Goal: Task Accomplishment & Management: Manage account settings

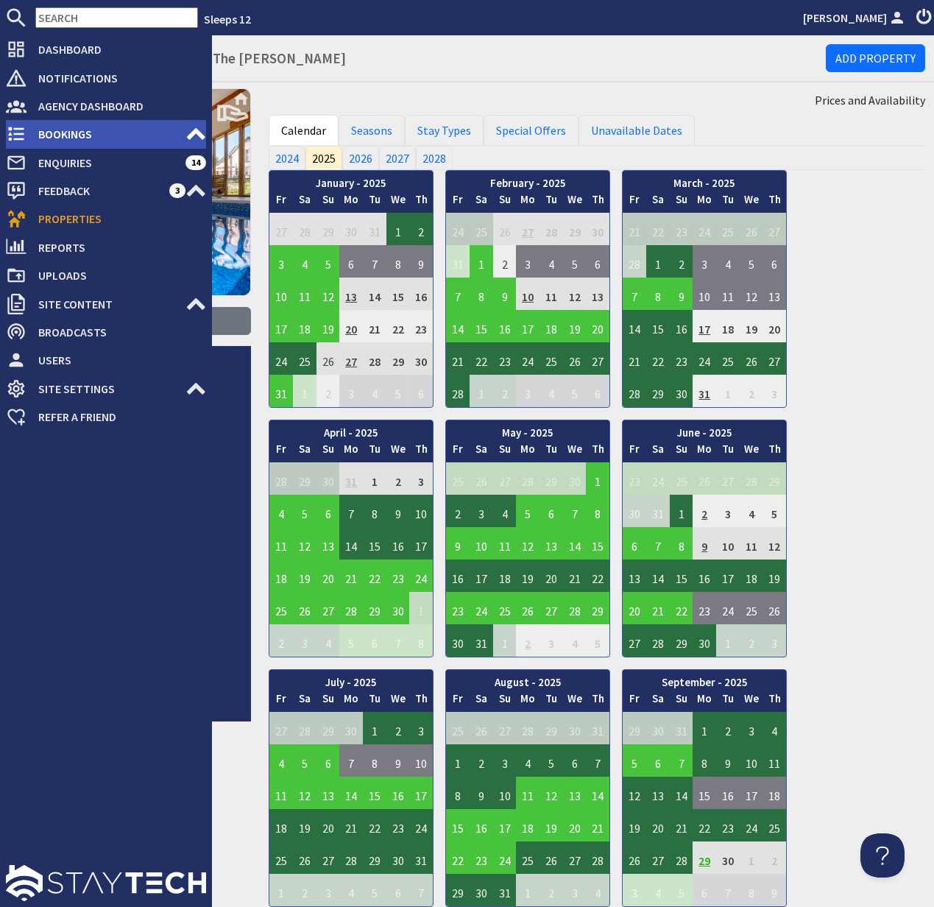
click at [92, 130] on span "Bookings" at bounding box center [106, 134] width 159 height 24
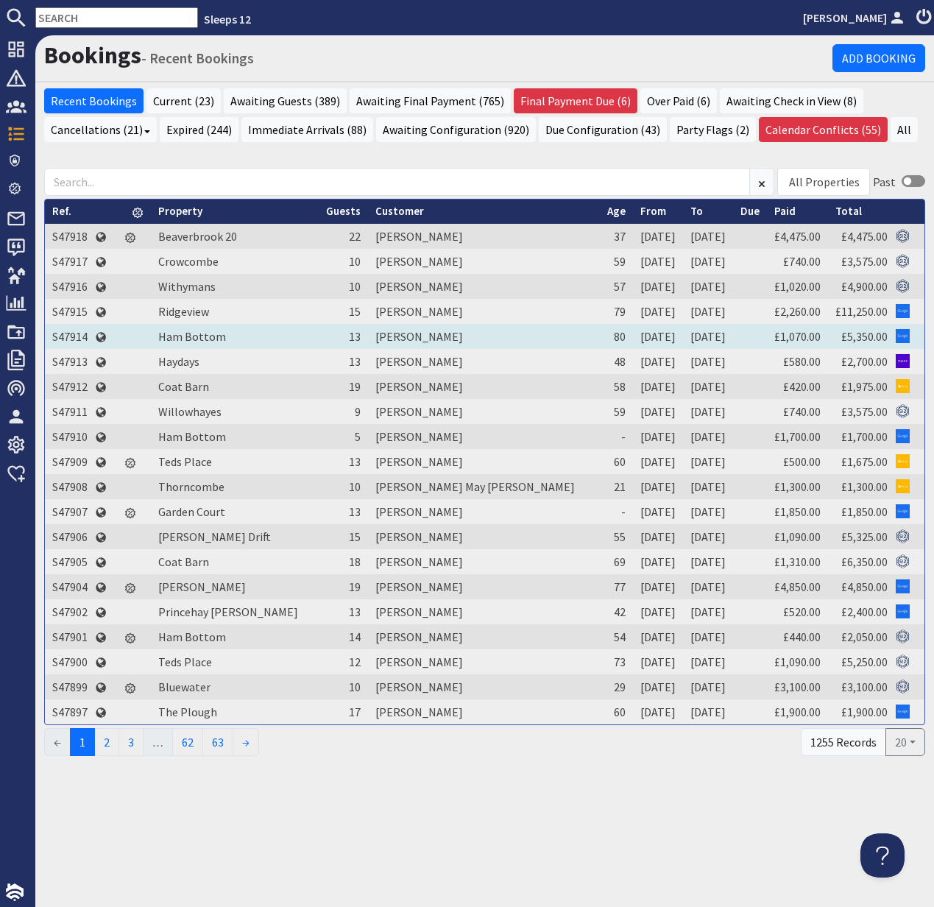
click at [74, 335] on td "S47914" at bounding box center [70, 336] width 50 height 25
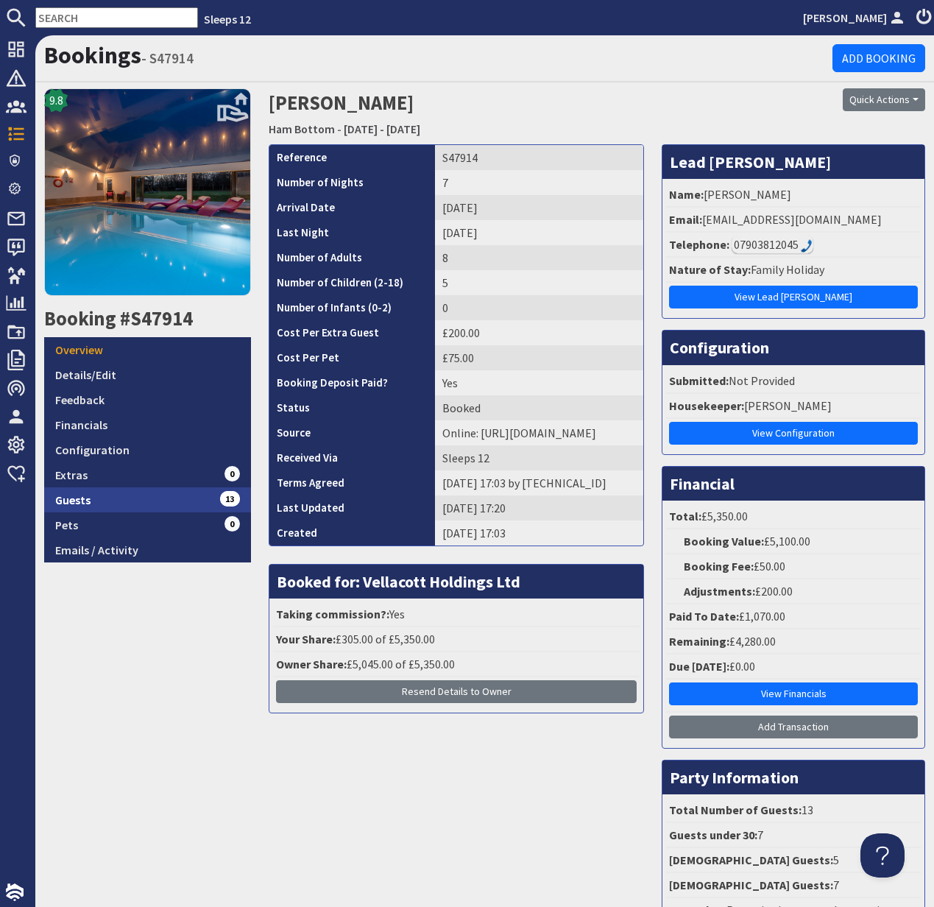
click at [88, 498] on link "Guests 13" at bounding box center [147, 499] width 207 height 25
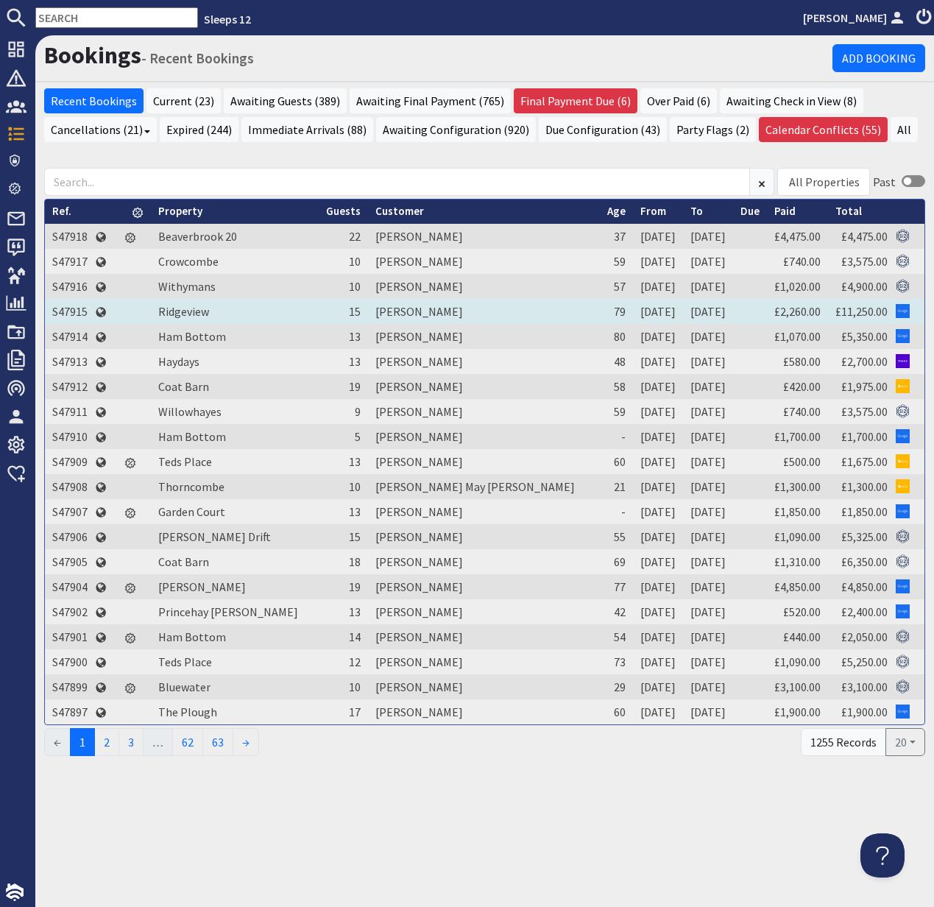
click at [77, 313] on td "S47915" at bounding box center [70, 311] width 50 height 25
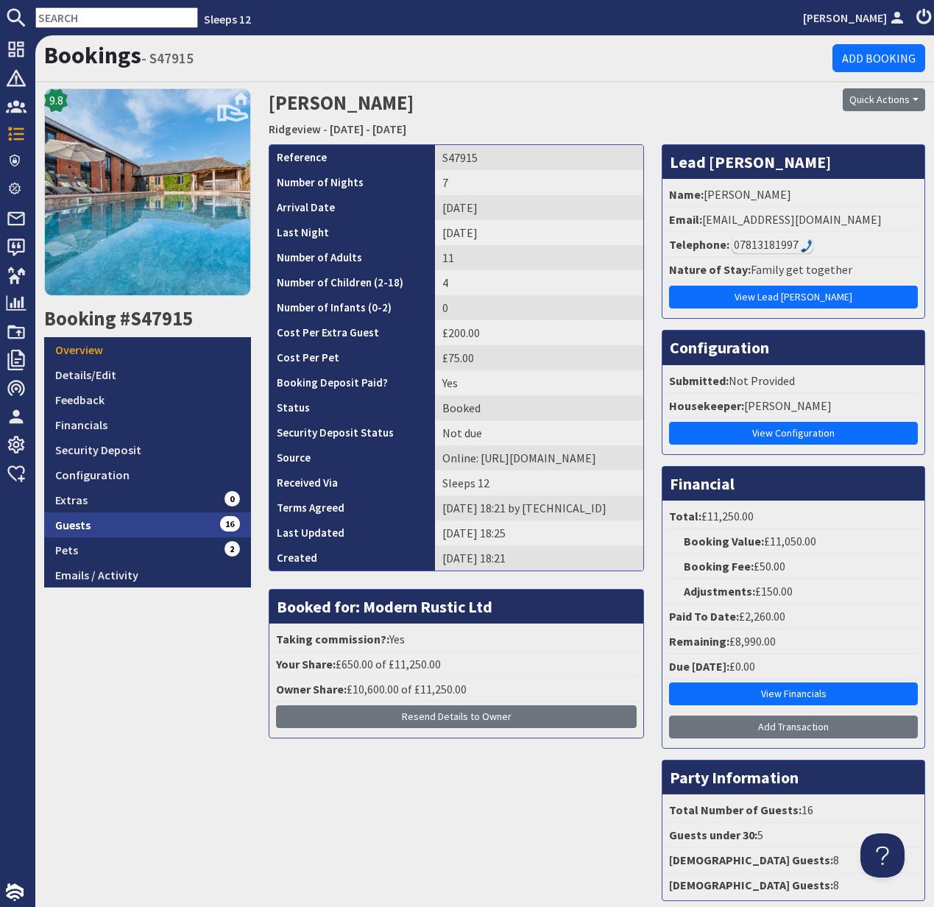
click at [91, 528] on link "Guests 16" at bounding box center [147, 524] width 207 height 25
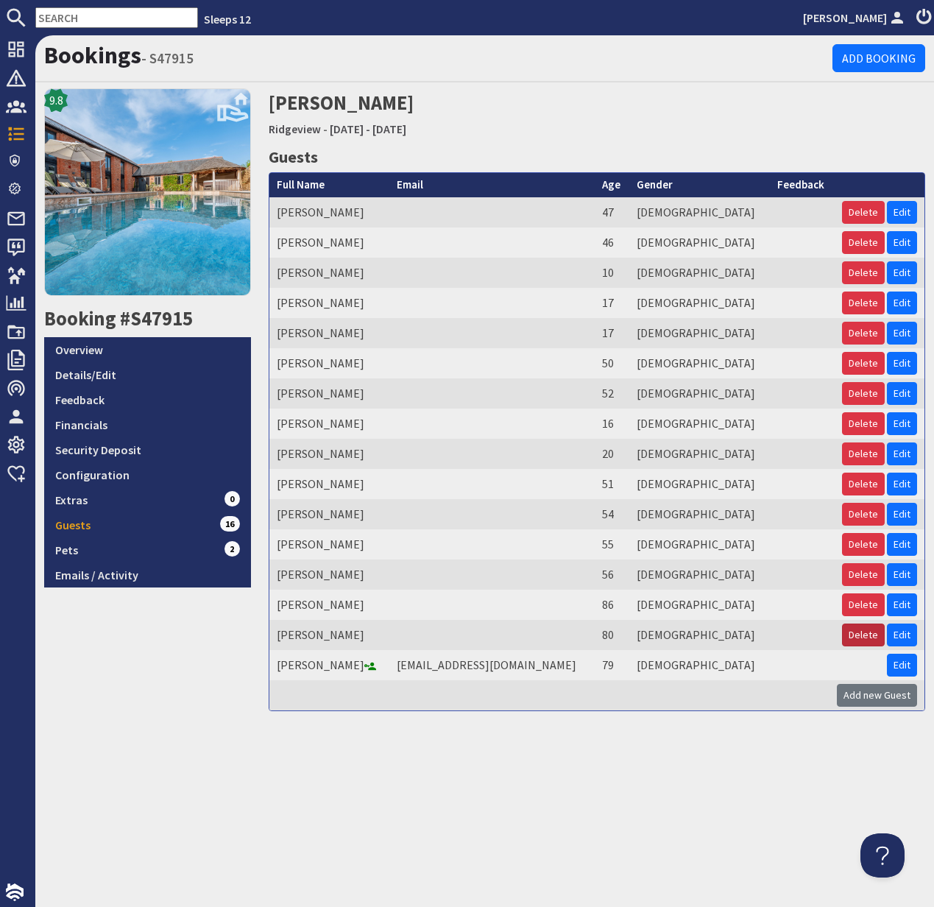
click at [866, 636] on button "Delete" at bounding box center [863, 635] width 43 height 23
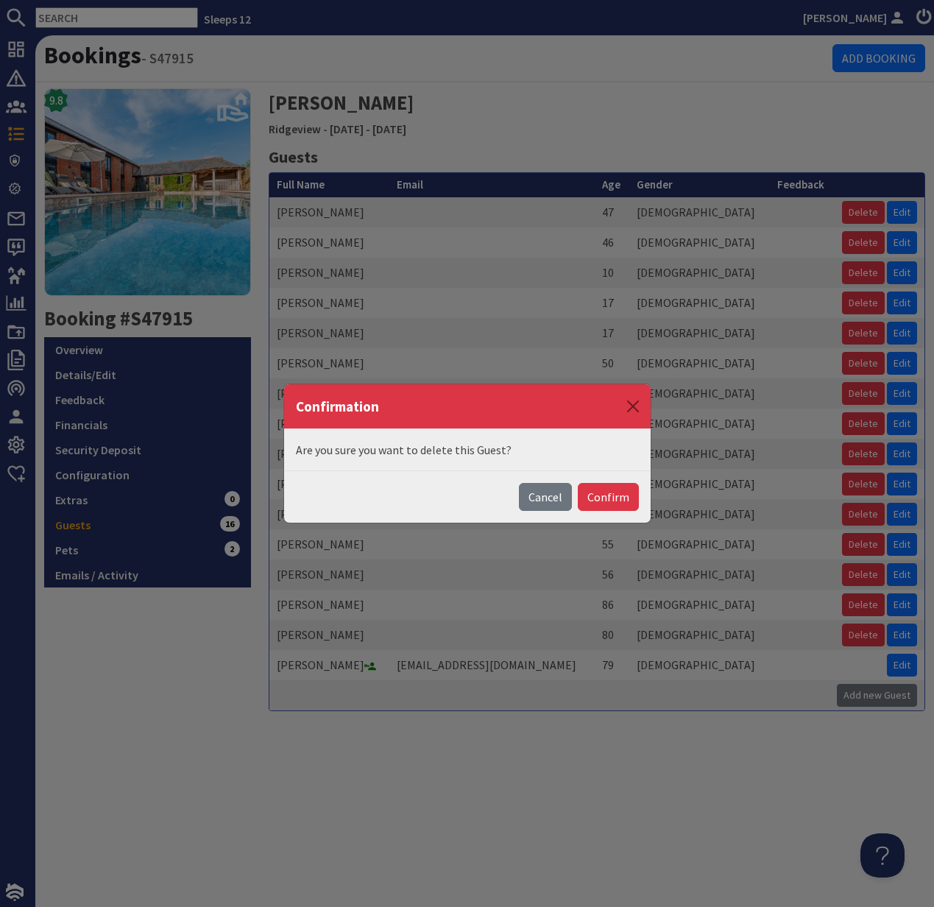
click at [617, 498] on button "Confirm" at bounding box center [608, 497] width 61 height 28
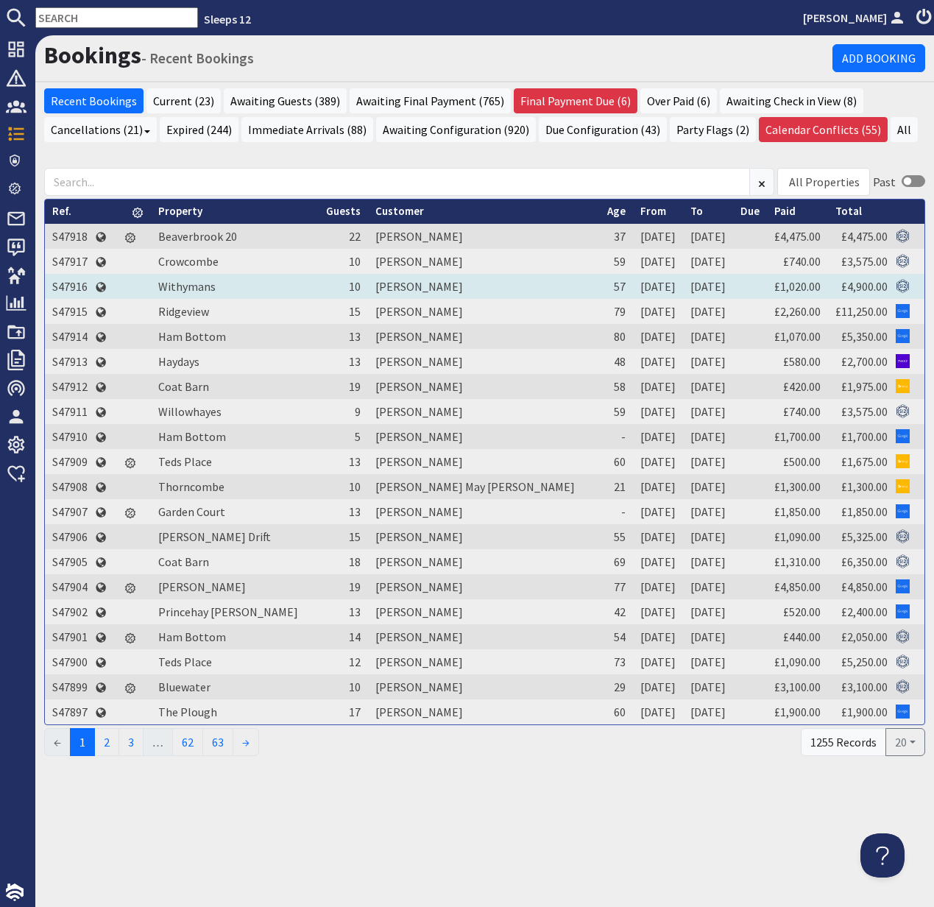
click at [66, 283] on td "S47916" at bounding box center [70, 286] width 50 height 25
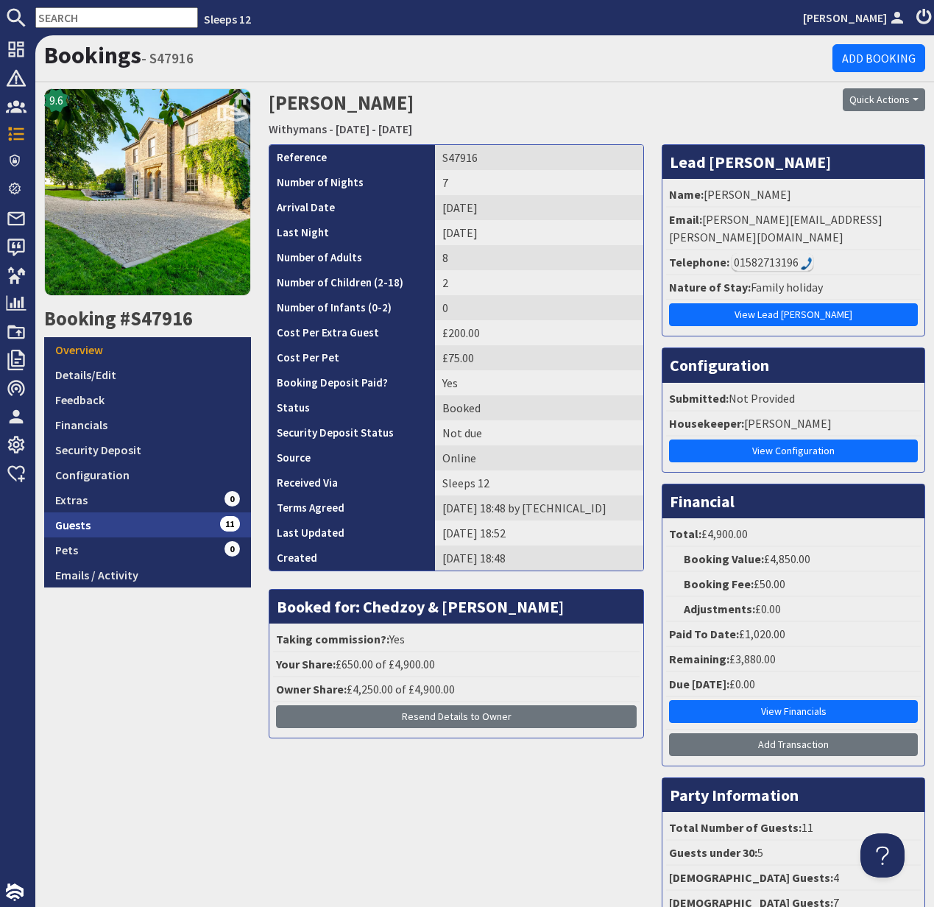
click at [88, 523] on link "Guests 11" at bounding box center [147, 524] width 207 height 25
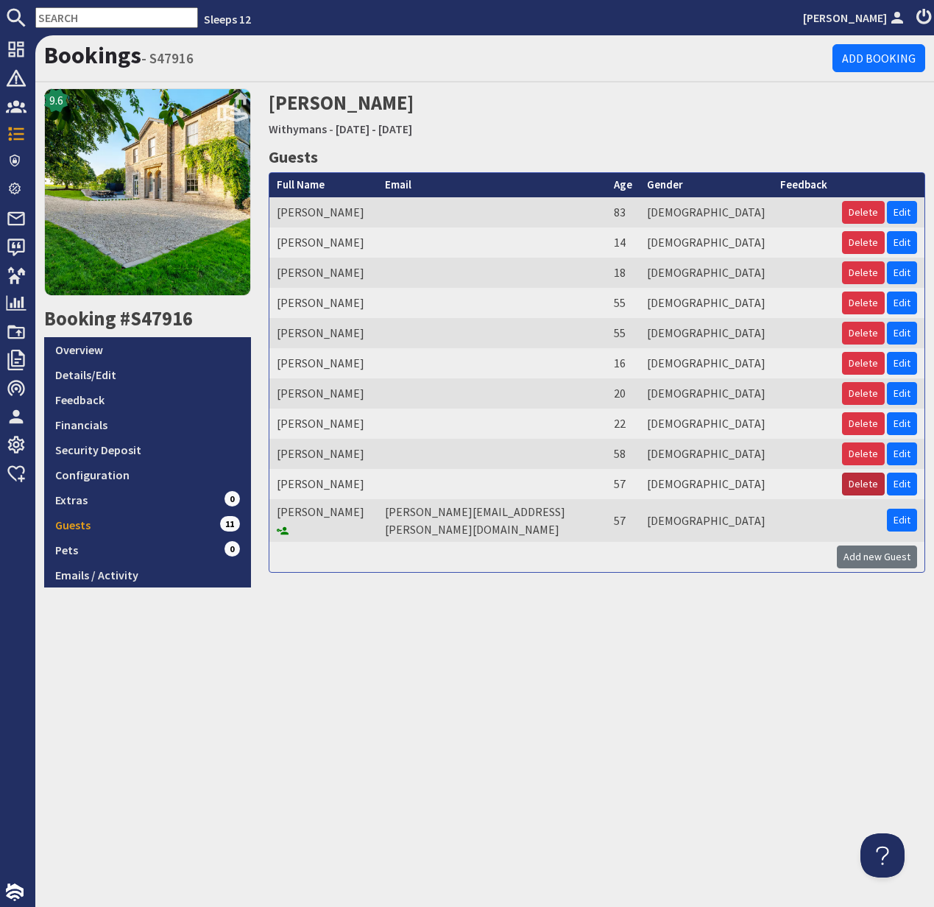
click at [860, 484] on button "Delete" at bounding box center [863, 484] width 43 height 23
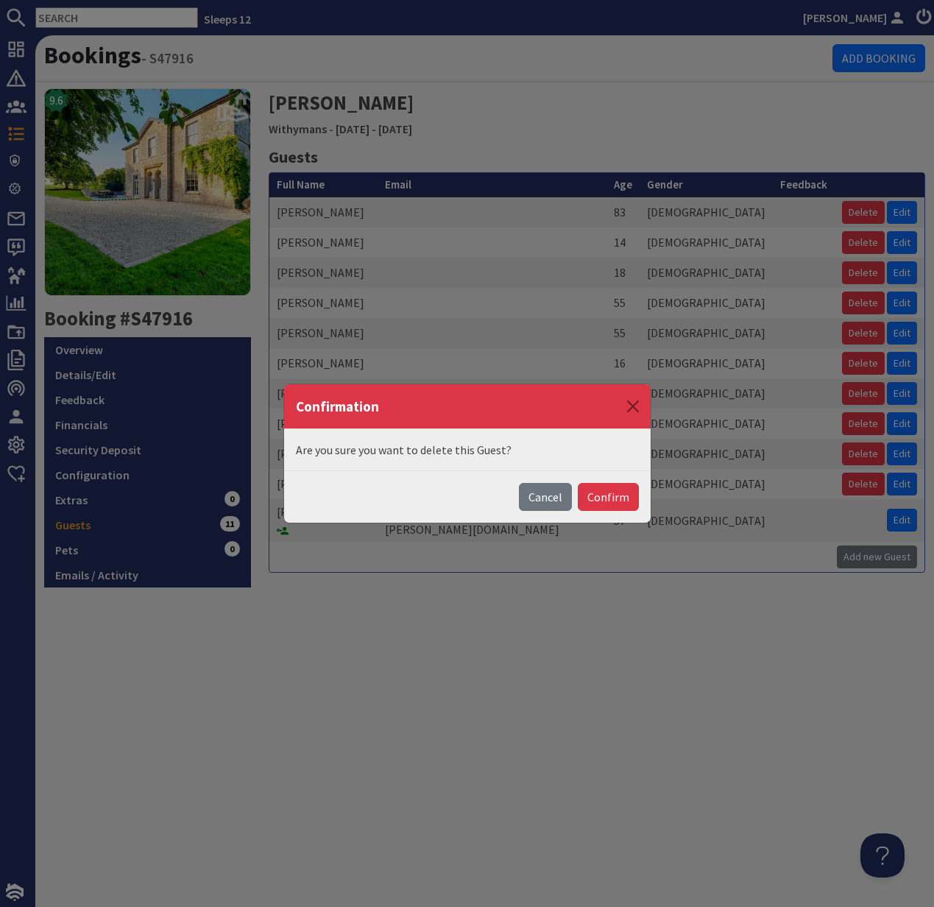
click at [621, 495] on button "Confirm" at bounding box center [608, 497] width 61 height 28
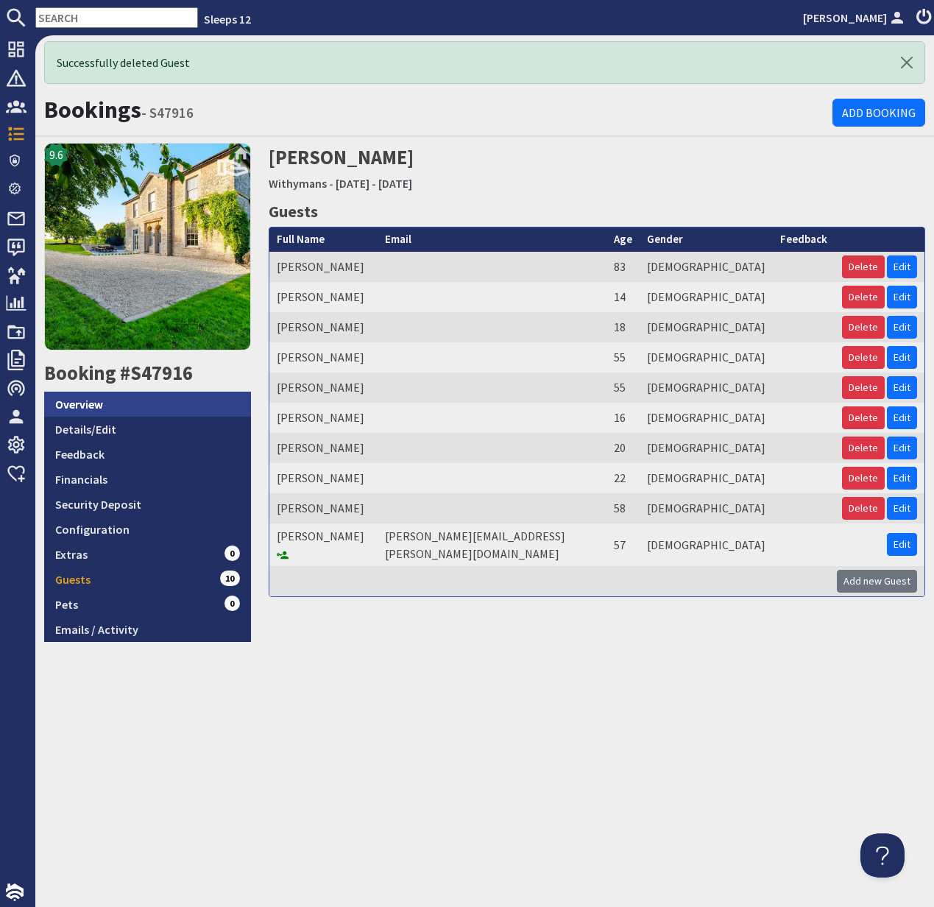
click at [88, 395] on link "Overview" at bounding box center [147, 404] width 207 height 25
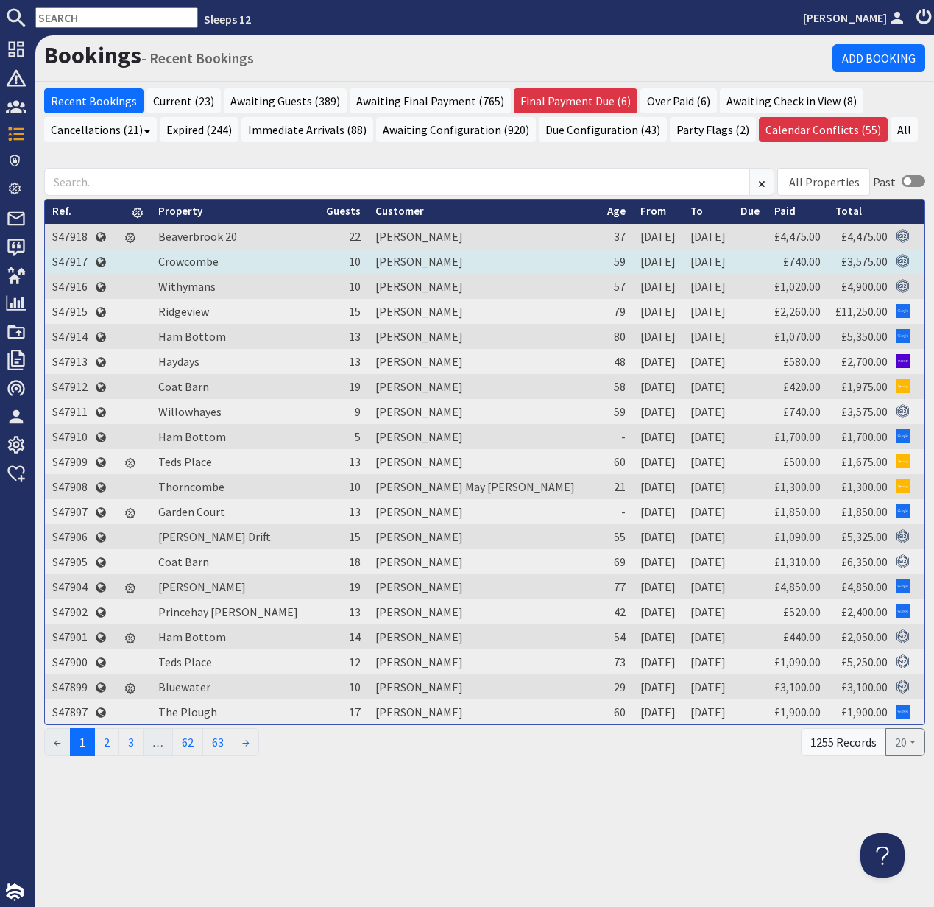
click at [57, 257] on td "S47917" at bounding box center [70, 261] width 50 height 25
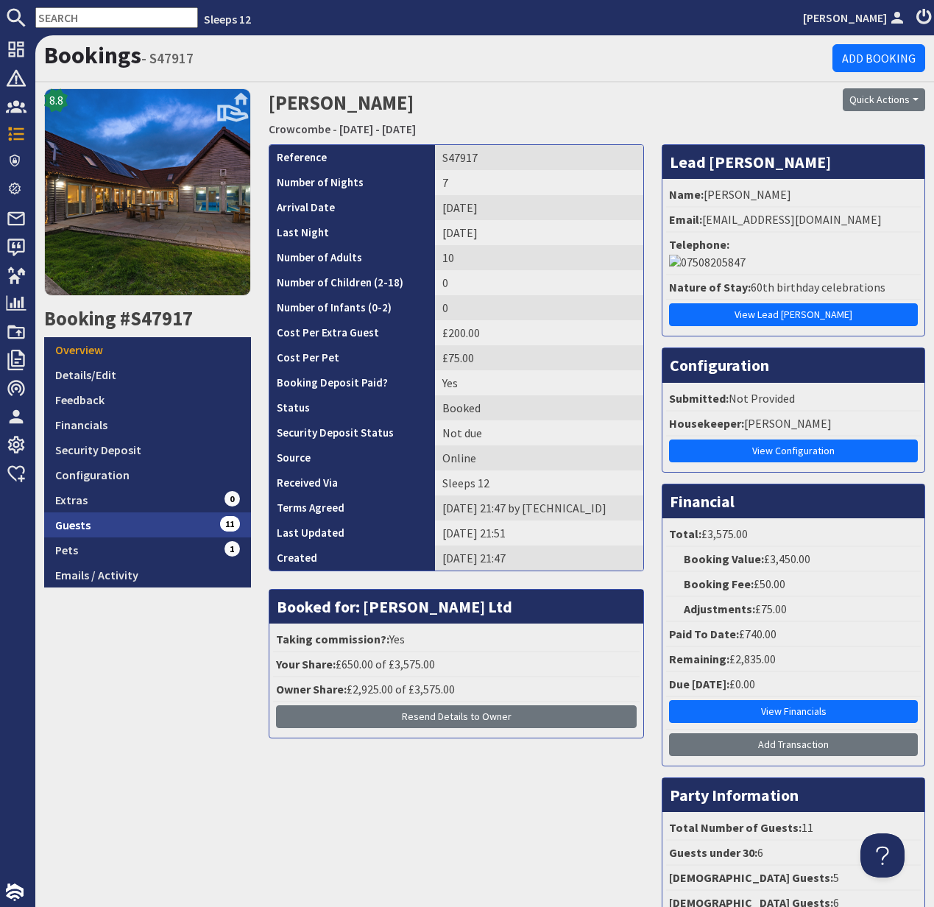
click at [89, 520] on link "Guests 11" at bounding box center [147, 524] width 207 height 25
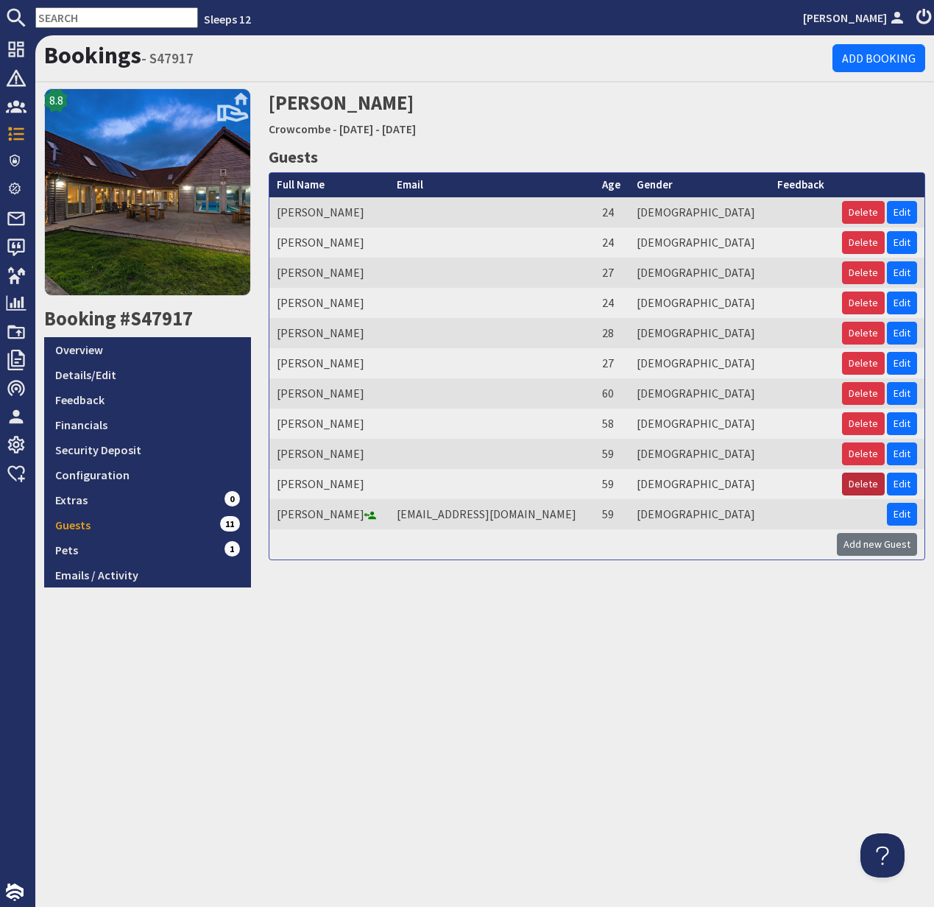
click at [861, 484] on button "Delete" at bounding box center [863, 484] width 43 height 23
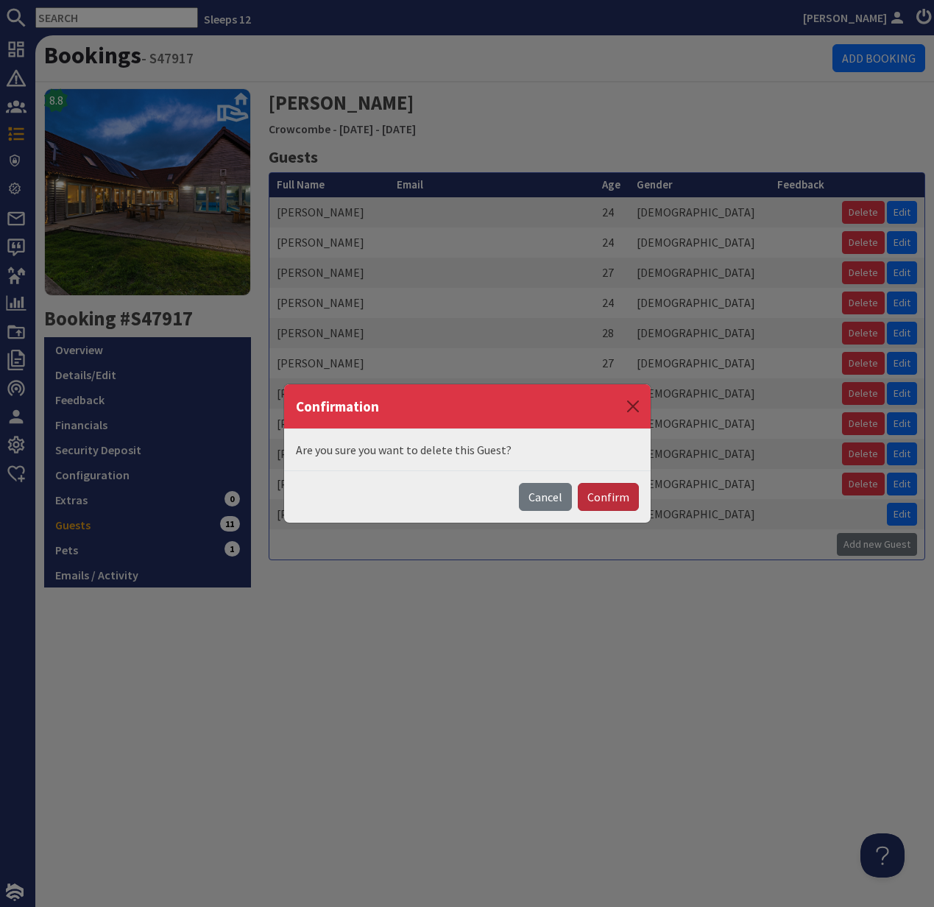
click at [610, 494] on button "Confirm" at bounding box center [608, 497] width 61 height 28
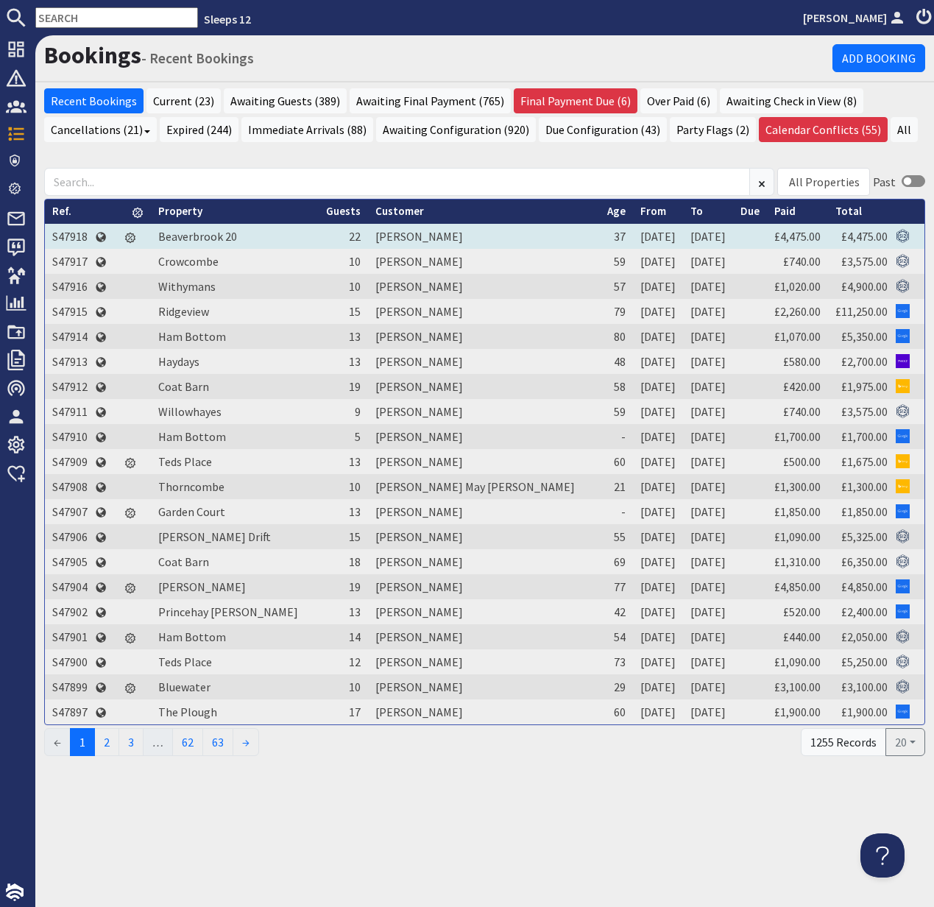
click at [76, 236] on td "S47918" at bounding box center [70, 236] width 50 height 25
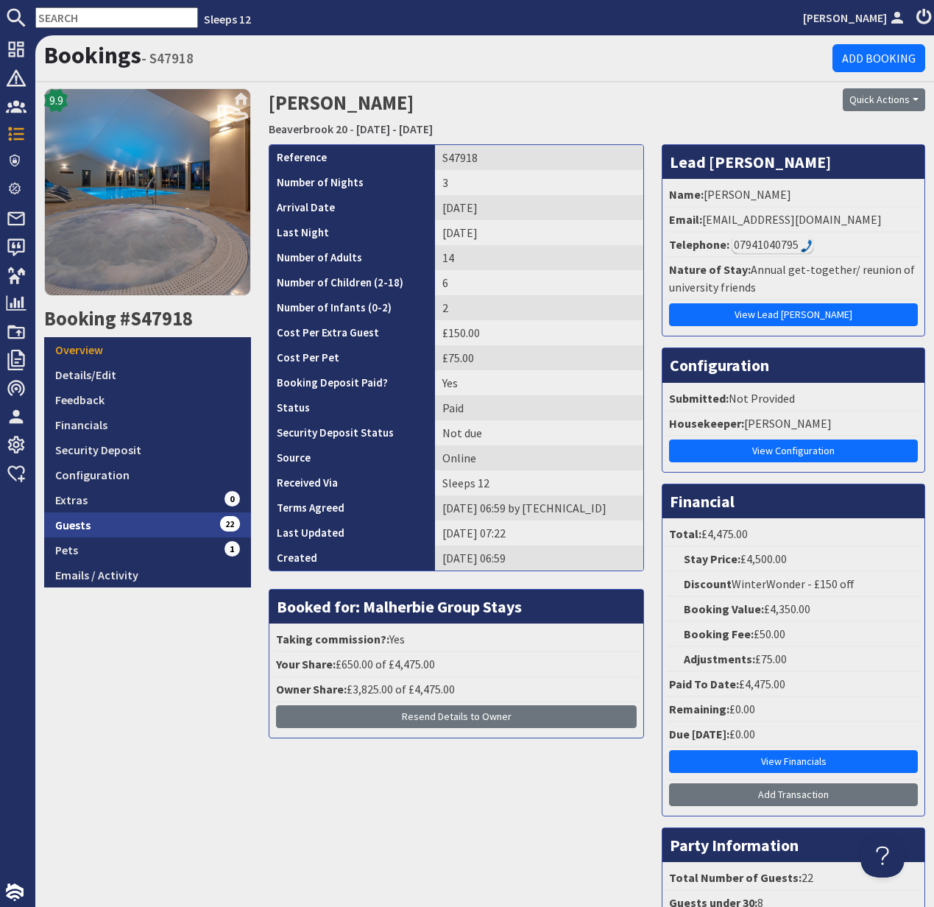
click at [77, 523] on link "Guests 22" at bounding box center [147, 524] width 207 height 25
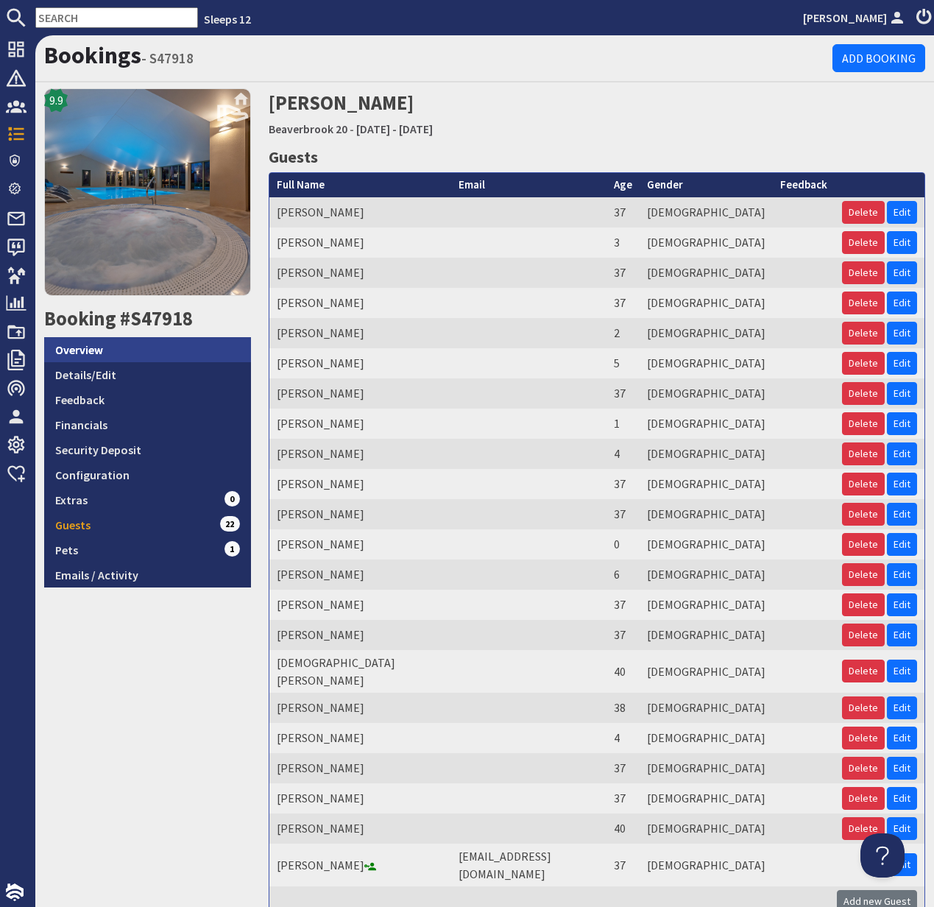
click at [91, 350] on link "Overview" at bounding box center [147, 349] width 207 height 25
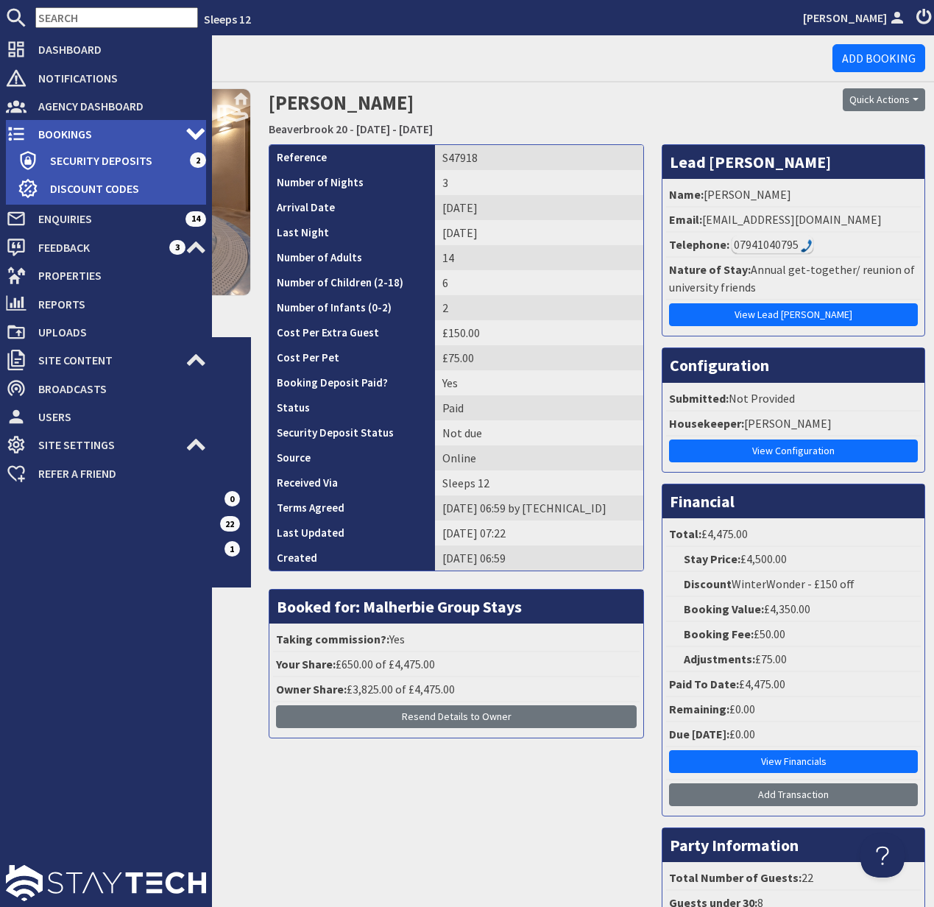
click at [29, 130] on span "Bookings" at bounding box center [106, 134] width 159 height 24
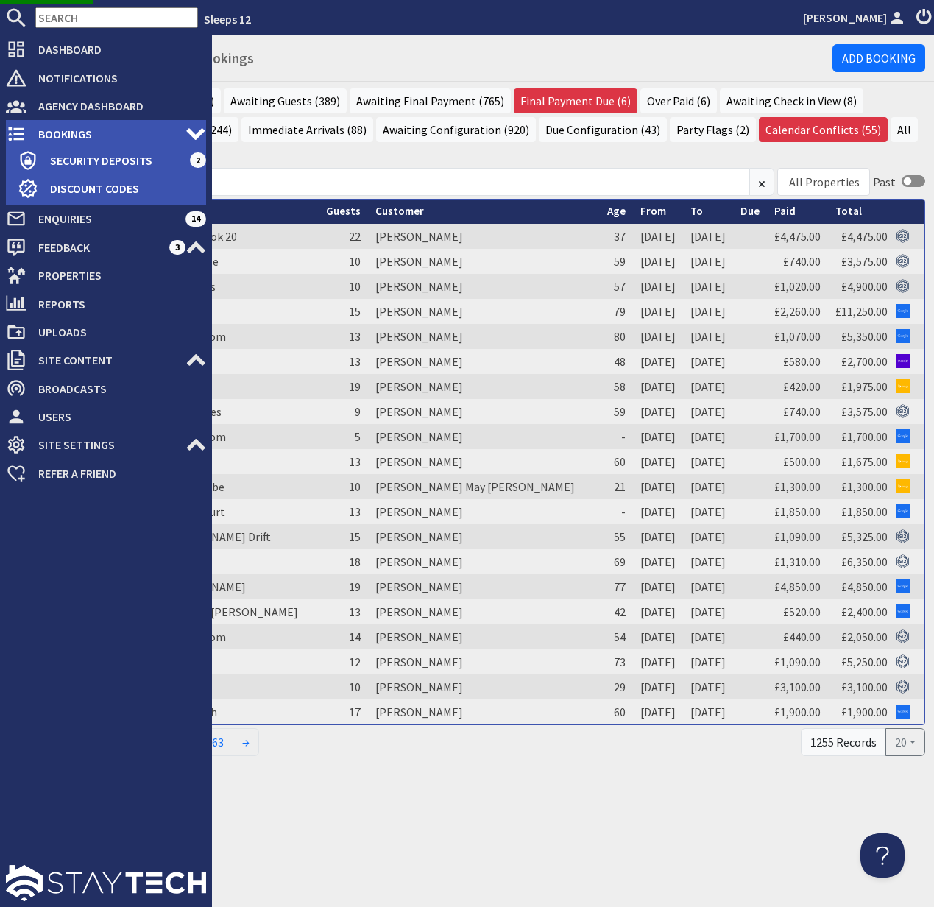
click at [75, 130] on span "Bookings" at bounding box center [106, 134] width 159 height 24
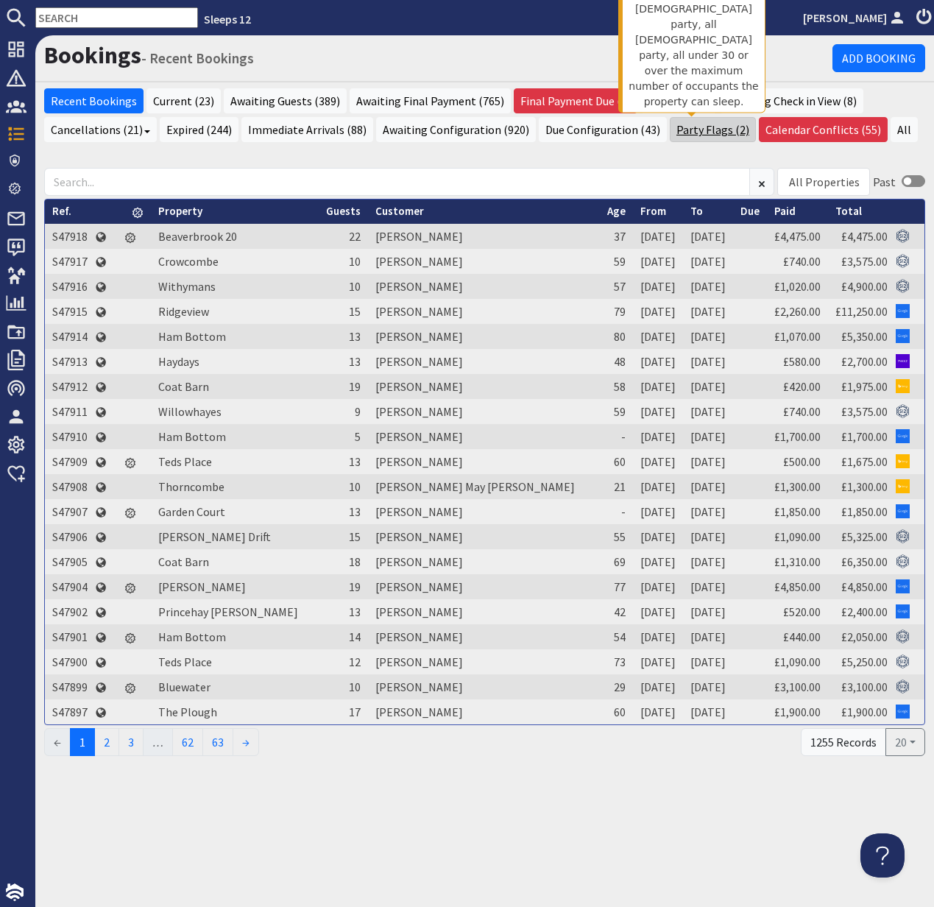
click at [691, 132] on link "Party Flags (2)" at bounding box center [713, 129] width 86 height 25
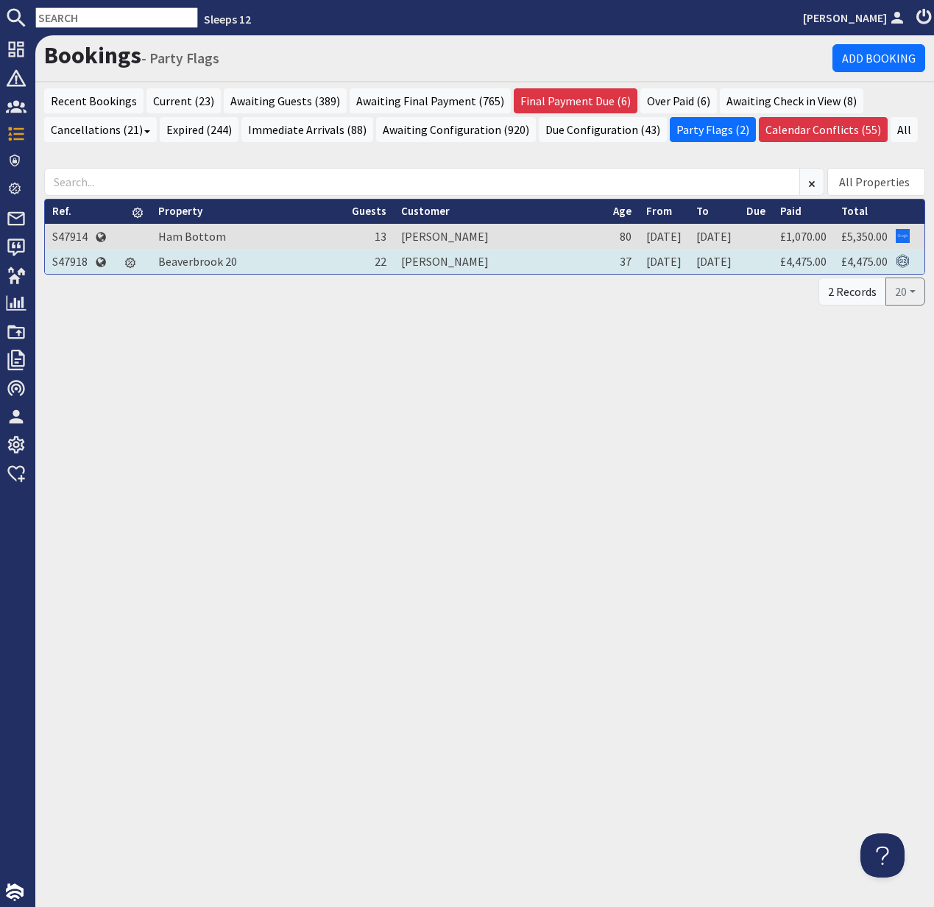
click at [68, 259] on td "S47918" at bounding box center [70, 261] width 50 height 25
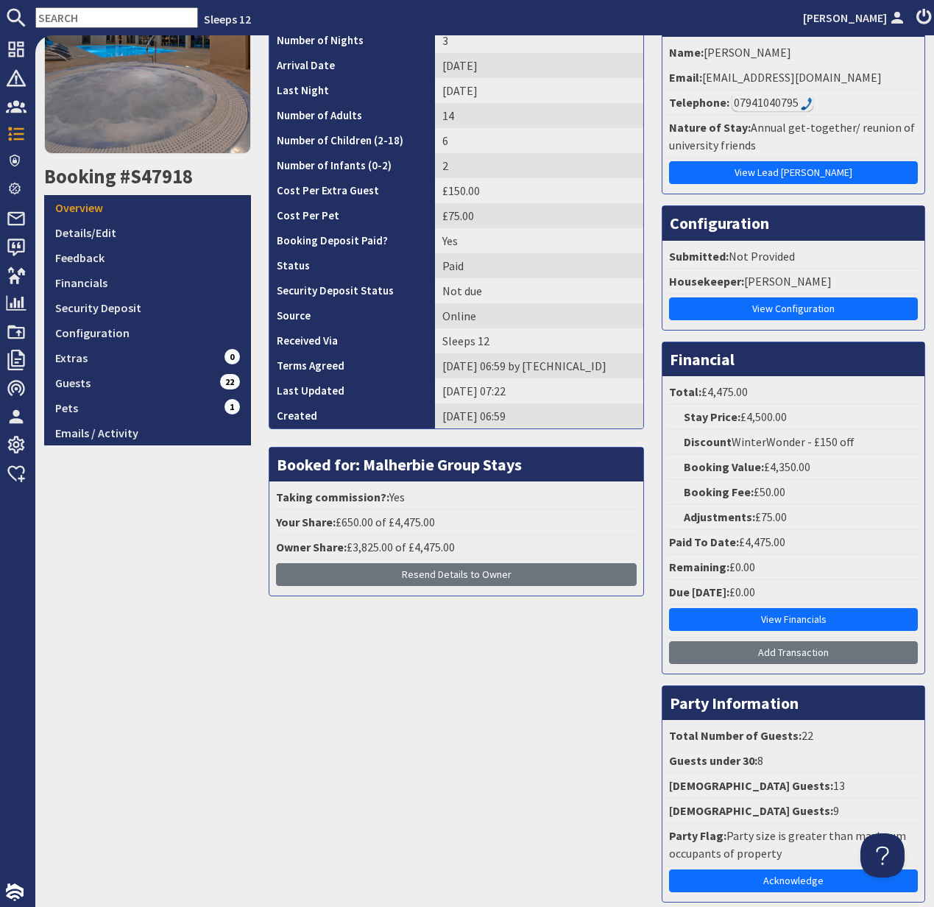
scroll to position [222, 0]
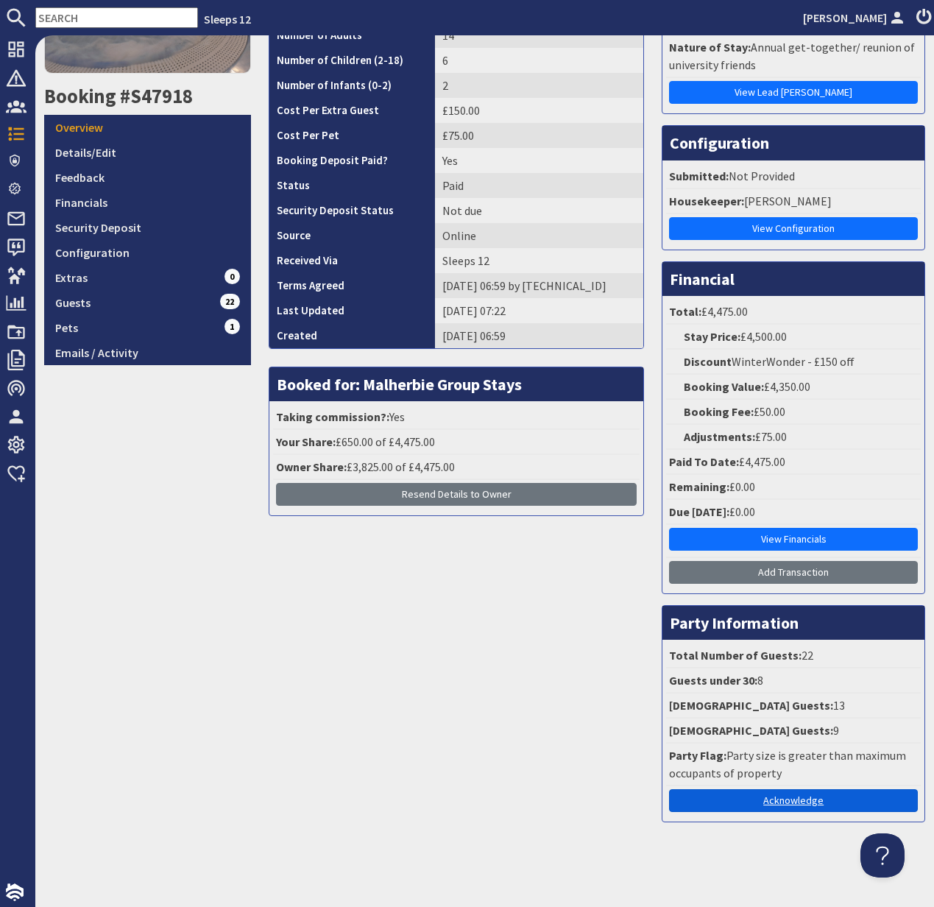
click at [816, 799] on link "Acknowledge" at bounding box center [793, 800] width 249 height 23
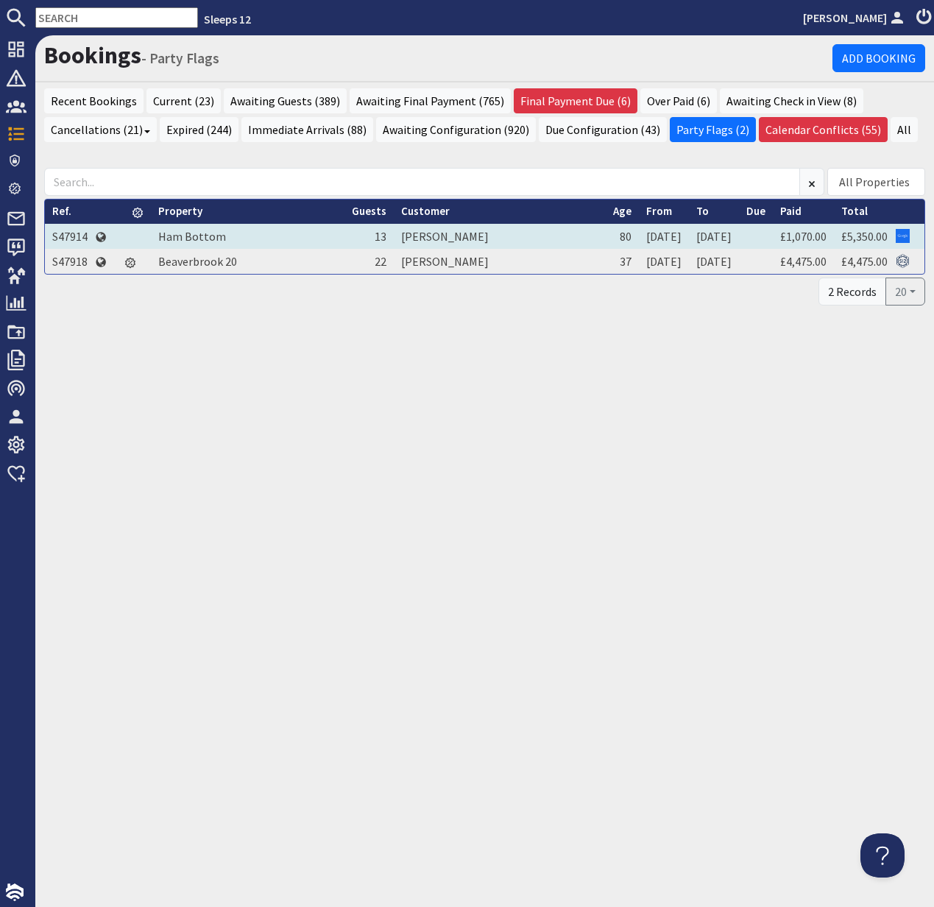
click at [70, 239] on td "S47914" at bounding box center [70, 236] width 50 height 25
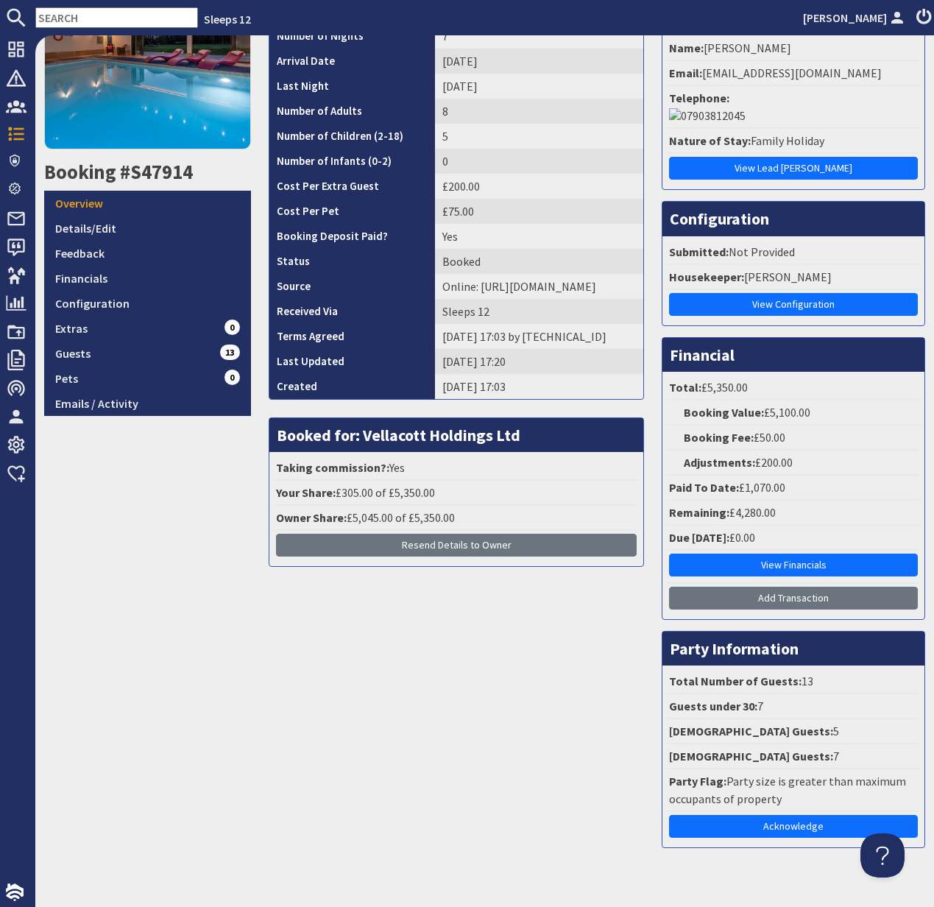
scroll to position [146, 0]
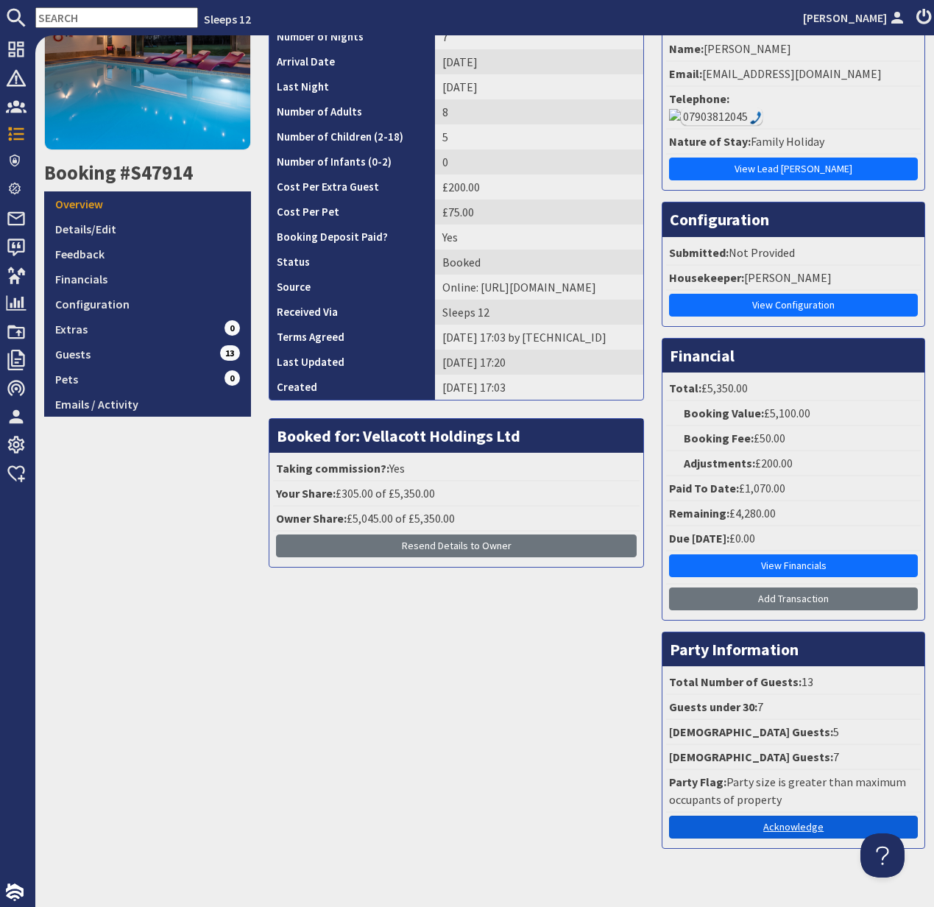
click at [795, 816] on link "Acknowledge" at bounding box center [793, 827] width 249 height 23
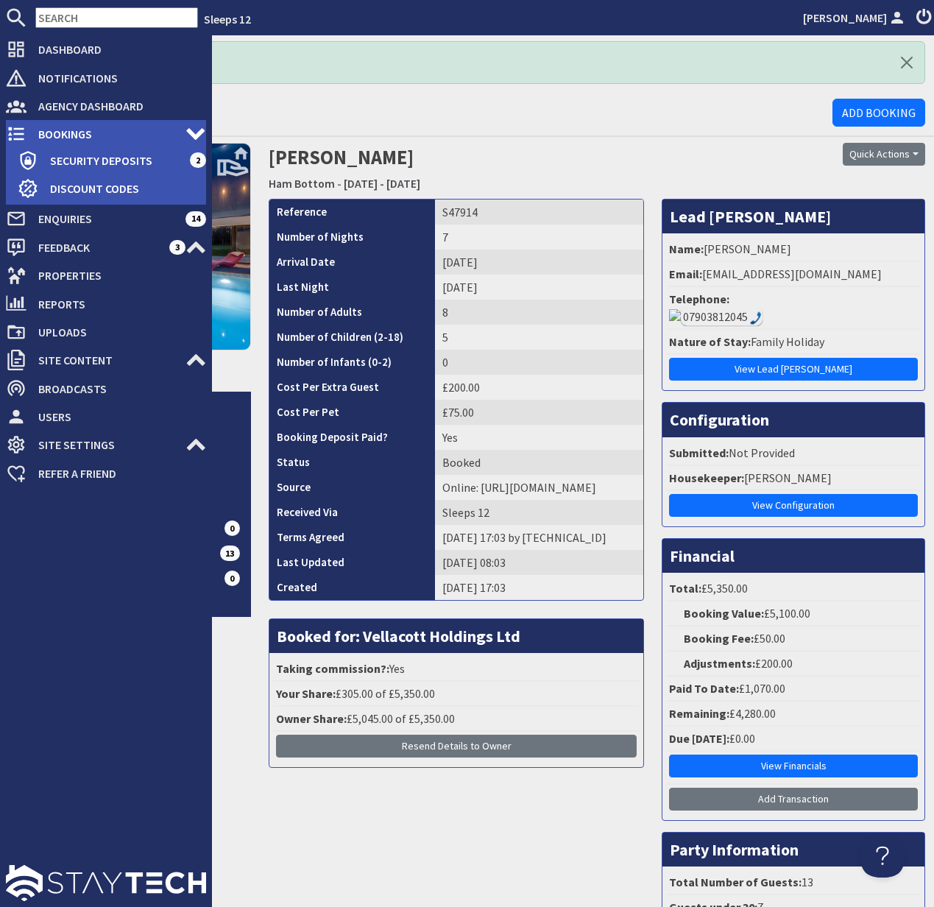
click at [49, 130] on span "Bookings" at bounding box center [106, 134] width 159 height 24
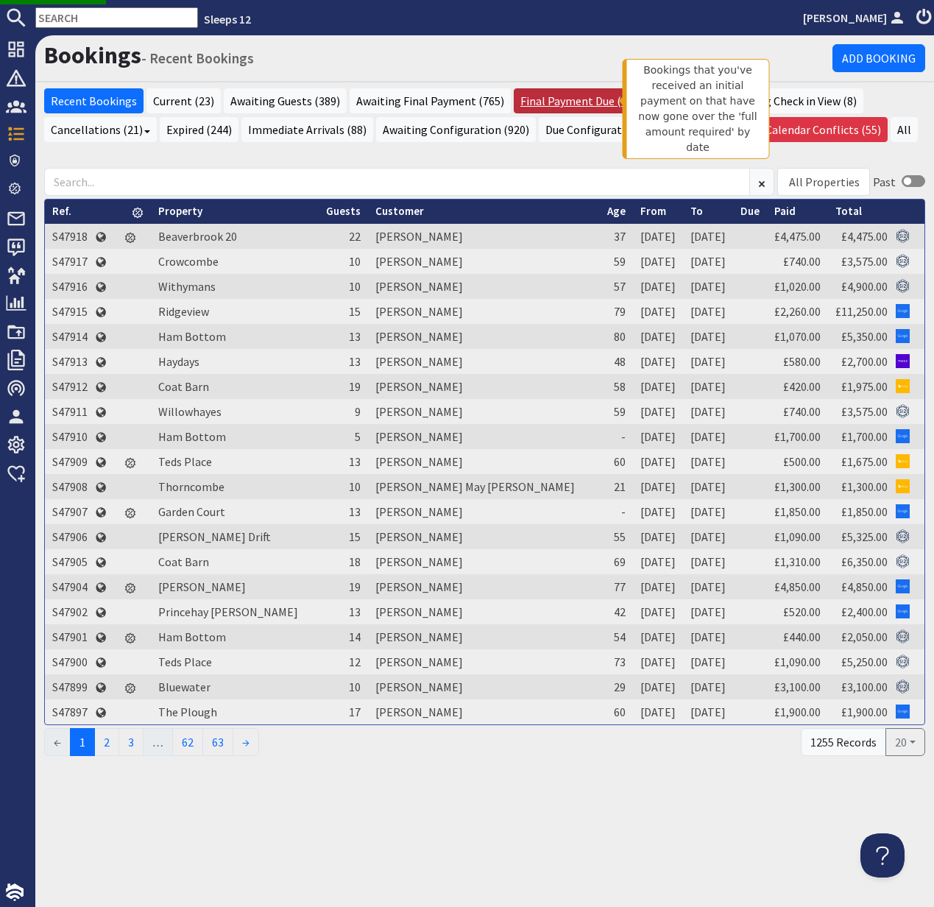
click at [568, 93] on link "Final Payment Due (6)" at bounding box center [576, 100] width 124 height 25
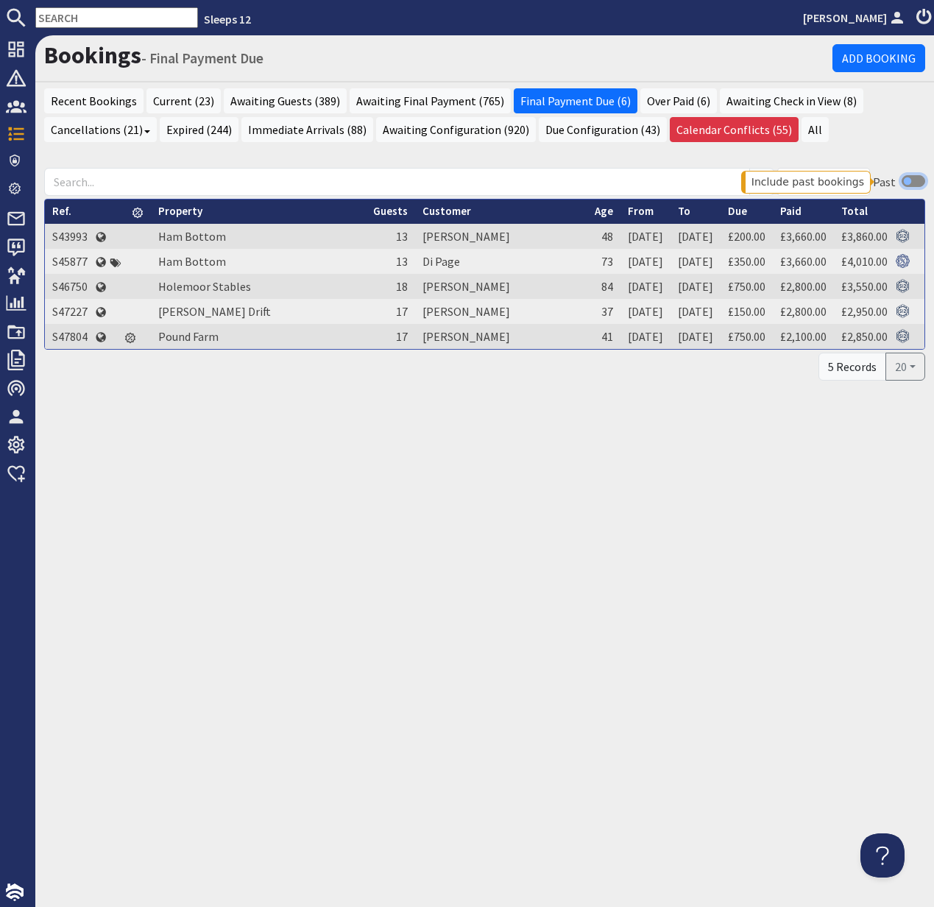
click at [905, 183] on input "checkbox" at bounding box center [914, 181] width 24 height 12
checkbox input "true"
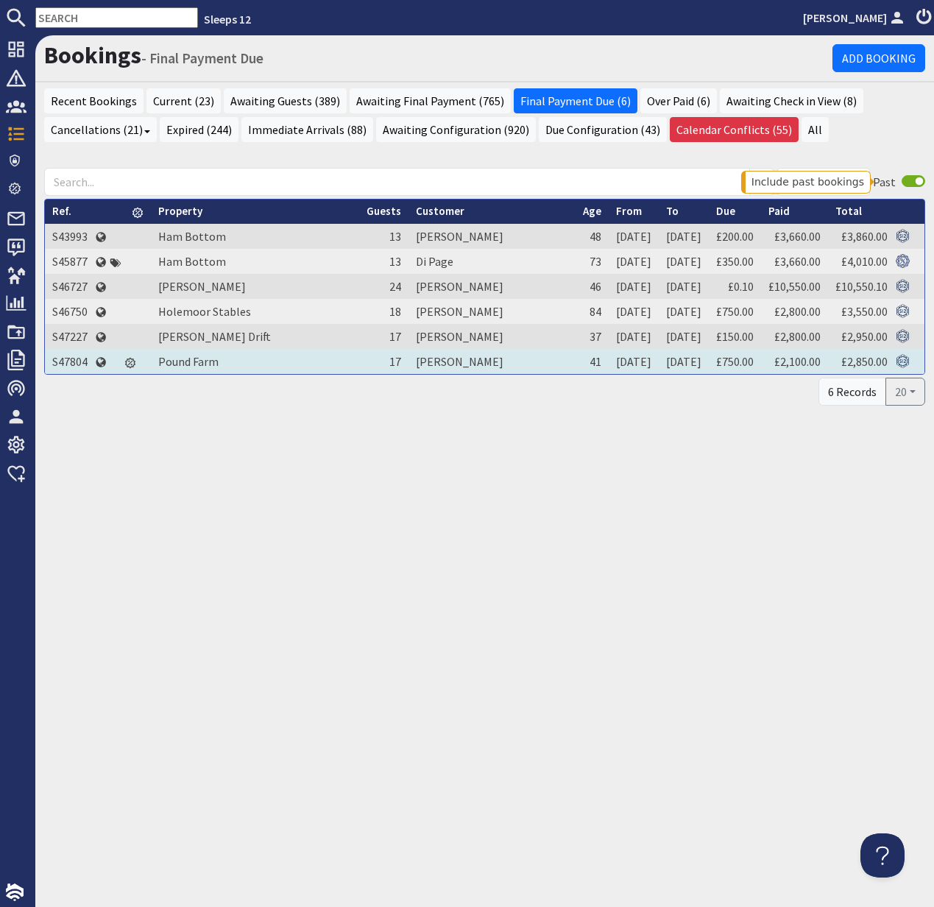
click at [71, 364] on td "S47804" at bounding box center [70, 361] width 50 height 25
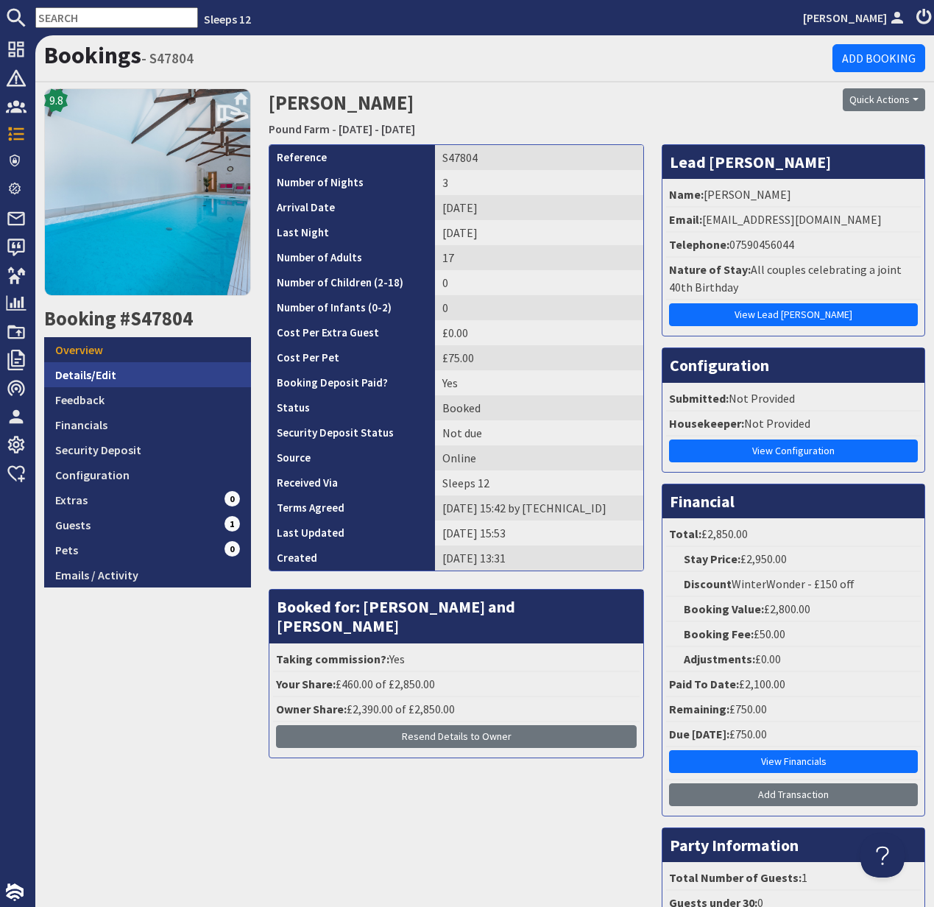
click at [89, 377] on link "Details/Edit" at bounding box center [147, 374] width 207 height 25
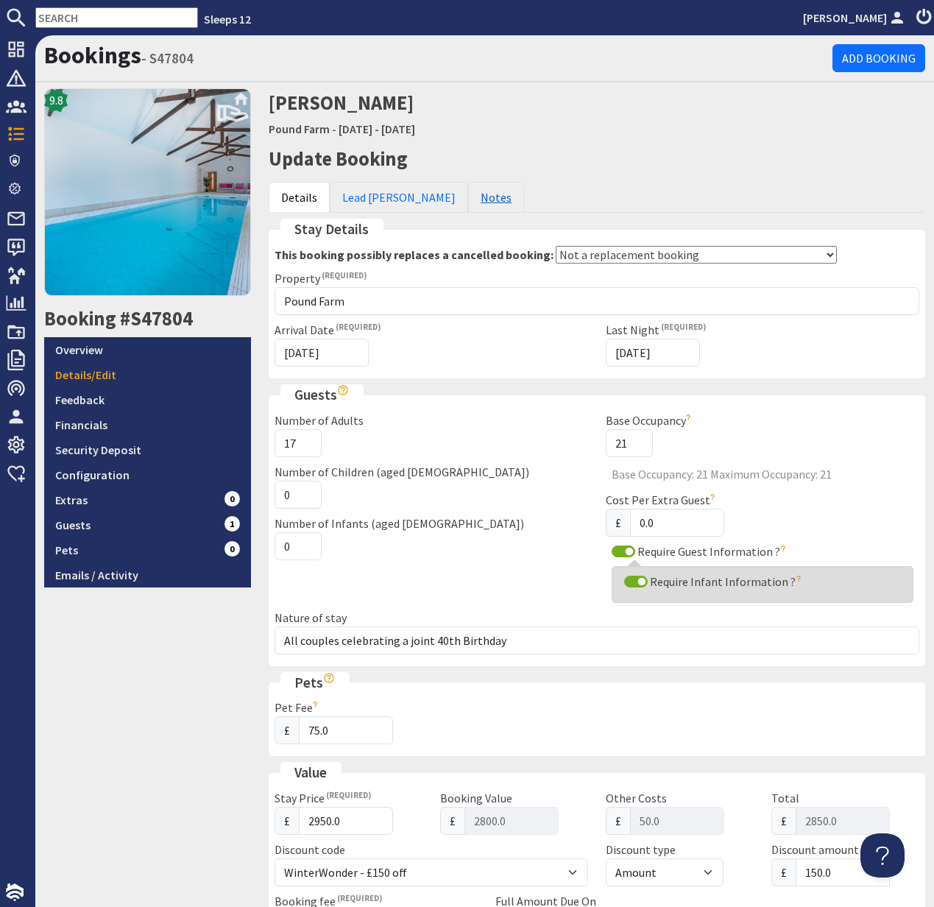
click at [468, 195] on link "Notes" at bounding box center [496, 197] width 56 height 31
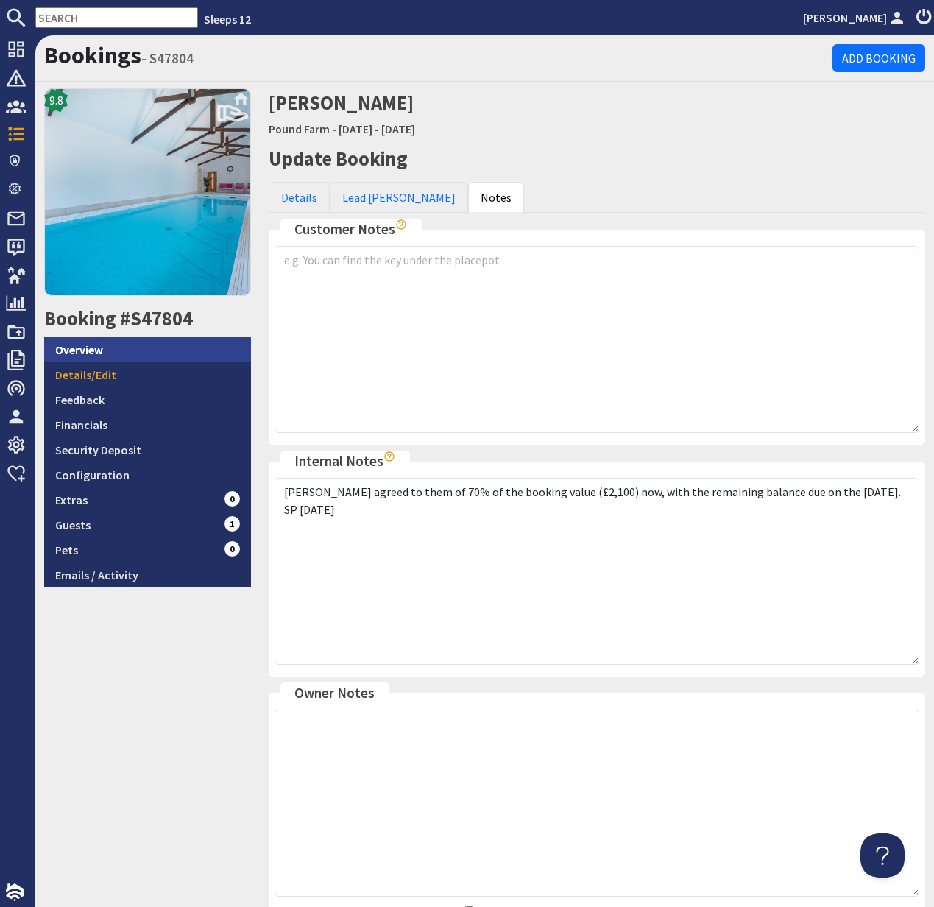
click at [86, 349] on link "Overview" at bounding box center [147, 349] width 207 height 25
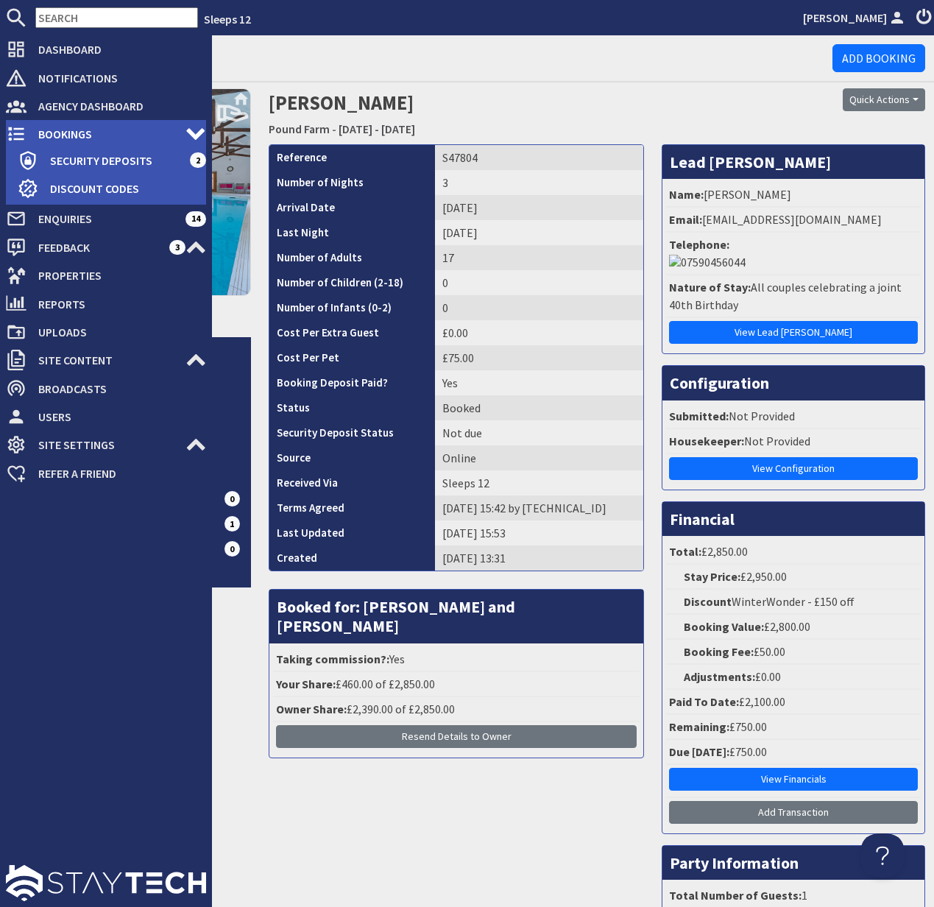
click at [73, 127] on span "Bookings" at bounding box center [106, 134] width 159 height 24
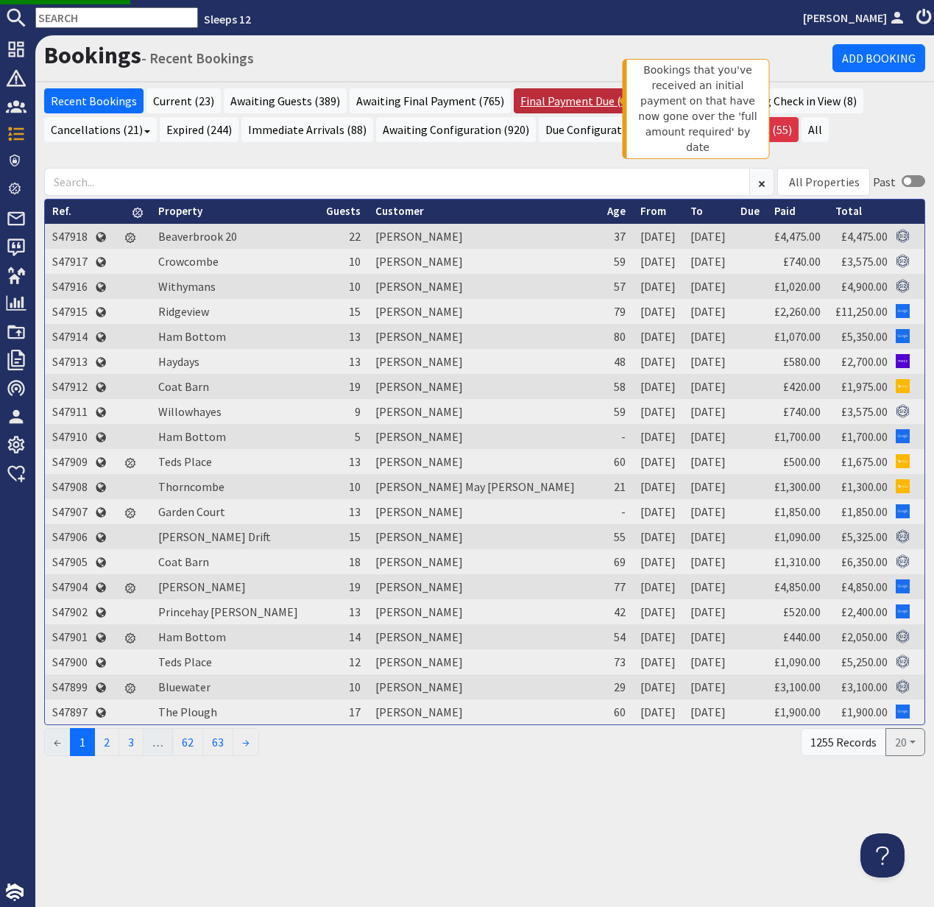
click at [551, 99] on link "Final Payment Due (6)" at bounding box center [576, 100] width 124 height 25
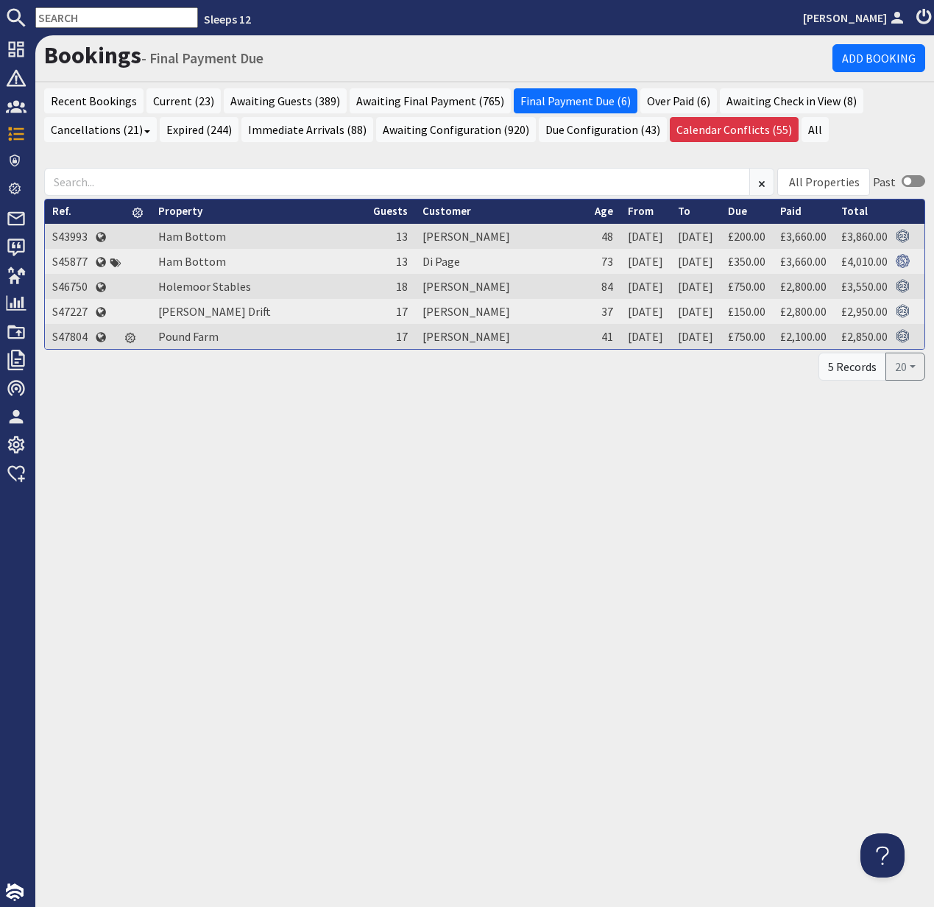
click at [457, 475] on div "Bookings - Final Payment Due Add Booking Recent Bookings Current (23) Awaiting …" at bounding box center [484, 471] width 899 height 872
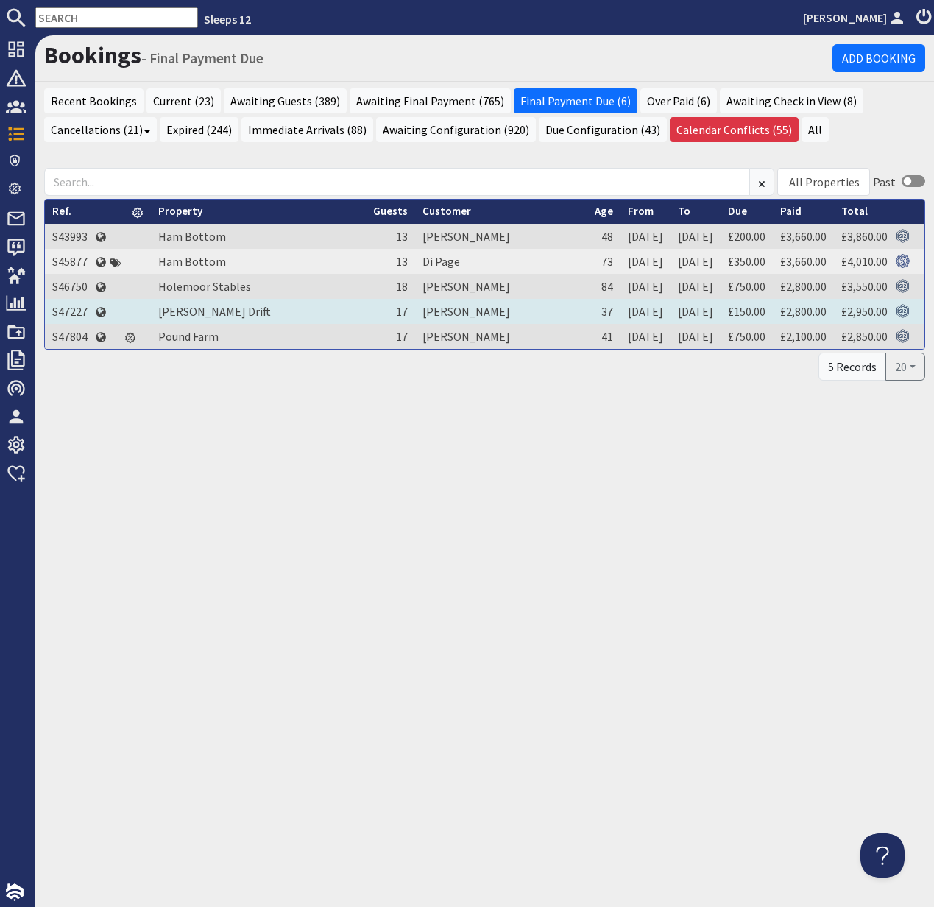
click at [82, 308] on td "S47227" at bounding box center [70, 311] width 50 height 25
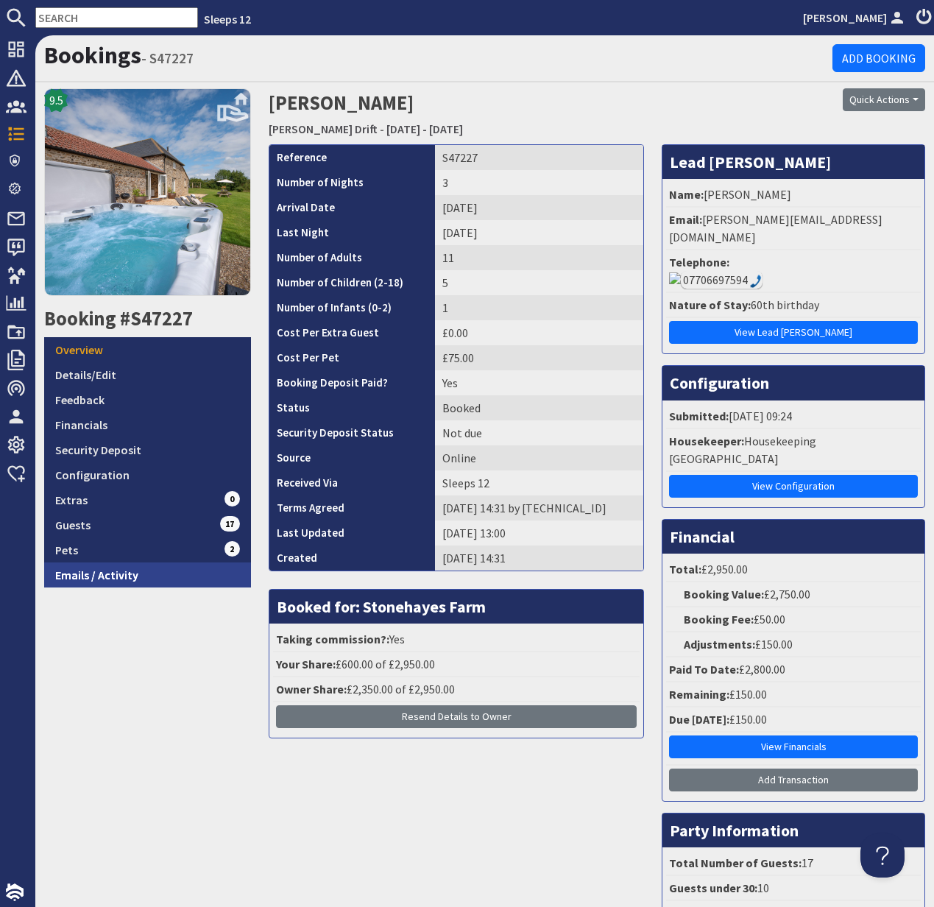
click at [105, 577] on link "Emails / Activity" at bounding box center [147, 574] width 207 height 25
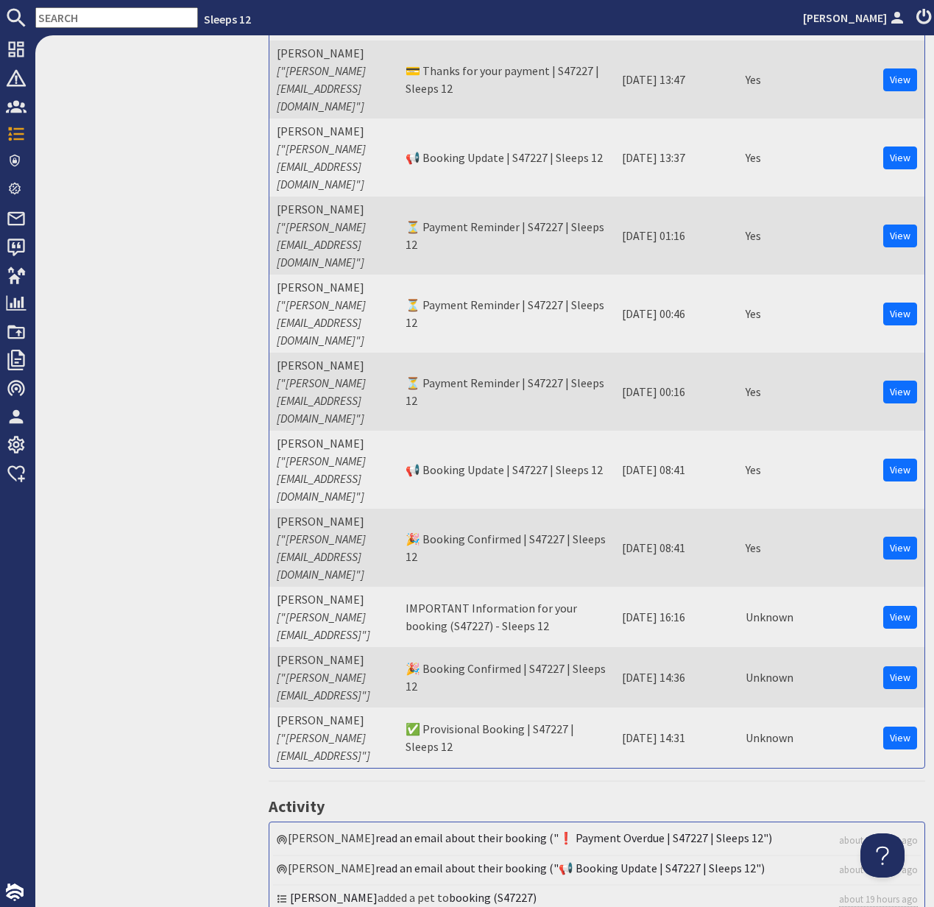
scroll to position [1769, 0]
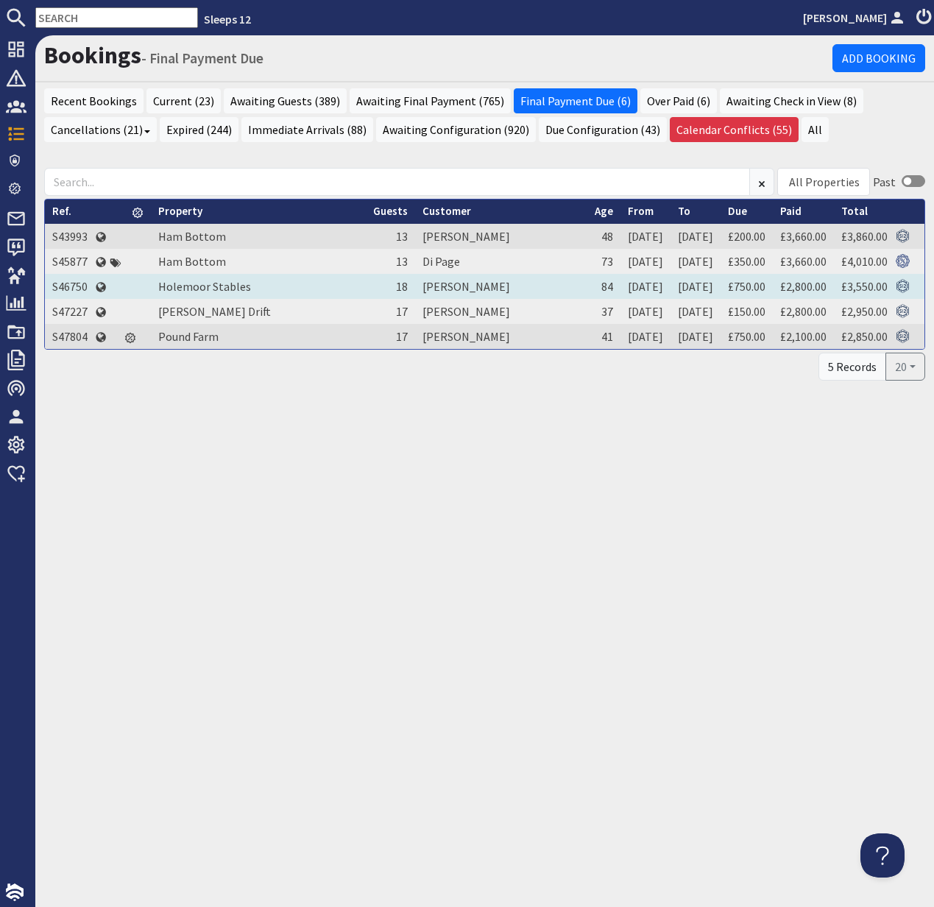
click at [73, 285] on td "S46750" at bounding box center [70, 286] width 50 height 25
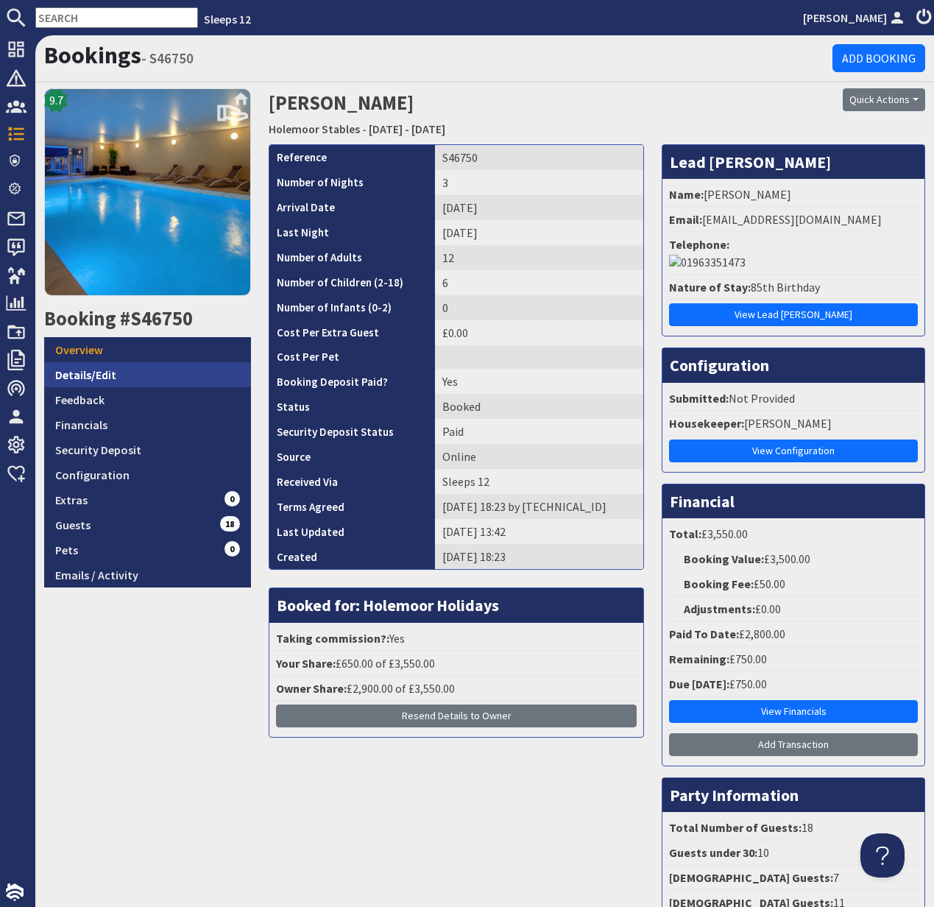
click at [96, 371] on link "Details/Edit" at bounding box center [147, 374] width 207 height 25
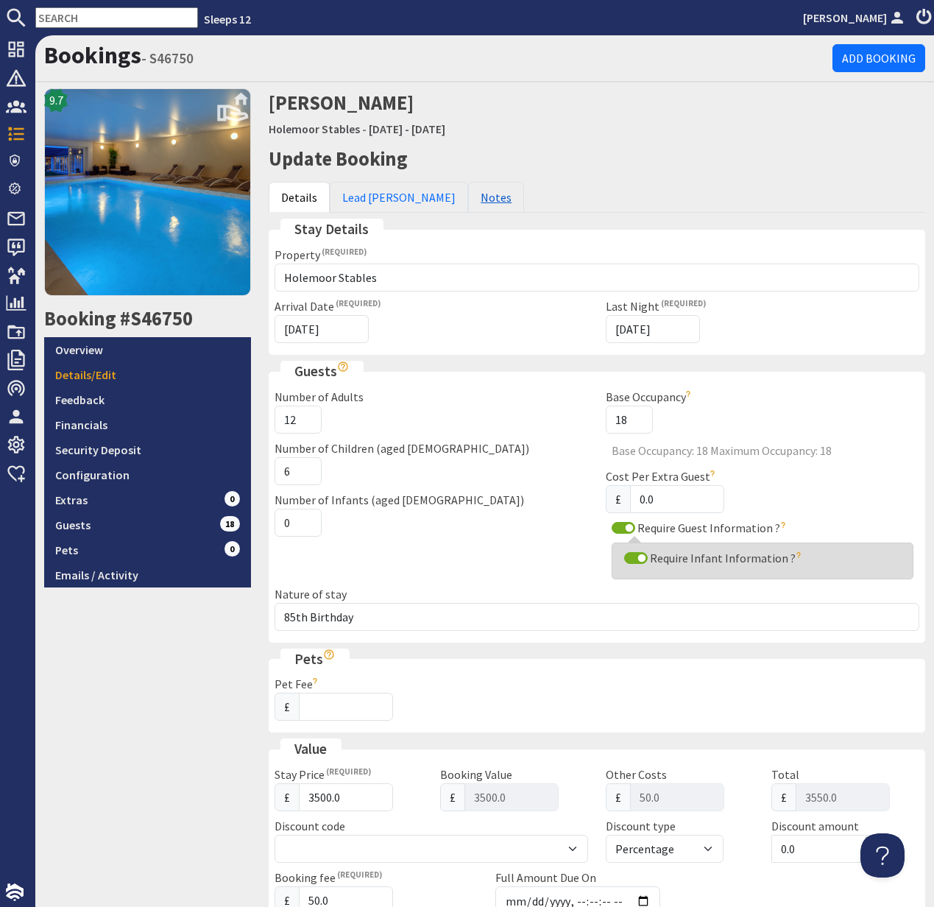
click at [468, 201] on link "Notes" at bounding box center [496, 197] width 56 height 31
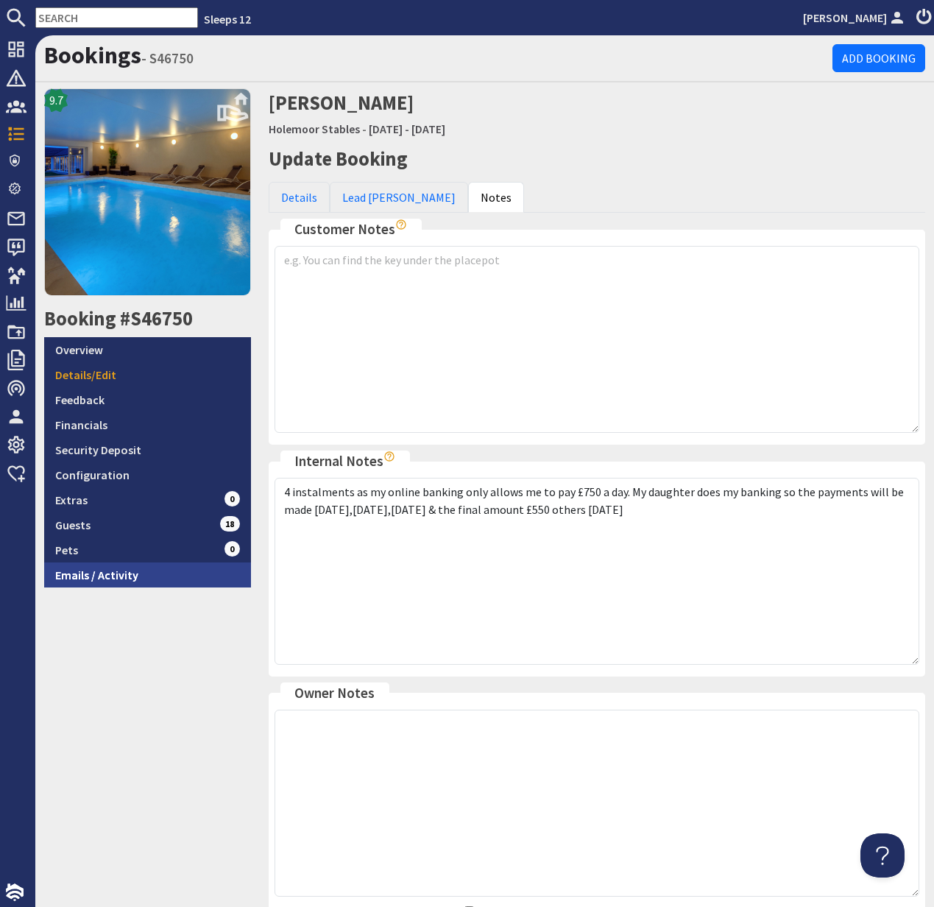
click at [107, 573] on link "Emails / Activity" at bounding box center [147, 574] width 207 height 25
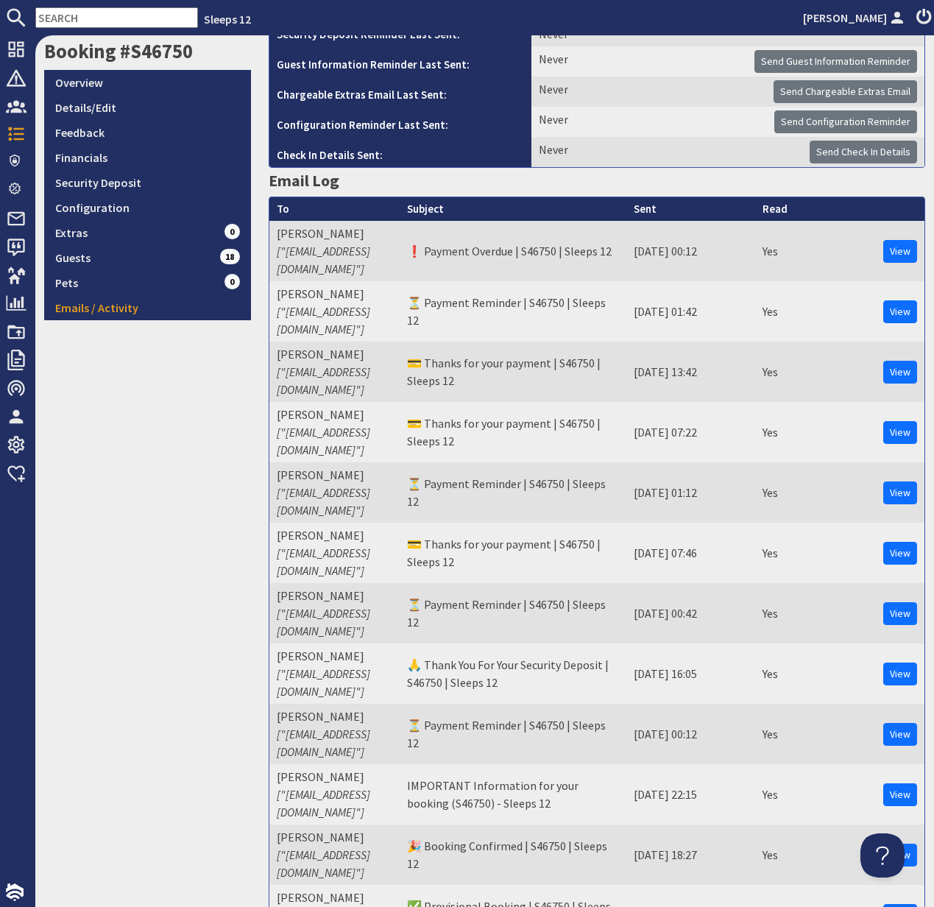
scroll to position [108, 0]
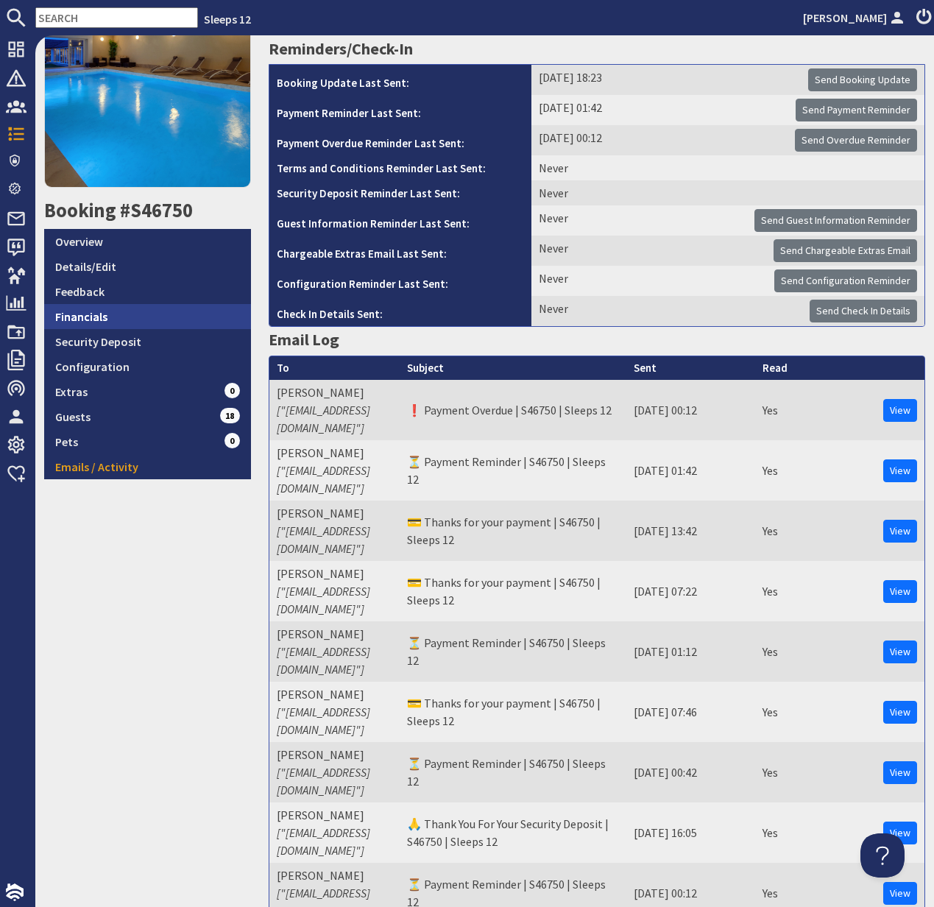
click at [98, 313] on link "Financials" at bounding box center [147, 316] width 207 height 25
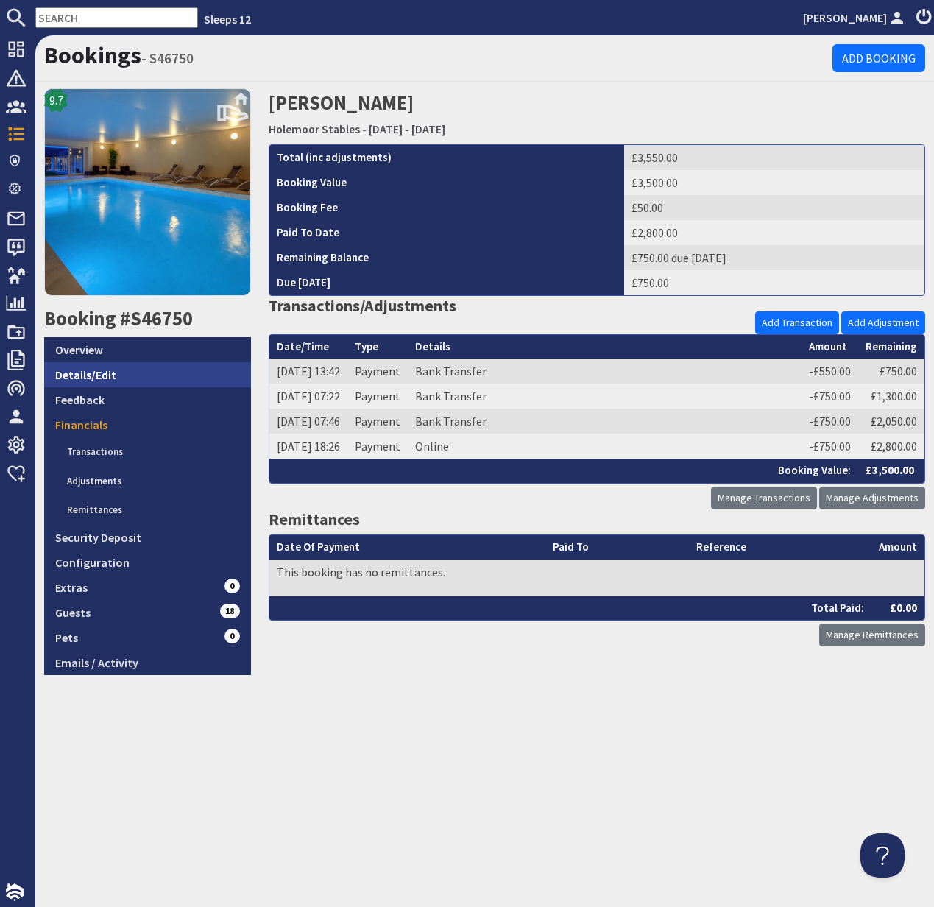
click at [82, 368] on link "Details/Edit" at bounding box center [147, 374] width 207 height 25
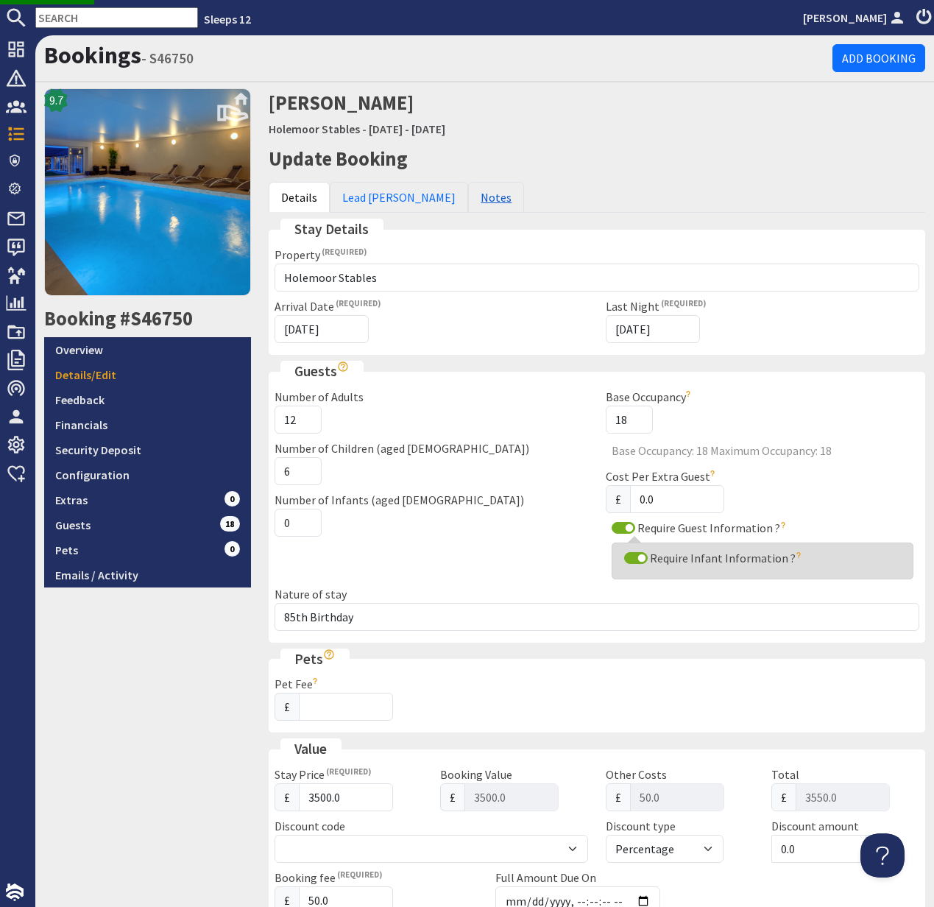
click at [468, 189] on link "Notes" at bounding box center [496, 197] width 56 height 31
click at [92, 350] on link "Overview" at bounding box center [147, 349] width 207 height 25
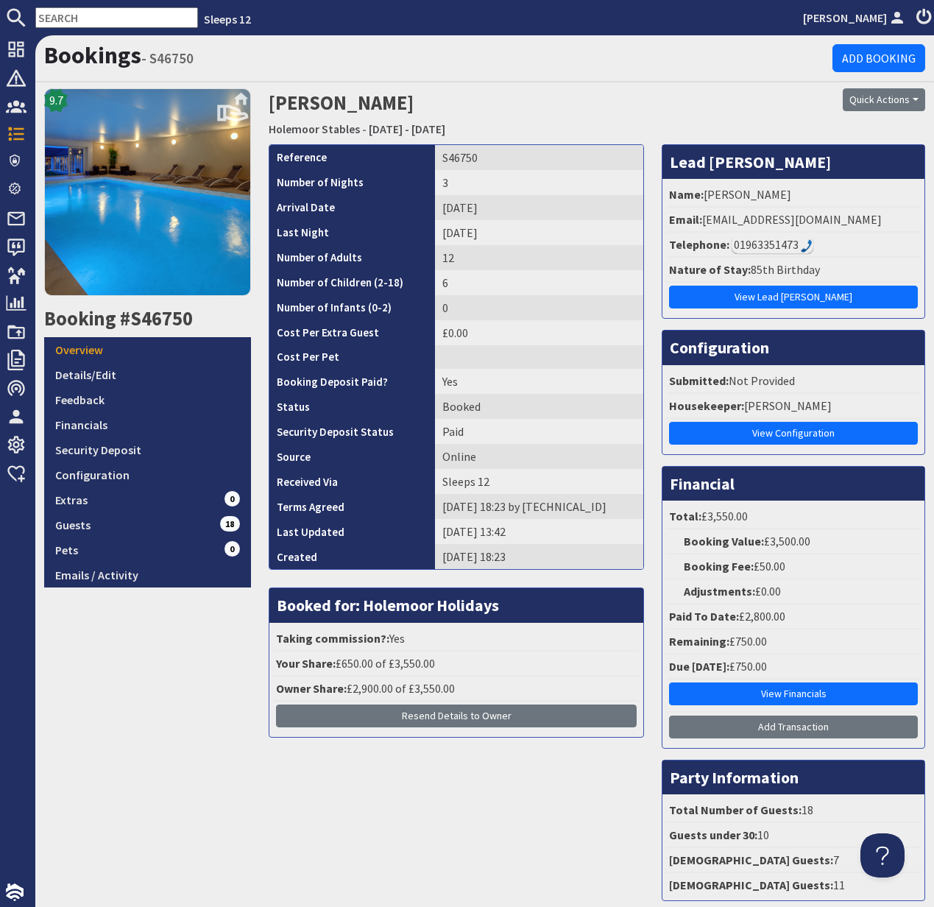
drag, startPoint x: 704, startPoint y: 219, endPoint x: 939, endPoint y: 222, distance: 234.8
click at [917, 222] on html "Sleeps 12 Kelly Dyke Dashboard Notifications 0 Agency Dashboard Bookings 0 Secu…" at bounding box center [467, 453] width 934 height 907
copy li "rosemaryjanelawrence@tiscali.co.uk"
click at [89, 381] on link "Details/Edit" at bounding box center [147, 374] width 207 height 25
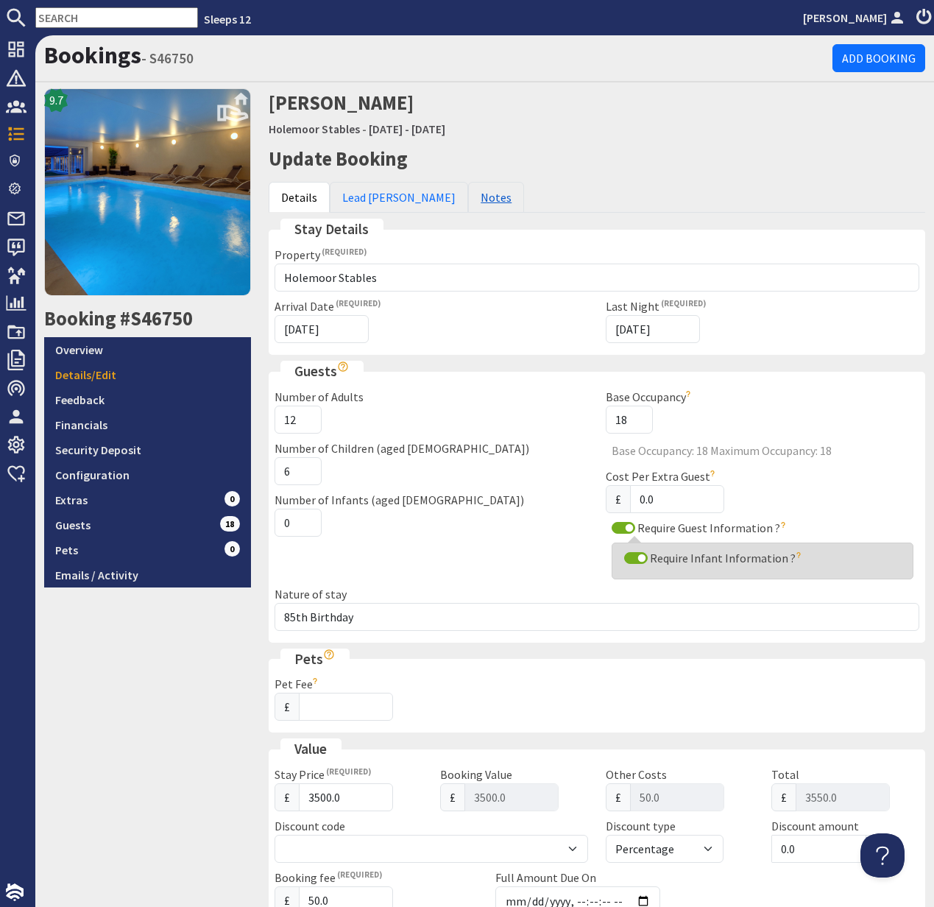
click at [468, 194] on link "Notes" at bounding box center [496, 197] width 56 height 31
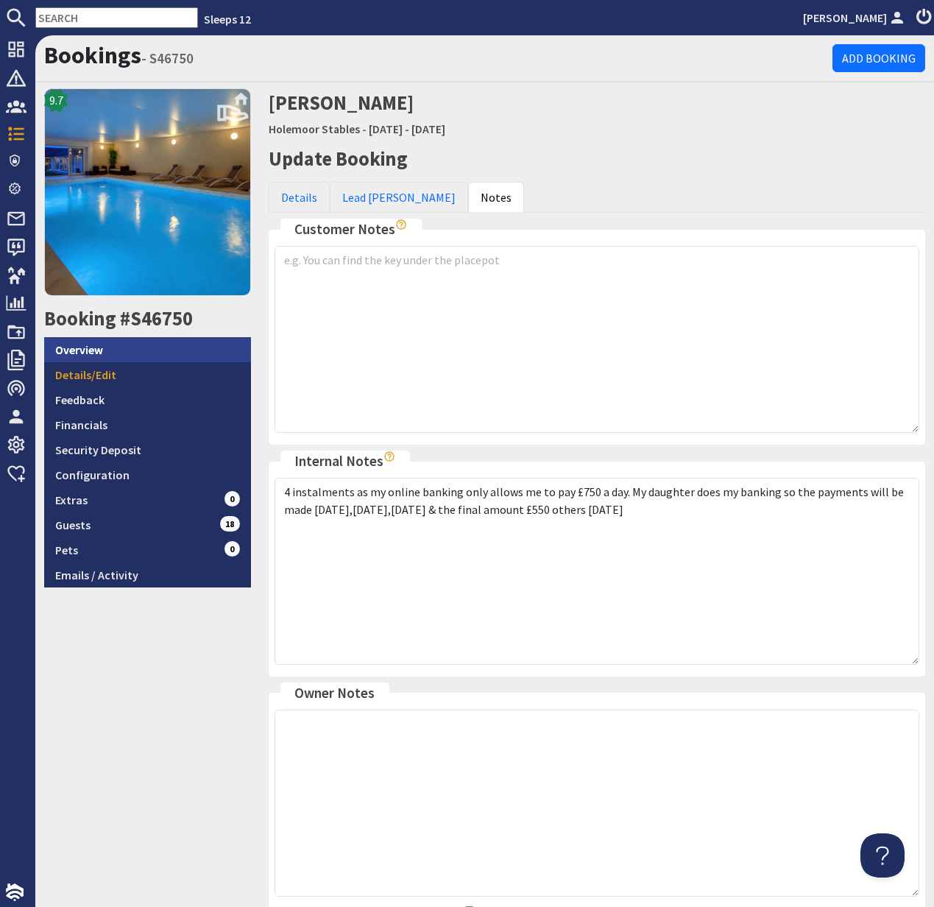
scroll to position [10, 0]
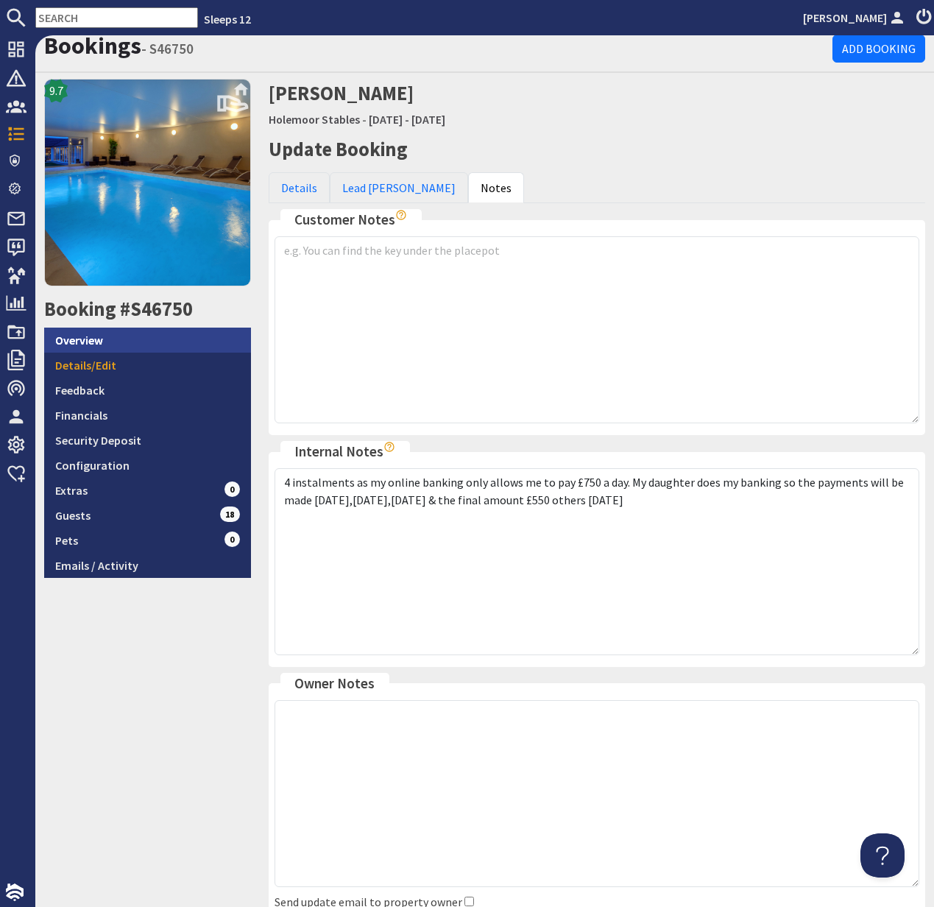
click at [87, 353] on link "Details/Edit" at bounding box center [147, 365] width 207 height 25
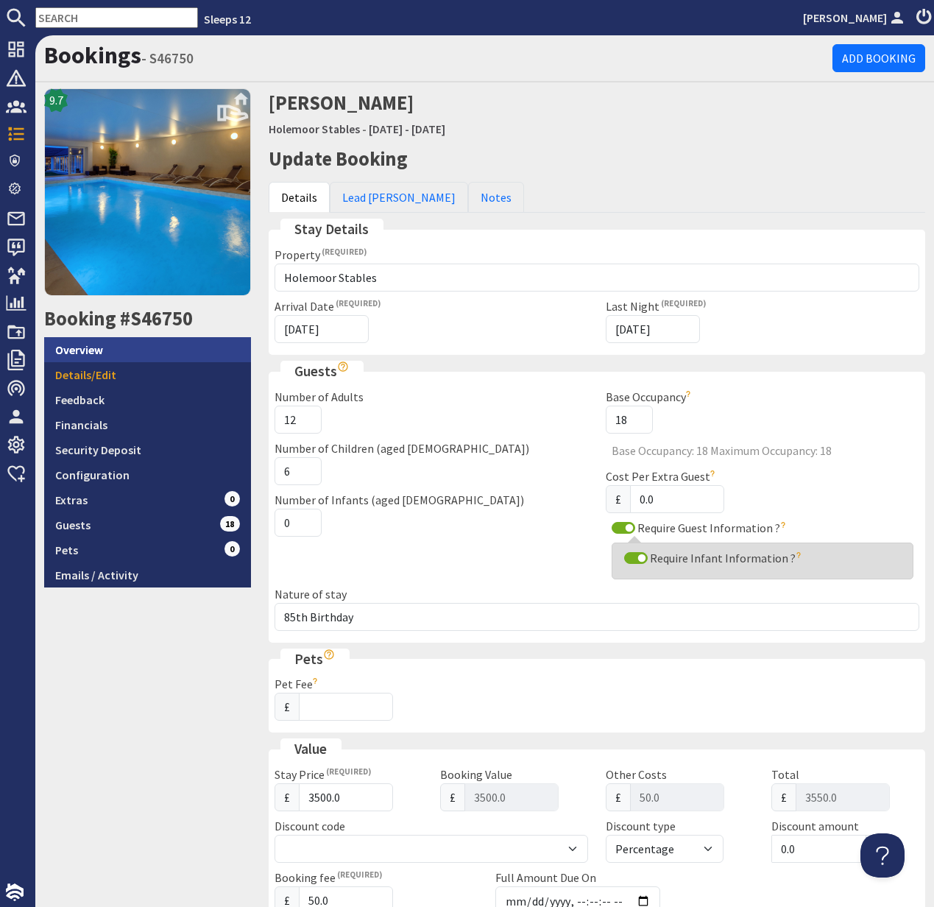
scroll to position [1, 0]
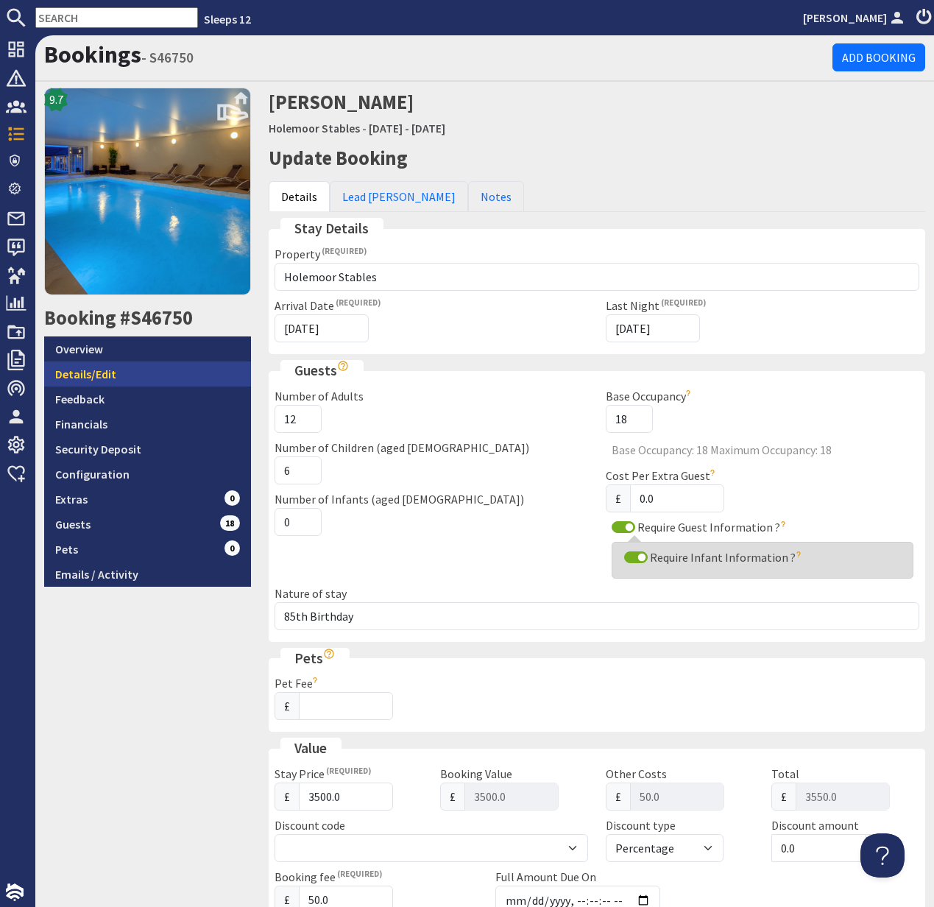
click at [92, 371] on link "Details/Edit" at bounding box center [147, 373] width 207 height 25
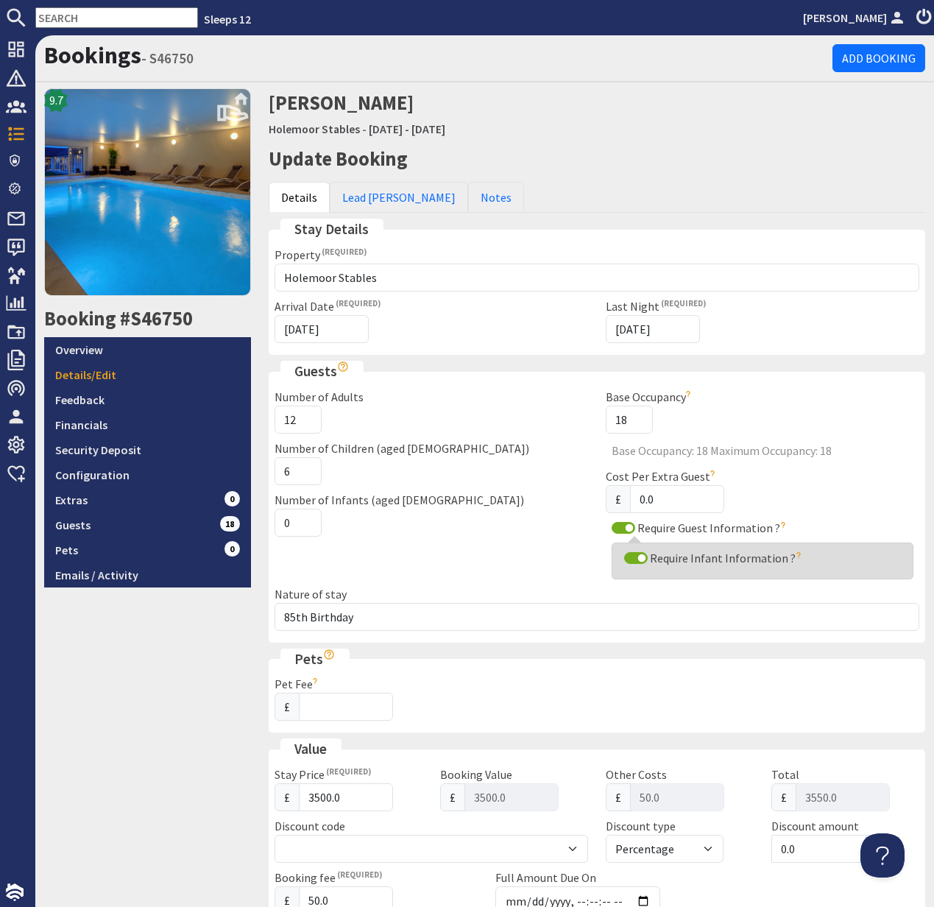
scroll to position [0, 0]
click at [468, 199] on link "Notes" at bounding box center [496, 197] width 56 height 31
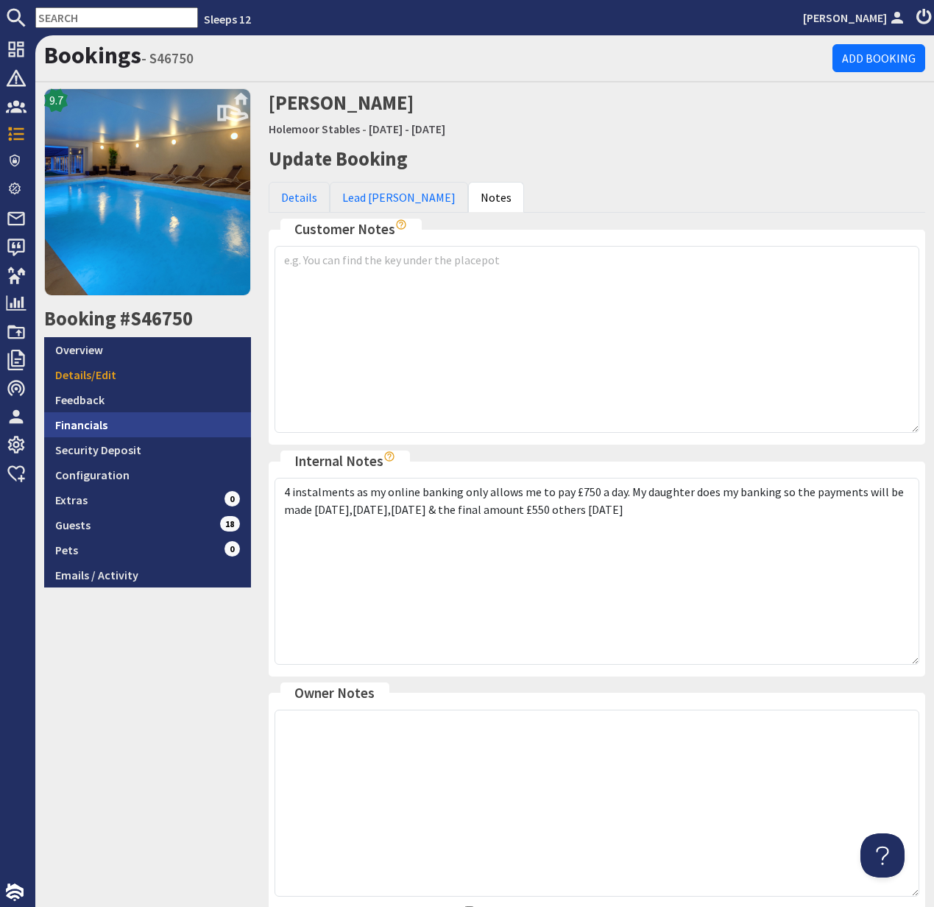
click at [94, 422] on link "Financials" at bounding box center [147, 424] width 207 height 25
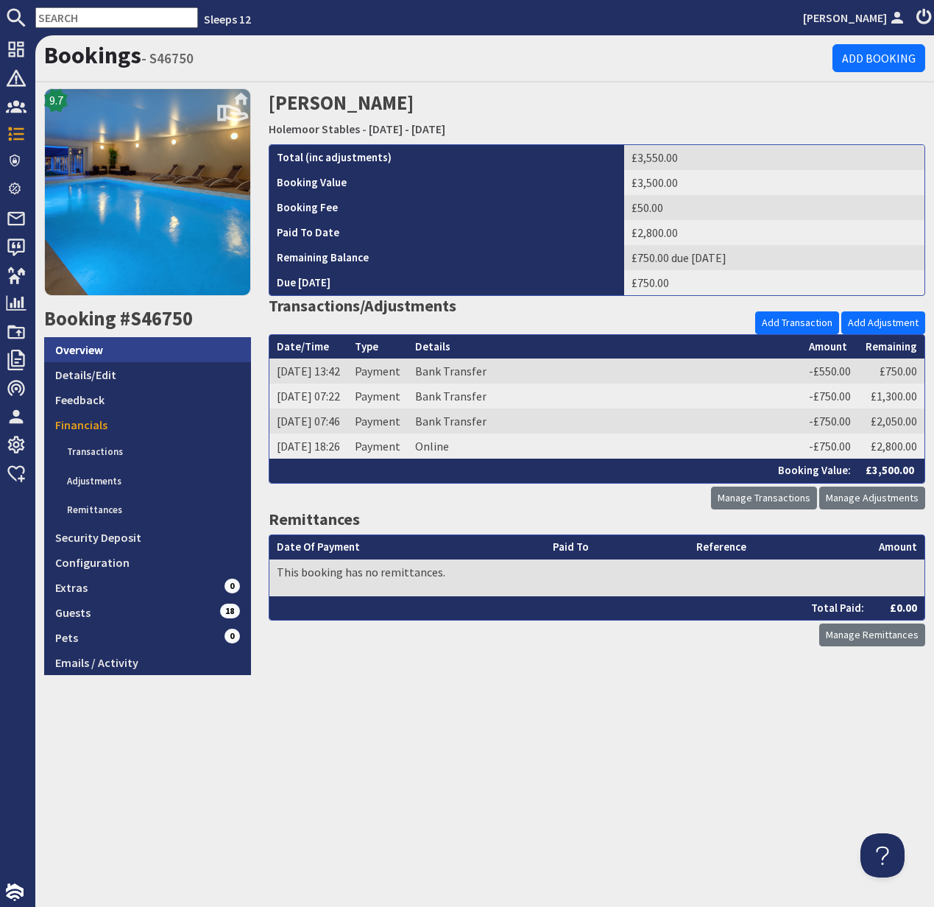
click at [74, 350] on link "Overview" at bounding box center [147, 349] width 207 height 25
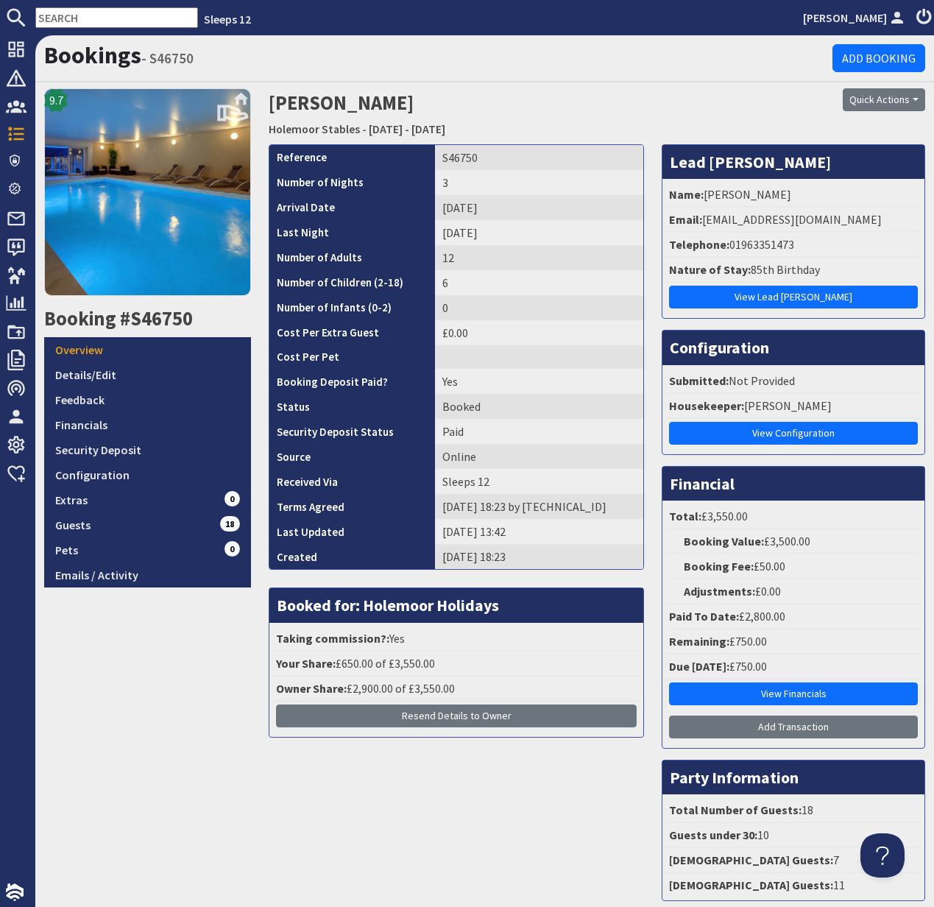
scroll to position [79, 0]
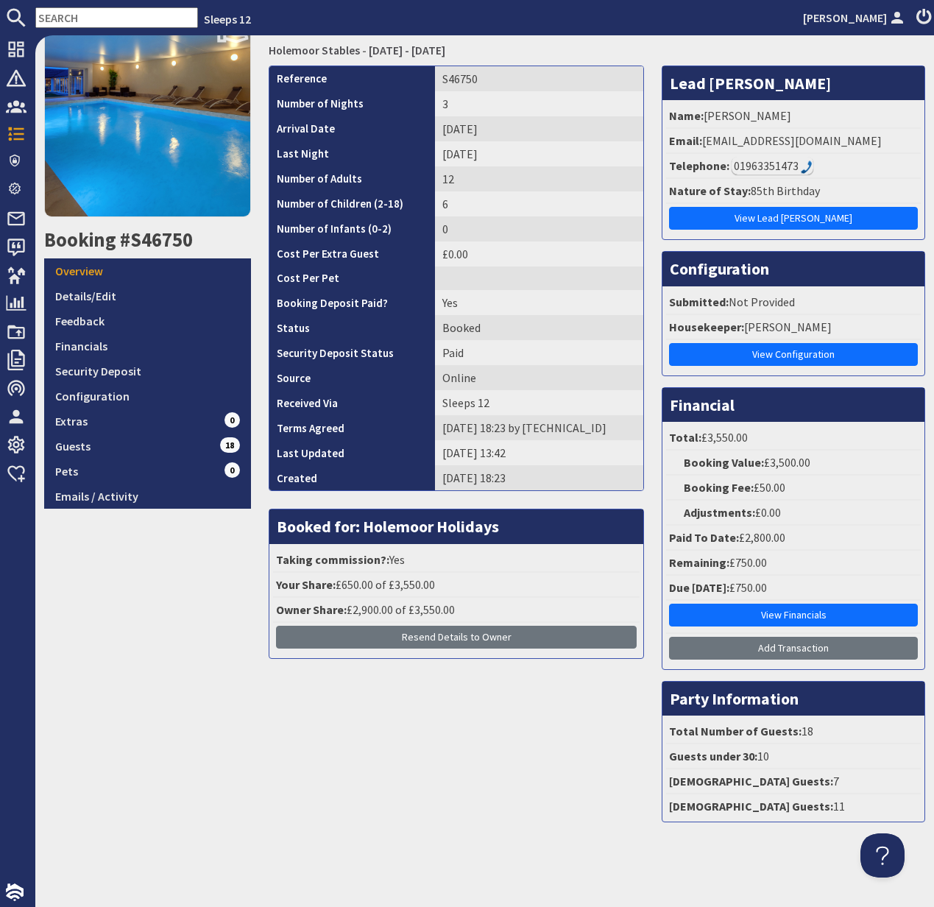
click at [52, 18] on input "text" at bounding box center [116, 17] width 163 height 21
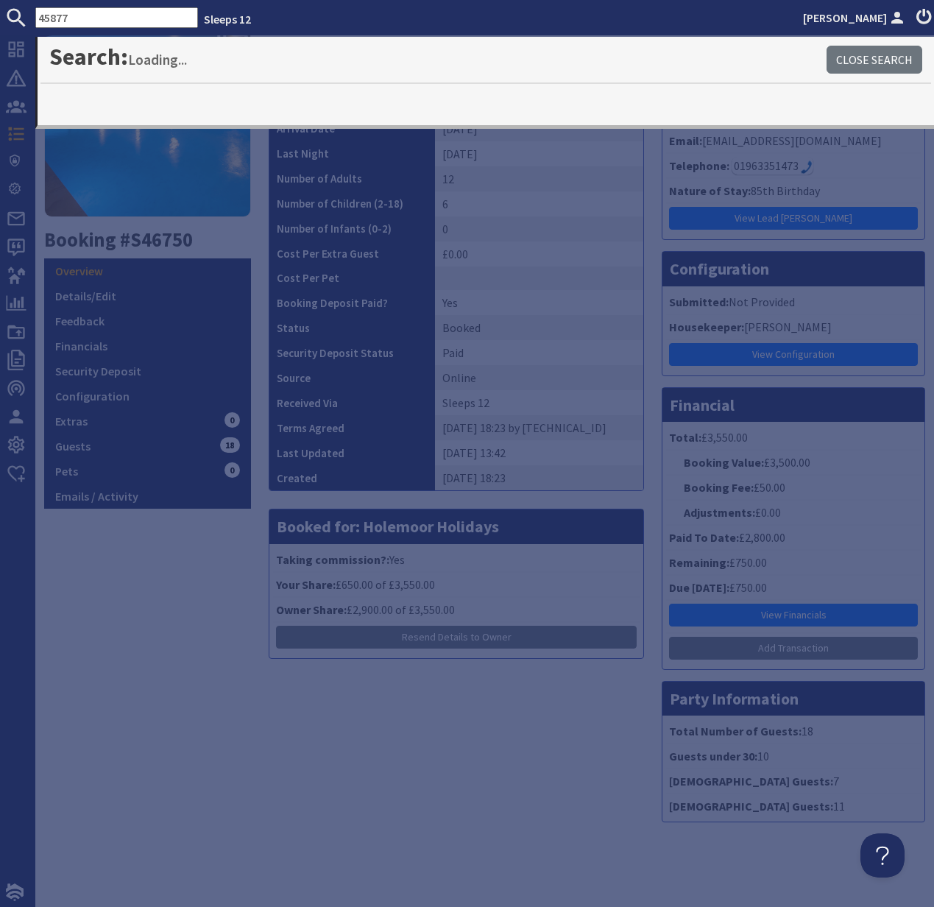
type input "45877"
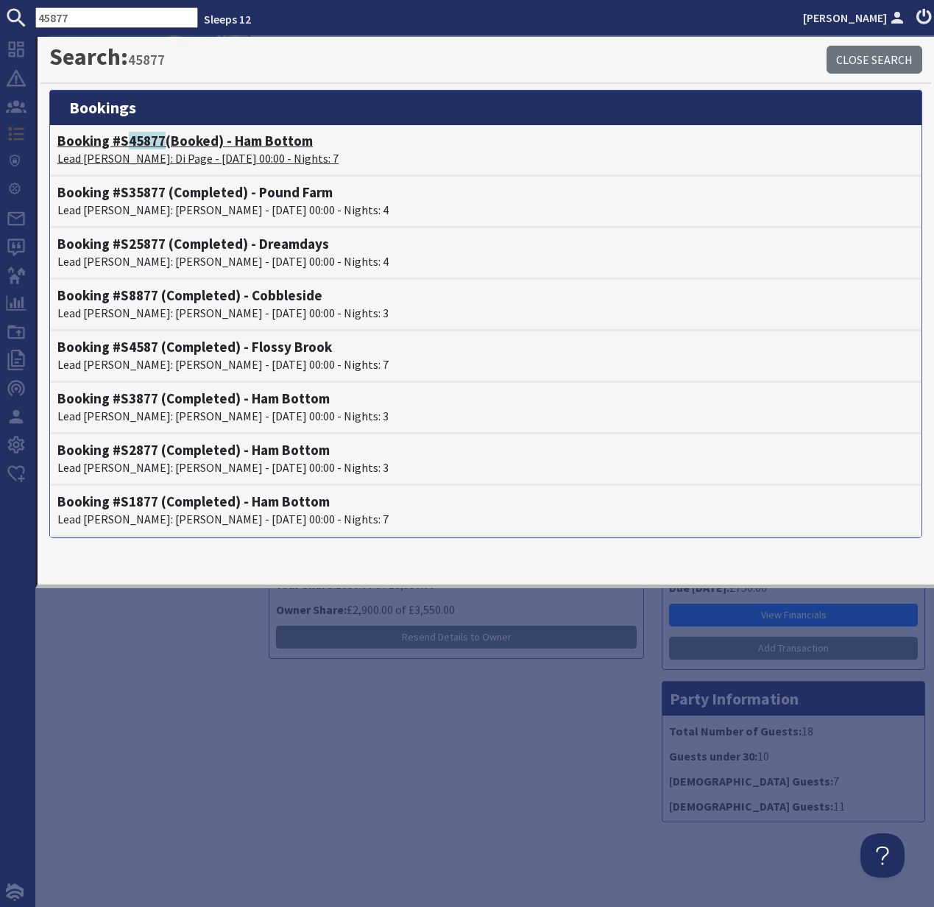
click at [151, 139] on span "45877" at bounding box center [147, 141] width 37 height 18
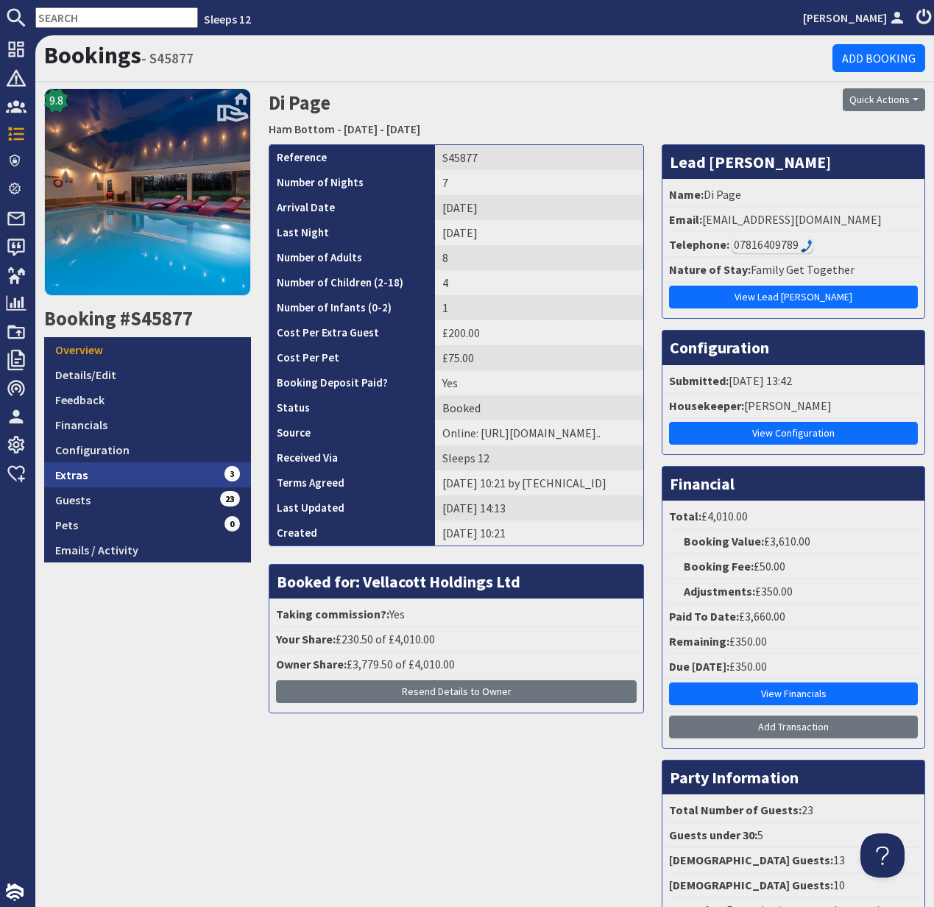
click at [91, 478] on link "Extras 3" at bounding box center [147, 474] width 207 height 25
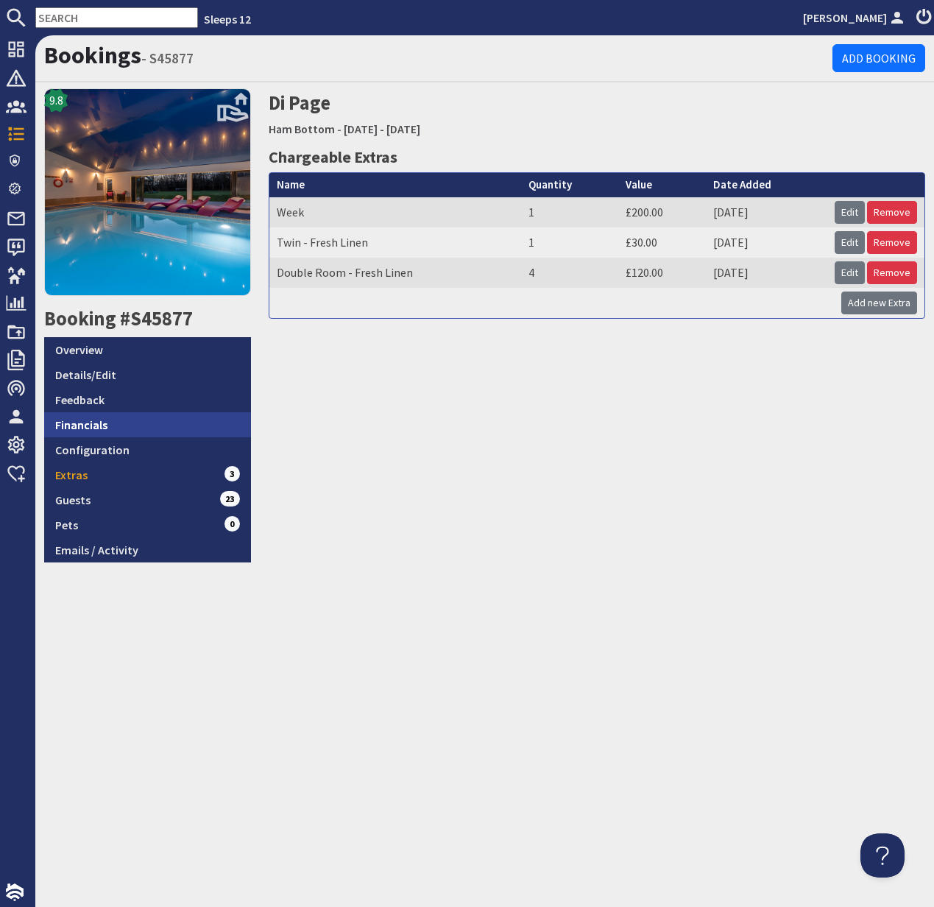
click at [97, 416] on link "Financials" at bounding box center [147, 424] width 207 height 25
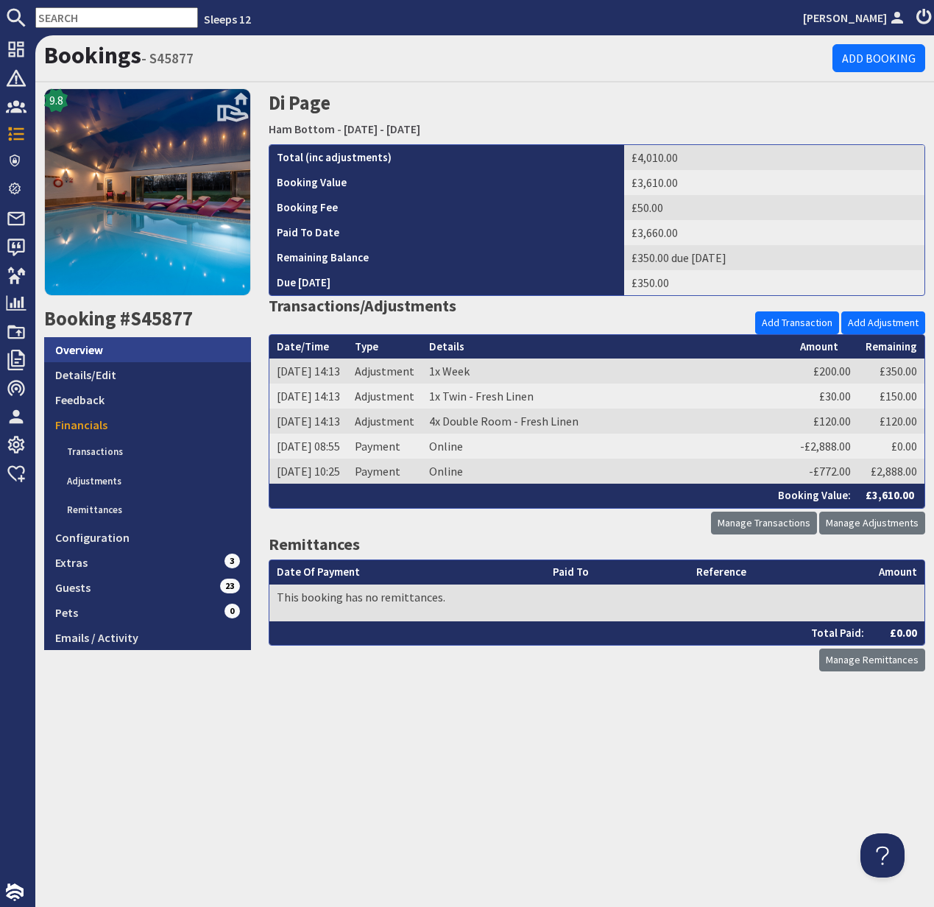
click at [100, 350] on link "Overview" at bounding box center [147, 349] width 207 height 25
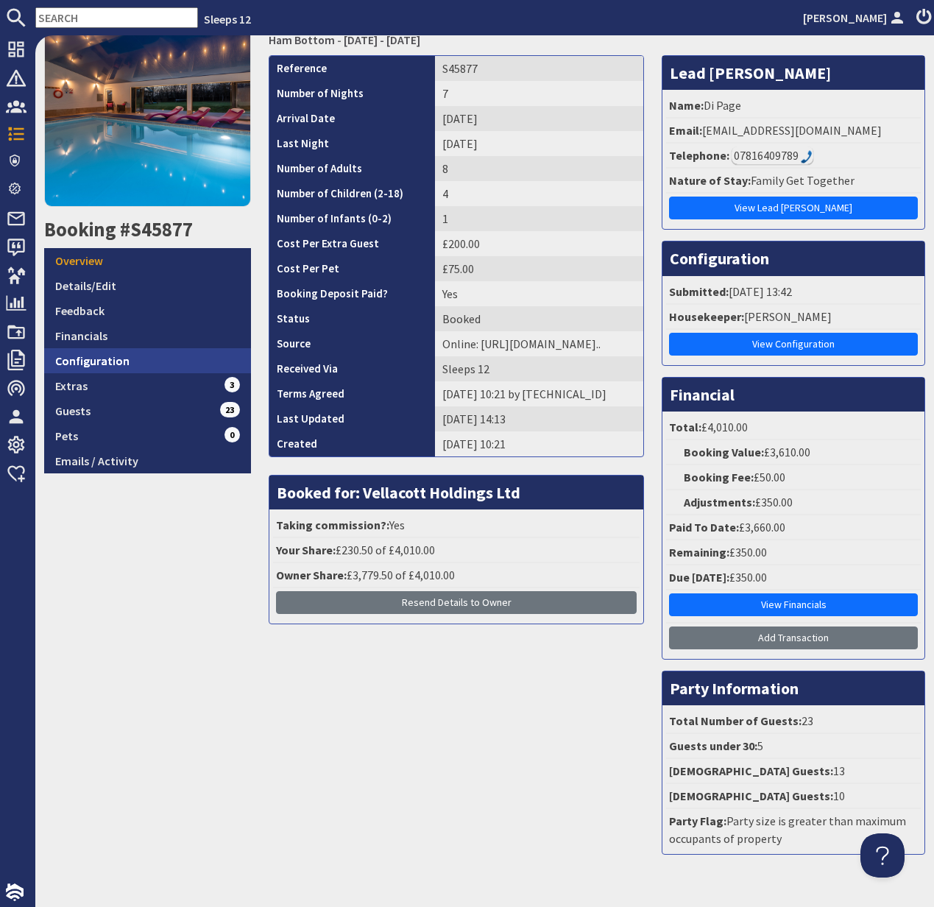
scroll to position [100, 0]
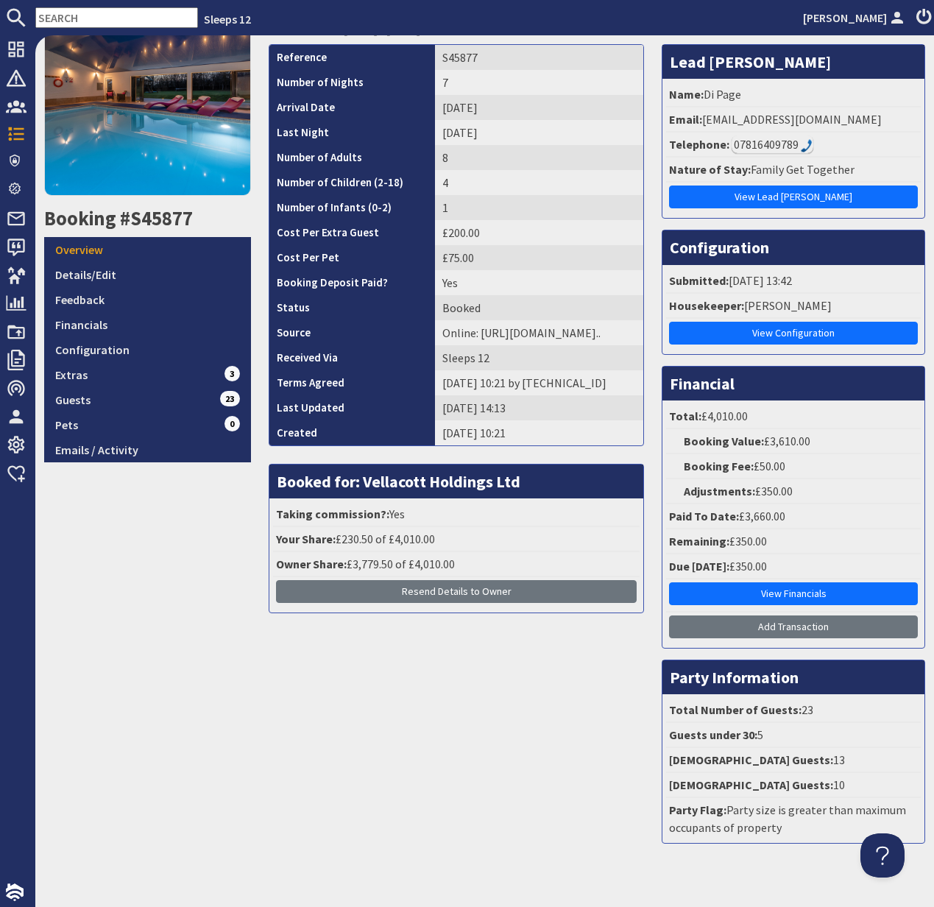
click at [85, 21] on input "text" at bounding box center [116, 17] width 163 height 21
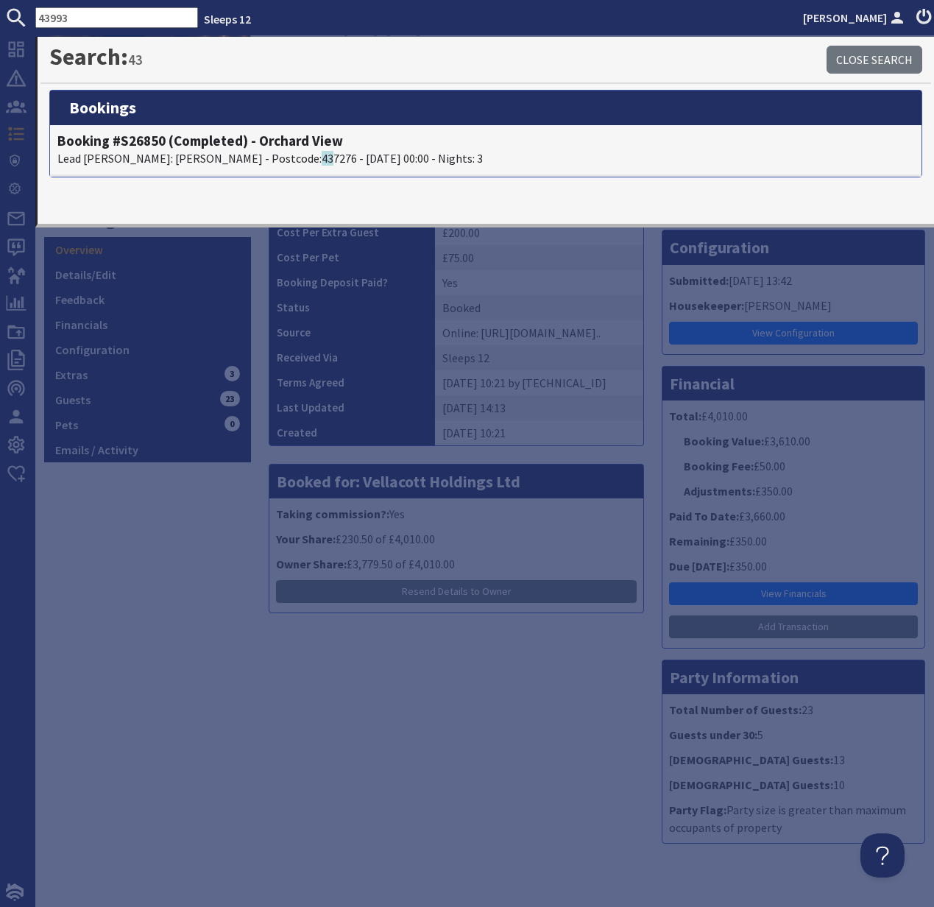
type input "43993"
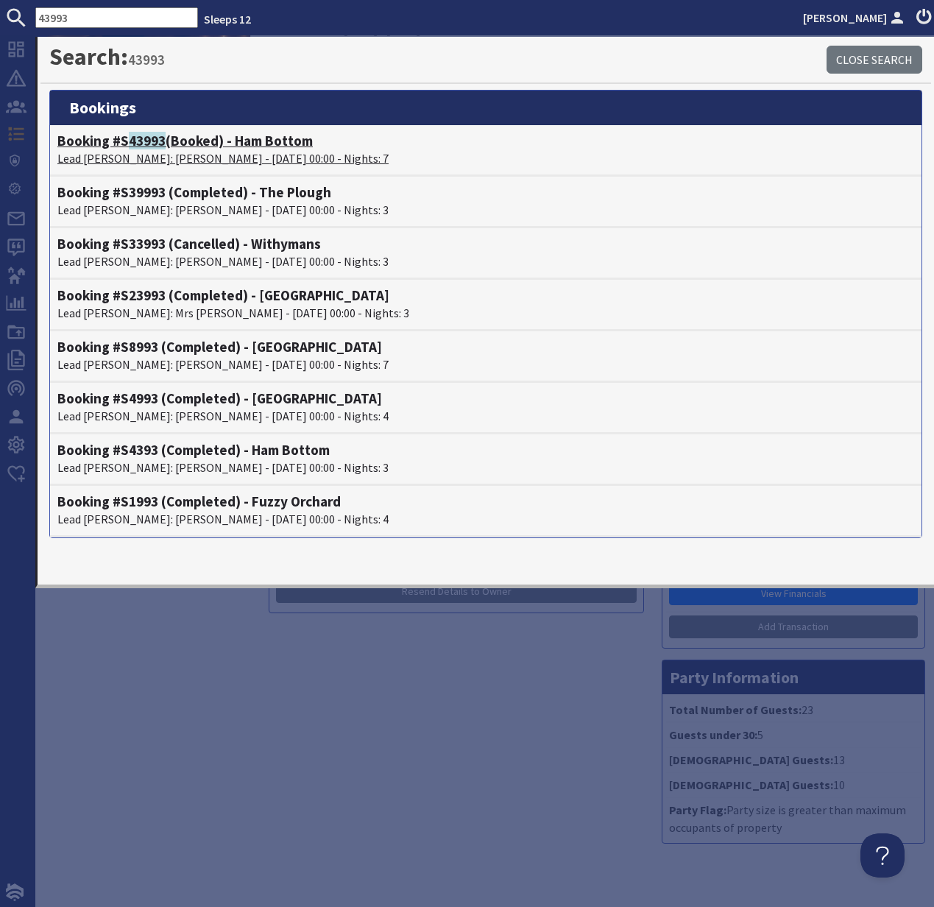
click at [168, 150] on p "Lead Booker: Camilla Woodrow - 14/11/2025 00:00 - Nights: 7" at bounding box center [485, 158] width 857 height 18
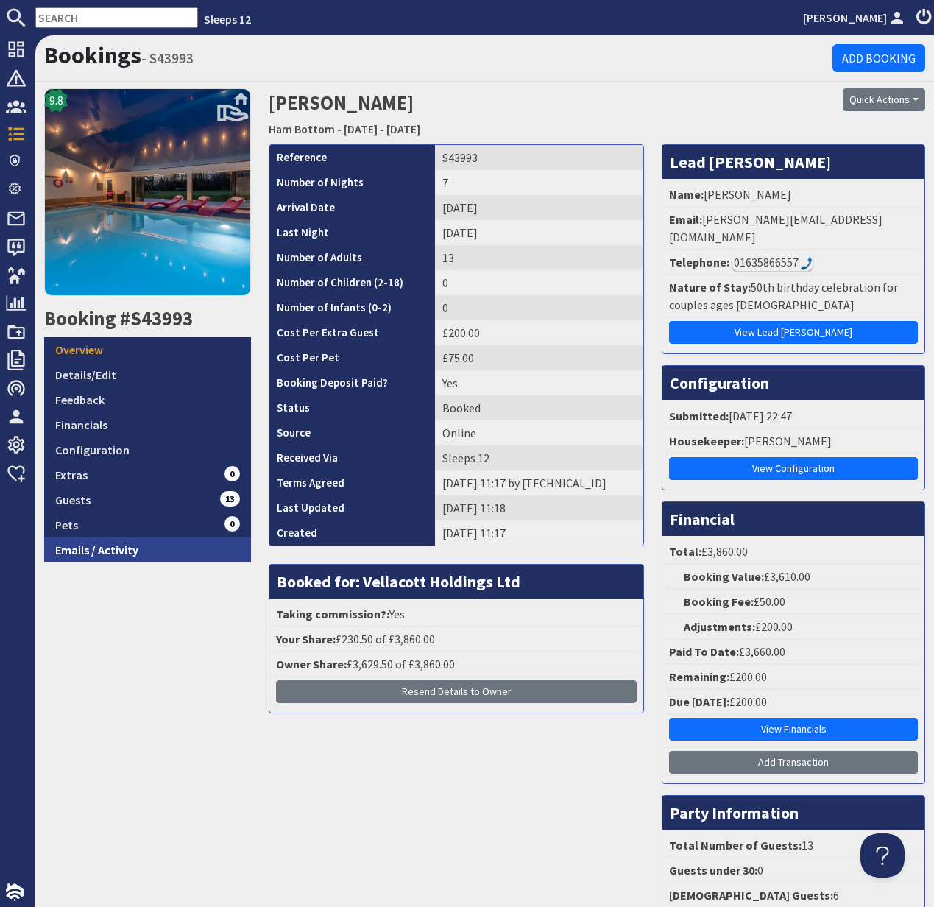
click at [121, 552] on link "Emails / Activity" at bounding box center [147, 549] width 207 height 25
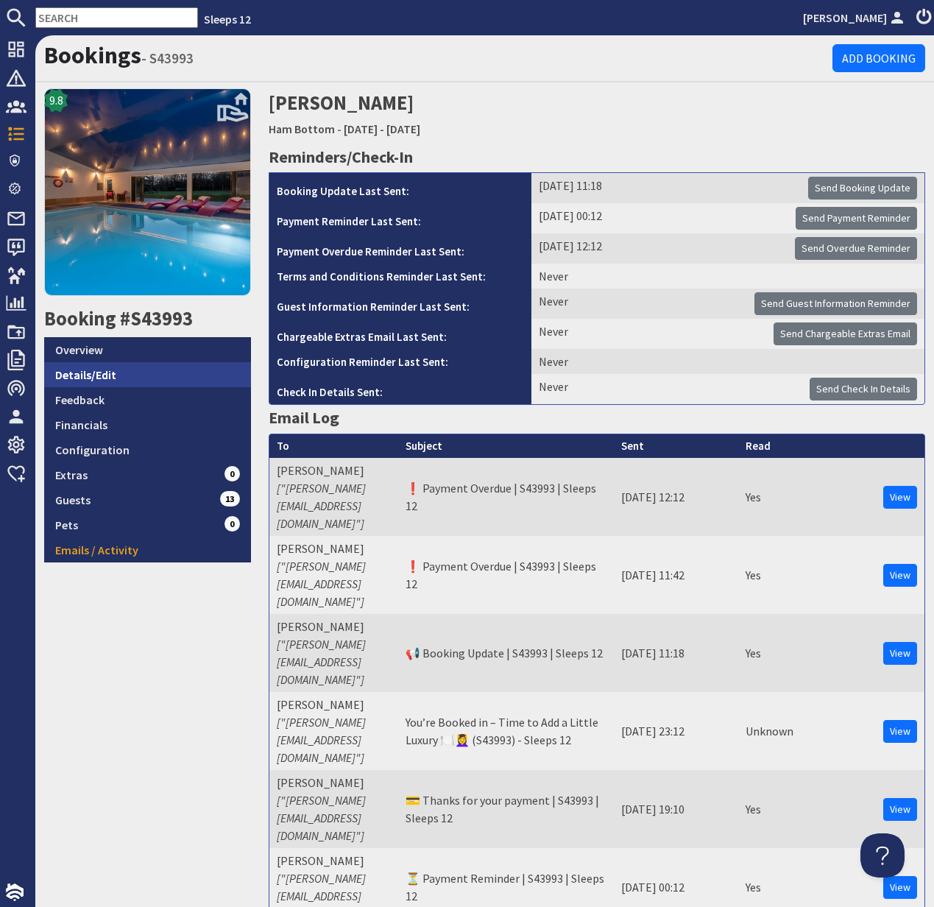
click at [93, 375] on link "Details/Edit" at bounding box center [147, 374] width 207 height 25
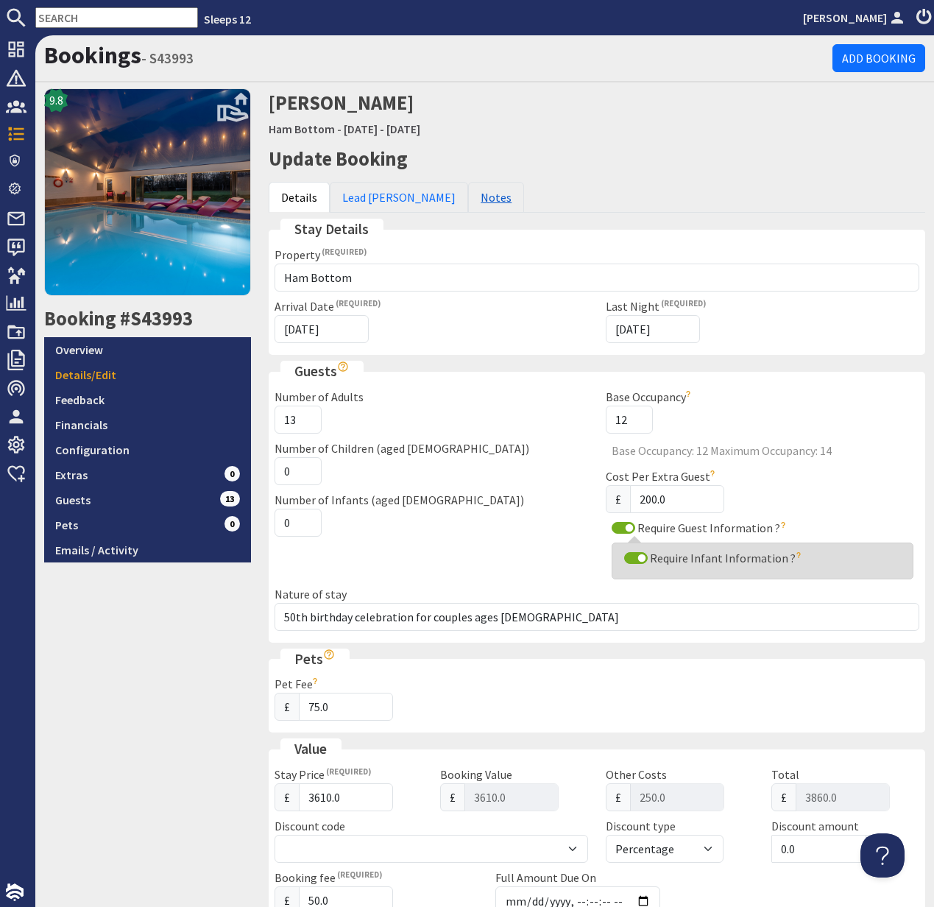
click at [468, 197] on link "Notes" at bounding box center [496, 197] width 56 height 31
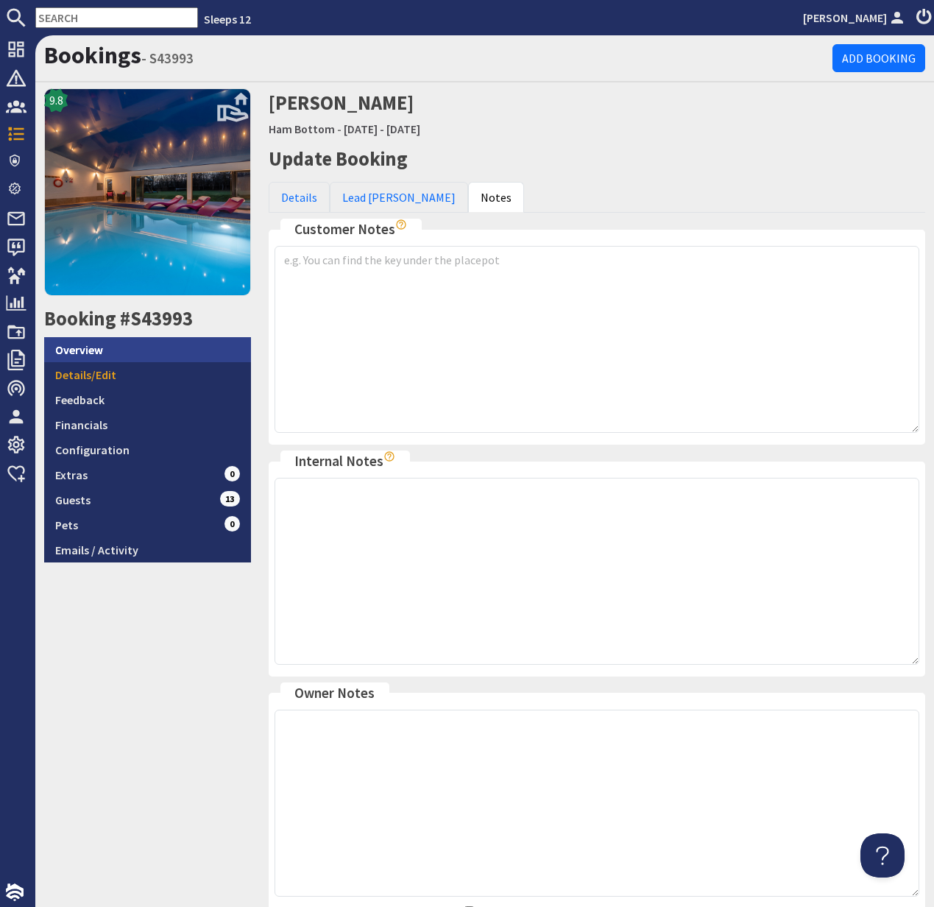
click at [89, 350] on link "Overview" at bounding box center [147, 349] width 207 height 25
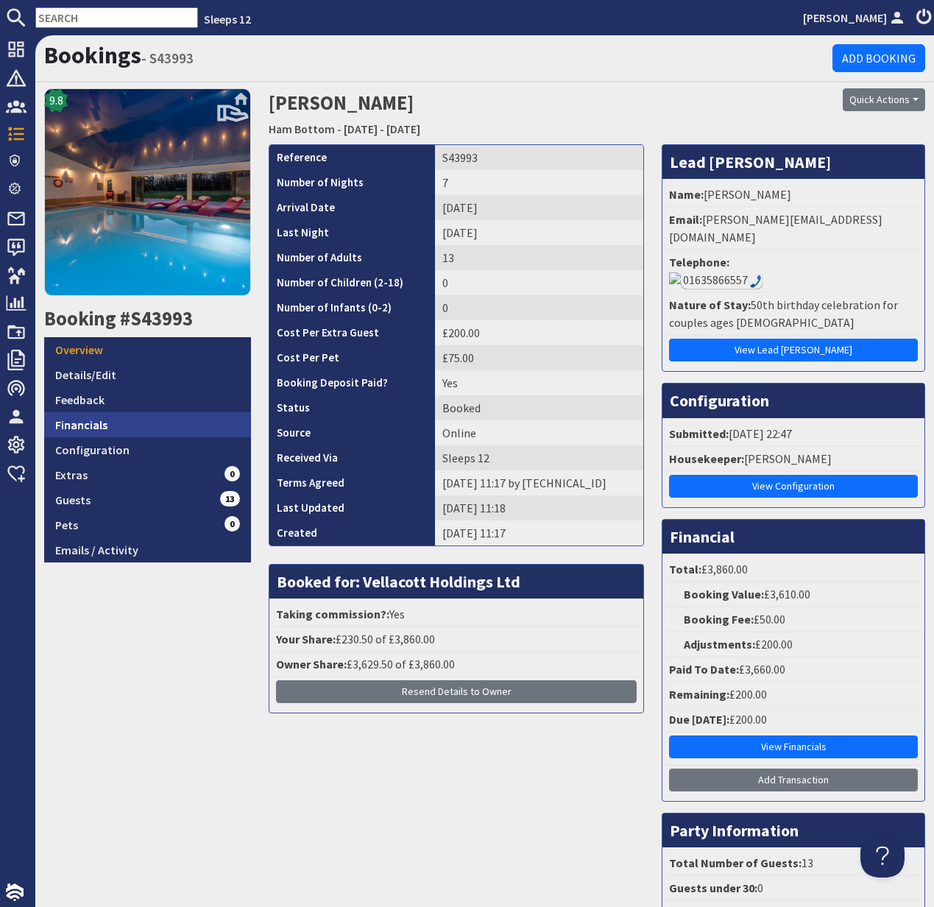
click at [97, 423] on link "Financials" at bounding box center [147, 424] width 207 height 25
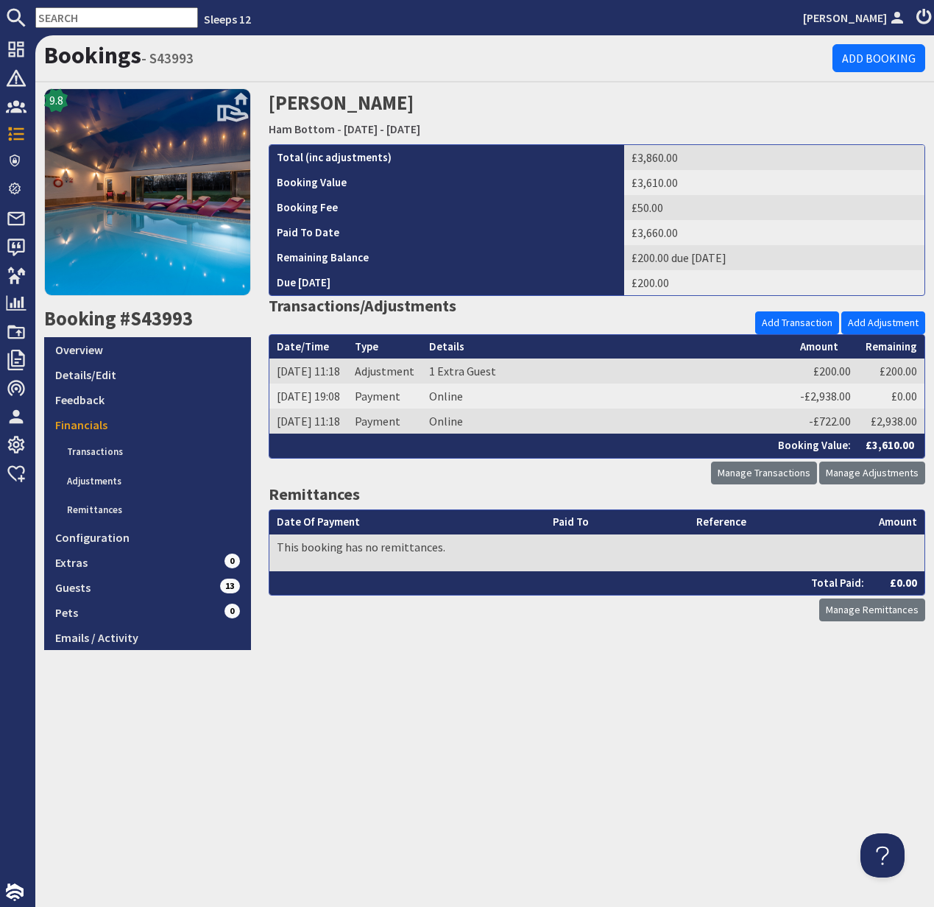
click at [76, 17] on input "text" at bounding box center [116, 17] width 163 height 21
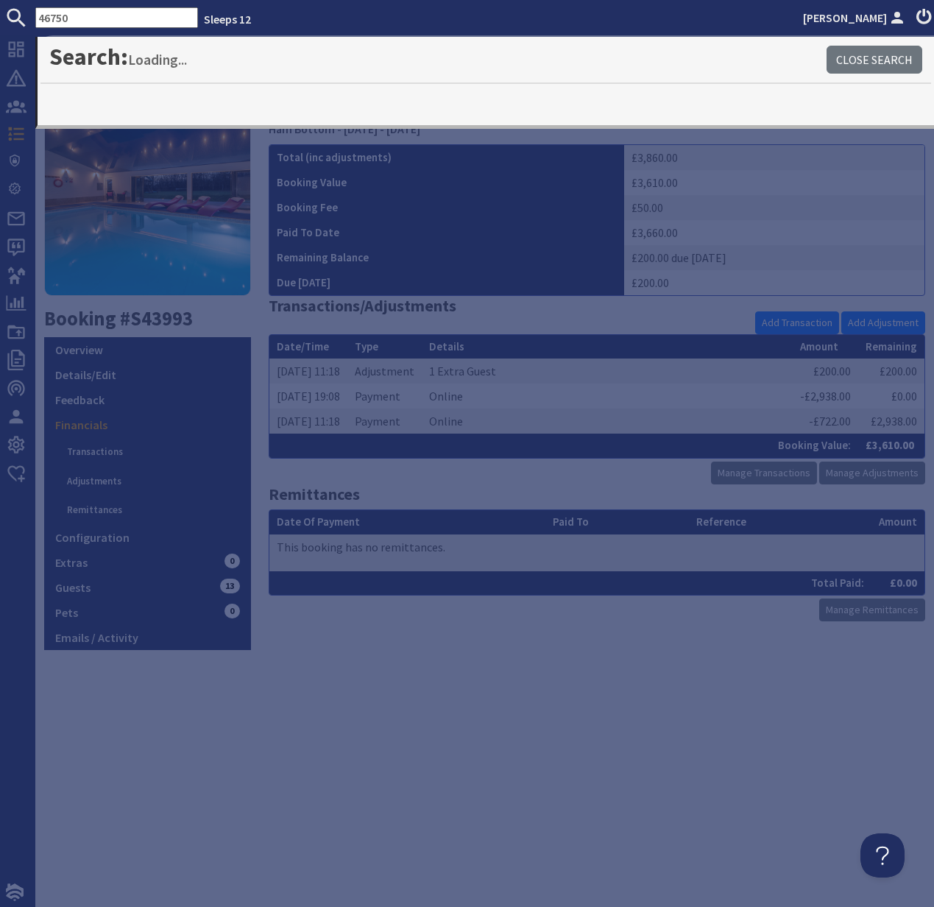
type input "46750"
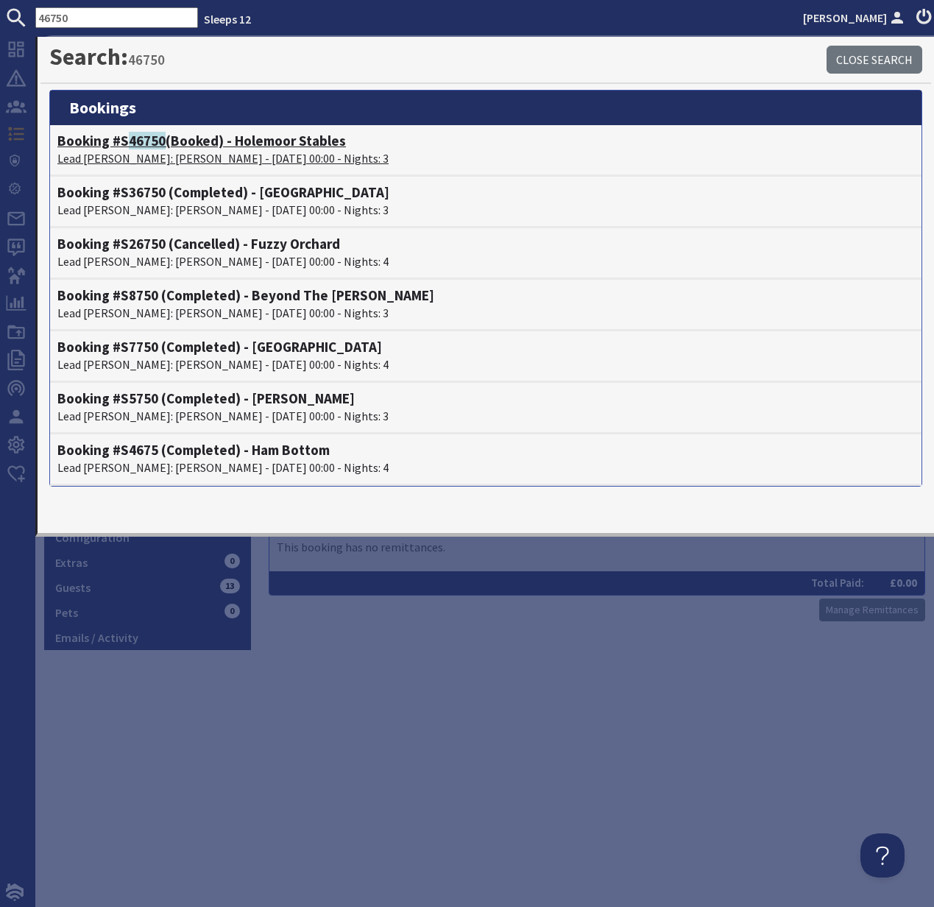
click at [155, 146] on span "46750" at bounding box center [147, 141] width 37 height 18
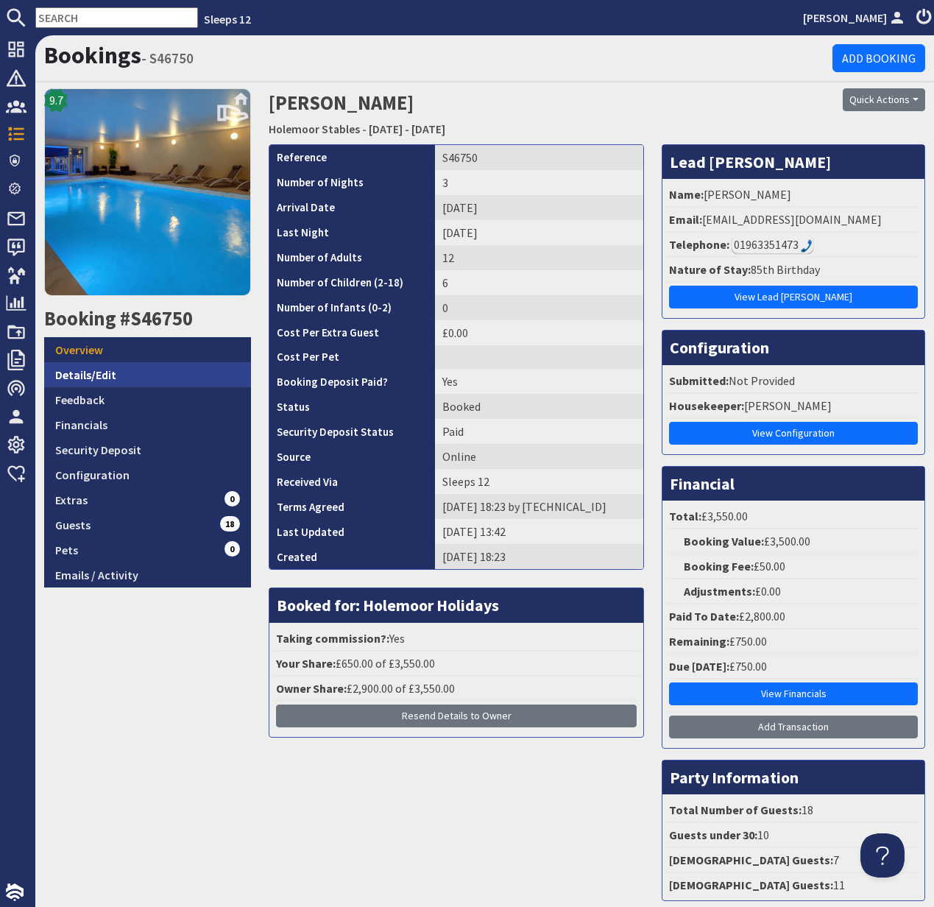
click at [80, 366] on link "Details/Edit" at bounding box center [147, 374] width 207 height 25
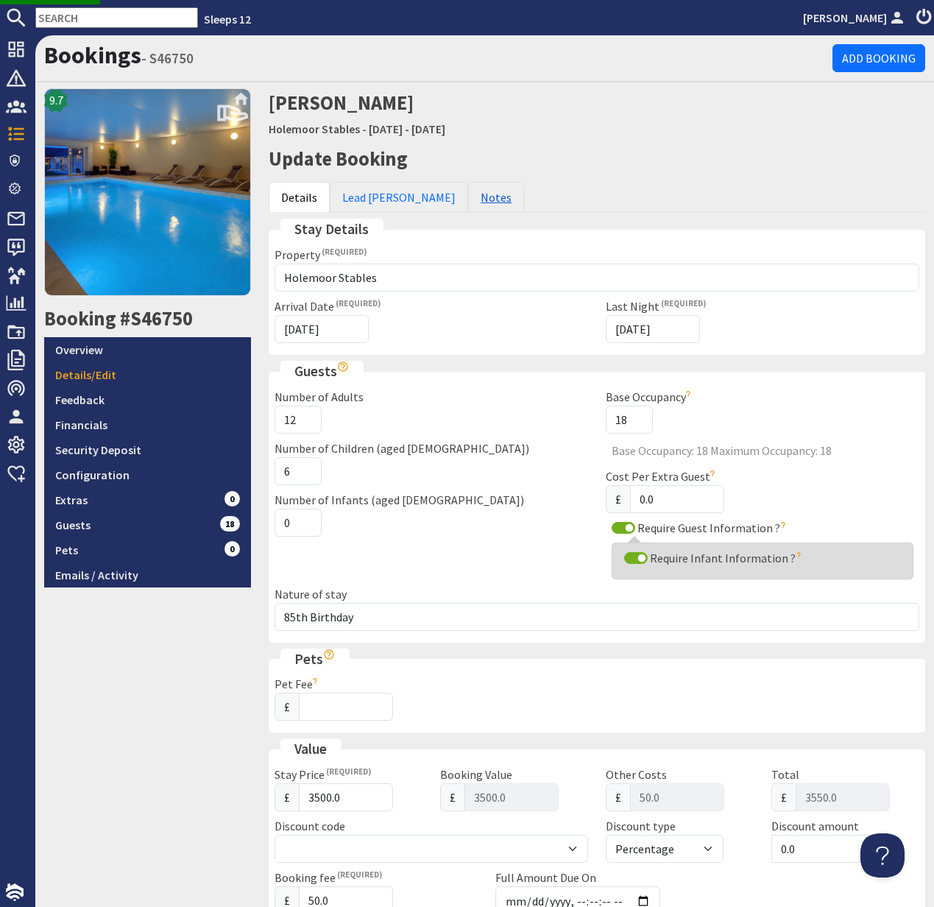
click at [468, 196] on link "Notes" at bounding box center [496, 197] width 56 height 31
click at [468, 202] on link "Notes" at bounding box center [496, 197] width 56 height 31
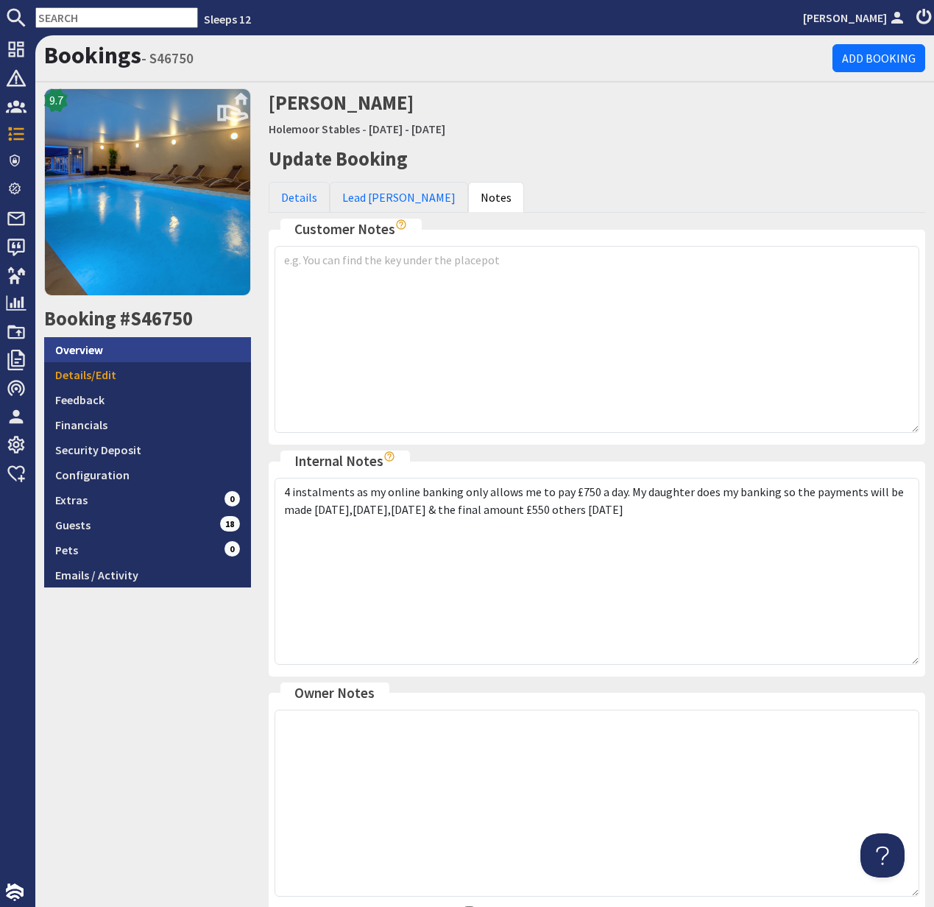
click at [95, 350] on link "Overview" at bounding box center [147, 349] width 207 height 25
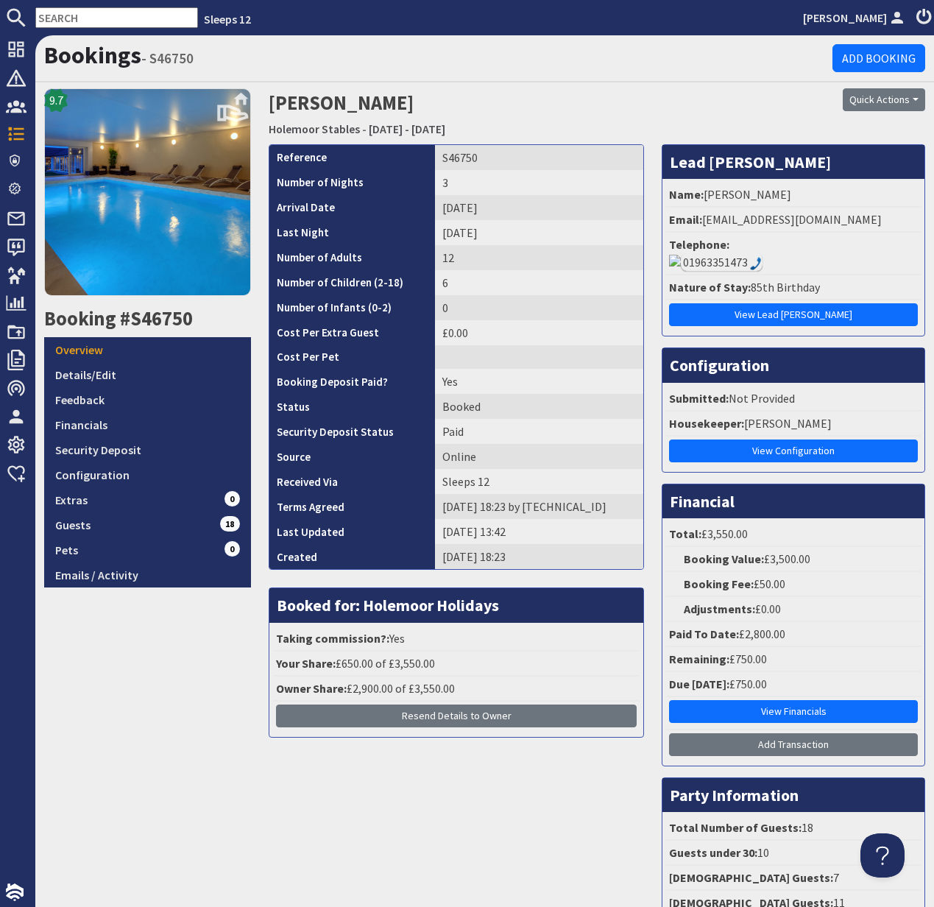
click at [858, 236] on li "Telephone: 01963351473" at bounding box center [793, 254] width 255 height 43
click at [763, 253] on div "01963351473" at bounding box center [722, 262] width 82 height 18
drag, startPoint x: 706, startPoint y: 217, endPoint x: 900, endPoint y: 219, distance: 193.6
click at [900, 219] on li "Email: rosemaryjanelawrence@tiscali.co.uk" at bounding box center [793, 220] width 255 height 25
copy li "rosemaryjanelawrence@tiscali.co.uk"
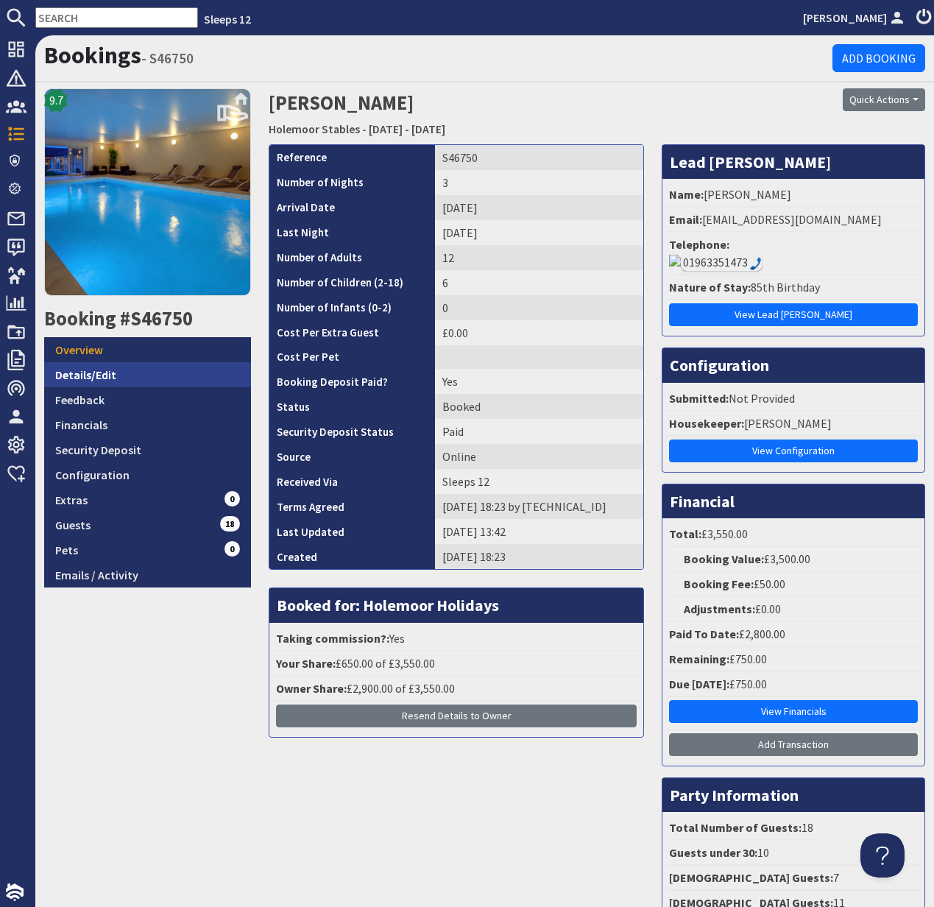
click at [94, 373] on link "Details/Edit" at bounding box center [147, 374] width 207 height 25
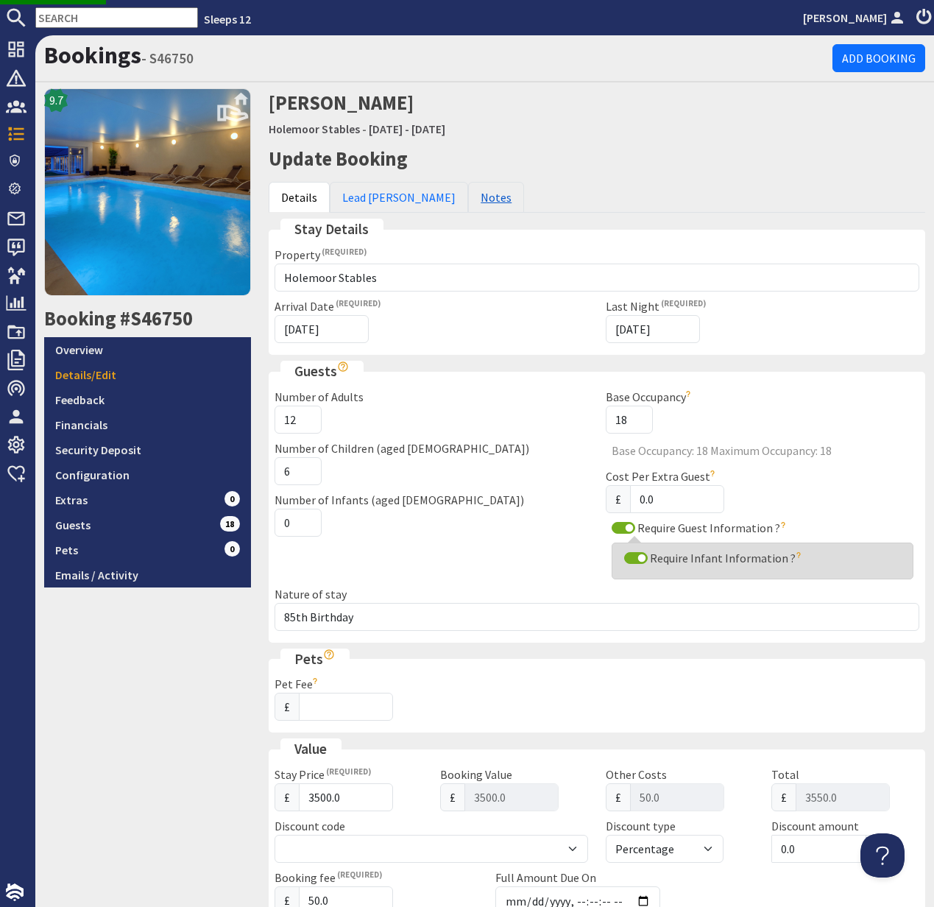
click at [468, 194] on link "Notes" at bounding box center [496, 197] width 56 height 31
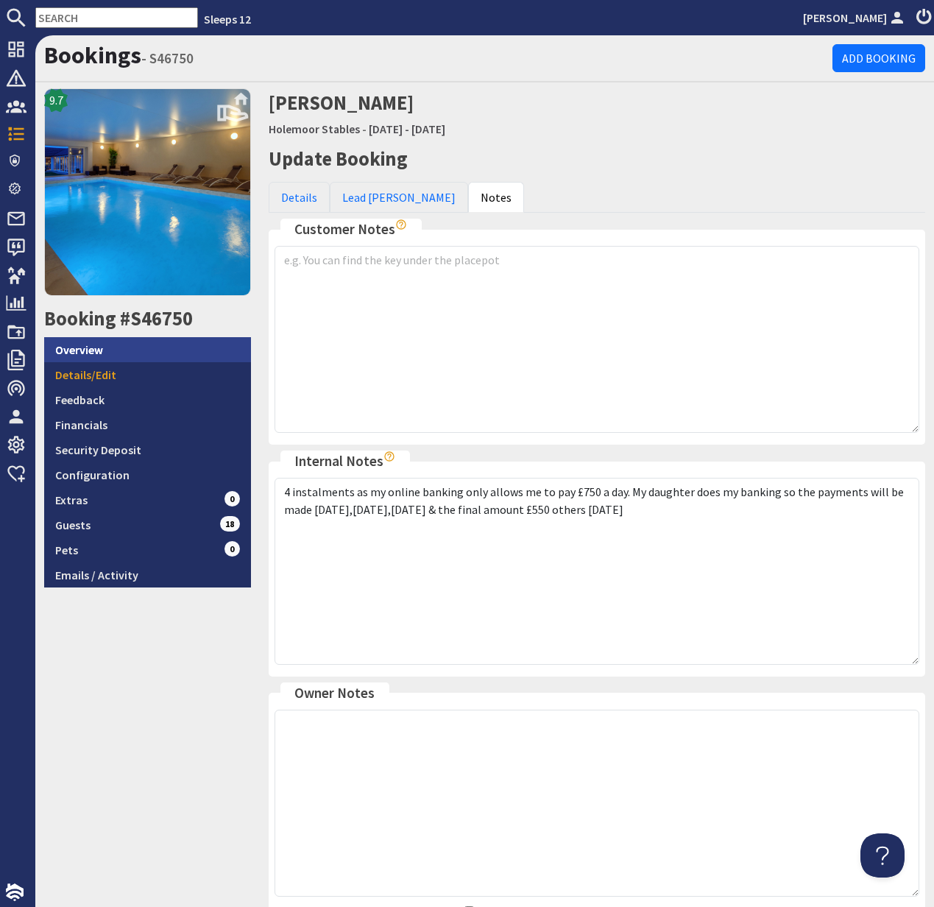
click at [96, 348] on link "Overview" at bounding box center [147, 349] width 207 height 25
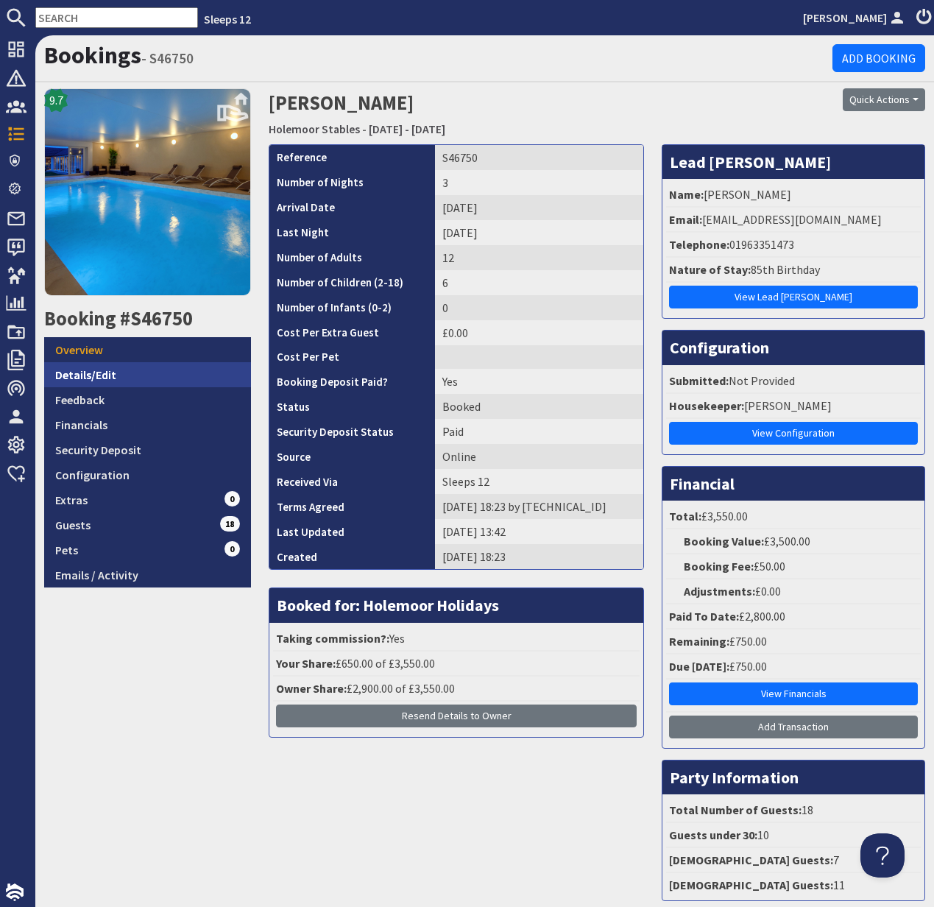
click at [104, 376] on link "Details/Edit" at bounding box center [147, 374] width 207 height 25
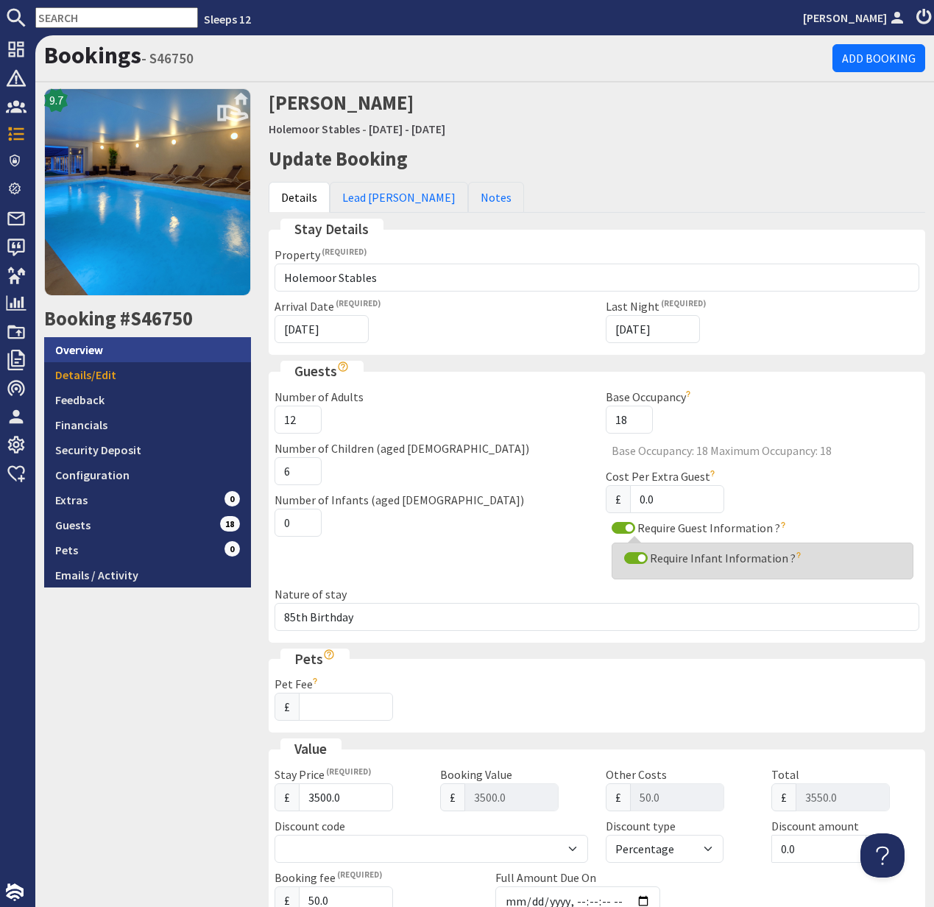
click at [97, 350] on link "Overview" at bounding box center [147, 349] width 207 height 25
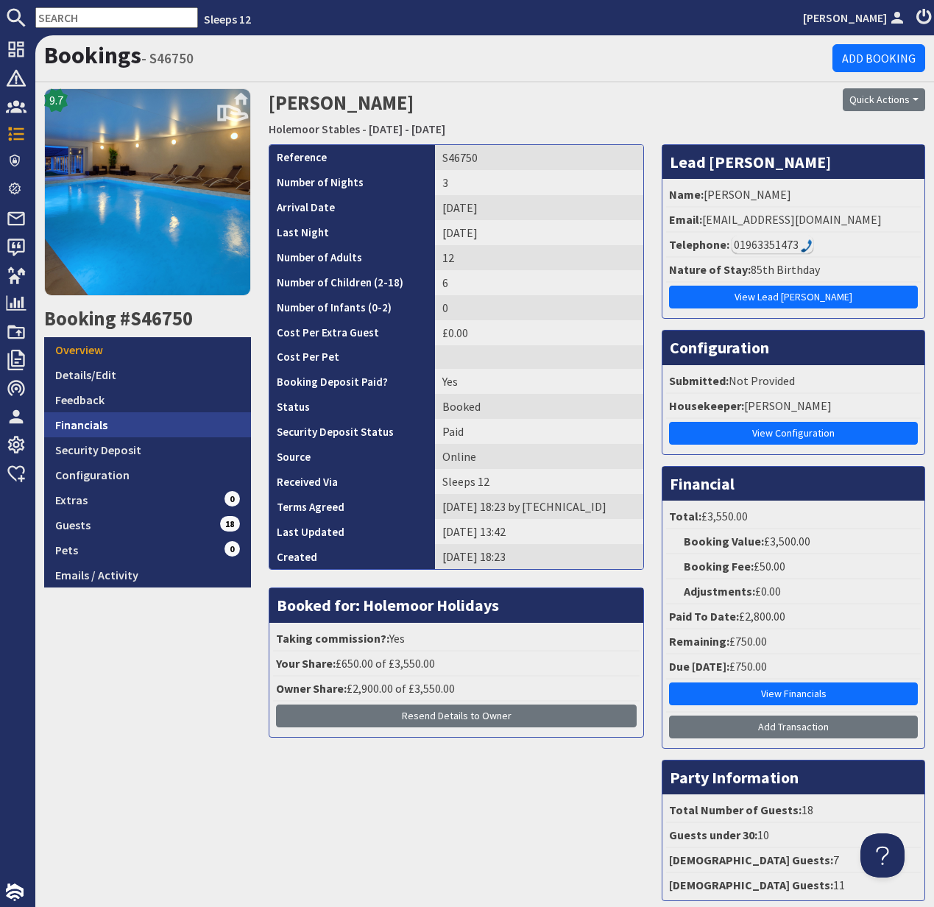
click at [104, 425] on link "Financials" at bounding box center [147, 424] width 207 height 25
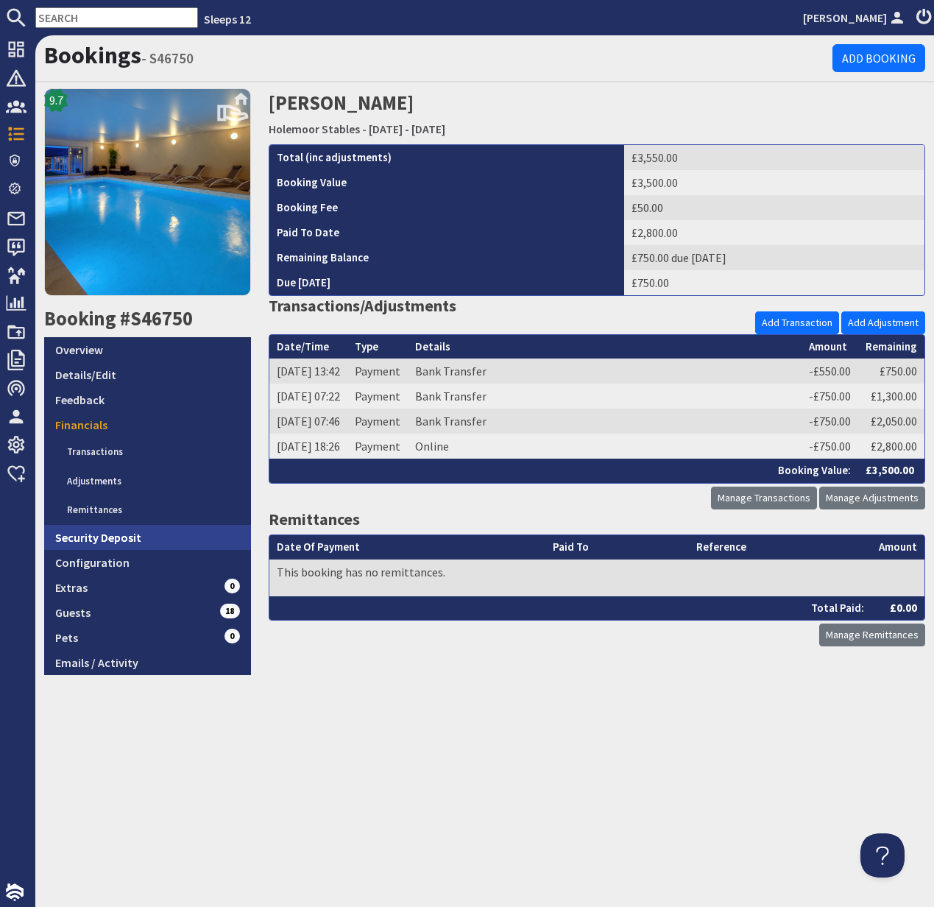
click at [110, 537] on link "Security Deposit" at bounding box center [147, 537] width 207 height 25
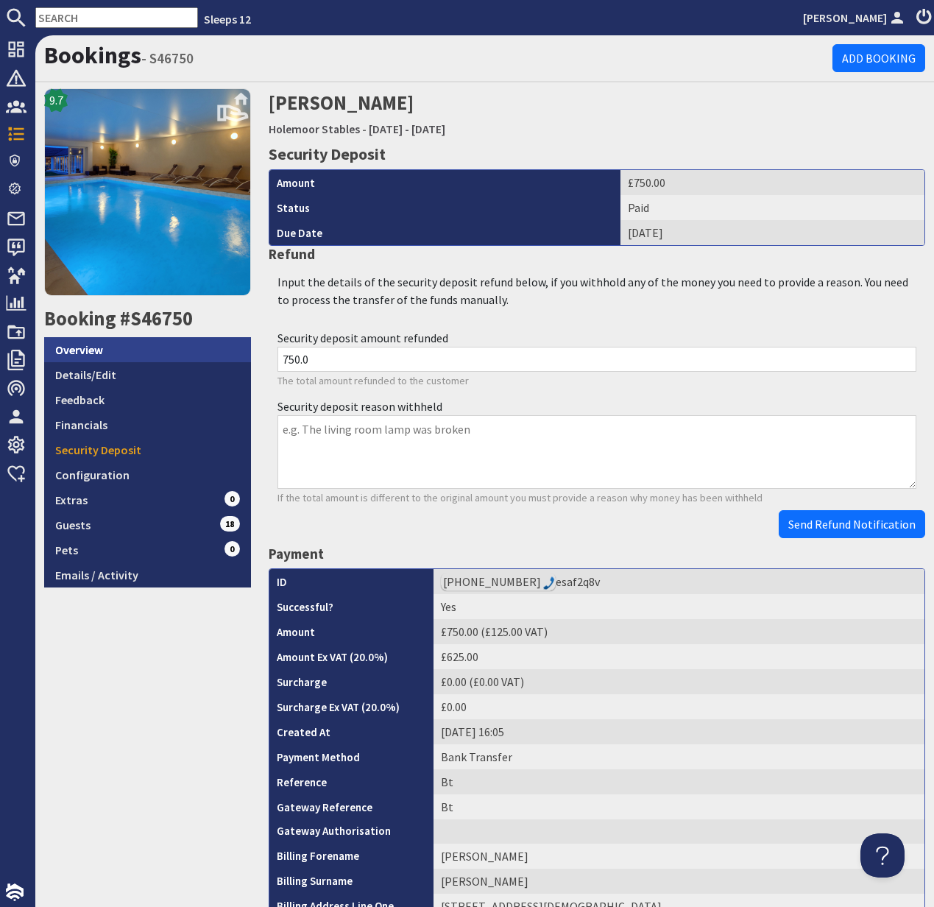
click at [93, 352] on link "Overview" at bounding box center [147, 349] width 207 height 25
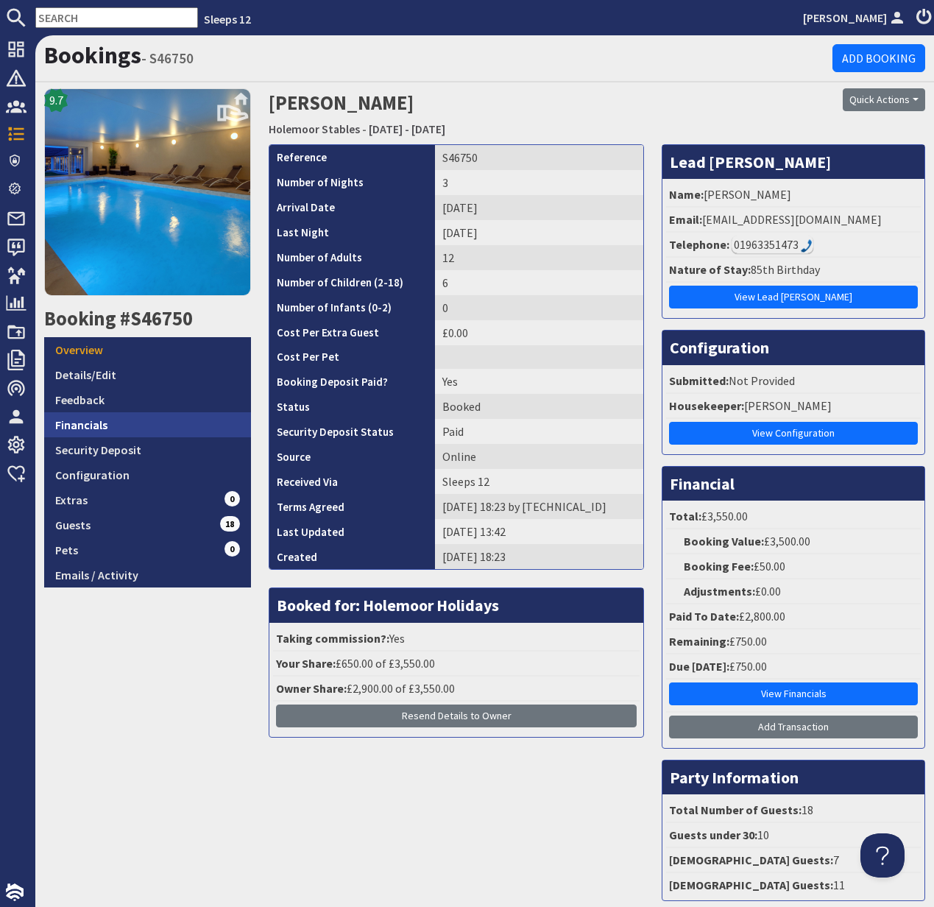
click at [88, 423] on link "Financials" at bounding box center [147, 424] width 207 height 25
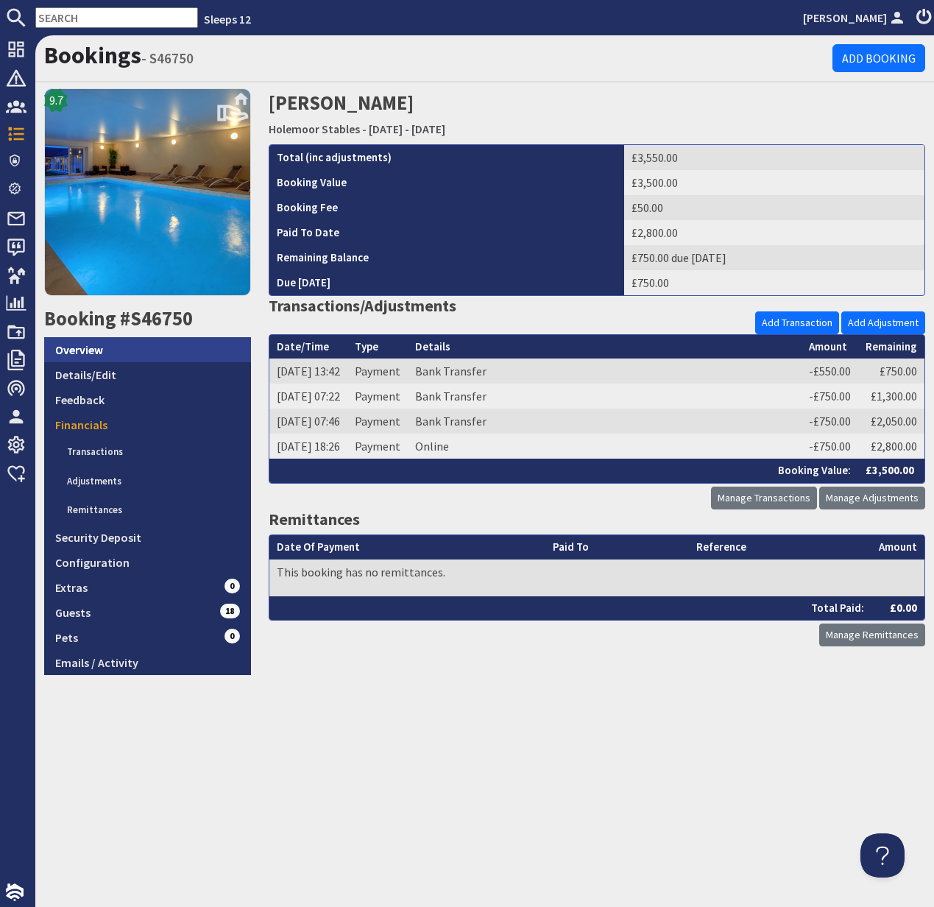
click at [83, 350] on link "Overview" at bounding box center [147, 349] width 207 height 25
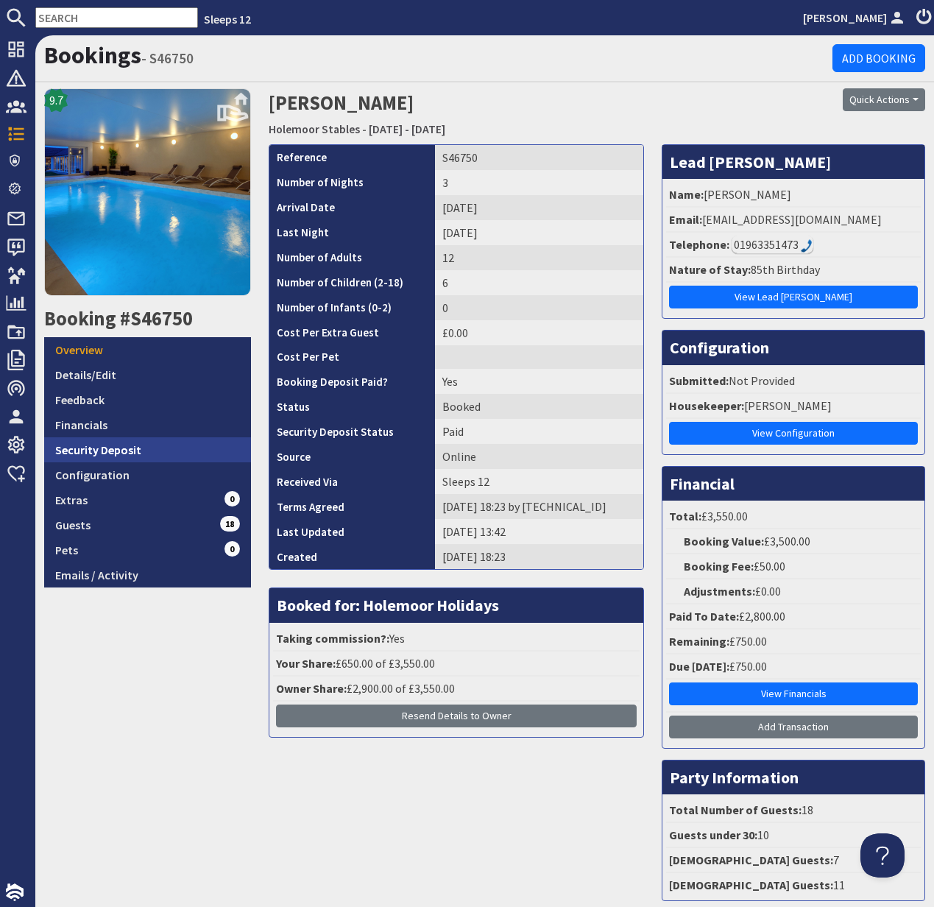
click at [88, 449] on link "Security Deposit" at bounding box center [147, 449] width 207 height 25
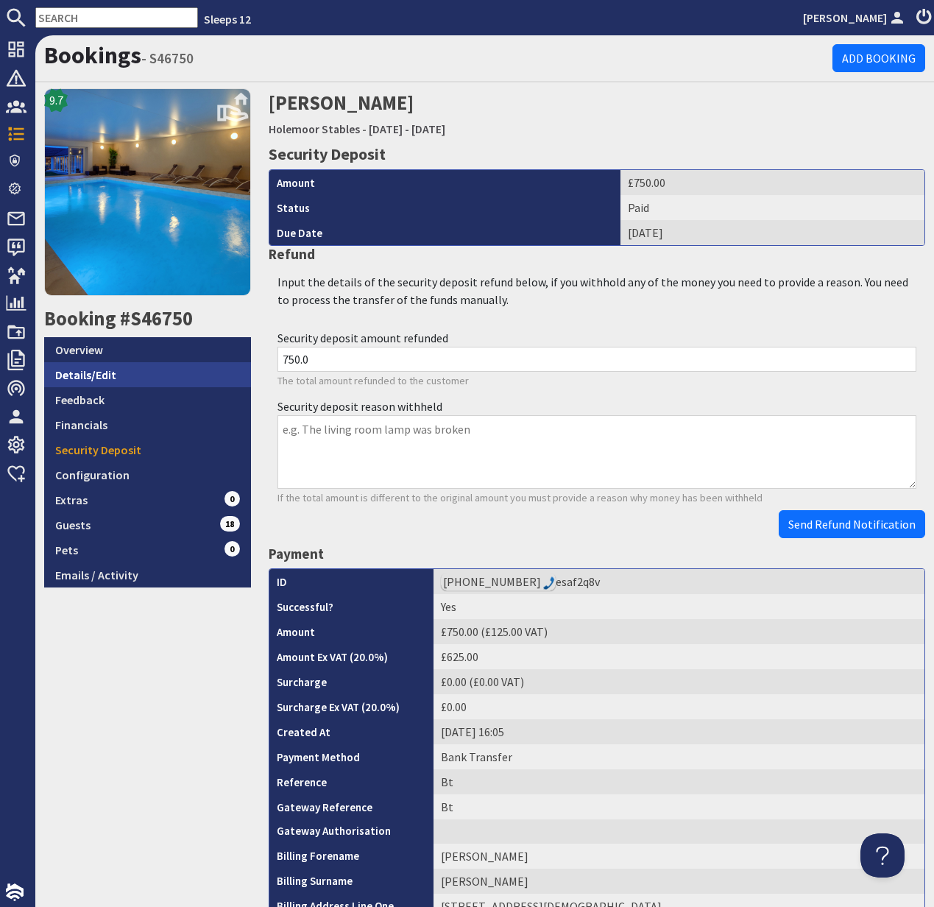
click at [102, 372] on link "Details/Edit" at bounding box center [147, 374] width 207 height 25
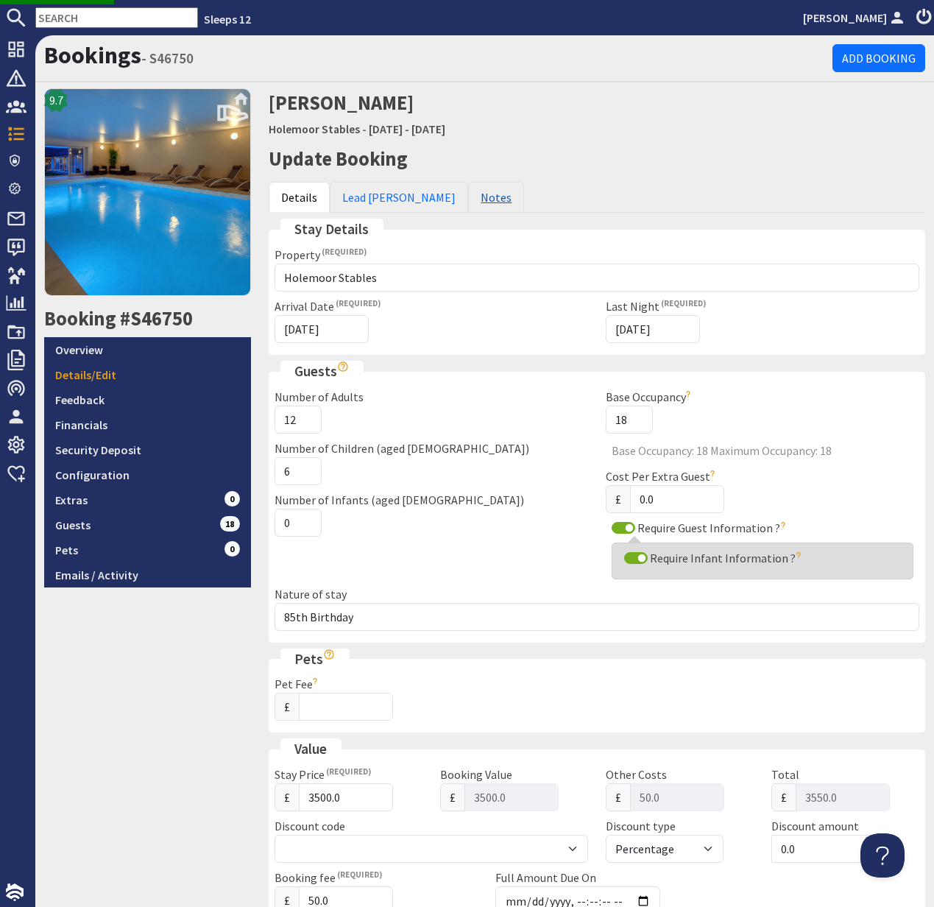
click at [468, 199] on link "Notes" at bounding box center [496, 197] width 56 height 31
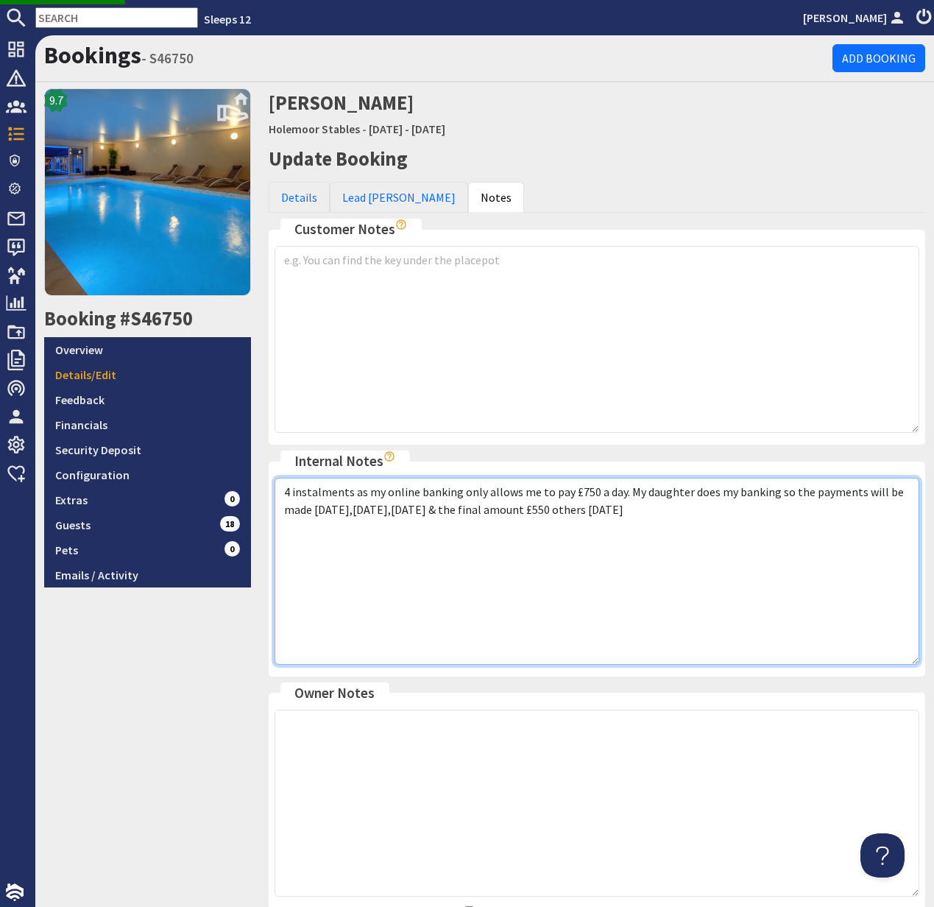
click at [664, 512] on textarea "4 instalments as my online banking only allows me to pay £750 a day. My daughte…" at bounding box center [597, 571] width 645 height 187
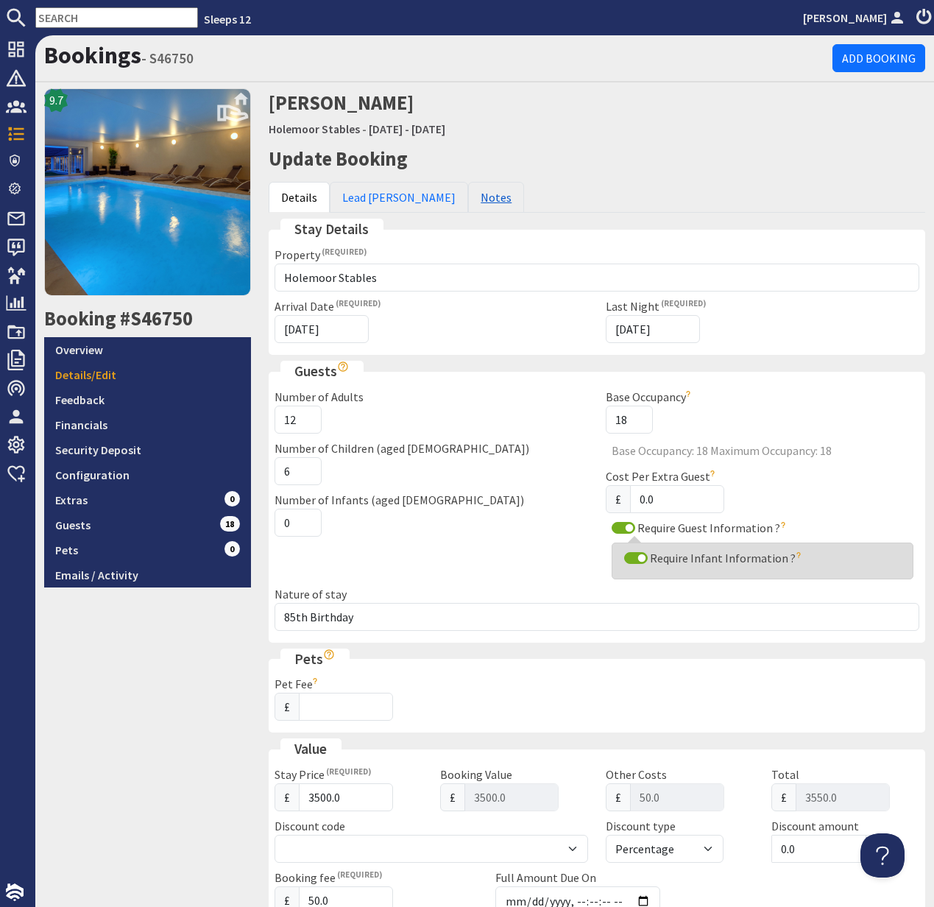
click at [468, 194] on link "Notes" at bounding box center [496, 197] width 56 height 31
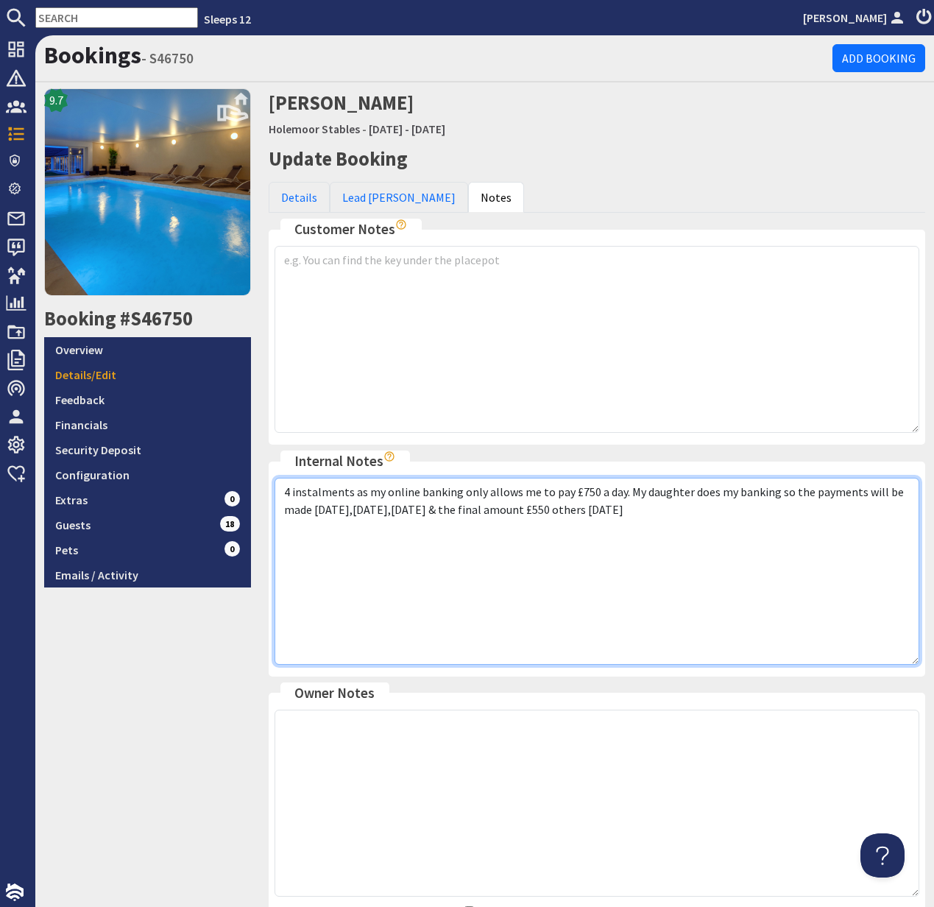
click at [671, 509] on textarea "4 instalments as my online banking only allows me to pay £750 a day. My daughte…" at bounding box center [597, 571] width 645 height 187
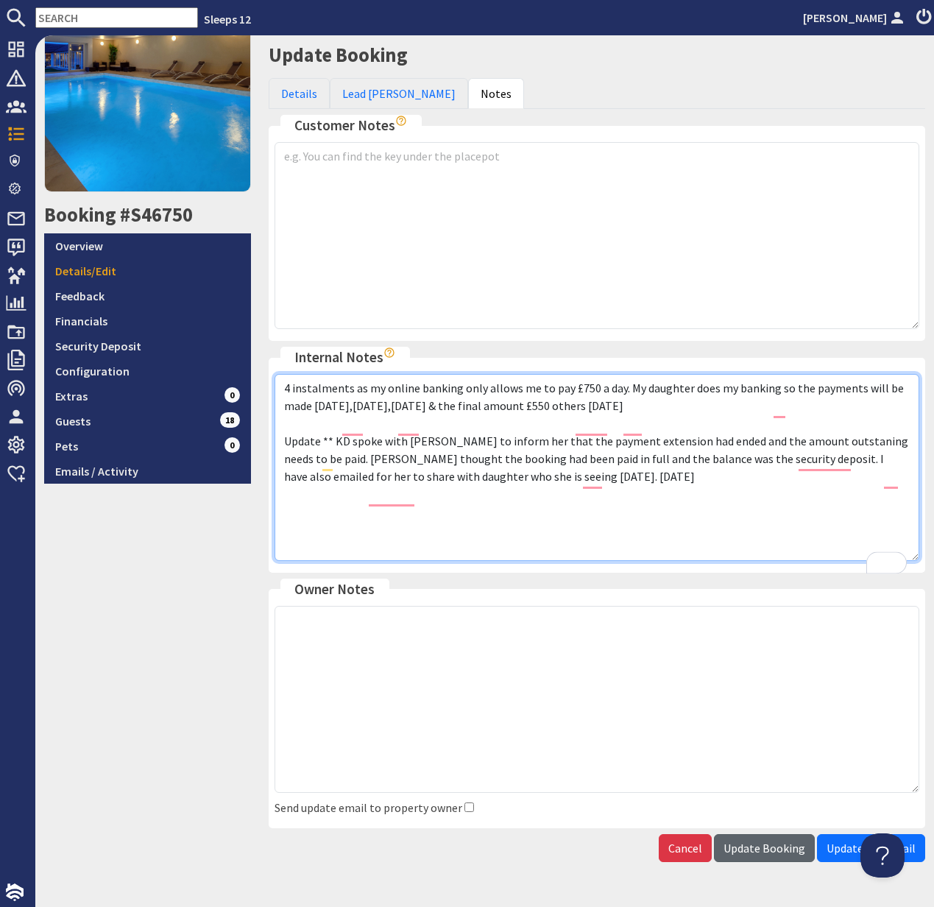
scroll to position [140, 0]
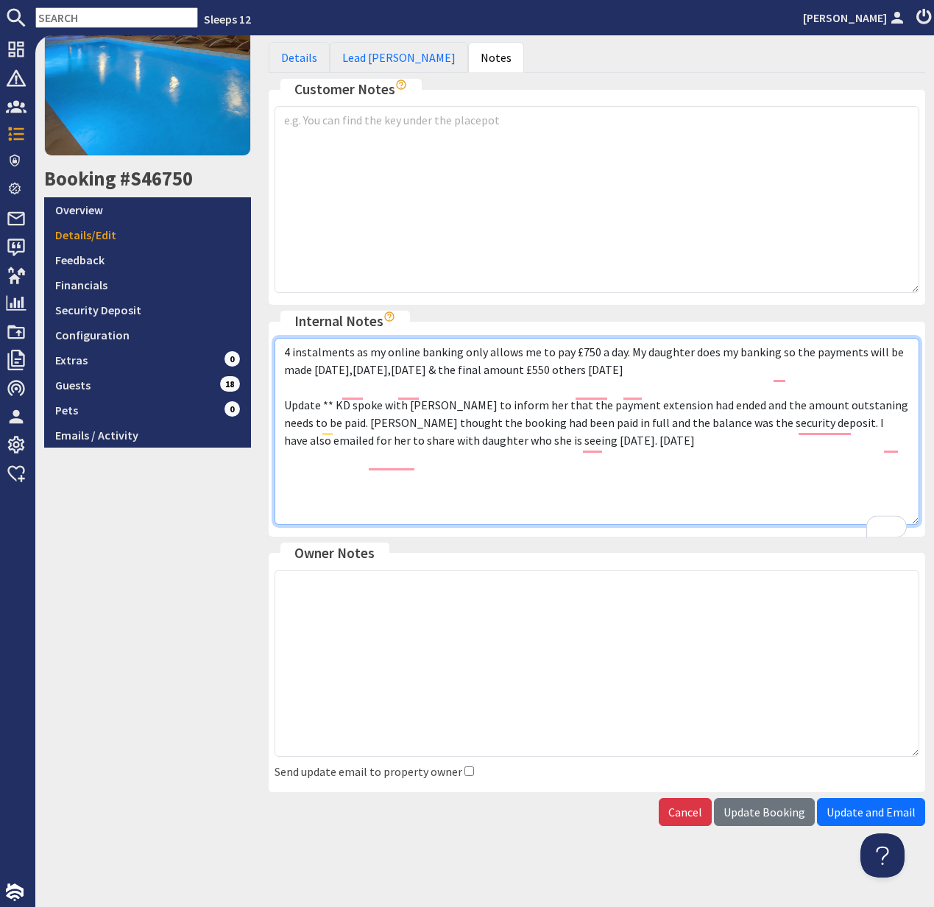
type textarea "4 instalments as my online banking only allows me to pay £750 a day. My daughte…"
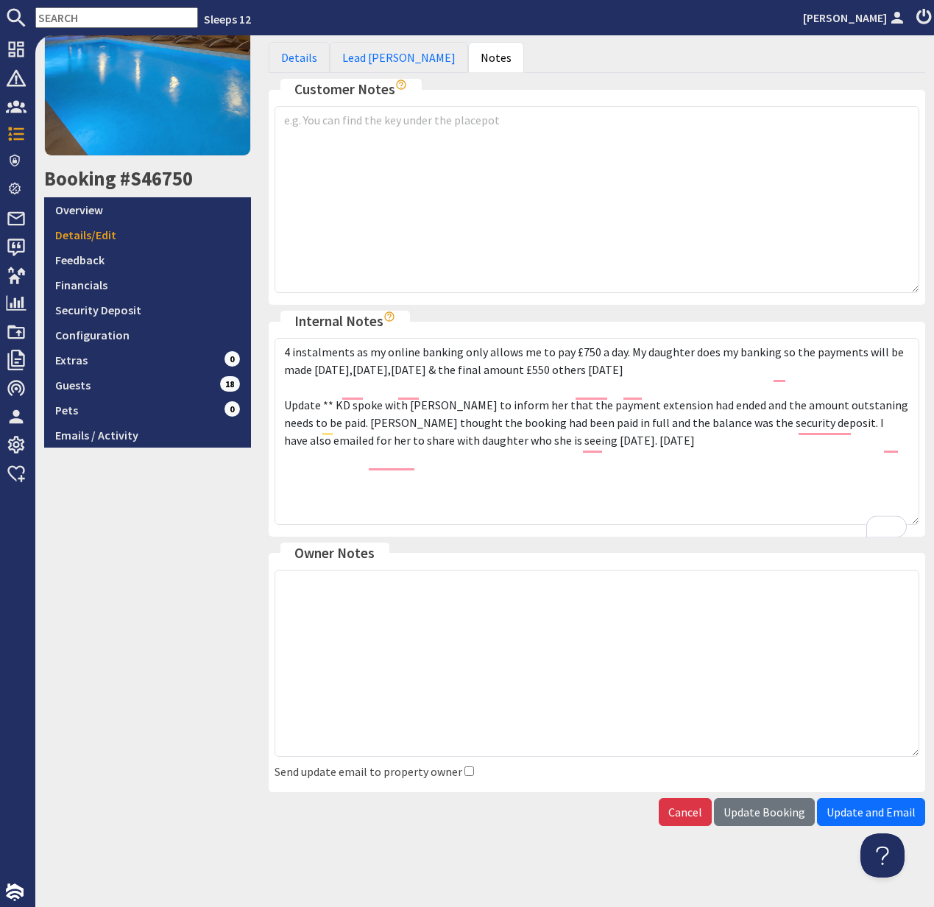
click at [769, 812] on span "Update Booking" at bounding box center [765, 812] width 82 height 15
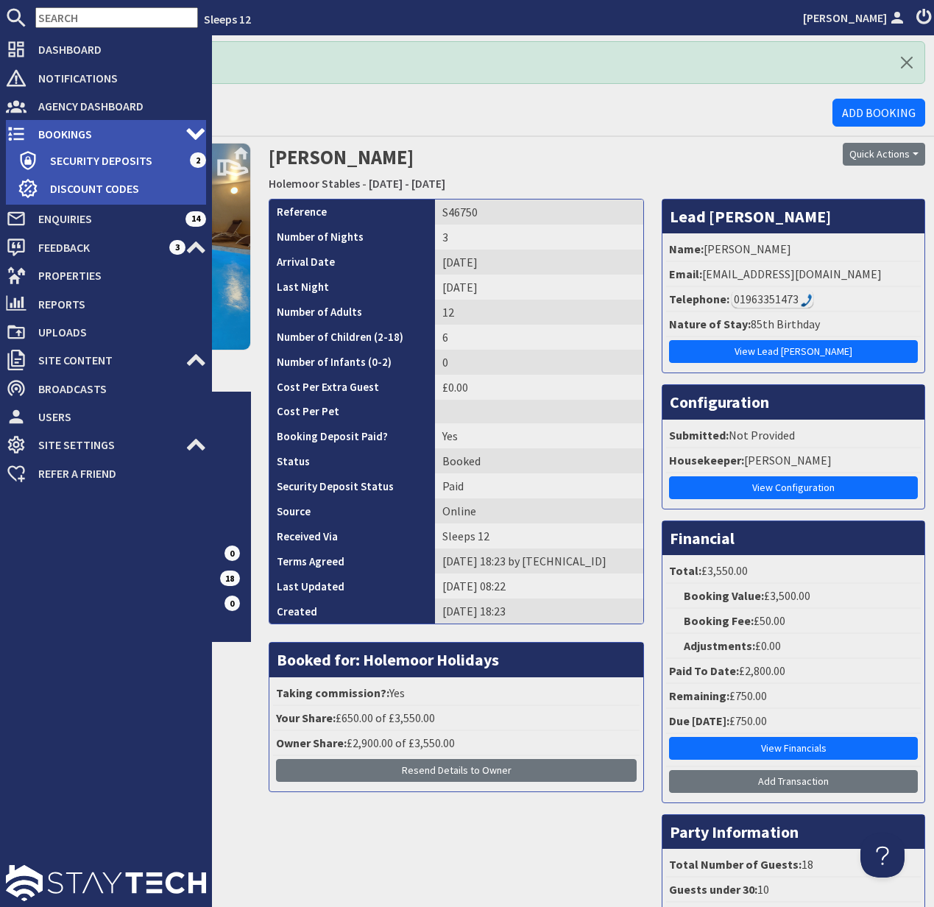
drag, startPoint x: 30, startPoint y: 136, endPoint x: 40, endPoint y: 135, distance: 10.4
click at [29, 136] on span "Bookings" at bounding box center [106, 134] width 159 height 24
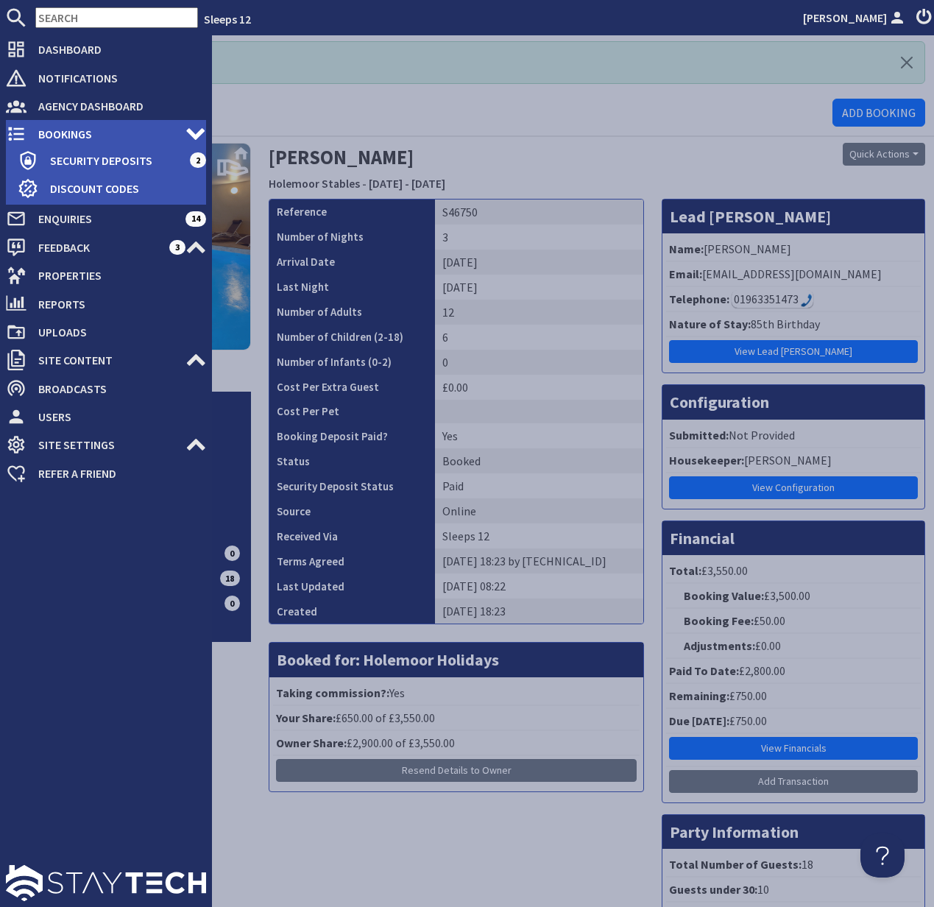
click at [53, 131] on span "Bookings" at bounding box center [106, 134] width 159 height 24
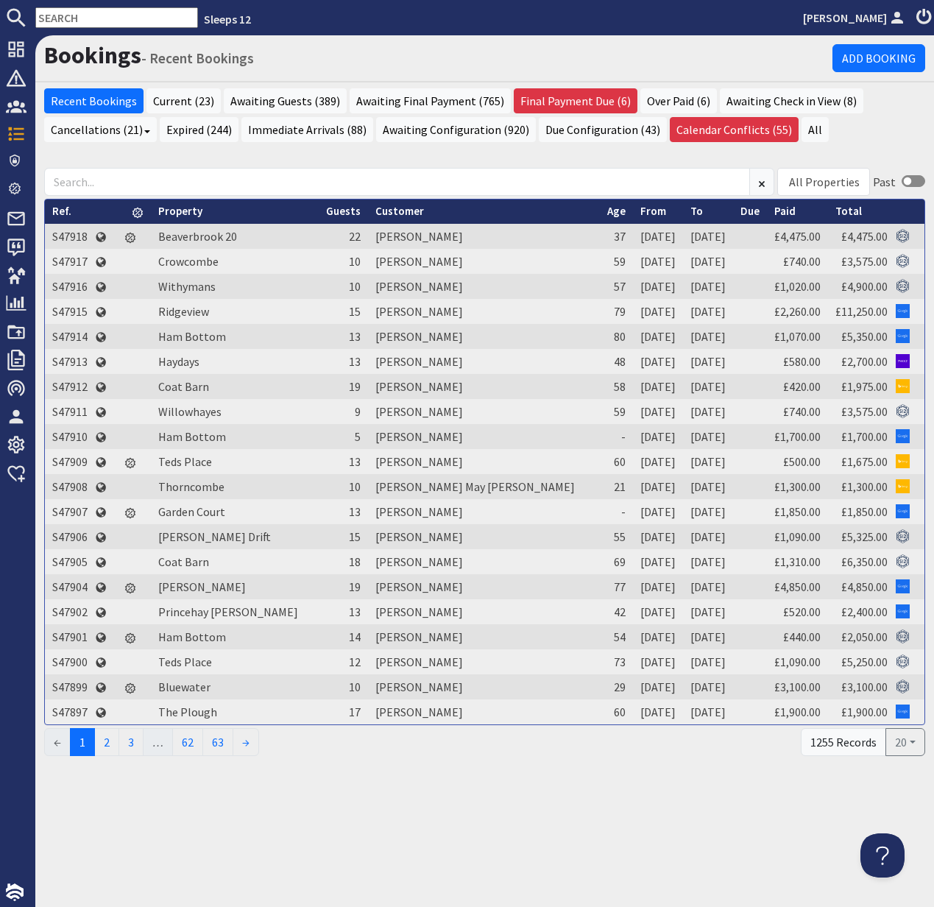
click at [79, 18] on input "text" at bounding box center [116, 17] width 163 height 21
paste input "amycahill00@gmail.com"
type input "amycahill00@gmail.com"
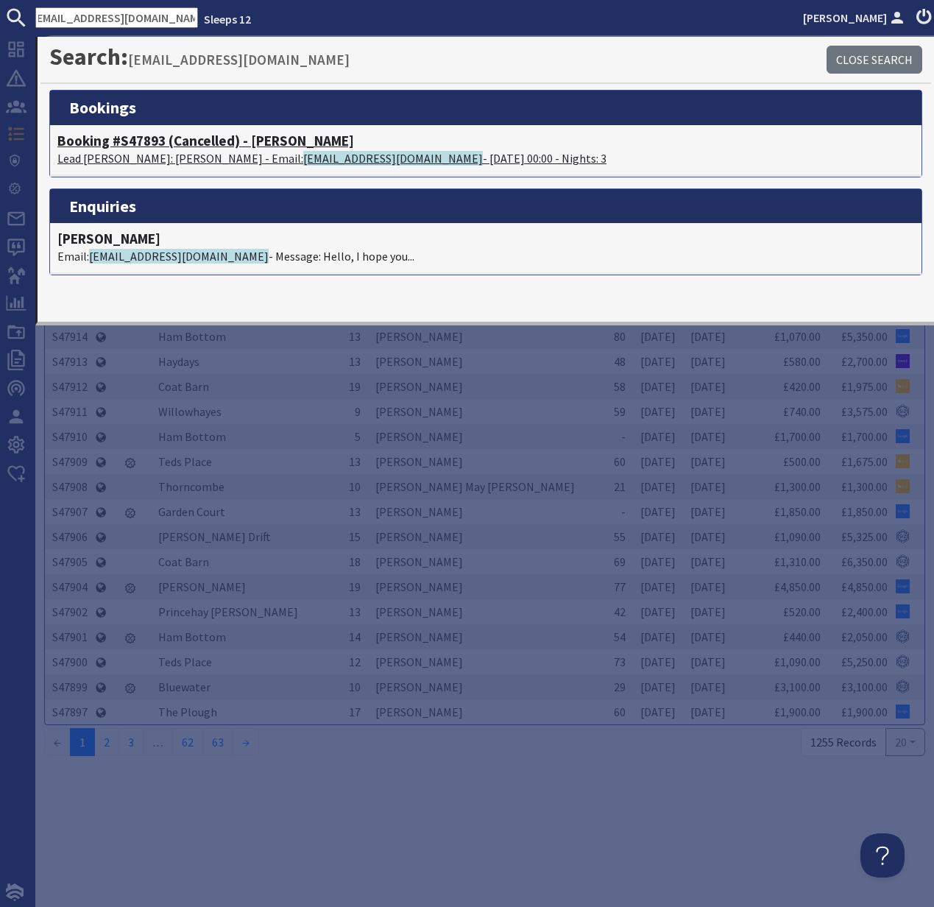
click at [125, 147] on h4 "Booking #S47893 (Cancelled) - Kennard Hall" at bounding box center [485, 141] width 857 height 17
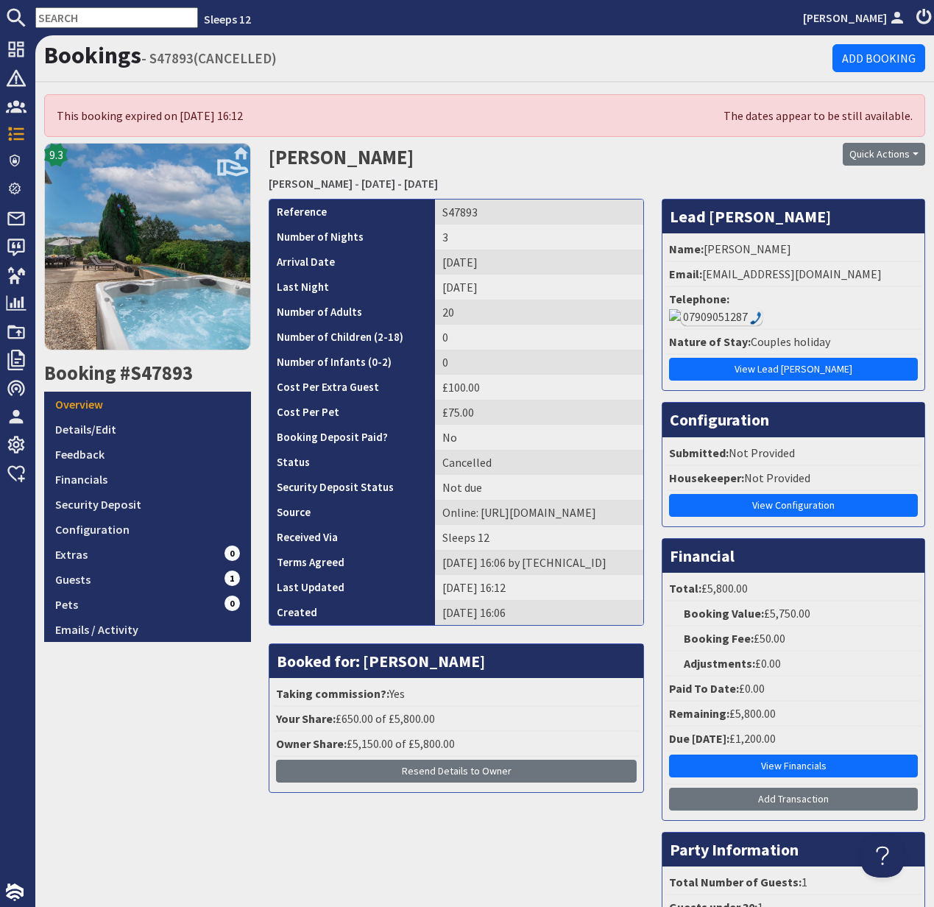
click at [71, 18] on input "text" at bounding box center [116, 17] width 163 height 21
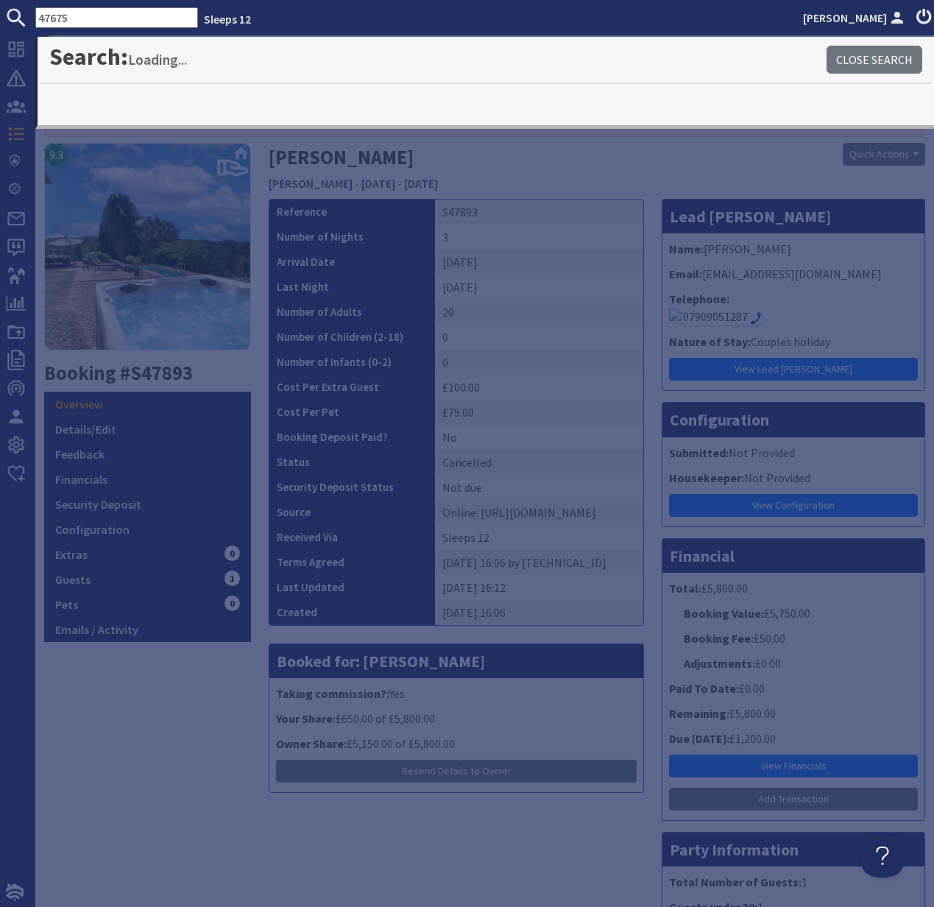
type input "47675"
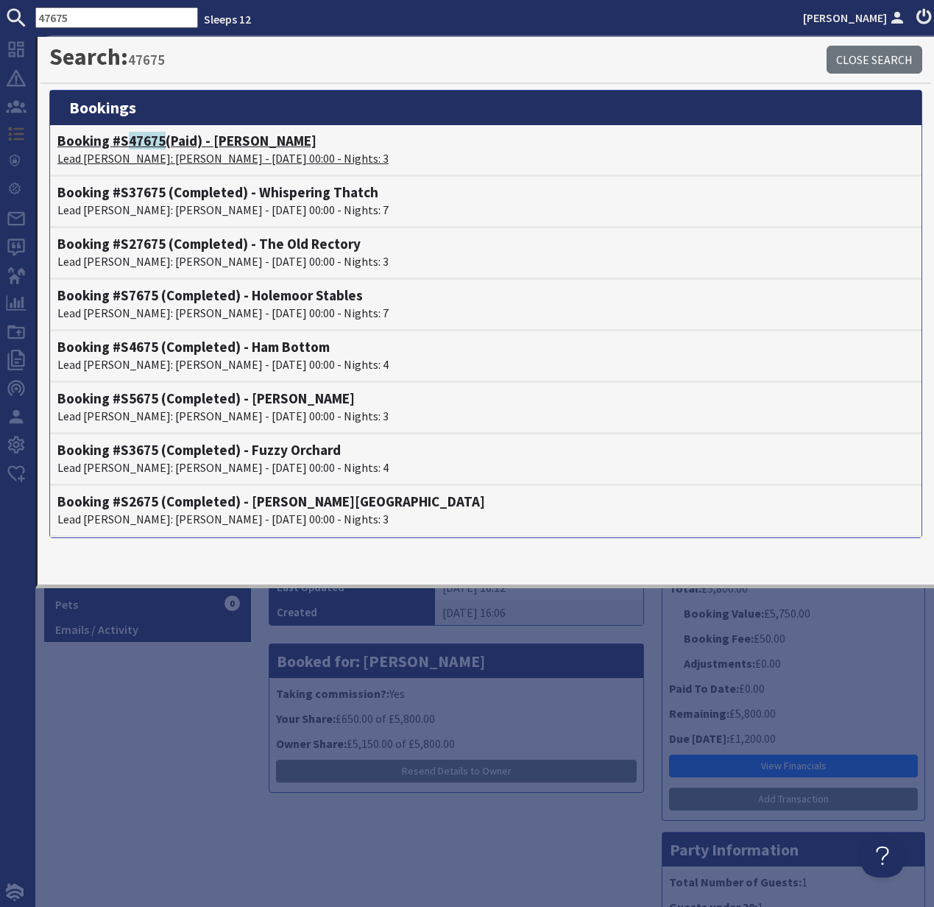
click at [133, 147] on span "47675" at bounding box center [147, 141] width 37 height 18
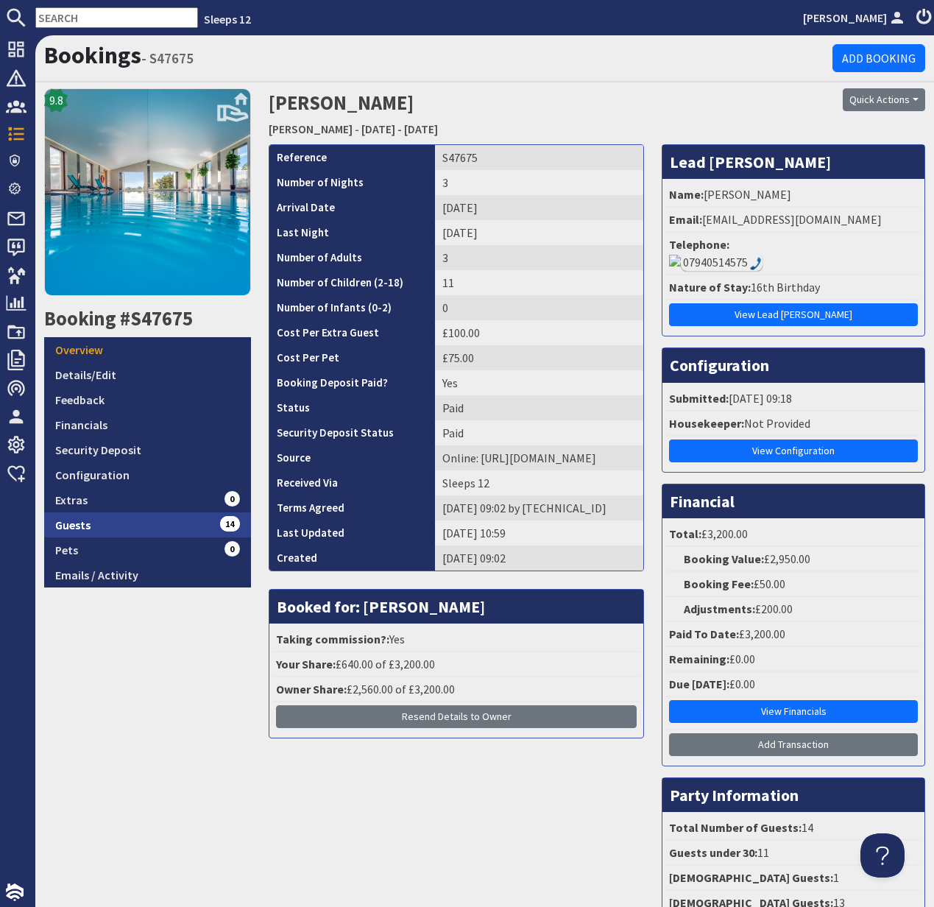
click at [80, 529] on link "Guests 14" at bounding box center [147, 524] width 207 height 25
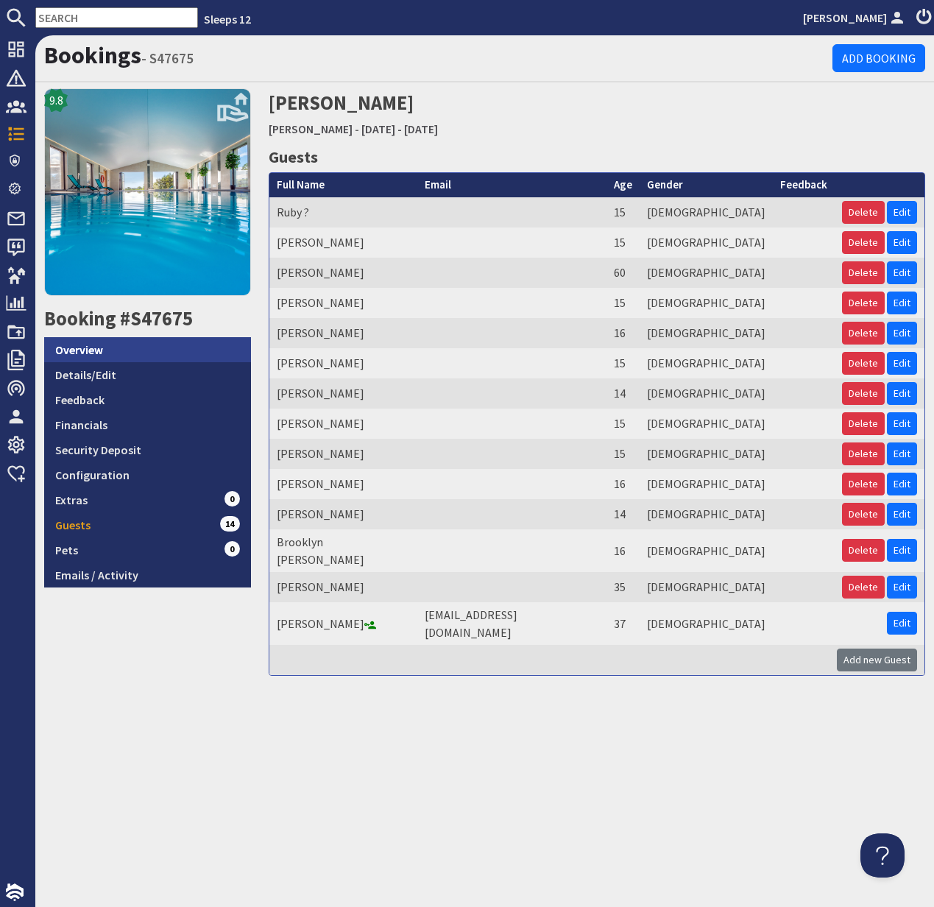
click at [81, 355] on link "Overview" at bounding box center [147, 349] width 207 height 25
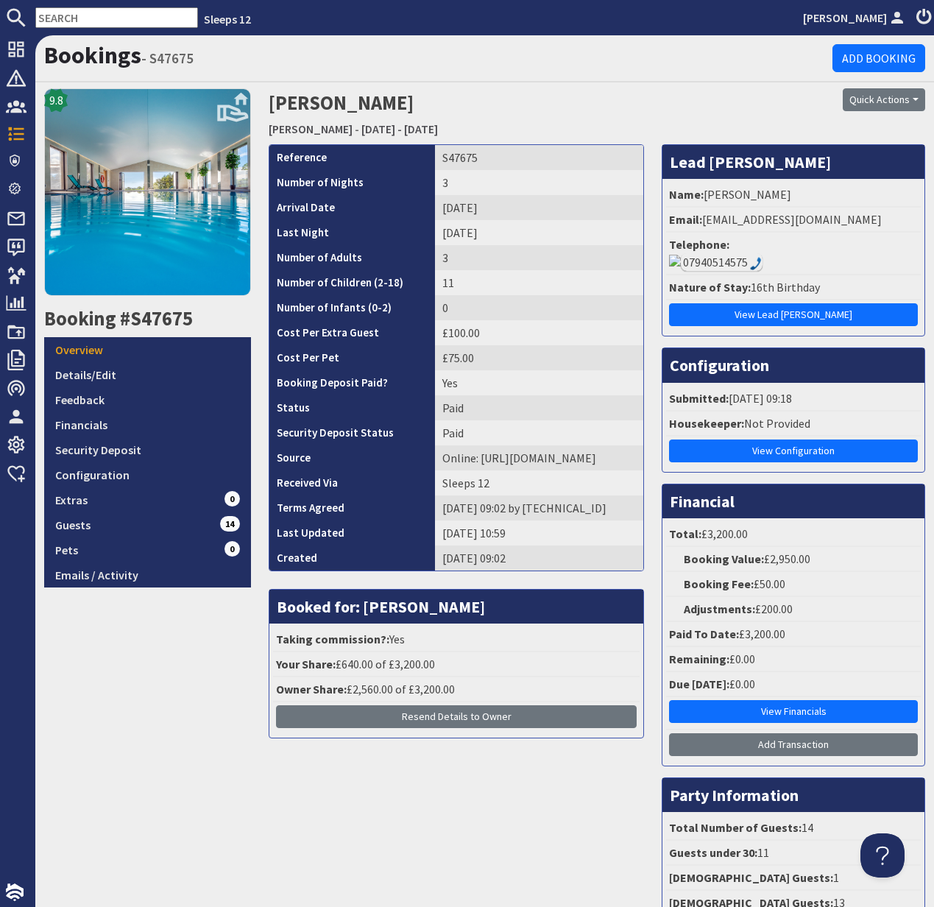
click at [85, 11] on input "text" at bounding box center [116, 17] width 163 height 21
click at [85, 10] on input "text" at bounding box center [116, 17] width 163 height 21
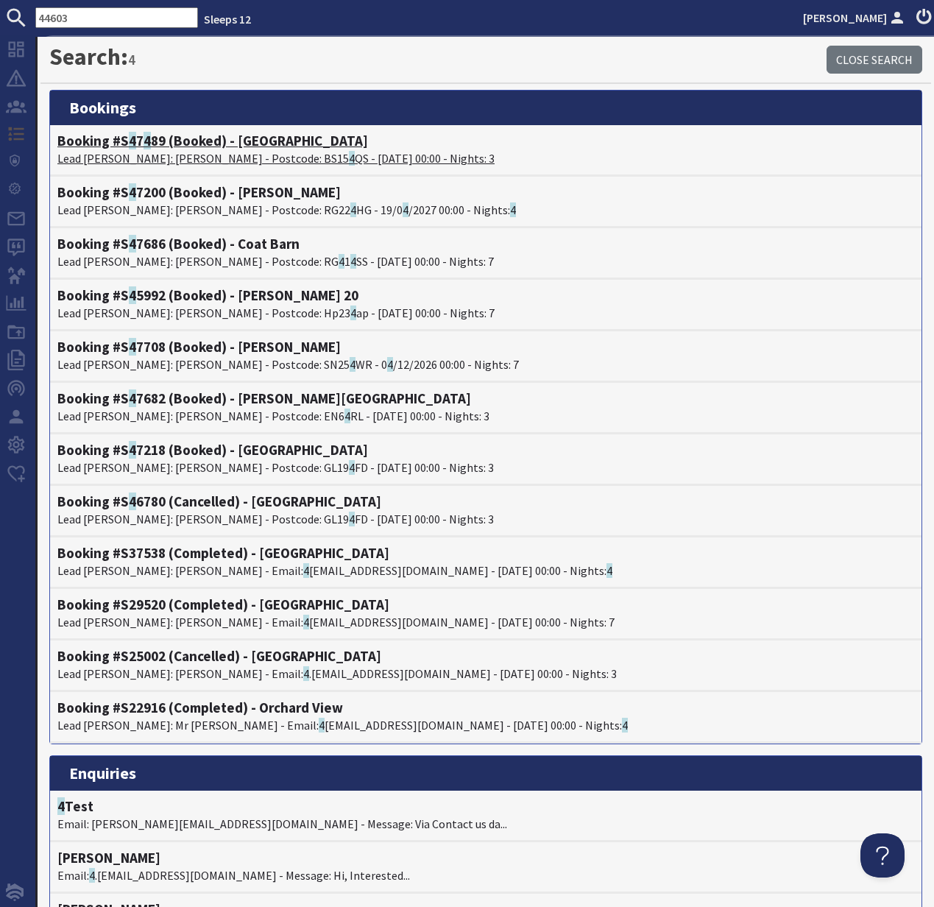
click at [139, 146] on h4 "Booking #S 4 7 4 89 (Booked) - Croftview" at bounding box center [485, 141] width 857 height 17
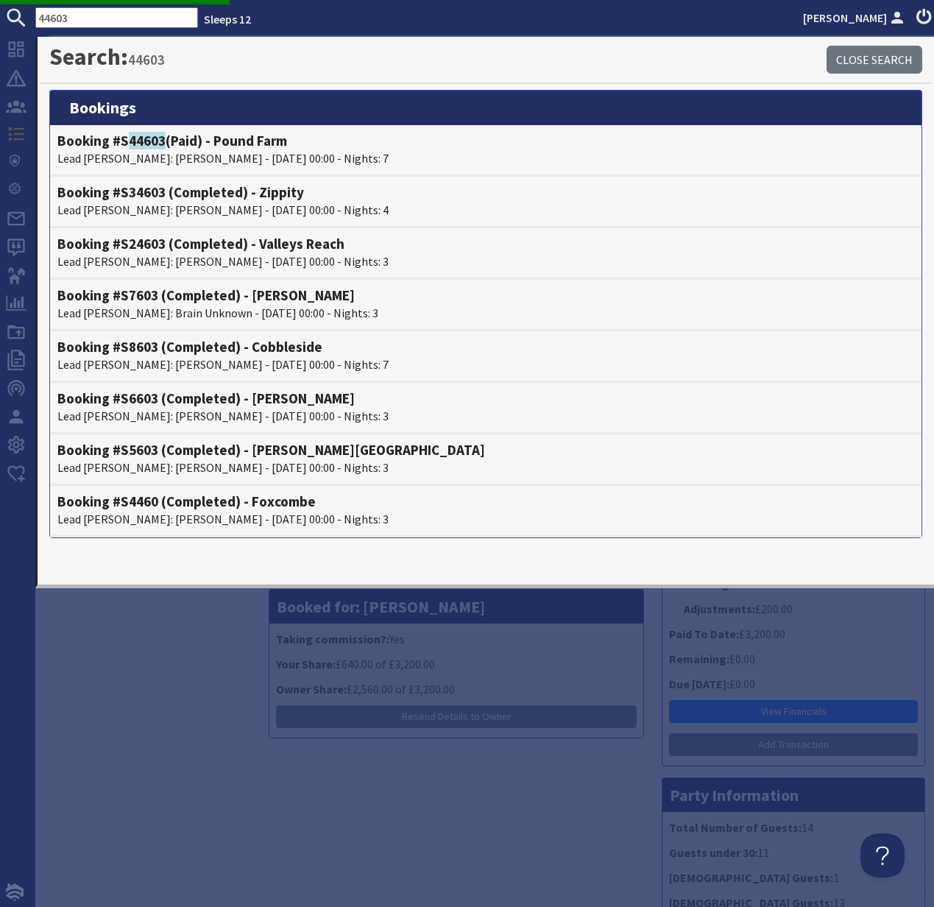
drag, startPoint x: 50, startPoint y: 15, endPoint x: 30, endPoint y: 15, distance: 19.9
click at [30, 15] on form "44603" at bounding box center [99, 17] width 198 height 21
type input "4"
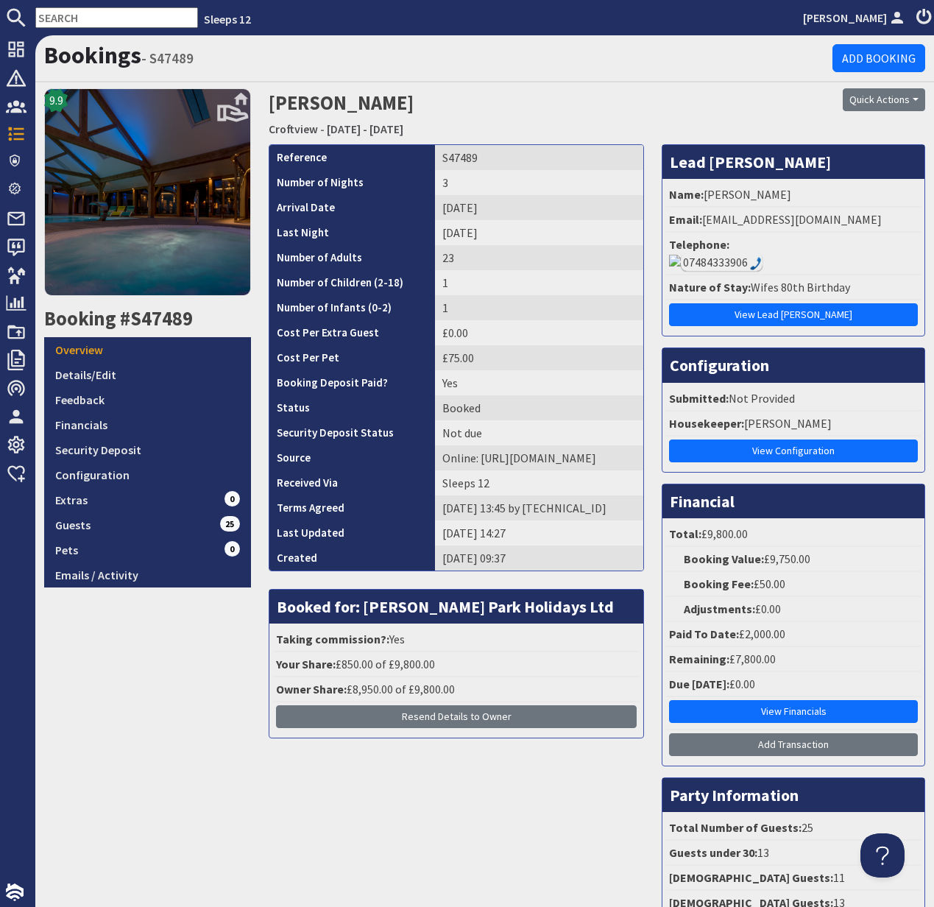
click at [68, 12] on input "text" at bounding box center [116, 17] width 163 height 21
click at [68, 13] on input "text" at bounding box center [116, 17] width 163 height 21
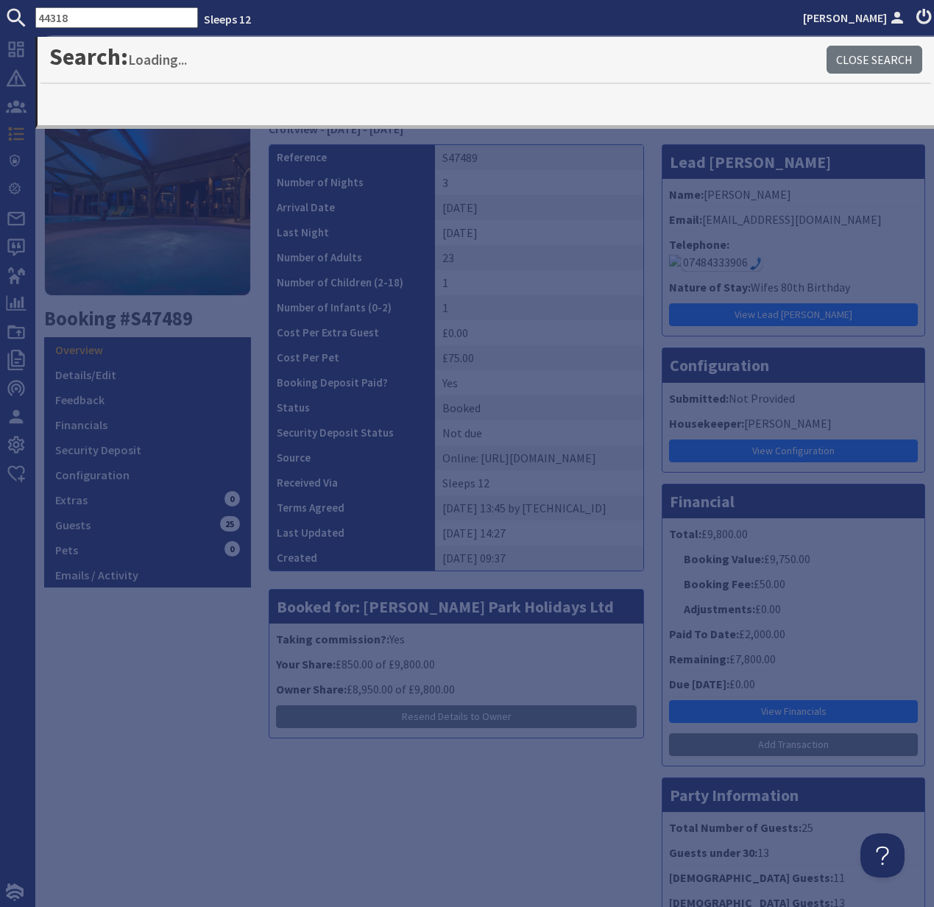
type input "44318"
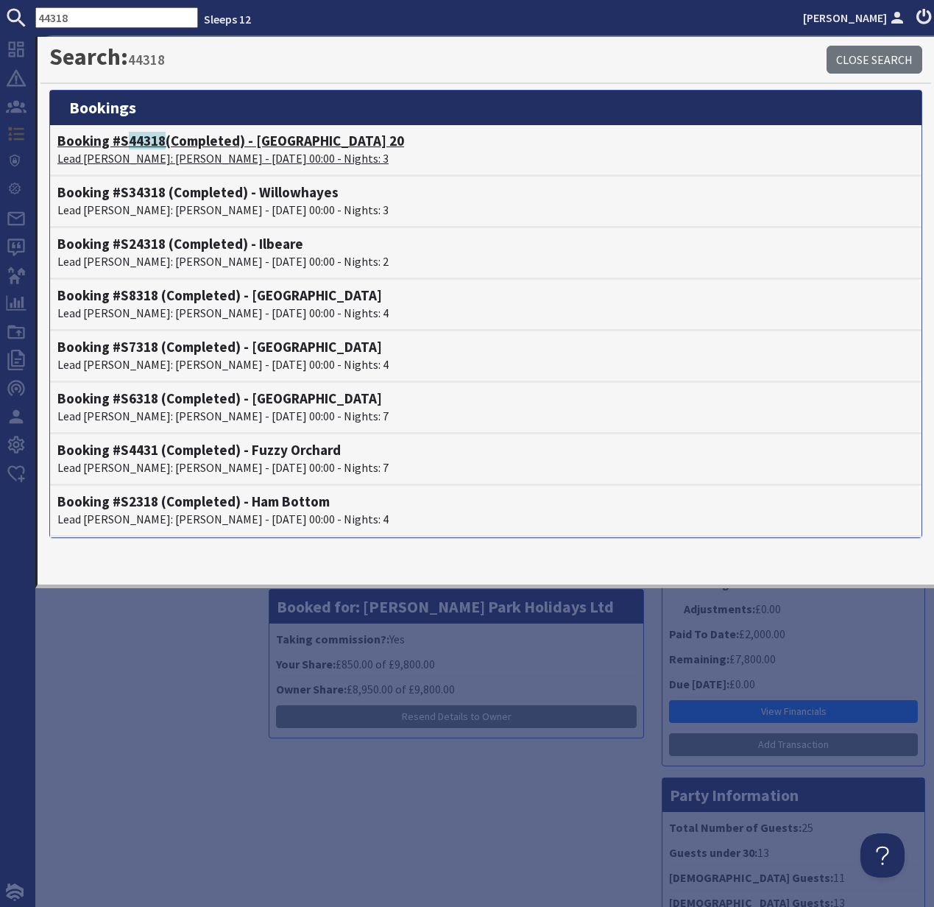
click at [150, 149] on p "Lead Booker: Jenika Patel - 29/08/2025 00:00 - Nights: 3" at bounding box center [485, 158] width 857 height 18
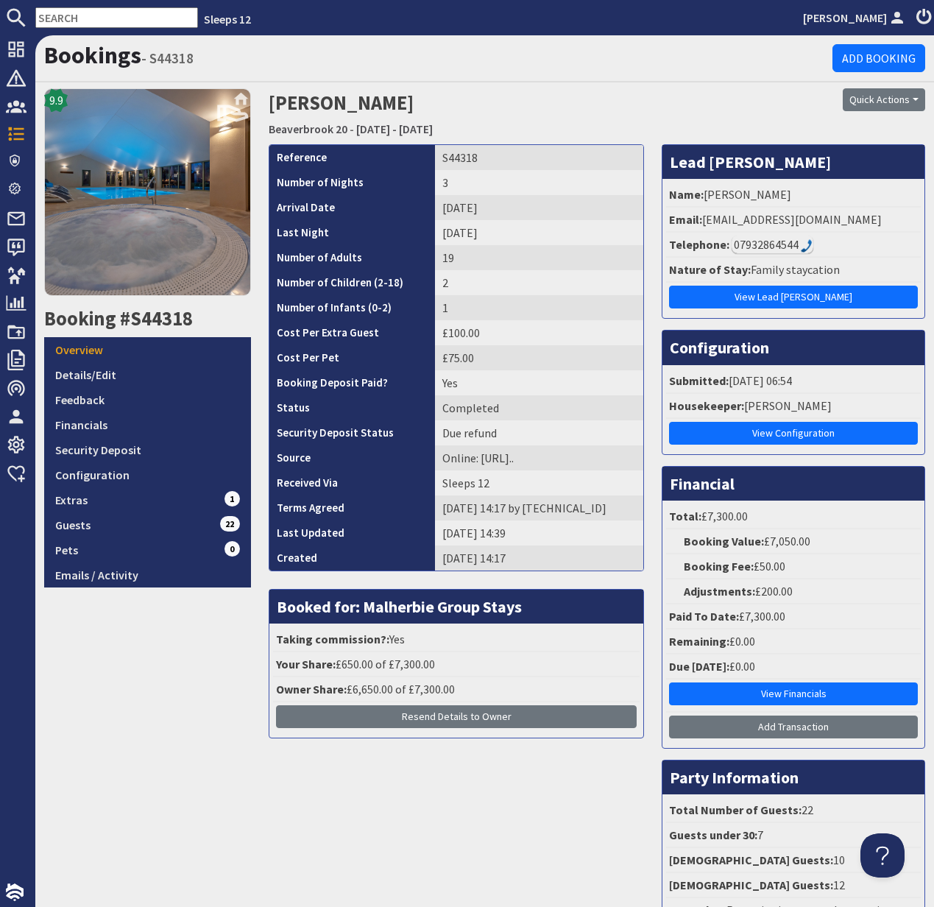
scroll to position [3, 0]
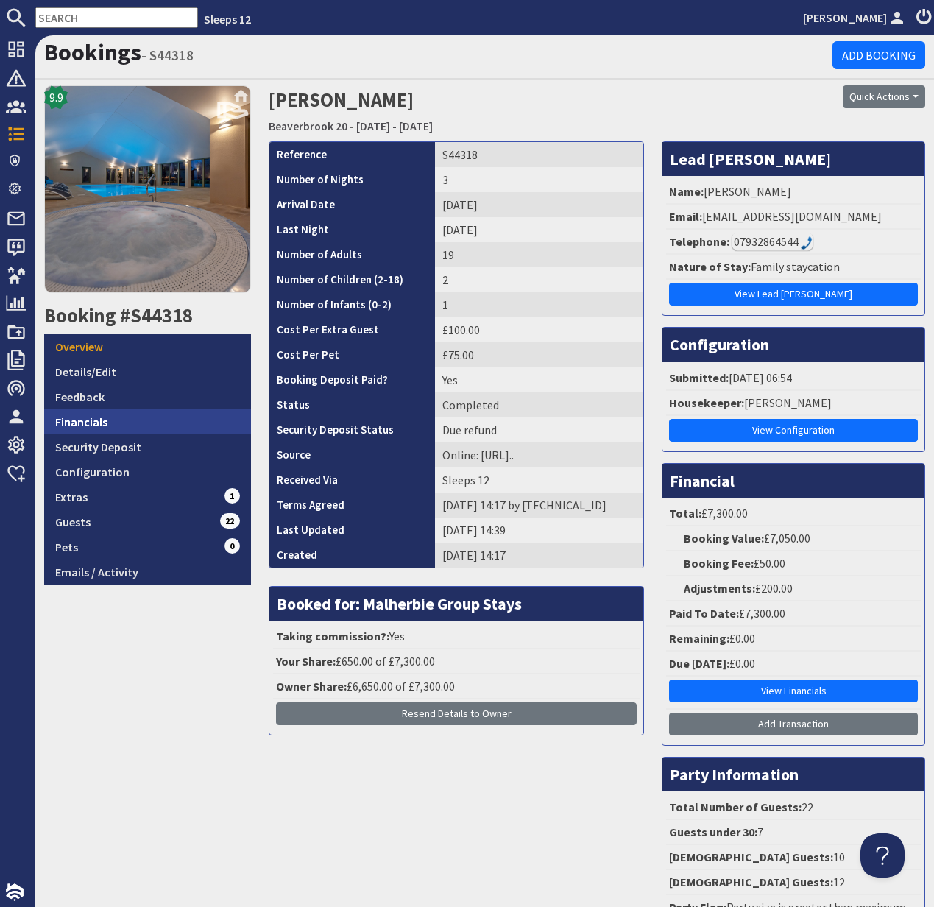
click at [92, 416] on link "Financials" at bounding box center [147, 421] width 207 height 25
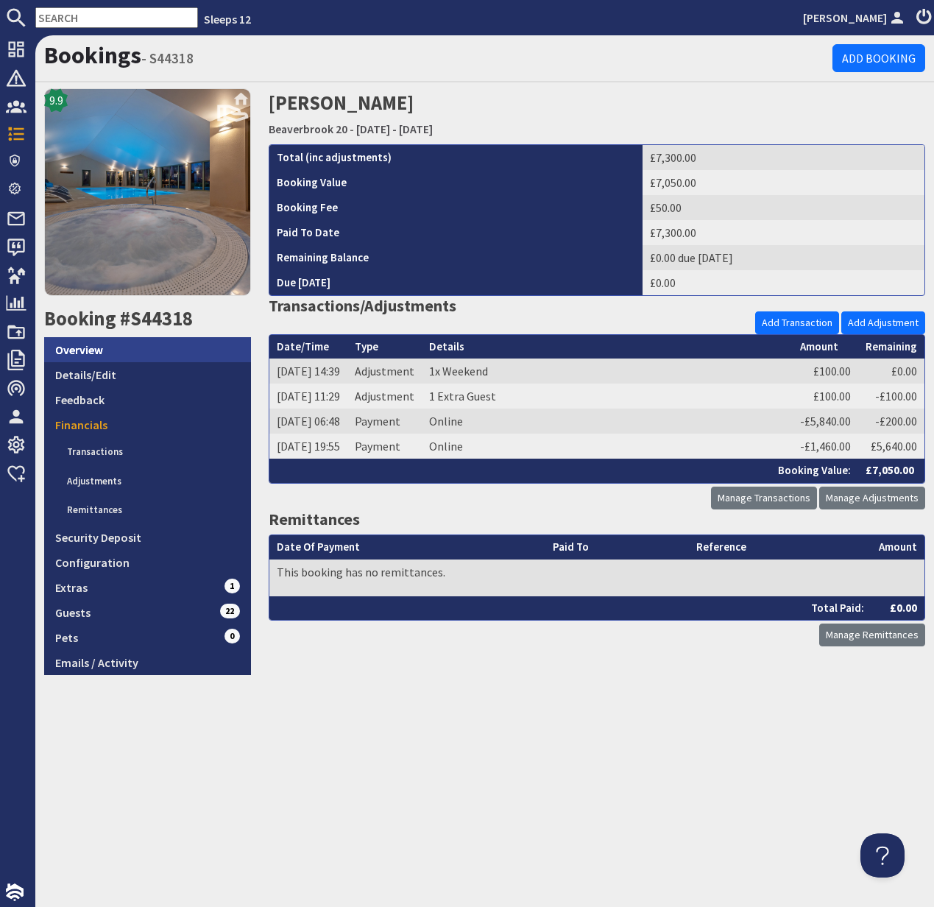
click at [85, 353] on link "Overview" at bounding box center [147, 349] width 207 height 25
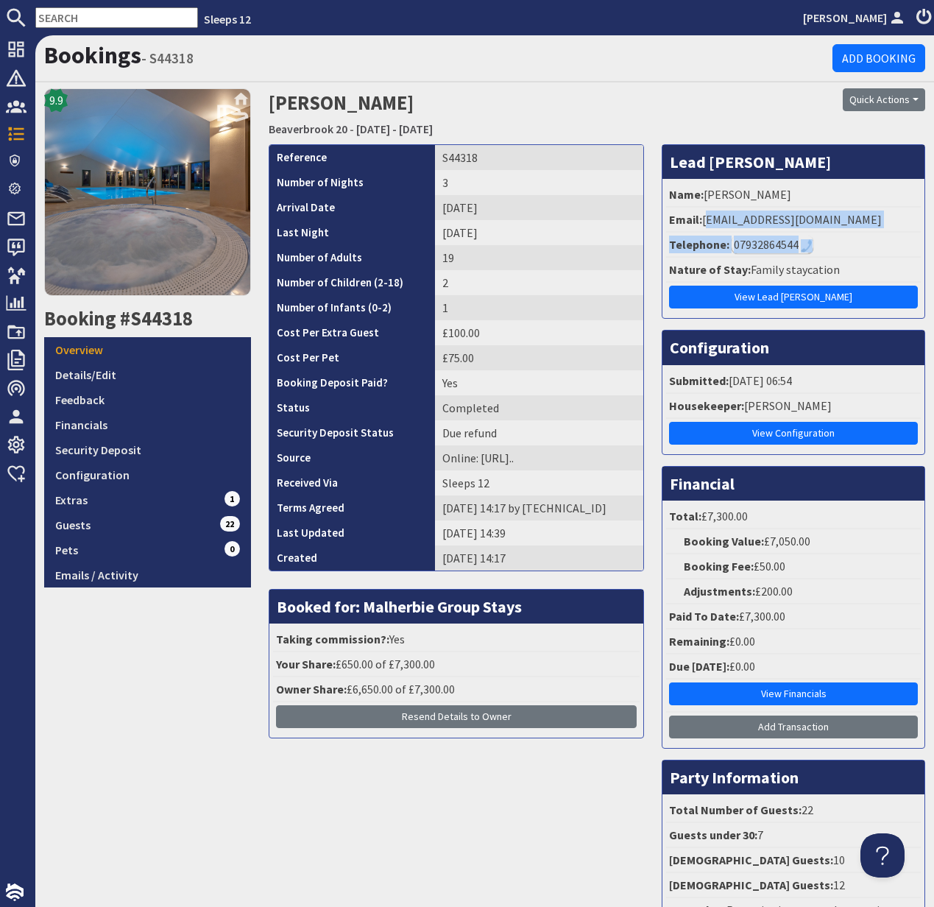
drag, startPoint x: 705, startPoint y: 222, endPoint x: 939, endPoint y: 240, distance: 234.8
click at [917, 240] on html "Sleeps 12 Kelly Dyke Dashboard Notifications 0 Agency Dashboard Bookings 0 Secu…" at bounding box center [467, 453] width 934 height 907
drag, startPoint x: 928, startPoint y: 235, endPoint x: 896, endPoint y: 225, distance: 34.0
click at [917, 235] on div "Lead Booker Name: Jenika Patel Email: pateljenika@hotmail.co.uk Telephone: 0793…" at bounding box center [793, 549] width 281 height 811
drag, startPoint x: 706, startPoint y: 216, endPoint x: 883, endPoint y: 213, distance: 177.4
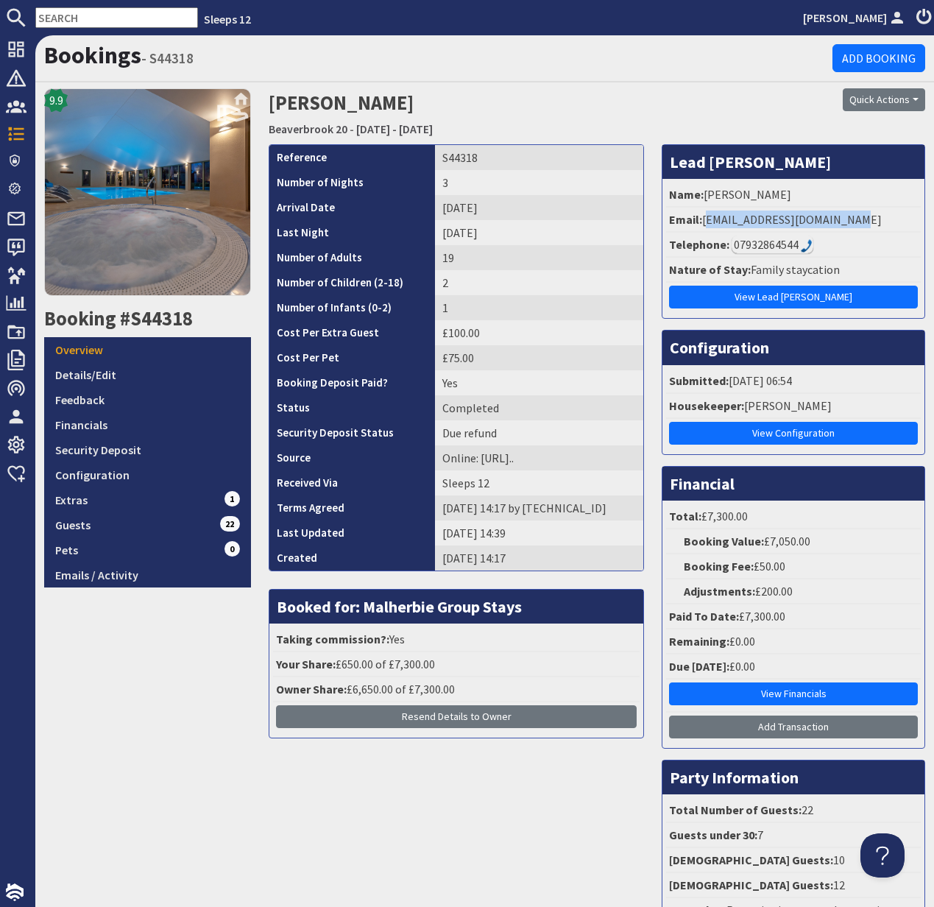
click at [883, 216] on li "Email: pateljenika@hotmail.co.uk" at bounding box center [793, 220] width 255 height 25
copy li "pateljenika@hotmail.co.uk"
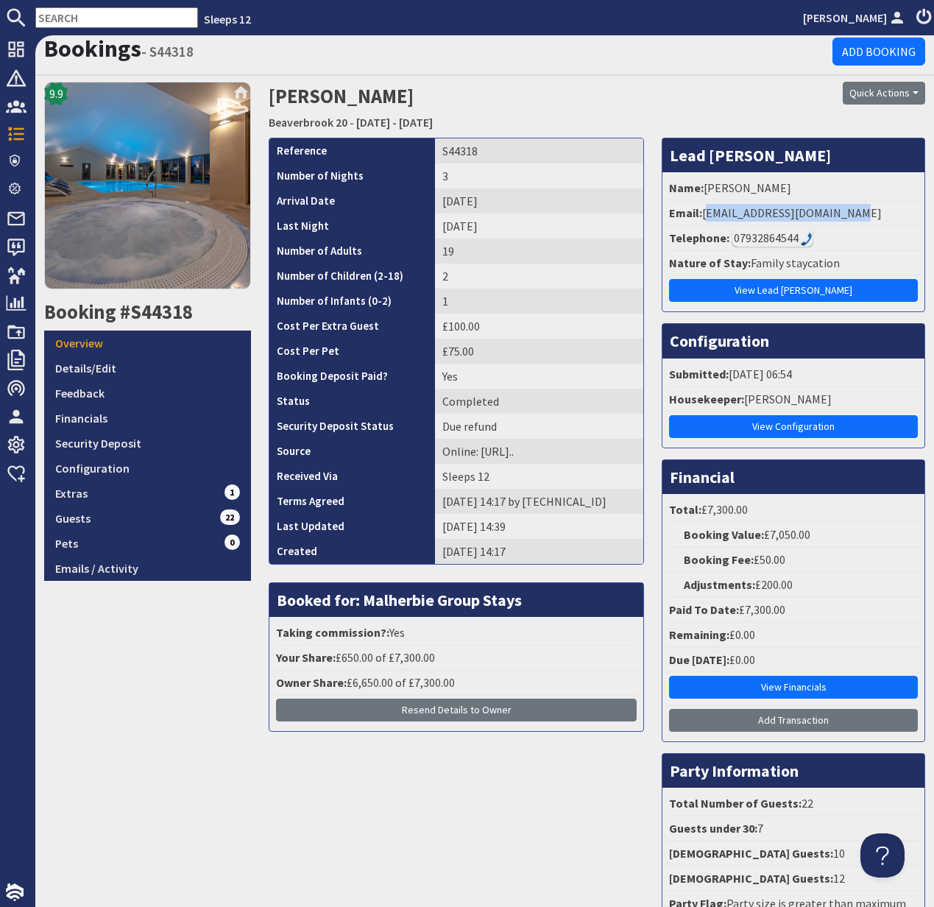
click at [69, 17] on input "text" at bounding box center [116, 17] width 163 height 21
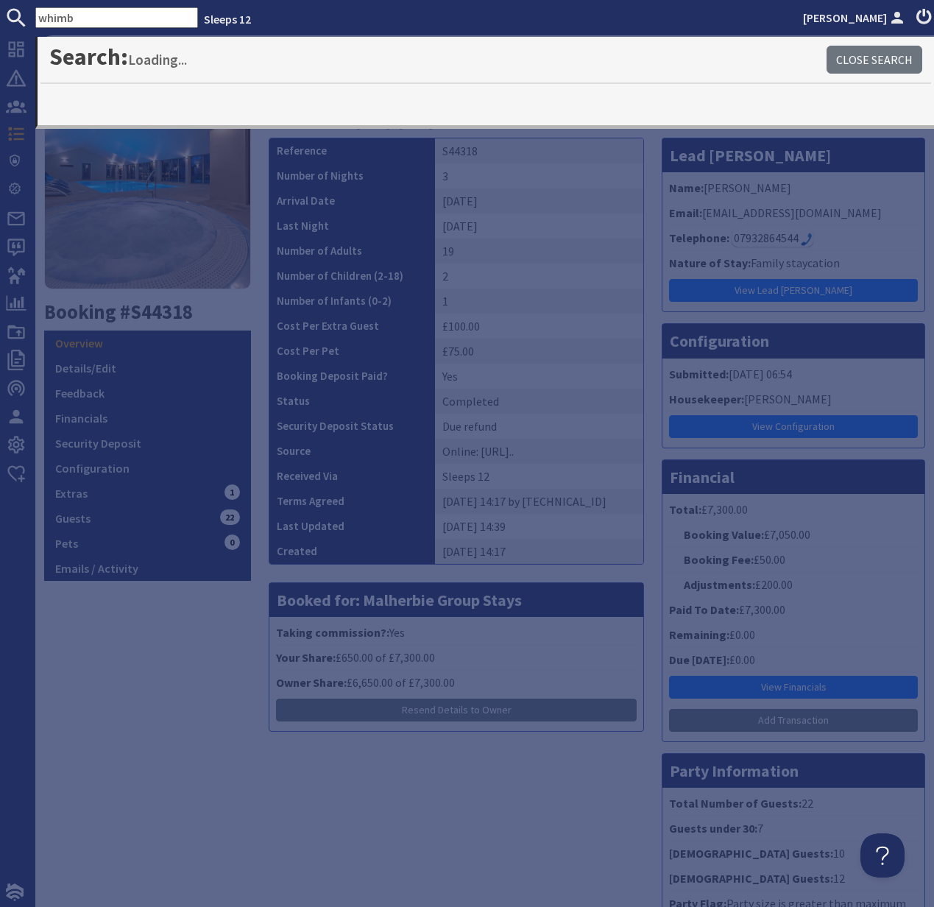
type input "whimb"
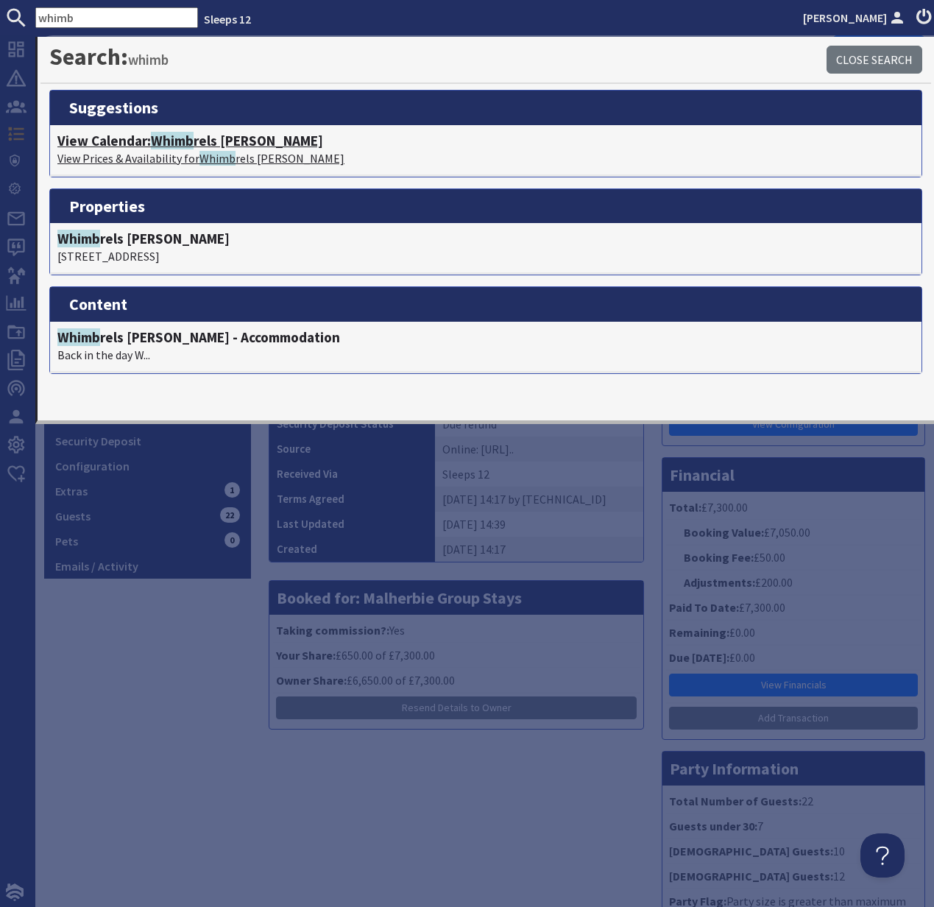
click at [184, 145] on span "Whimb" at bounding box center [172, 141] width 43 height 18
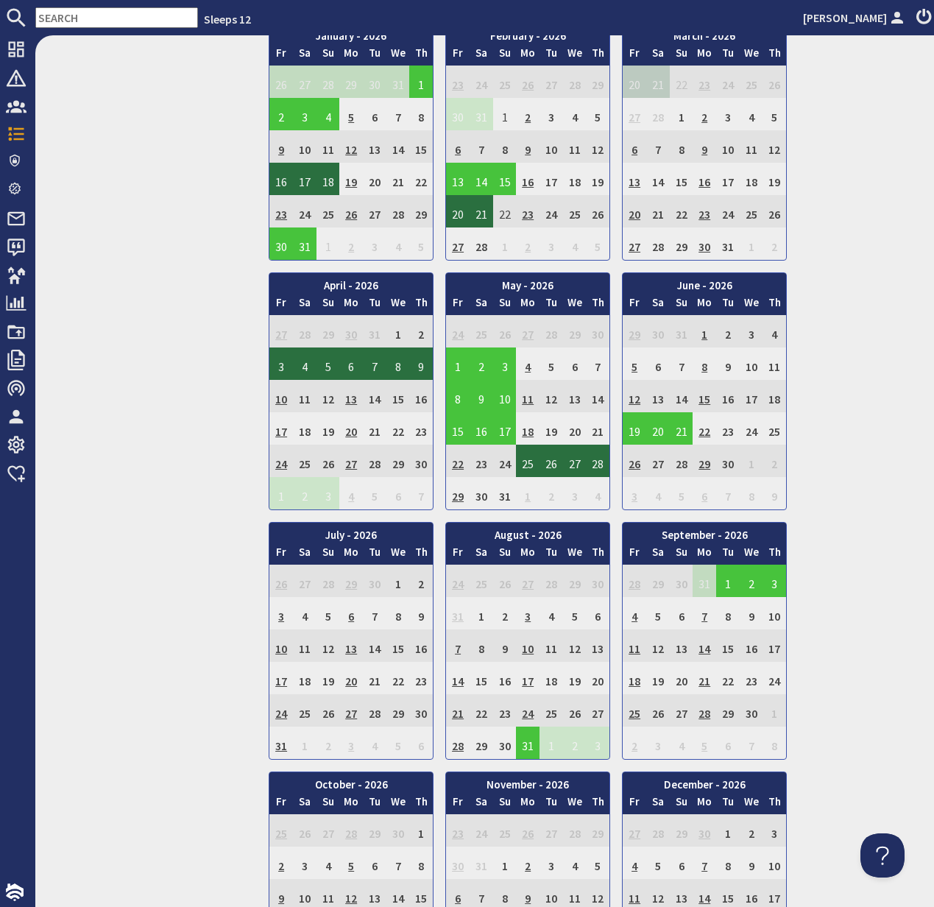
scroll to position [1193, 0]
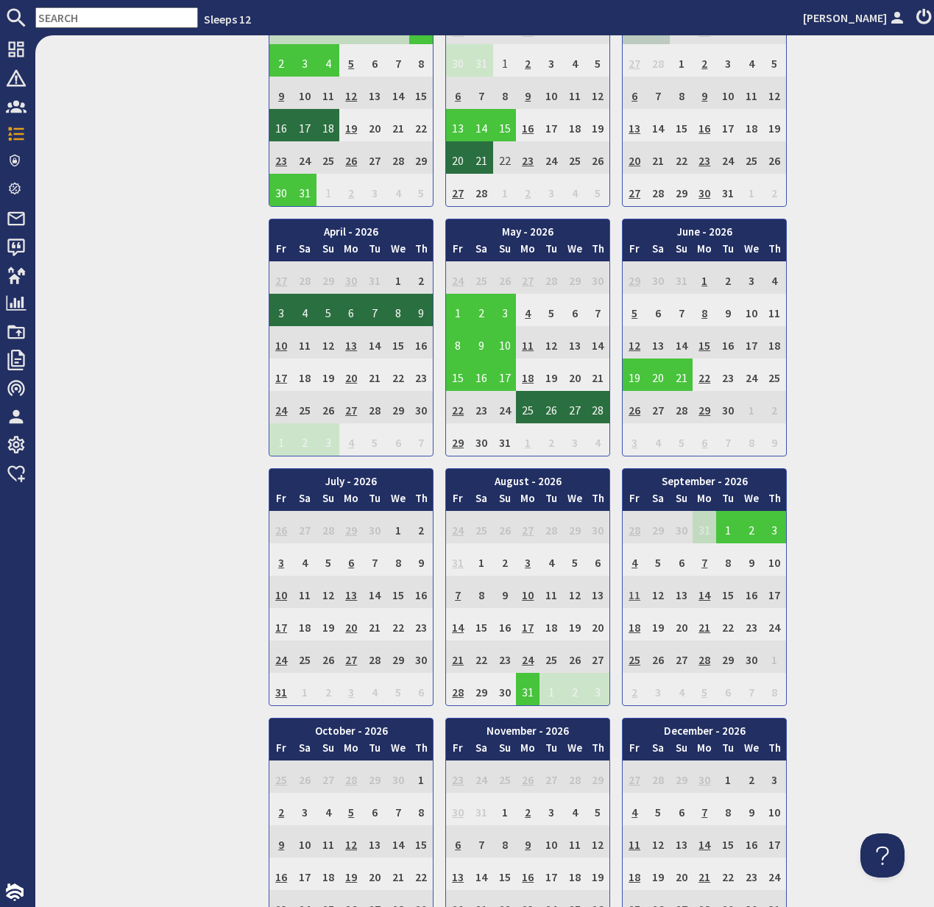
click at [634, 593] on td "11" at bounding box center [635, 592] width 24 height 32
click at [69, 21] on input "text" at bounding box center [116, 17] width 163 height 21
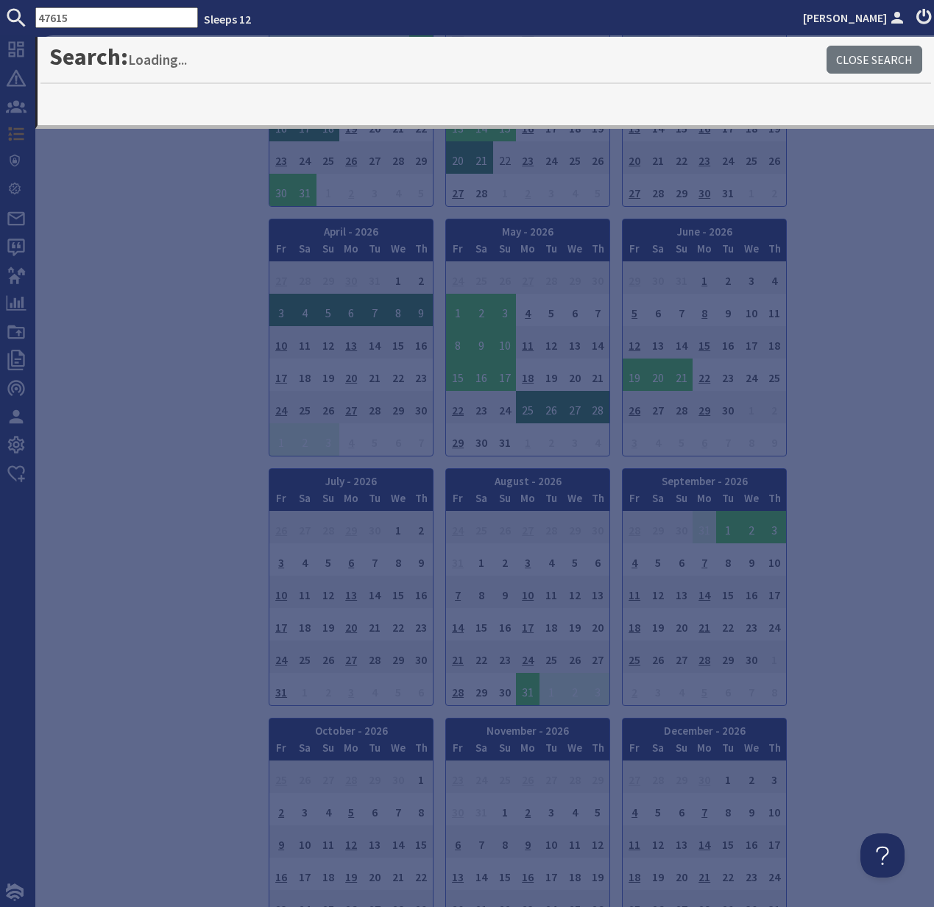
type input "47615"
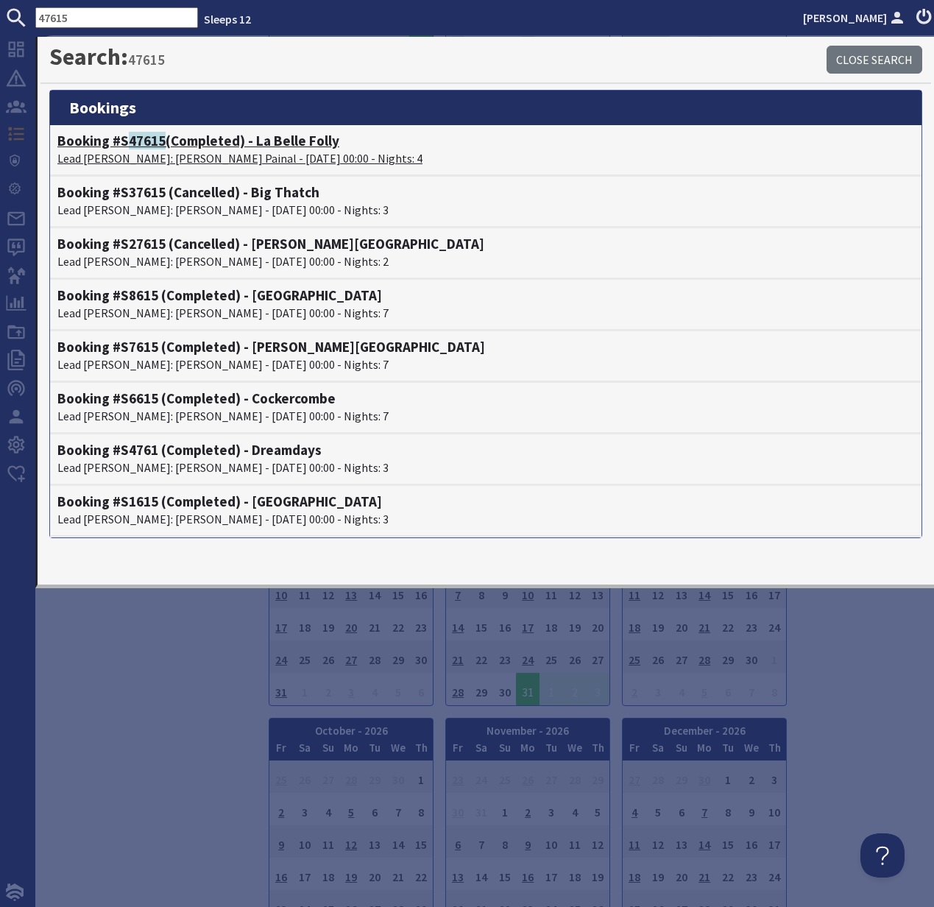
click at [138, 146] on span "47615" at bounding box center [147, 141] width 37 height 18
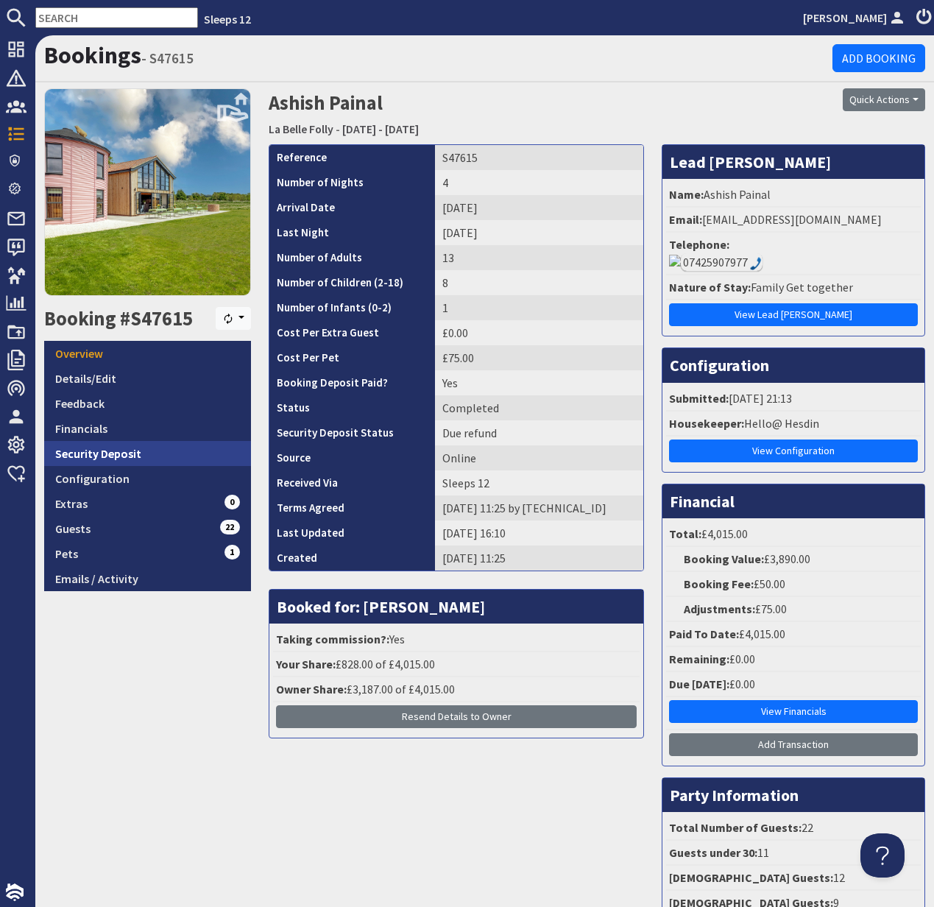
click at [97, 451] on link "Security Deposit" at bounding box center [147, 453] width 207 height 25
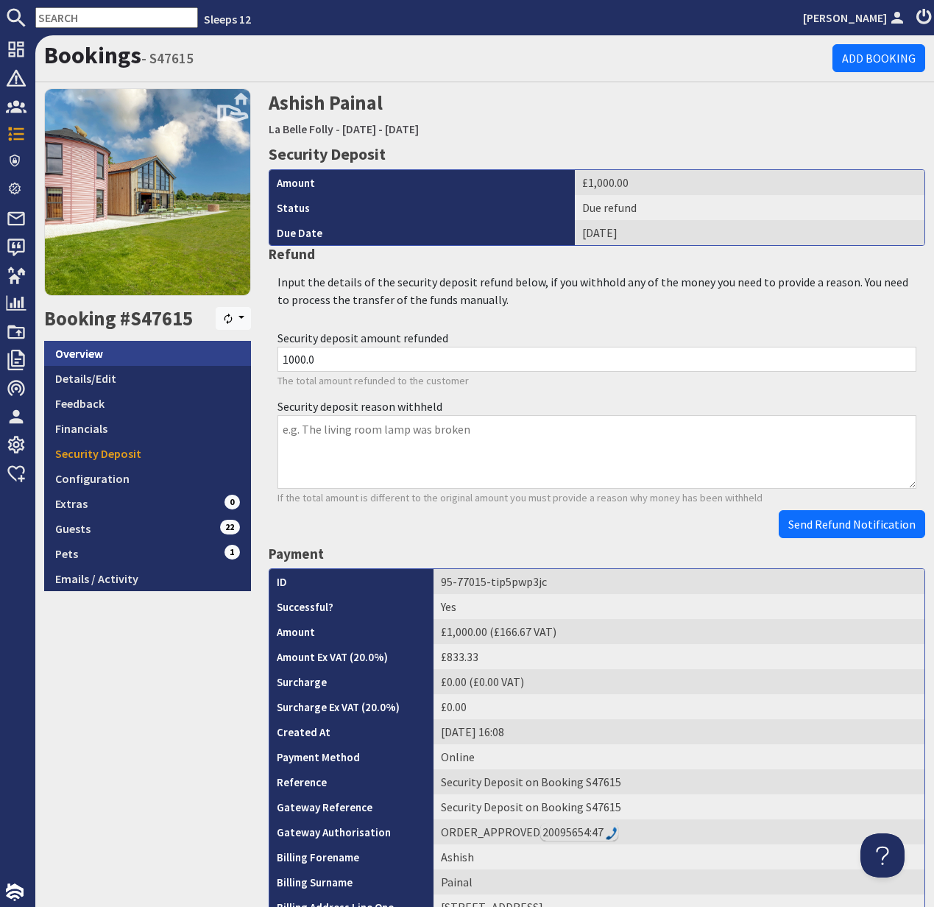
click at [91, 353] on link "Overview" at bounding box center [147, 353] width 207 height 25
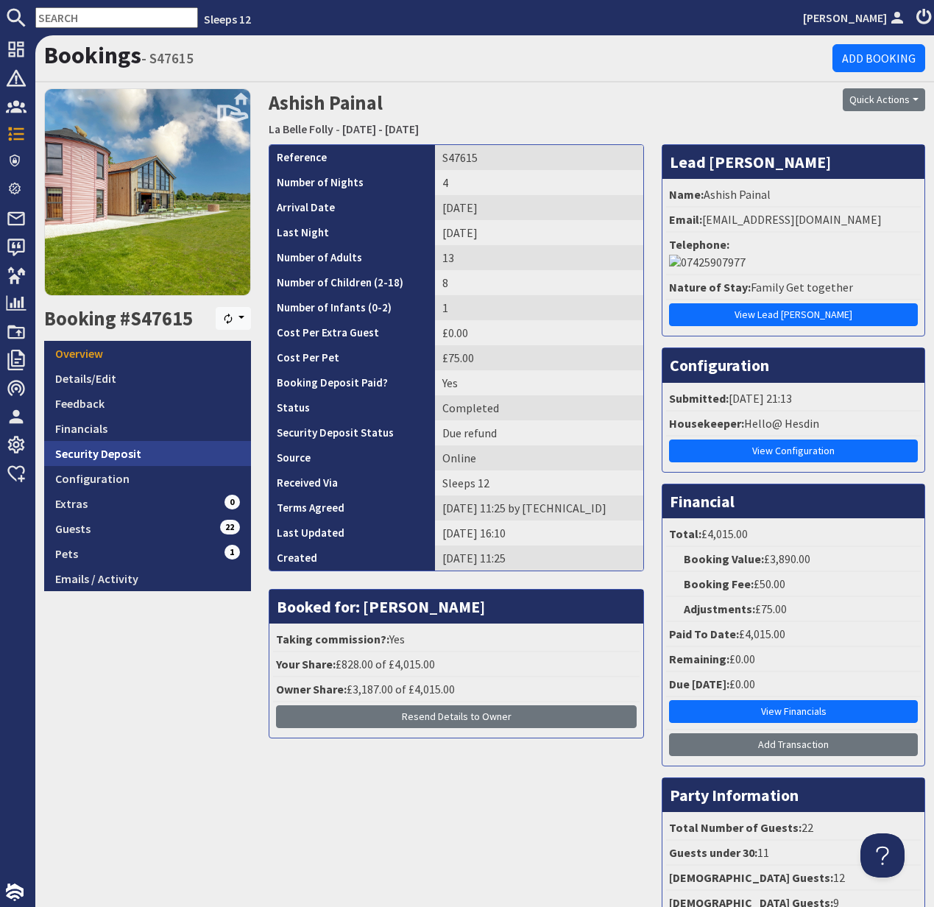
click at [107, 453] on link "Security Deposit" at bounding box center [147, 453] width 207 height 25
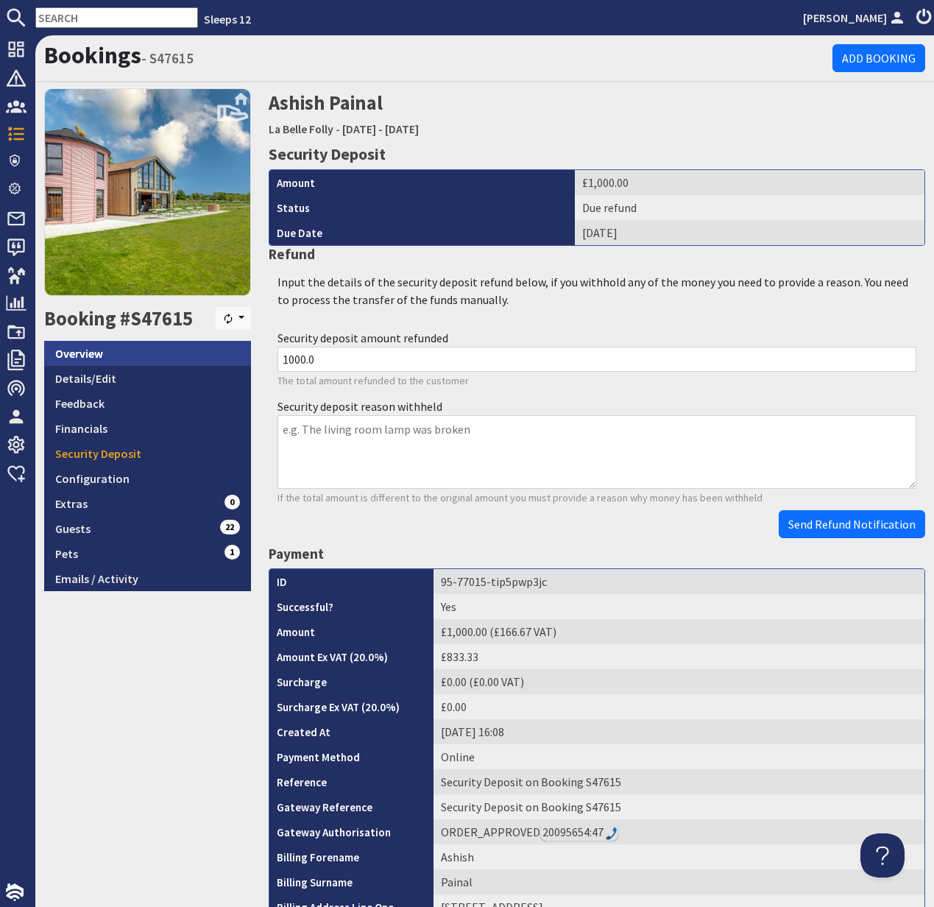
click at [99, 353] on link "Overview" at bounding box center [147, 353] width 207 height 25
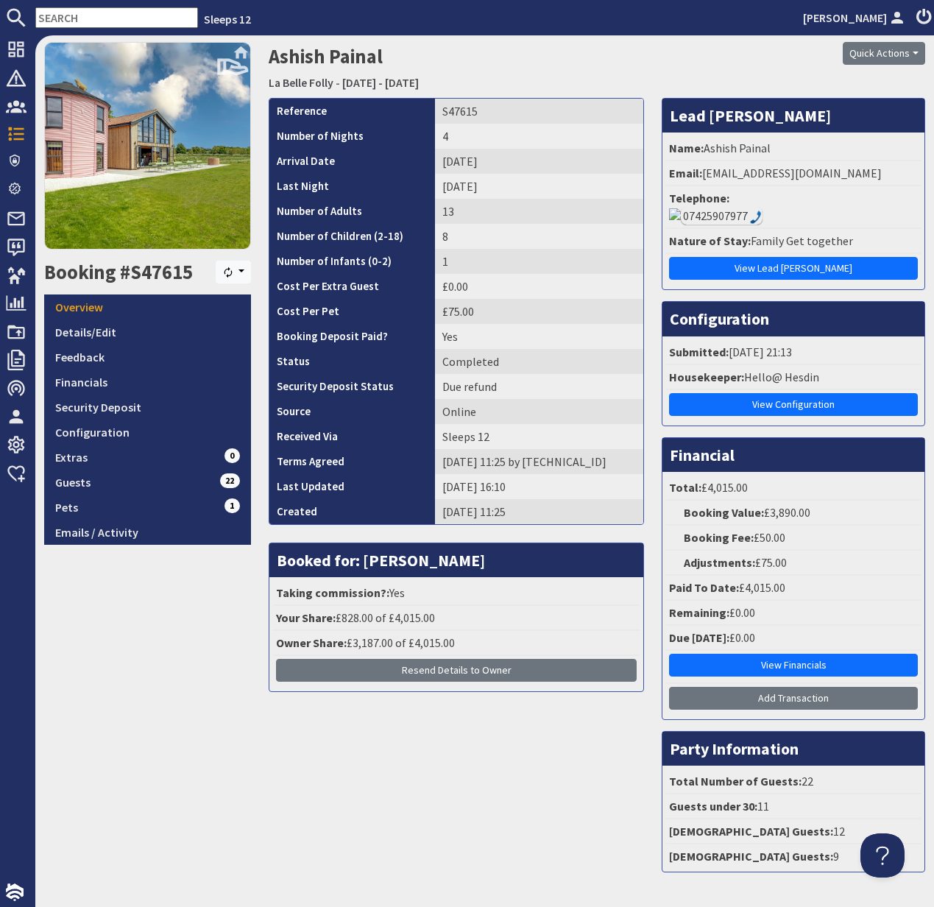
scroll to position [67, 0]
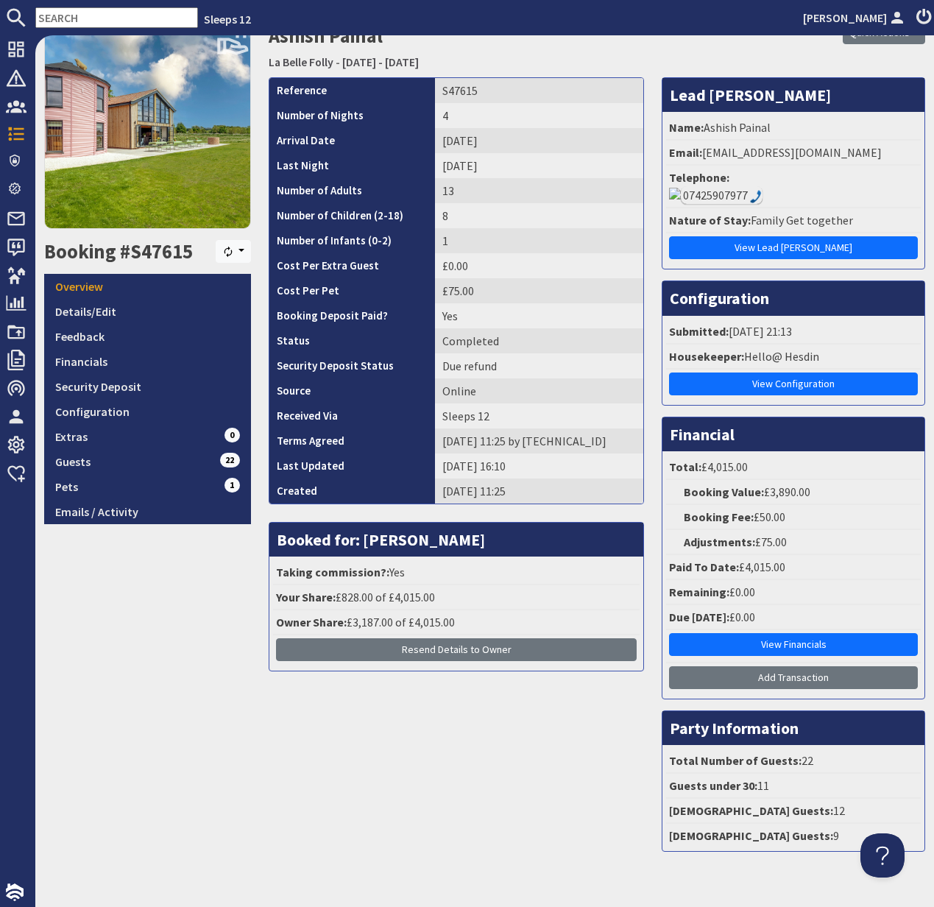
click at [77, 15] on input "text" at bounding box center [116, 17] width 163 height 21
click at [72, 17] on input "text" at bounding box center [116, 17] width 163 height 21
paste input "debbiejhunter@btinternet.com"
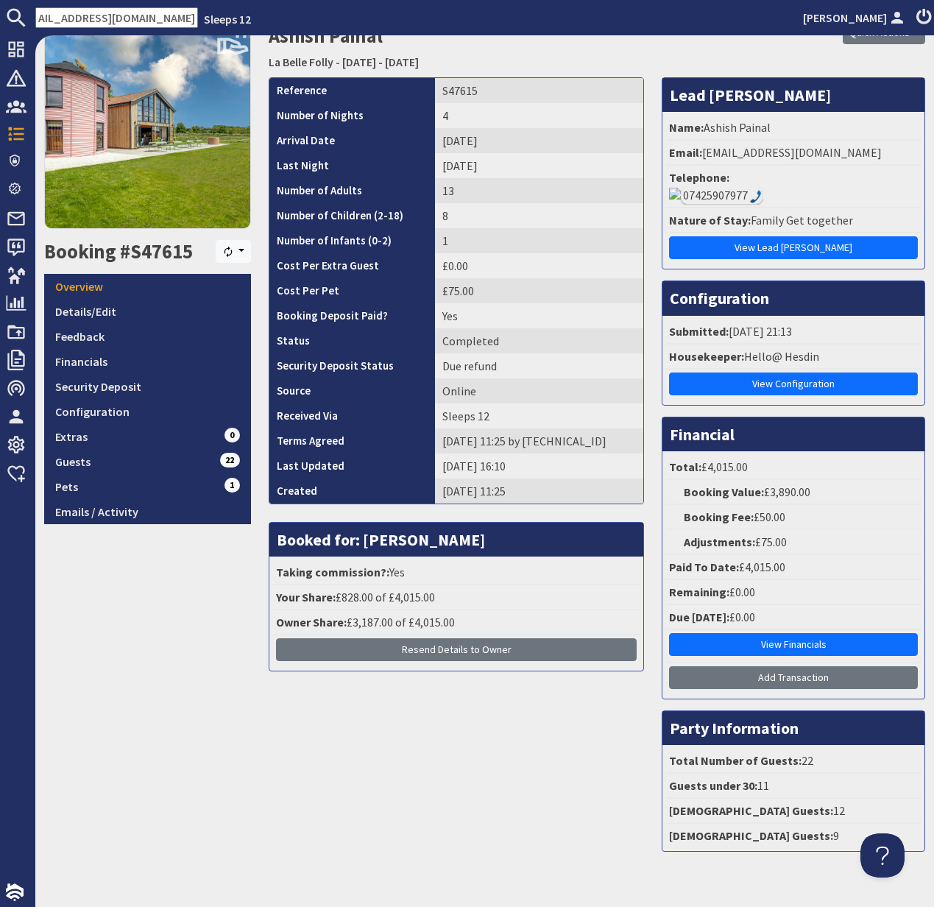
type input "debbiejhunter@btinternet.com"
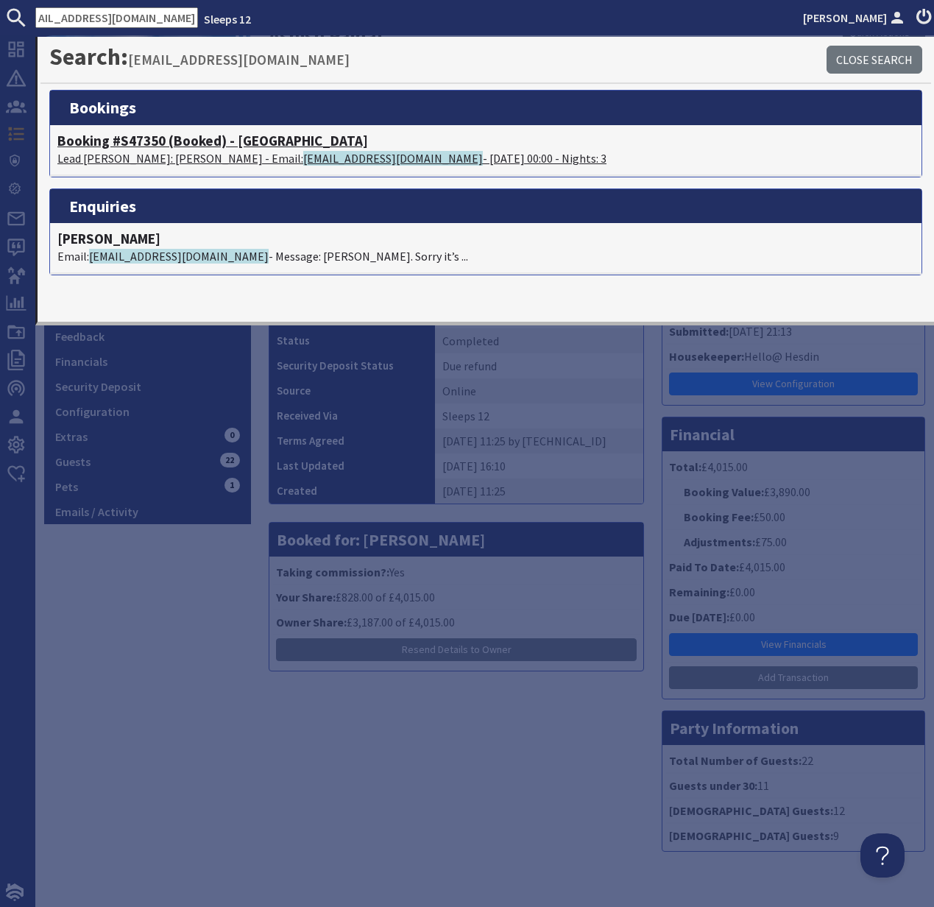
click at [130, 140] on h4 "Booking #S47350 (Booked) - Cockercombe" at bounding box center [485, 141] width 857 height 17
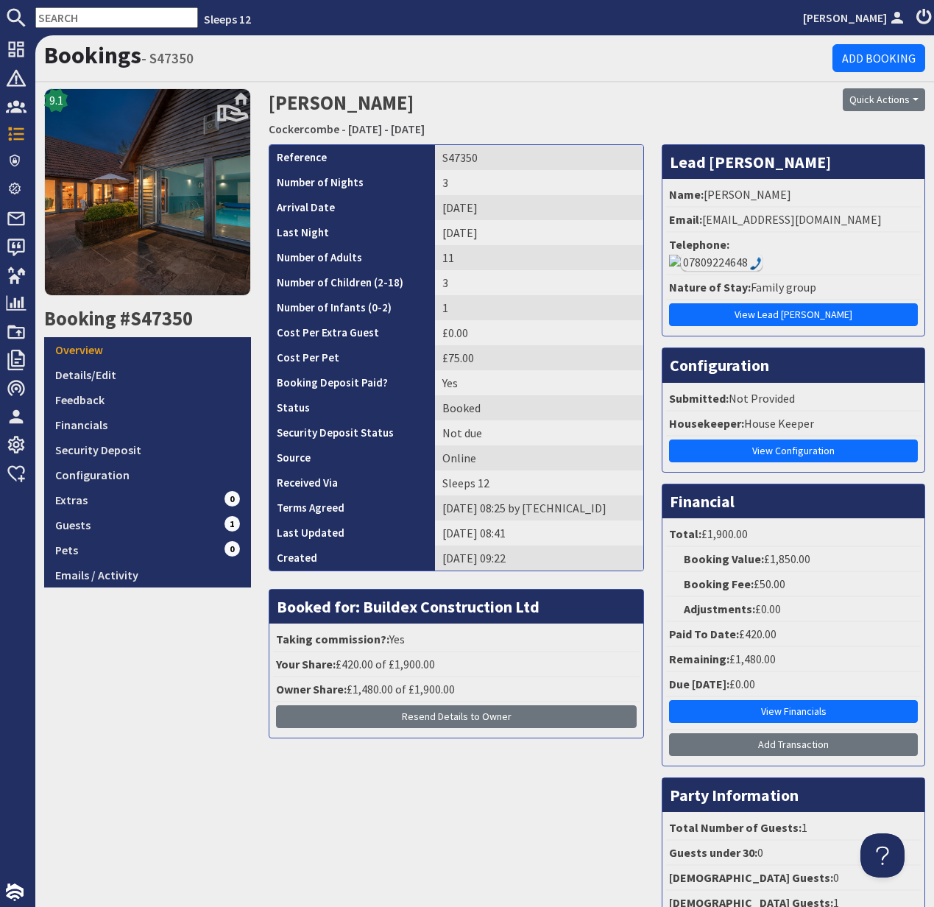
click at [58, 18] on input "text" at bounding box center [116, 17] width 163 height 21
paste input "lmtownsend95@gmail.com"
type input "lmtownsend95@gmail.com"
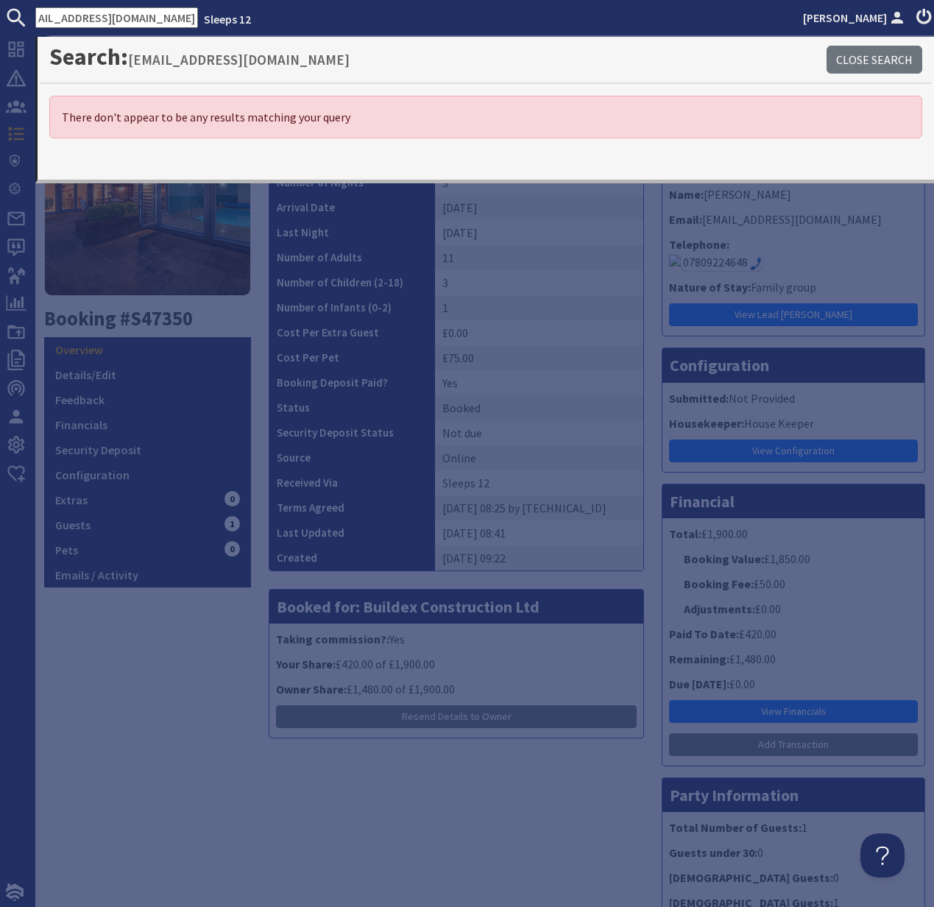
drag, startPoint x: 35, startPoint y: 18, endPoint x: 202, endPoint y: 22, distance: 166.4
click at [205, 21] on ul "lmtownsend95@gmail.com Sleeps 12 Kelly Dyke" at bounding box center [467, 17] width 934 height 21
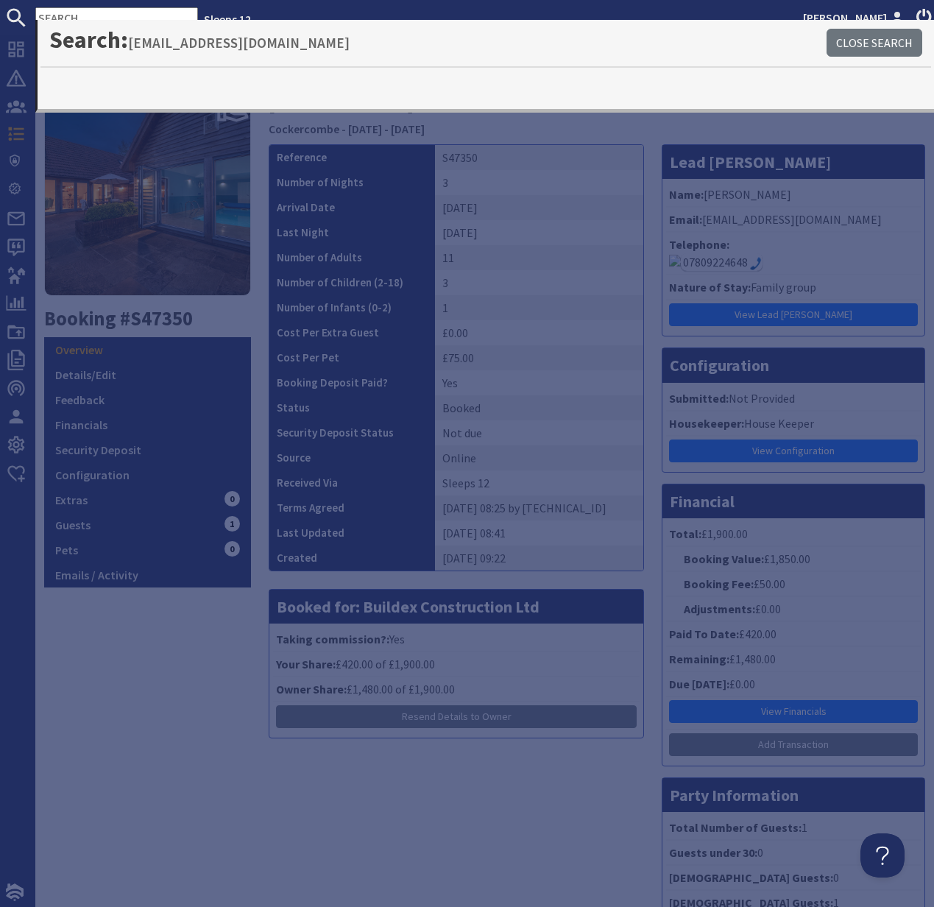
scroll to position [0, 0]
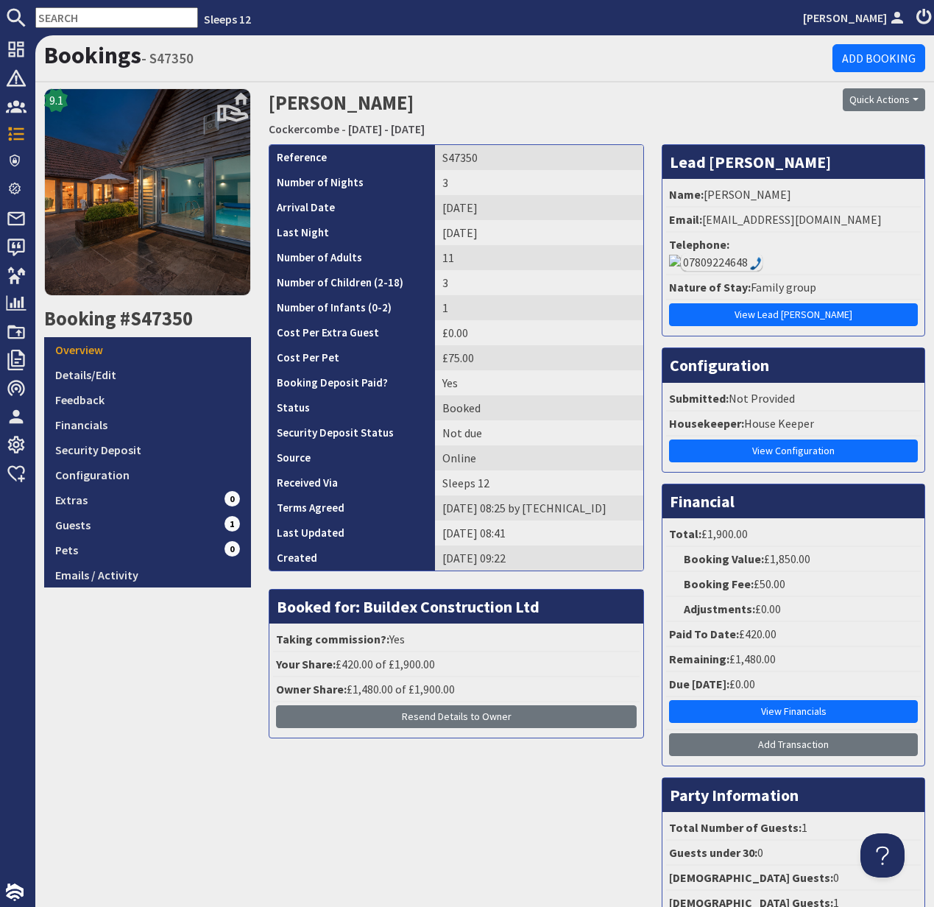
click at [106, 24] on input "text" at bounding box center [116, 17] width 163 height 21
paste input "bananaboats3@yahoo.co.uk"
type input "bananaboats3@yahoo.co.uk"
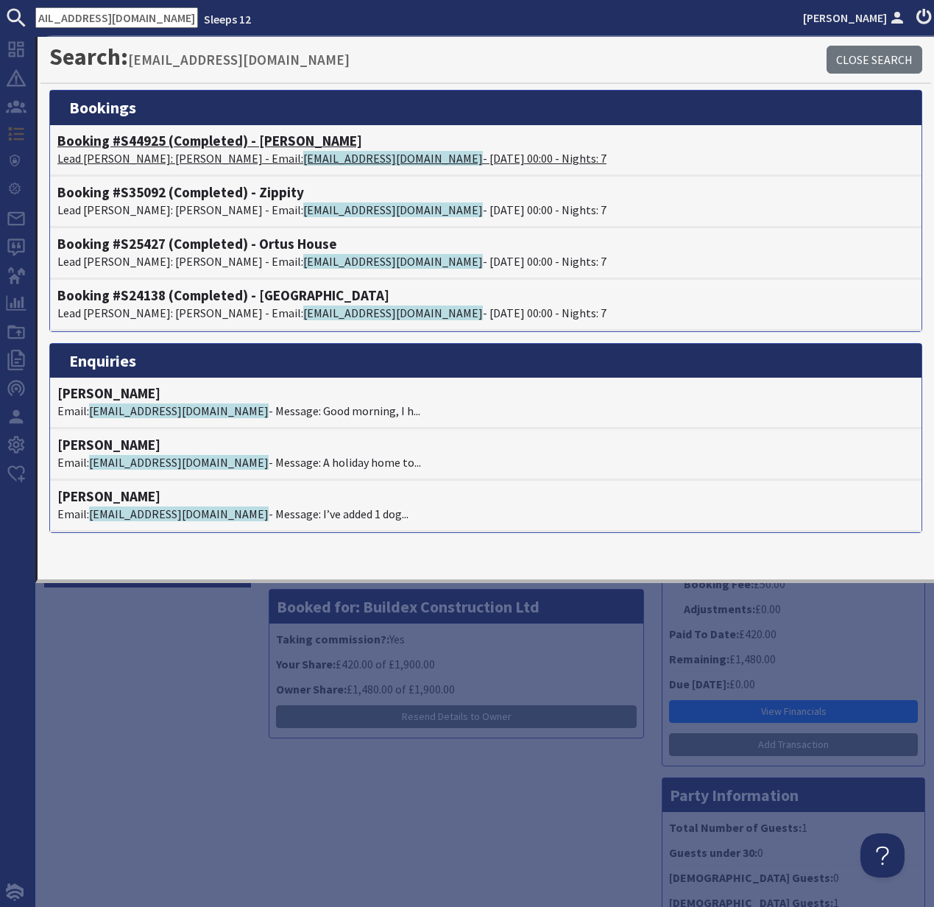
click at [160, 149] on p "Lead Booker: Diane Twiner - Email: bananaboats3@yahoo.co.uk - 22/08/2025 00:00 …" at bounding box center [485, 158] width 857 height 18
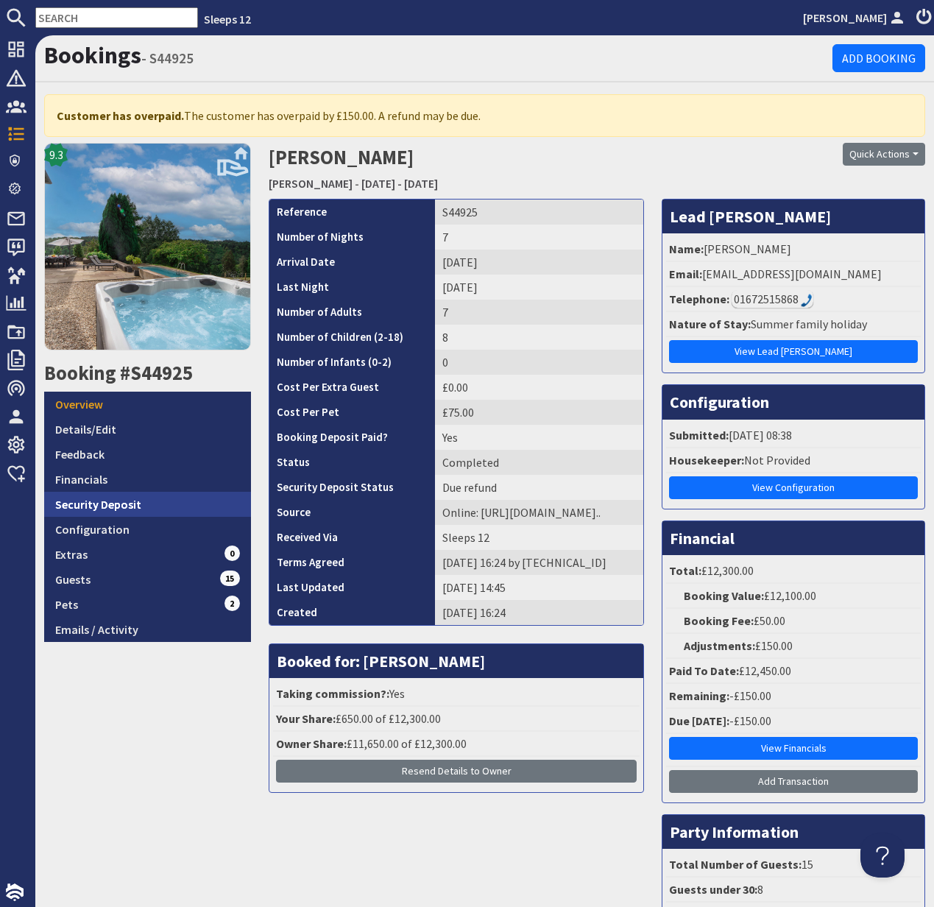
click at [98, 506] on link "Security Deposit" at bounding box center [147, 504] width 207 height 25
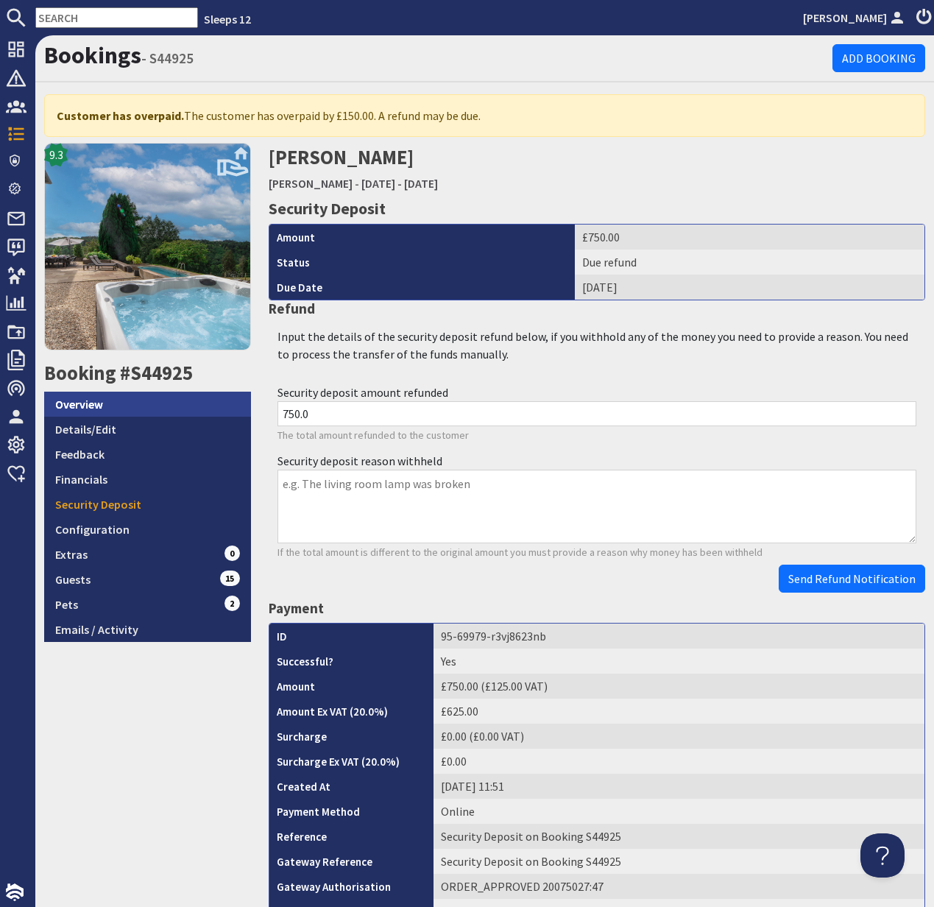
click at [84, 405] on link "Overview" at bounding box center [147, 404] width 207 height 25
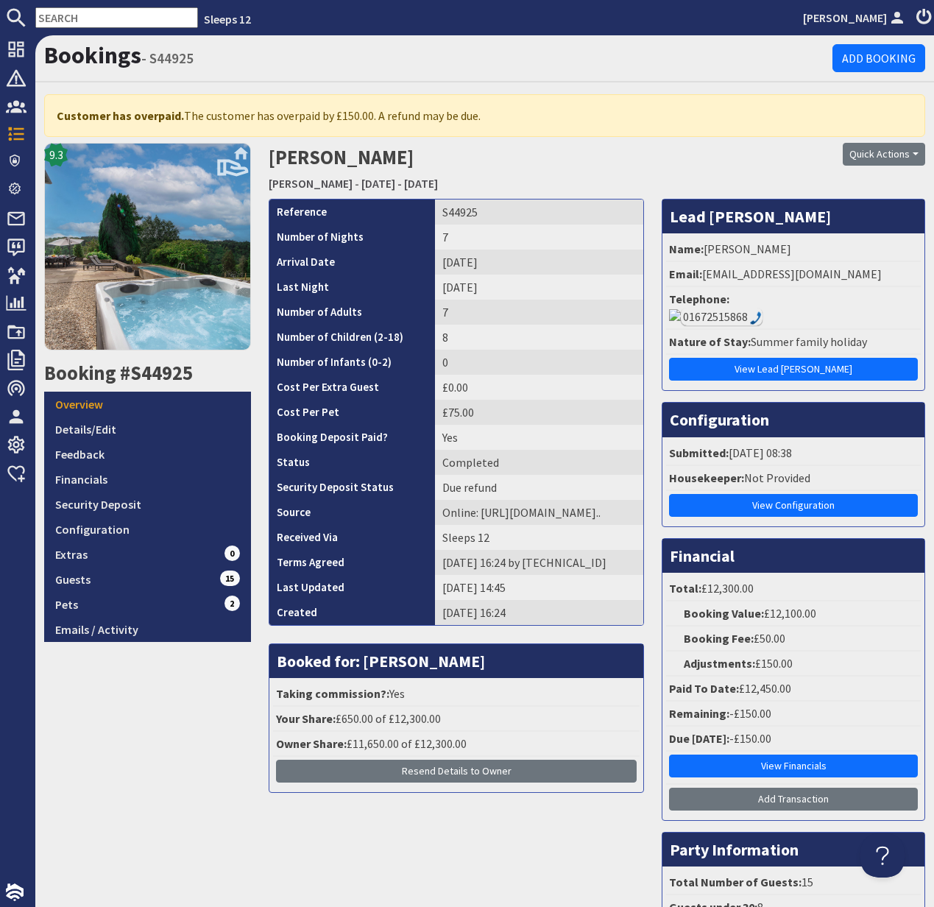
click at [168, 370] on h2 "Booking #S44925" at bounding box center [147, 373] width 207 height 24
copy h2 "S44925"
click at [111, 504] on link "Security Deposit" at bounding box center [147, 504] width 207 height 25
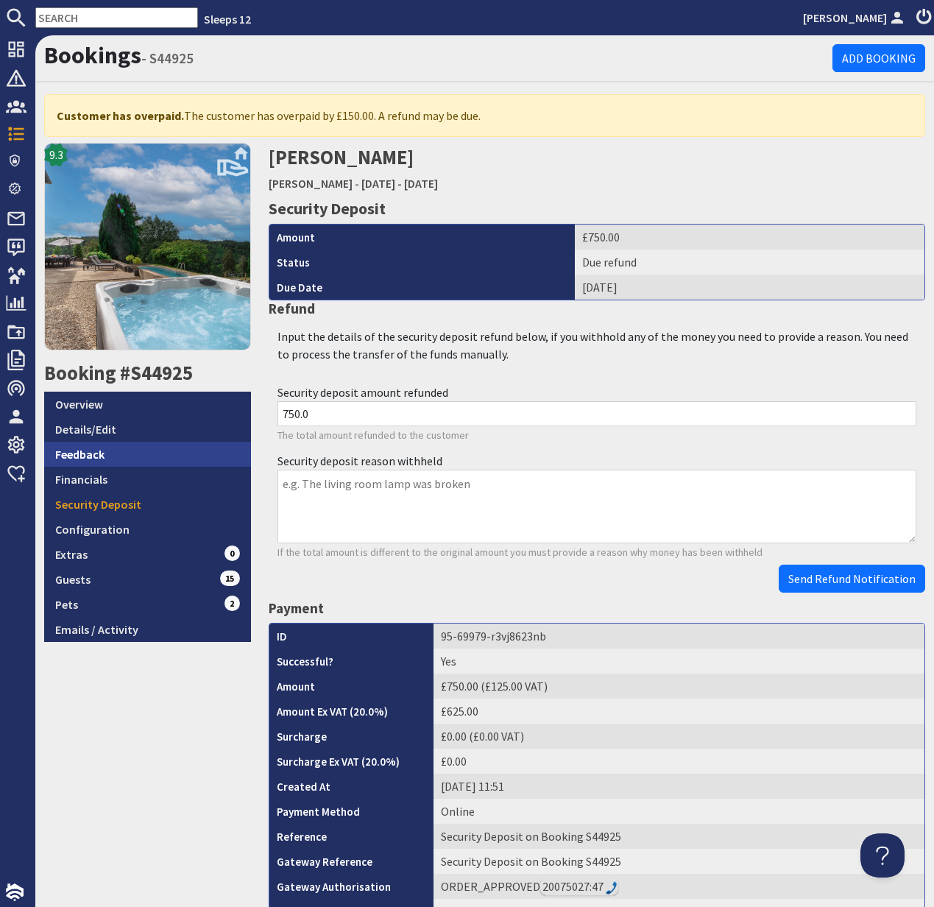
scroll to position [1, 0]
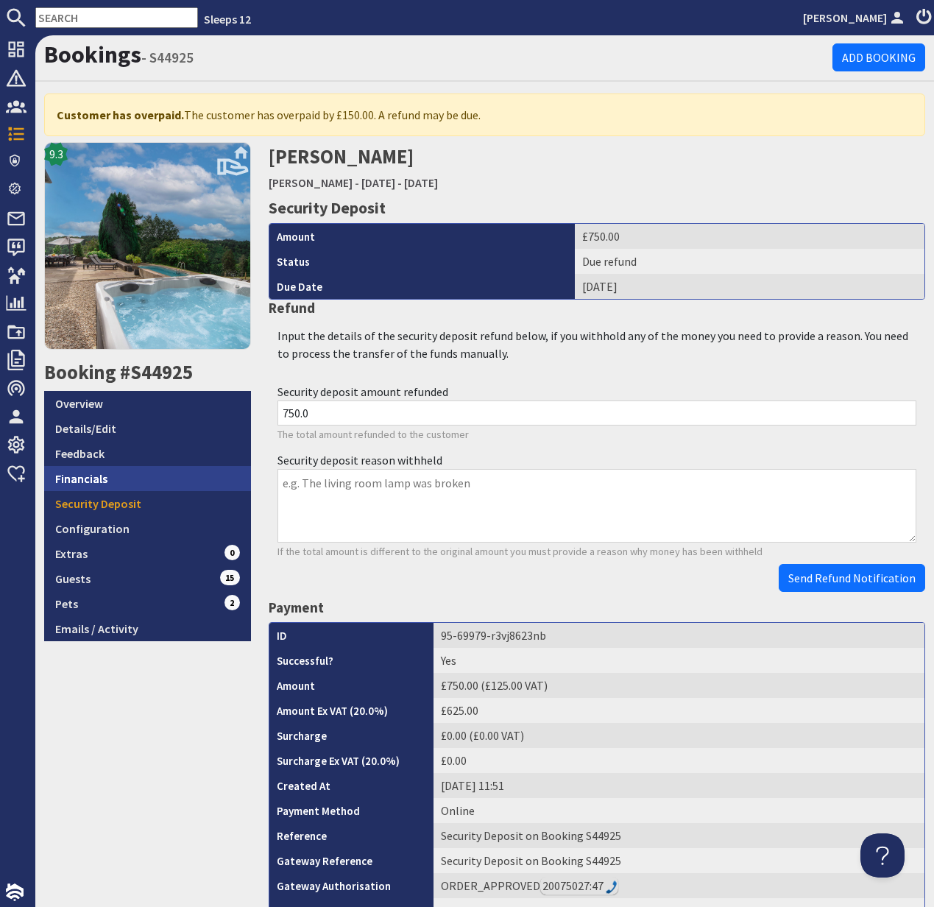
click at [91, 478] on link "Financials" at bounding box center [147, 478] width 207 height 25
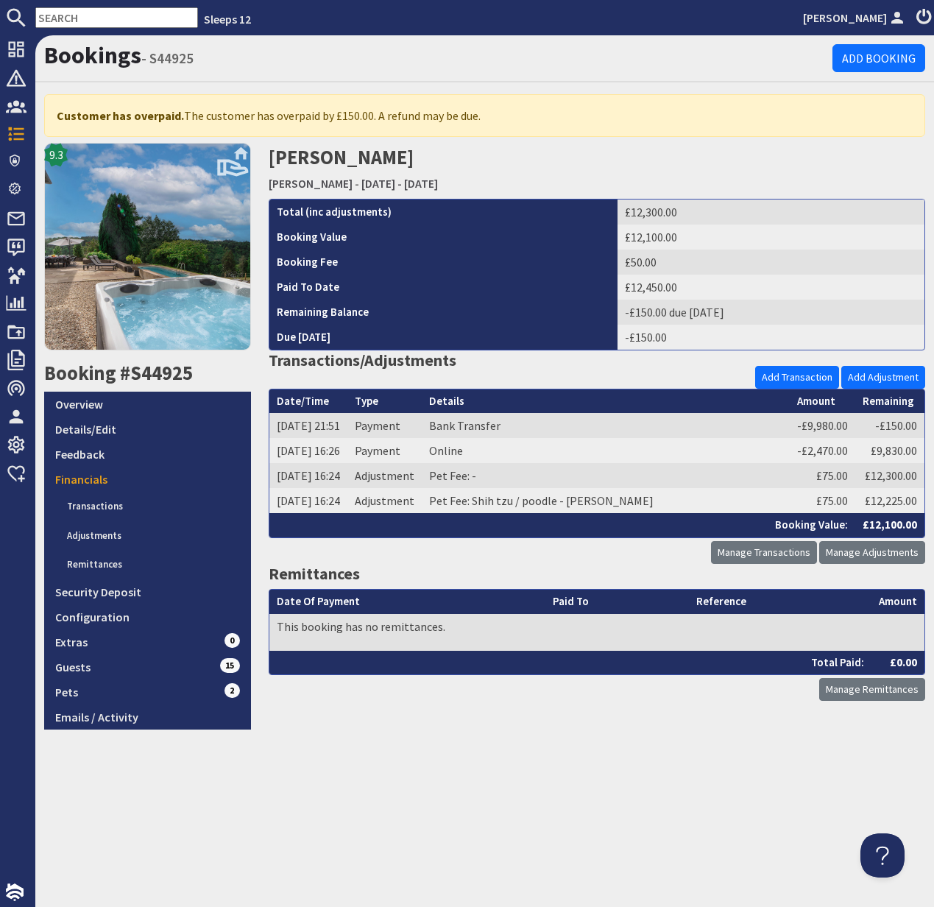
click at [89, 20] on input "text" at bounding box center [116, 17] width 163 height 21
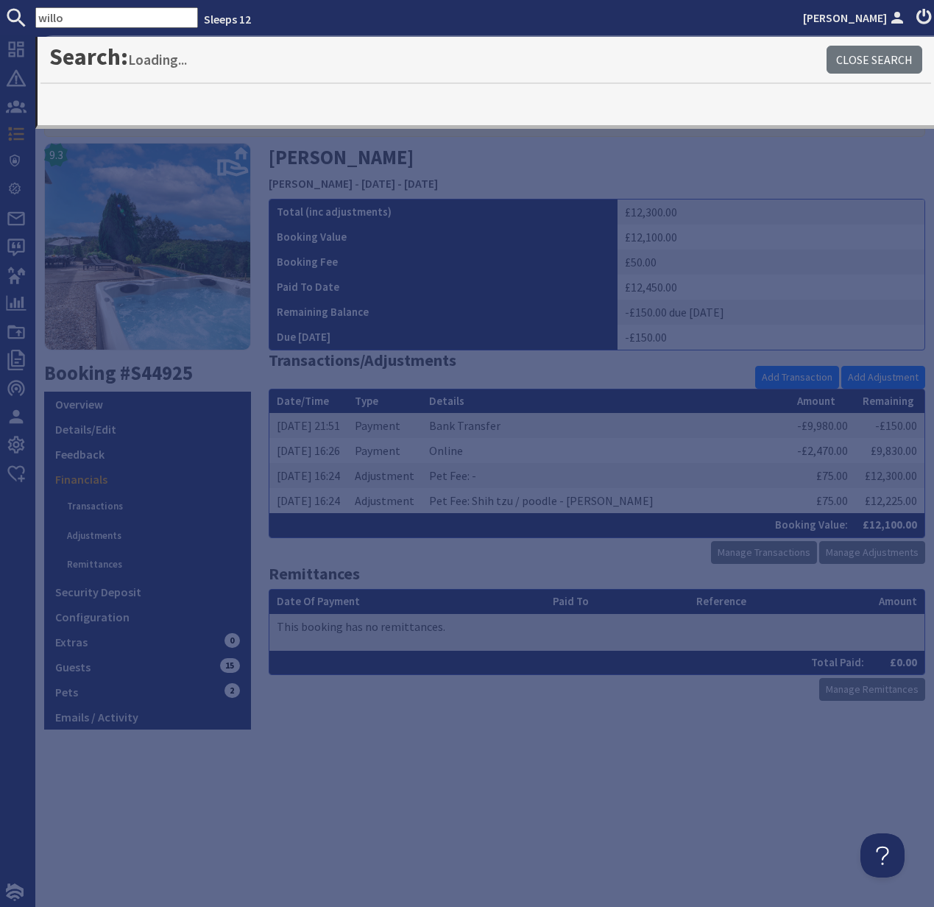
type input "willo"
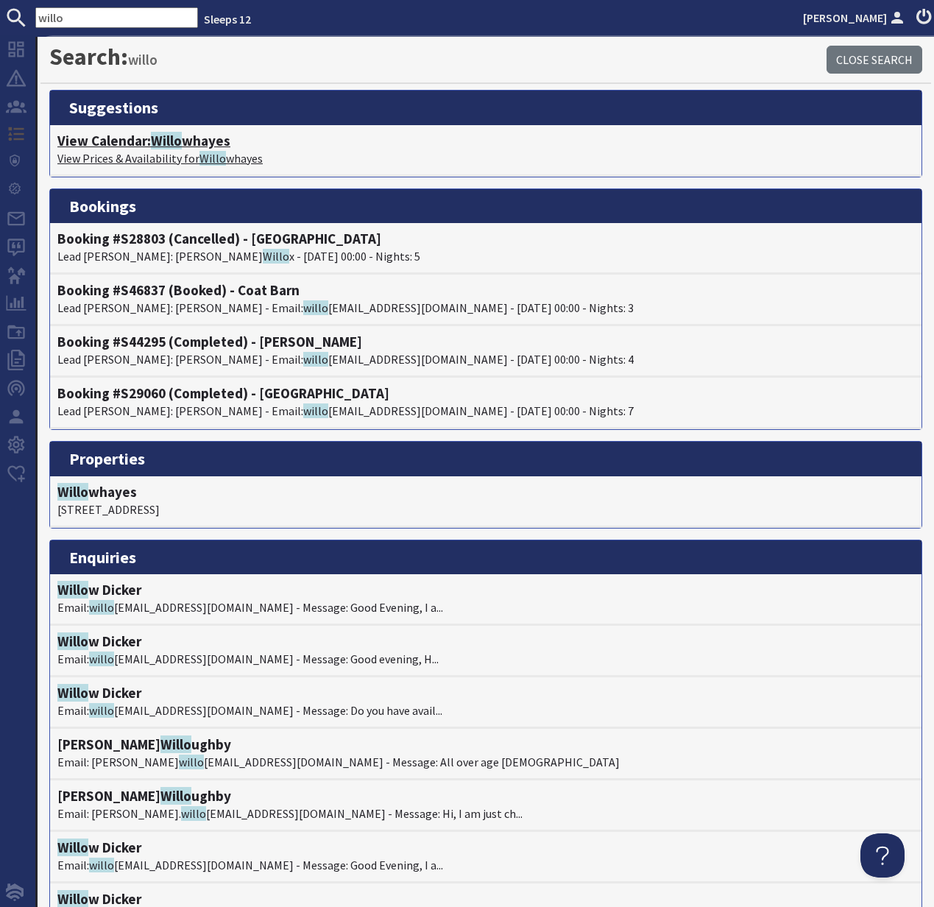
click at [166, 152] on p "View Prices & Availability for Willo whayes" at bounding box center [485, 158] width 857 height 18
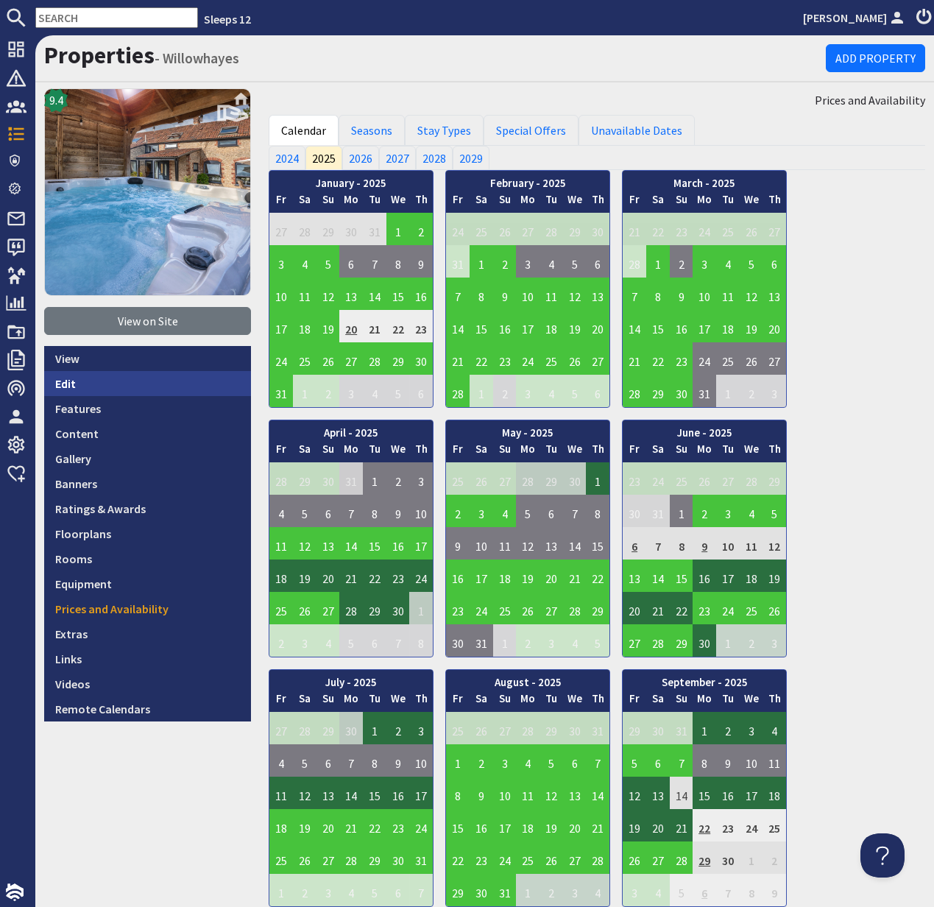
click at [90, 381] on link "Edit" at bounding box center [147, 383] width 207 height 25
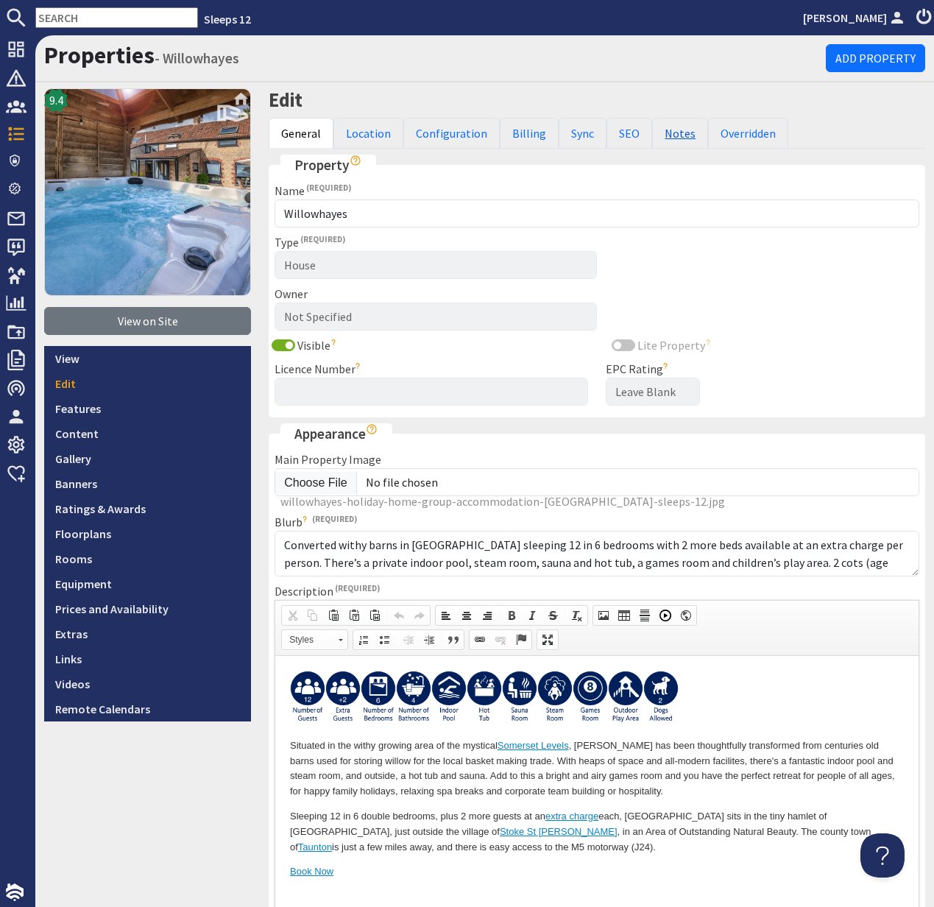
click at [665, 137] on link "Notes" at bounding box center [680, 133] width 56 height 31
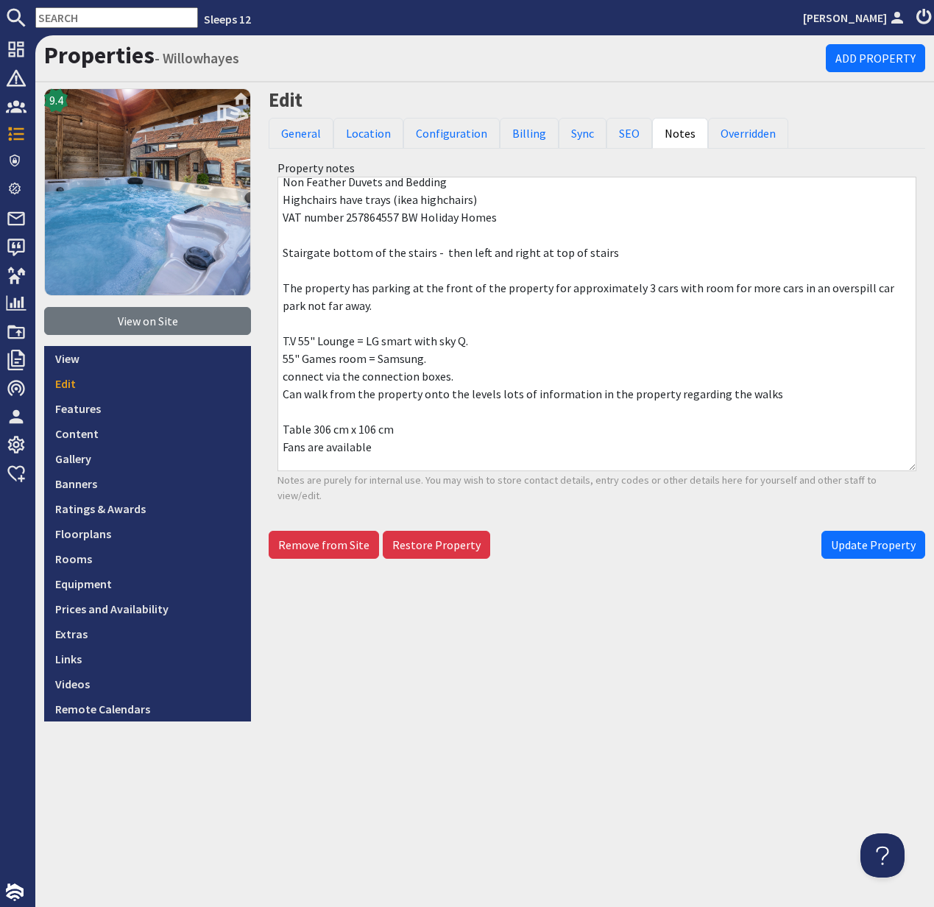
scroll to position [105, 0]
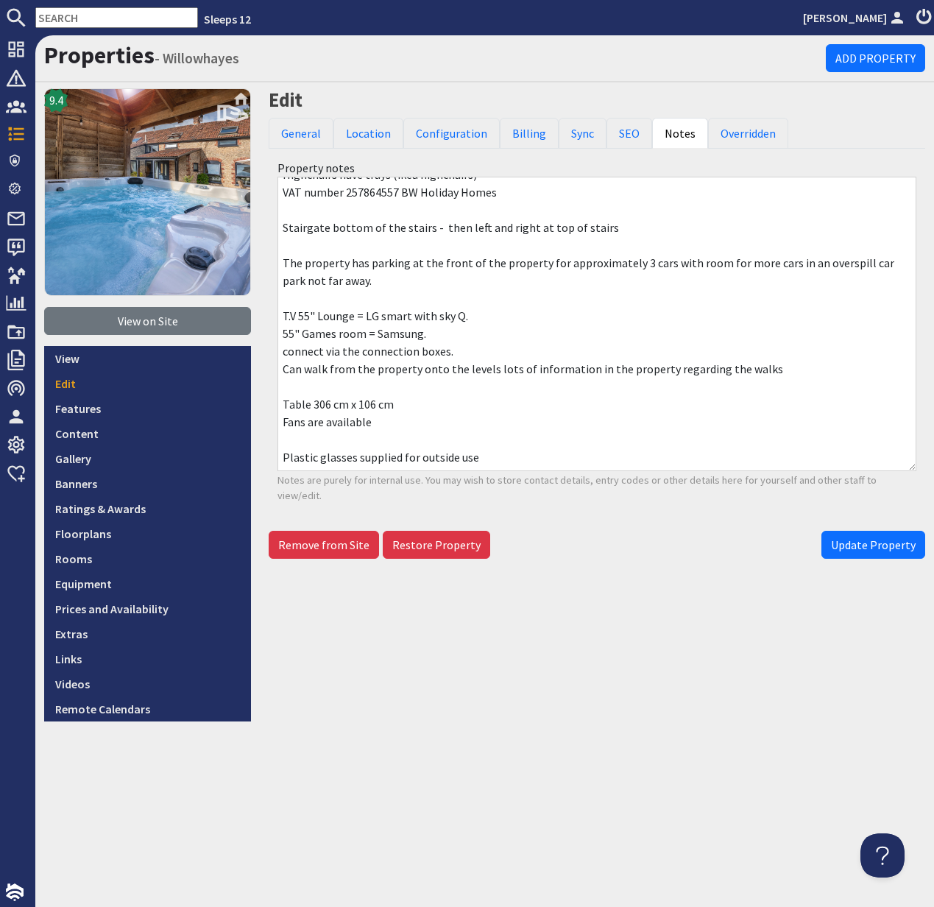
click at [66, 18] on input "text" at bounding box center [116, 17] width 163 height 21
paste input "meadie1986@hotmail.com"
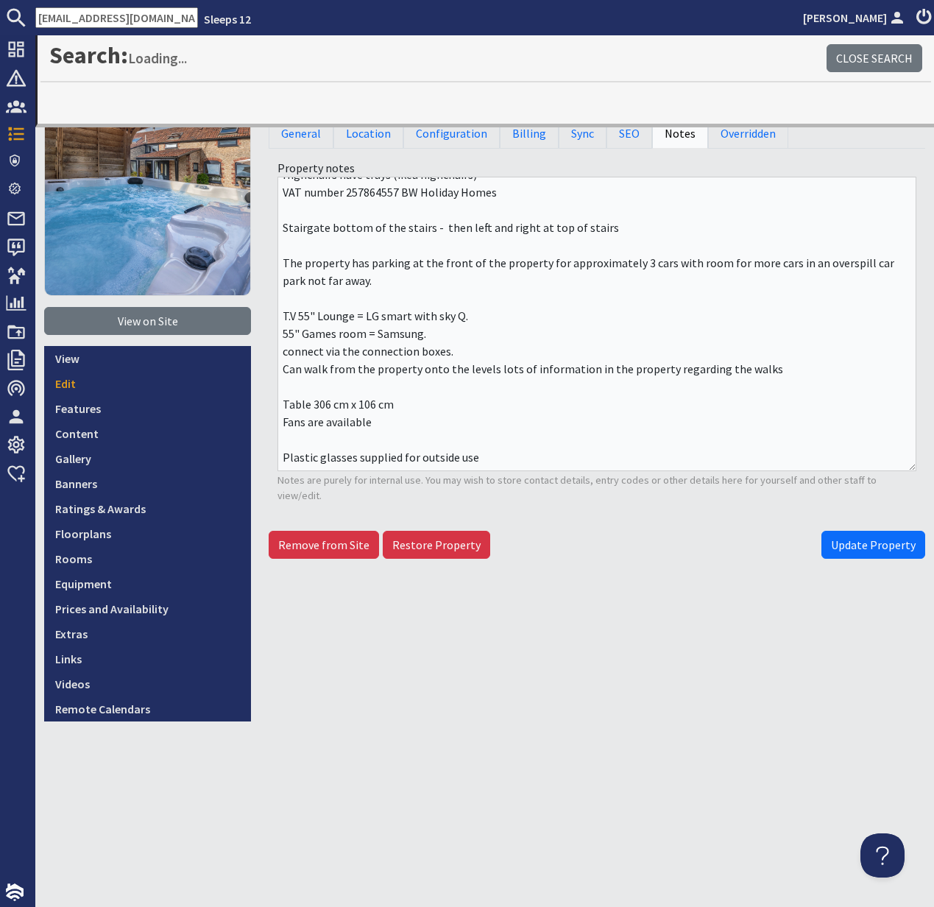
scroll to position [0, 16]
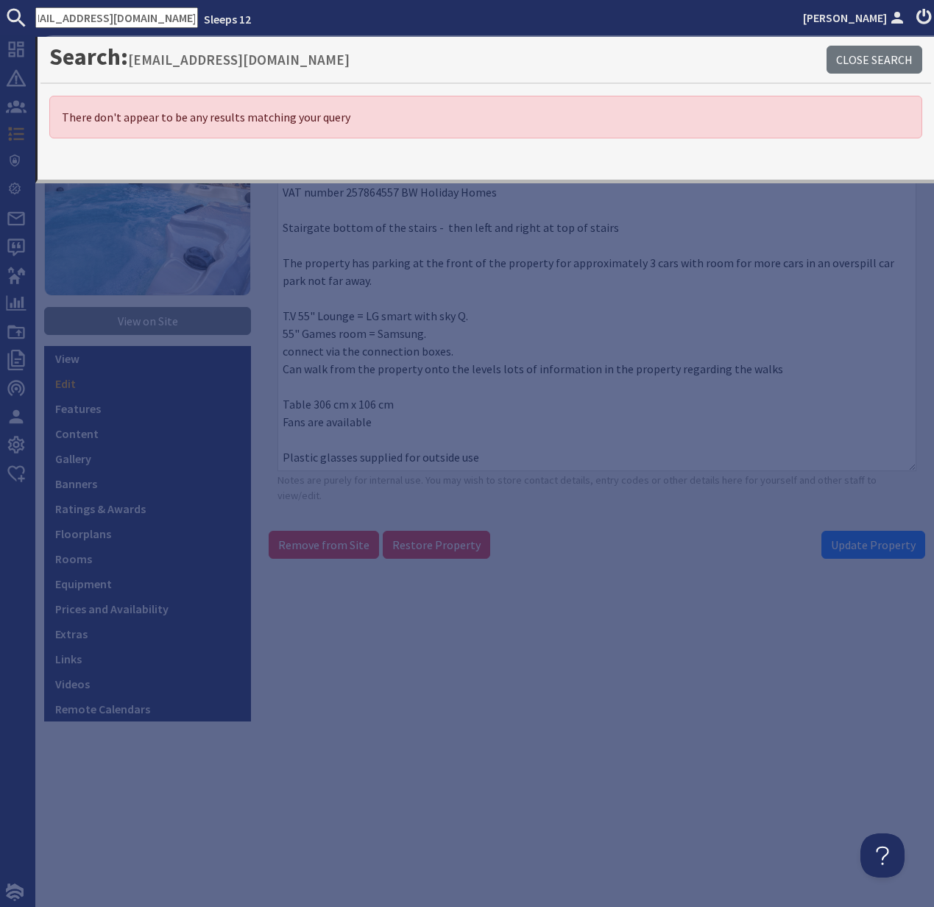
click at [52, 17] on input "meadie1986@hotmail.com" at bounding box center [116, 17] width 163 height 21
drag, startPoint x: 37, startPoint y: 18, endPoint x: 217, endPoint y: 35, distance: 181.1
click at [224, 35] on div "meadie1986@hotmail.com Sleeps 12 Kelly Dyke Dashboard Notifications 0 Agency Da…" at bounding box center [467, 453] width 934 height 907
type input "me"
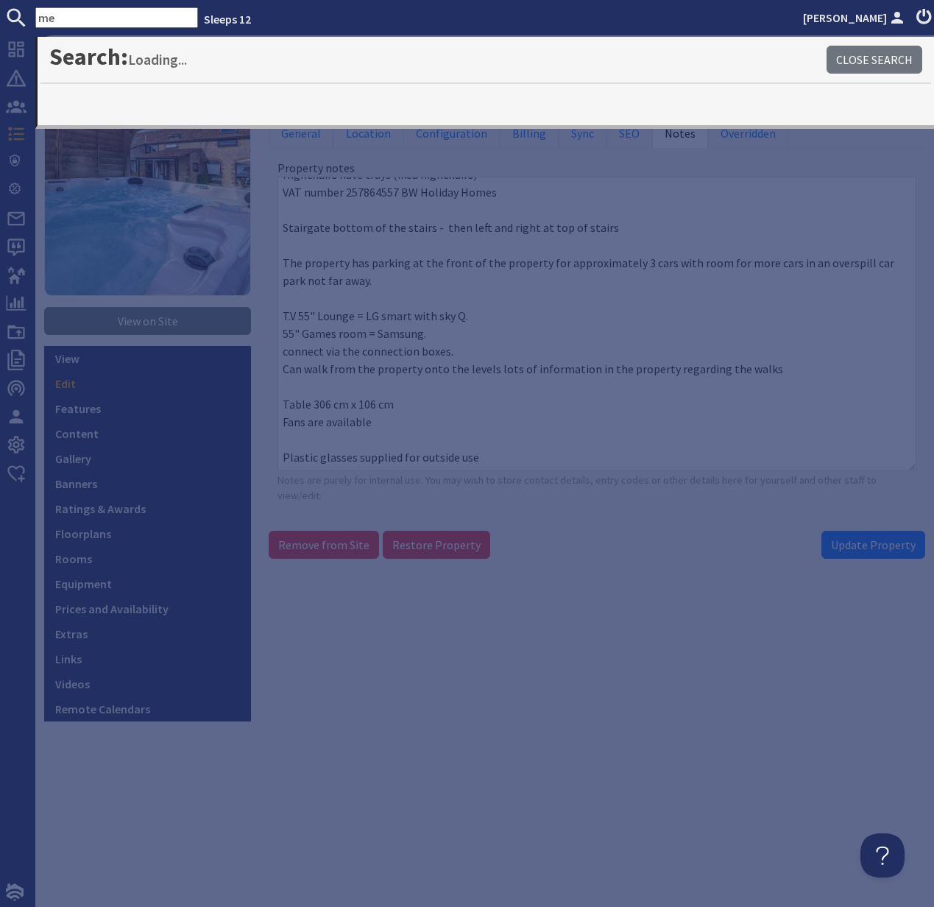
scroll to position [0, 0]
drag, startPoint x: 60, startPoint y: 19, endPoint x: 32, endPoint y: 18, distance: 28.0
click at [32, 18] on form "me" at bounding box center [99, 17] width 198 height 21
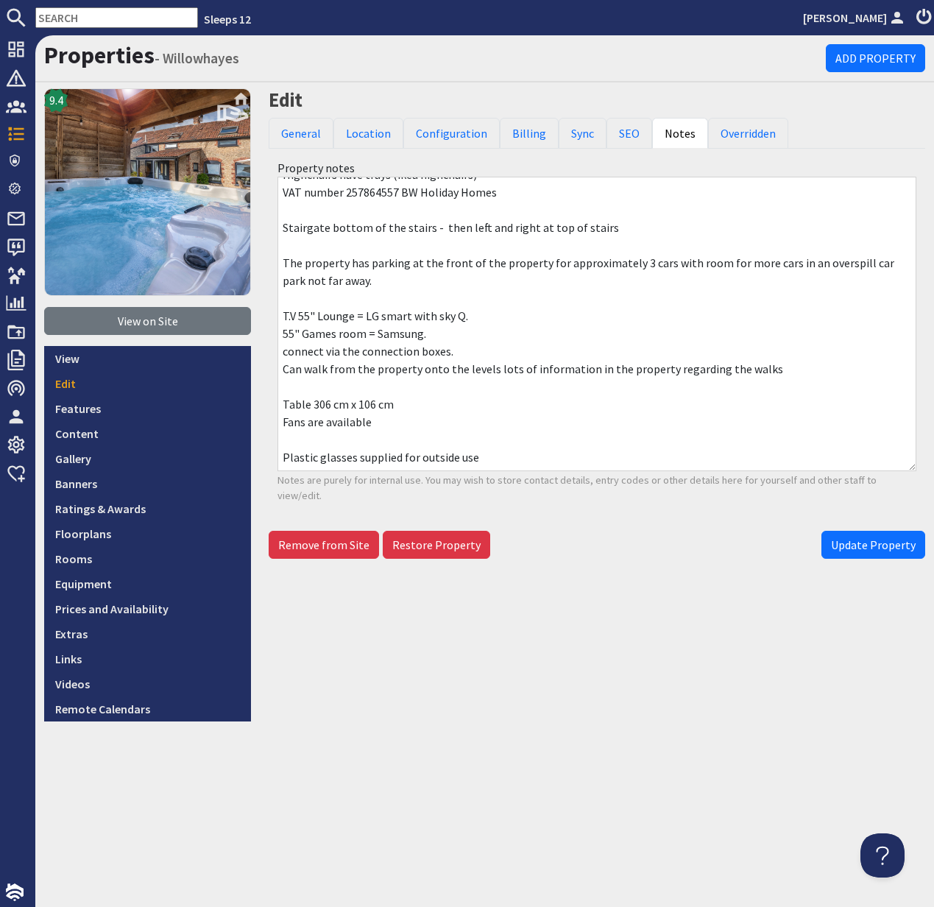
click at [59, 18] on input "text" at bounding box center [116, 17] width 163 height 21
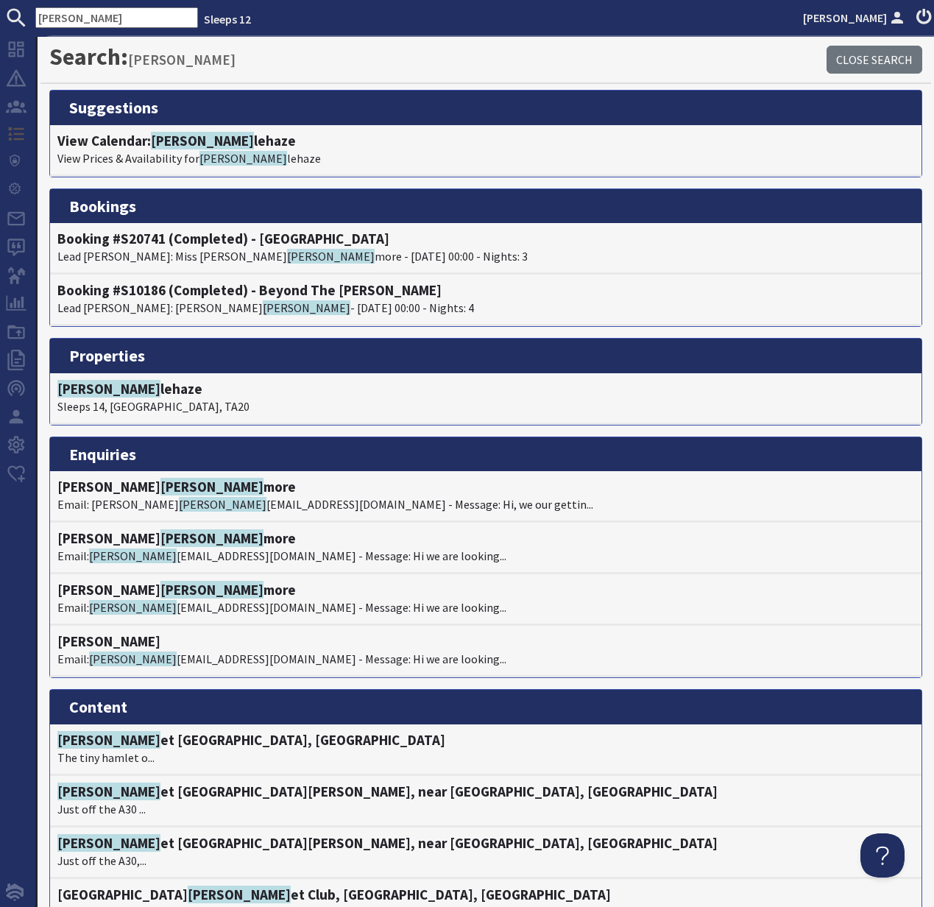
scroll to position [1, 0]
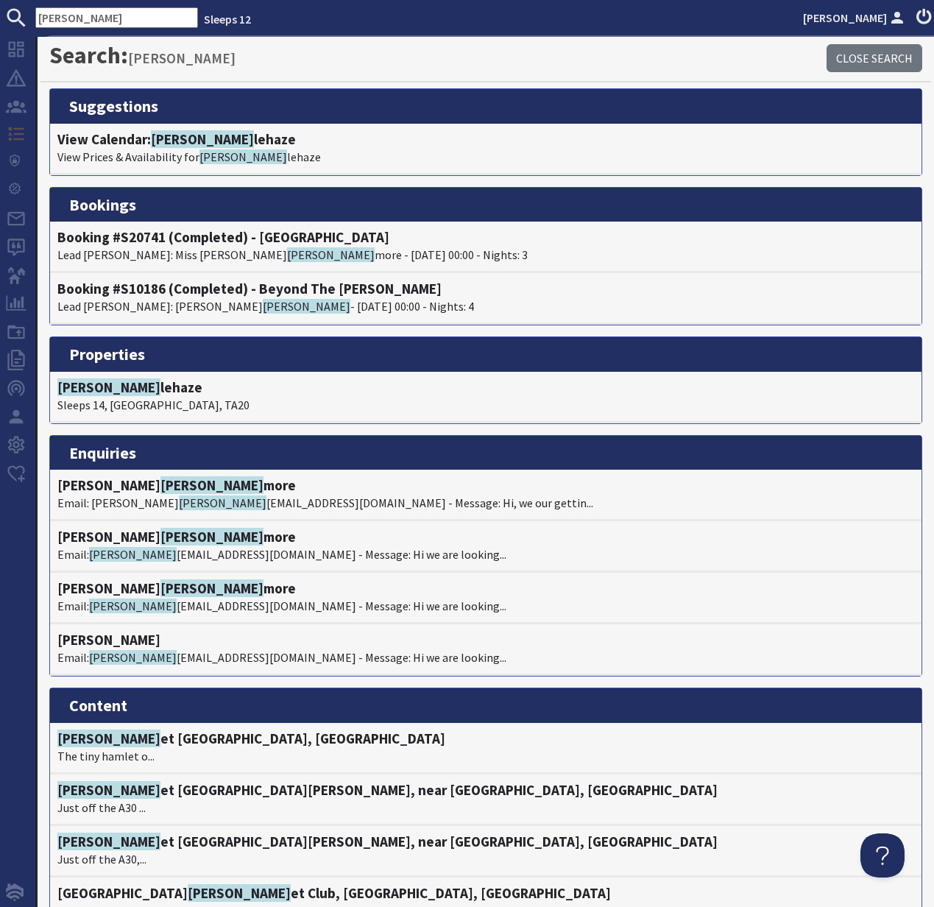
click at [78, 17] on input "crick" at bounding box center [116, 17] width 163 height 21
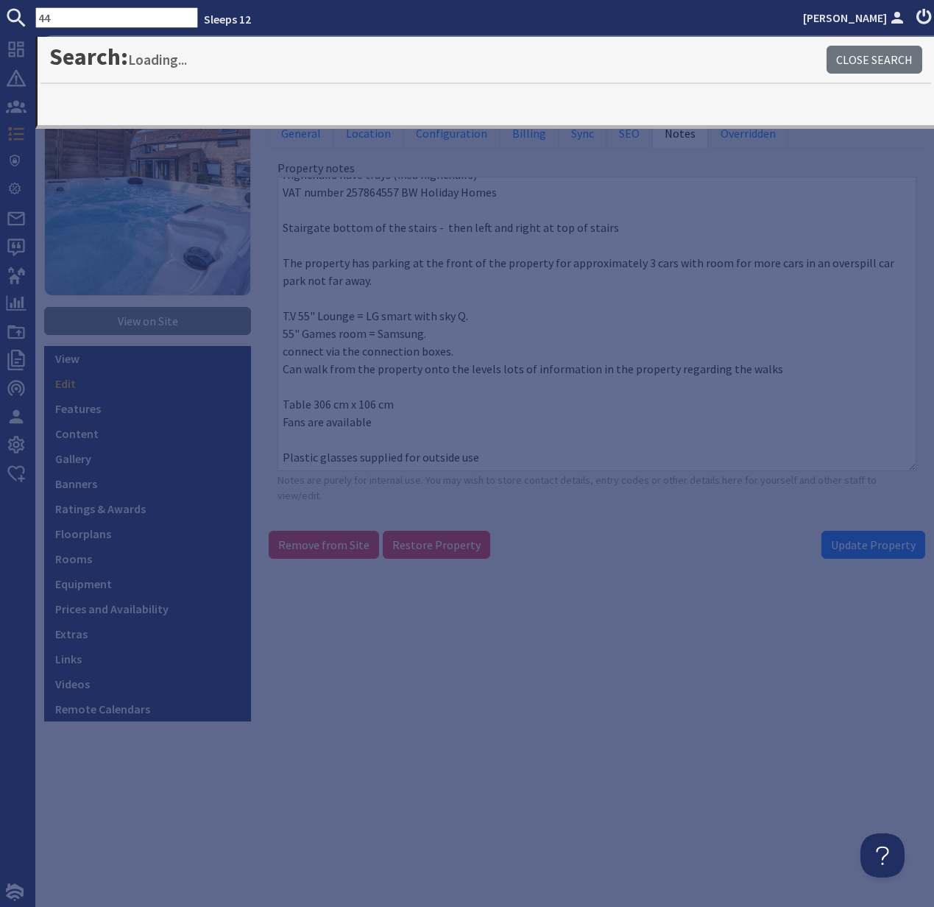
scroll to position [0, 0]
type input "44925"
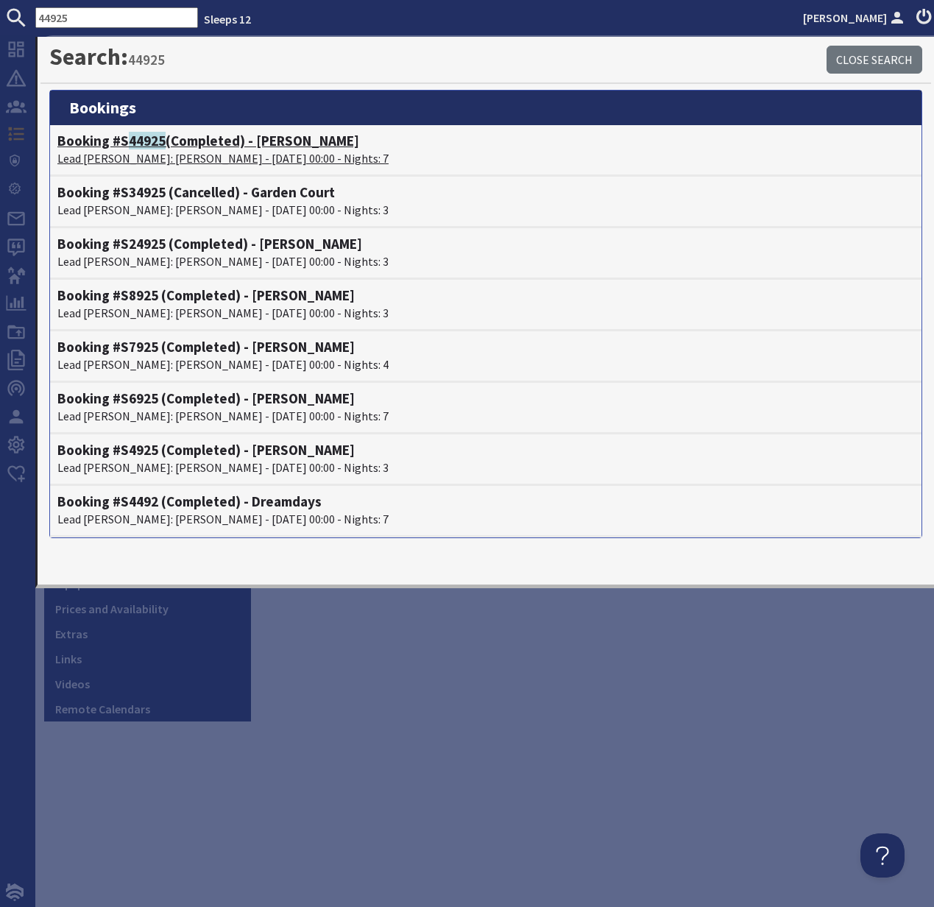
click at [161, 155] on p "Lead Booker: Diane Twiner - 22/08/2025 00:00 - Nights: 7" at bounding box center [485, 158] width 857 height 18
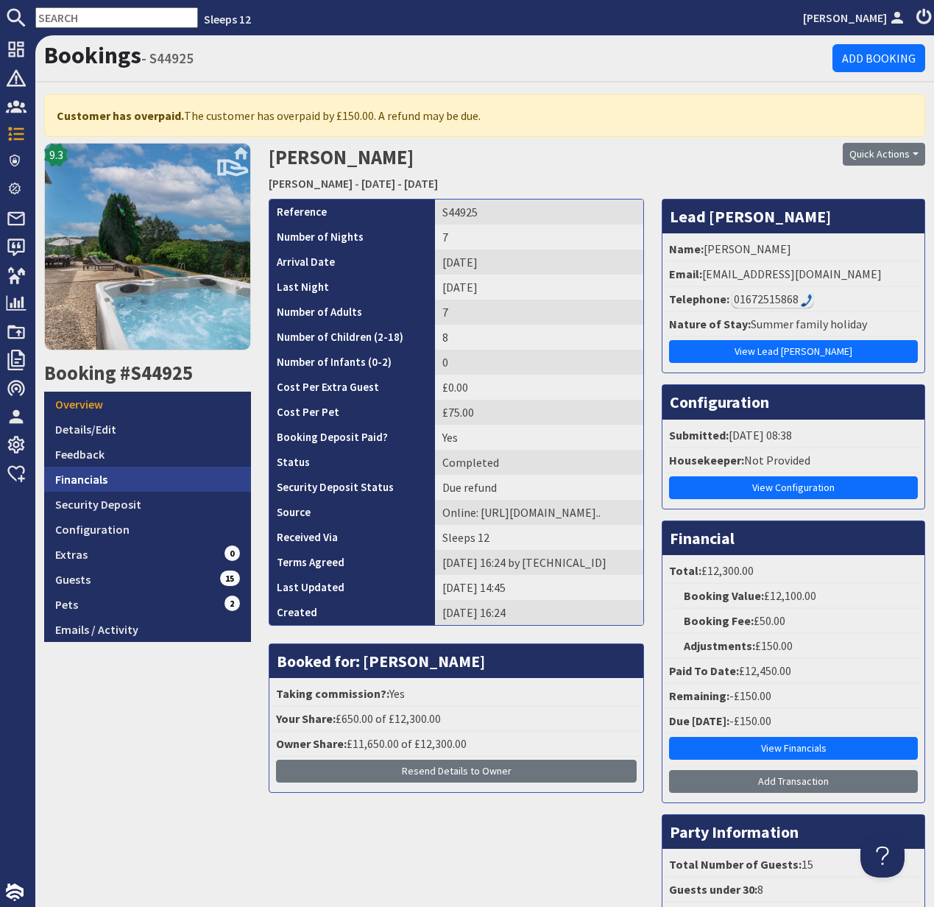
click at [91, 484] on link "Financials" at bounding box center [147, 479] width 207 height 25
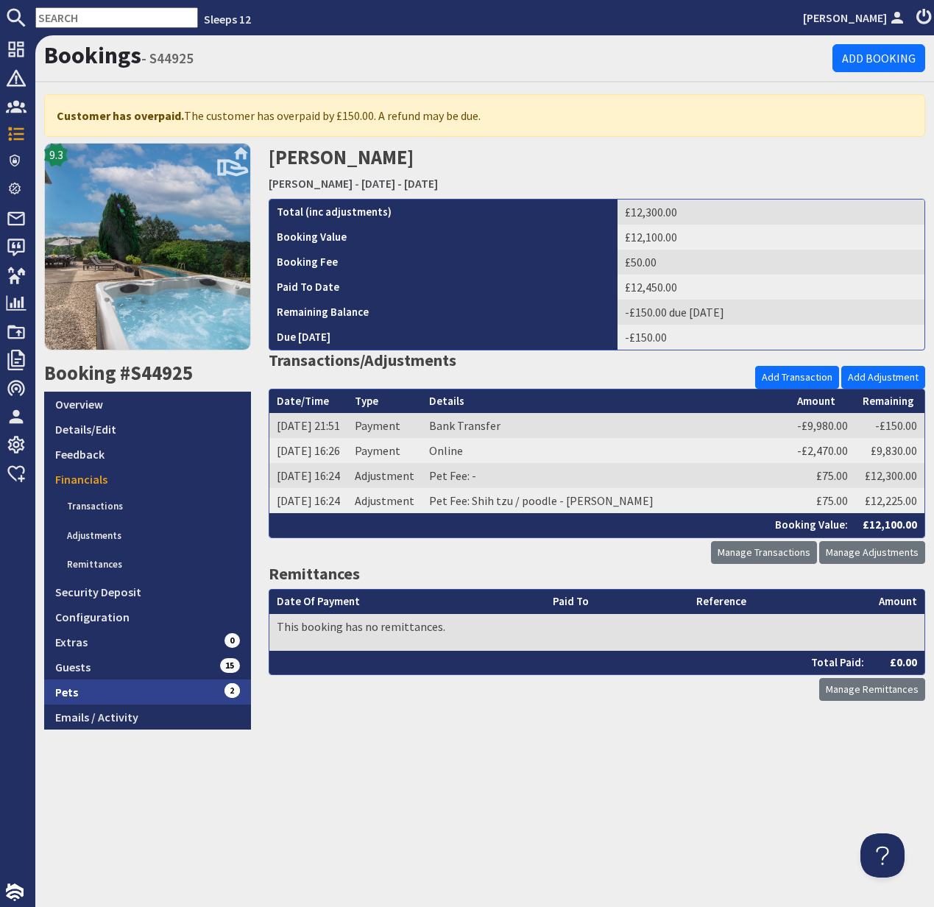
click at [87, 693] on link "Pets 2" at bounding box center [147, 691] width 207 height 25
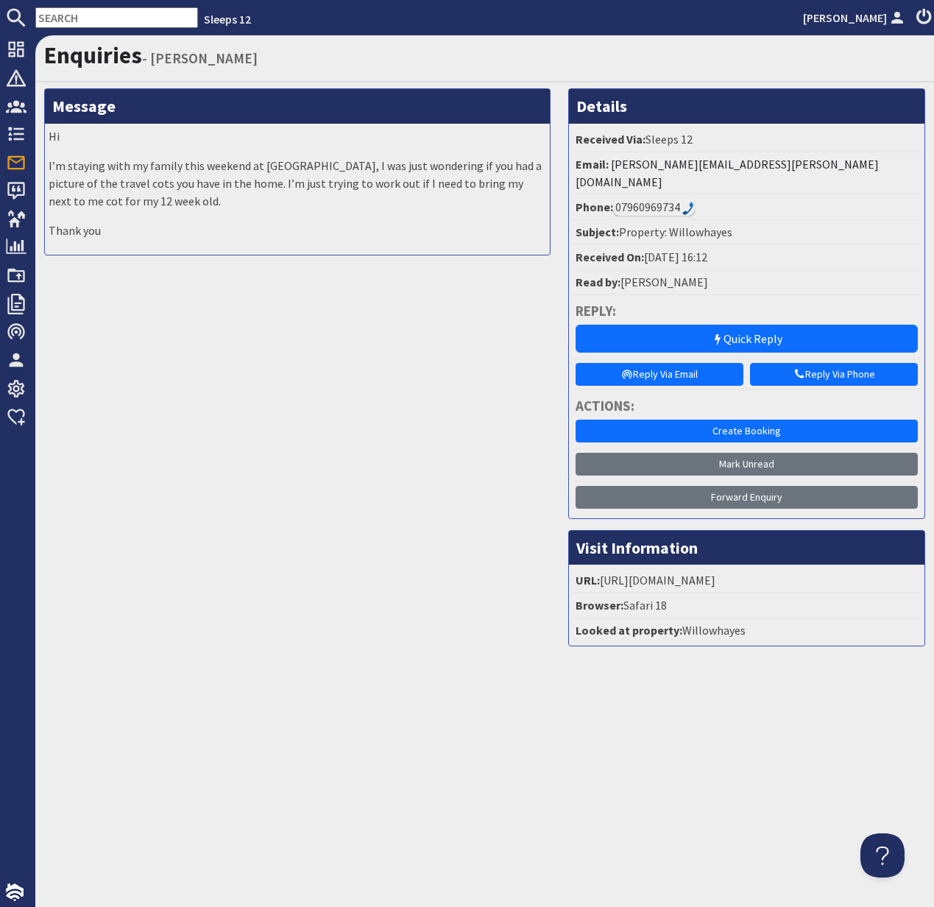
click at [817, 701] on div "Enquiries - [PERSON_NAME] Message Hi I’m staying with my family this weekend at…" at bounding box center [484, 471] width 899 height 872
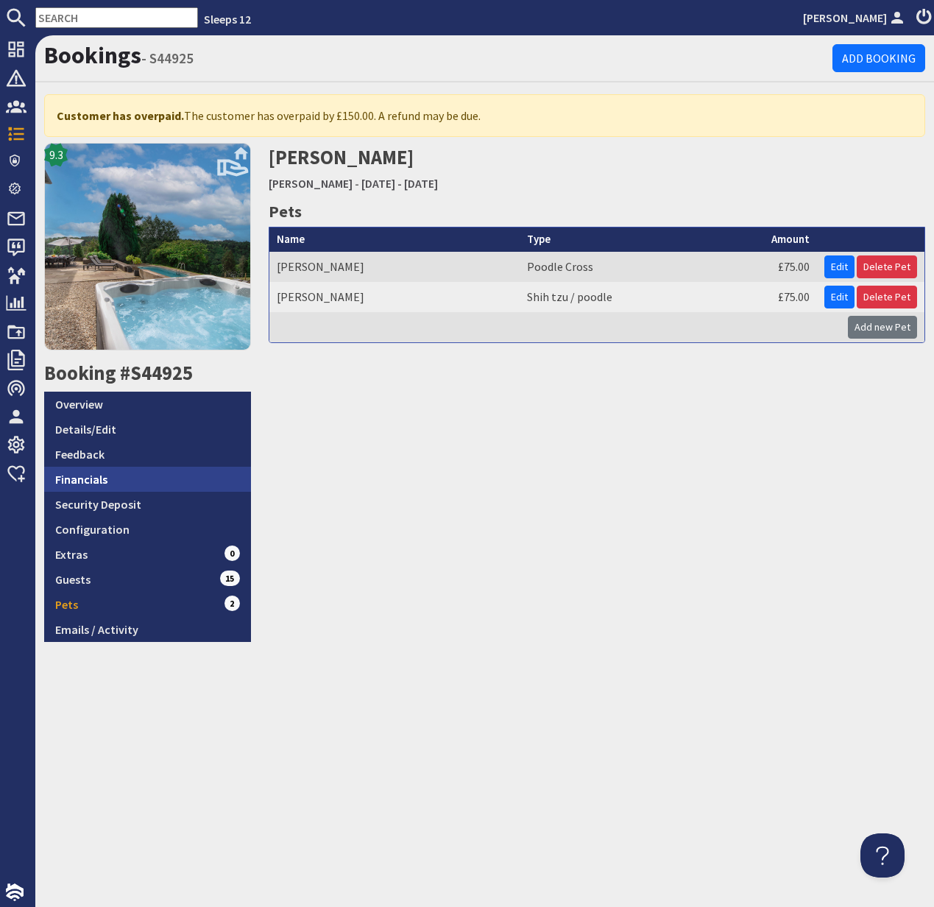
click at [107, 484] on link "Financials" at bounding box center [147, 479] width 207 height 25
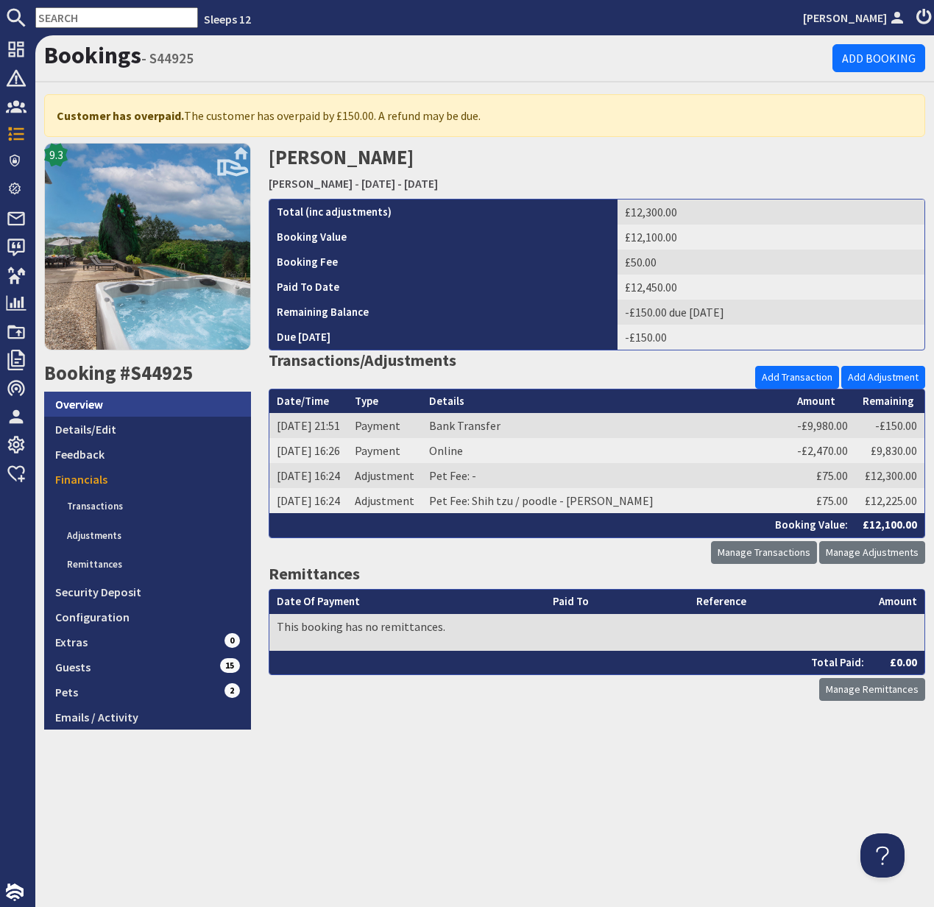
click at [99, 403] on link "Overview" at bounding box center [147, 404] width 207 height 25
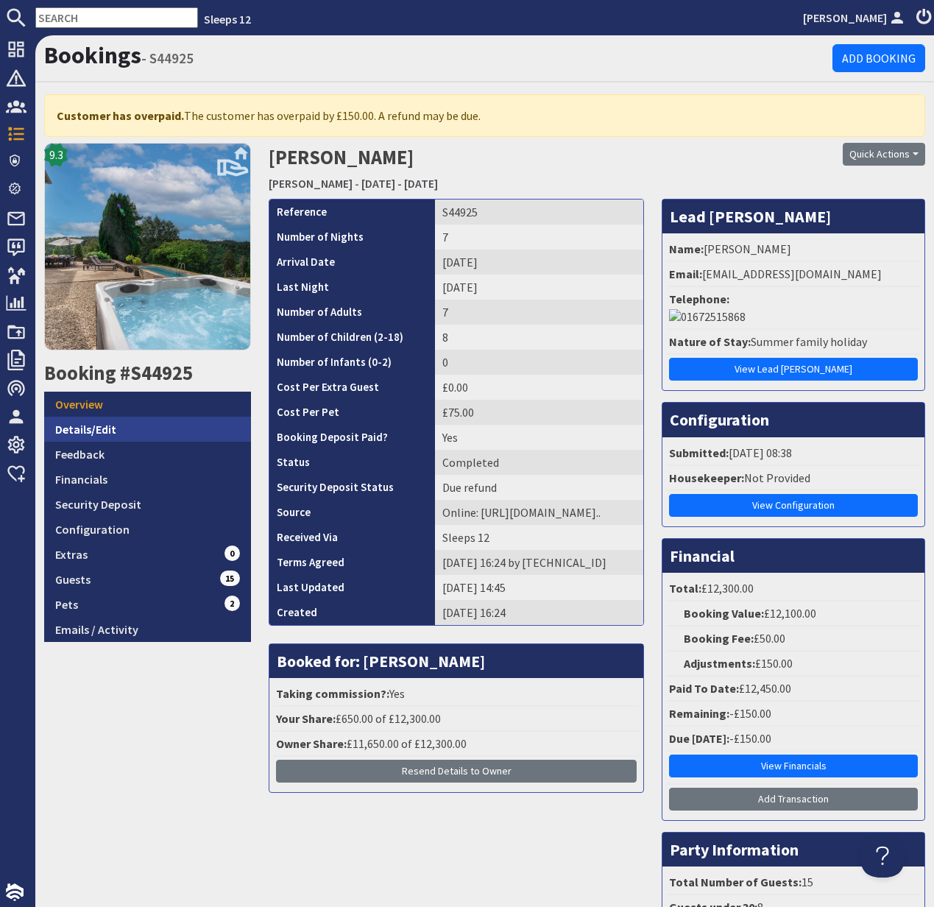
click at [105, 428] on link "Details/Edit" at bounding box center [147, 429] width 207 height 25
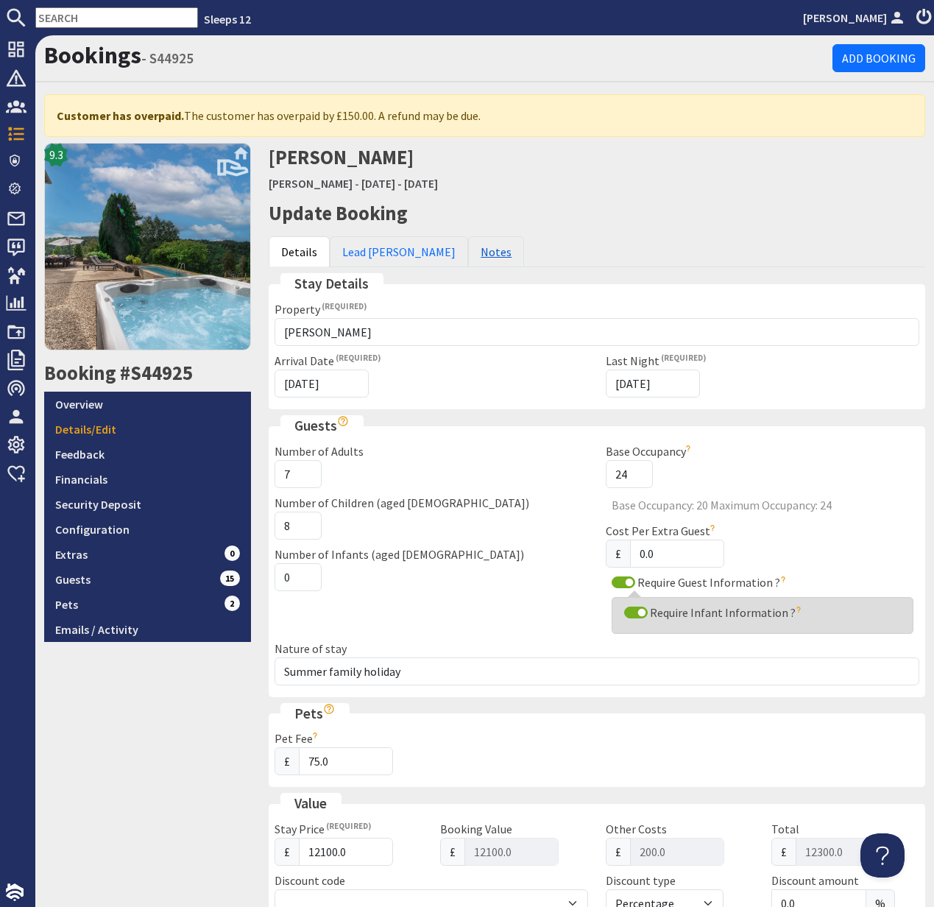
click at [468, 251] on link "Notes" at bounding box center [496, 251] width 56 height 31
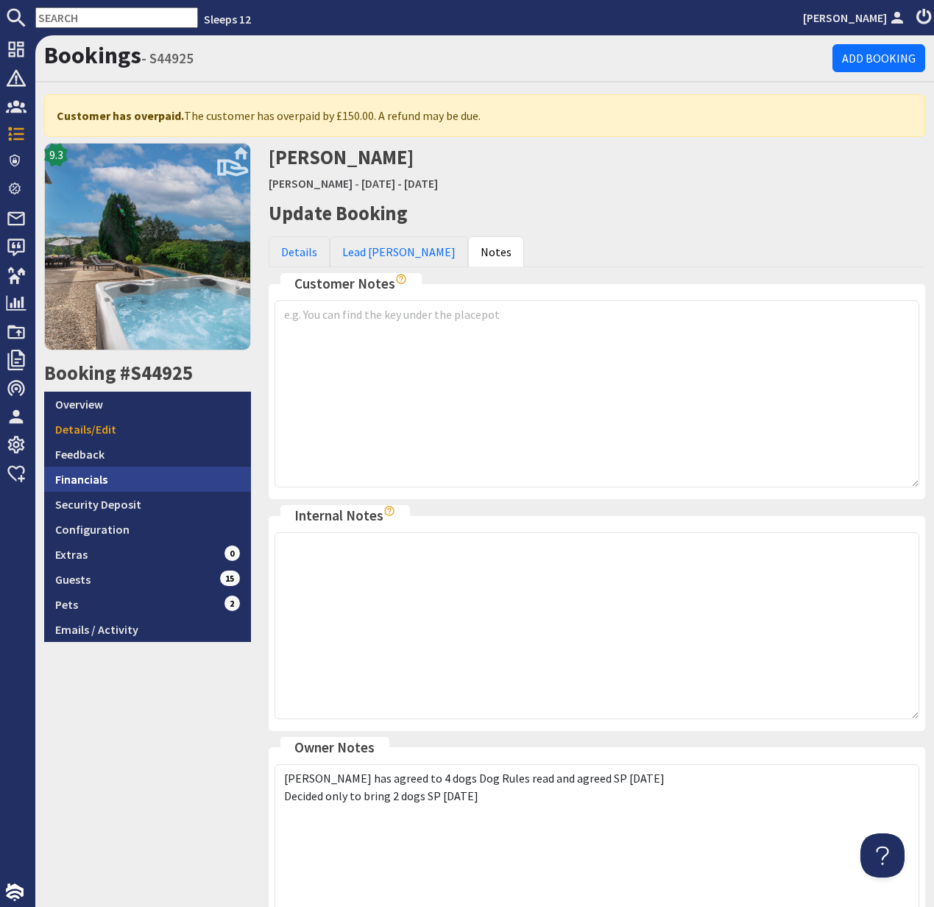
click at [76, 478] on link "Financials" at bounding box center [147, 479] width 207 height 25
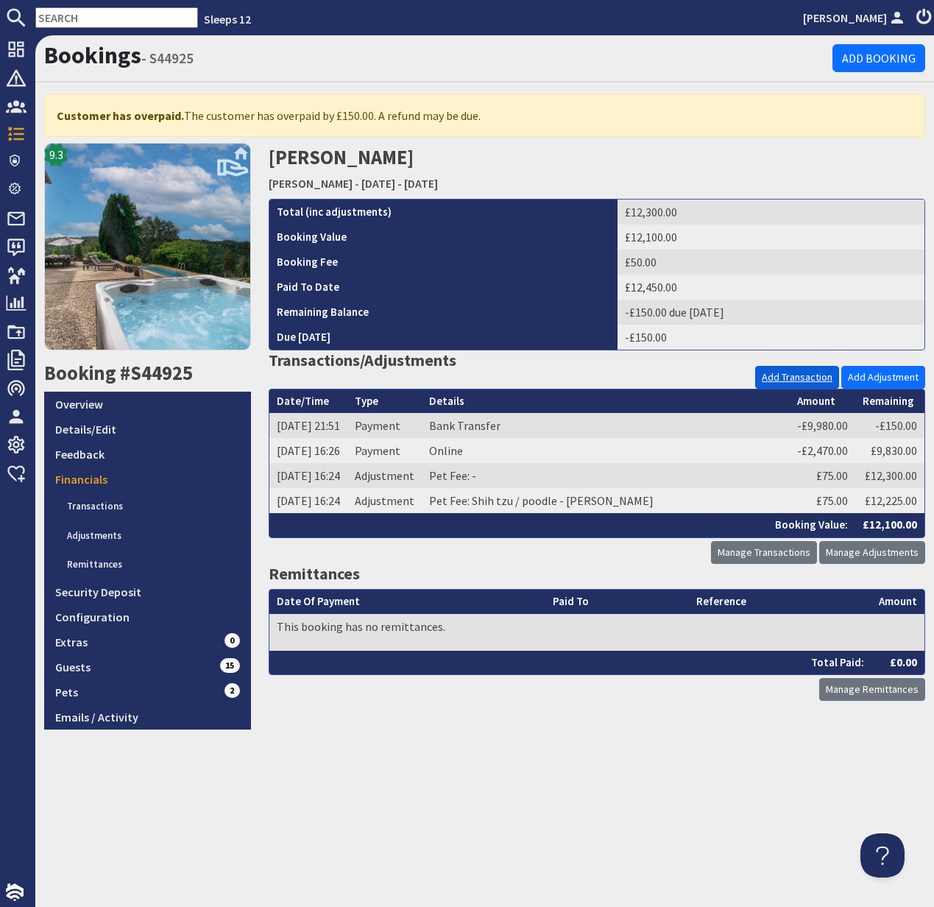
click at [795, 375] on link "Add Transaction" at bounding box center [797, 377] width 84 height 23
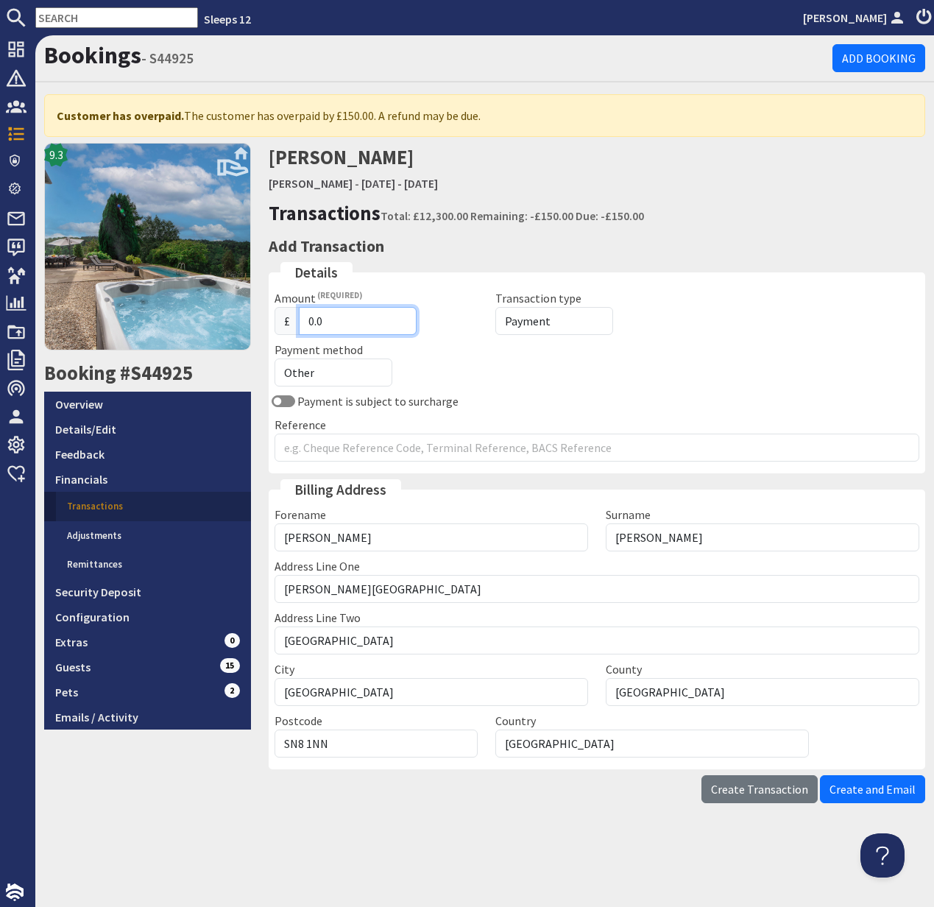
drag, startPoint x: 331, startPoint y: 320, endPoint x: 298, endPoint y: 318, distance: 32.5
click at [298, 318] on div "£ 0.0" at bounding box center [376, 321] width 203 height 28
type input "150"
click at [564, 322] on select "Payment Refund" at bounding box center [554, 321] width 118 height 28
select select "refund"
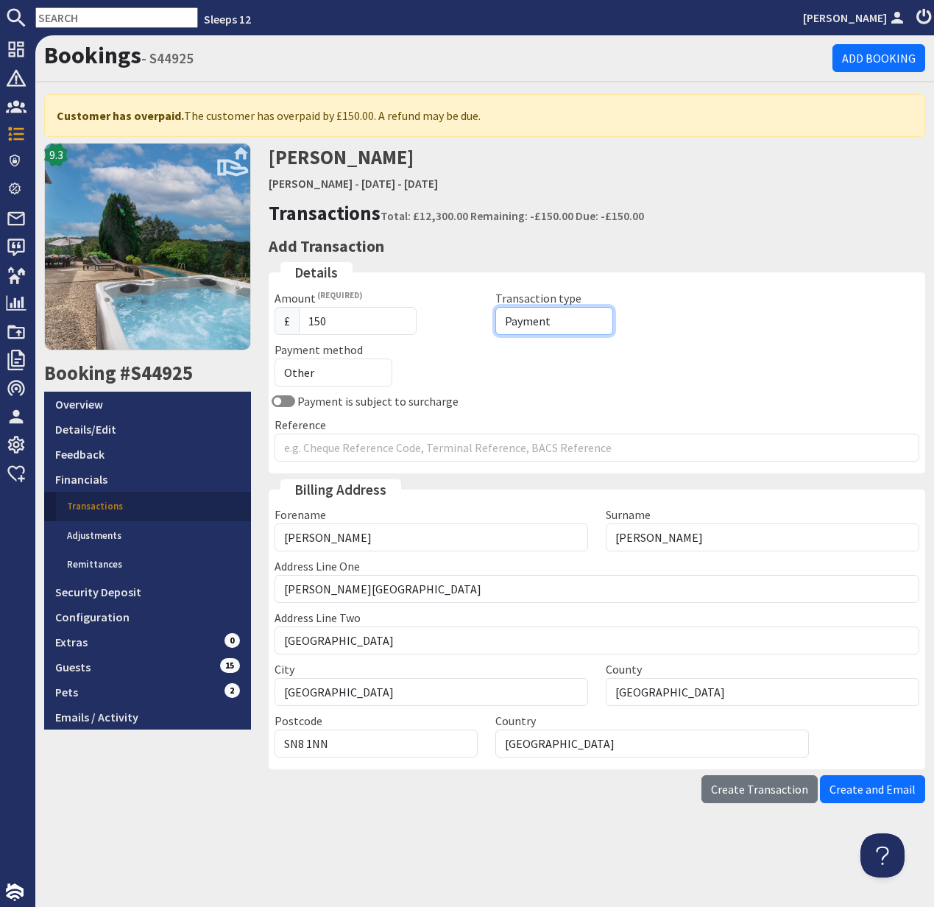
click at [495, 307] on select "Payment Refund" at bounding box center [554, 321] width 118 height 28
click at [322, 370] on select "Other Cash Bank Transfer Offline Card Cheque Online External" at bounding box center [334, 372] width 118 height 28
select select "offline_bank_transfer_payment"
click at [275, 358] on select "Other Cash Bank Transfer Offline Card Cheque Online External" at bounding box center [334, 372] width 118 height 28
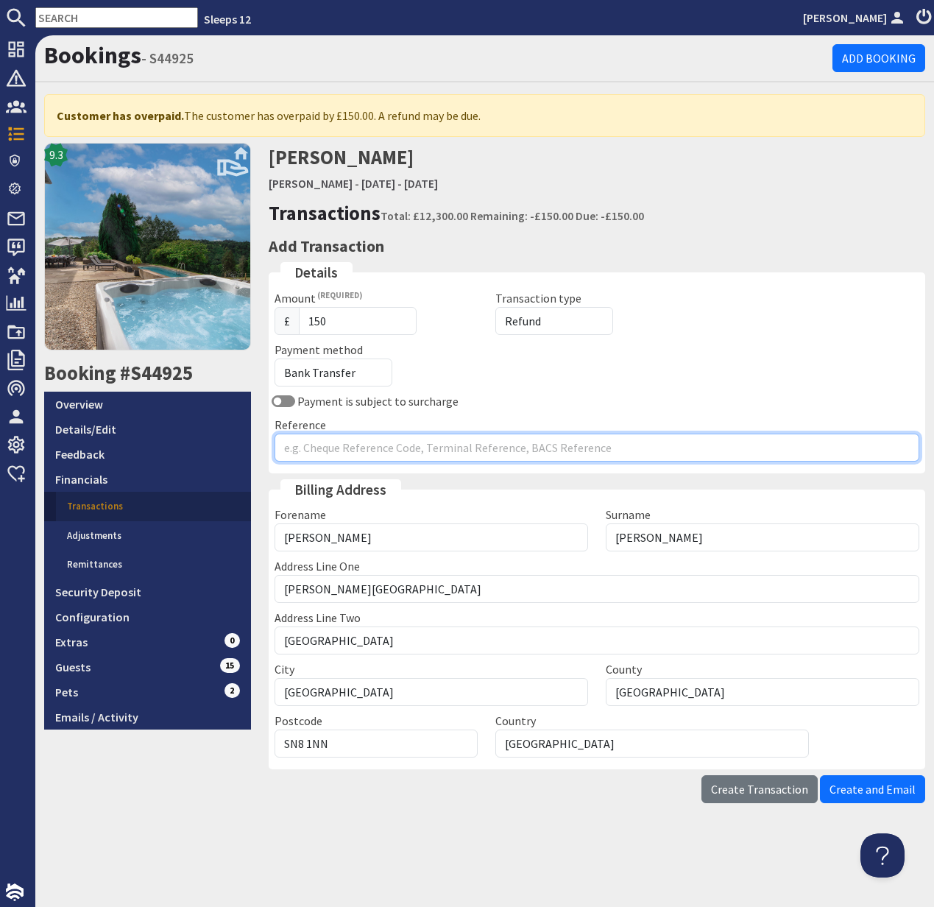
click at [327, 444] on input "Reference" at bounding box center [597, 448] width 645 height 28
drag, startPoint x: 323, startPoint y: 450, endPoint x: 307, endPoint y: 441, distance: 18.4
click at [314, 445] on input "Refund 2 dogs not attending" at bounding box center [597, 448] width 645 height 28
type input "Refun- 2 dogs not attending"
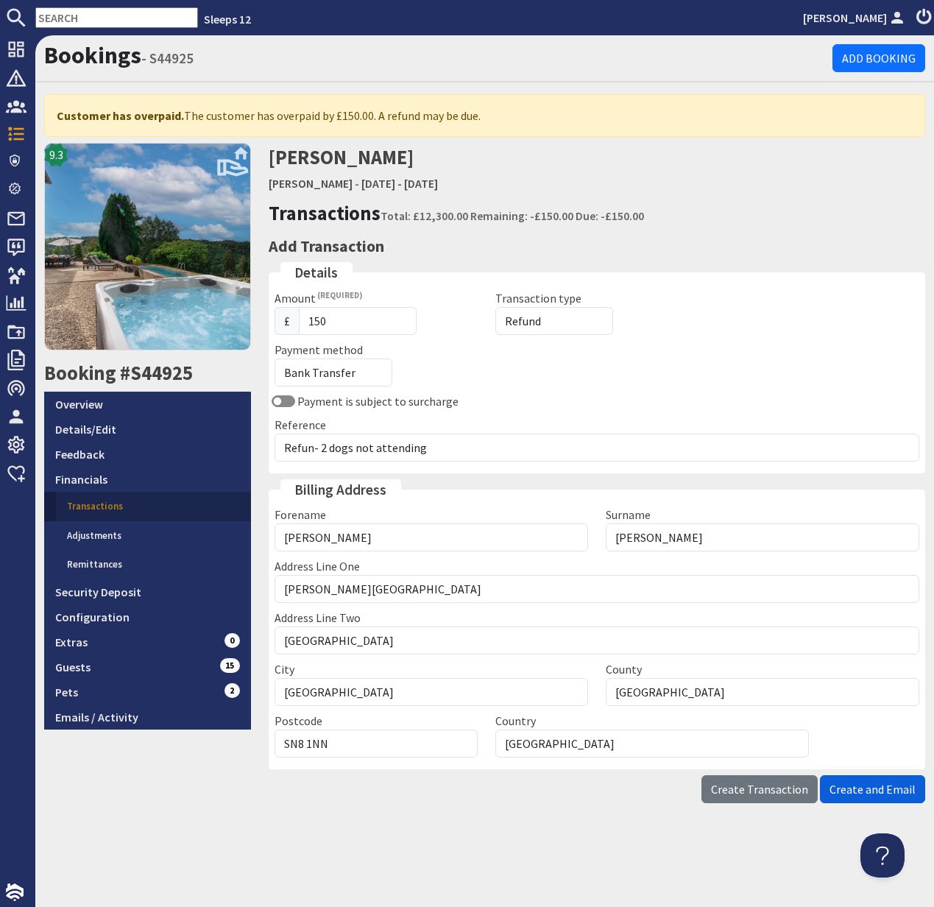
click at [882, 789] on span "Create and Email" at bounding box center [873, 789] width 86 height 15
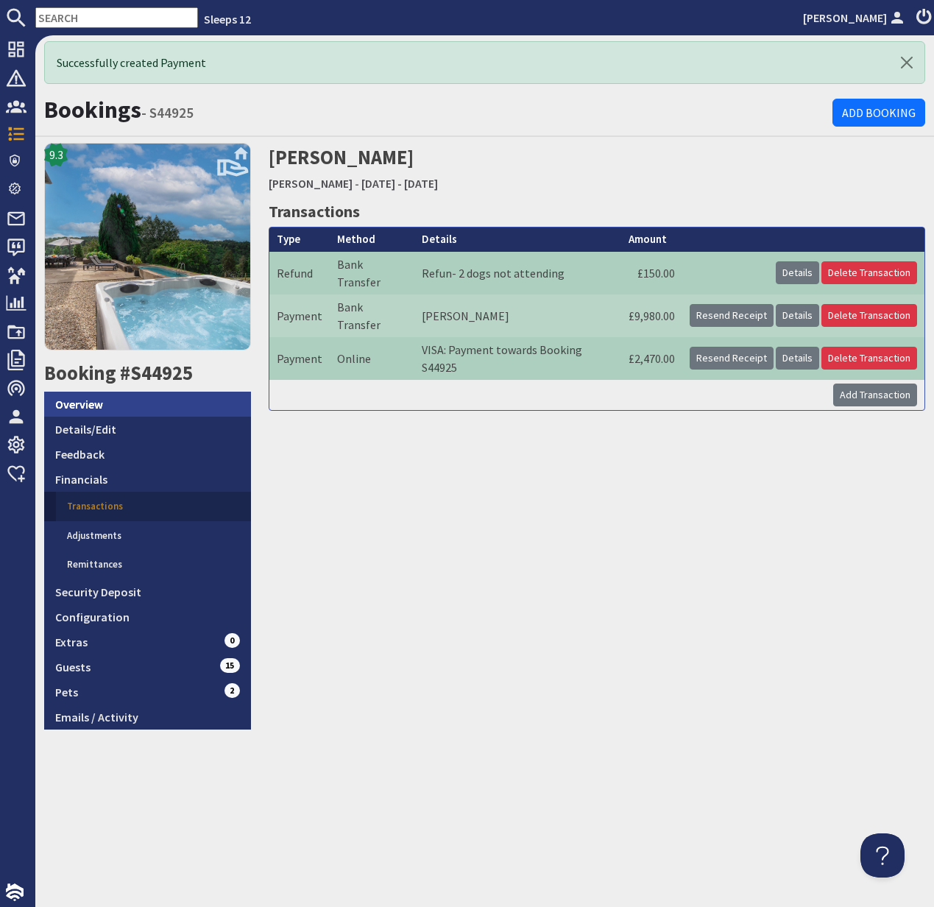
click at [78, 404] on link "Overview" at bounding box center [147, 404] width 207 height 25
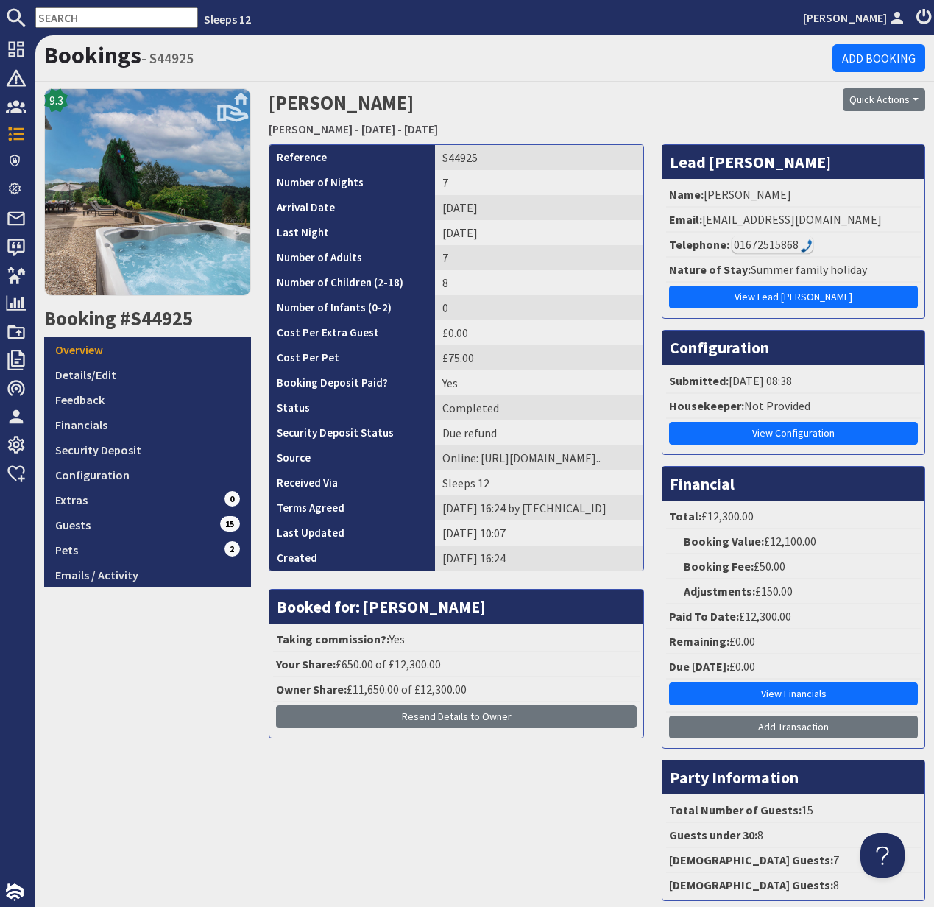
click at [76, 18] on input "text" at bounding box center [116, 17] width 163 height 21
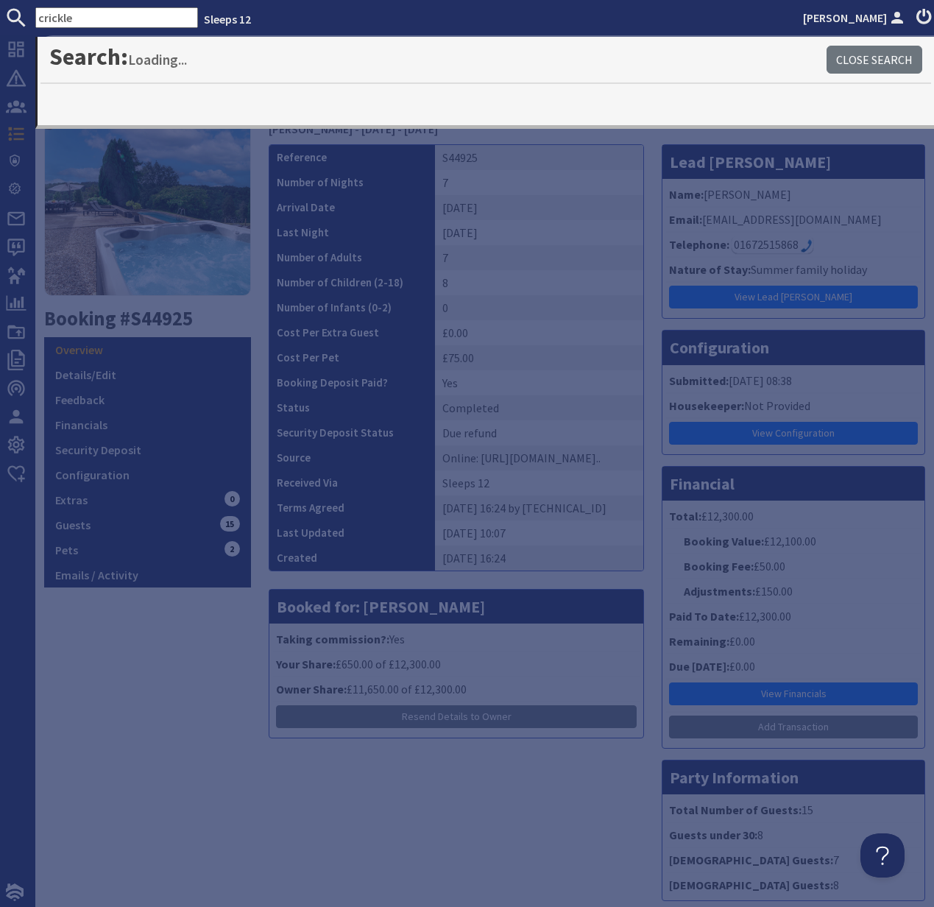
type input "crickle"
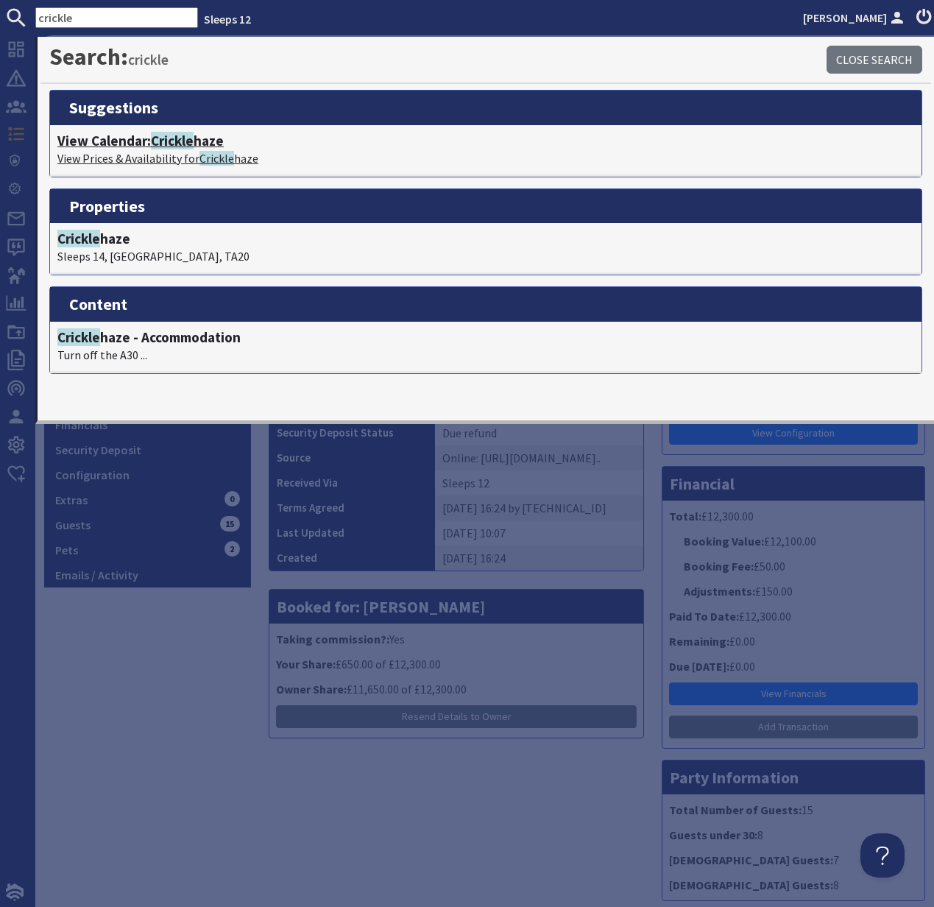
click at [173, 146] on span "Crickle" at bounding box center [172, 141] width 43 height 18
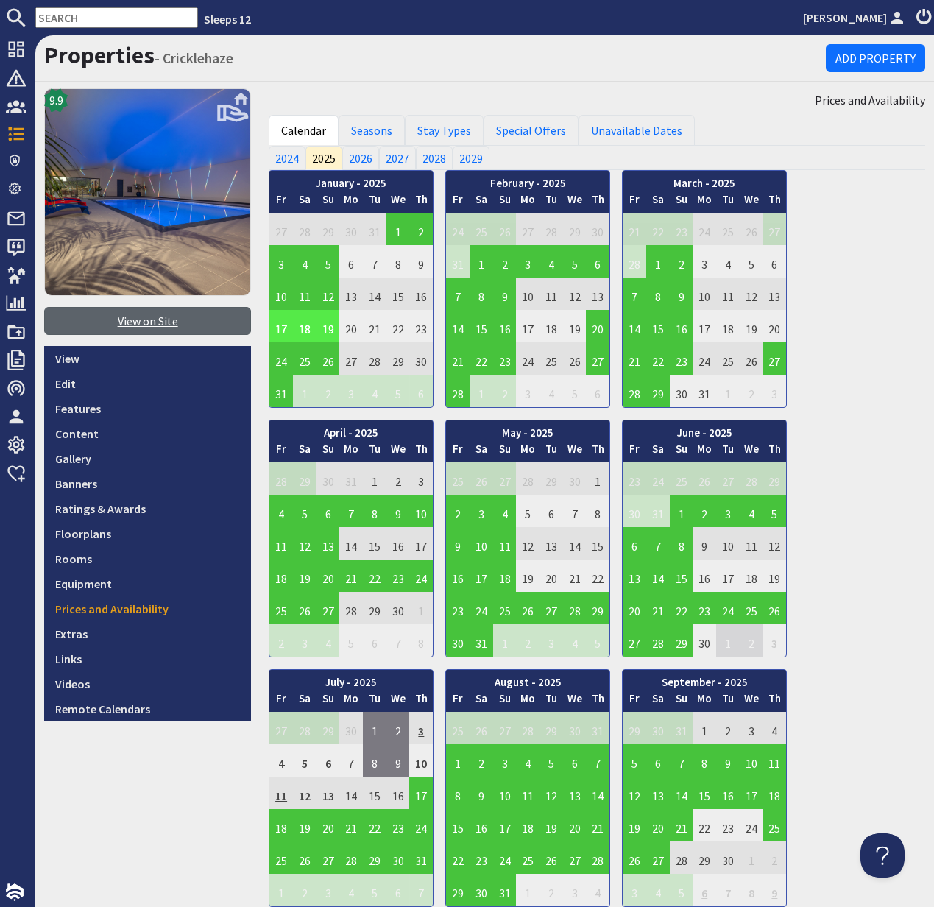
click at [137, 319] on link "View on Site" at bounding box center [147, 321] width 207 height 28
click at [63, 381] on link "Edit" at bounding box center [147, 383] width 207 height 25
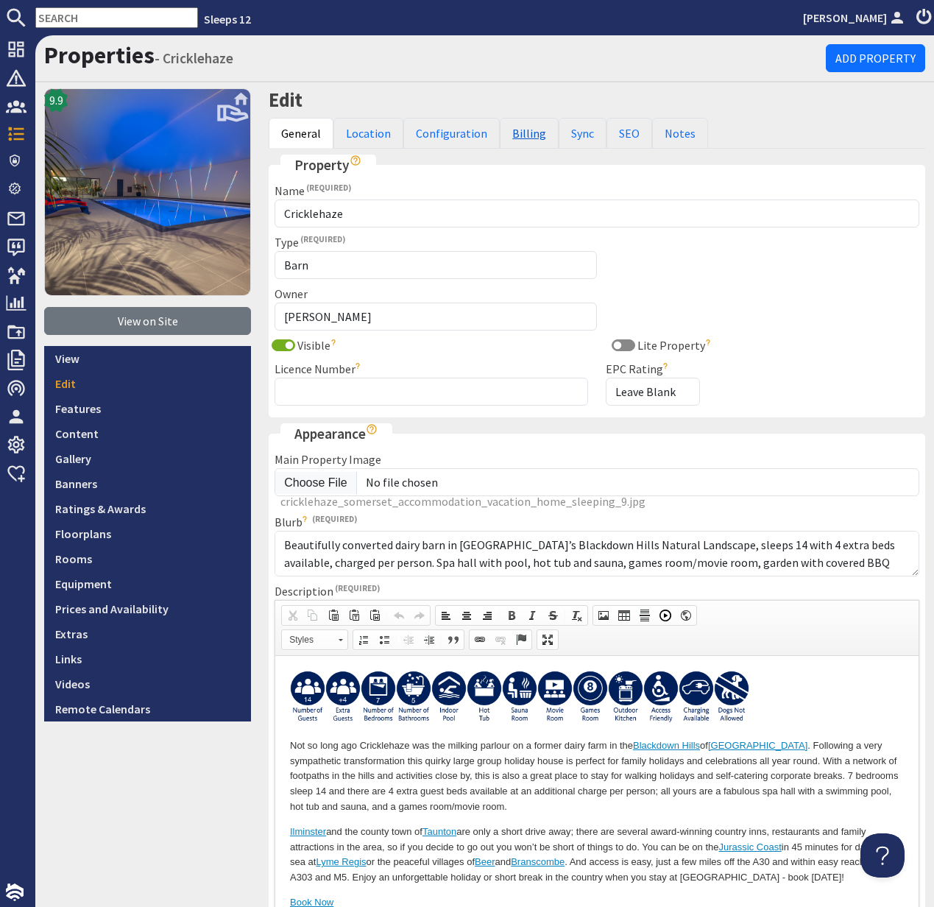
click at [521, 136] on link "Billing" at bounding box center [529, 133] width 59 height 31
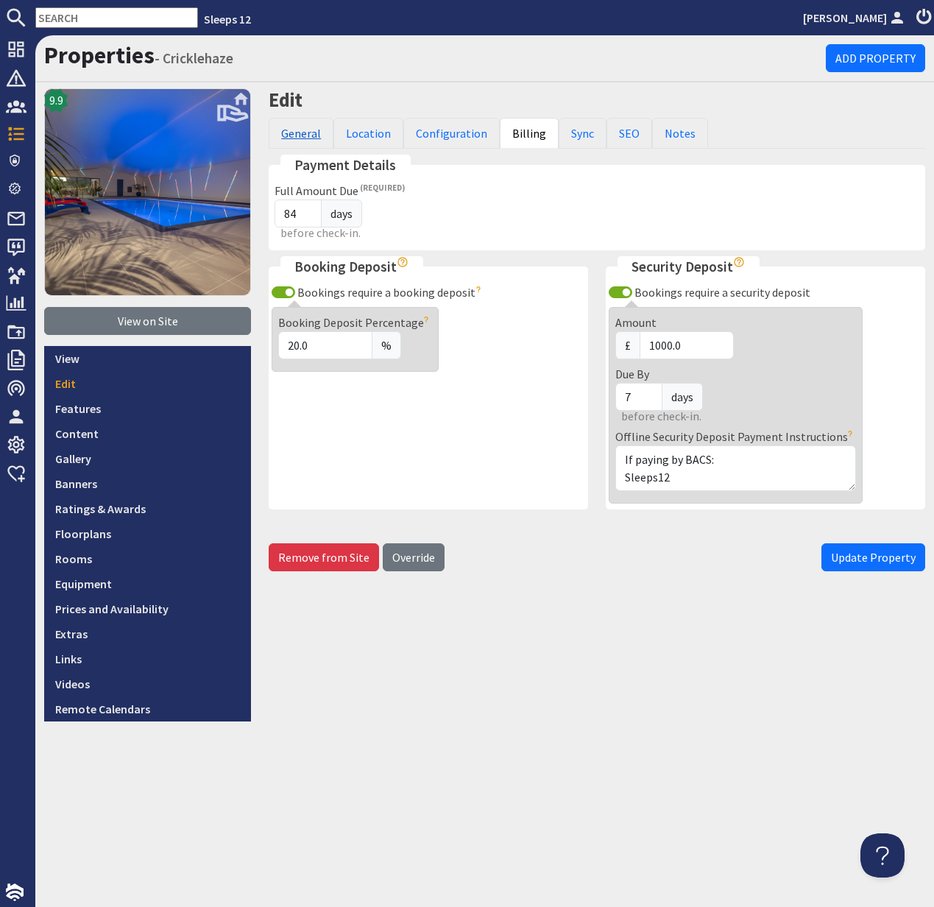
click at [305, 135] on link "General" at bounding box center [301, 133] width 65 height 31
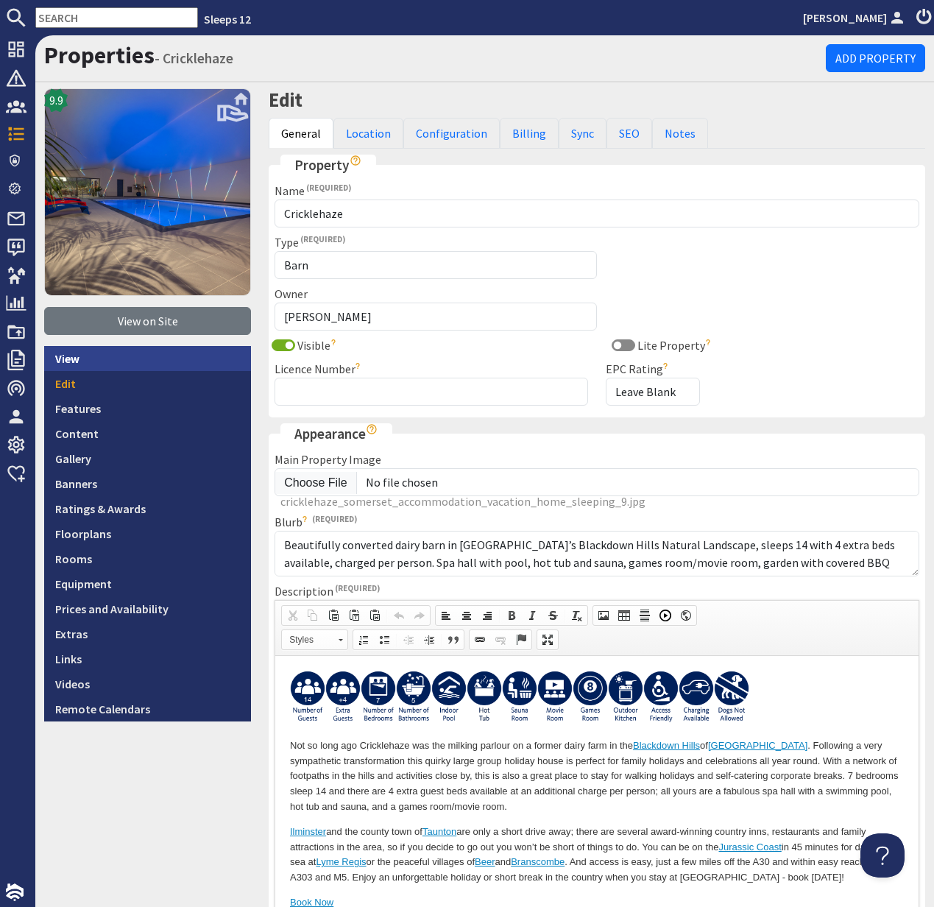
click at [72, 365] on link "View" at bounding box center [147, 358] width 207 height 25
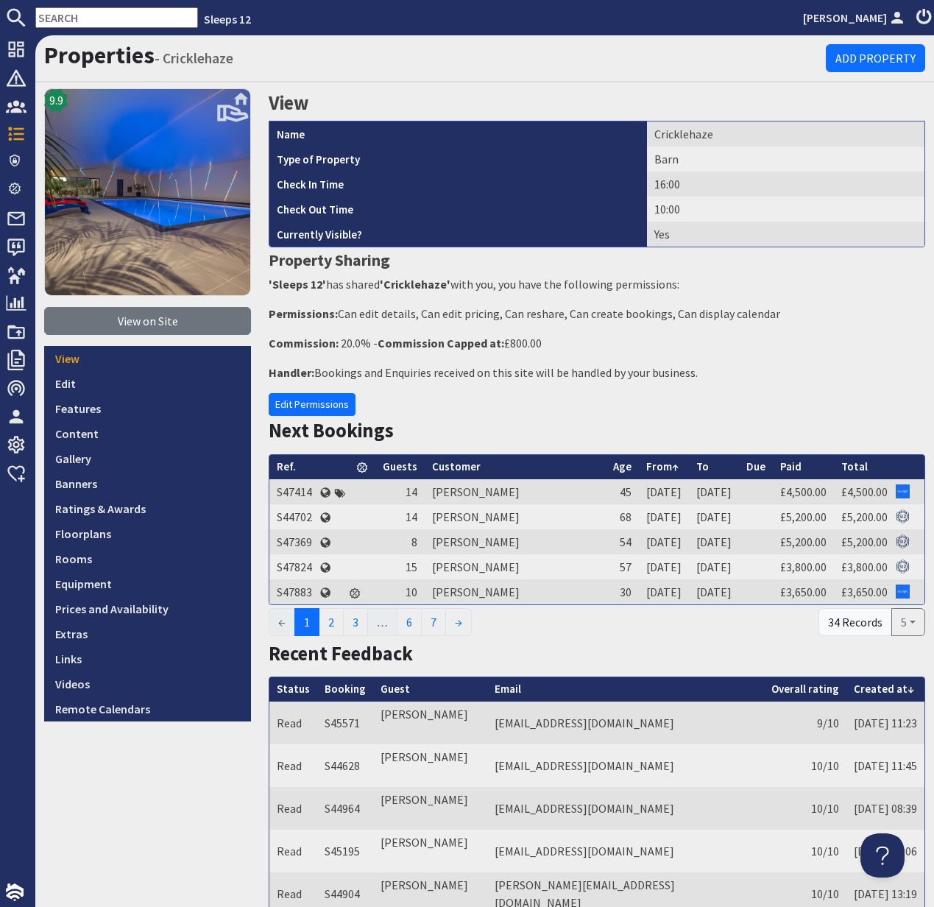
click at [70, 14] on input "text" at bounding box center [116, 17] width 163 height 21
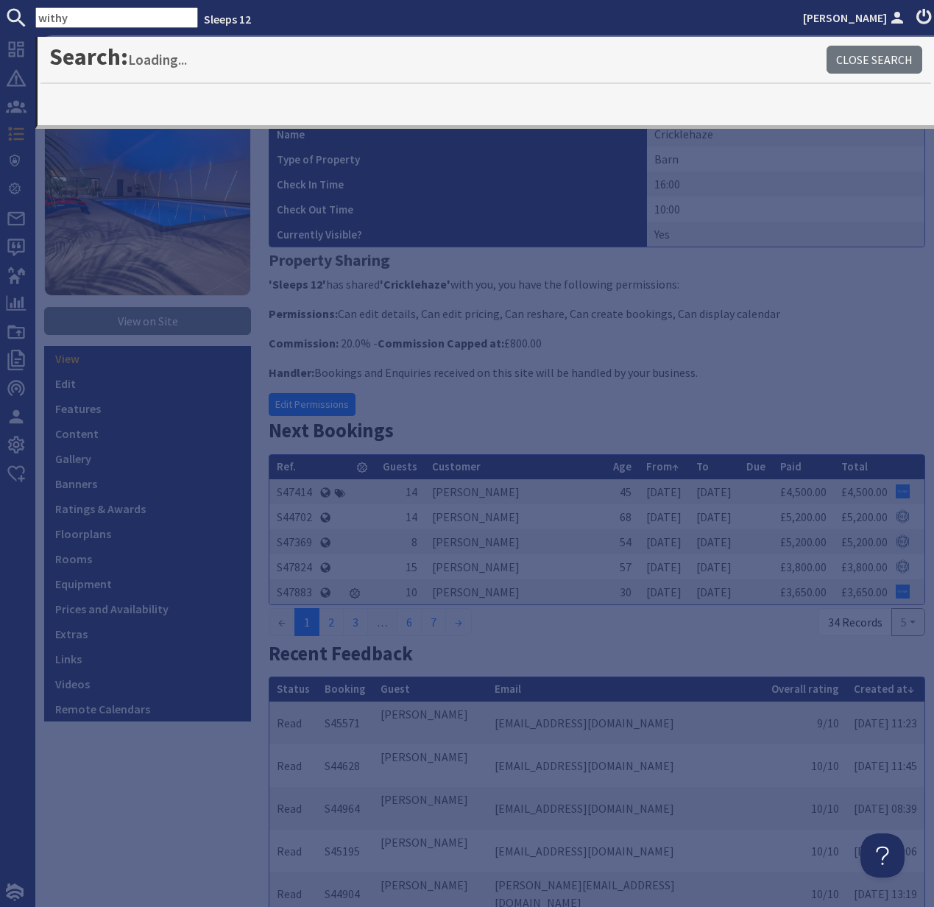
type input "withy"
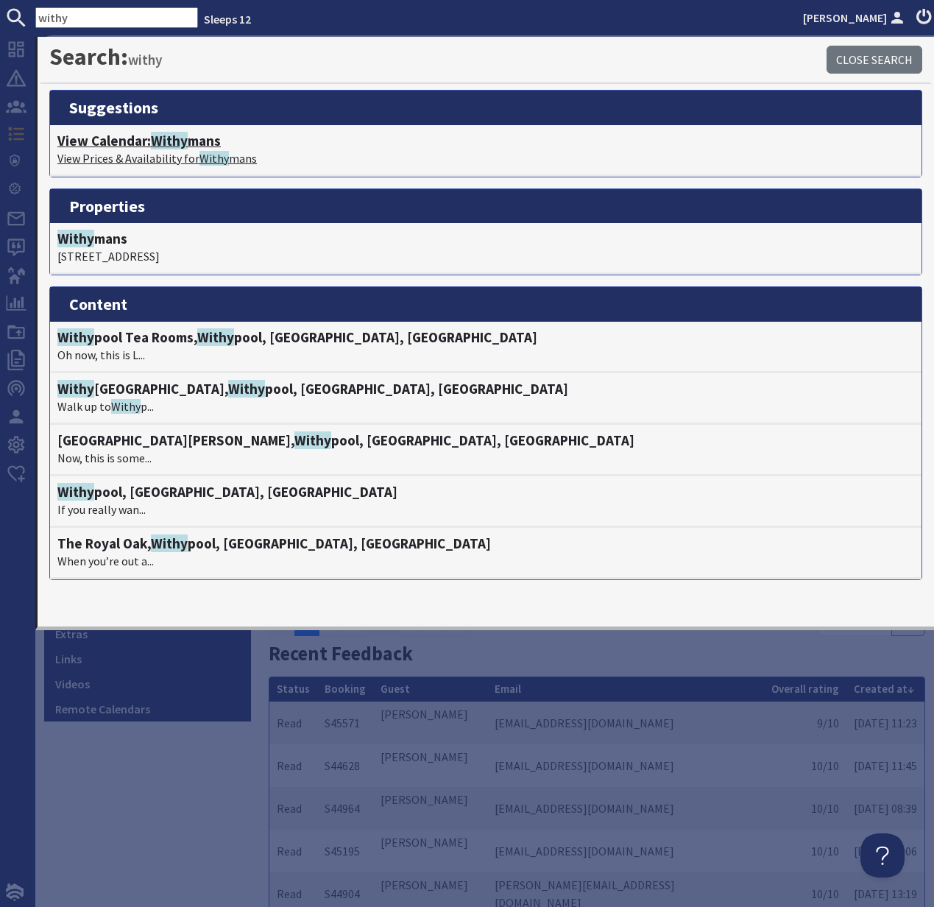
click at [138, 155] on p "View Prices & Availability for Withy mans" at bounding box center [485, 158] width 857 height 18
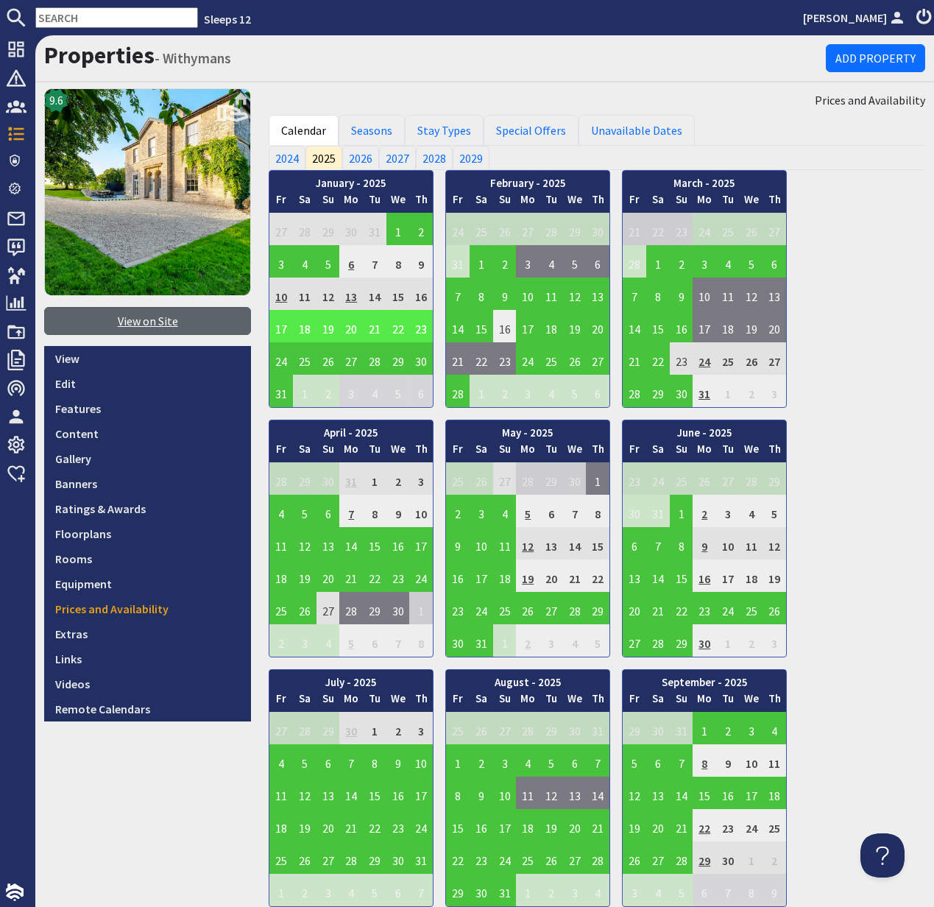
click at [158, 326] on link "View on Site" at bounding box center [147, 321] width 207 height 28
click at [0, 0] on div "Sleeps 12 Kelly Dyke Dashboard Notifications 0 Agency Dashboard Bookings 0 Secu…" at bounding box center [467, 453] width 934 height 907
click at [66, 386] on link "Edit" at bounding box center [147, 383] width 207 height 25
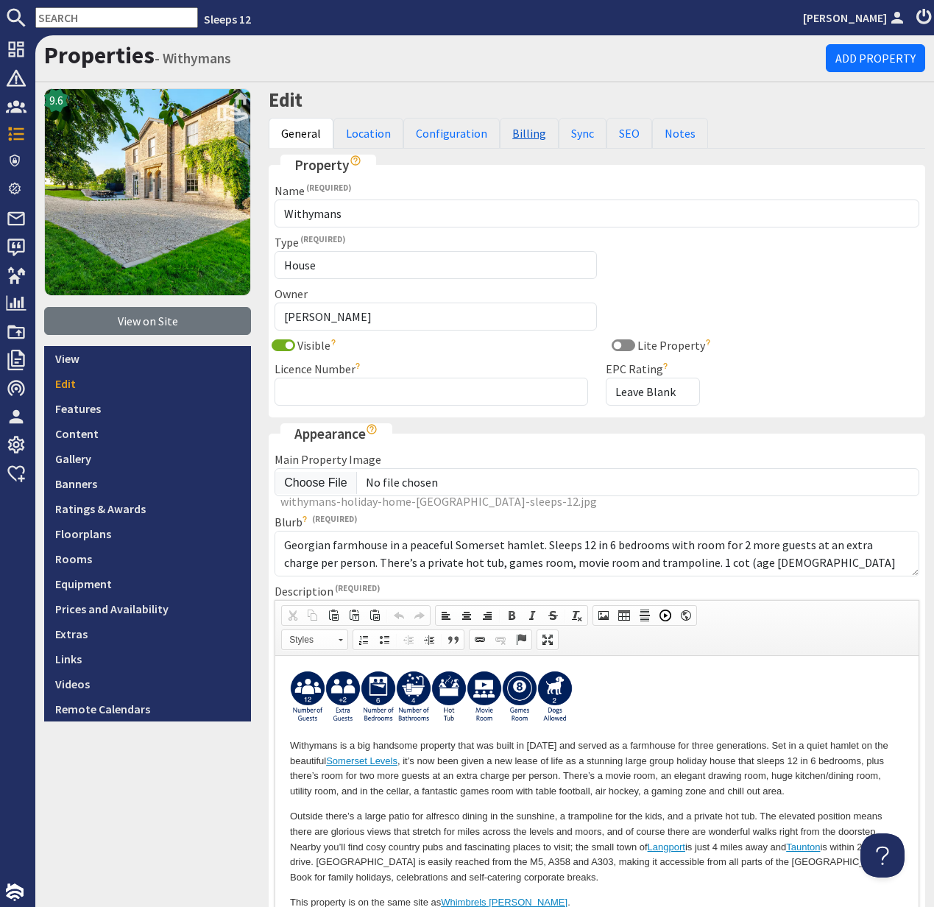
click at [514, 133] on link "Billing" at bounding box center [529, 133] width 59 height 31
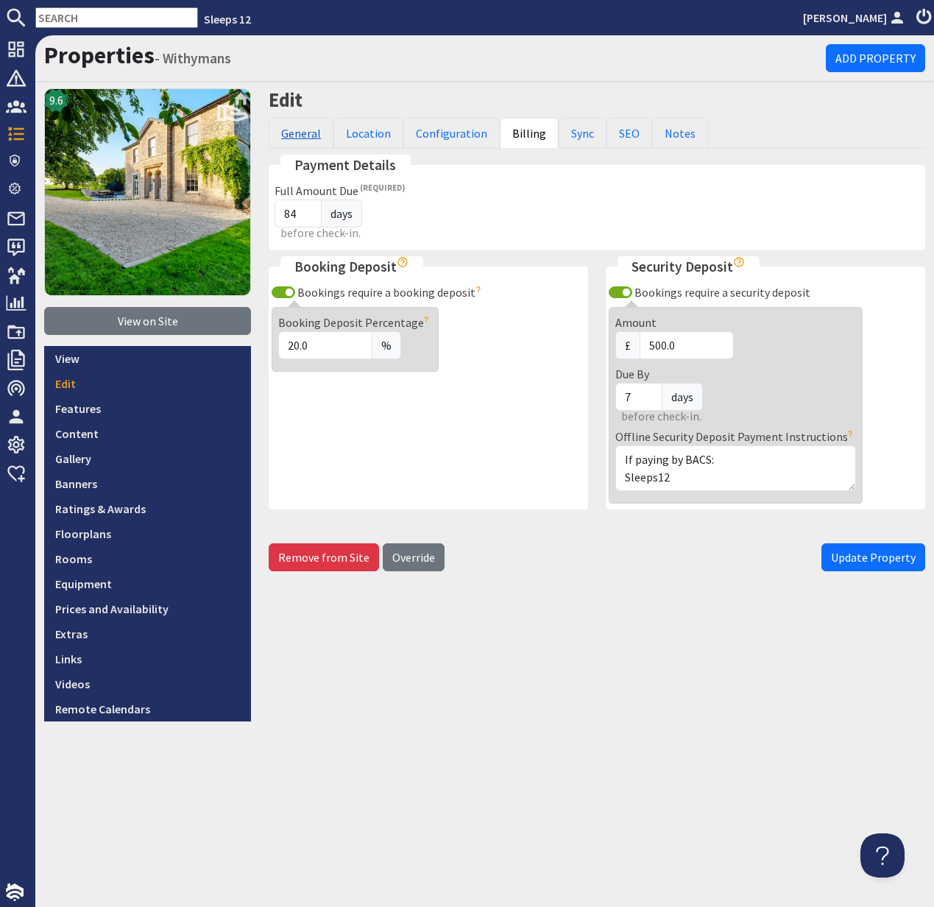
click at [296, 131] on link "General" at bounding box center [301, 133] width 65 height 31
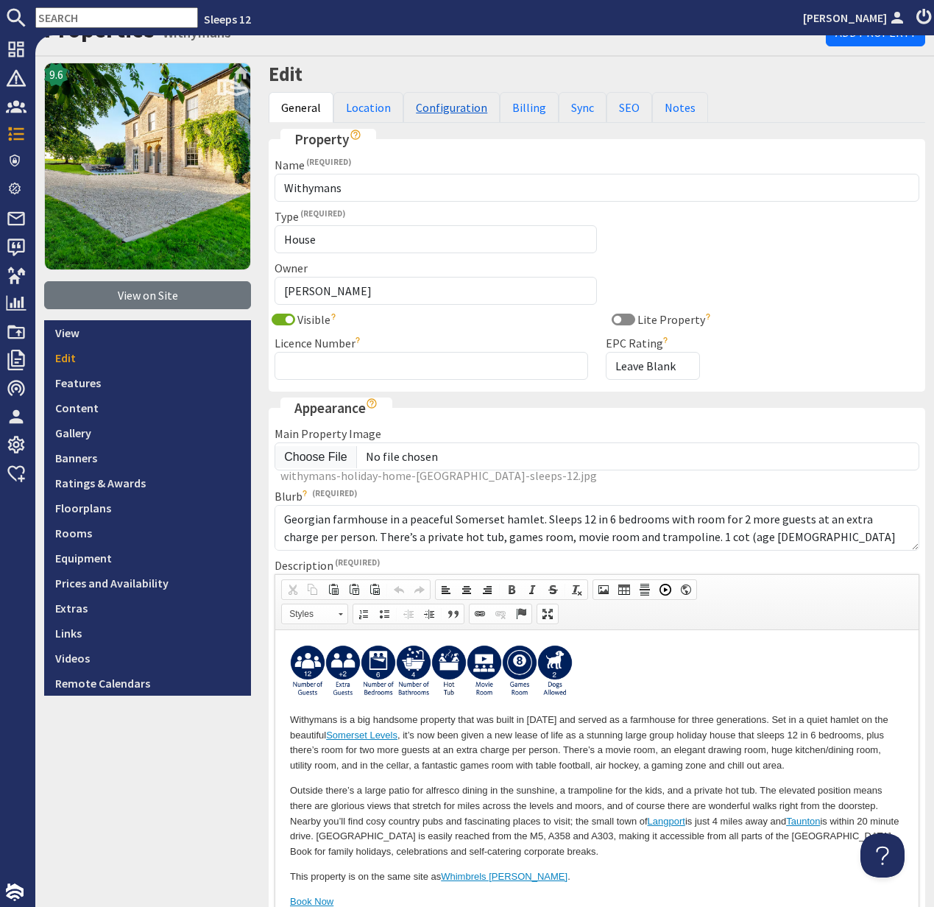
scroll to position [27, 0]
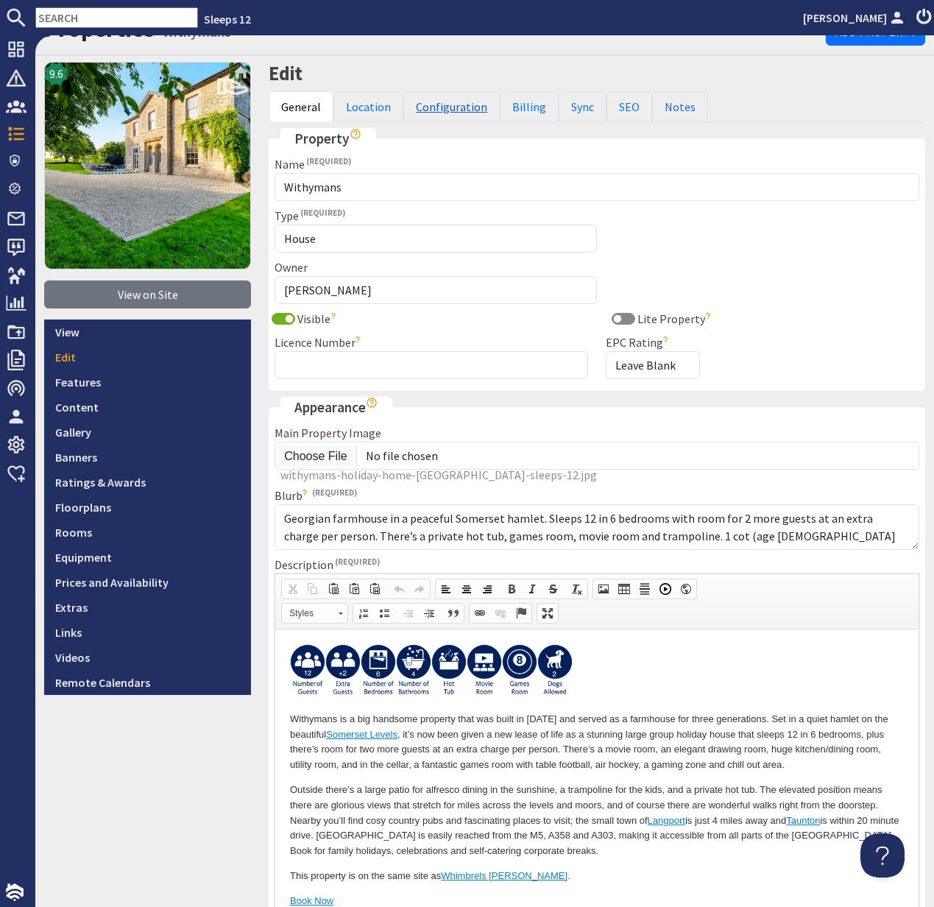
click at [451, 110] on link "Configuration" at bounding box center [451, 106] width 96 height 31
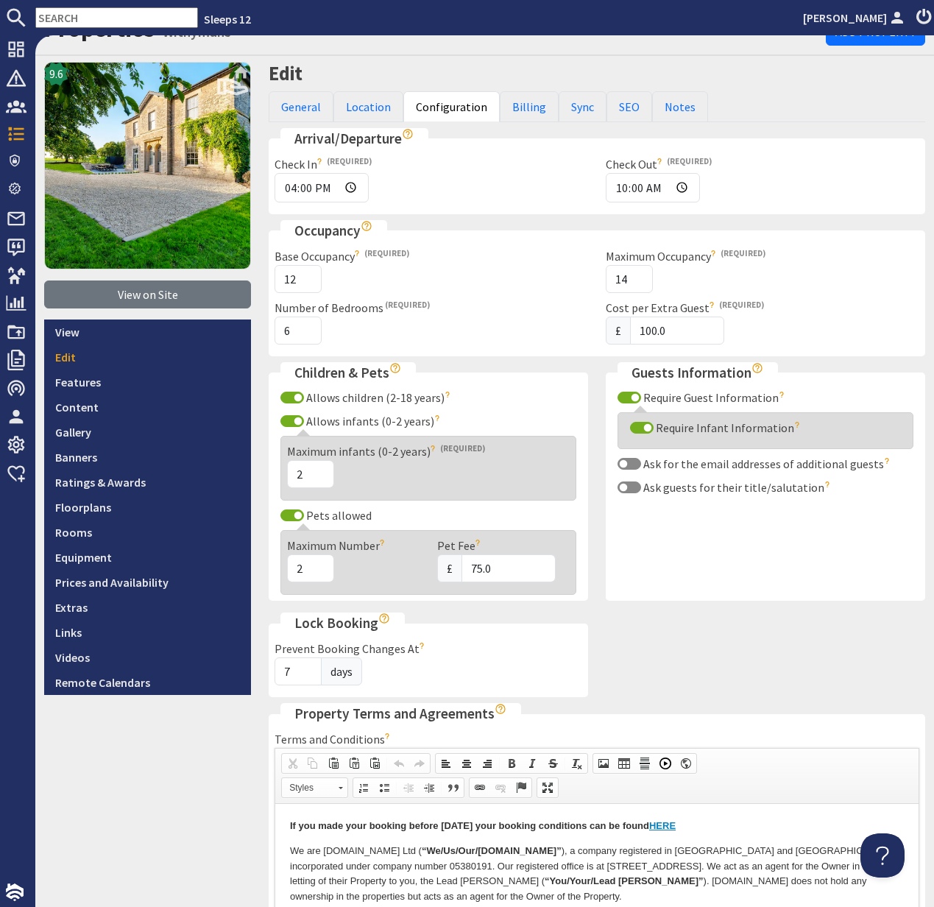
click at [78, 13] on input "text" at bounding box center [116, 17] width 163 height 21
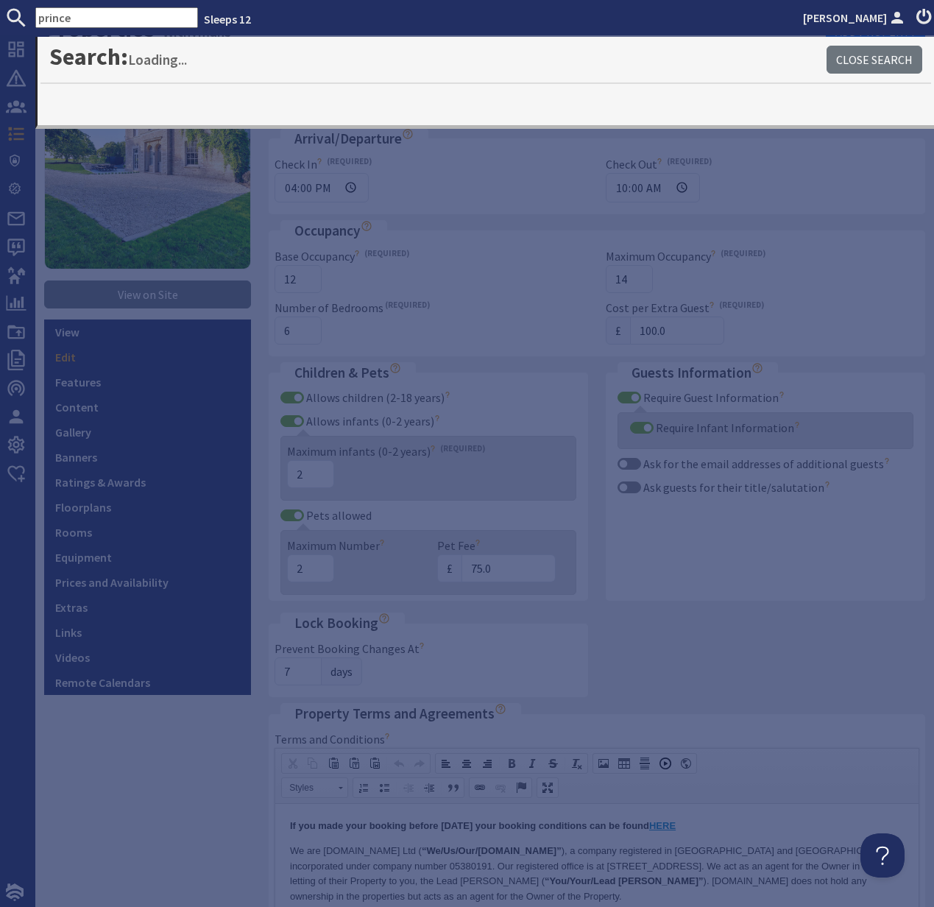
type input "prince"
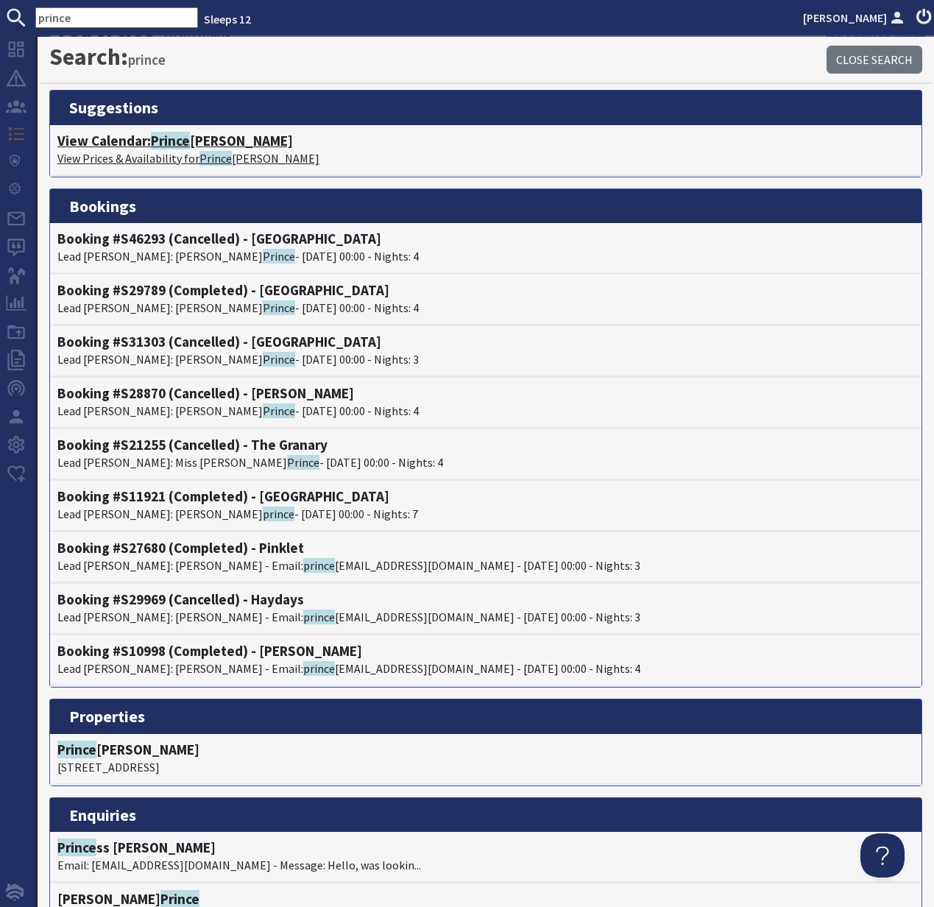
click at [163, 155] on p "View Prices & Availability for Prince hay Barton" at bounding box center [485, 158] width 857 height 18
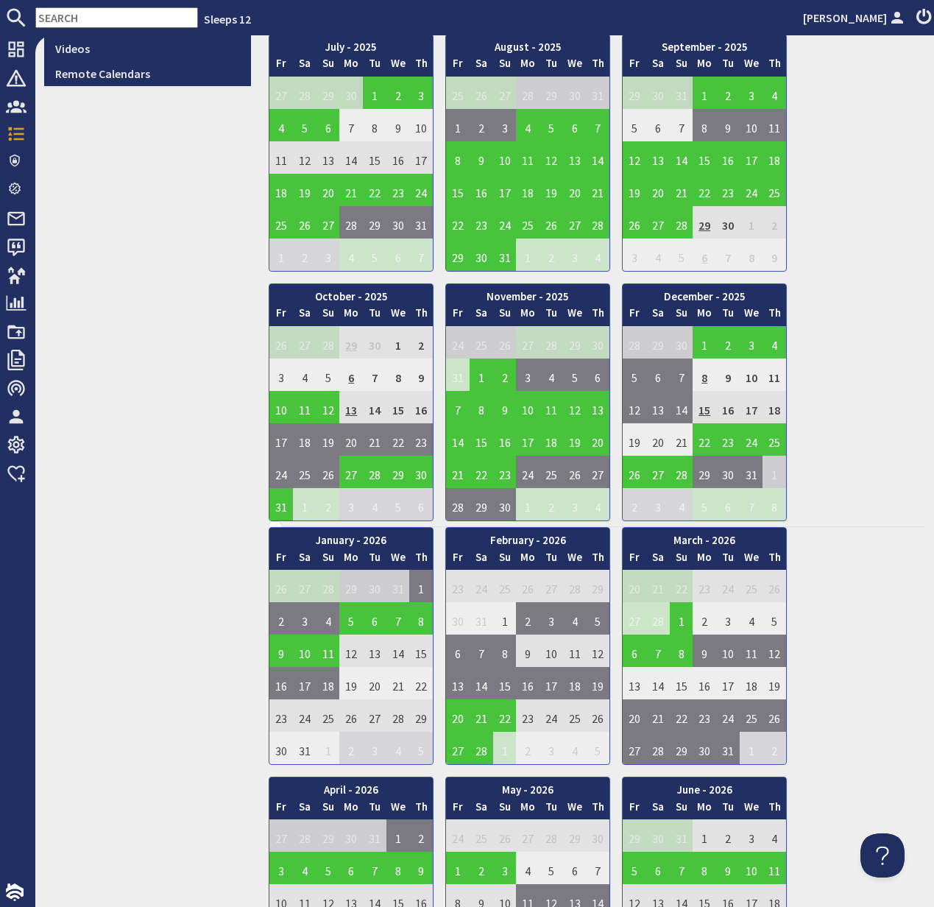
scroll to position [543, 0]
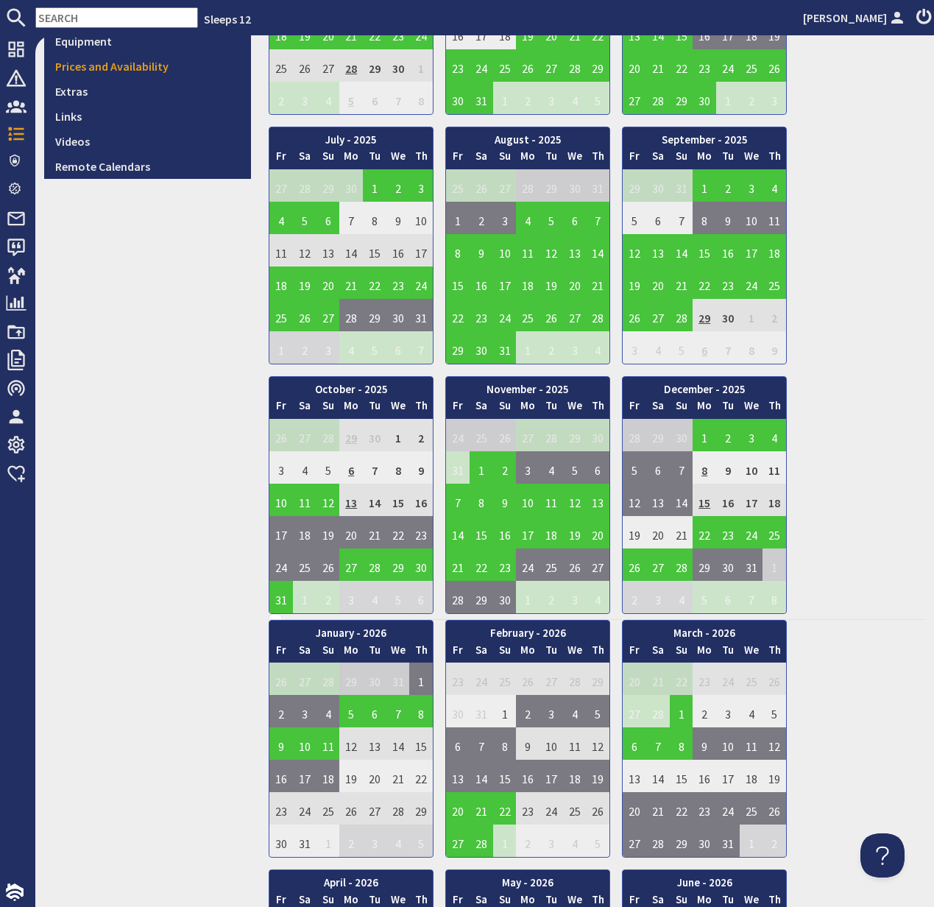
click at [81, 15] on input "text" at bounding box center [116, 17] width 163 height 21
click at [81, 14] on input "text" at bounding box center [116, 17] width 163 height 21
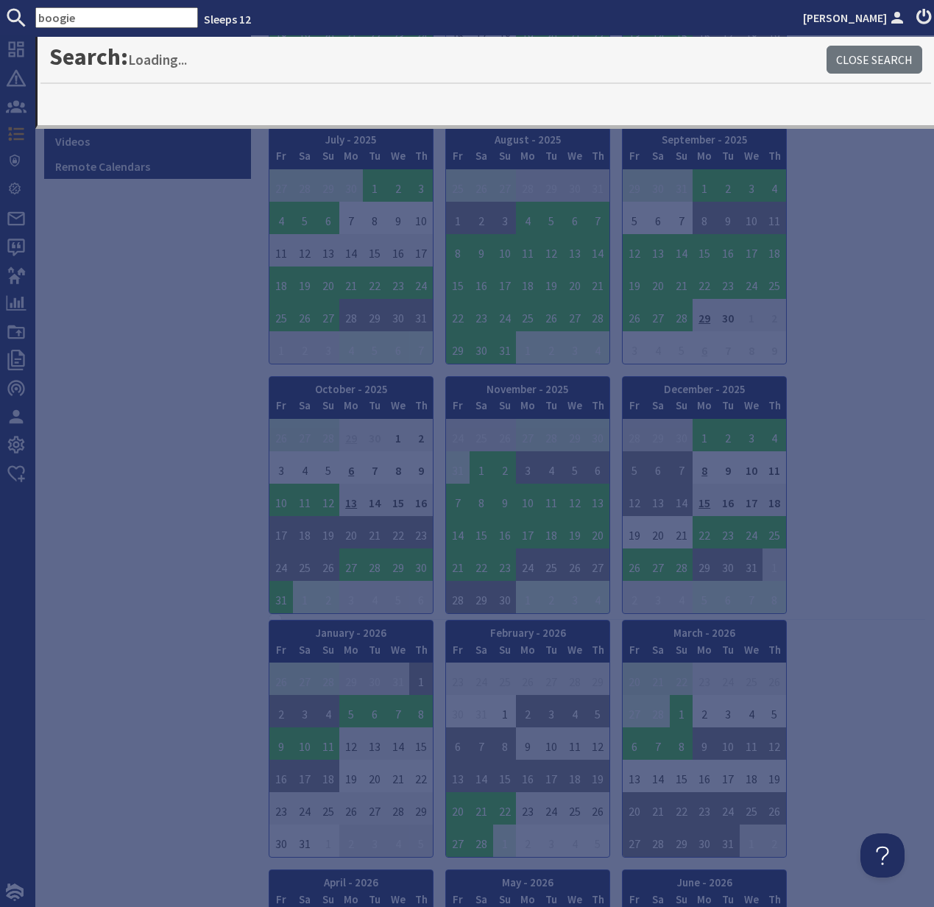
type input "boogie"
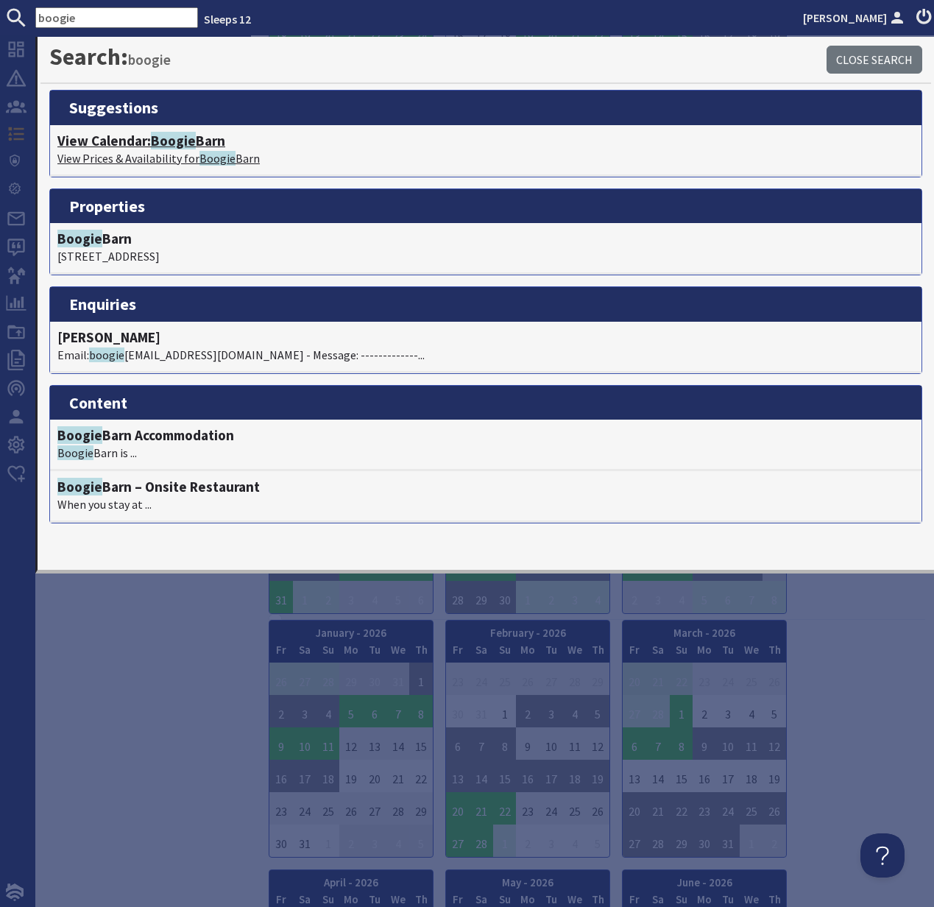
click at [127, 145] on h4 "View Calendar: Boogie Barn" at bounding box center [485, 141] width 857 height 17
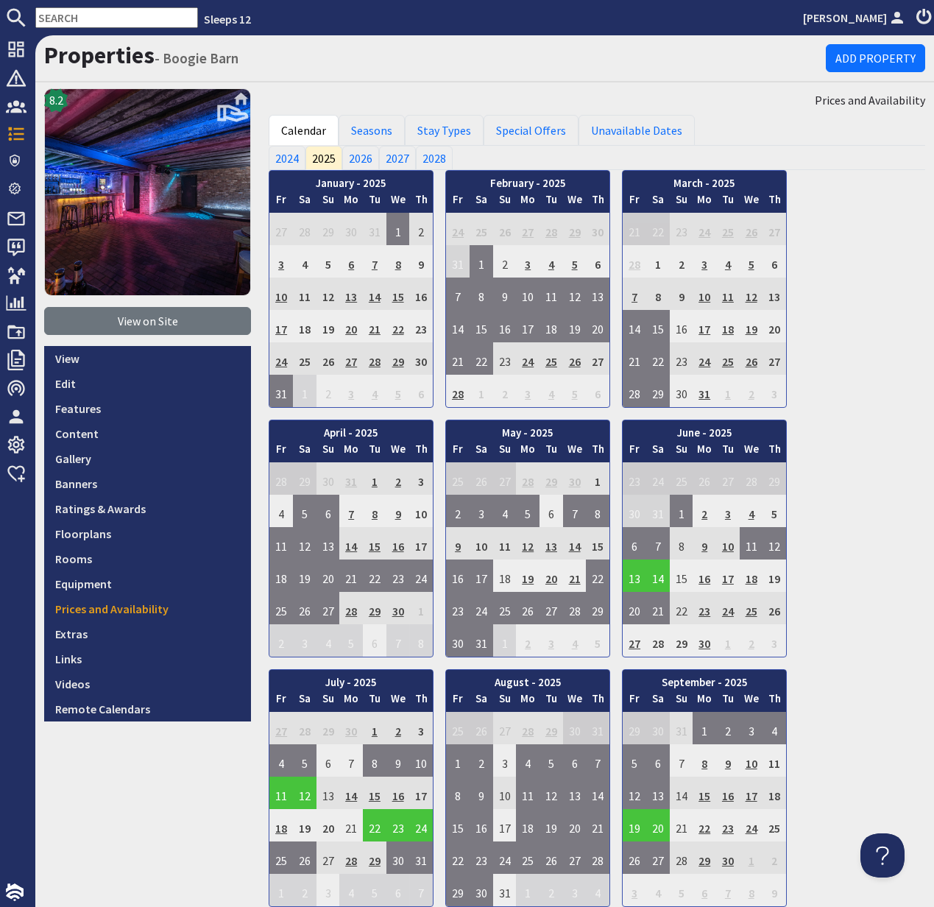
click at [68, 15] on input "text" at bounding box center [116, 17] width 163 height 21
paste input "magshardwick01@gmail.com"
type input "magshardwick01@gmail.com"
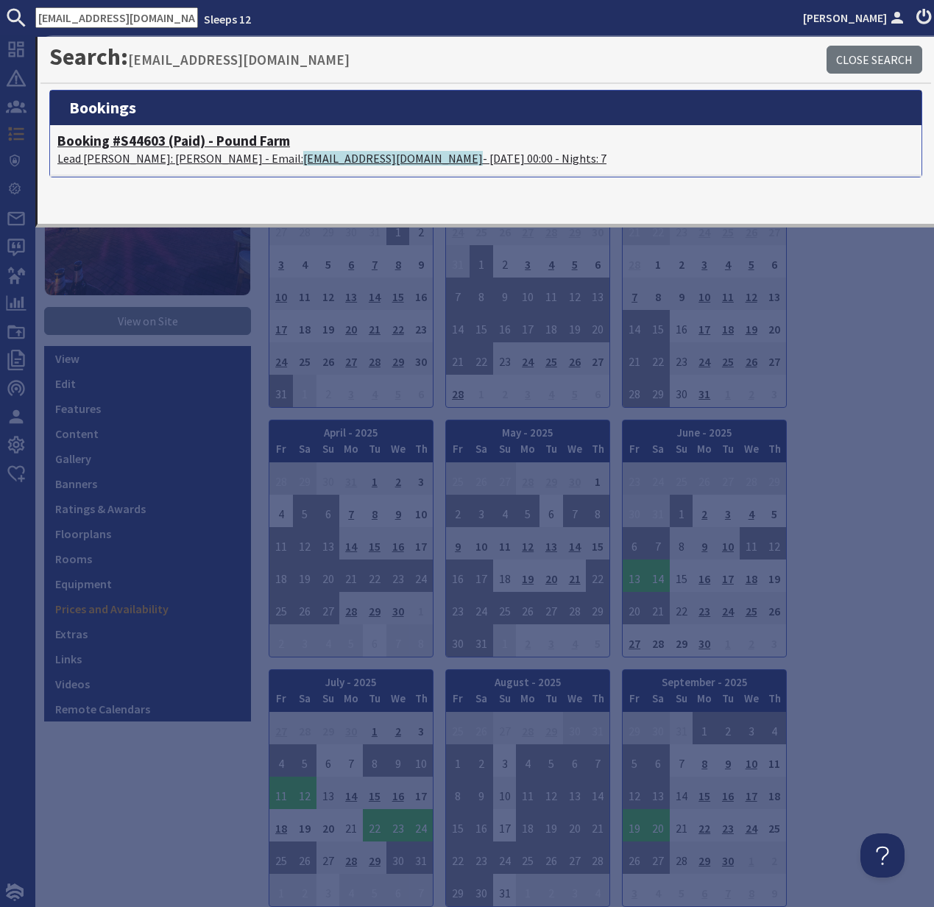
click at [129, 144] on h4 "Booking #S44603 (Paid) - Pound Farm" at bounding box center [485, 141] width 857 height 17
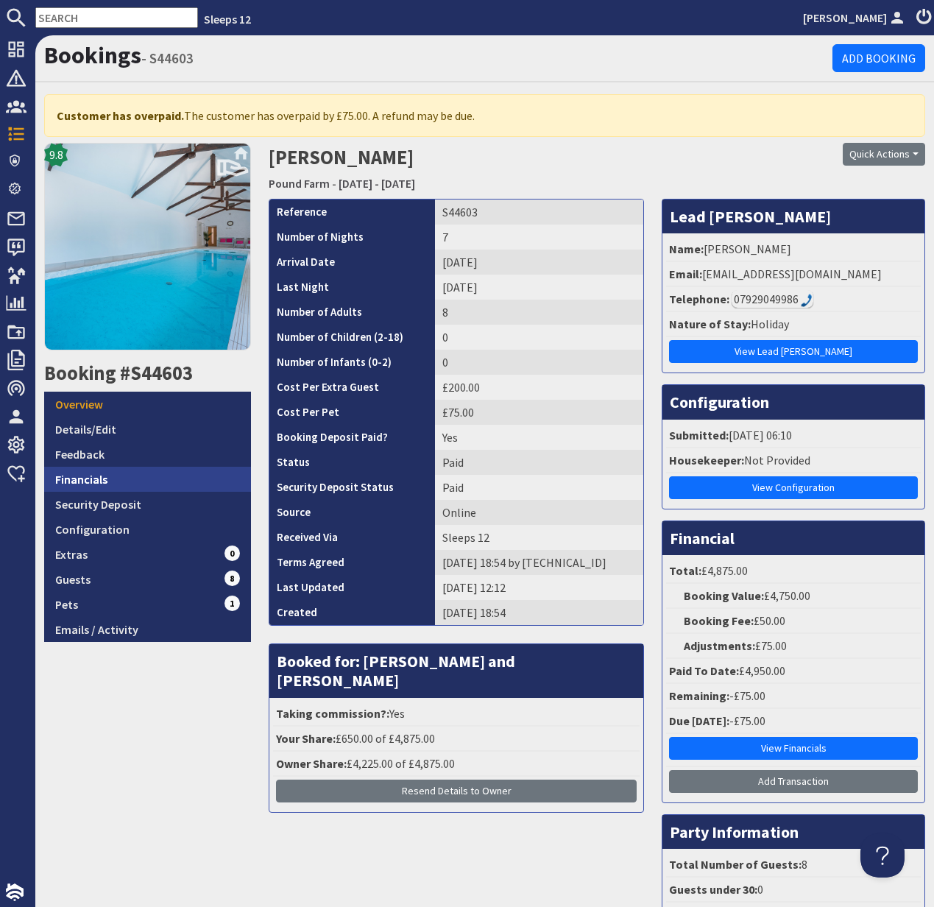
click at [90, 477] on link "Financials" at bounding box center [147, 479] width 207 height 25
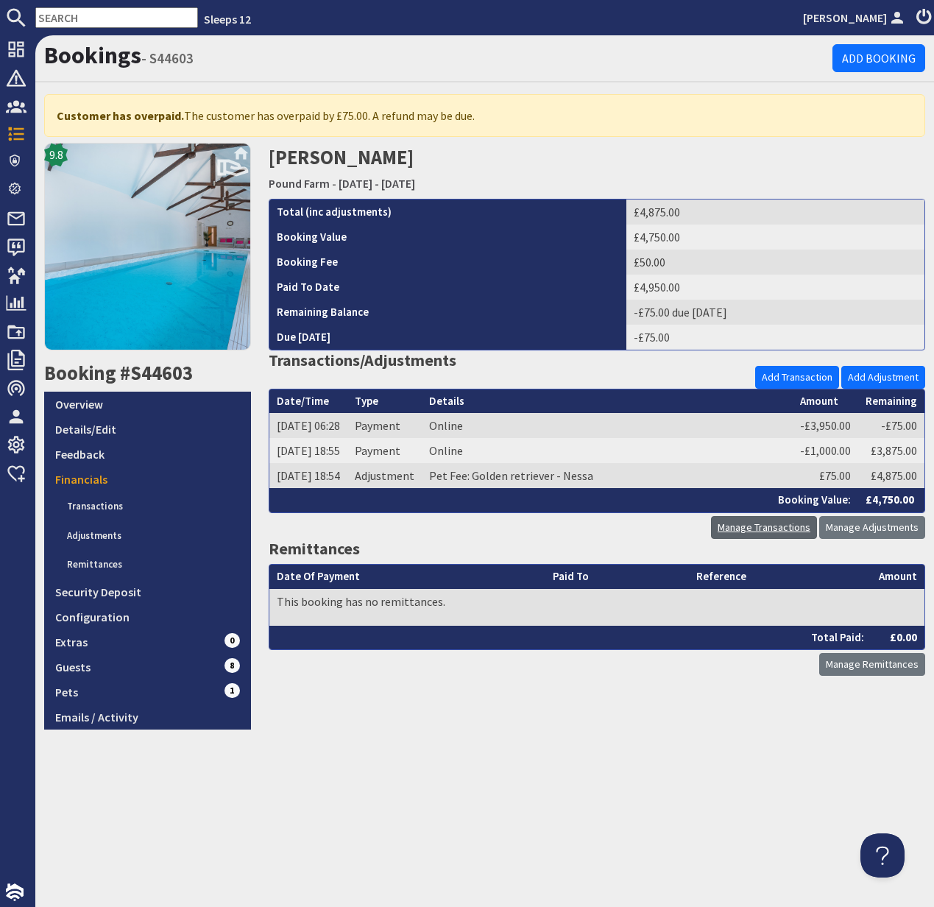
click at [783, 529] on link "Manage Transactions" at bounding box center [764, 527] width 106 height 23
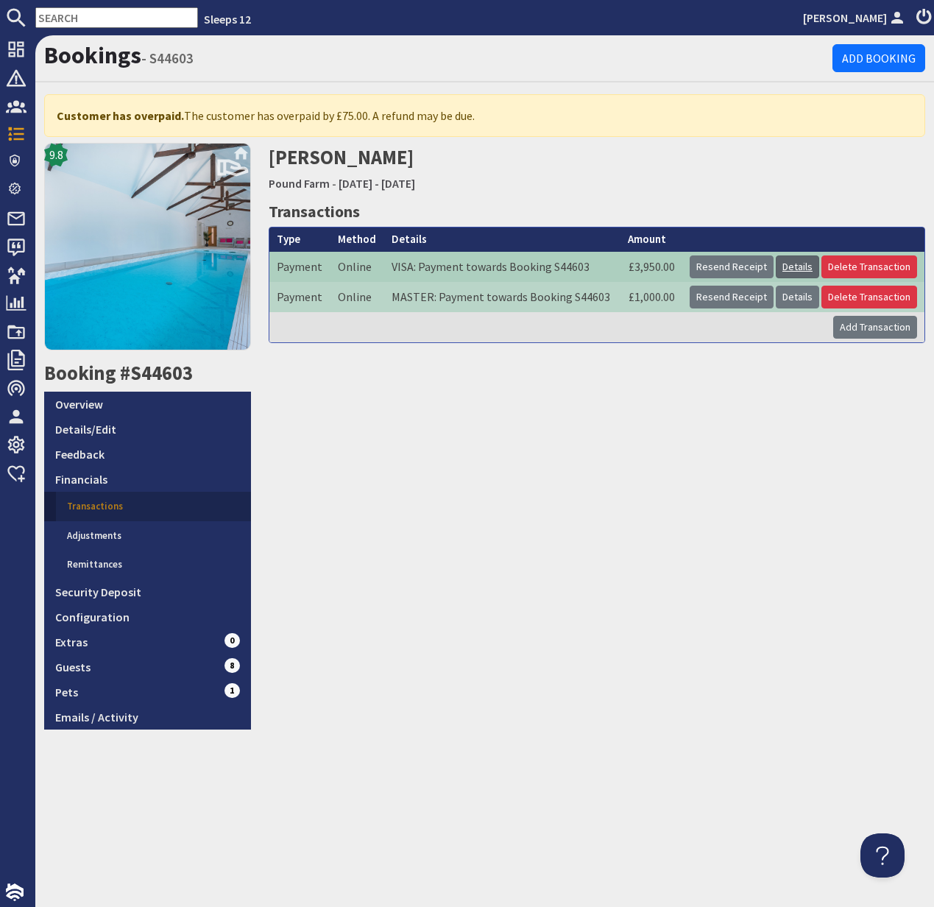
click at [803, 270] on link "Details" at bounding box center [797, 266] width 43 height 23
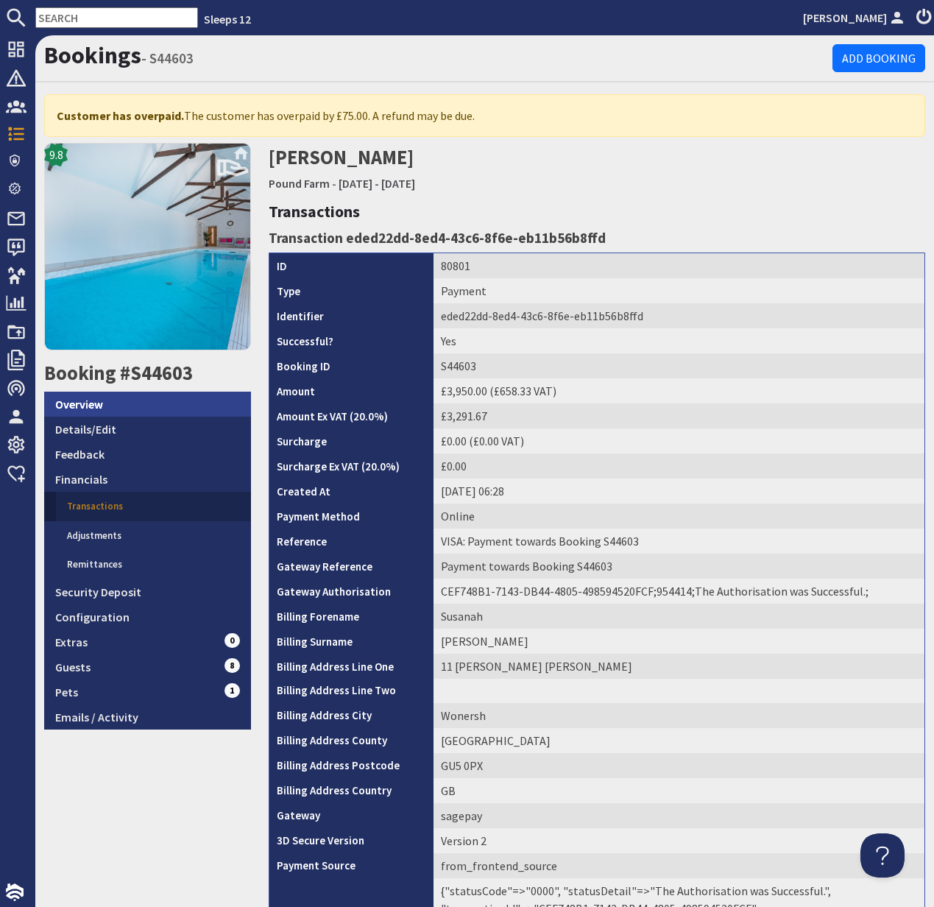
click at [91, 401] on link "Overview" at bounding box center [147, 404] width 207 height 25
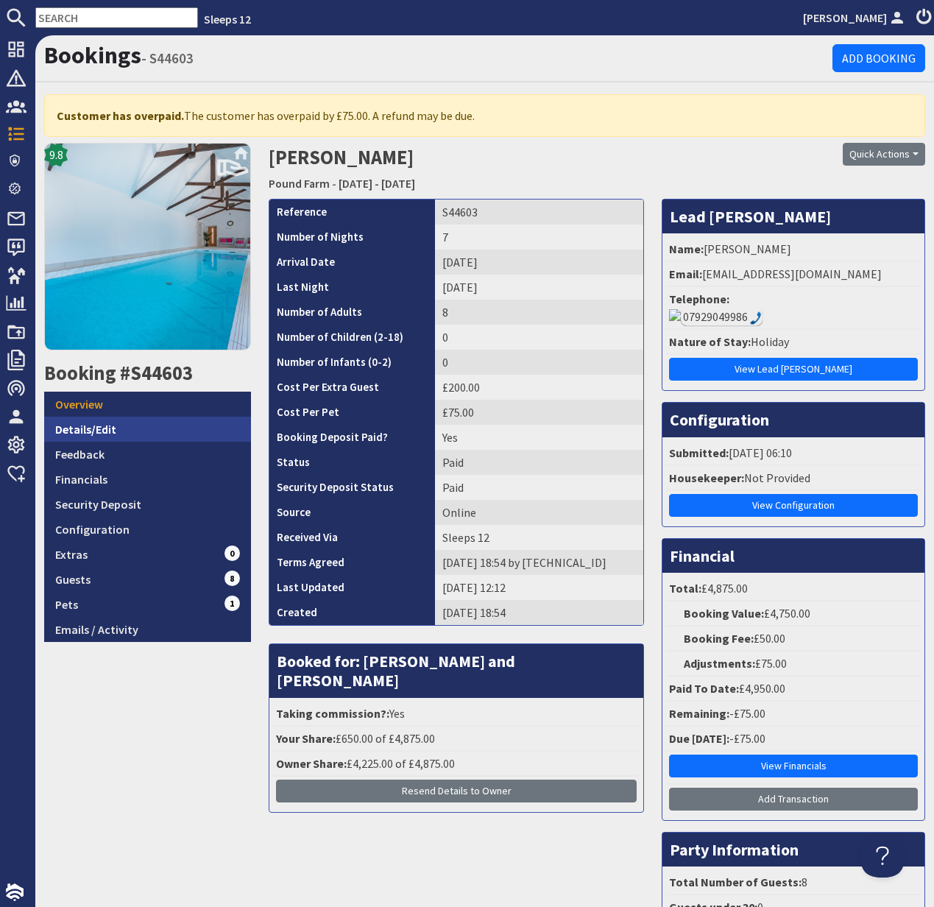
click at [103, 428] on link "Details/Edit" at bounding box center [147, 429] width 207 height 25
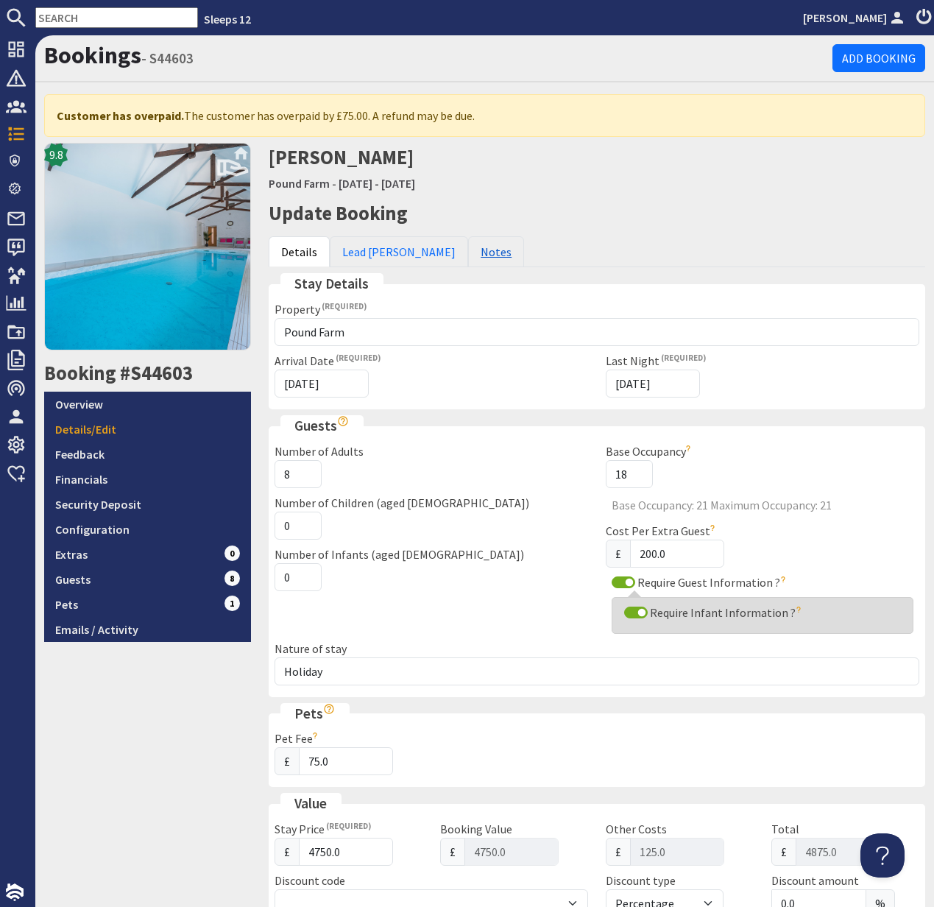
click at [468, 250] on link "Notes" at bounding box center [496, 251] width 56 height 31
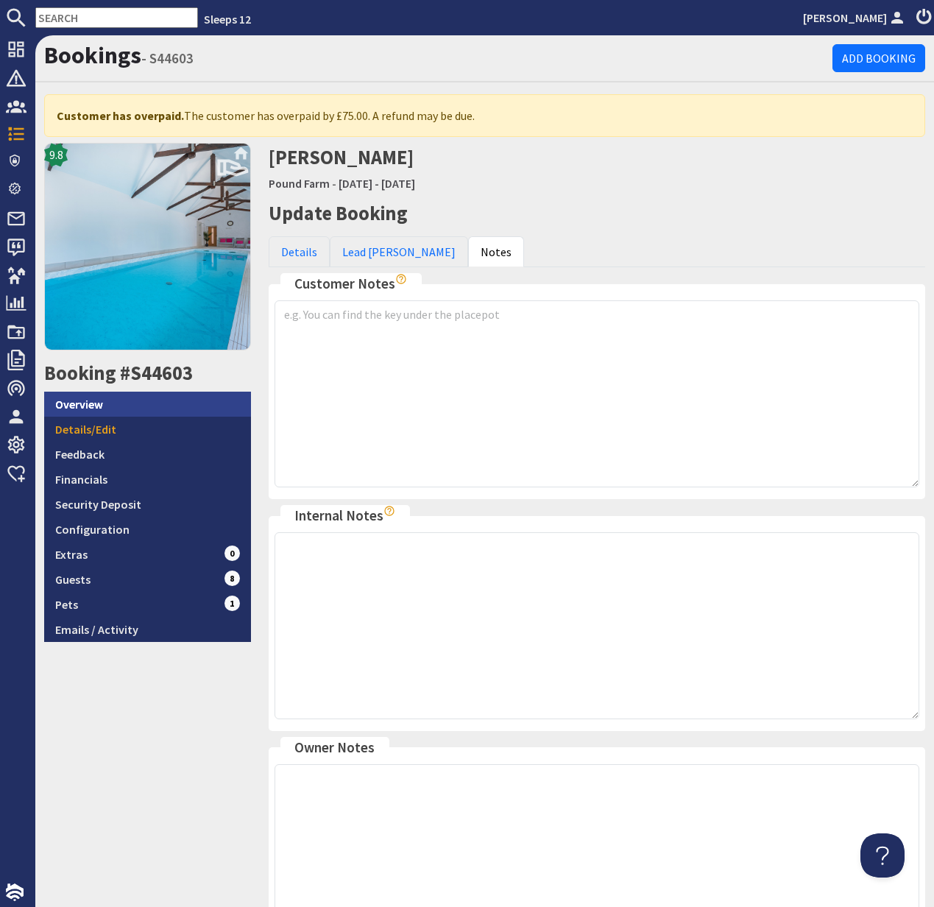
click at [98, 406] on link "Overview" at bounding box center [147, 404] width 207 height 25
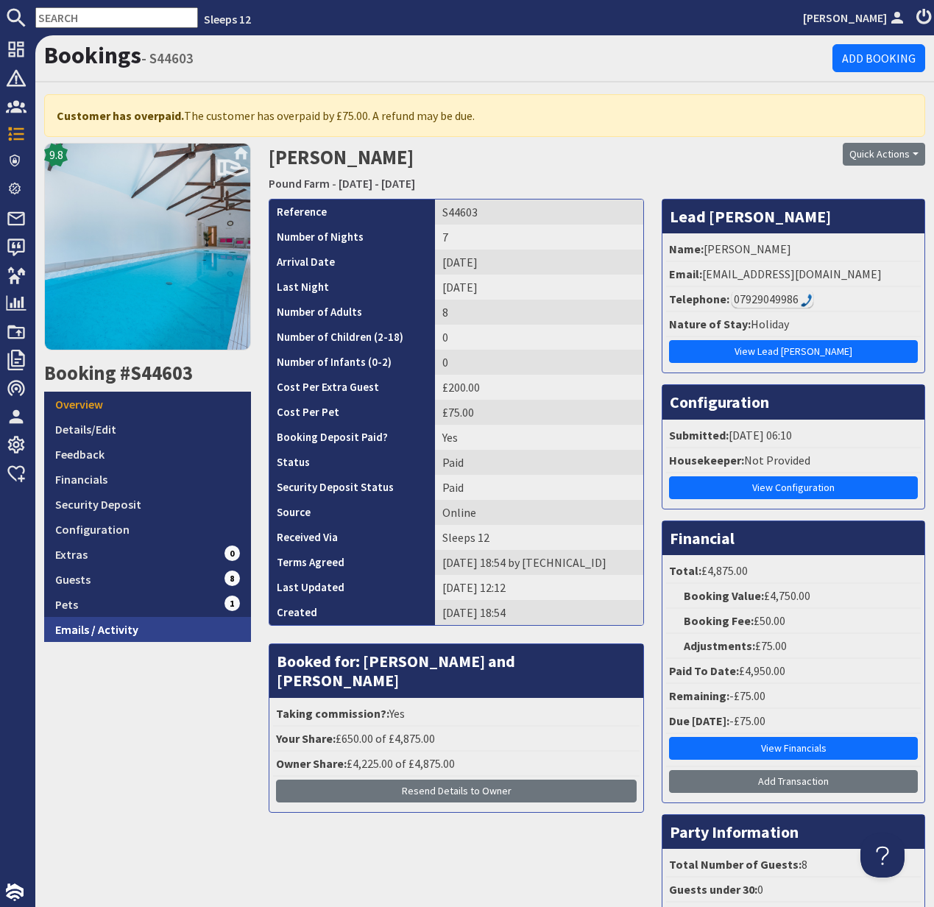
click at [106, 630] on link "Emails / Activity" at bounding box center [147, 629] width 207 height 25
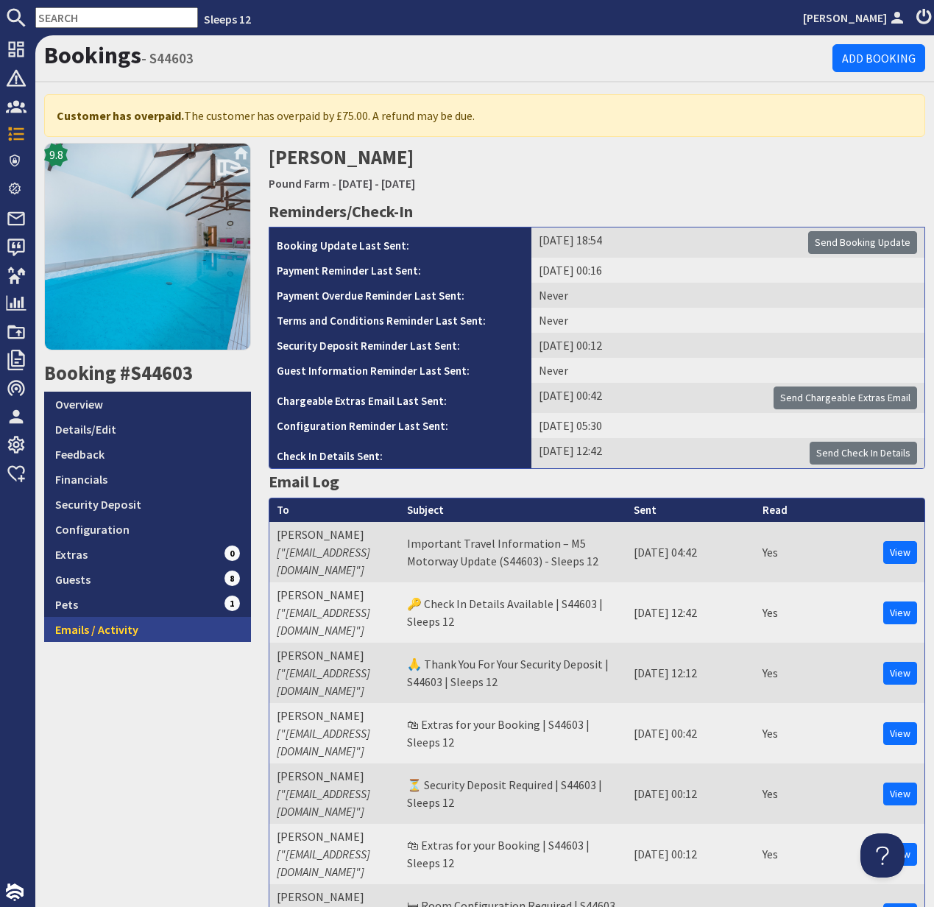
click at [111, 629] on link "Emails / Activity" at bounding box center [147, 629] width 207 height 25
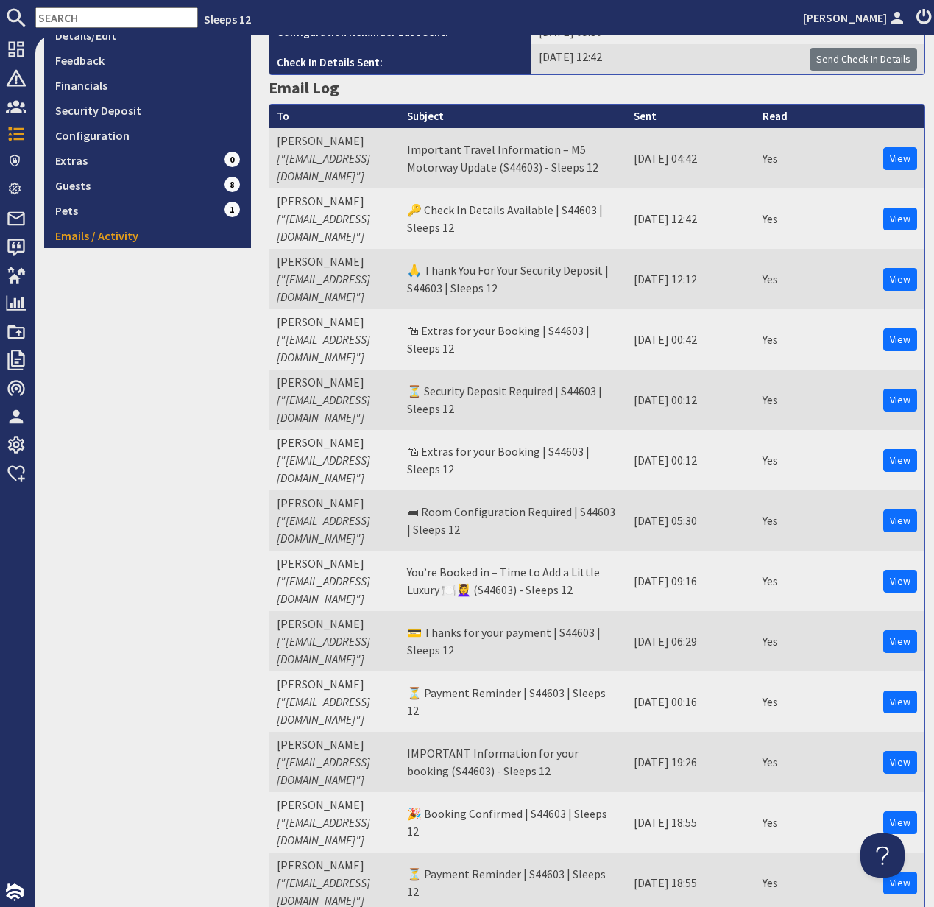
scroll to position [404, 0]
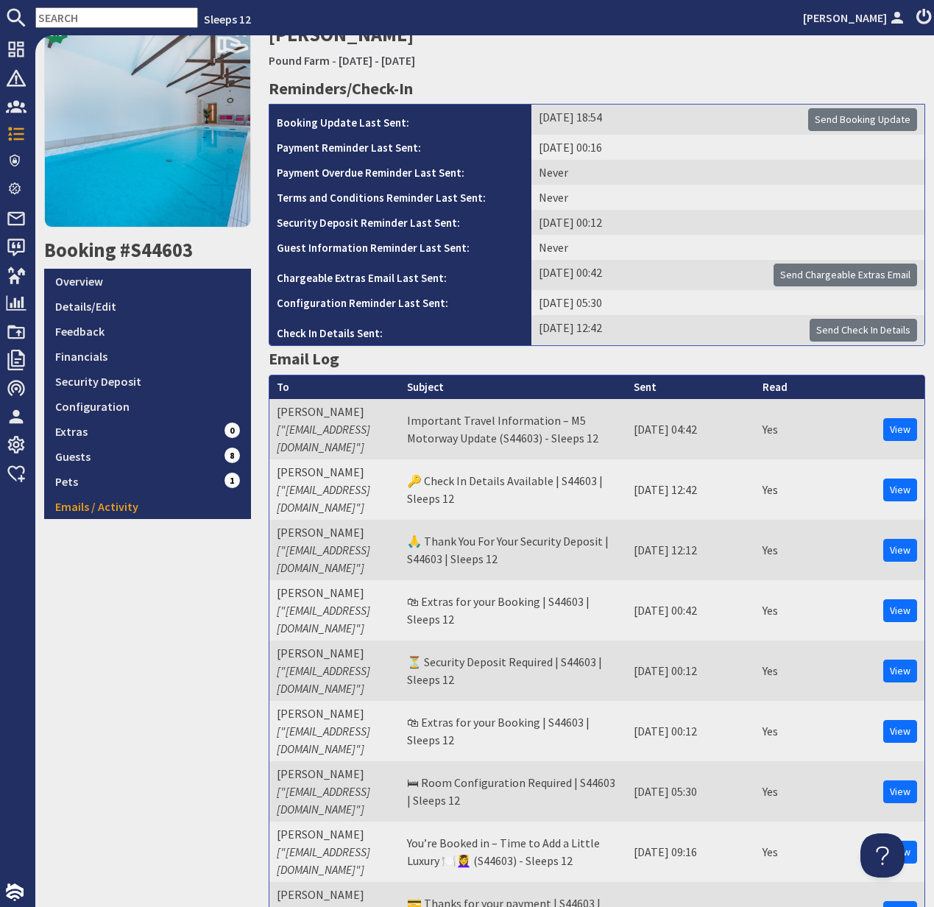
scroll to position [0, 0]
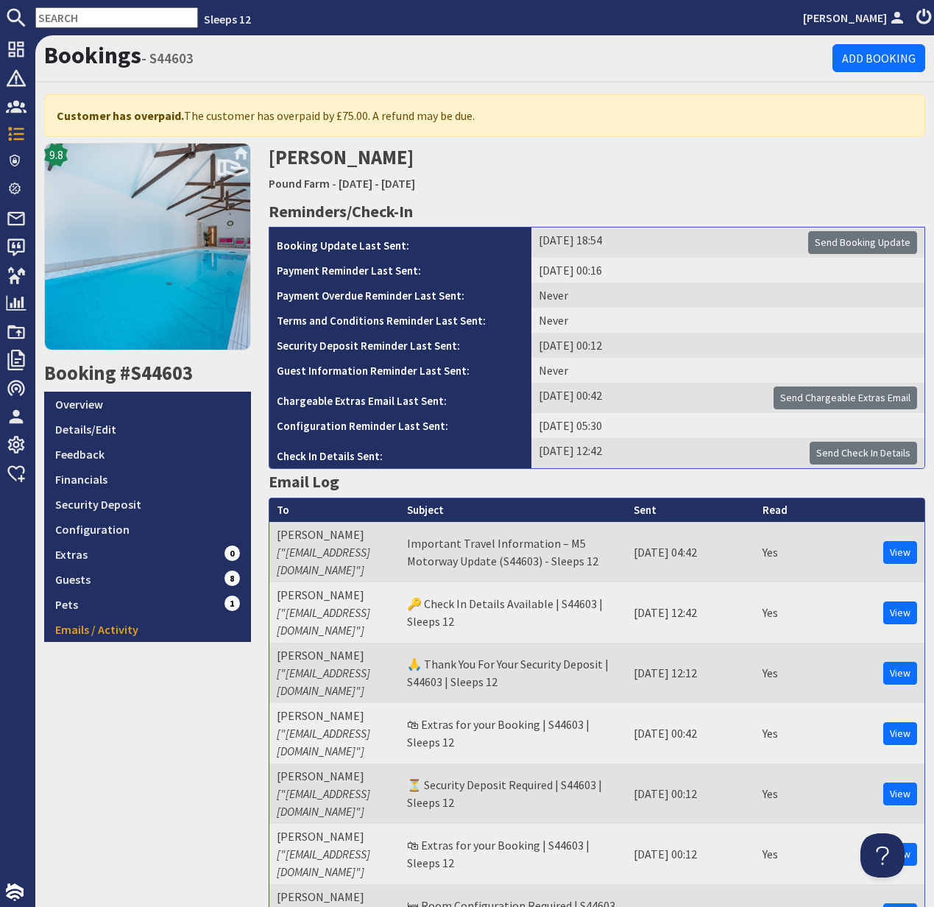
click at [71, 23] on input "text" at bounding box center [116, 17] width 163 height 21
click at [70, 23] on input "text" at bounding box center [116, 17] width 163 height 21
paste input "sophieroserandall@live.co.uk"
type input "sophieroserandall@live.co.uk"
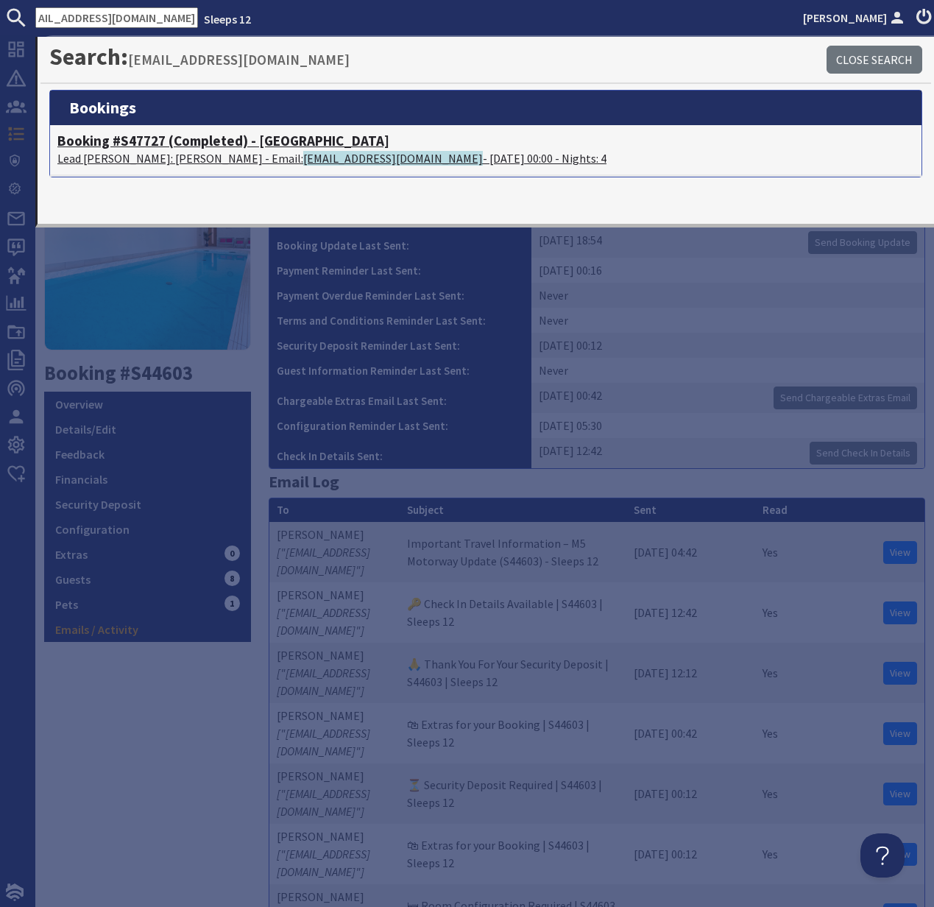
click at [122, 141] on h4 "Booking #S47727 (Completed) - Otterhead House" at bounding box center [485, 141] width 857 height 17
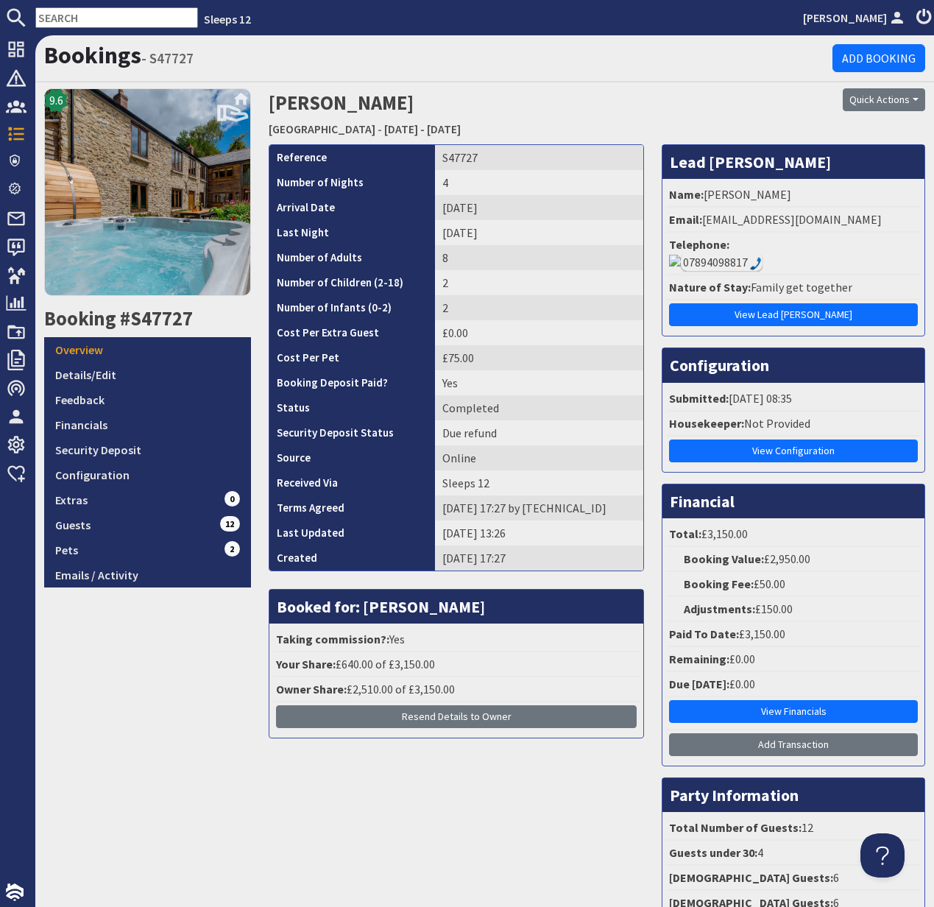
click at [56, 17] on input "text" at bounding box center [116, 17] width 163 height 21
paste input "jamiehall@hotmail.co.uk"
type input "jamiehall@hotmail.co.uk"
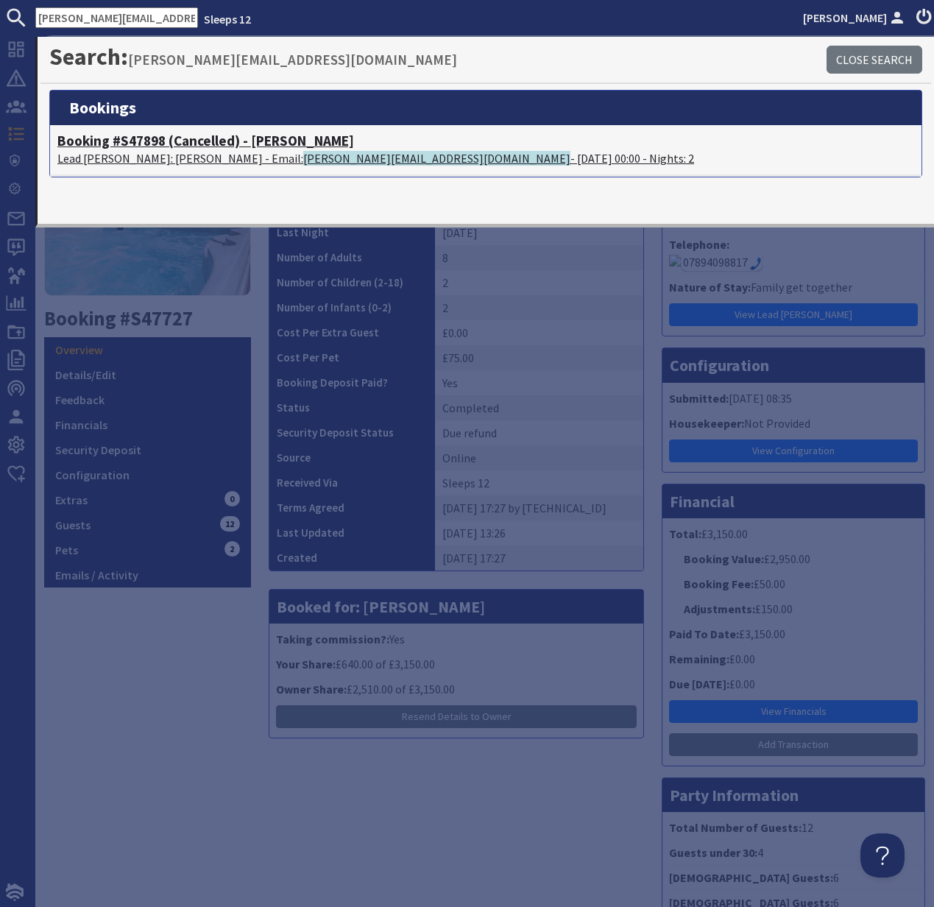
click at [110, 140] on h4 "Booking #S47898 (Cancelled) - Dustings" at bounding box center [485, 141] width 857 height 17
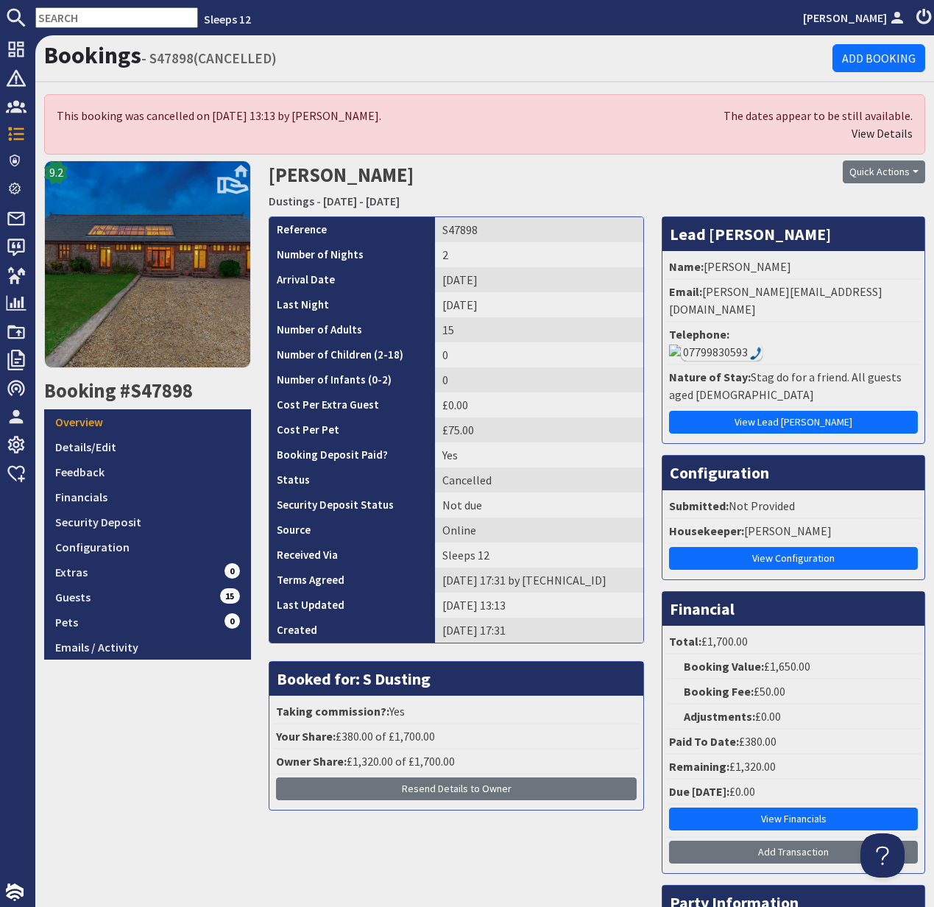
click at [94, 24] on input "text" at bounding box center [116, 17] width 163 height 21
click at [91, 22] on input "text" at bounding box center [116, 17] width 163 height 21
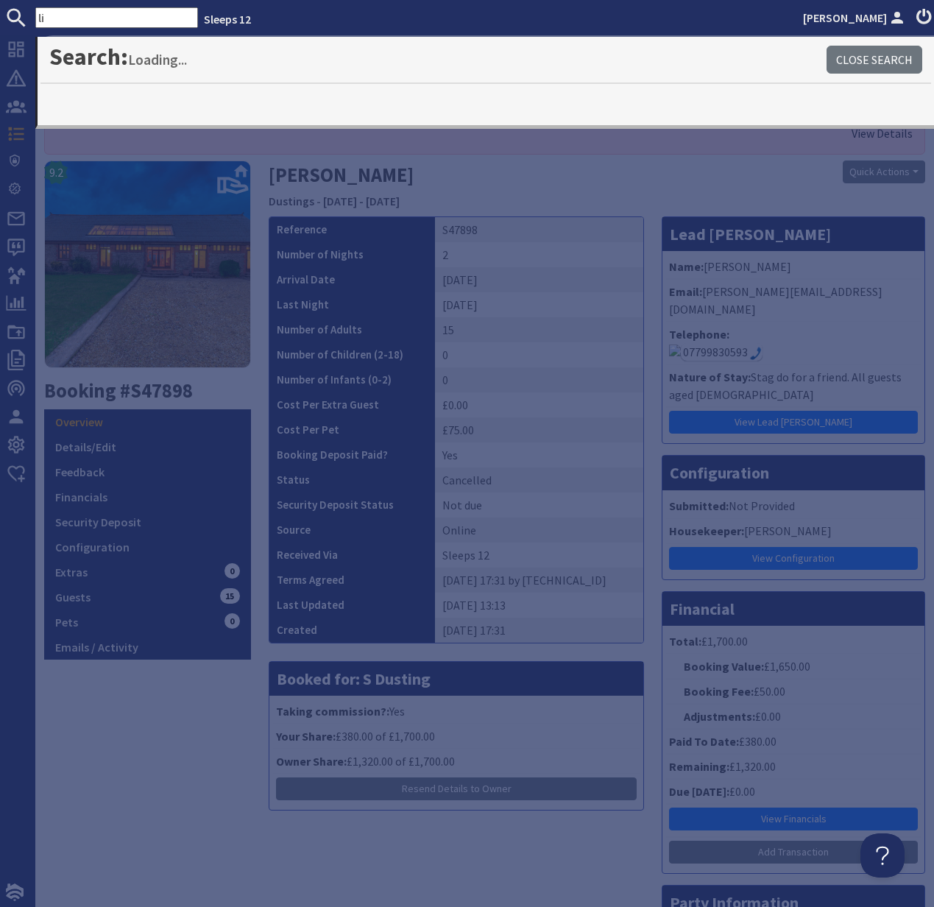
type input "l"
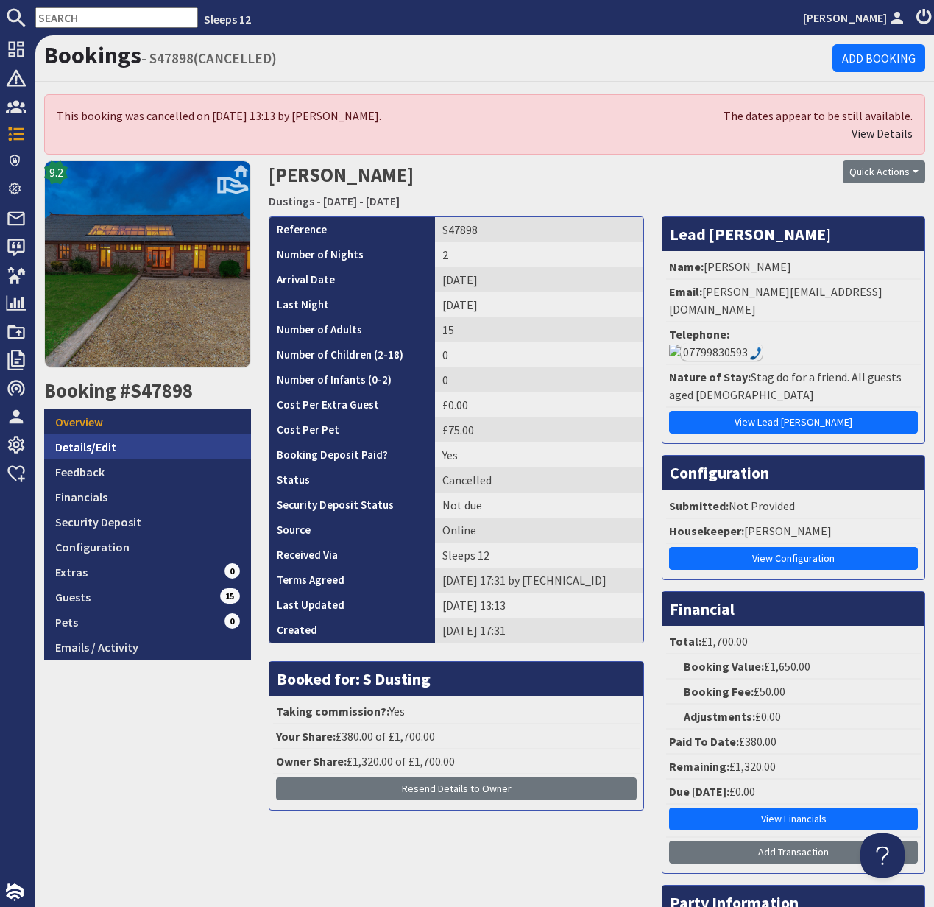
click at [95, 445] on link "Details/Edit" at bounding box center [147, 446] width 207 height 25
click at [92, 445] on link "Details/Edit" at bounding box center [147, 446] width 207 height 25
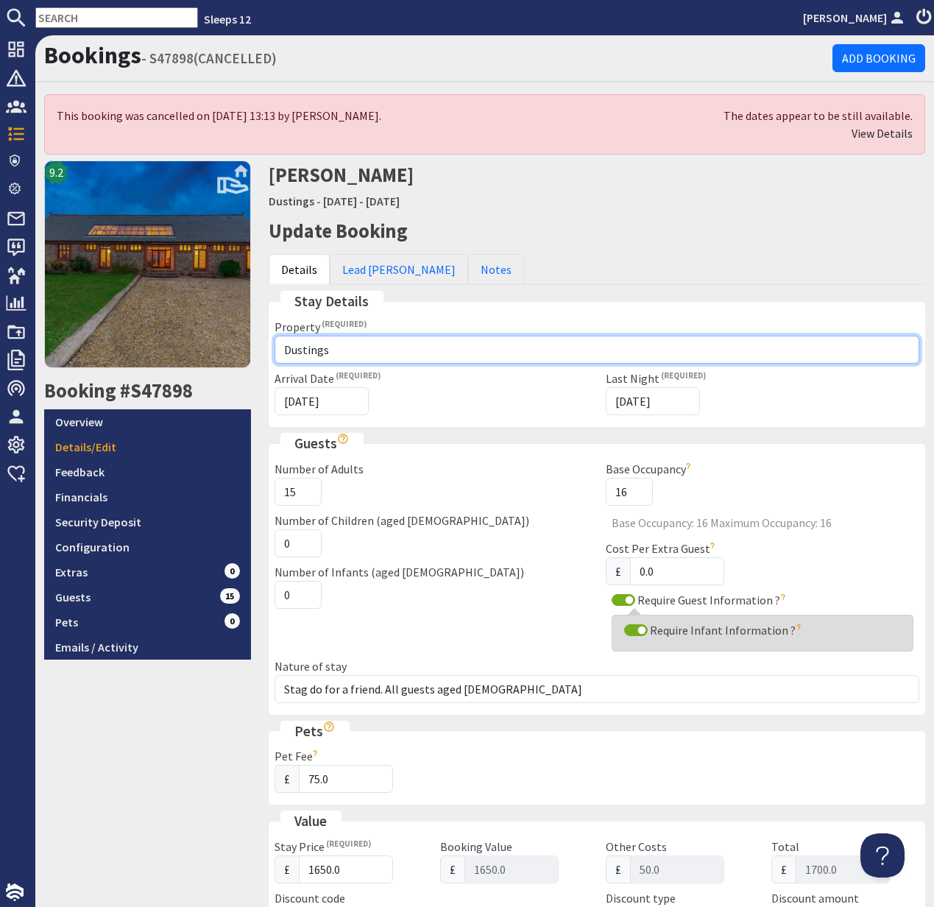
click at [428, 339] on select "Please select a property Ortensia Ortus House Asham House Thorncombe Valleys Re…" at bounding box center [597, 350] width 645 height 28
select select "1161"
click at [275, 336] on select "Please select a property Ortensia Ortus House Asham House Thorncombe Valleys Re…" at bounding box center [597, 350] width 645 height 28
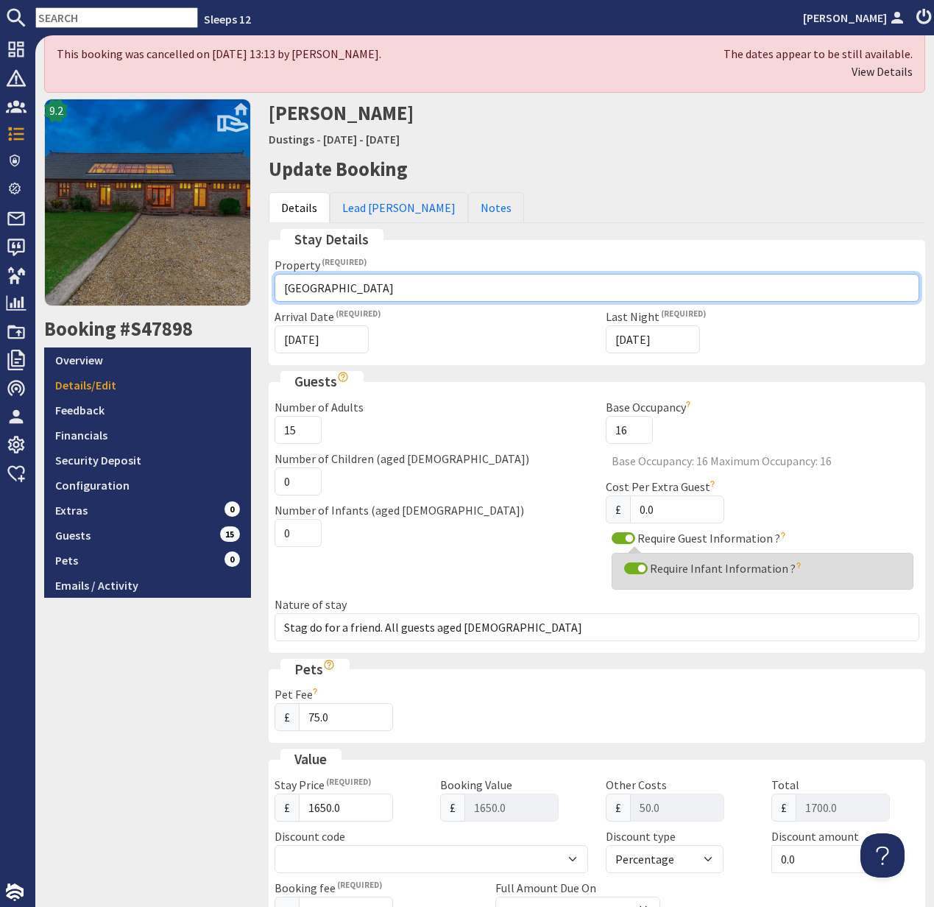
scroll to position [10, 0]
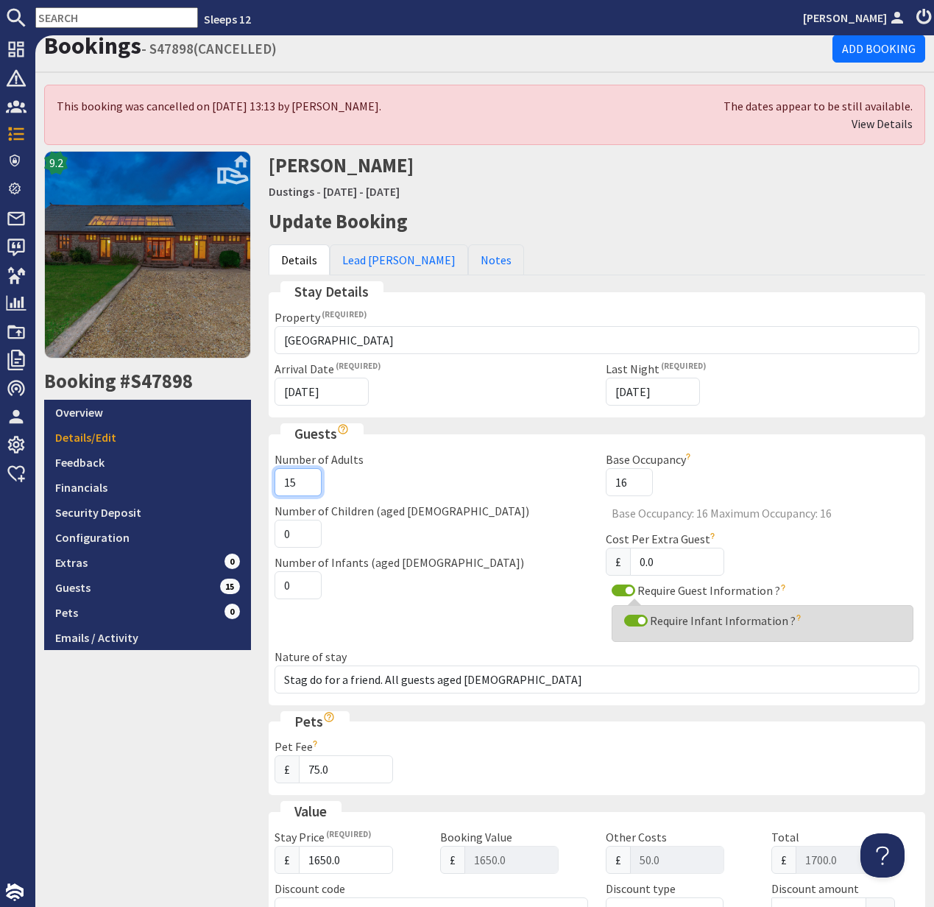
click at [295, 481] on input "15" at bounding box center [298, 482] width 47 height 28
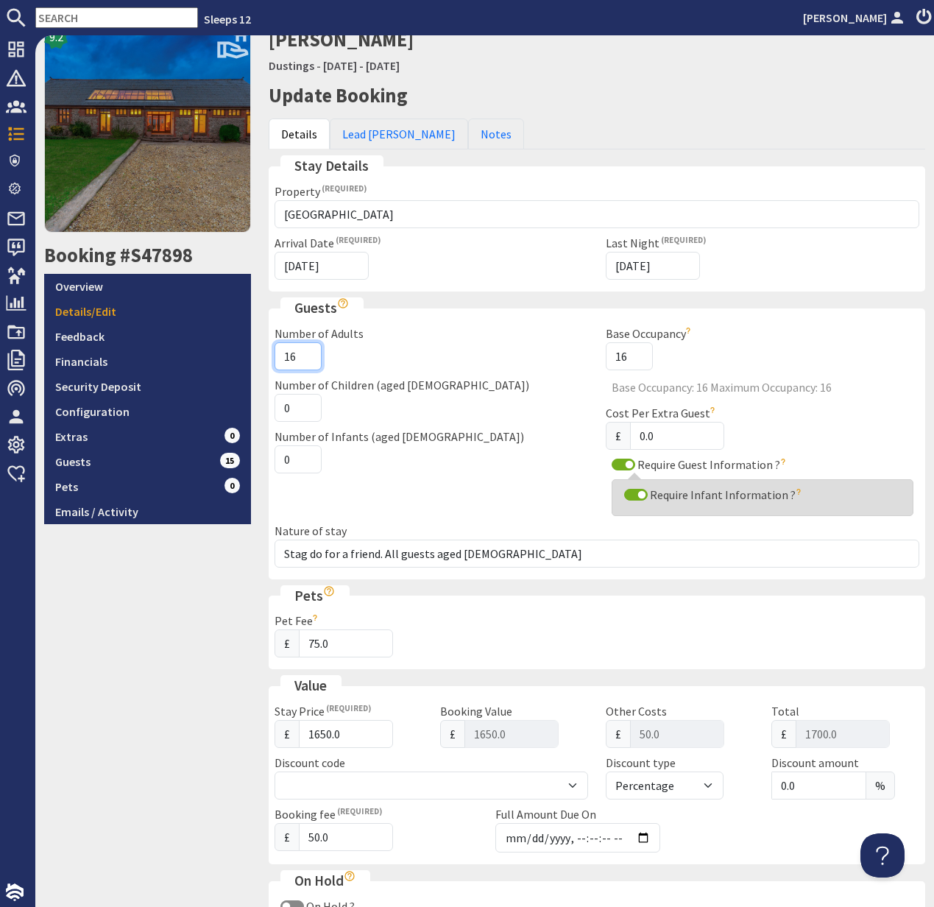
scroll to position [141, 0]
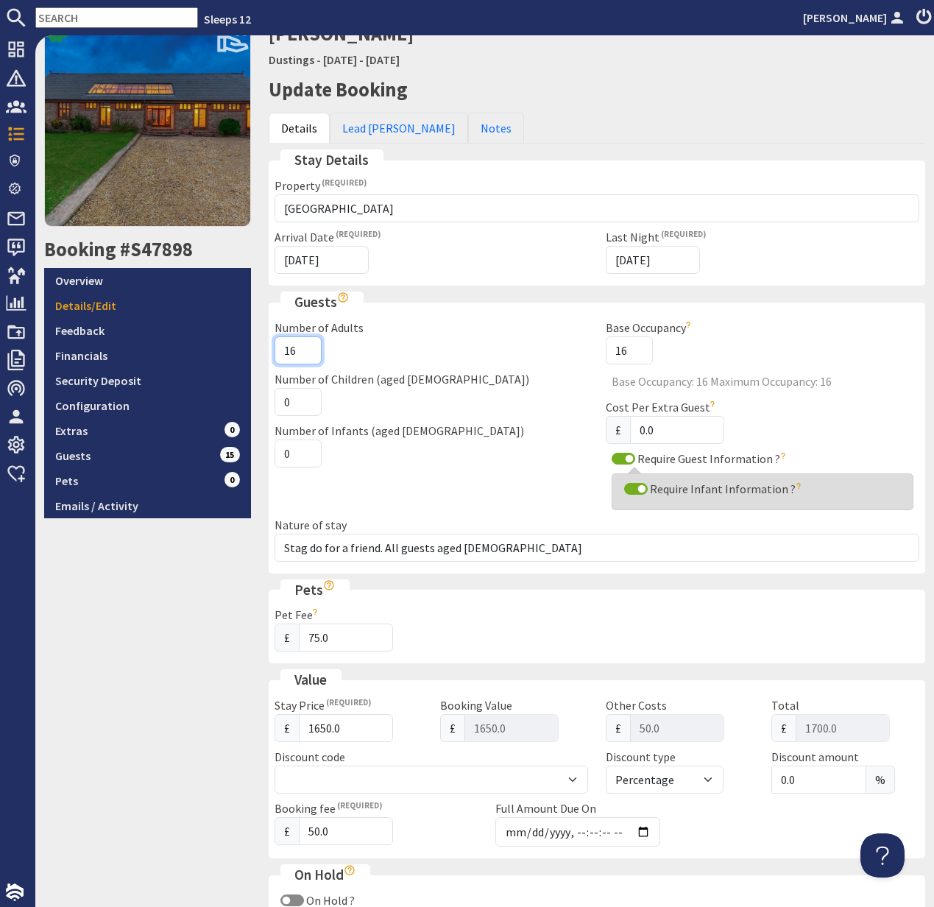
type input "16"
drag, startPoint x: 339, startPoint y: 727, endPoint x: 305, endPoint y: 729, distance: 33.9
click at [305, 729] on input "1650.0" at bounding box center [346, 728] width 94 height 28
type input "2"
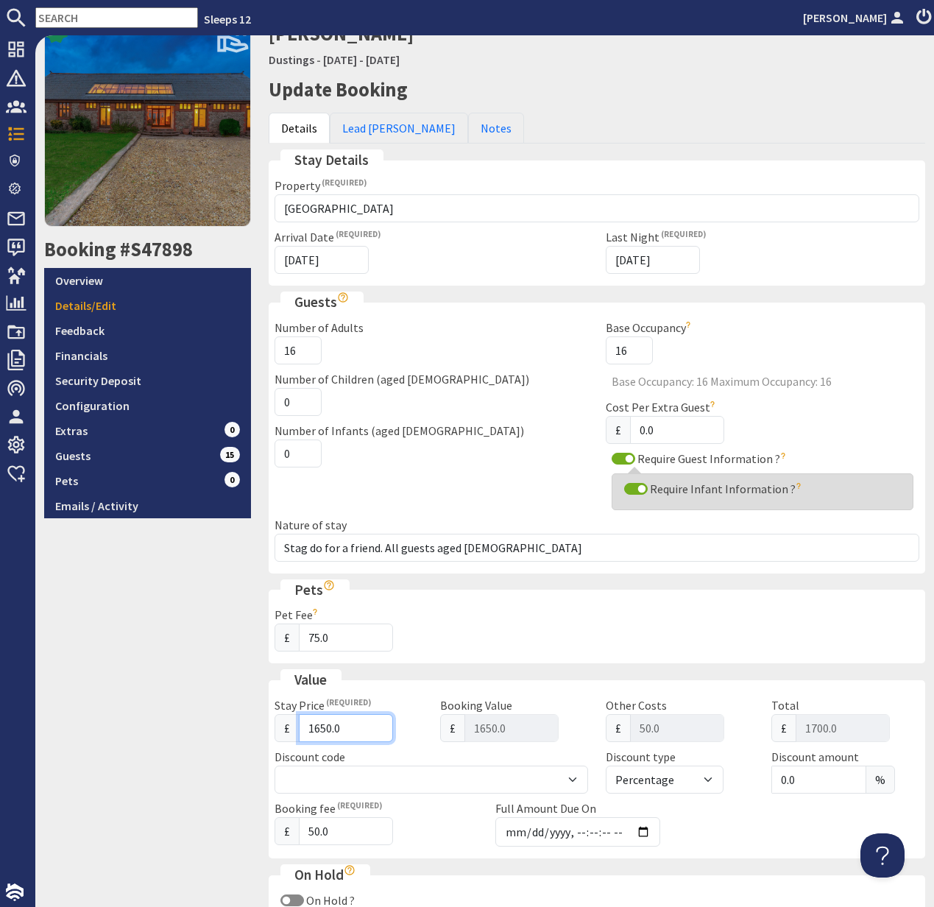
type input "52.00"
type input "28"
type input "78.00"
type input "280"
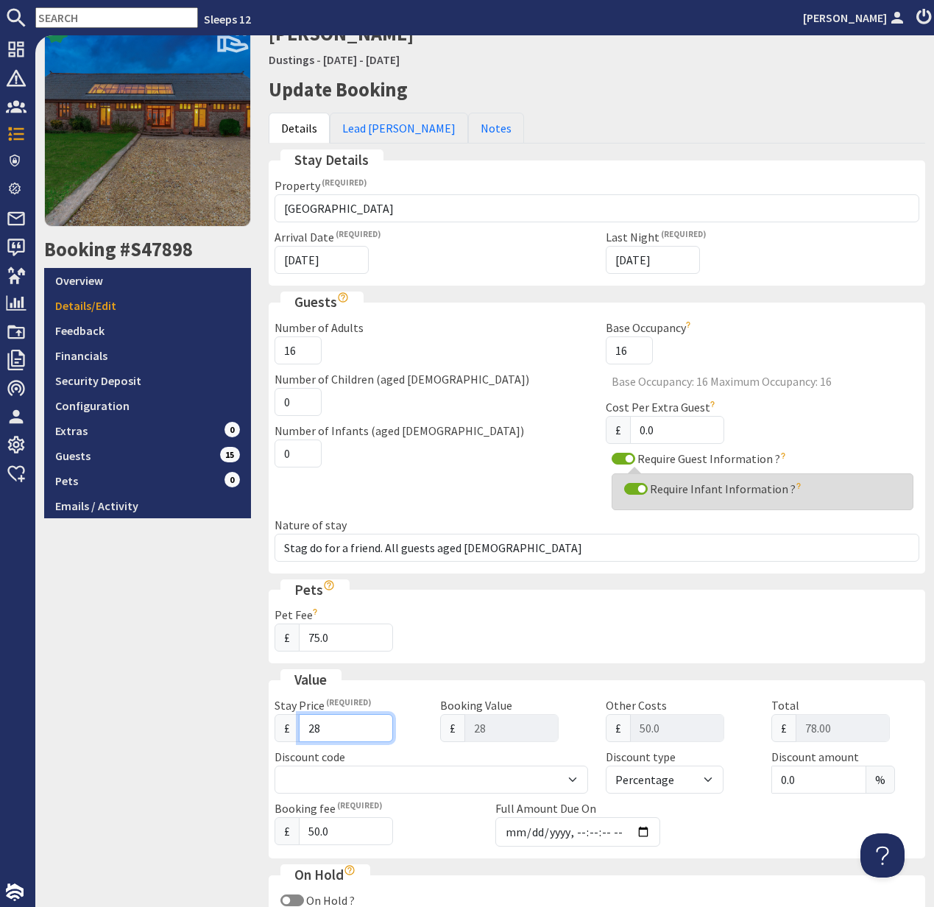
type input "280"
type input "330.00"
type input "2800"
type input "2850.00"
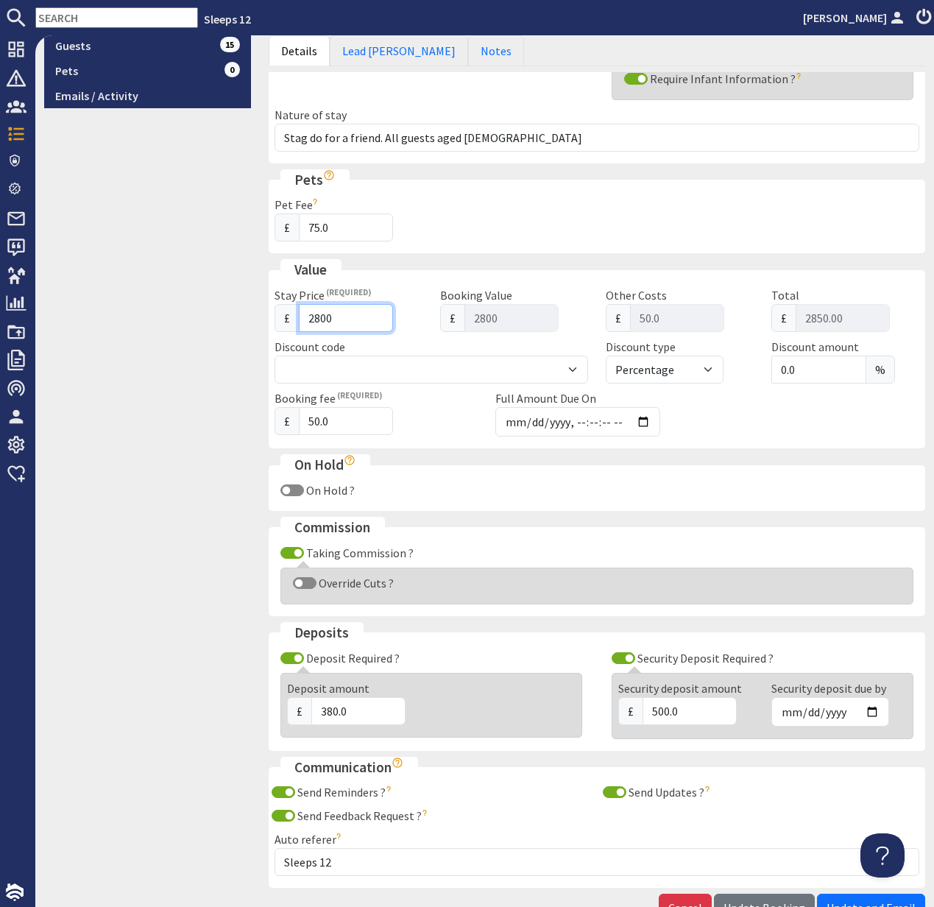
scroll to position [647, 0]
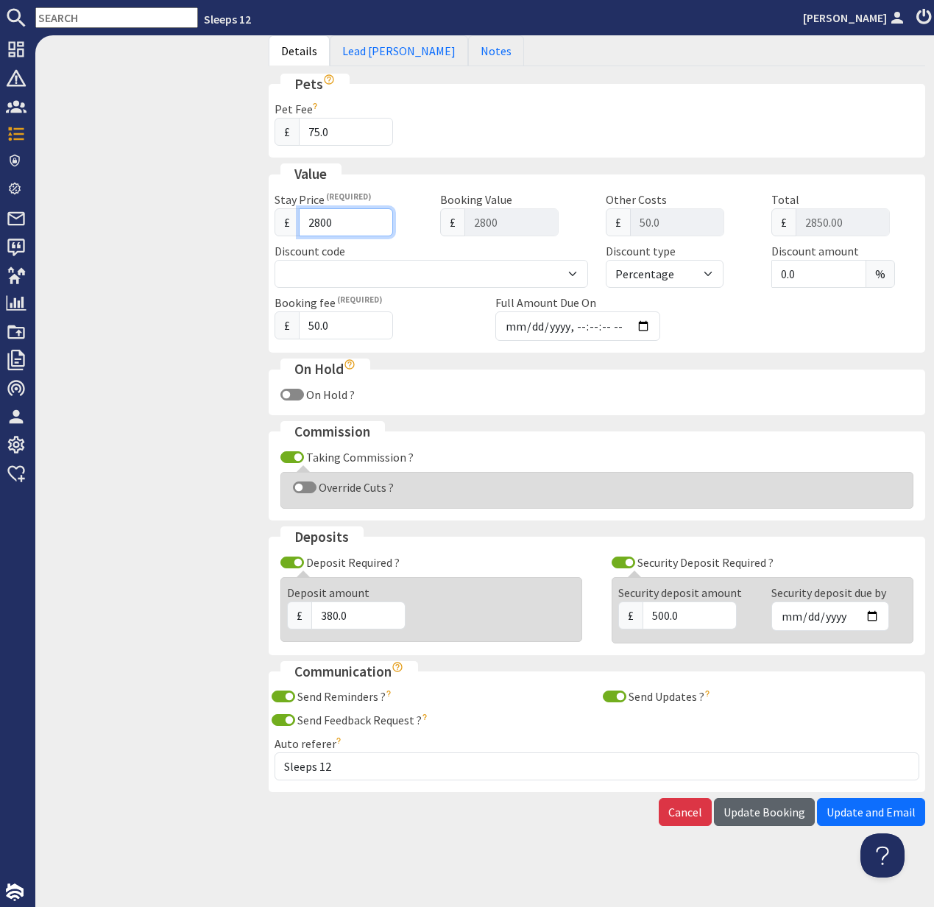
type input "2800"
click at [769, 813] on span "Update Booking" at bounding box center [765, 812] width 82 height 15
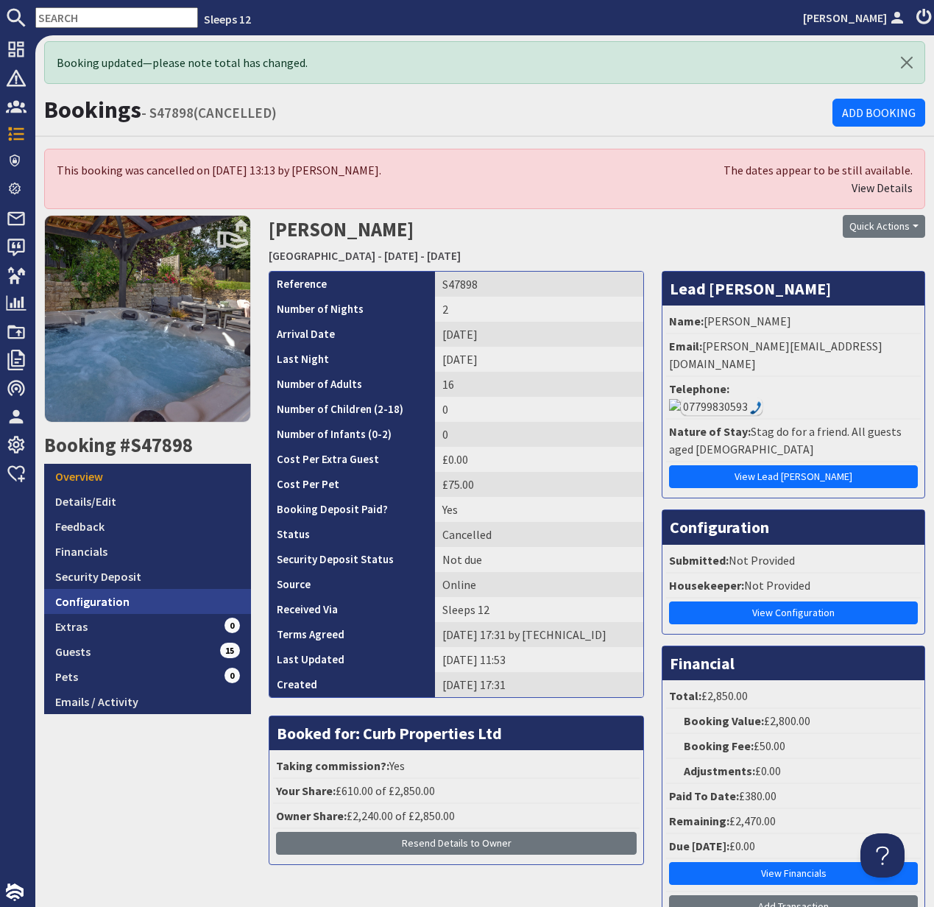
click at [107, 593] on link "Configuration" at bounding box center [147, 601] width 207 height 25
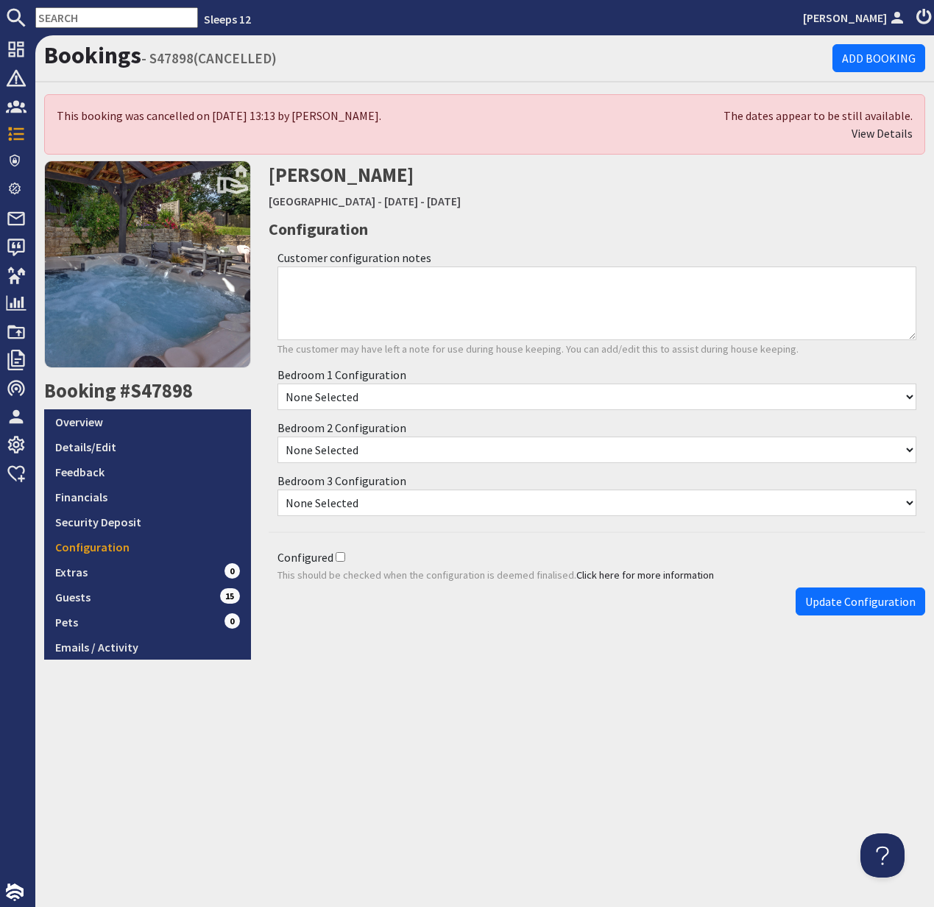
click at [910, 501] on select "None Selected 1x king size bed and 2x single beds 4x single beds" at bounding box center [597, 503] width 639 height 27
click at [102, 453] on link "Details/Edit" at bounding box center [147, 446] width 207 height 25
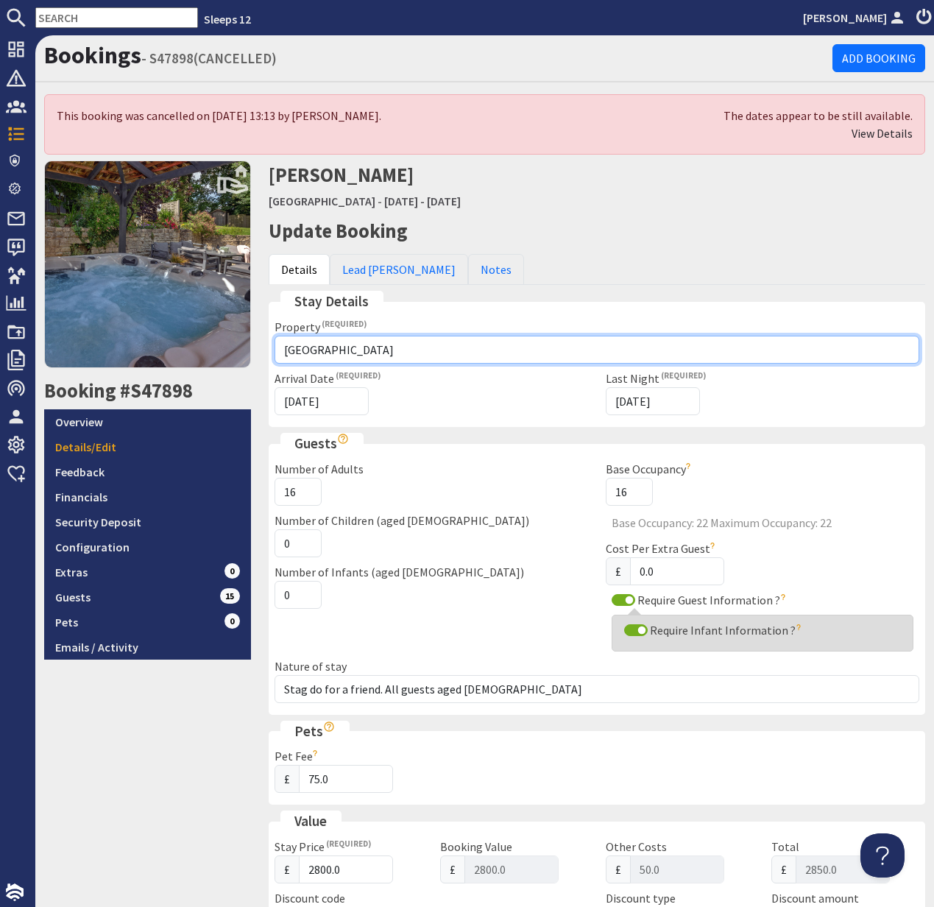
click at [378, 345] on select "Please select a property Ortensia Ortus House Asham House Thorncombe Valleys Re…" at bounding box center [597, 350] width 645 height 28
select select "587"
click at [275, 336] on select "Please select a property Ortensia Ortus House Asham House Thorncombe Valleys Re…" at bounding box center [597, 350] width 645 height 28
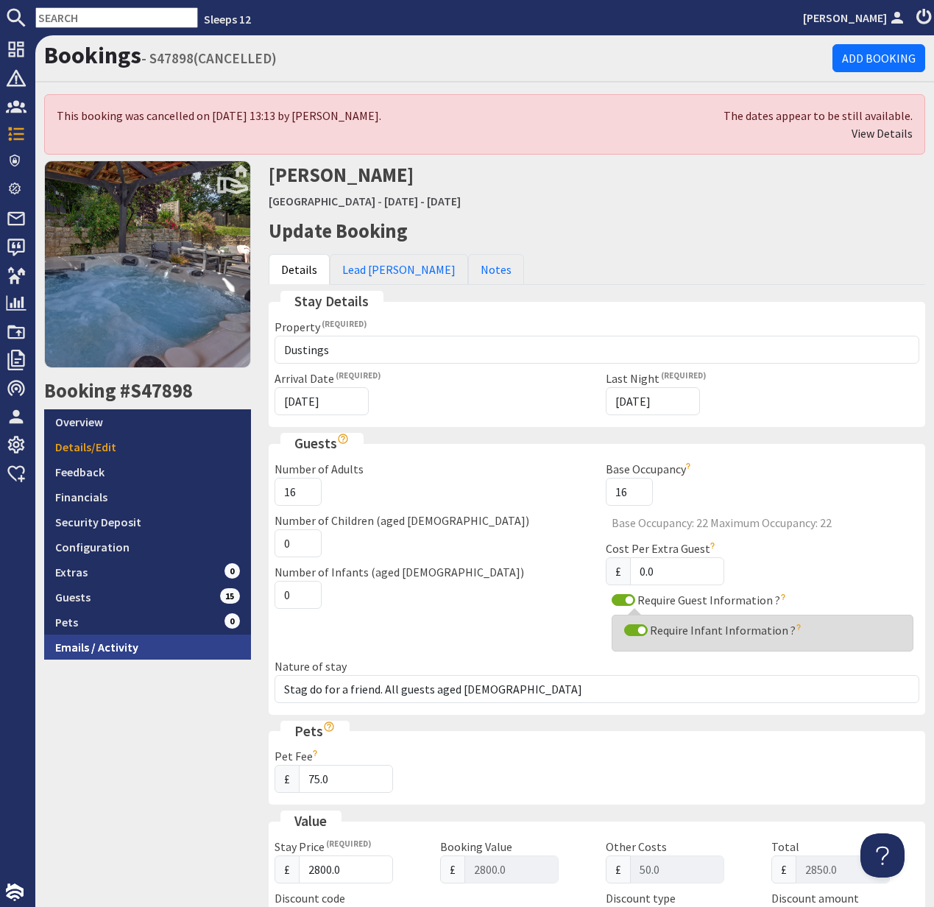
click at [107, 645] on link "Emails / Activity" at bounding box center [147, 647] width 207 height 25
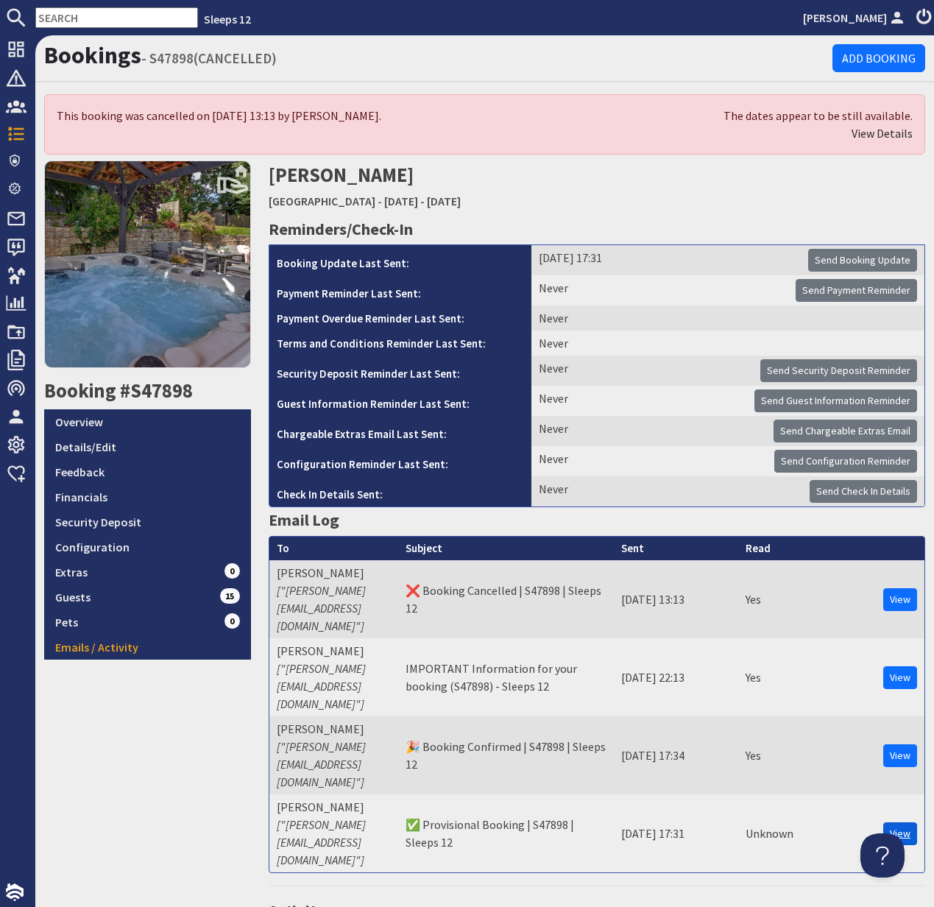
click at [894, 822] on link "View" at bounding box center [900, 833] width 34 height 23
click at [96, 447] on link "Details/Edit" at bounding box center [147, 446] width 207 height 25
select select "587"
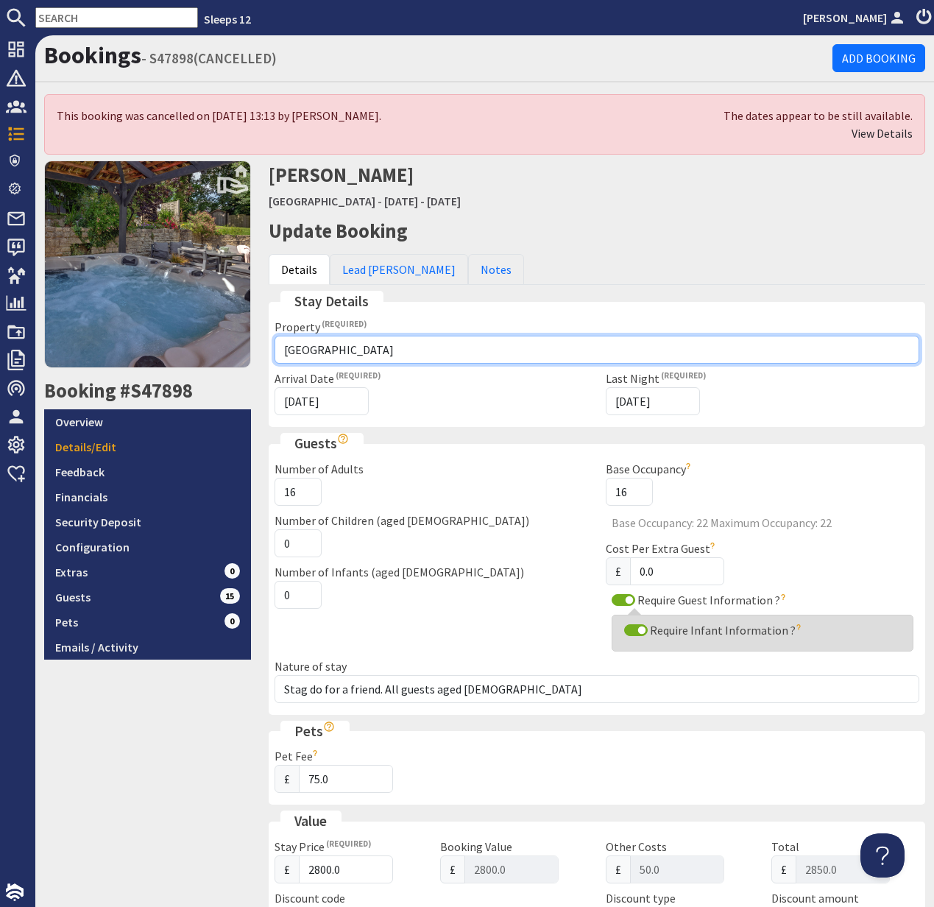
click at [372, 350] on select "Please select a property Ortensia Ortus House Asham House Thorncombe Valleys Re…" at bounding box center [597, 350] width 645 height 28
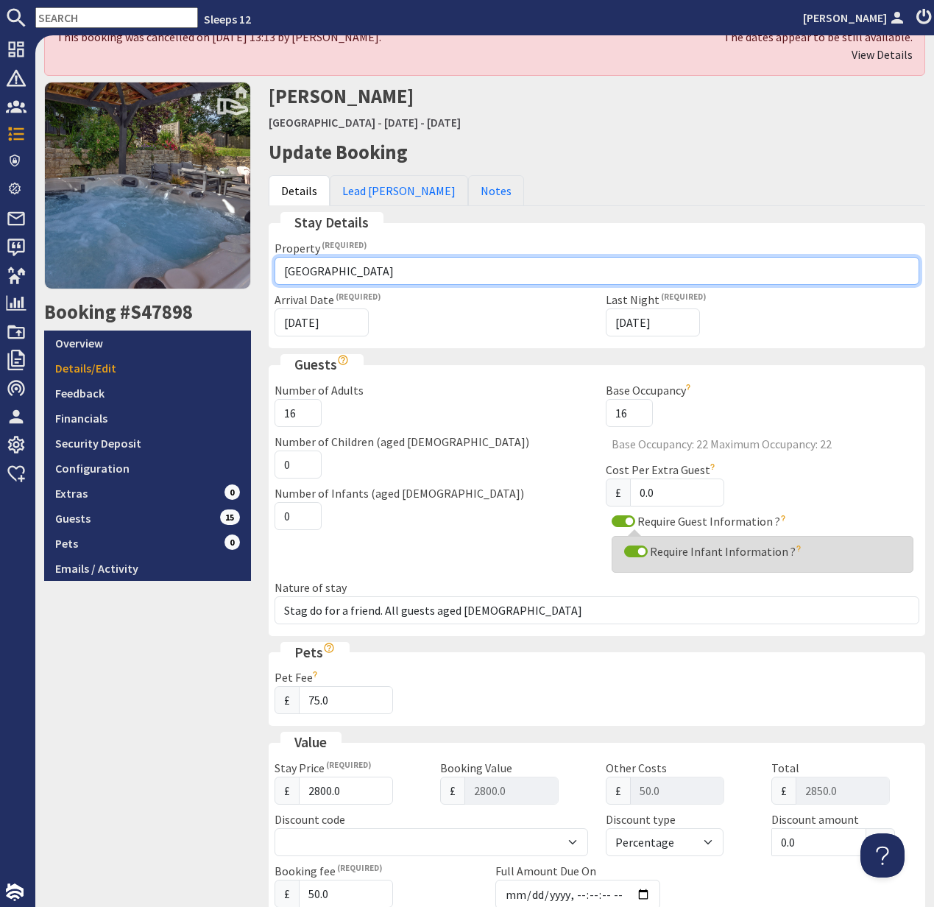
scroll to position [97, 0]
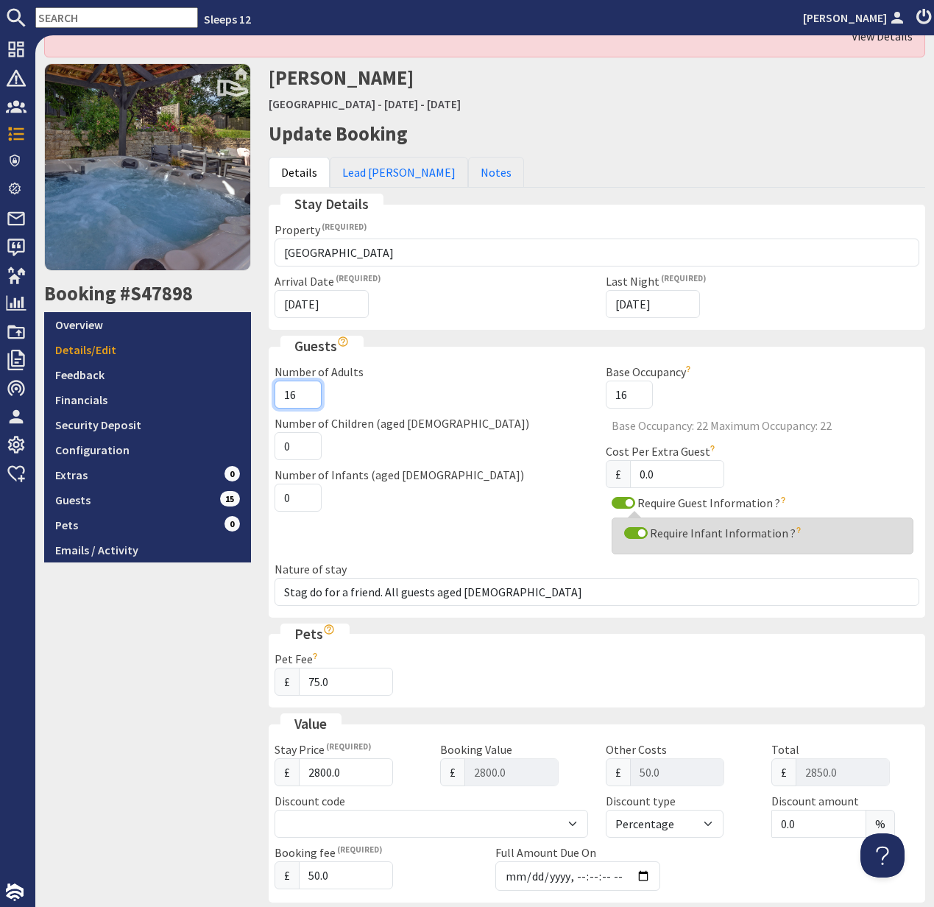
click at [295, 390] on input "16" at bounding box center [298, 395] width 47 height 28
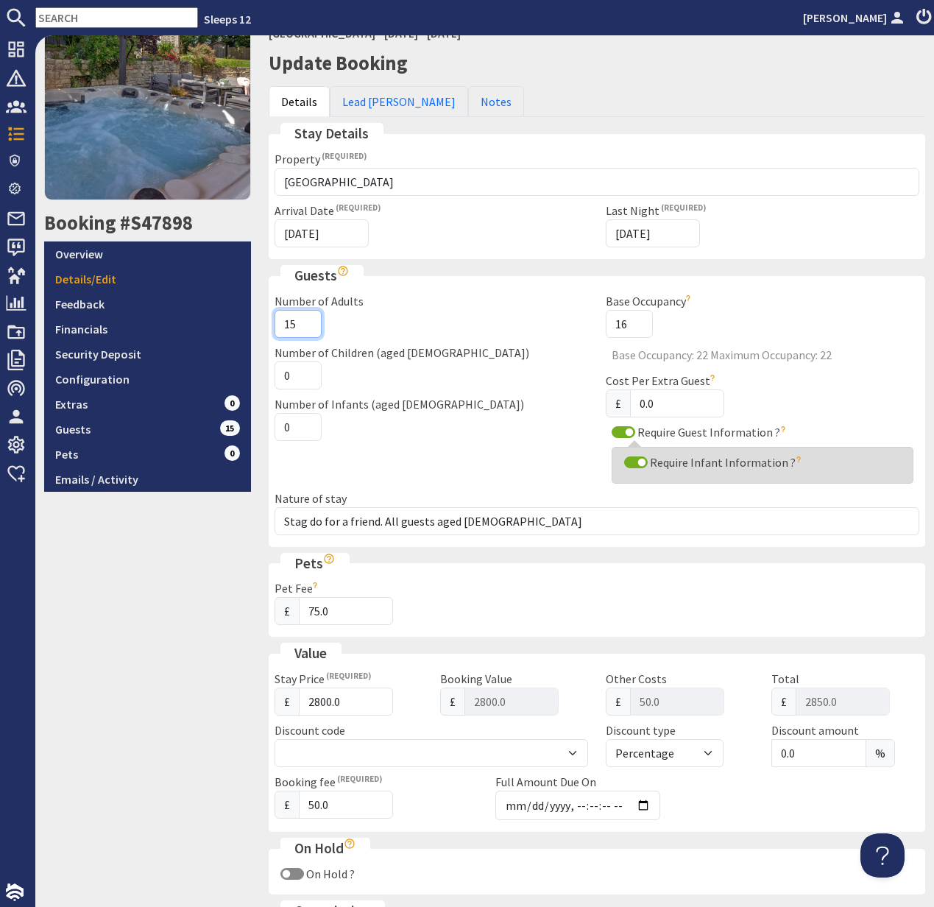
scroll to position [203, 0]
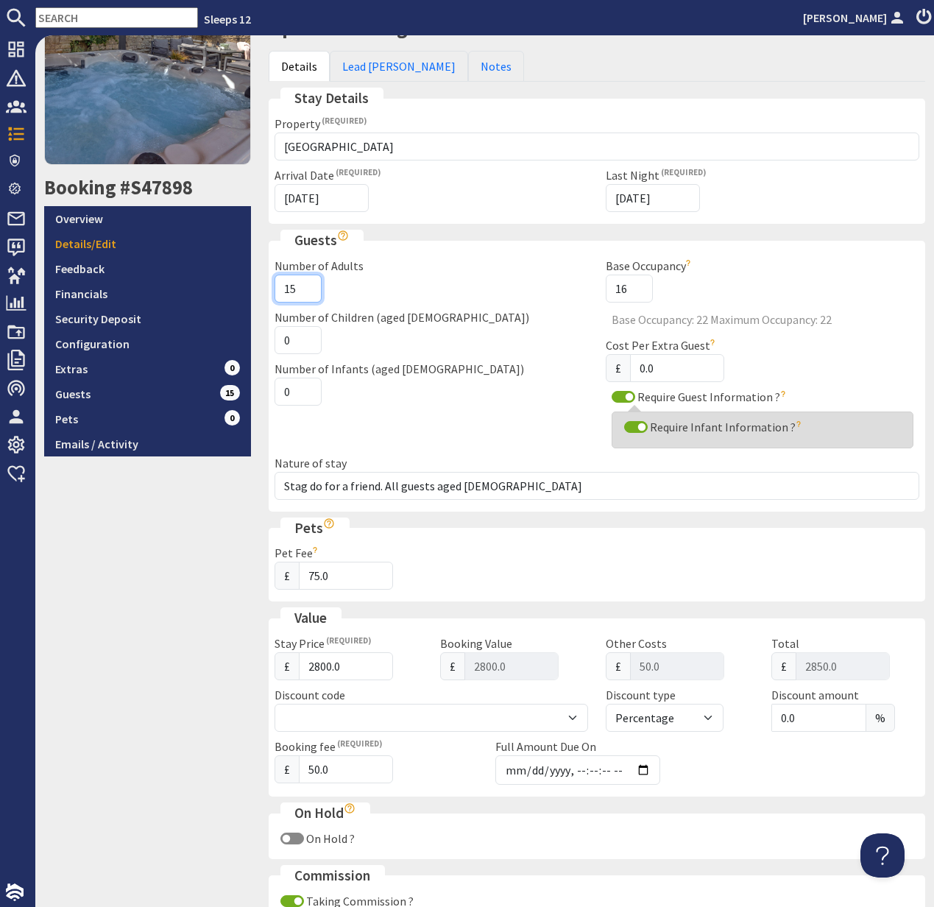
type input "15"
type input "2799.99"
type input "2849.99"
type input "2799.98"
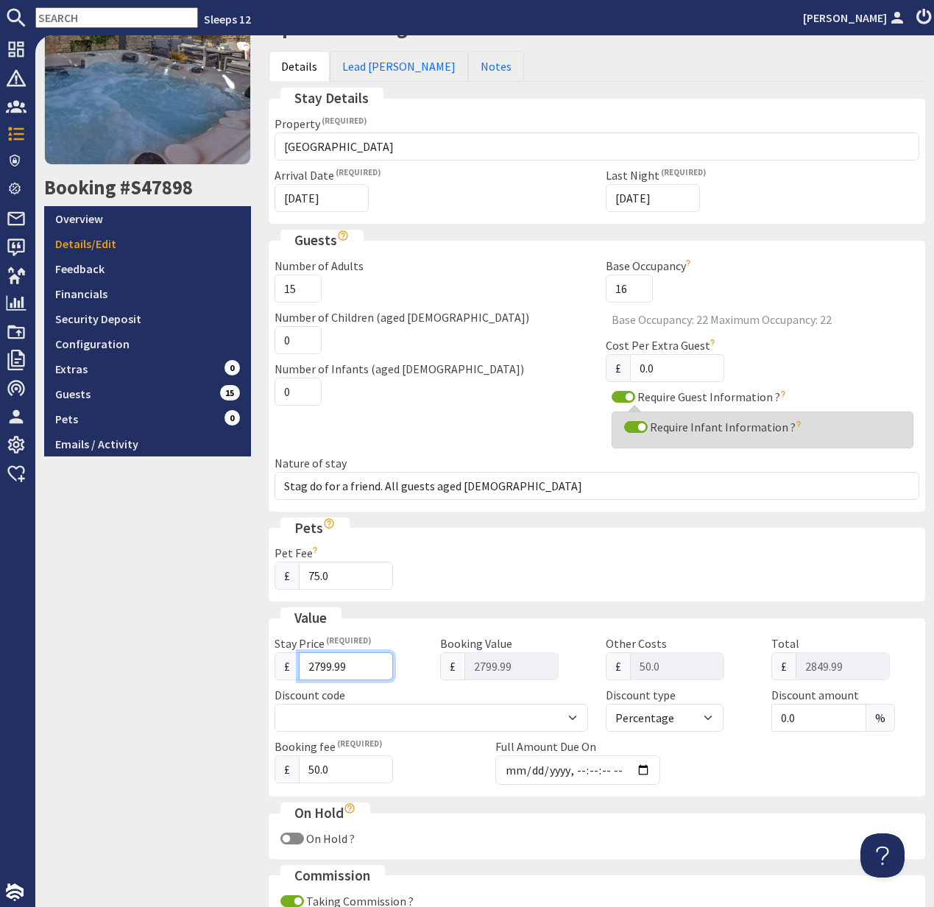
type input "2799.98"
type input "2849.98"
type input "2799.97"
type input "2849.97"
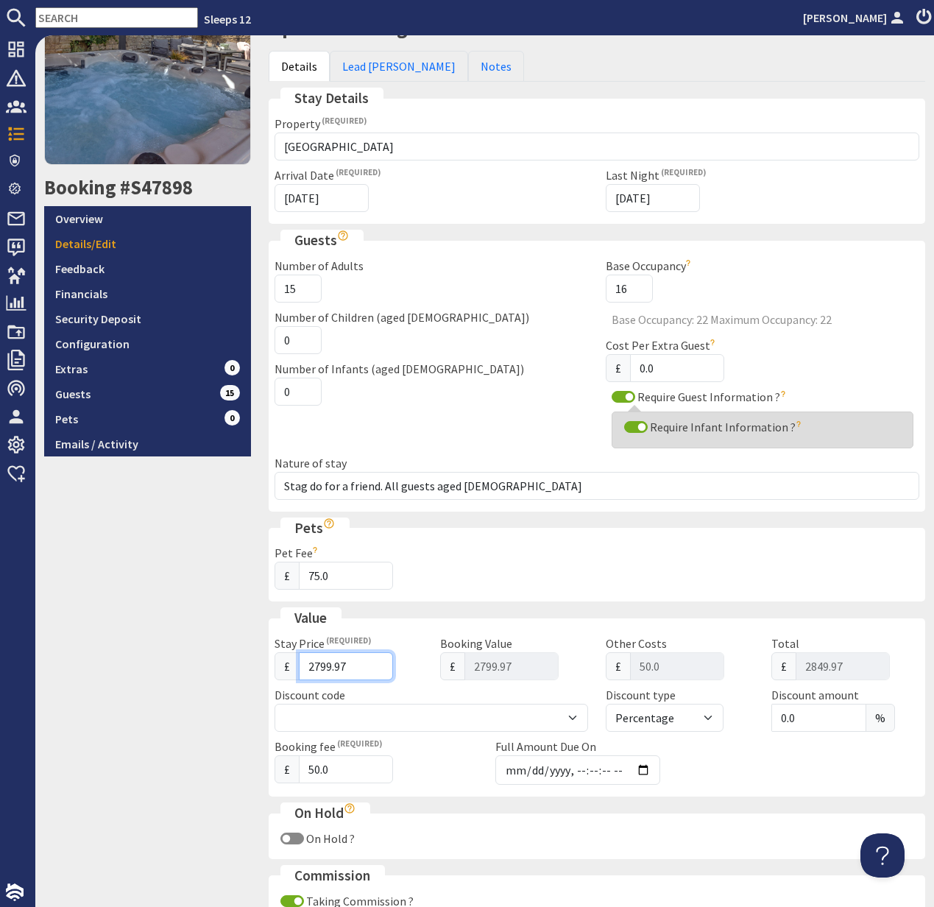
scroll to position [205, 0]
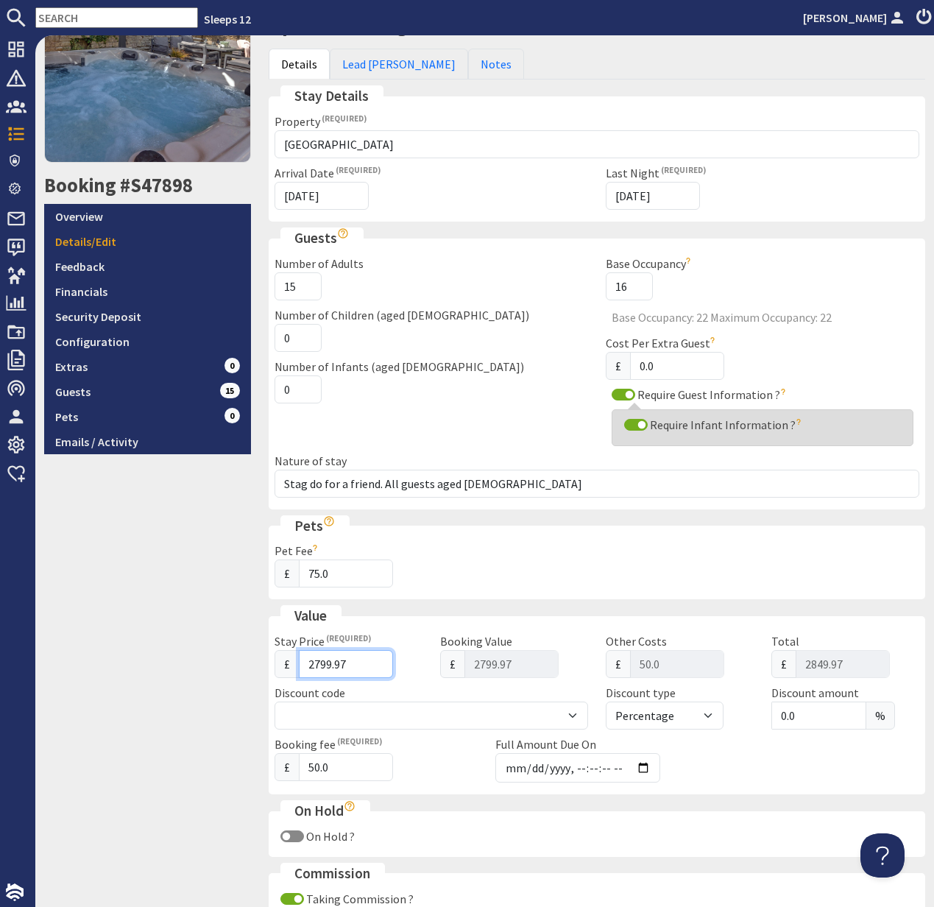
drag, startPoint x: 299, startPoint y: 667, endPoint x: 285, endPoint y: 667, distance: 14.0
click at [285, 667] on div "£ 2799.97" at bounding box center [349, 664] width 148 height 28
type input "1"
type input "51.00"
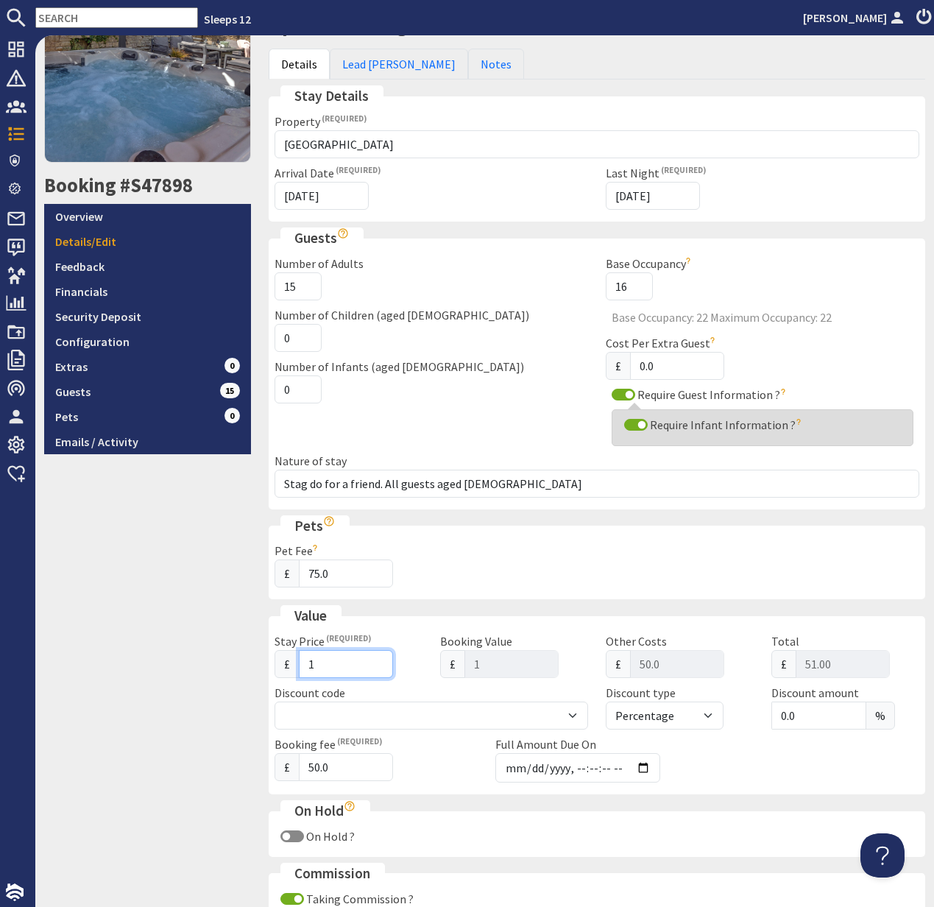
type input "16"
type input "66.00"
type input "164"
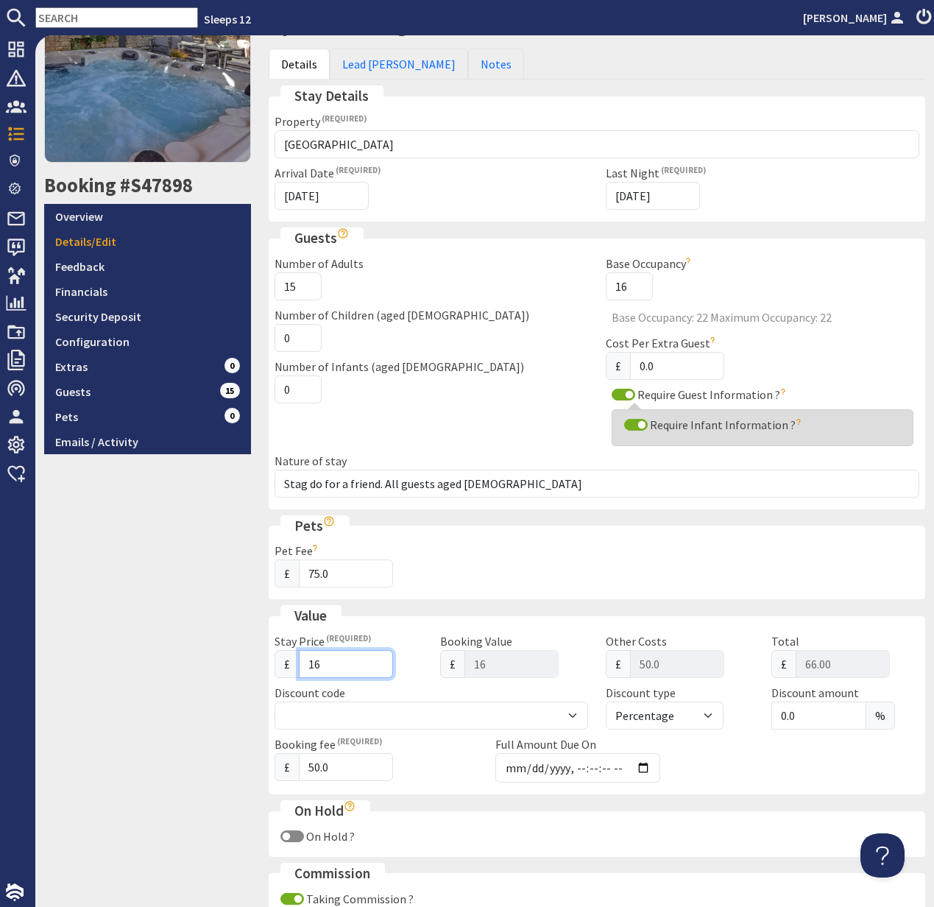
type input "214.00"
type input "16"
type input "66.00"
type input "165"
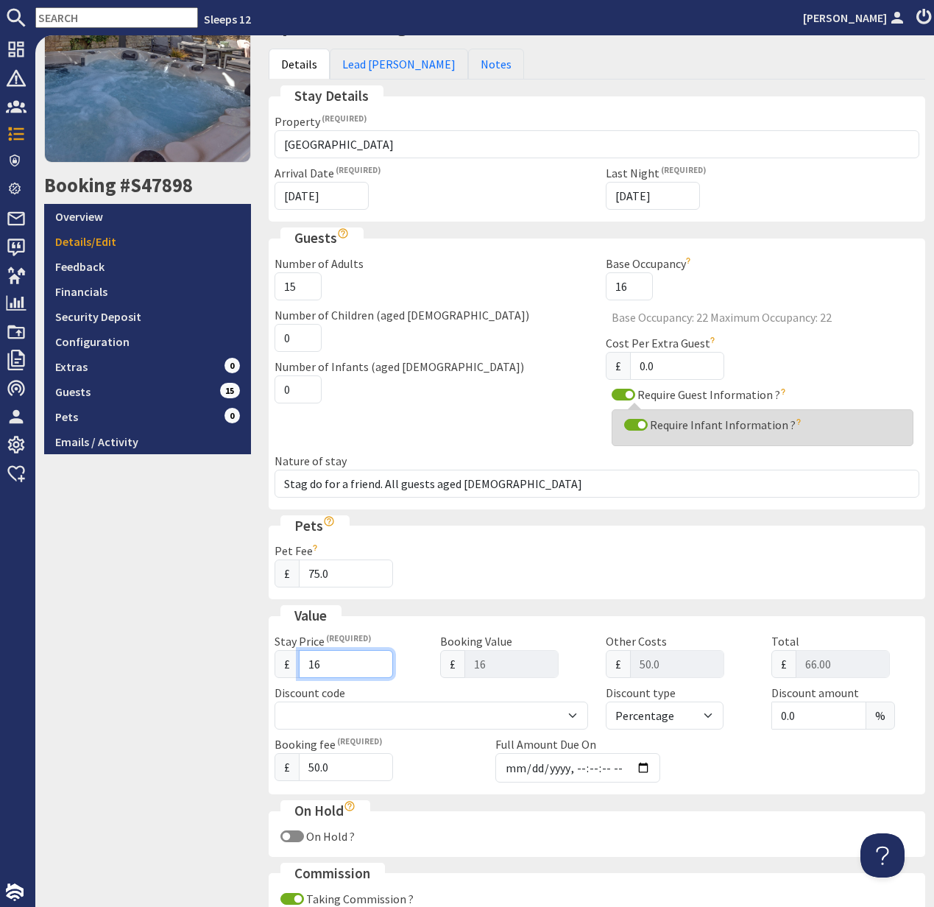
type input "165"
type input "215.00"
type input "1650"
type input "1700.00"
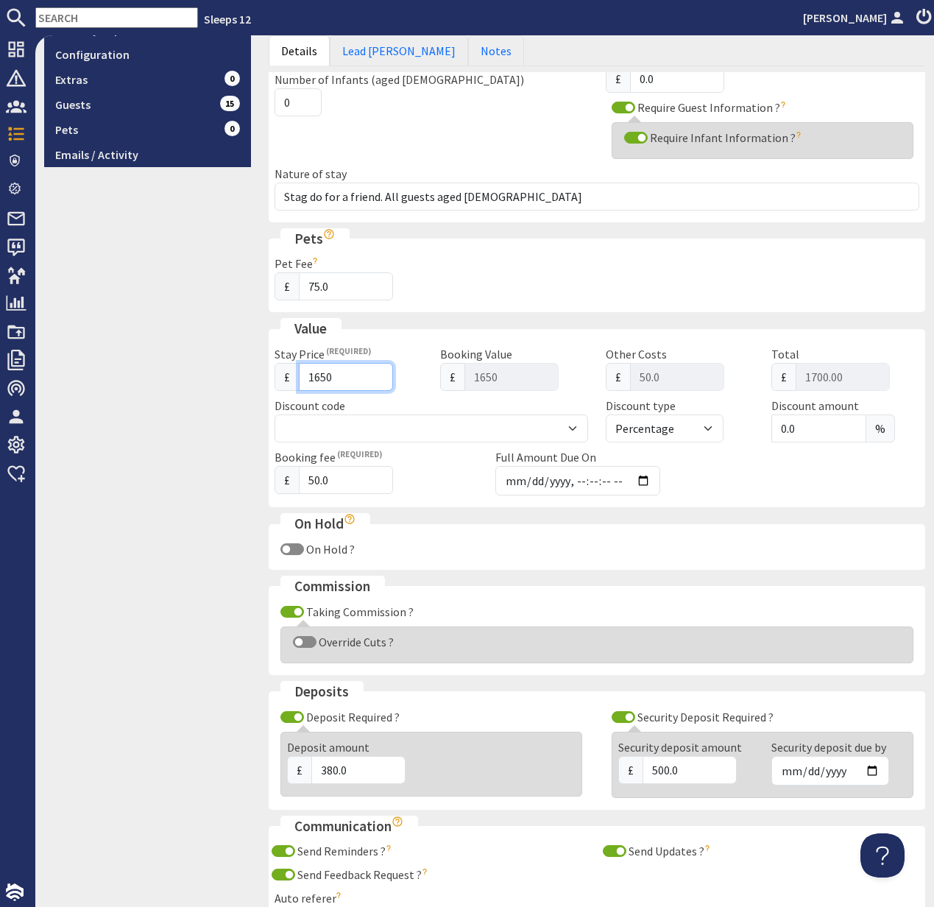
scroll to position [647, 0]
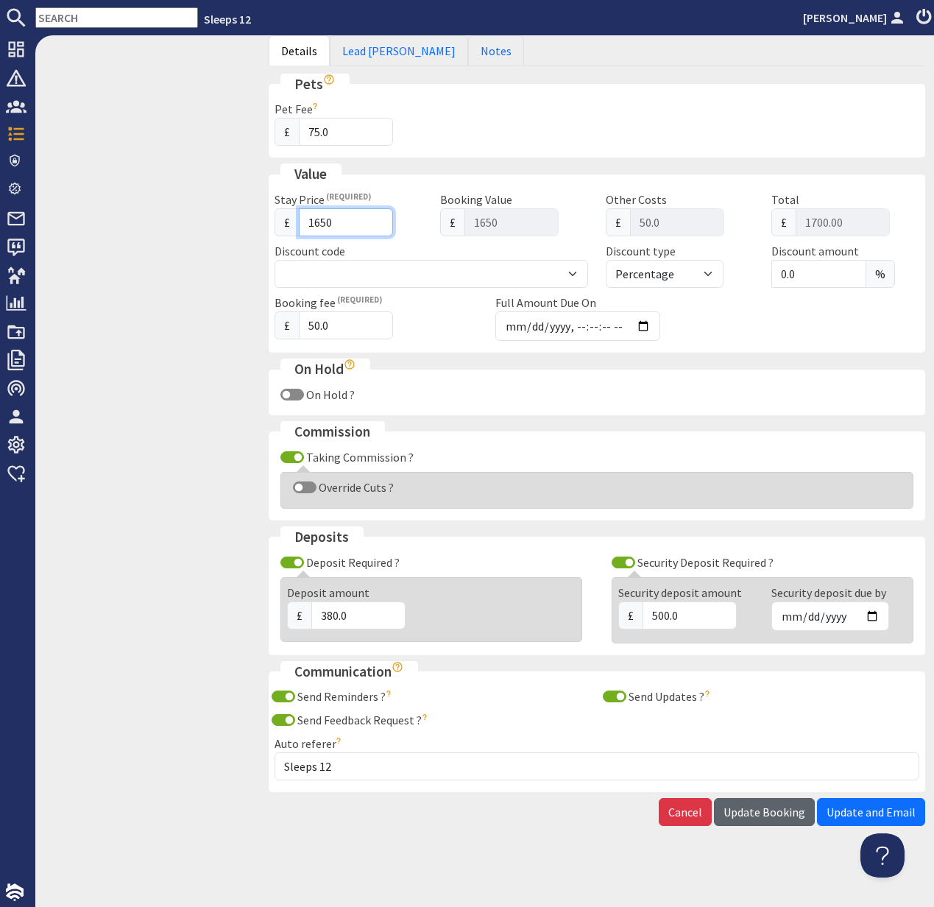
type input "1650"
click at [783, 807] on span "Update Booking" at bounding box center [765, 812] width 82 height 15
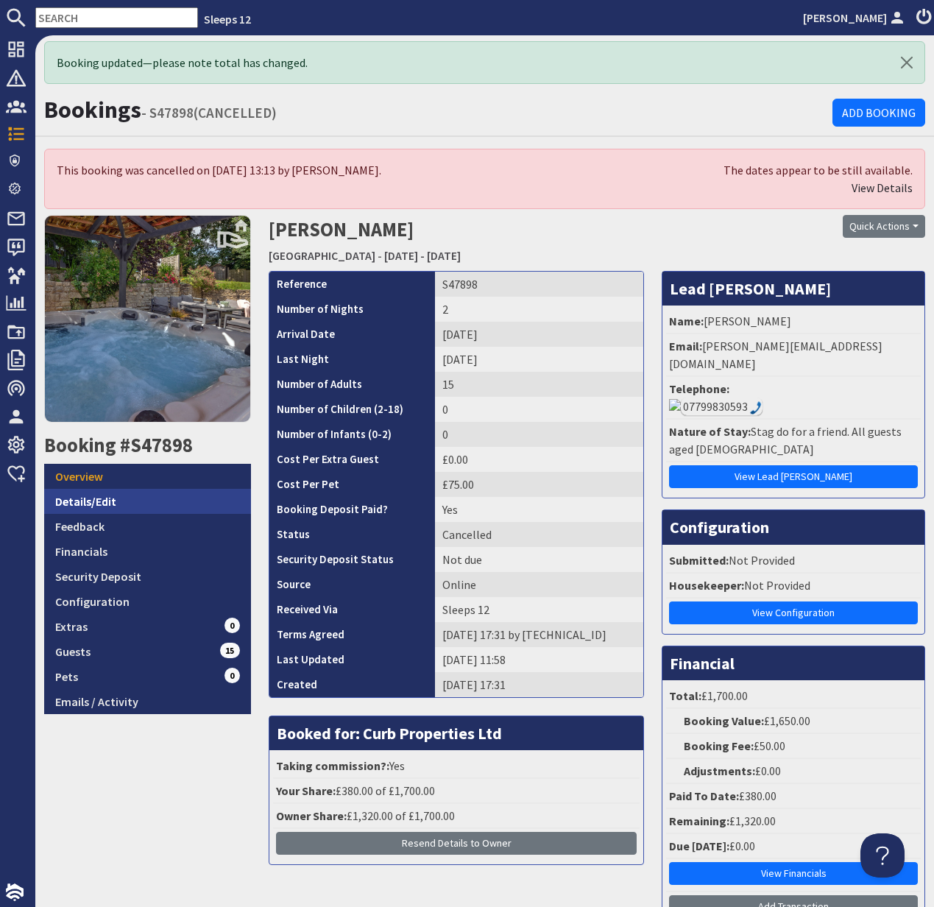
click at [103, 501] on link "Details/Edit" at bounding box center [147, 501] width 207 height 25
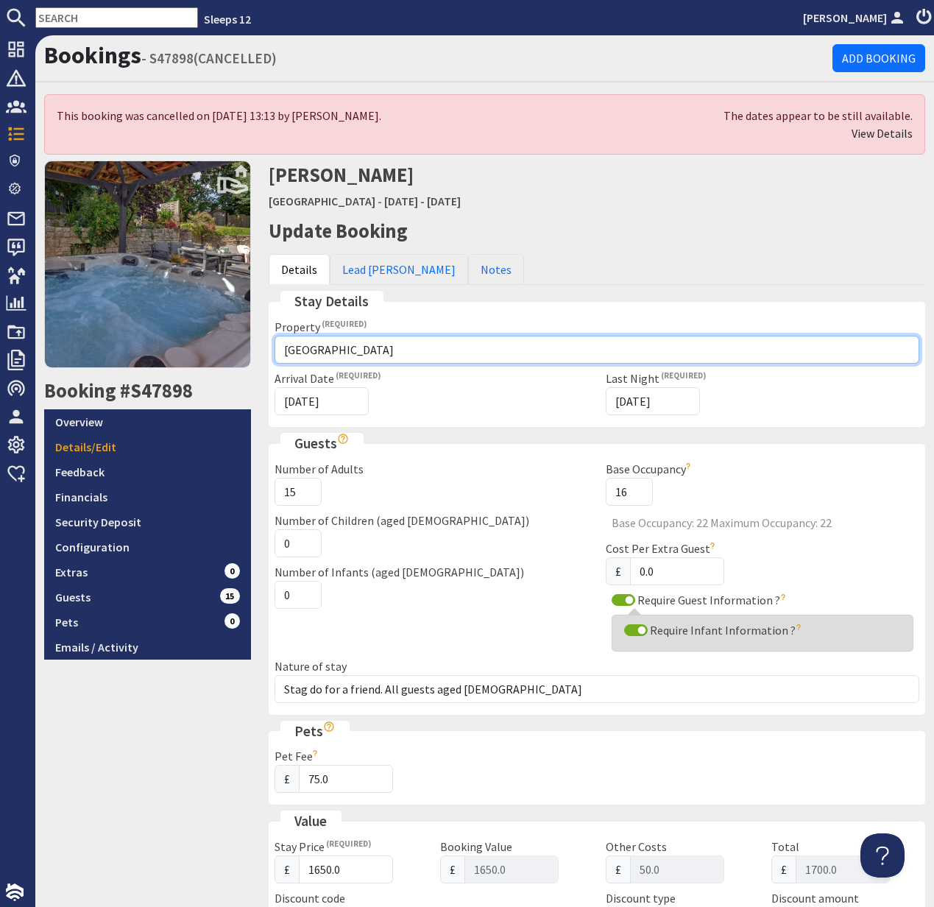
click at [378, 345] on select "Please select a property Ortensia Ortus House Asham House Thorncombe Valleys Re…" at bounding box center [597, 350] width 645 height 28
click at [400, 346] on select "Please select a property Ortensia Ortus House Asham House Thorncombe Valleys Re…" at bounding box center [597, 350] width 645 height 28
select select "587"
click at [275, 336] on select "Please select a property Ortensia Ortus House Asham House Thorncombe Valleys Re…" at bounding box center [597, 350] width 645 height 28
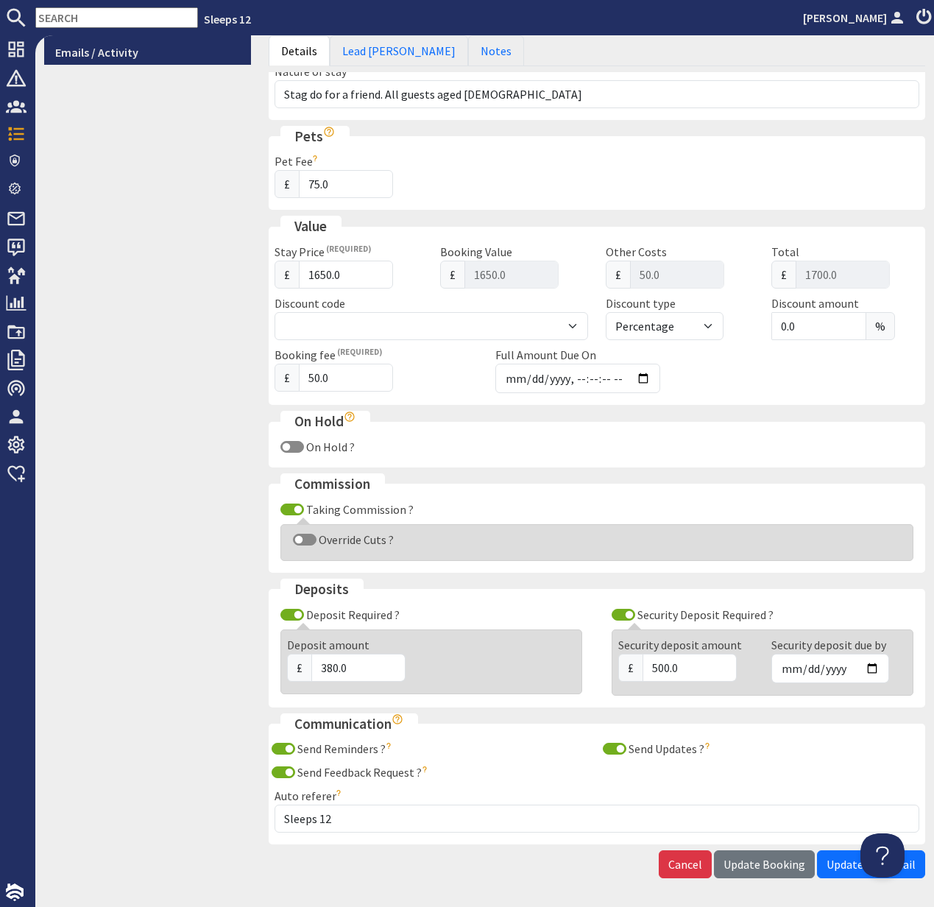
scroll to position [647, 0]
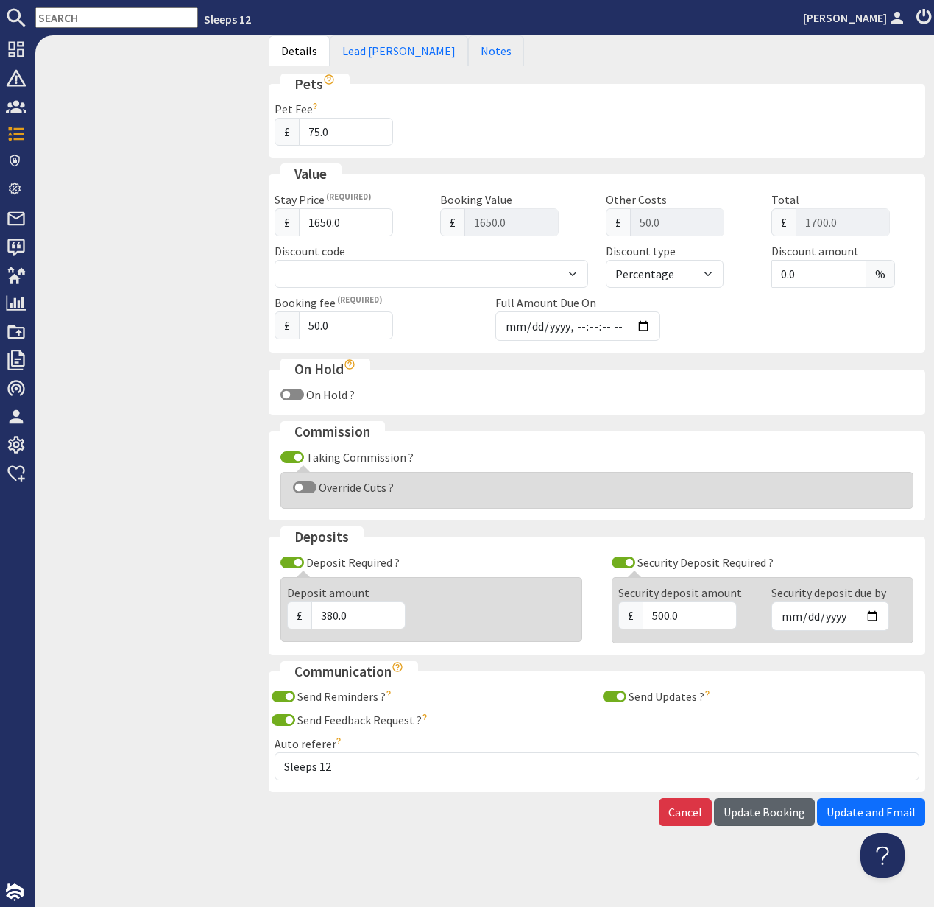
click at [777, 816] on span "Update Booking" at bounding box center [765, 812] width 82 height 15
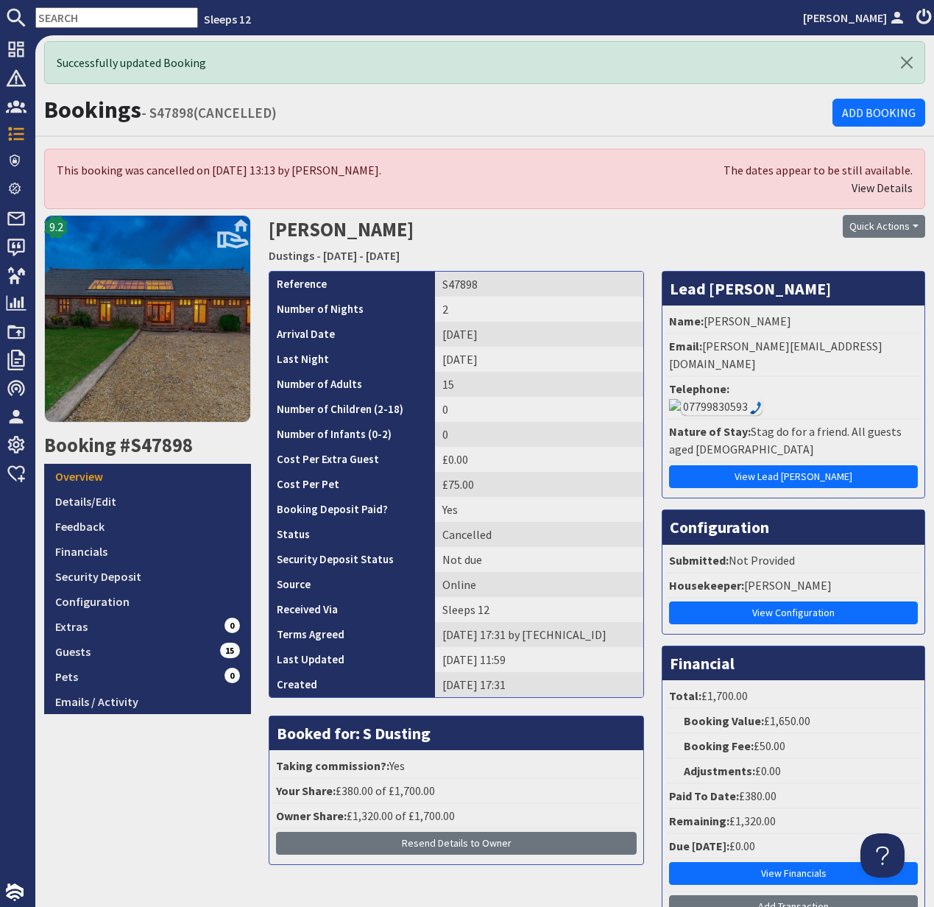
click at [807, 348] on li "Email: jamiehall@hotmail.co.uk" at bounding box center [793, 355] width 255 height 43
click at [836, 345] on li "Email: jamiehall@hotmail.co.uk" at bounding box center [793, 355] width 255 height 43
drag, startPoint x: 830, startPoint y: 346, endPoint x: 702, endPoint y: 347, distance: 127.4
click at [702, 347] on li "Email: jamiehall@hotmail.co.uk" at bounding box center [793, 355] width 255 height 43
copy li "jamiehall@hotmail.co.uk"
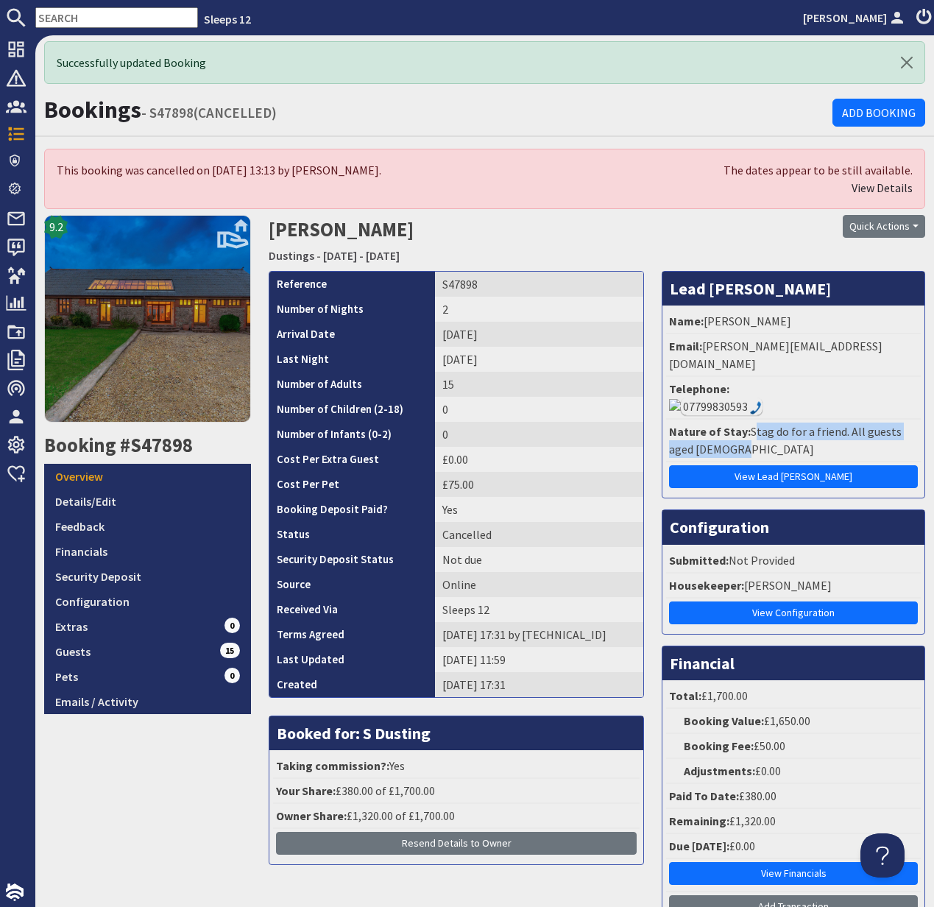
drag, startPoint x: 749, startPoint y: 398, endPoint x: 816, endPoint y: 414, distance: 68.0
click at [816, 420] on li "Nature of Stay: Stag do for a friend. All guests aged 29 - 45" at bounding box center [793, 441] width 255 height 43
copy li "Stag do for a friend. All guests aged 29 - 45"
click at [96, 495] on link "Details/Edit" at bounding box center [147, 501] width 207 height 25
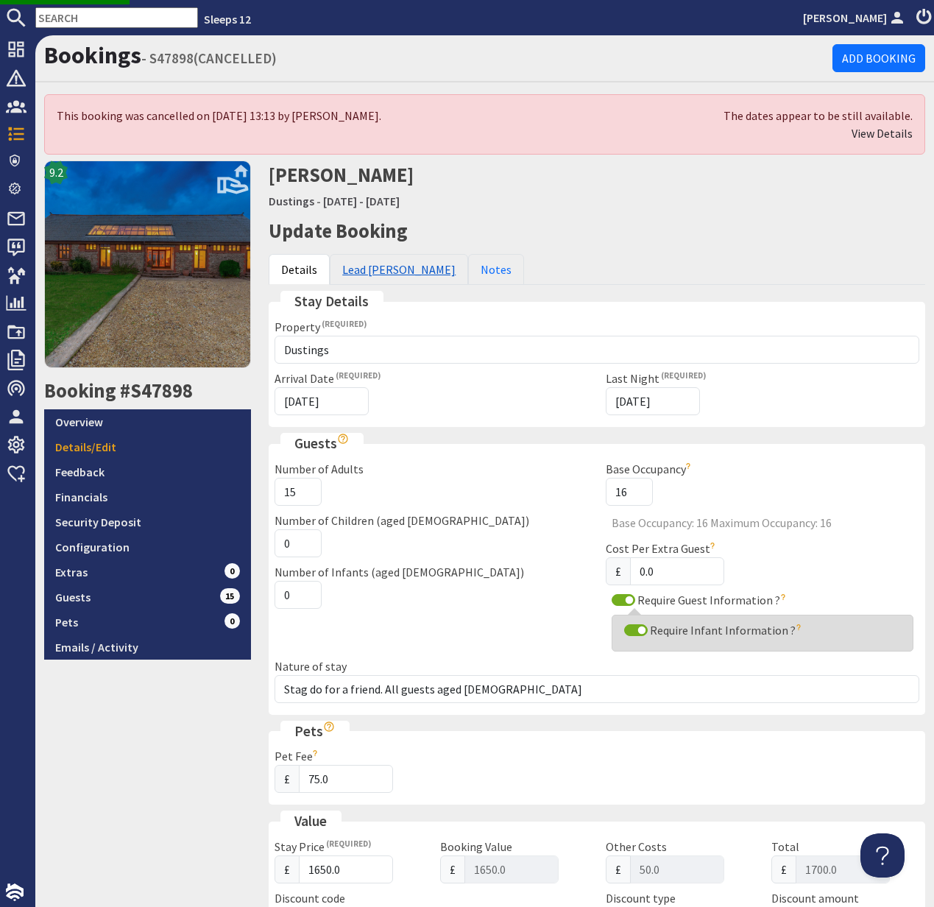
click at [373, 272] on link "Lead Booker" at bounding box center [399, 269] width 138 height 31
click at [370, 269] on link "Lead Booker" at bounding box center [399, 269] width 138 height 31
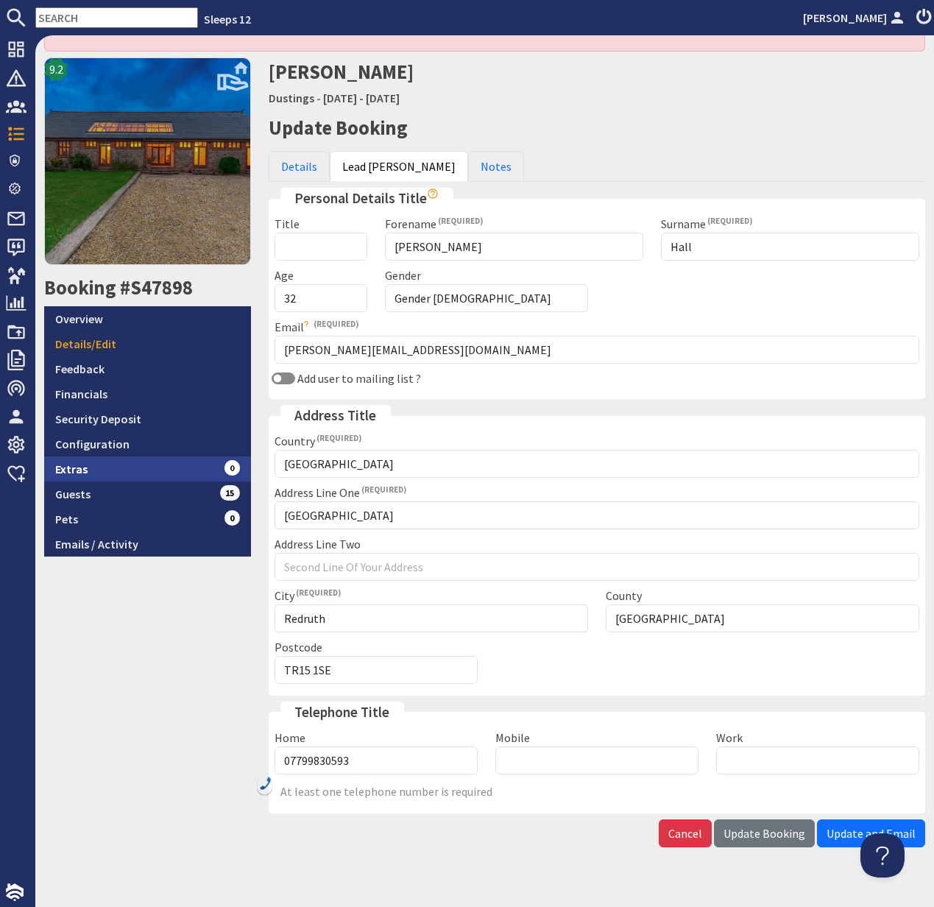
scroll to position [107, 0]
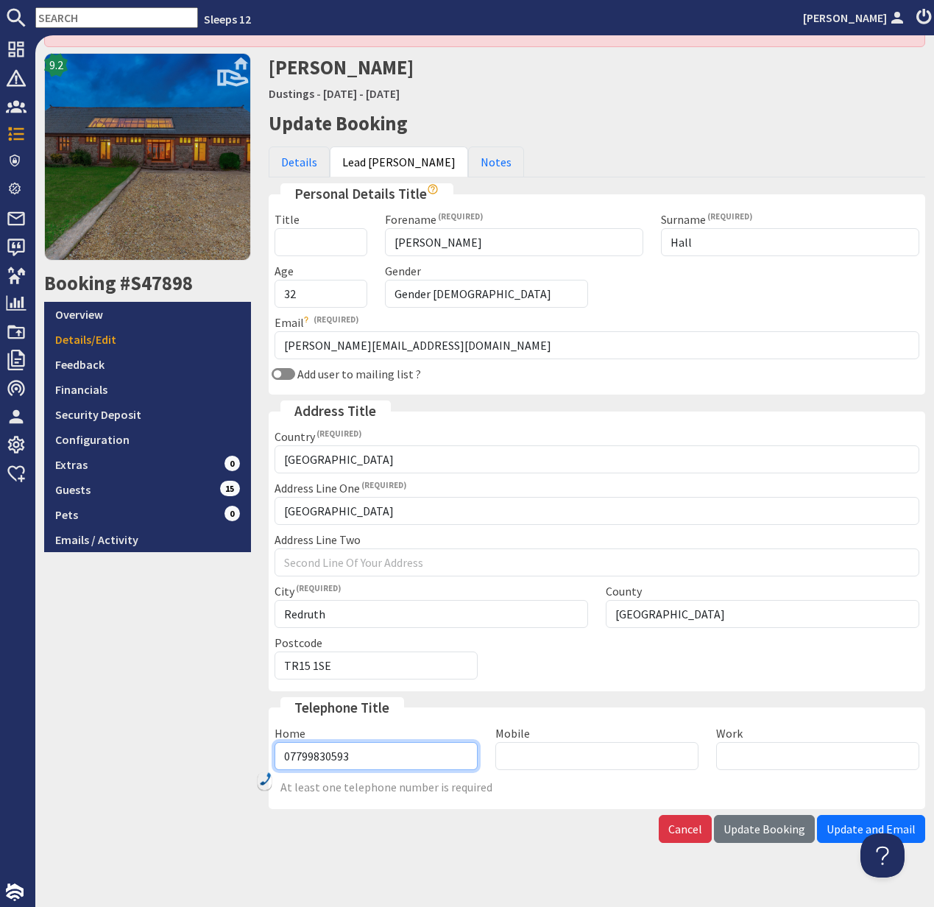
drag, startPoint x: 359, startPoint y: 755, endPoint x: 276, endPoint y: 752, distance: 83.2
click at [276, 752] on input "07799830593" at bounding box center [376, 756] width 203 height 28
click at [468, 165] on link "Notes" at bounding box center [496, 161] width 56 height 31
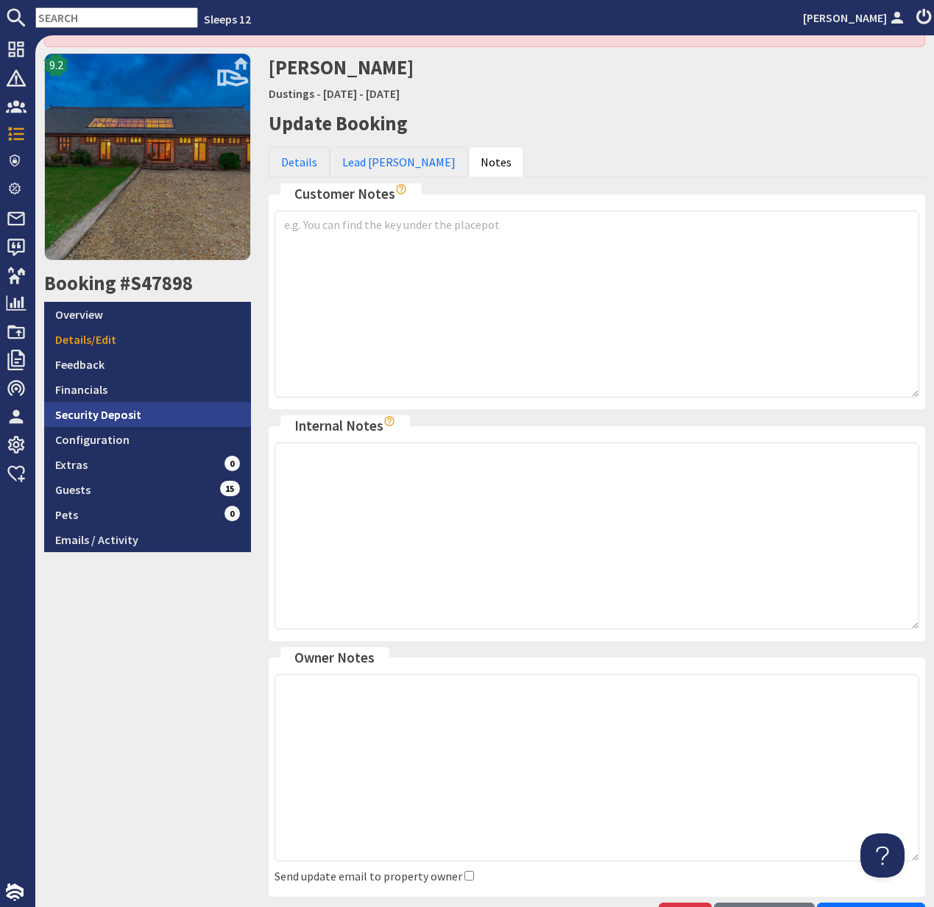
click at [119, 414] on link "Security Deposit" at bounding box center [147, 414] width 207 height 25
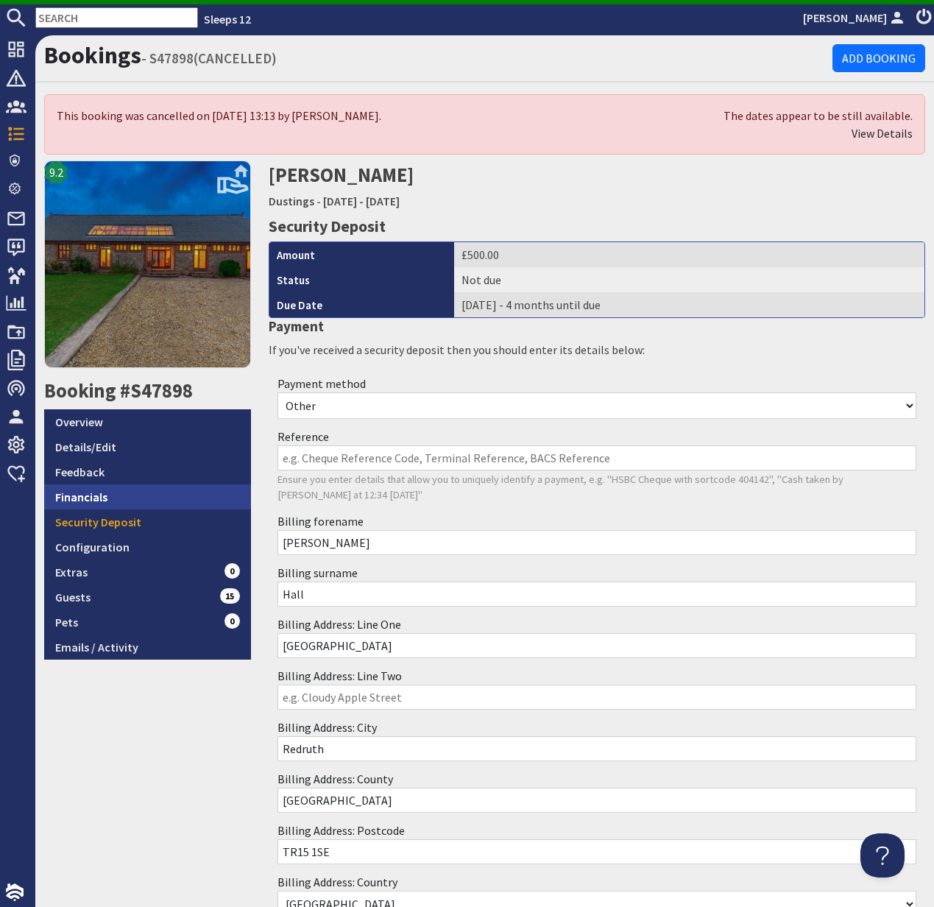
click at [93, 498] on link "Financials" at bounding box center [147, 496] width 207 height 25
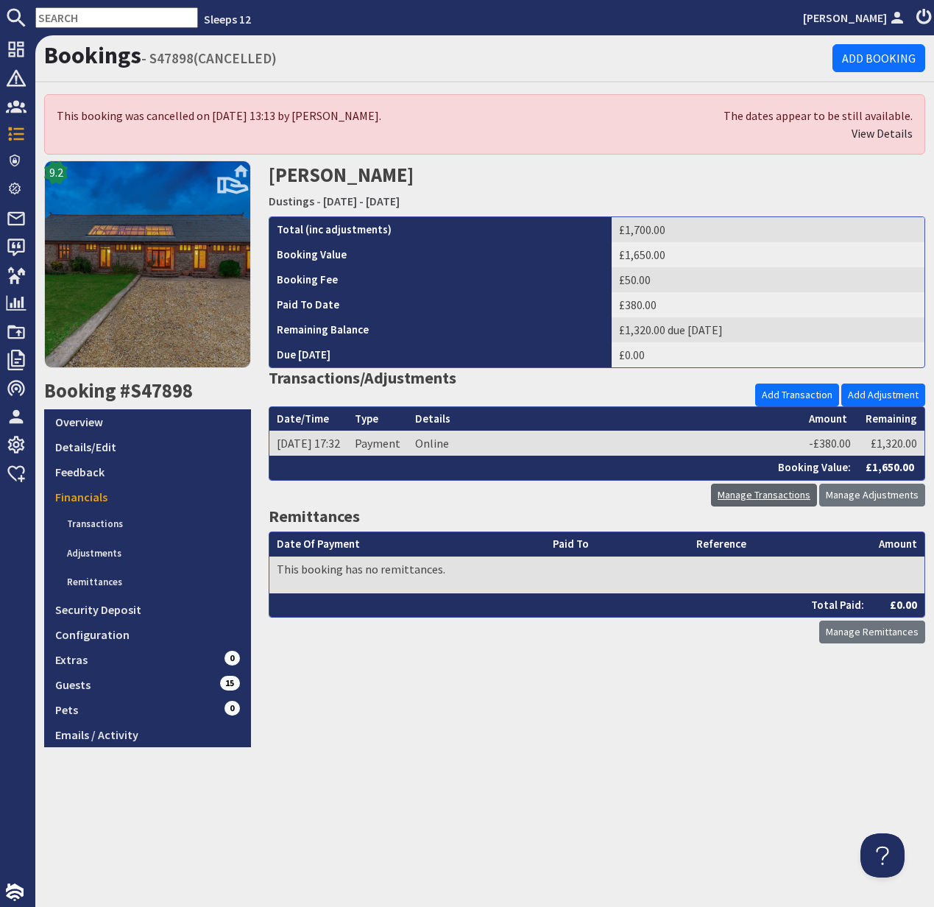
click at [781, 498] on link "Manage Transactions" at bounding box center [764, 495] width 106 height 23
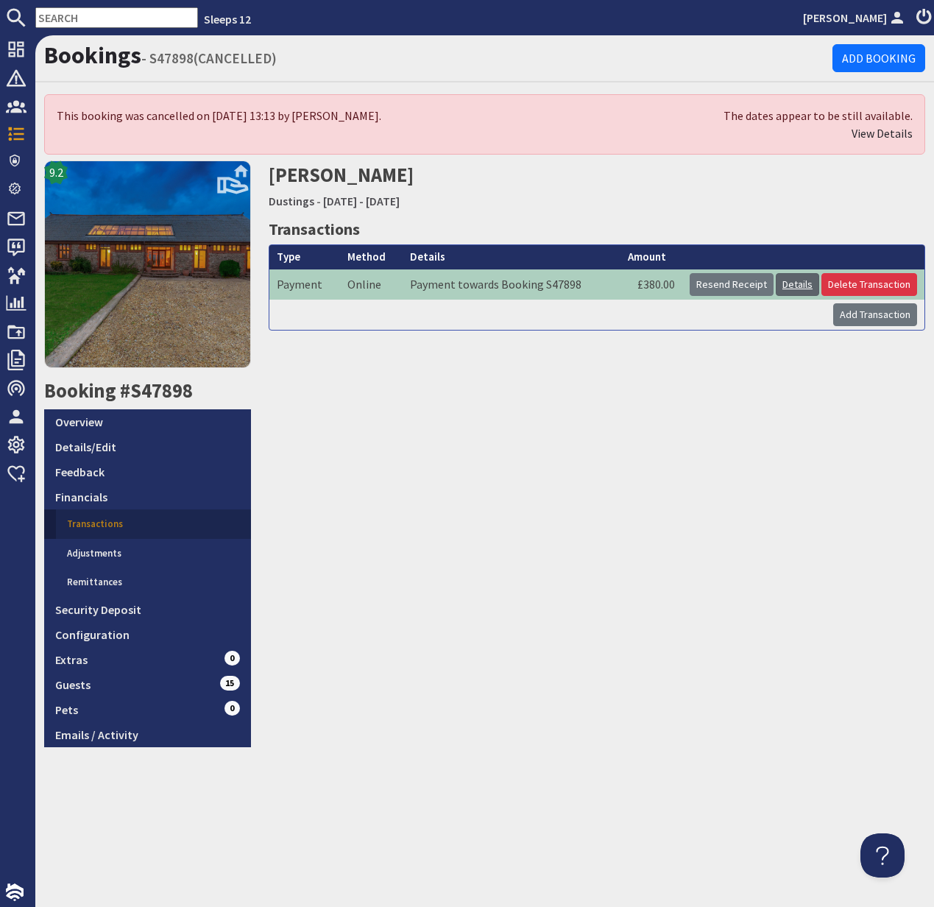
click at [796, 281] on link "Details" at bounding box center [797, 284] width 43 height 23
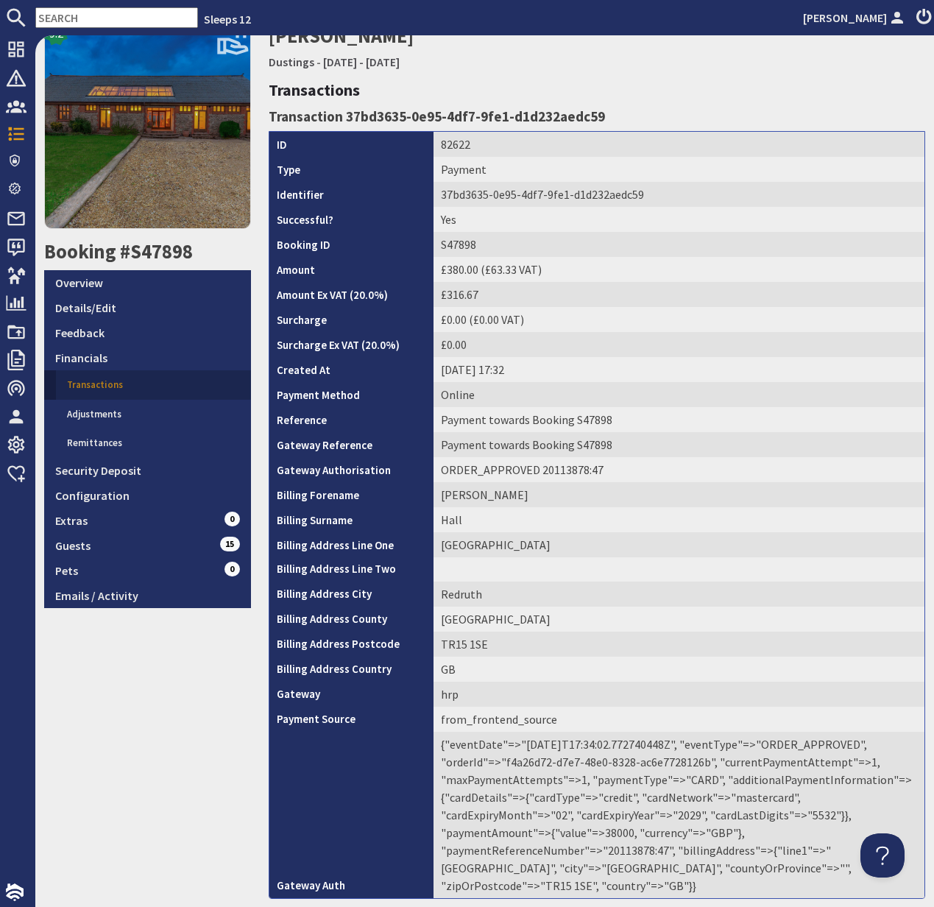
scroll to position [211, 0]
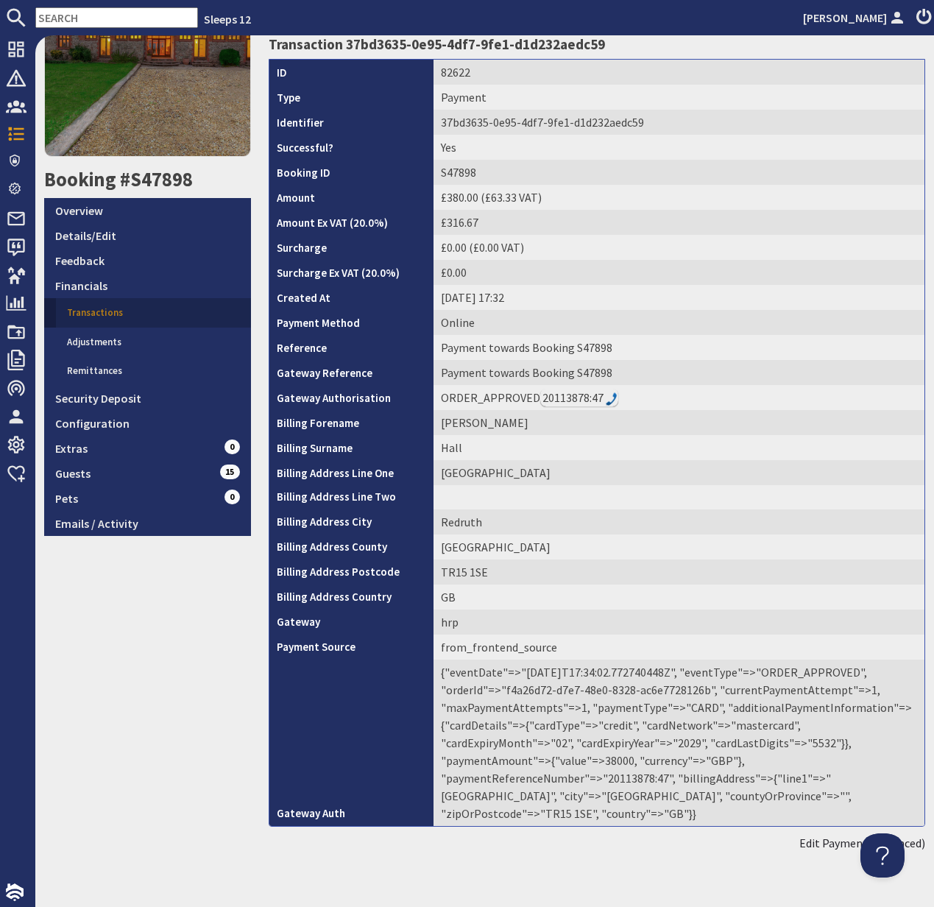
click at [726, 757] on td "{"eventDate"=>"2025-08-31T17:34:02.772740448Z", "eventType"=>"ORDER_APPROVED", …" at bounding box center [679, 743] width 491 height 166
click at [725, 757] on td "{"eventDate"=>"2025-08-31T17:34:02.772740448Z", "eventType"=>"ORDER_APPROVED", …" at bounding box center [679, 743] width 491 height 166
copy td "20113878"
click at [93, 289] on link "Financials" at bounding box center [147, 285] width 207 height 25
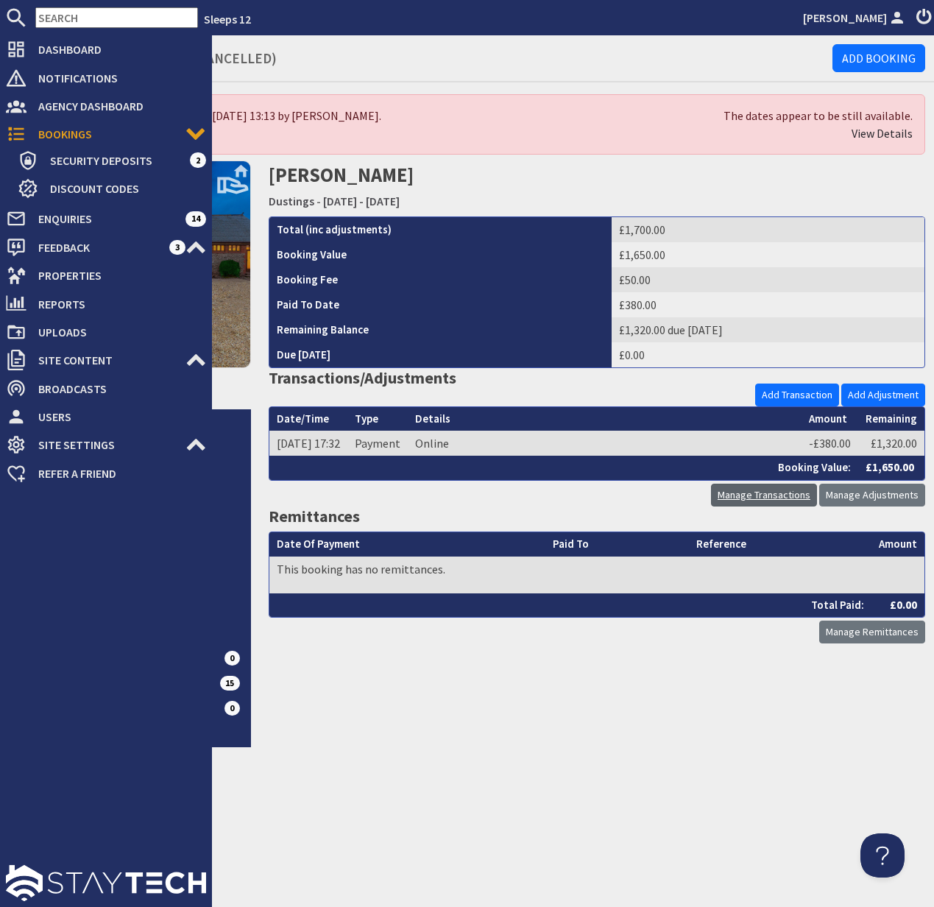
click at [789, 494] on link "Manage Transactions" at bounding box center [764, 495] width 106 height 23
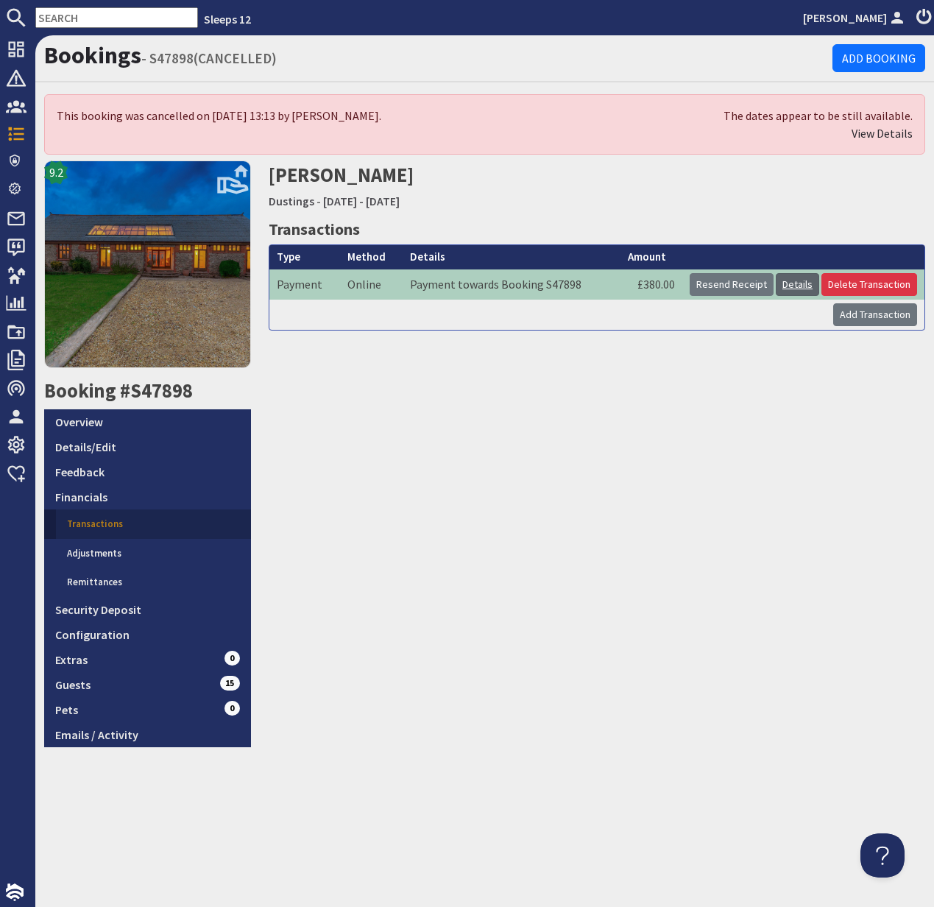
click at [796, 286] on link "Details" at bounding box center [797, 284] width 43 height 23
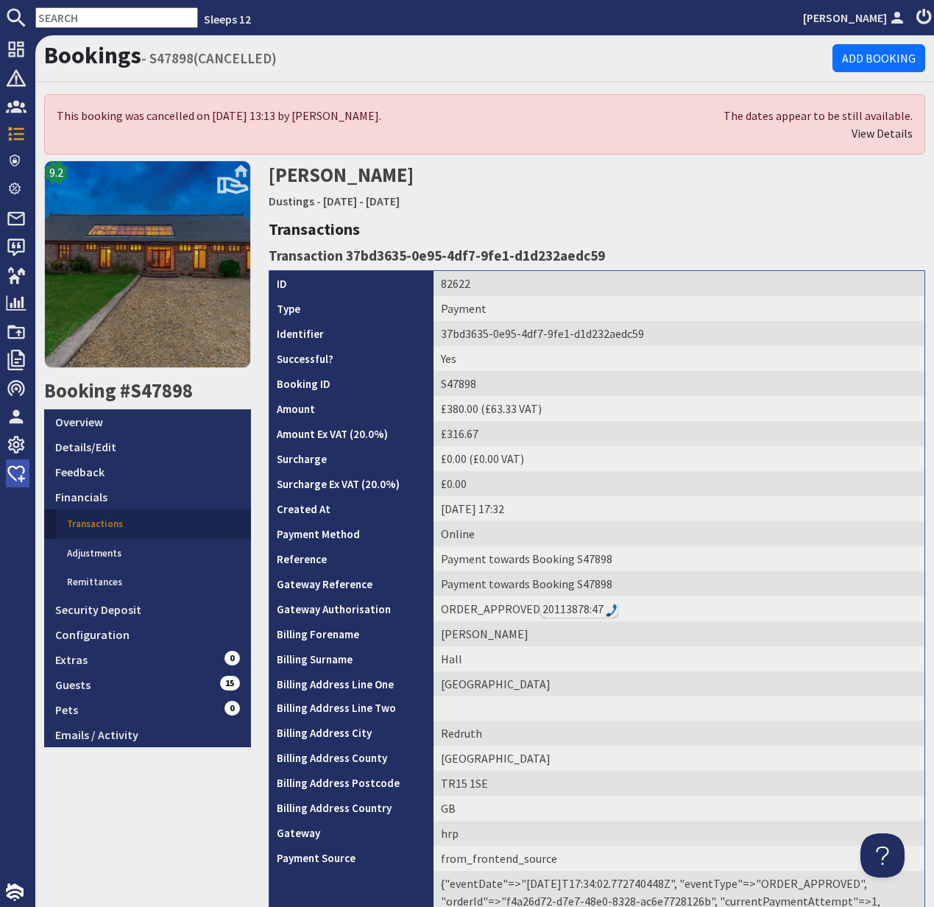
scroll to position [88, 0]
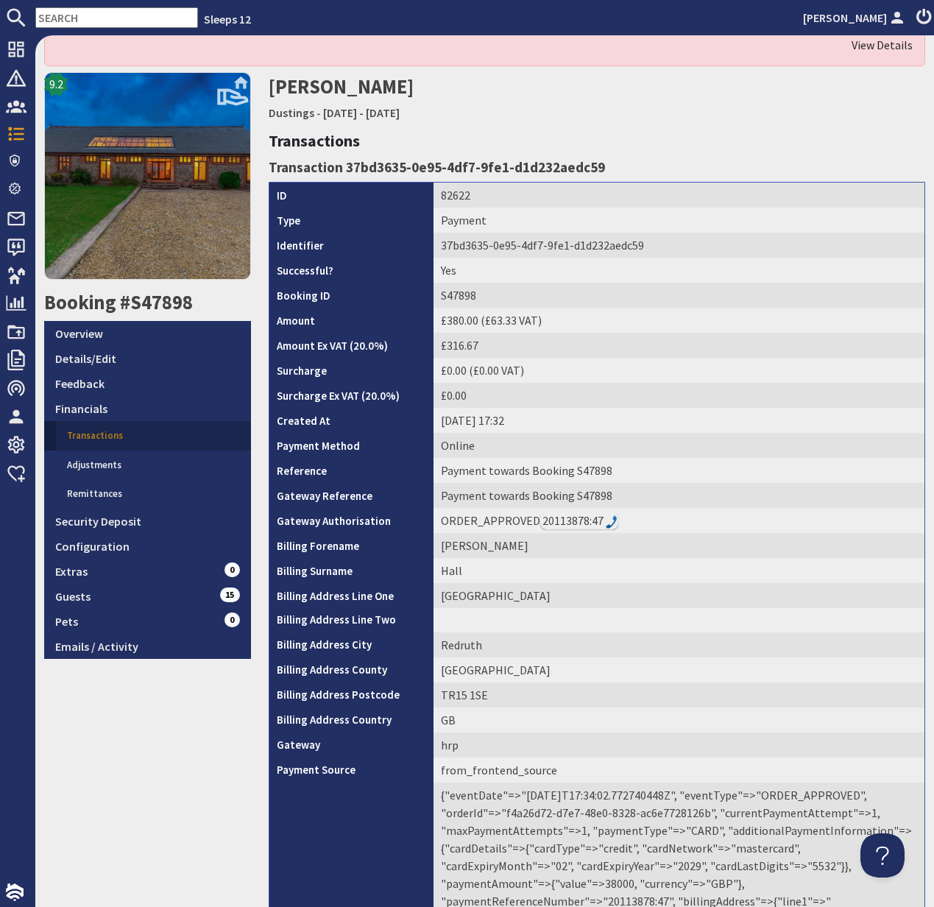
drag, startPoint x: 566, startPoint y: 597, endPoint x: 441, endPoint y: 592, distance: 125.2
click at [439, 593] on td "Glenwood Highway Lane" at bounding box center [679, 595] width 491 height 25
copy td "Glenwood Highway Lane"
drag, startPoint x: 489, startPoint y: 647, endPoint x: 467, endPoint y: 646, distance: 21.4
click at [468, 646] on td "Redruth" at bounding box center [679, 644] width 491 height 25
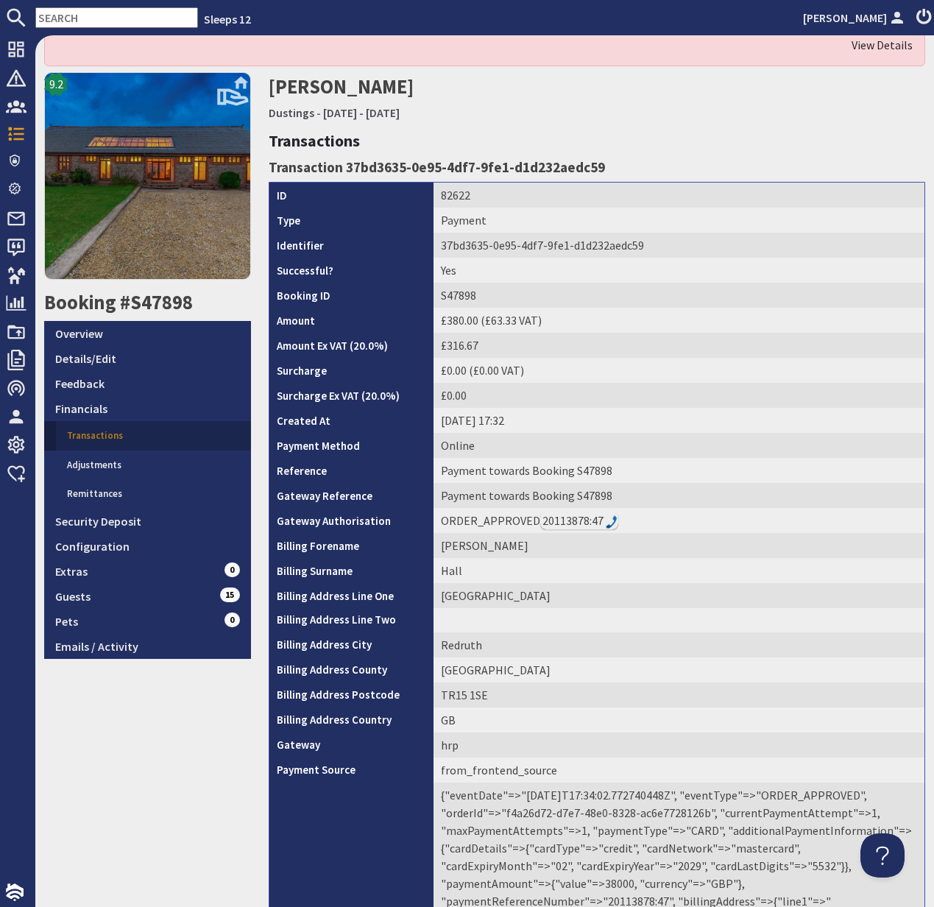
click at [463, 646] on td "Redruth" at bounding box center [679, 644] width 491 height 25
copy td "Redruth"
click at [463, 667] on td "Cornwall" at bounding box center [679, 669] width 491 height 25
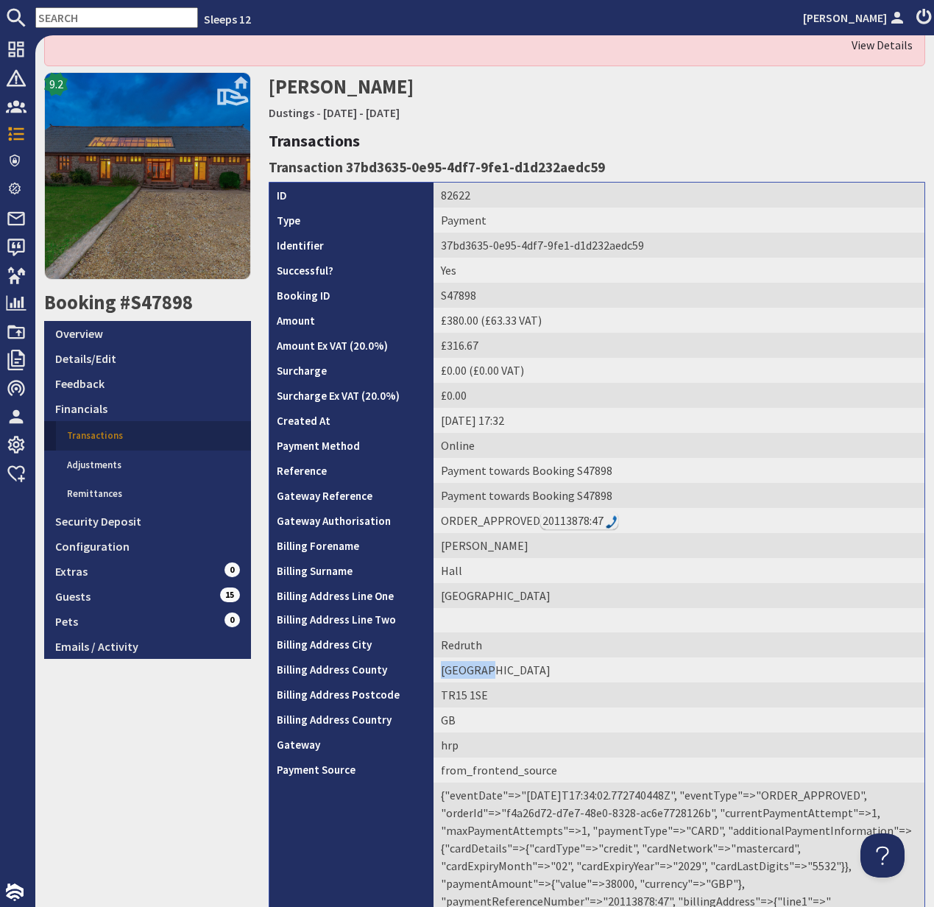
copy td "Cornwall"
drag, startPoint x: 494, startPoint y: 697, endPoint x: 432, endPoint y: 695, distance: 61.9
click at [432, 695] on tr "Billing Address Postcode TR15 1SE" at bounding box center [596, 694] width 655 height 25
copy tr "TR15 1SE"
click at [86, 339] on link "Overview" at bounding box center [147, 333] width 207 height 25
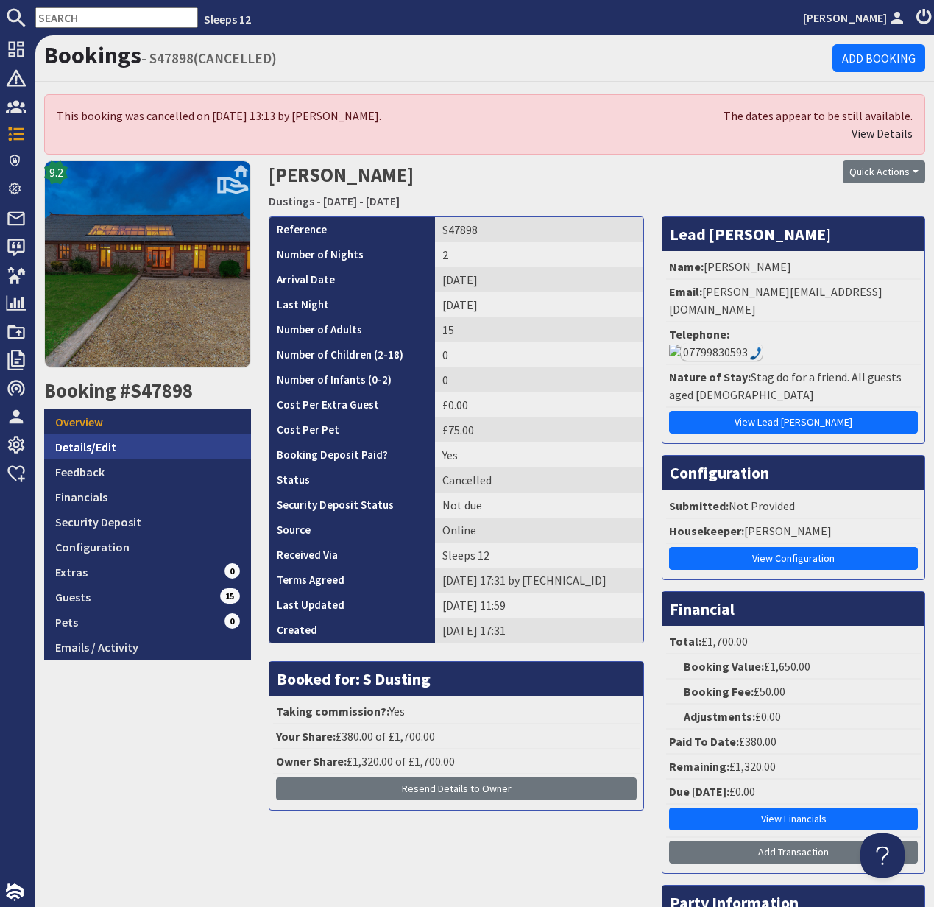
click at [81, 449] on link "Details/Edit" at bounding box center [147, 446] width 207 height 25
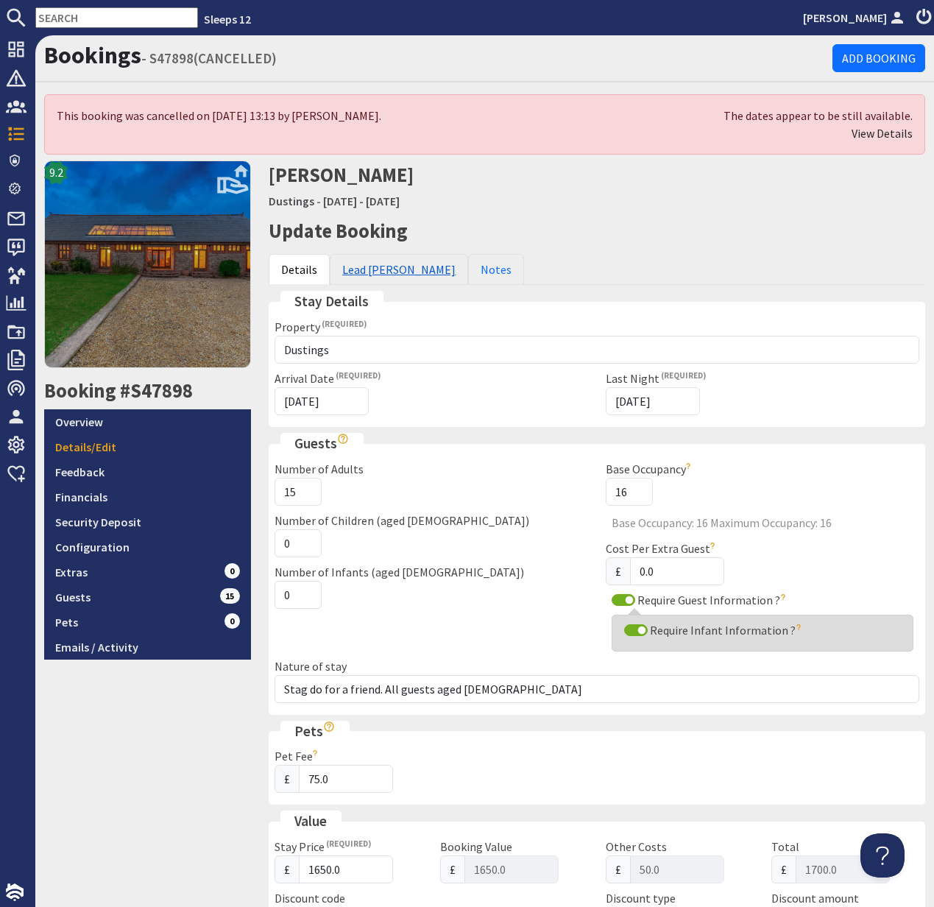
click at [358, 266] on link "Lead Booker" at bounding box center [399, 269] width 138 height 31
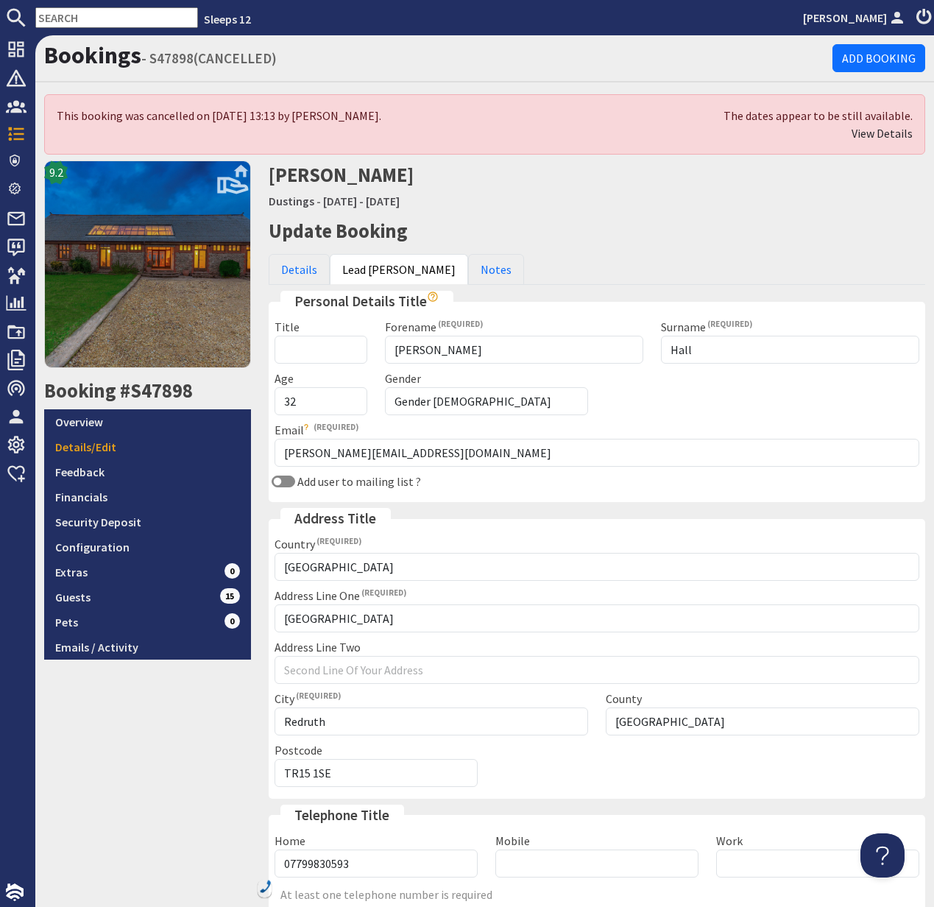
scroll to position [124, 0]
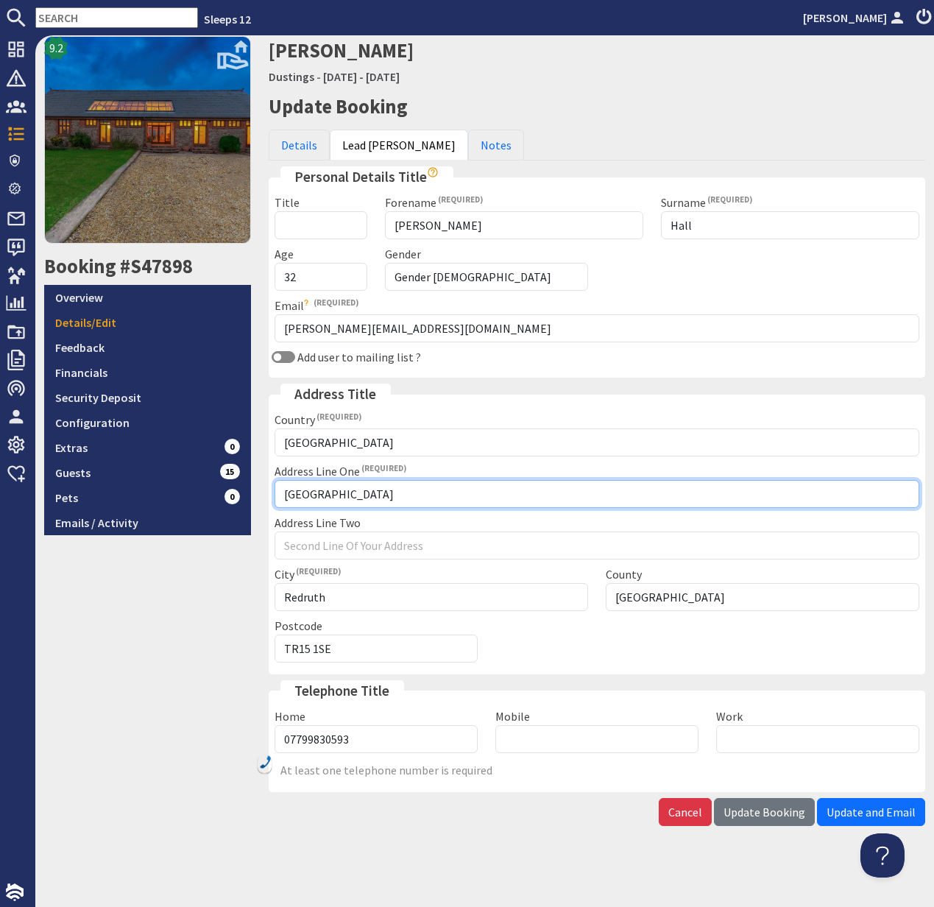
drag, startPoint x: 425, startPoint y: 494, endPoint x: 269, endPoint y: 493, distance: 155.3
click at [269, 493] on div "Address Line One Glenwood Highway Lane" at bounding box center [597, 485] width 663 height 46
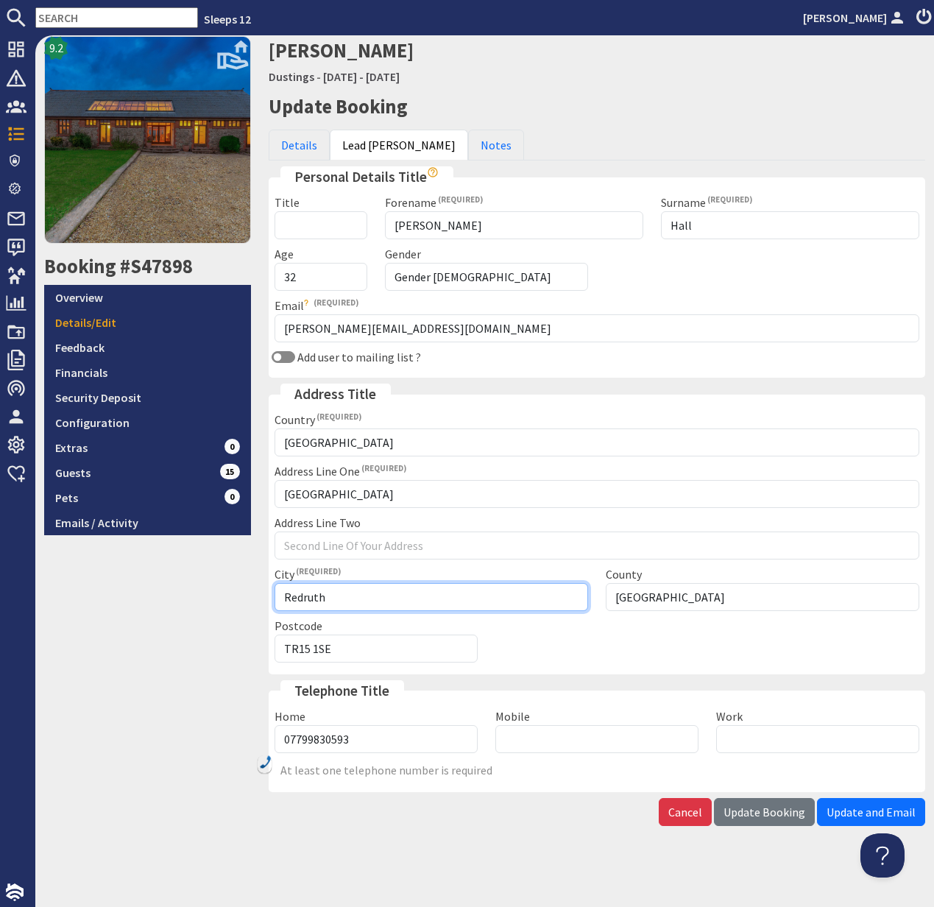
click at [331, 595] on input "Redruth" at bounding box center [432, 597] width 314 height 28
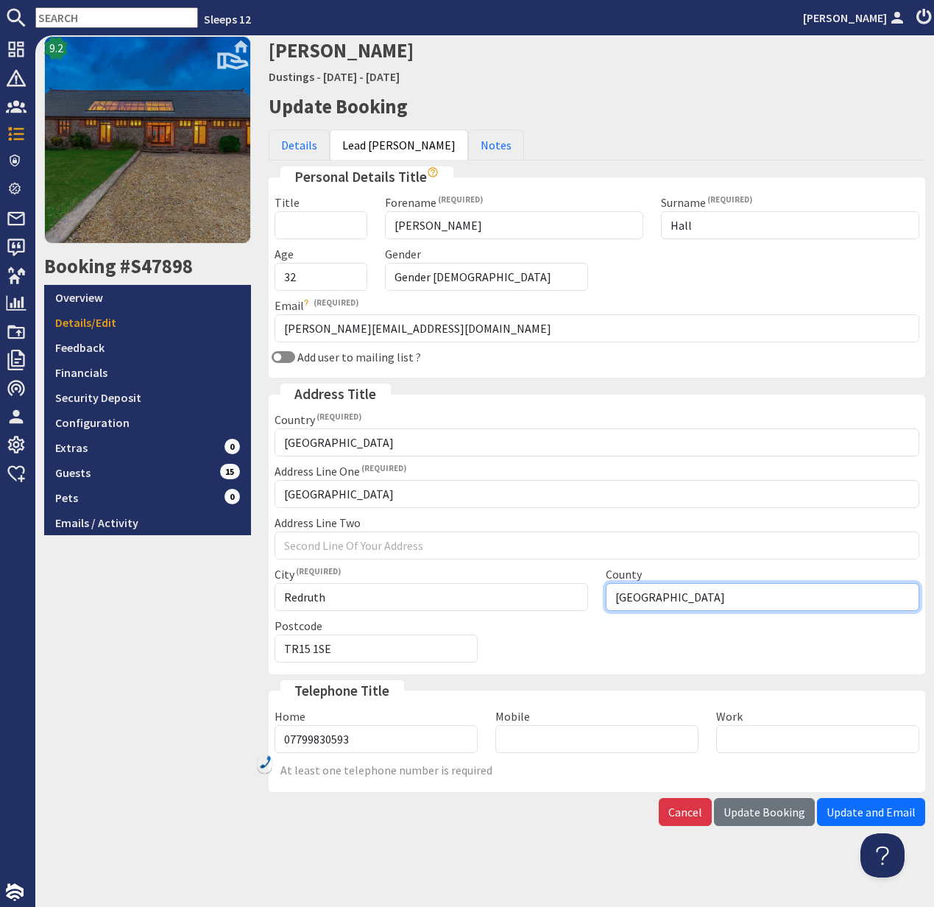
click at [649, 607] on input "Cornwall" at bounding box center [763, 597] width 314 height 28
click at [648, 604] on input "Cornwall" at bounding box center [763, 597] width 314 height 28
click at [645, 603] on input "Cornwall" at bounding box center [763, 597] width 314 height 28
click at [644, 603] on input "Cornwall" at bounding box center [763, 597] width 314 height 28
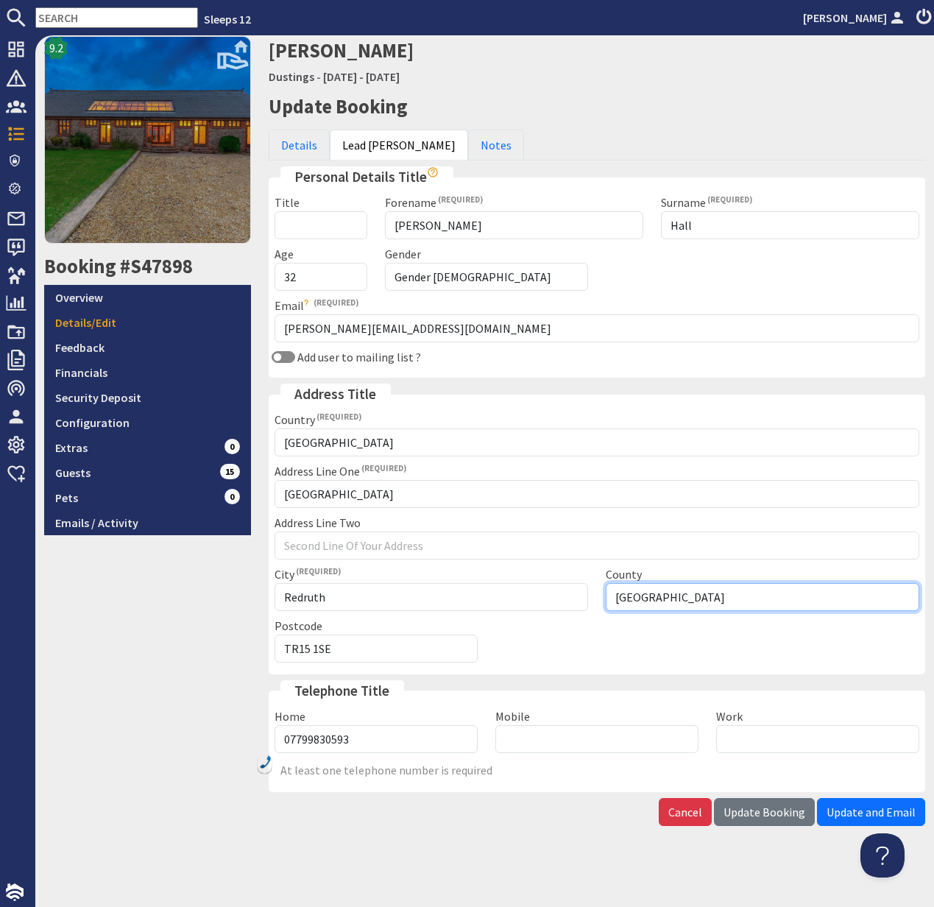
click at [629, 598] on input "Cornwall" at bounding box center [763, 597] width 314 height 28
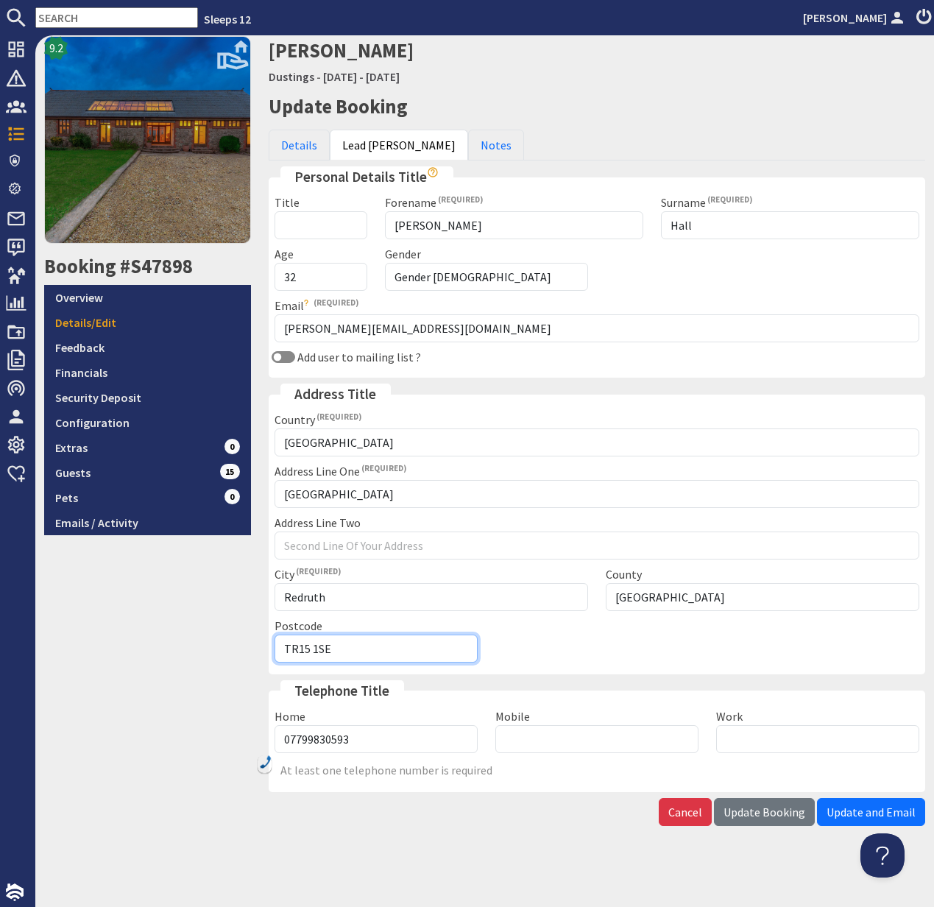
click at [320, 651] on input "TR15 1SE" at bounding box center [376, 649] width 203 height 28
click at [320, 650] on input "TR15 1SE" at bounding box center [376, 649] width 203 height 28
drag, startPoint x: 340, startPoint y: 648, endPoint x: 278, endPoint y: 647, distance: 62.6
click at [278, 647] on input "TR15 1SE" at bounding box center [376, 649] width 203 height 28
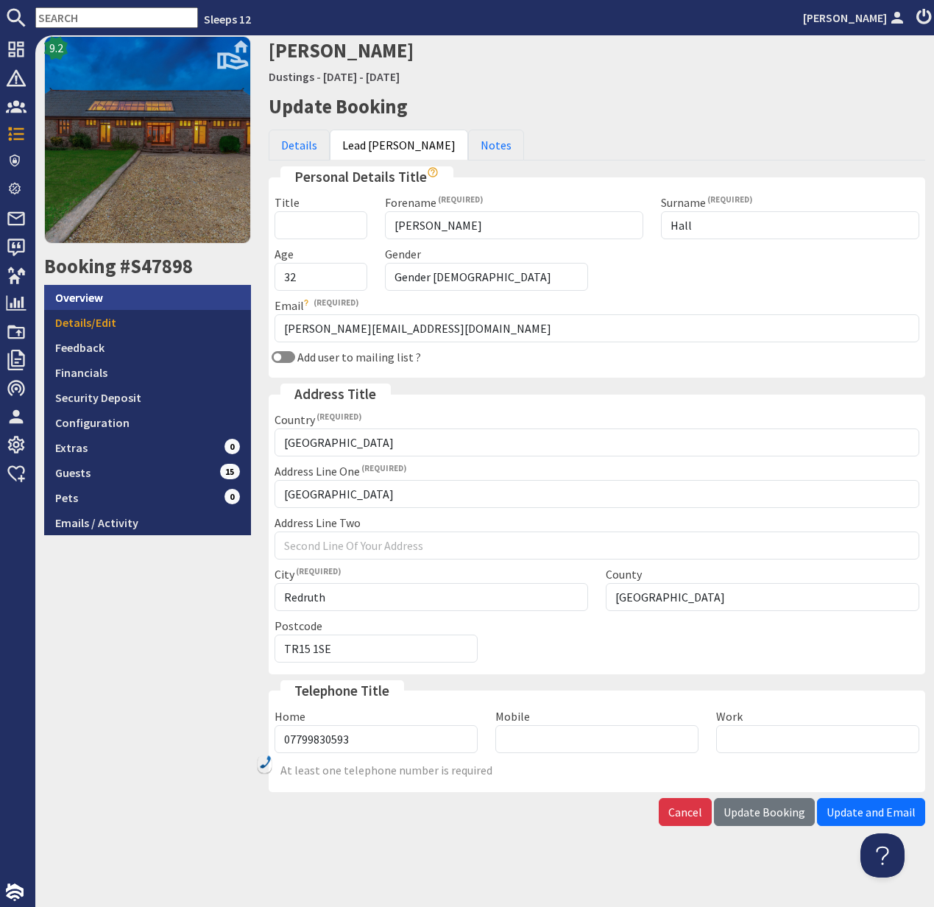
click at [99, 300] on link "Overview" at bounding box center [147, 297] width 207 height 25
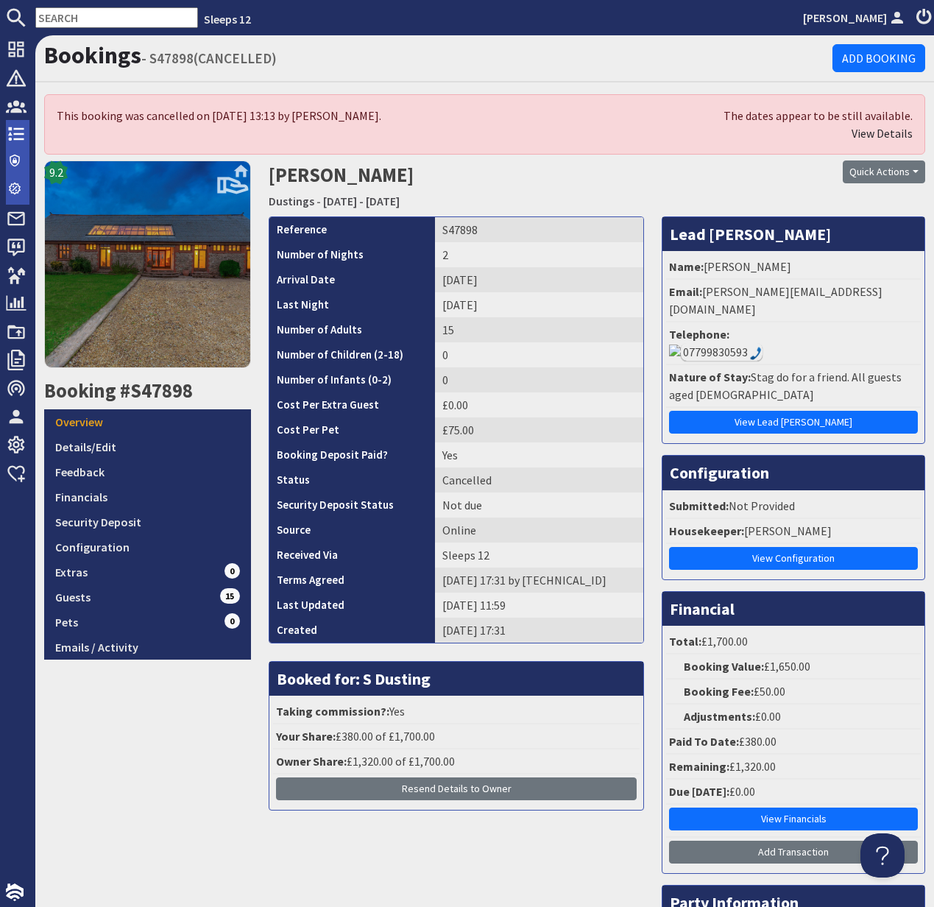
click at [19, 121] on li "Bookings 0 Security Deposits 2 Discount Codes" at bounding box center [18, 162] width 24 height 85
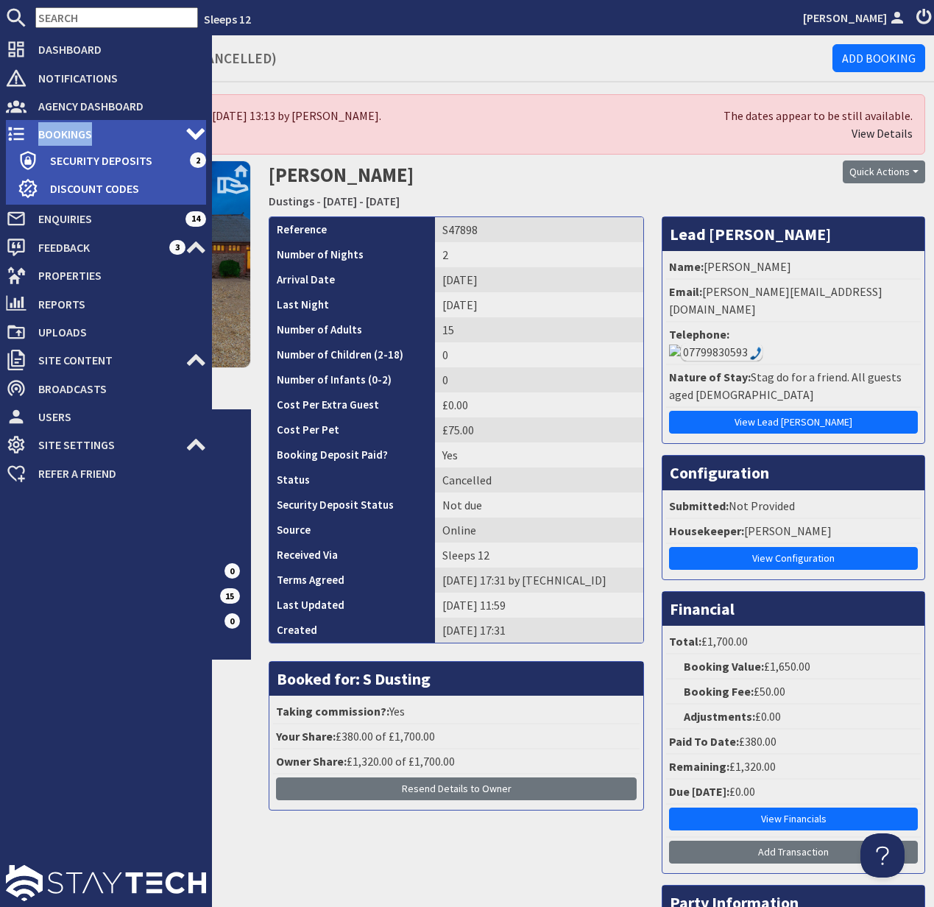
click at [19, 121] on li "Bookings 0 Security Deposits 2 Discount Codes" at bounding box center [106, 162] width 200 height 85
click at [69, 129] on span "Bookings" at bounding box center [106, 134] width 159 height 24
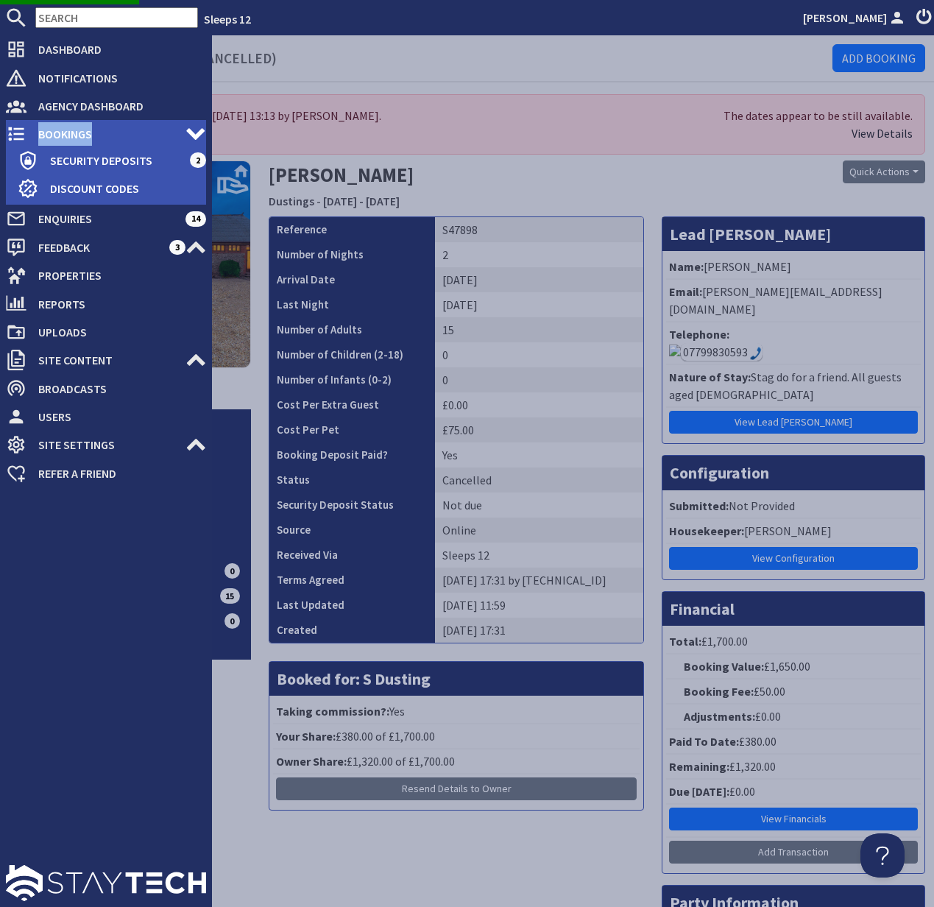
click at [66, 132] on span "Bookings" at bounding box center [106, 134] width 159 height 24
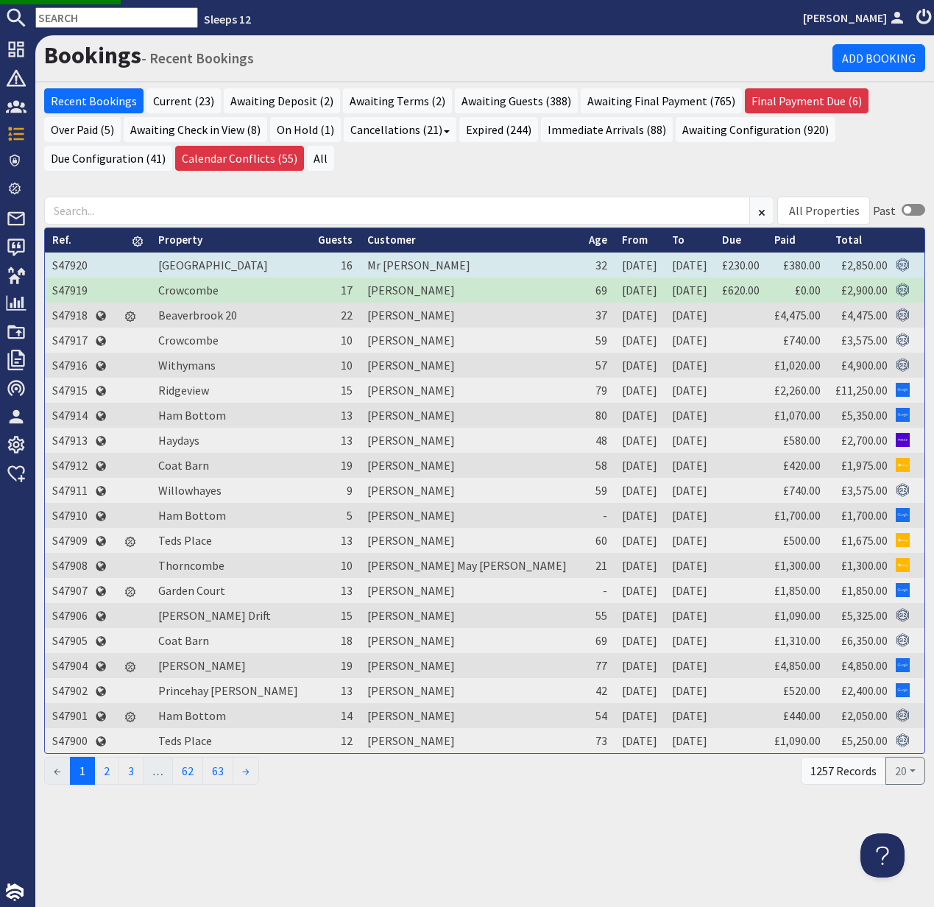
click at [72, 263] on td "S47920" at bounding box center [70, 264] width 50 height 25
click at [68, 263] on td "S47920" at bounding box center [70, 264] width 50 height 25
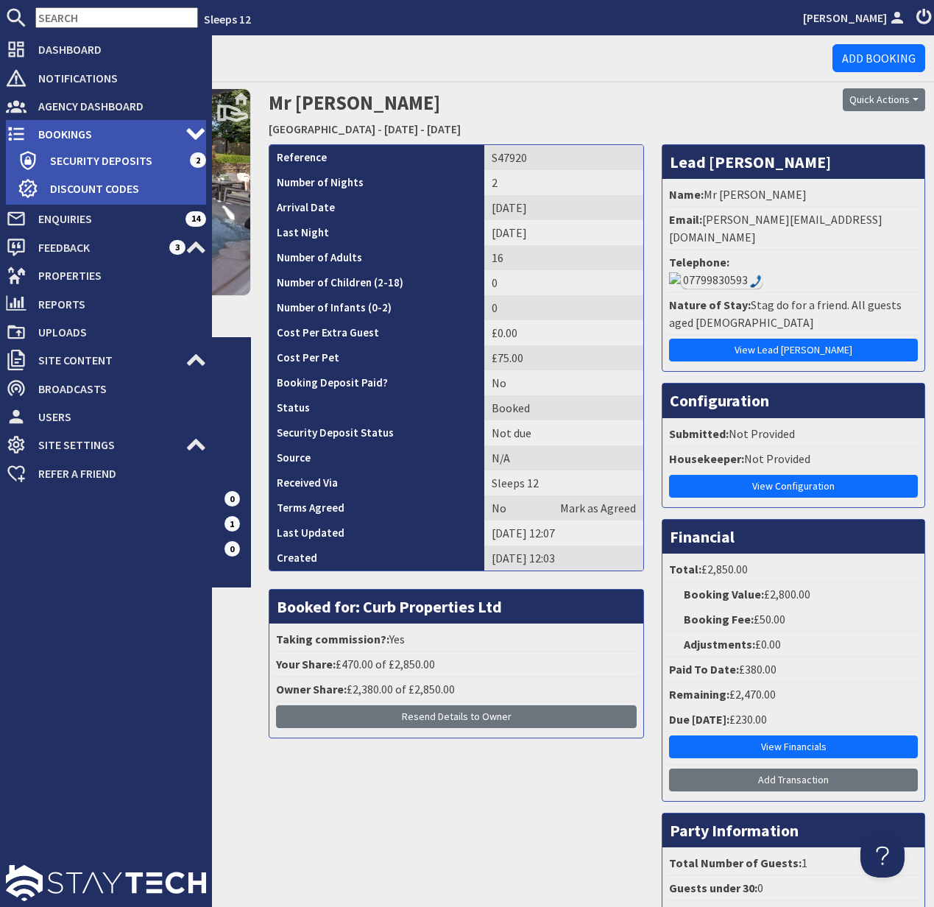
click at [20, 136] on icon at bounding box center [16, 134] width 21 height 21
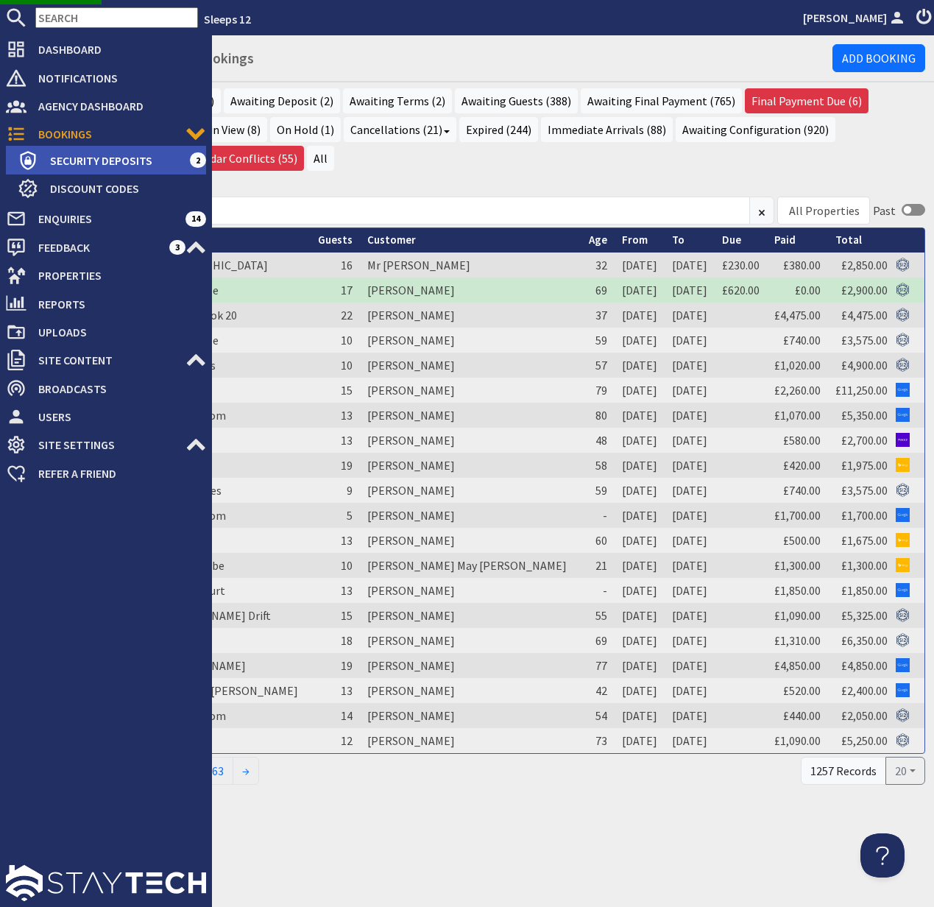
click at [107, 160] on span "Security Deposits" at bounding box center [114, 161] width 152 height 24
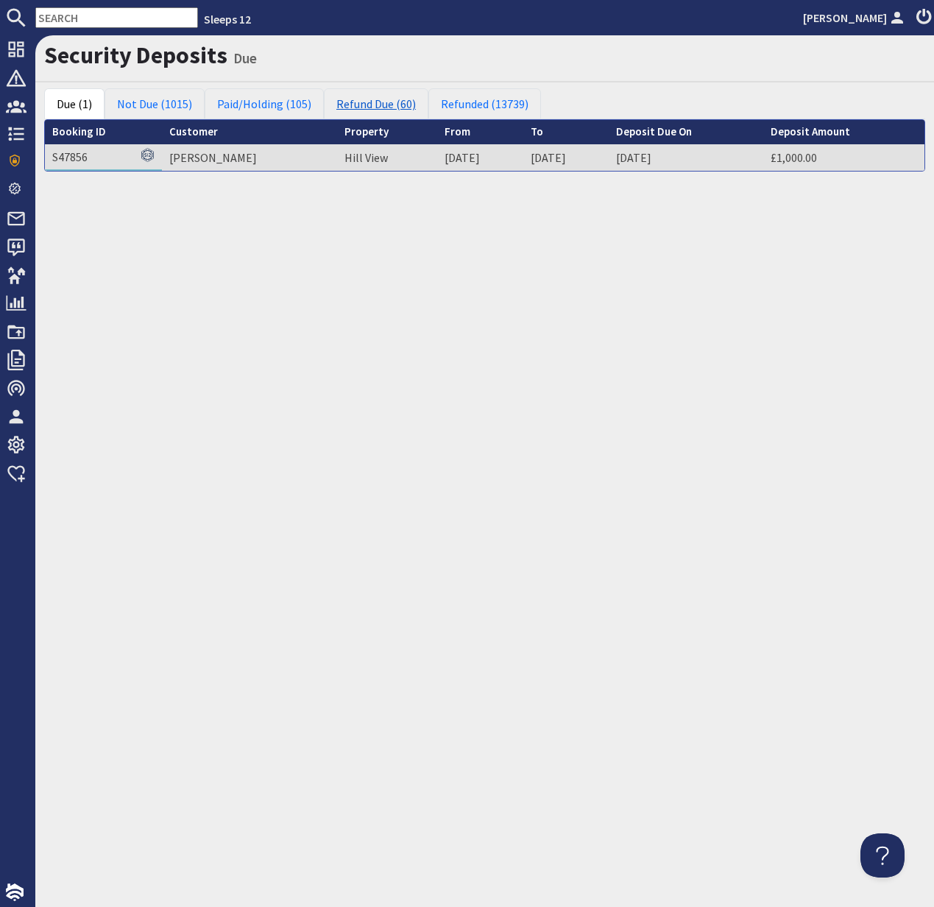
click at [400, 102] on link "Refund Due (60)" at bounding box center [376, 103] width 105 height 31
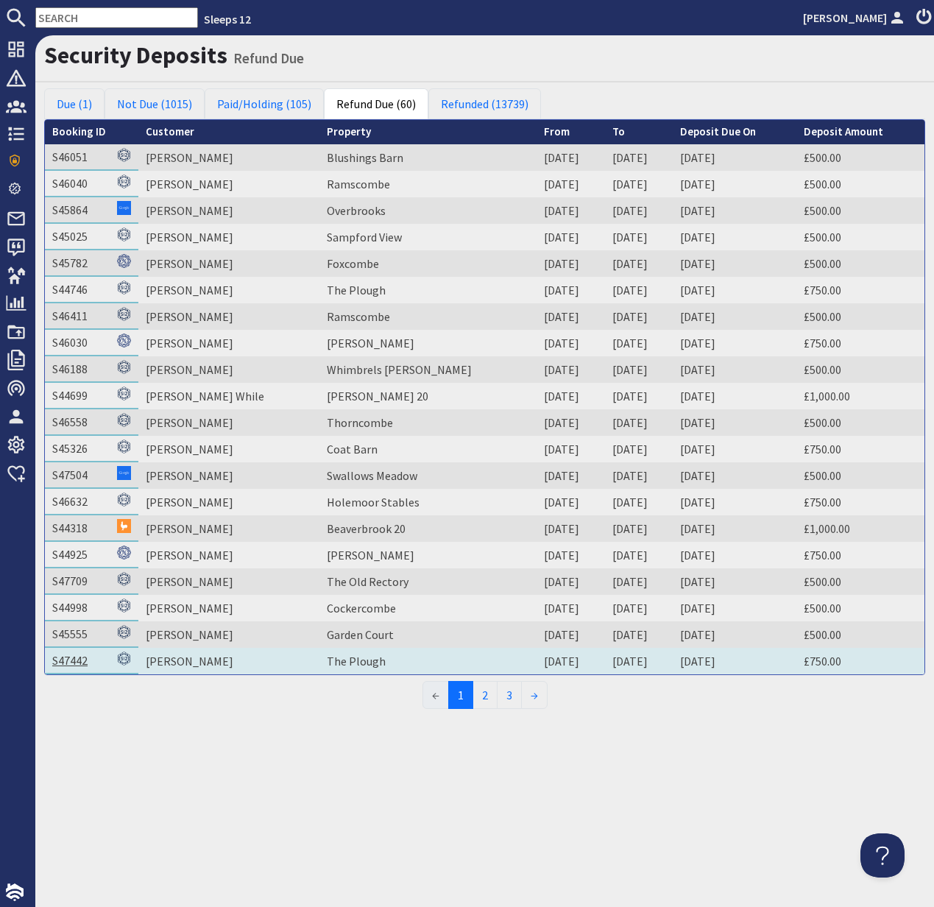
click at [69, 660] on link "S47442" at bounding box center [69, 660] width 35 height 15
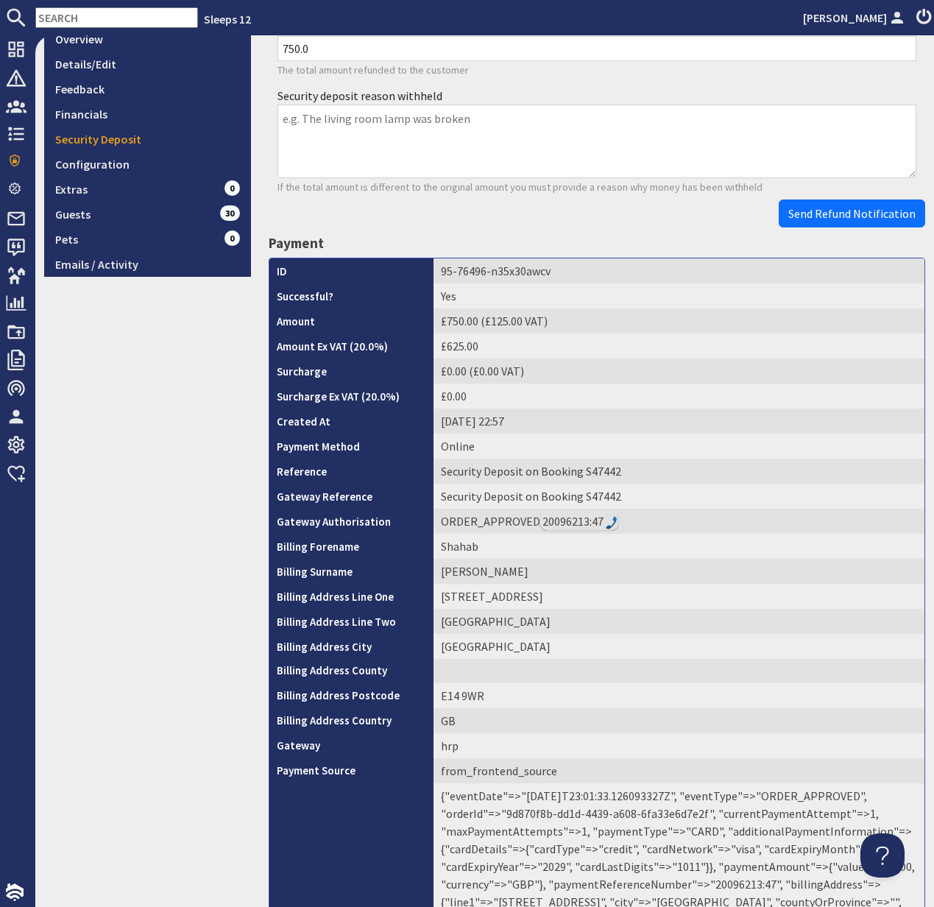
scroll to position [440, 0]
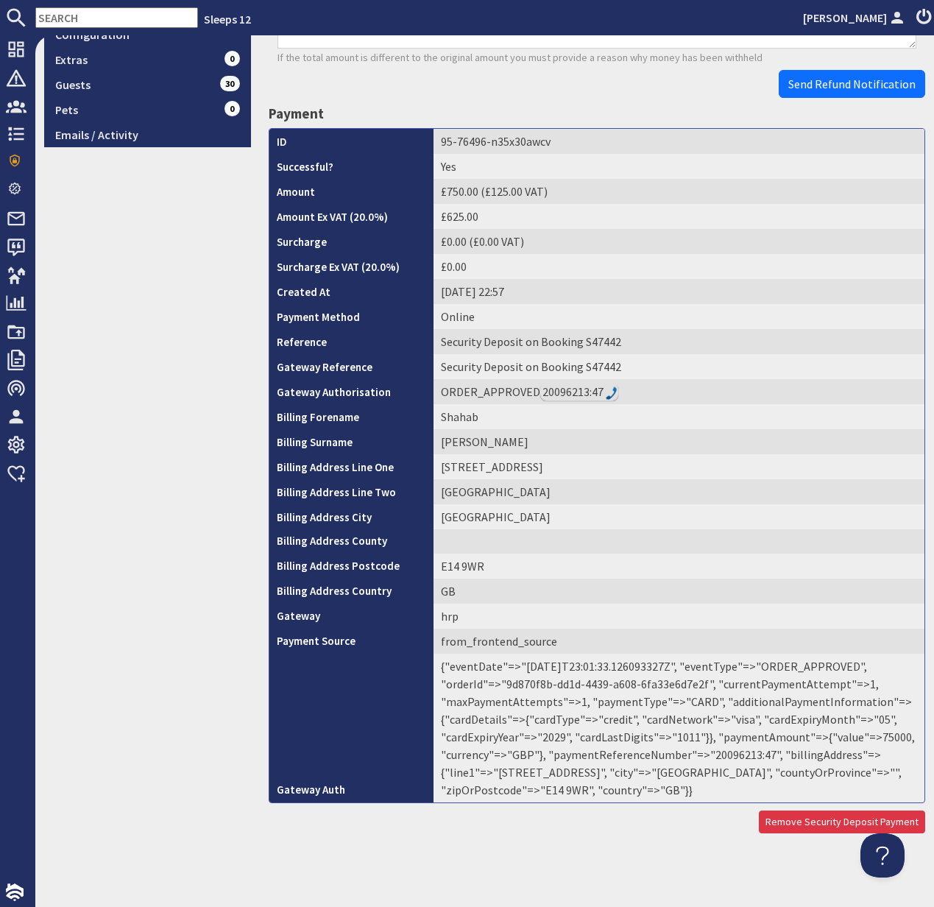
click at [729, 759] on td "{"eventDate"=>"2025-08-18T23:01:33.126093327Z", "eventType"=>"ORDER_APPROVED", …" at bounding box center [679, 728] width 491 height 149
click at [830, 824] on link "Remove Security Deposit Payment" at bounding box center [842, 821] width 166 height 23
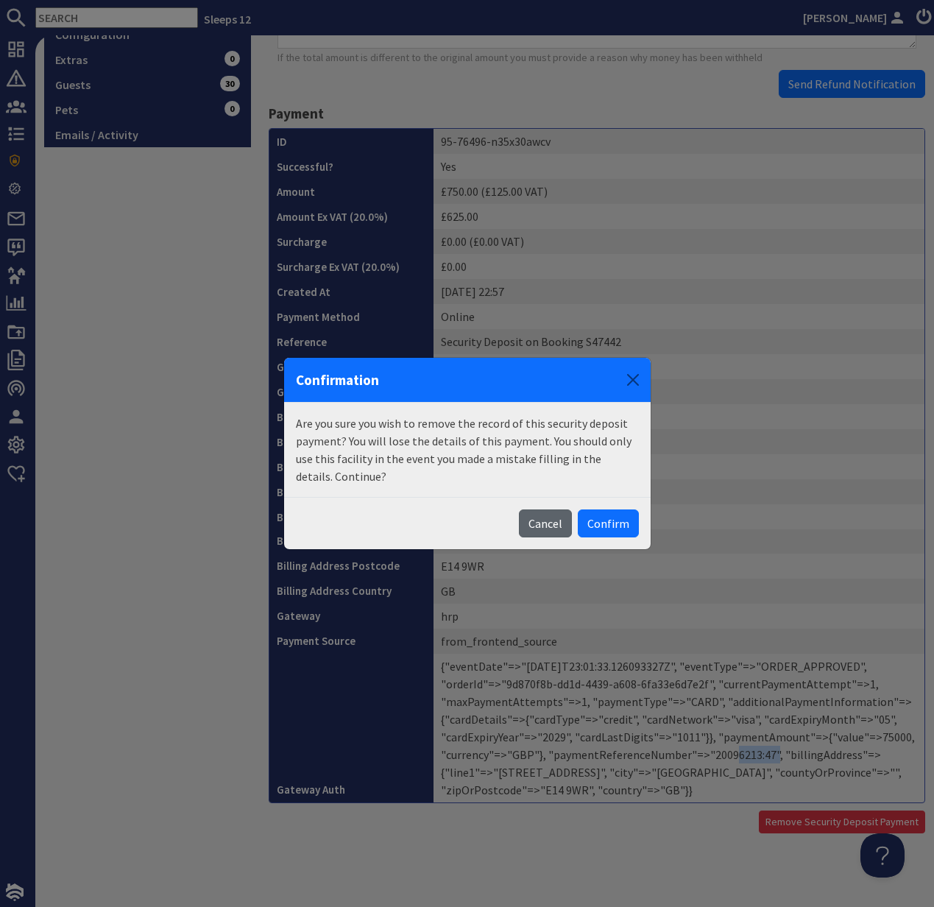
click at [554, 525] on button "Cancel" at bounding box center [545, 523] width 53 height 28
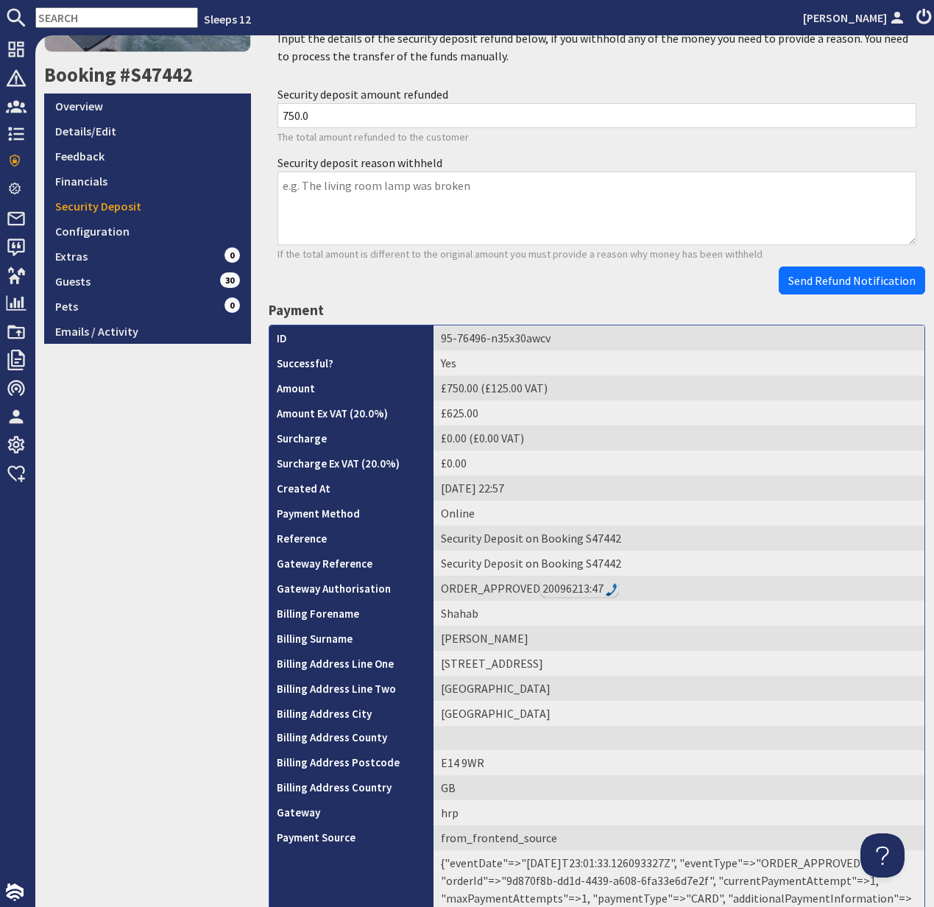
scroll to position [0, 0]
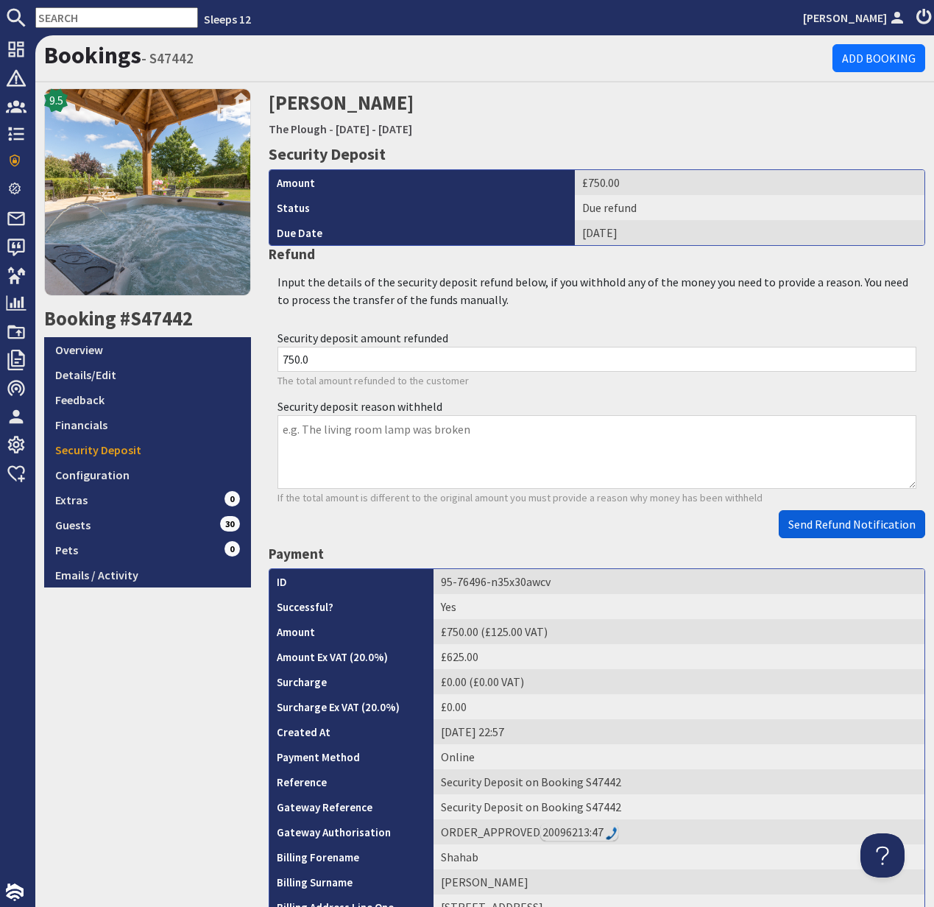
click at [850, 524] on span "Send Refund Notification" at bounding box center [851, 524] width 127 height 15
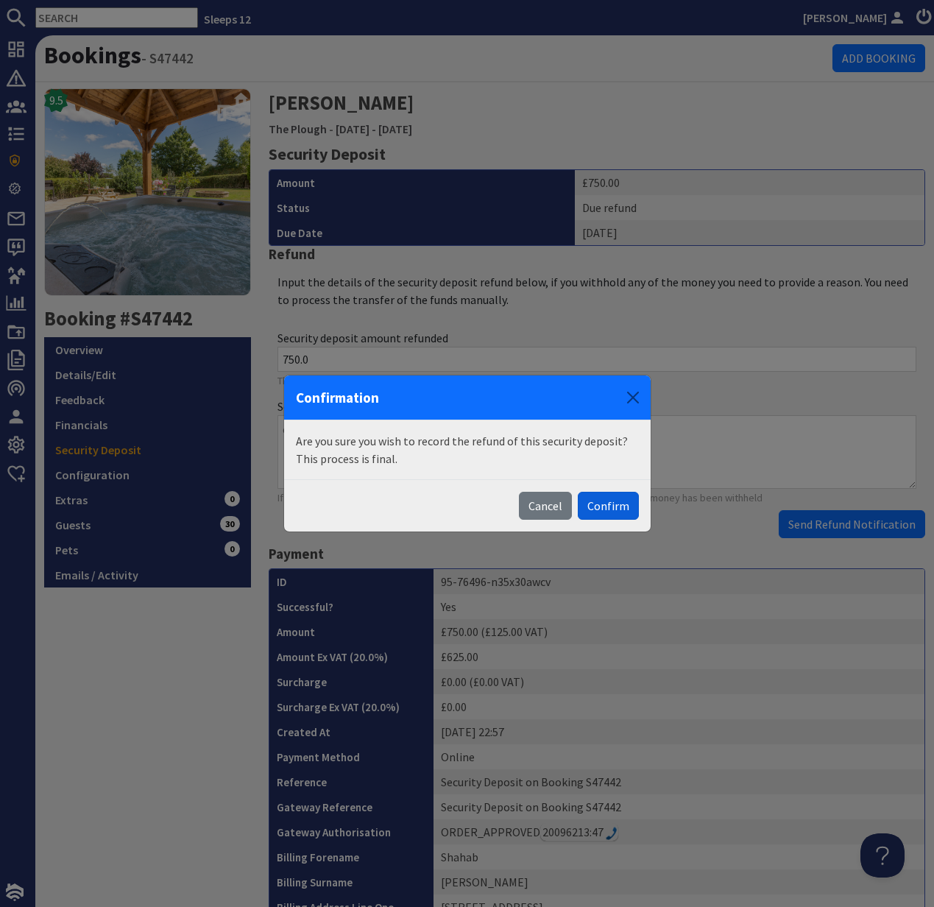
click at [612, 509] on button "Confirm" at bounding box center [608, 506] width 61 height 28
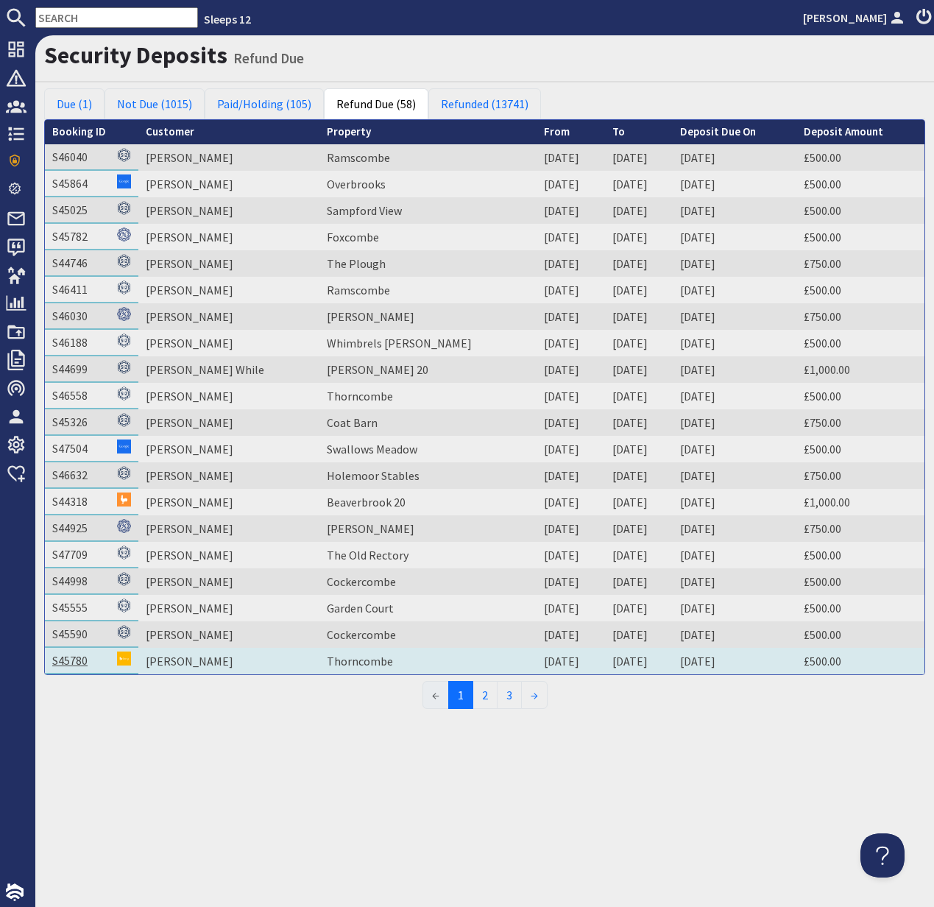
click at [68, 662] on link "S45780" at bounding box center [69, 660] width 35 height 15
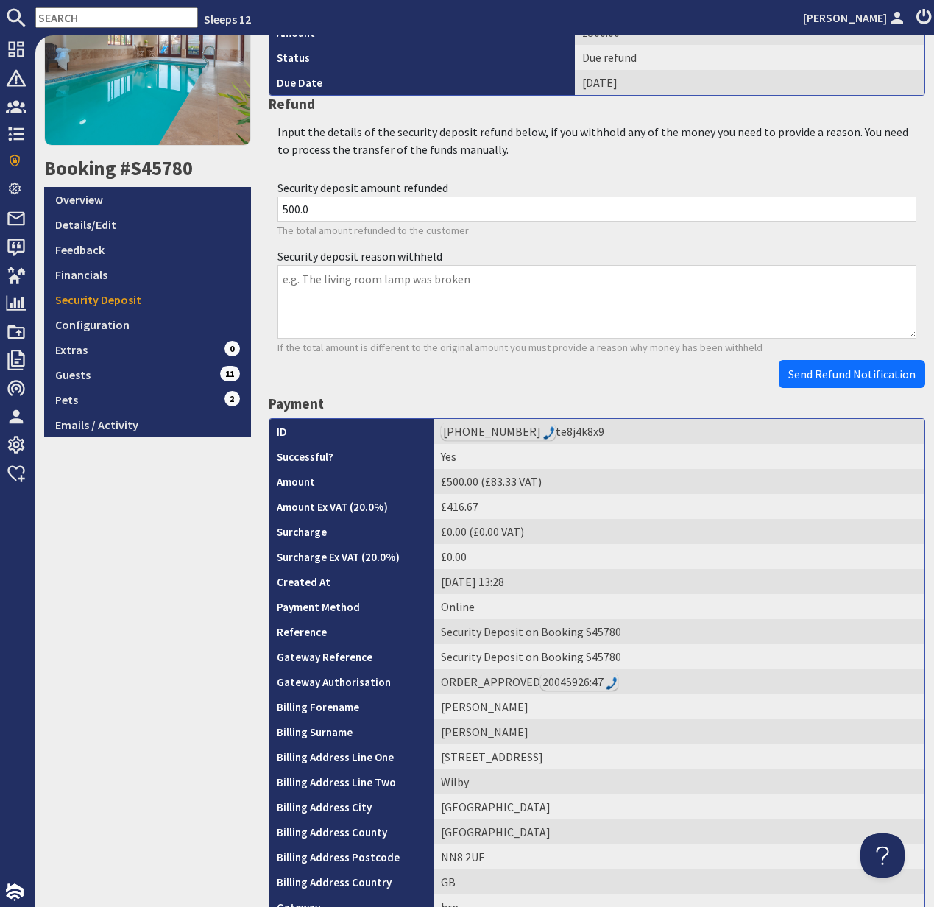
scroll to position [441, 0]
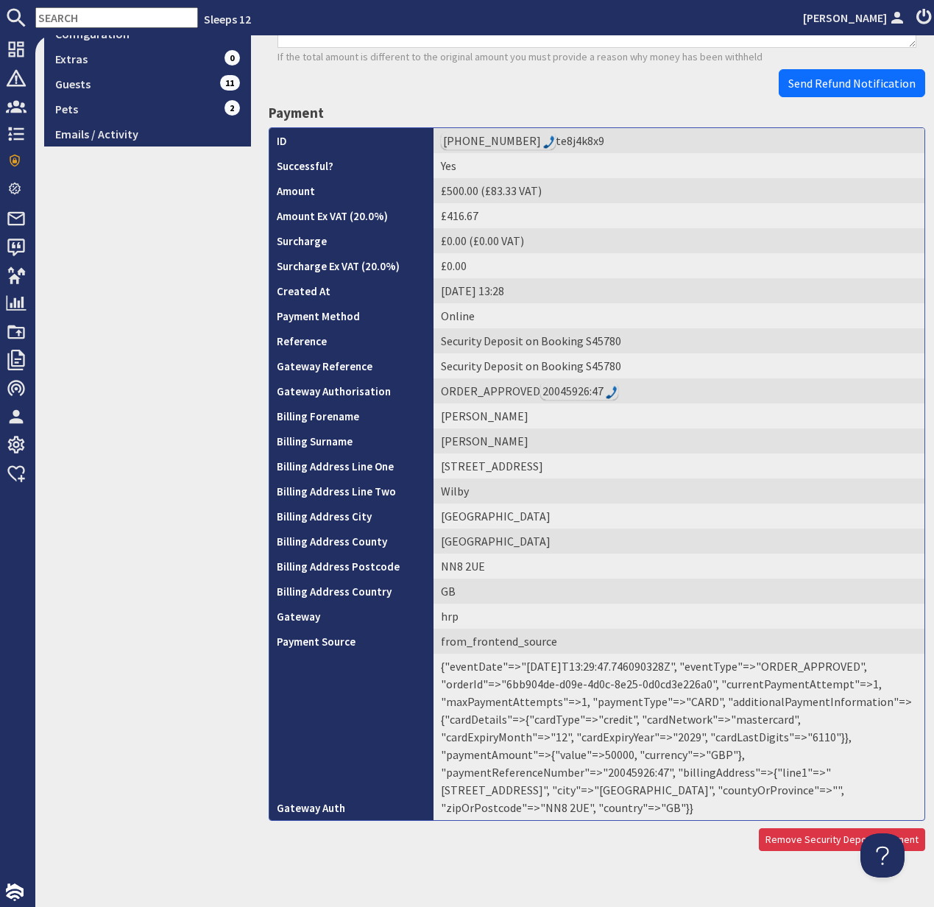
click at [727, 756] on td "{"eventDate"=>"2025-07-18T13:29:47.746090328Z", "eventType"=>"ORDER_APPROVED", …" at bounding box center [679, 737] width 491 height 166
copy td "20045926"
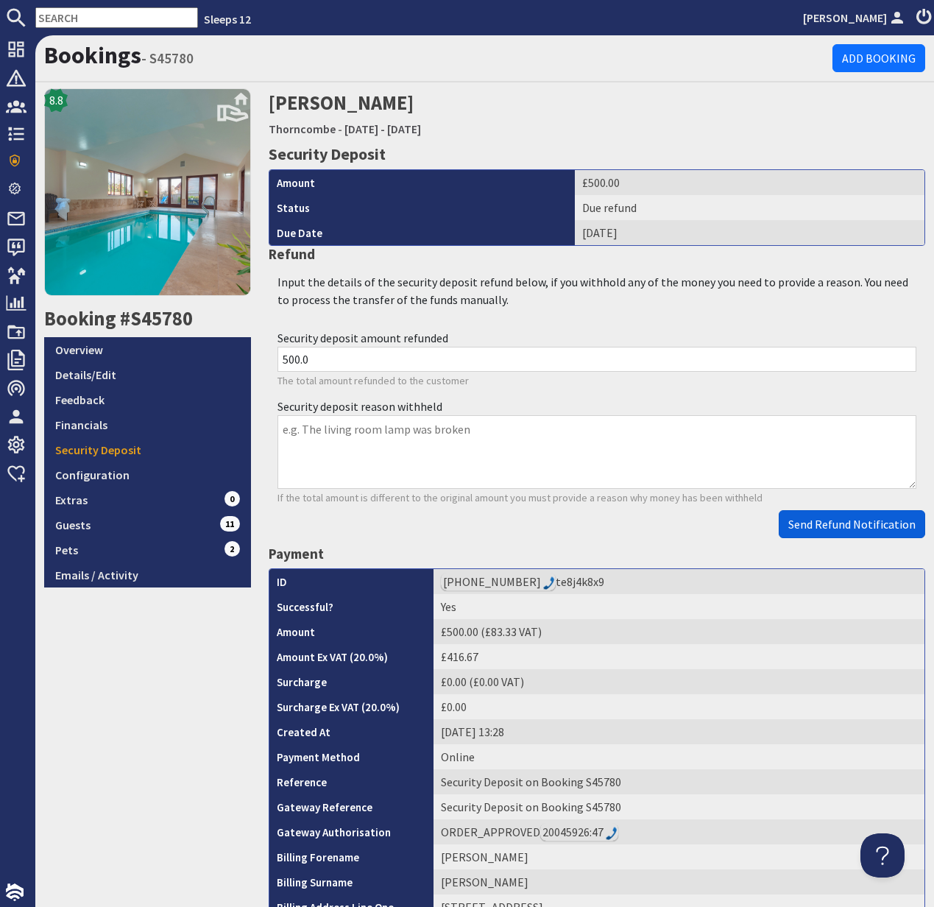
click at [841, 521] on span "Send Refund Notification" at bounding box center [851, 524] width 127 height 15
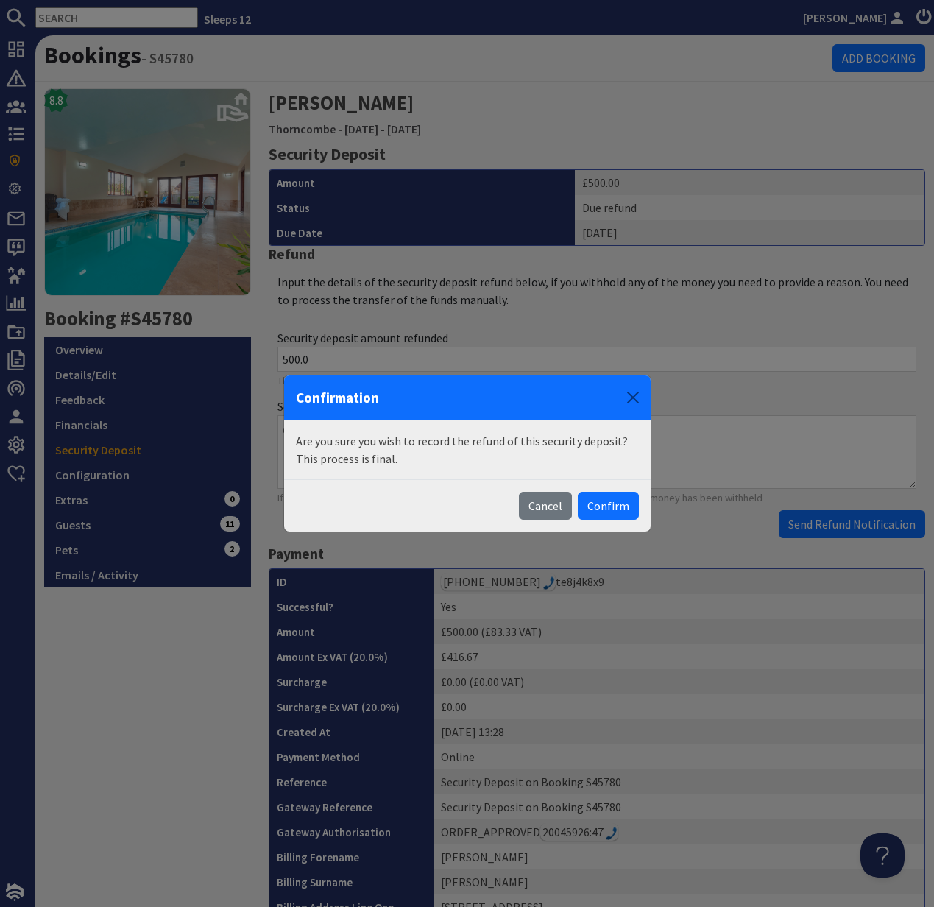
click at [604, 504] on button "Confirm" at bounding box center [608, 506] width 61 height 28
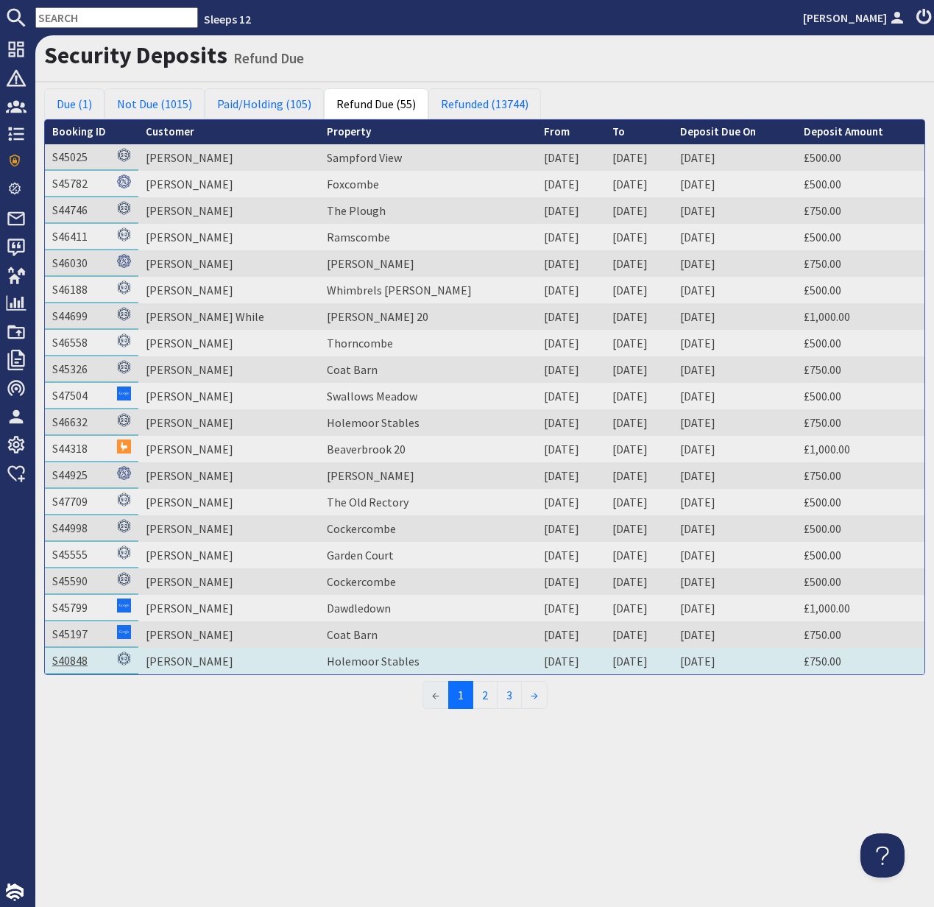
click at [80, 660] on link "S40848" at bounding box center [69, 660] width 35 height 15
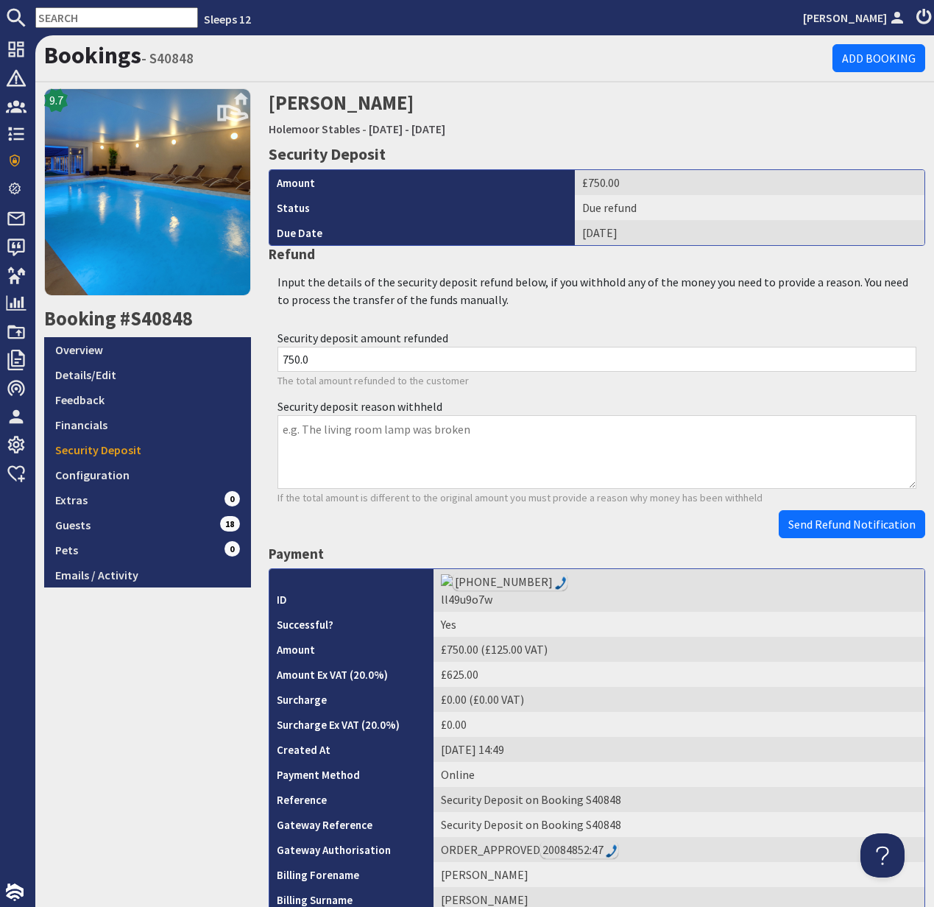
scroll to position [445, 0]
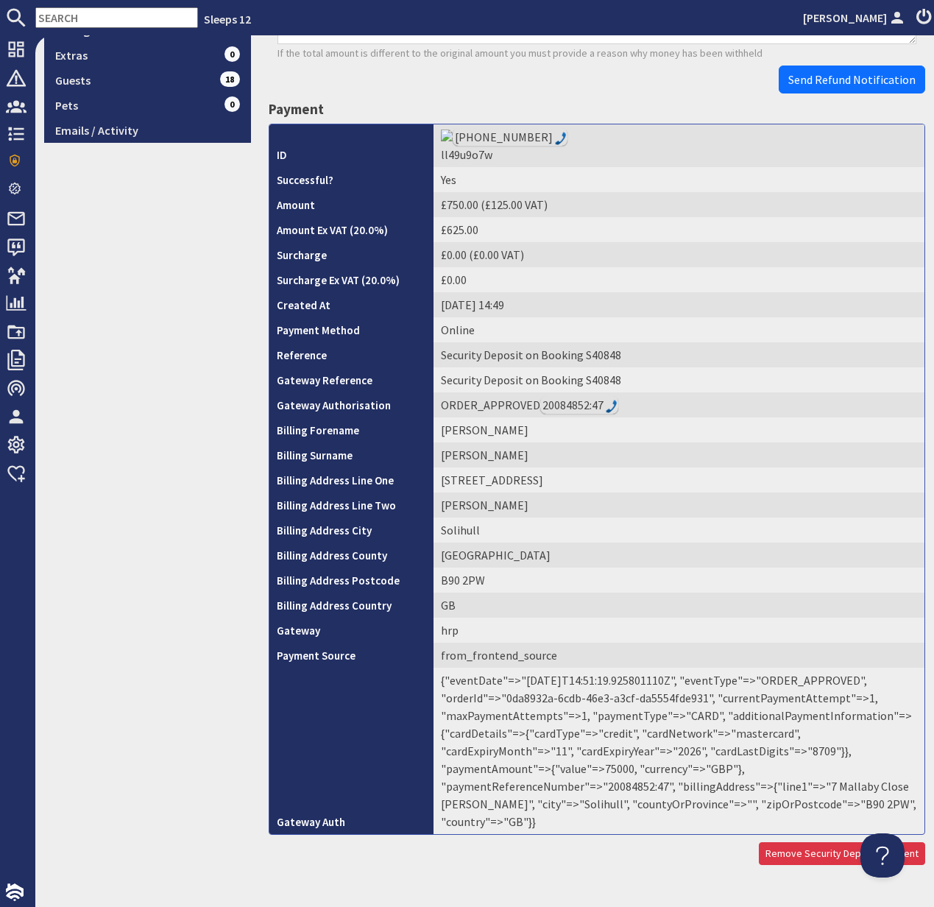
click at [738, 760] on td "{"eventDate"=>"2025-08-11T14:51:19.925801110Z", "eventType"=>"ORDER_APPROVED", …" at bounding box center [679, 751] width 491 height 166
copy td "20084852"
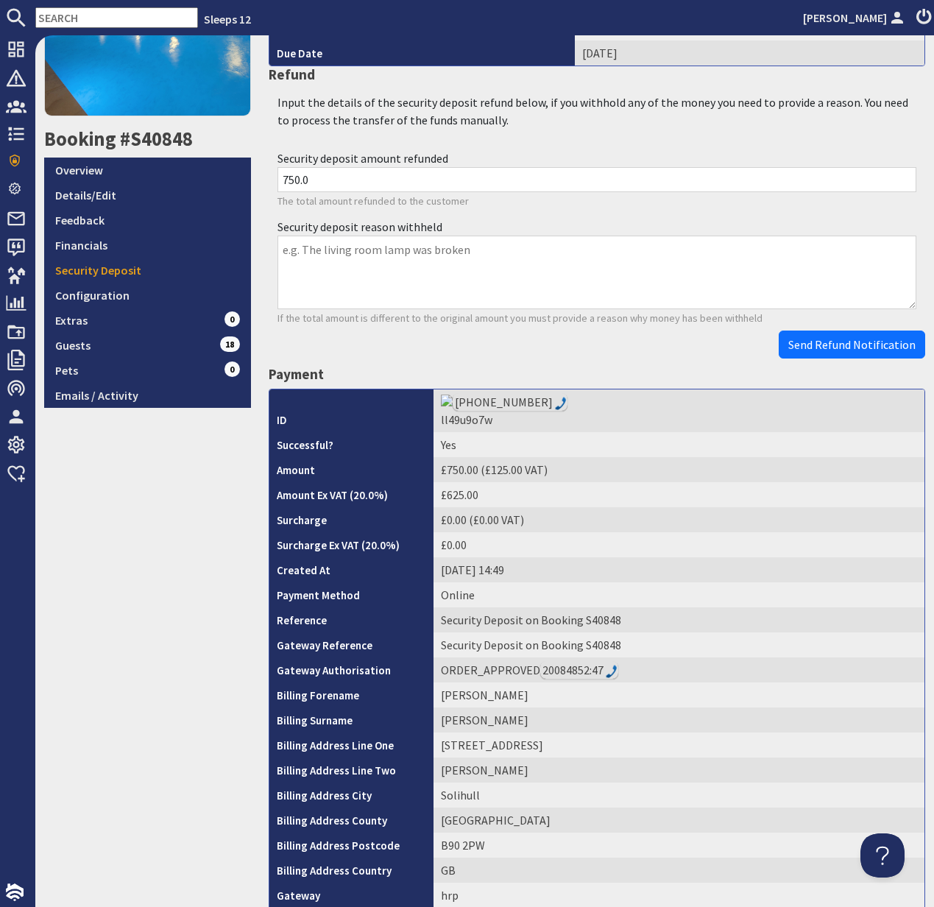
scroll to position [0, 0]
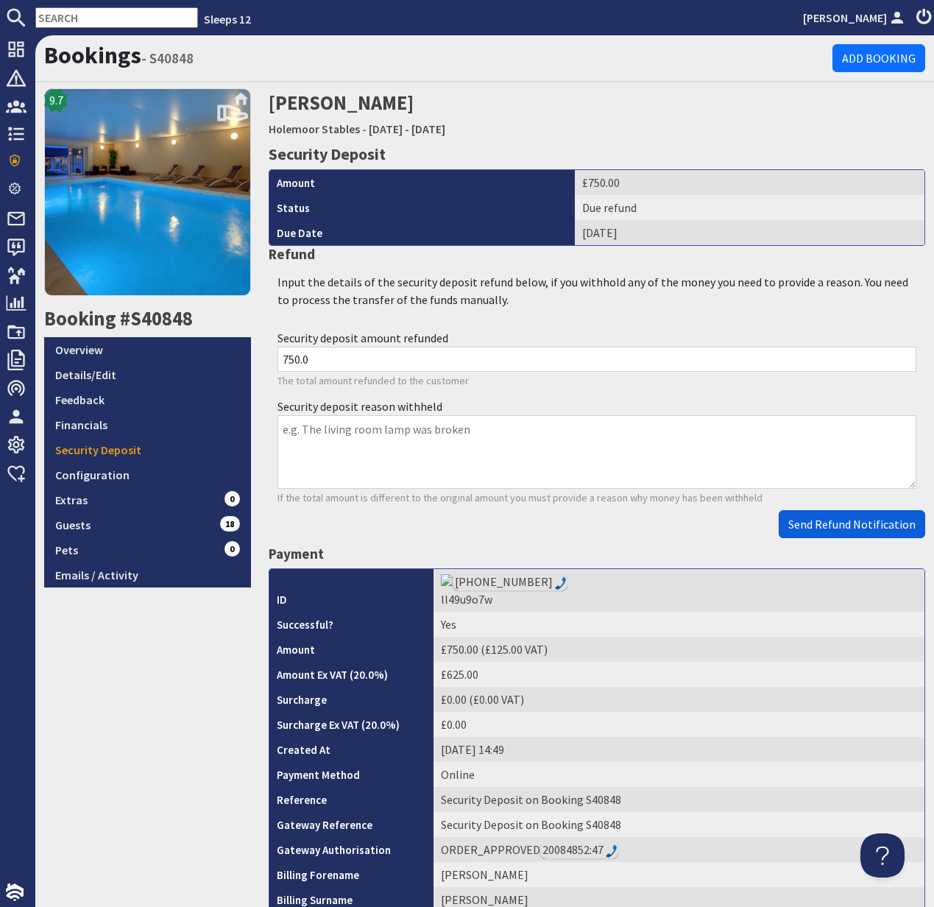
click at [850, 519] on span "Send Refund Notification" at bounding box center [851, 524] width 127 height 15
click at [850, 519] on body "Sleeps 12 Kelly Dyke Dashboard Notifications 0 Agency Dashboard Bookings 0 Secu…" at bounding box center [467, 453] width 934 height 907
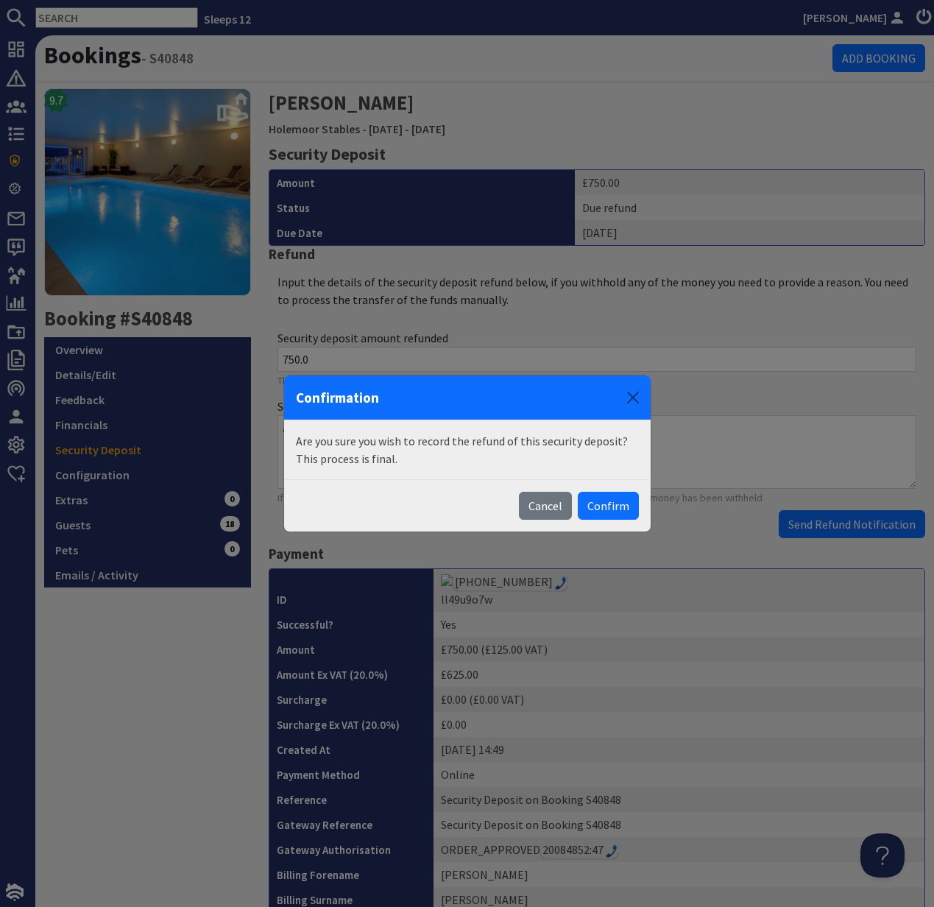
drag, startPoint x: 607, startPoint y: 500, endPoint x: 626, endPoint y: 471, distance: 34.1
click at [607, 499] on button "Confirm" at bounding box center [608, 506] width 61 height 28
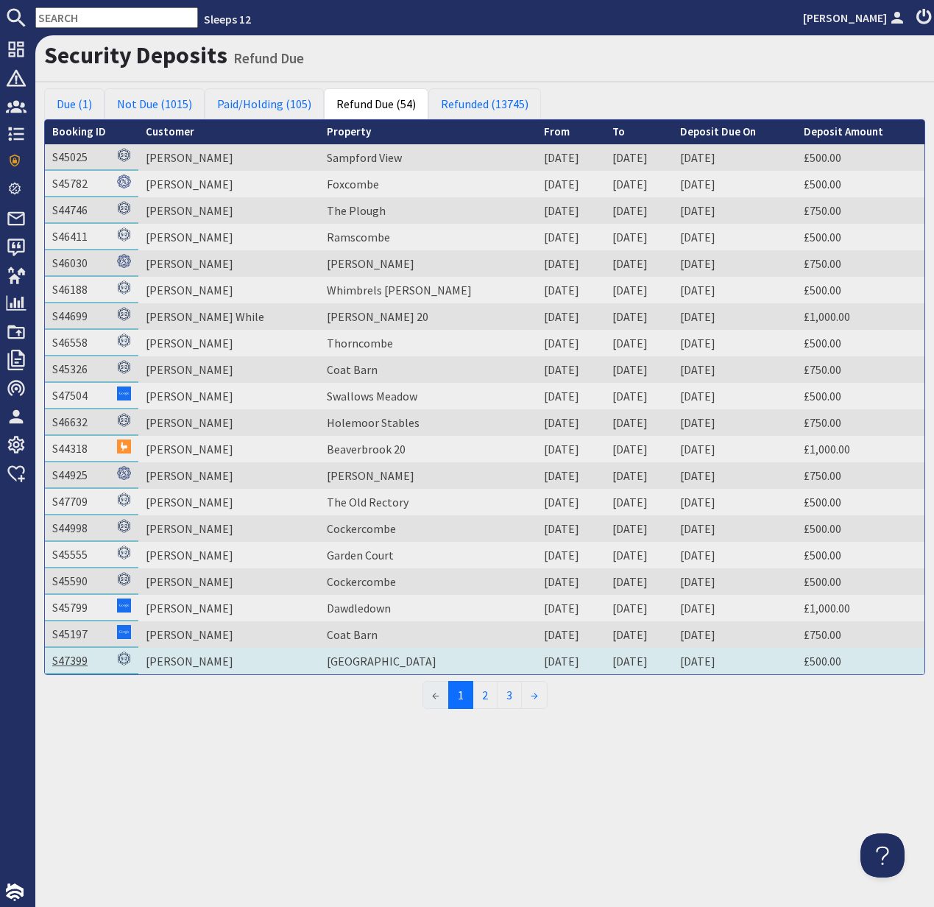
click at [68, 665] on link "S47399" at bounding box center [69, 660] width 35 height 15
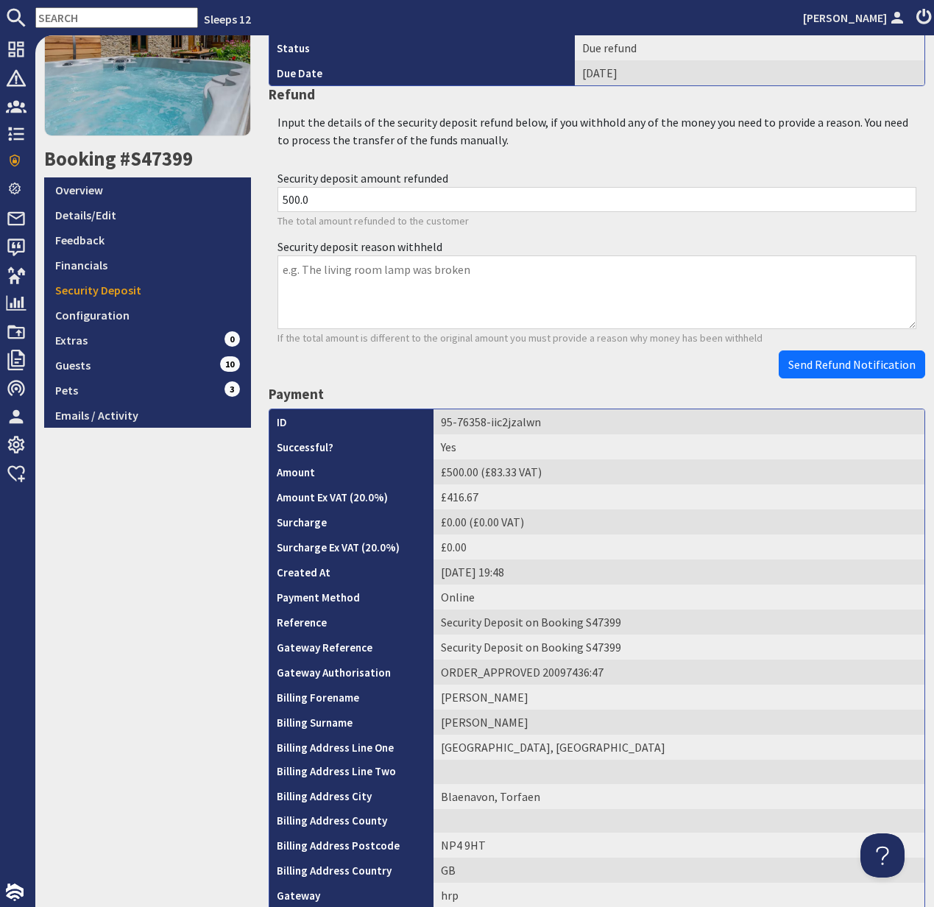
scroll to position [439, 0]
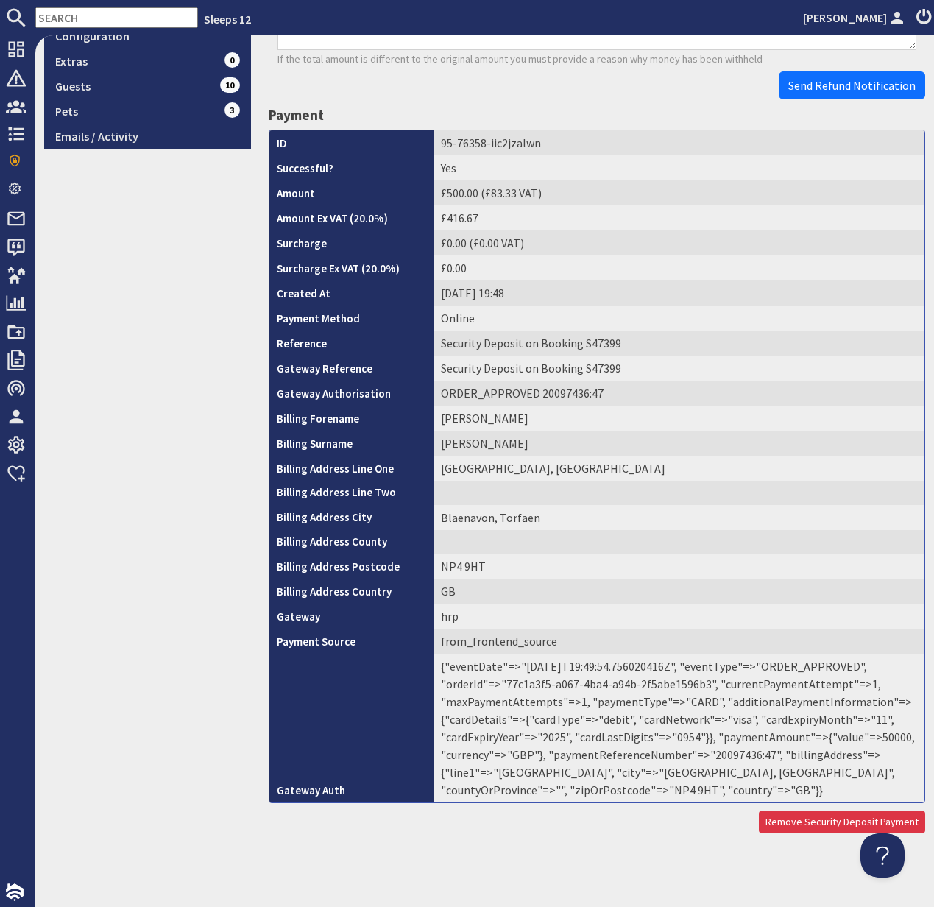
click at [735, 760] on td "{"eventDate"=>"2025-08-19T19:49:54.756020416Z", "eventType"=>"ORDER_APPROVED", …" at bounding box center [679, 728] width 491 height 149
copy td "20097436"
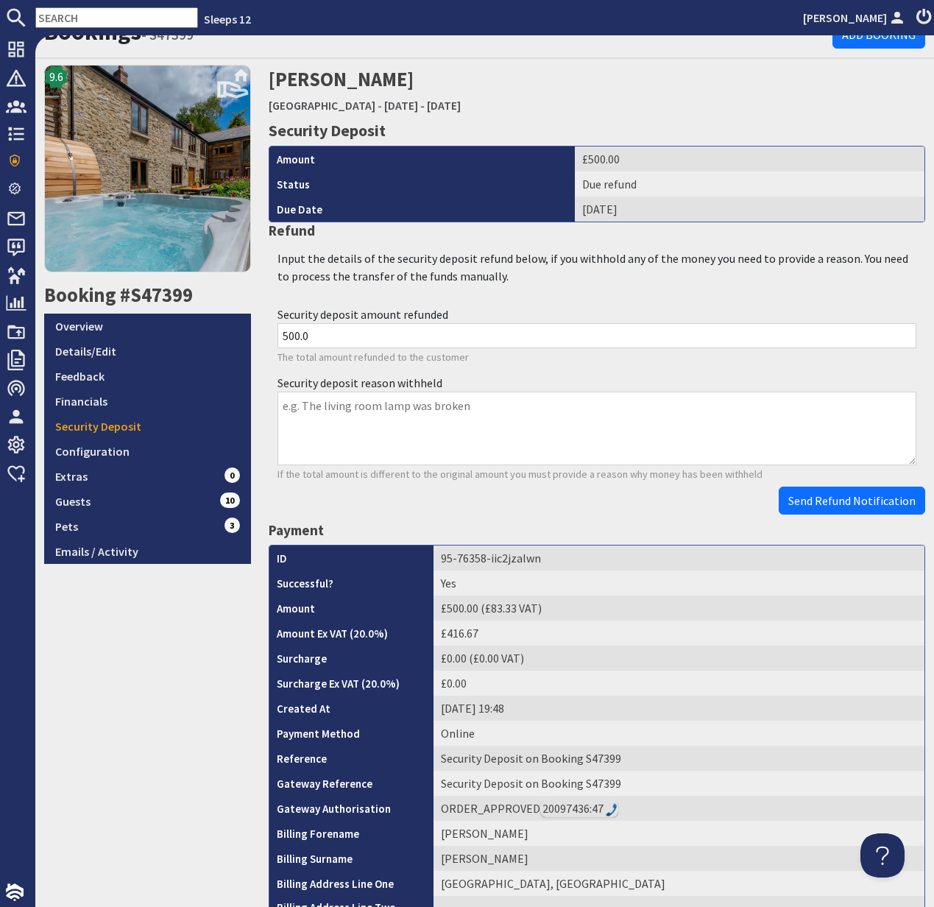
scroll to position [0, 0]
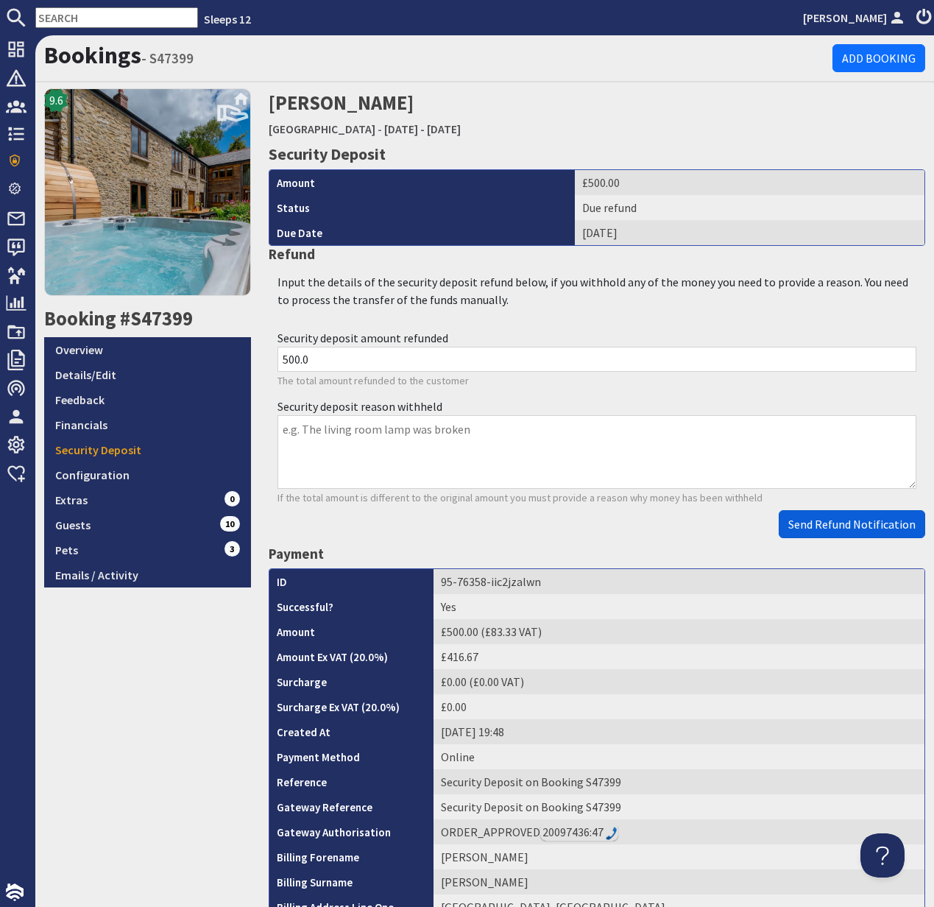
click at [851, 524] on span "Send Refund Notification" at bounding box center [851, 524] width 127 height 15
click at [851, 524] on body "Sleeps 12 Kelly Dyke Dashboard Notifications 0 Agency Dashboard Bookings 0 Secu…" at bounding box center [467, 453] width 934 height 907
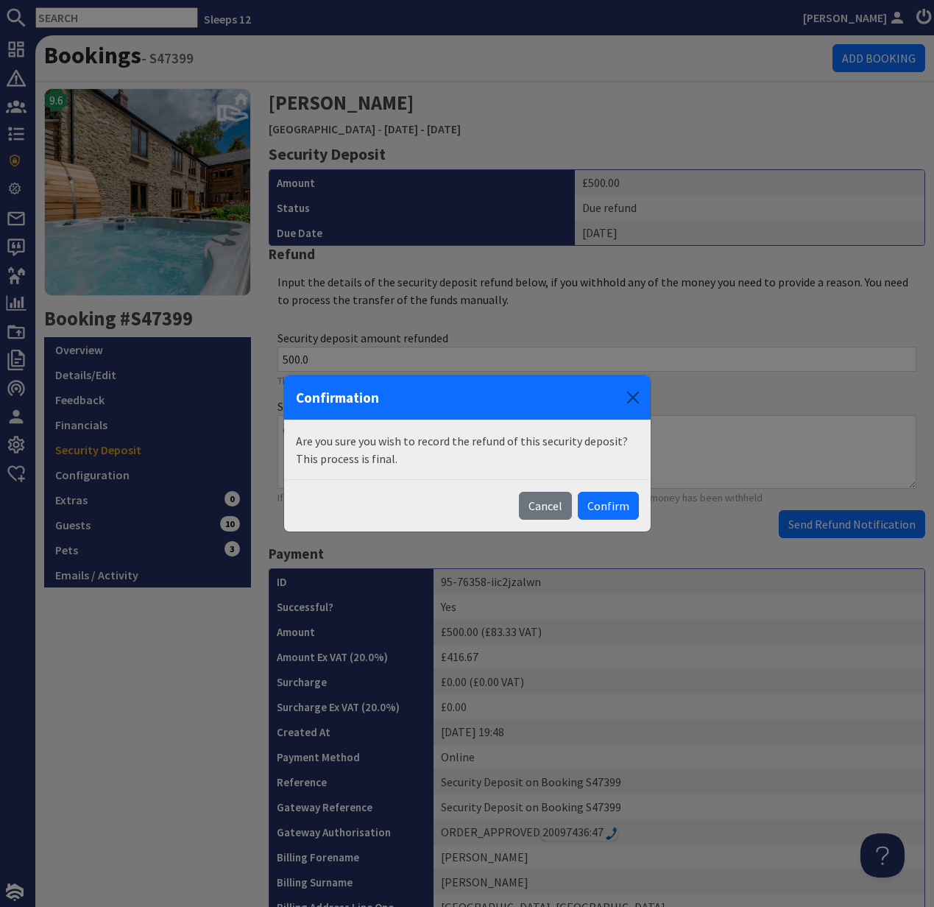
drag, startPoint x: 617, startPoint y: 480, endPoint x: 652, endPoint y: 510, distance: 46.5
click at [617, 481] on div "Cancel Confirm" at bounding box center [467, 505] width 367 height 52
click at [619, 504] on button "Confirm" at bounding box center [608, 506] width 61 height 28
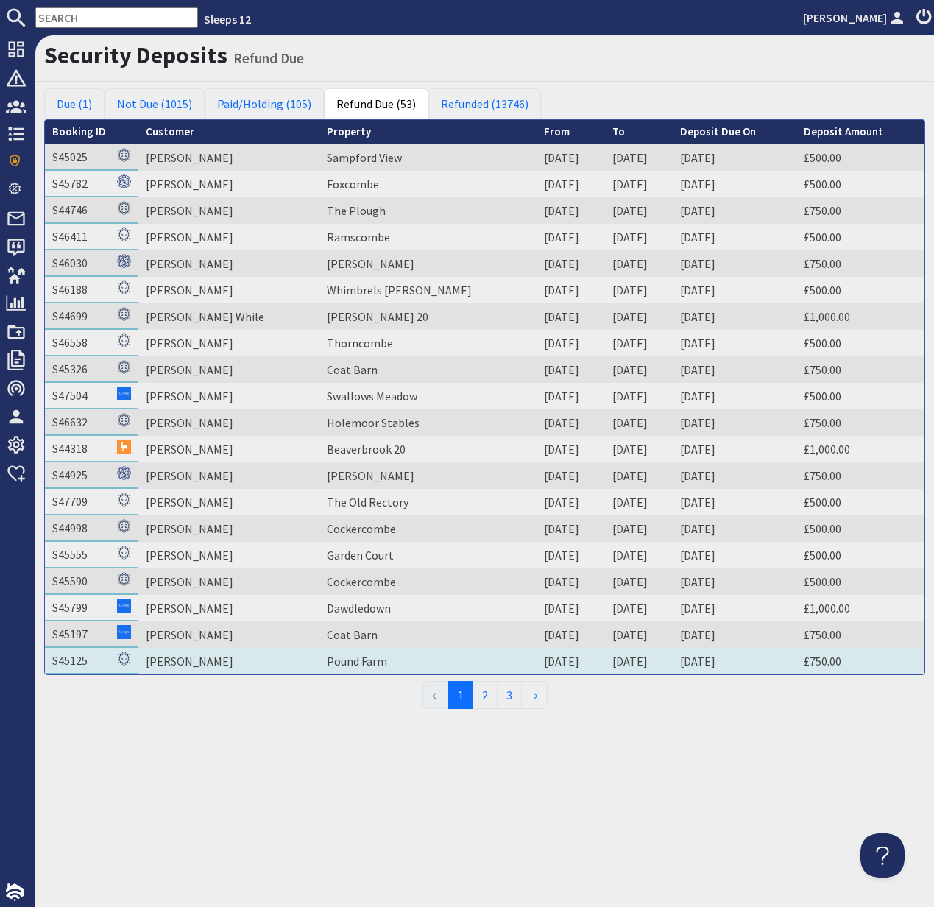
click at [69, 656] on link "S45125" at bounding box center [69, 660] width 35 height 15
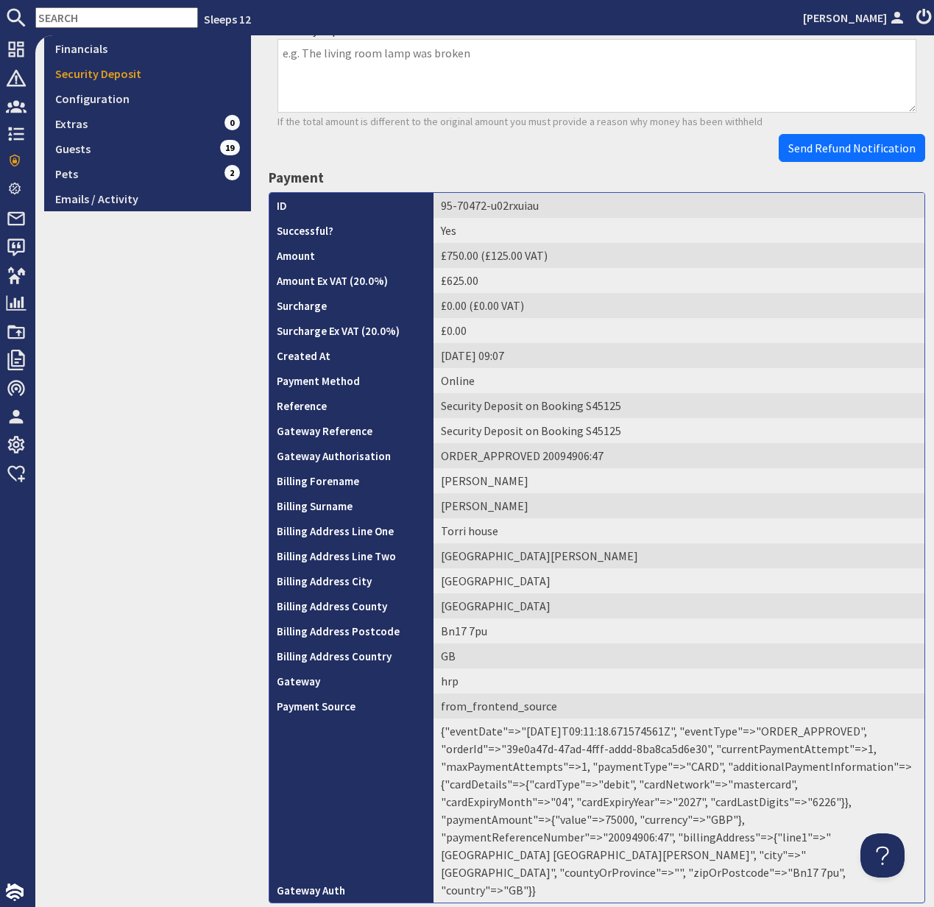
scroll to position [441, 0]
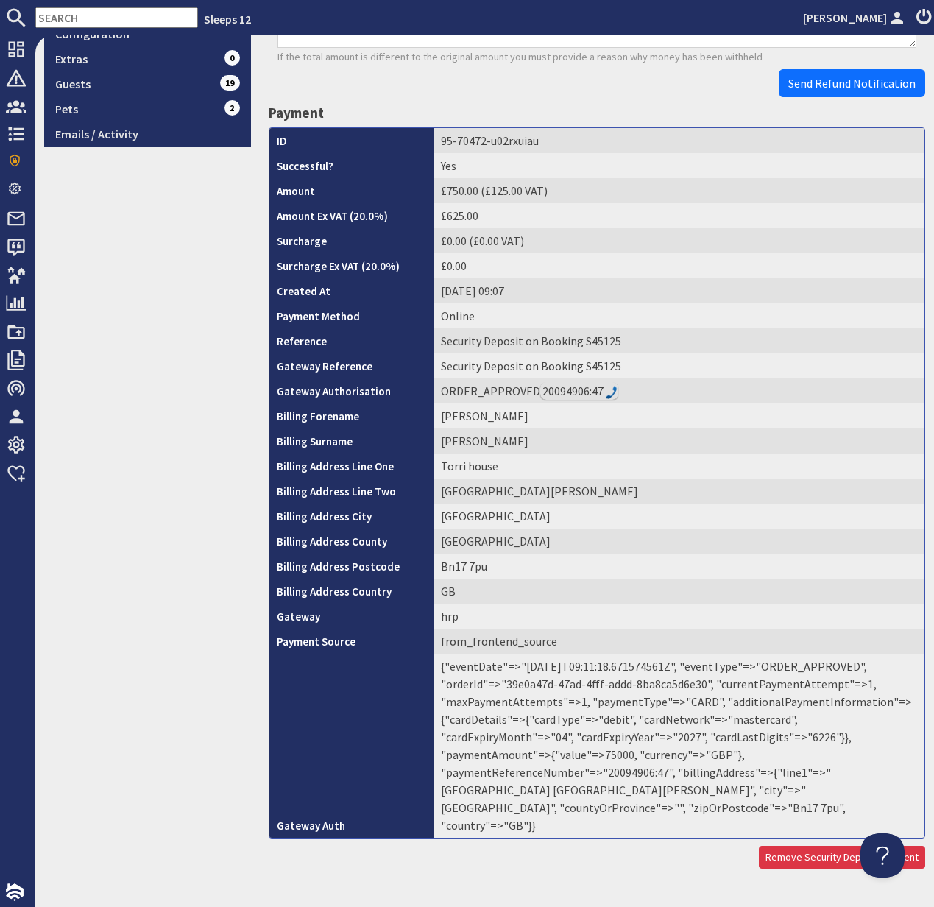
click at [735, 758] on td "{"eventDate"=>"2025-08-18T09:11:18.671574561Z", "eventType"=>"ORDER_APPROVED", …" at bounding box center [679, 746] width 491 height 184
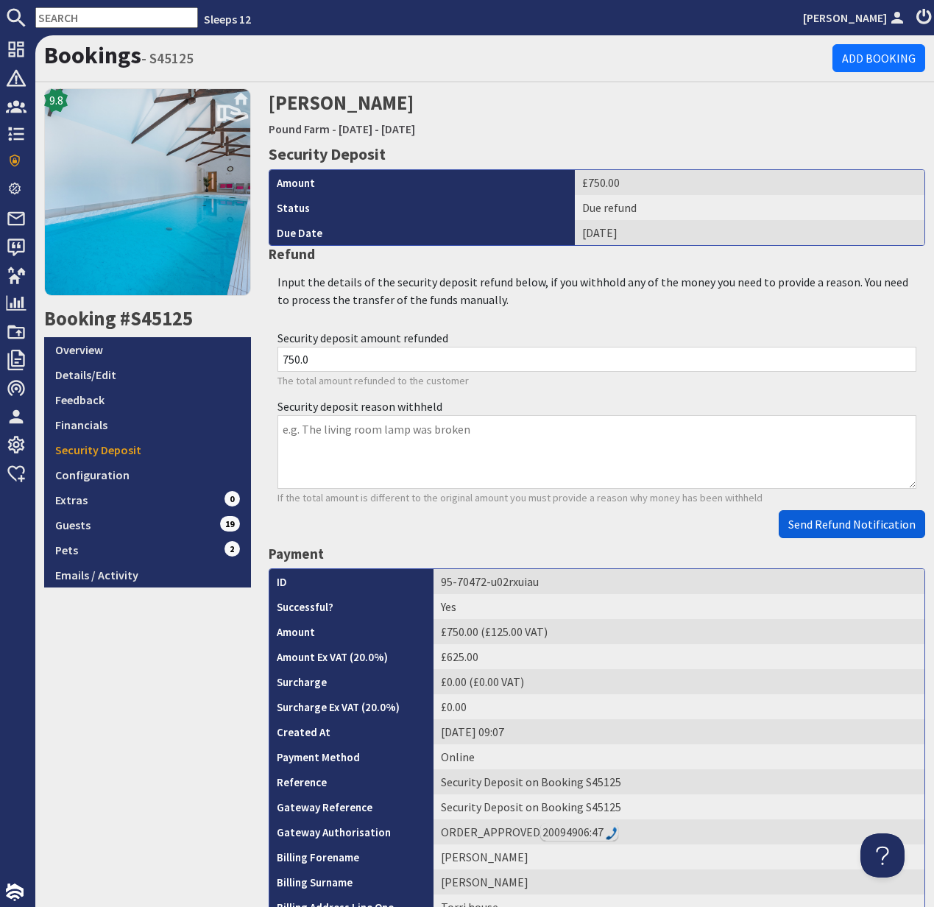
click at [838, 530] on span "Send Refund Notification" at bounding box center [851, 524] width 127 height 15
click at [837, 530] on body "Sleeps 12 Kelly Dyke Dashboard Notifications 0 Agency Dashboard Bookings 0 Secu…" at bounding box center [467, 453] width 934 height 907
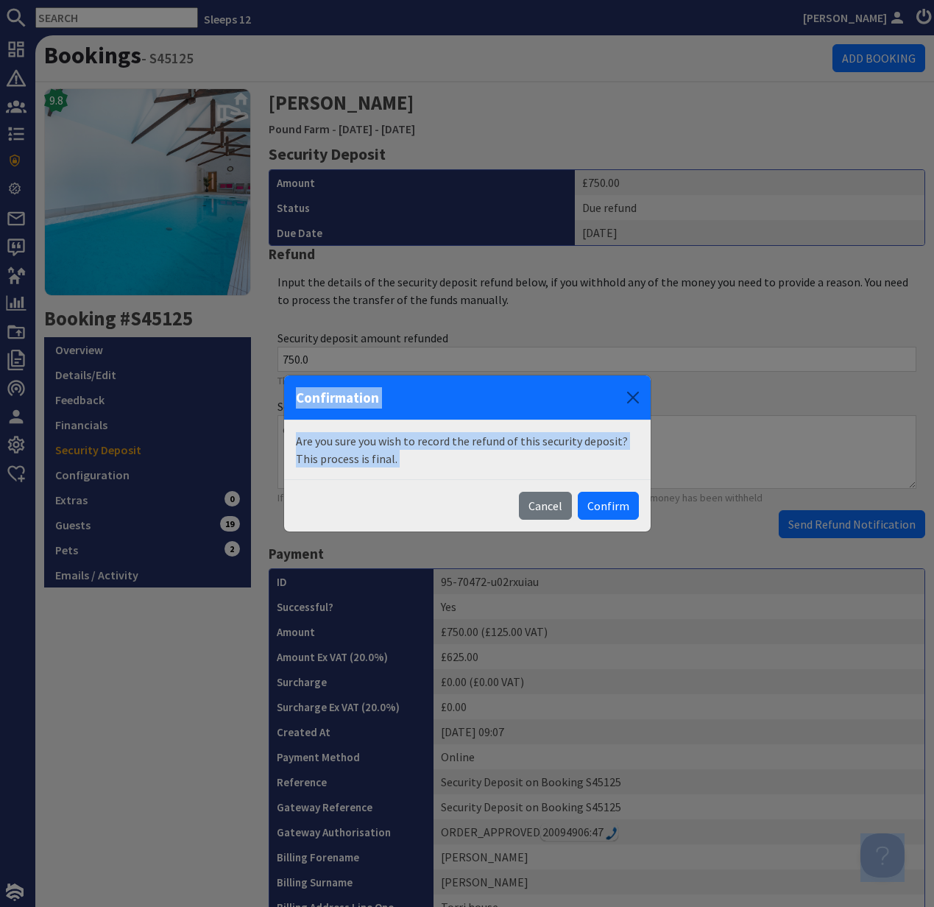
drag, startPoint x: 618, startPoint y: 503, endPoint x: 626, endPoint y: 504, distance: 9.0
click at [618, 503] on button "Confirm" at bounding box center [608, 506] width 61 height 28
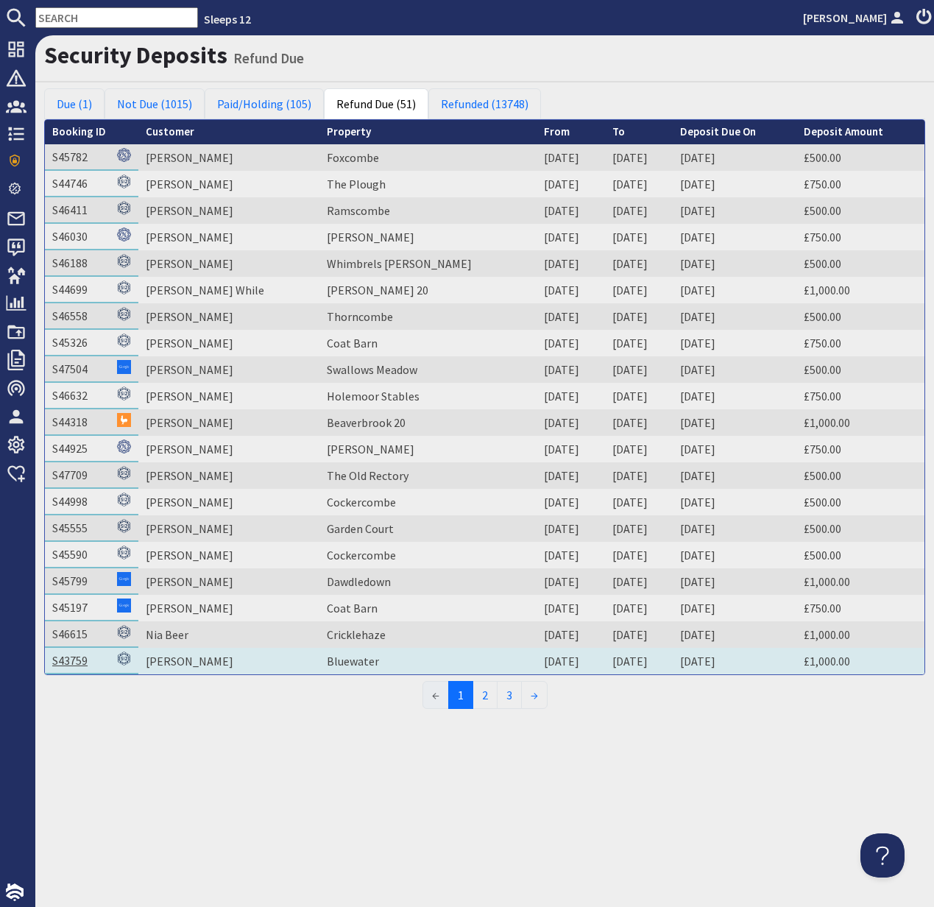
click at [68, 660] on link "S43759" at bounding box center [69, 660] width 35 height 15
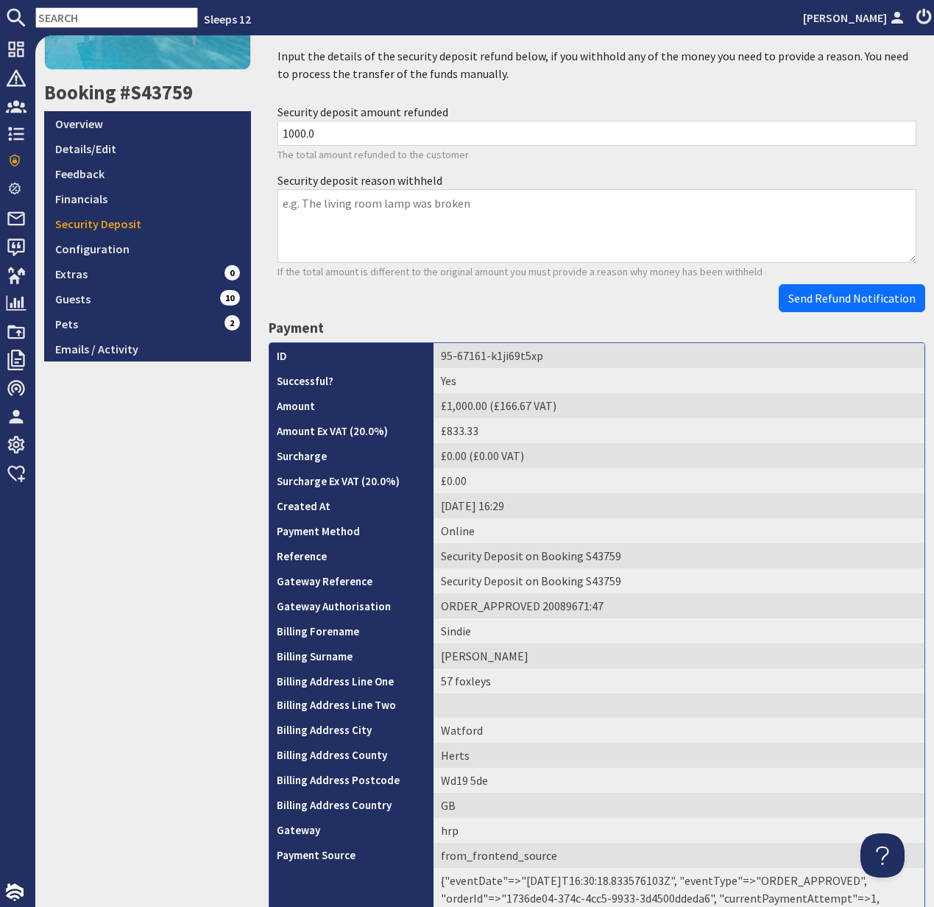
scroll to position [440, 0]
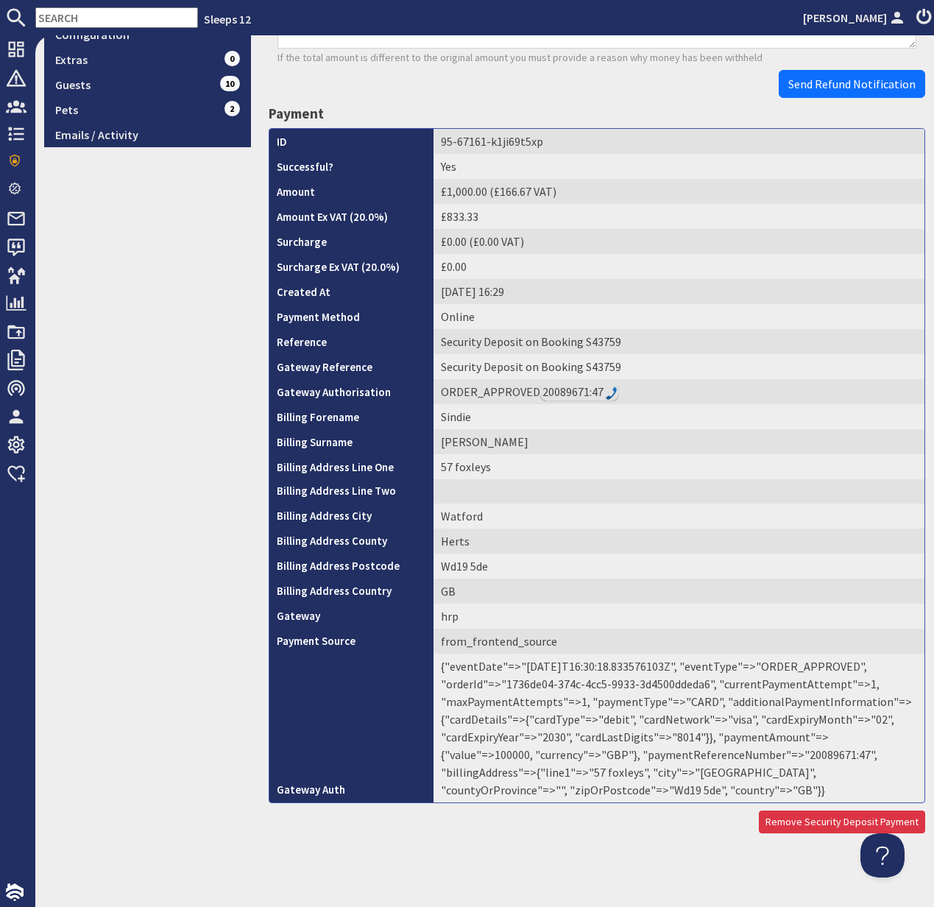
click at [730, 755] on td "{"eventDate"=>"2025-08-14T16:30:18.833576103Z", "eventType"=>"ORDER_APPROVED", …" at bounding box center [679, 728] width 491 height 149
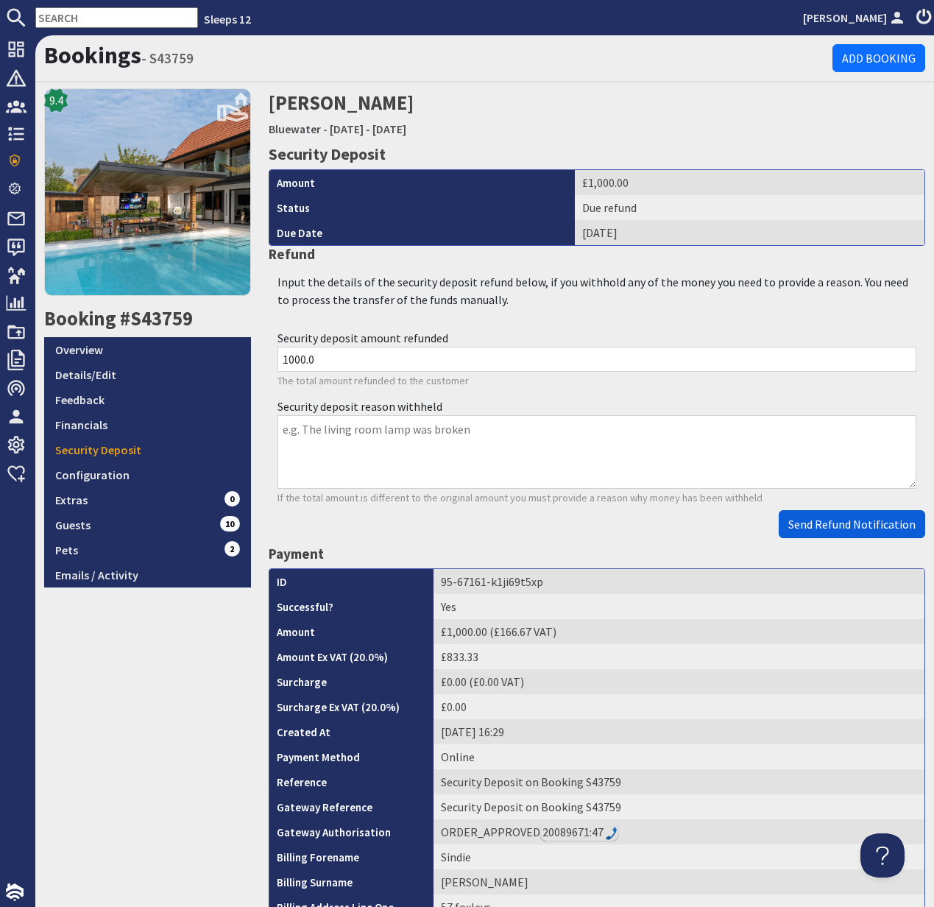
click at [854, 525] on span "Send Refund Notification" at bounding box center [851, 524] width 127 height 15
click at [854, 525] on body "Sleeps 12 Kelly Dyke Dashboard Notifications 0 Agency Dashboard Bookings 0 Secu…" at bounding box center [467, 453] width 934 height 907
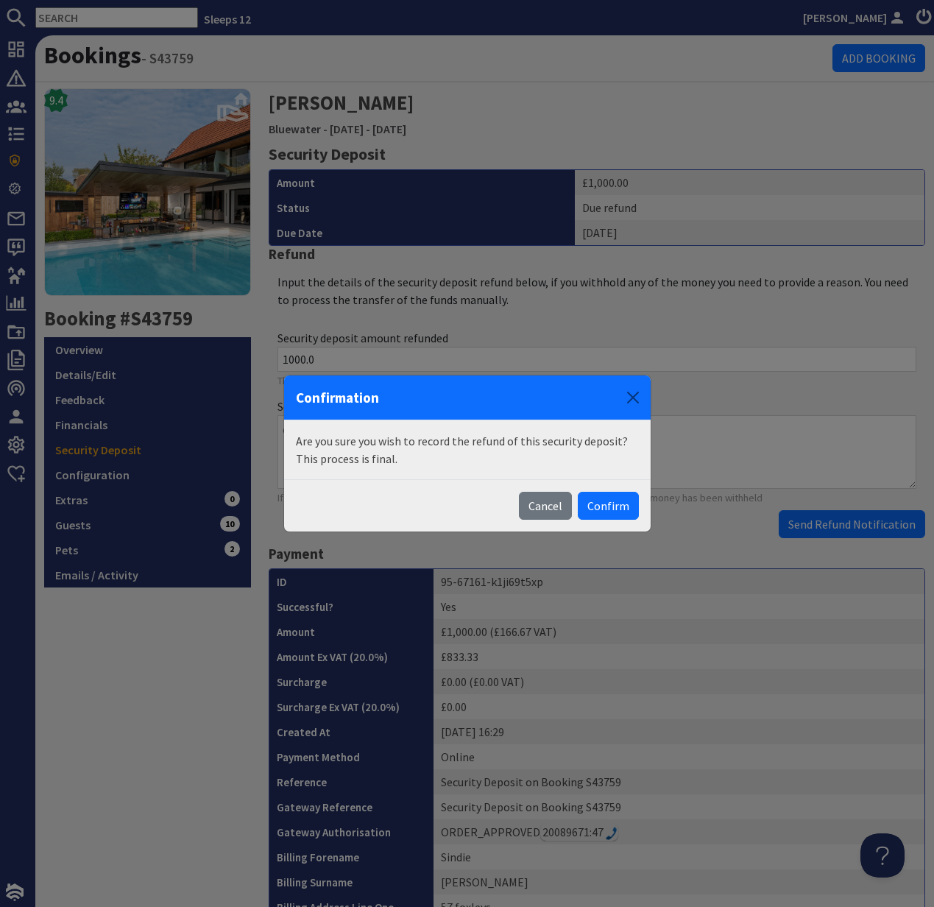
click at [610, 506] on button "Confirm" at bounding box center [608, 506] width 61 height 28
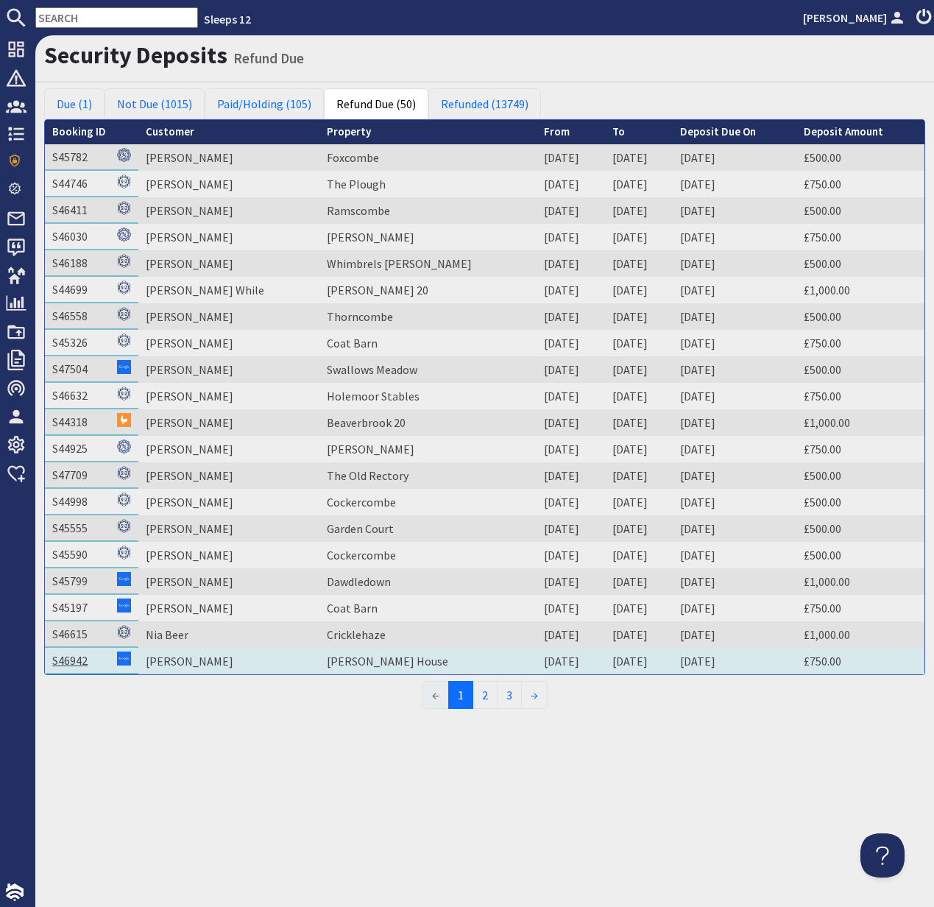
click at [72, 655] on link "S46942" at bounding box center [69, 660] width 35 height 15
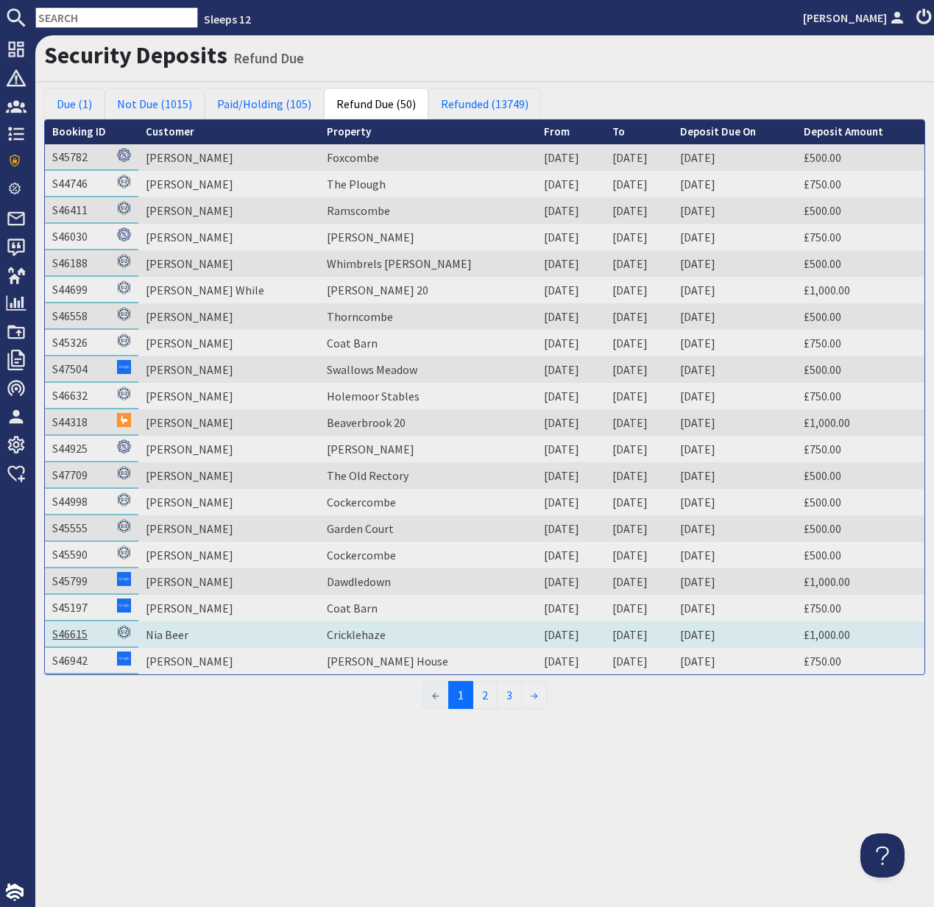
click at [68, 633] on link "S46615" at bounding box center [69, 633] width 35 height 15
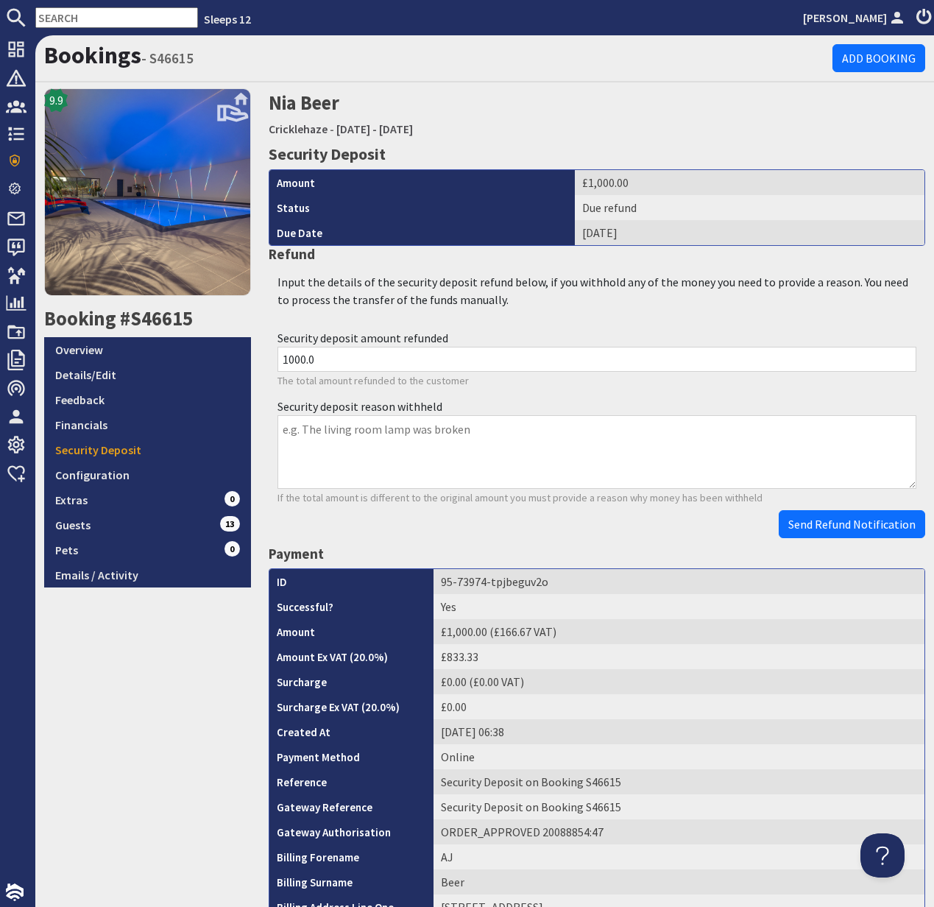
scroll to position [440, 0]
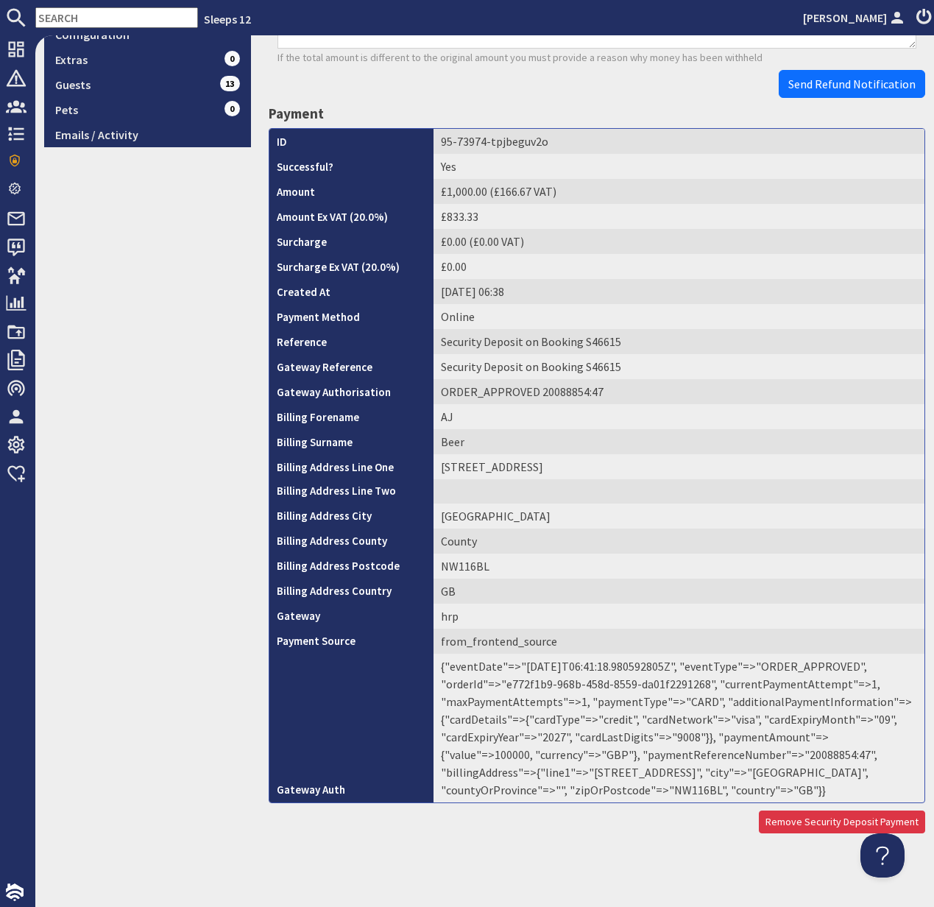
click at [741, 755] on td "{"eventDate"=>"2025-08-14T06:41:18.980592805Z", "eventType"=>"ORDER_APPROVED", …" at bounding box center [679, 728] width 491 height 149
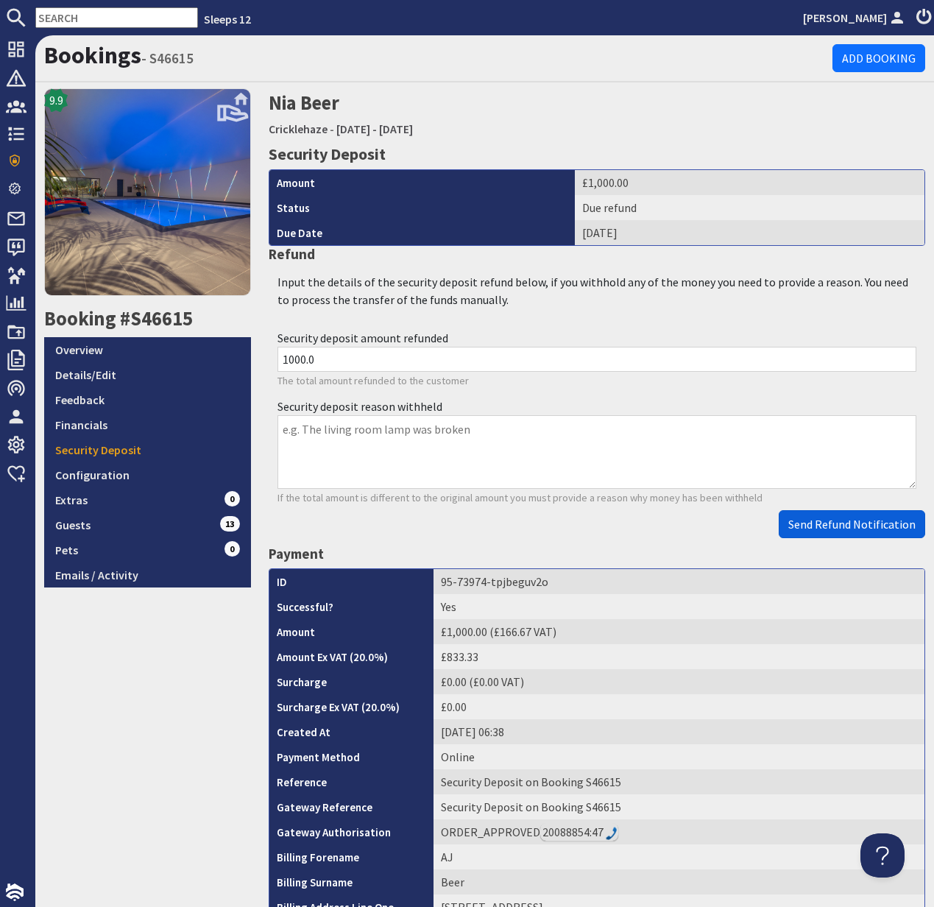
click at [849, 517] on span "Send Refund Notification" at bounding box center [851, 524] width 127 height 15
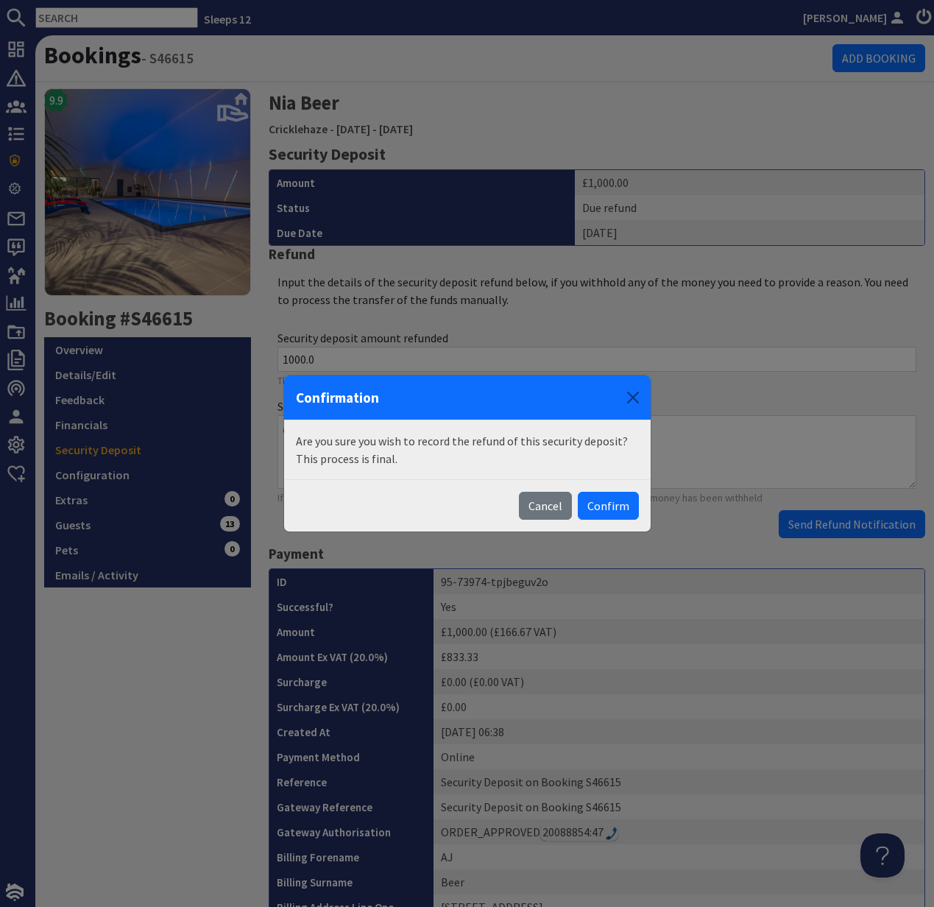
click at [849, 517] on body "Sleeps 12 Kelly Dyke Dashboard Notifications 0 Agency Dashboard Bookings 0 Secu…" at bounding box center [467, 453] width 934 height 907
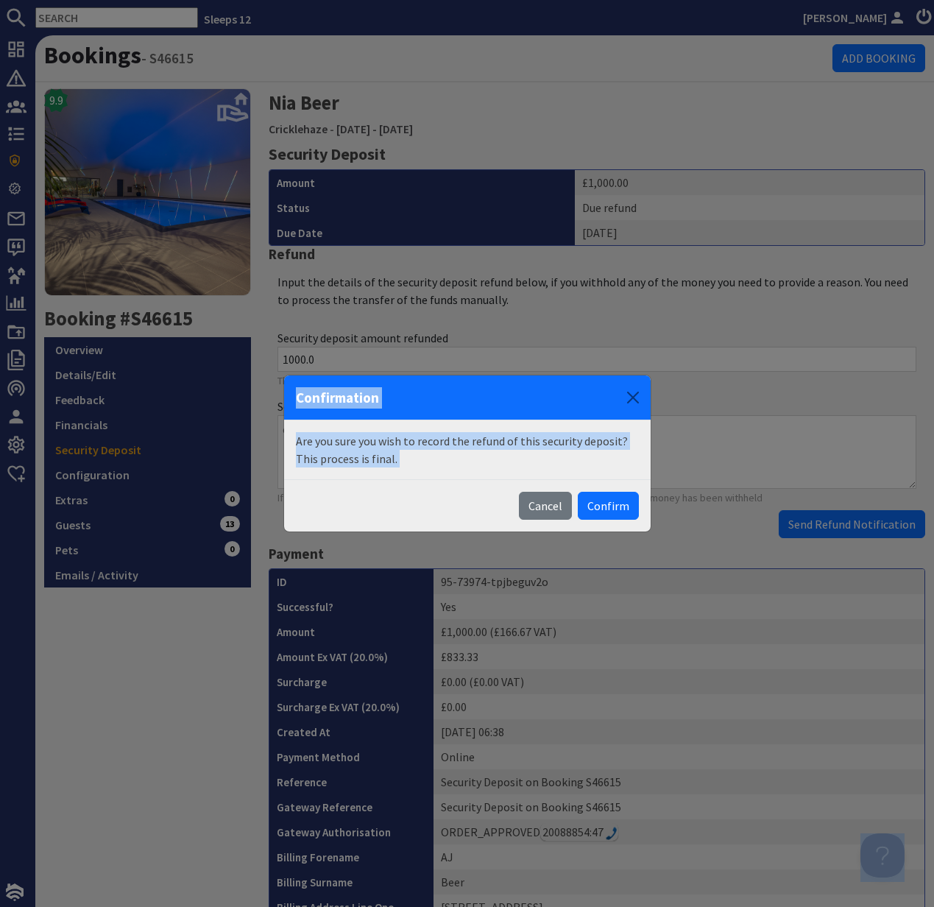
click at [606, 501] on button "Confirm" at bounding box center [608, 506] width 61 height 28
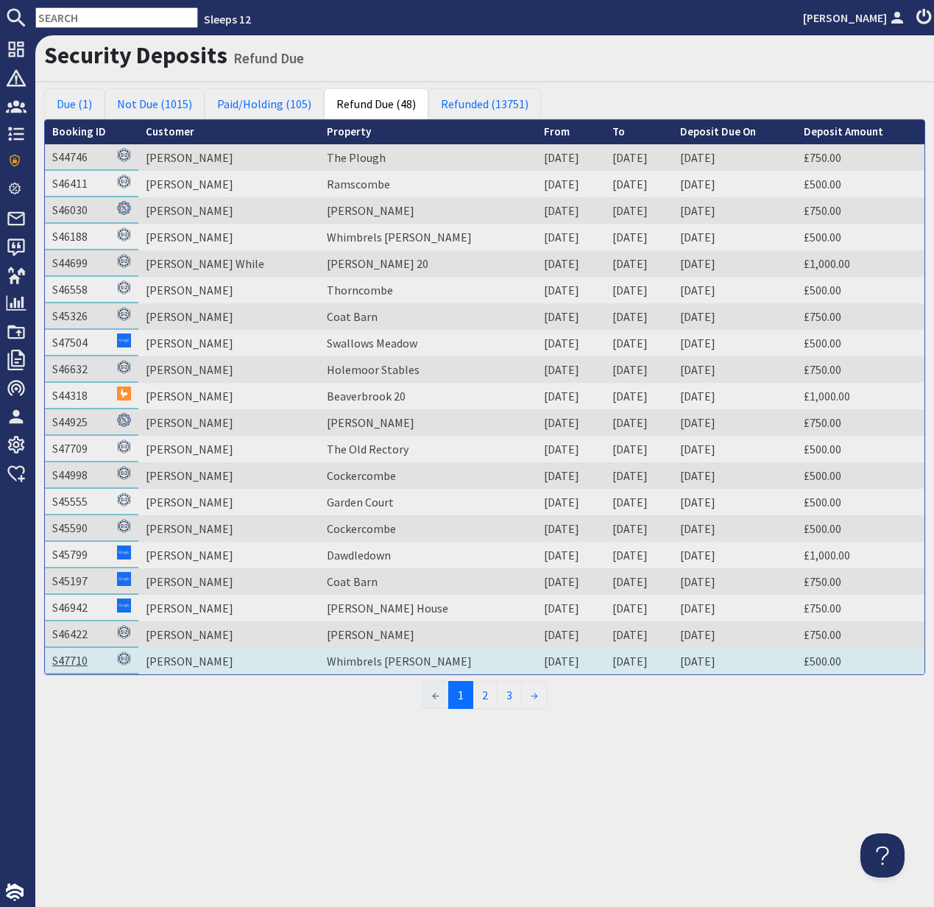
click at [66, 658] on link "S47710" at bounding box center [69, 660] width 35 height 15
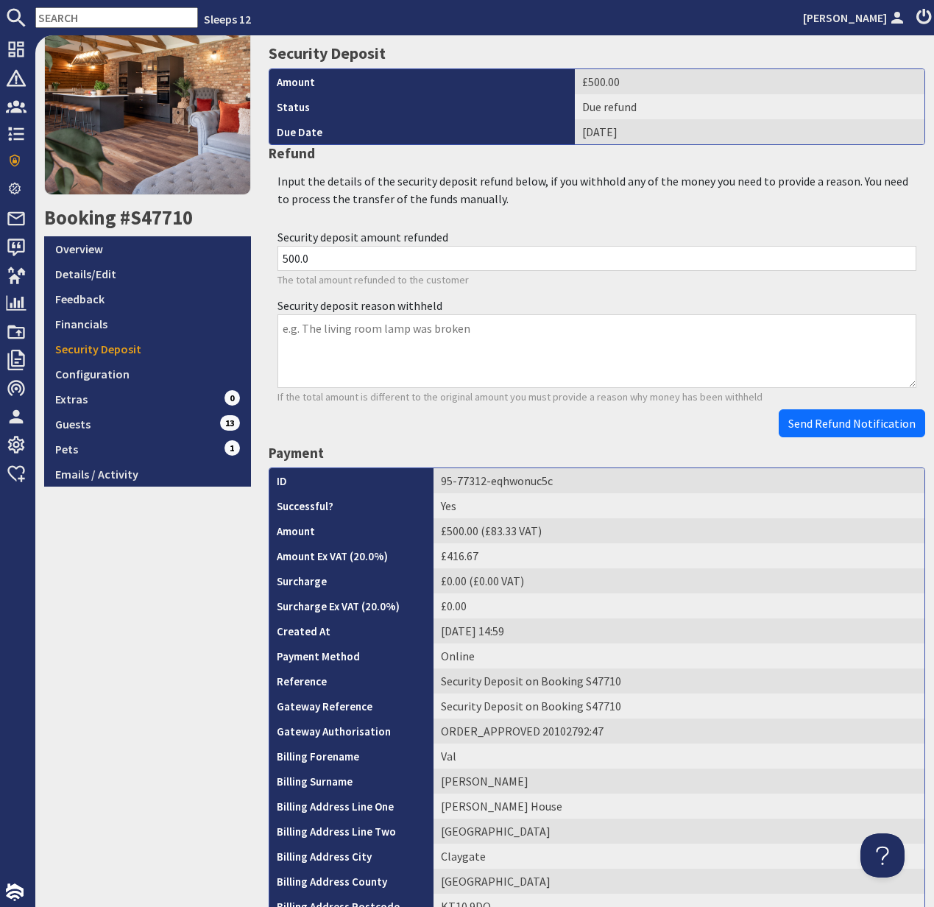
scroll to position [495, 0]
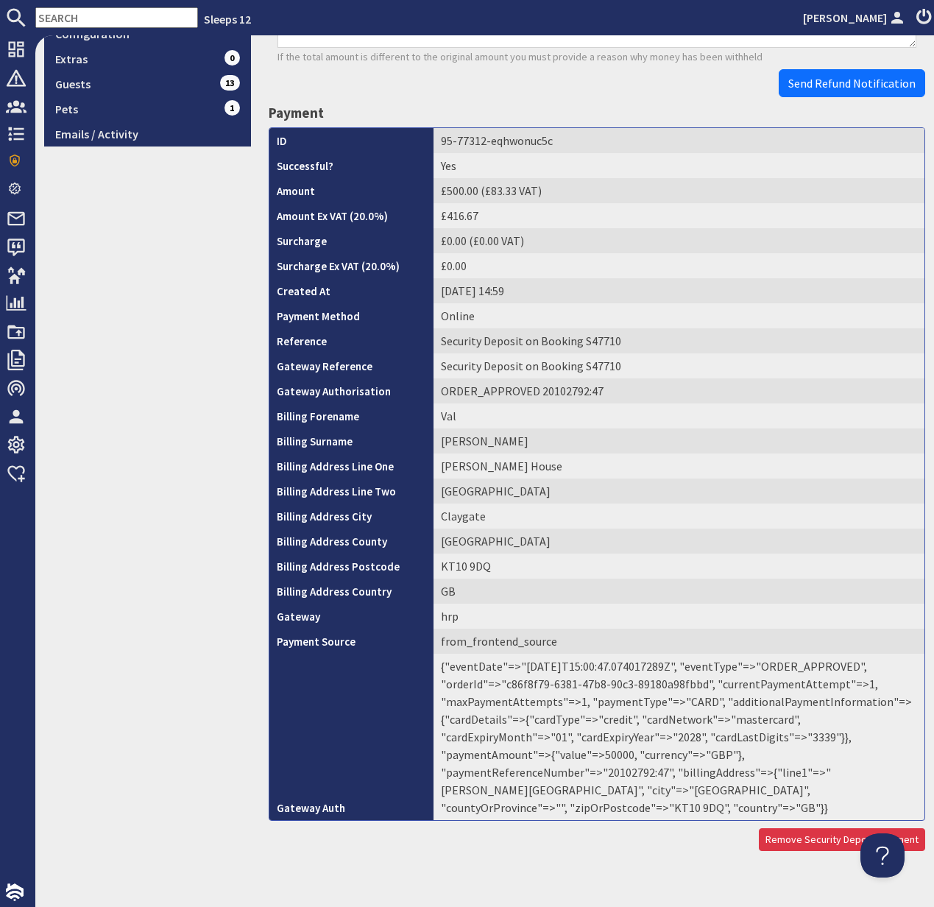
click at [720, 755] on td "{"eventDate"=>"2025-08-23T15:00:47.074017289Z", "eventType"=>"ORDER_APPROVED", …" at bounding box center [679, 737] width 491 height 166
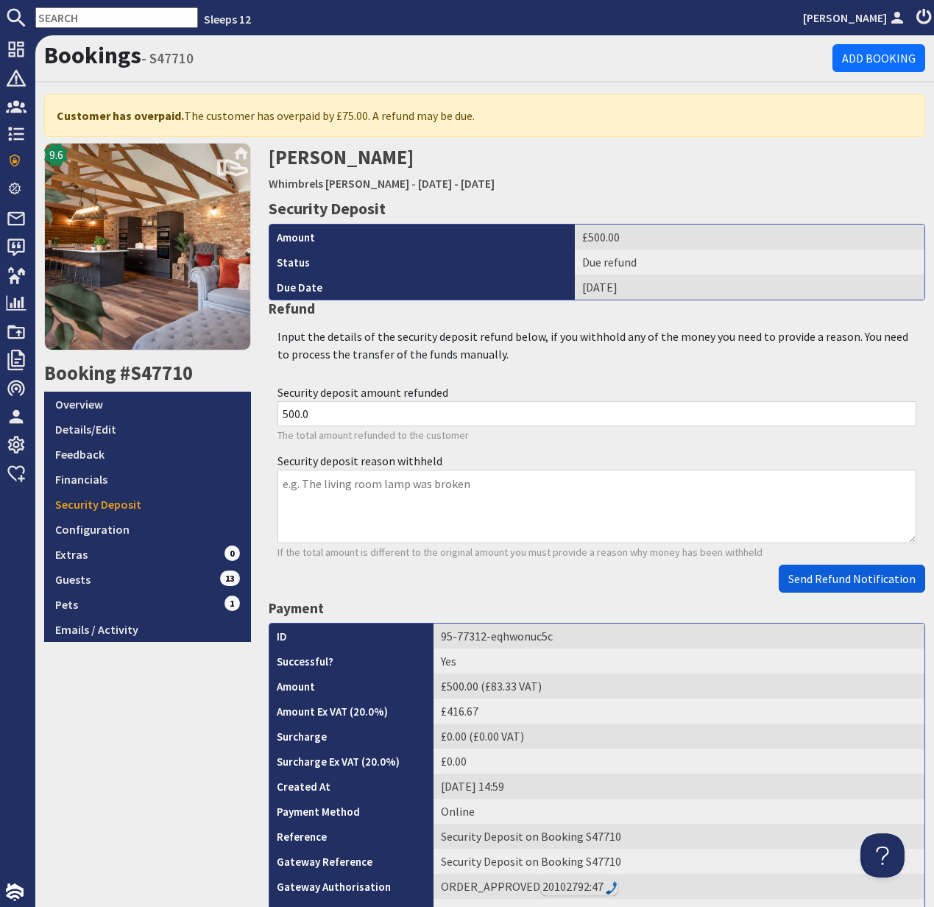
click at [847, 582] on span "Send Refund Notification" at bounding box center [851, 578] width 127 height 15
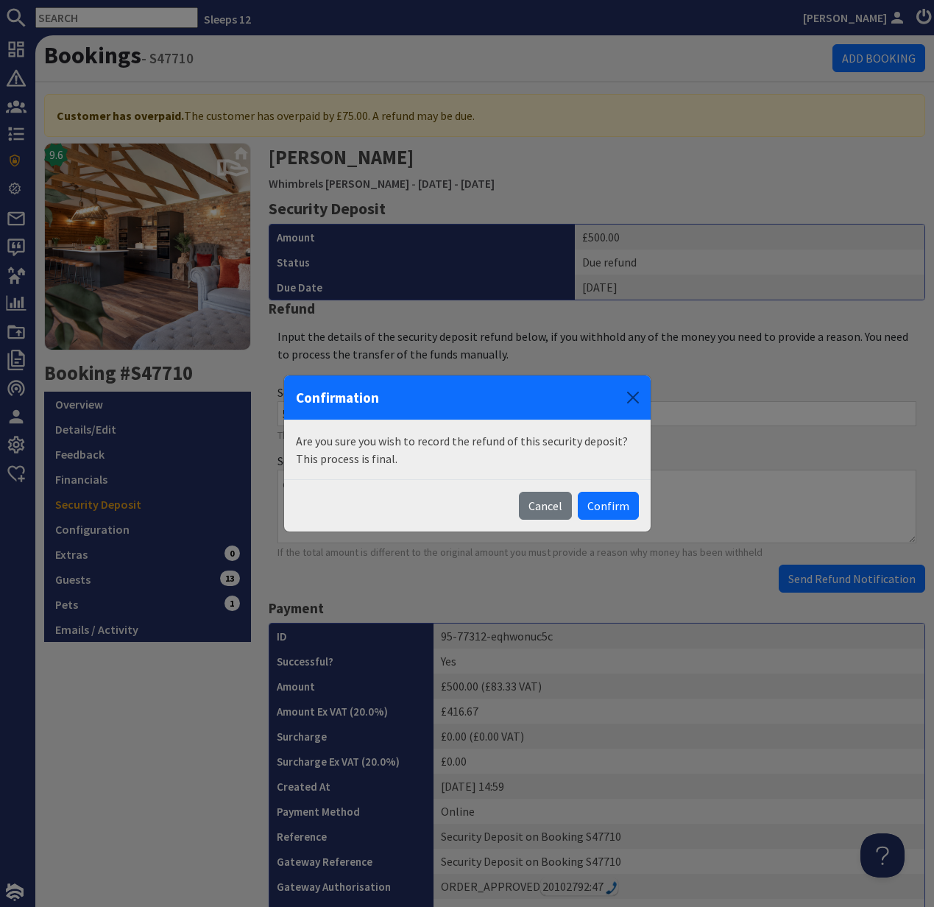
click at [847, 582] on body "Sleeps 12 Kelly Dyke Dashboard Notifications 0 Agency Dashboard Bookings 0 Secu…" at bounding box center [467, 453] width 934 height 907
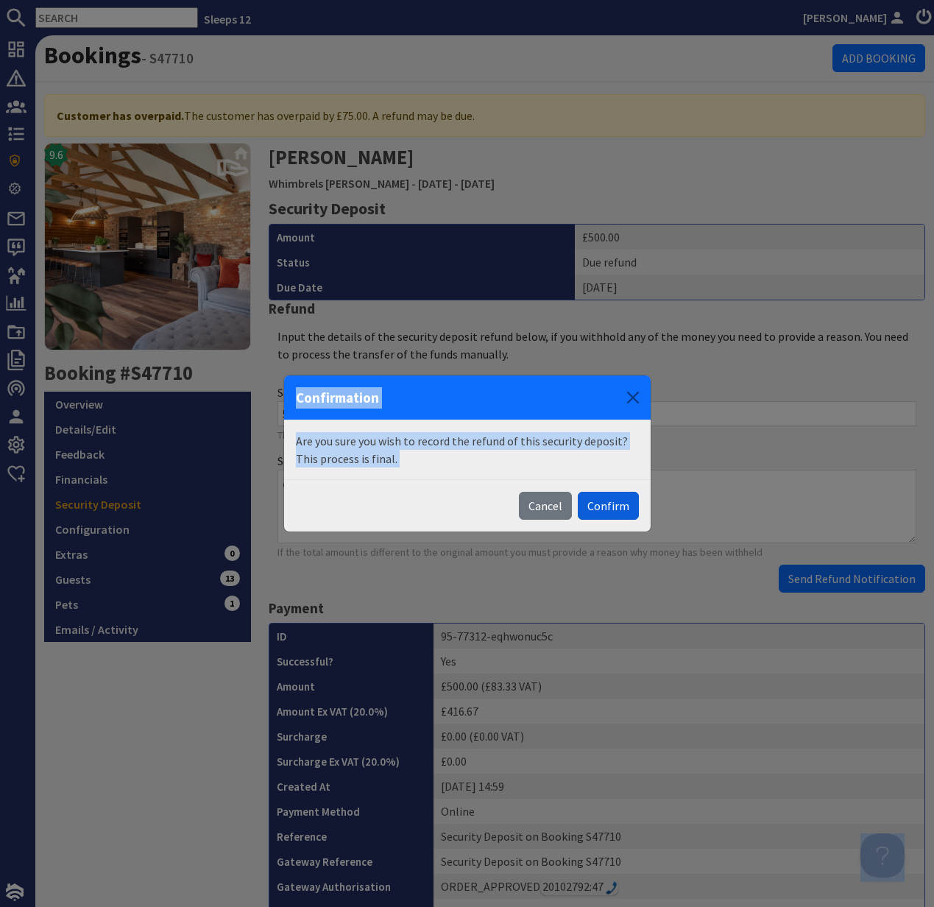
click at [617, 503] on button "Confirm" at bounding box center [608, 506] width 61 height 28
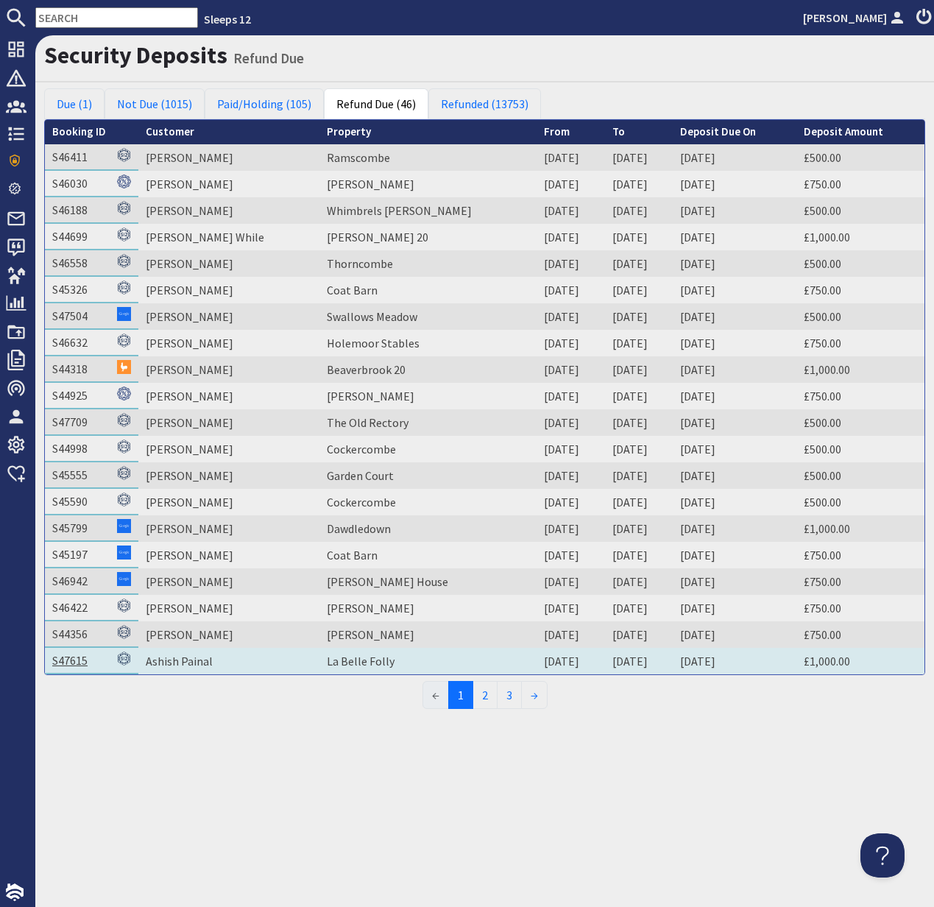
click at [76, 660] on link "S47615" at bounding box center [69, 660] width 35 height 15
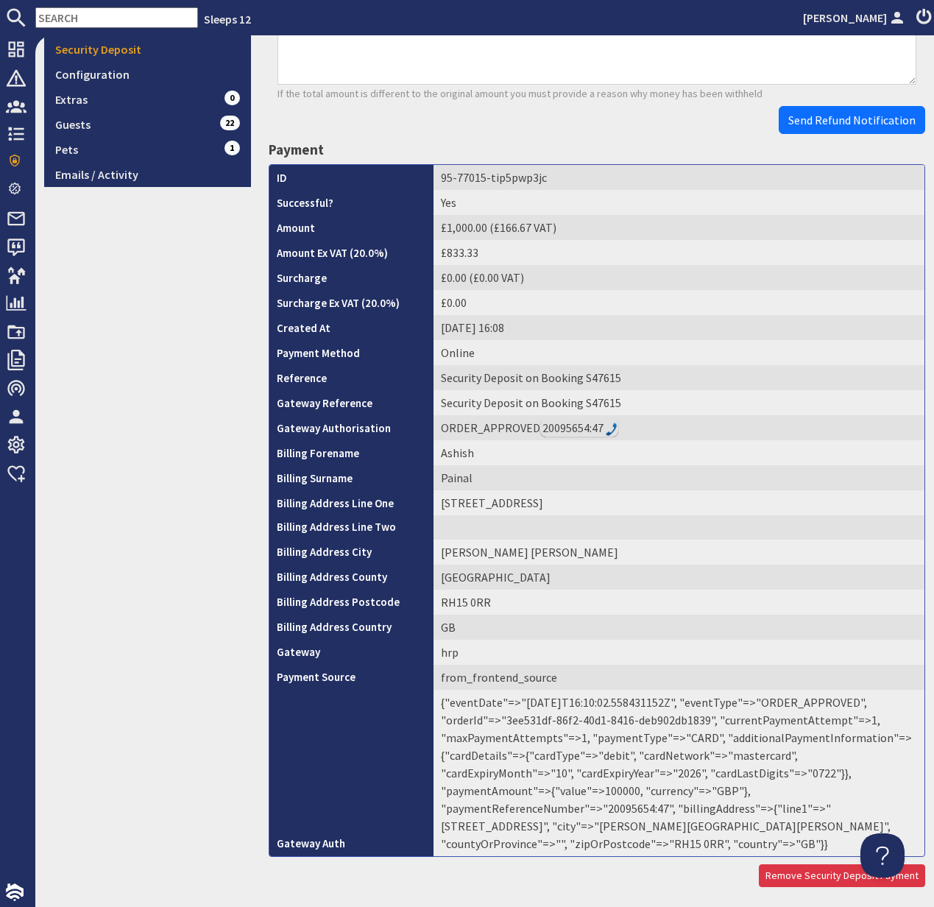
scroll to position [440, 0]
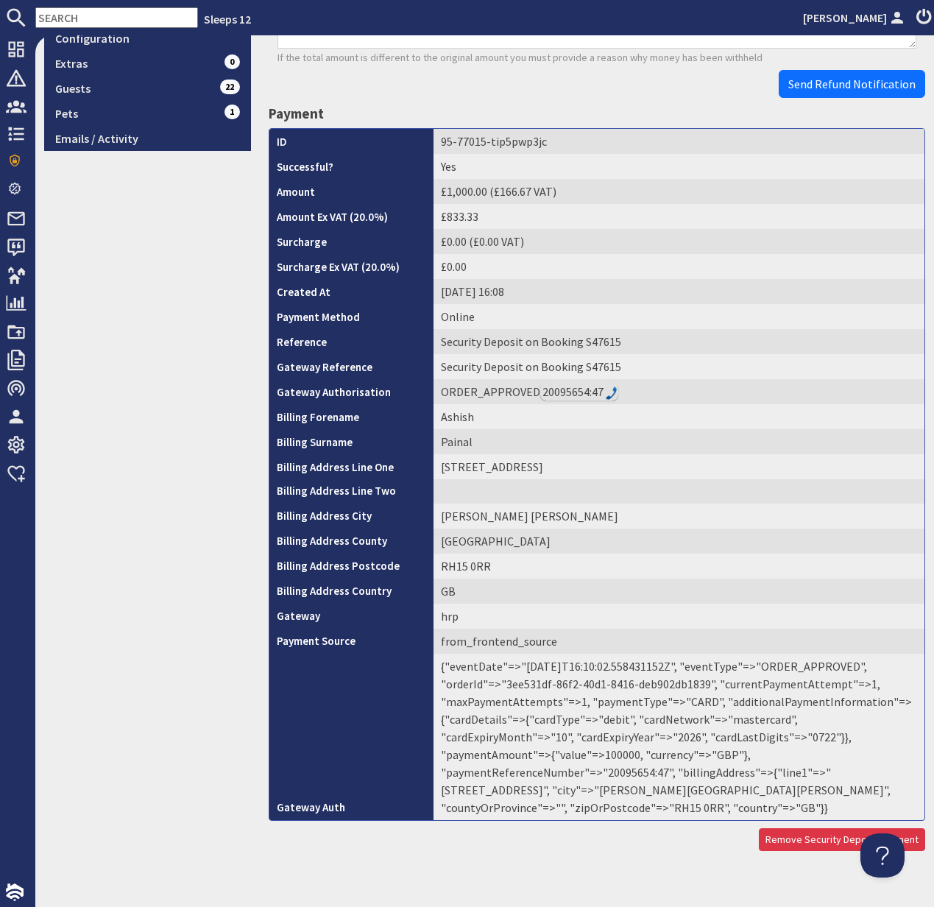
click at [731, 758] on td "{"eventDate"=>"2025-08-18T16:10:02.558431152Z", "eventType"=>"ORDER_APPROVED", …" at bounding box center [679, 737] width 491 height 166
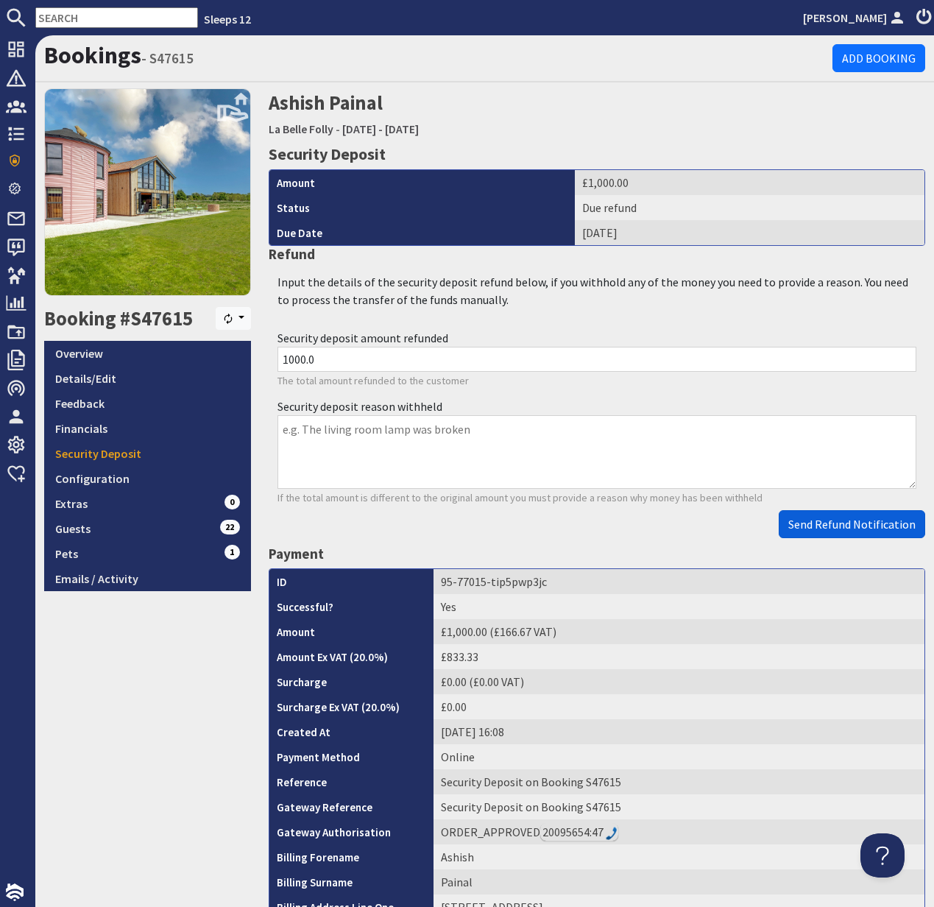
click at [855, 528] on span "Send Refund Notification" at bounding box center [851, 524] width 127 height 15
click at [855, 528] on body "Sleeps 12 Kelly Dyke Dashboard Notifications 0 Agency Dashboard Bookings 0 Secu…" at bounding box center [467, 453] width 934 height 907
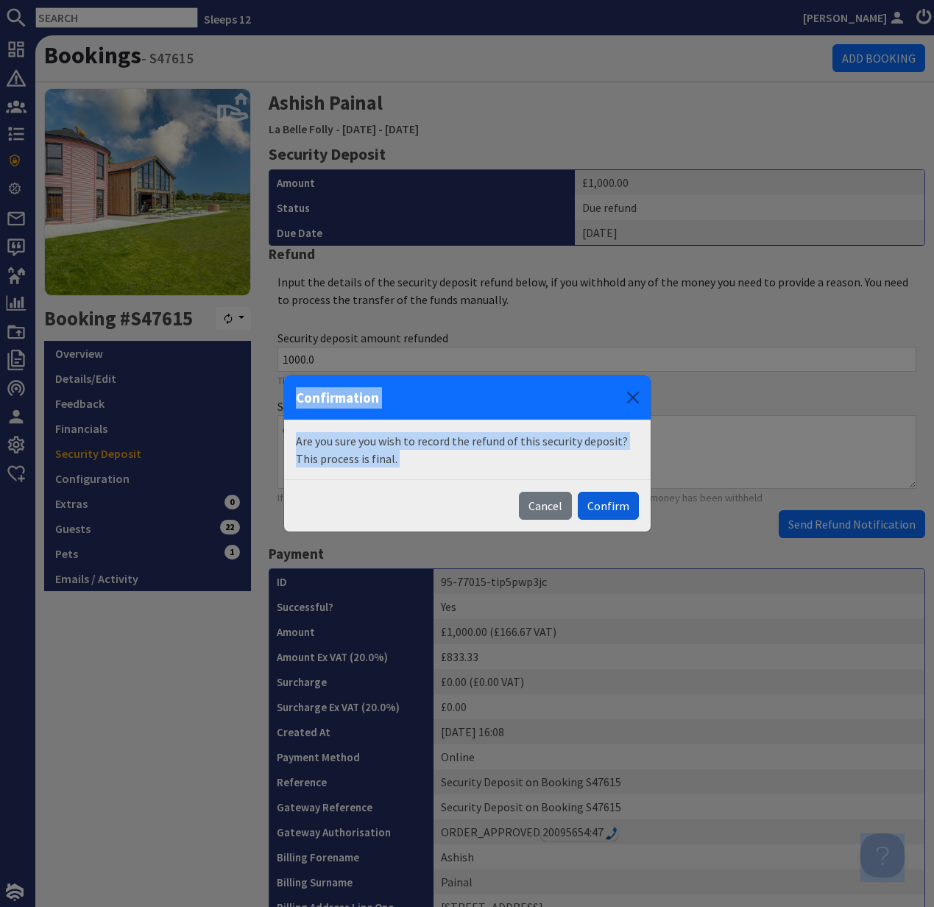
click at [613, 506] on button "Confirm" at bounding box center [608, 506] width 61 height 28
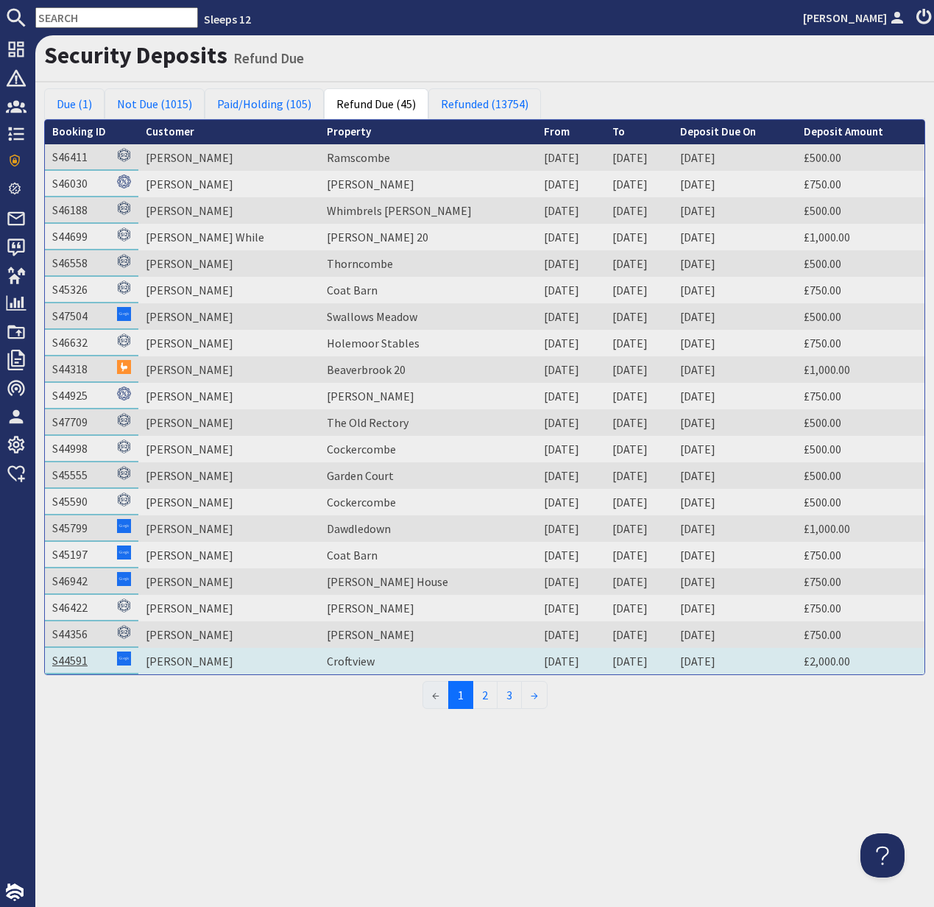
click at [79, 661] on link "S44591" at bounding box center [69, 660] width 35 height 15
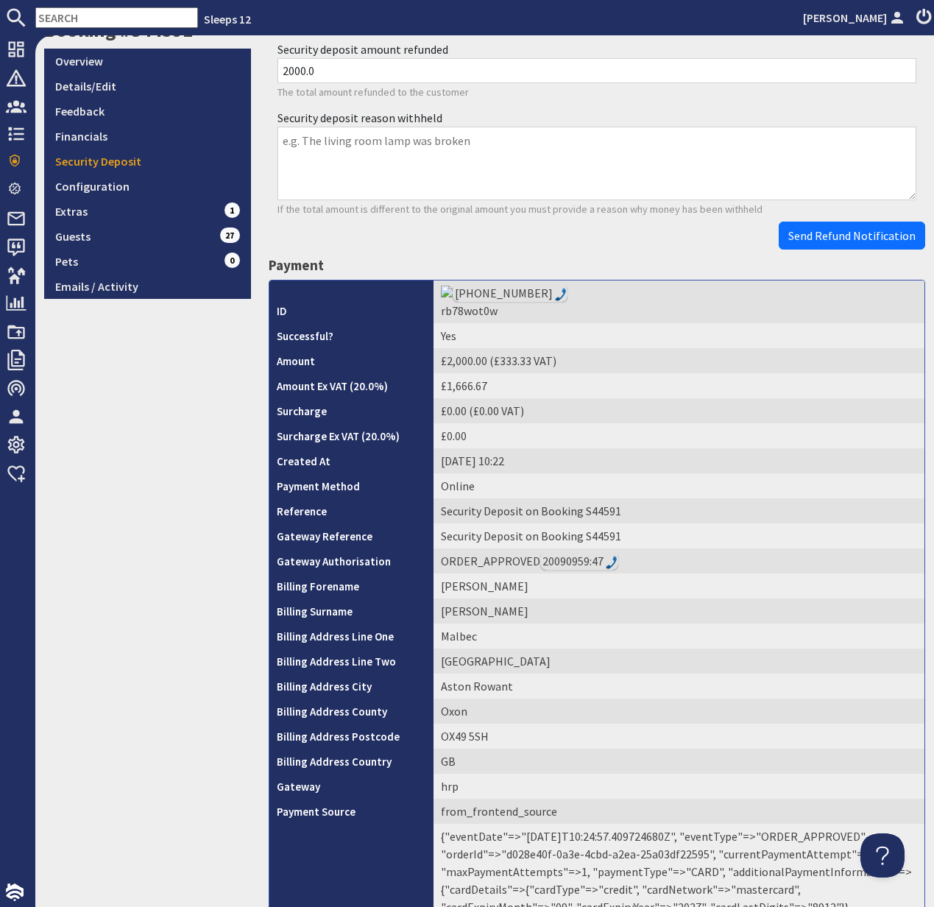
scroll to position [445, 0]
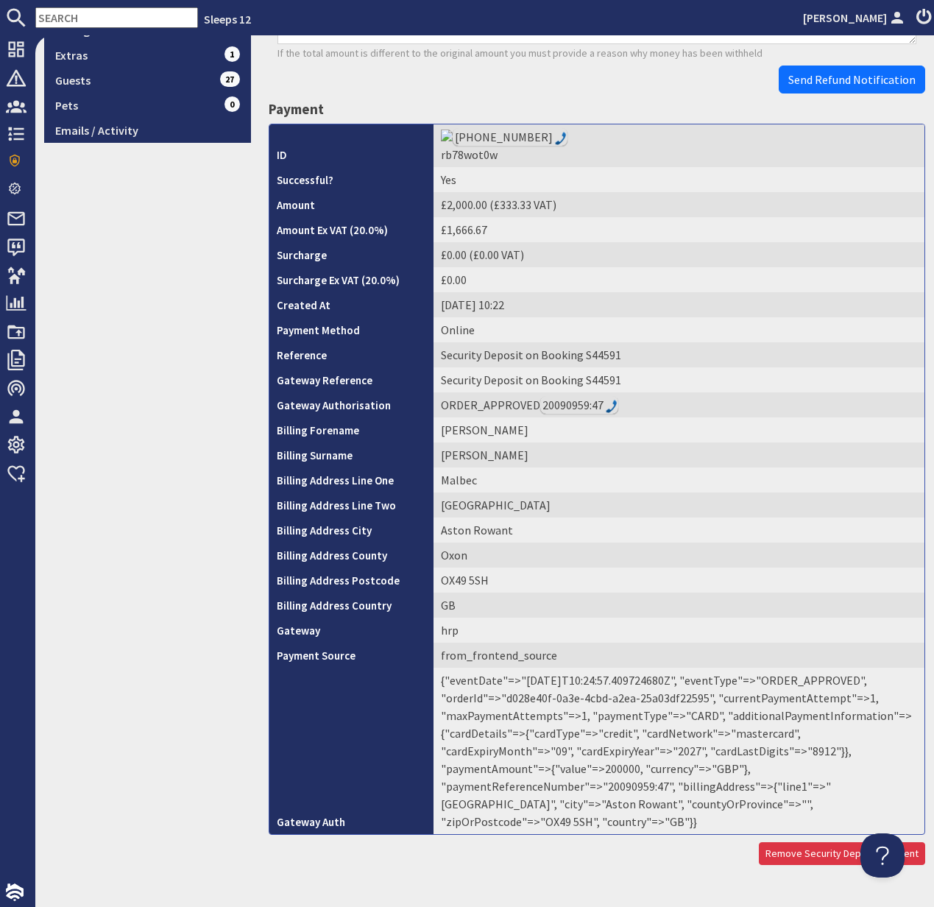
click at [729, 757] on td "{"eventDate"=>"2025-08-15T10:24:57.409724680Z", "eventType"=>"ORDER_APPROVED", …" at bounding box center [679, 751] width 491 height 166
click at [727, 755] on td "{"eventDate"=>"2025-08-15T10:24:57.409724680Z", "eventType"=>"ORDER_APPROVED", …" at bounding box center [679, 751] width 491 height 166
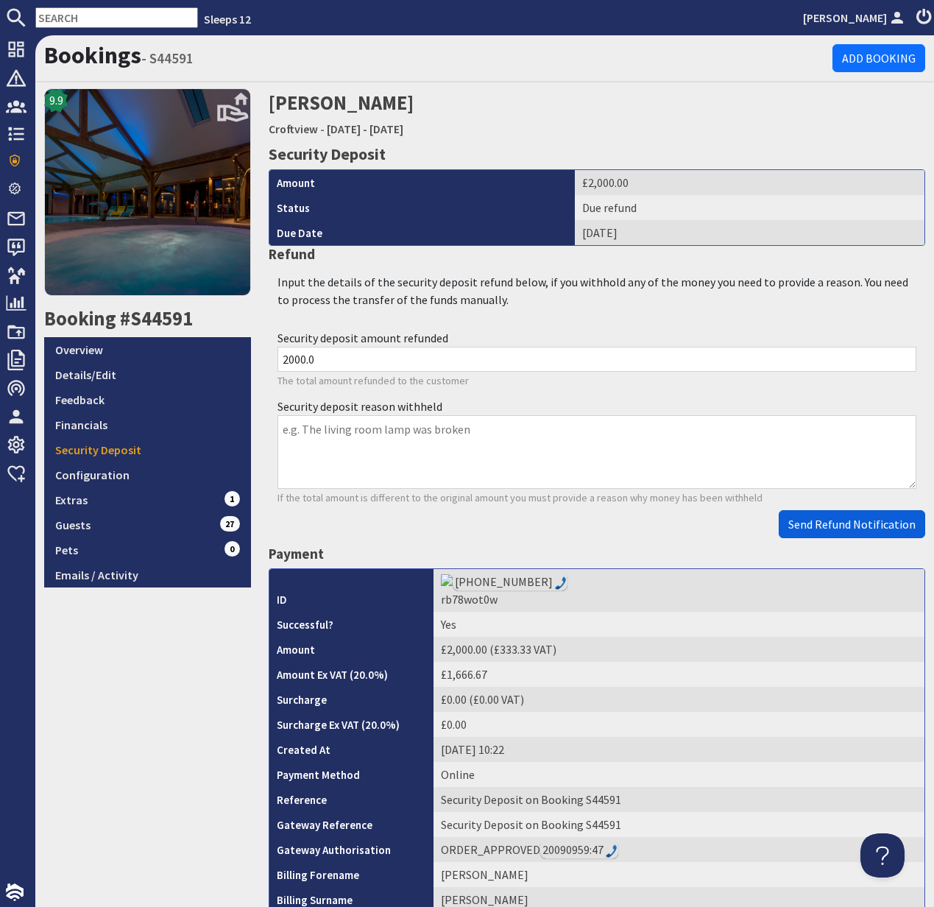
click at [860, 534] on button "Send Refund Notification" at bounding box center [852, 524] width 146 height 28
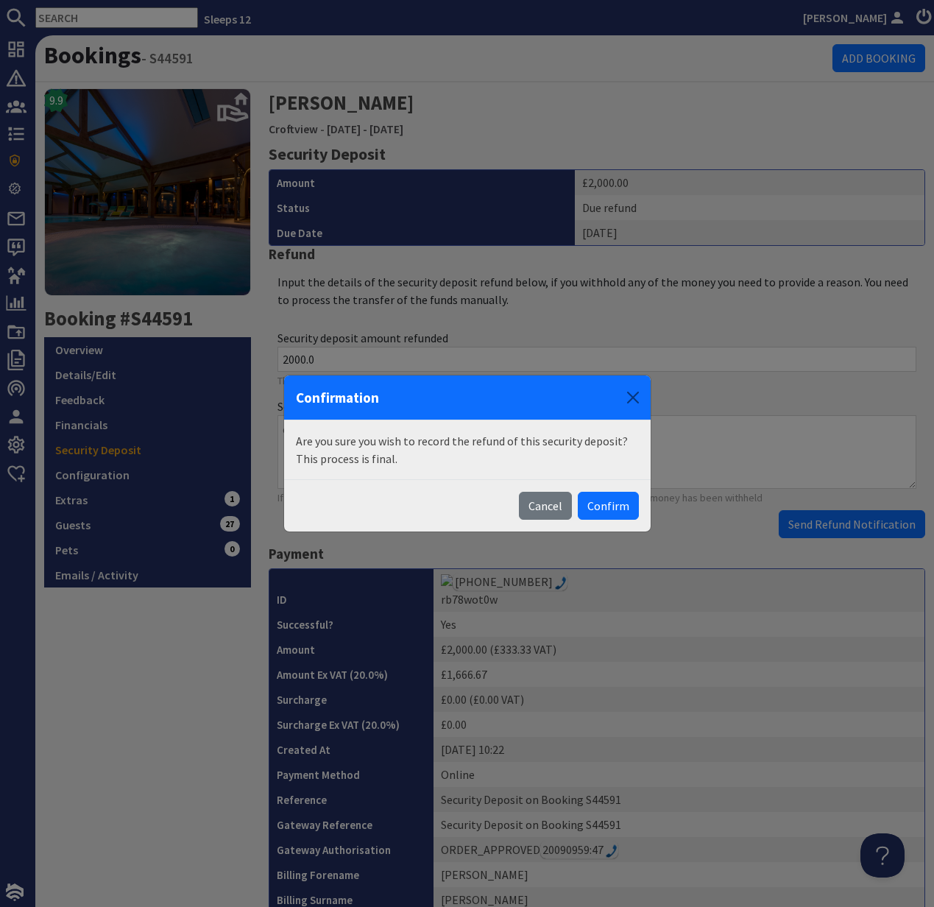
click at [607, 512] on button "Confirm" at bounding box center [608, 506] width 61 height 28
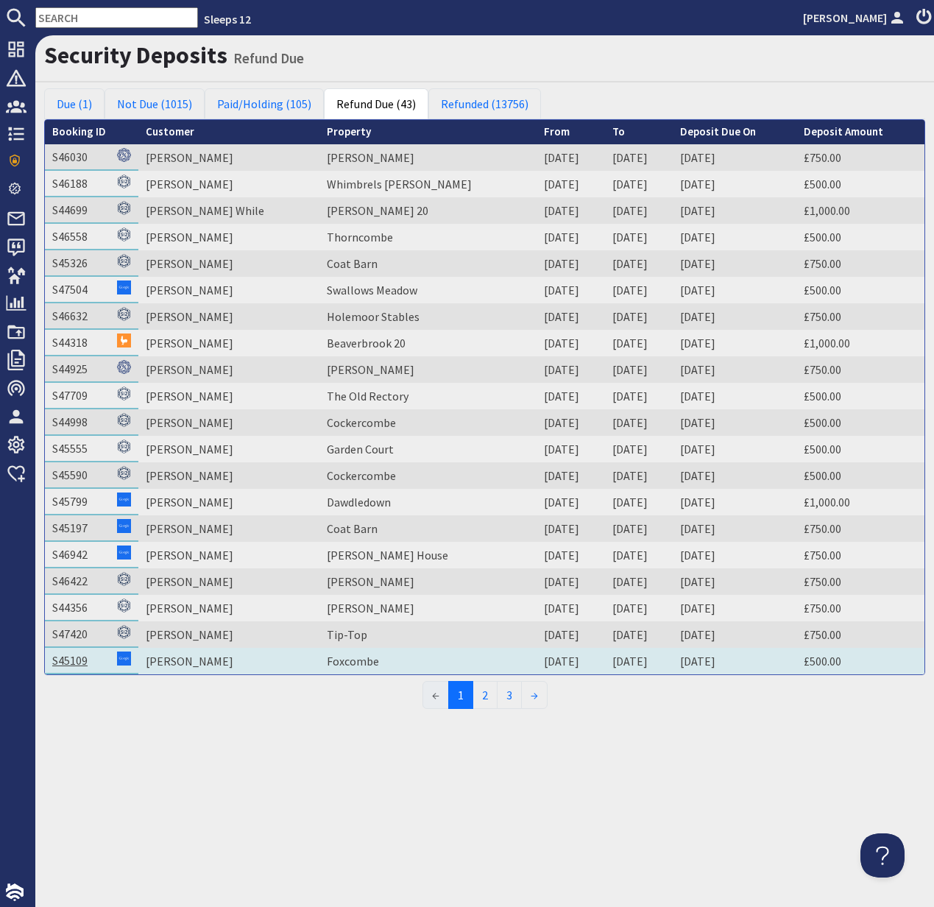
click at [64, 659] on link "S45109" at bounding box center [69, 660] width 35 height 15
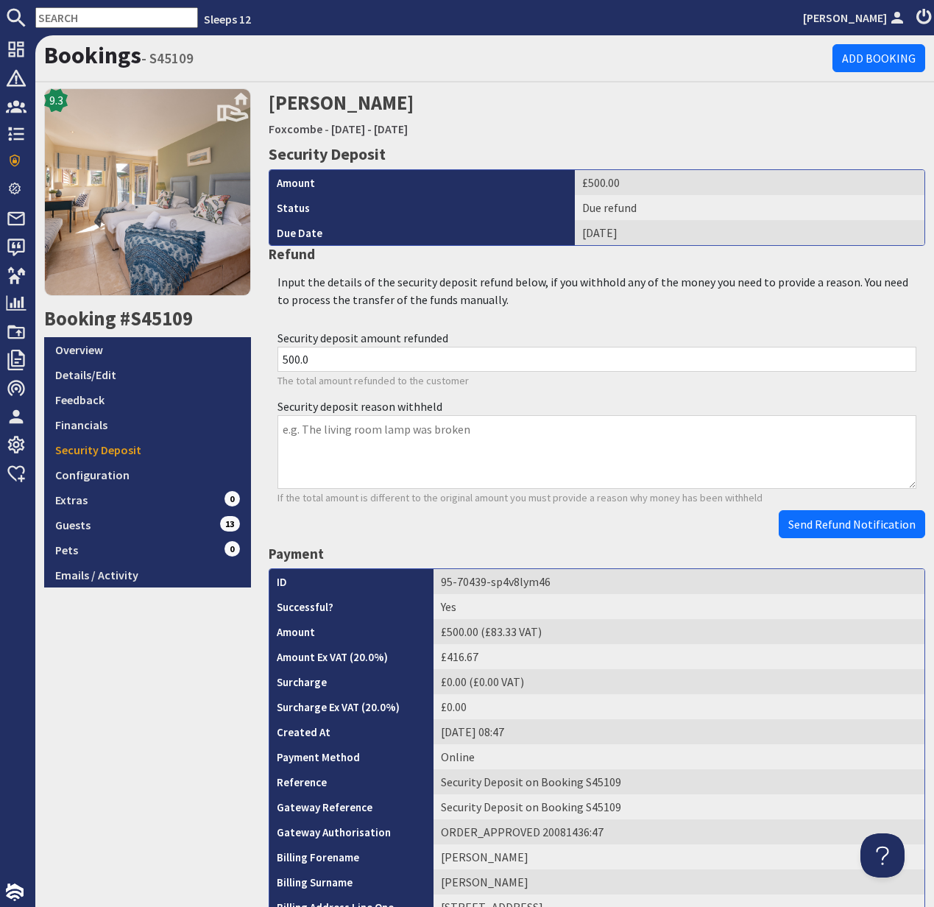
scroll to position [440, 0]
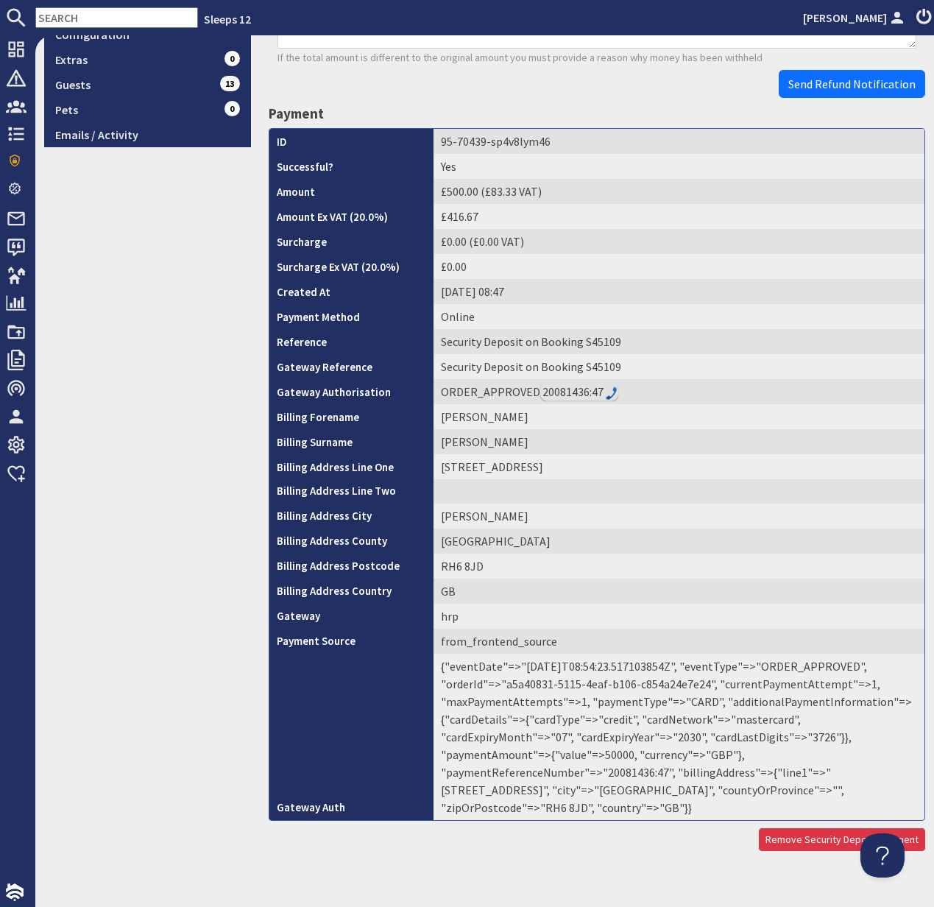
click at [730, 752] on td "{"eventDate"=>"2025-08-09T08:54:23.517103854Z", "eventType"=>"ORDER_APPROVED", …" at bounding box center [679, 737] width 491 height 166
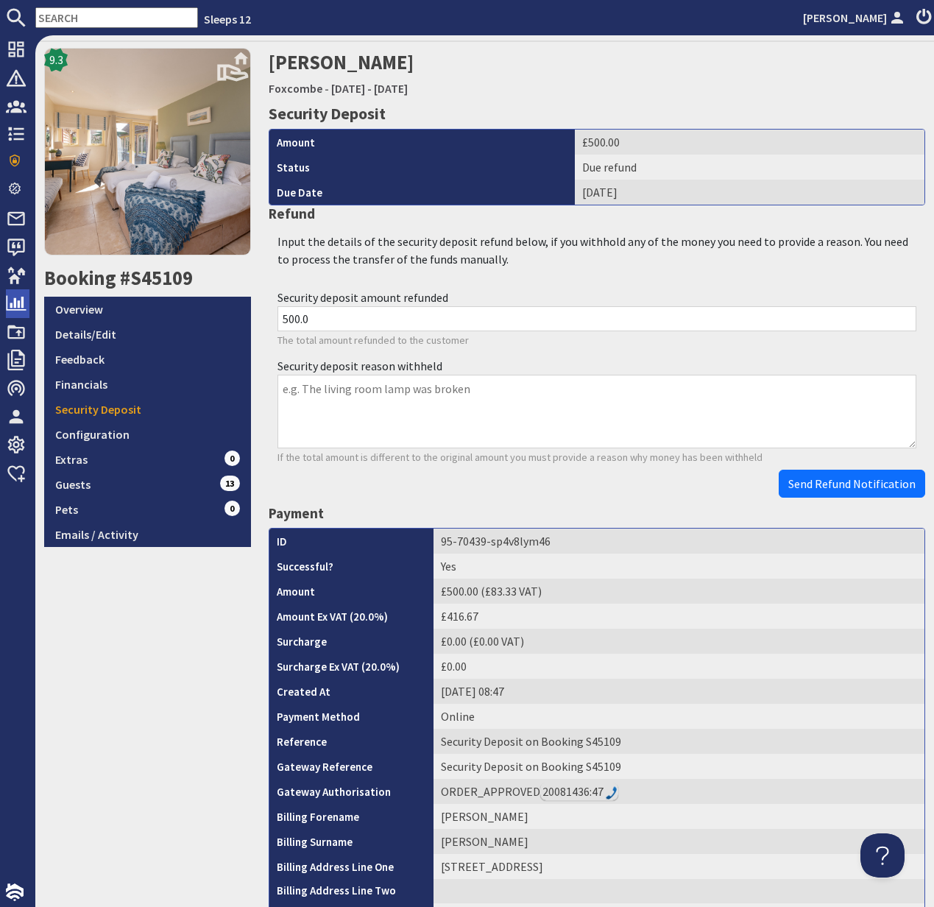
scroll to position [0, 0]
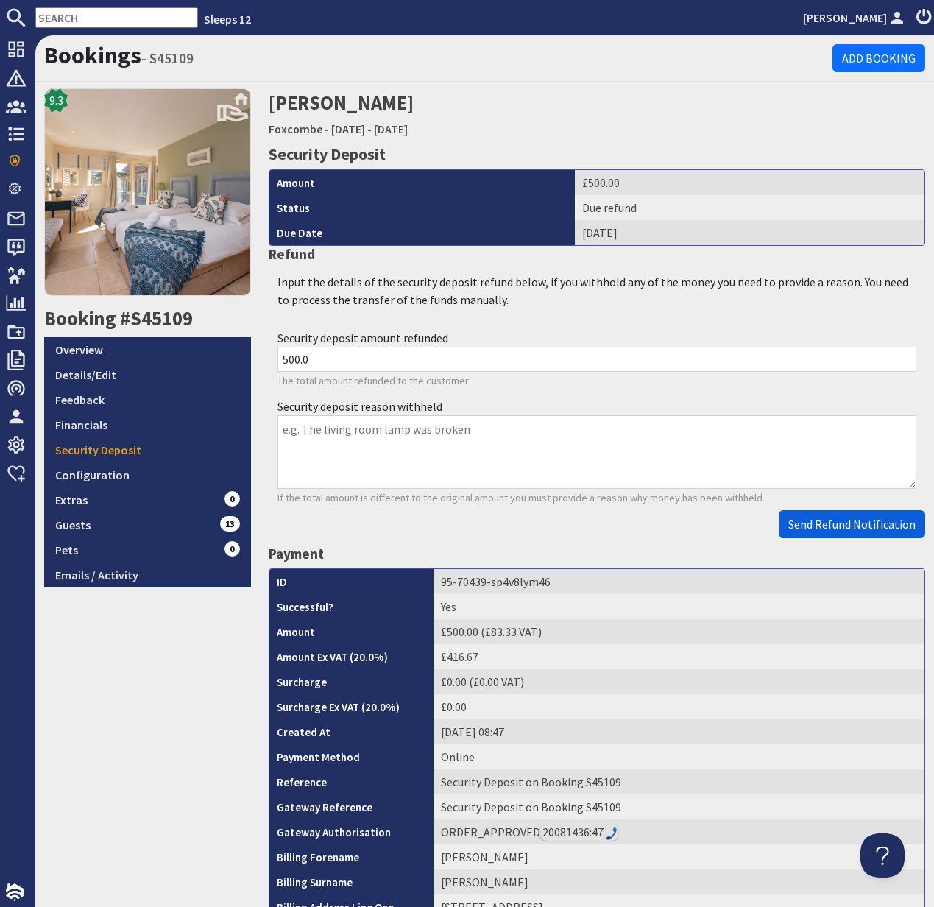
click at [852, 528] on span "Send Refund Notification" at bounding box center [851, 524] width 127 height 15
click at [852, 528] on body "Sleeps 12 Kelly Dyke Dashboard Notifications 0 Agency Dashboard Bookings 0 Secu…" at bounding box center [467, 453] width 934 height 907
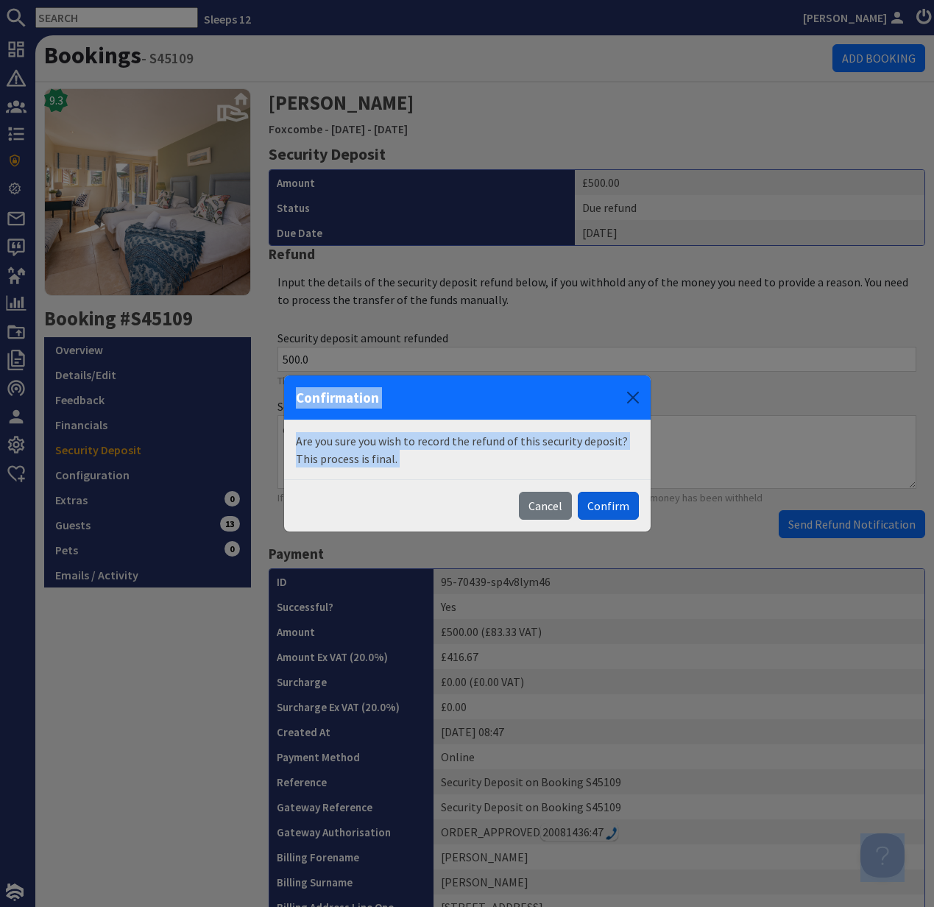
drag, startPoint x: 608, startPoint y: 508, endPoint x: 621, endPoint y: 511, distance: 12.9
click at [608, 508] on button "Confirm" at bounding box center [608, 506] width 61 height 28
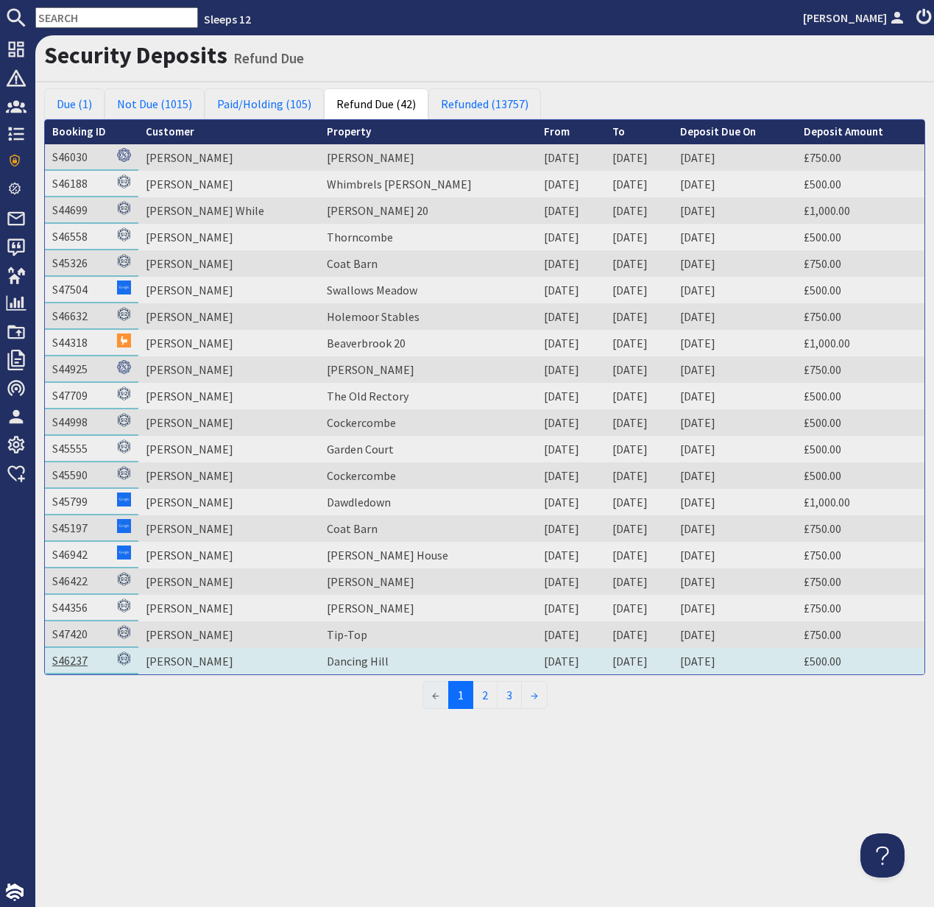
click at [61, 656] on link "S46237" at bounding box center [69, 660] width 35 height 15
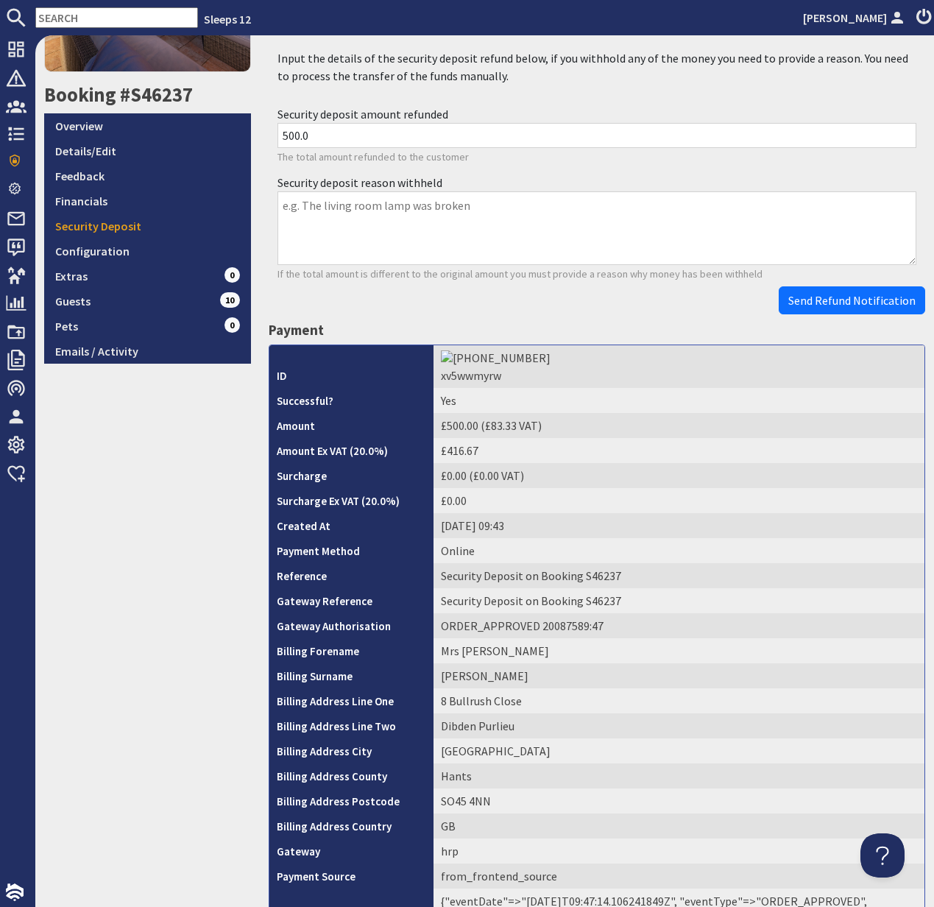
scroll to position [445, 0]
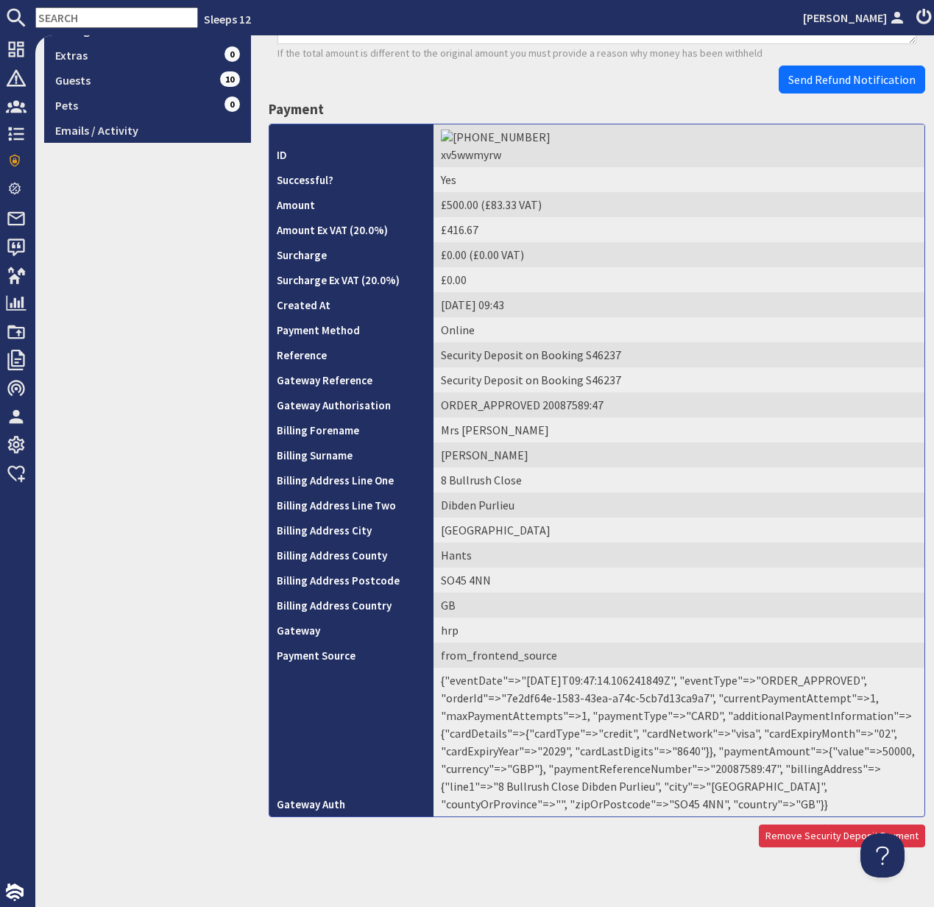
click at [749, 757] on td "{"eventDate"=>"2025-08-13T09:47:14.106241849Z", "eventType"=>"ORDER_APPROVED", …" at bounding box center [679, 742] width 491 height 149
click at [748, 757] on td "{"eventDate"=>"2025-08-13T09:47:14.106241849Z", "eventType"=>"ORDER_APPROVED", …" at bounding box center [679, 742] width 491 height 149
click at [735, 755] on td "{"eventDate"=>"2025-08-13T09:47:14.106241849Z", "eventType"=>"ORDER_APPROVED", …" at bounding box center [679, 742] width 491 height 149
click at [734, 755] on td "{"eventDate"=>"2025-08-13T09:47:14.106241849Z", "eventType"=>"ORDER_APPROVED", …" at bounding box center [679, 742] width 491 height 149
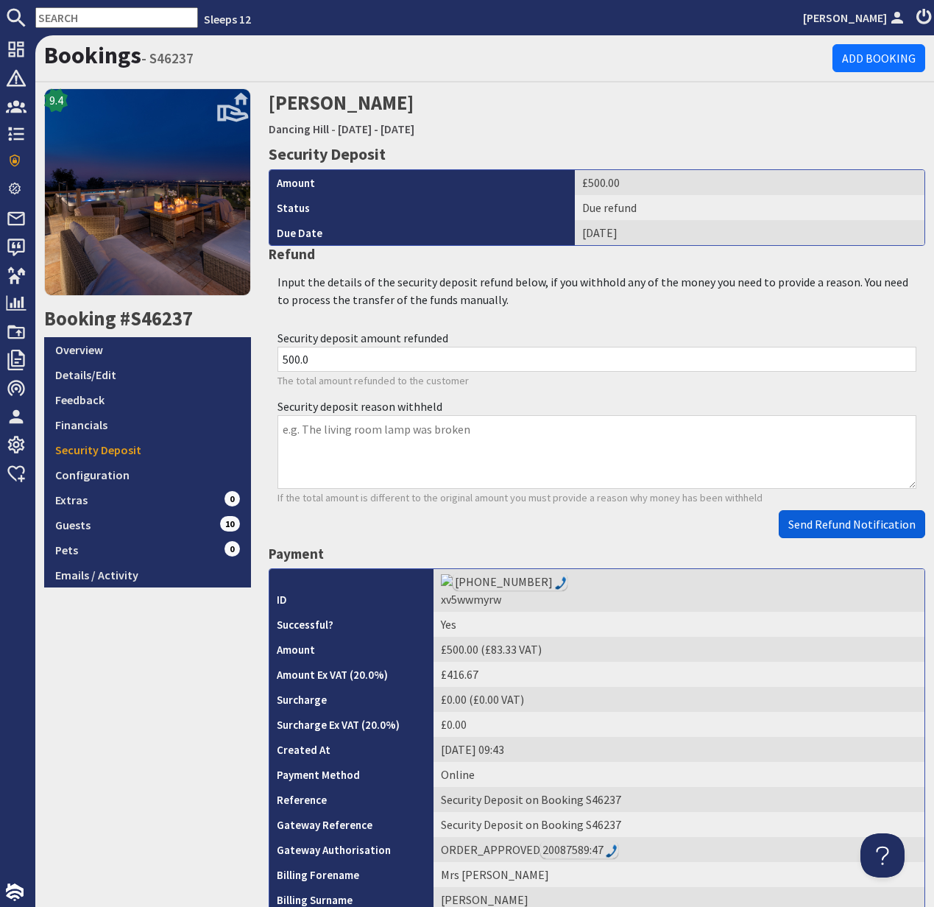
click at [846, 525] on span "Send Refund Notification" at bounding box center [851, 524] width 127 height 15
click at [845, 525] on body "Sleeps 12 Kelly Dyke Dashboard Notifications 0 Agency Dashboard Bookings 0 Secu…" at bounding box center [467, 453] width 934 height 907
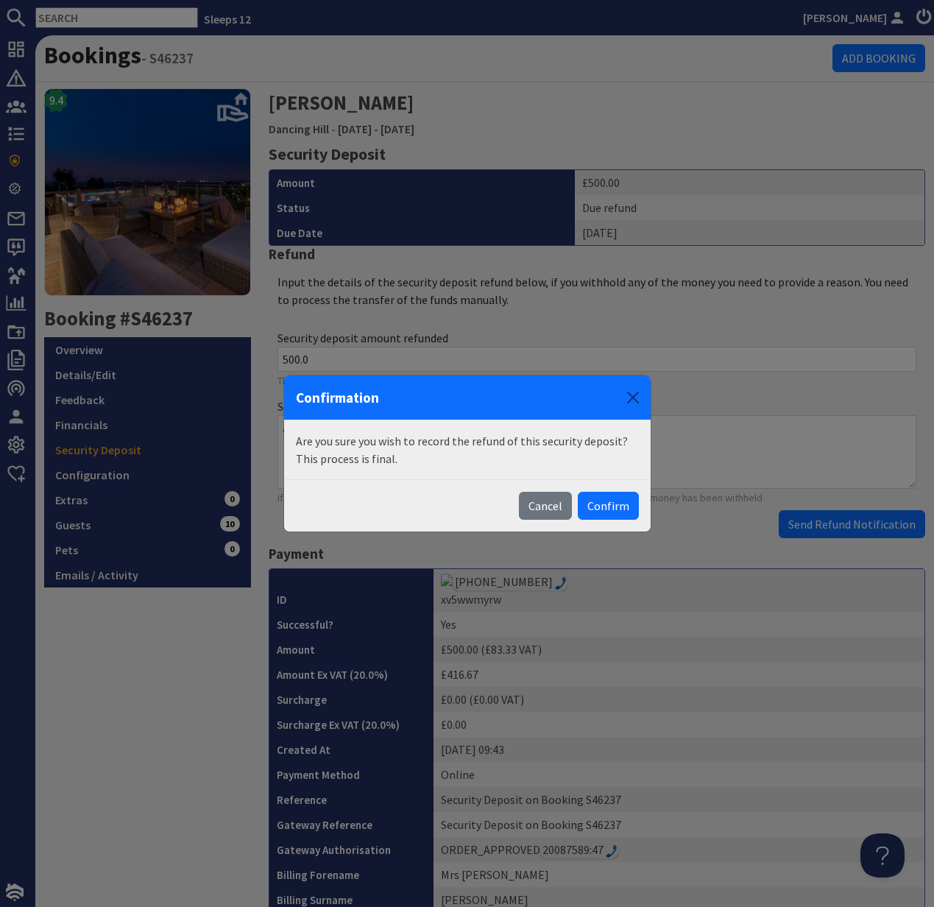
drag, startPoint x: 615, startPoint y: 499, endPoint x: 624, endPoint y: 491, distance: 12.5
click at [614, 498] on button "Confirm" at bounding box center [608, 506] width 61 height 28
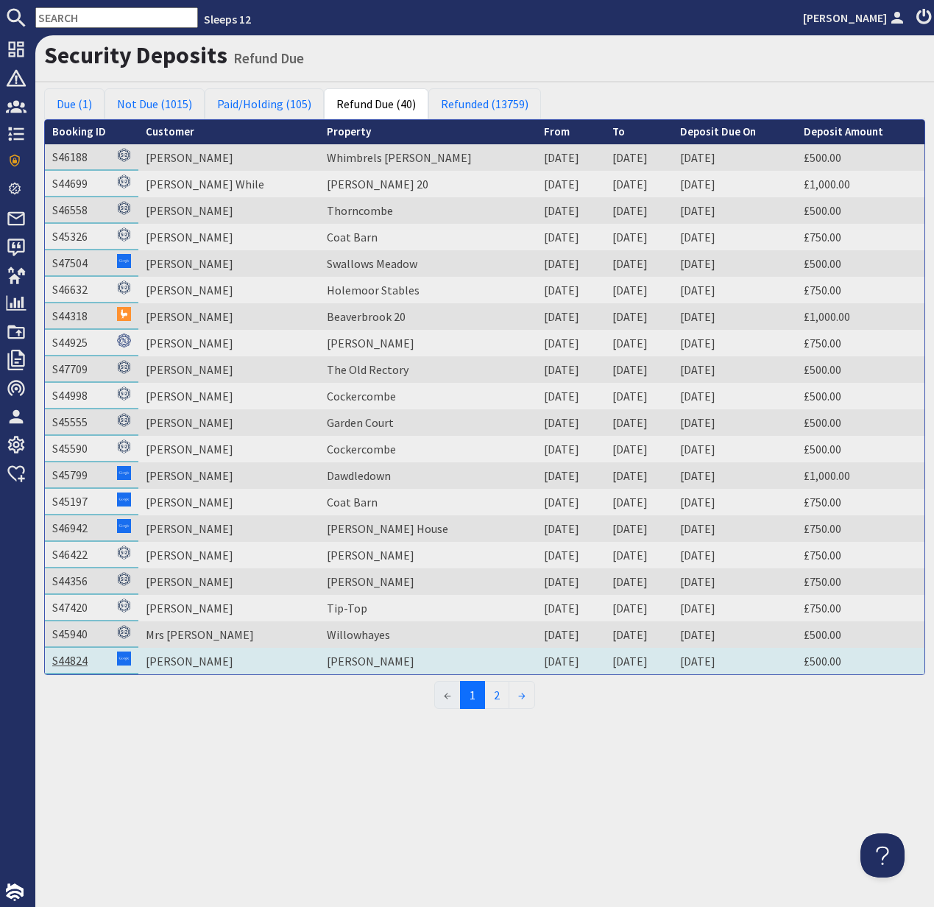
click at [76, 665] on link "S44824" at bounding box center [69, 660] width 35 height 15
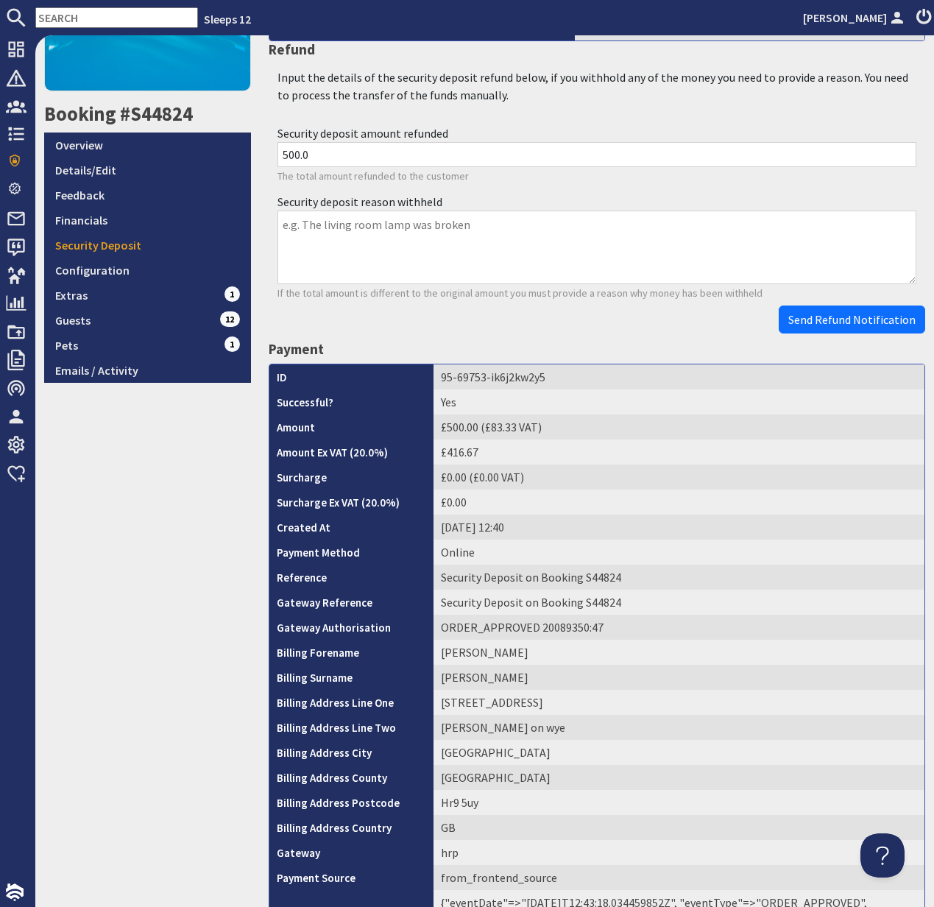
scroll to position [441, 0]
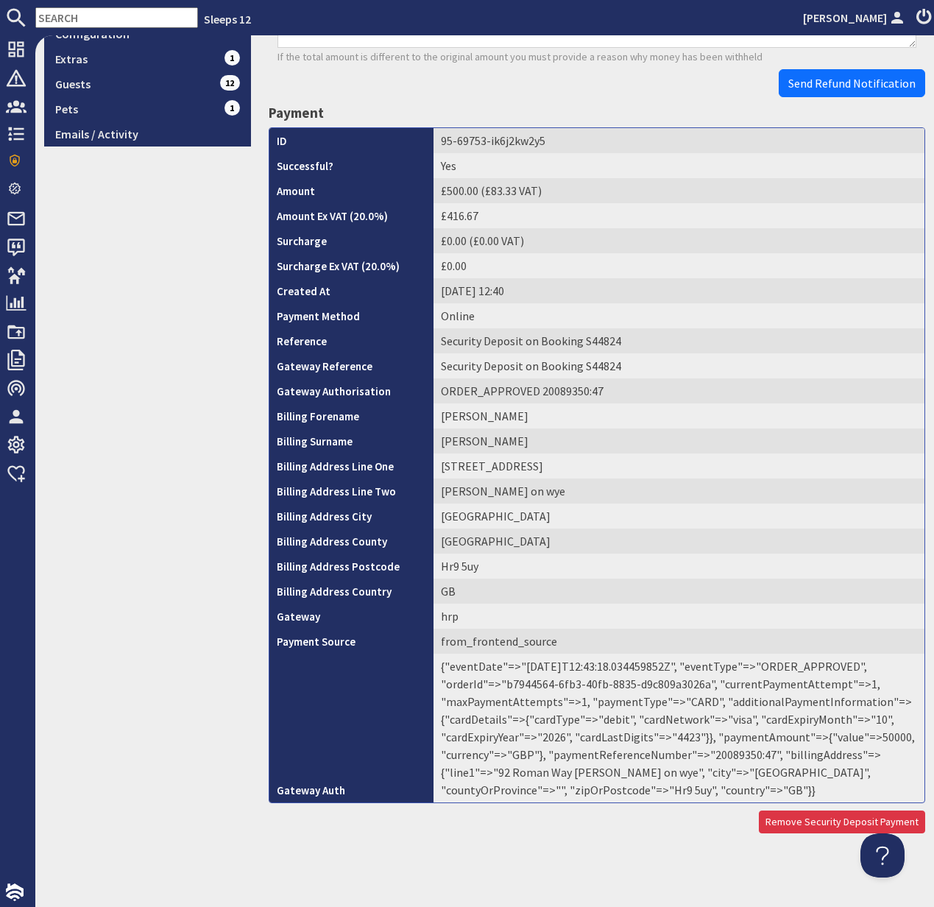
click at [724, 756] on td "{"eventDate"=>"2025-08-14T12:43:18.034459852Z", "eventType"=>"ORDER_APPROVED", …" at bounding box center [679, 728] width 491 height 149
click at [724, 755] on td "{"eventDate"=>"2025-08-14T12:43:18.034459852Z", "eventType"=>"ORDER_APPROVED", …" at bounding box center [679, 728] width 491 height 149
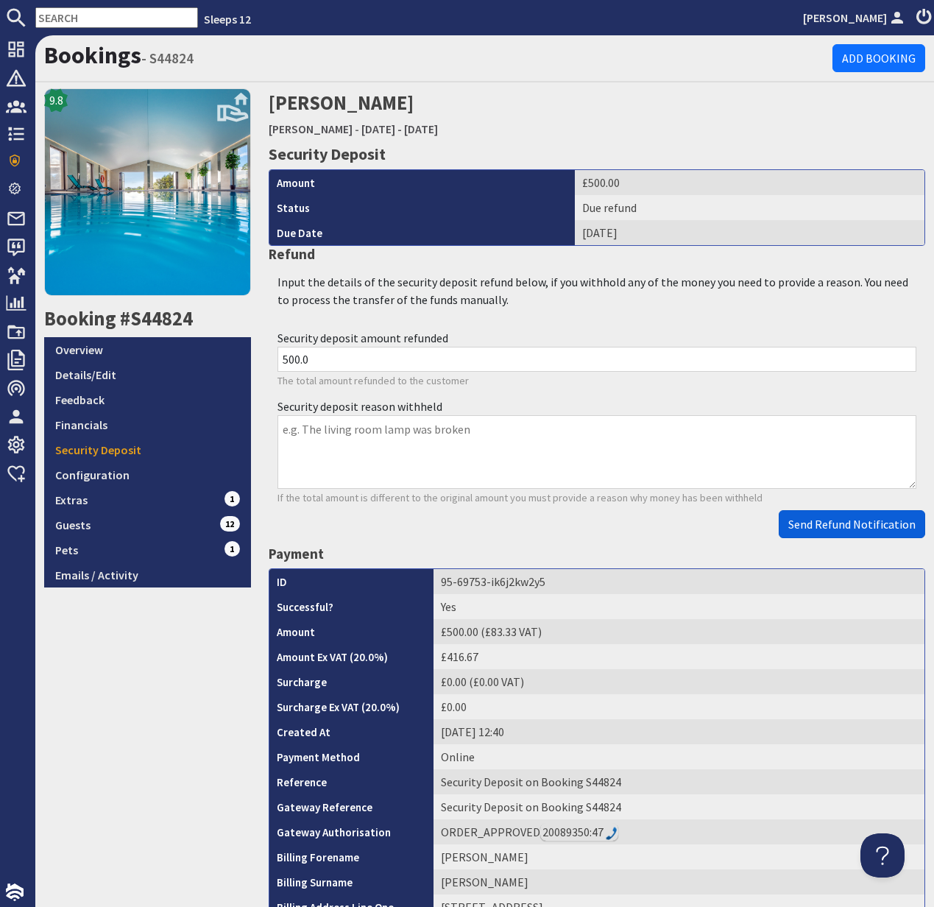
click at [855, 527] on span "Send Refund Notification" at bounding box center [851, 524] width 127 height 15
click at [855, 527] on body "Sleeps 12 Kelly Dyke Dashboard Notifications 0 Agency Dashboard Bookings 0 Secu…" at bounding box center [467, 453] width 934 height 907
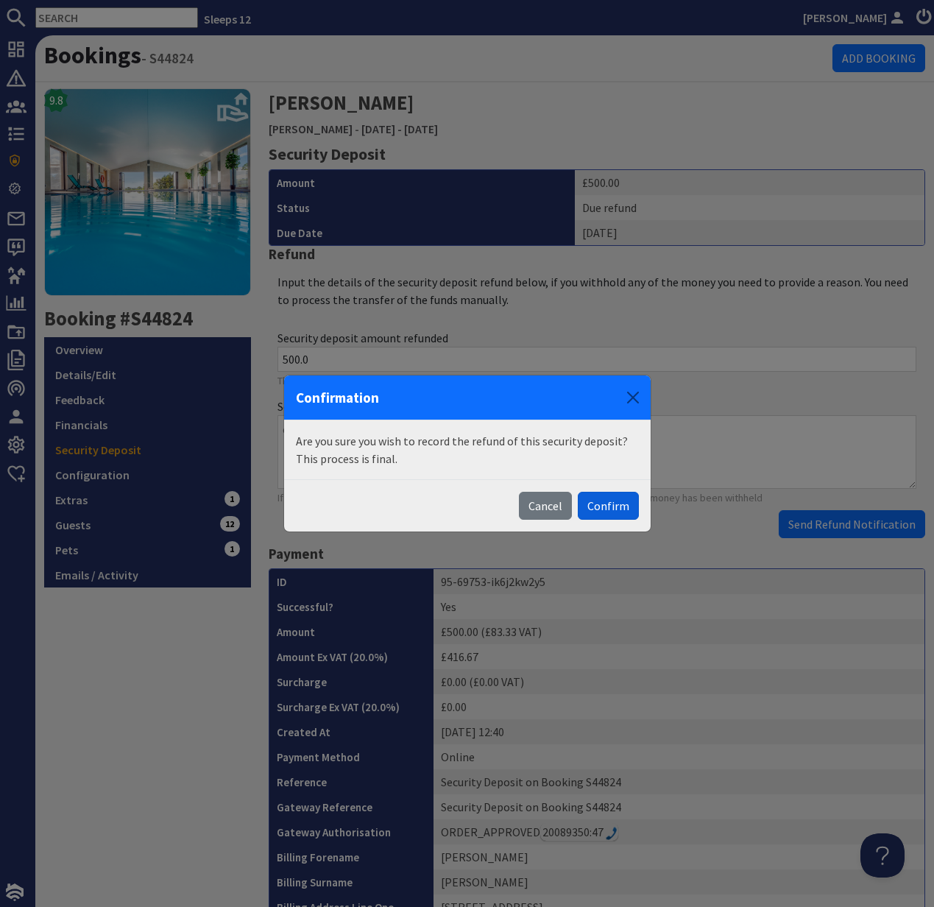
click at [613, 506] on button "Confirm" at bounding box center [608, 506] width 61 height 28
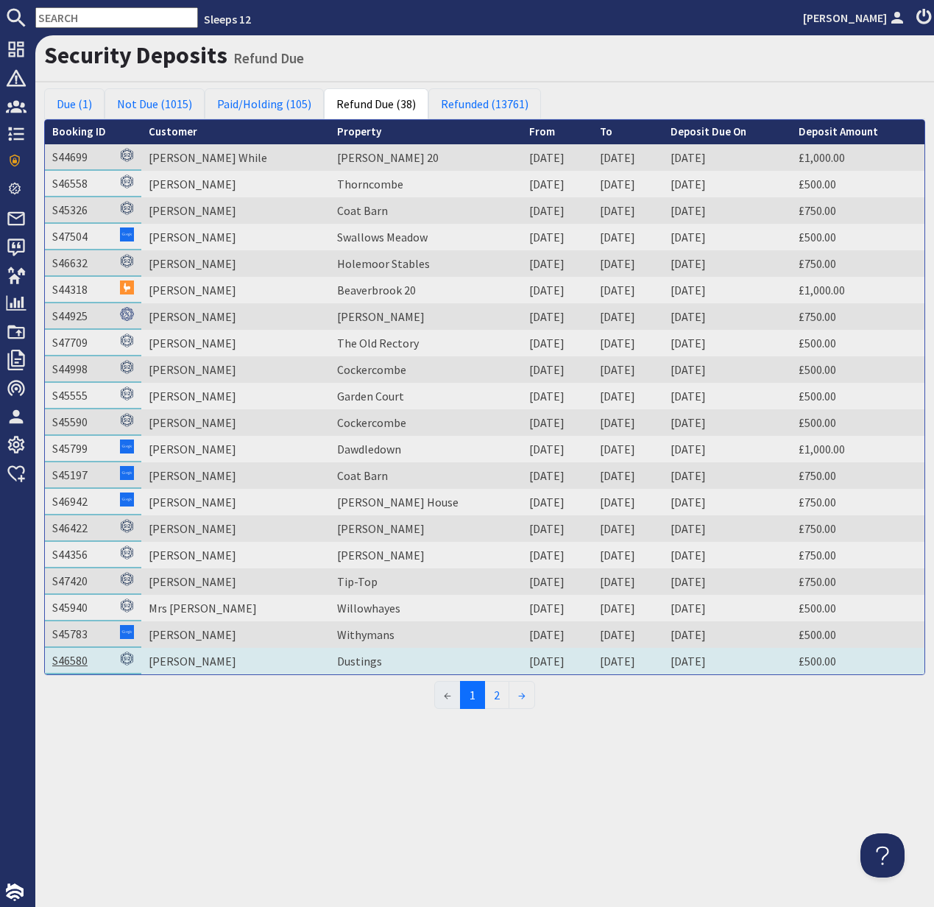
click at [80, 665] on link "S46580" at bounding box center [69, 660] width 35 height 15
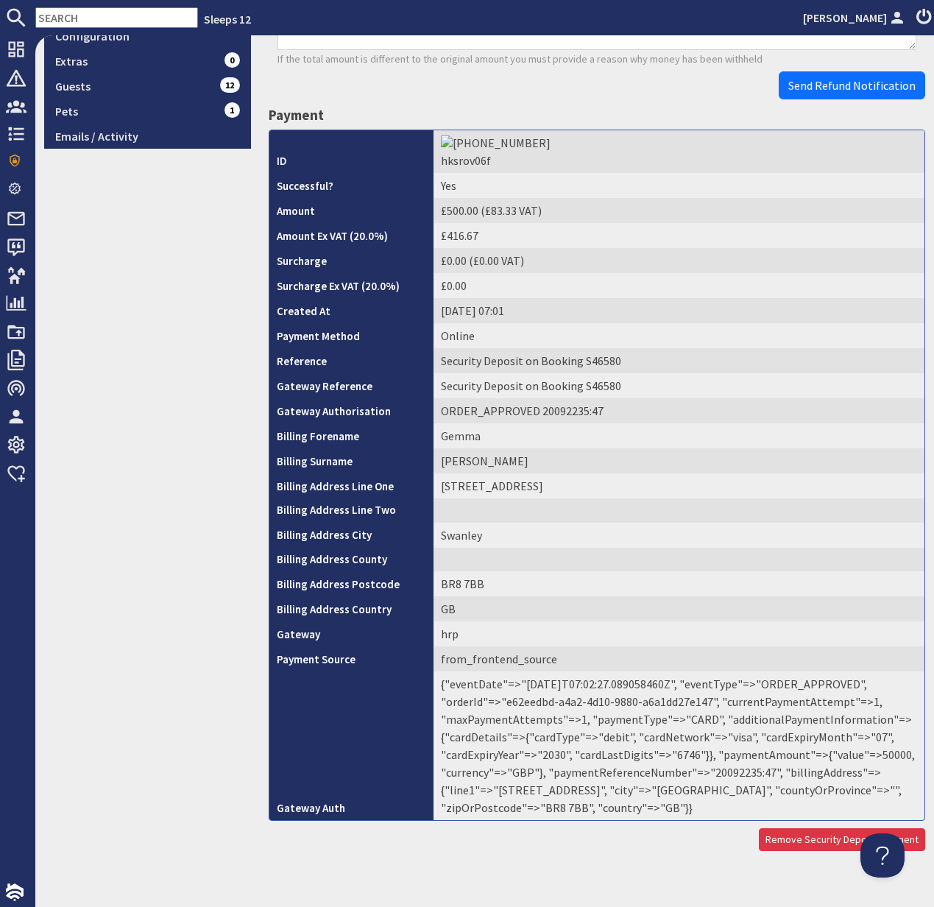
scroll to position [442, 0]
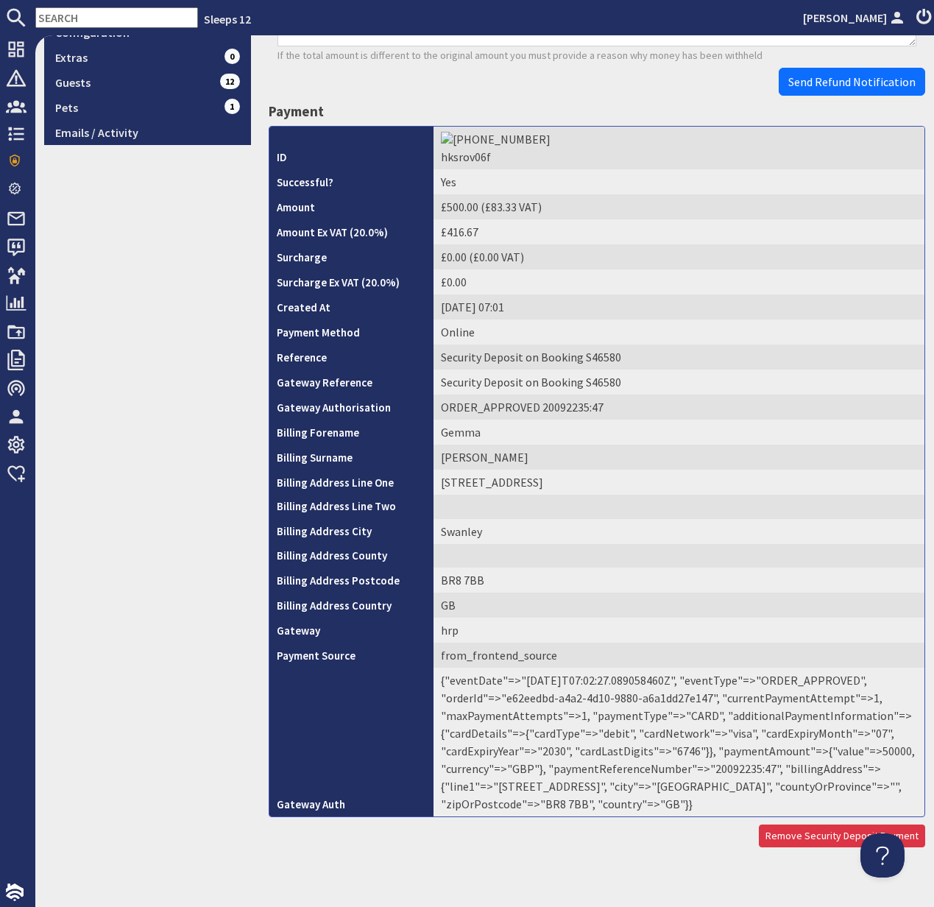
click at [744, 752] on td "{"eventDate"=>"2025-08-16T07:02:27.089058460Z", "eventType"=>"ORDER_APPROVED", …" at bounding box center [679, 742] width 491 height 149
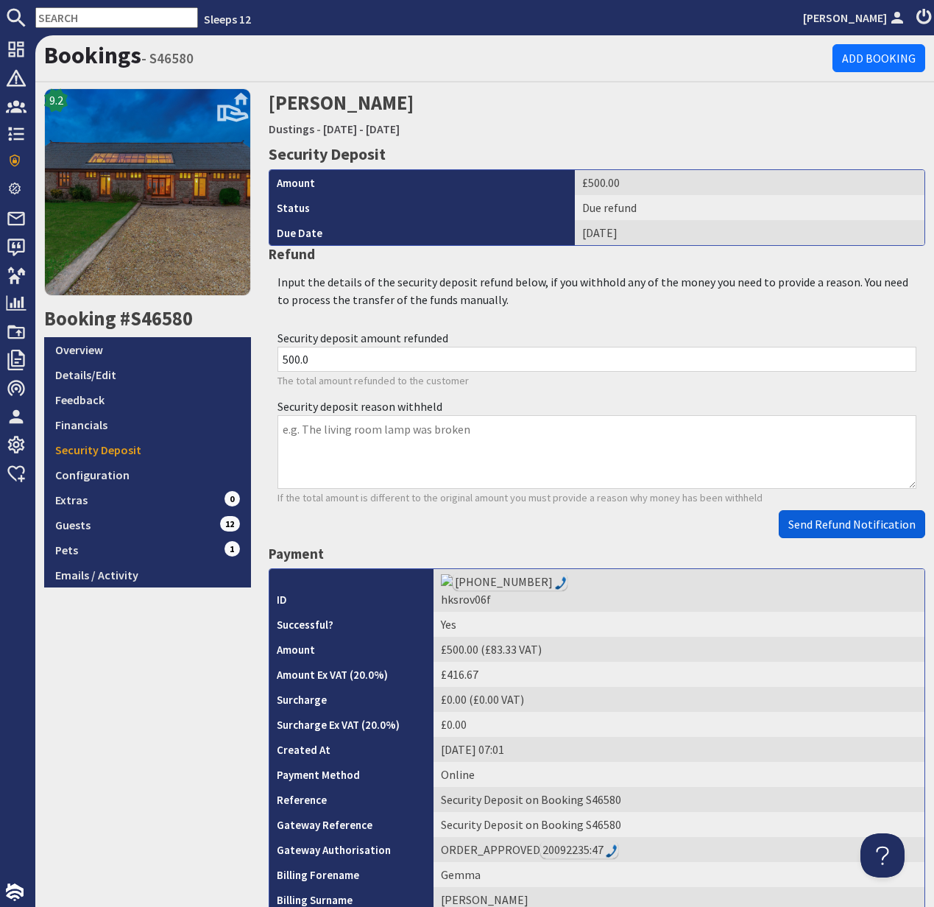
click at [832, 533] on button "Send Refund Notification" at bounding box center [852, 524] width 146 height 28
click at [832, 533] on body "Sleeps 12 Kelly Dyke Dashboard Notifications 0 Agency Dashboard Bookings 0 Secu…" at bounding box center [467, 453] width 934 height 907
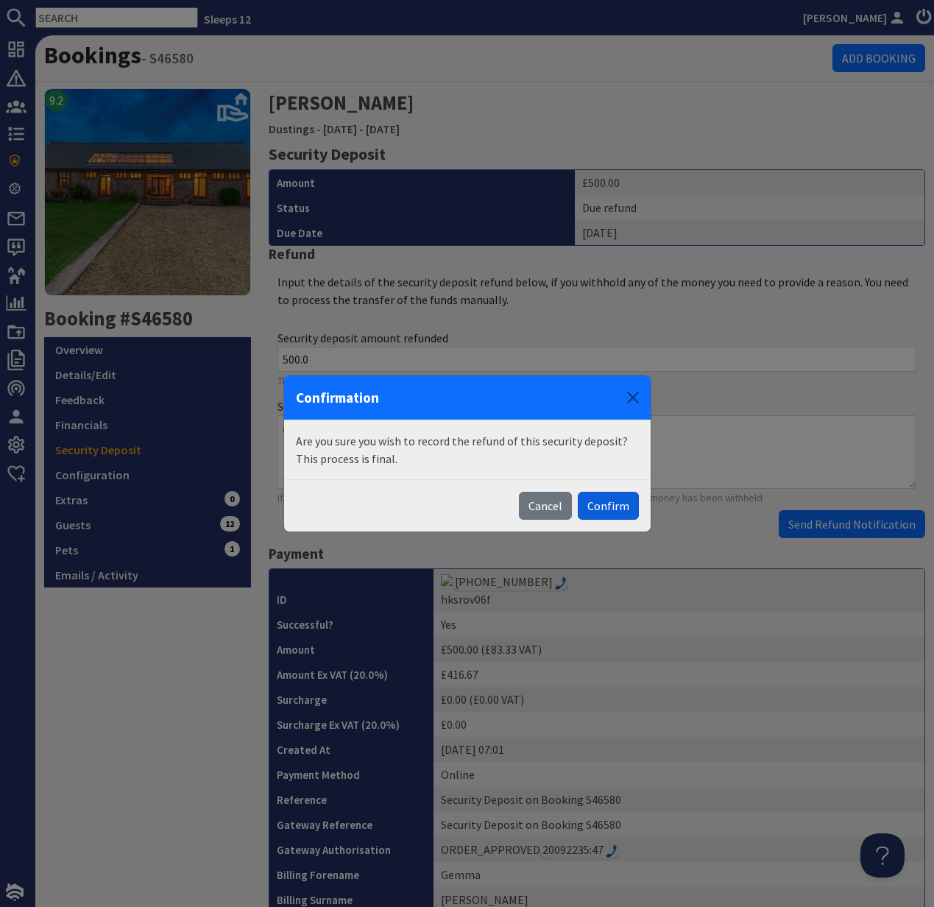
click at [598, 504] on button "Confirm" at bounding box center [608, 506] width 61 height 28
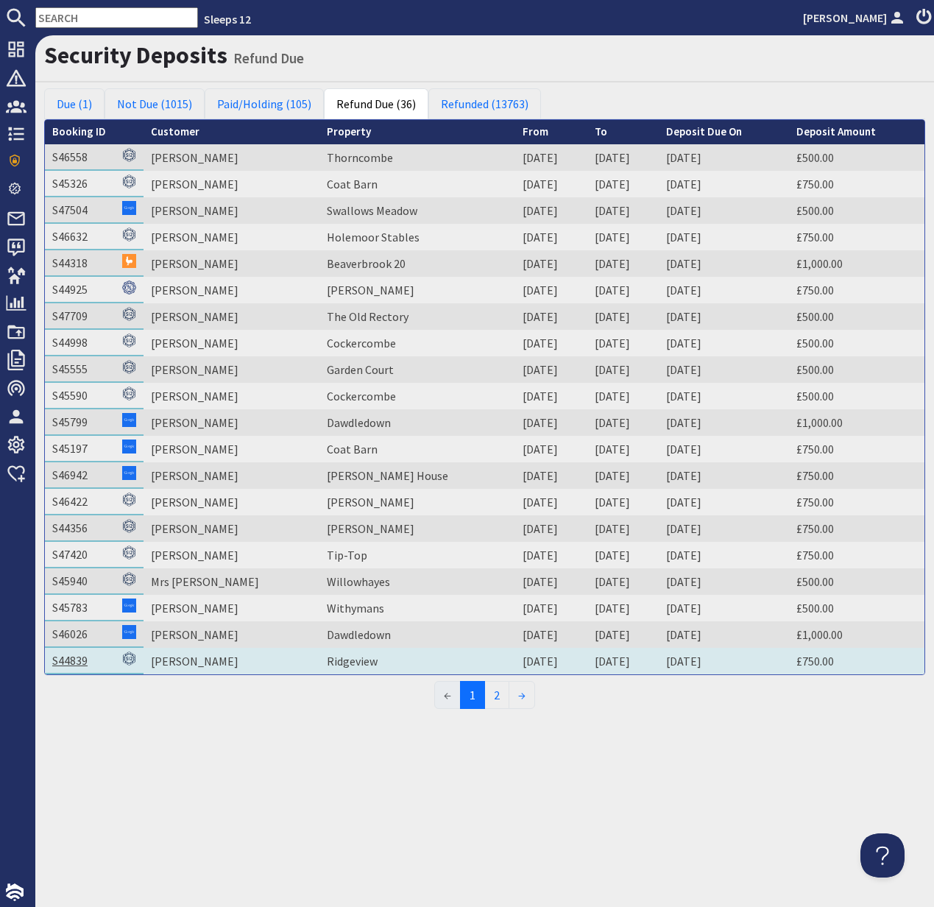
click at [77, 663] on link "S44839" at bounding box center [69, 660] width 35 height 15
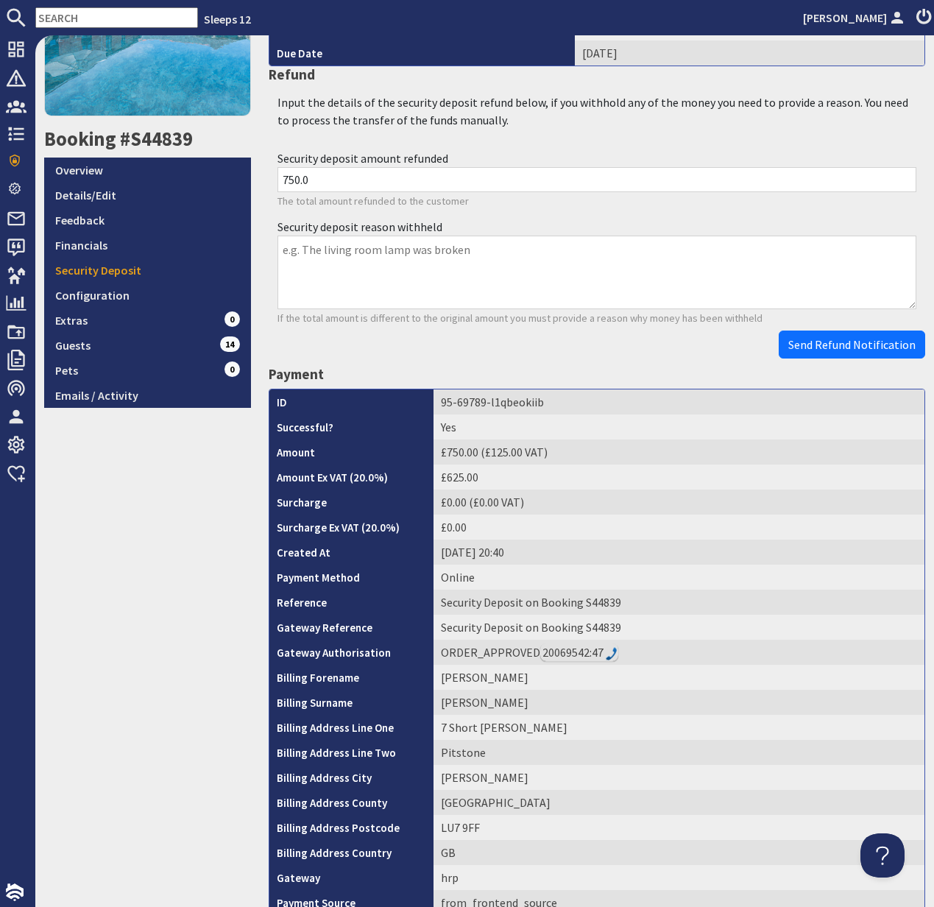
scroll to position [441, 0]
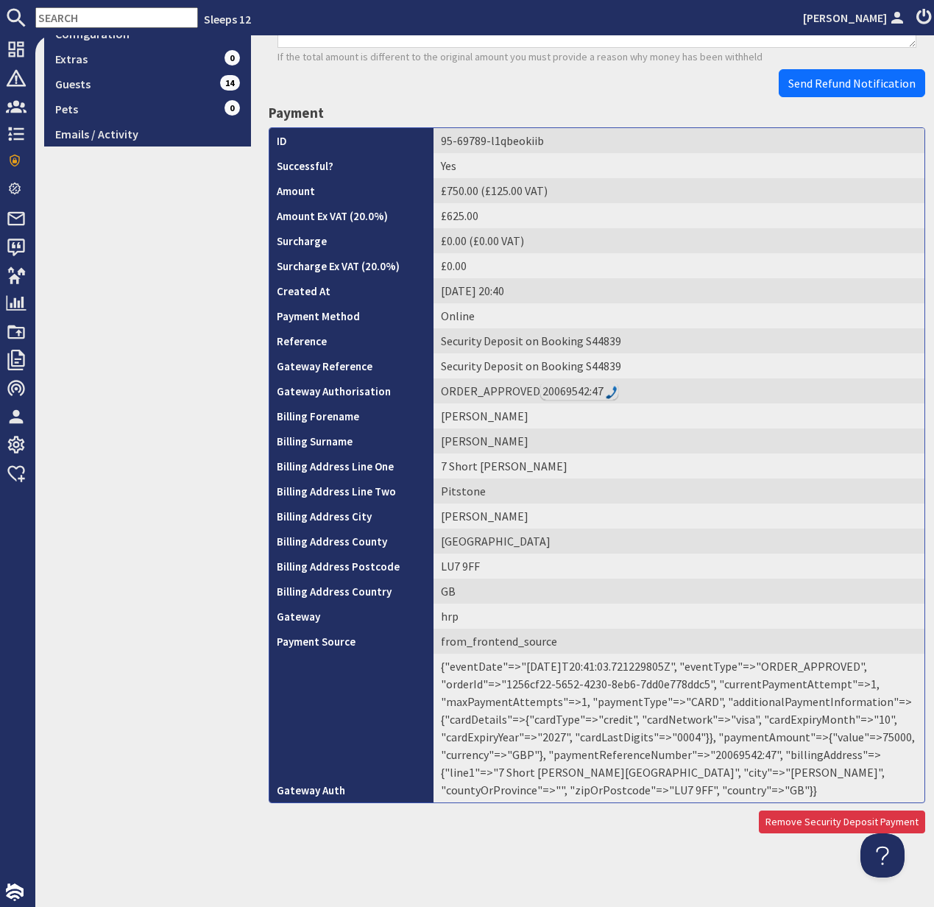
click at [713, 754] on td "{"eventDate"=>"2025-08-01T20:41:03.721229805Z", "eventType"=>"ORDER_APPROVED", …" at bounding box center [679, 728] width 491 height 149
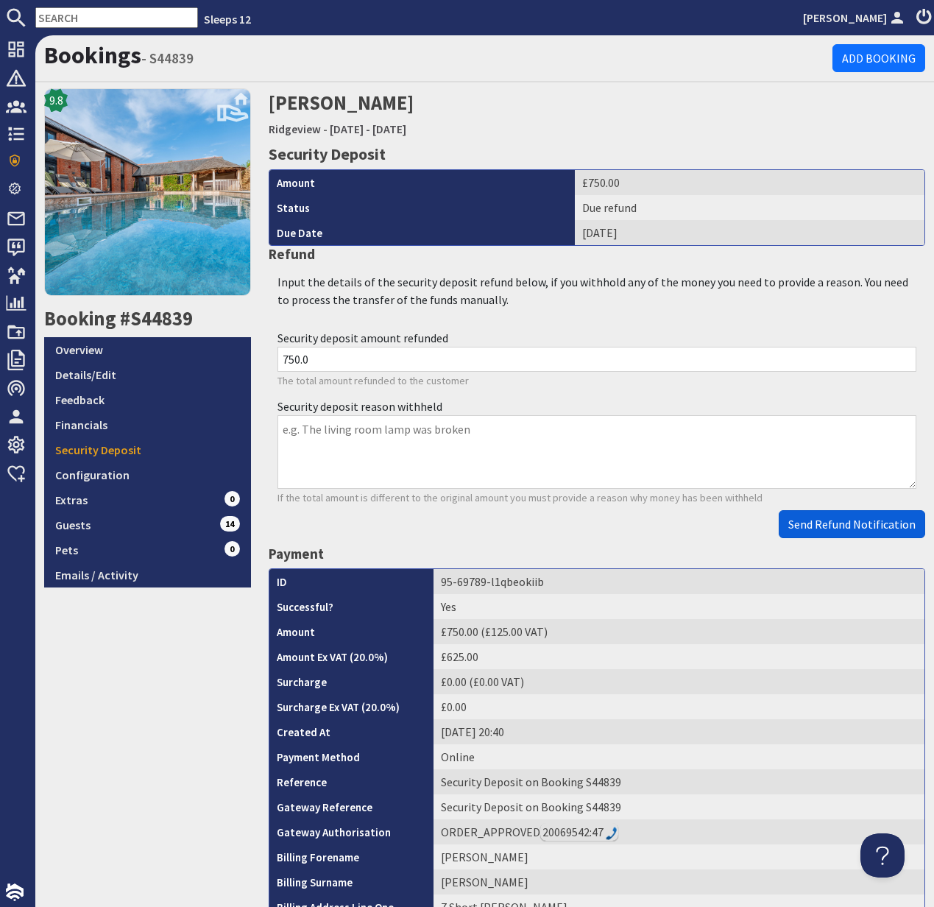
click at [862, 529] on span "Send Refund Notification" at bounding box center [851, 524] width 127 height 15
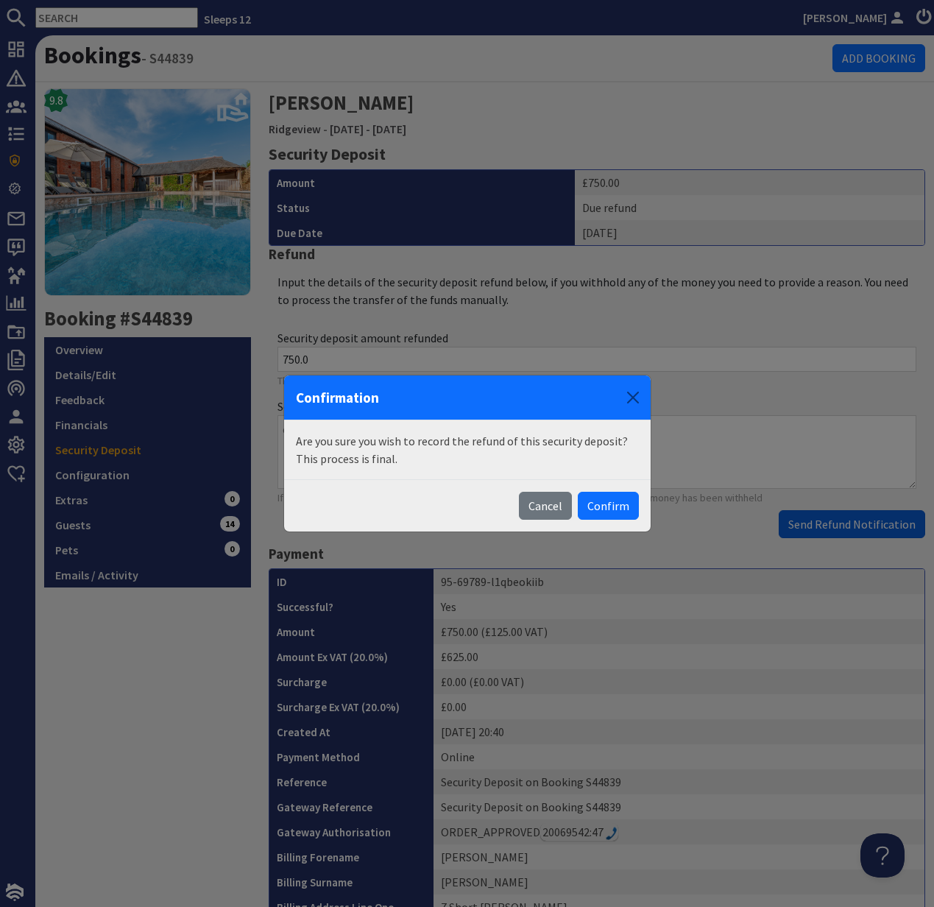
click at [862, 529] on body "Sleeps 12 Kelly Dyke Dashboard Notifications 0 Agency Dashboard Bookings 0 Secu…" at bounding box center [467, 453] width 934 height 907
click at [610, 509] on button "Confirm" at bounding box center [608, 506] width 61 height 28
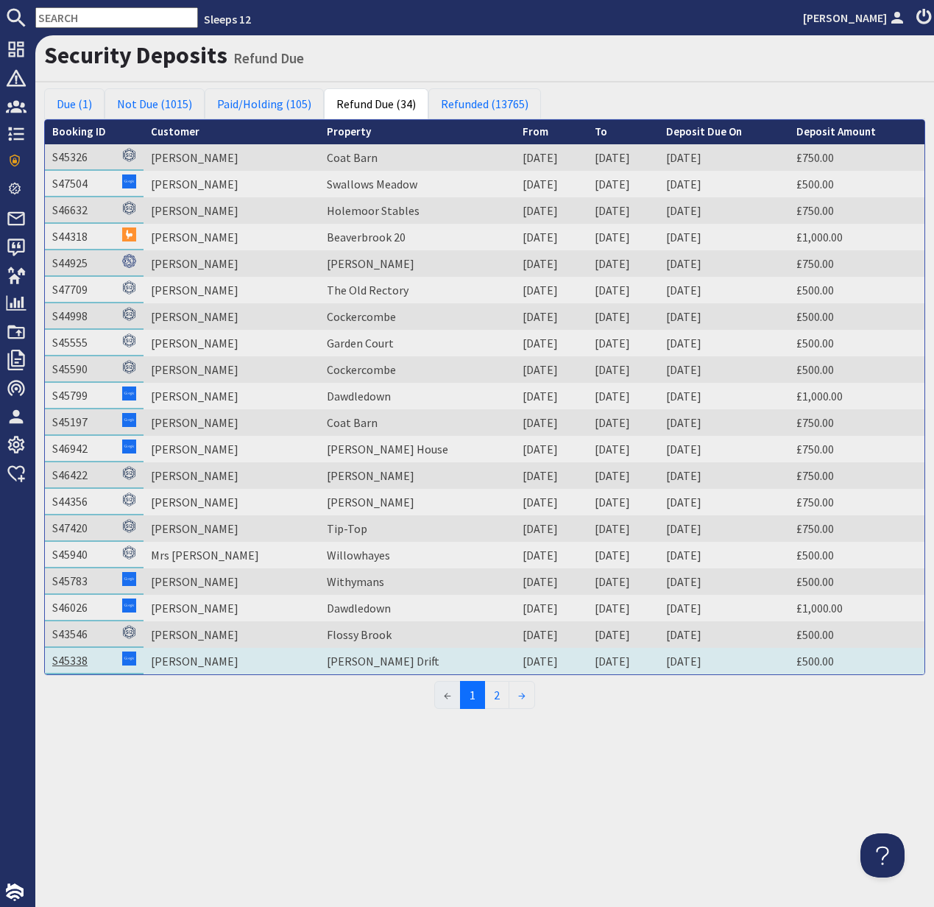
click at [68, 658] on link "S45338" at bounding box center [69, 660] width 35 height 15
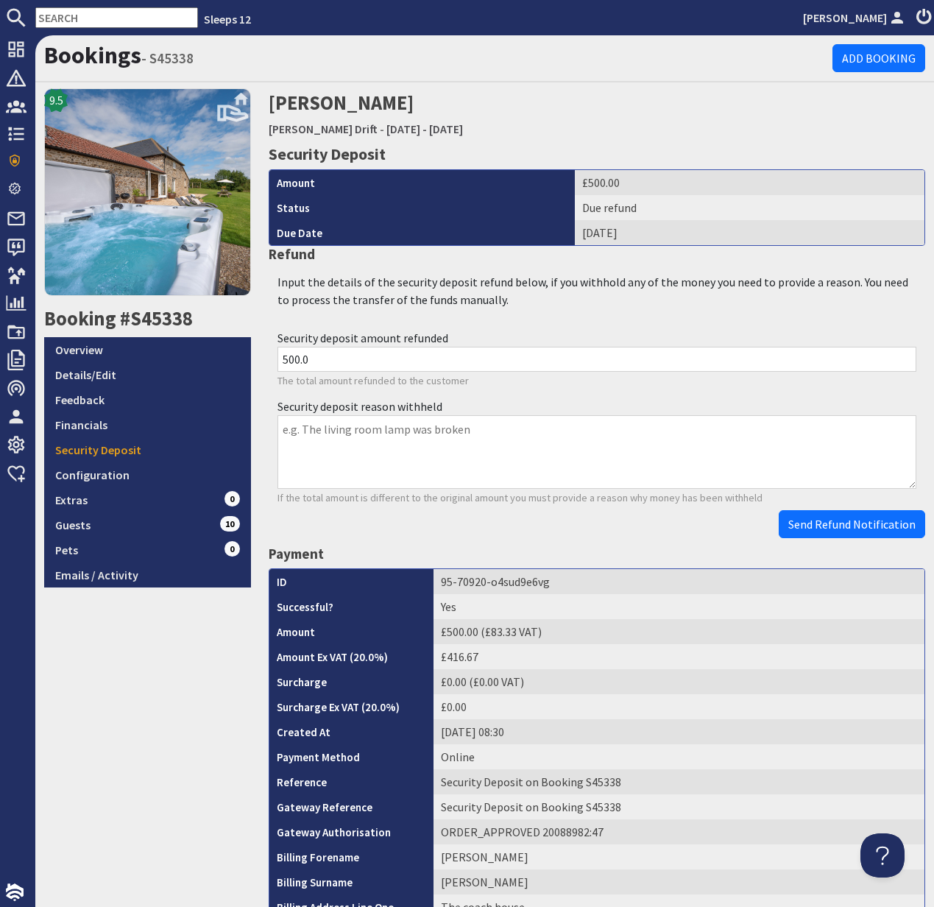
scroll to position [441, 0]
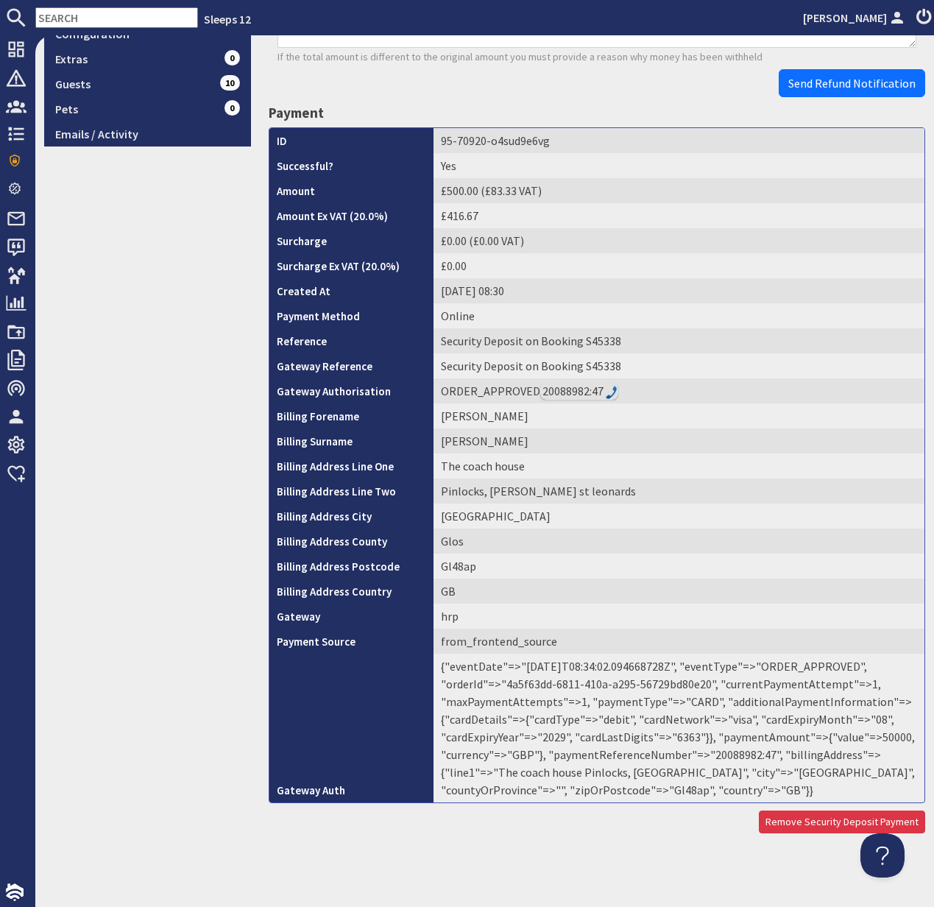
click at [738, 755] on td "{"eventDate"=>"2025-08-14T08:34:02.094668728Z", "eventType"=>"ORDER_APPROVED", …" at bounding box center [679, 728] width 491 height 149
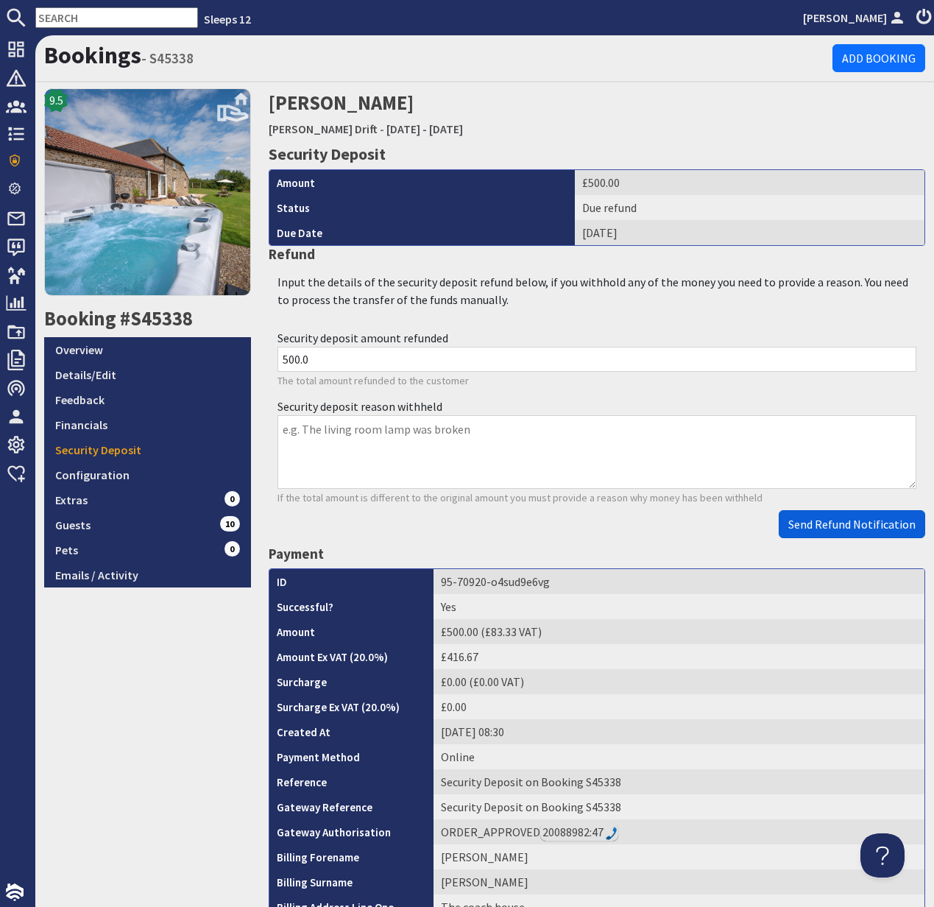
click at [865, 529] on span "Send Refund Notification" at bounding box center [851, 524] width 127 height 15
click at [865, 529] on body "Sleeps 12 Kelly Dyke Dashboard Notifications 0 Agency Dashboard Bookings 0 Secu…" at bounding box center [467, 453] width 934 height 907
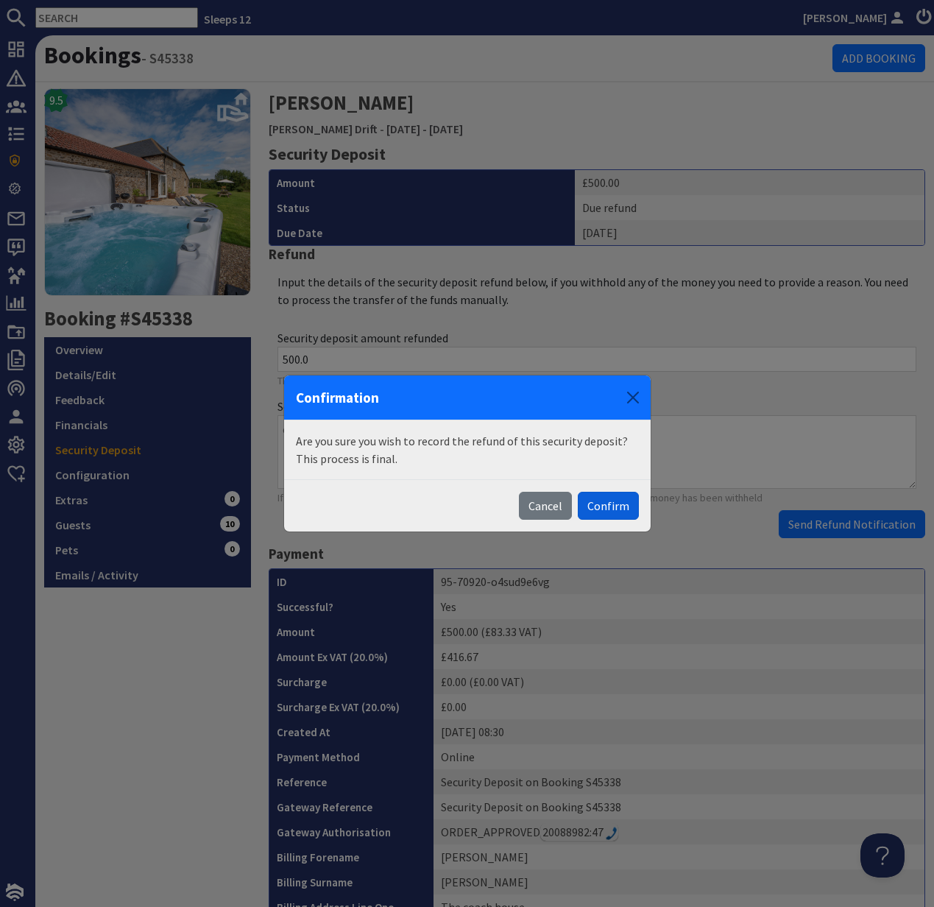
click at [615, 507] on button "Confirm" at bounding box center [608, 506] width 61 height 28
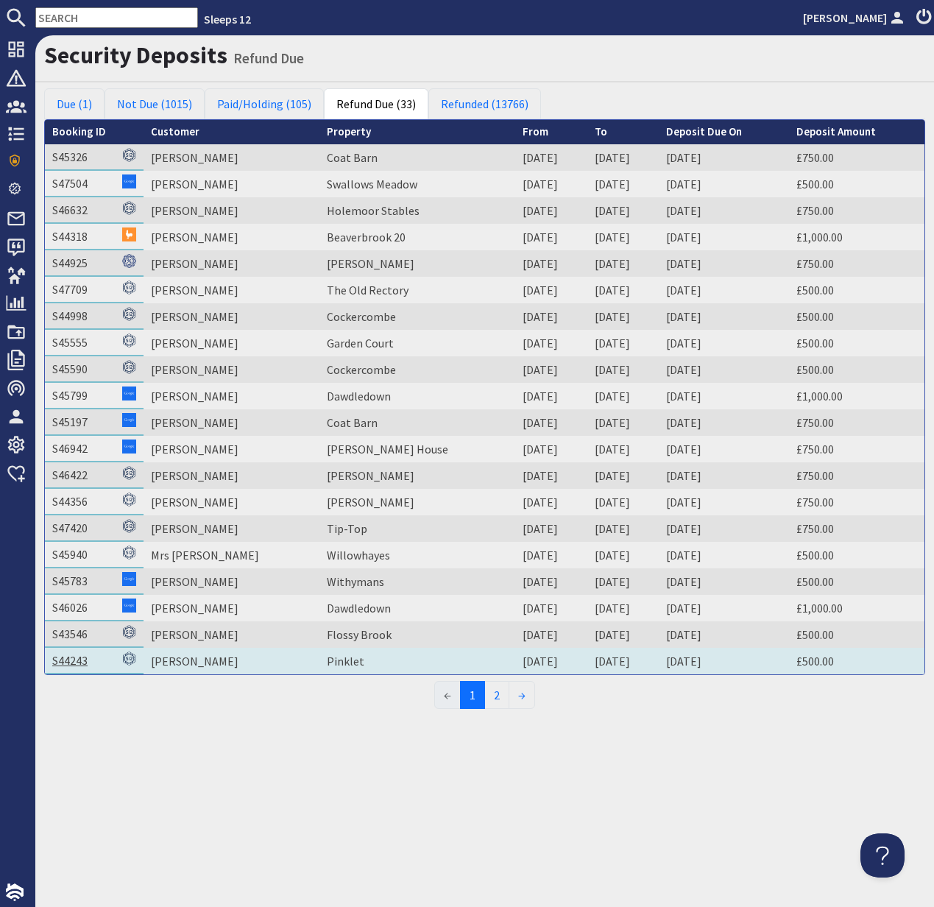
click at [73, 665] on link "S44243" at bounding box center [69, 660] width 35 height 15
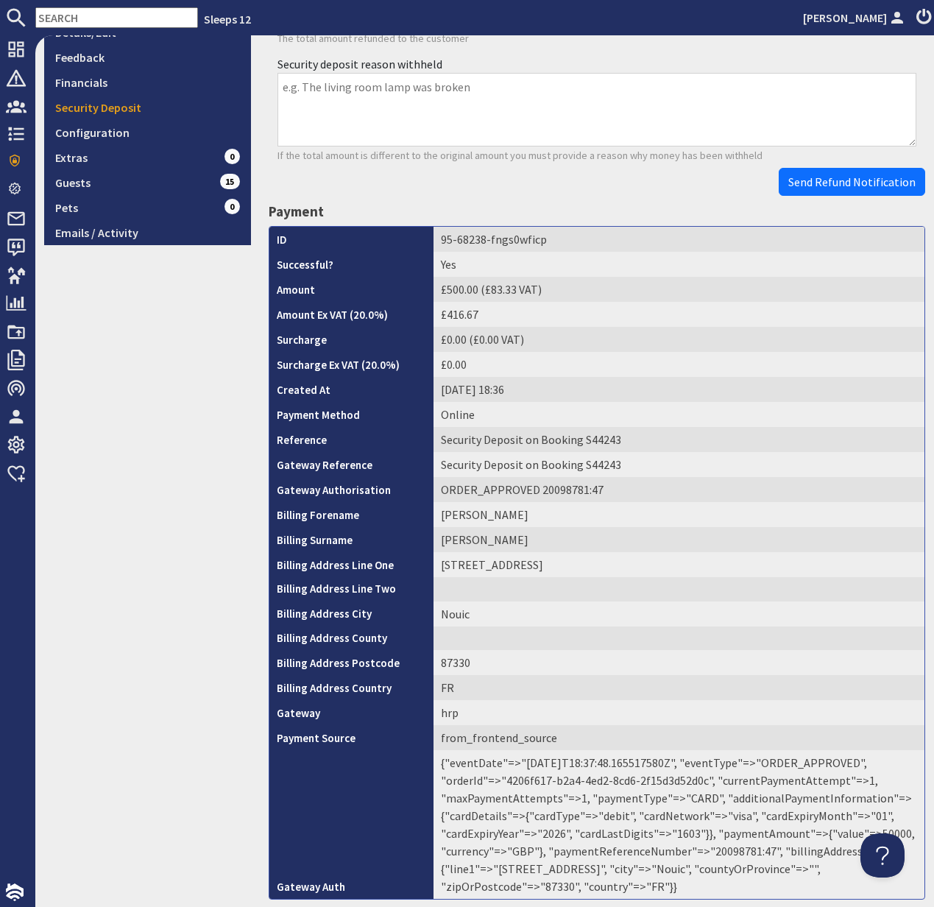
scroll to position [439, 0]
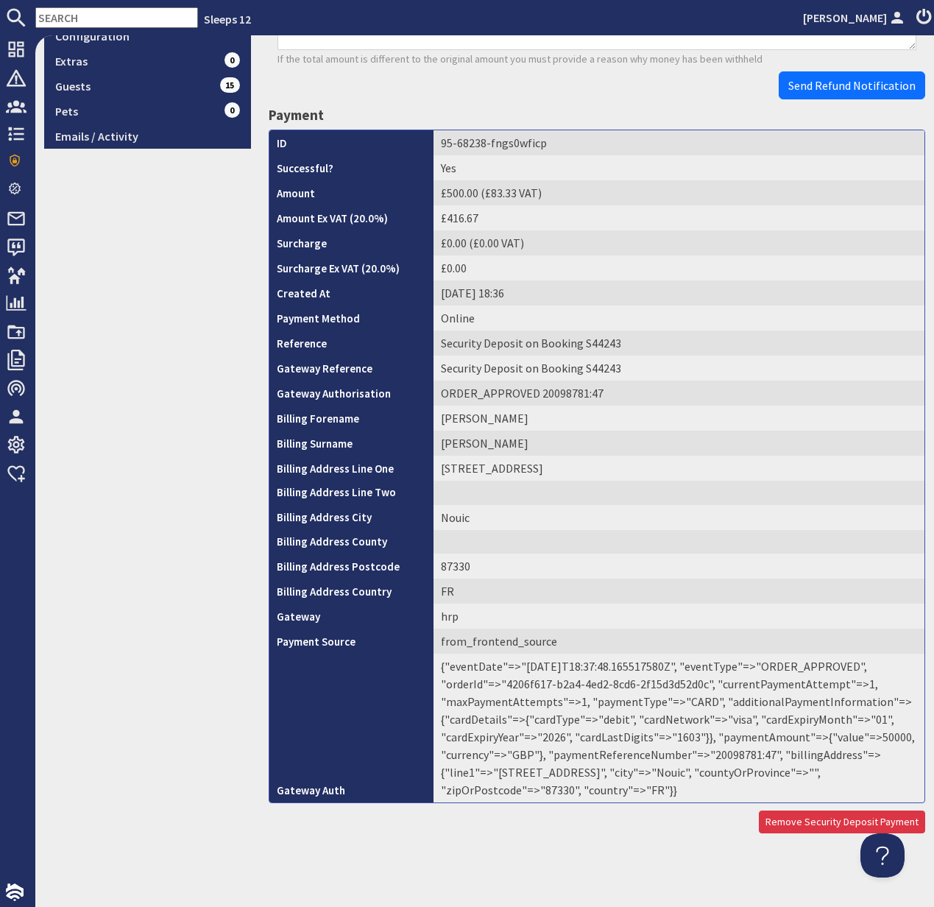
click at [728, 756] on td "{"eventDate"=>"2025-08-20T18:37:48.165517580Z", "eventType"=>"ORDER_APPROVED", …" at bounding box center [679, 728] width 491 height 149
click at [727, 755] on td "{"eventDate"=>"2025-08-20T18:37:48.165517580Z", "eventType"=>"ORDER_APPROVED", …" at bounding box center [679, 728] width 491 height 149
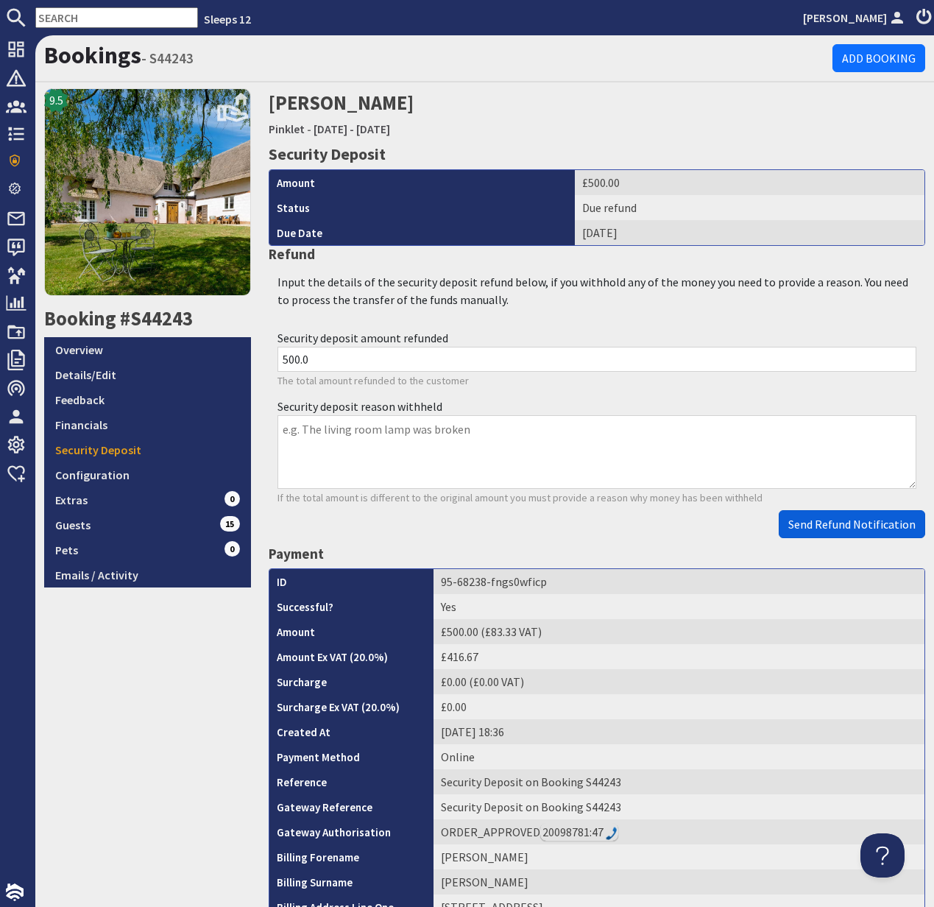
click at [841, 526] on span "Send Refund Notification" at bounding box center [851, 524] width 127 height 15
click at [841, 526] on body "Sleeps 12 Kelly Dyke Dashboard Notifications 0 Agency Dashboard Bookings 0 Secu…" at bounding box center [467, 453] width 934 height 907
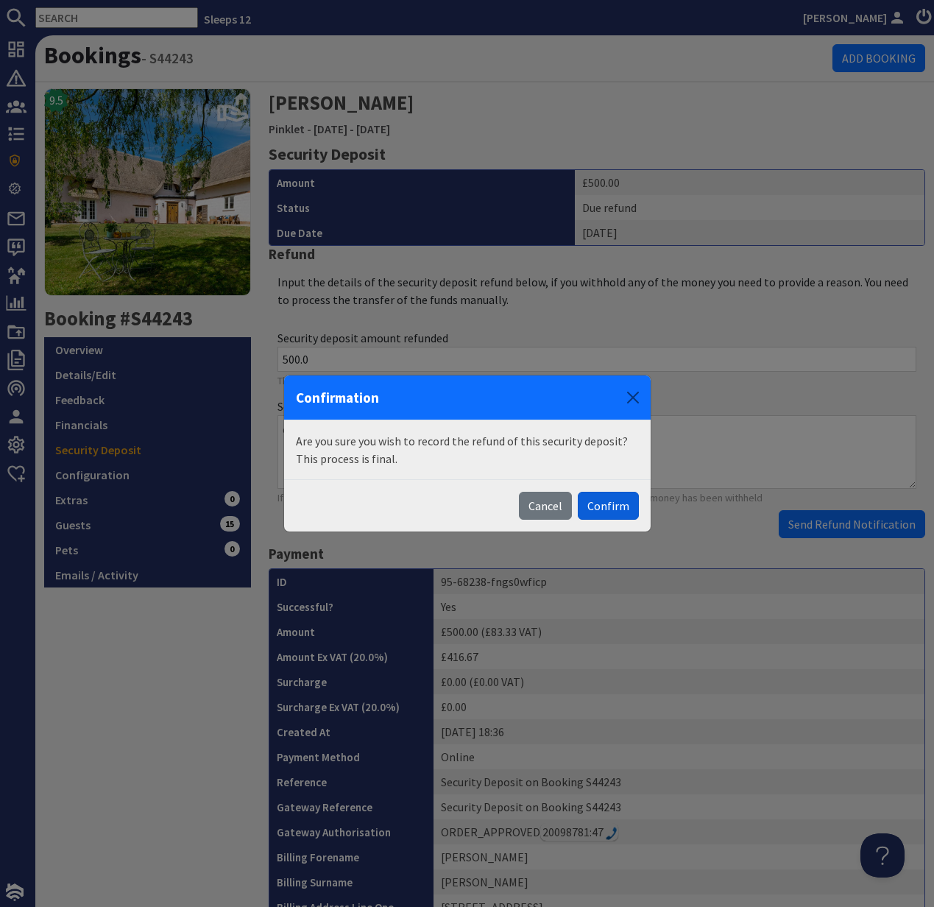
click at [603, 507] on button "Confirm" at bounding box center [608, 506] width 61 height 28
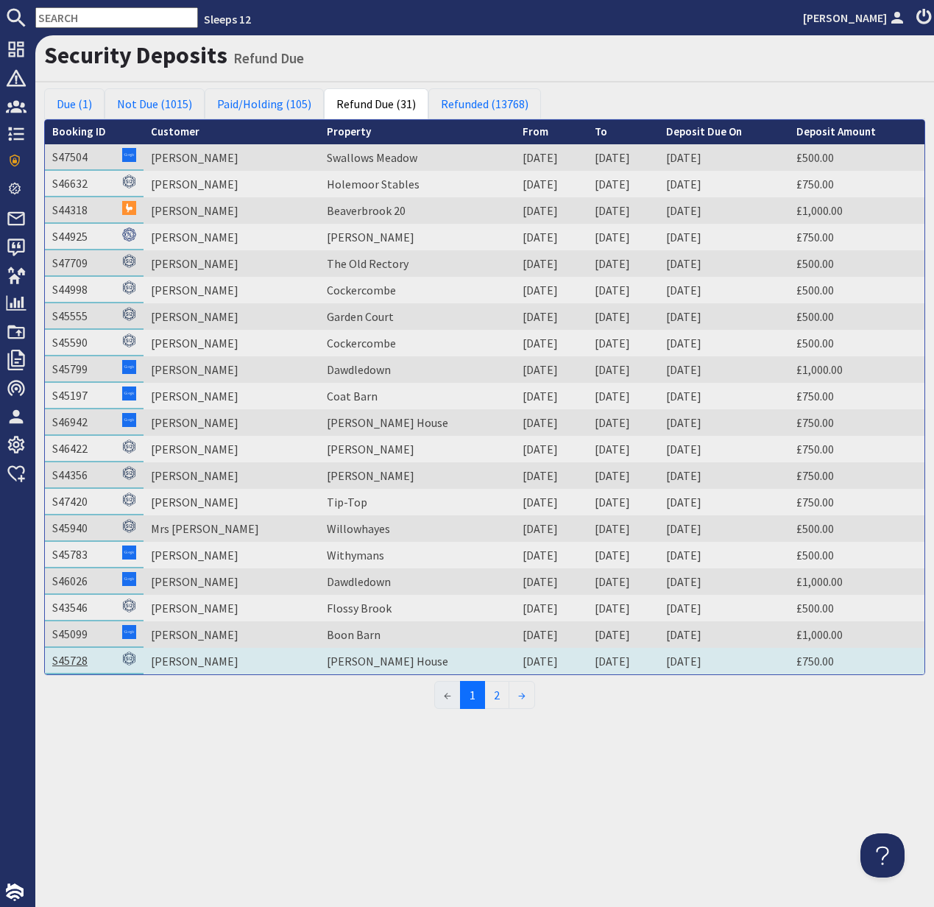
click at [75, 657] on link "S45728" at bounding box center [69, 660] width 35 height 15
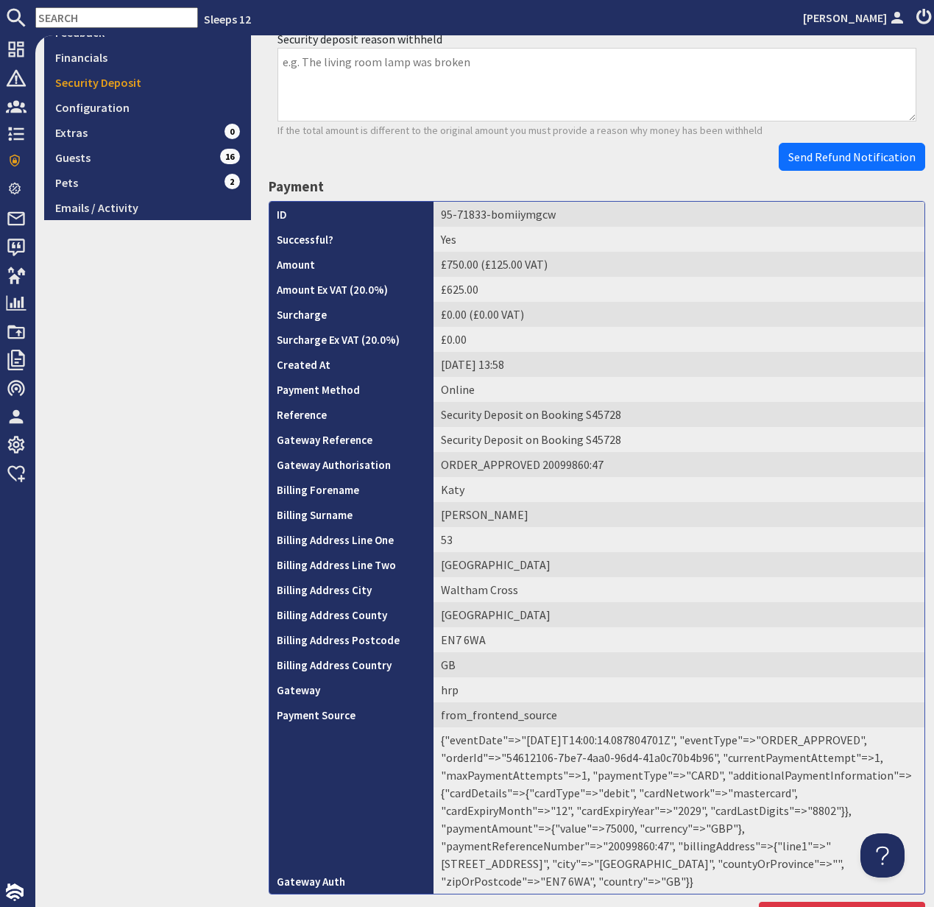
scroll to position [441, 0]
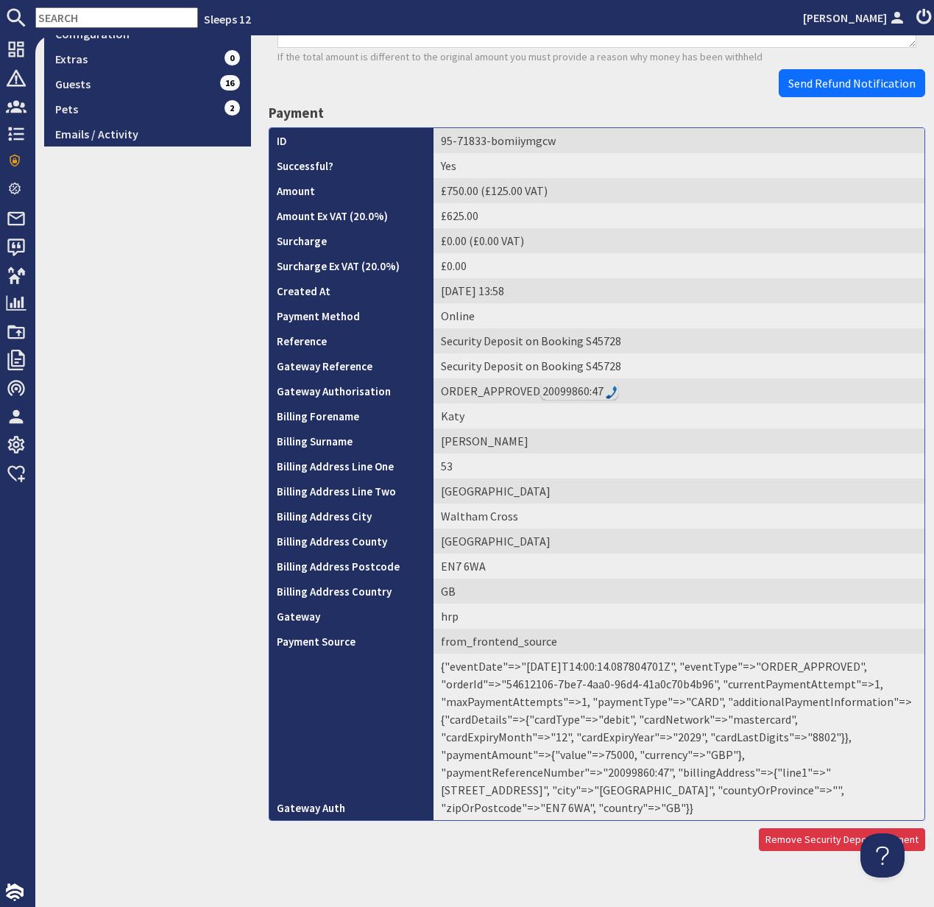
click at [732, 757] on td "{"eventDate"=>"2025-08-21T14:00:14.087804701Z", "eventType"=>"ORDER_APPROVED", …" at bounding box center [679, 737] width 491 height 166
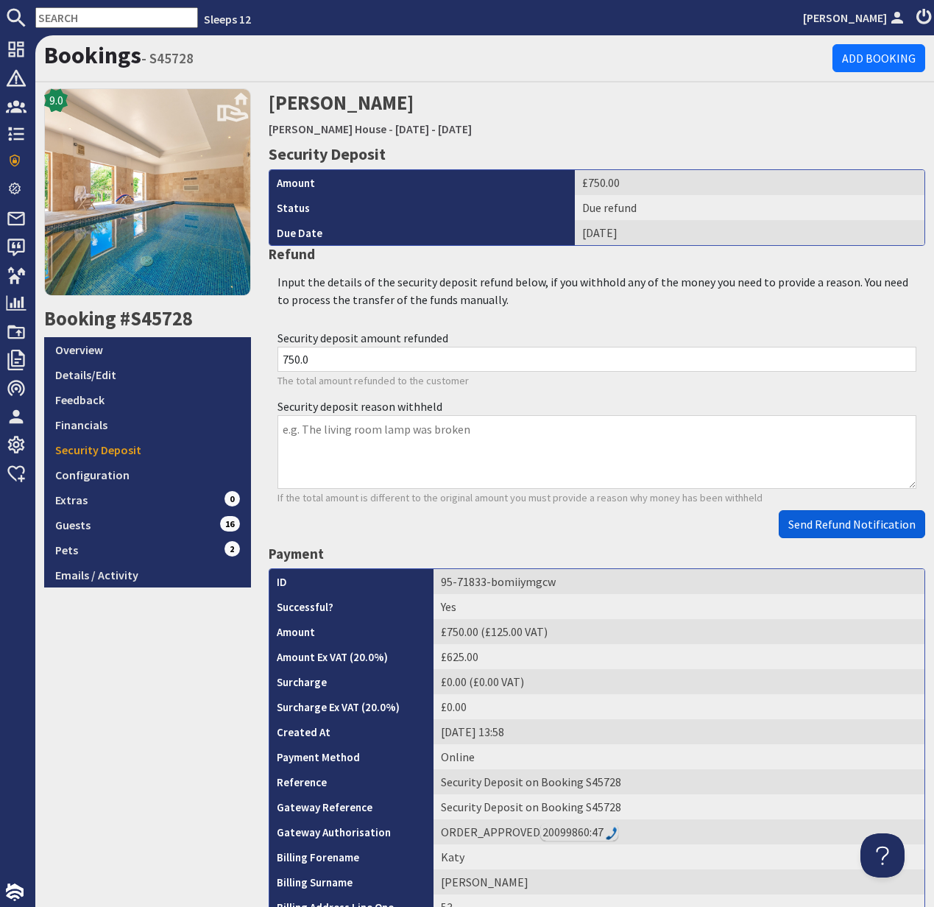
click at [844, 523] on span "Send Refund Notification" at bounding box center [851, 524] width 127 height 15
click at [844, 523] on body "Sleeps 12 Kelly Dyke Dashboard Notifications 0 Agency Dashboard Bookings 0 Secu…" at bounding box center [467, 453] width 934 height 907
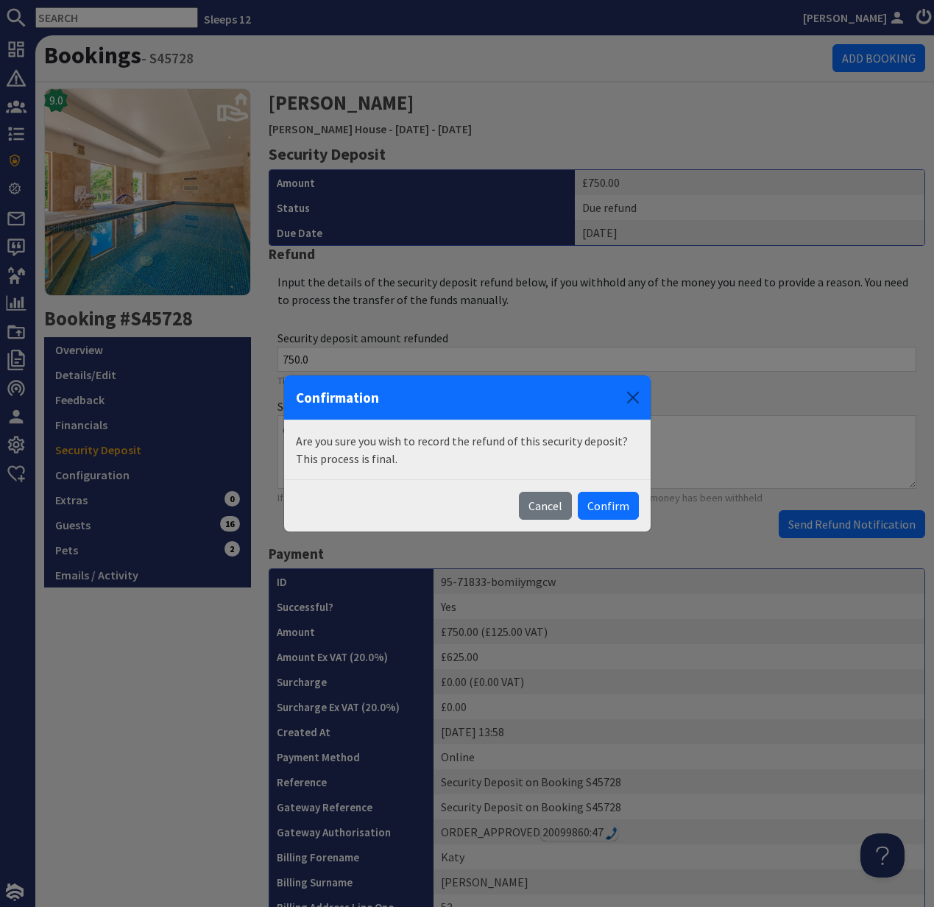
click at [624, 501] on button "Confirm" at bounding box center [608, 506] width 61 height 28
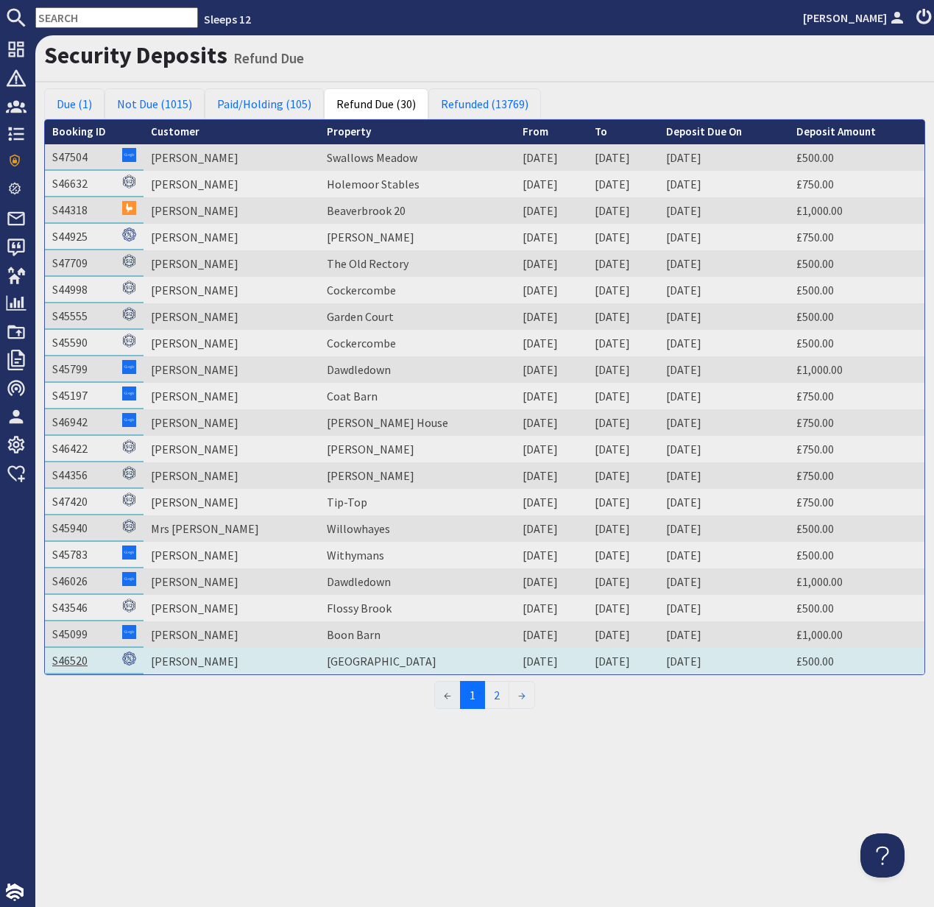
drag, startPoint x: 68, startPoint y: 661, endPoint x: 77, endPoint y: 663, distance: 8.4
click at [68, 661] on link "S46520" at bounding box center [69, 660] width 35 height 15
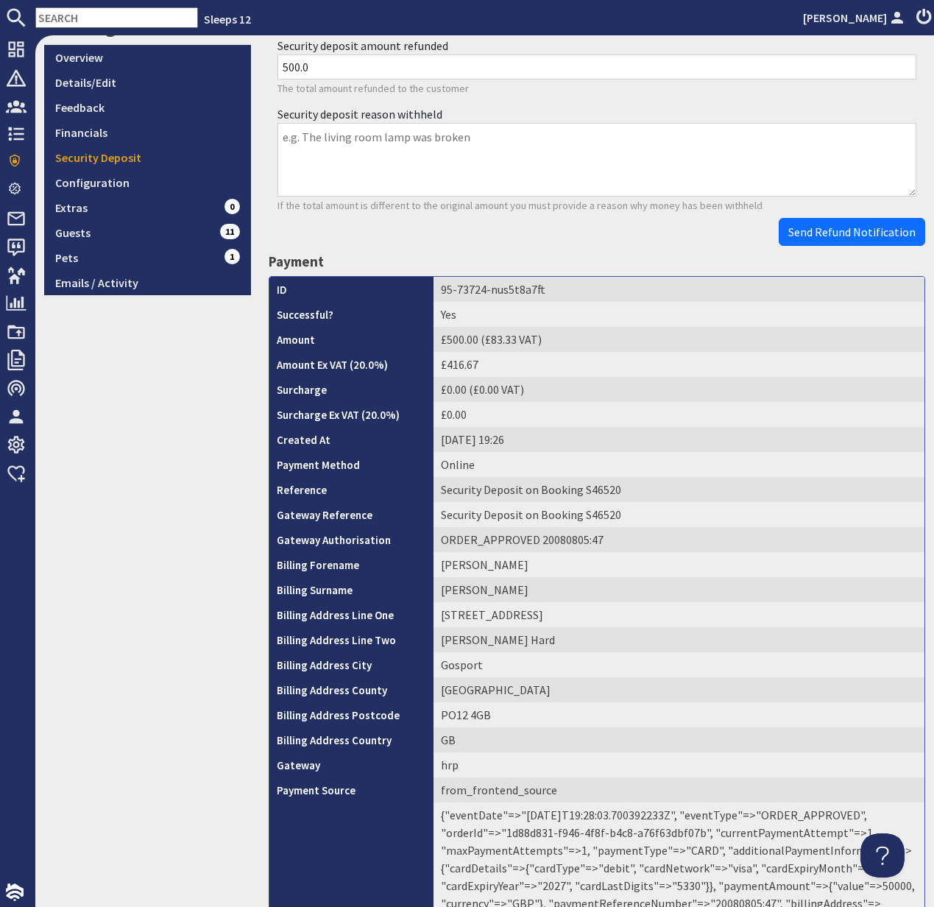
scroll to position [441, 0]
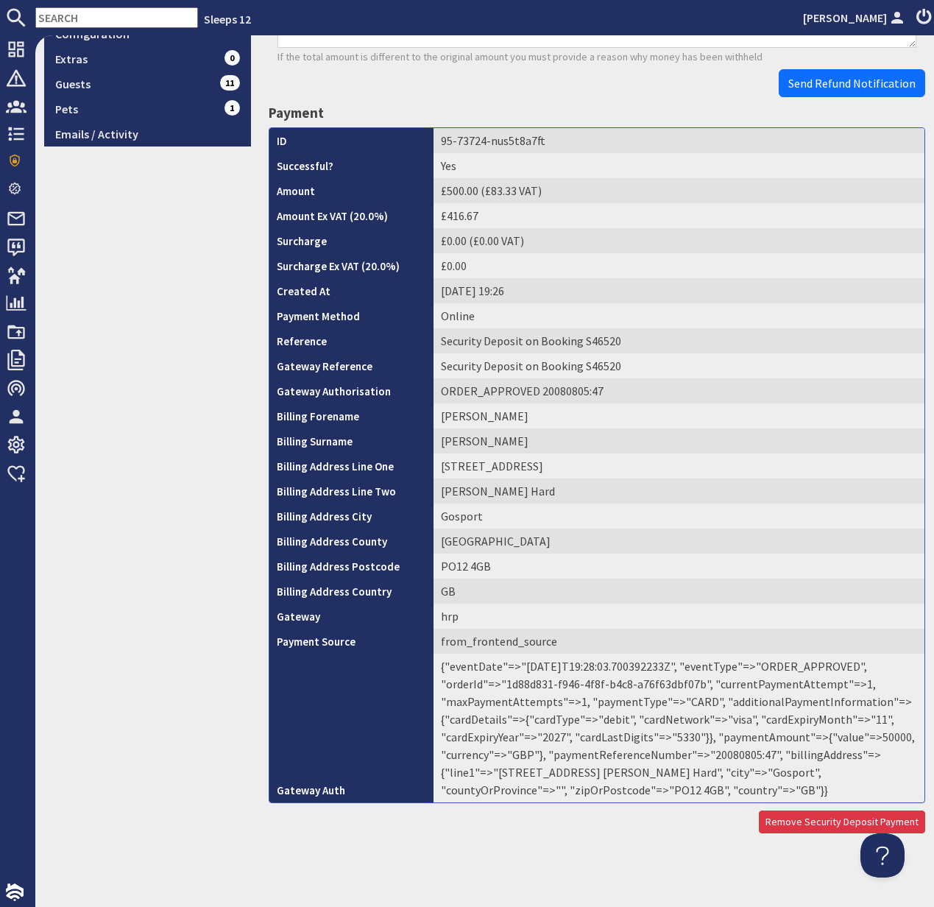
click at [729, 758] on td "{"eventDate"=>"2025-08-08T19:28:03.700392233Z", "eventType"=>"ORDER_APPROVED", …" at bounding box center [679, 728] width 491 height 149
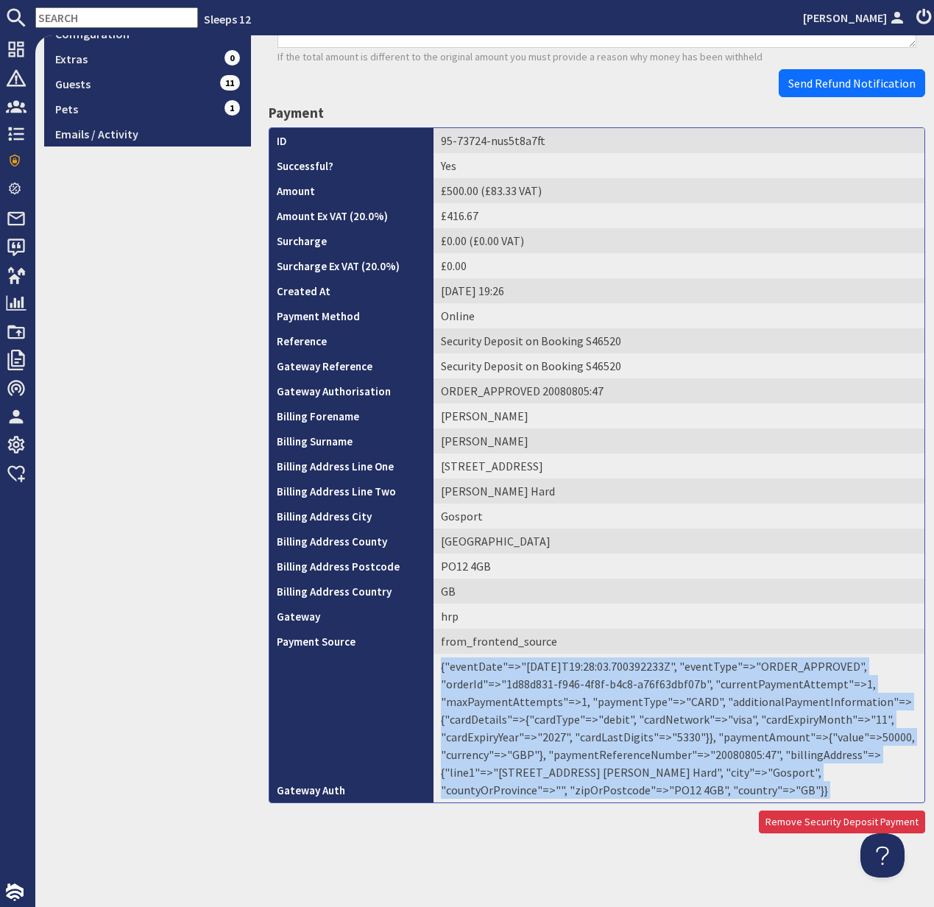
click at [729, 758] on td "{"eventDate"=>"2025-08-08T19:28:03.700392233Z", "eventType"=>"ORDER_APPROVED", …" at bounding box center [679, 728] width 491 height 149
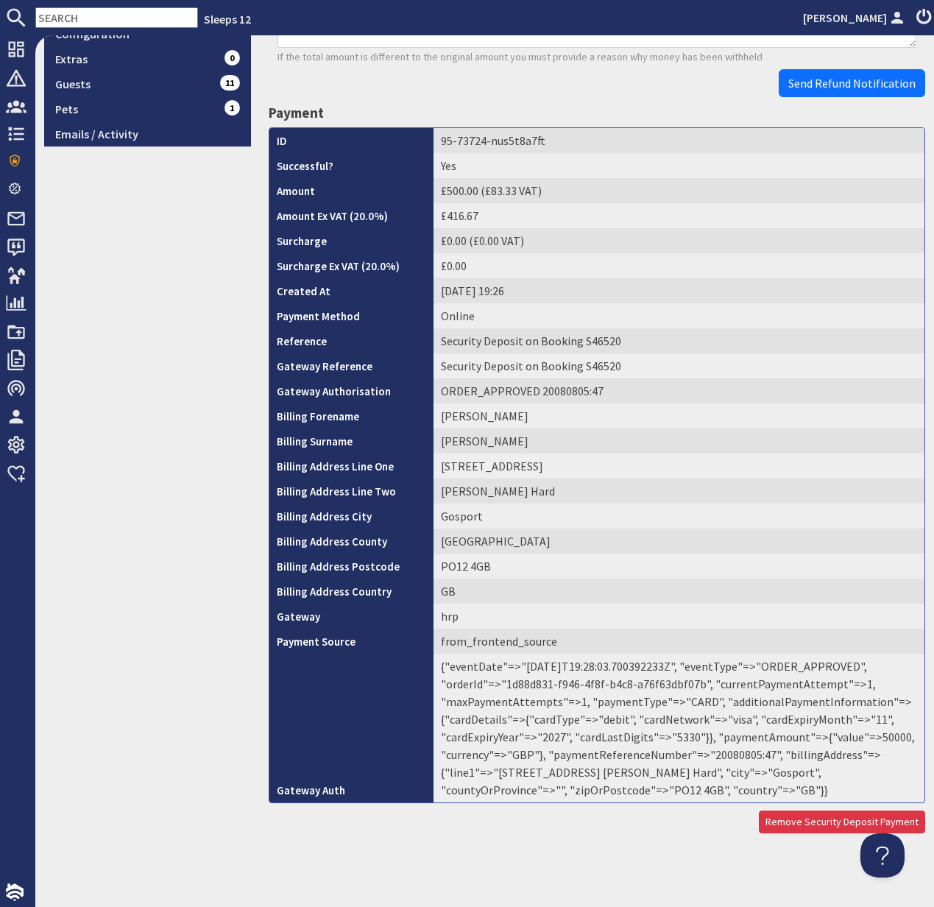
drag, startPoint x: 884, startPoint y: 784, endPoint x: 808, endPoint y: 780, distance: 76.6
click at [884, 784] on td "{"eventDate"=>"2025-08-08T19:28:03.700392233Z", "eventType"=>"ORDER_APPROVED", …" at bounding box center [679, 728] width 491 height 149
click at [726, 755] on td "{"eventDate"=>"2025-08-08T19:28:03.700392233Z", "eventType"=>"ORDER_APPROVED", …" at bounding box center [679, 728] width 491 height 149
click at [725, 755] on td "{"eventDate"=>"2025-08-08T19:28:03.700392233Z", "eventType"=>"ORDER_APPROVED", …" at bounding box center [679, 728] width 491 height 149
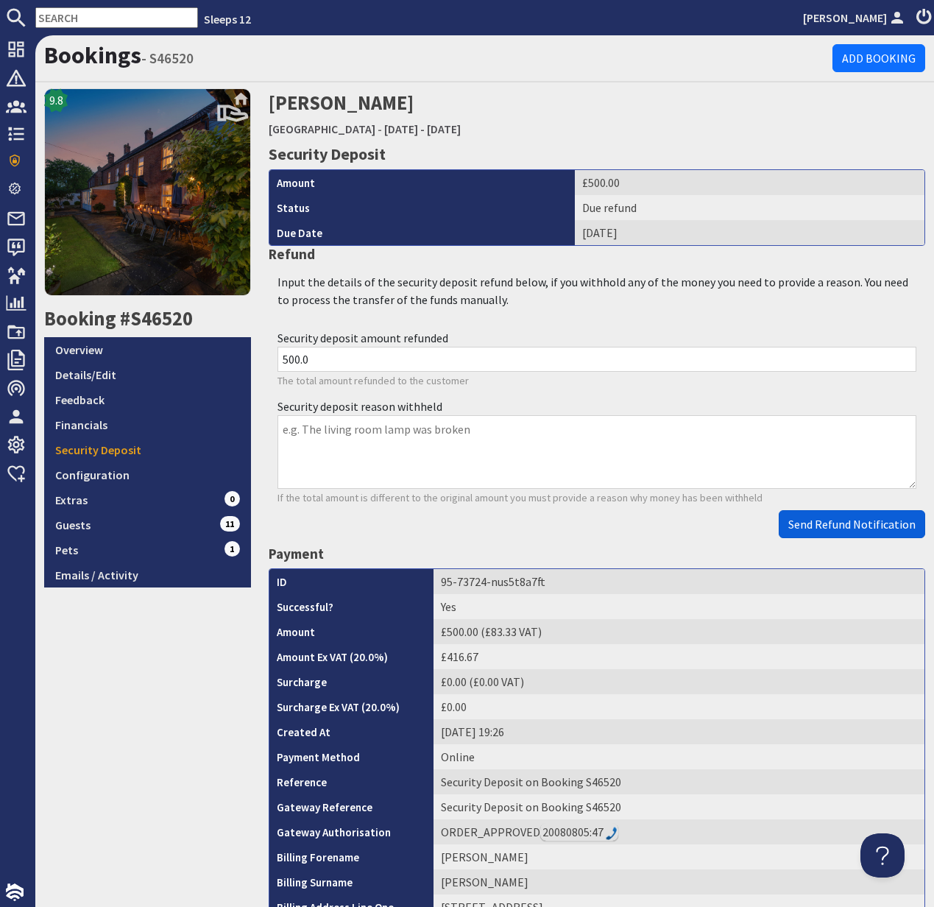
click at [860, 526] on span "Send Refund Notification" at bounding box center [851, 524] width 127 height 15
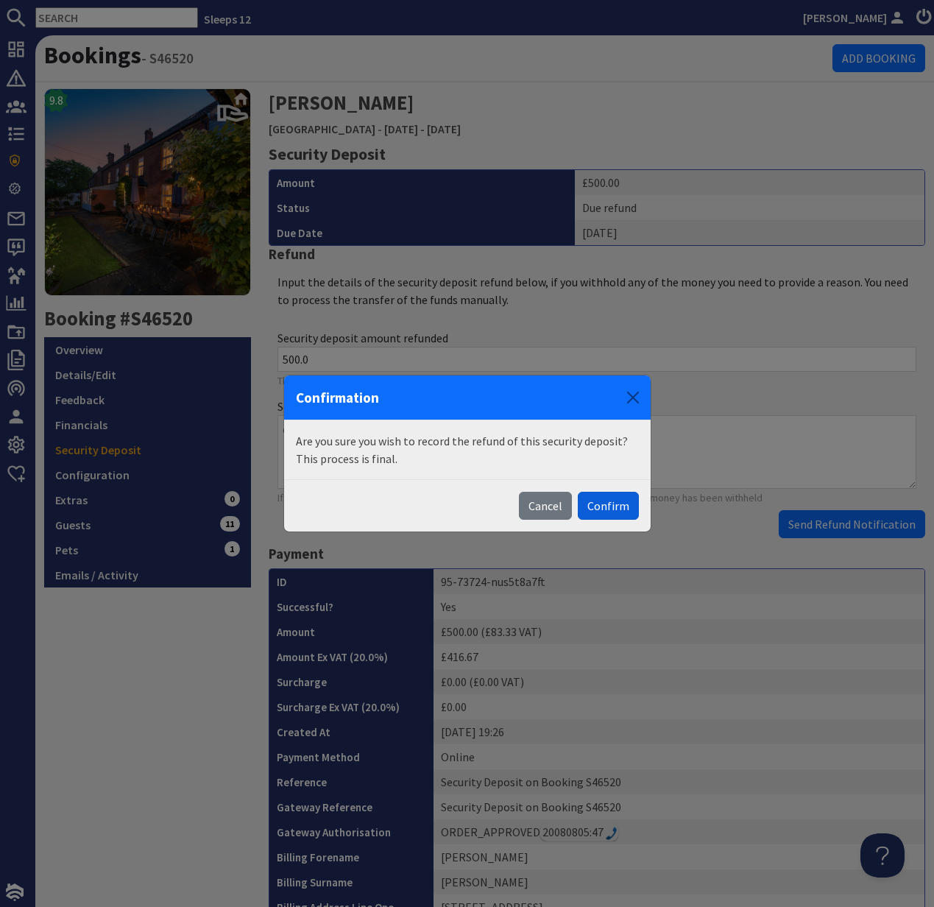
drag, startPoint x: 644, startPoint y: 509, endPoint x: 635, endPoint y: 508, distance: 8.9
click at [643, 509] on div "Cancel Confirm" at bounding box center [467, 505] width 367 height 52
click at [619, 507] on button "Confirm" at bounding box center [608, 506] width 61 height 28
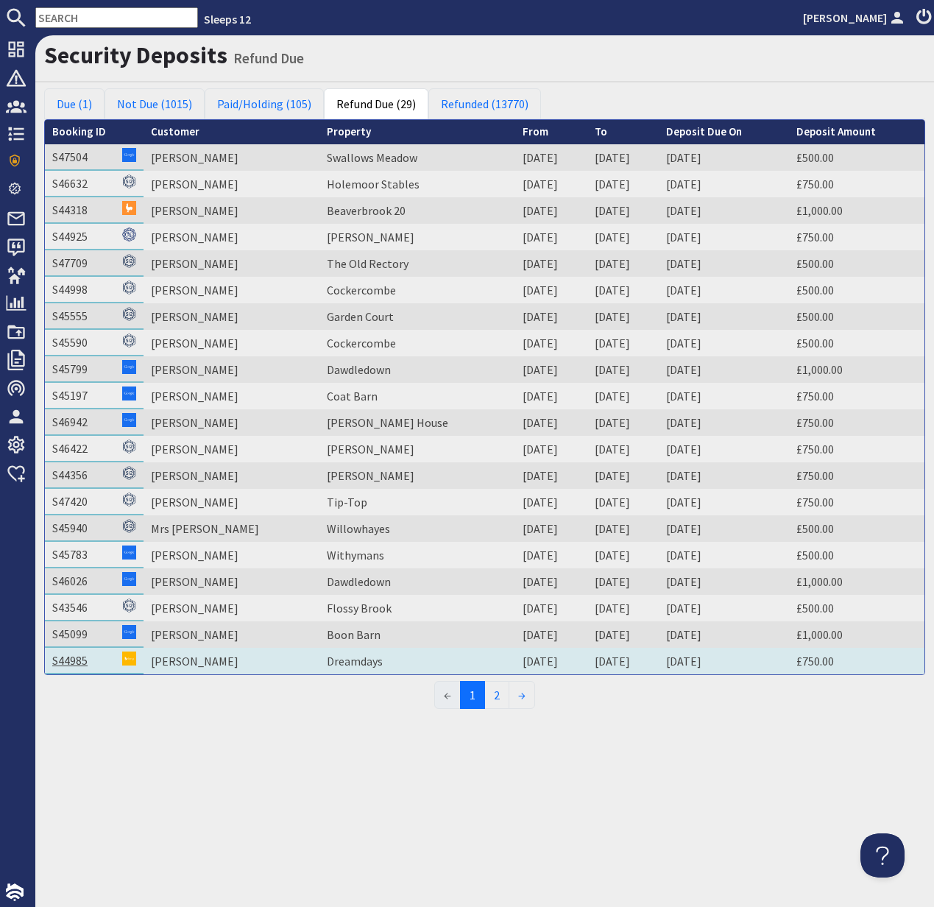
click at [87, 658] on link "S44985" at bounding box center [69, 660] width 35 height 15
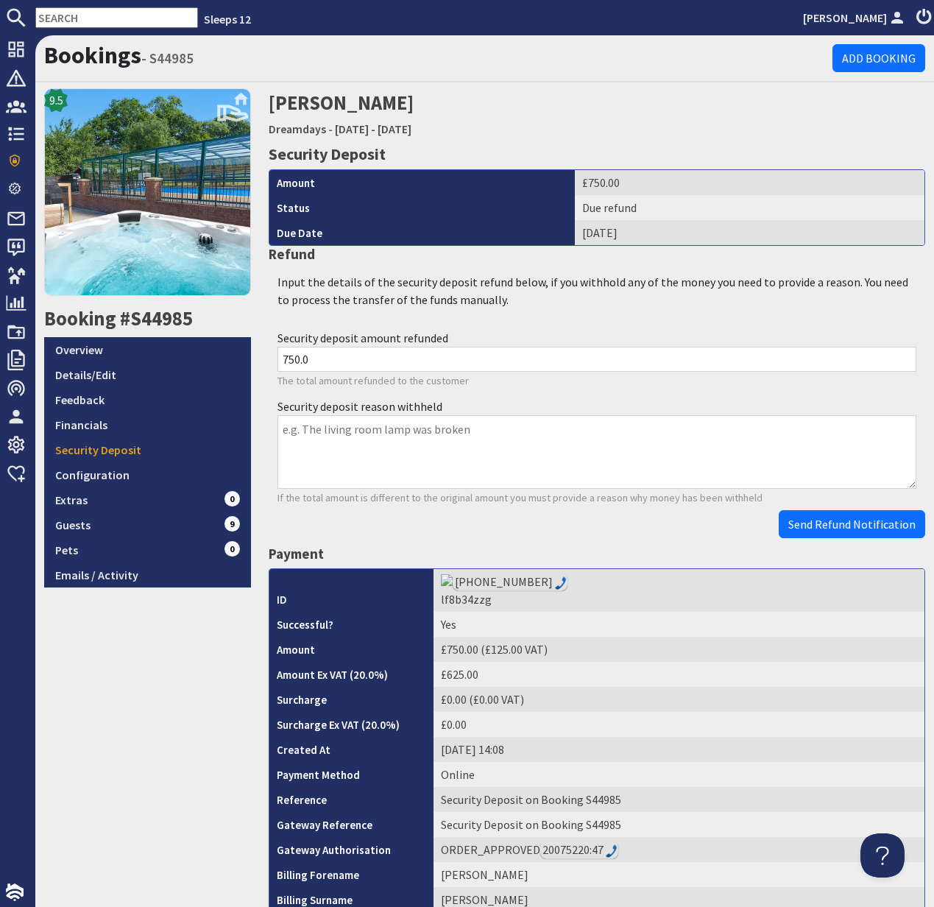
scroll to position [445, 0]
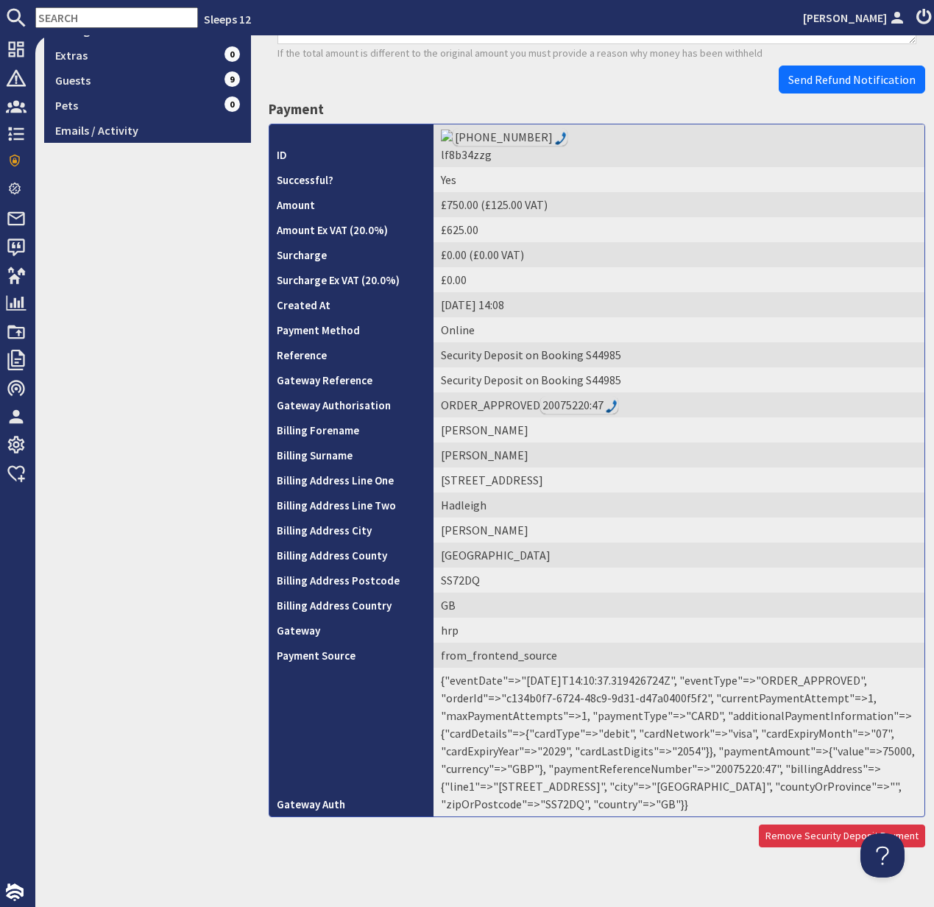
click at [736, 755] on td "{"eventDate"=>"2025-08-05T14:10:37.319426724Z", "eventType"=>"ORDER_APPROVED", …" at bounding box center [679, 742] width 491 height 149
click at [735, 755] on td "{"eventDate"=>"2025-08-05T14:10:37.319426724Z", "eventType"=>"ORDER_APPROVED", …" at bounding box center [679, 742] width 491 height 149
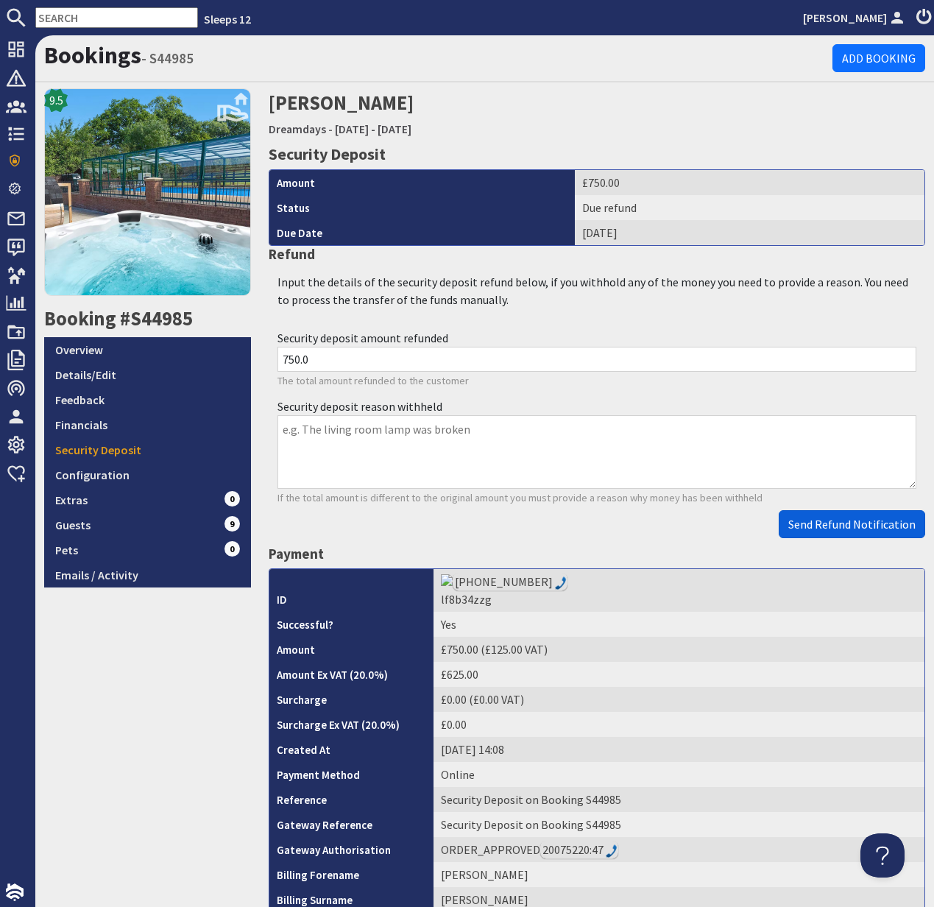
click at [838, 520] on span "Send Refund Notification" at bounding box center [851, 524] width 127 height 15
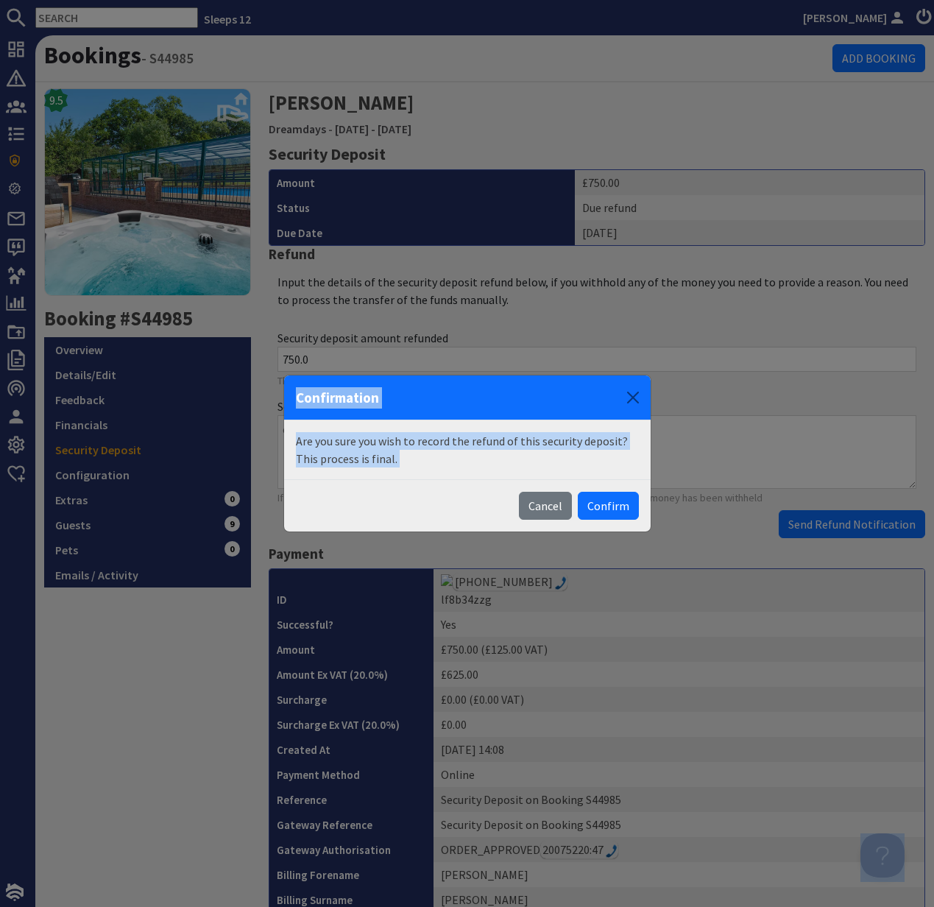
click at [836, 520] on body "Sleeps 12 Kelly Dyke Dashboard Notifications 0 Agency Dashboard Bookings 0 Secu…" at bounding box center [467, 453] width 934 height 907
click at [603, 497] on button "Confirm" at bounding box center [608, 506] width 61 height 28
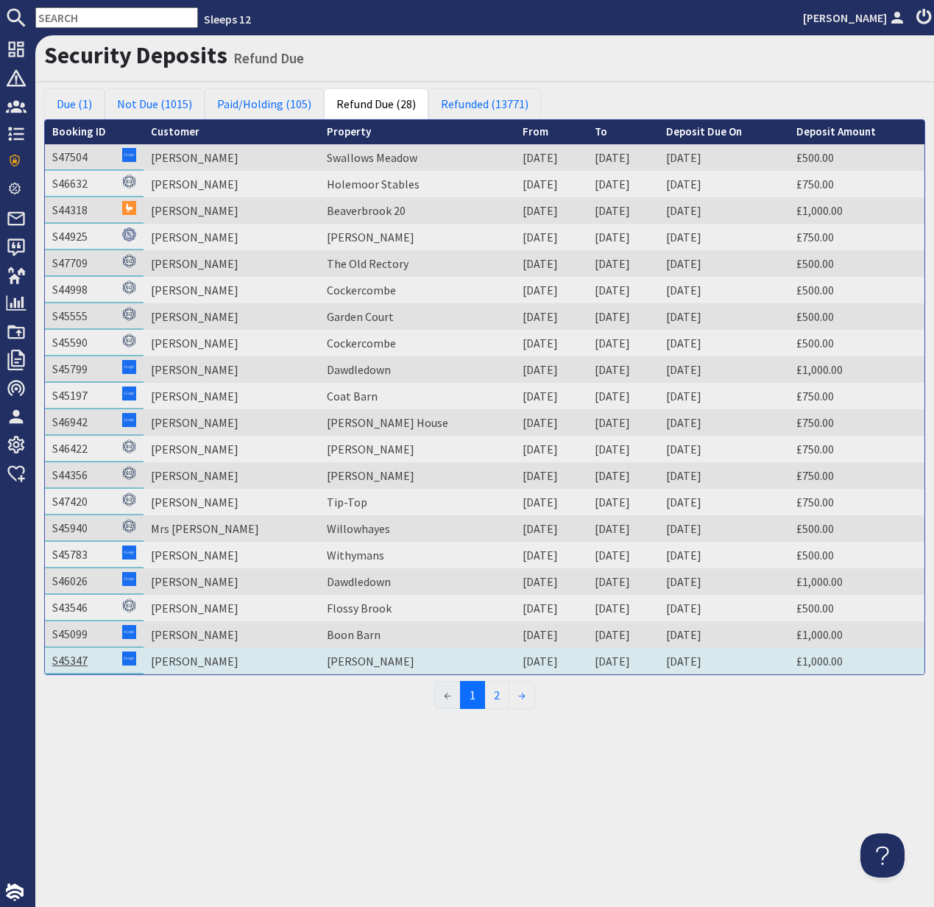
click at [71, 663] on link "S45347" at bounding box center [69, 660] width 35 height 15
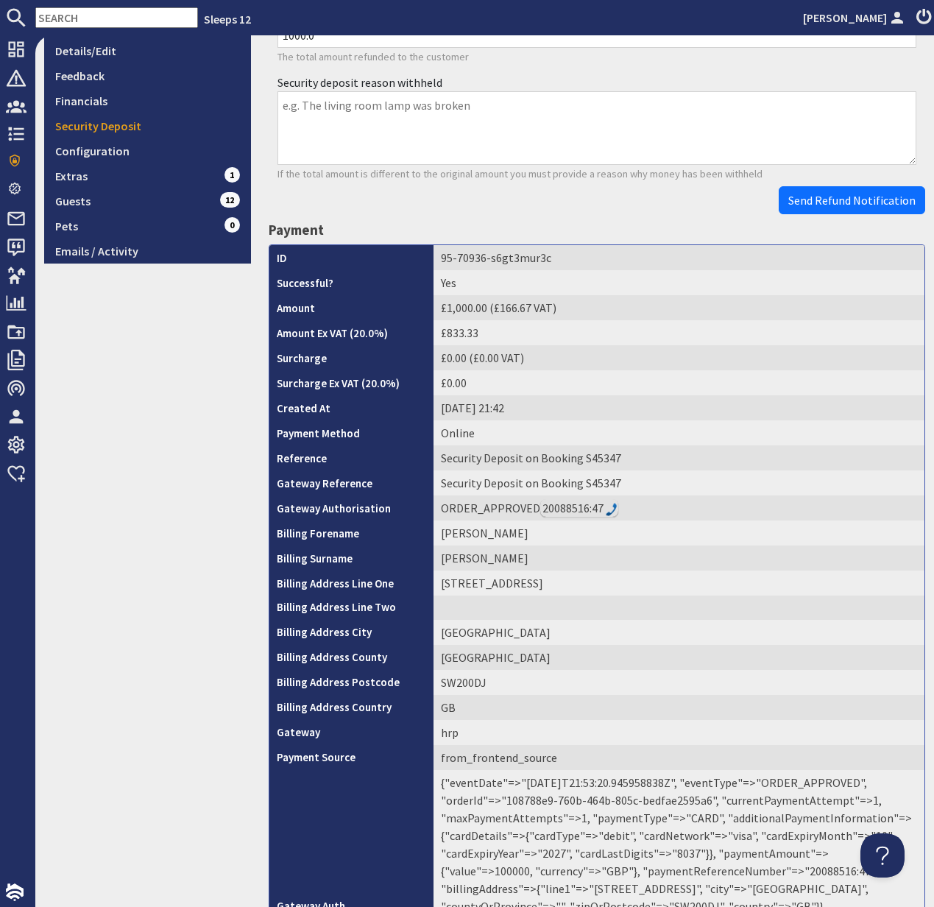
scroll to position [440, 0]
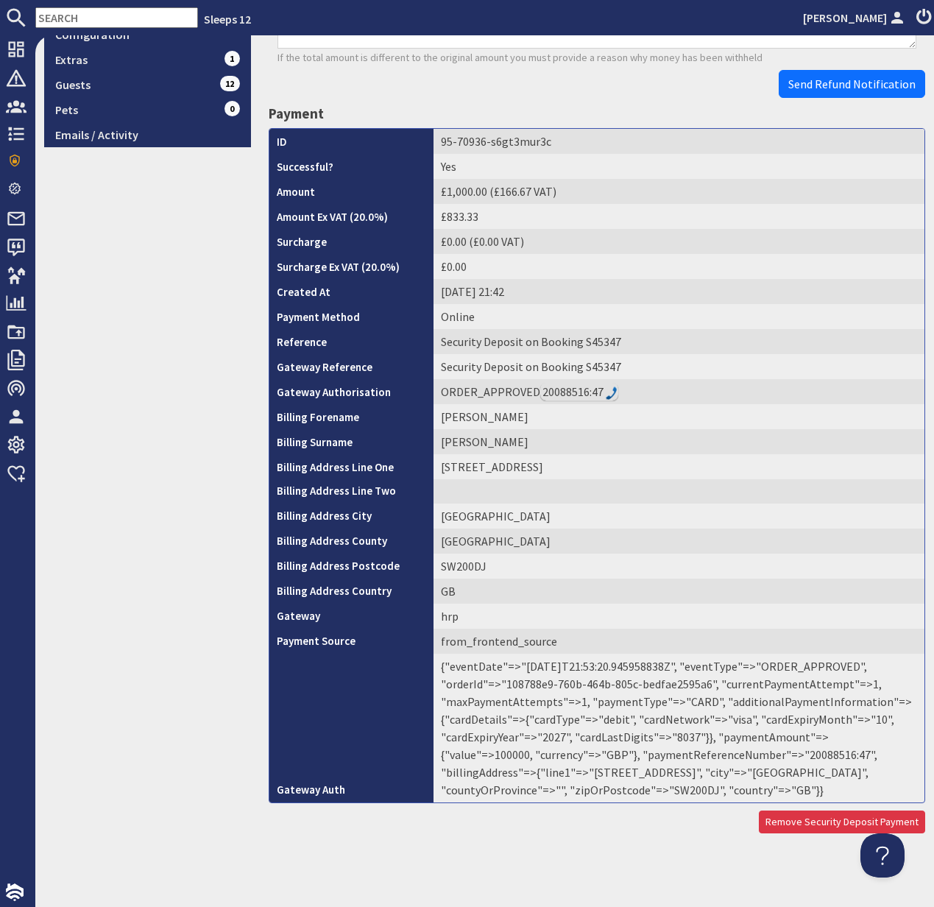
click at [724, 762] on td "{"eventDate"=>"2025-08-13T21:53:20.945958838Z", "eventType"=>"ORDER_APPROVED", …" at bounding box center [679, 728] width 491 height 149
click at [722, 755] on td "{"eventDate"=>"2025-08-13T21:53:20.945958838Z", "eventType"=>"ORDER_APPROVED", …" at bounding box center [679, 728] width 491 height 149
click at [718, 753] on td "{"eventDate"=>"2025-08-13T21:53:20.945958838Z", "eventType"=>"ORDER_APPROVED", …" at bounding box center [679, 728] width 491 height 149
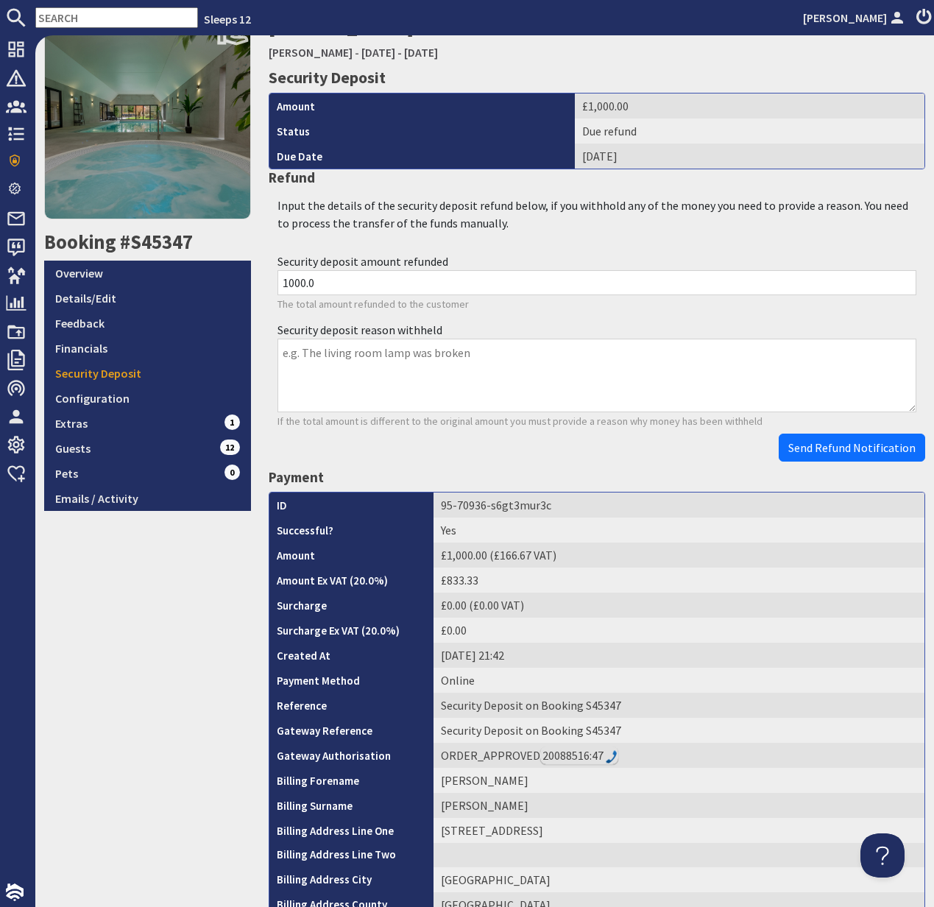
scroll to position [0, 0]
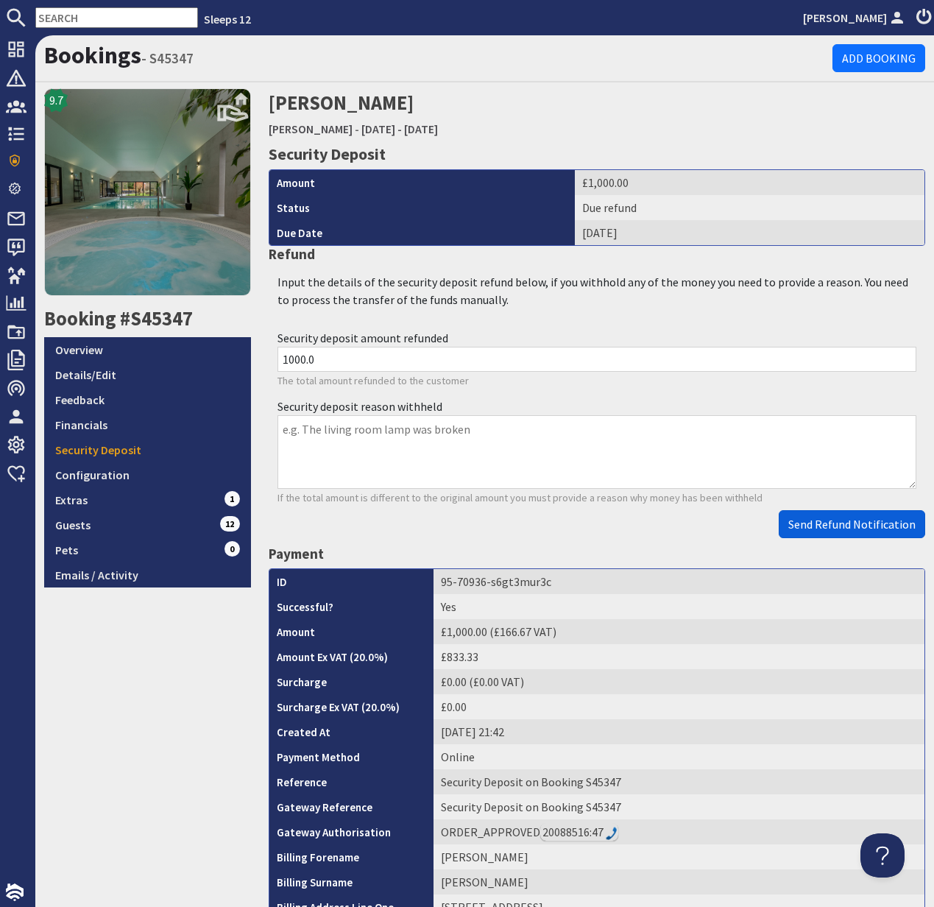
click at [863, 533] on button "Send Refund Notification" at bounding box center [852, 524] width 146 height 28
click at [863, 531] on body "Sleeps 12 Kelly Dyke Dashboard Notifications 0 Agency Dashboard Bookings 0 Secu…" at bounding box center [467, 453] width 934 height 907
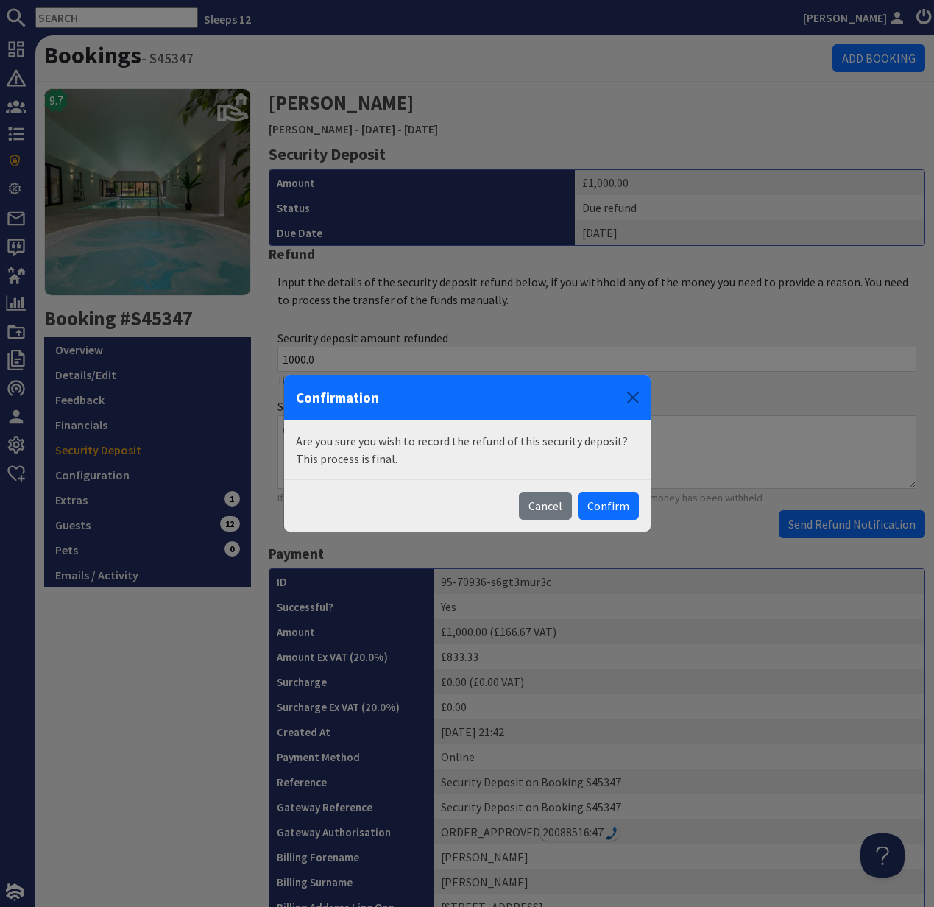
click at [619, 499] on button "Confirm" at bounding box center [608, 506] width 61 height 28
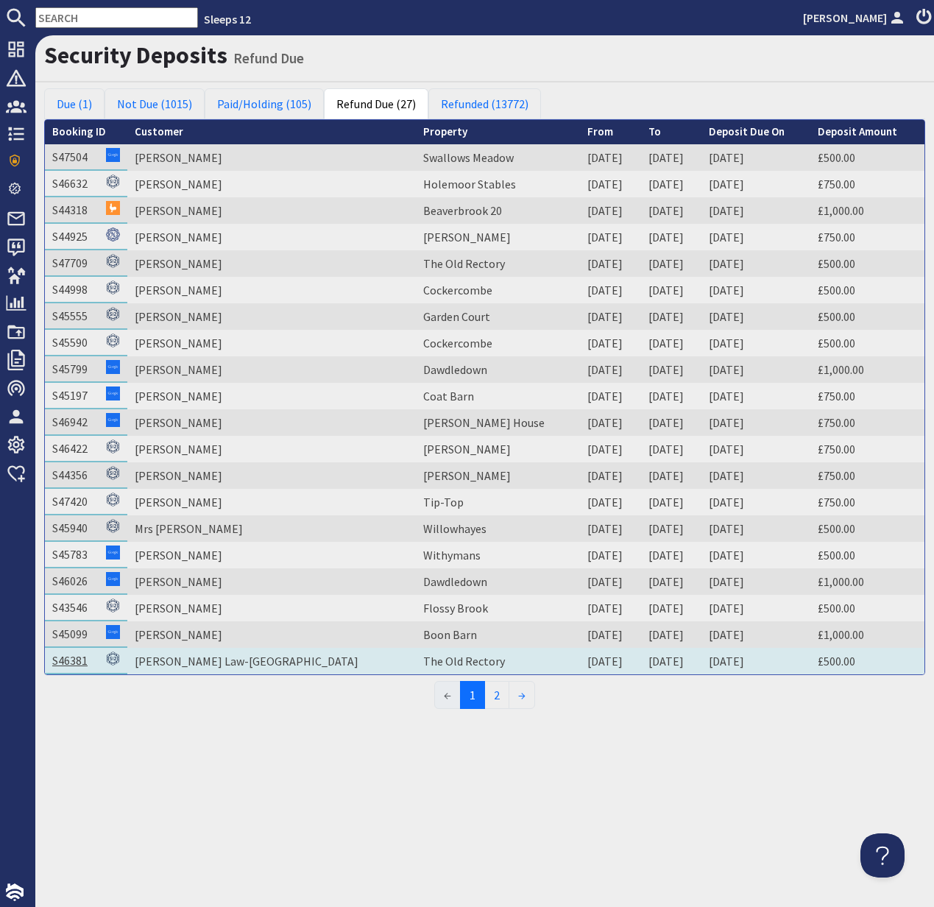
click at [68, 663] on link "S46381" at bounding box center [69, 660] width 35 height 15
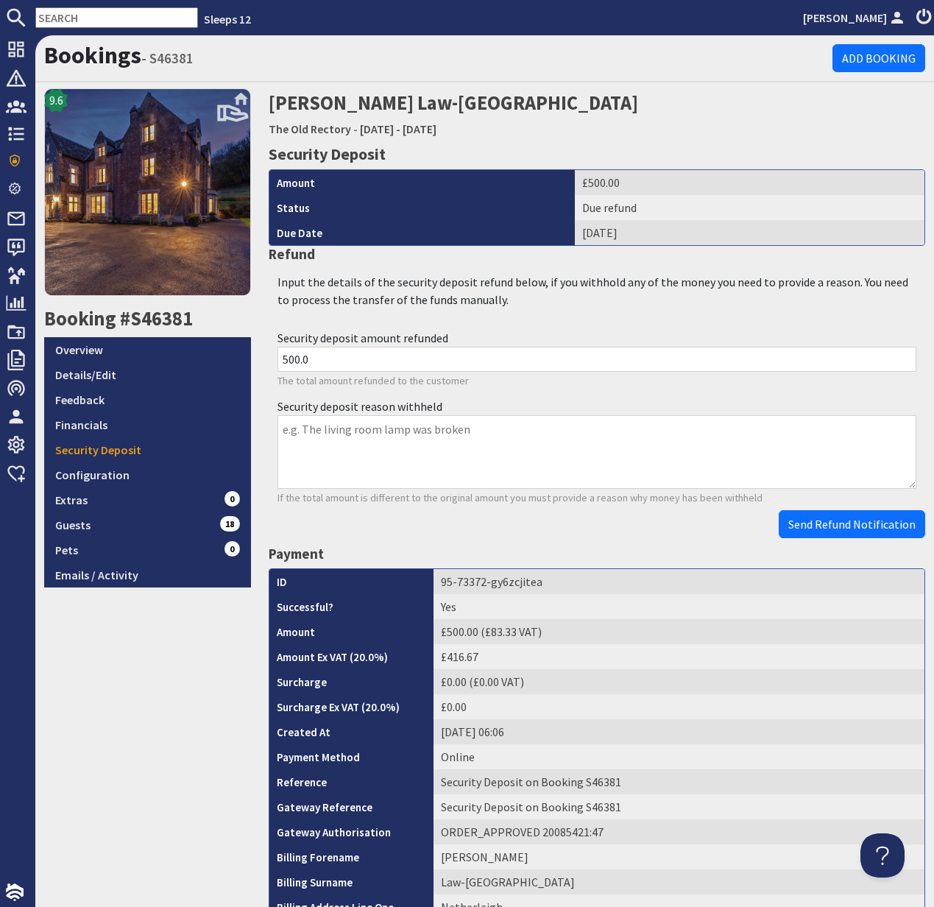
scroll to position [440, 0]
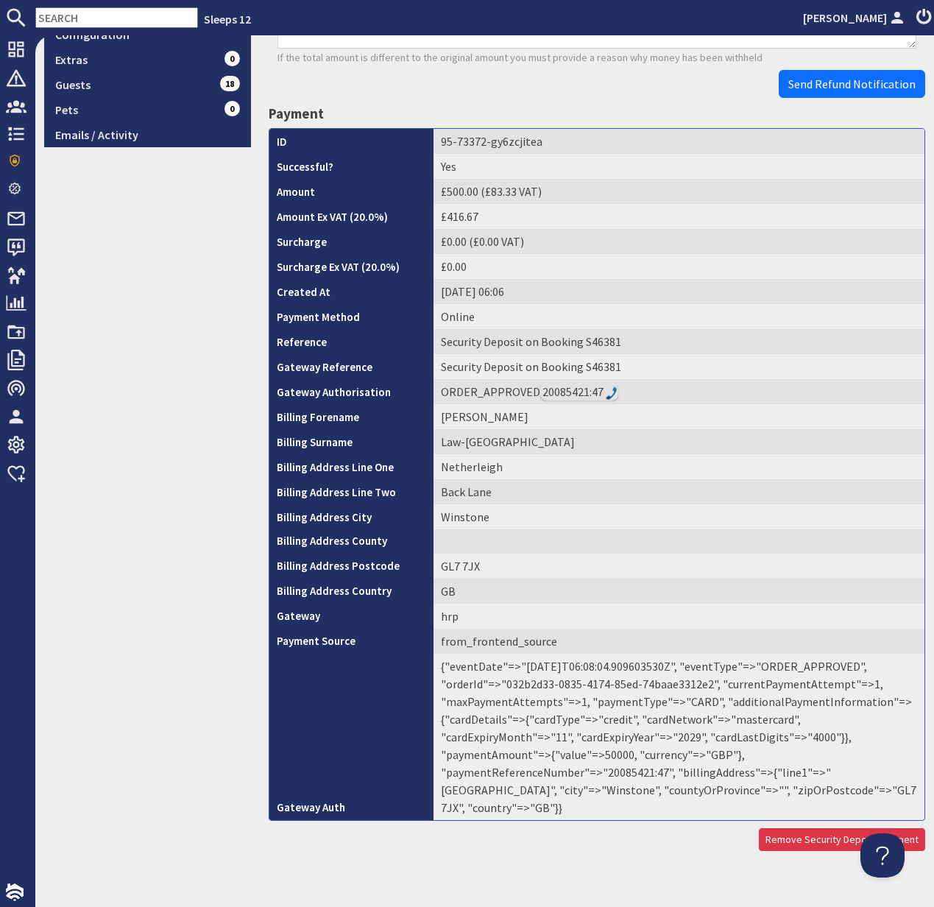
click at [738, 752] on td "{"eventDate"=>"2025-08-12T06:08:04.909603530Z", "eventType"=>"ORDER_APPROVED", …" at bounding box center [679, 737] width 491 height 166
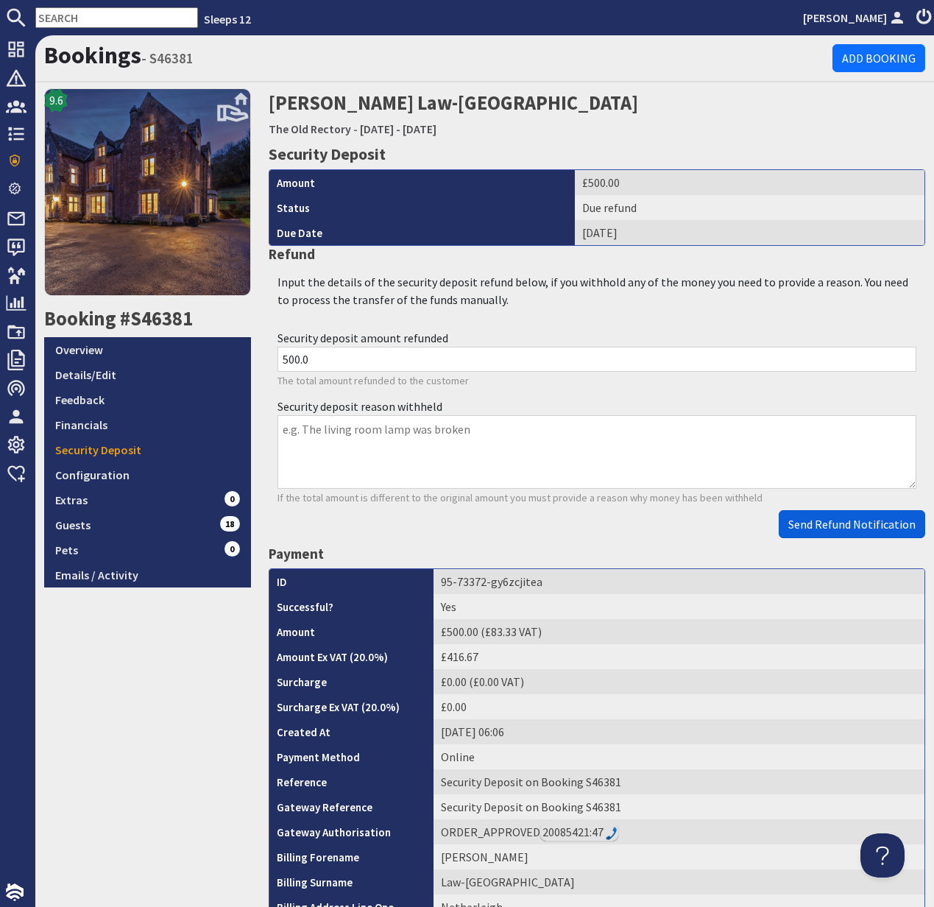
click at [857, 529] on span "Send Refund Notification" at bounding box center [851, 524] width 127 height 15
click at [857, 529] on body "Sleeps 12 Kelly Dyke Dashboard Notifications 0 Agency Dashboard Bookings 0 Secu…" at bounding box center [467, 453] width 934 height 907
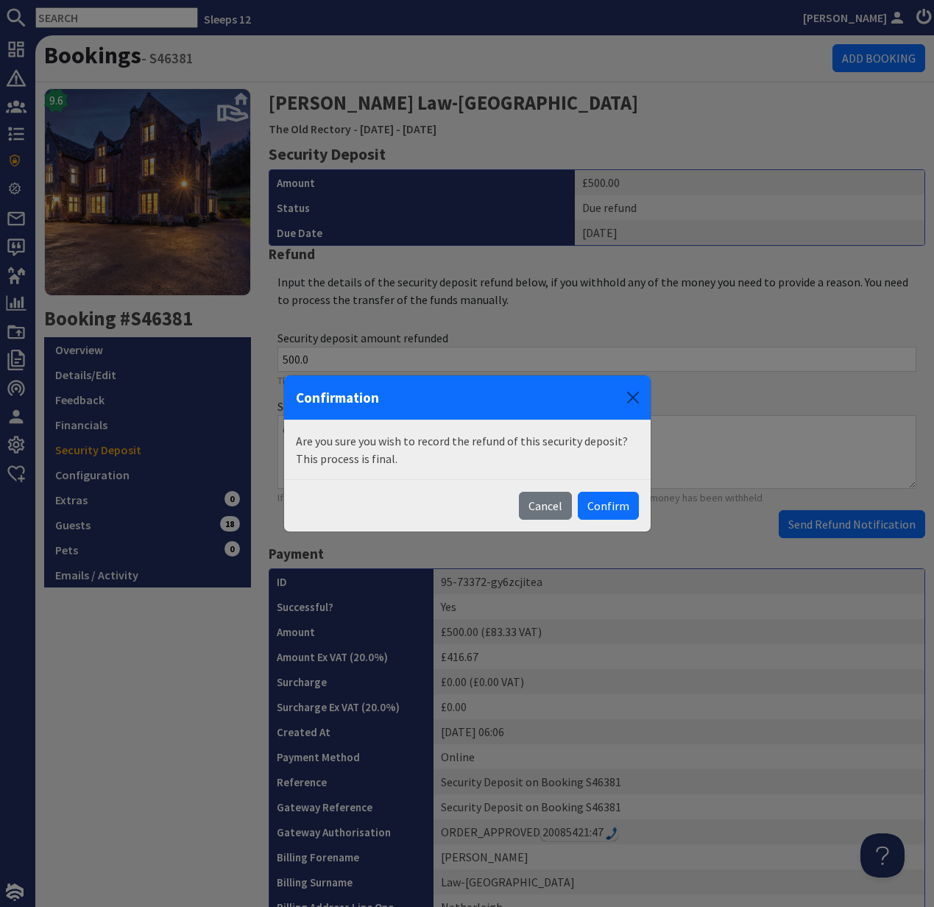
drag, startPoint x: 605, startPoint y: 508, endPoint x: 615, endPoint y: 509, distance: 9.7
click at [605, 508] on button "Confirm" at bounding box center [608, 506] width 61 height 28
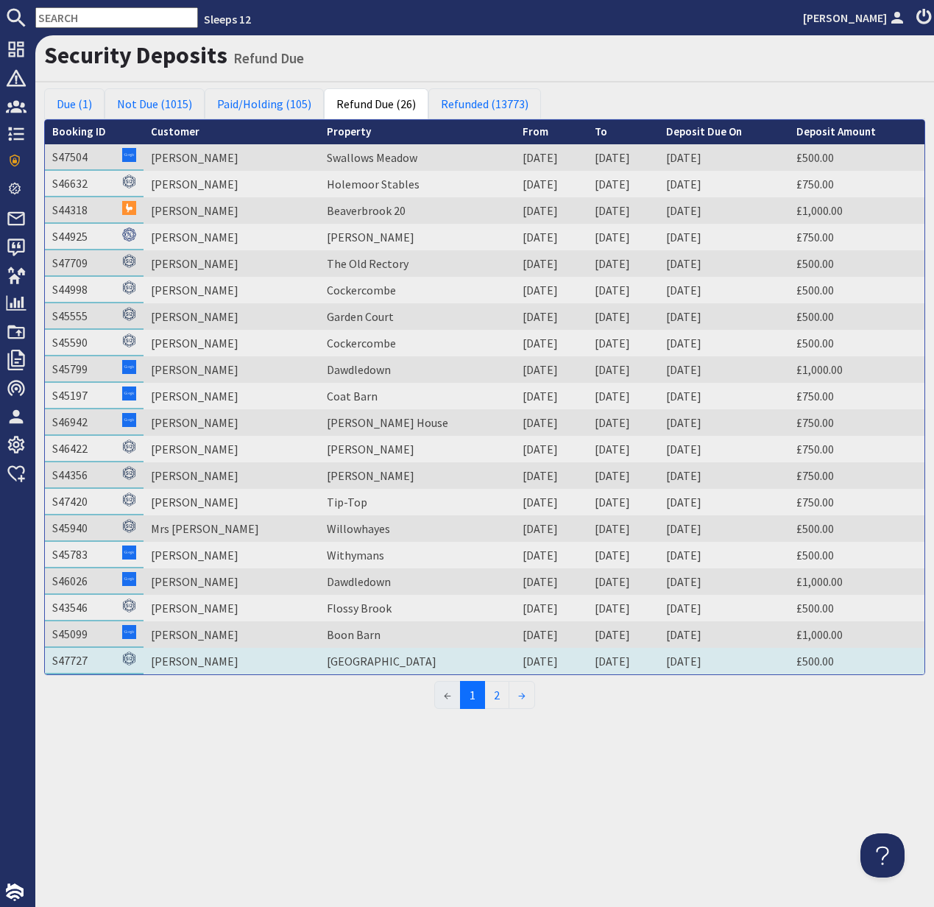
click at [93, 660] on td "S47727" at bounding box center [94, 661] width 99 height 27
click at [66, 665] on link "S47727" at bounding box center [69, 660] width 35 height 15
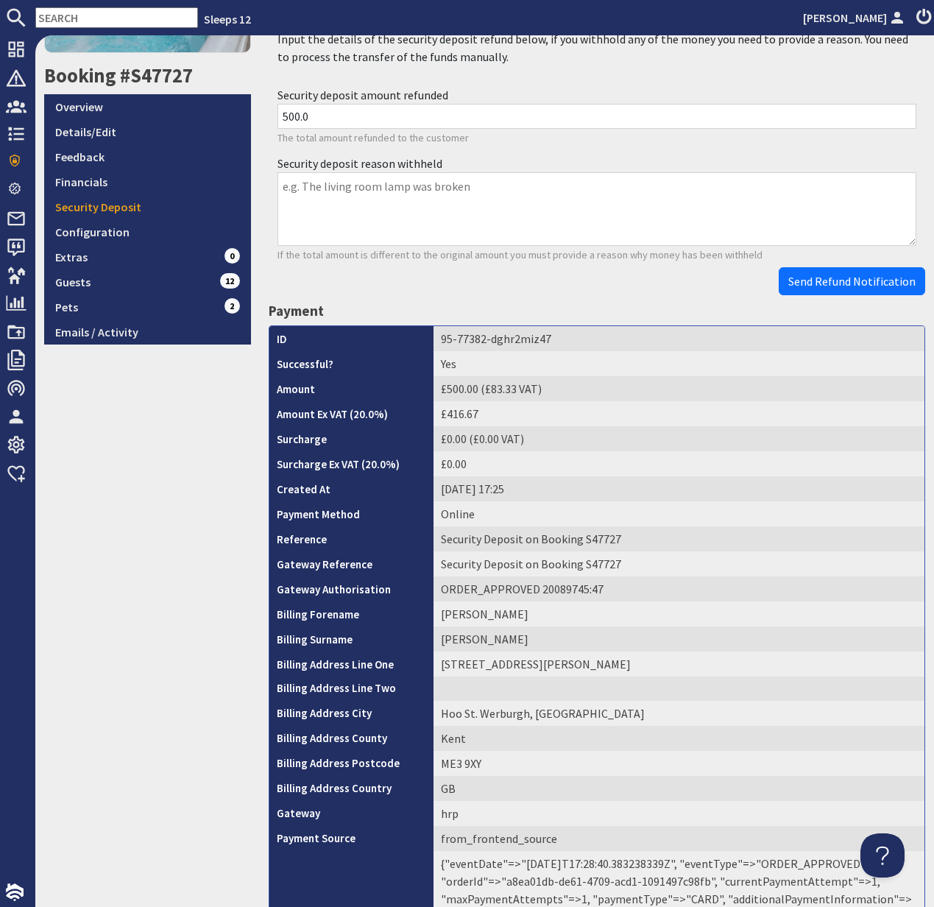
scroll to position [440, 0]
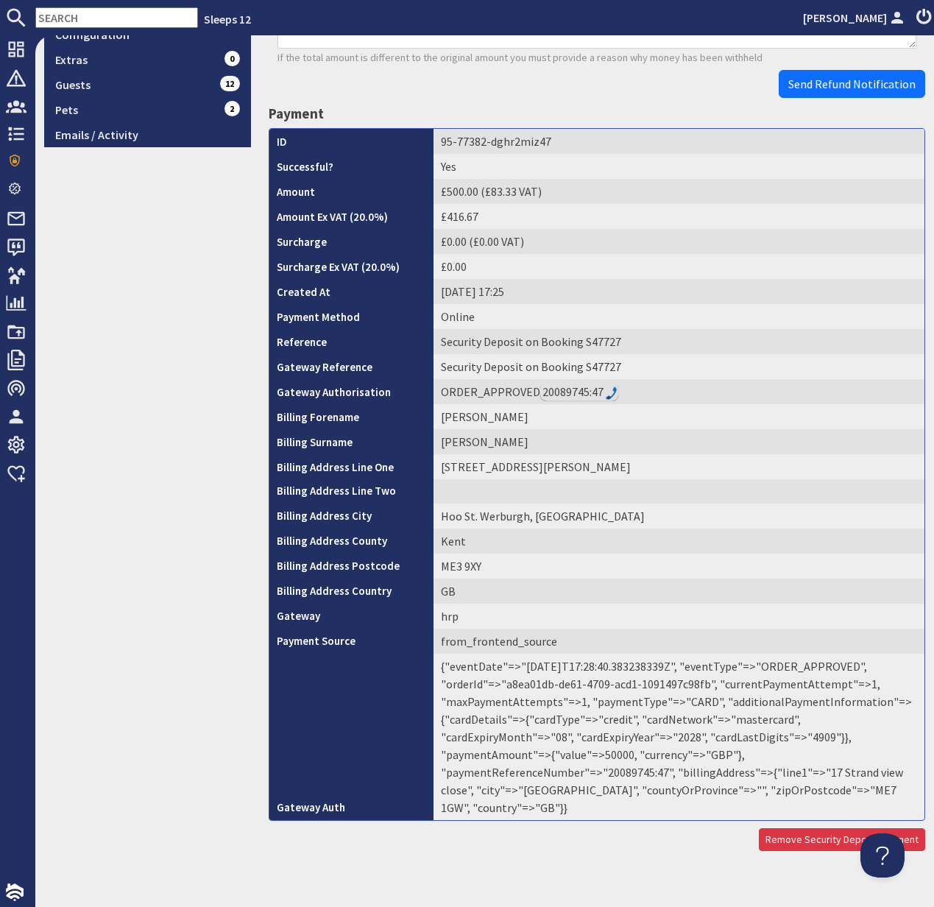
click at [730, 757] on td "{"eventDate"=>"2025-08-14T17:28:40.383238339Z", "eventType"=>"ORDER_APPROVED", …" at bounding box center [679, 737] width 491 height 166
click at [729, 757] on td "{"eventDate"=>"2025-08-14T17:28:40.383238339Z", "eventType"=>"ORDER_APPROVED", …" at bounding box center [679, 737] width 491 height 166
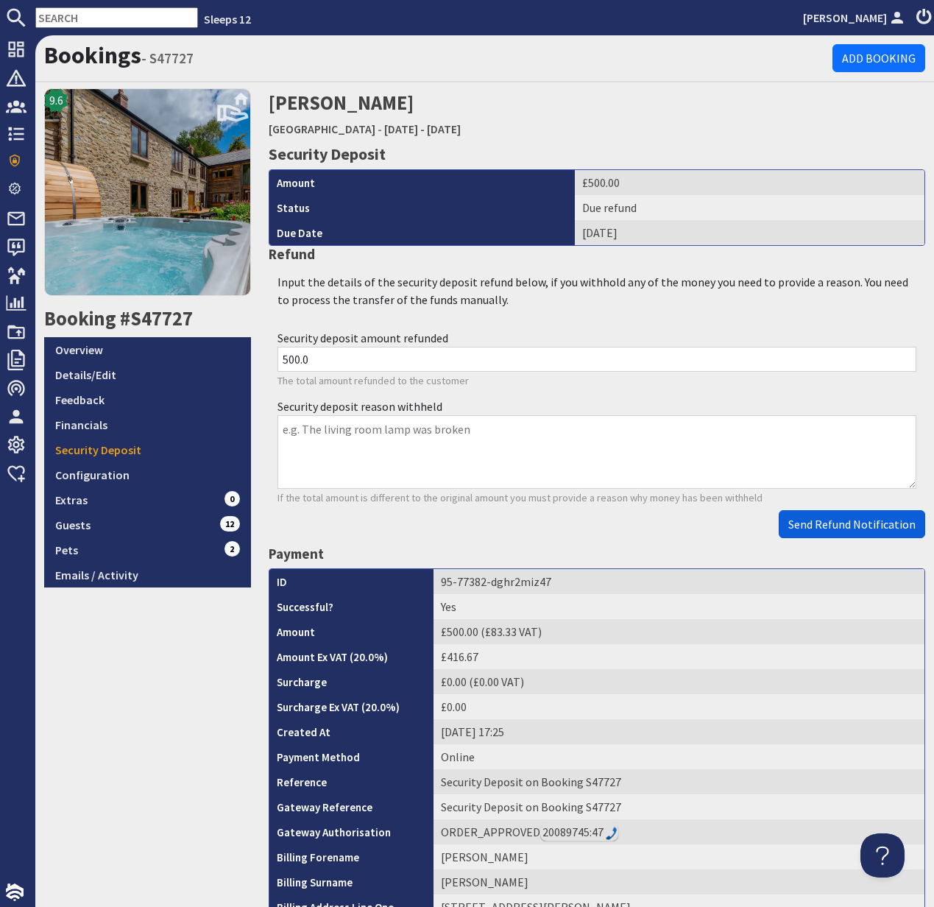
click at [861, 533] on button "Send Refund Notification" at bounding box center [852, 524] width 146 height 28
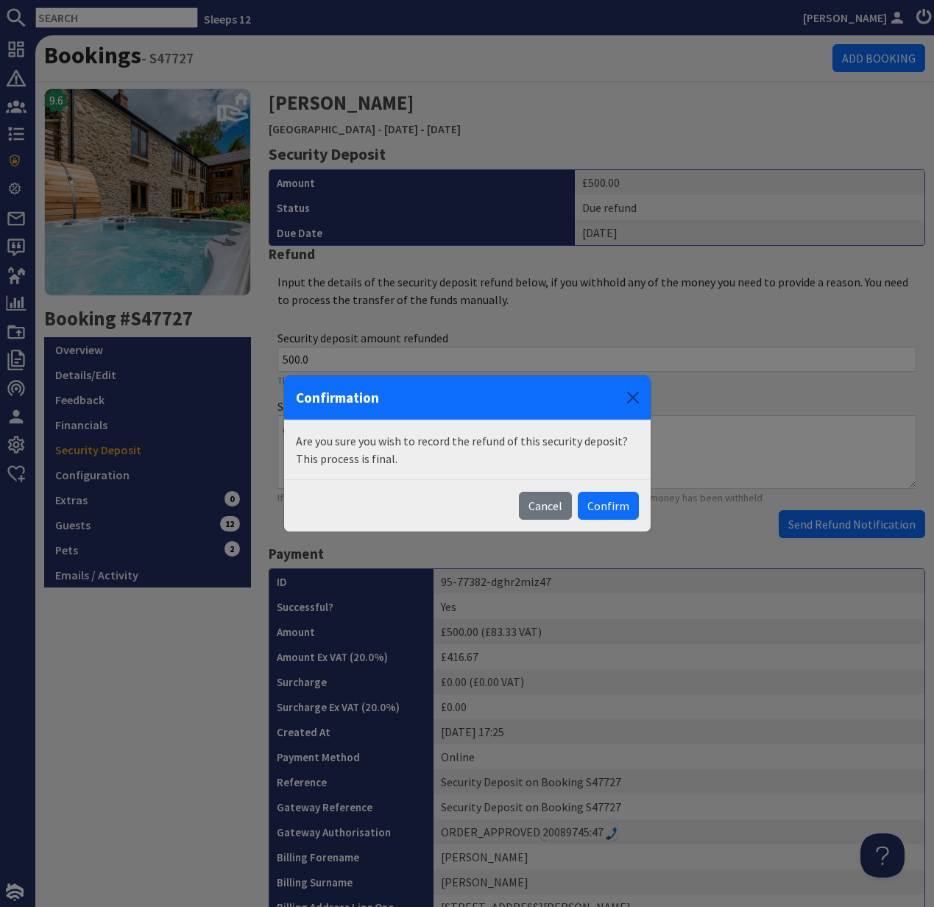
click at [861, 533] on body "Sleeps 12 Kelly Dyke Dashboard Notifications 0 Agency Dashboard Bookings 0 Secu…" at bounding box center [467, 453] width 934 height 907
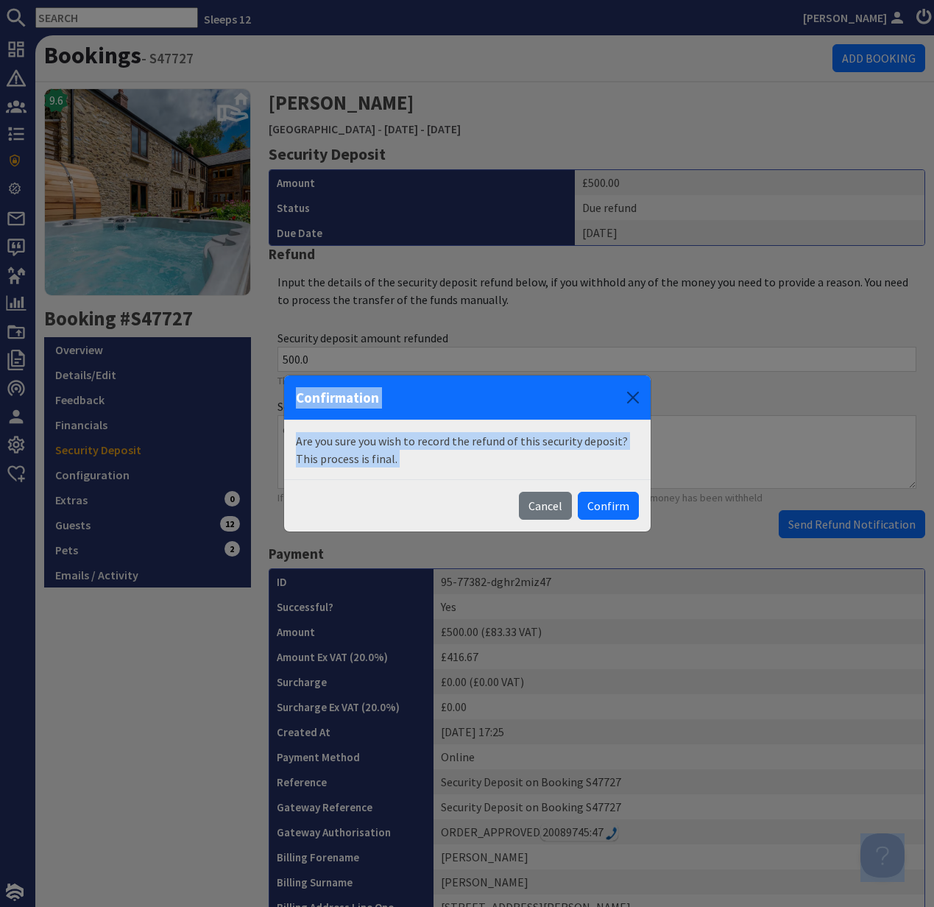
click at [612, 506] on button "Confirm" at bounding box center [608, 506] width 61 height 28
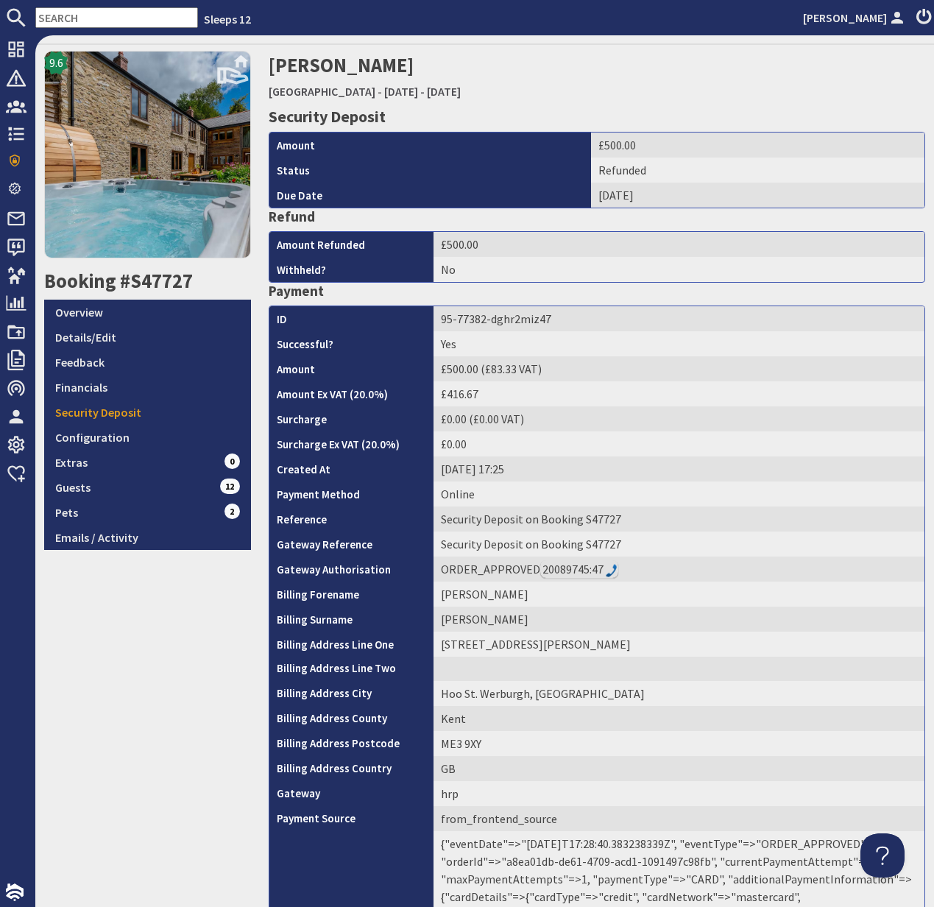
scroll to position [107, 0]
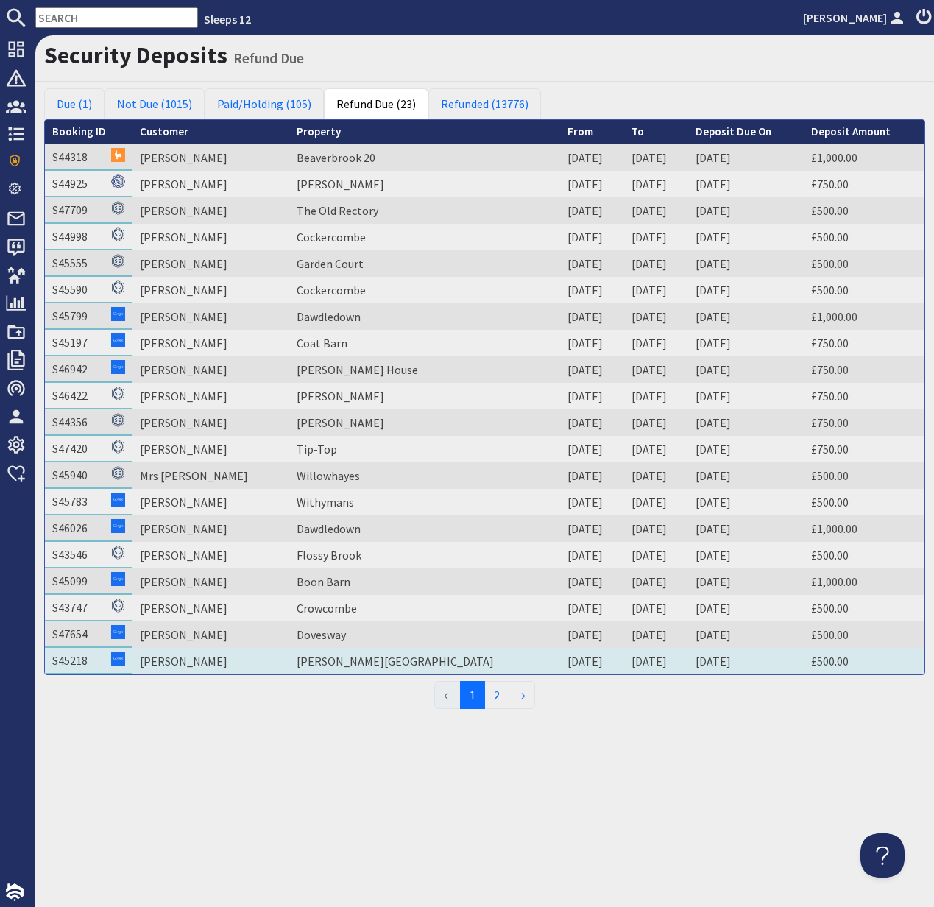
click at [60, 661] on link "S45218" at bounding box center [69, 660] width 35 height 15
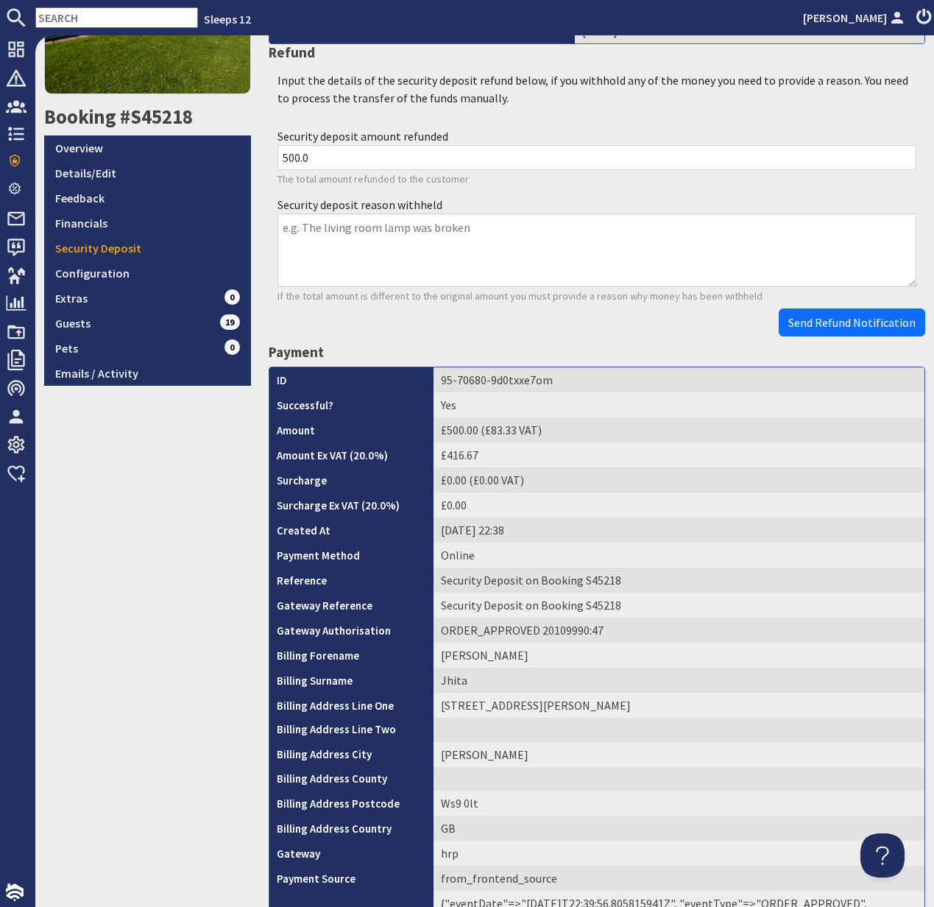
scroll to position [439, 0]
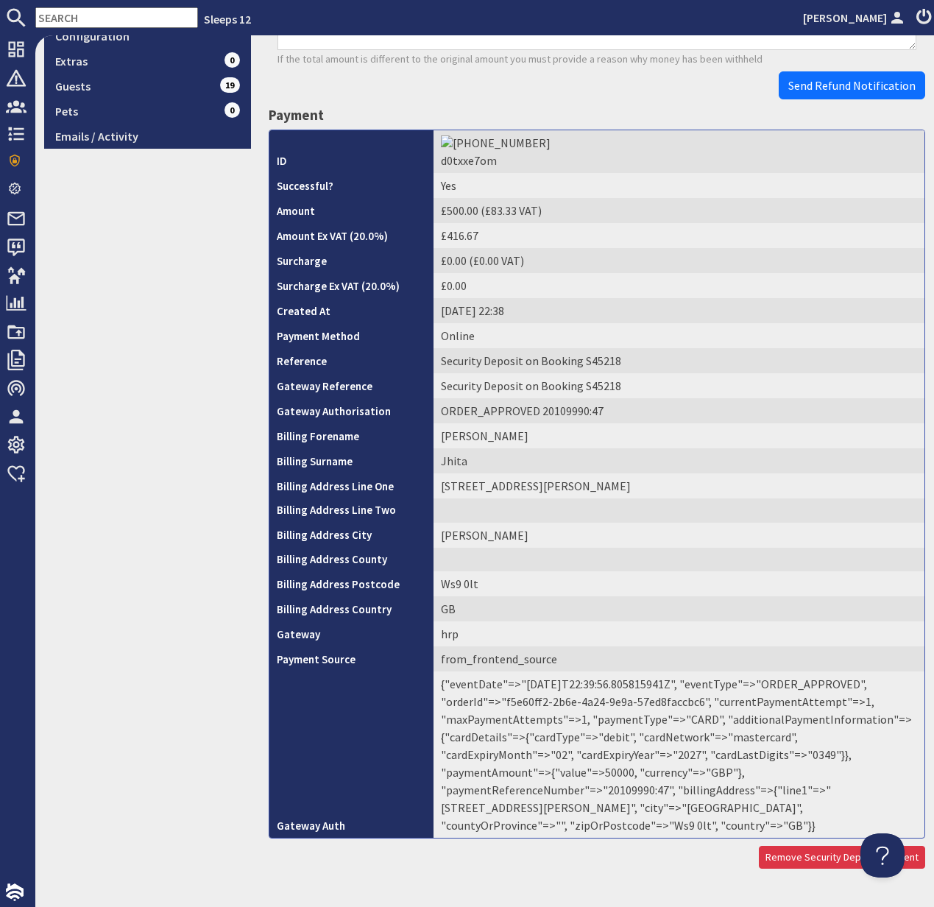
click at [744, 761] on td "{"eventDate"=>"2025-08-28T22:39:56.805815941Z", "eventType"=>"ORDER_APPROVED", …" at bounding box center [679, 754] width 491 height 166
click at [741, 760] on td "{"eventDate"=>"2025-08-28T22:39:56.805815941Z", "eventType"=>"ORDER_APPROVED", …" at bounding box center [679, 754] width 491 height 166
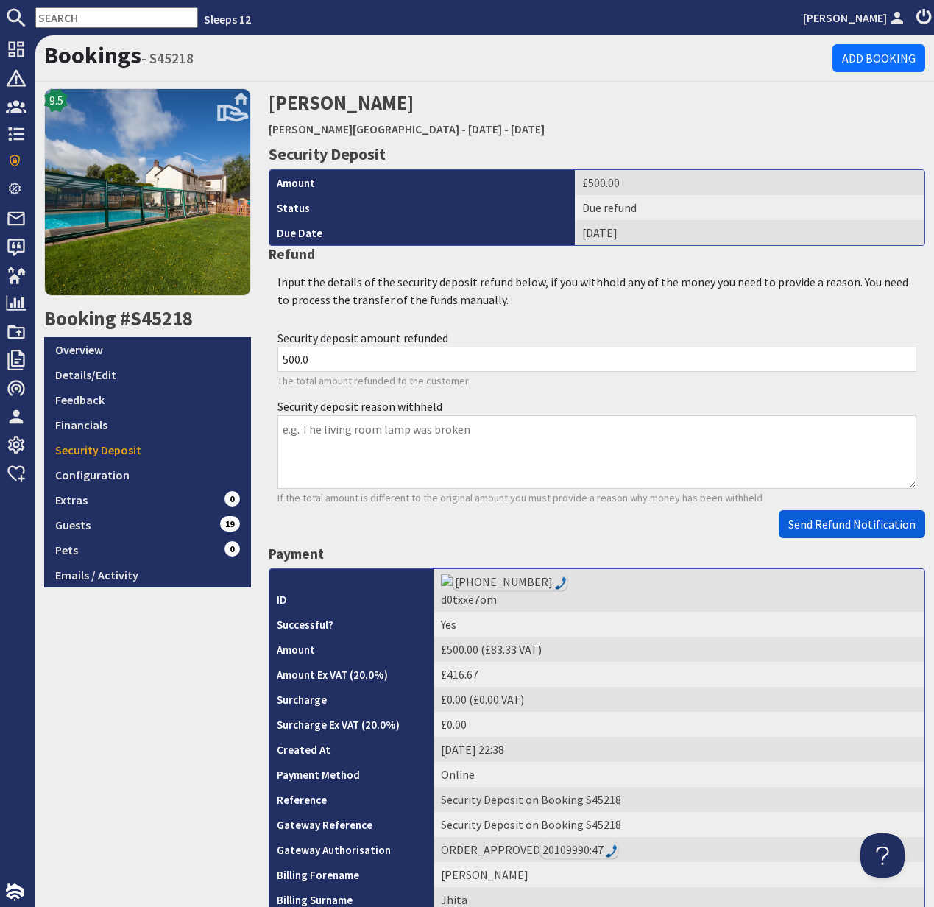
click at [844, 527] on span "Send Refund Notification" at bounding box center [851, 524] width 127 height 15
click at [844, 527] on body "Sleeps 12 Kelly Dyke Dashboard Notifications 0 Agency Dashboard Bookings 0 Secu…" at bounding box center [467, 453] width 934 height 907
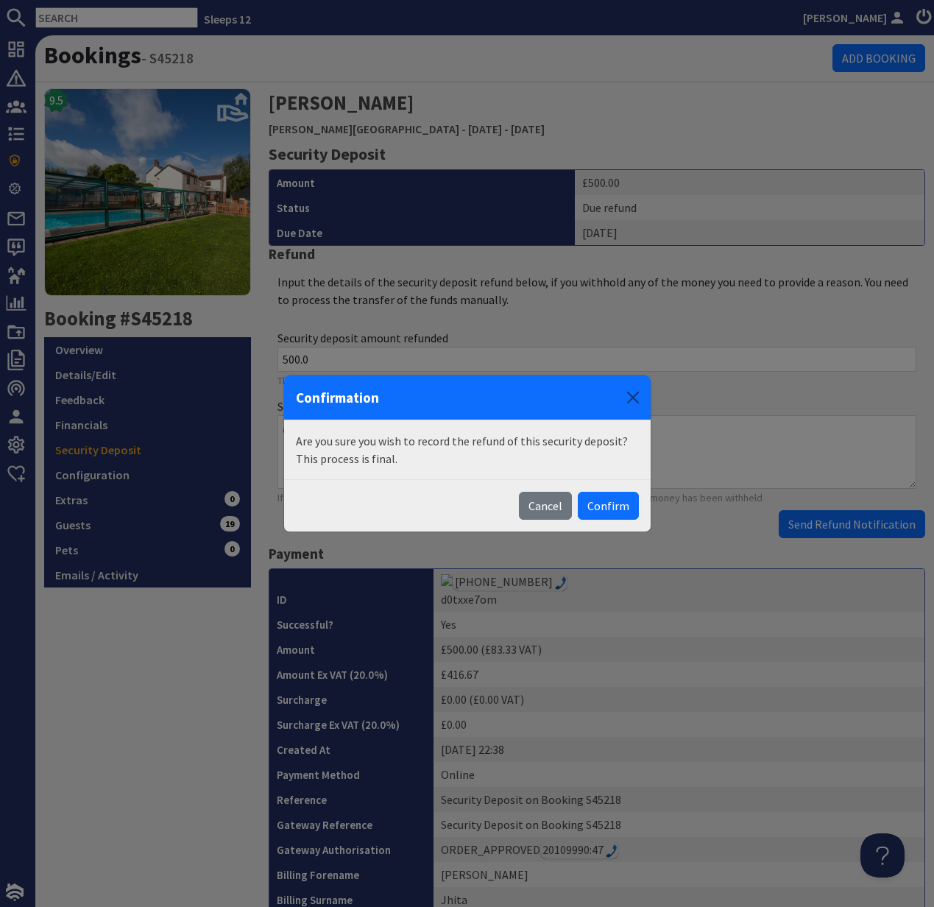
click at [618, 501] on button "Confirm" at bounding box center [608, 506] width 61 height 28
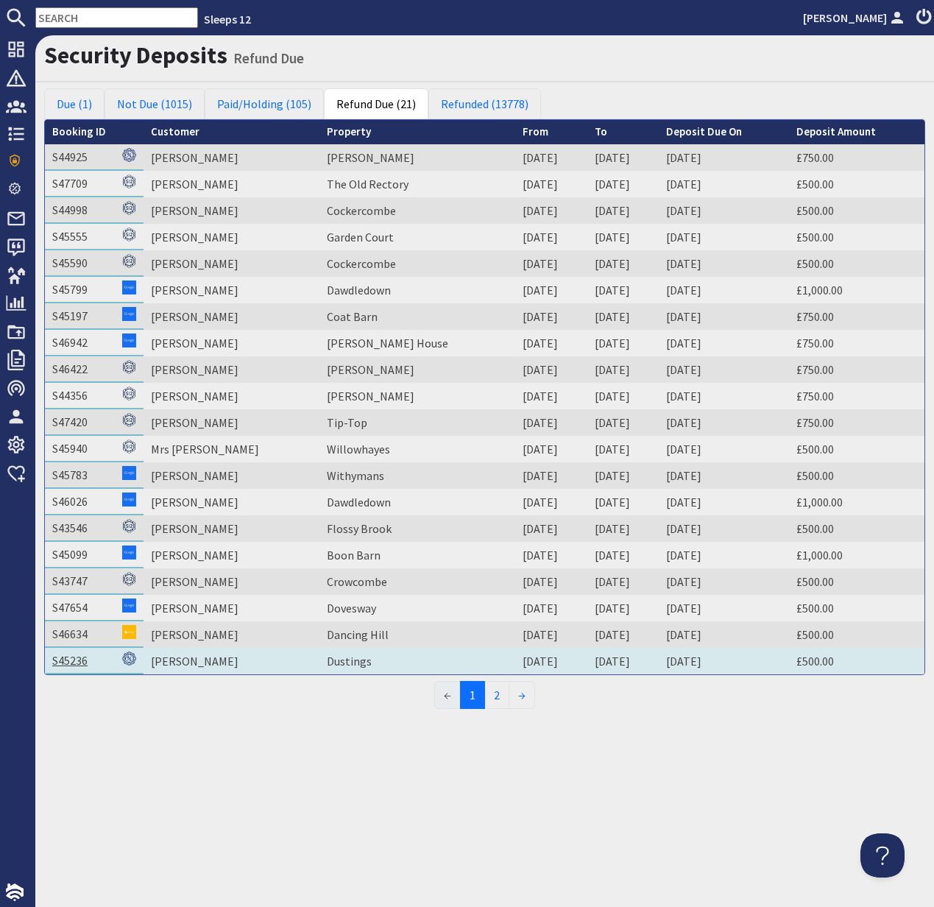
click at [76, 663] on link "S45236" at bounding box center [69, 660] width 35 height 15
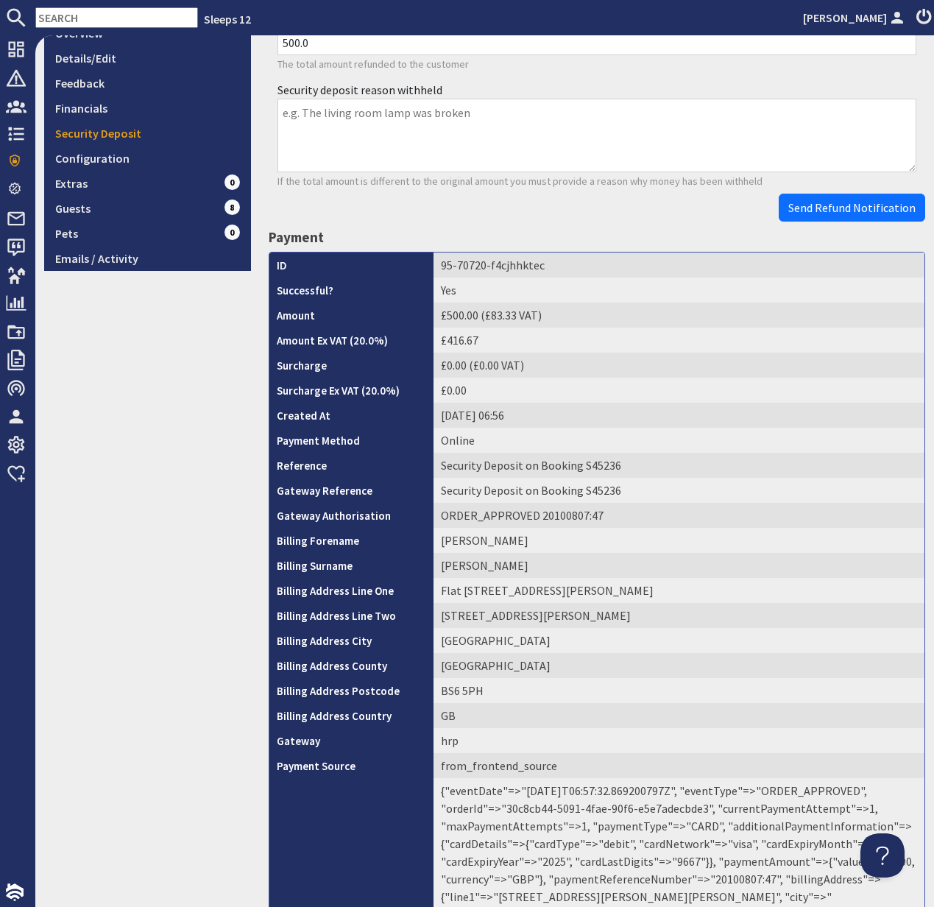
scroll to position [441, 0]
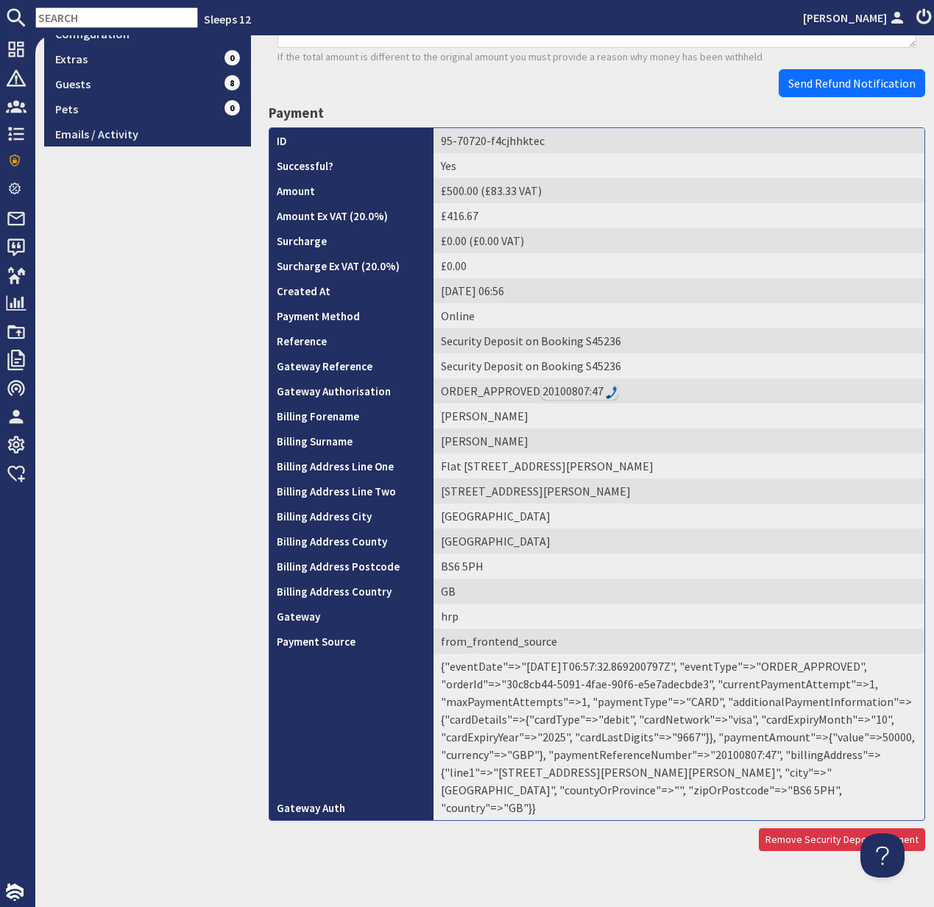
click at [730, 755] on td "{"eventDate"=>"2025-08-22T06:57:32.869200797Z", "eventType"=>"ORDER_APPROVED", …" at bounding box center [679, 737] width 491 height 166
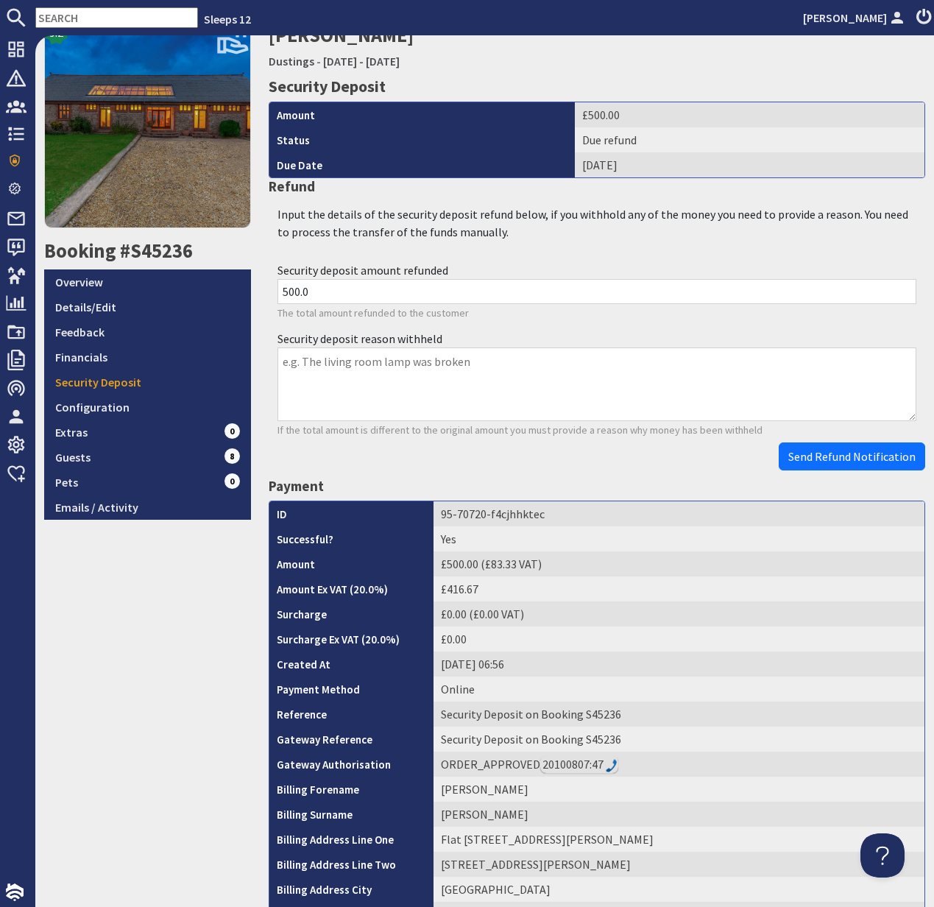
scroll to position [0, 0]
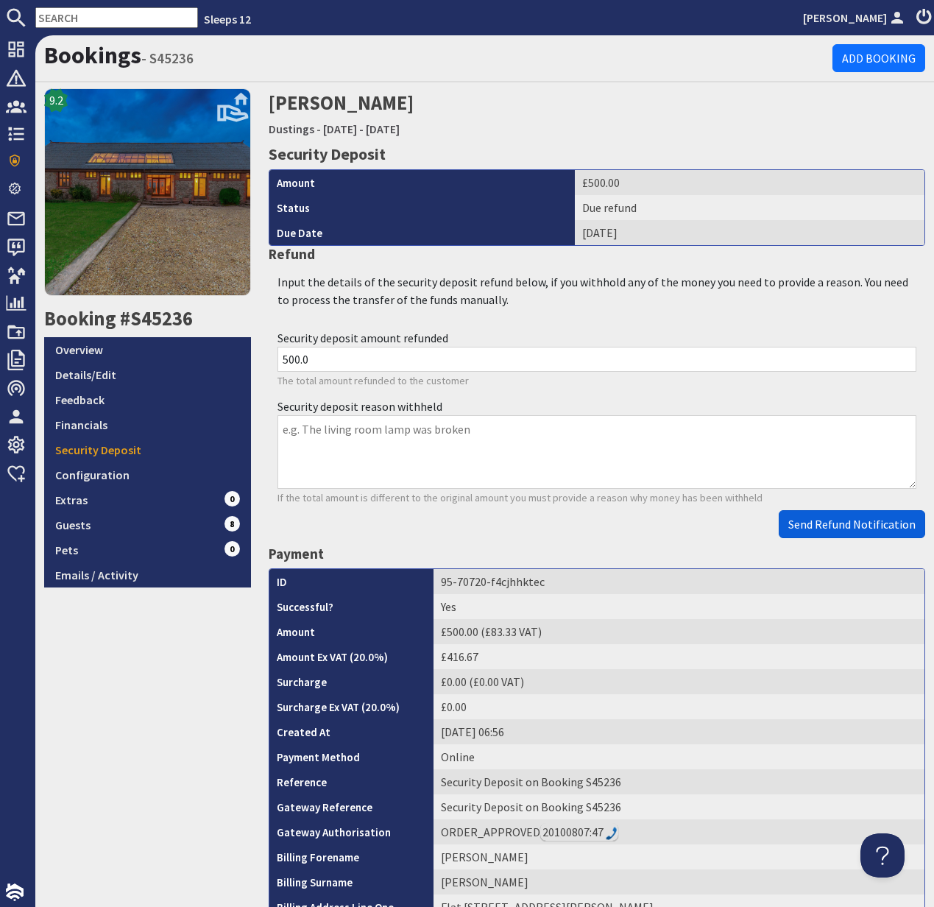
click at [871, 529] on span "Send Refund Notification" at bounding box center [851, 524] width 127 height 15
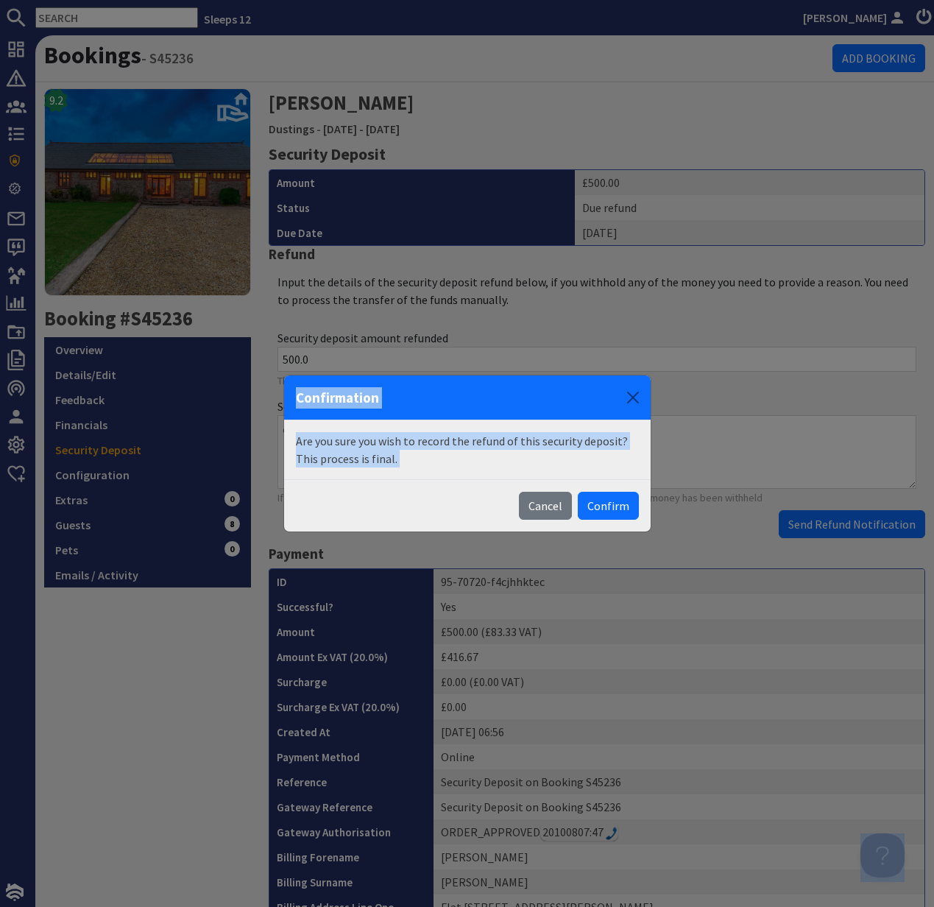
click at [869, 528] on body "Sleeps 12 Kelly Dyke Dashboard Notifications 0 Agency Dashboard Bookings 0 Secu…" at bounding box center [467, 453] width 934 height 907
click at [615, 508] on button "Confirm" at bounding box center [608, 506] width 61 height 28
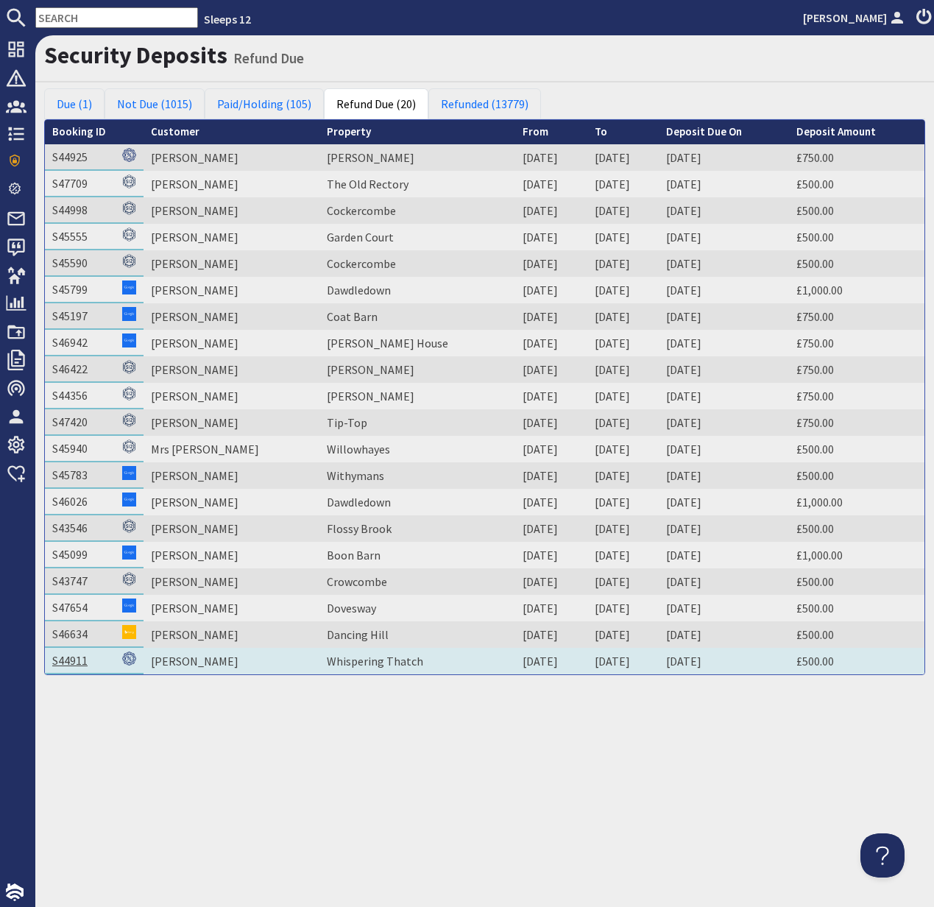
click at [63, 658] on link "S44911" at bounding box center [69, 660] width 35 height 15
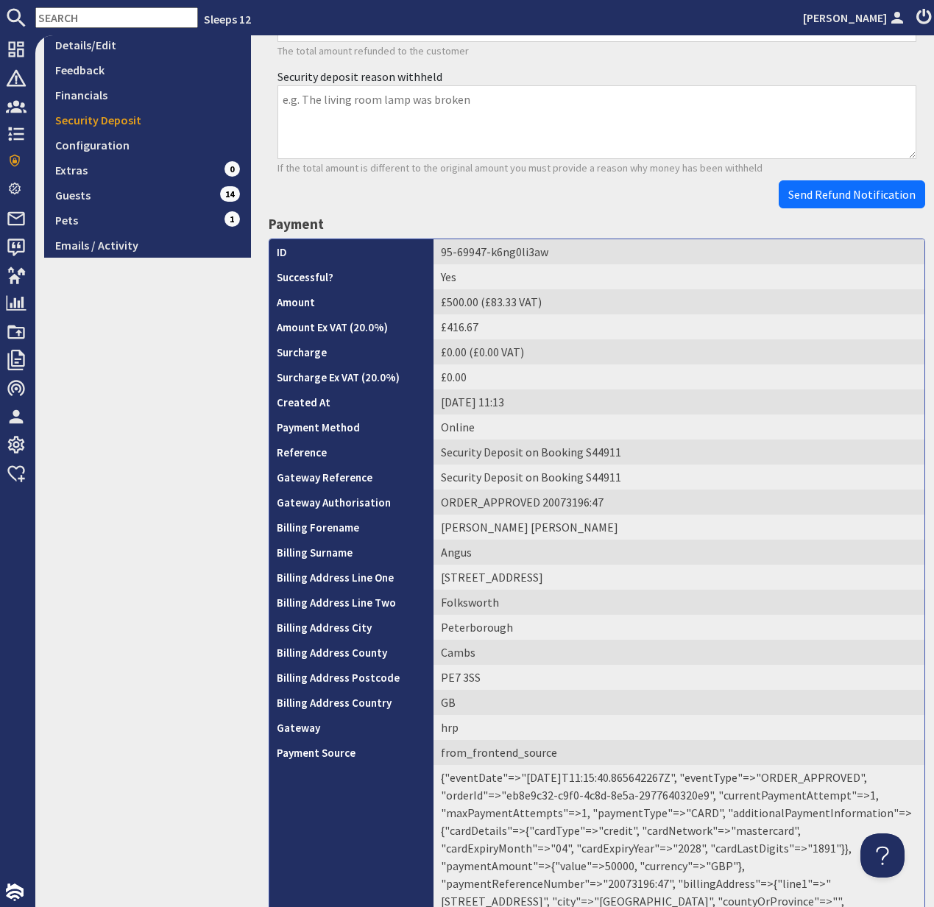
scroll to position [441, 0]
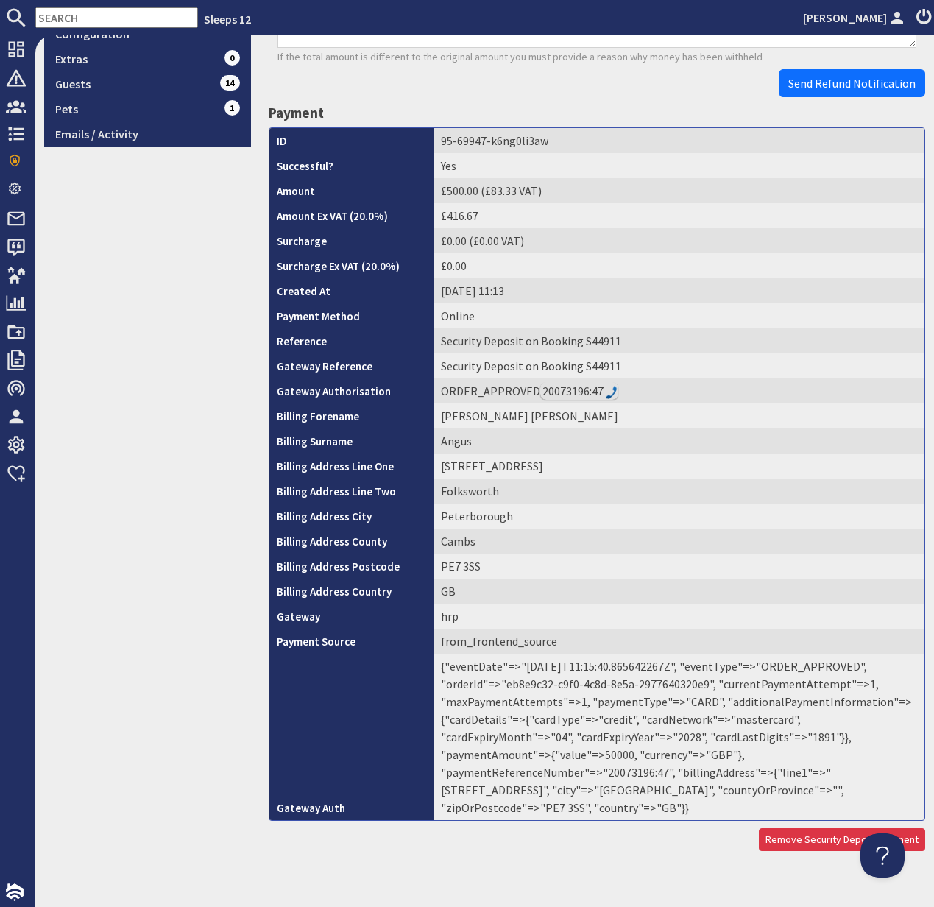
click at [730, 755] on td "{"eventDate"=>"2025-08-04T11:15:40.865642267Z", "eventType"=>"ORDER_APPROVED", …" at bounding box center [679, 737] width 491 height 166
click at [728, 755] on td "{"eventDate"=>"2025-08-04T11:15:40.865642267Z", "eventType"=>"ORDER_APPROVED", …" at bounding box center [679, 737] width 491 height 166
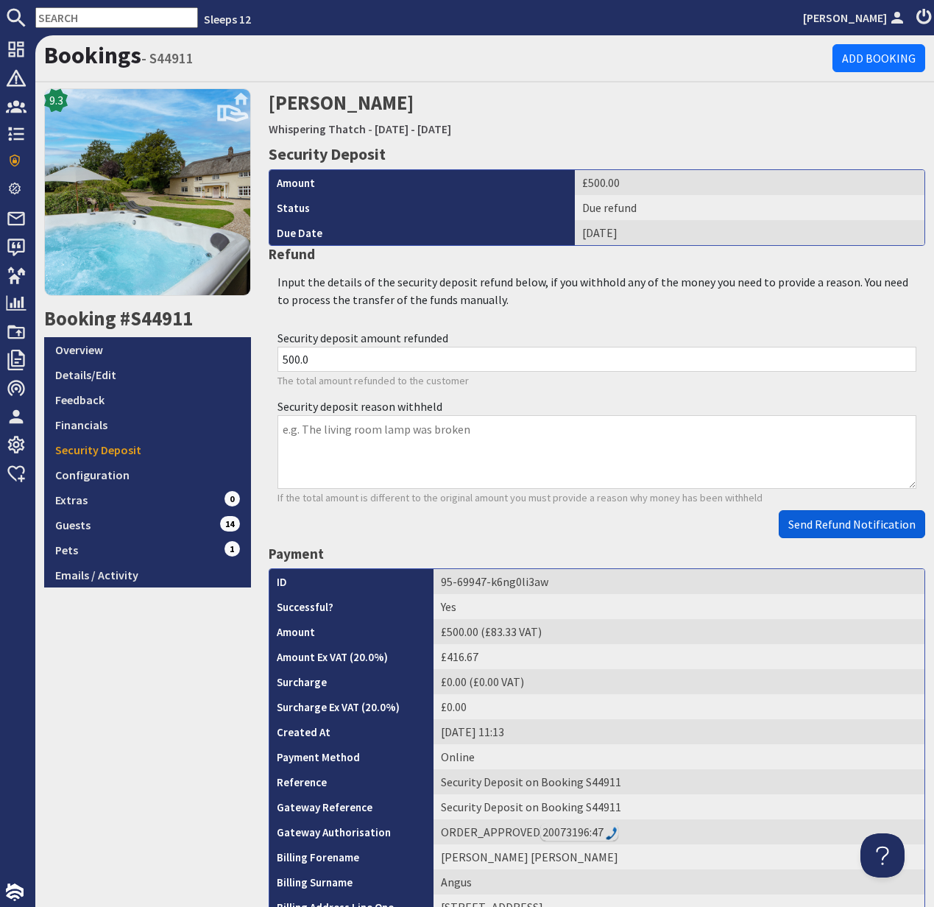
click at [868, 534] on button "Send Refund Notification" at bounding box center [852, 524] width 146 height 28
click at [868, 534] on body "Sleeps 12 Kelly Dyke Dashboard Notifications 0 Agency Dashboard Bookings 0 Secu…" at bounding box center [467, 453] width 934 height 907
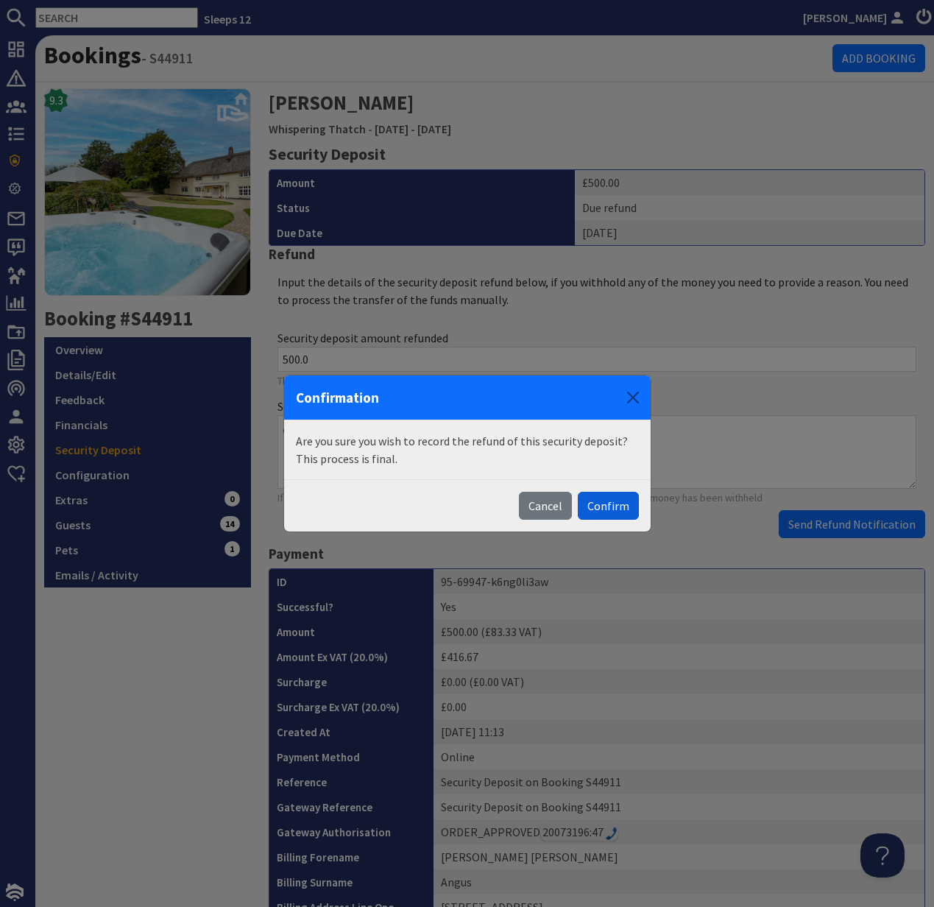
click at [614, 512] on button "Confirm" at bounding box center [608, 506] width 61 height 28
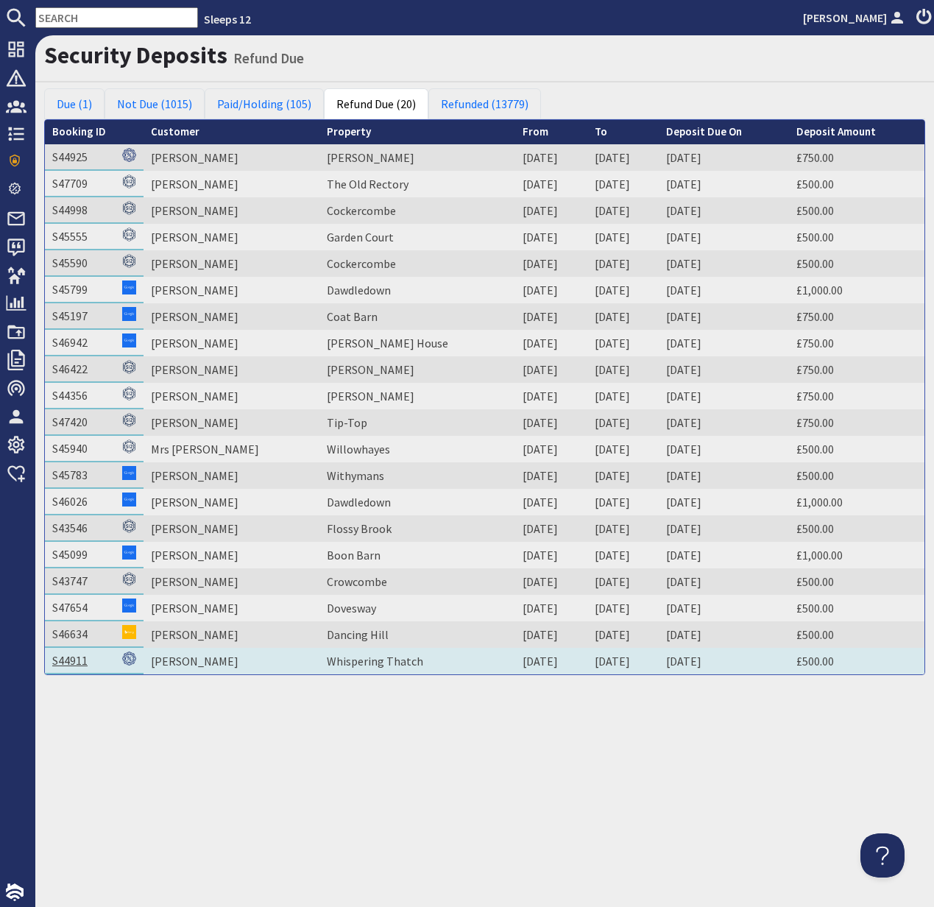
click at [74, 658] on link "S44911" at bounding box center [69, 660] width 35 height 15
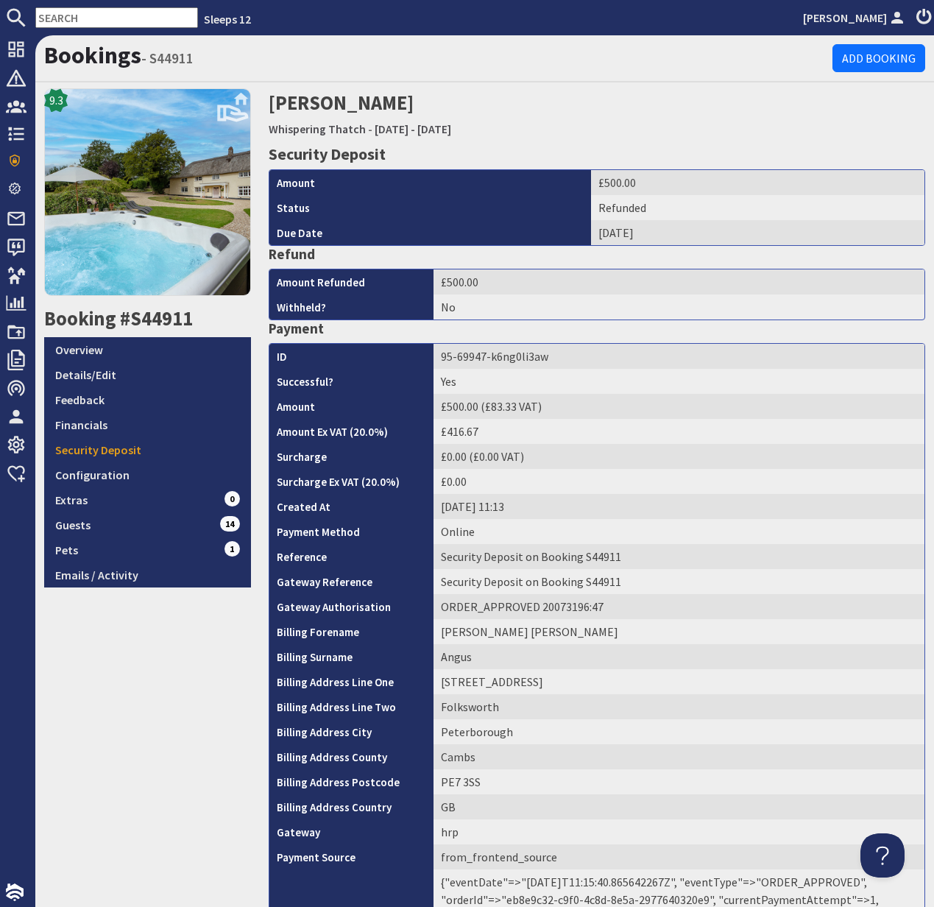
scroll to position [216, 0]
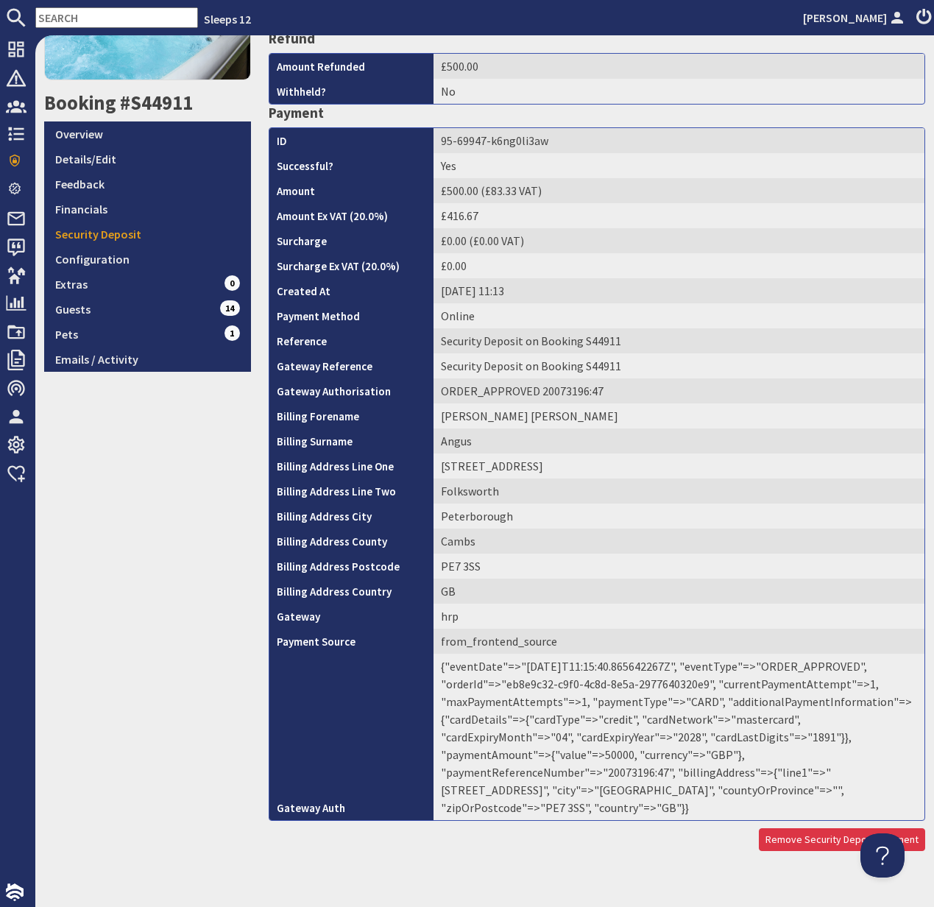
click at [735, 755] on td "{"eventDate"=>"2025-08-04T11:15:40.865642267Z", "eventType"=>"ORDER_APPROVED", …" at bounding box center [679, 737] width 491 height 166
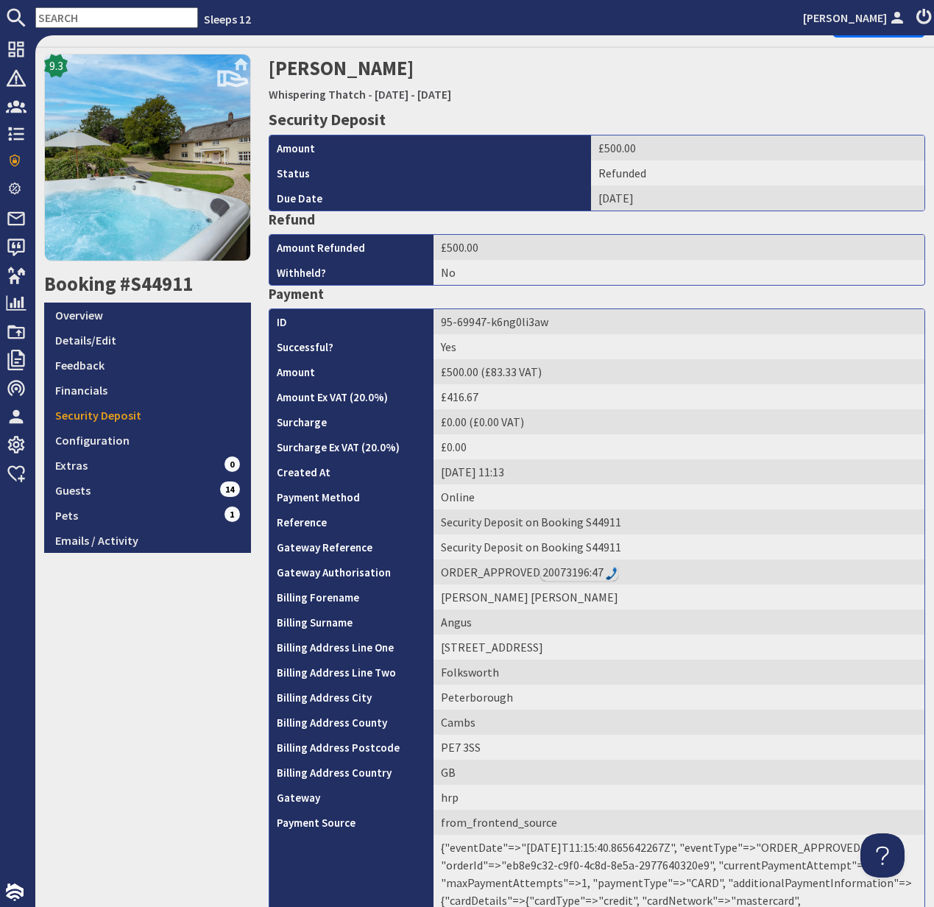
scroll to position [0, 0]
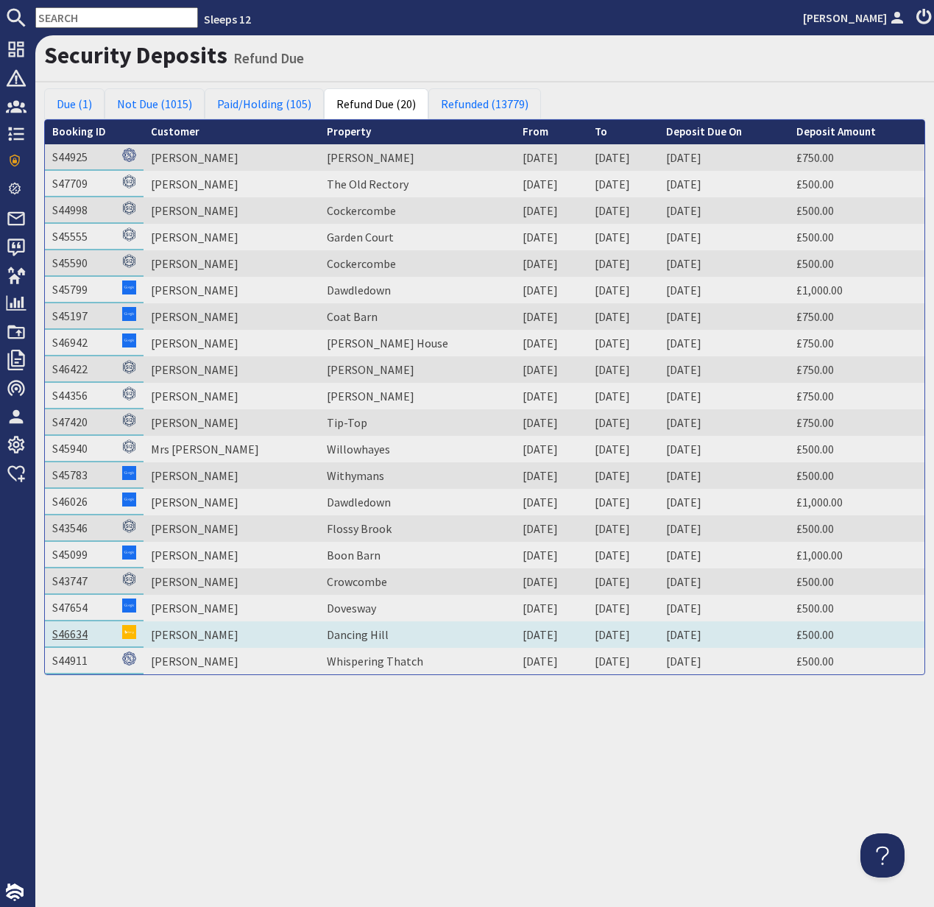
click at [80, 632] on link "S46634" at bounding box center [69, 633] width 35 height 15
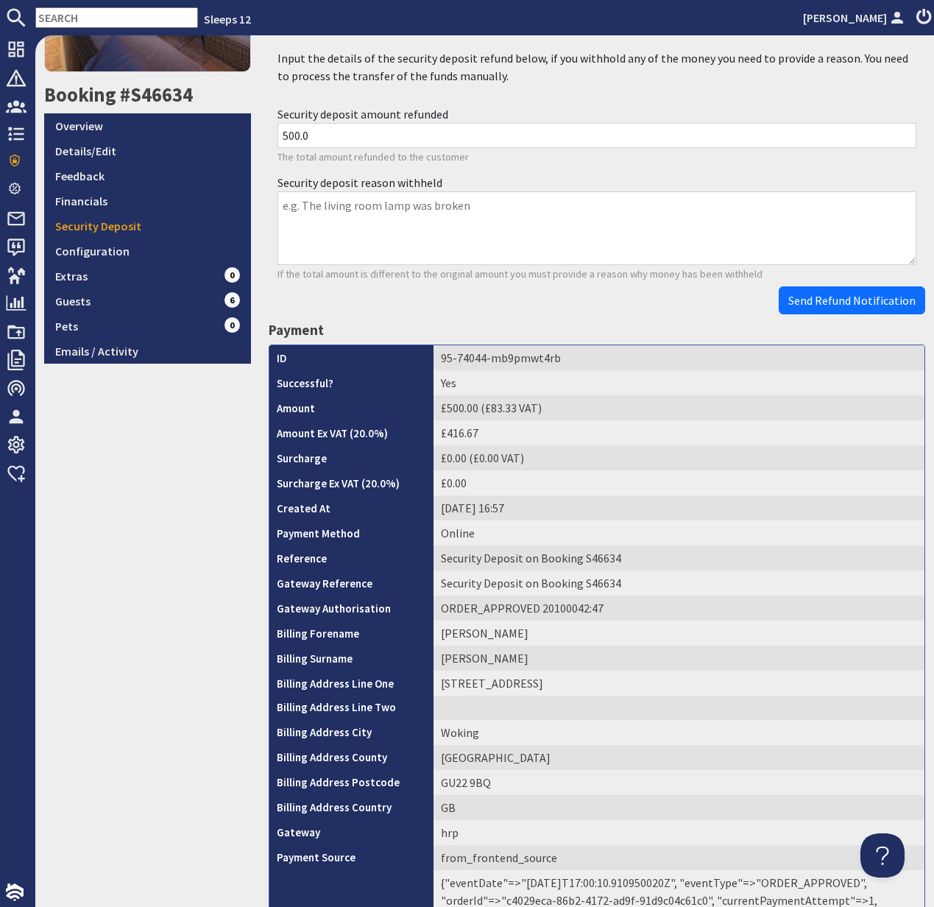
scroll to position [440, 0]
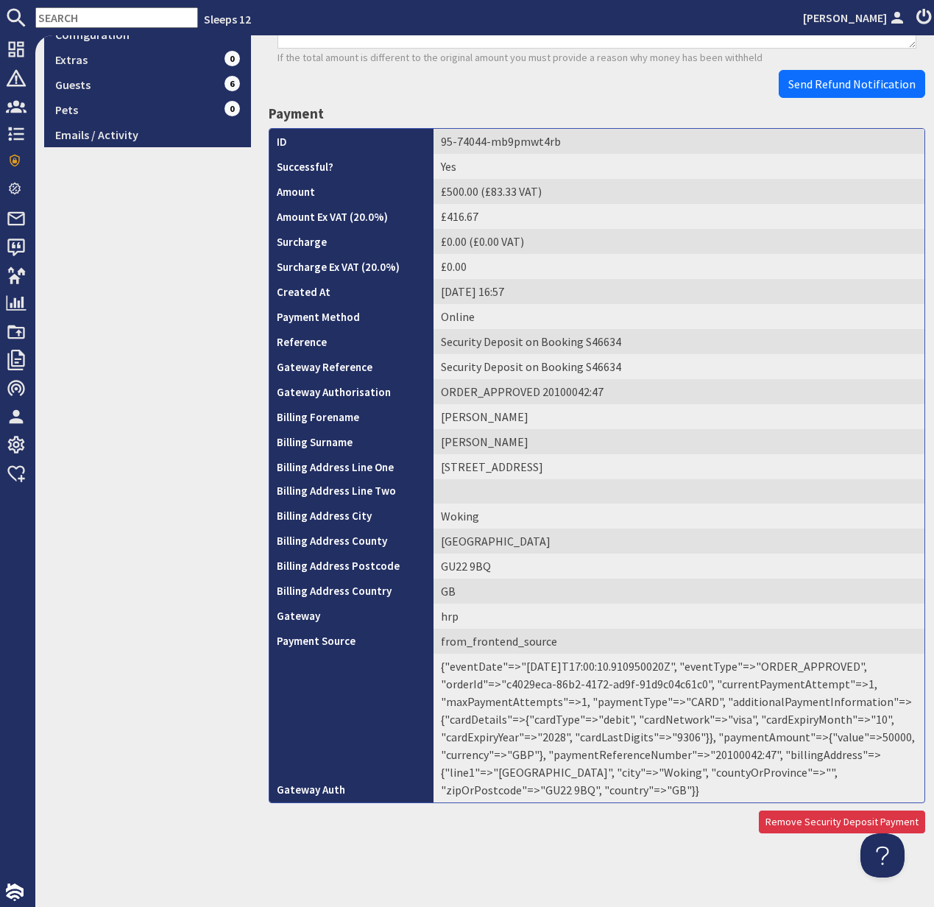
click at [725, 752] on td "{"eventDate"=>"2025-08-21T17:00:10.910950020Z", "eventType"=>"ORDER_APPROVED", …" at bounding box center [679, 728] width 491 height 149
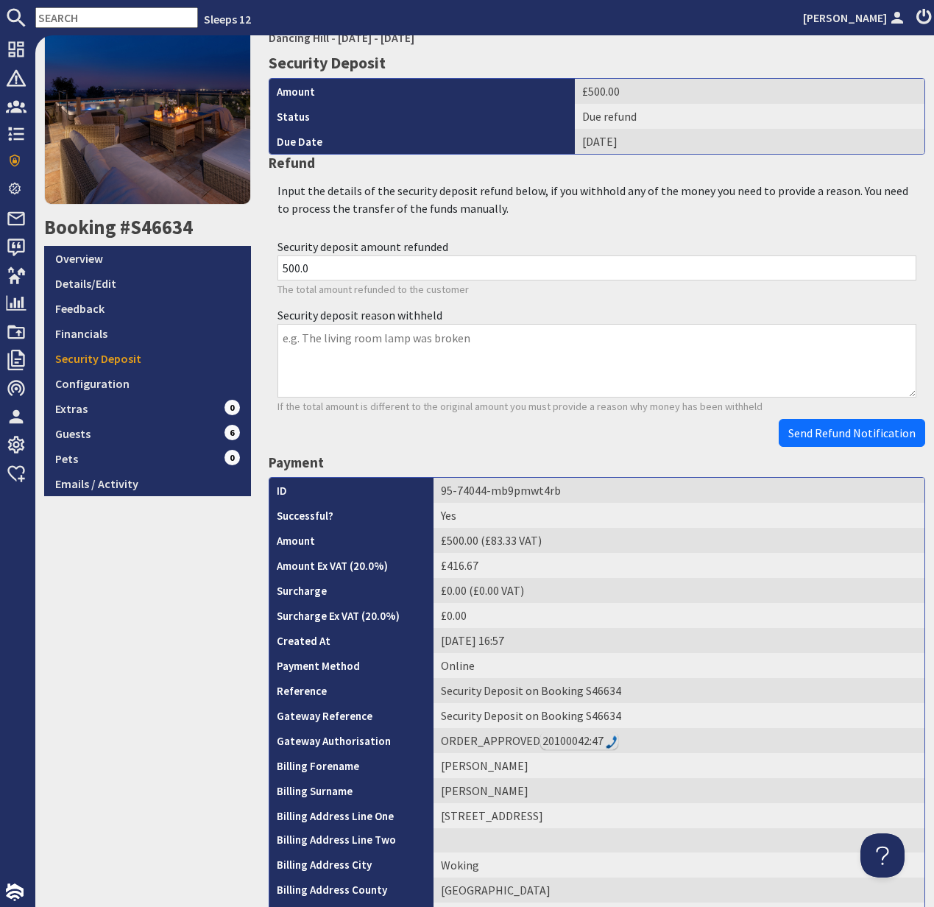
scroll to position [0, 0]
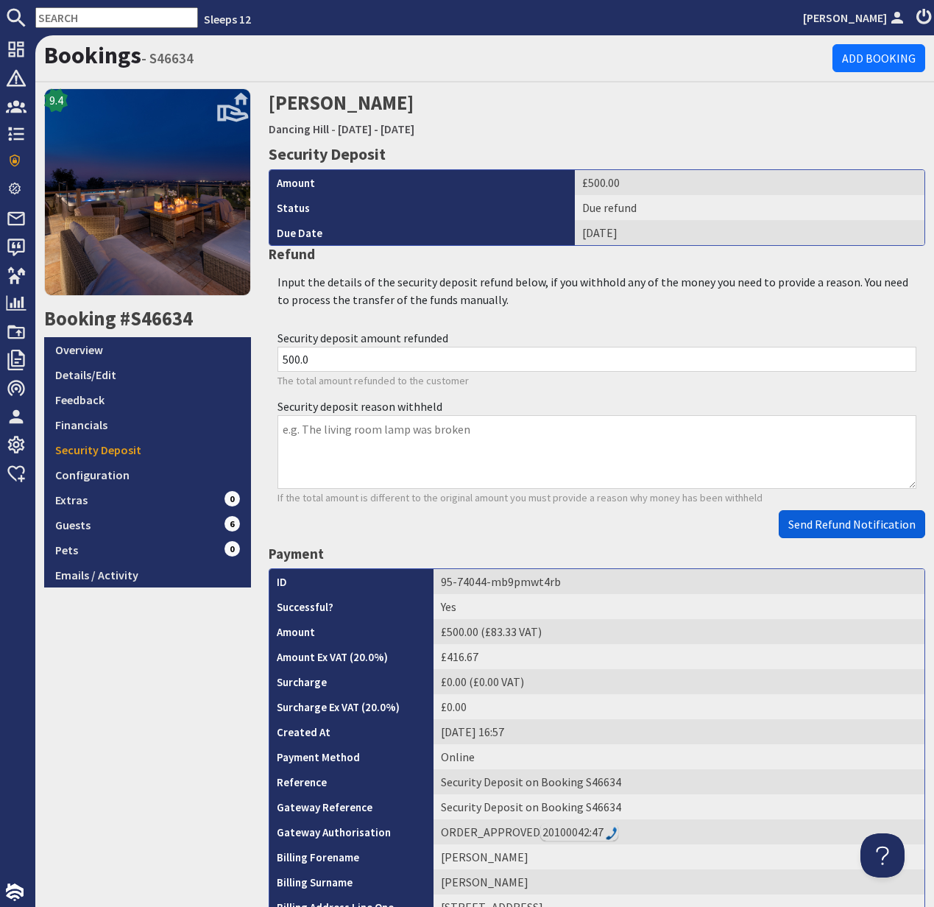
click at [854, 518] on span "Send Refund Notification" at bounding box center [851, 524] width 127 height 15
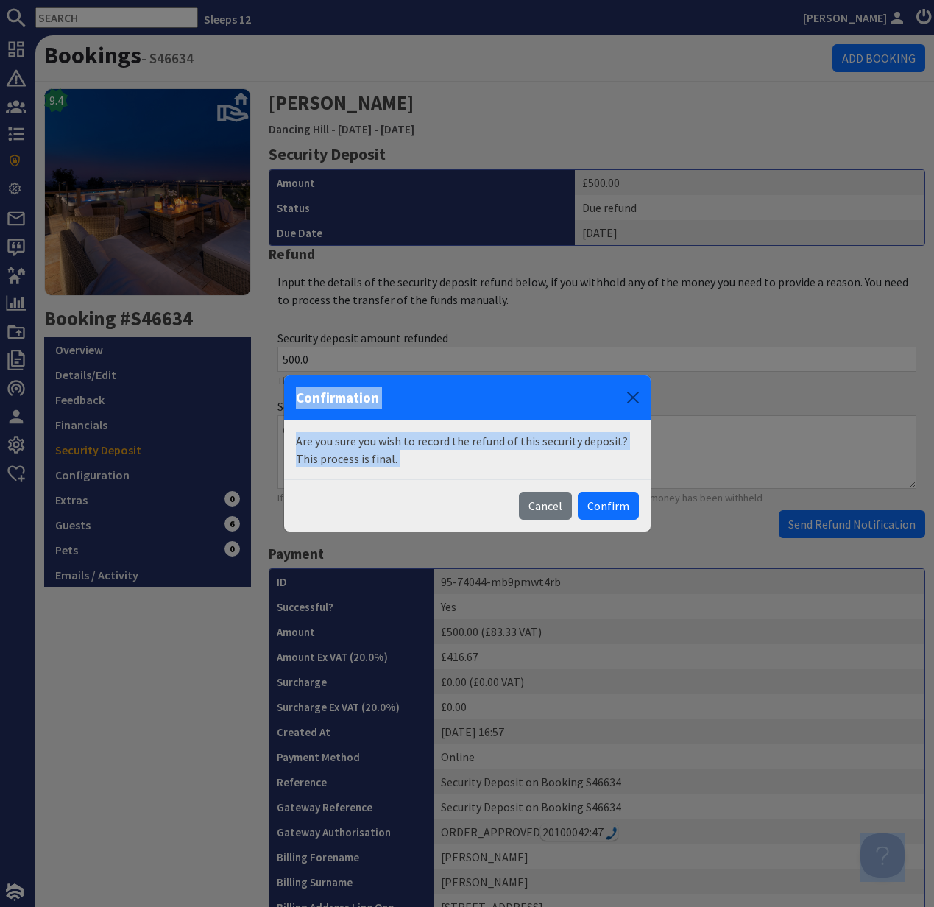
click at [854, 518] on body "Sleeps 12 Kelly Dyke Dashboard Notifications 0 Agency Dashboard Bookings 0 Secu…" at bounding box center [467, 453] width 934 height 907
click at [612, 501] on button "Confirm" at bounding box center [608, 506] width 61 height 28
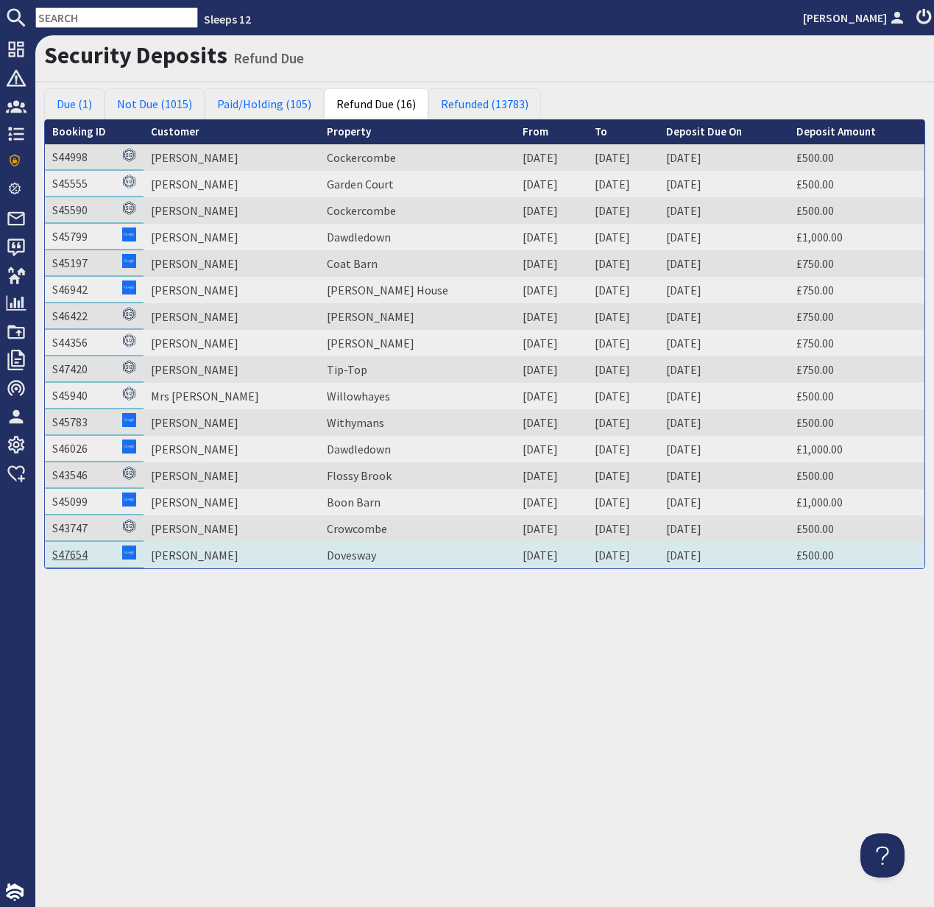
click at [79, 551] on link "S47654" at bounding box center [69, 554] width 35 height 15
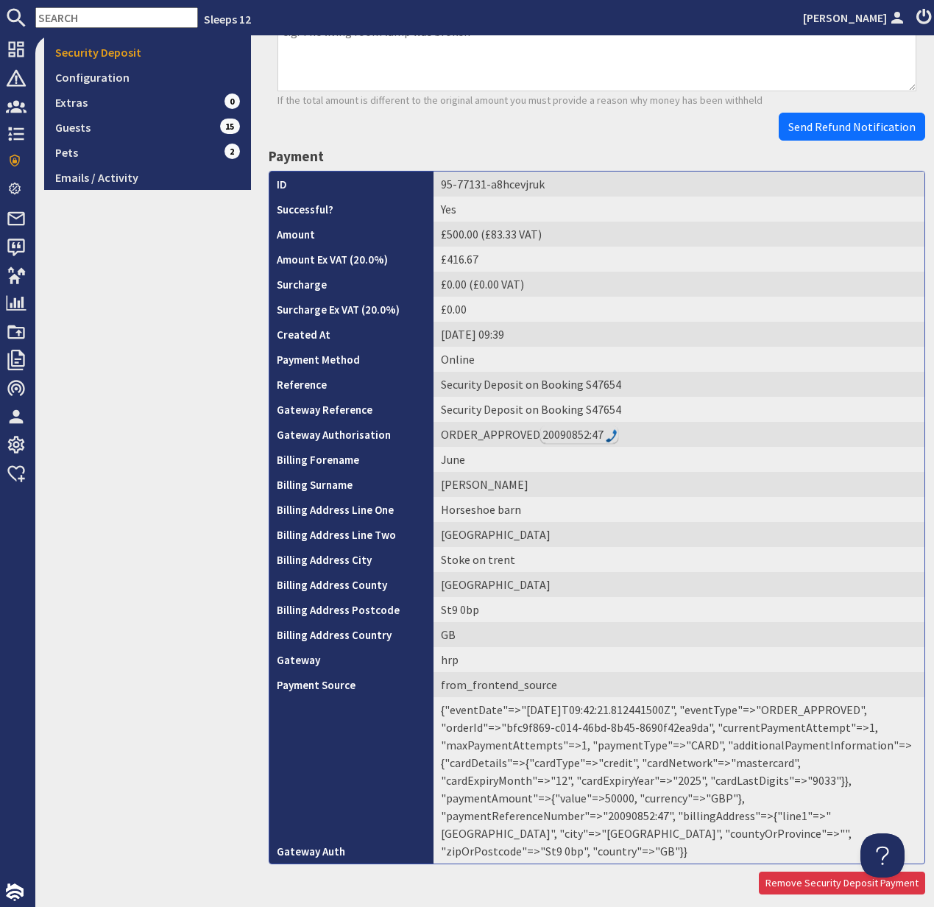
scroll to position [441, 0]
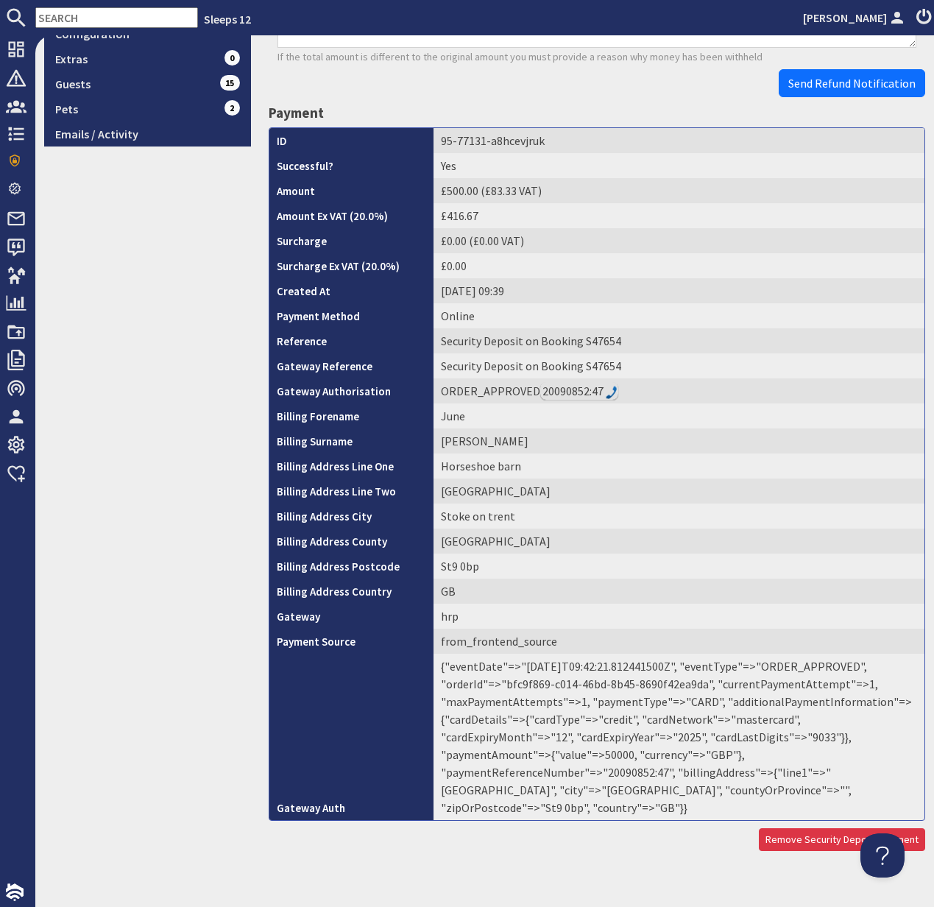
click at [732, 755] on td "{"eventDate"=>"2025-08-15T09:42:21.812441500Z", "eventType"=>"ORDER_APPROVED", …" at bounding box center [679, 737] width 491 height 166
click at [732, 756] on td "{"eventDate"=>"2025-08-15T09:42:21.812441500Z", "eventType"=>"ORDER_APPROVED", …" at bounding box center [679, 737] width 491 height 166
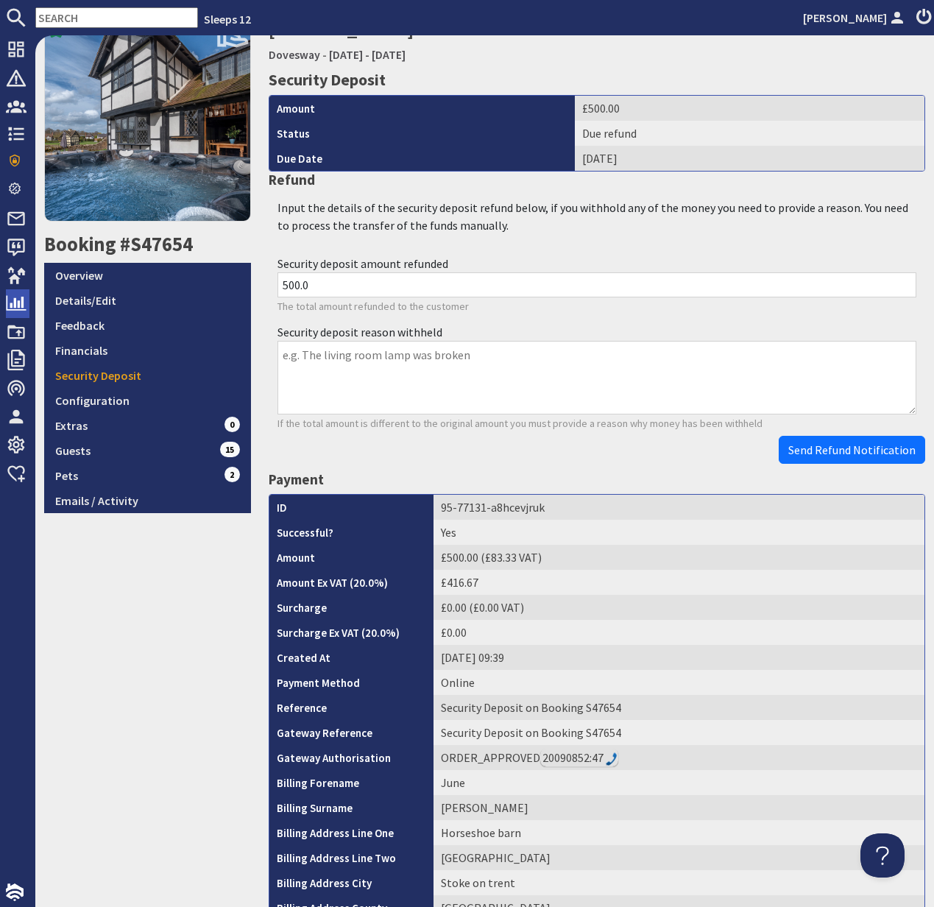
scroll to position [0, 0]
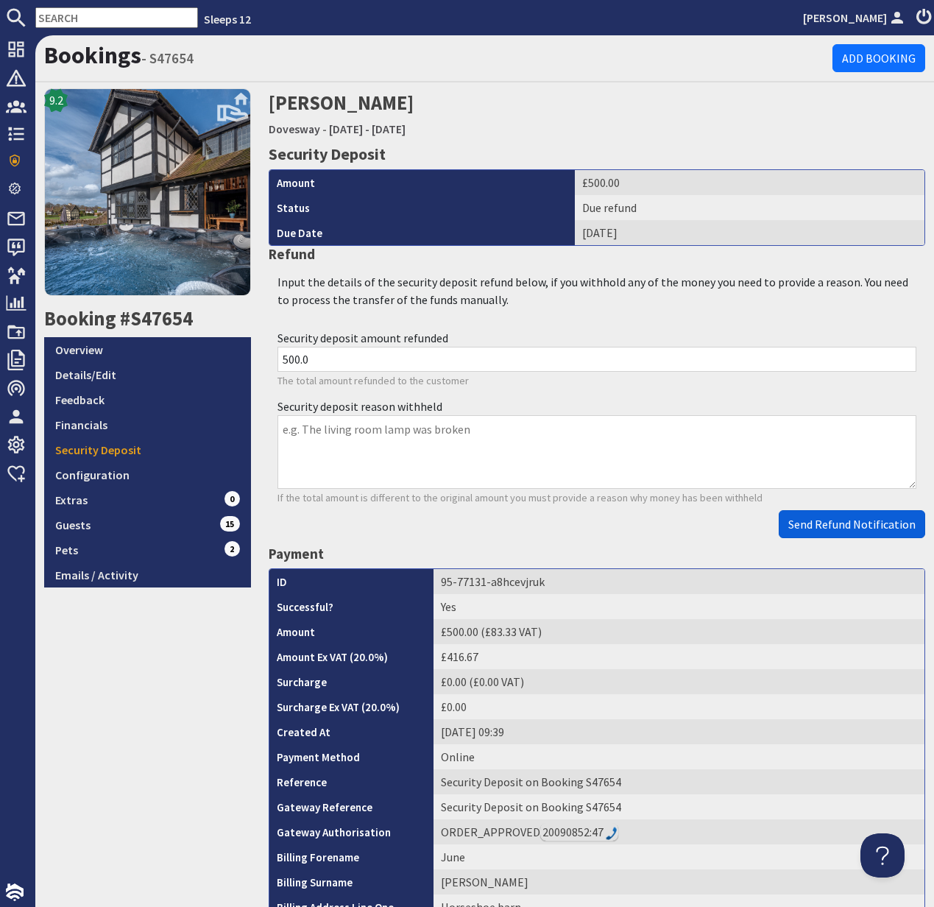
click at [847, 525] on span "Send Refund Notification" at bounding box center [851, 524] width 127 height 15
click at [847, 525] on body "Sleeps 12 Kelly Dyke Dashboard Notifications 0 Agency Dashboard Bookings 0 Secu…" at bounding box center [467, 453] width 934 height 907
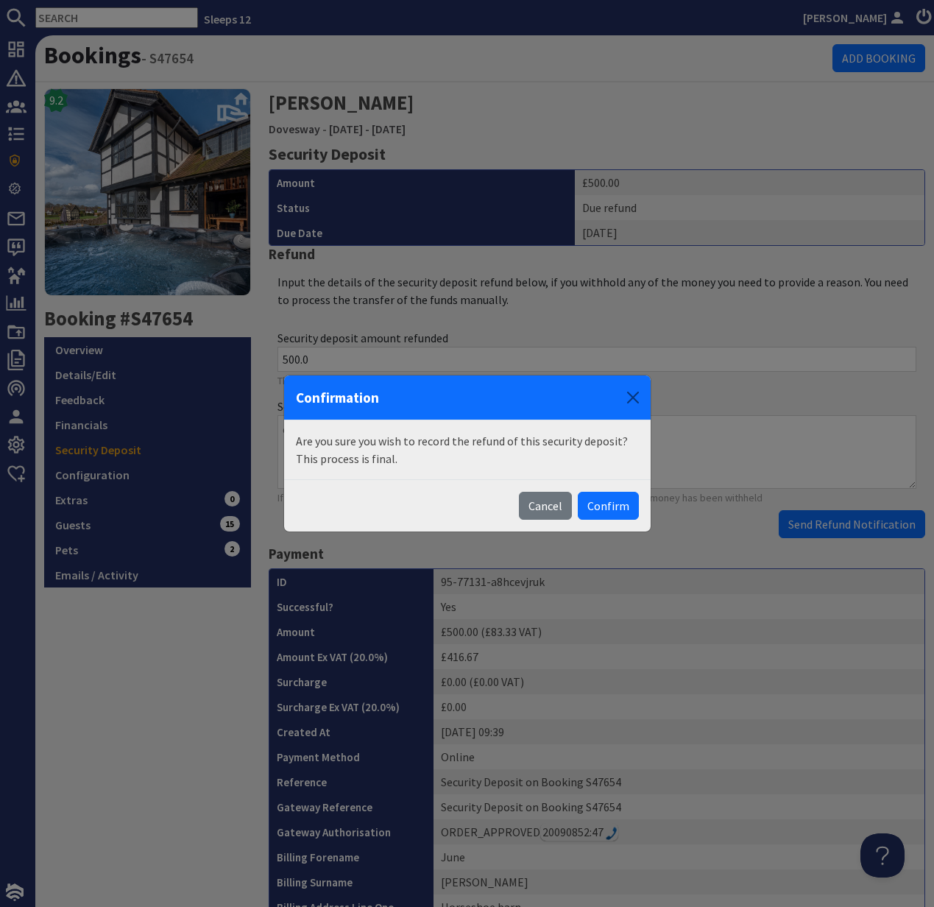
drag, startPoint x: 621, startPoint y: 505, endPoint x: 659, endPoint y: 441, distance: 74.6
click at [621, 504] on button "Confirm" at bounding box center [608, 506] width 61 height 28
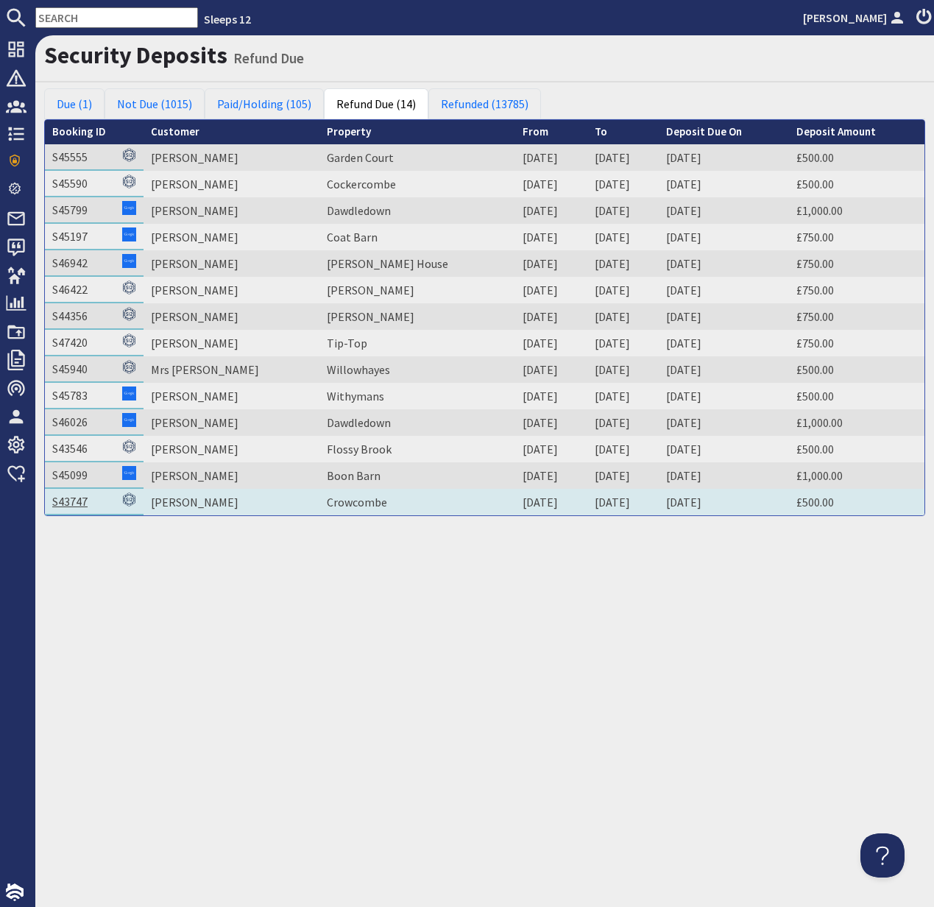
click at [71, 498] on link "S43747" at bounding box center [69, 501] width 35 height 15
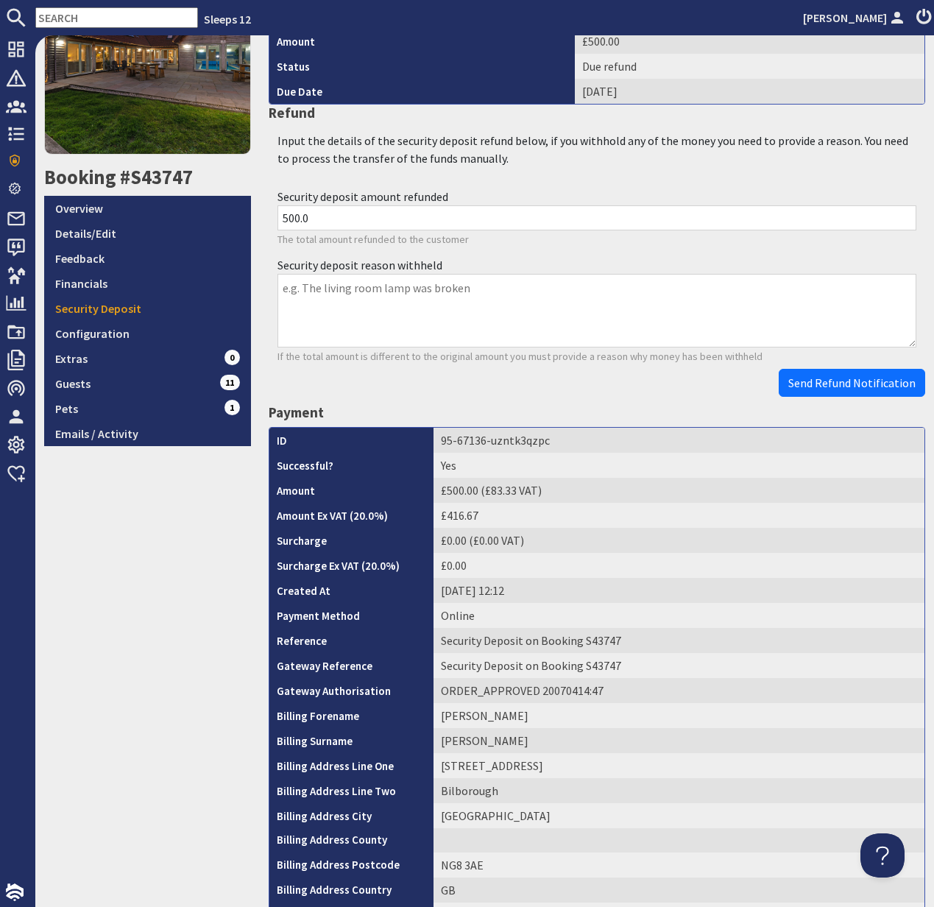
scroll to position [440, 0]
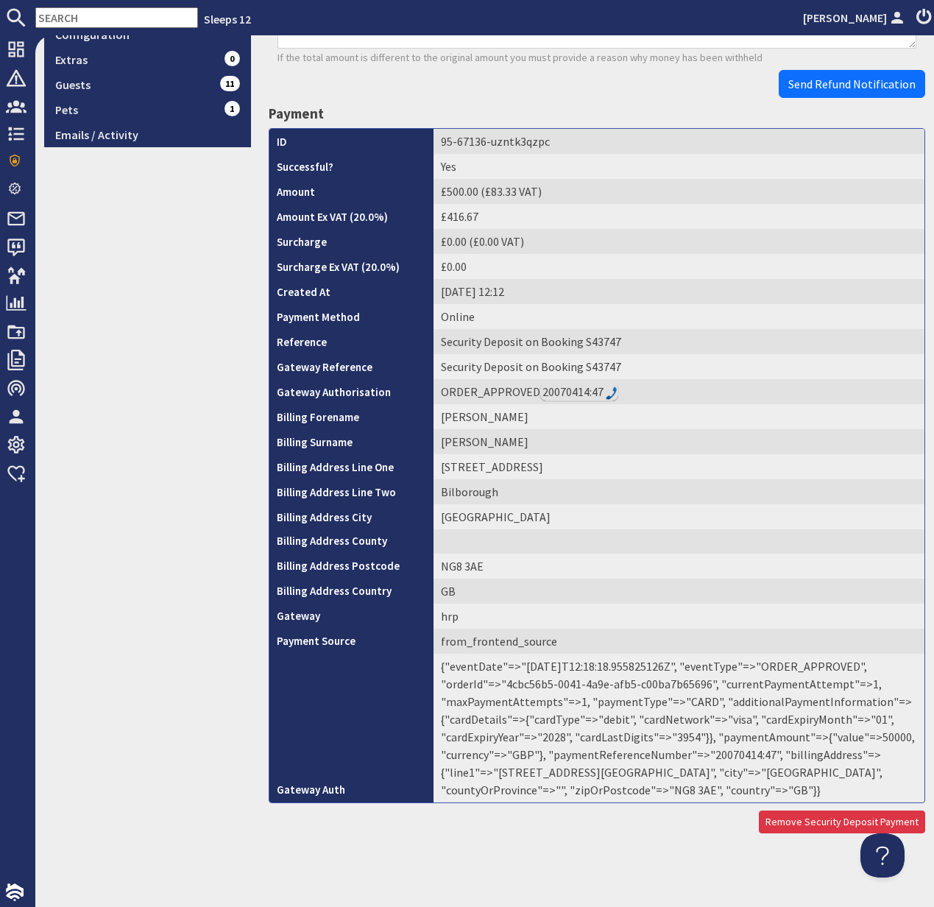
click at [735, 757] on td "{"eventDate"=>"2025-08-02T12:18:18.955825126Z", "eventType"=>"ORDER_APPROVED", …" at bounding box center [679, 728] width 491 height 149
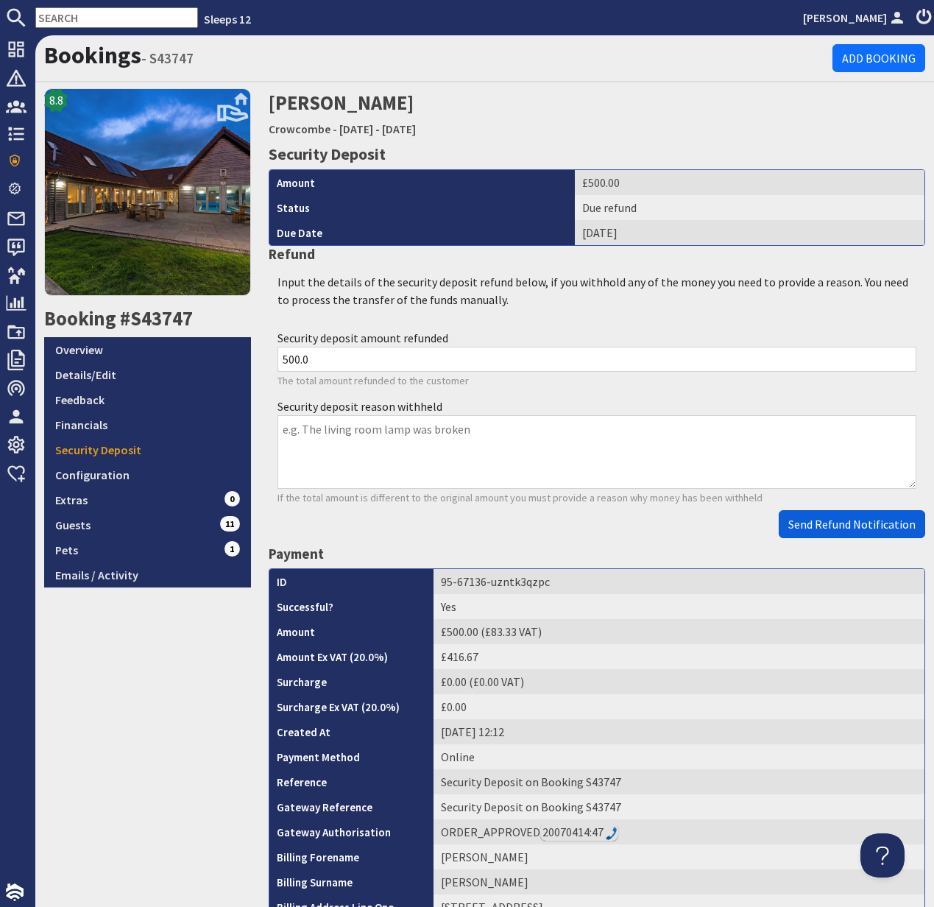
click at [846, 531] on button "Send Refund Notification" at bounding box center [852, 524] width 146 height 28
click at [845, 530] on body "Sleeps 12 Kelly Dyke Dashboard Notifications 0 Agency Dashboard Bookings 0 Secu…" at bounding box center [467, 453] width 934 height 907
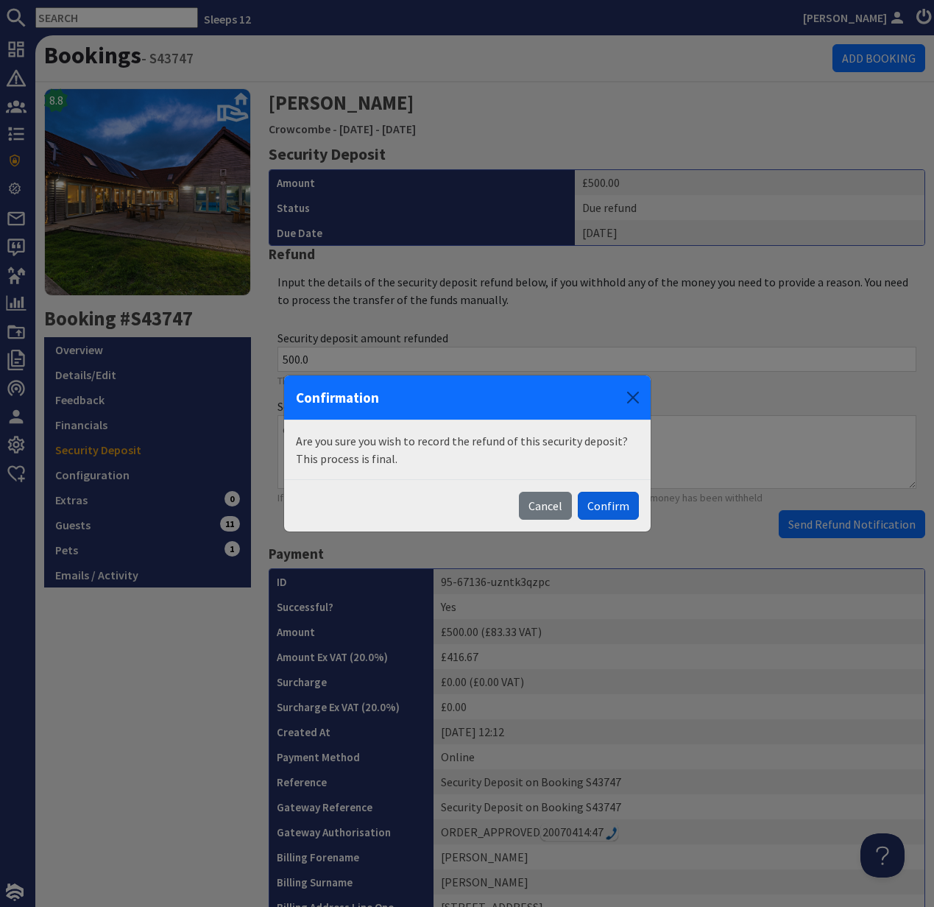
click at [611, 501] on button "Confirm" at bounding box center [608, 506] width 61 height 28
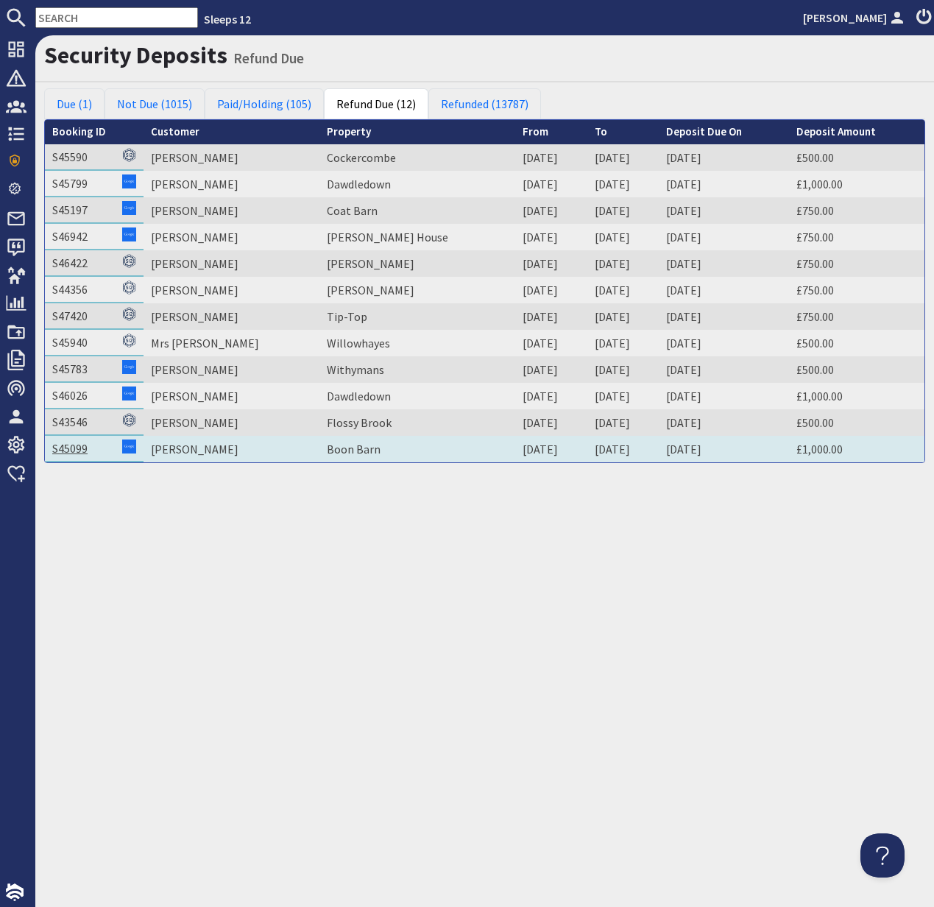
click at [66, 449] on link "S45099" at bounding box center [69, 448] width 35 height 15
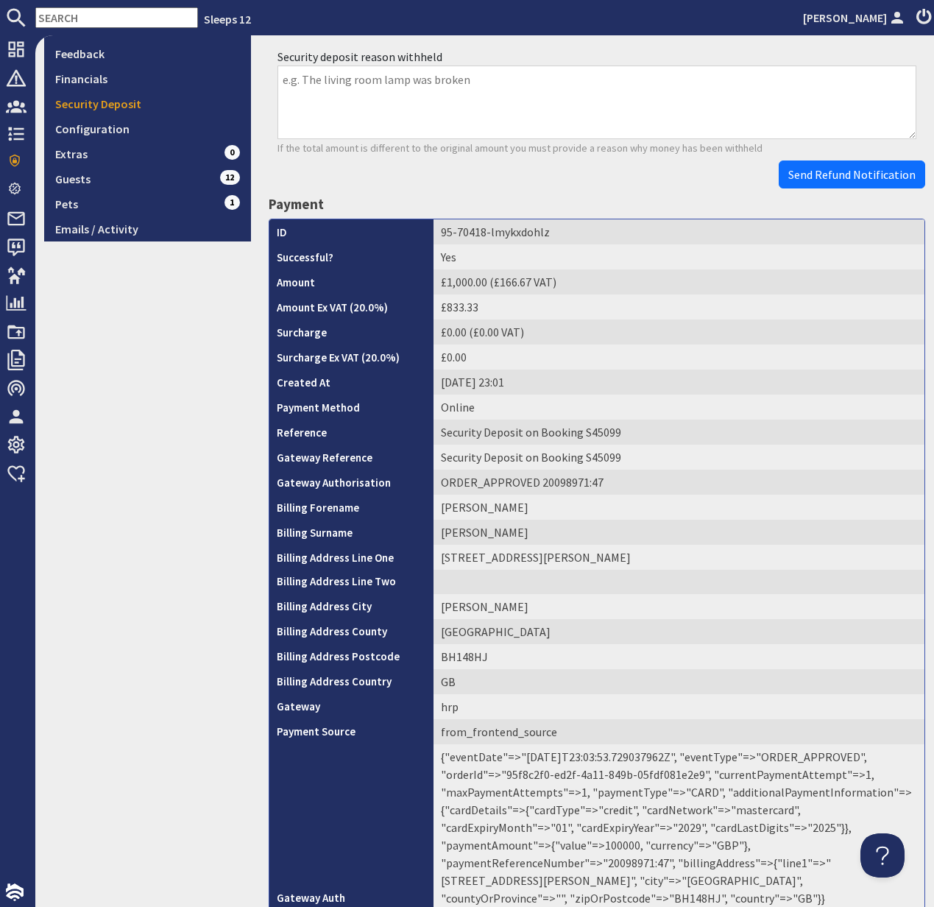
scroll to position [440, 0]
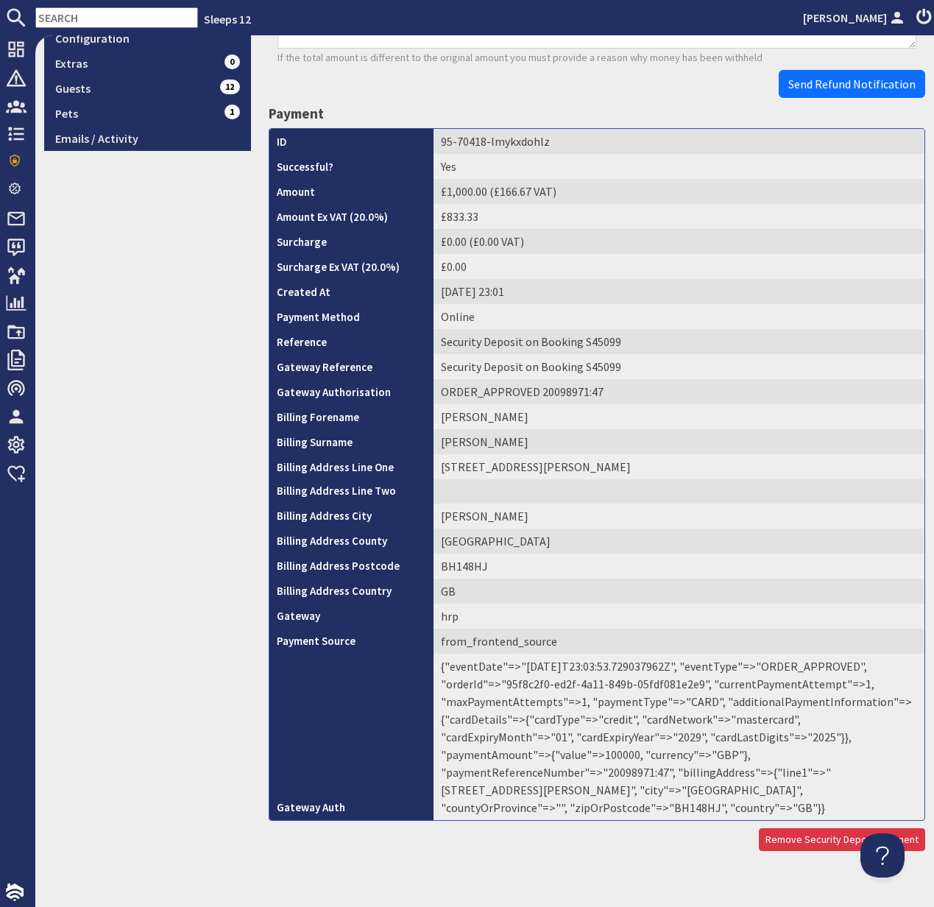
click at [735, 753] on td "{"eventDate"=>"2025-08-20T23:03:53.729037962Z", "eventType"=>"ORDER_APPROVED", …" at bounding box center [679, 737] width 491 height 166
click at [734, 753] on td "{"eventDate"=>"2025-08-20T23:03:53.729037962Z", "eventType"=>"ORDER_APPROVED", …" at bounding box center [679, 737] width 491 height 166
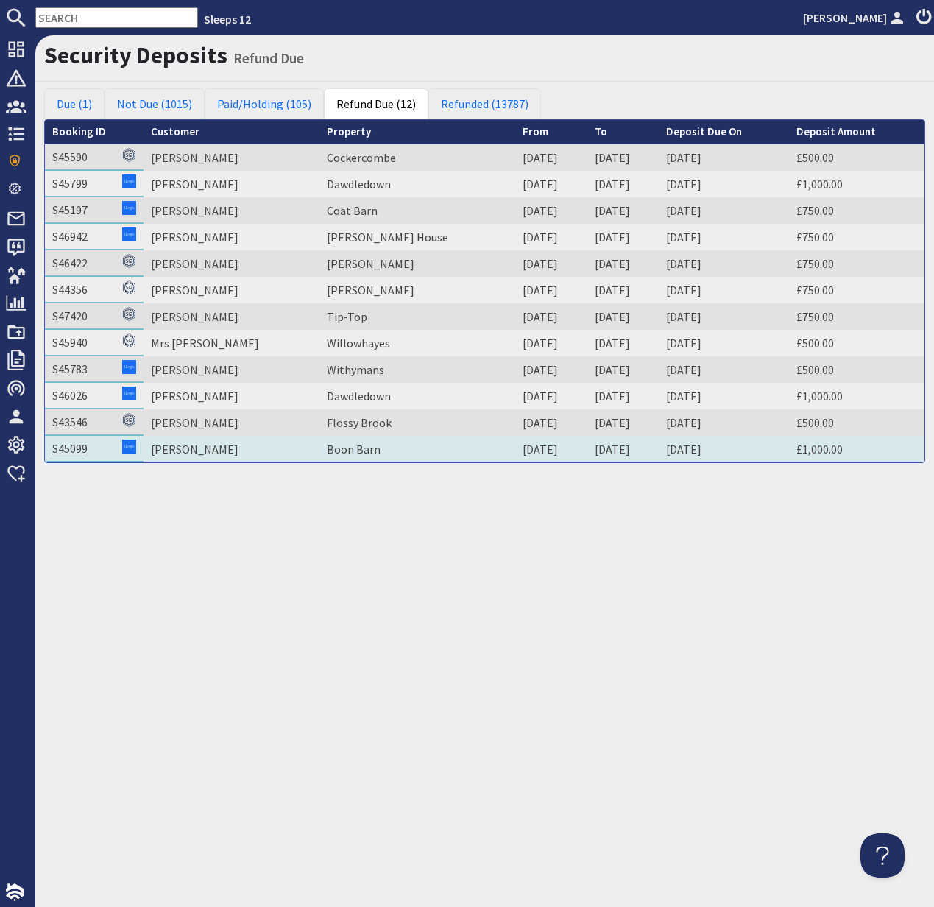
click at [74, 446] on link "S45099" at bounding box center [69, 448] width 35 height 15
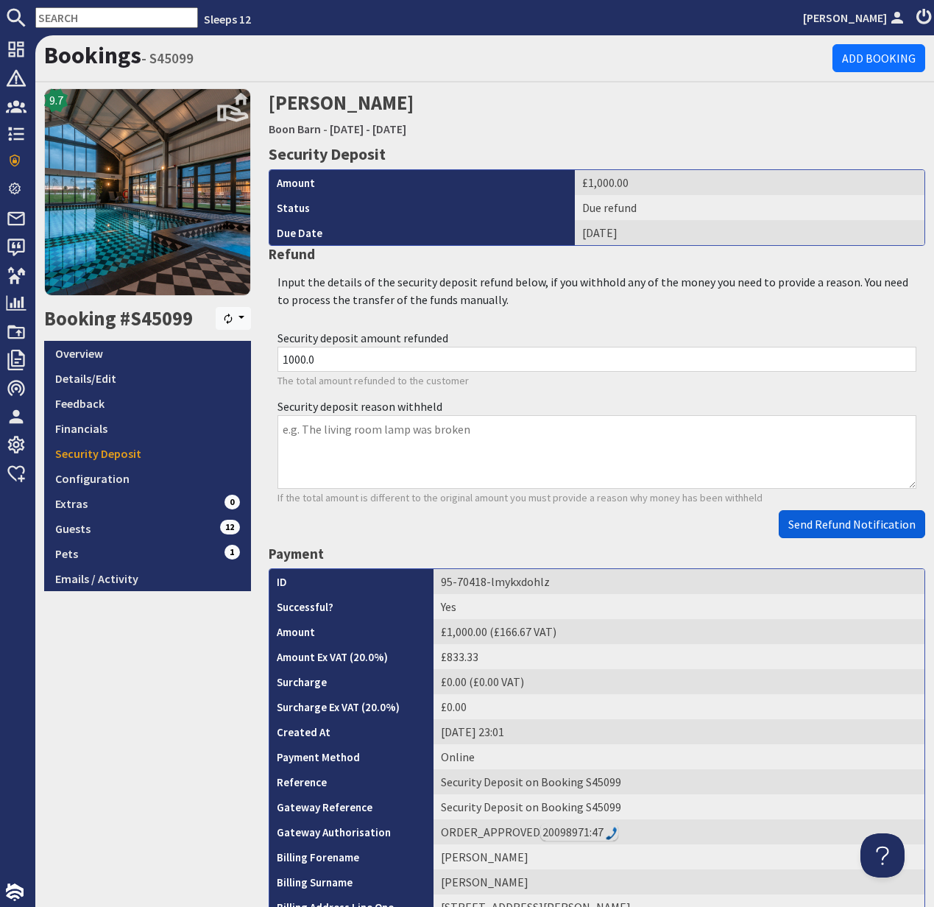
click at [841, 525] on span "Send Refund Notification" at bounding box center [851, 524] width 127 height 15
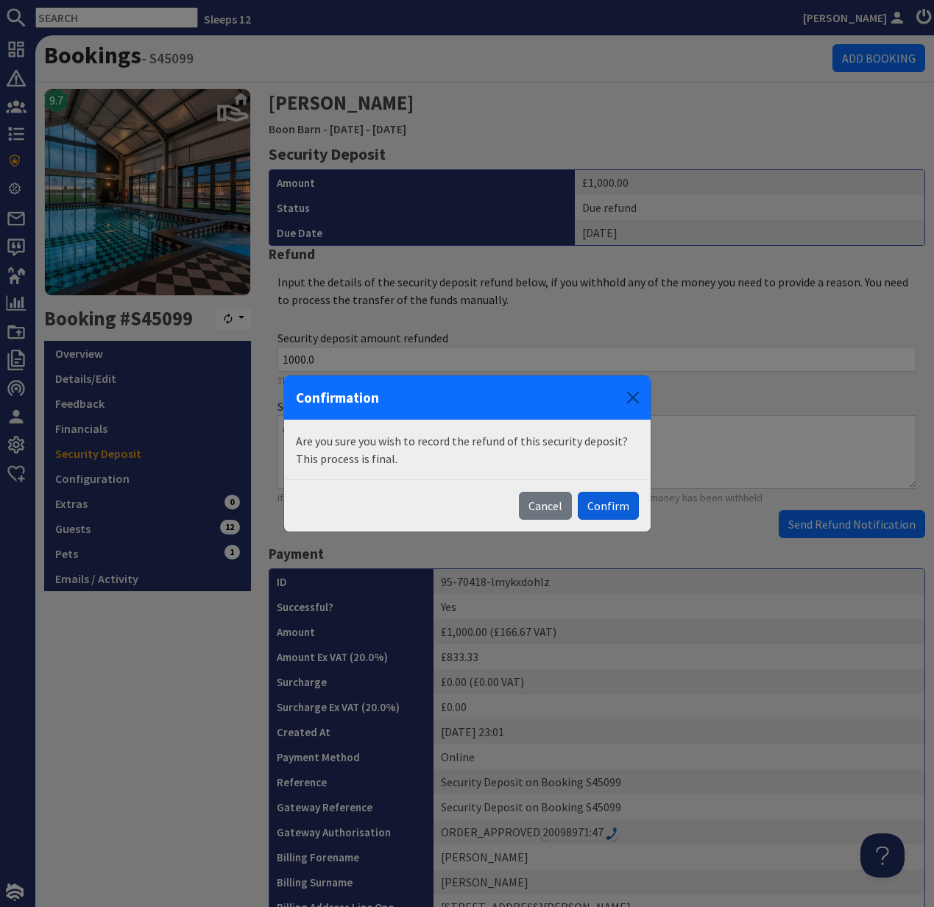
drag, startPoint x: 603, startPoint y: 490, endPoint x: 610, endPoint y: 498, distance: 10.5
click at [604, 494] on div "Cancel Confirm" at bounding box center [467, 505] width 367 height 52
click at [605, 509] on button "Confirm" at bounding box center [608, 506] width 61 height 28
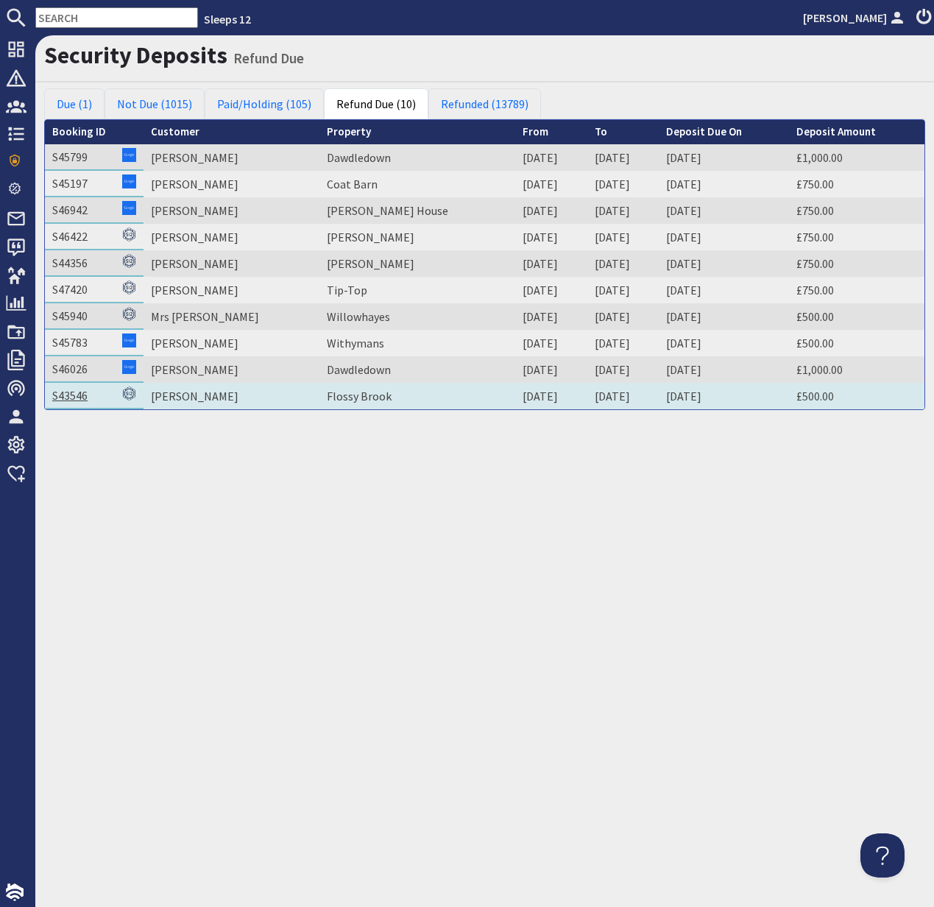
click at [67, 397] on link "S43546" at bounding box center [69, 395] width 35 height 15
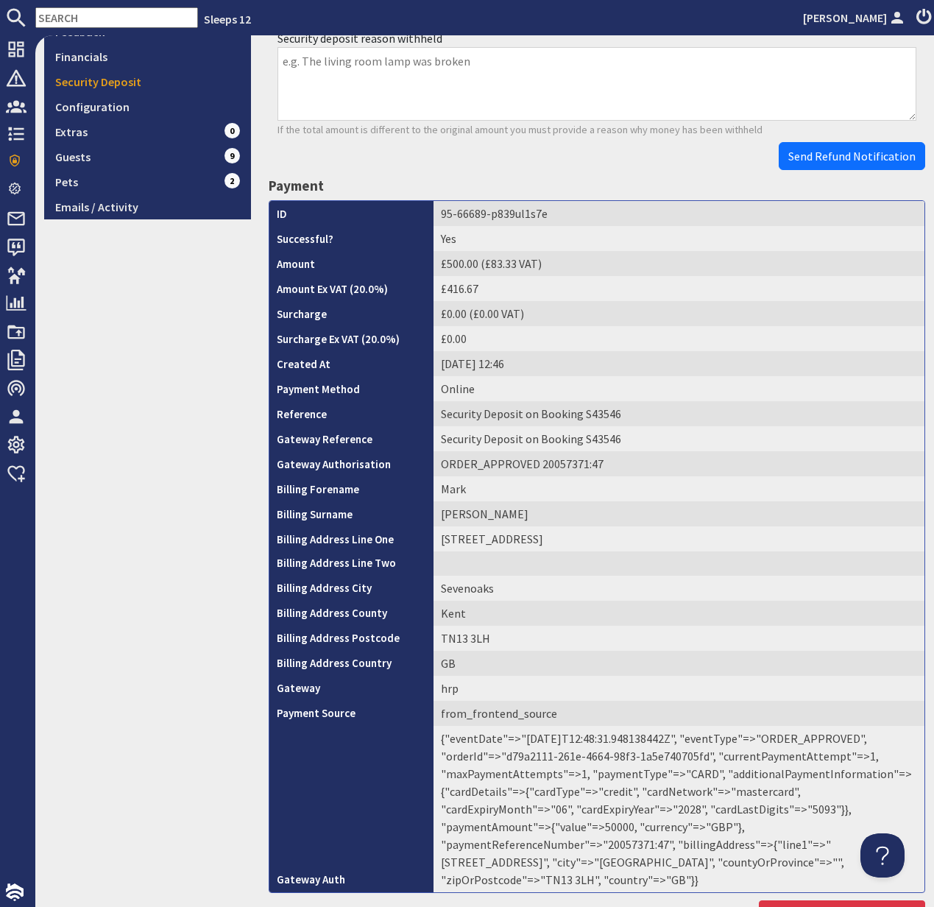
scroll to position [440, 0]
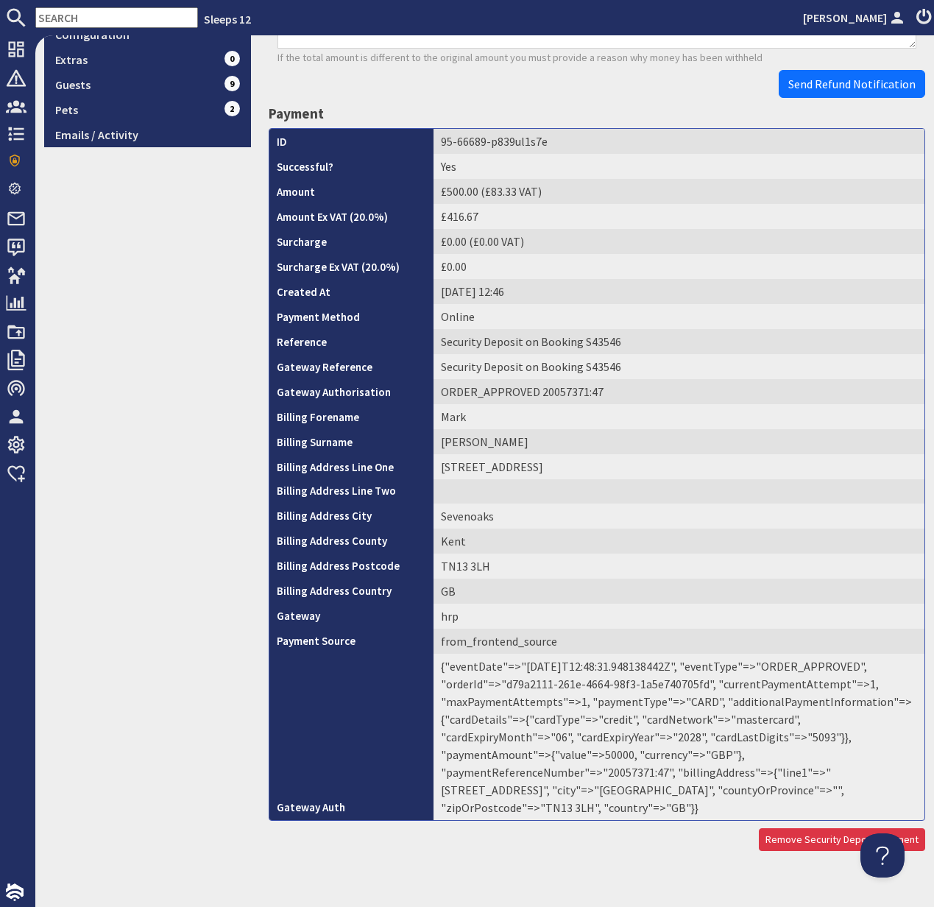
click at [727, 757] on td "{"eventDate"=>"2025-07-25T12:48:31.948138442Z", "eventType"=>"ORDER_APPROVED", …" at bounding box center [679, 737] width 491 height 166
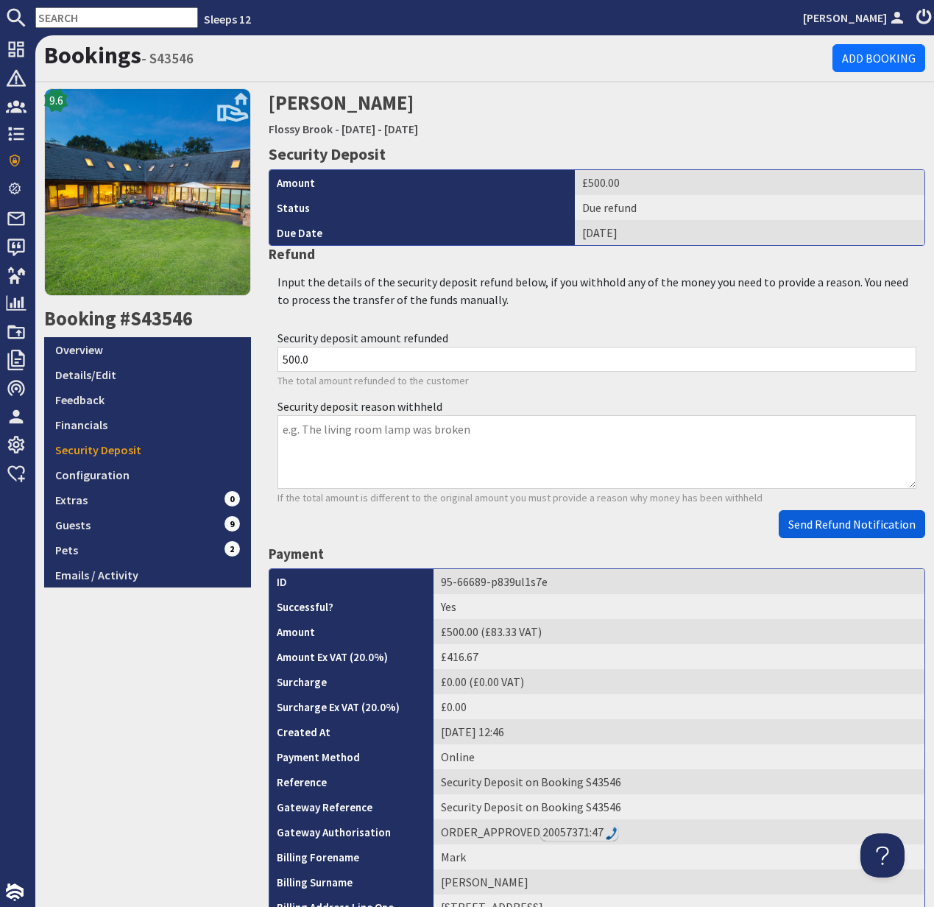
click at [874, 525] on span "Send Refund Notification" at bounding box center [851, 524] width 127 height 15
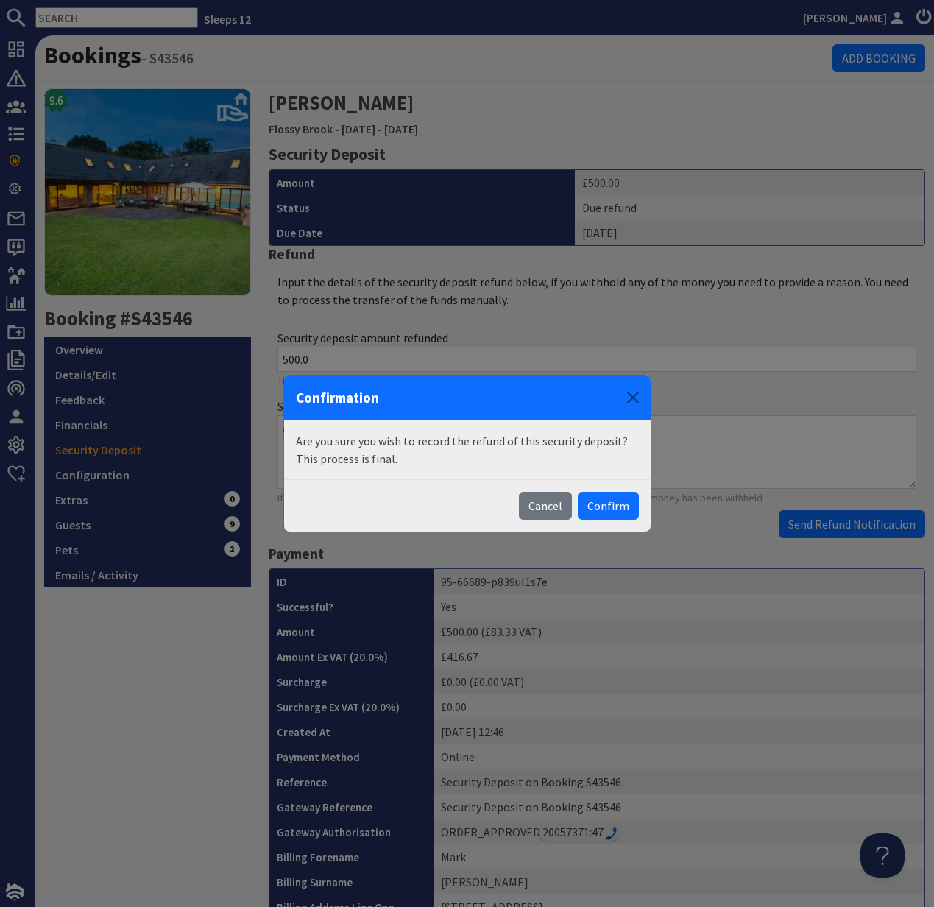
click at [872, 523] on body "Sleeps 12 Kelly Dyke Dashboard Notifications 0 Agency Dashboard Bookings 0 Secu…" at bounding box center [467, 453] width 934 height 907
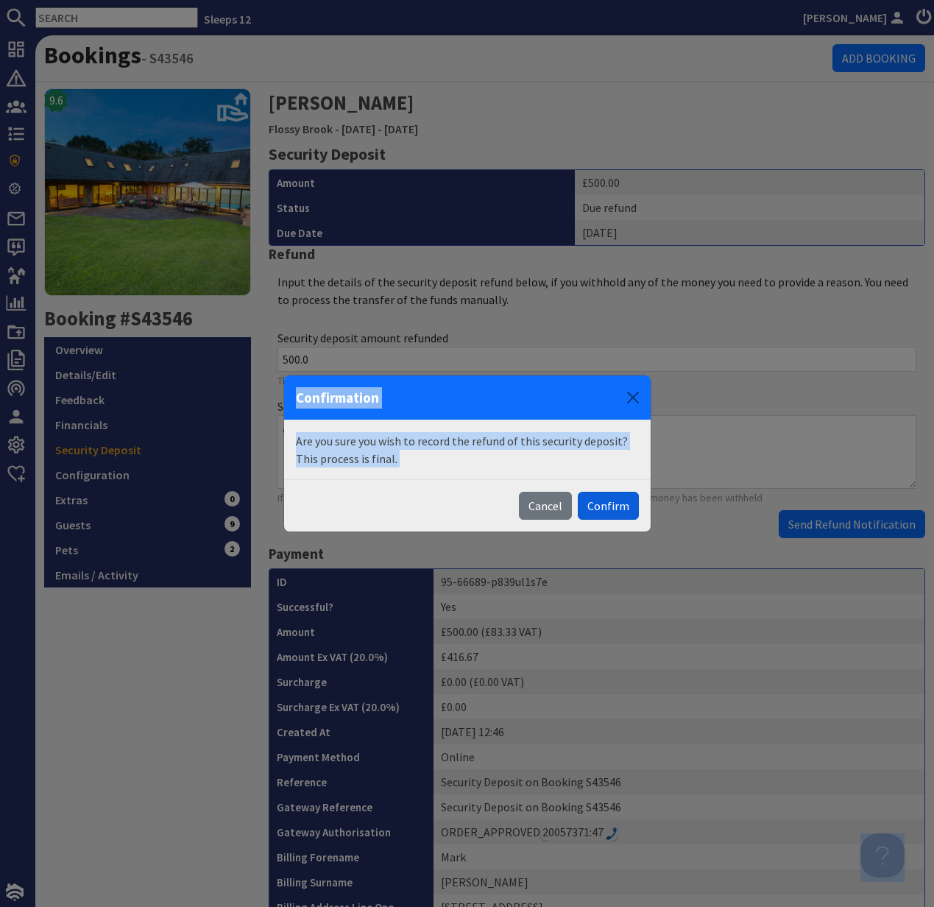
click at [614, 506] on button "Confirm" at bounding box center [608, 506] width 61 height 28
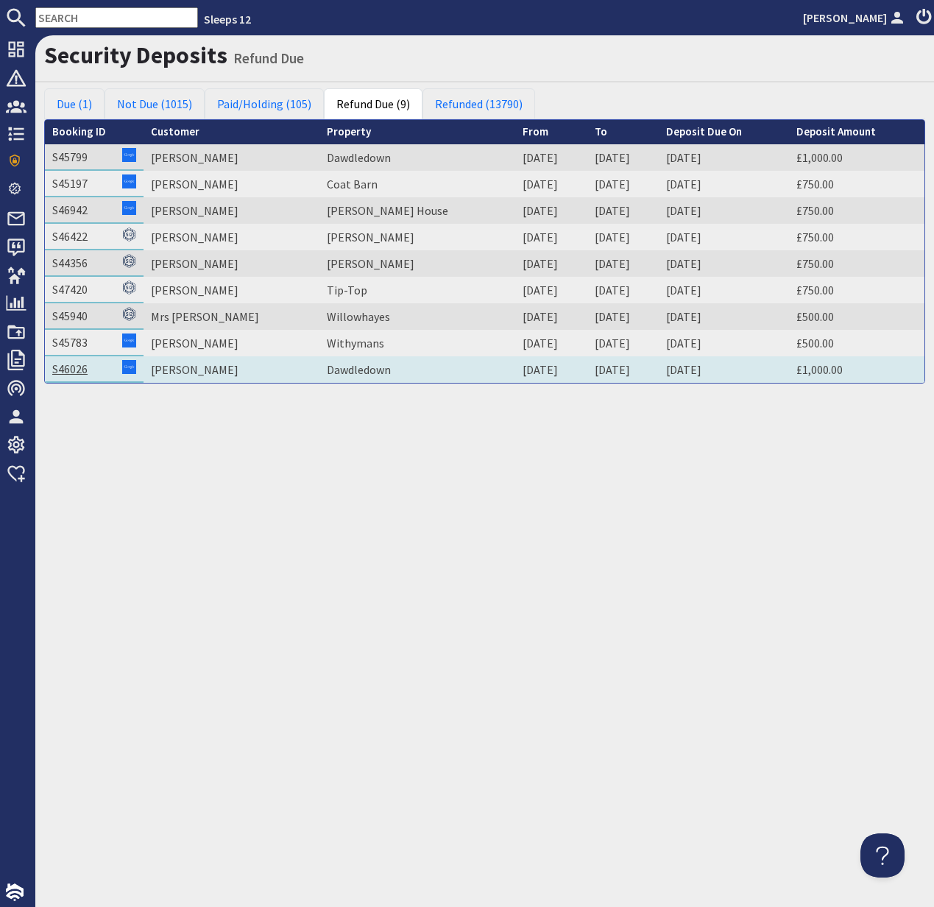
click at [73, 374] on link "S46026" at bounding box center [69, 368] width 35 height 15
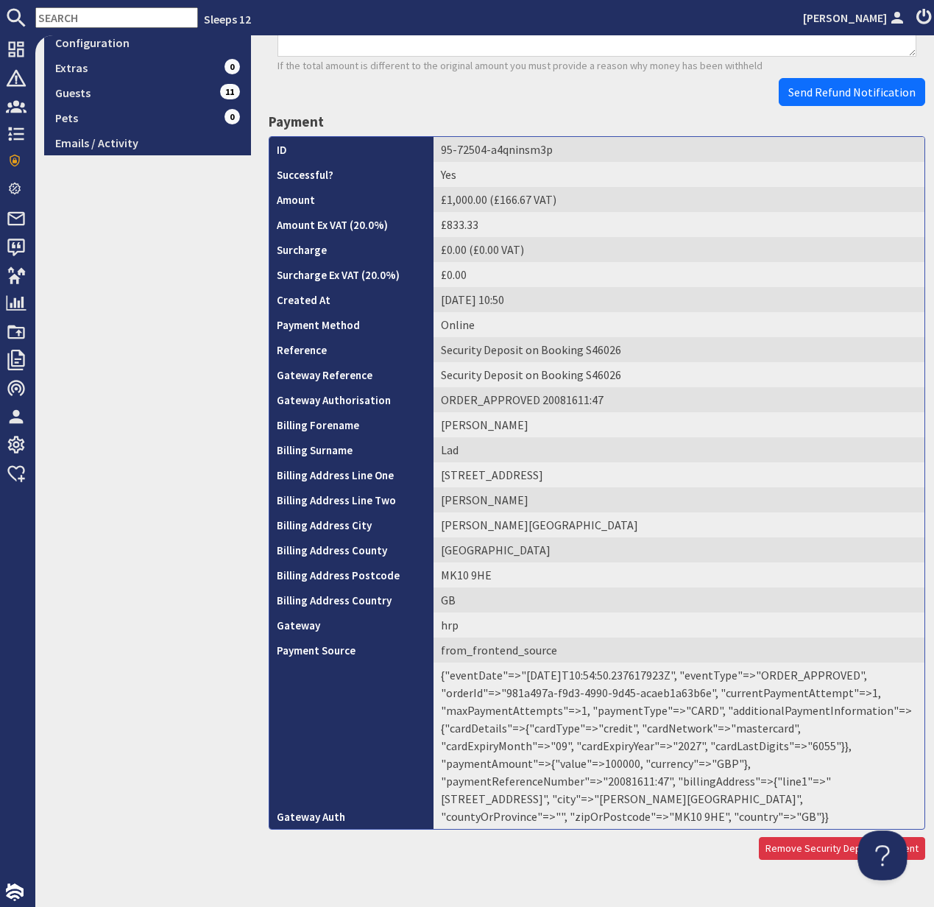
scroll to position [441, 0]
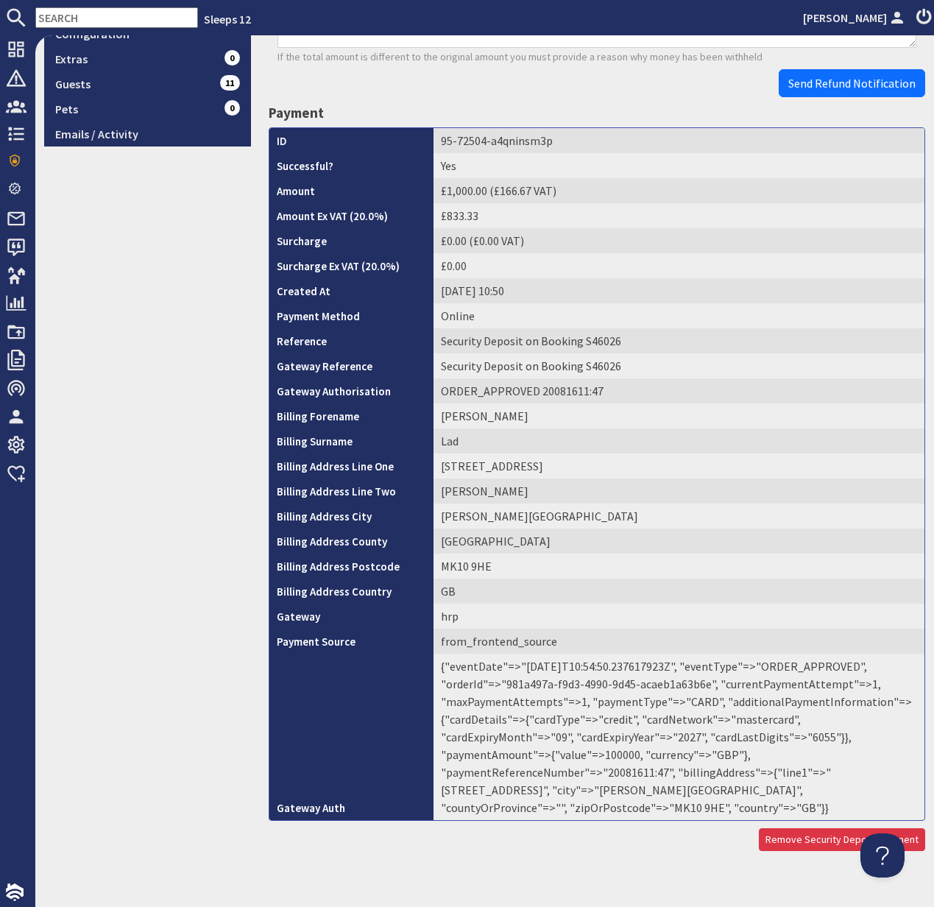
click at [741, 763] on td "{"eventDate"=>"2025-08-09T10:54:50.237617923Z", "eventType"=>"ORDER_APPROVED", …" at bounding box center [679, 737] width 491 height 166
click at [740, 763] on td "{"eventDate"=>"2025-08-09T10:54:50.237617923Z", "eventType"=>"ORDER_APPROVED", …" at bounding box center [679, 737] width 491 height 166
click at [766, 794] on td "{"eventDate"=>"2025-08-09T10:54:50.237617923Z", "eventType"=>"ORDER_APPROVED", …" at bounding box center [679, 737] width 491 height 166
click at [738, 756] on td "{"eventDate"=>"2025-08-09T10:54:50.237617923Z", "eventType"=>"ORDER_APPROVED", …" at bounding box center [679, 737] width 491 height 166
click at [735, 755] on td "{"eventDate"=>"2025-08-09T10:54:50.237617923Z", "eventType"=>"ORDER_APPROVED", …" at bounding box center [679, 737] width 491 height 166
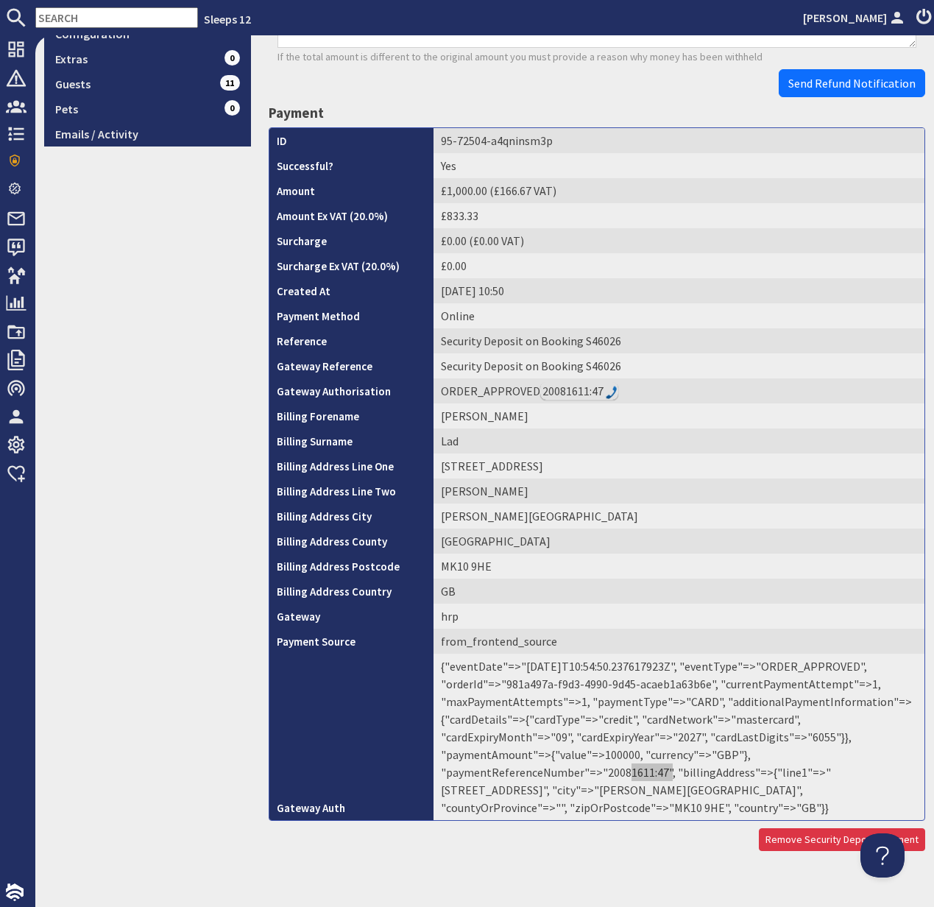
scroll to position [0, 0]
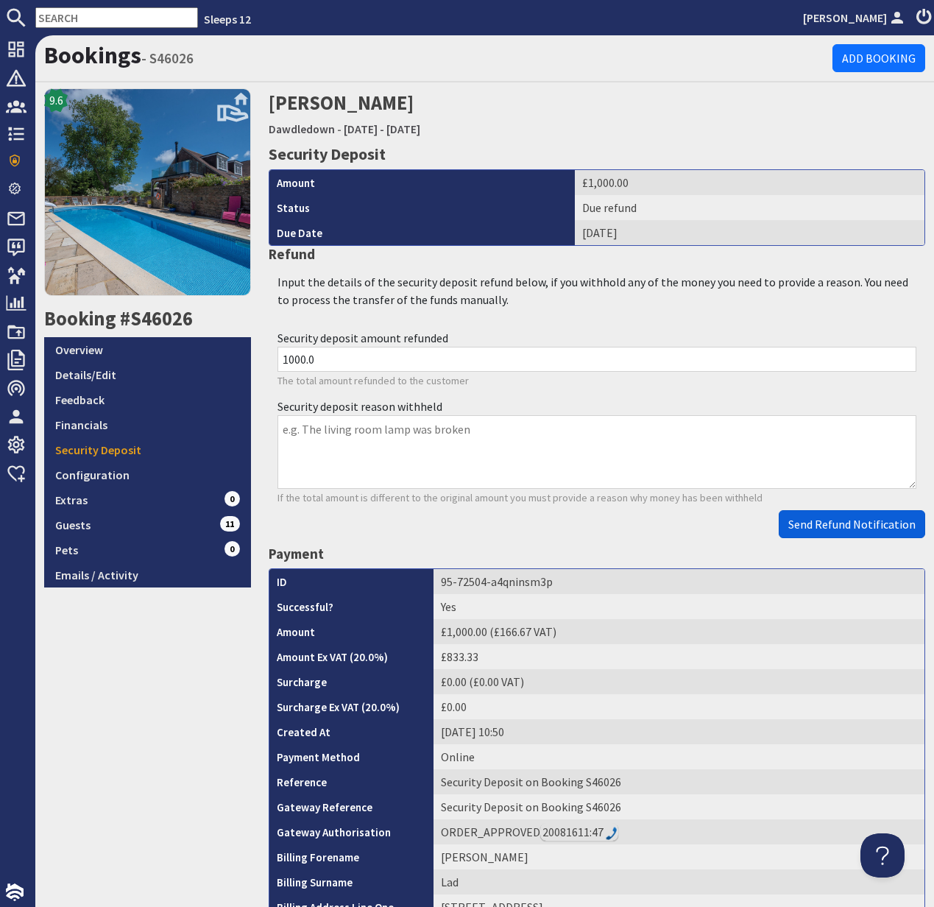
click at [842, 529] on span "Send Refund Notification" at bounding box center [851, 524] width 127 height 15
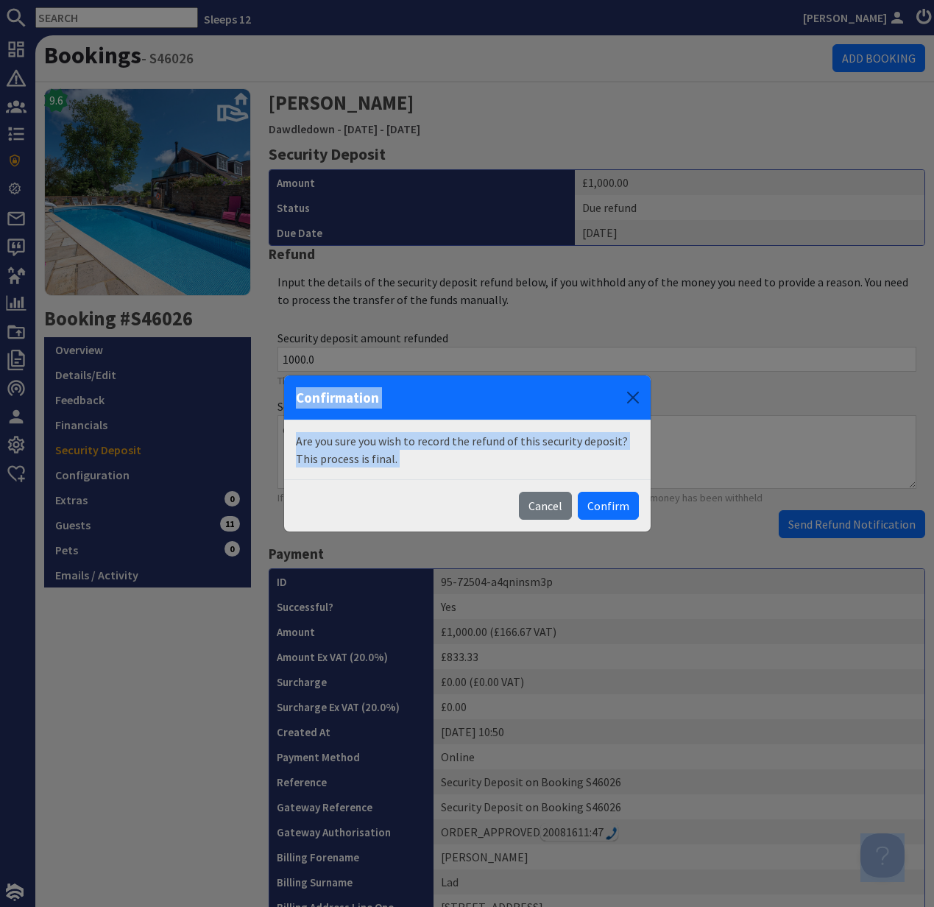
click at [842, 529] on body "Sleeps 12 Kelly Dyke Dashboard Notifications 0 Agency Dashboard Bookings 0 Secu…" at bounding box center [467, 453] width 934 height 907
click at [605, 508] on button "Confirm" at bounding box center [608, 506] width 61 height 28
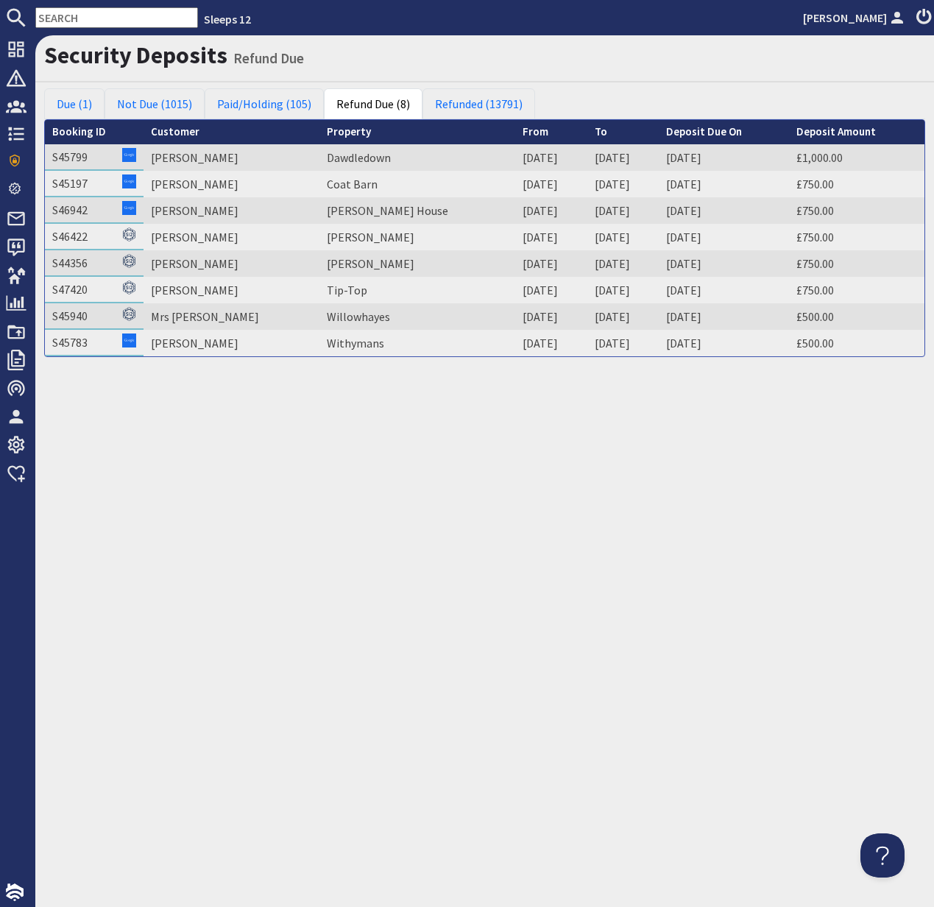
drag, startPoint x: 79, startPoint y: 345, endPoint x: 310, endPoint y: 812, distance: 521.5
click at [79, 345] on link "S45783" at bounding box center [69, 342] width 35 height 15
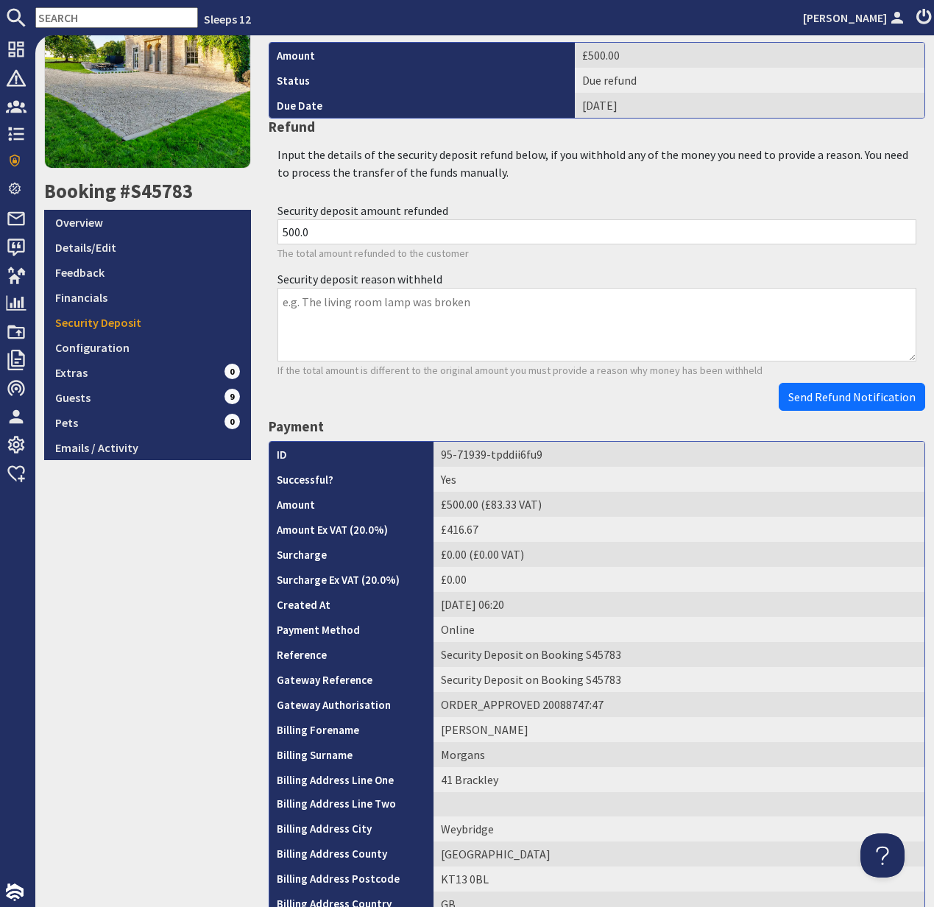
scroll to position [440, 0]
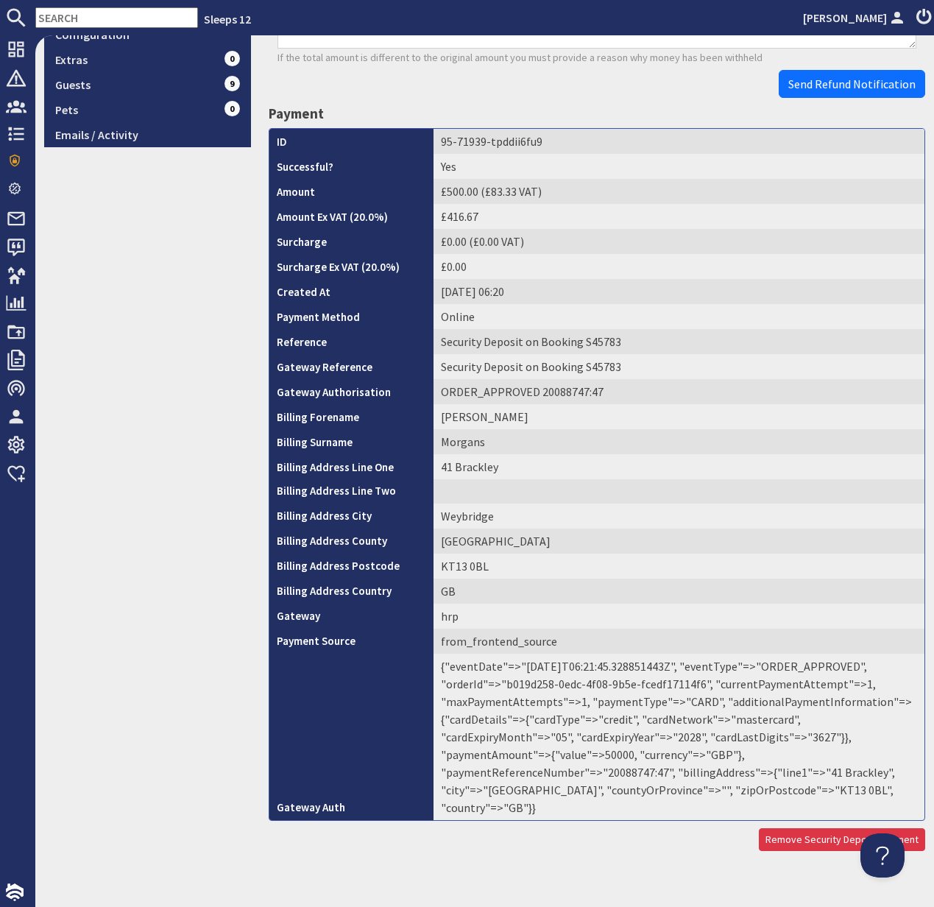
click at [732, 757] on td "{"eventDate"=>"2025-08-14T06:21:45.328851443Z", "eventType"=>"ORDER_APPROVED", …" at bounding box center [679, 737] width 491 height 166
click at [731, 755] on td "{"eventDate"=>"2025-08-14T06:21:45.328851443Z", "eventType"=>"ORDER_APPROVED", …" at bounding box center [679, 737] width 491 height 166
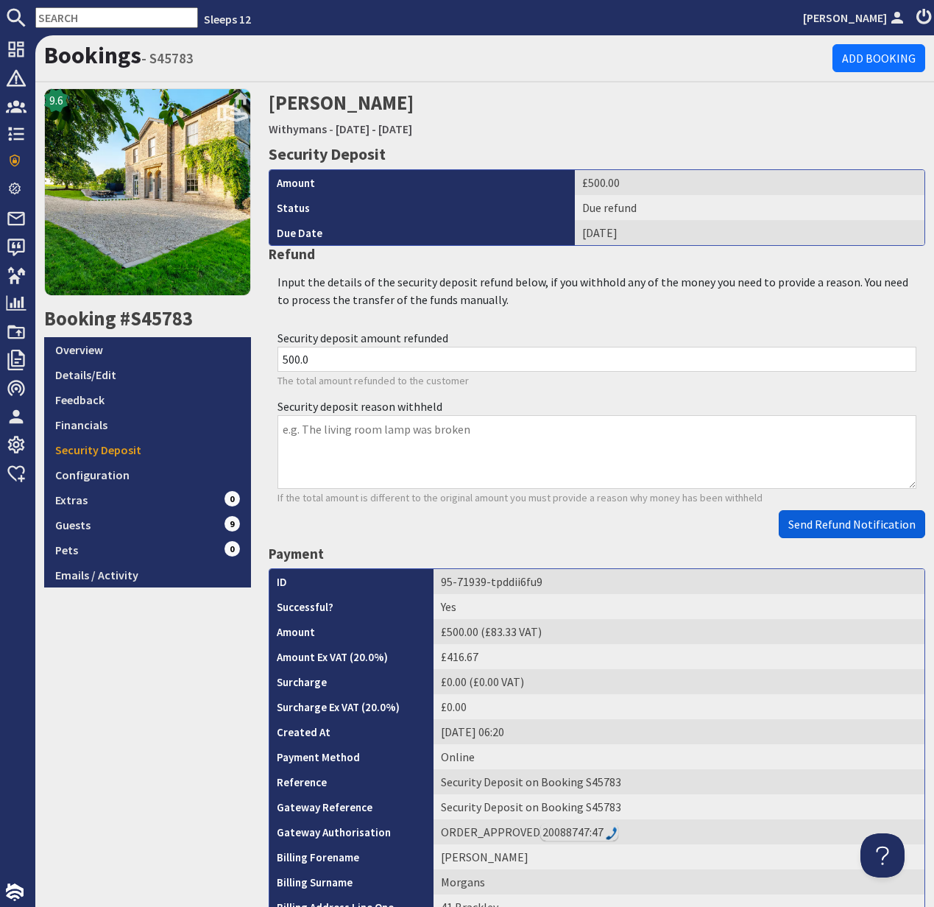
click at [833, 525] on span "Send Refund Notification" at bounding box center [851, 524] width 127 height 15
click at [833, 525] on body "Sleeps 12 Kelly Dyke Dashboard Notifications 0 Agency Dashboard Bookings 0 Secu…" at bounding box center [467, 453] width 934 height 907
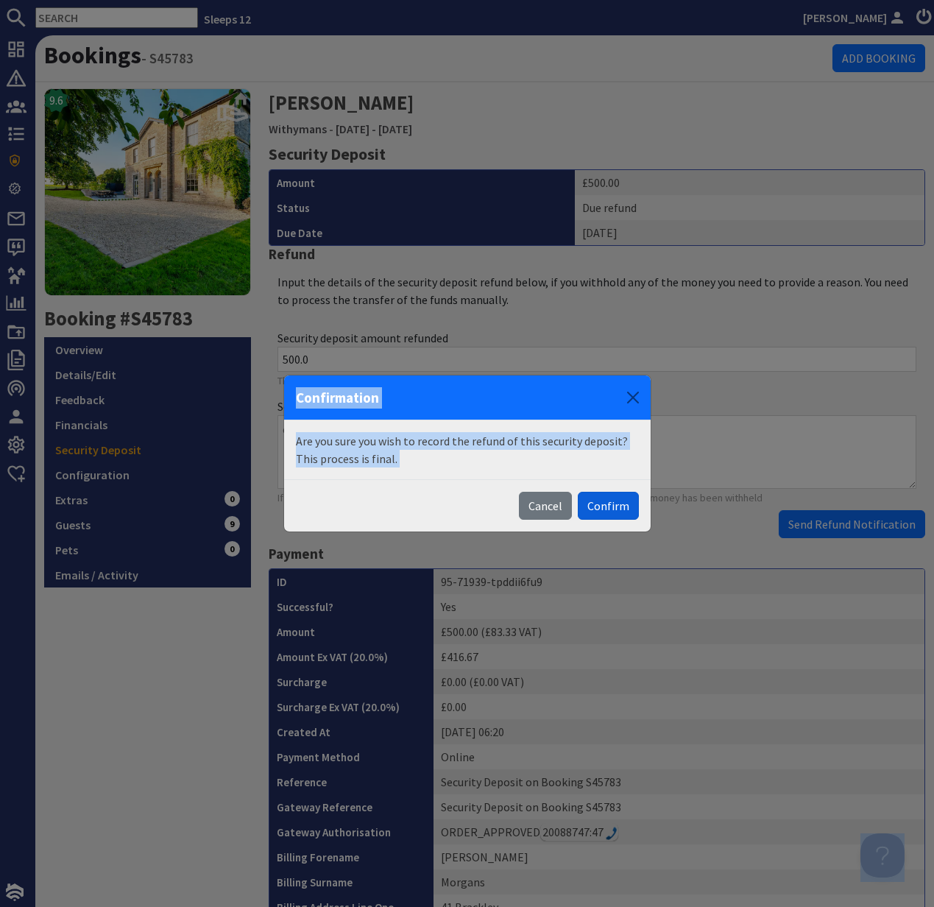
click at [615, 506] on button "Confirm" at bounding box center [608, 506] width 61 height 28
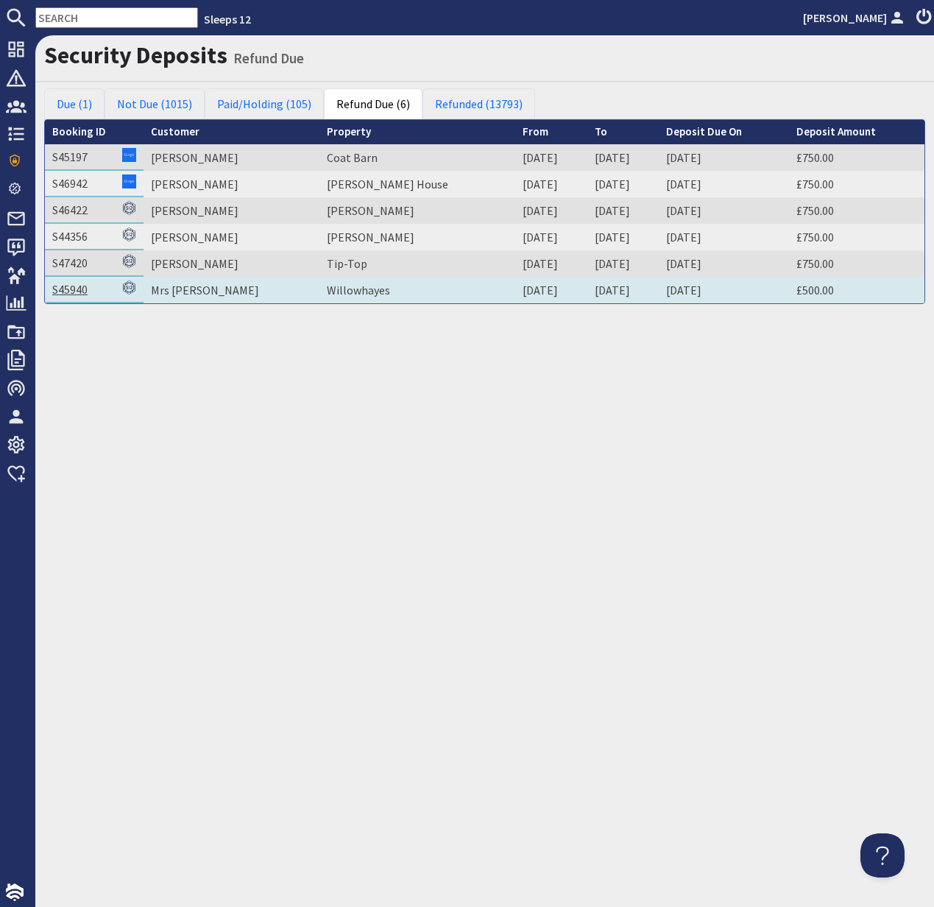
click at [83, 290] on link "S45940" at bounding box center [69, 289] width 35 height 15
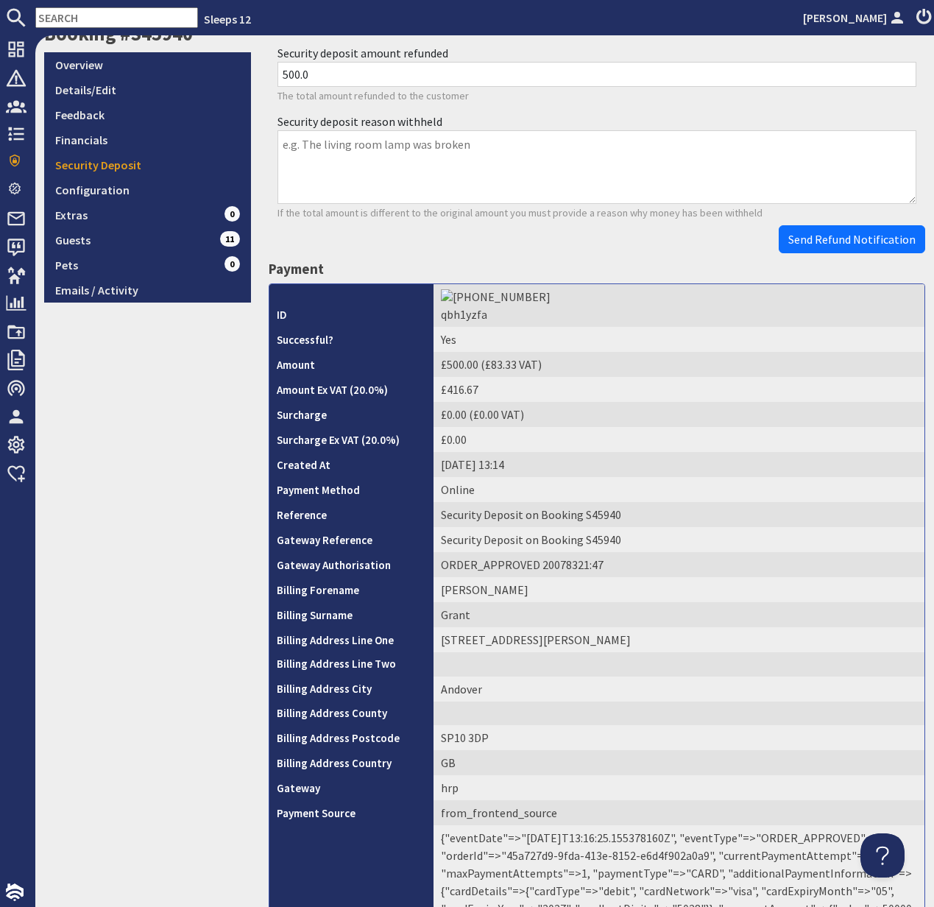
scroll to position [442, 0]
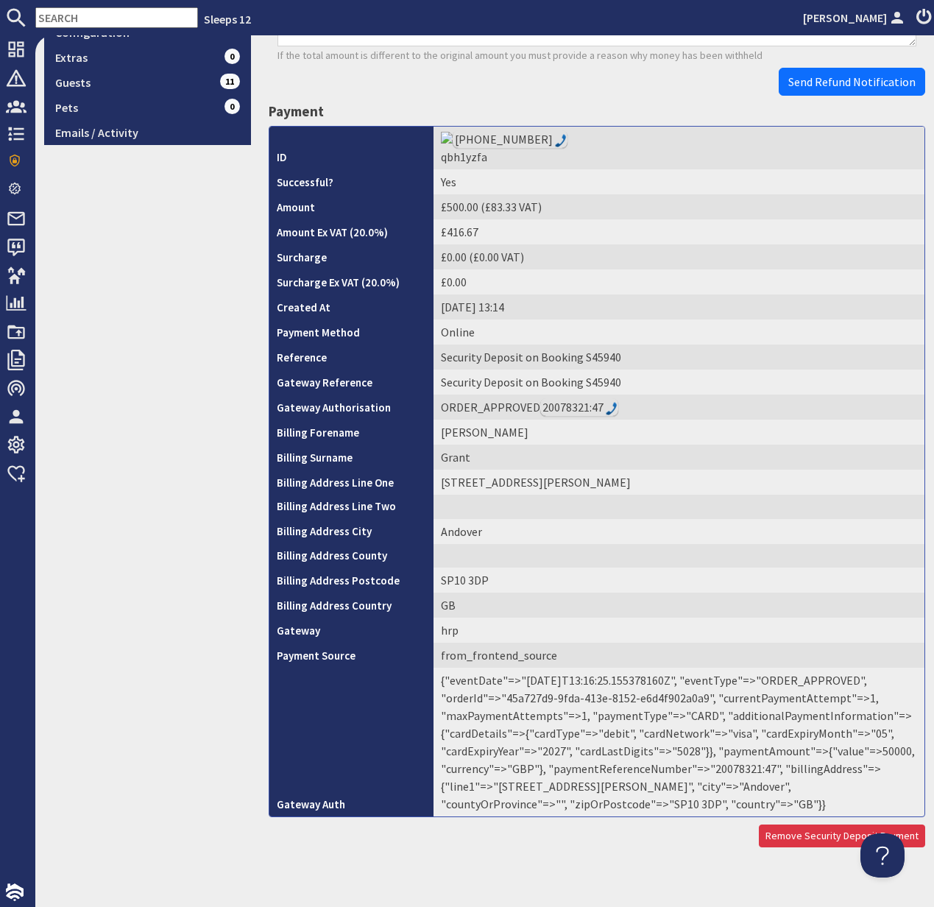
click at [741, 757] on td "{"eventDate"=>"2025-08-07T13:16:25.155378160Z", "eventType"=>"ORDER_APPROVED", …" at bounding box center [679, 742] width 491 height 149
click at [740, 755] on td "{"eventDate"=>"2025-08-07T13:16:25.155378160Z", "eventType"=>"ORDER_APPROVED", …" at bounding box center [679, 742] width 491 height 149
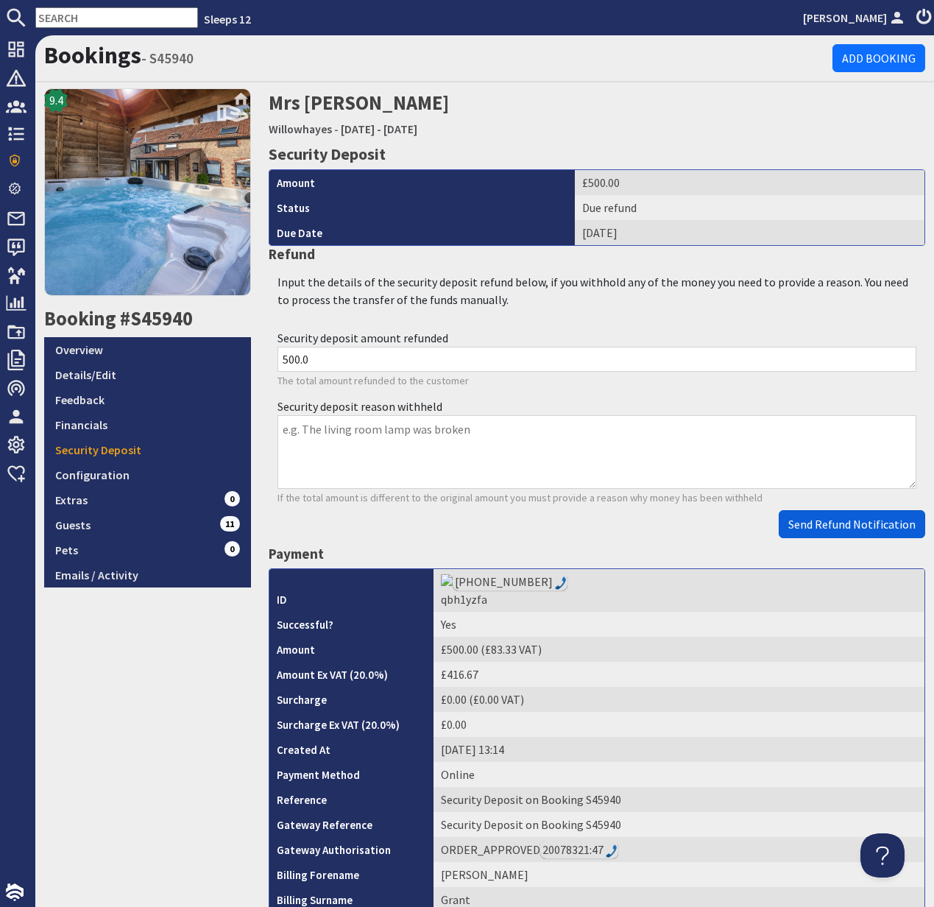
click at [856, 528] on span "Send Refund Notification" at bounding box center [851, 524] width 127 height 15
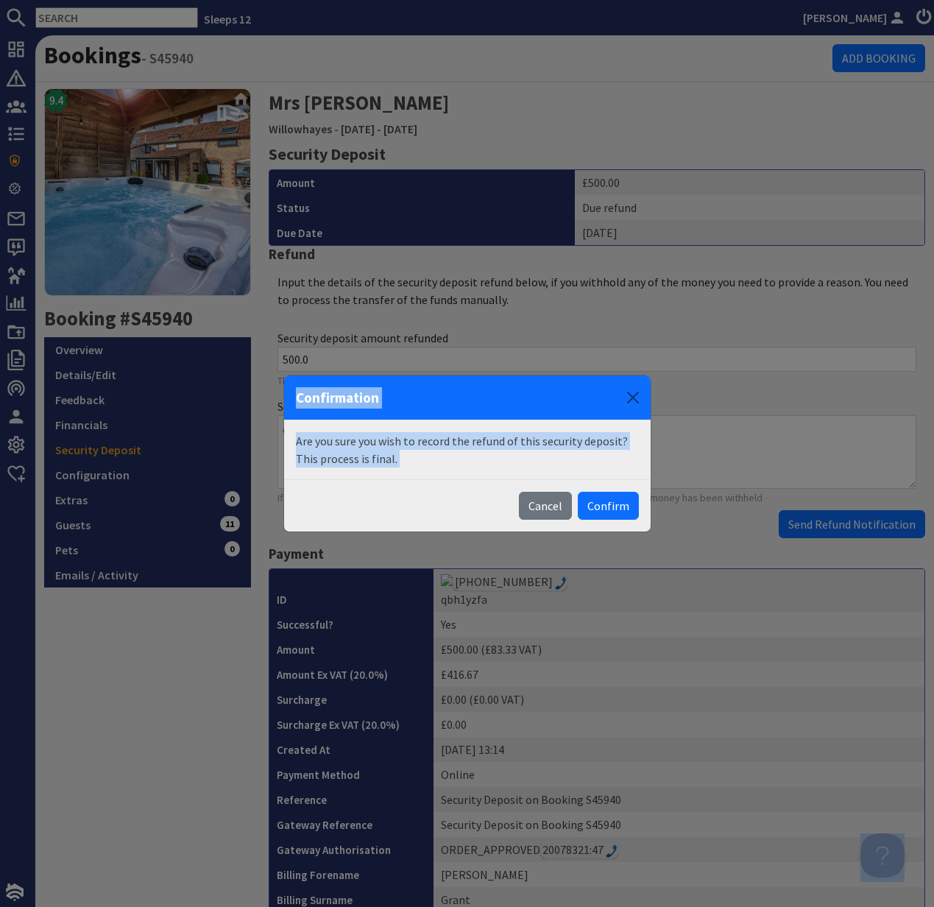
click at [856, 528] on body "Sleeps 12 Kelly Dyke Dashboard Notifications 0 Agency Dashboard Bookings 0 Secu…" at bounding box center [467, 453] width 934 height 907
click at [611, 507] on button "Confirm" at bounding box center [608, 506] width 61 height 28
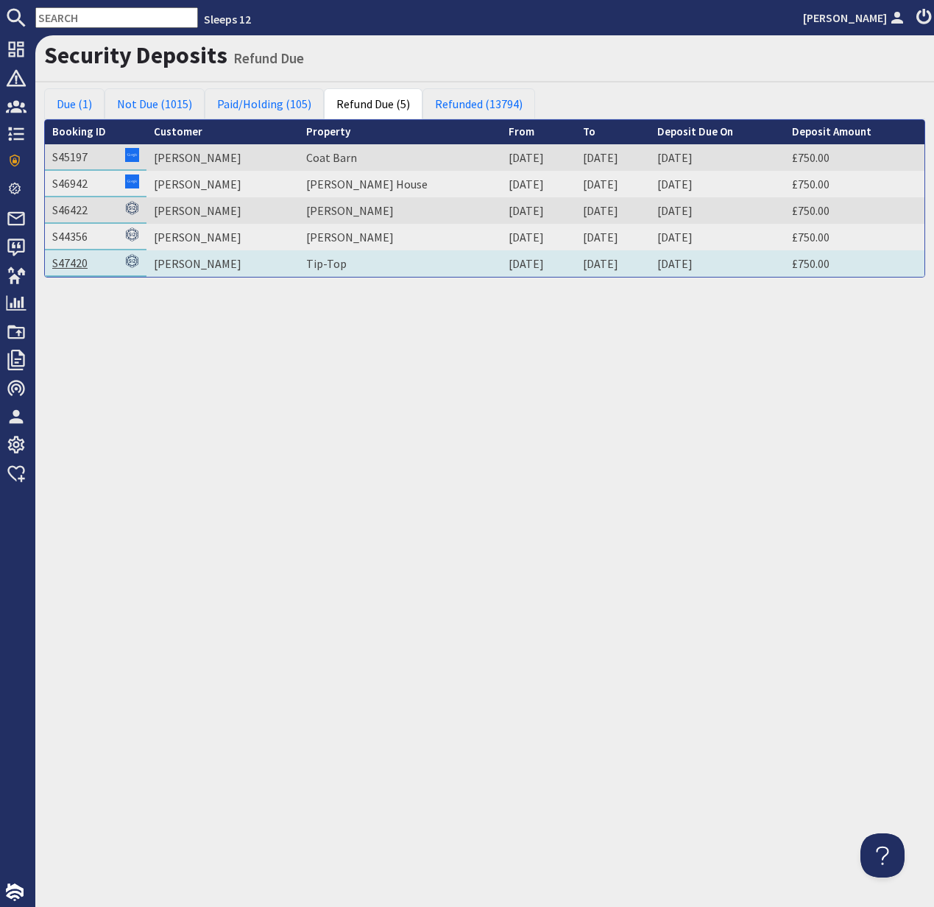
click at [76, 261] on link "S47420" at bounding box center [69, 262] width 35 height 15
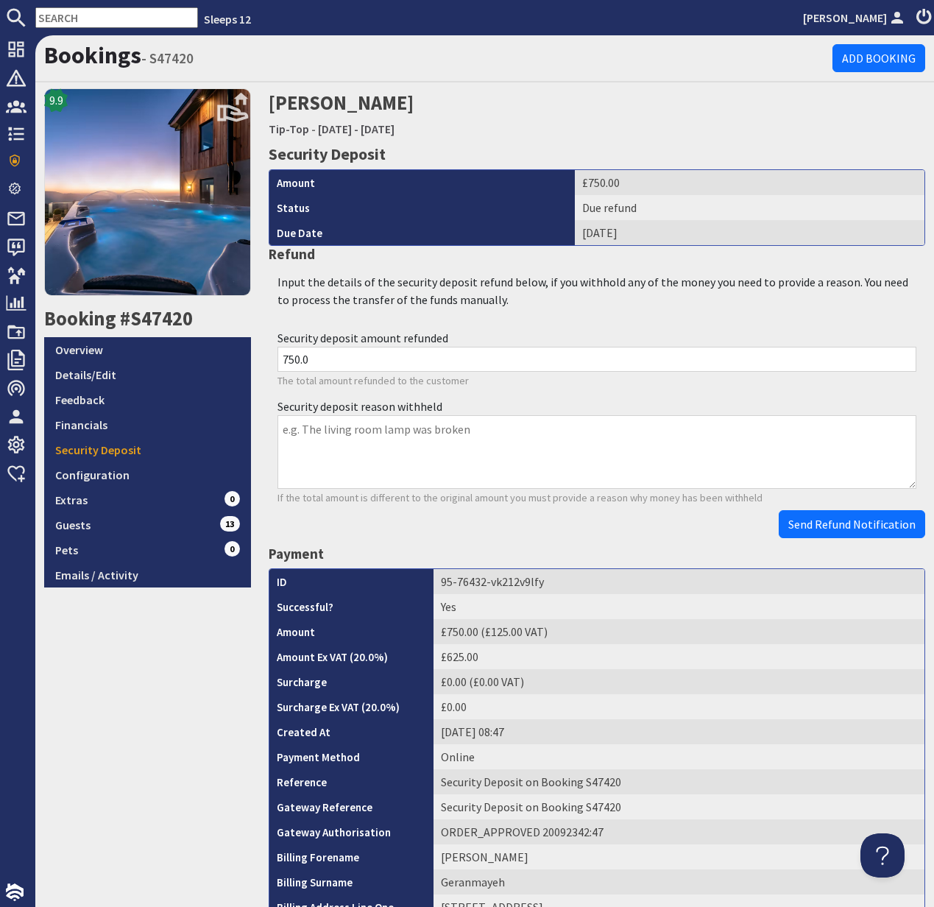
scroll to position [439, 0]
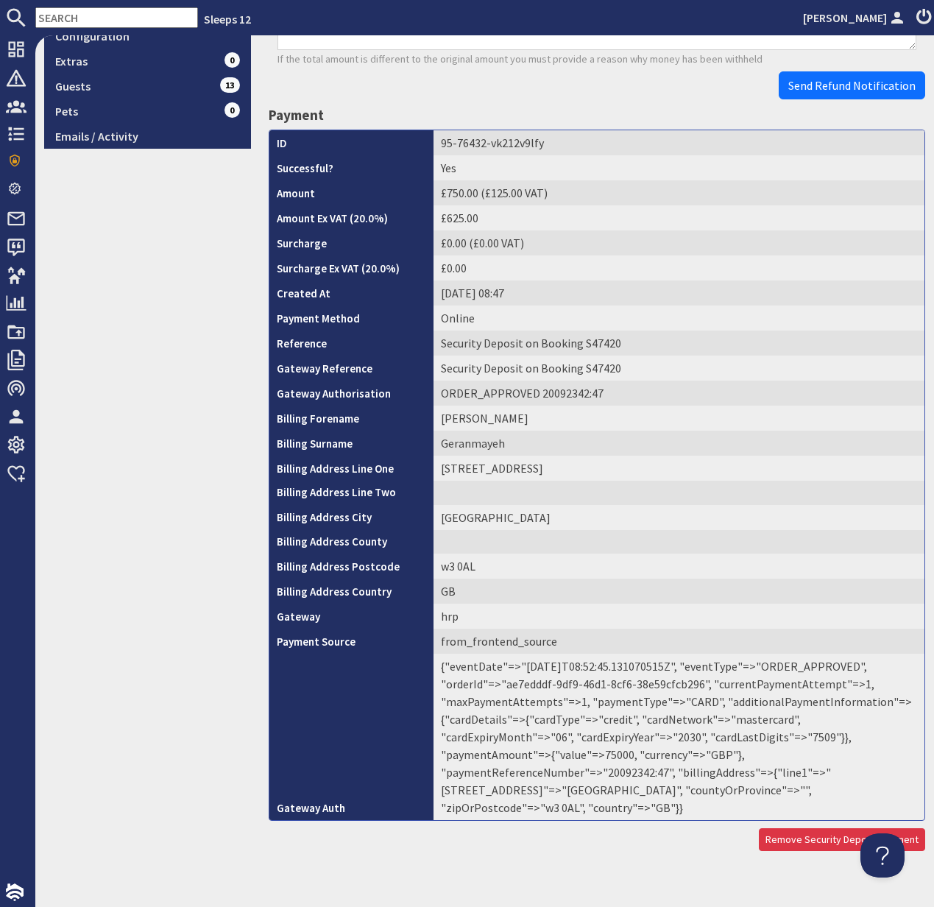
click at [734, 755] on td "{"eventDate"=>"2025-08-16T08:52:45.131070515Z", "eventType"=>"ORDER_APPROVED", …" at bounding box center [679, 737] width 491 height 166
click at [732, 754] on td "{"eventDate"=>"2025-08-16T08:52:45.131070515Z", "eventType"=>"ORDER_APPROVED", …" at bounding box center [679, 737] width 491 height 166
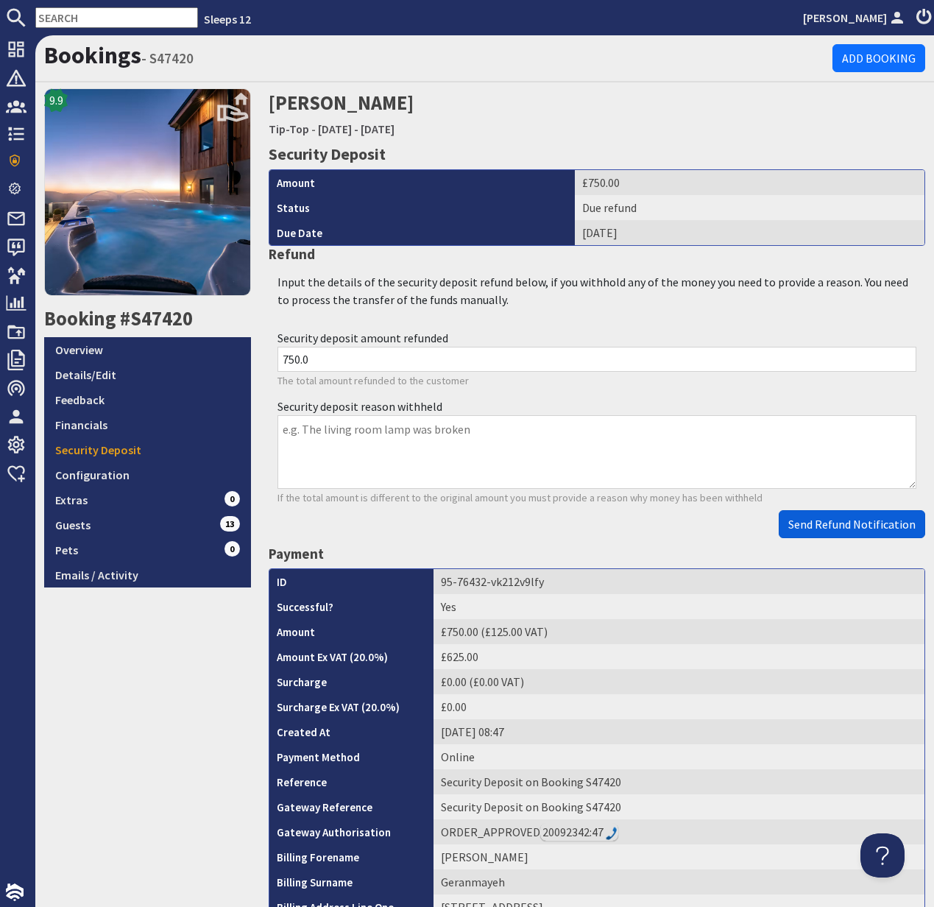
click at [827, 526] on span "Send Refund Notification" at bounding box center [851, 524] width 127 height 15
click at [827, 526] on body "Sleeps 12 Kelly Dyke Dashboard Notifications 0 Agency Dashboard Bookings 0 Secu…" at bounding box center [467, 453] width 934 height 907
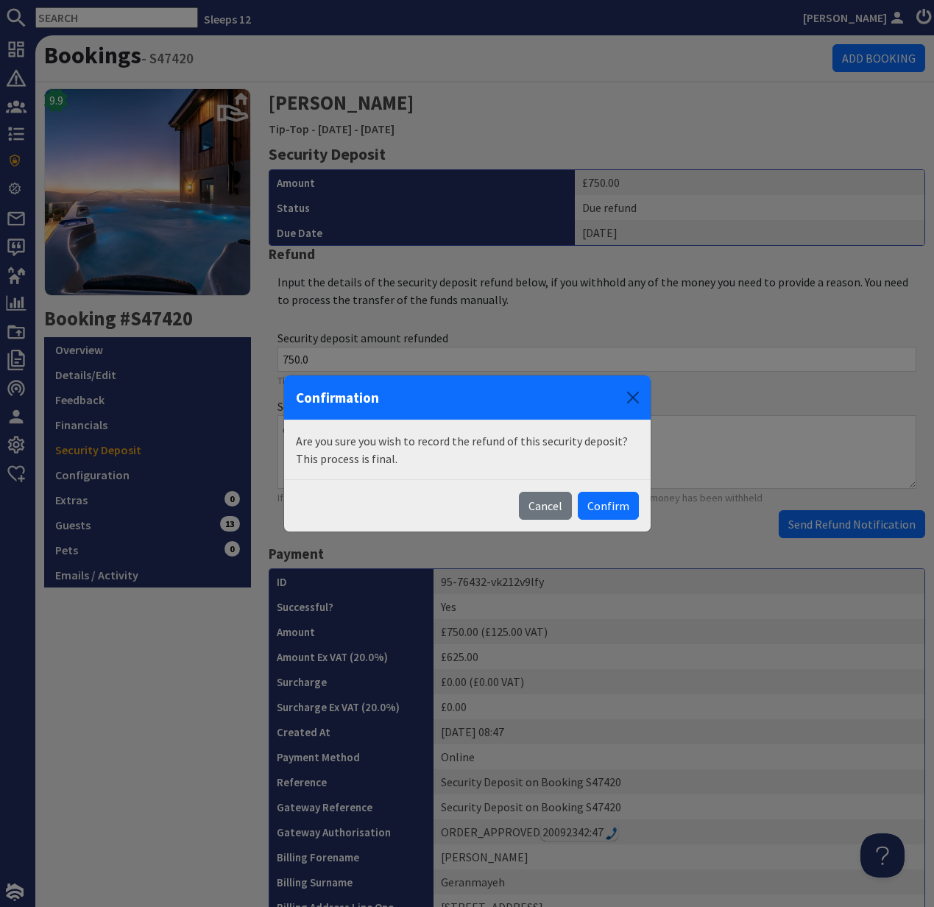
click at [612, 500] on button "Confirm" at bounding box center [608, 506] width 61 height 28
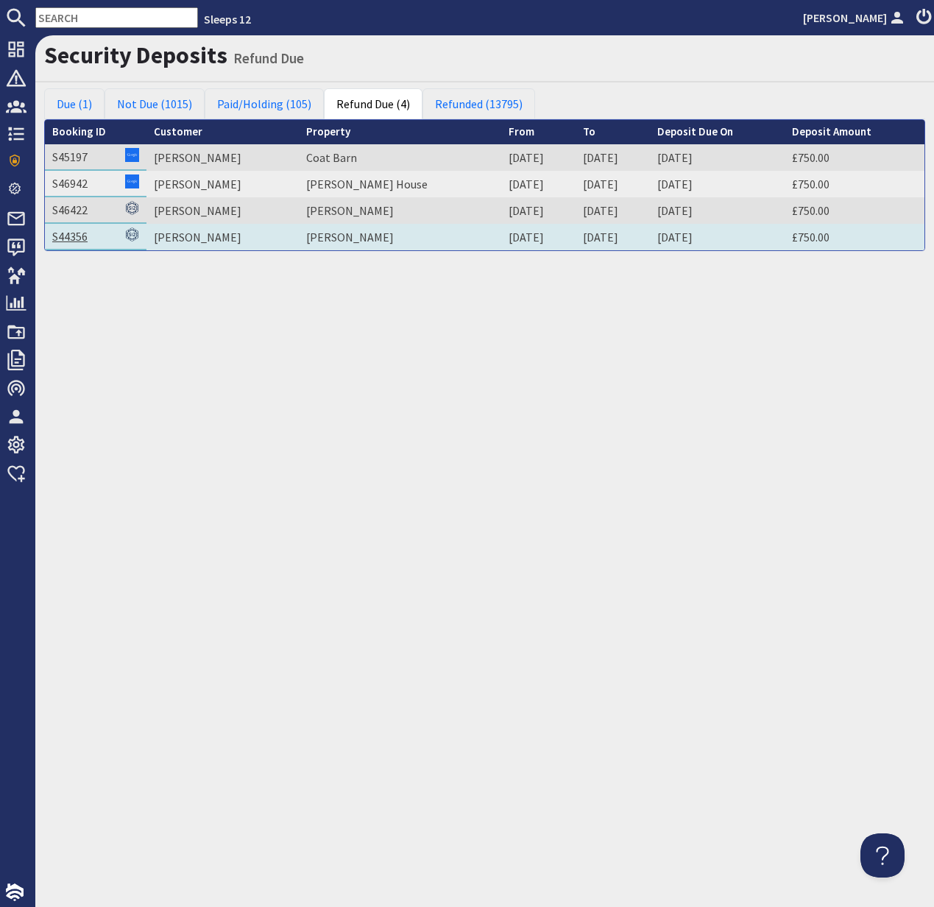
click at [69, 237] on link "S44356" at bounding box center [69, 236] width 35 height 15
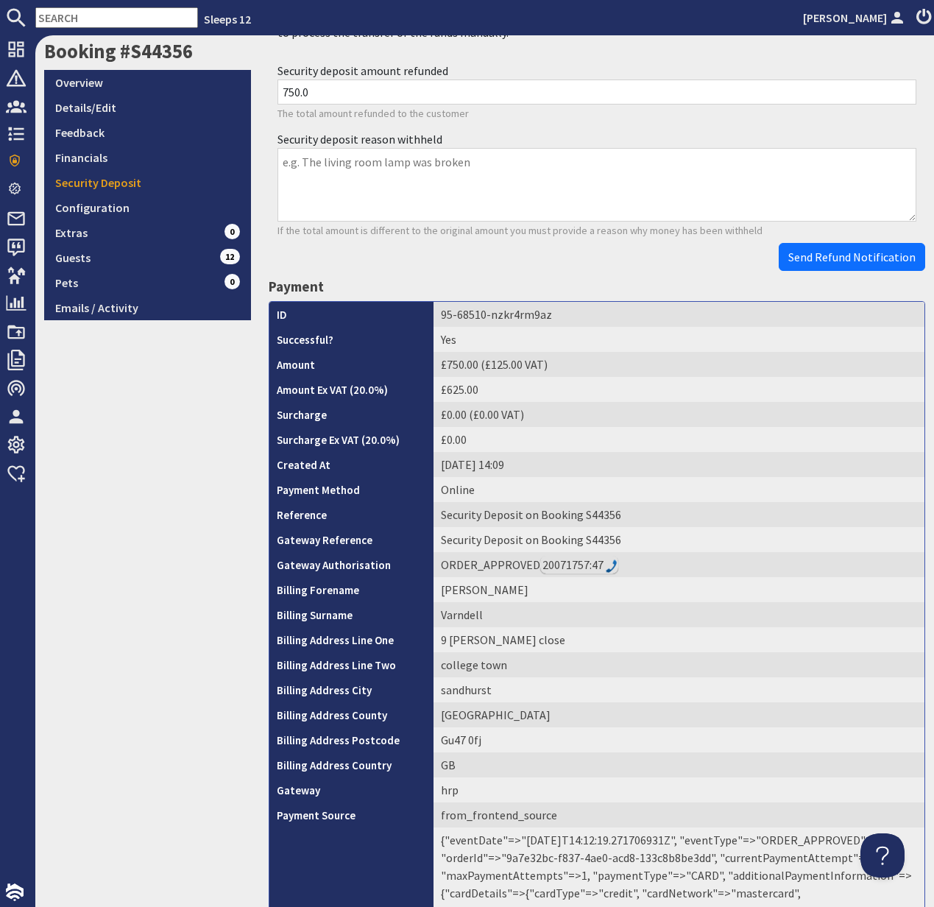
scroll to position [441, 0]
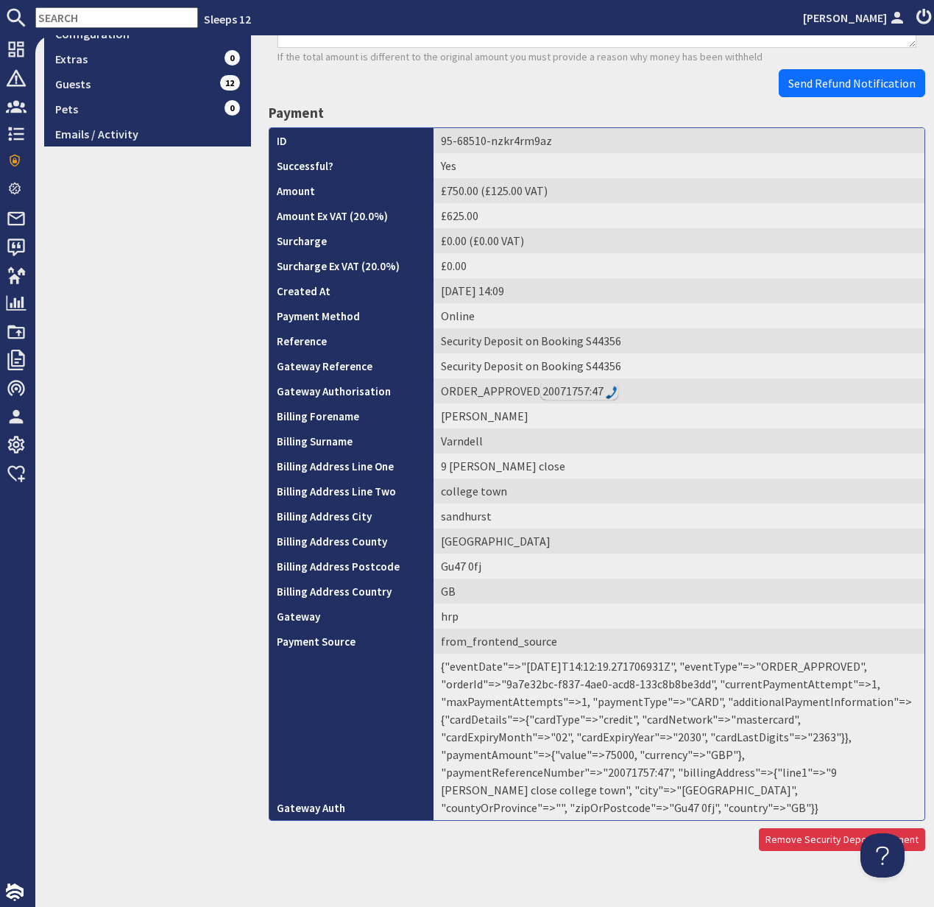
click at [735, 752] on td "{"eventDate"=>"2025-08-03T14:12:19.271706931Z", "eventType"=>"ORDER_APPROVED", …" at bounding box center [679, 737] width 491 height 166
click at [734, 752] on td "{"eventDate"=>"2025-08-03T14:12:19.271706931Z", "eventType"=>"ORDER_APPROVED", …" at bounding box center [679, 737] width 491 height 166
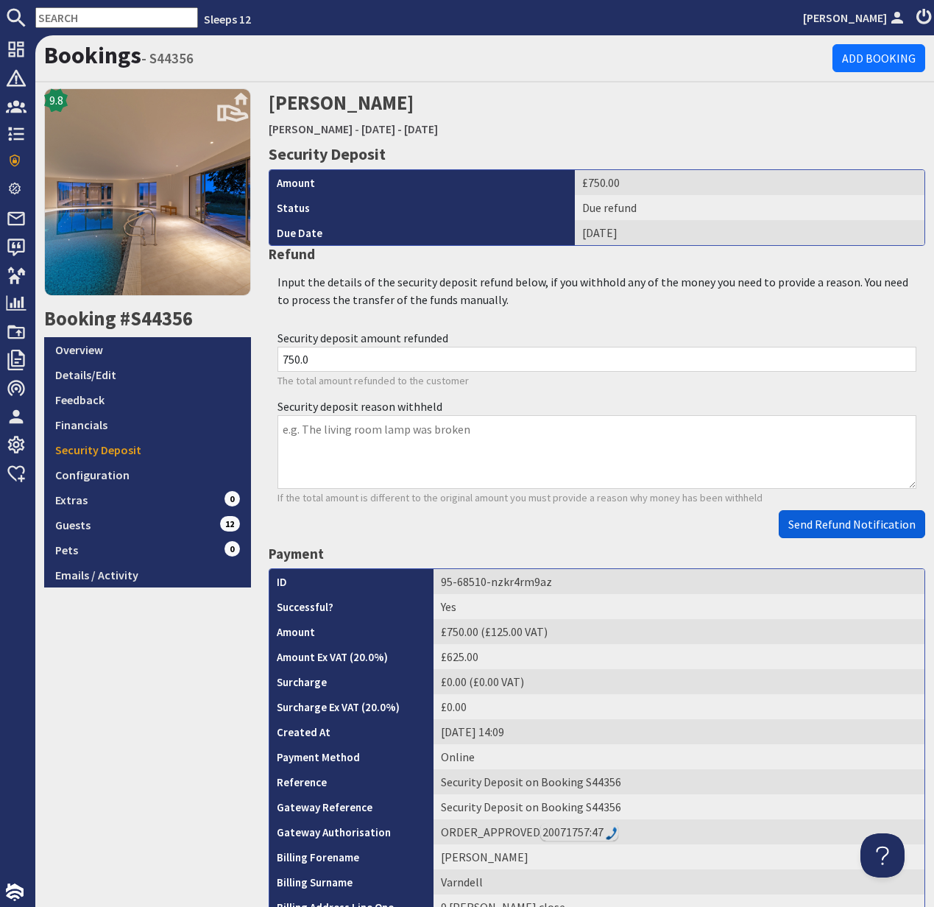
click at [840, 528] on span "Send Refund Notification" at bounding box center [851, 524] width 127 height 15
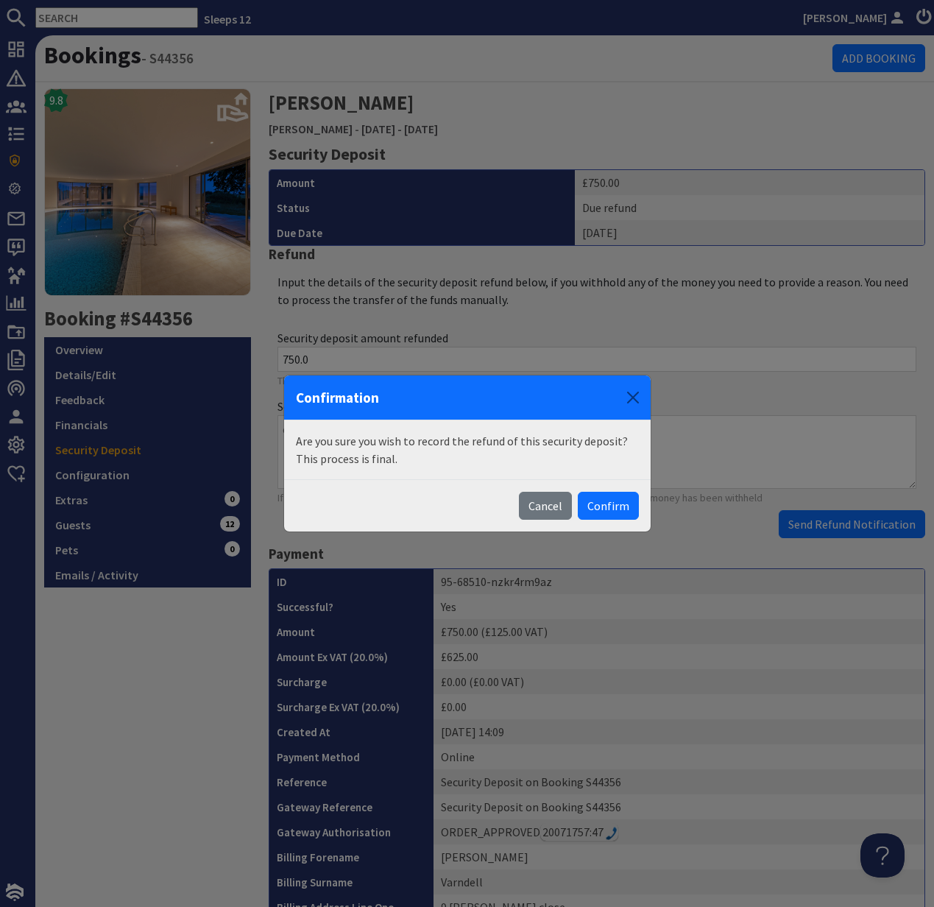
drag, startPoint x: 625, startPoint y: 507, endPoint x: 663, endPoint y: 537, distance: 47.7
click at [625, 507] on button "Confirm" at bounding box center [608, 506] width 61 height 28
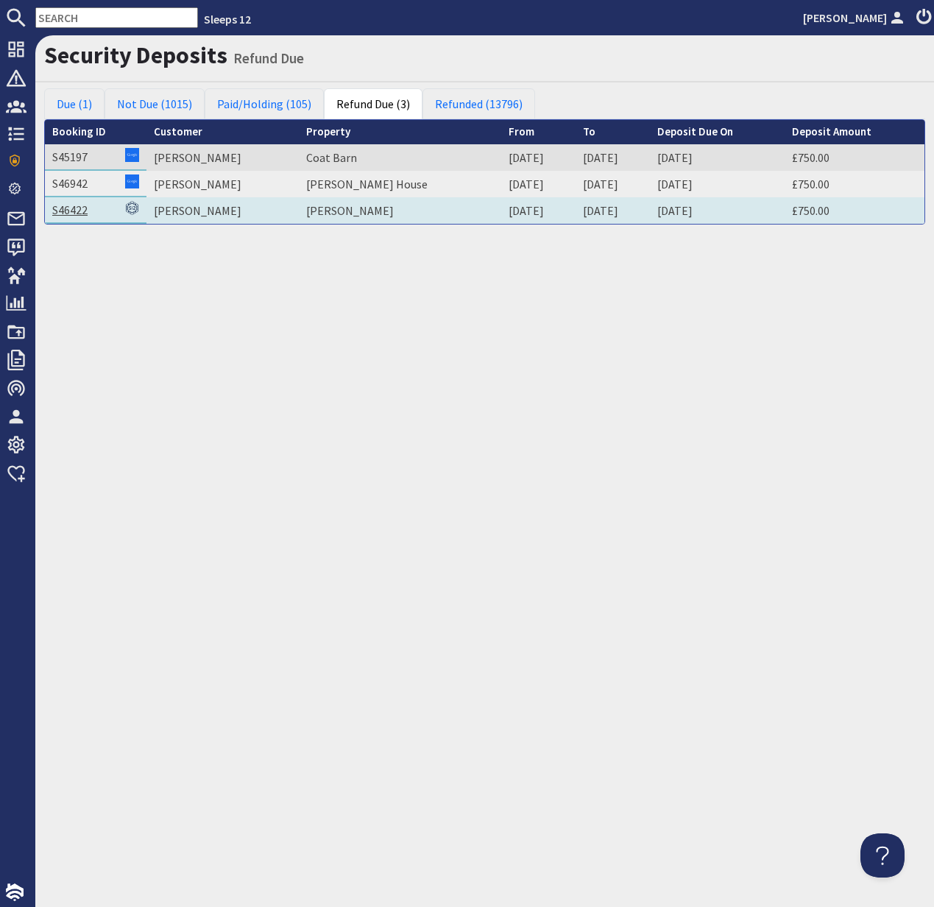
click at [76, 215] on link "S46422" at bounding box center [69, 209] width 35 height 15
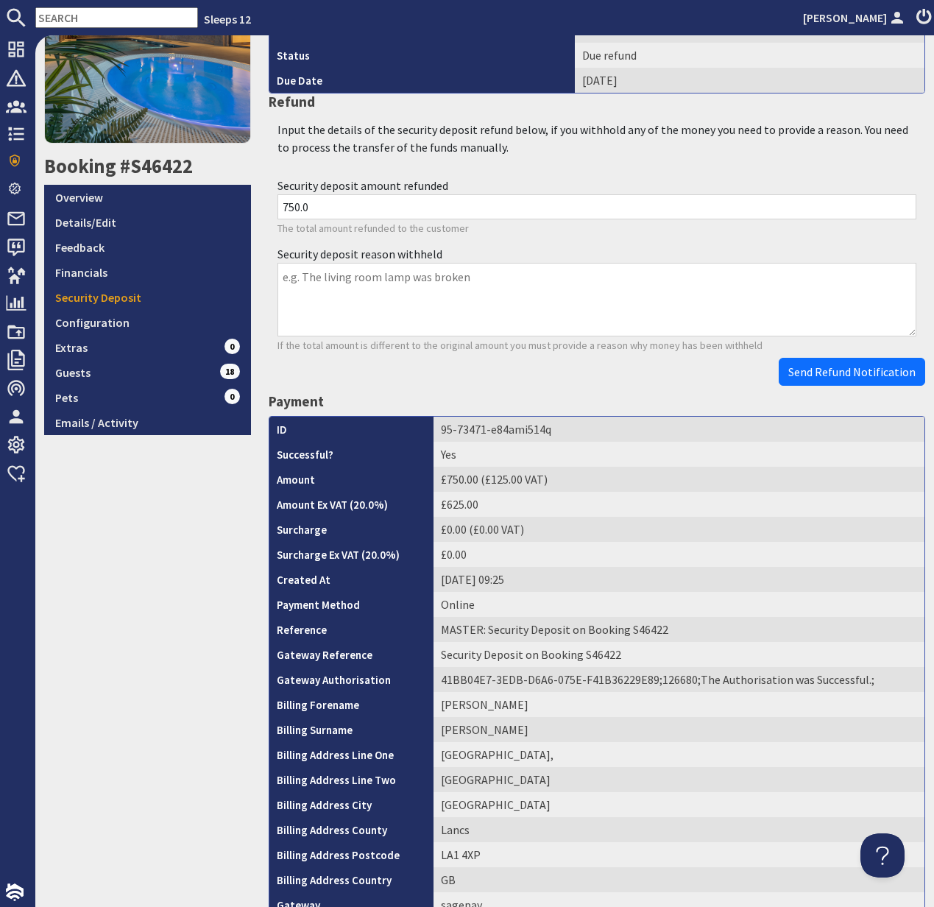
scroll to position [157, 0]
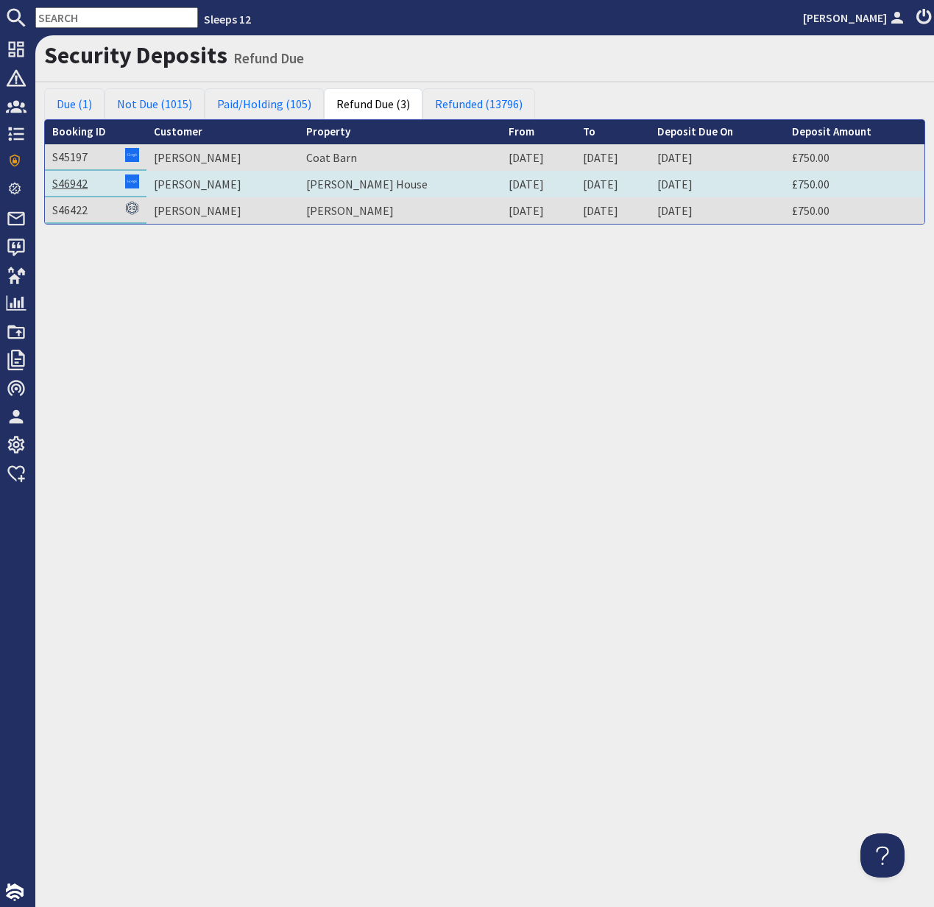
click at [76, 185] on link "S46942" at bounding box center [69, 183] width 35 height 15
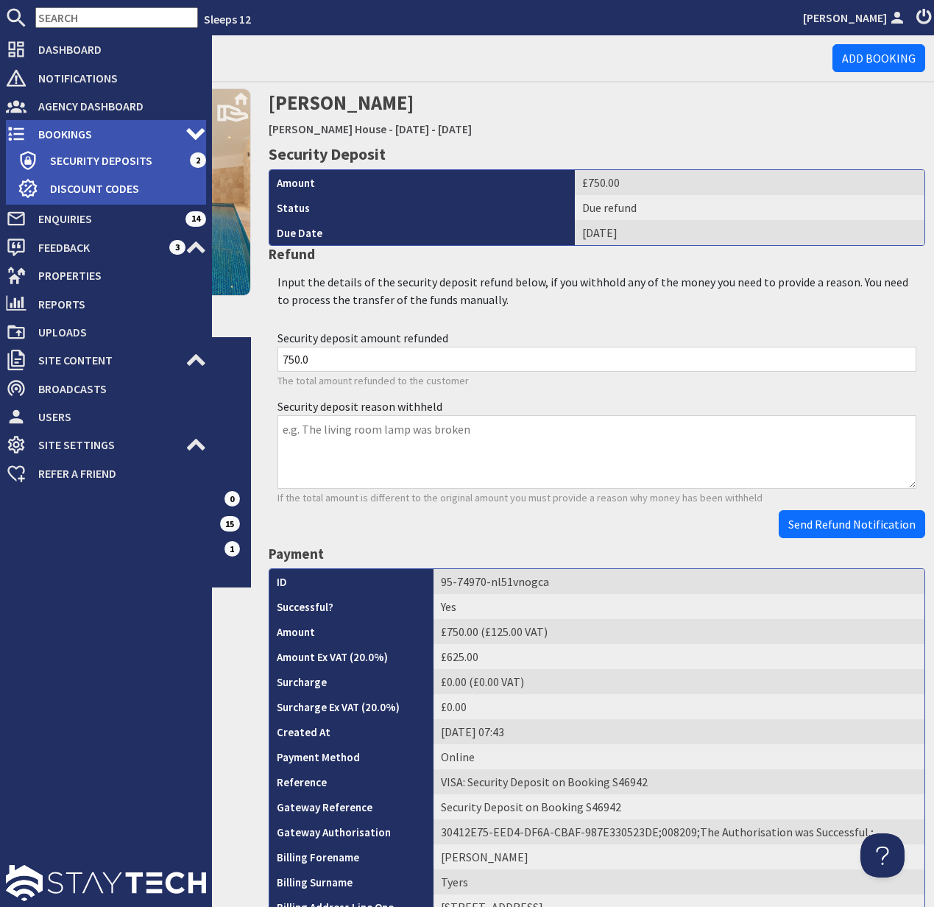
drag, startPoint x: 27, startPoint y: 135, endPoint x: 40, endPoint y: 133, distance: 14.3
click at [27, 135] on span "Bookings" at bounding box center [106, 134] width 159 height 24
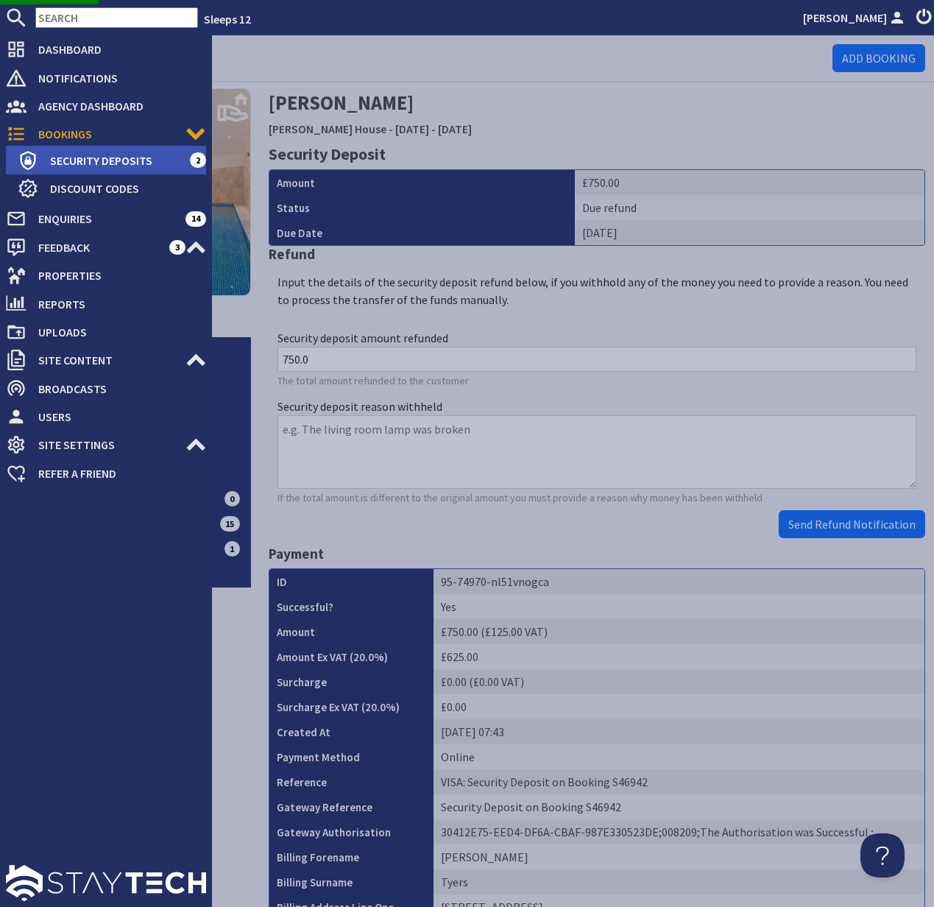
click at [83, 158] on span "Security Deposits" at bounding box center [114, 161] width 152 height 24
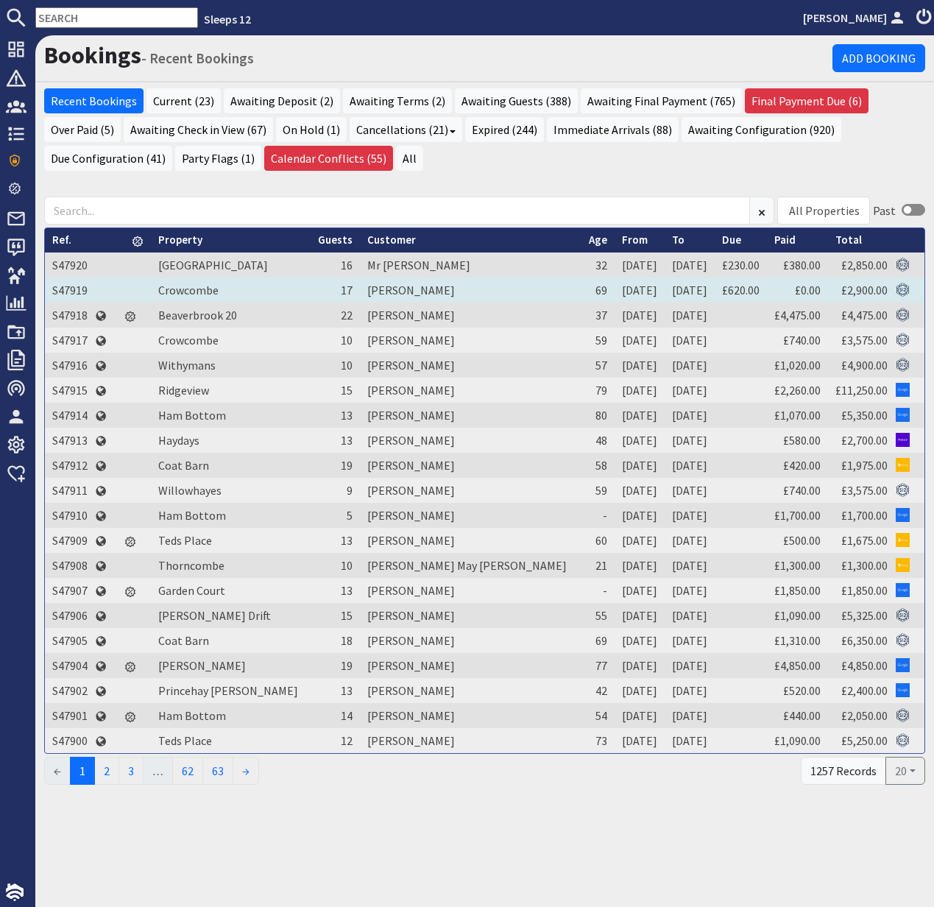
drag, startPoint x: 365, startPoint y: 112, endPoint x: 400, endPoint y: 283, distance: 174.4
click at [370, 102] on link "Awaiting Terms (2)" at bounding box center [397, 100] width 109 height 25
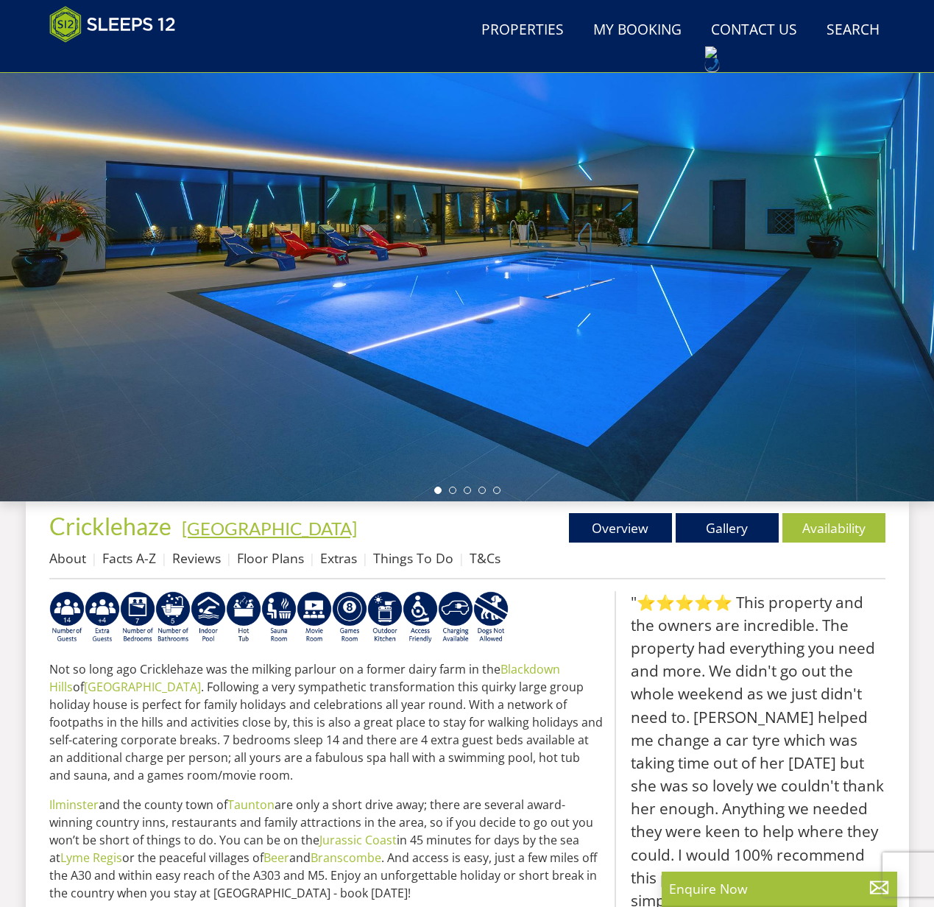
scroll to position [131, 0]
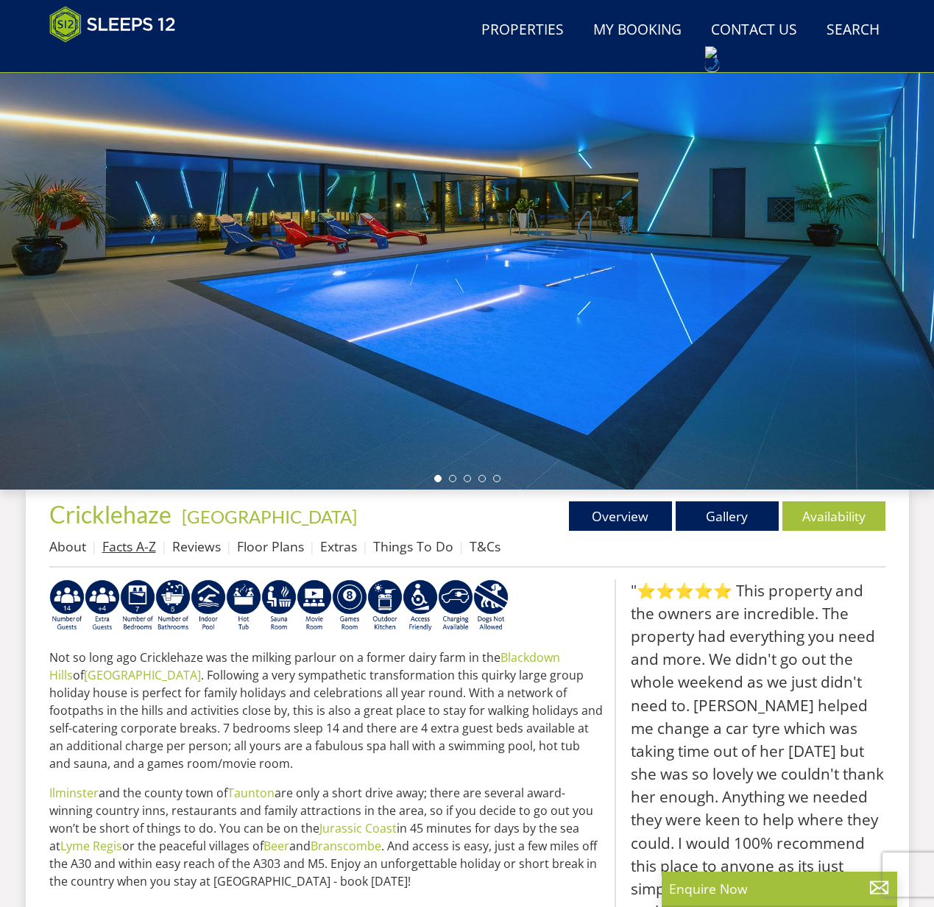
click at [137, 551] on link "Facts A-Z" at bounding box center [129, 546] width 54 height 18
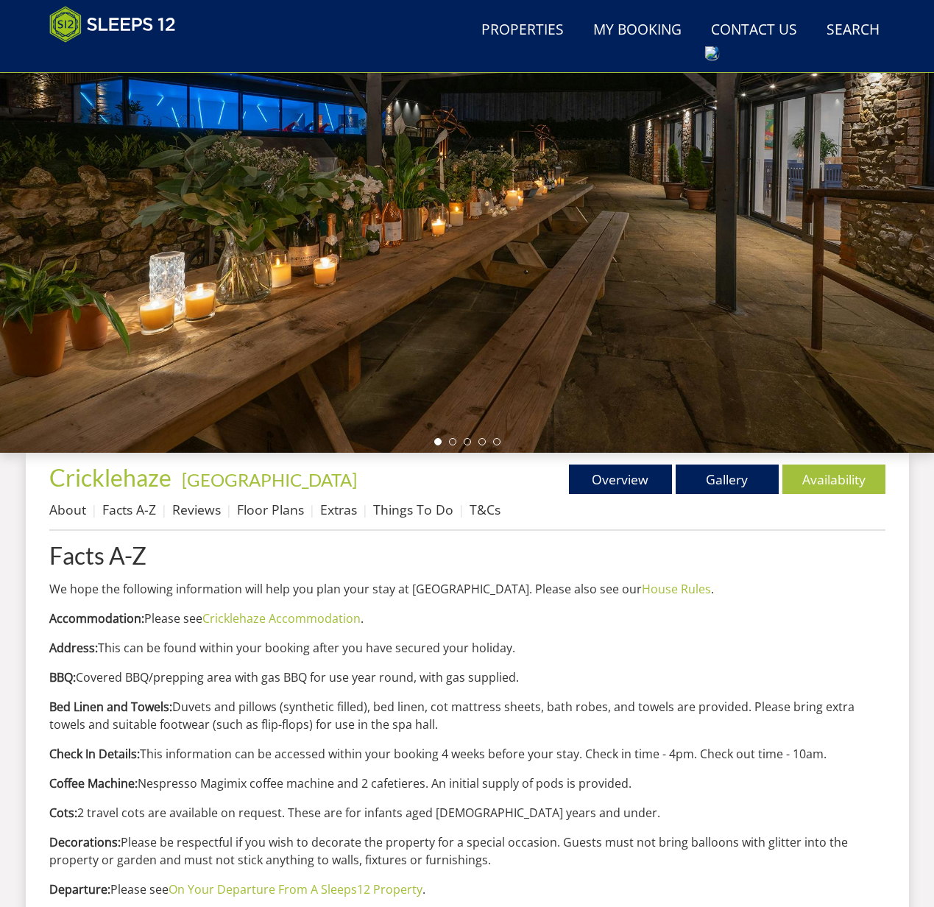
scroll to position [157, 0]
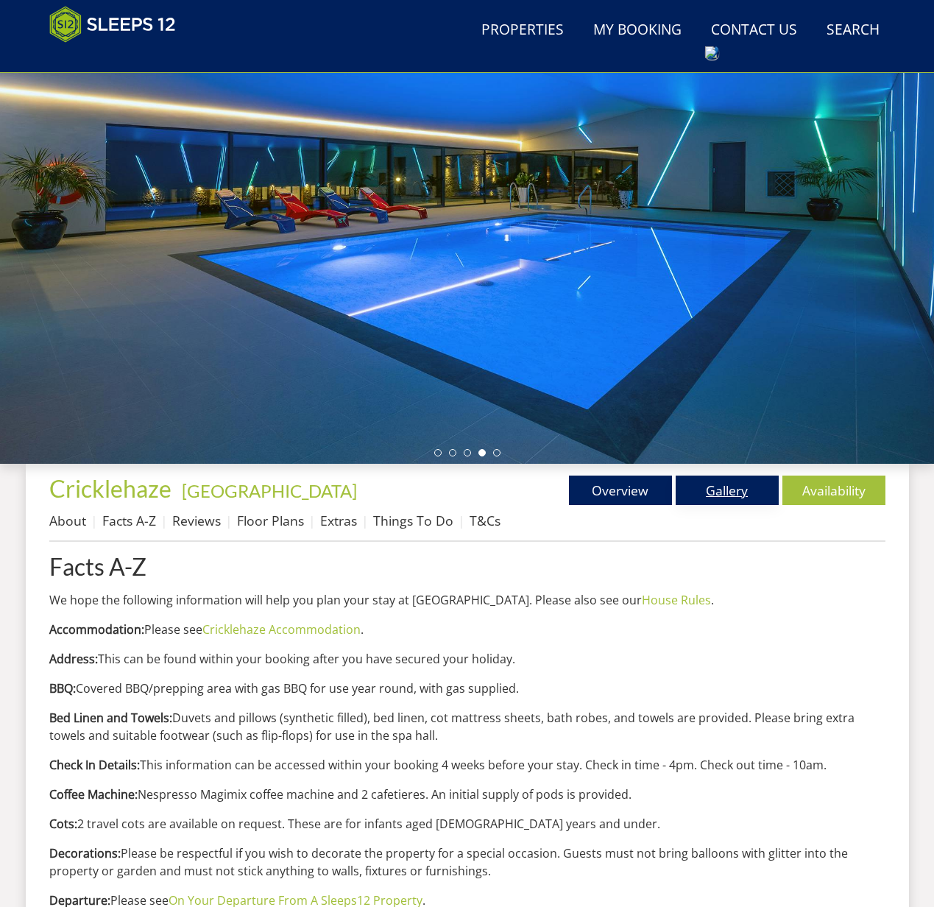
click at [721, 489] on link "Gallery" at bounding box center [727, 490] width 103 height 29
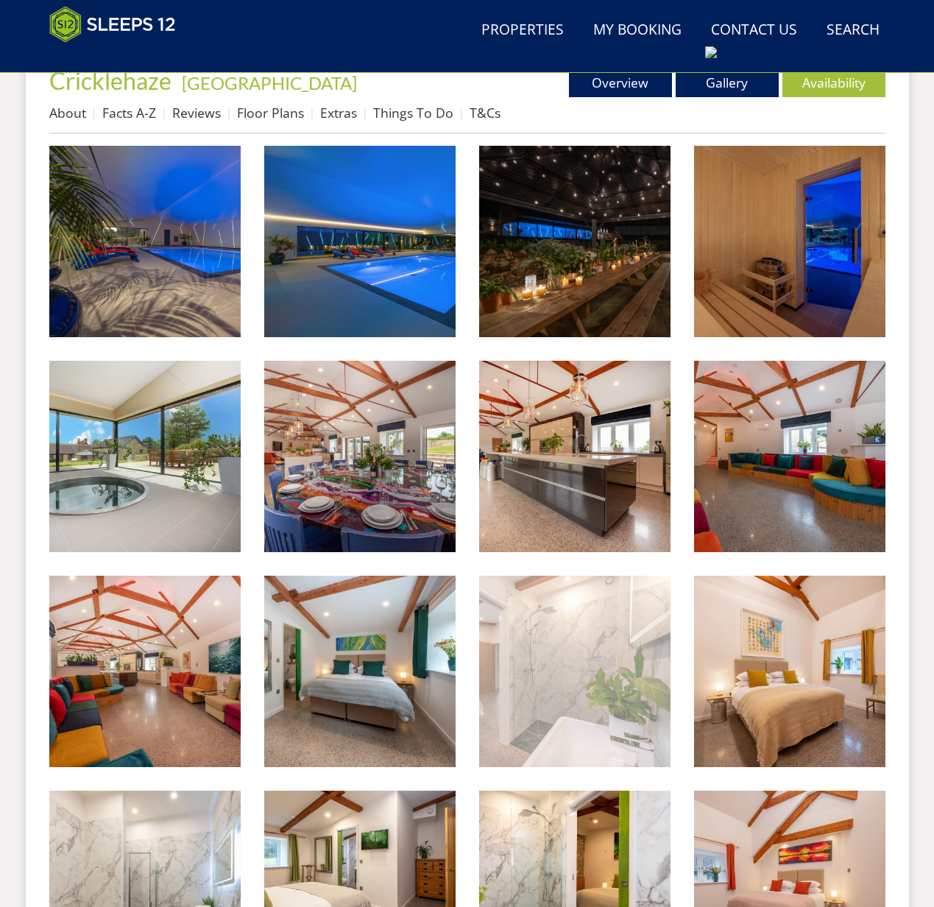
scroll to position [685, 0]
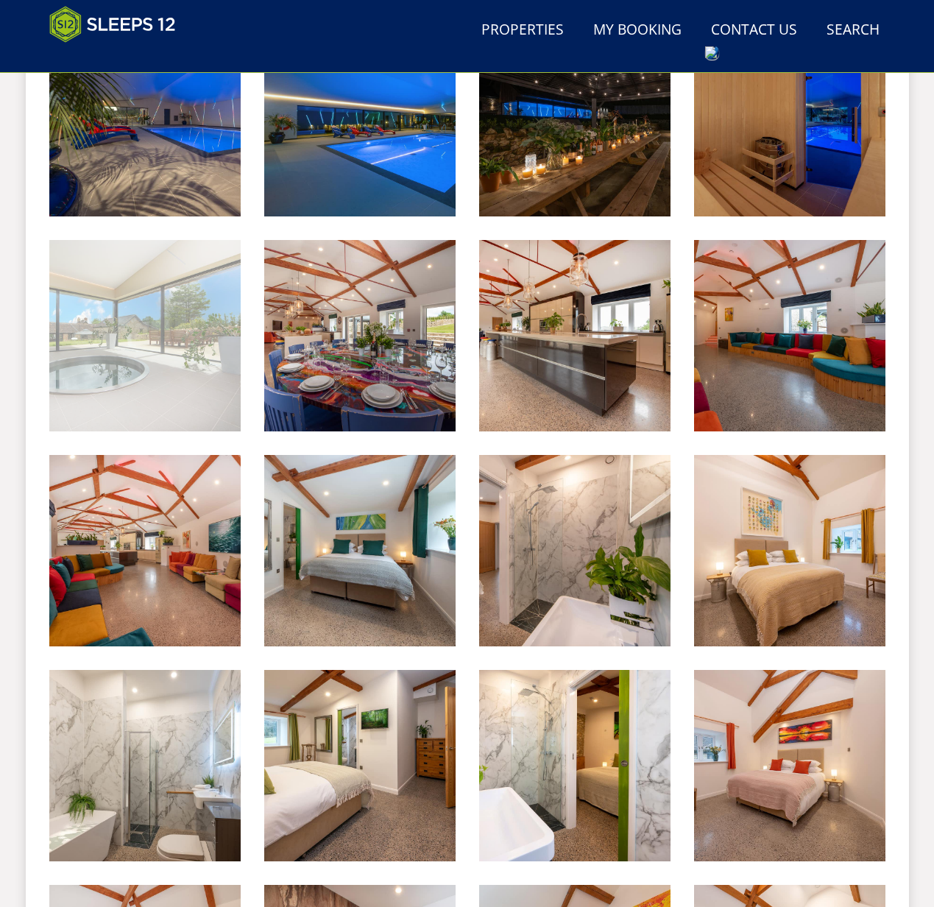
click at [158, 376] on img at bounding box center [144, 335] width 191 height 191
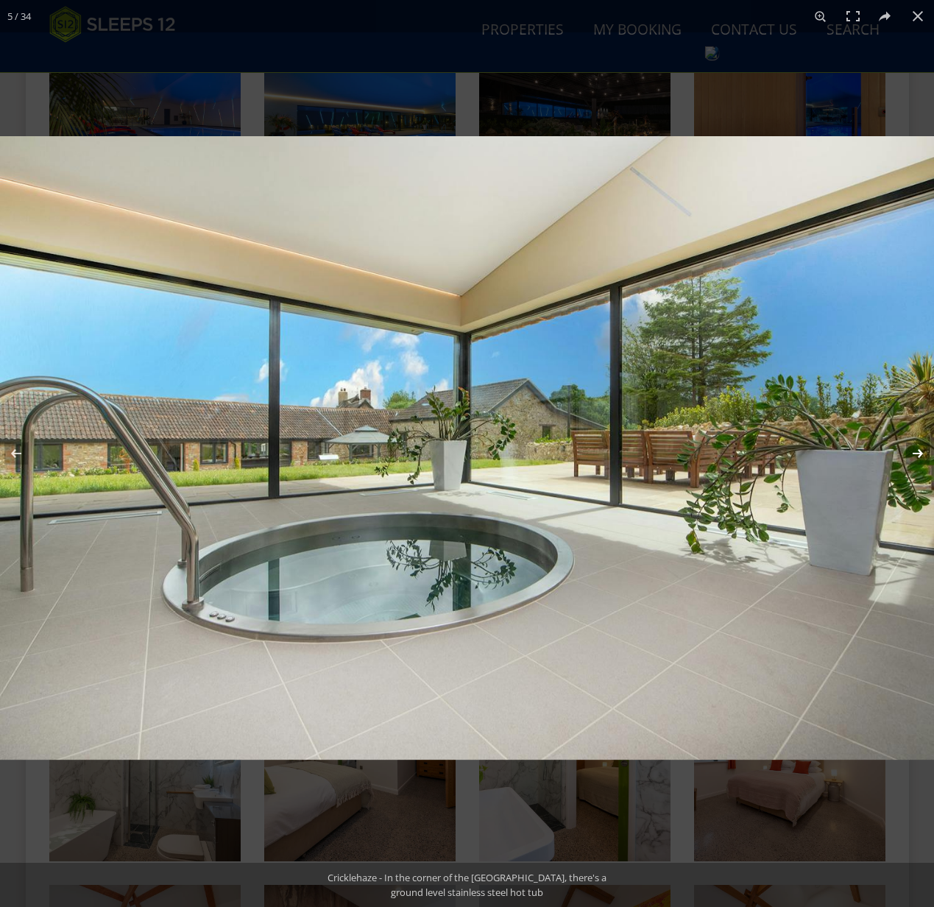
click at [922, 456] on button at bounding box center [909, 454] width 52 height 74
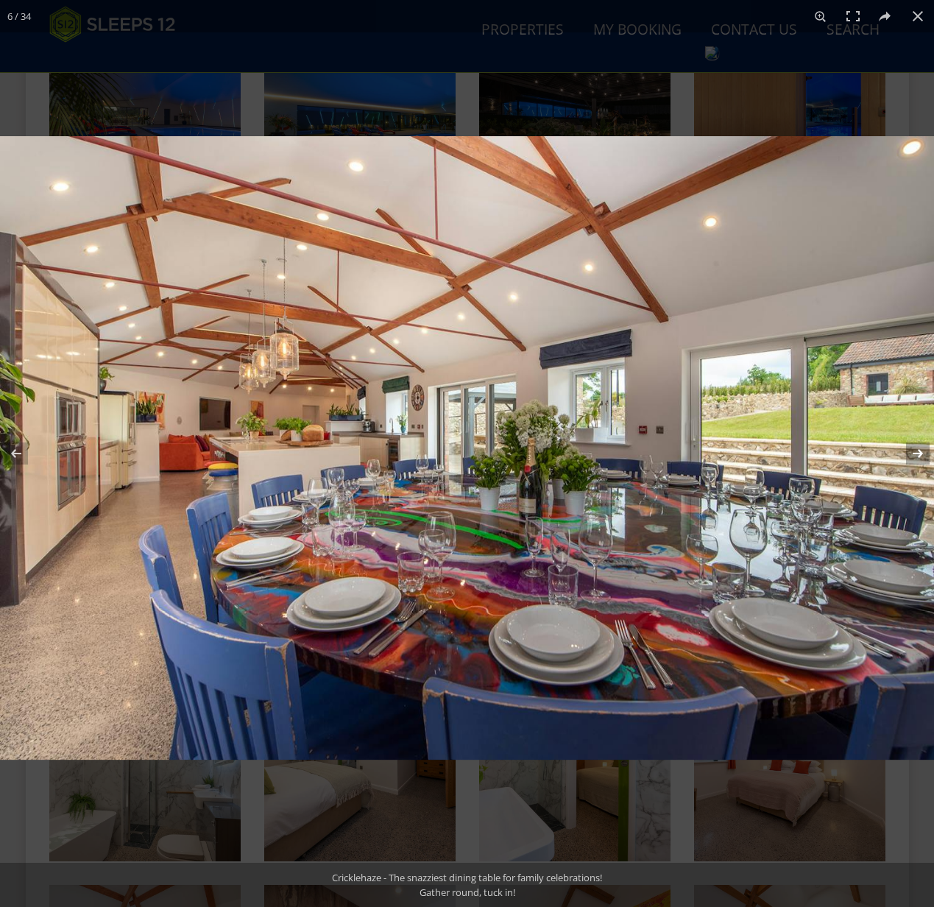
click at [922, 456] on button at bounding box center [909, 454] width 52 height 74
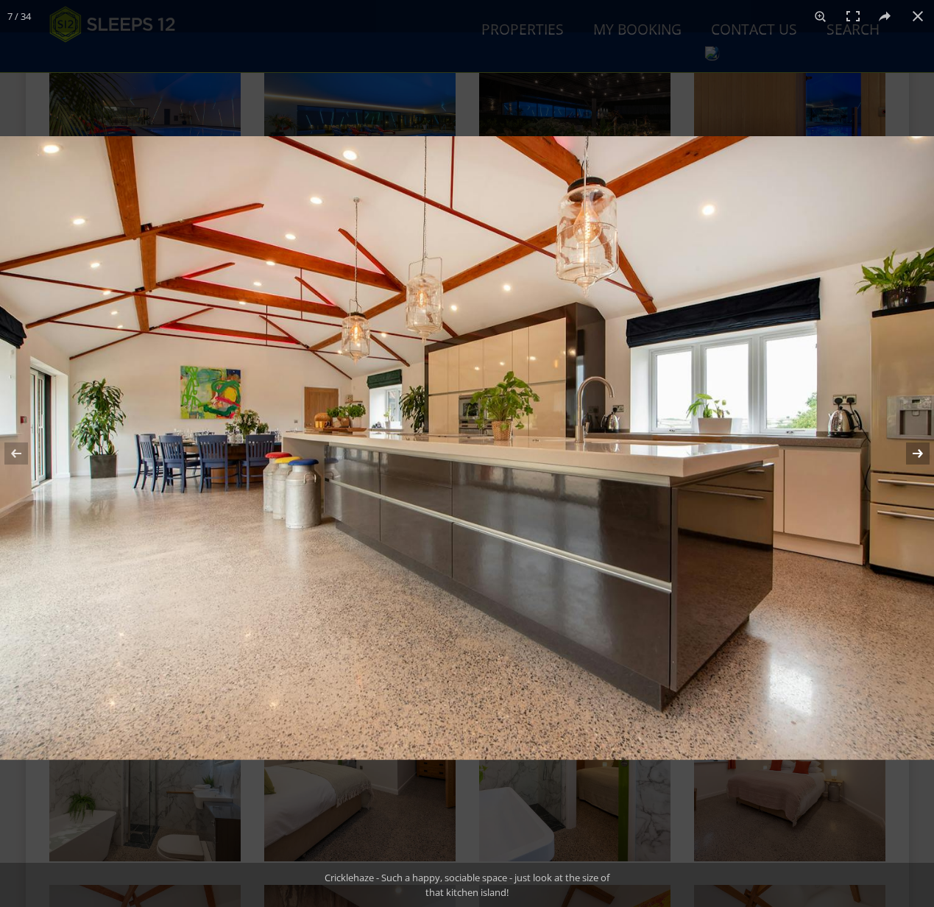
click at [922, 456] on button at bounding box center [909, 454] width 52 height 74
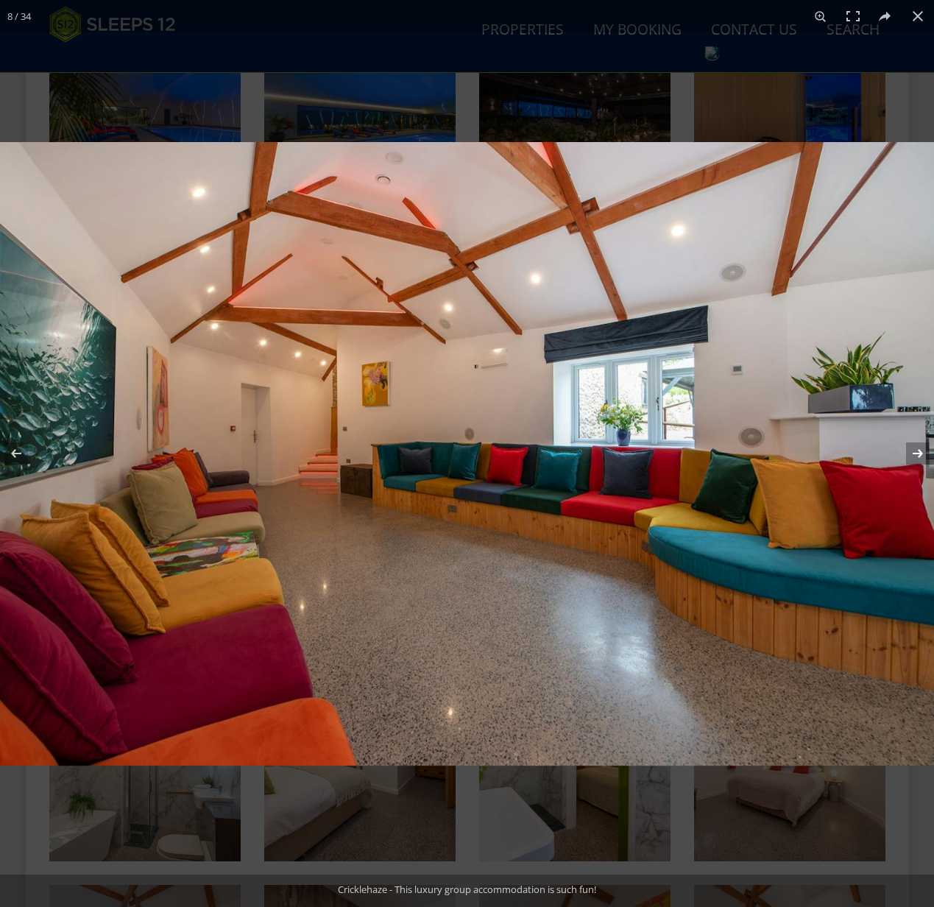
scroll to position [689, 0]
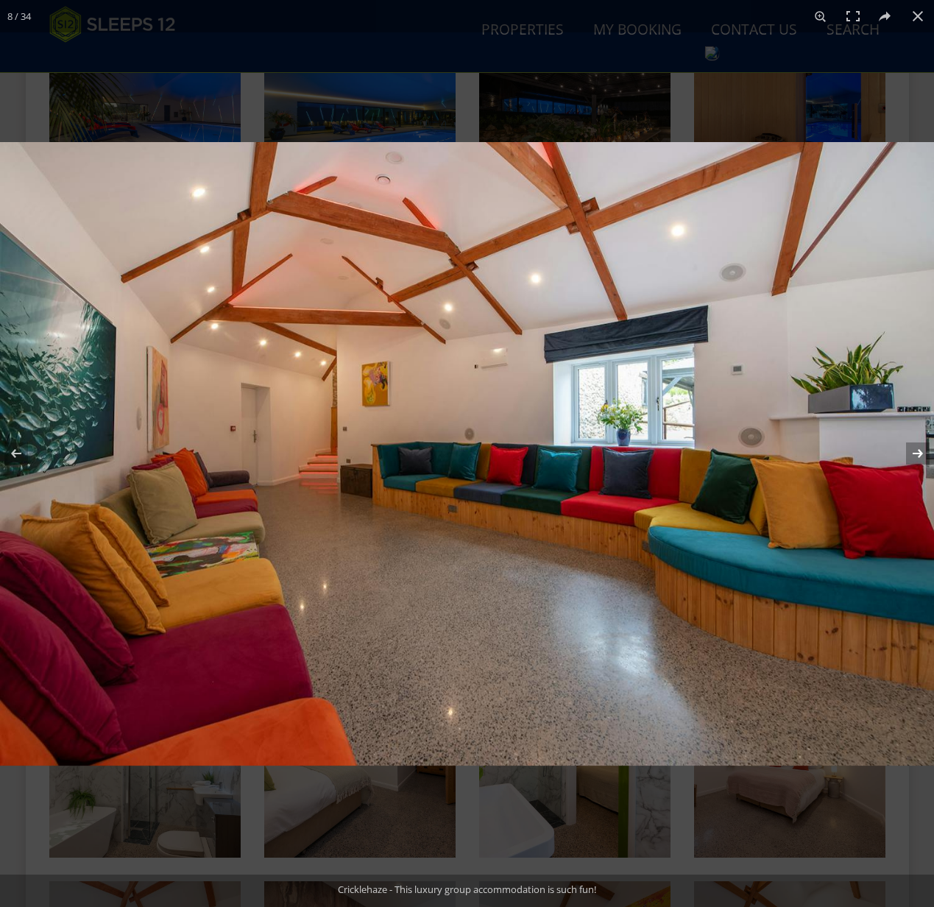
click at [914, 452] on button at bounding box center [909, 454] width 52 height 74
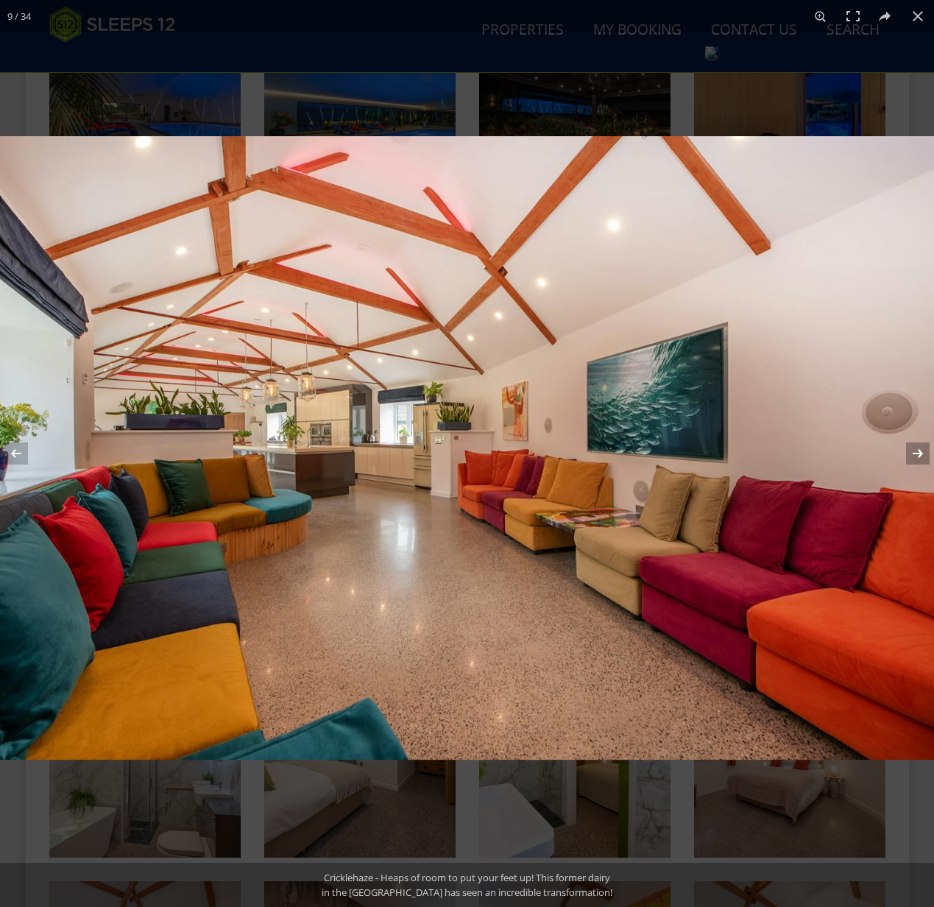
click at [916, 455] on button at bounding box center [909, 454] width 52 height 74
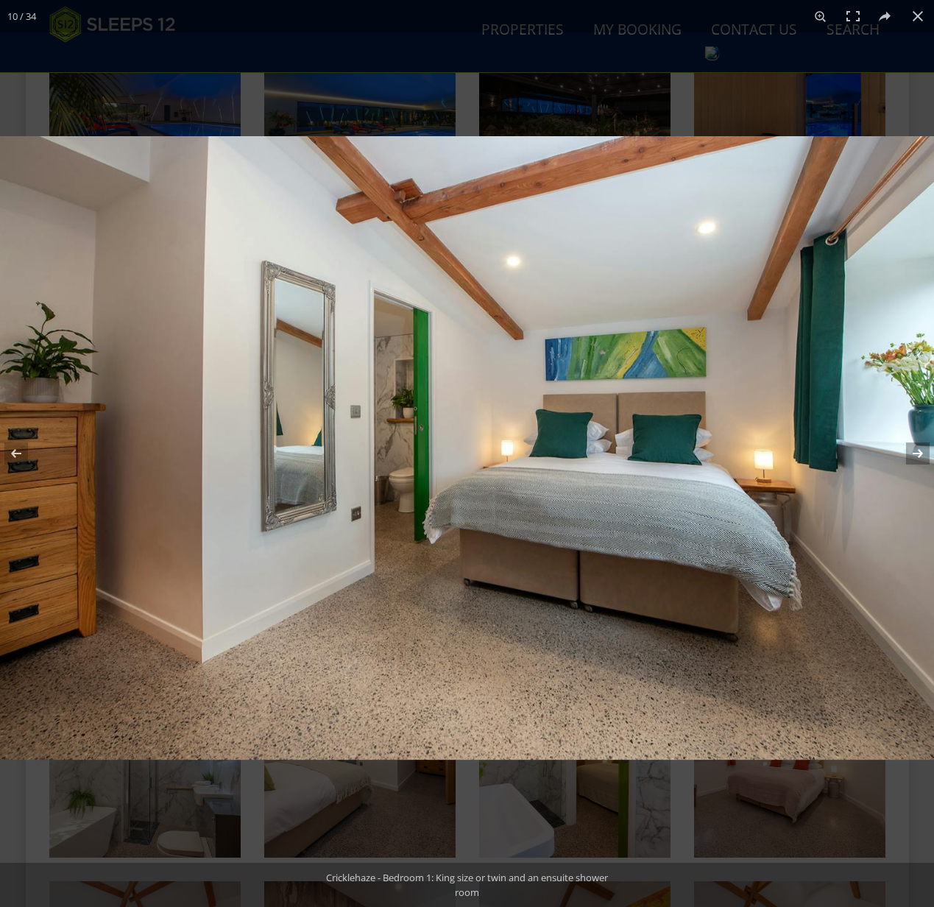
click at [915, 456] on button at bounding box center [909, 454] width 52 height 74
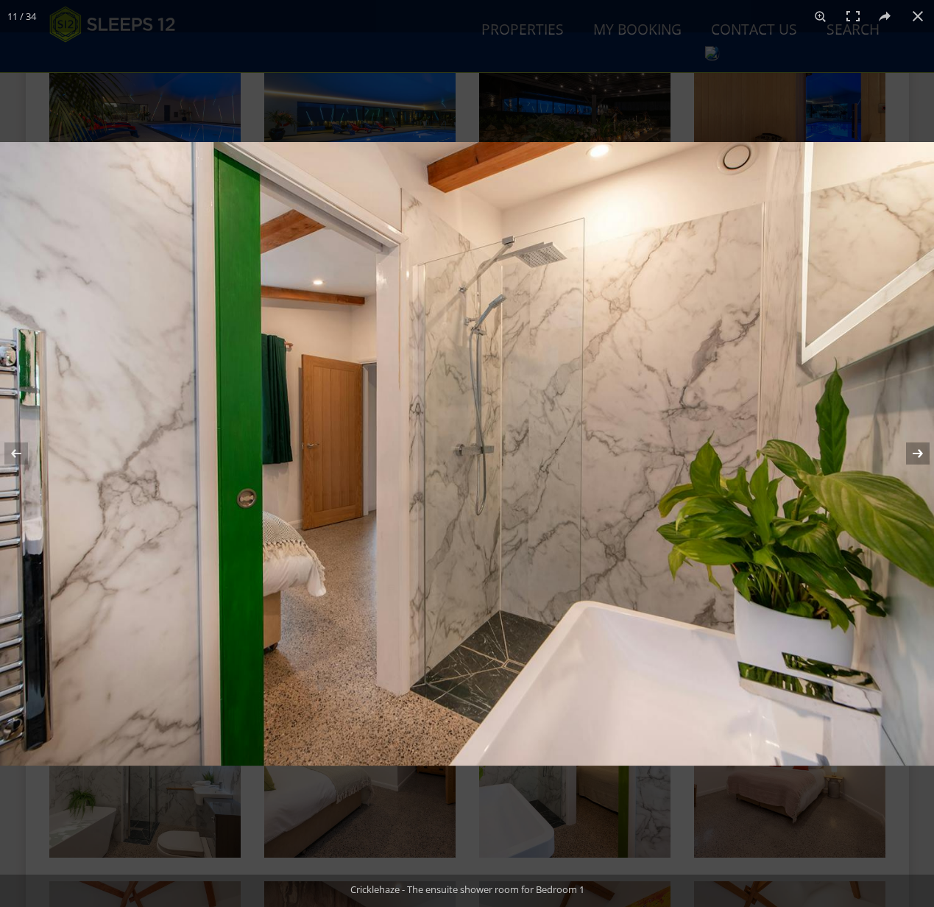
click at [915, 456] on button at bounding box center [909, 454] width 52 height 74
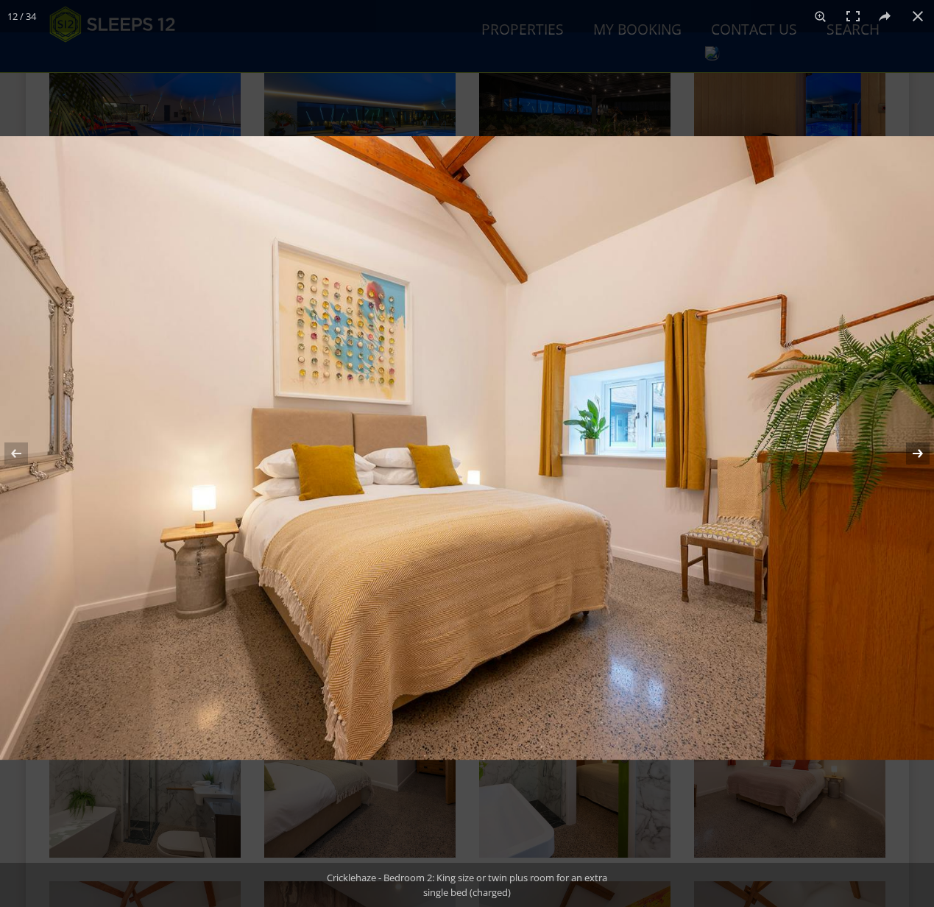
click at [915, 456] on button at bounding box center [909, 454] width 52 height 74
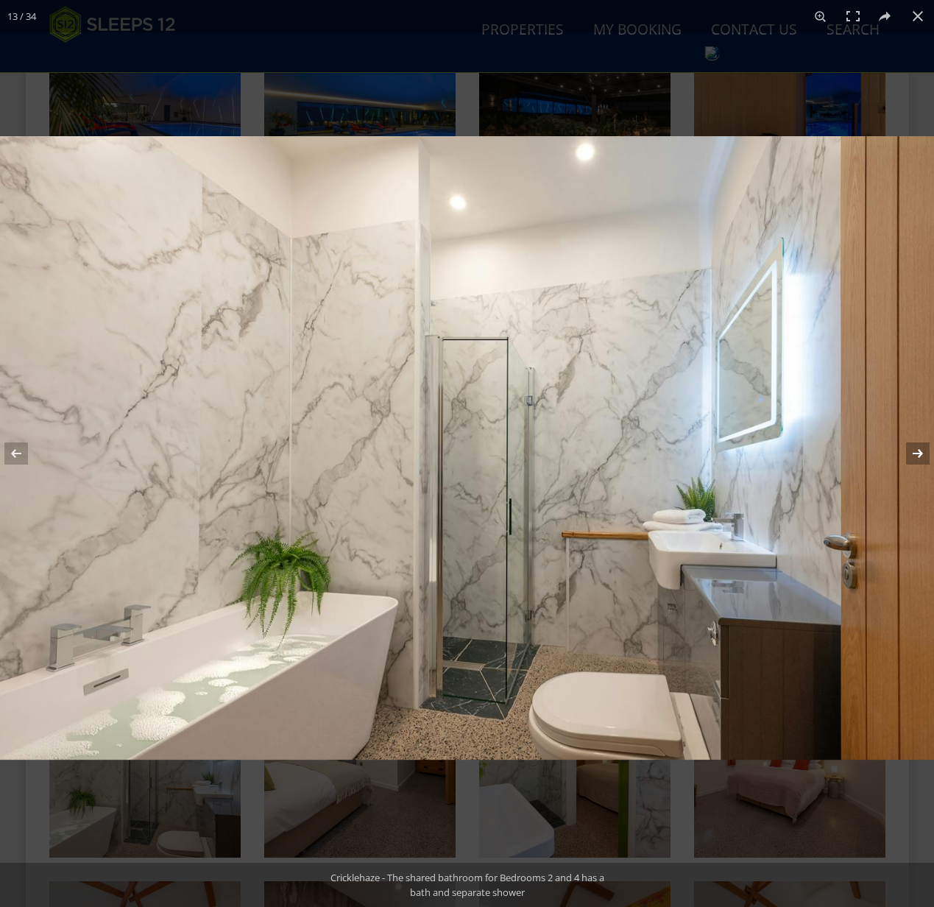
click at [915, 456] on button at bounding box center [909, 454] width 52 height 74
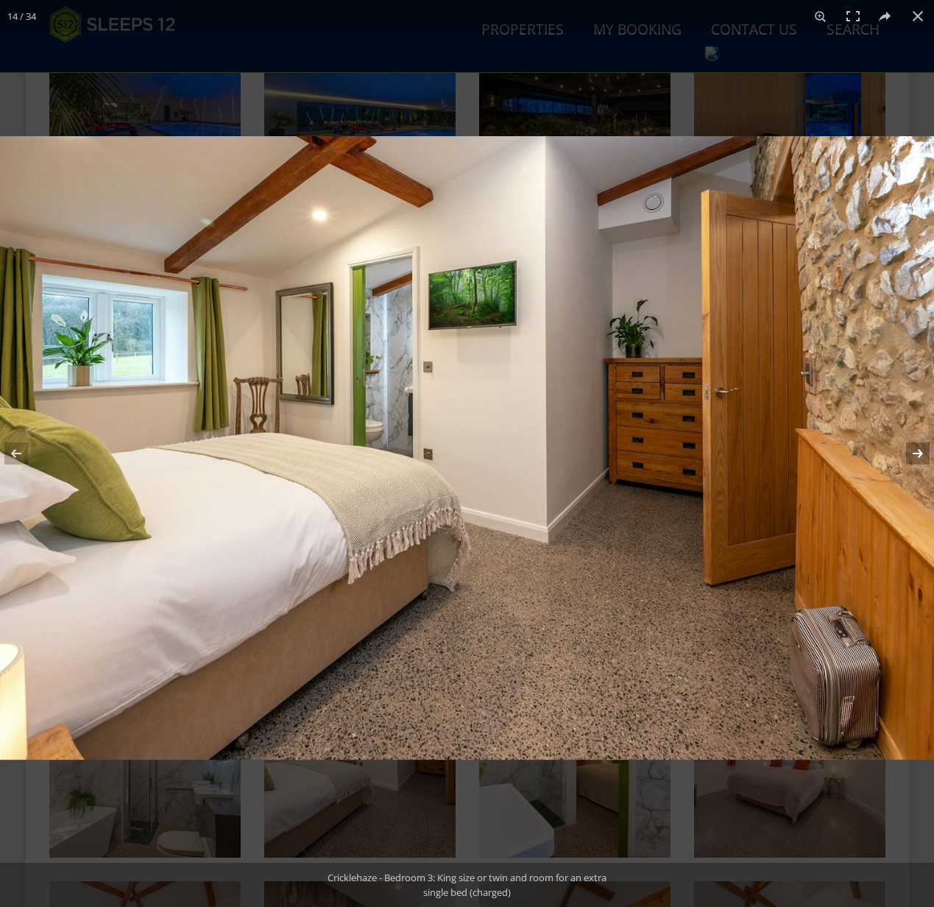
click at [915, 456] on button at bounding box center [909, 454] width 52 height 74
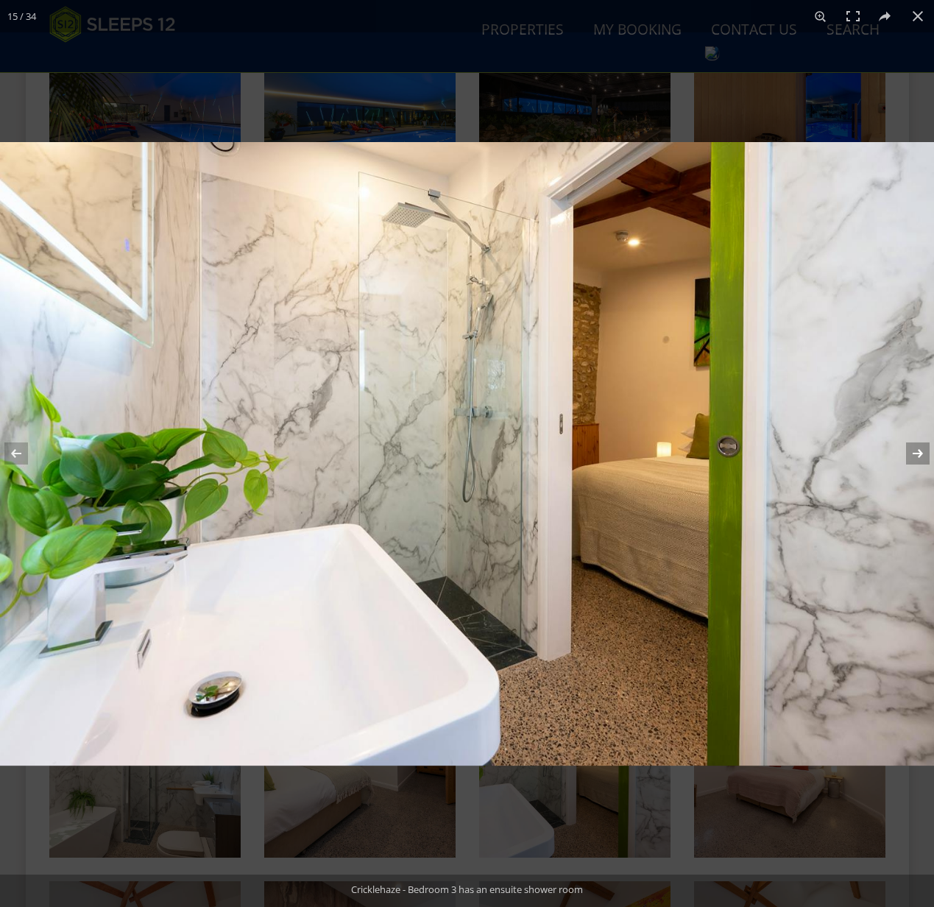
click at [915, 456] on button at bounding box center [909, 454] width 52 height 74
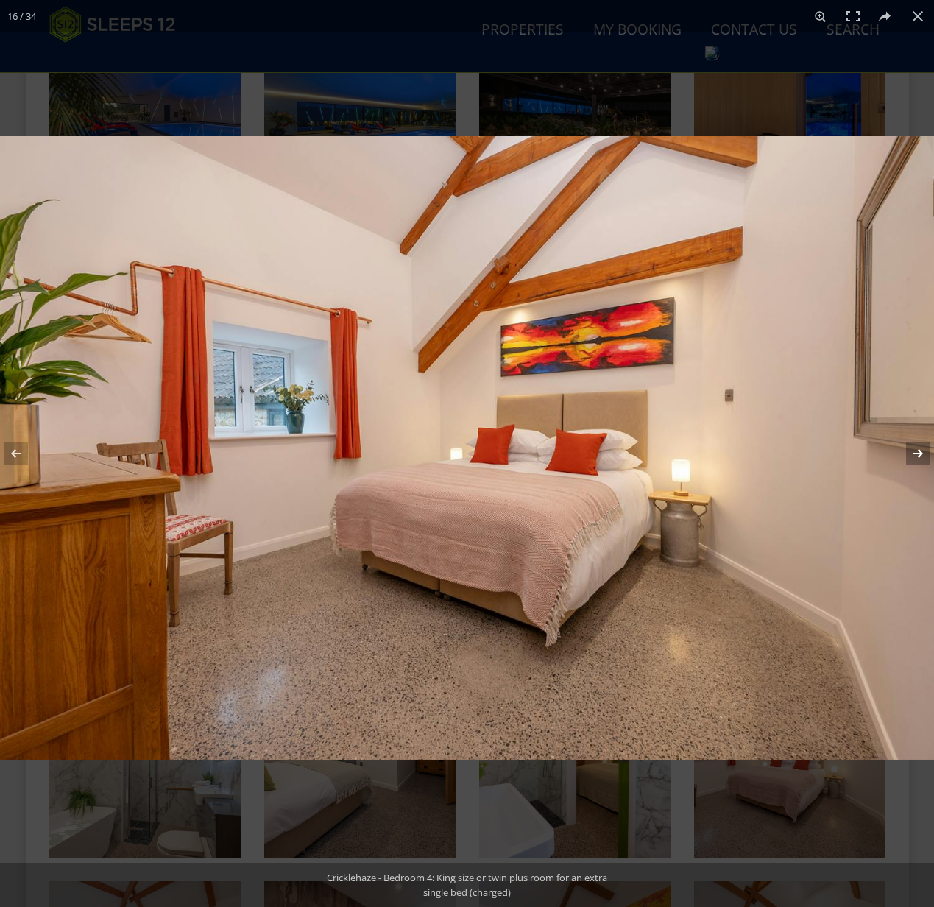
click at [915, 456] on button at bounding box center [909, 454] width 52 height 74
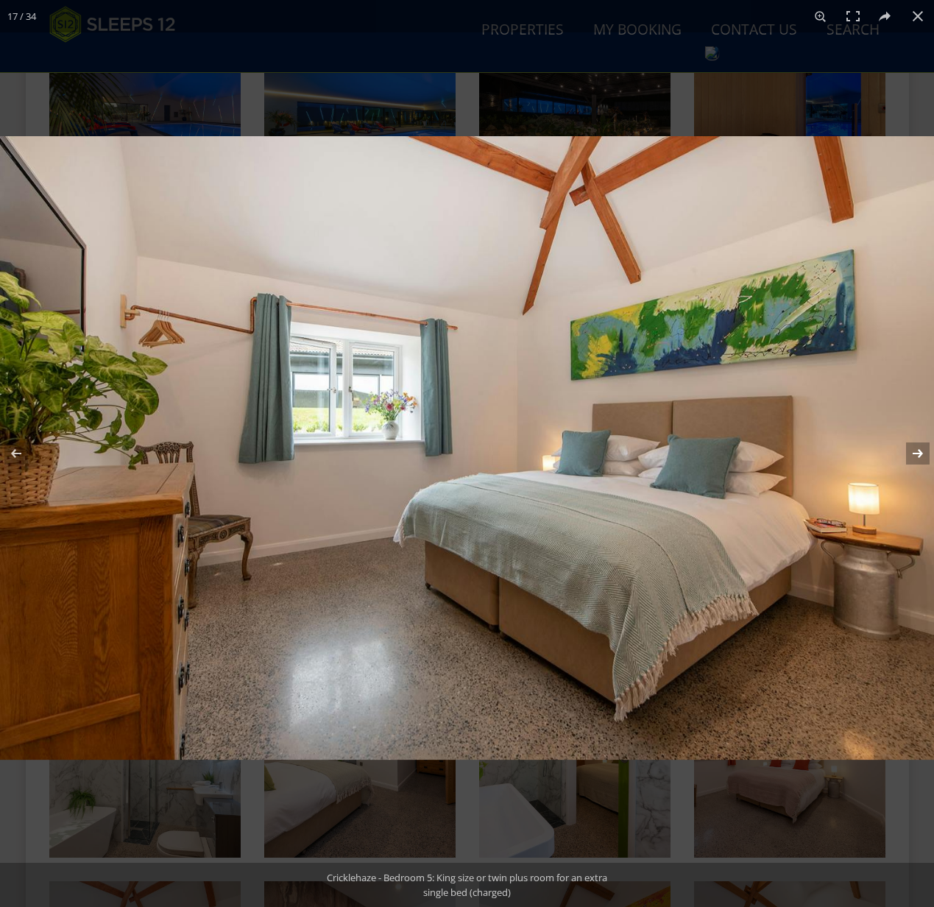
click at [915, 456] on button at bounding box center [909, 454] width 52 height 74
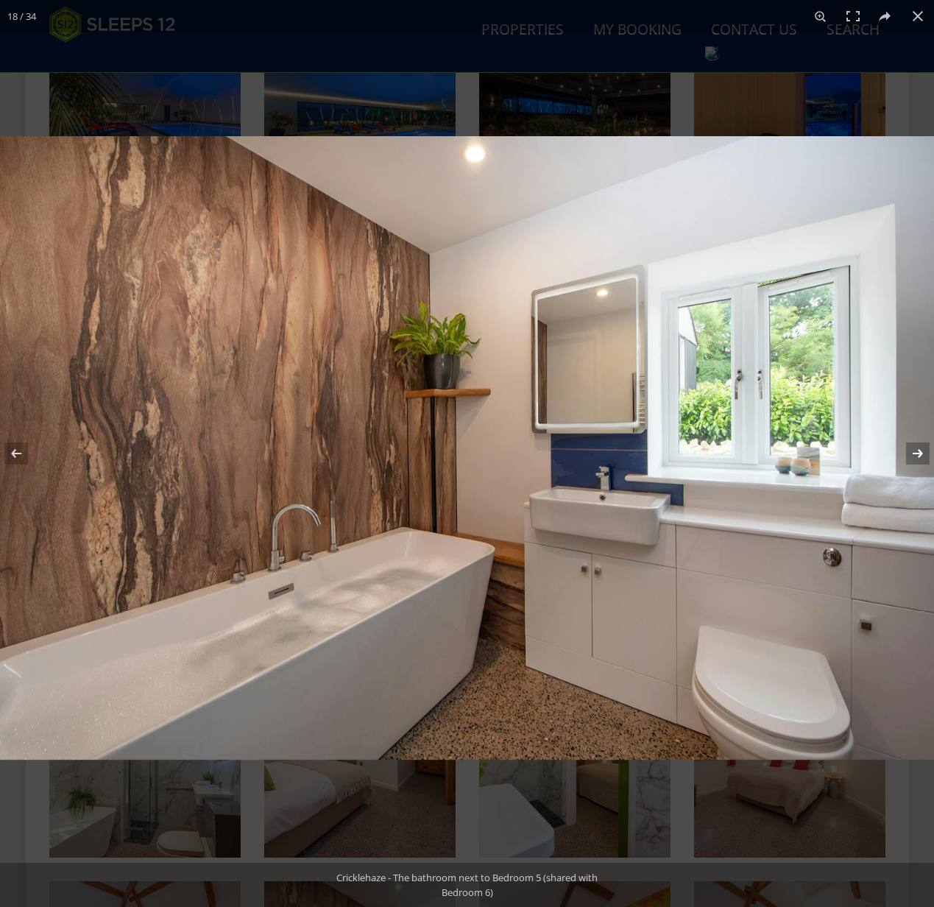
click at [915, 456] on button at bounding box center [909, 454] width 52 height 74
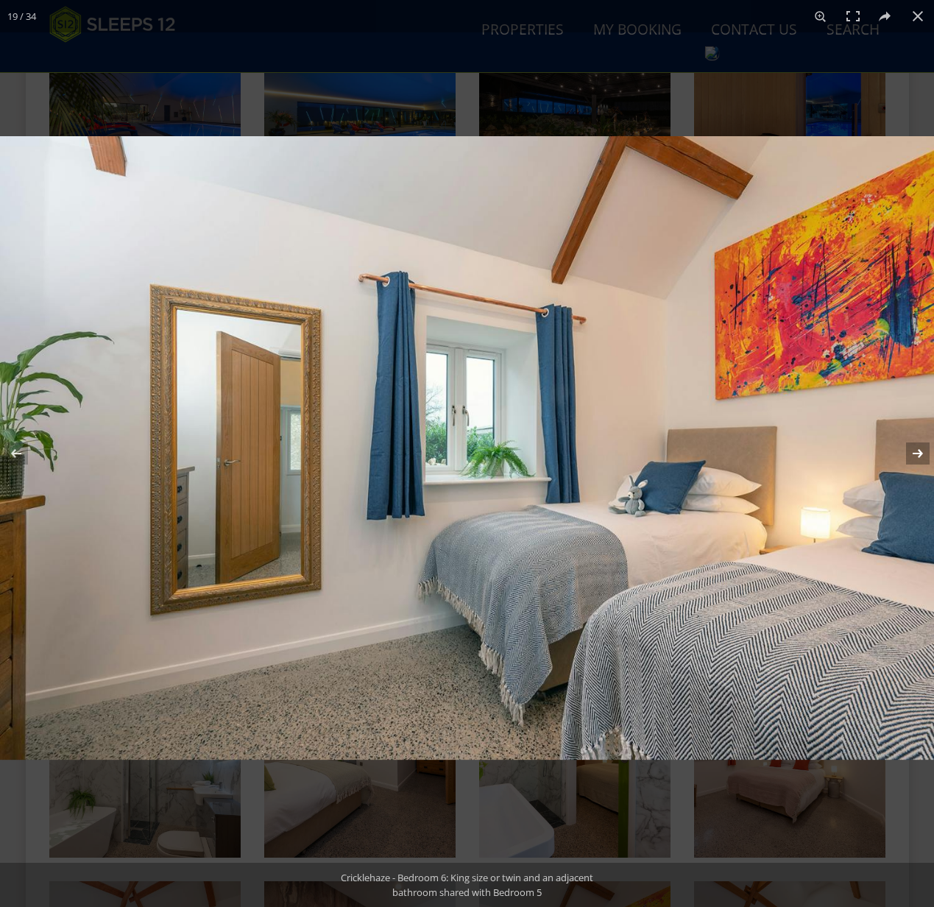
click at [915, 456] on button at bounding box center [909, 454] width 52 height 74
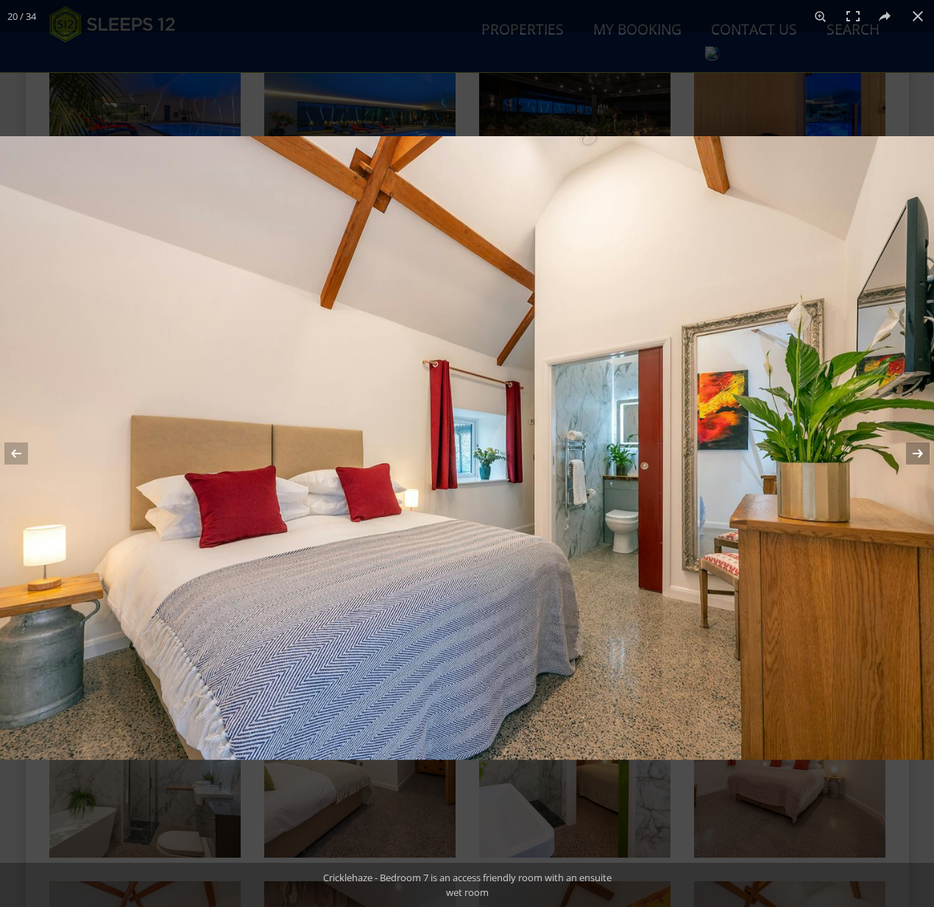
click at [915, 456] on button at bounding box center [909, 454] width 52 height 74
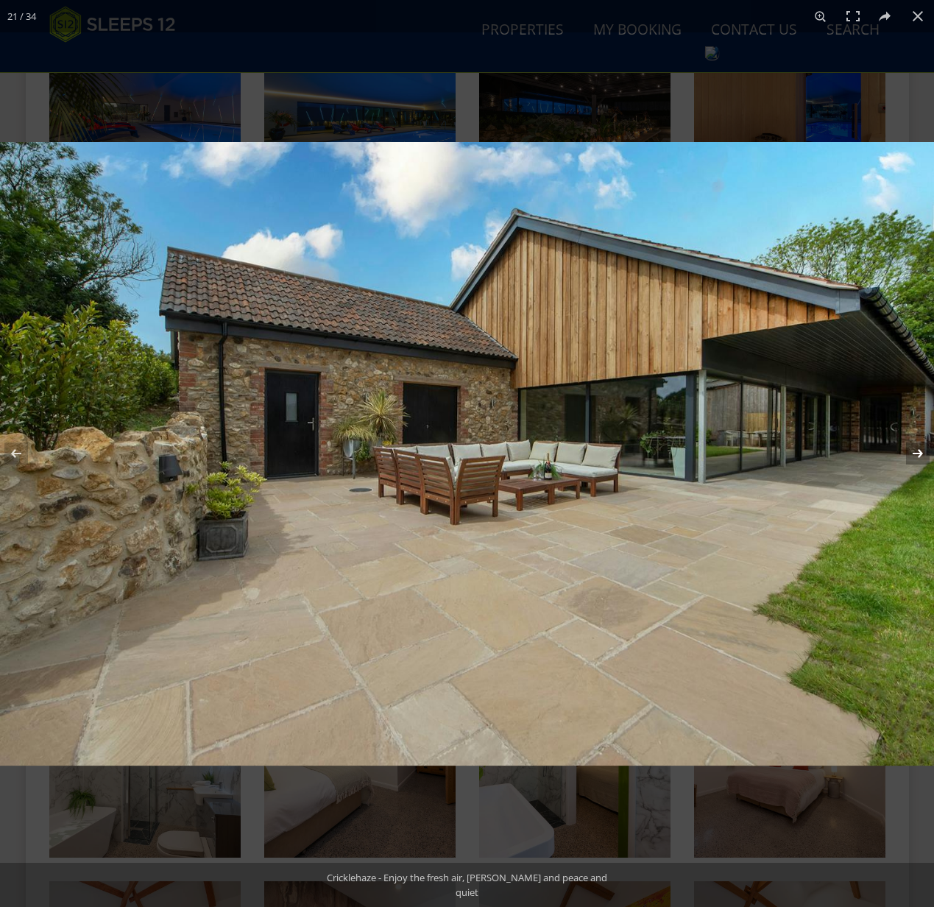
click at [916, 453] on button at bounding box center [909, 454] width 52 height 74
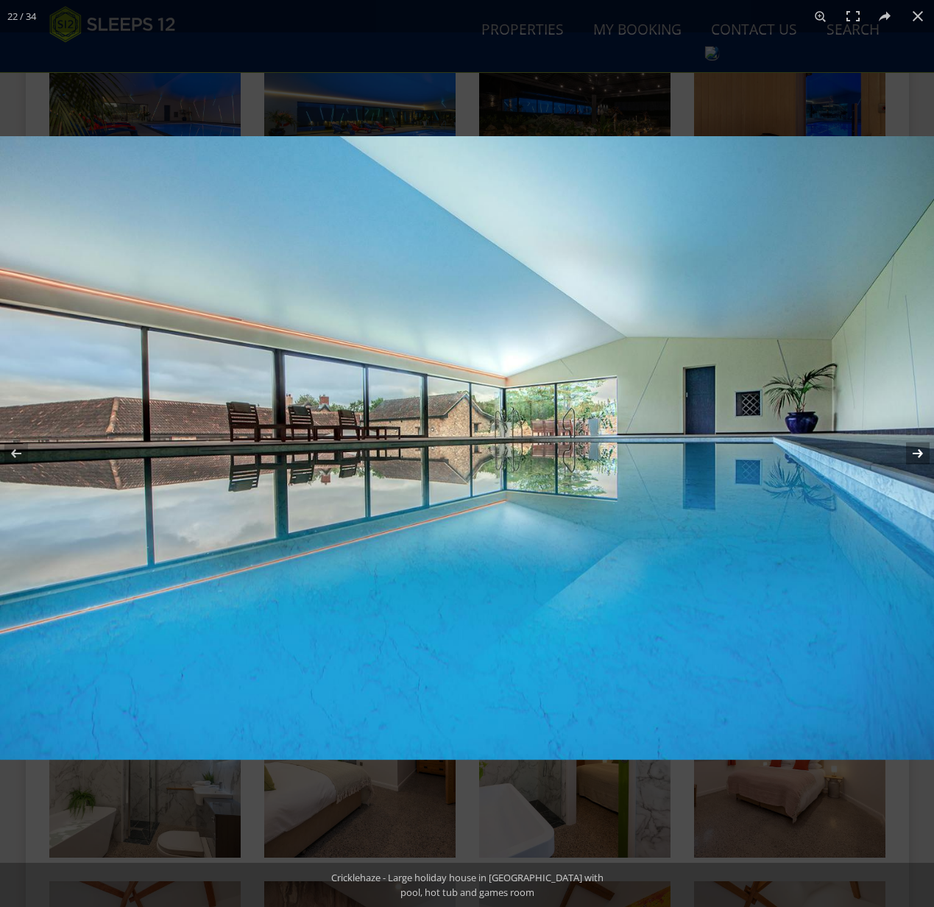
click at [916, 453] on button at bounding box center [909, 454] width 52 height 74
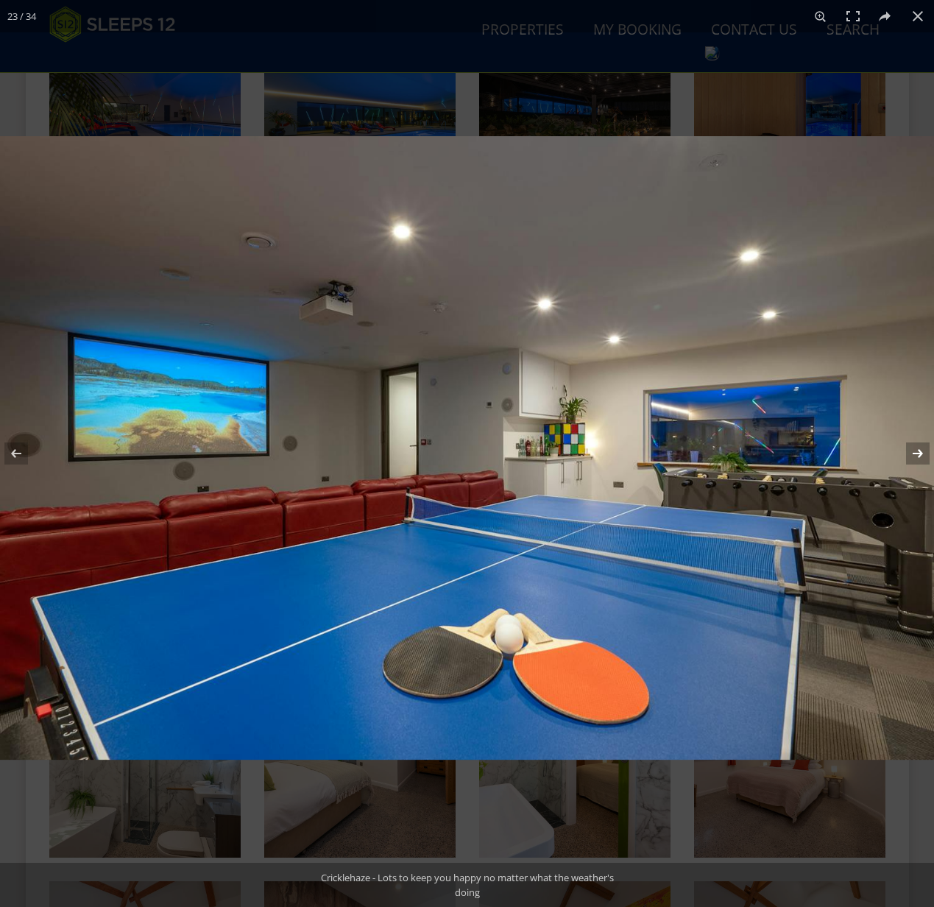
click at [916, 453] on button at bounding box center [909, 454] width 52 height 74
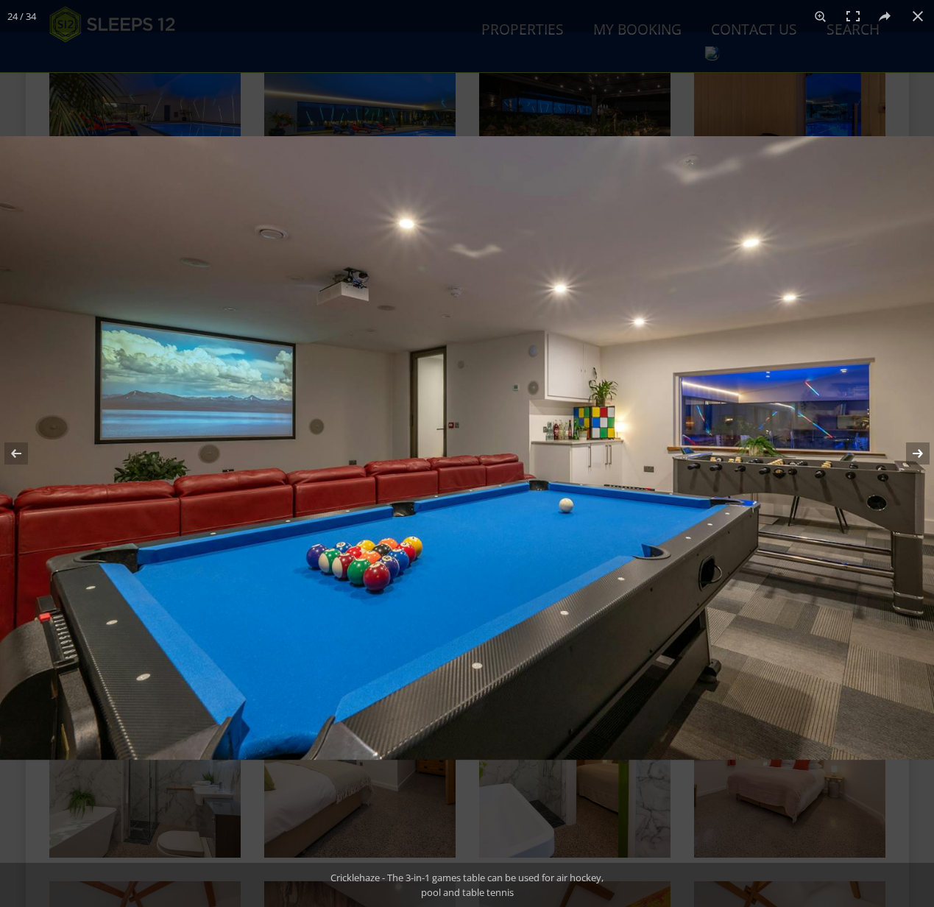
click at [916, 452] on button at bounding box center [909, 454] width 52 height 74
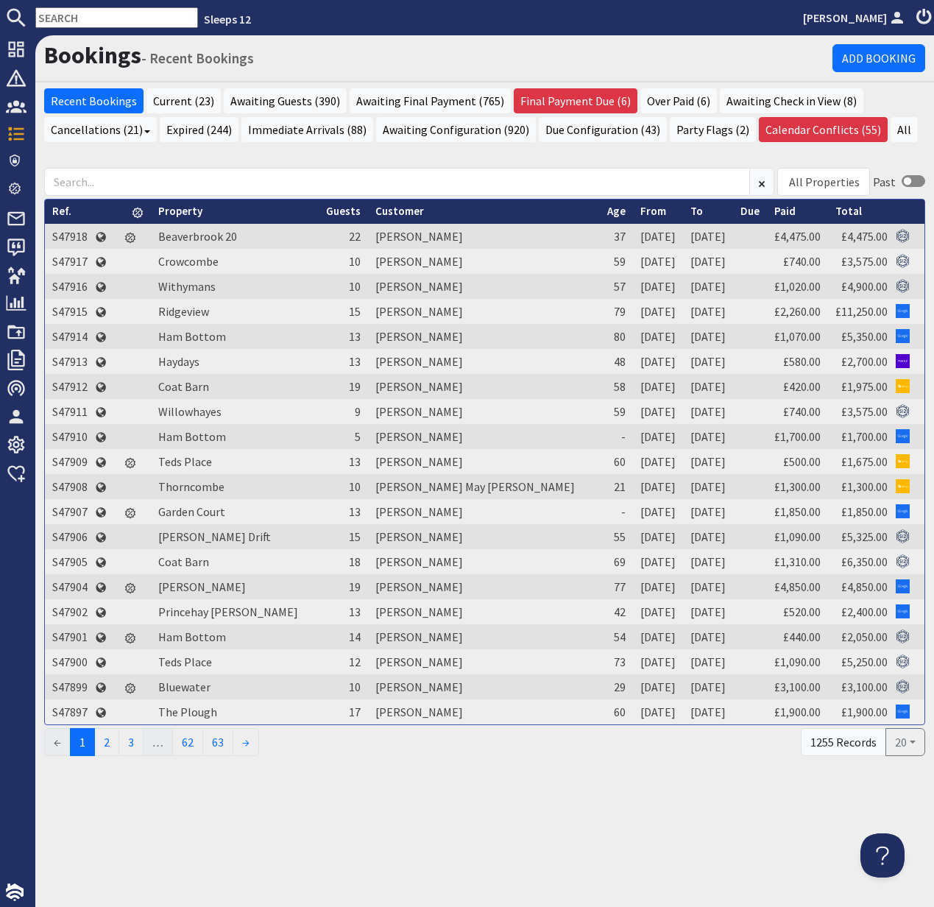
click at [79, 17] on input "text" at bounding box center [116, 17] width 163 height 21
click at [80, 14] on input "text" at bounding box center [116, 17] width 163 height 21
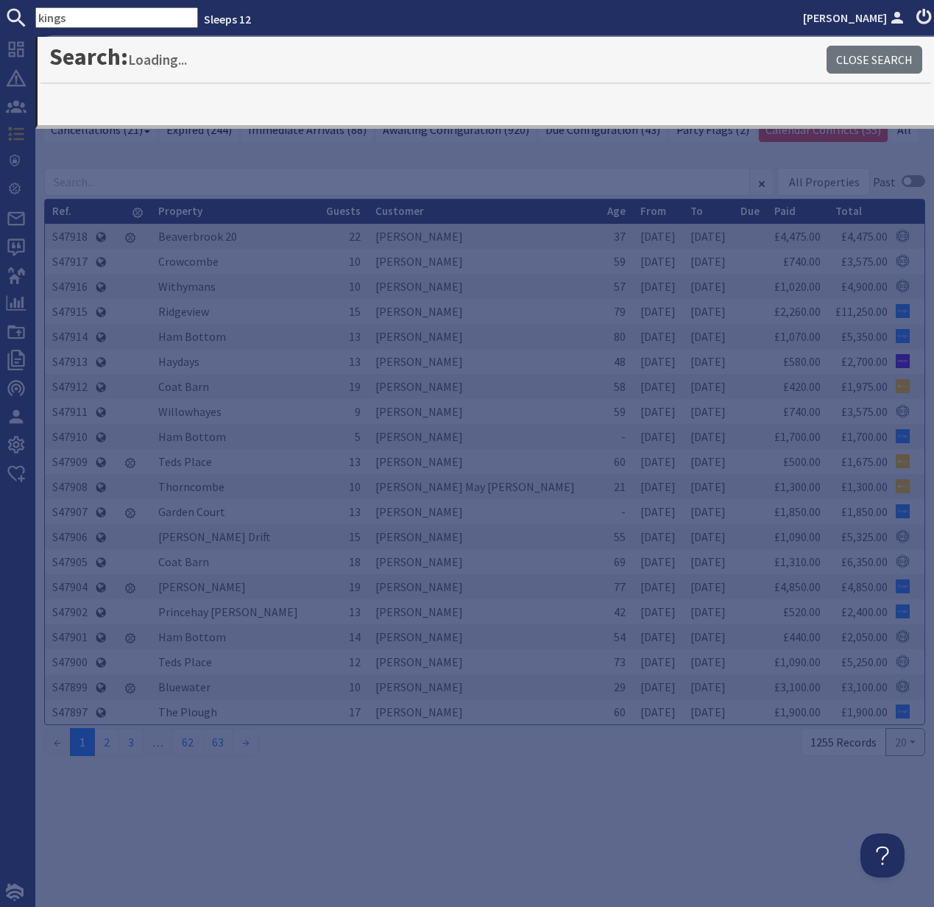
type input "kings"
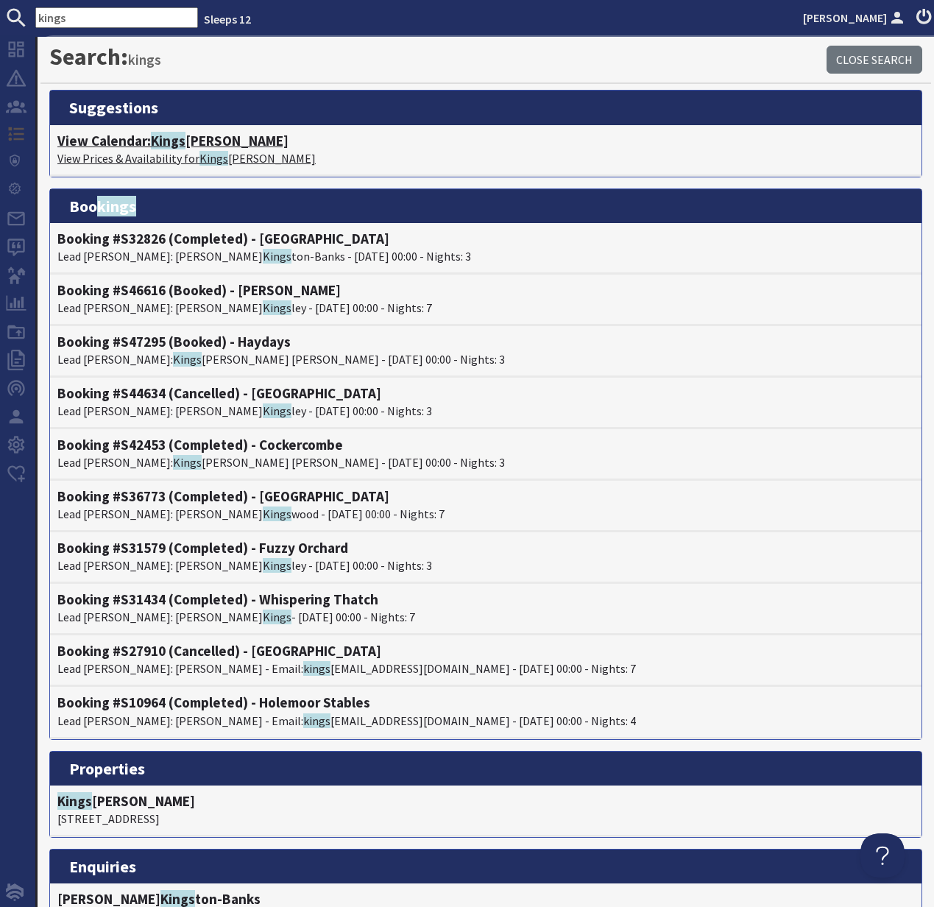
click at [191, 144] on h4 "View Calendar: Kings hay Barton" at bounding box center [485, 141] width 857 height 17
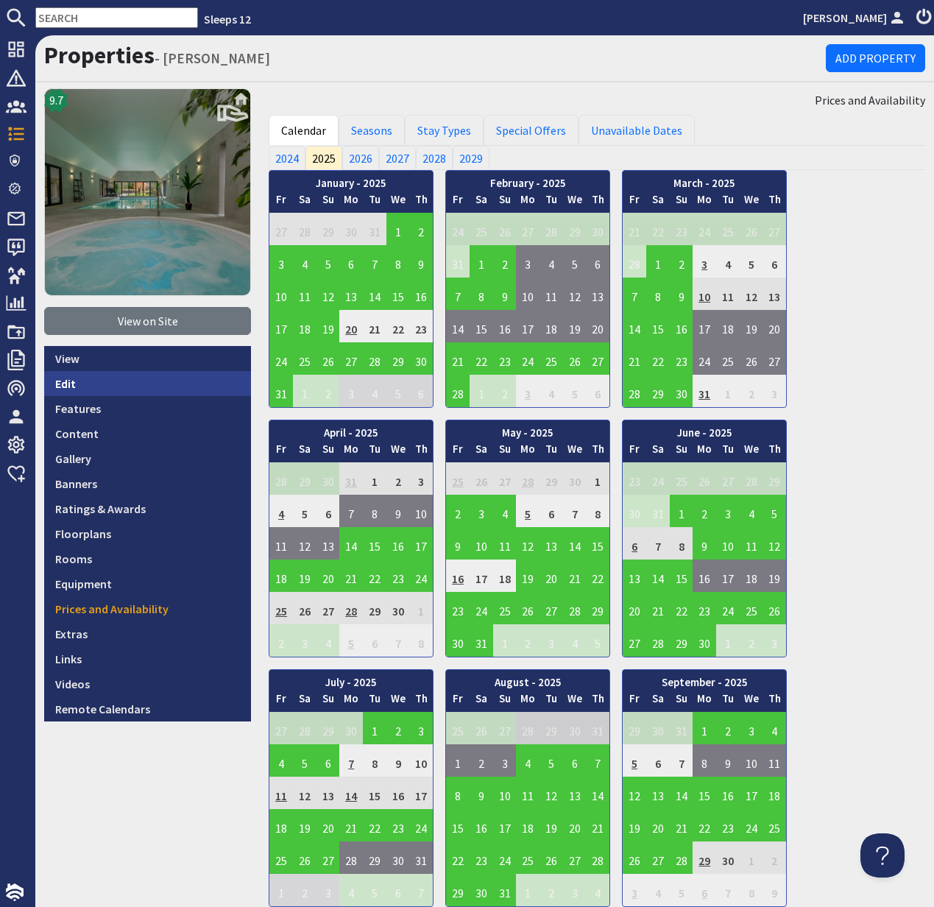
click at [73, 379] on link "Edit" at bounding box center [147, 383] width 207 height 25
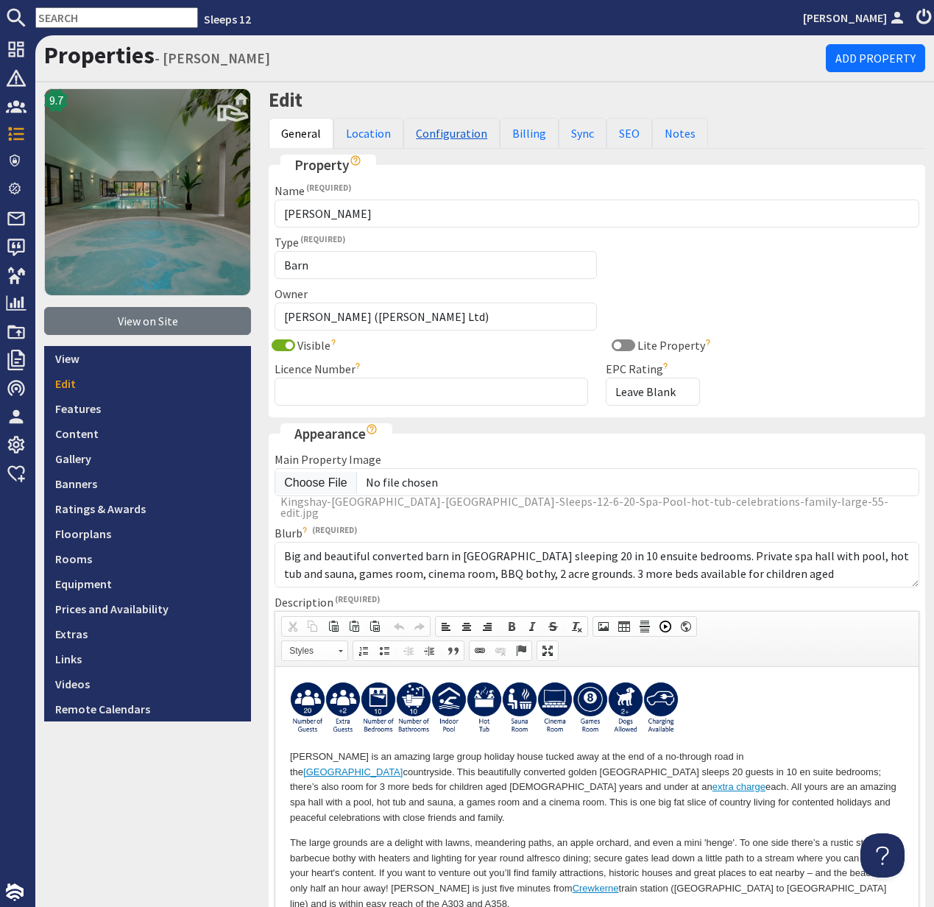
click at [452, 131] on link "Configuration" at bounding box center [451, 133] width 96 height 31
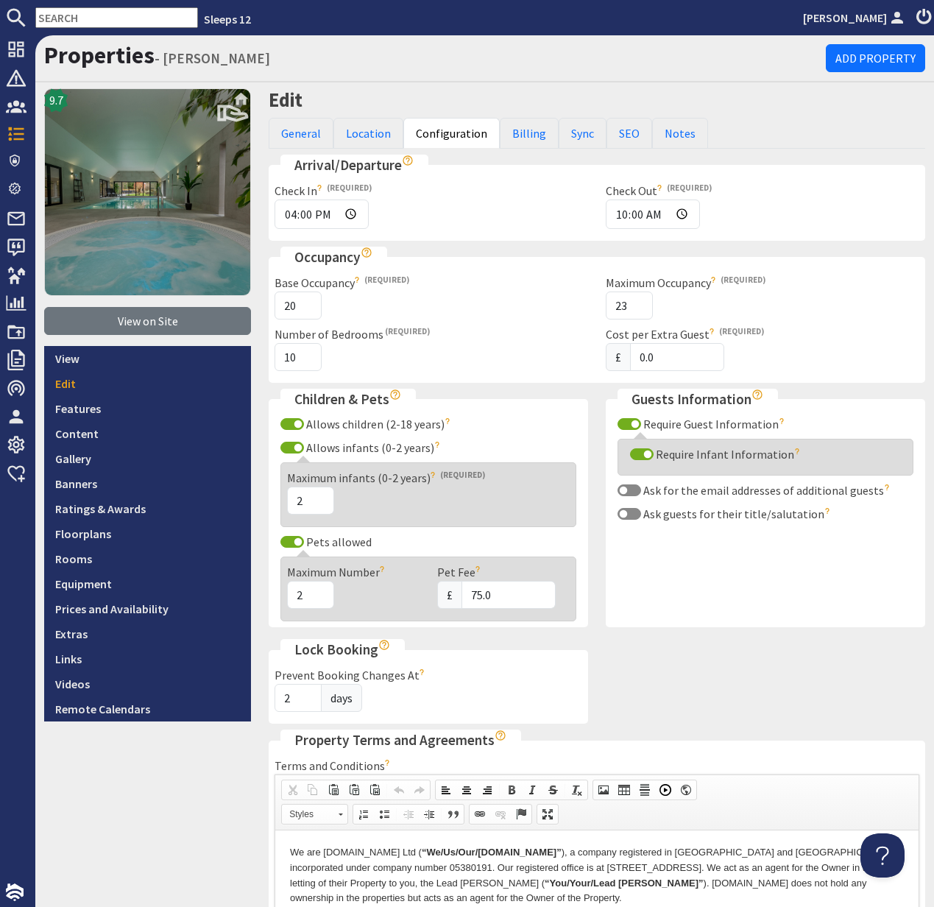
click at [82, 24] on input "text" at bounding box center [116, 17] width 163 height 21
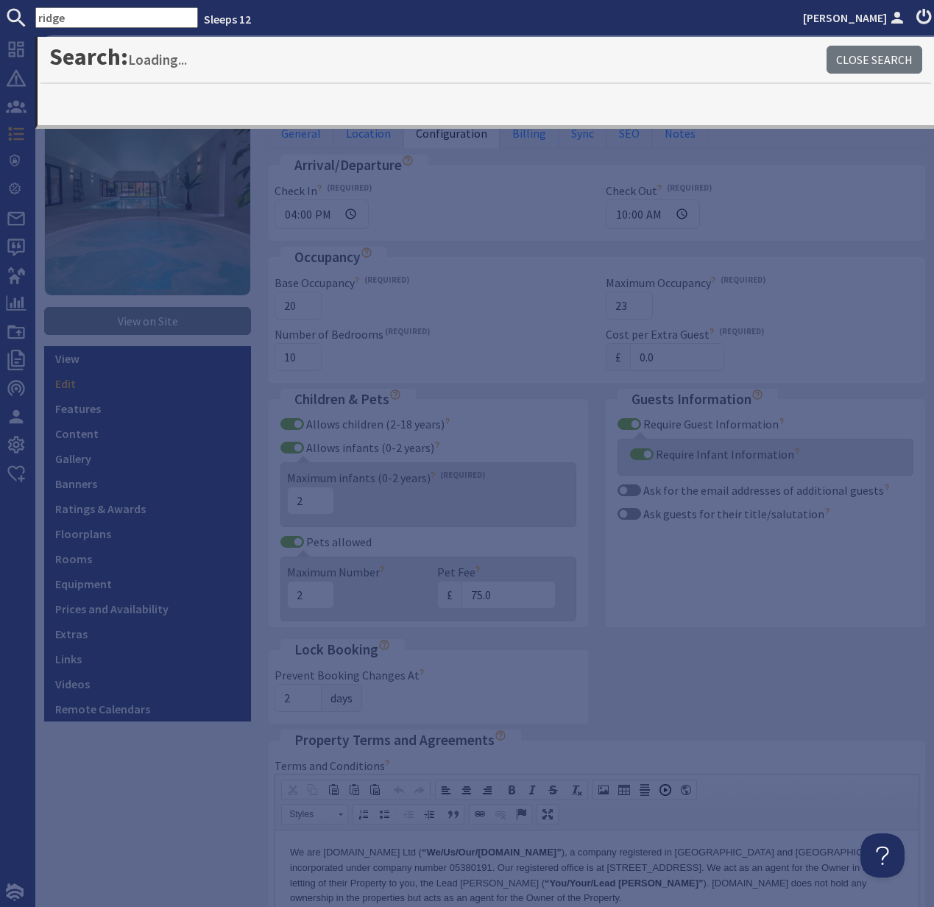
type input "ridge"
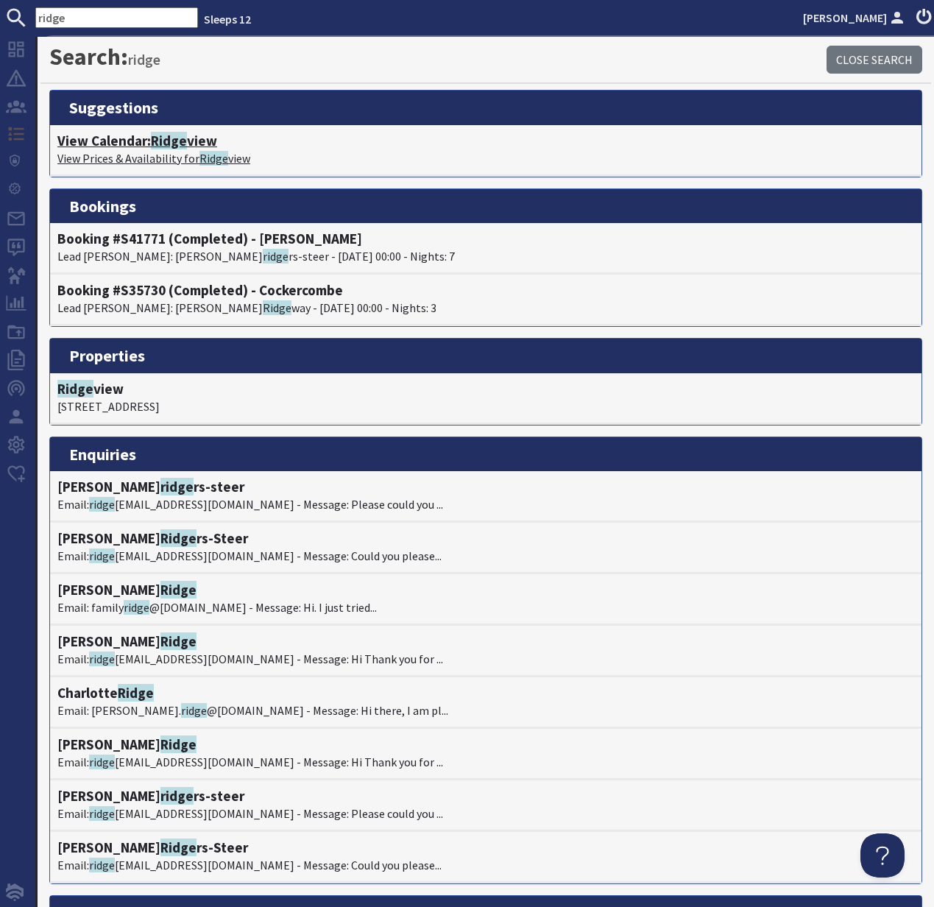
click at [116, 146] on h4 "View Calendar: Ridge view" at bounding box center [485, 141] width 857 height 17
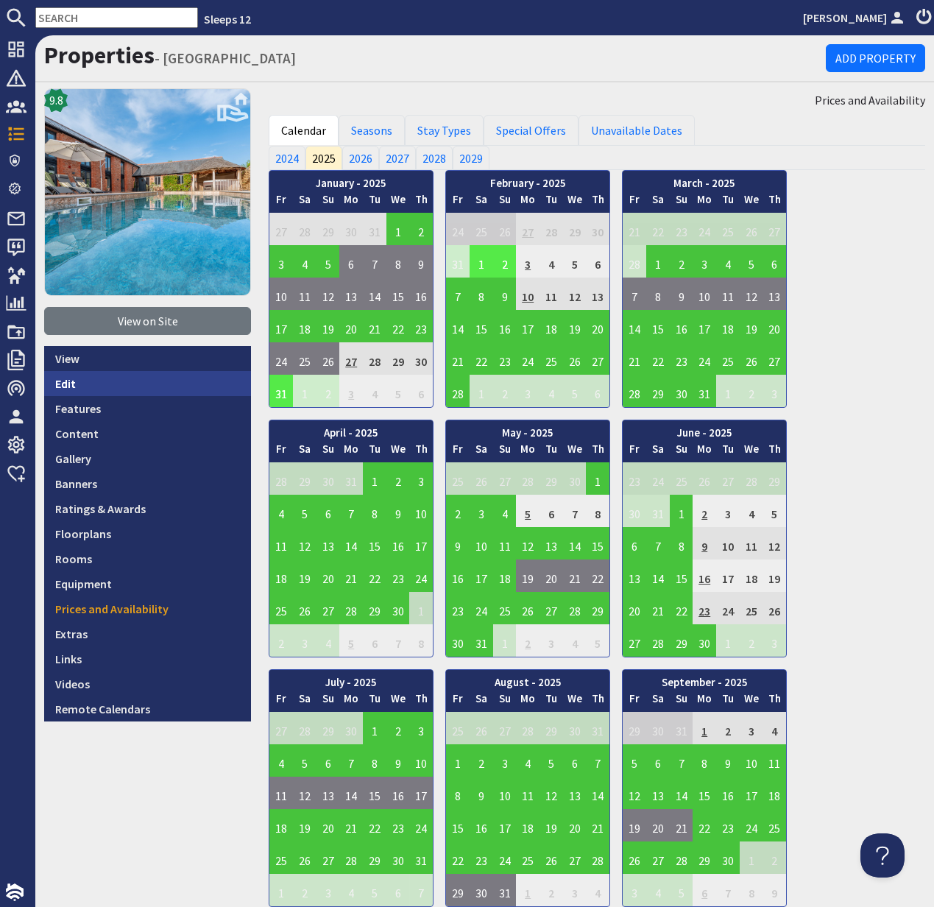
click at [79, 384] on link "Edit" at bounding box center [147, 383] width 207 height 25
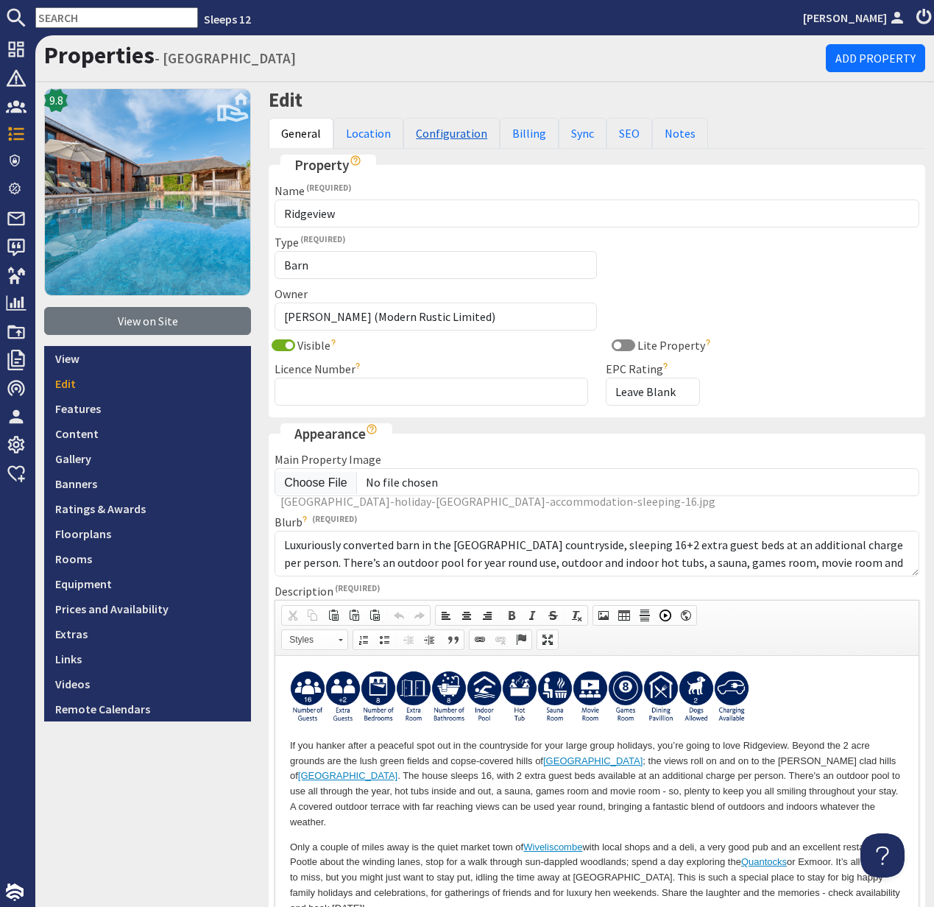
click at [448, 133] on link "Configuration" at bounding box center [451, 133] width 96 height 31
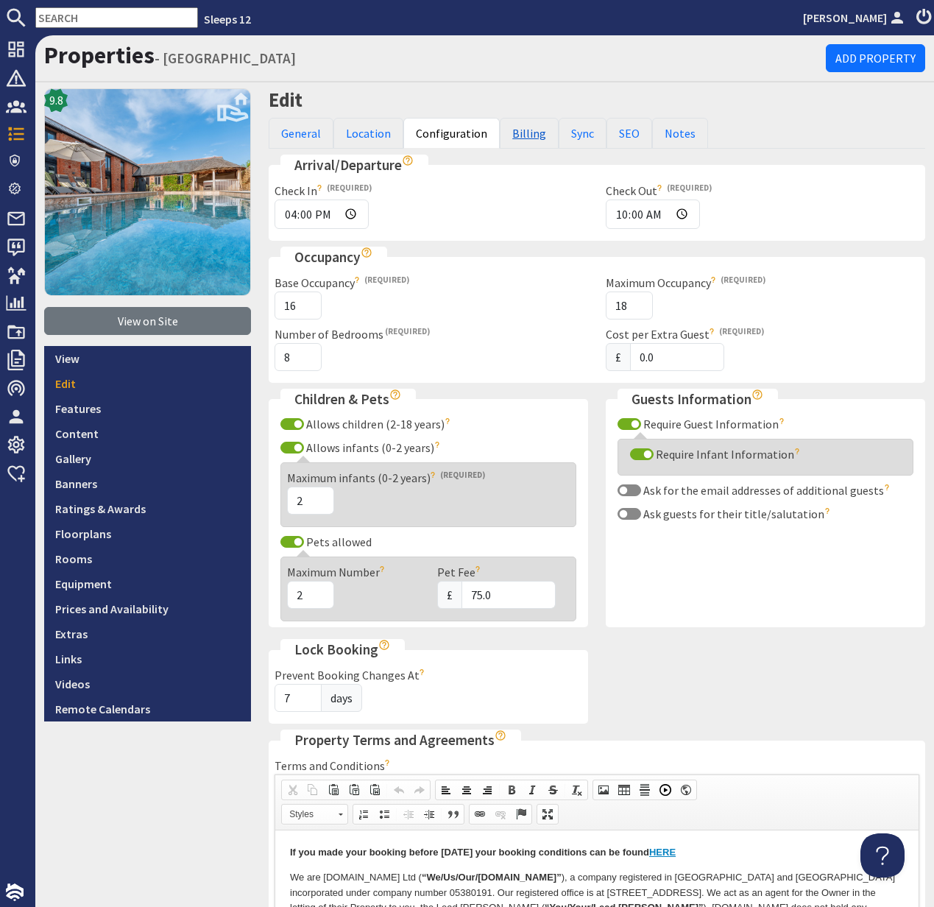
click at [532, 130] on link "Billing" at bounding box center [529, 133] width 59 height 31
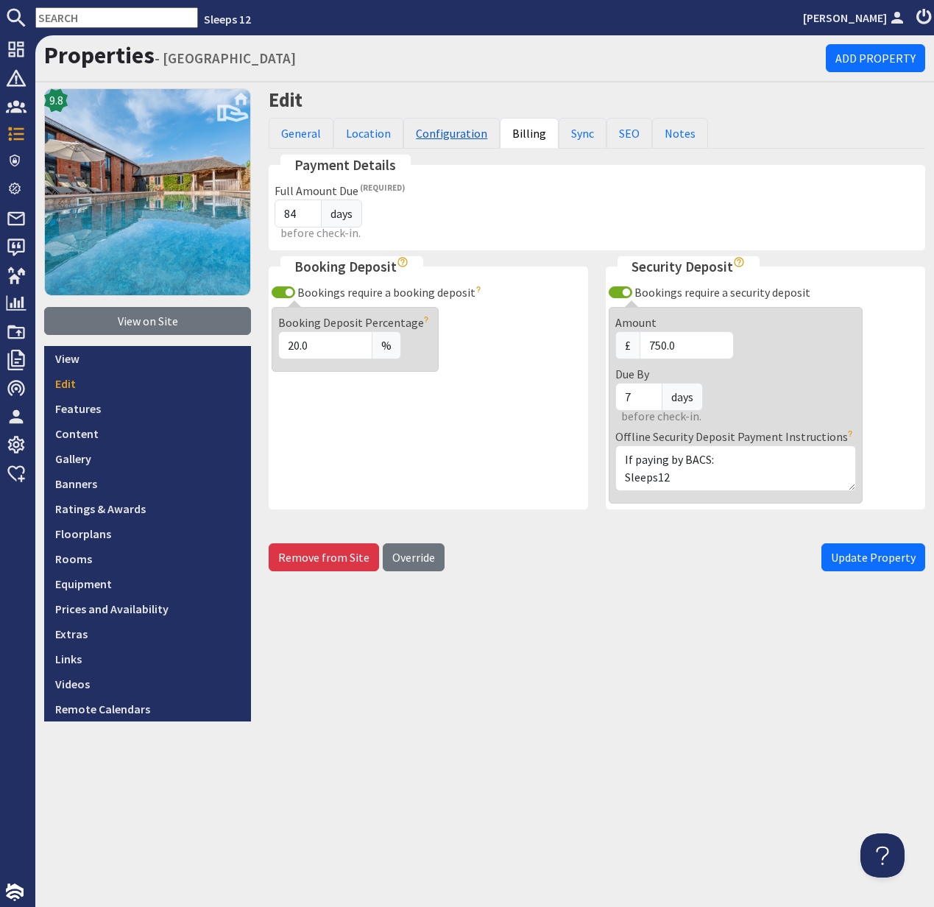
click at [442, 133] on link "Configuration" at bounding box center [451, 133] width 96 height 31
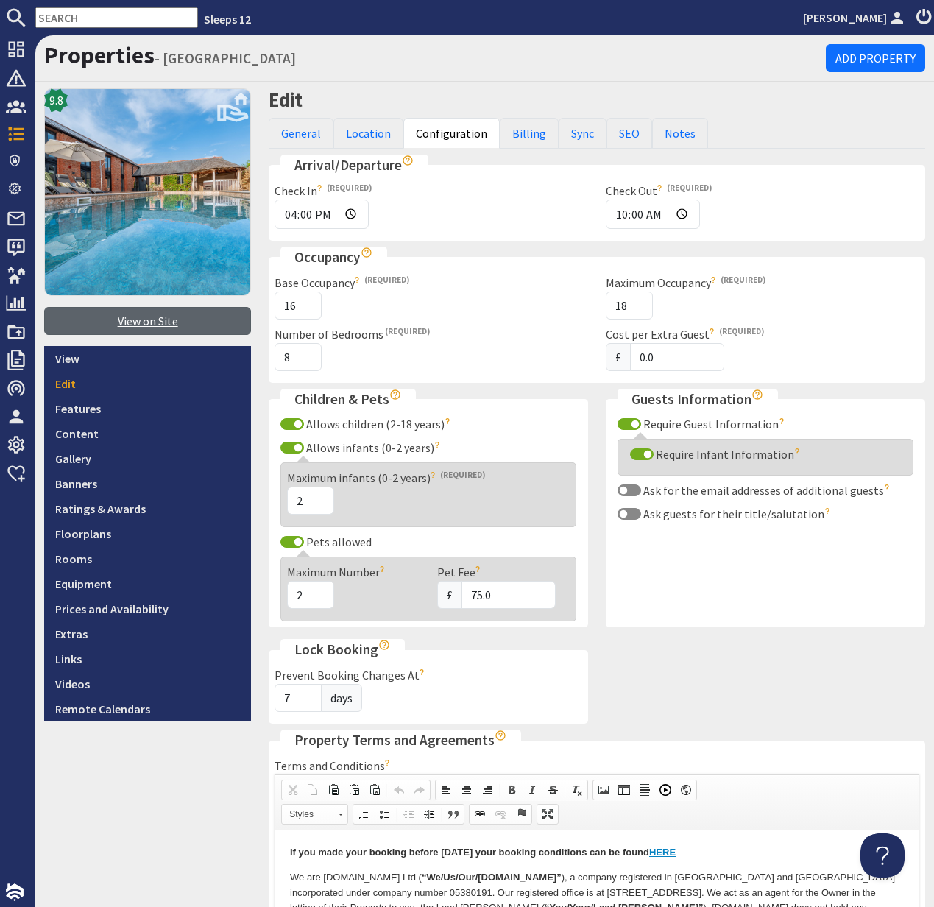
click at [152, 325] on link "View on Site" at bounding box center [147, 321] width 207 height 28
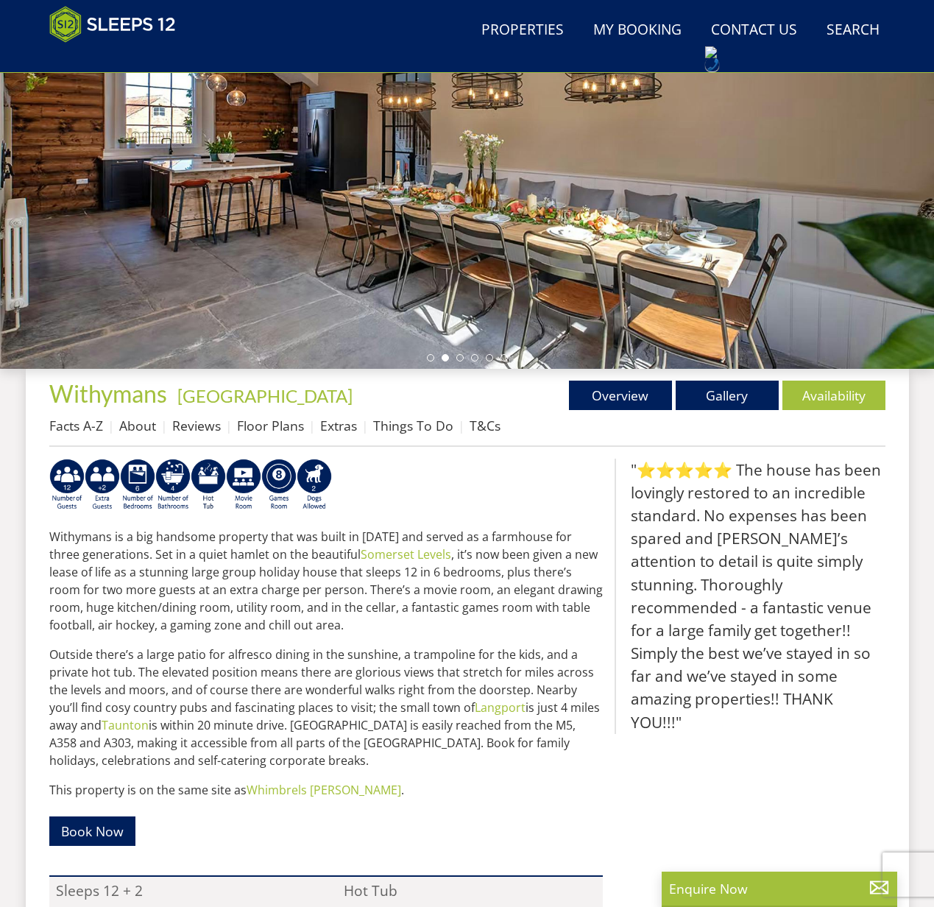
scroll to position [256, 0]
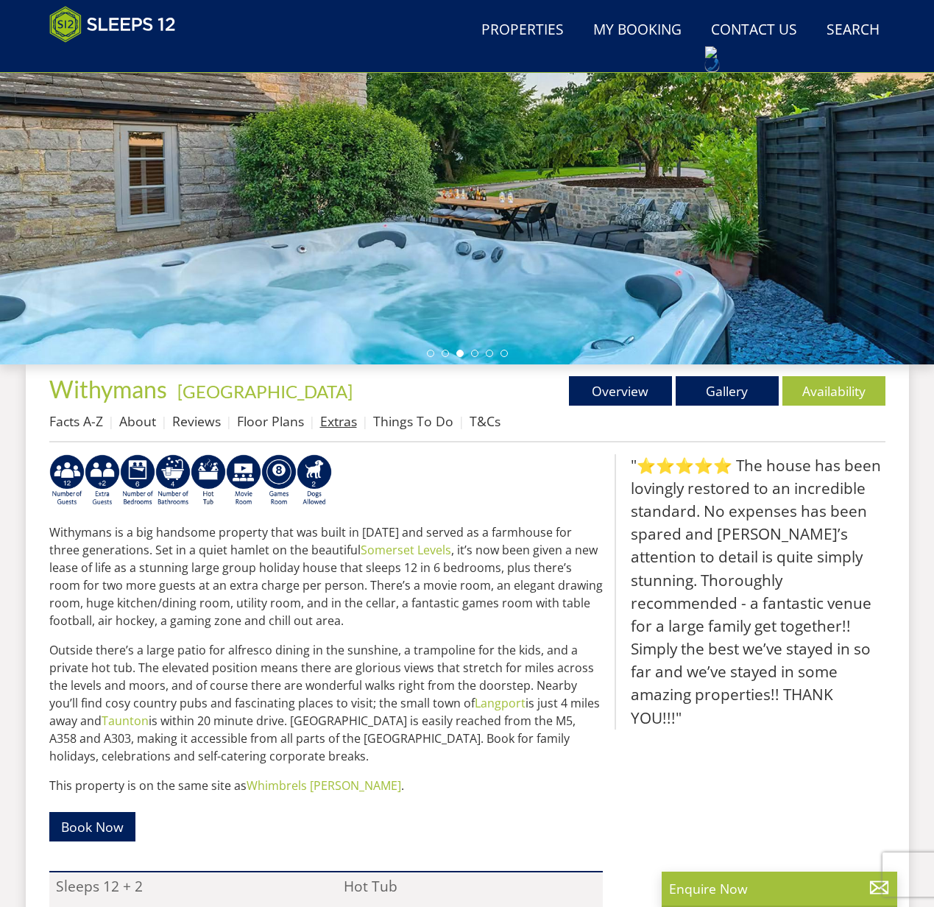
click at [340, 423] on link "Extras" at bounding box center [338, 421] width 37 height 18
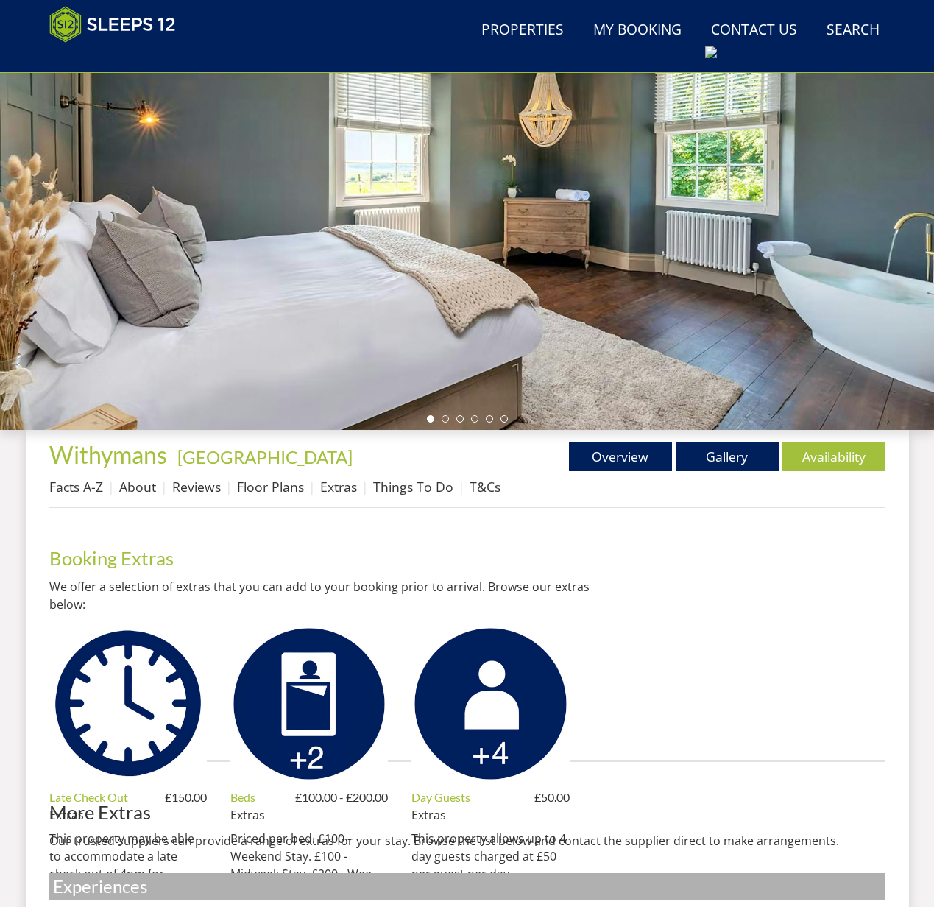
scroll to position [277, 0]
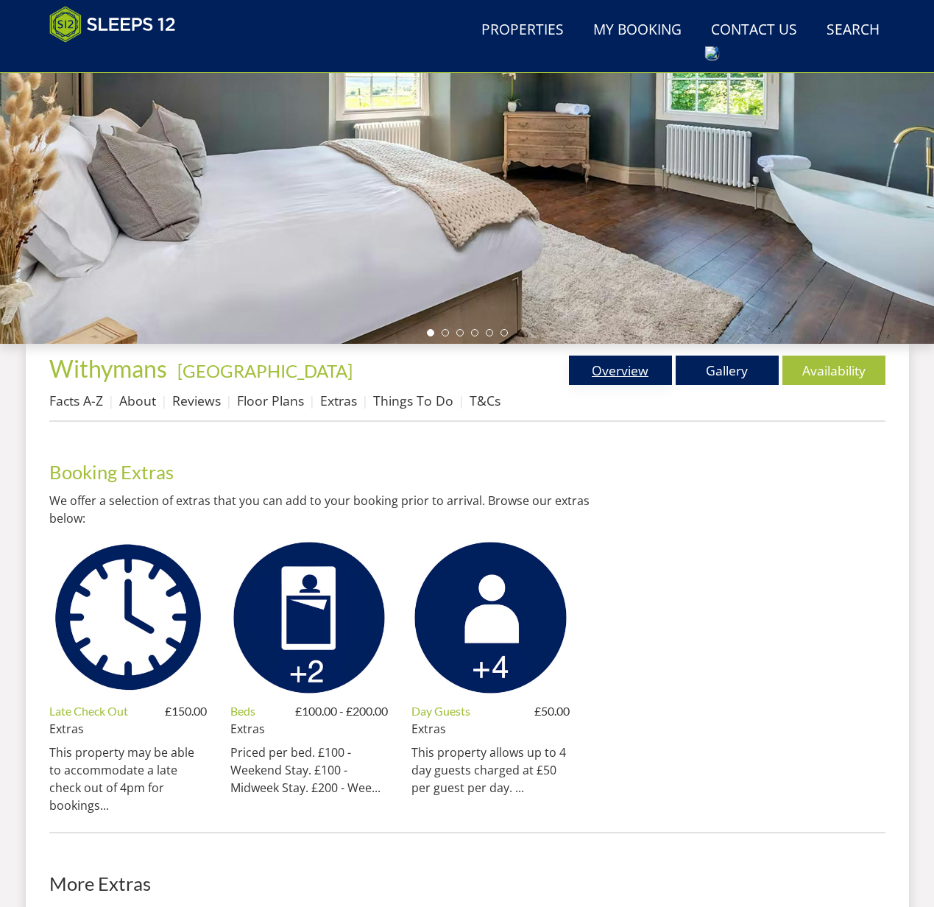
click at [627, 370] on link "Overview" at bounding box center [620, 370] width 103 height 29
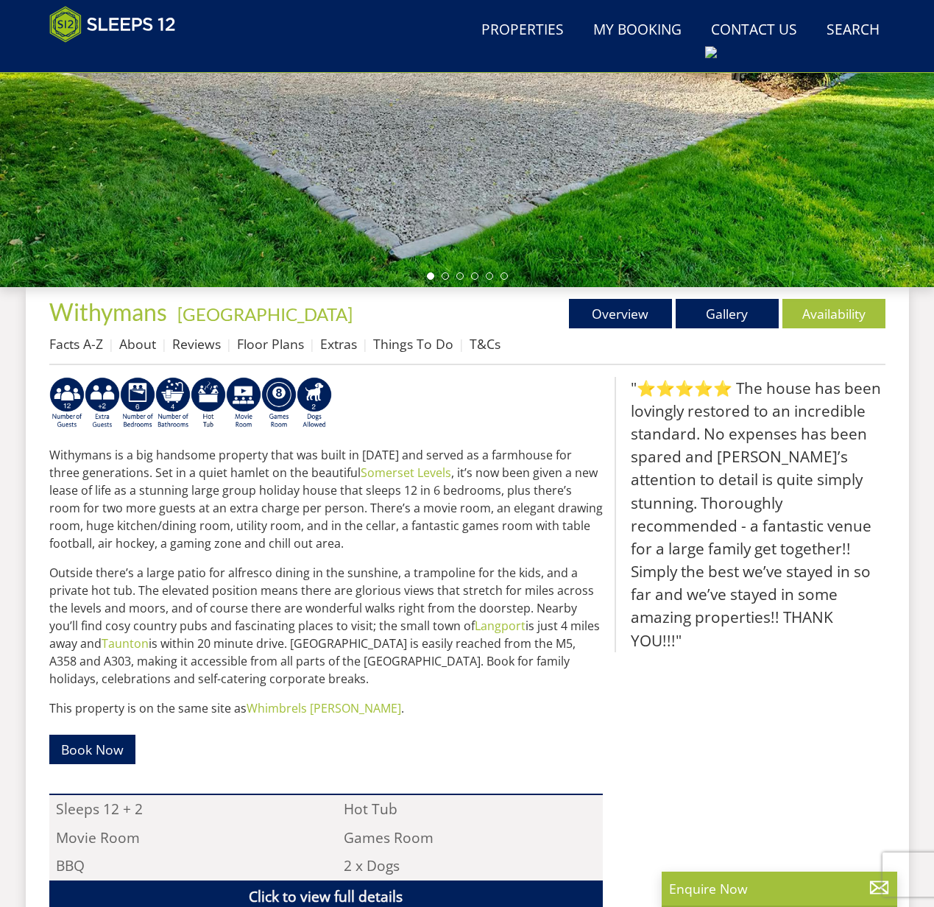
scroll to position [334, 0]
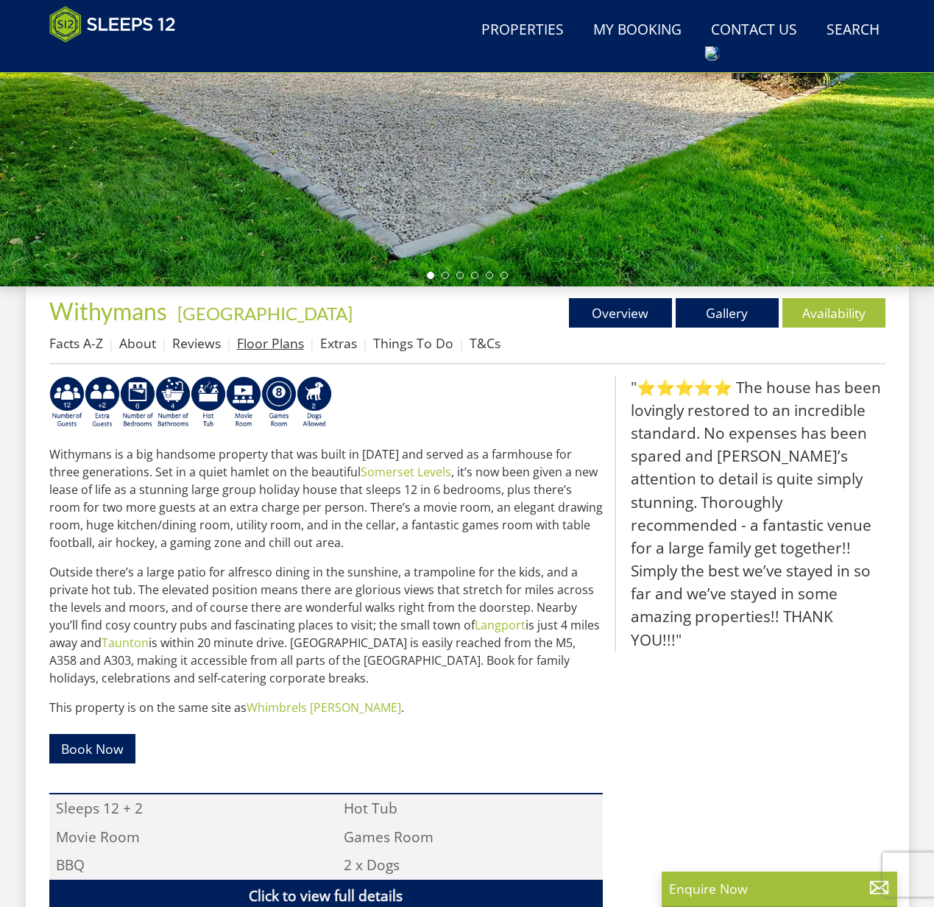
click at [264, 343] on link "Floor Plans" at bounding box center [270, 343] width 67 height 18
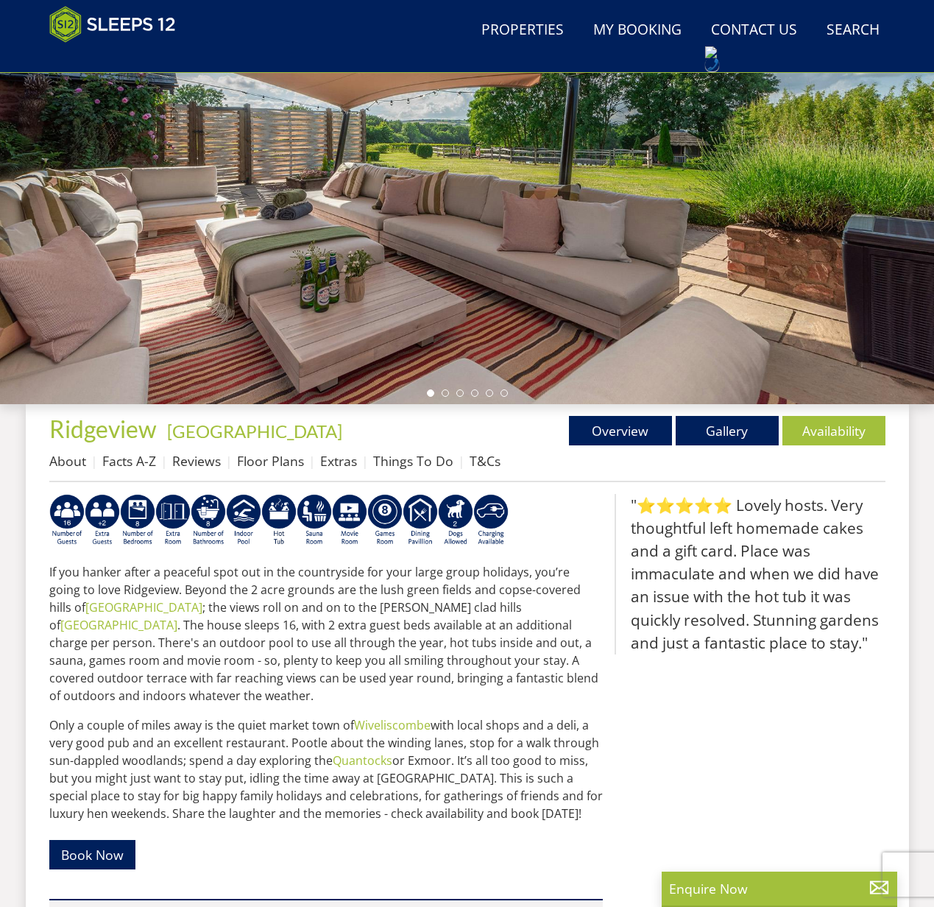
scroll to position [227, 0]
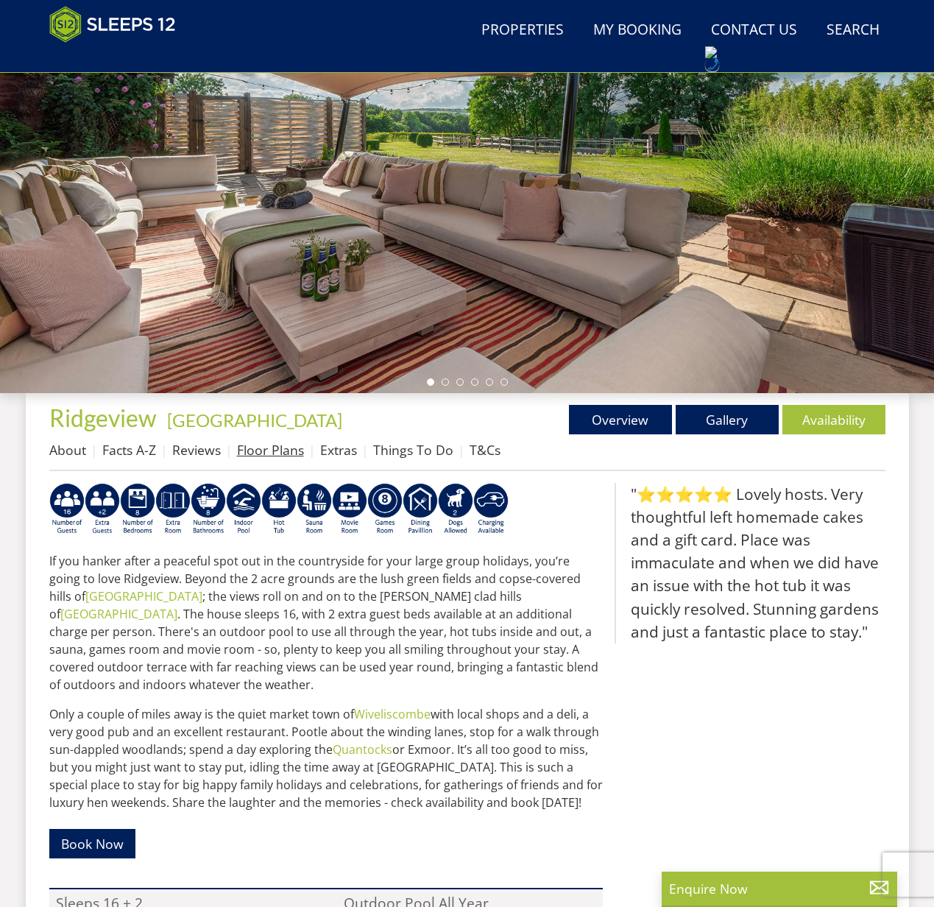
click at [278, 455] on link "Floor Plans" at bounding box center [270, 450] width 67 height 18
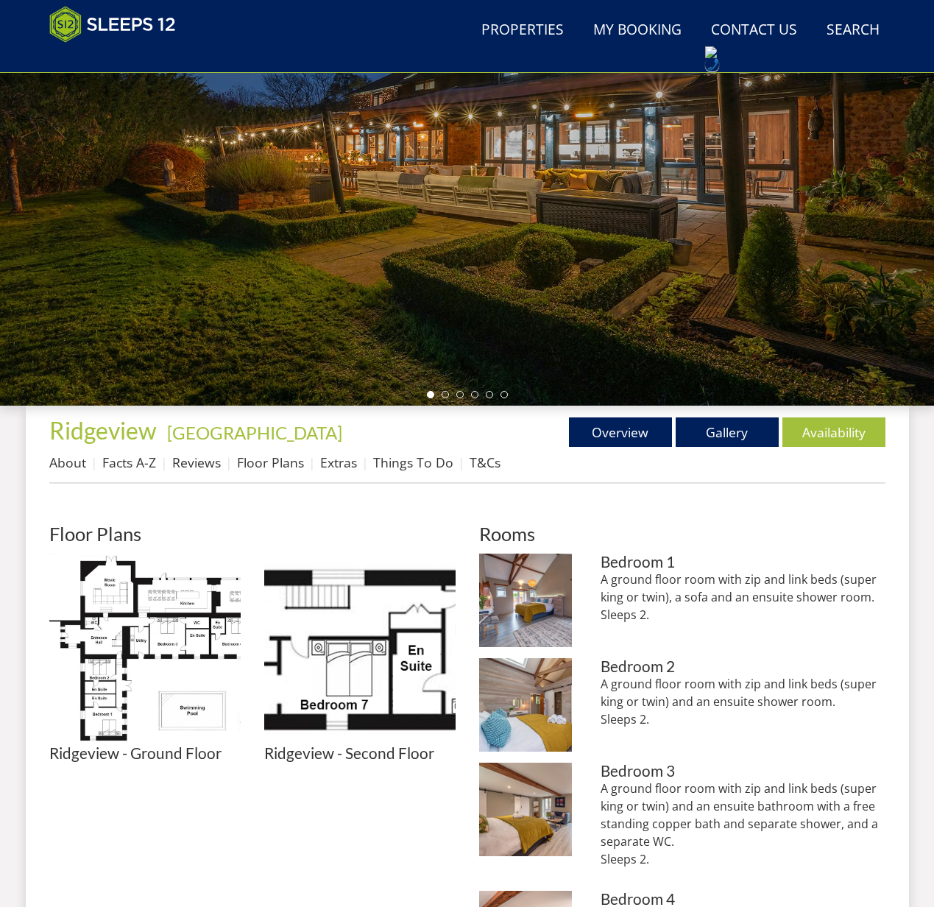
scroll to position [205, 0]
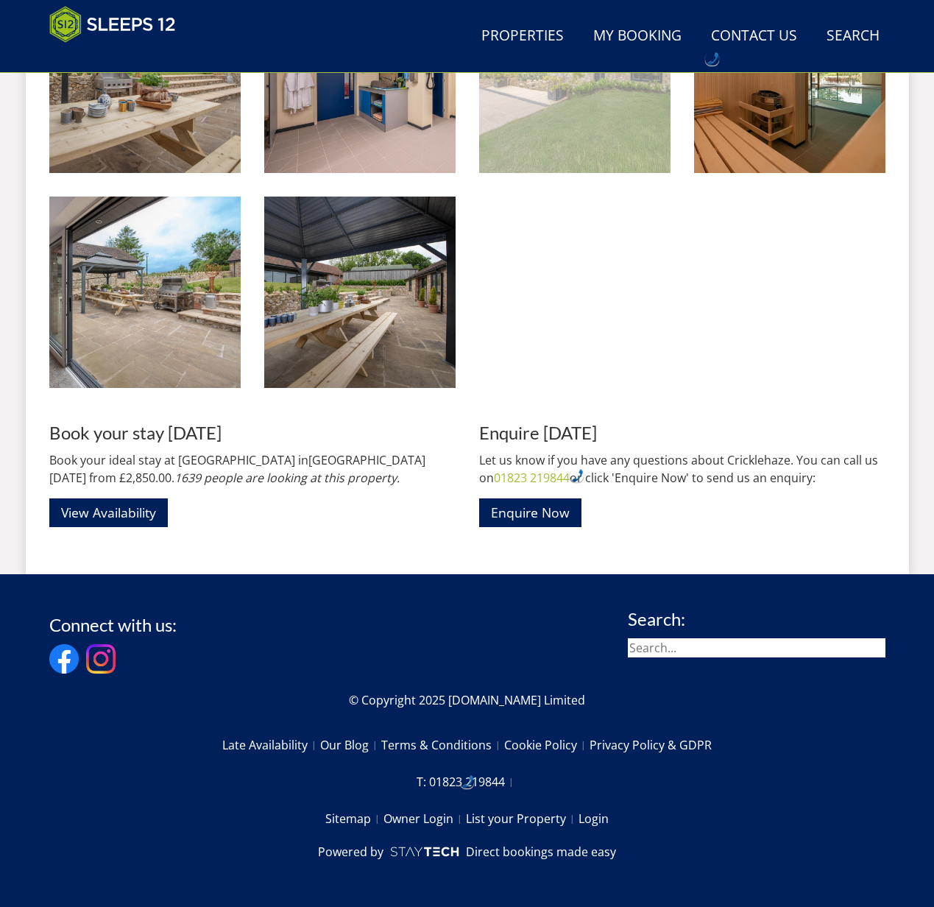
scroll to position [2233, 0]
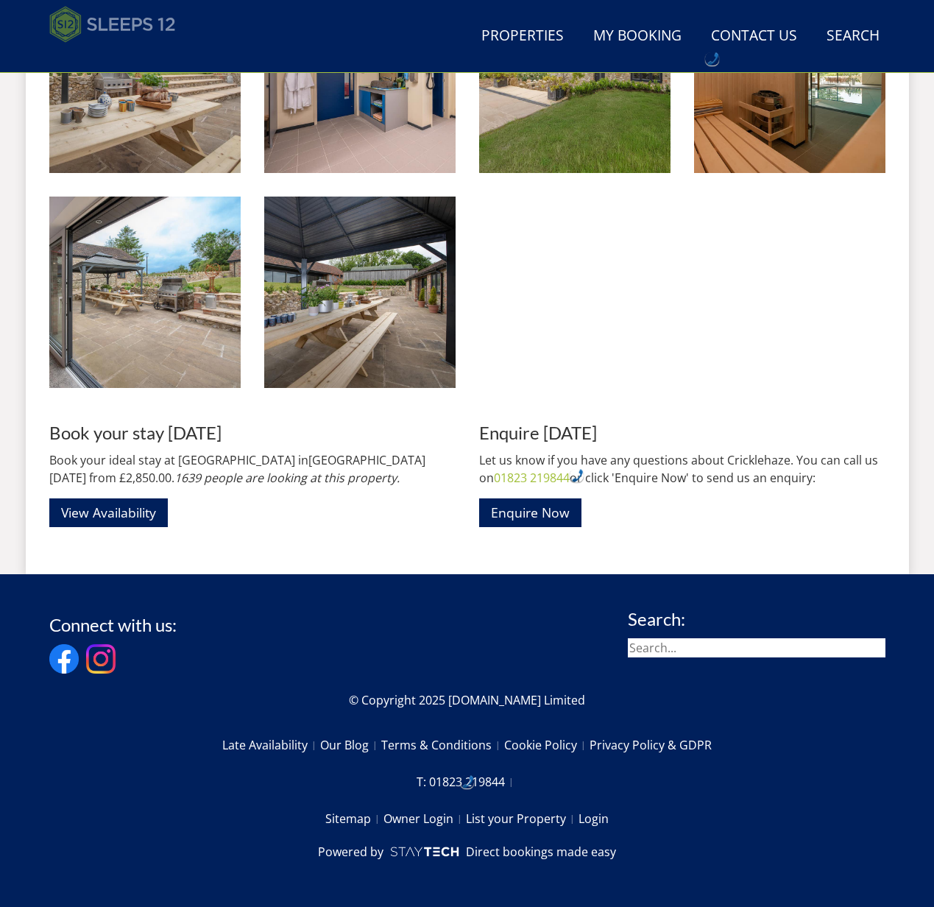
click at [141, 30] on img at bounding box center [112, 24] width 127 height 37
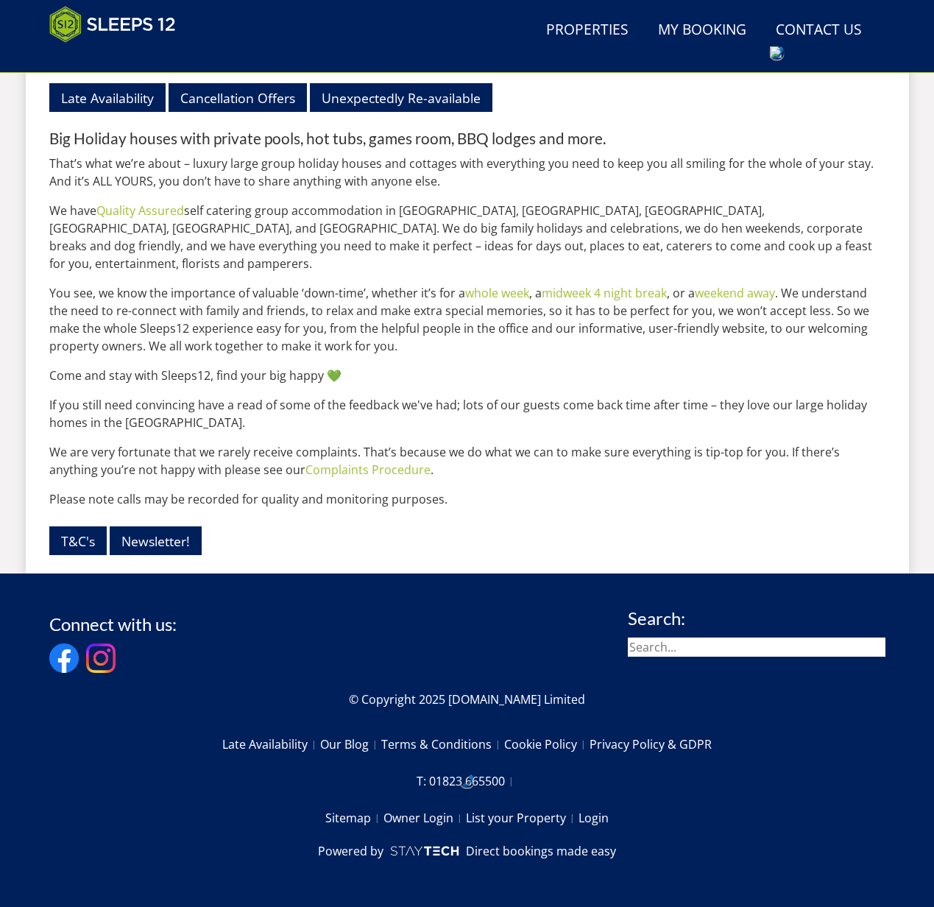
scroll to position [1735, 0]
click at [361, 853] on link "Powered by Direct bookings made easy" at bounding box center [467, 851] width 298 height 18
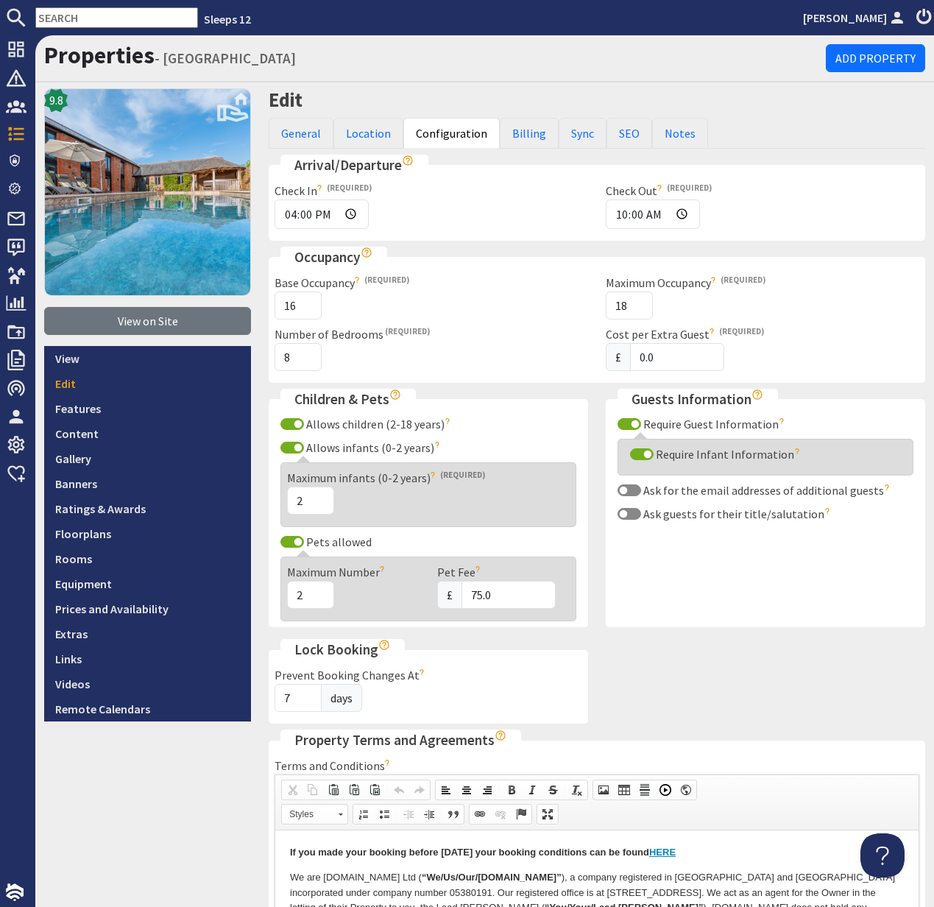
click at [76, 18] on input "text" at bounding box center [116, 17] width 163 height 21
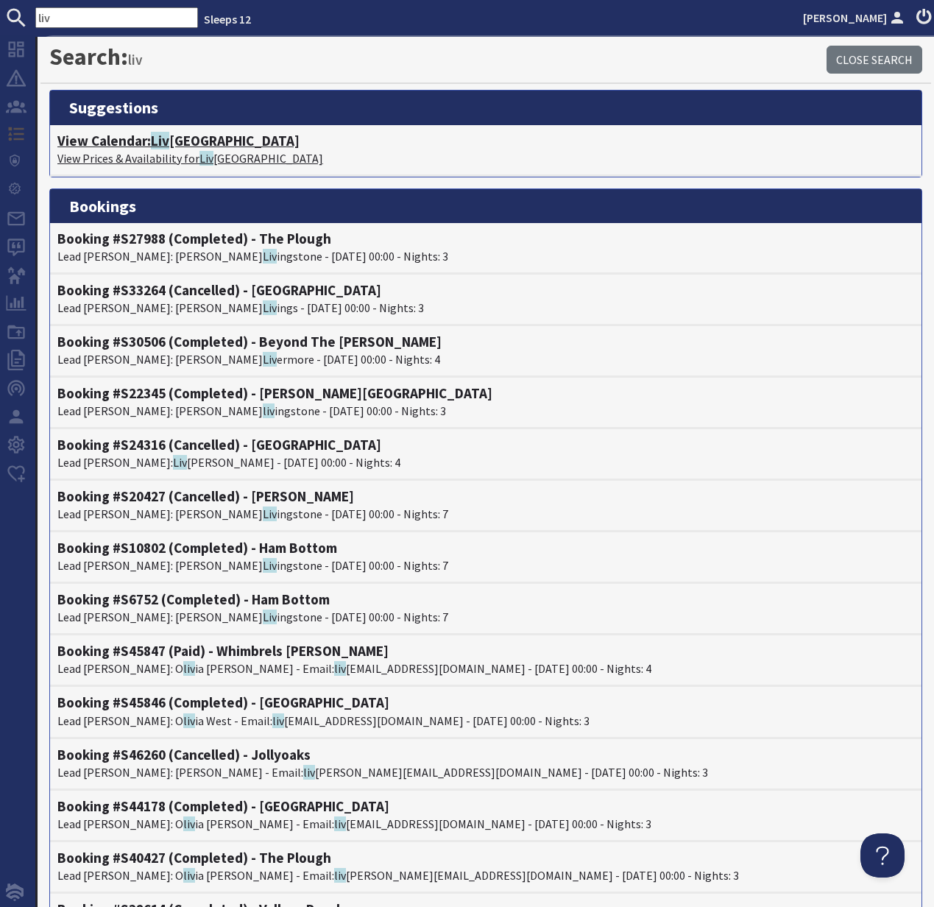
type input "liv"
click at [147, 148] on h4 "View Calendar: Liv ely Lodge" at bounding box center [485, 141] width 857 height 17
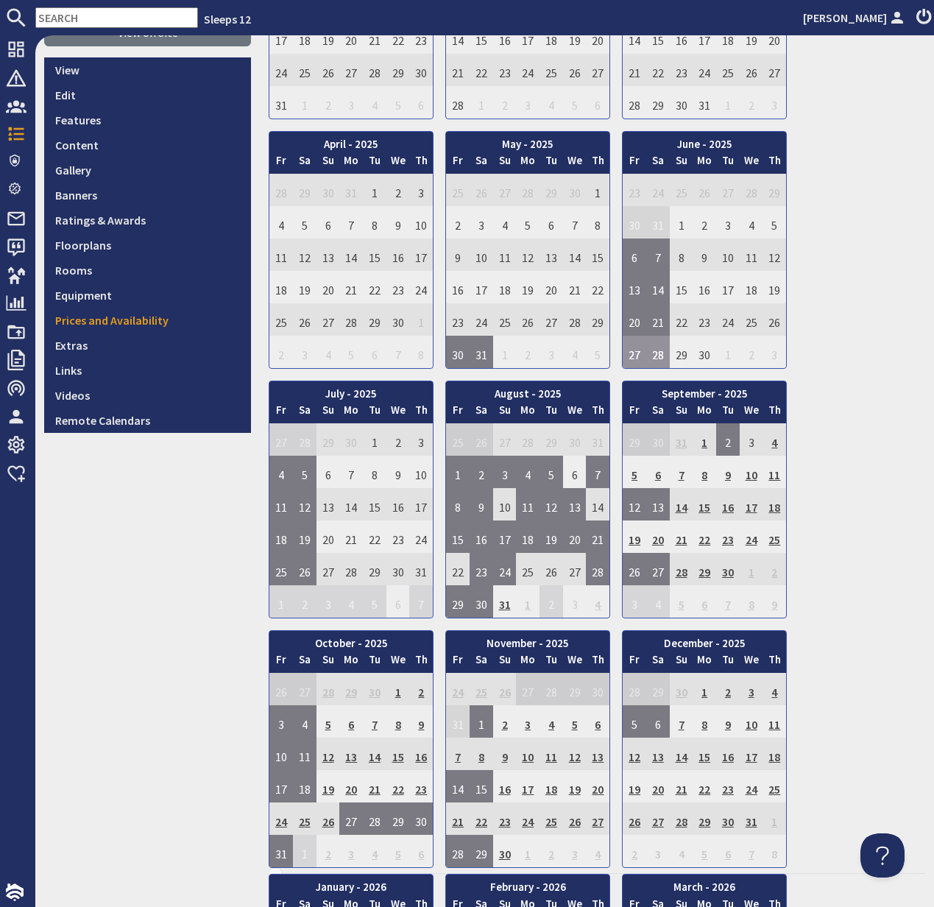
scroll to position [401, 0]
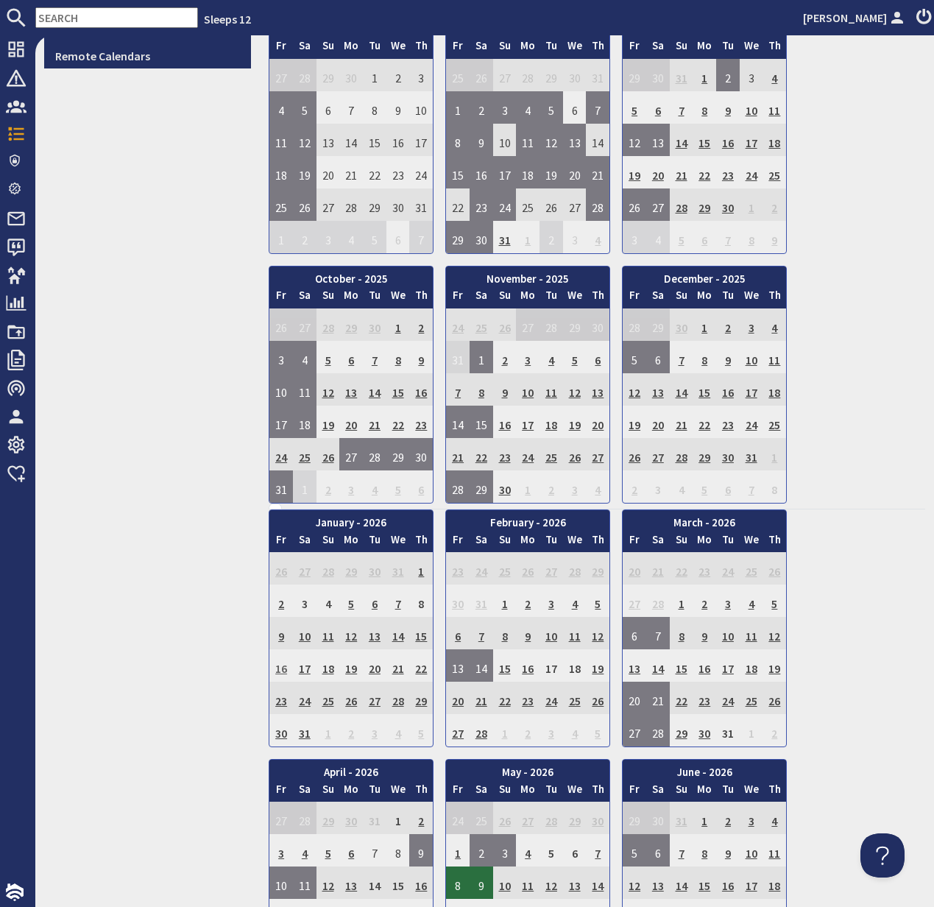
click at [285, 668] on td "16" at bounding box center [281, 665] width 24 height 32
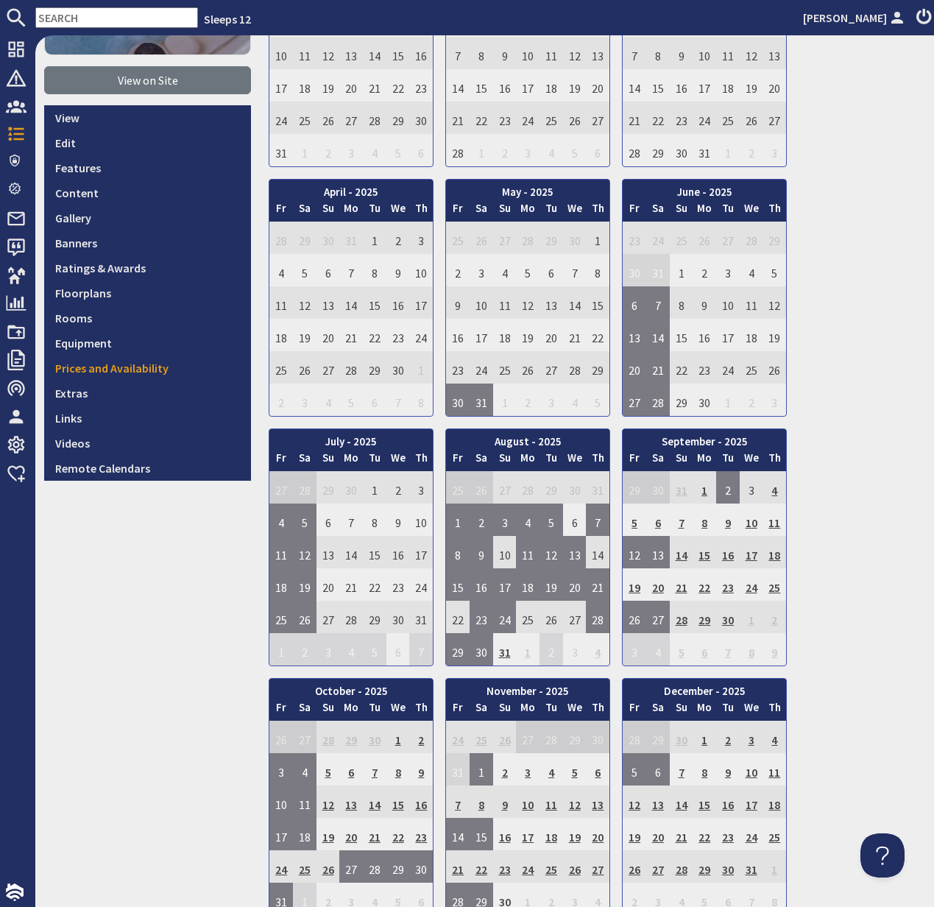
scroll to position [80, 0]
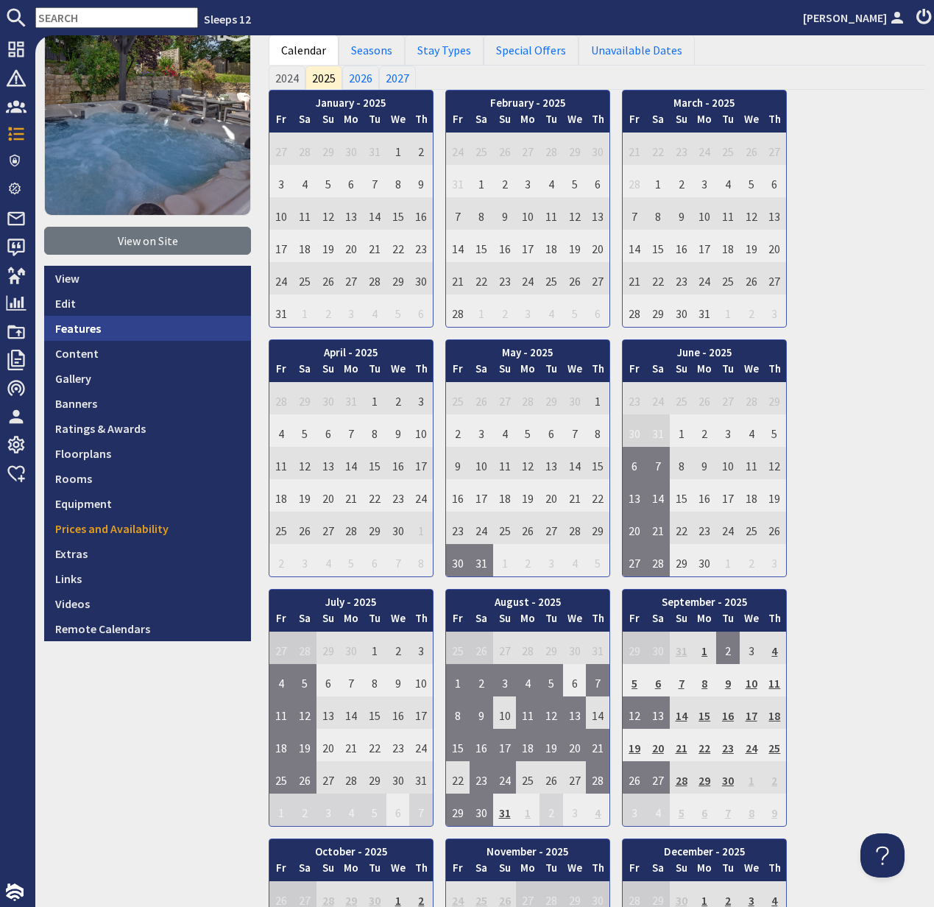
click at [72, 330] on link "Features" at bounding box center [147, 328] width 207 height 25
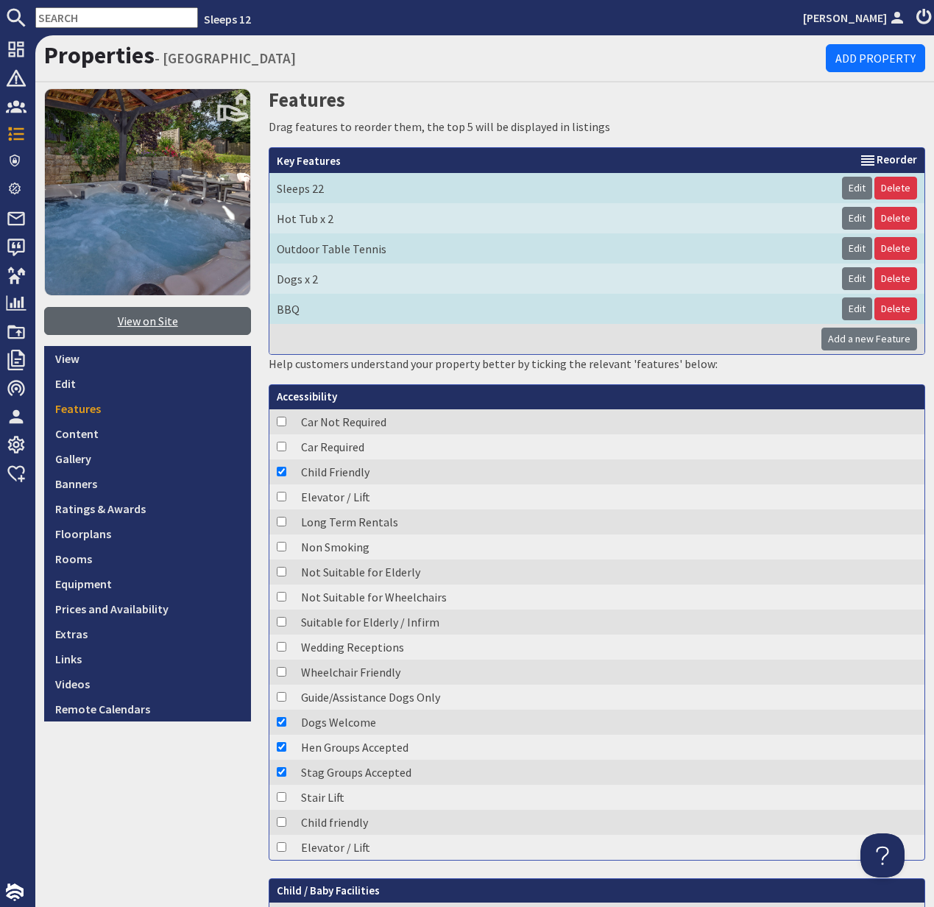
click at [148, 311] on link "View on Site" at bounding box center [147, 321] width 207 height 28
click at [74, 14] on input "text" at bounding box center [116, 17] width 163 height 21
click at [122, 607] on link "Prices and Availability" at bounding box center [147, 608] width 207 height 25
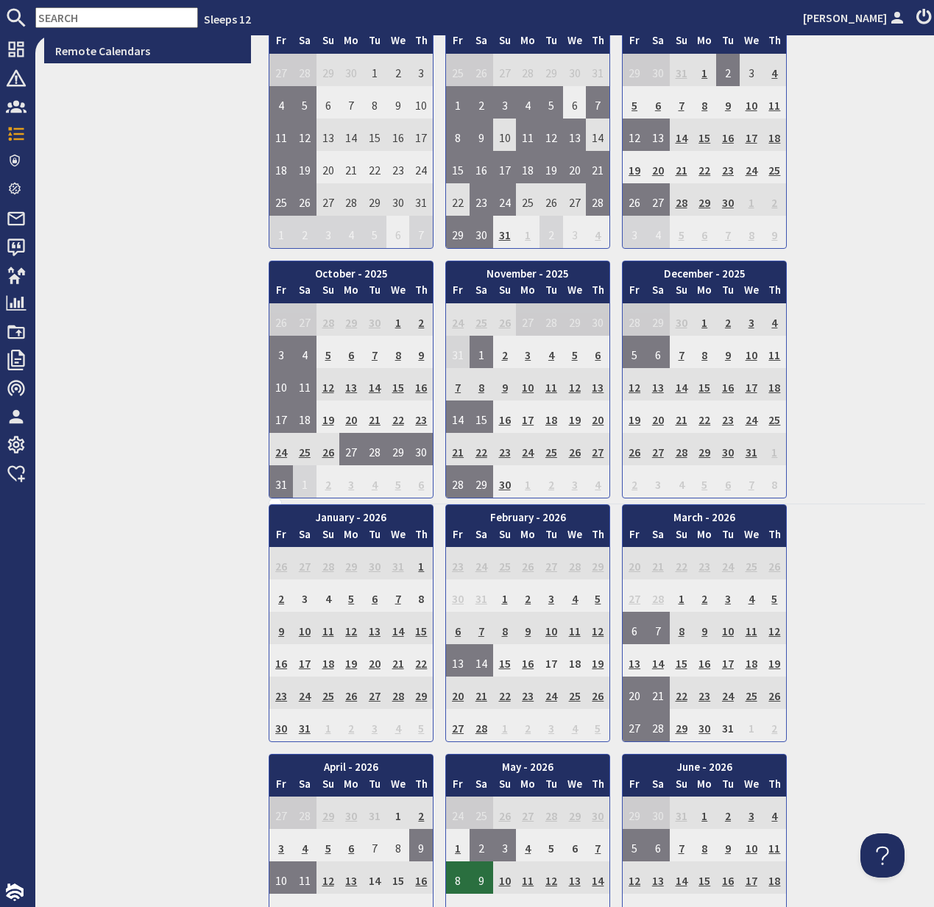
scroll to position [659, 0]
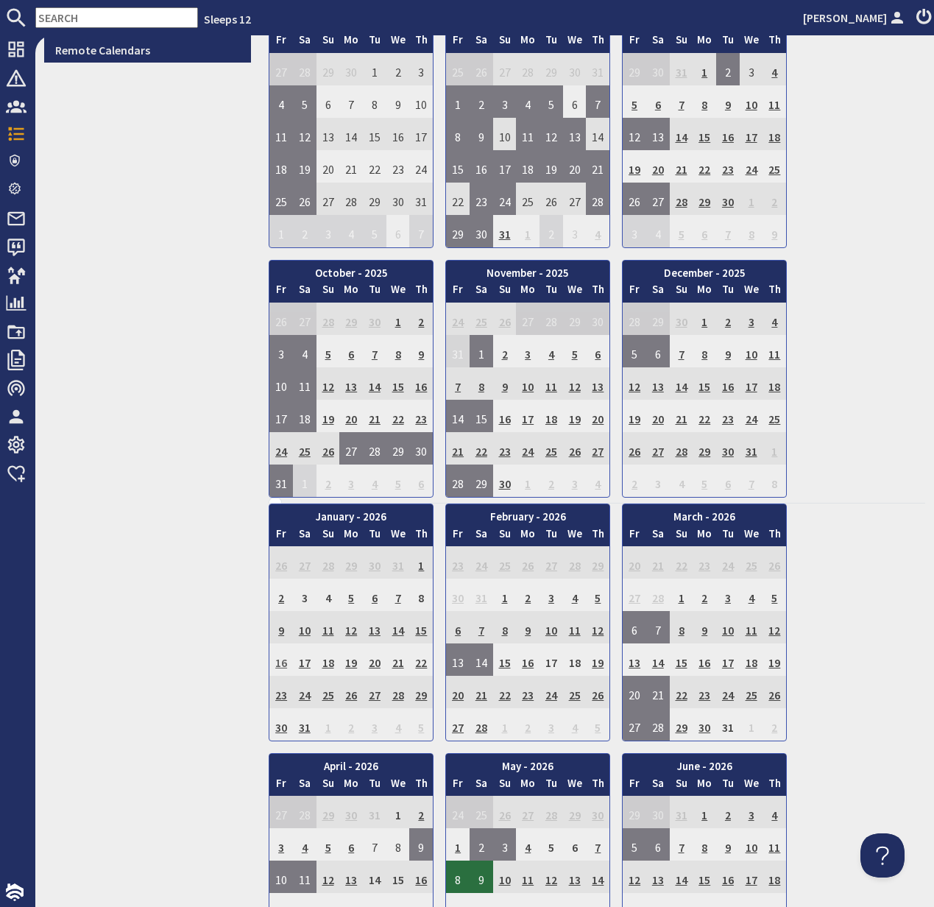
click at [278, 660] on td "16" at bounding box center [281, 659] width 24 height 32
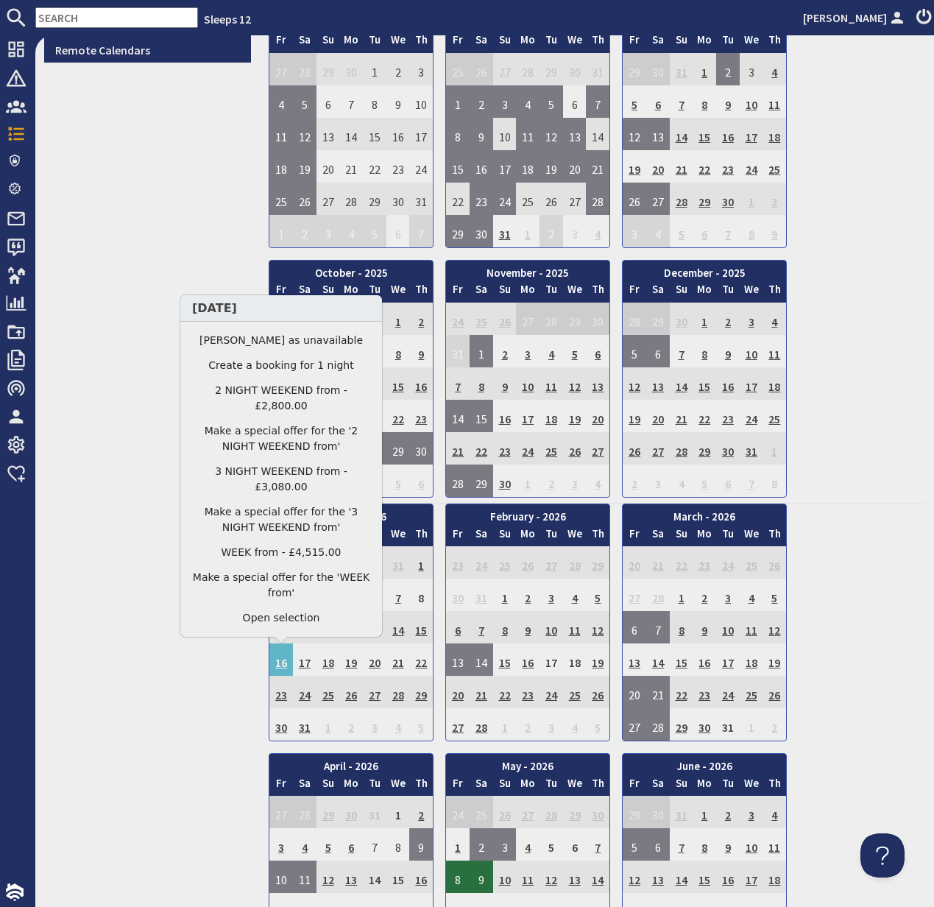
click at [289, 414] on link "2 NIGHT WEEKEND from - £2,800.00" at bounding box center [281, 398] width 181 height 31
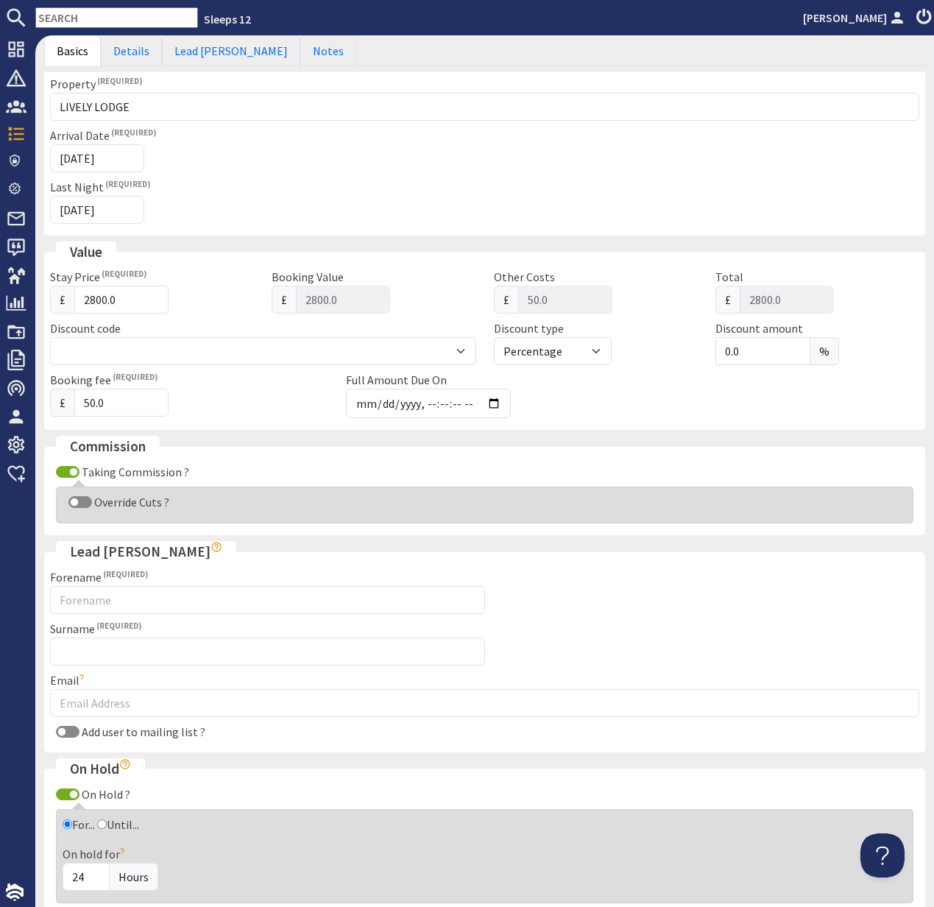
scroll to position [221, 0]
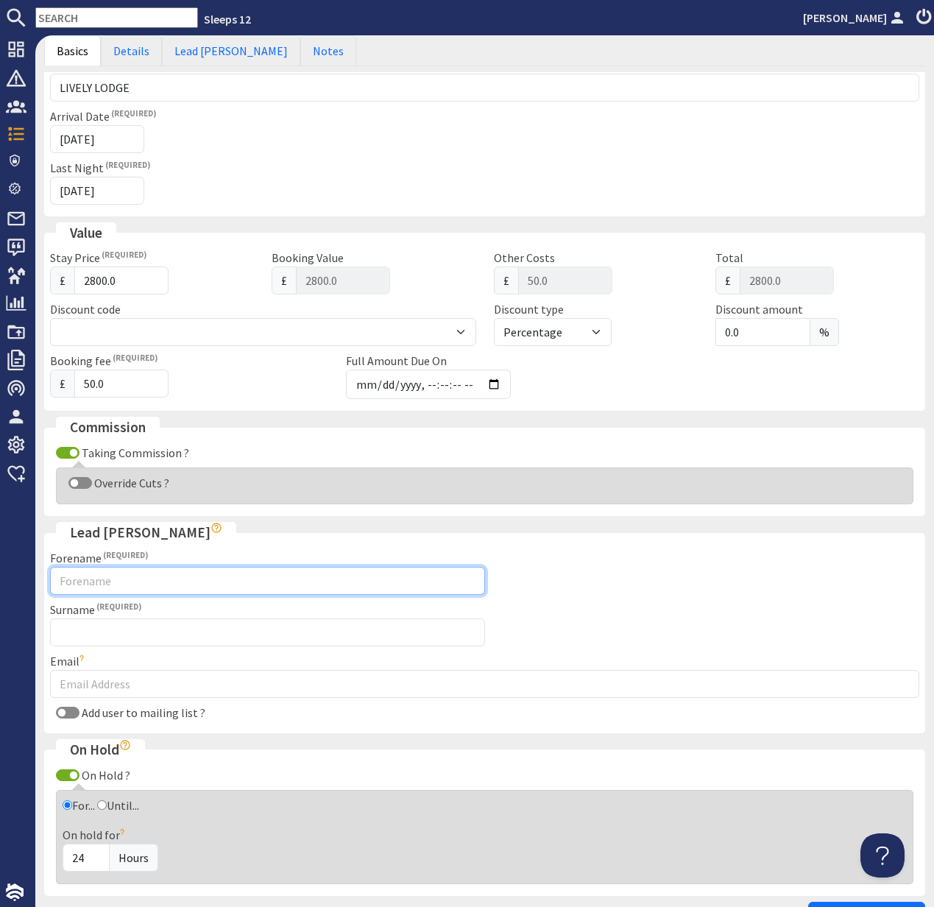
click at [130, 585] on input "Forename" at bounding box center [267, 581] width 435 height 28
type input "Jamie"
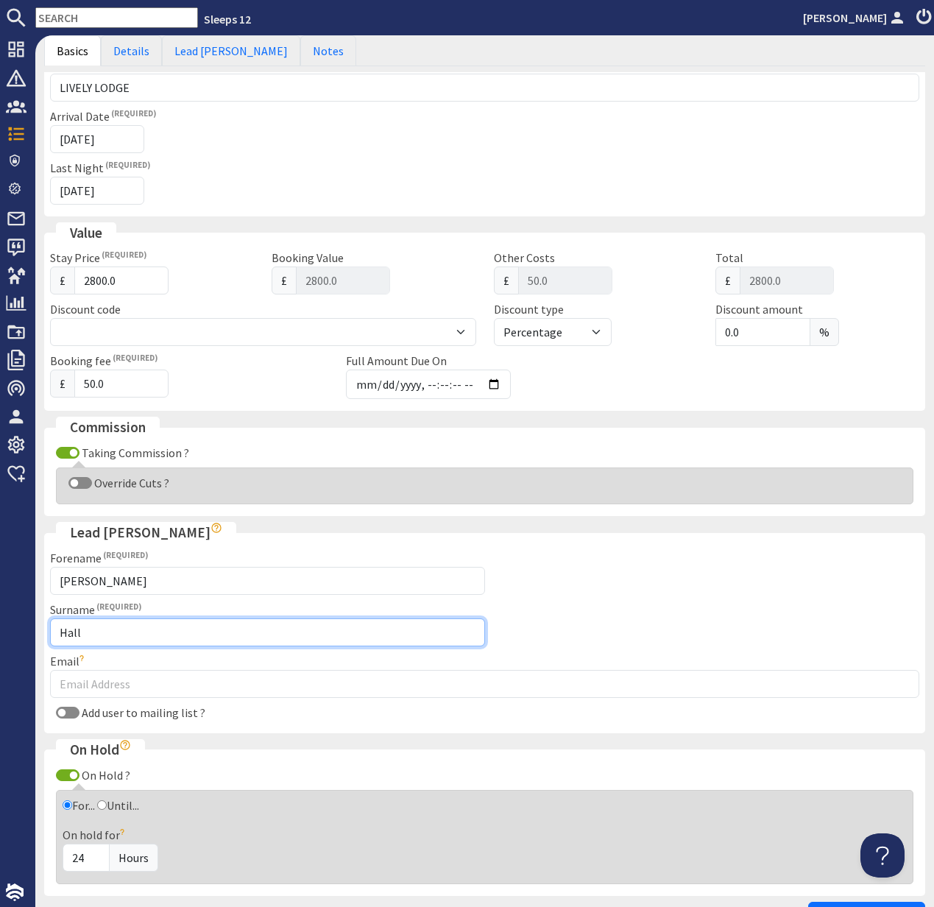
type input "Hall"
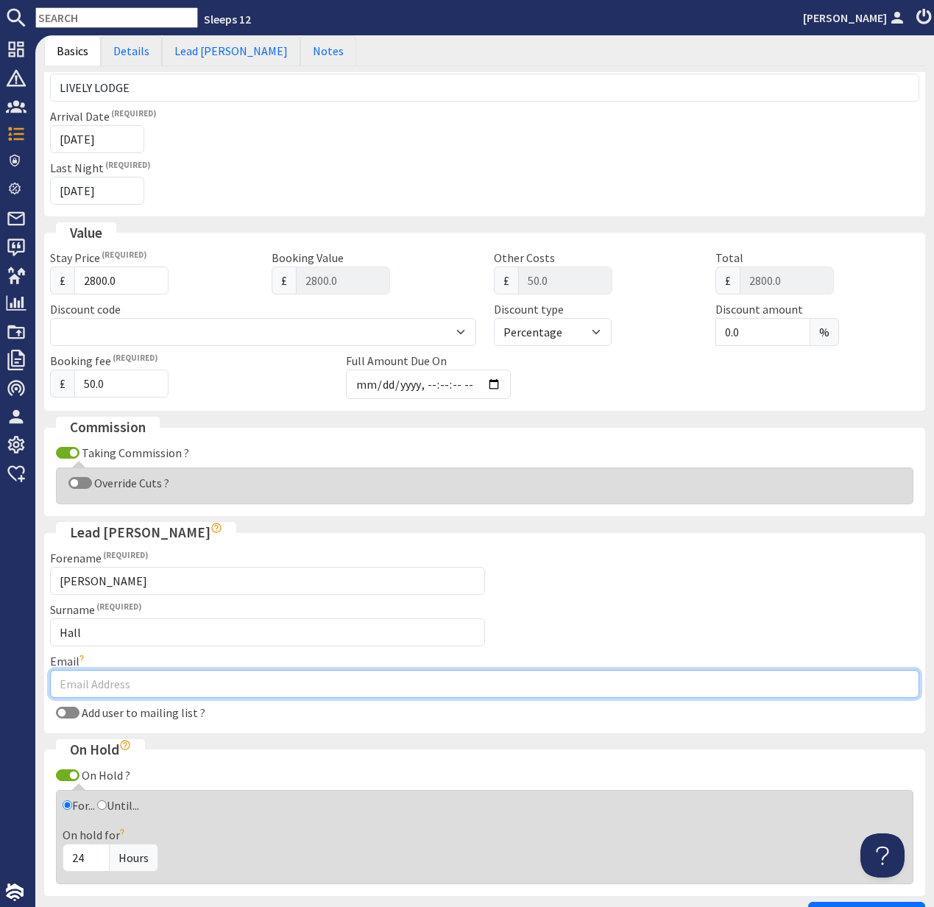
click at [96, 687] on input "Email" at bounding box center [484, 684] width 869 height 28
paste input "jamiehall@hotmail.co.uk"
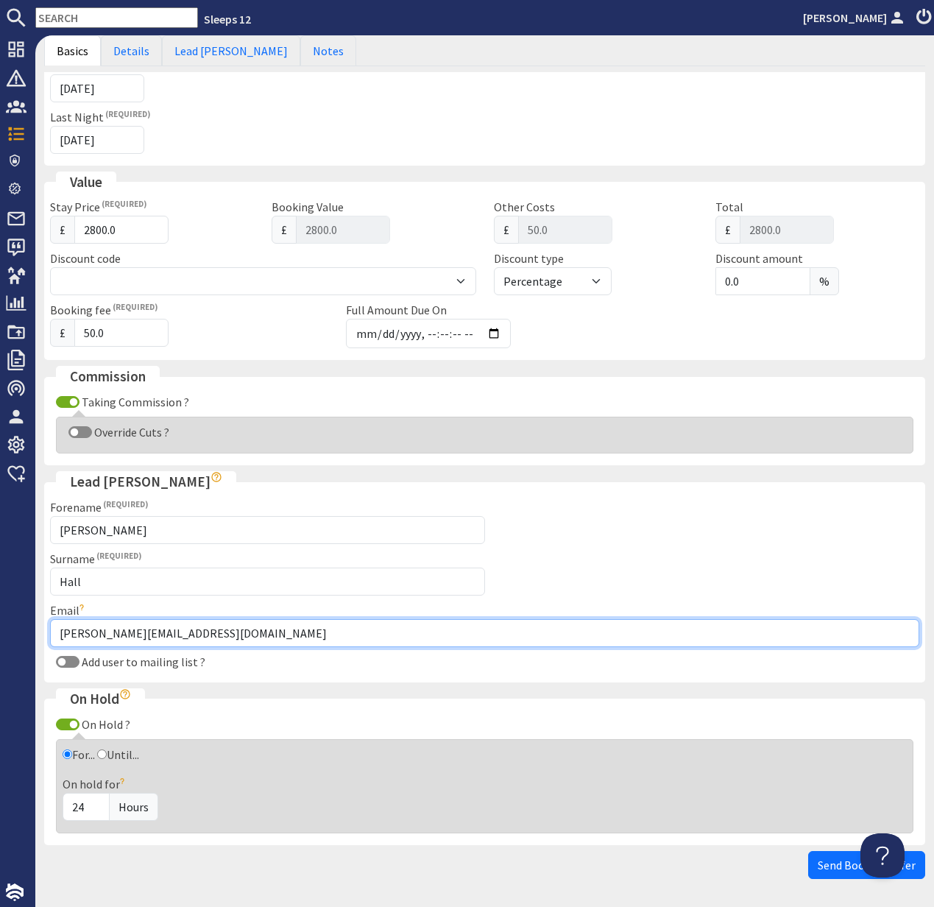
type input "jamiehall@hotmail.co.uk"
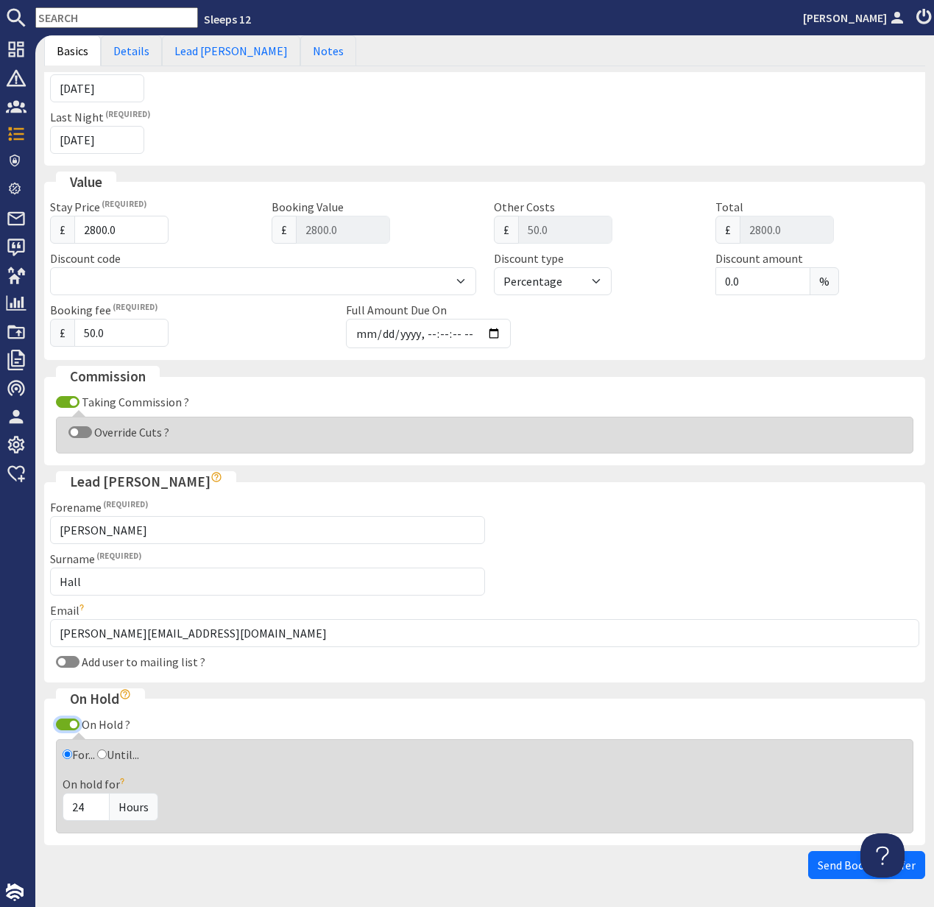
click at [72, 722] on input "On Hold ?" at bounding box center [68, 724] width 24 height 12
checkbox input "false"
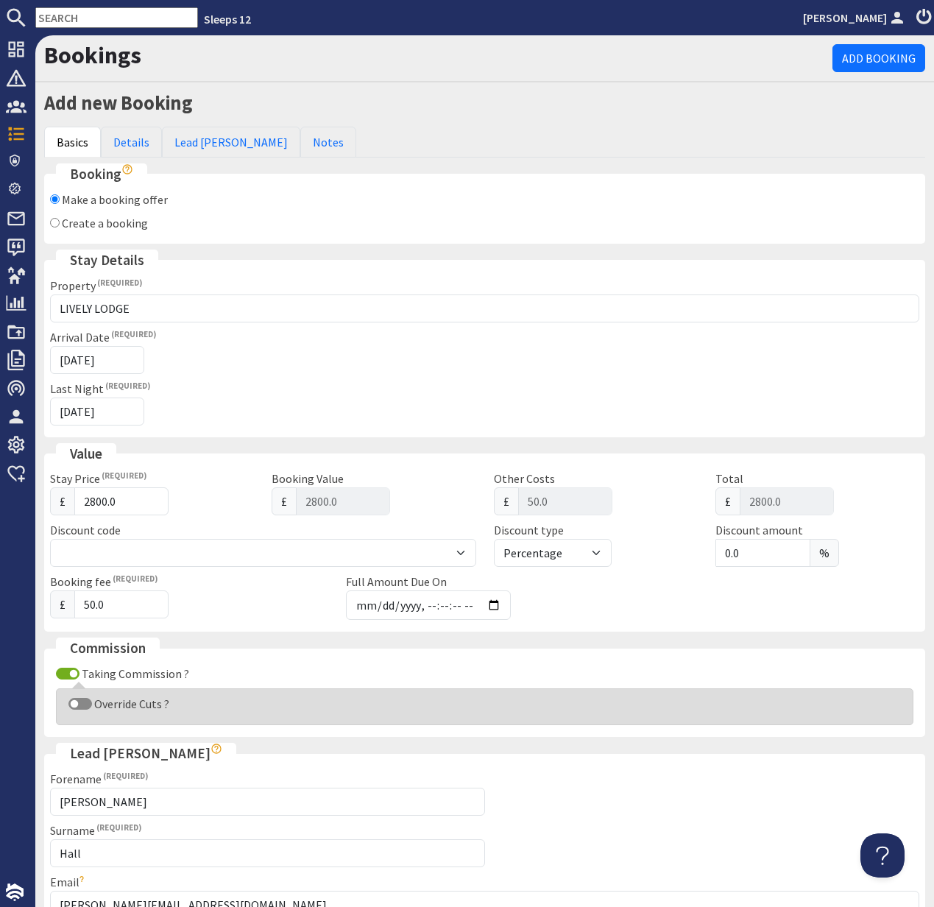
scroll to position [7, 0]
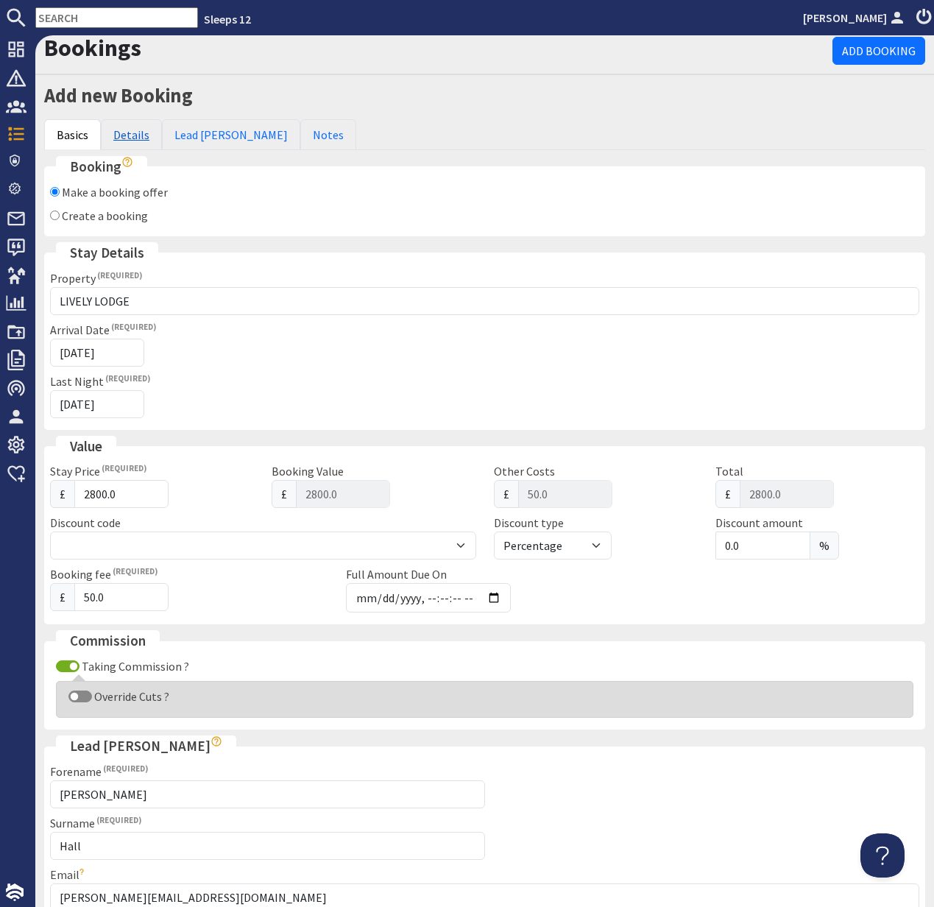
click at [134, 140] on link "Details" at bounding box center [131, 134] width 61 height 31
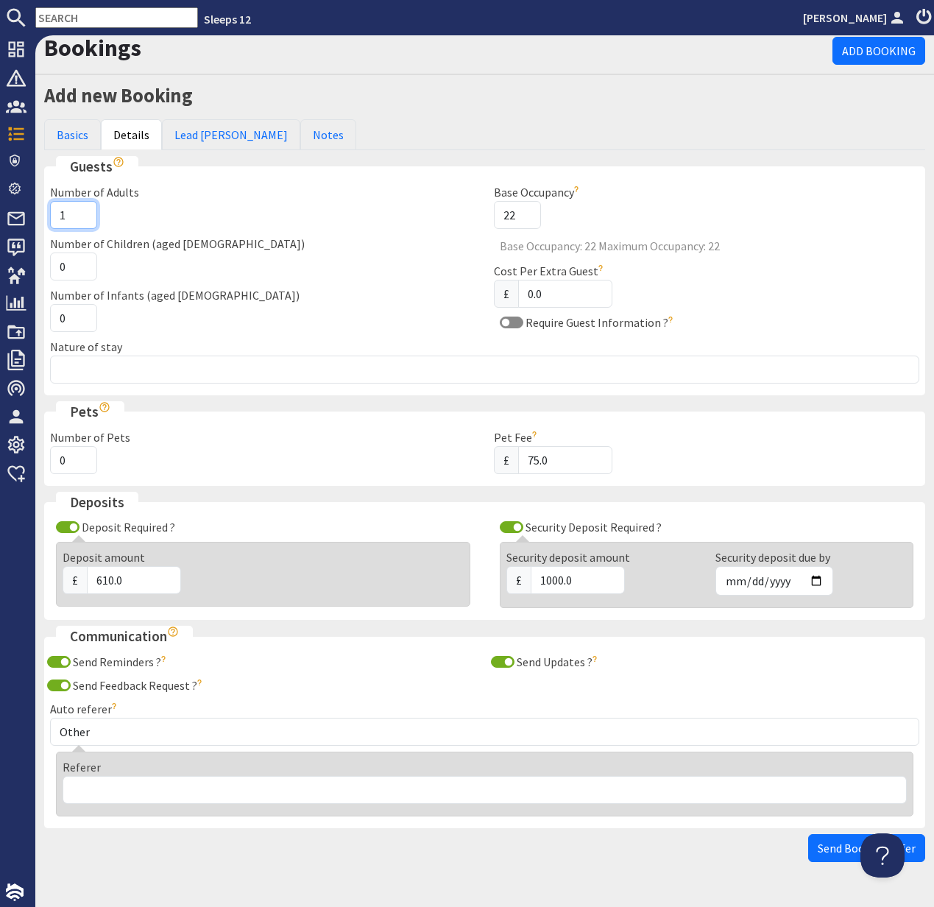
click at [46, 213] on div "Number of Adults 1" at bounding box center [263, 206] width 444 height 46
type input "16"
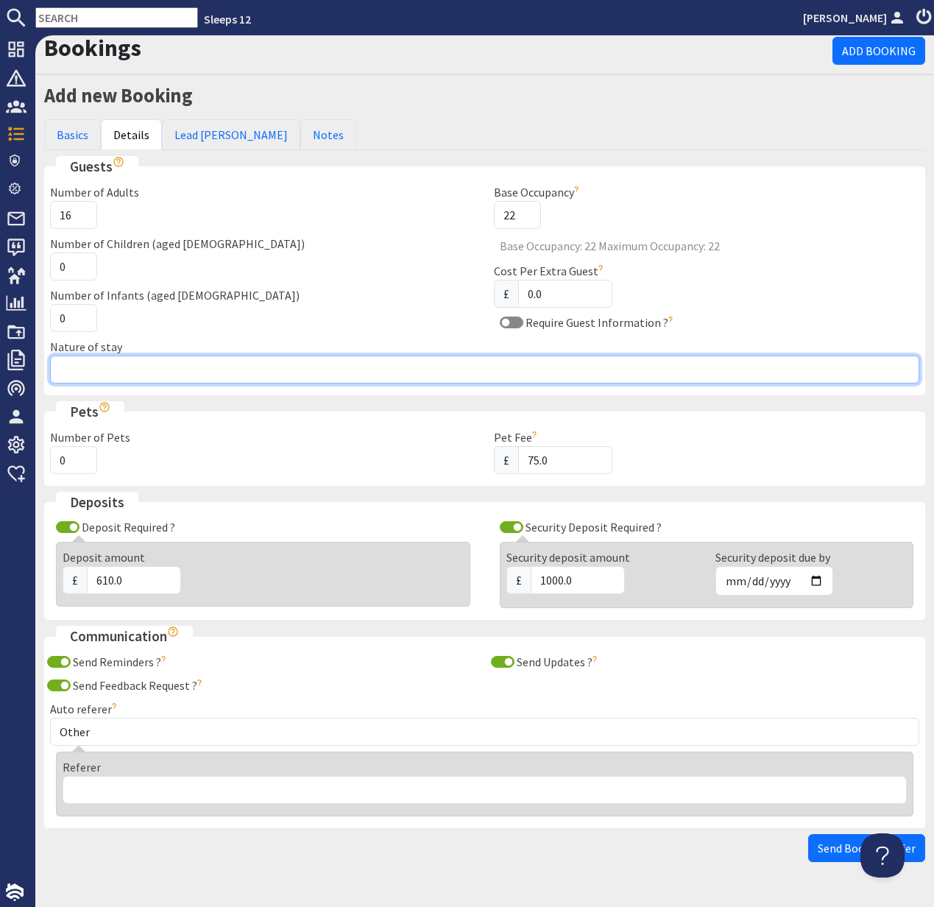
click at [119, 375] on input "Nature of stay" at bounding box center [484, 370] width 869 height 28
click at [123, 373] on input "Nature of stay" at bounding box center [484, 370] width 869 height 28
click at [123, 372] on input "Nature of stay" at bounding box center [484, 370] width 869 height 28
paste input "Stag do for a friend. All guests aged 29 - 45"
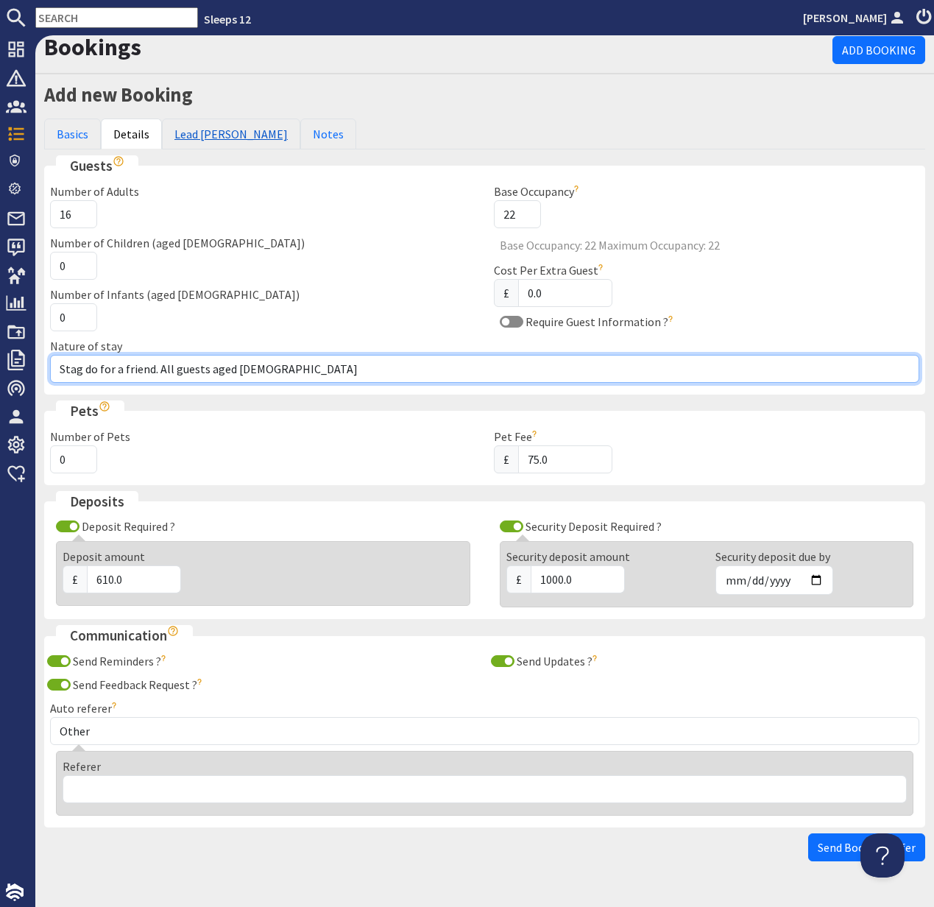
type input "Stag do for a friend. All guests aged 29 - 45"
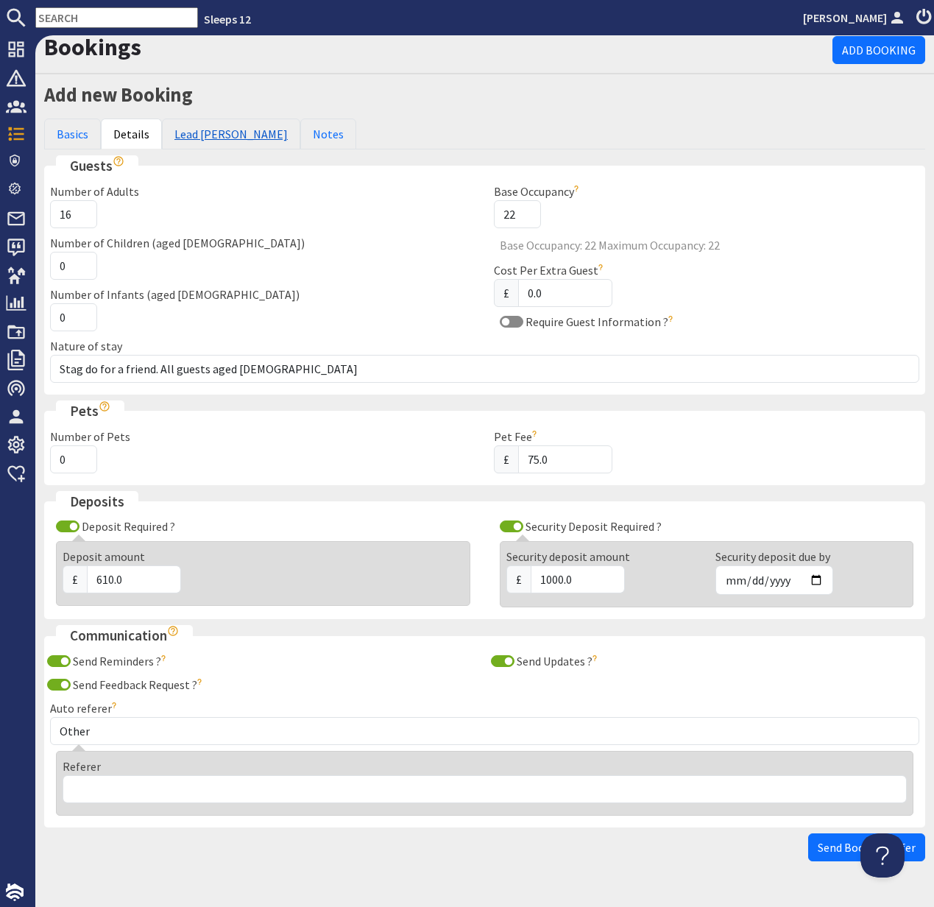
click at [207, 133] on link "Lead [PERSON_NAME]" at bounding box center [231, 134] width 138 height 31
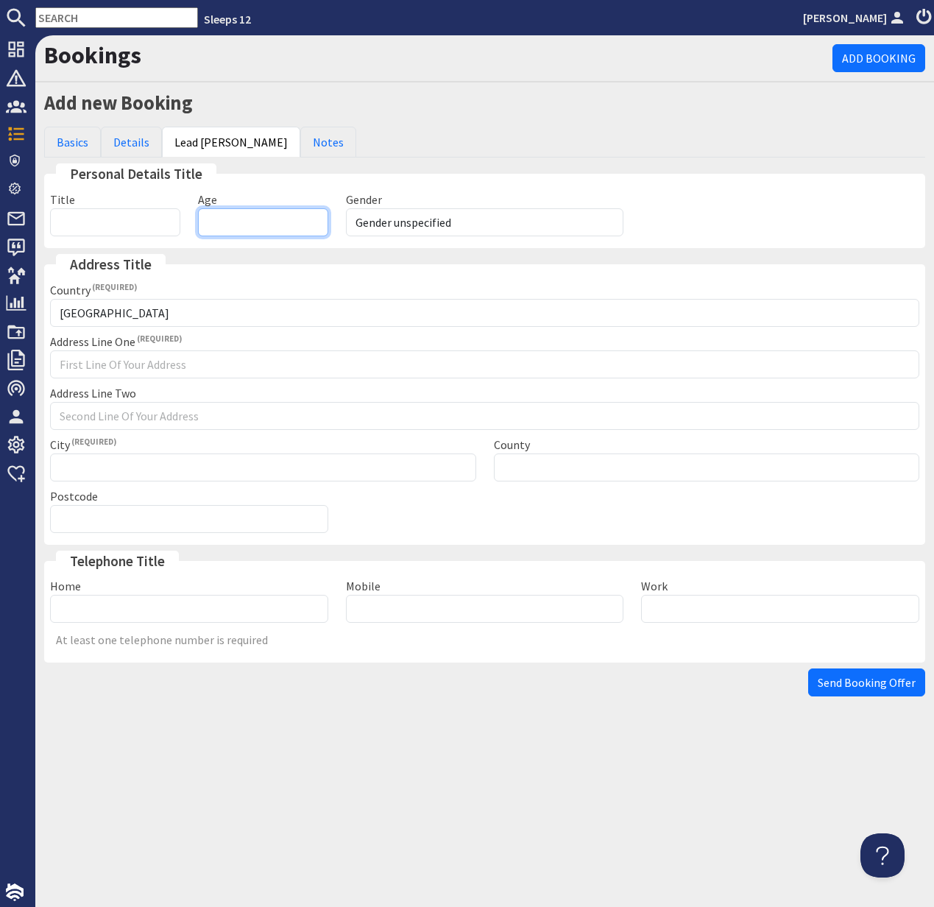
click at [236, 225] on input "Age" at bounding box center [263, 222] width 130 height 28
type input "32"
click at [487, 228] on select "Gender unspecified Gender male Gender female" at bounding box center [485, 222] width 278 height 28
select select "gender_male"
click at [346, 208] on select "Gender unspecified Gender male Gender female" at bounding box center [485, 222] width 278 height 28
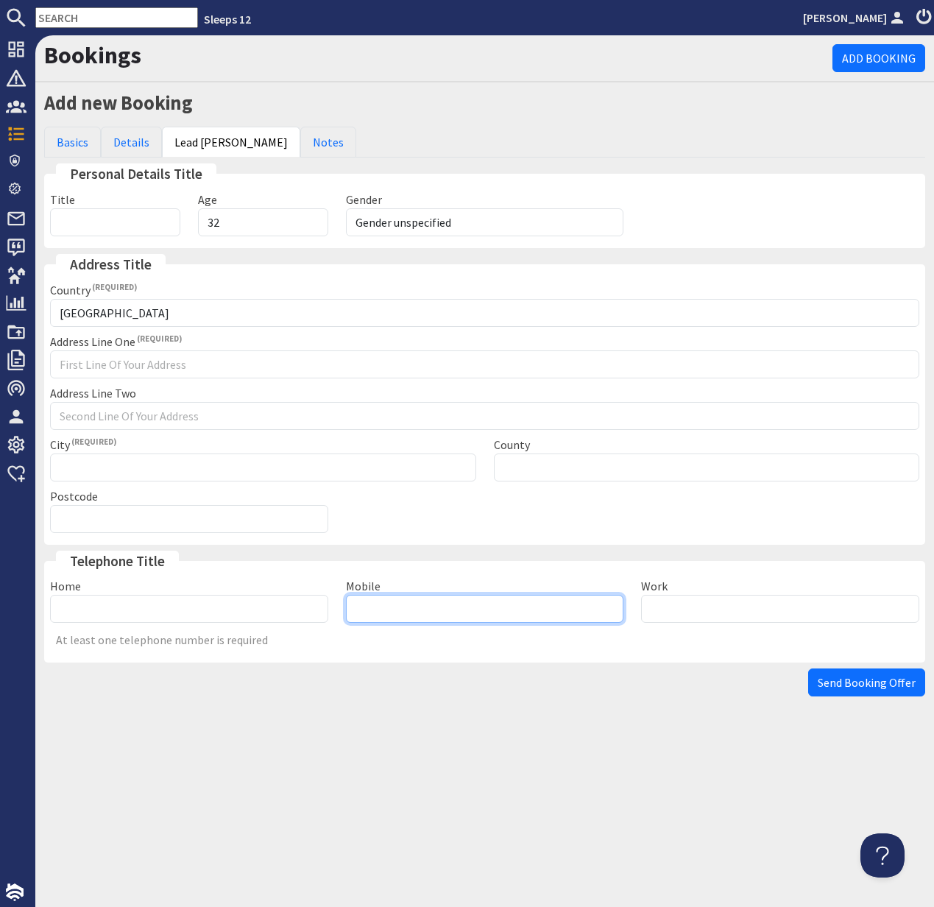
click at [428, 601] on input "Mobile" at bounding box center [485, 609] width 278 height 28
paste input "07799830593"
type input "07799830593"
click at [300, 141] on link "Notes" at bounding box center [328, 142] width 56 height 31
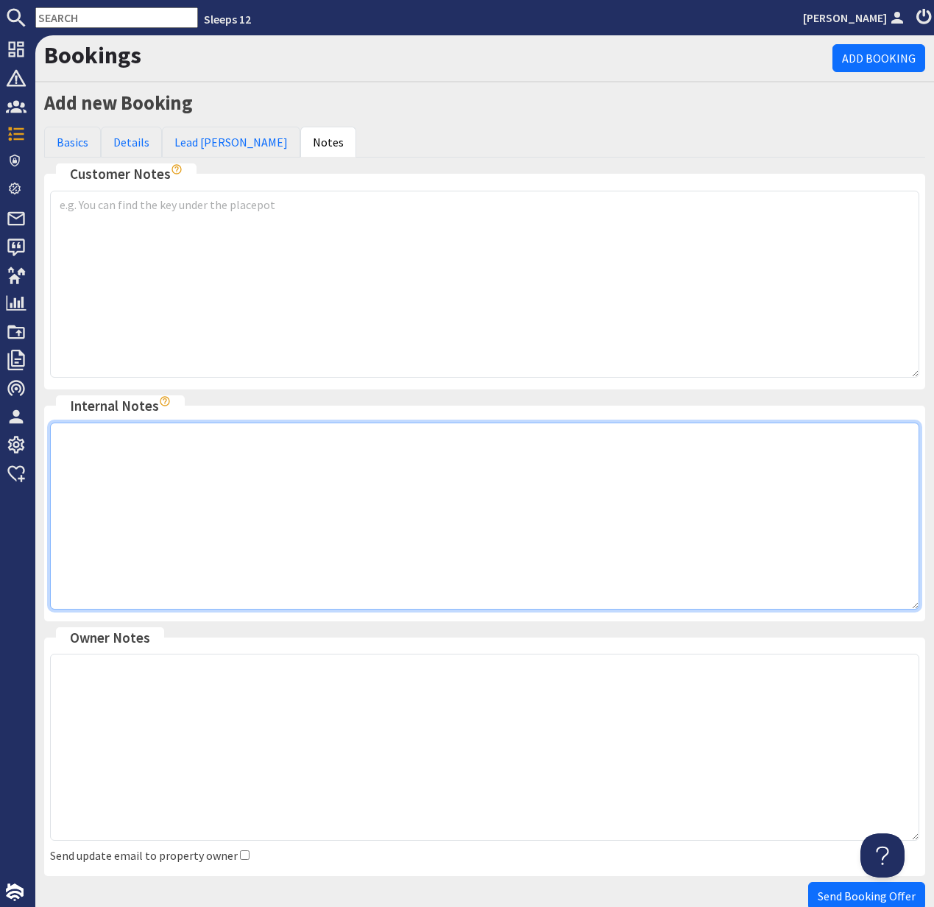
click at [142, 448] on textarea at bounding box center [484, 516] width 869 height 187
paste textarea "20113878"
click at [621, 437] on textarea "This booking replaces S47898 Dustings - Property not a suitable venue - Deposit…" at bounding box center [484, 516] width 869 height 187
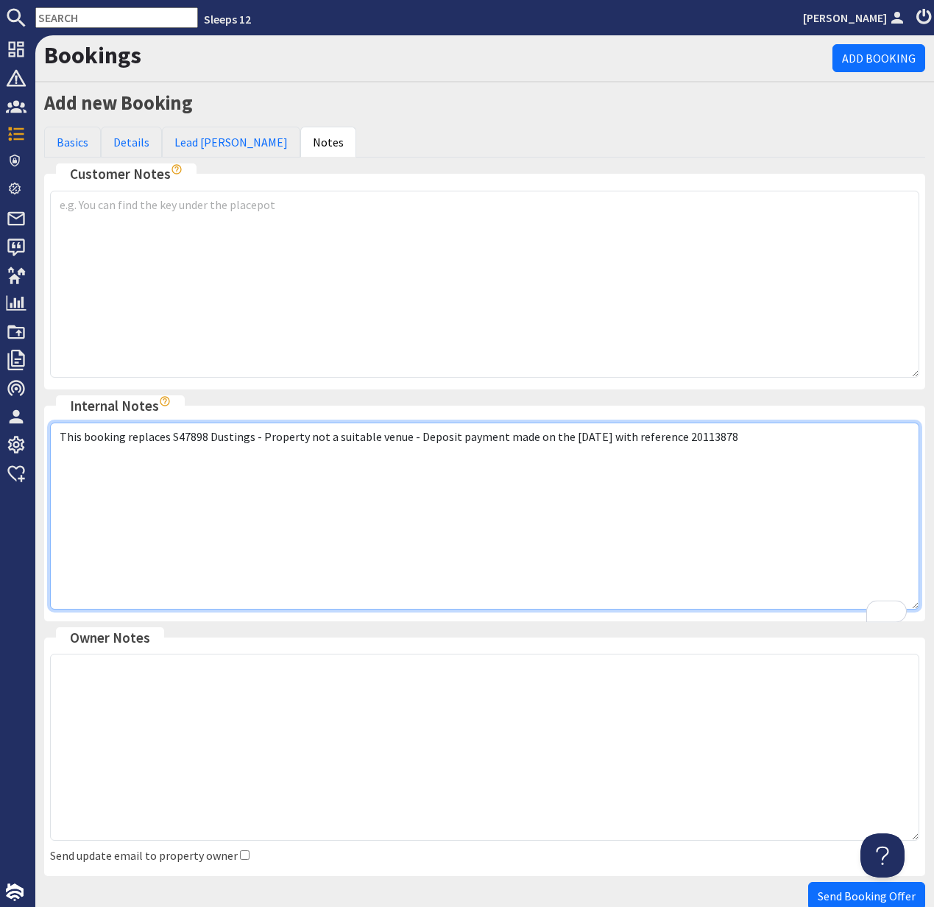
click at [646, 434] on textarea "This booking replaces S47898 Dustings - Property not a suitable venue - Deposit…" at bounding box center [484, 516] width 869 height 187
click at [837, 438] on textarea "This booking replaces S47898 Dustings - Property not a suitable venue - Deposit…" at bounding box center [484, 516] width 869 height 187
click at [498, 434] on textarea "This booking replaces S47898 Dustings - Property not a suitable venue - Deposit…" at bounding box center [484, 516] width 869 height 187
click at [883, 437] on textarea "This booking replaces S47898 Dustings - Property not a suitable venue - Deposit…" at bounding box center [484, 516] width 869 height 187
type textarea "This booking replaces S47898 Dustings - Property not a suitable venue - Deposit…"
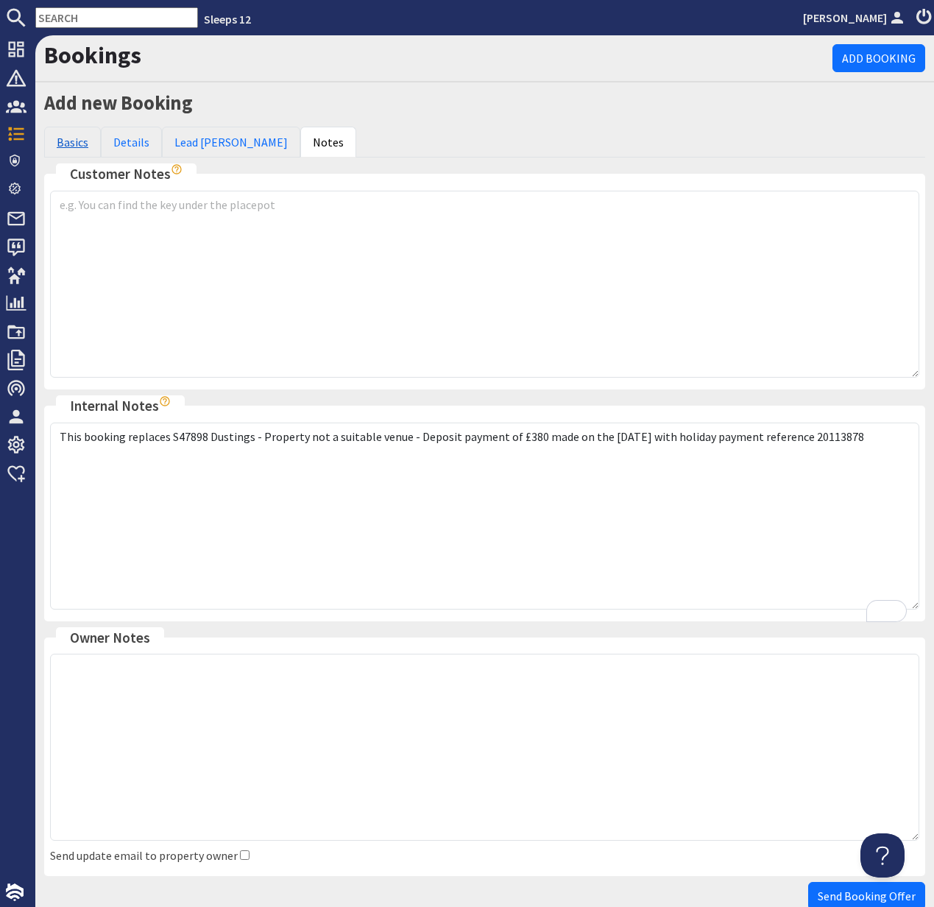
click at [70, 140] on link "Basics" at bounding box center [72, 142] width 57 height 31
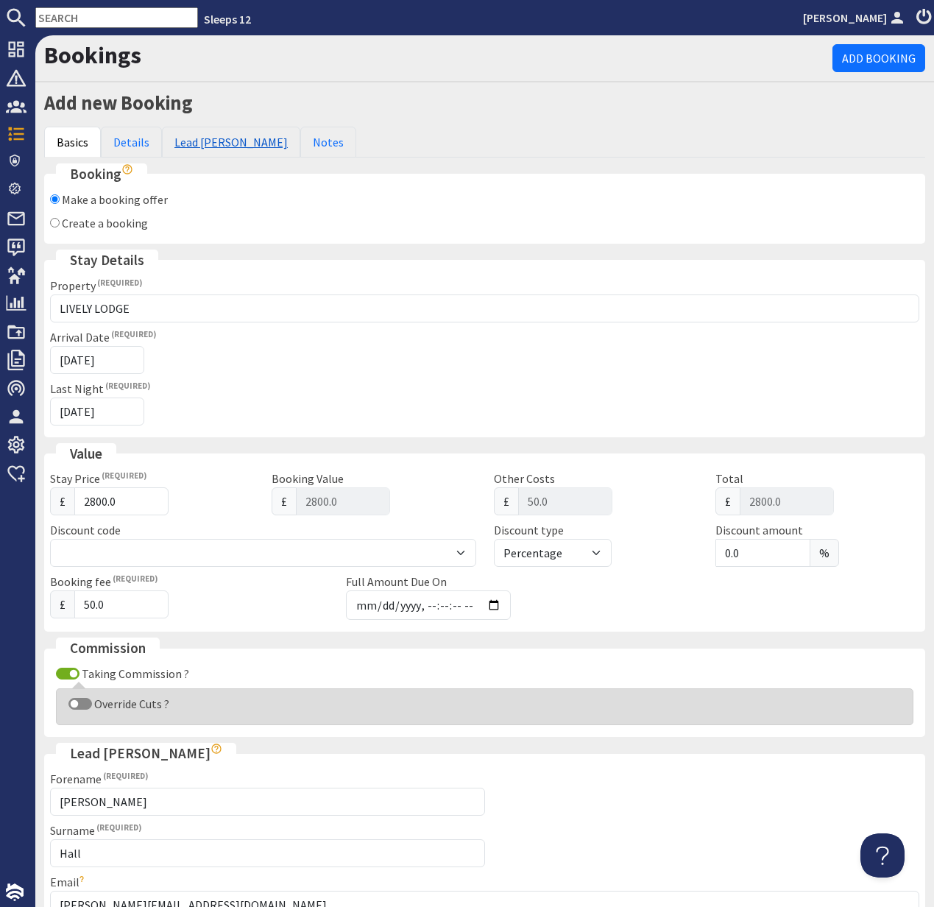
click at [192, 144] on link "Lead [PERSON_NAME]" at bounding box center [231, 142] width 138 height 31
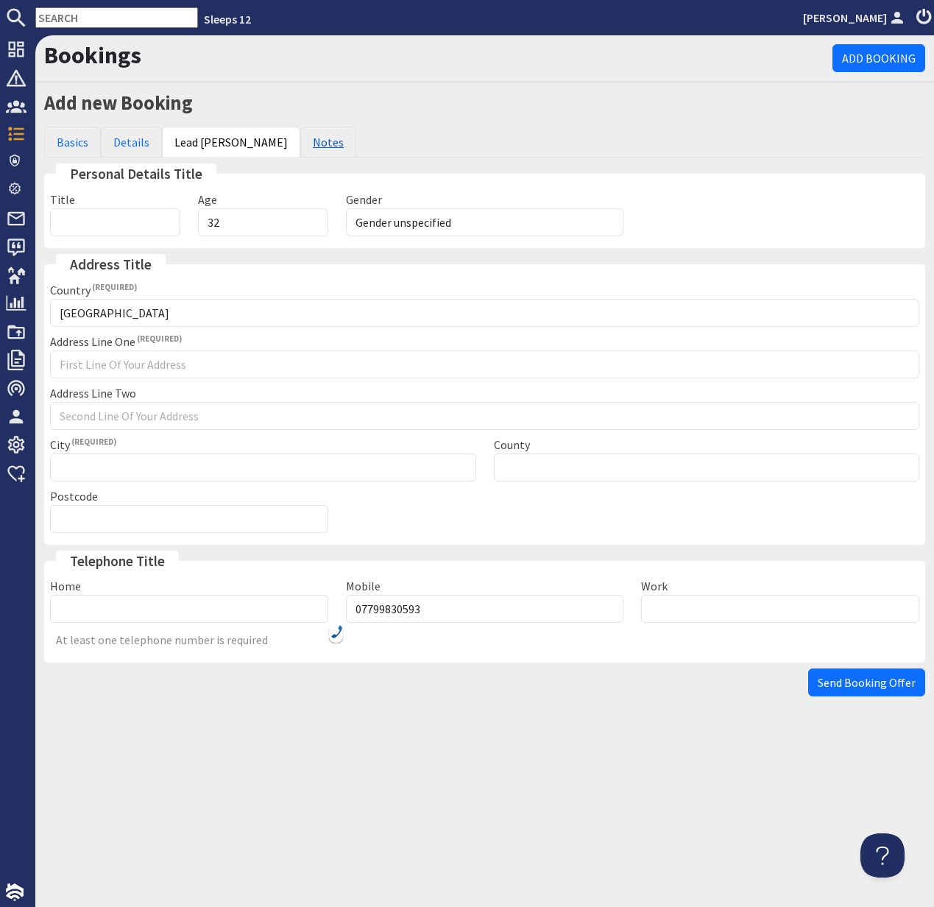
click at [300, 142] on link "Notes" at bounding box center [328, 142] width 56 height 31
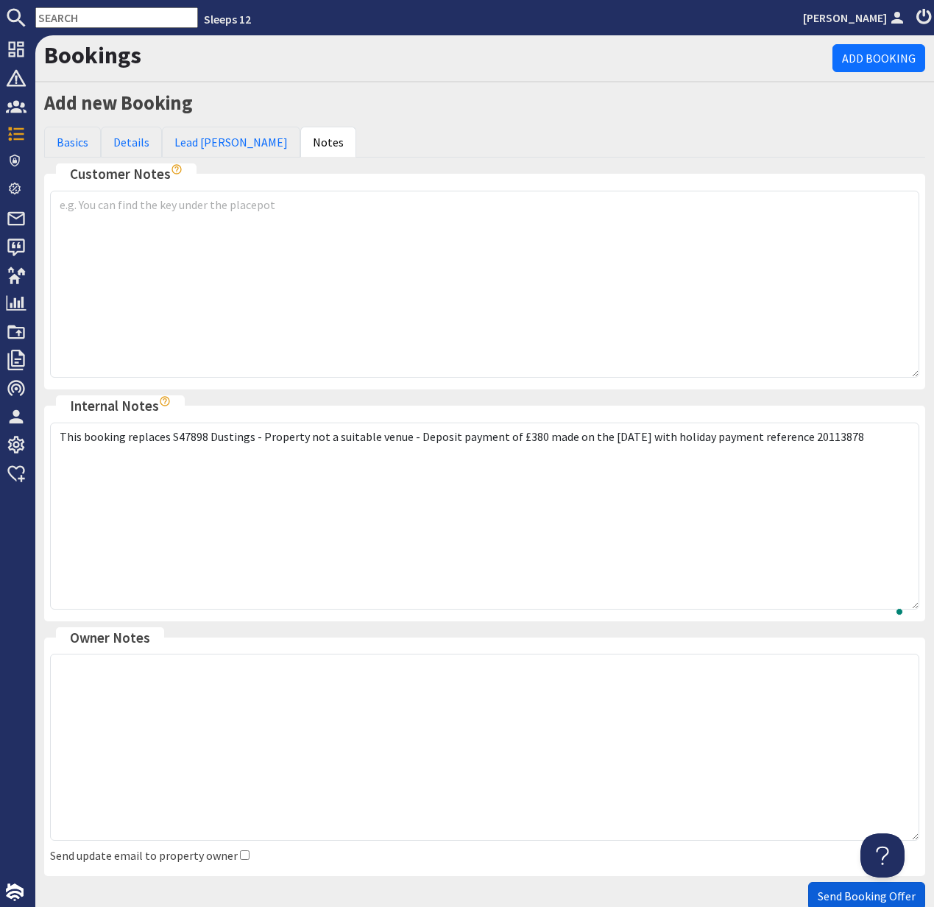
click at [884, 897] on span "Send Booking Offer" at bounding box center [867, 896] width 98 height 15
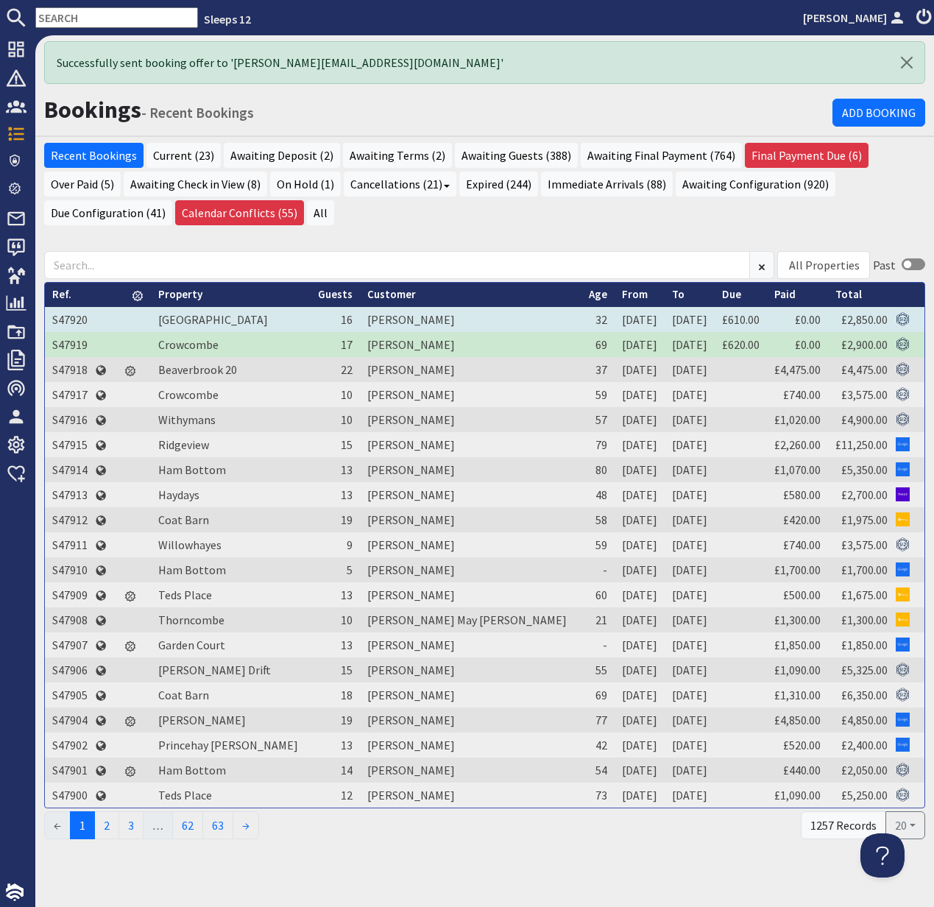
click at [71, 318] on td "S47920" at bounding box center [70, 319] width 50 height 25
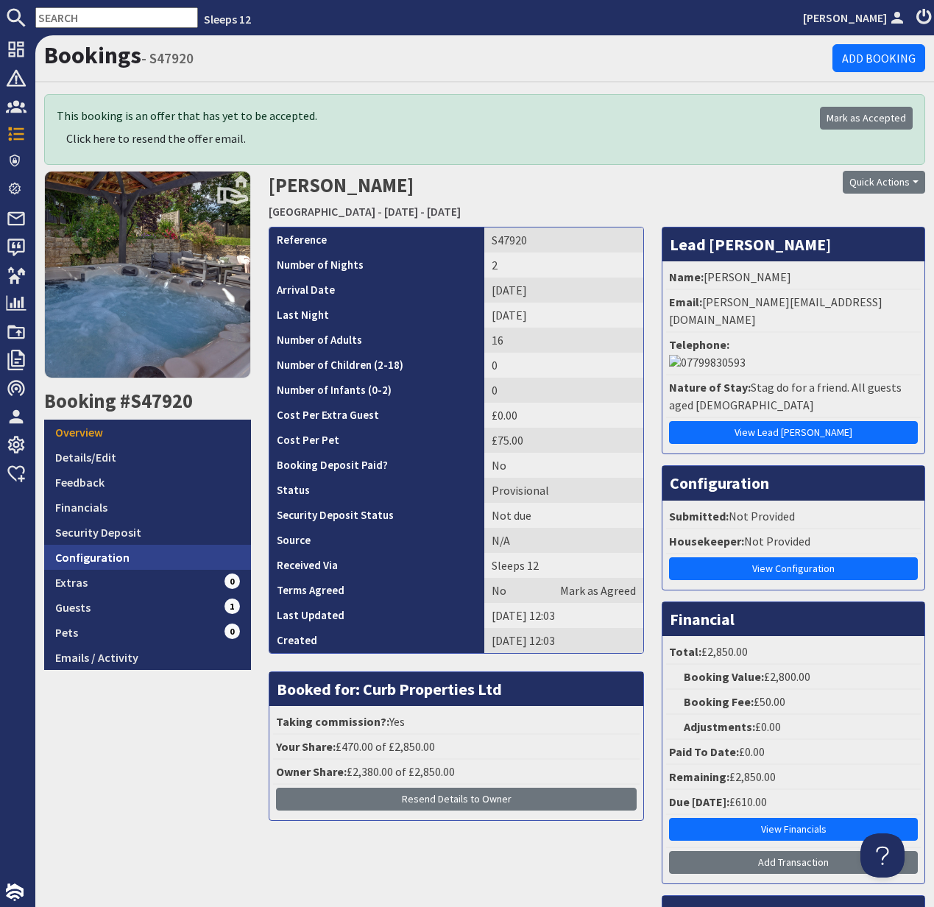
click at [101, 560] on link "Configuration" at bounding box center [147, 557] width 207 height 25
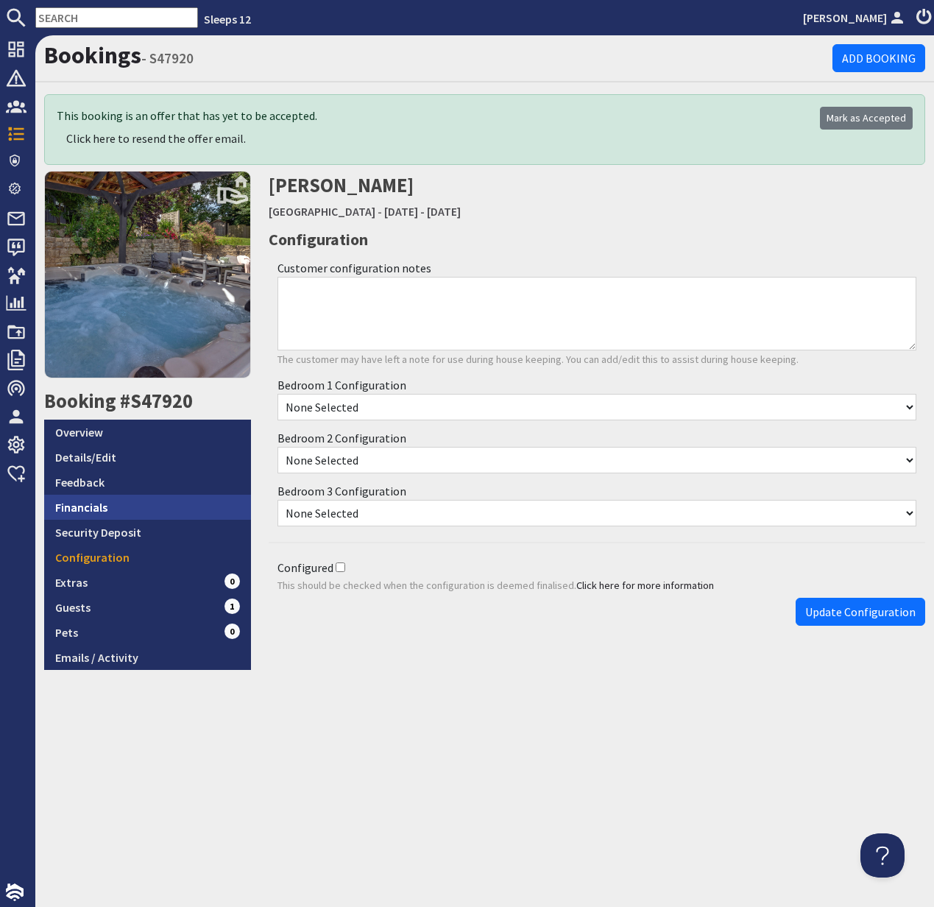
click at [100, 509] on link "Financials" at bounding box center [147, 507] width 207 height 25
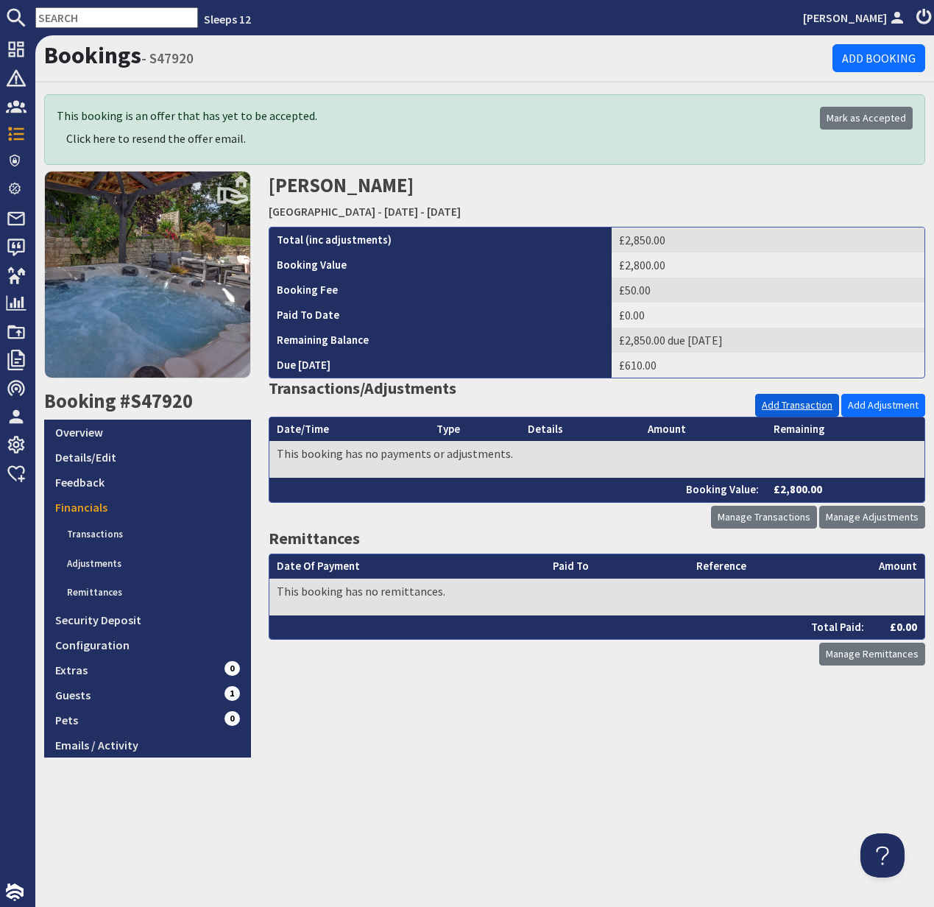
click at [797, 408] on link "Add Transaction" at bounding box center [797, 405] width 84 height 23
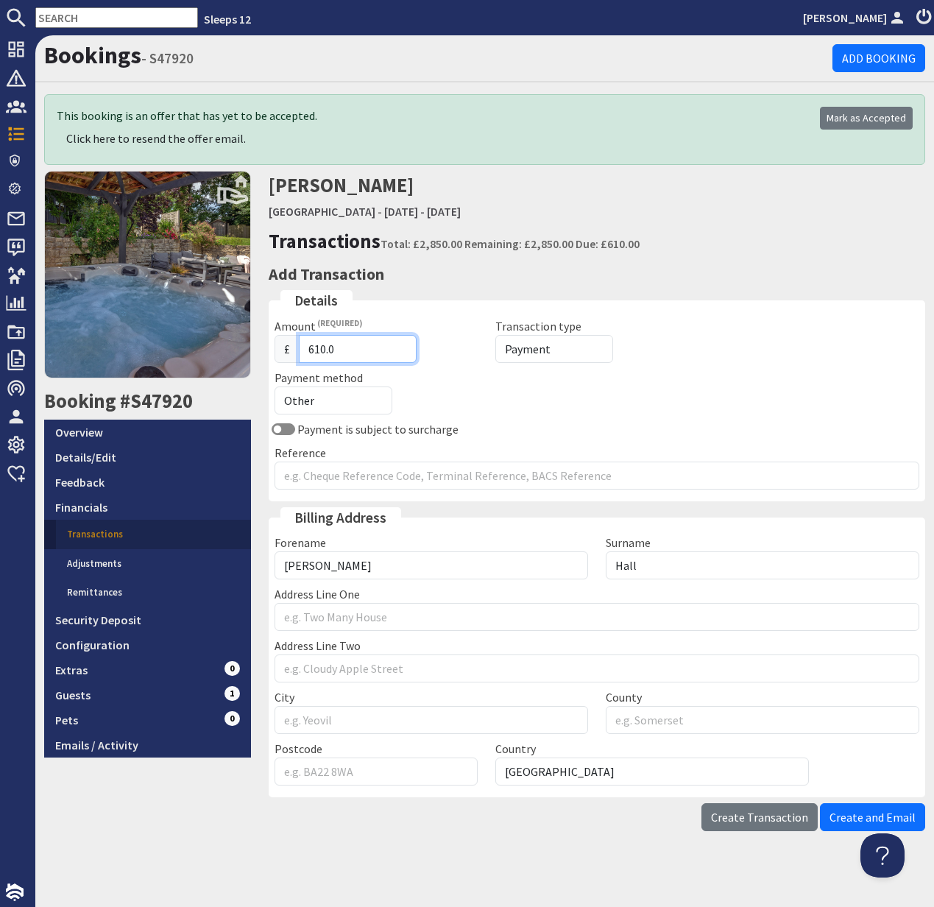
drag, startPoint x: 348, startPoint y: 349, endPoint x: 303, endPoint y: 347, distance: 45.7
click at [303, 347] on input "610.0" at bounding box center [358, 349] width 118 height 28
click at [313, 403] on select "Other Cash Bank Transfer Offline Card Cheque Online External" at bounding box center [334, 400] width 118 height 28
click at [321, 349] on input "320" at bounding box center [358, 349] width 118 height 28
type input "380"
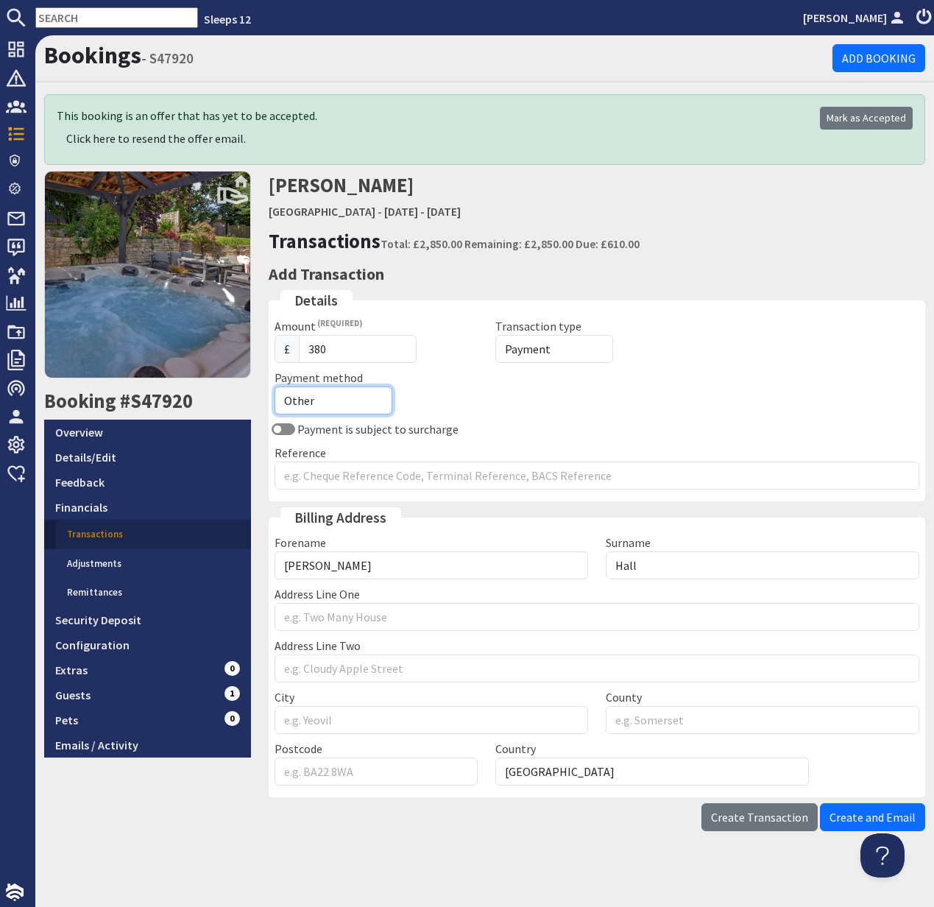
click at [352, 397] on select "Other Cash Bank Transfer Offline Card Cheque Online External" at bounding box center [334, 400] width 118 height 28
click at [331, 400] on select "Other Cash Bank Transfer Offline Card Cheque Online External" at bounding box center [334, 400] width 118 height 28
select select "online_external_payment"
click at [275, 386] on select "Other Cash Bank Transfer Offline Card Cheque Online External" at bounding box center [334, 400] width 118 height 28
click at [657, 403] on select "Please select a card type VISA (Debit/Delta) VISA (Credit) Mastercard" at bounding box center [665, 400] width 118 height 28
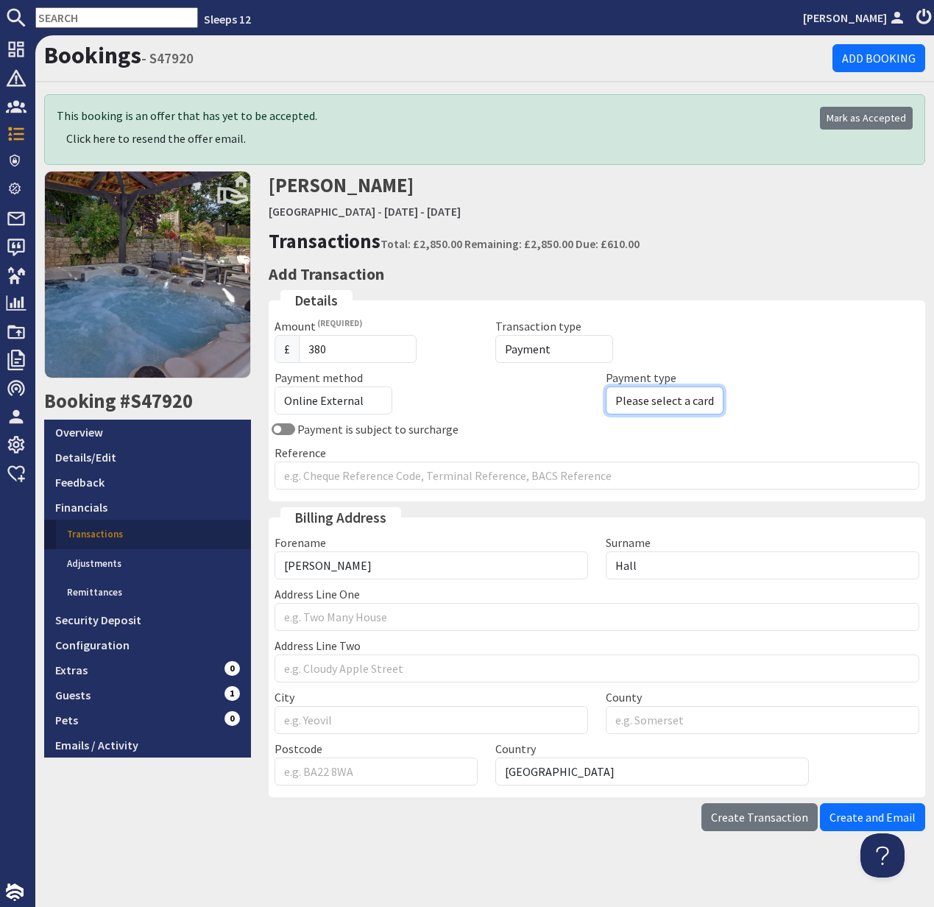
select select "3"
click at [606, 386] on select "Please select a card type VISA (Debit/Delta) VISA (Credit) Mastercard" at bounding box center [665, 400] width 118 height 28
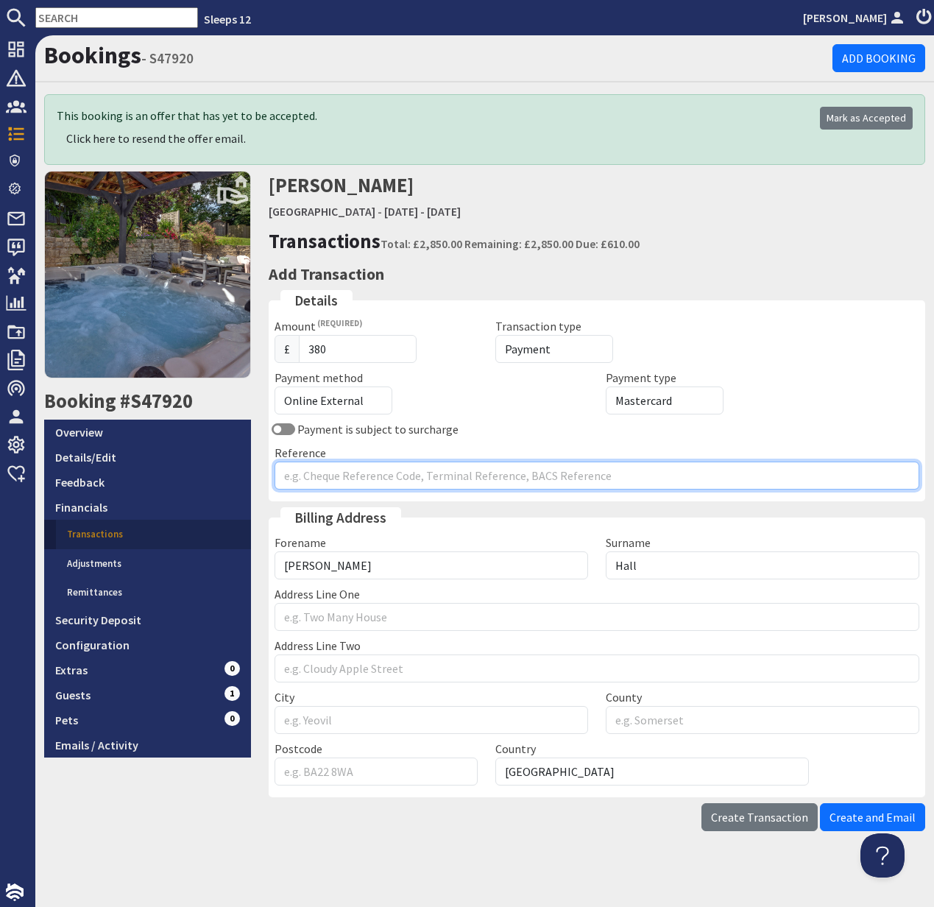
click at [346, 481] on input "Reference" at bounding box center [597, 476] width 645 height 28
type input "D"
type input "Partial Deposit Paid Via Booking S47898"
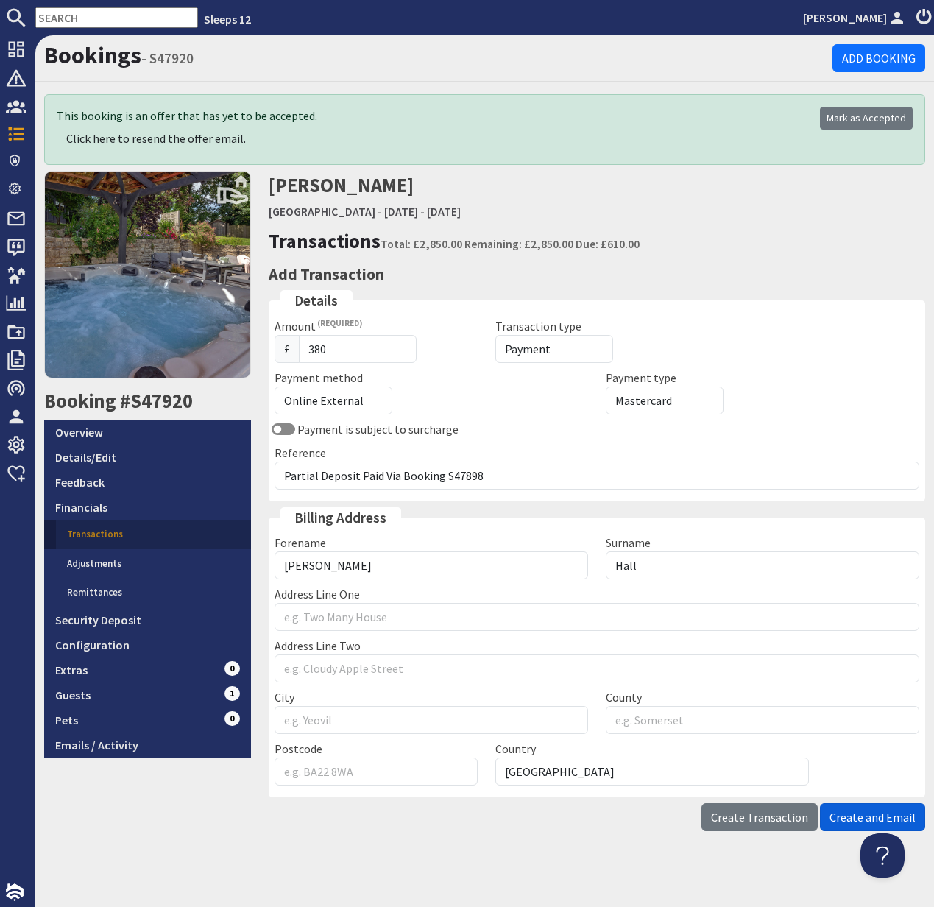
click at [852, 817] on span "Create and Email" at bounding box center [873, 817] width 86 height 15
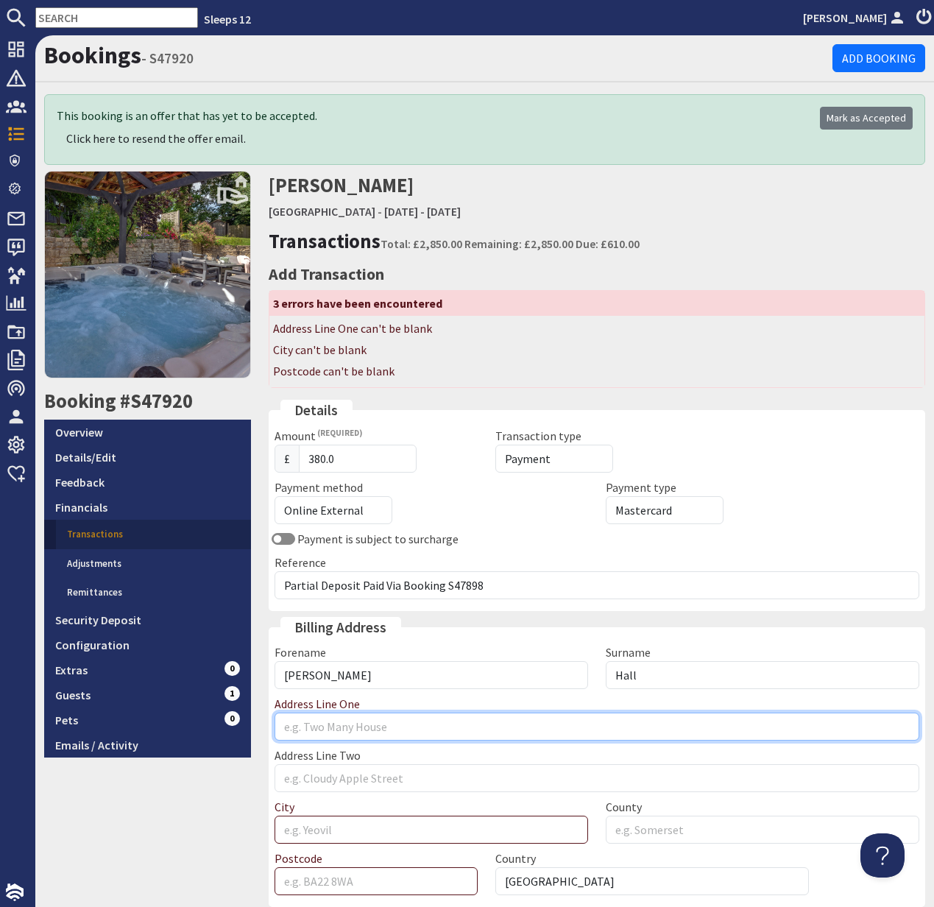
click at [339, 732] on input "Address Line One" at bounding box center [597, 727] width 645 height 28
click at [318, 727] on input "Address Line One" at bounding box center [597, 727] width 645 height 28
paste input "Glenwood Highway Lane"
type input "Glenwood Highway Lane"
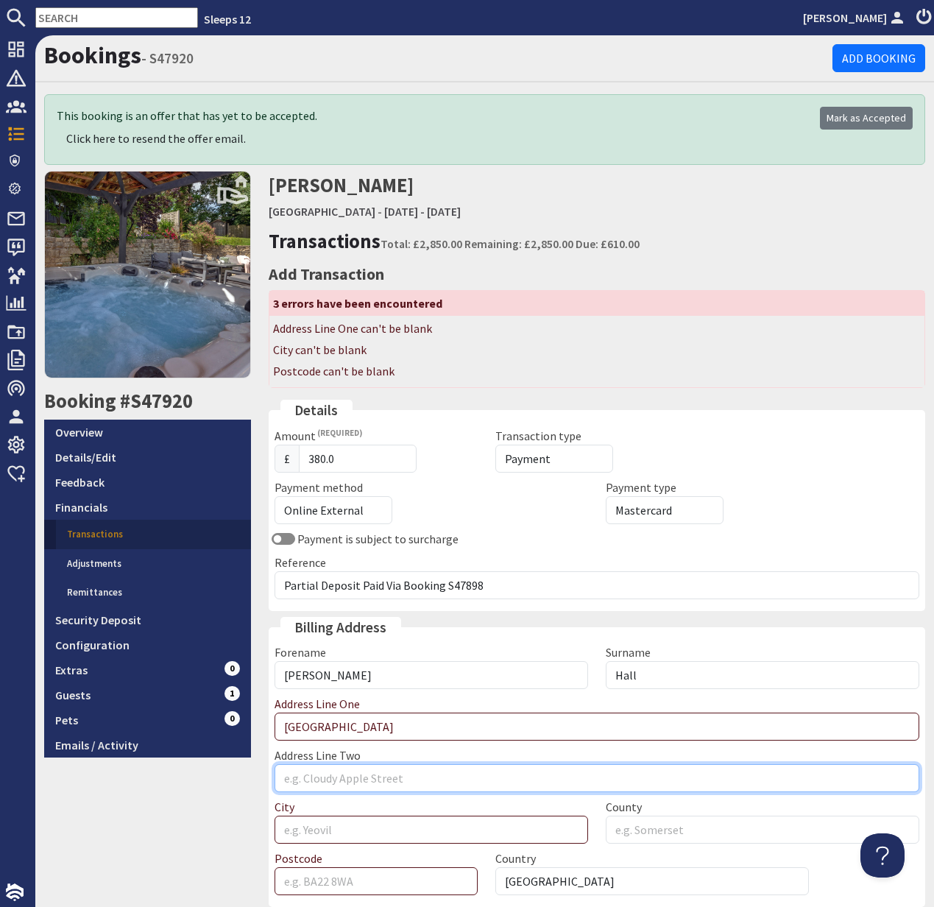
click at [332, 783] on input "Address Line Two" at bounding box center [597, 778] width 645 height 28
click at [331, 783] on input "Address Line Two" at bounding box center [597, 778] width 645 height 28
paste input "Redruth"
type input "Redruth"
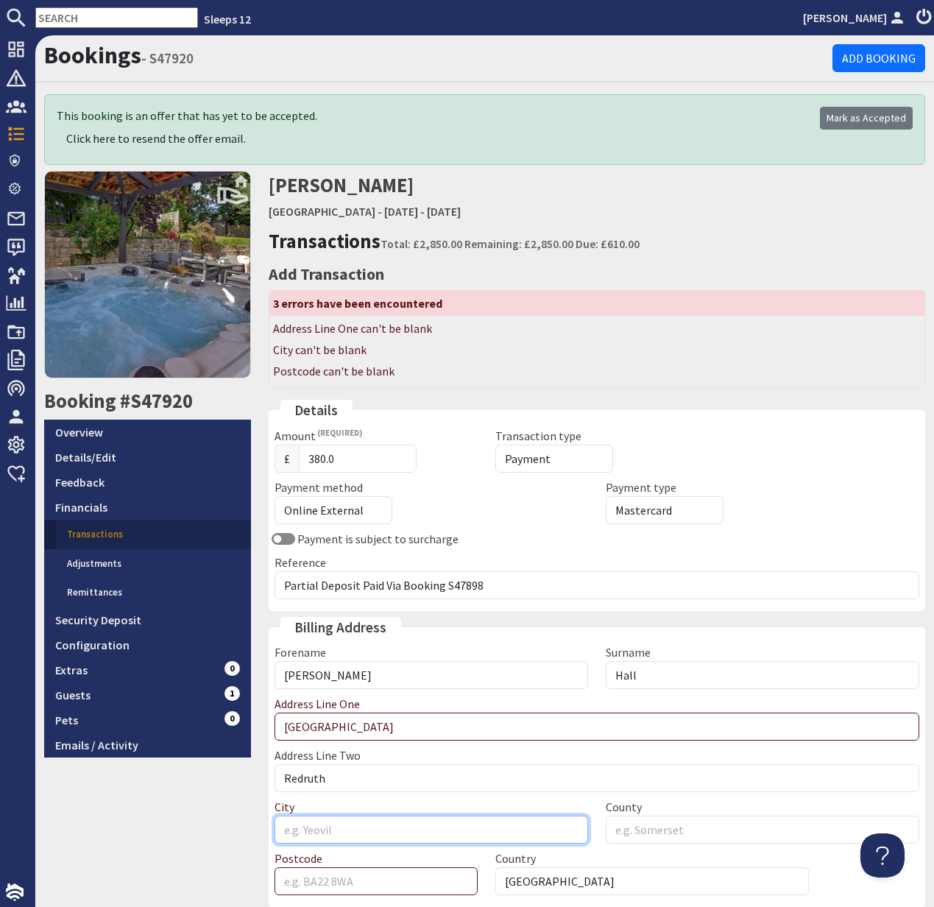
click at [345, 832] on input "City" at bounding box center [432, 830] width 314 height 28
paste input "Cornwall"
type input "Cornwall"
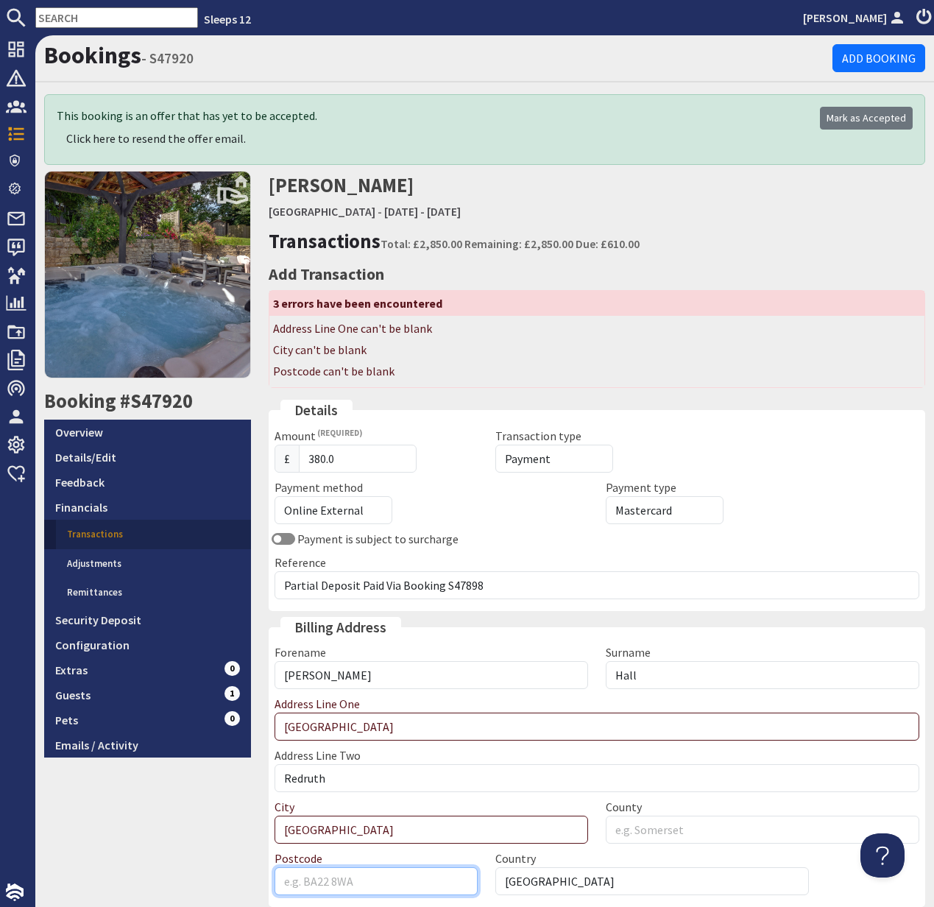
click at [345, 875] on input "Postcode" at bounding box center [376, 881] width 203 height 28
paste input "TR15 1SE"
type input "TR15 1SE"
drag, startPoint x: 302, startPoint y: 830, endPoint x: 274, endPoint y: 830, distance: 28.0
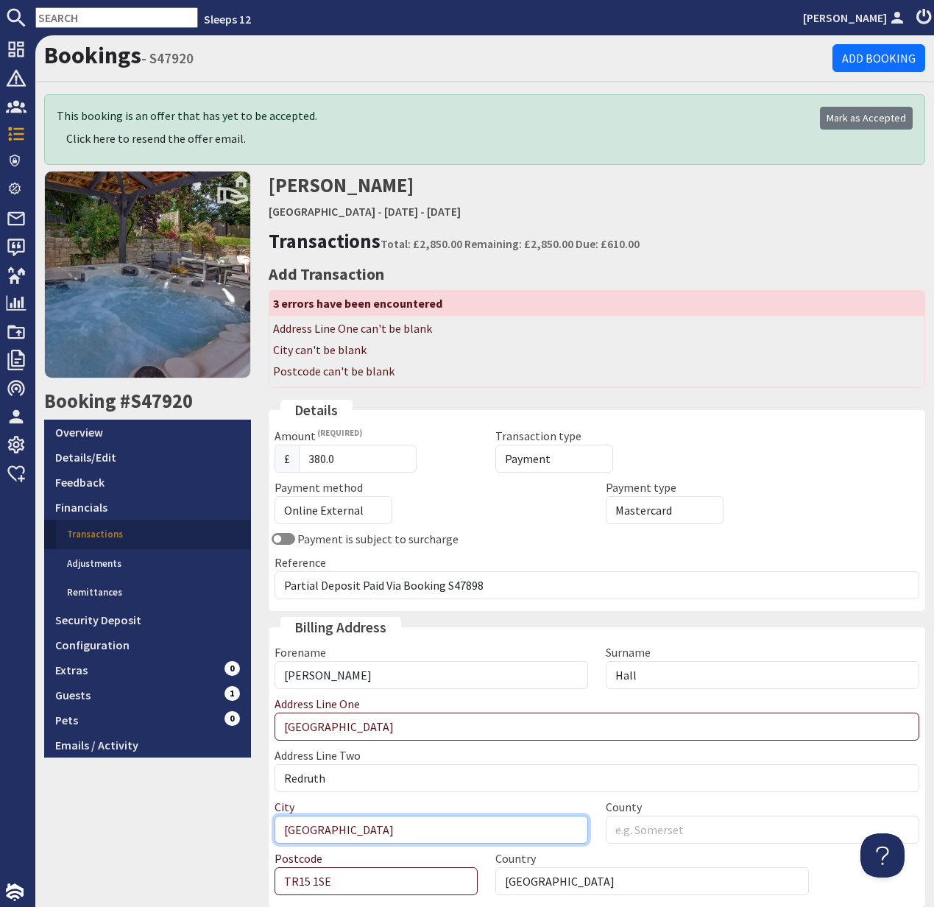
click at [274, 830] on div "City Cornwall" at bounding box center [431, 821] width 331 height 46
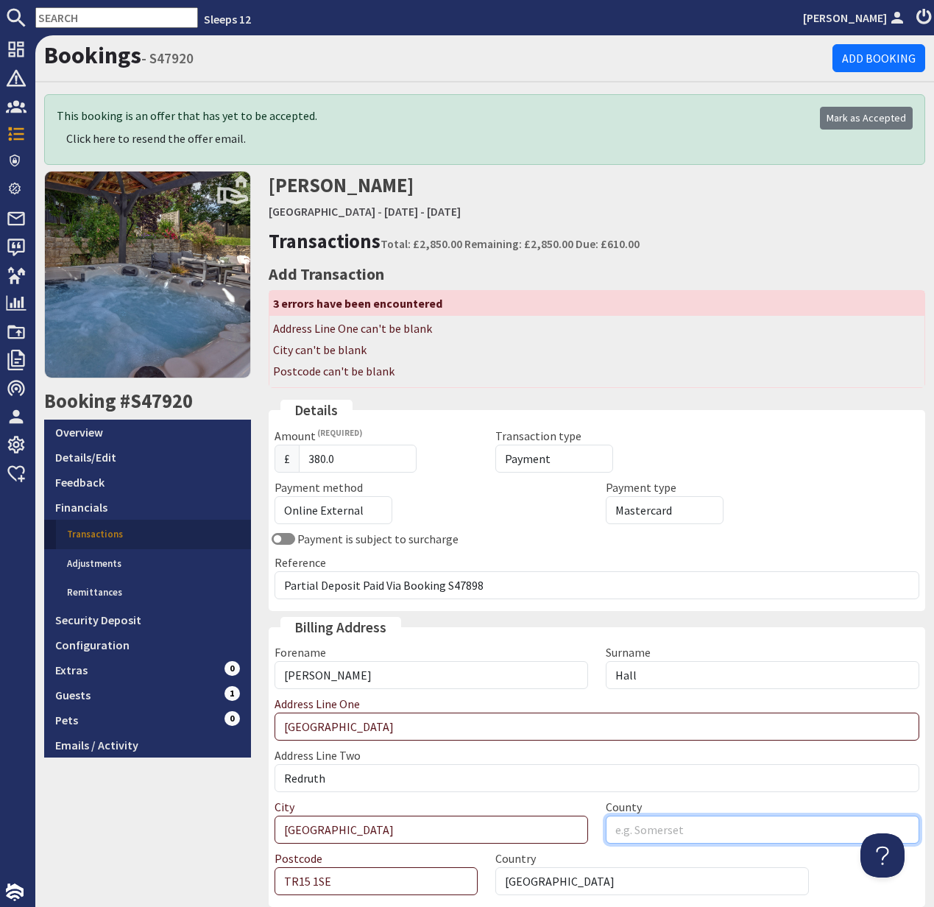
click at [652, 836] on input "County" at bounding box center [763, 830] width 314 height 28
paste input "Cornwall"
type input "Cornwall"
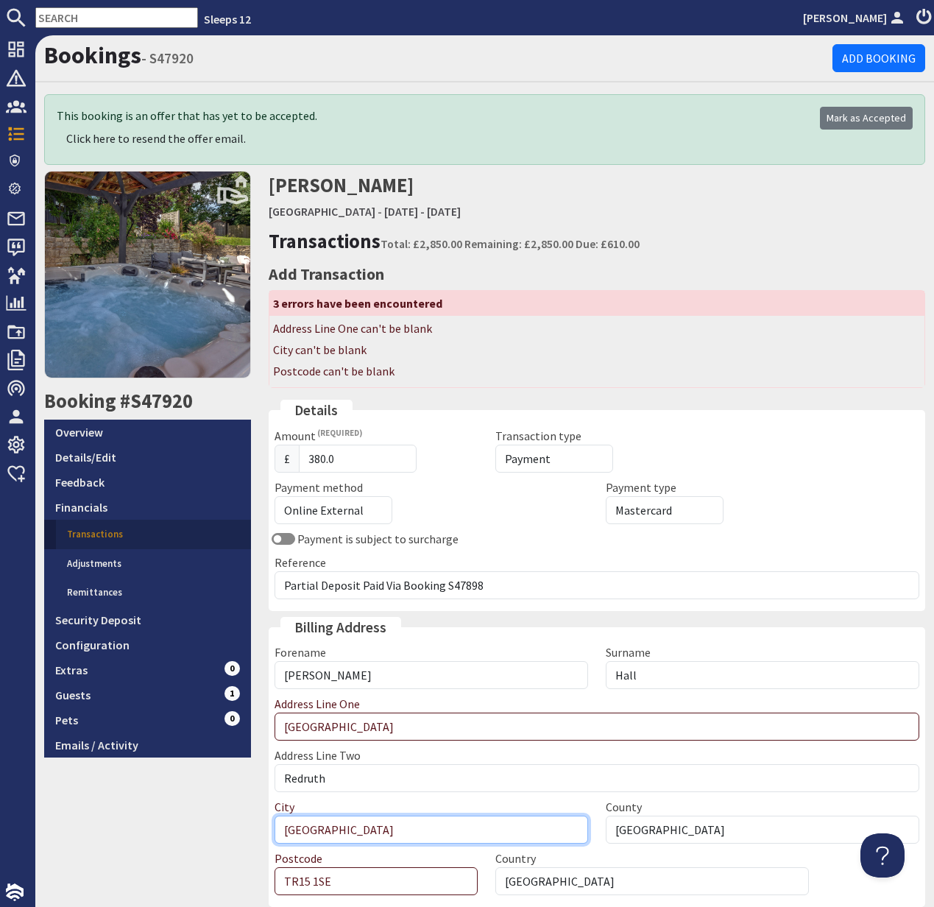
drag, startPoint x: 348, startPoint y: 829, endPoint x: 259, endPoint y: 827, distance: 89.1
click at [259, 827] on div "Bookings - S47920 Add Booking This booking is an offer that has yet to be accep…" at bounding box center [484, 491] width 899 height 913
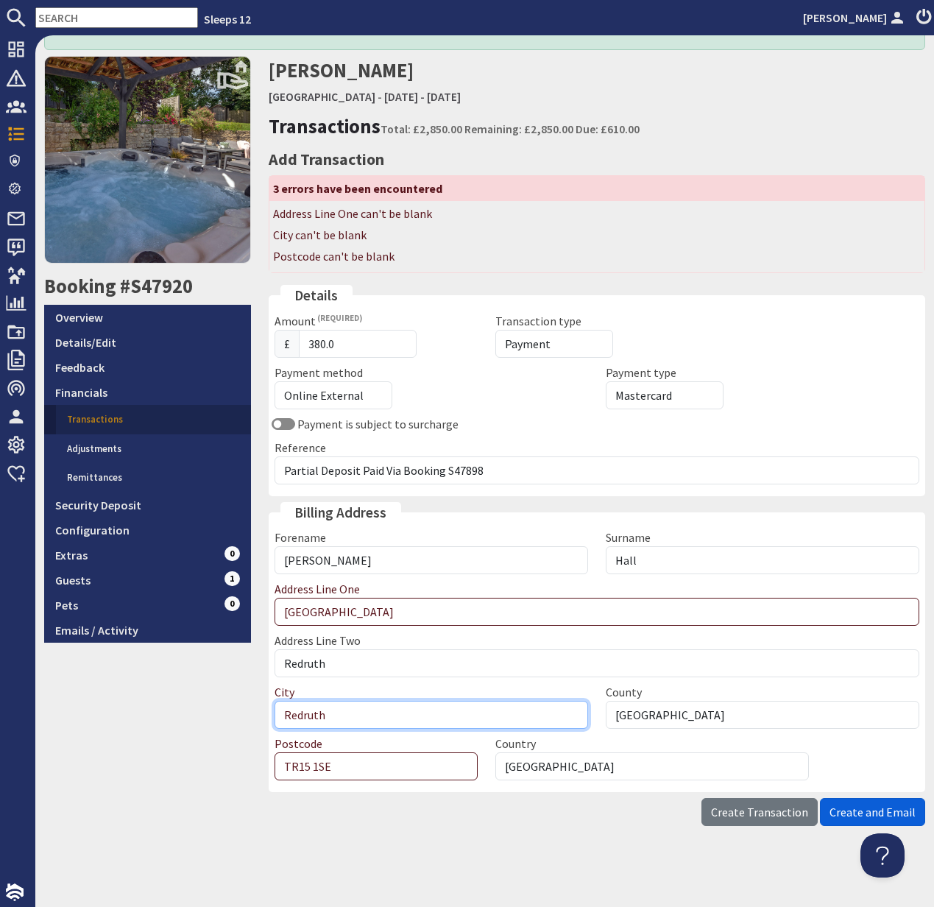
type input "Redruth"
click at [860, 814] on span "Create and Email" at bounding box center [873, 812] width 86 height 15
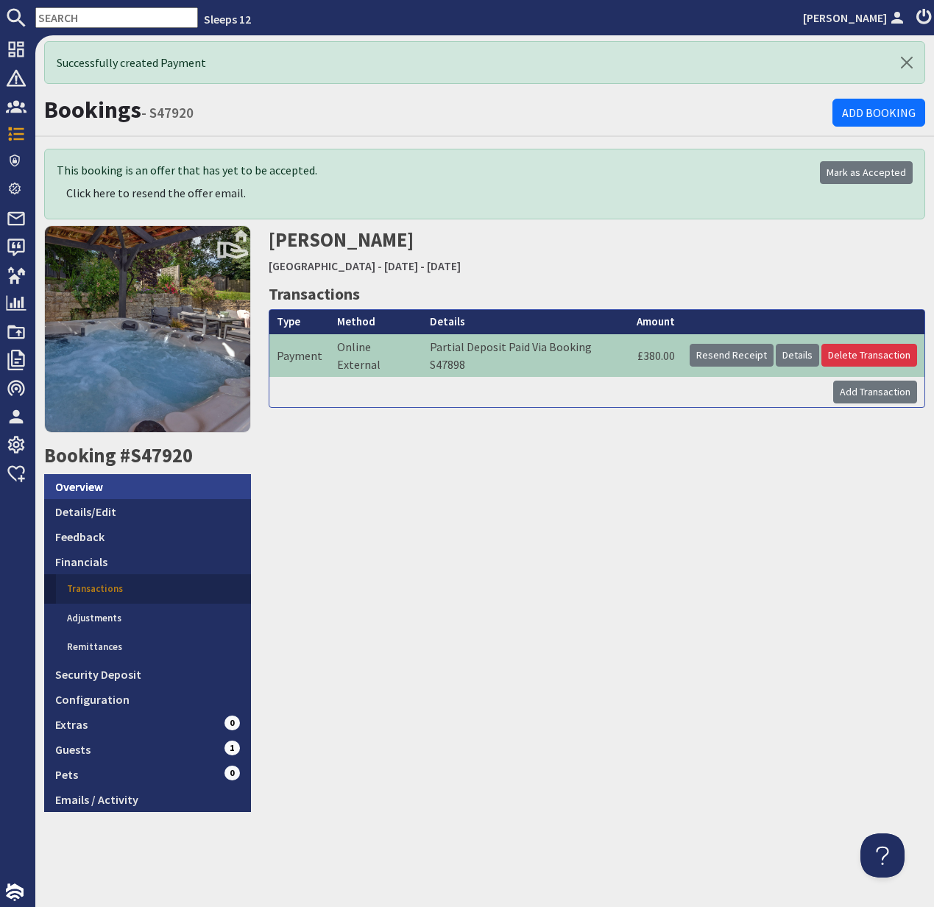
click at [97, 490] on link "Overview" at bounding box center [147, 486] width 207 height 25
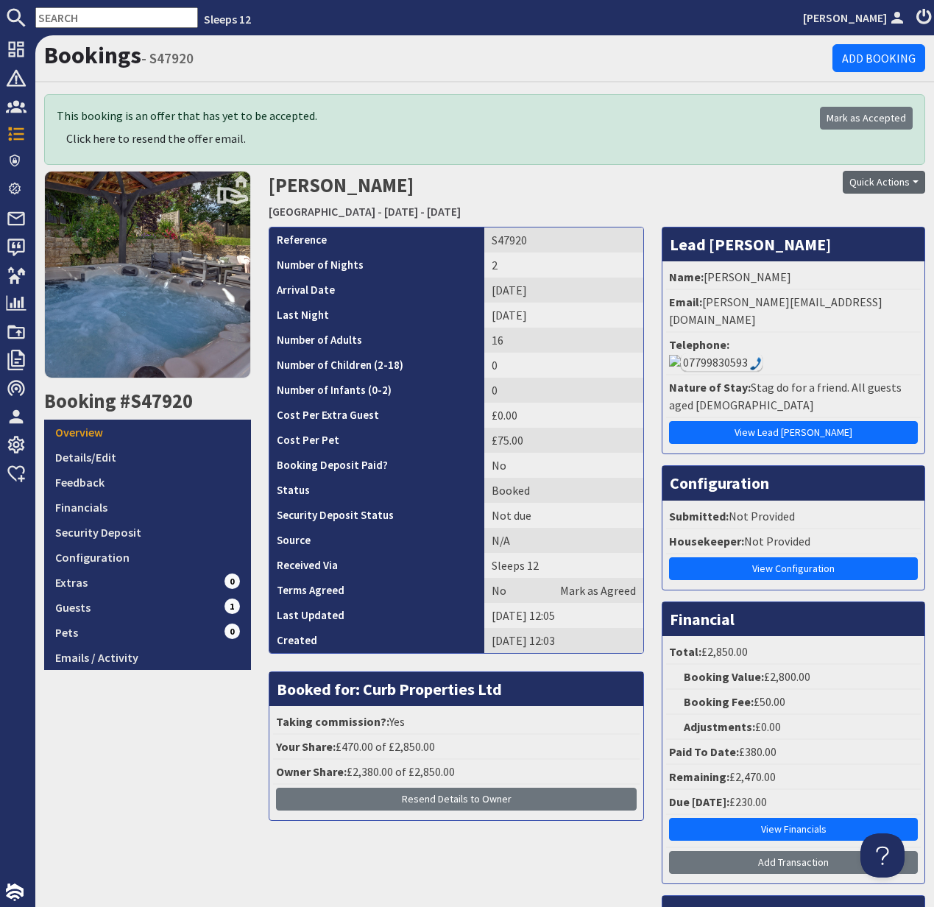
click at [887, 186] on button "Quick Actions" at bounding box center [884, 182] width 82 height 23
click at [875, 216] on span "Send Booking Update" at bounding box center [859, 214] width 108 height 15
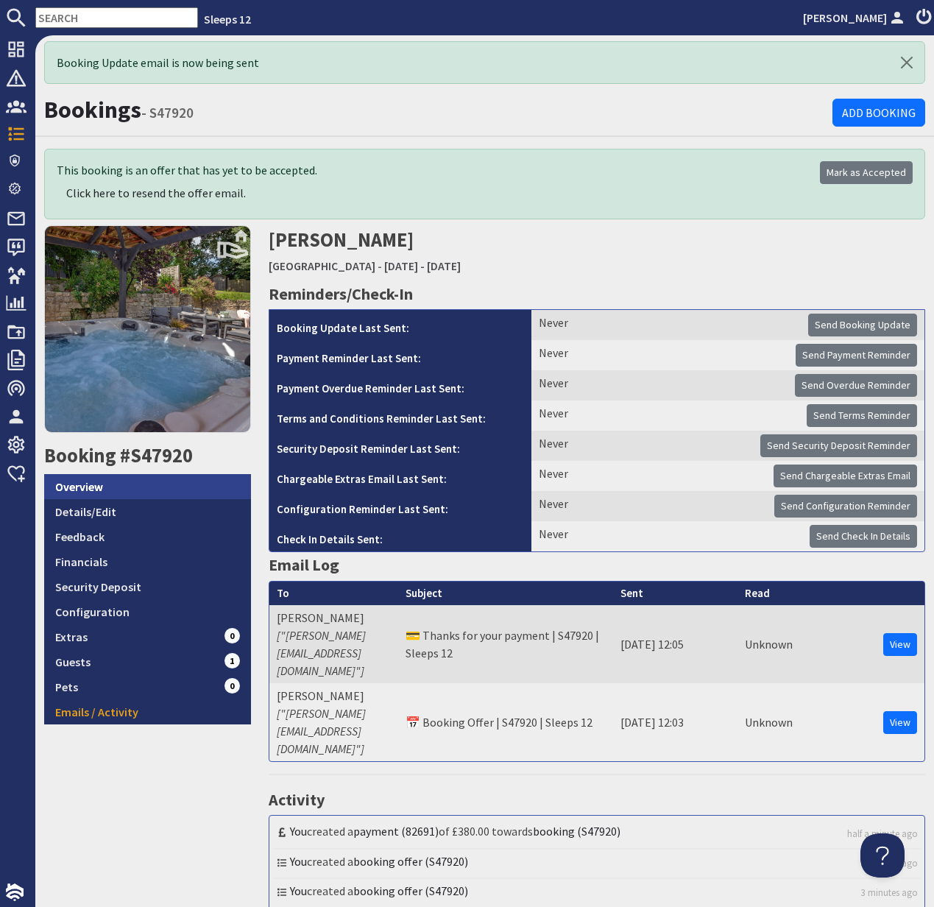
click at [81, 492] on link "Overview" at bounding box center [147, 486] width 207 height 25
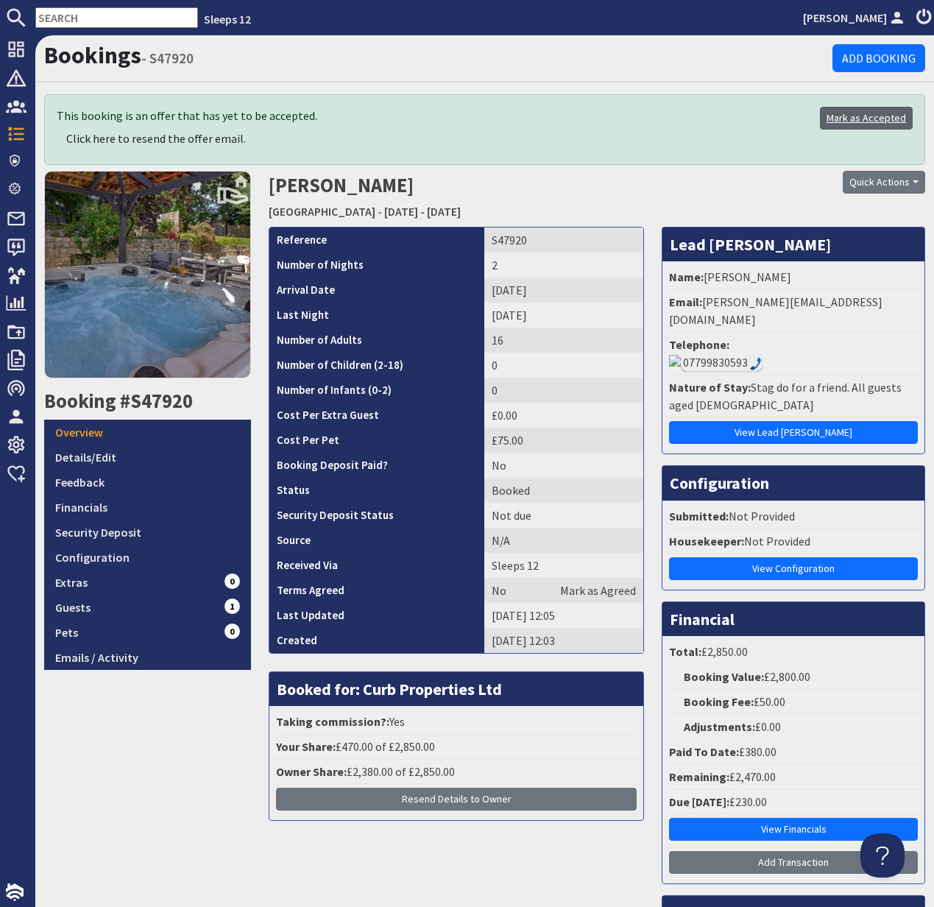
click at [868, 121] on link "Mark as Accepted" at bounding box center [866, 118] width 93 height 23
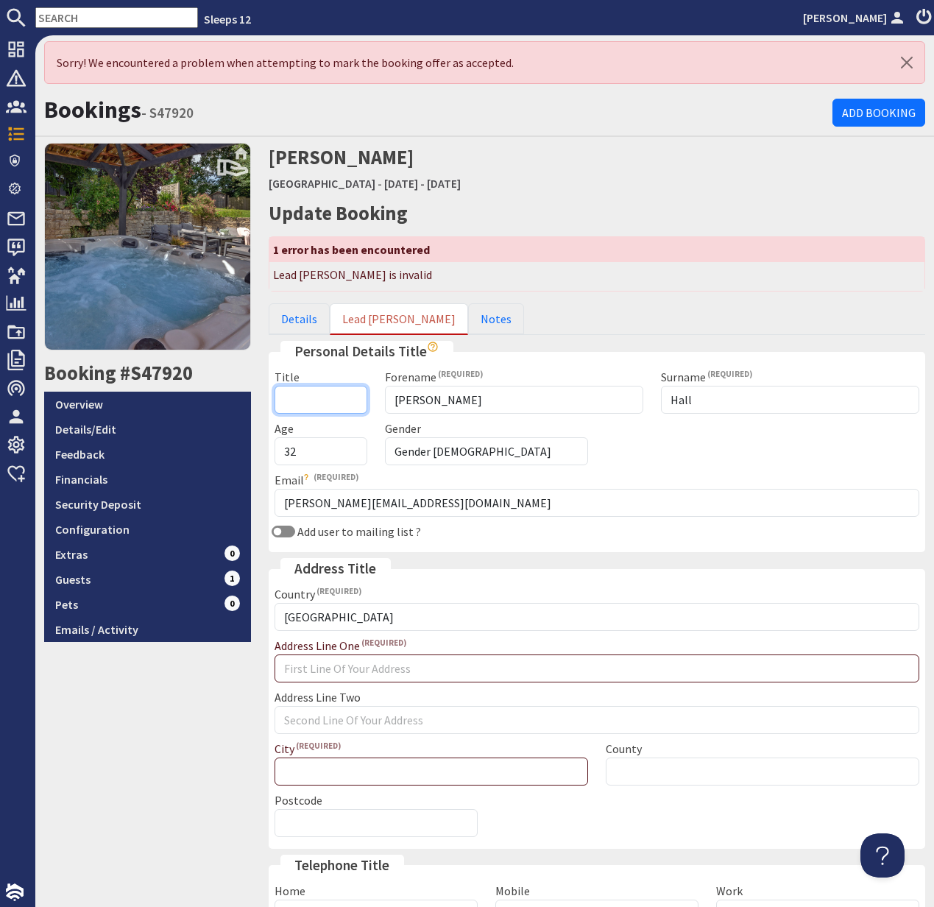
click at [337, 408] on input "Title" at bounding box center [321, 400] width 93 height 28
type input "Mr"
click at [541, 311] on ul "Details Lead Booker Notes" at bounding box center [597, 319] width 657 height 32
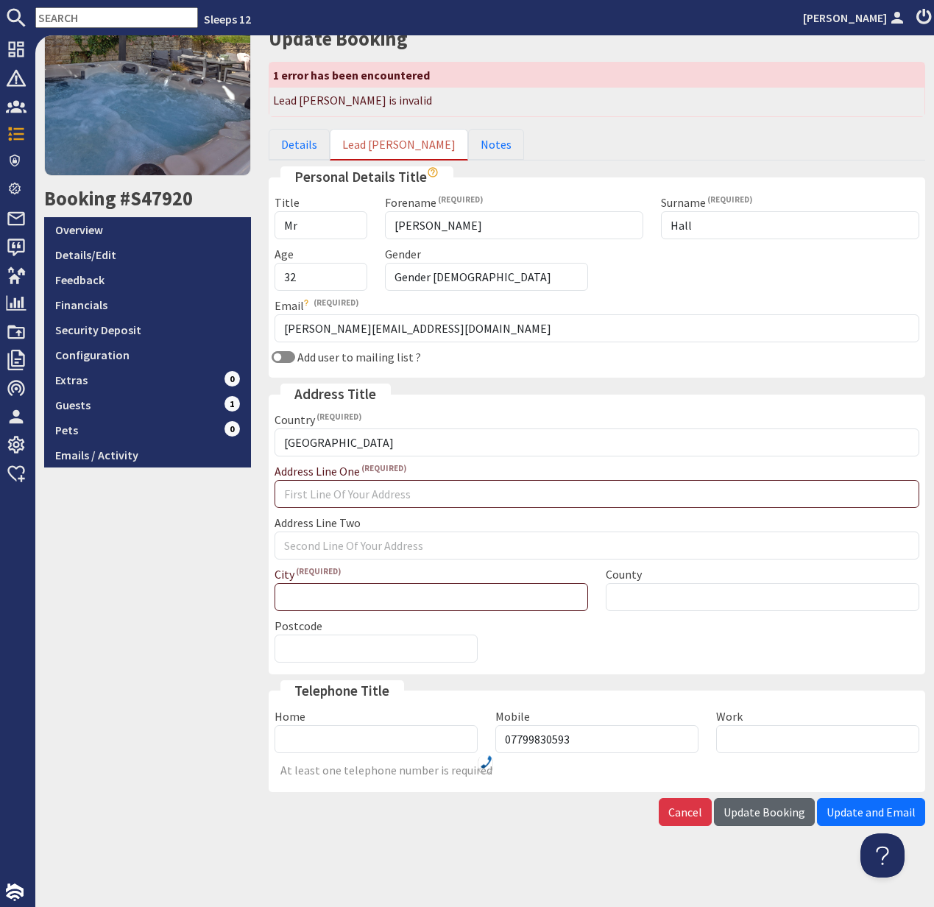
click at [766, 809] on span "Update Booking" at bounding box center [765, 812] width 82 height 15
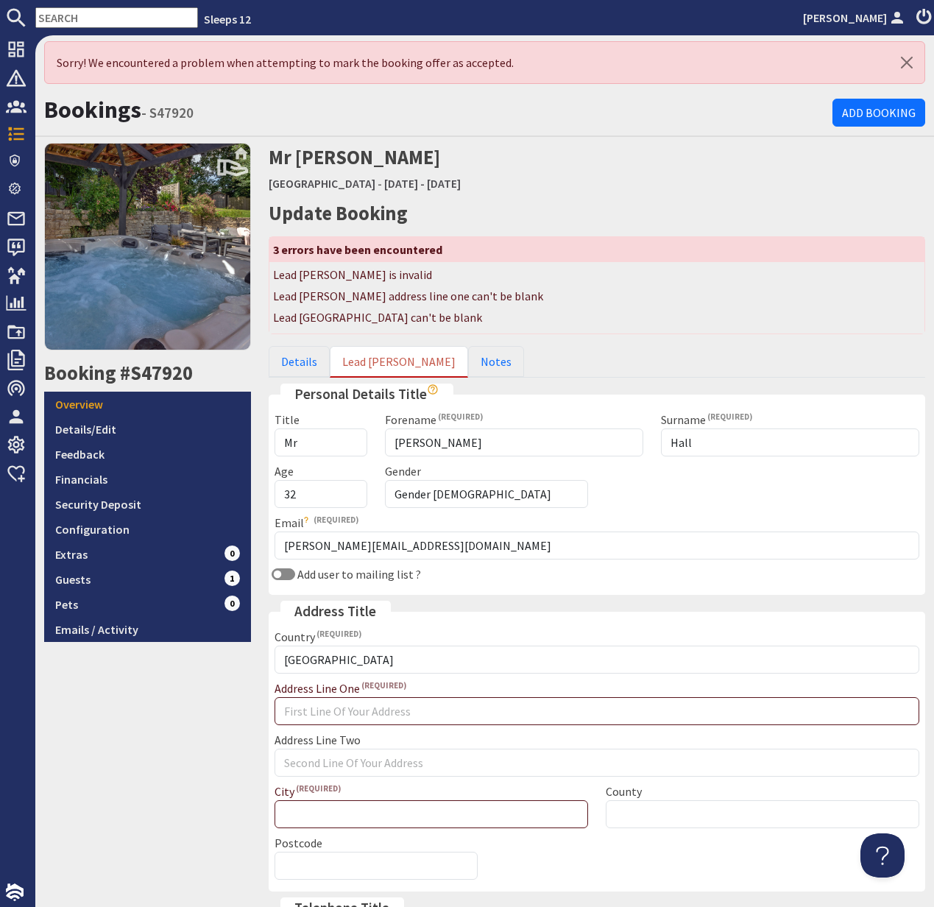
scroll to position [0, 0]
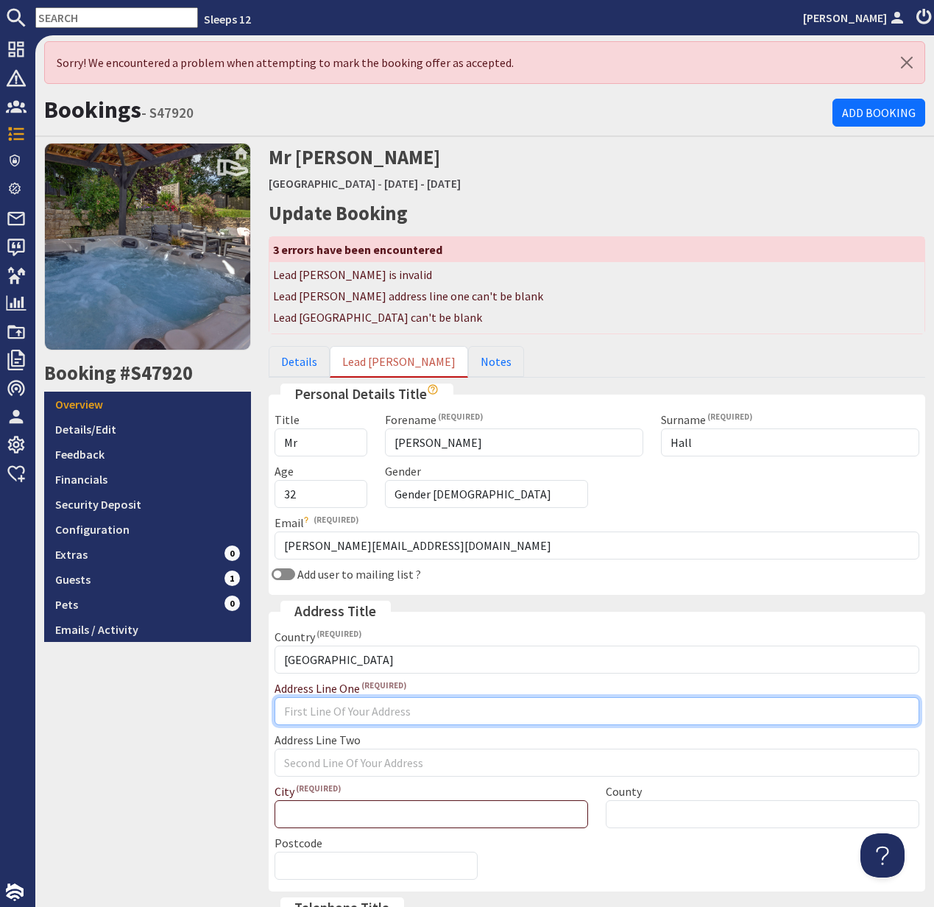
click at [350, 713] on input "Address Line One" at bounding box center [597, 711] width 645 height 28
paste input "Glenwood Highway Lane"
type input "Glenwood Highway Lane"
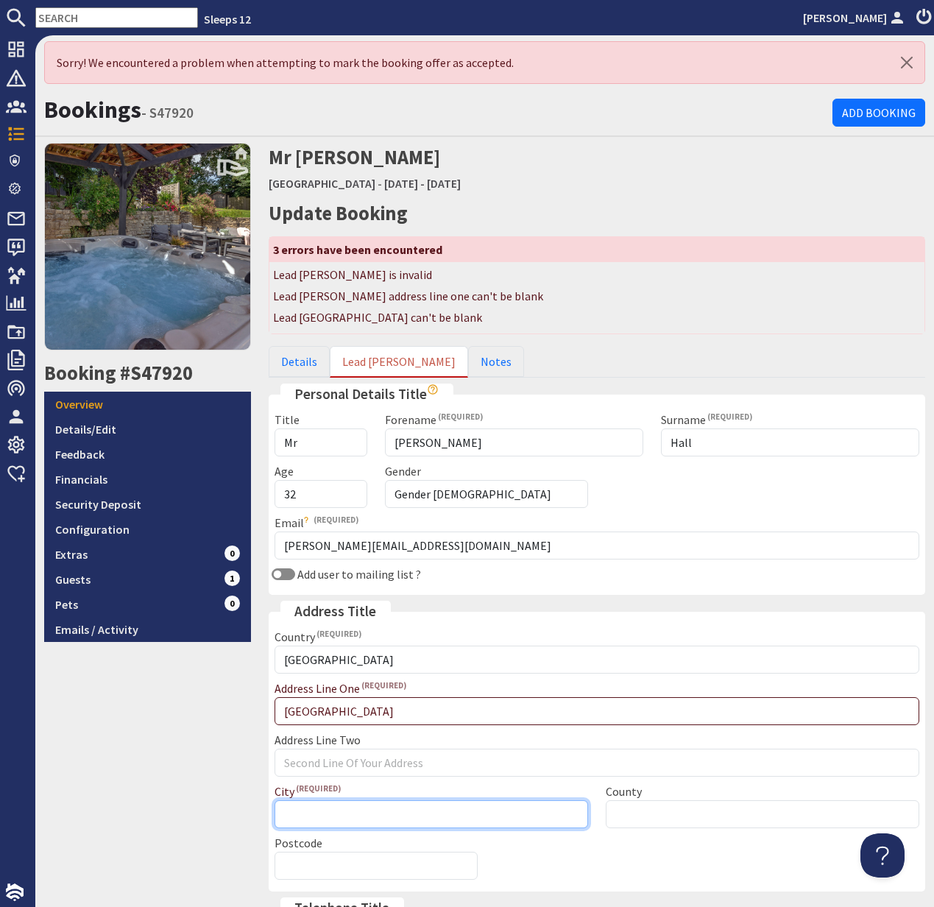
click at [347, 813] on input "City" at bounding box center [432, 814] width 314 height 28
paste input "Redruth"
type input "Redruth"
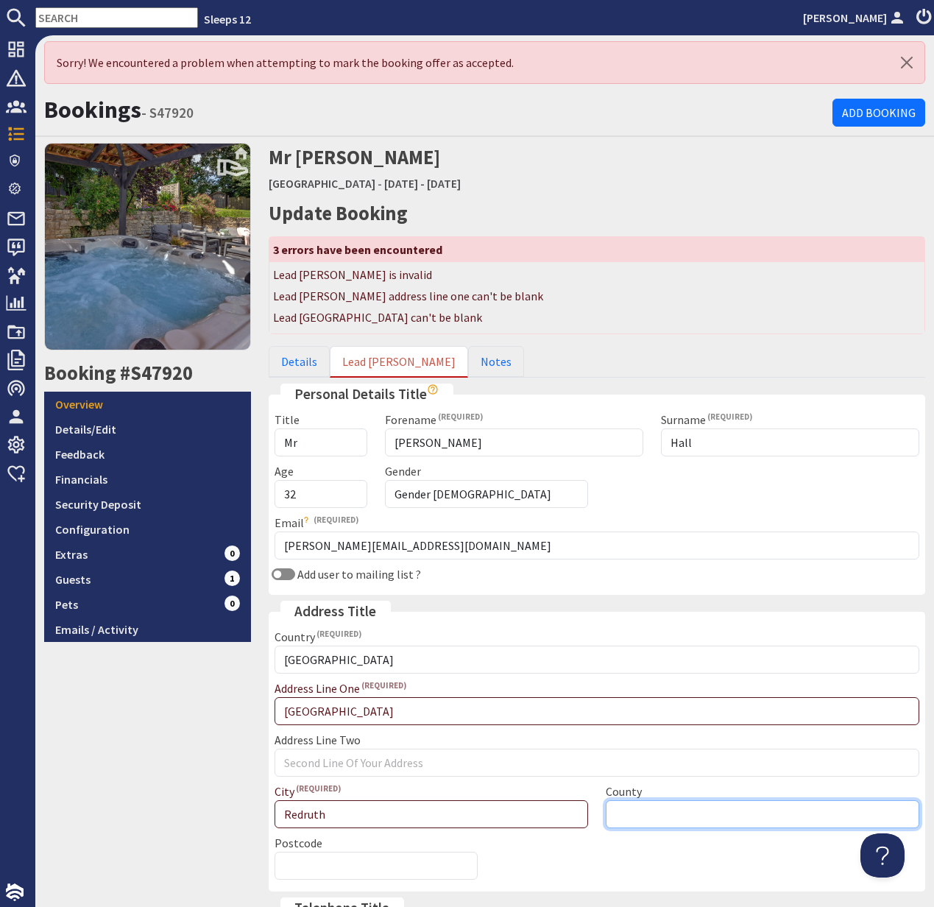
click at [641, 819] on input "County" at bounding box center [763, 814] width 314 height 28
paste input "Cornwall"
type input "Cornwall"
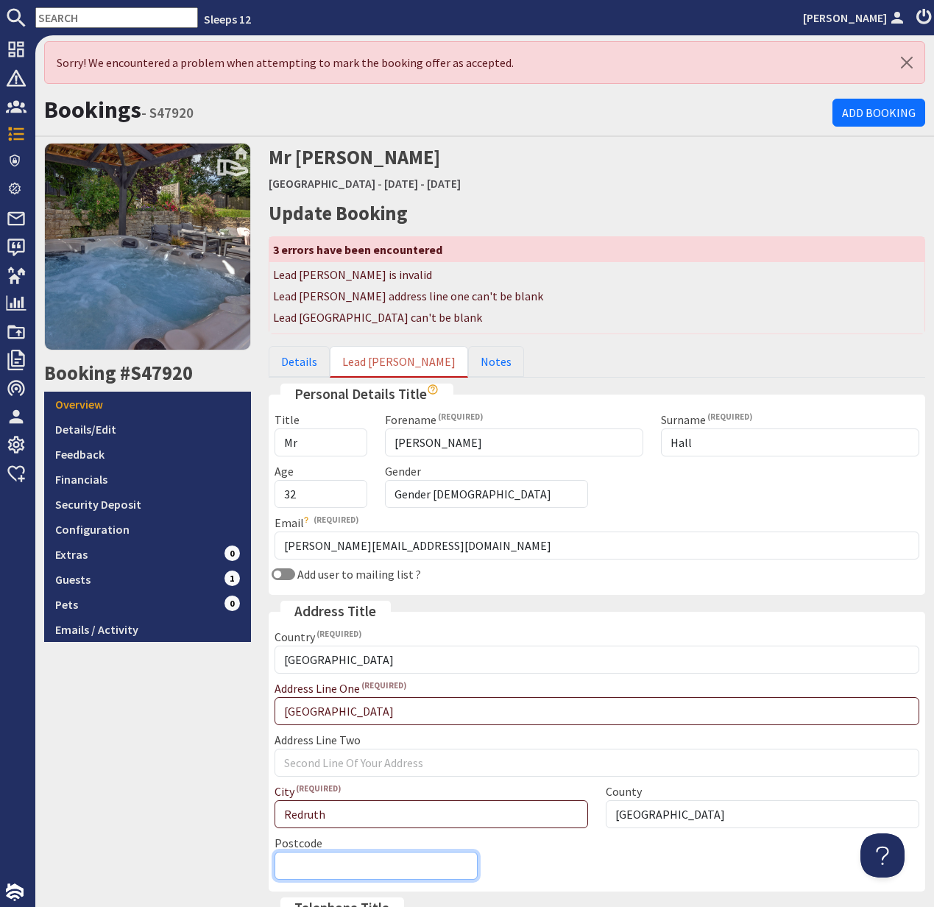
click at [308, 863] on input "Postcode" at bounding box center [376, 866] width 203 height 28
paste input "TR15 1SE"
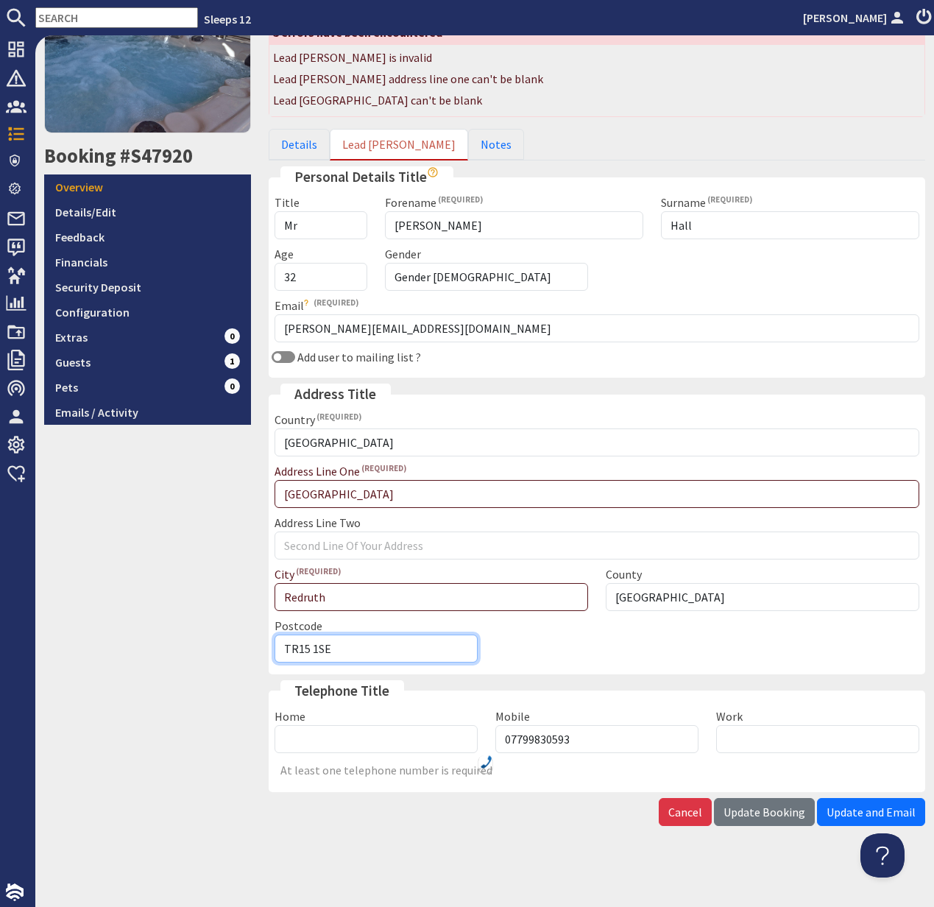
type input "TR15 1SE"
click at [765, 813] on span "Update Booking" at bounding box center [765, 812] width 82 height 15
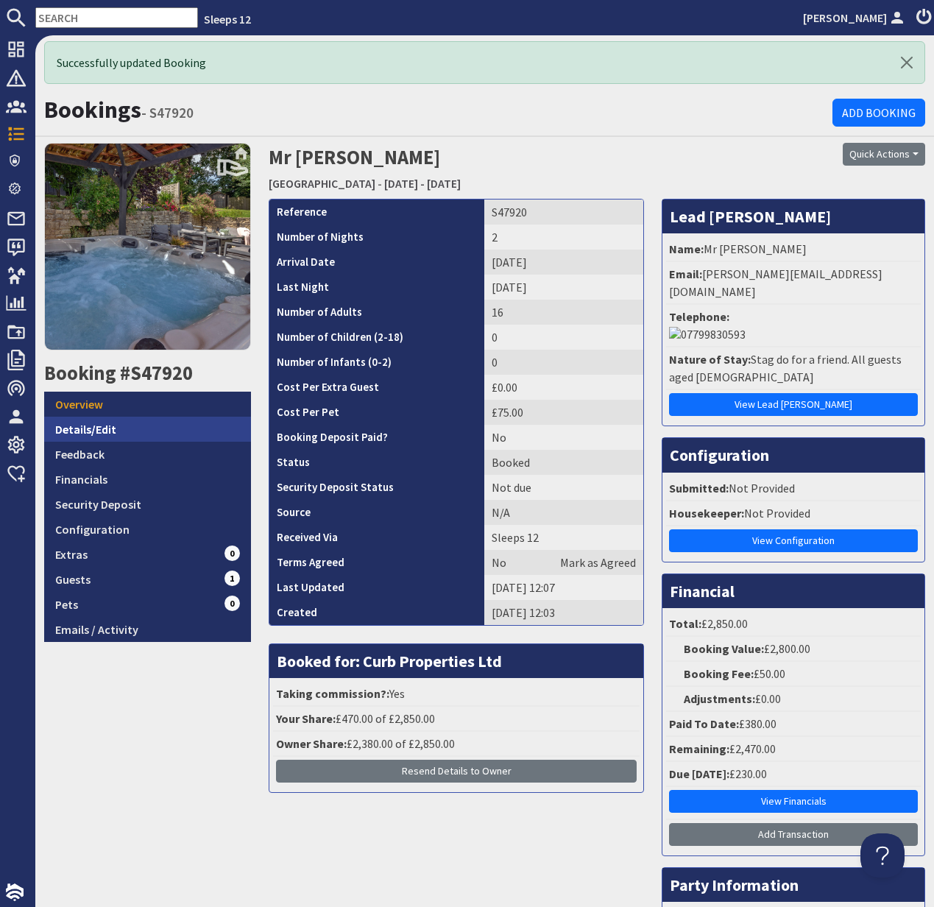
click at [84, 417] on link "Details/Edit" at bounding box center [147, 429] width 207 height 25
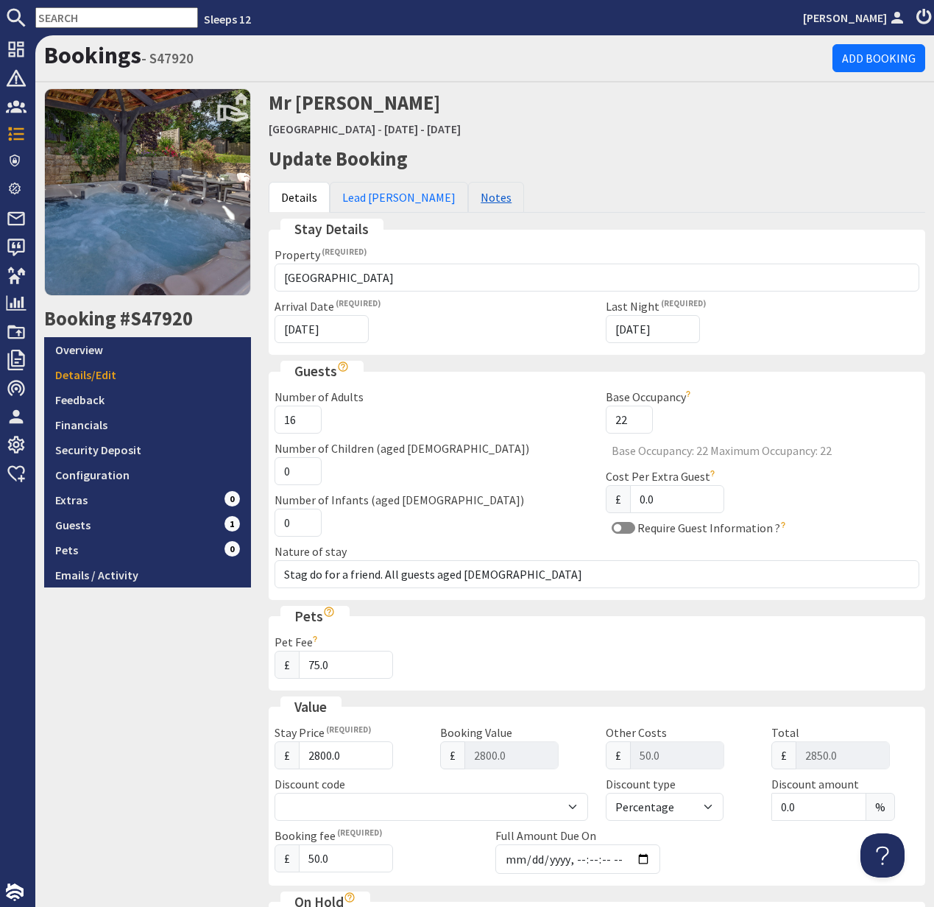
click at [468, 200] on link "Notes" at bounding box center [496, 197] width 56 height 31
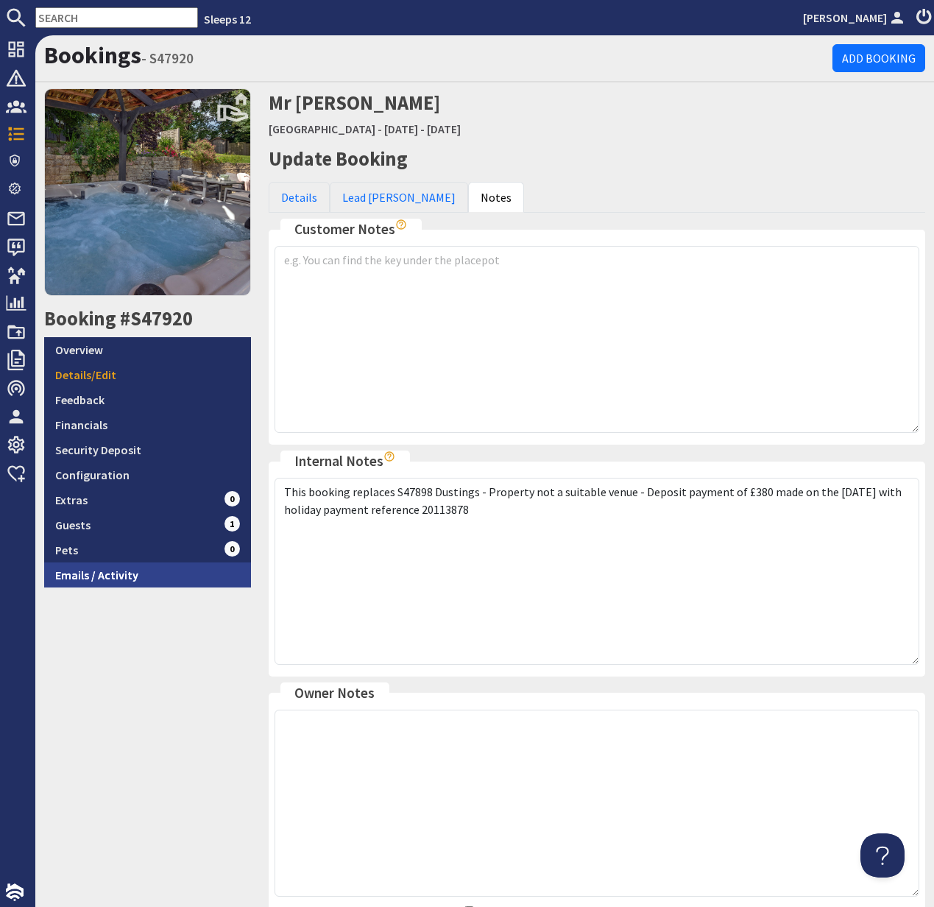
click at [96, 577] on link "Emails / Activity" at bounding box center [147, 574] width 207 height 25
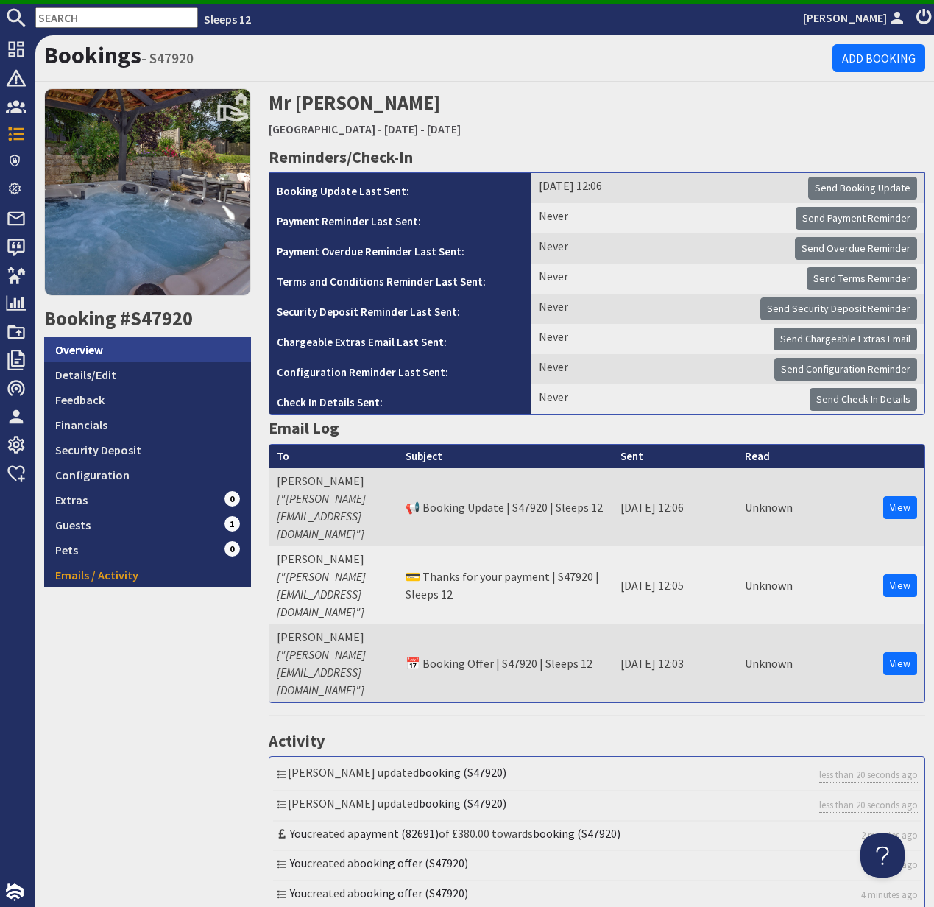
click at [100, 347] on link "Overview" at bounding box center [147, 349] width 207 height 25
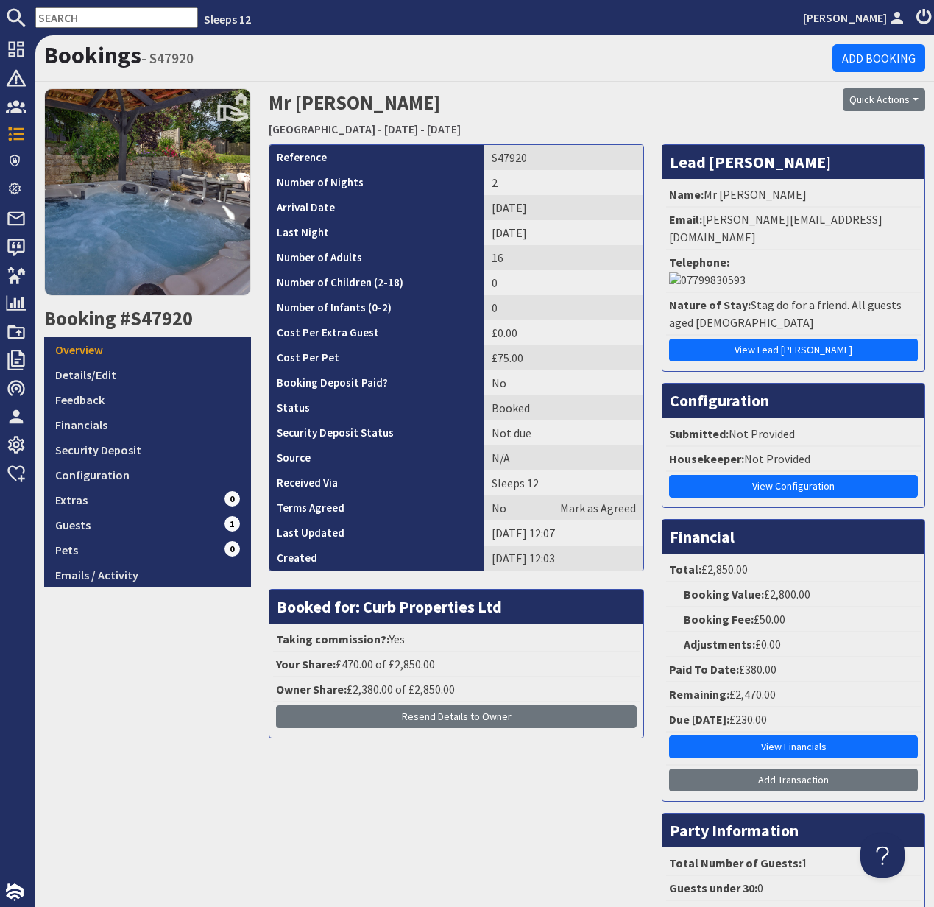
scroll to position [100, 0]
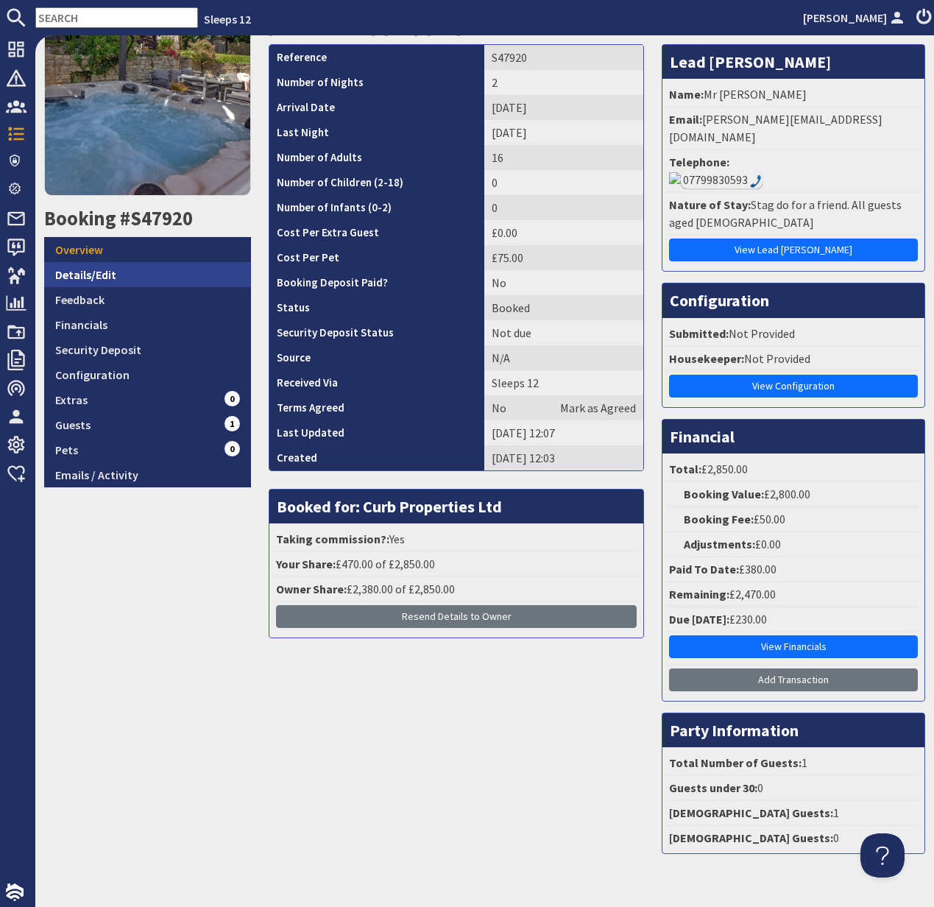
click at [119, 280] on link "Details/Edit" at bounding box center [147, 274] width 207 height 25
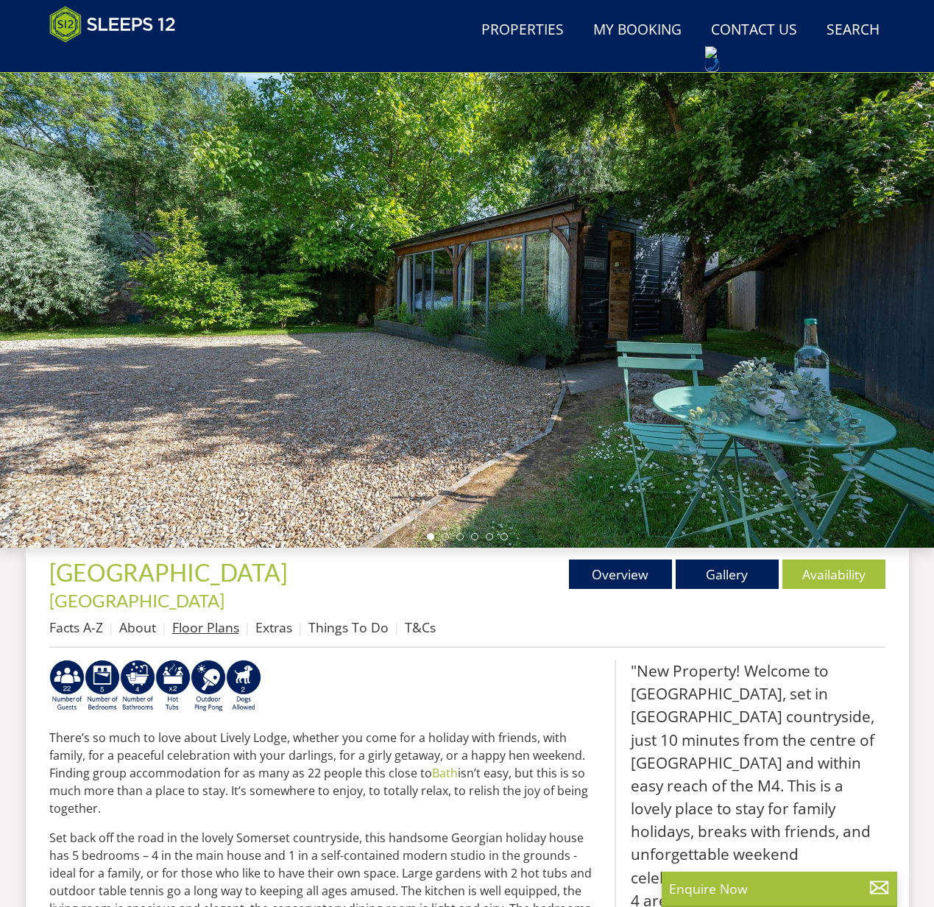
click at [194, 618] on link "Floor Plans" at bounding box center [205, 627] width 67 height 18
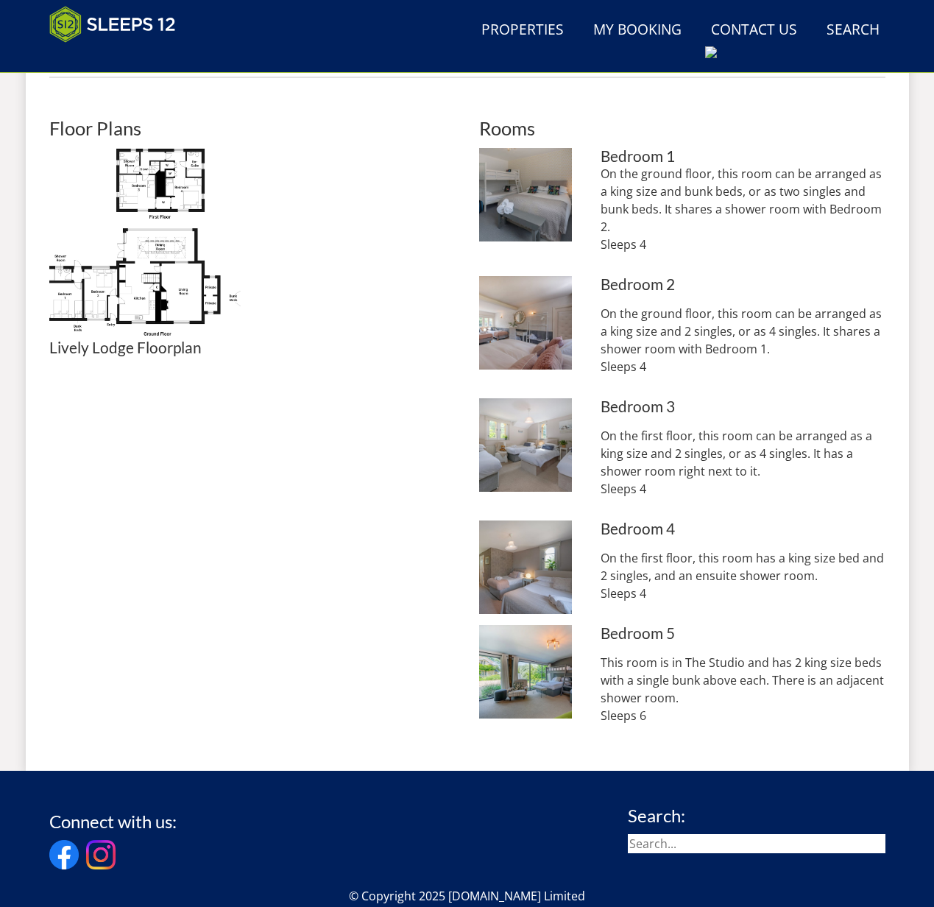
scroll to position [642, 0]
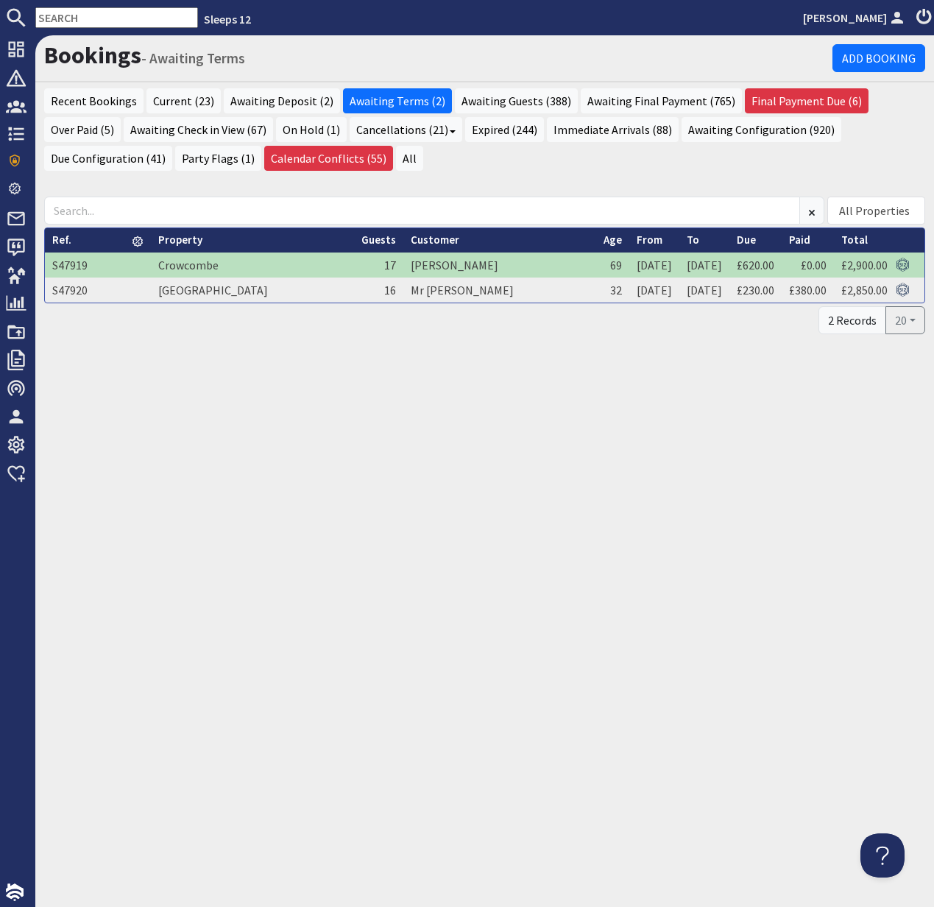
click at [57, 24] on input "text" at bounding box center [116, 17] width 163 height 21
click at [57, 23] on input "text" at bounding box center [116, 17] width 163 height 21
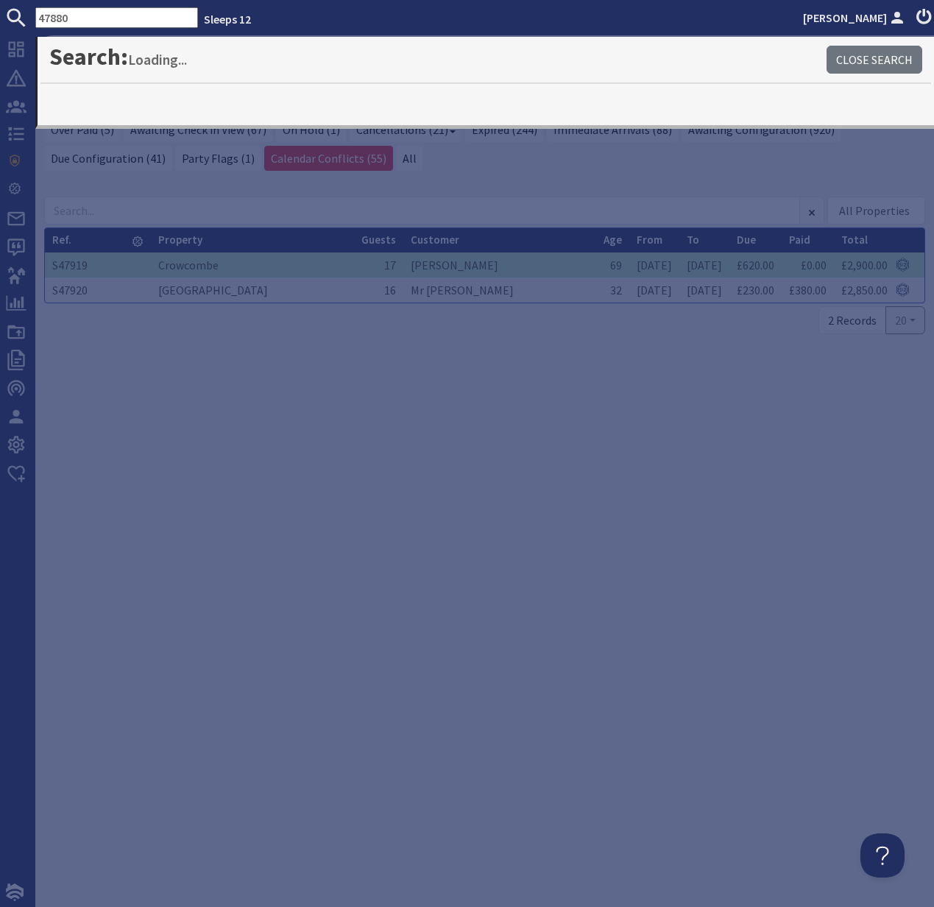
type input "47880"
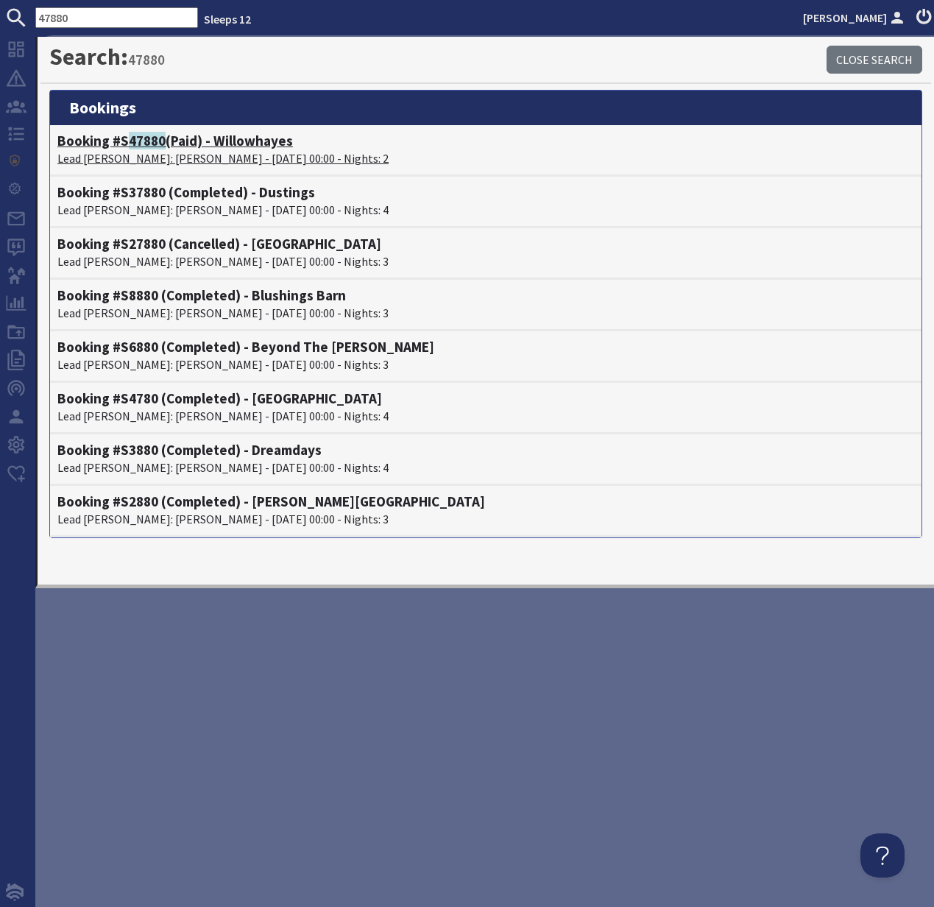
click at [108, 157] on p "Lead [PERSON_NAME]: [PERSON_NAME] - [DATE] 00:00 - Nights: 2" at bounding box center [485, 158] width 857 height 18
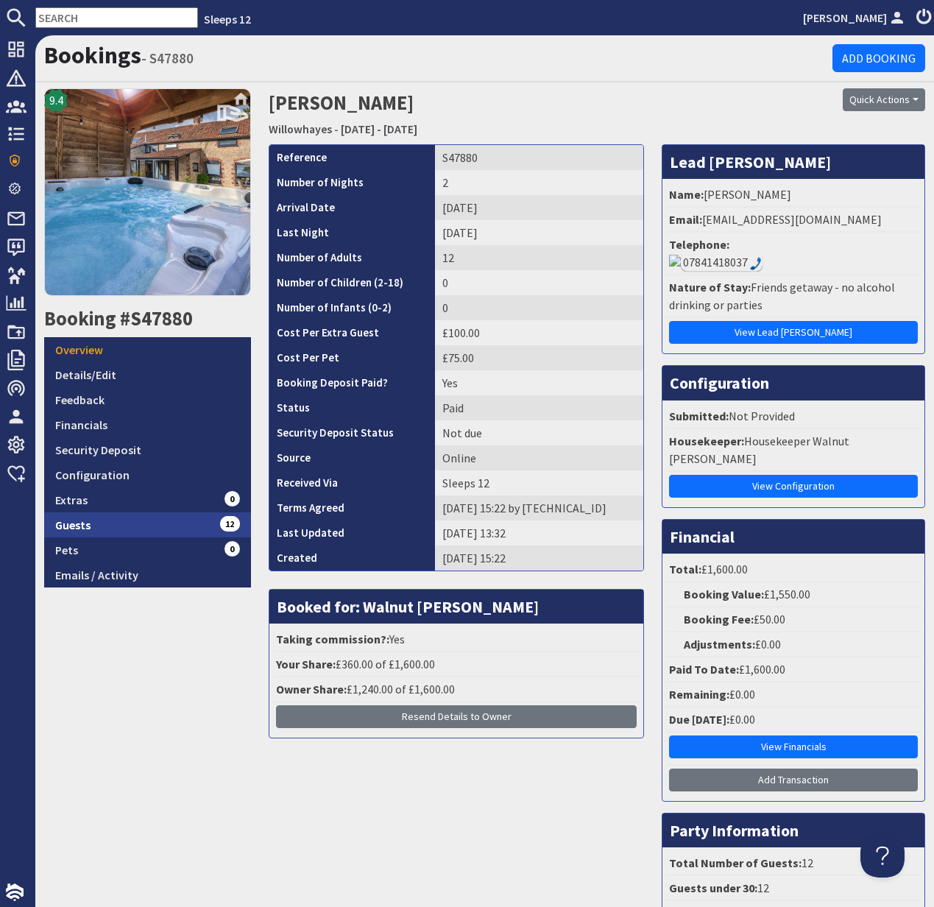
click at [69, 518] on link "Guests 12" at bounding box center [147, 524] width 207 height 25
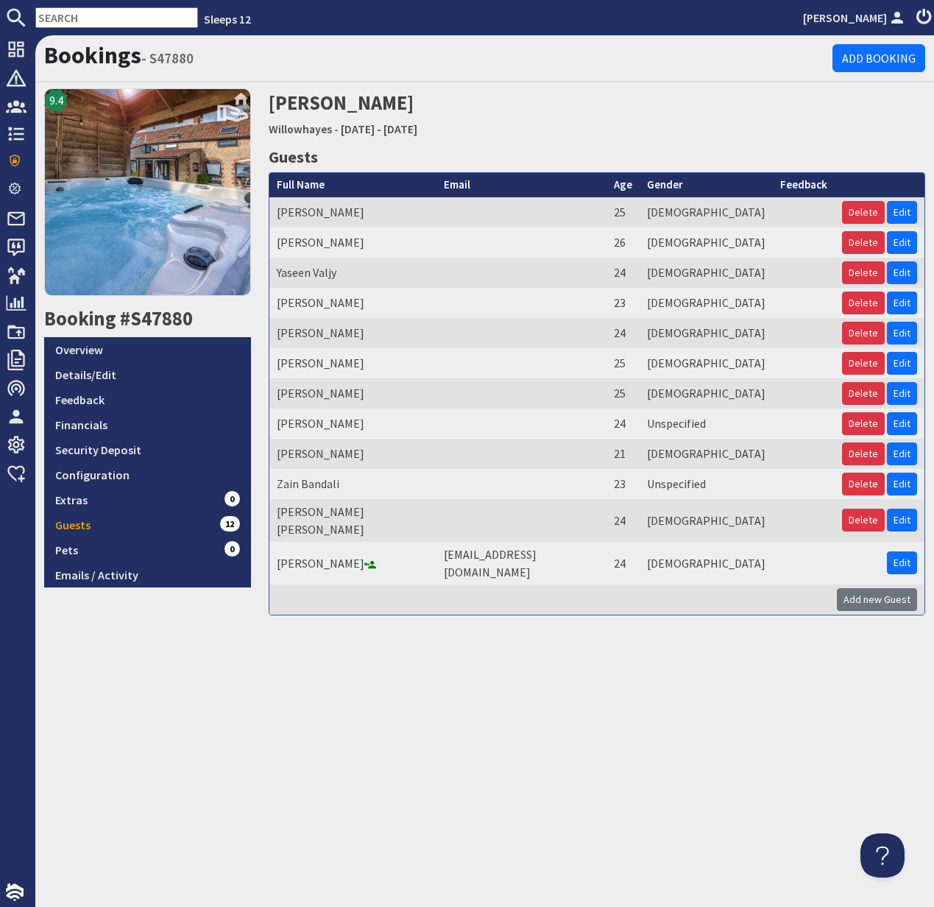
click at [64, 23] on input "text" at bounding box center [116, 17] width 163 height 21
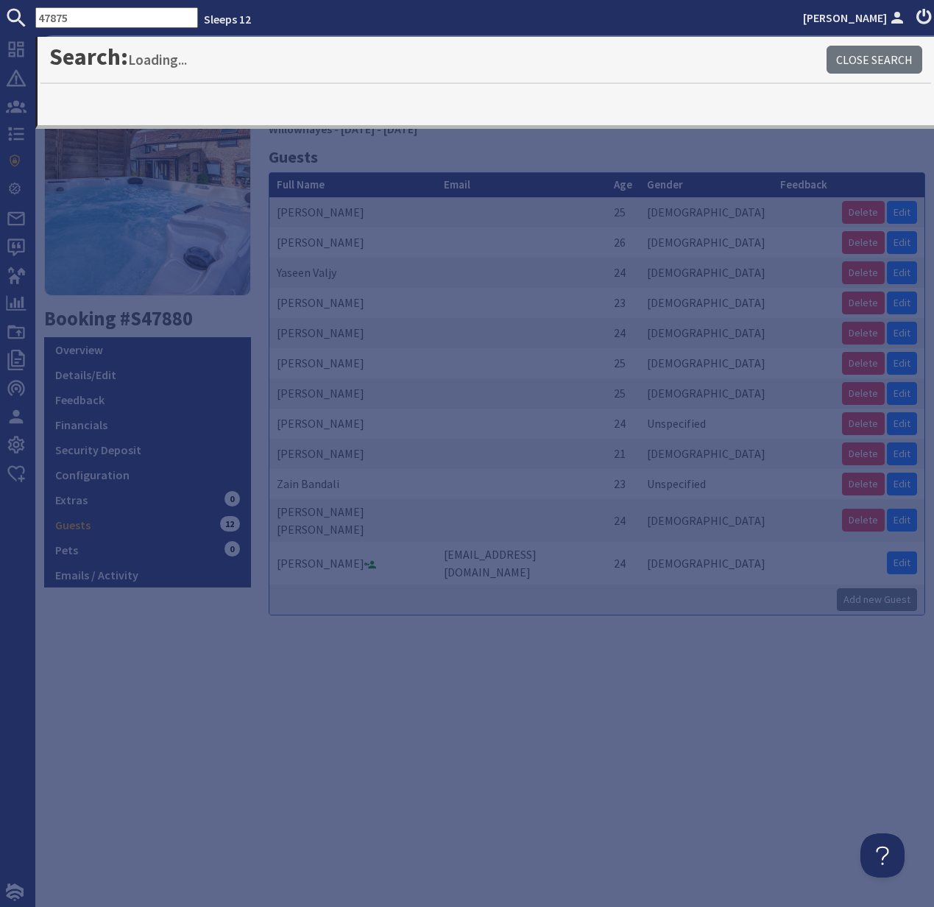
type input "47875"
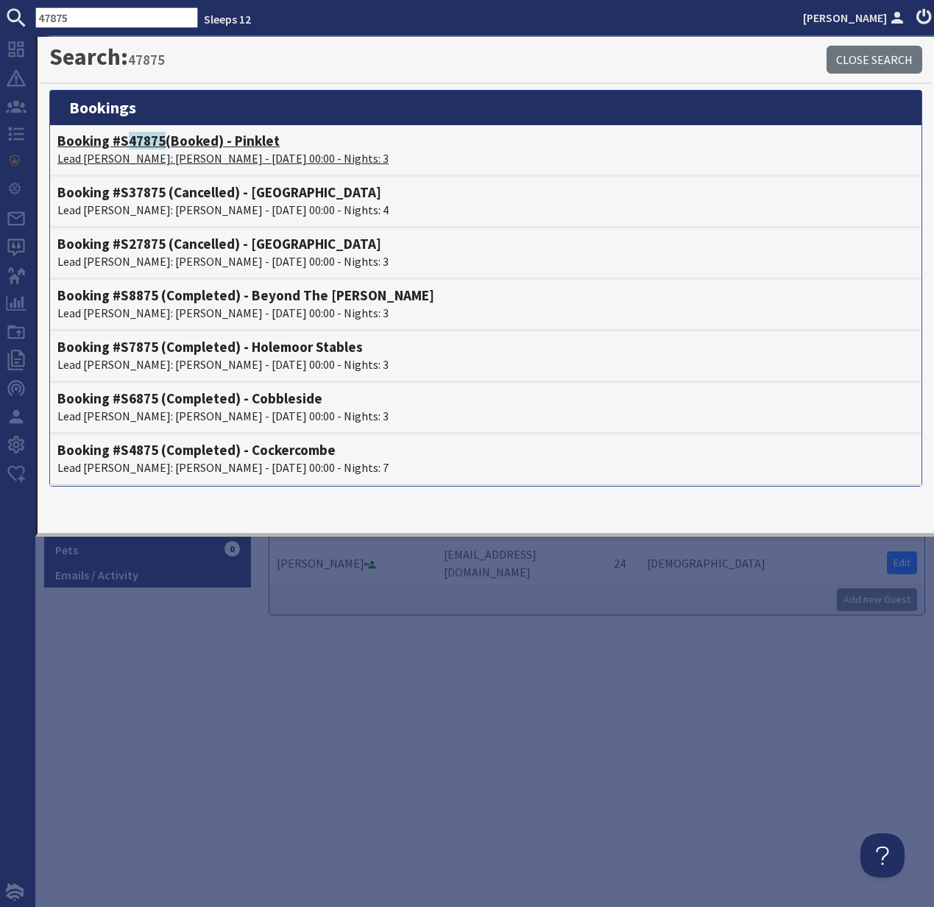
click at [124, 151] on p "Lead [PERSON_NAME]: [PERSON_NAME] - [DATE] 00:00 - Nights: 3" at bounding box center [485, 158] width 857 height 18
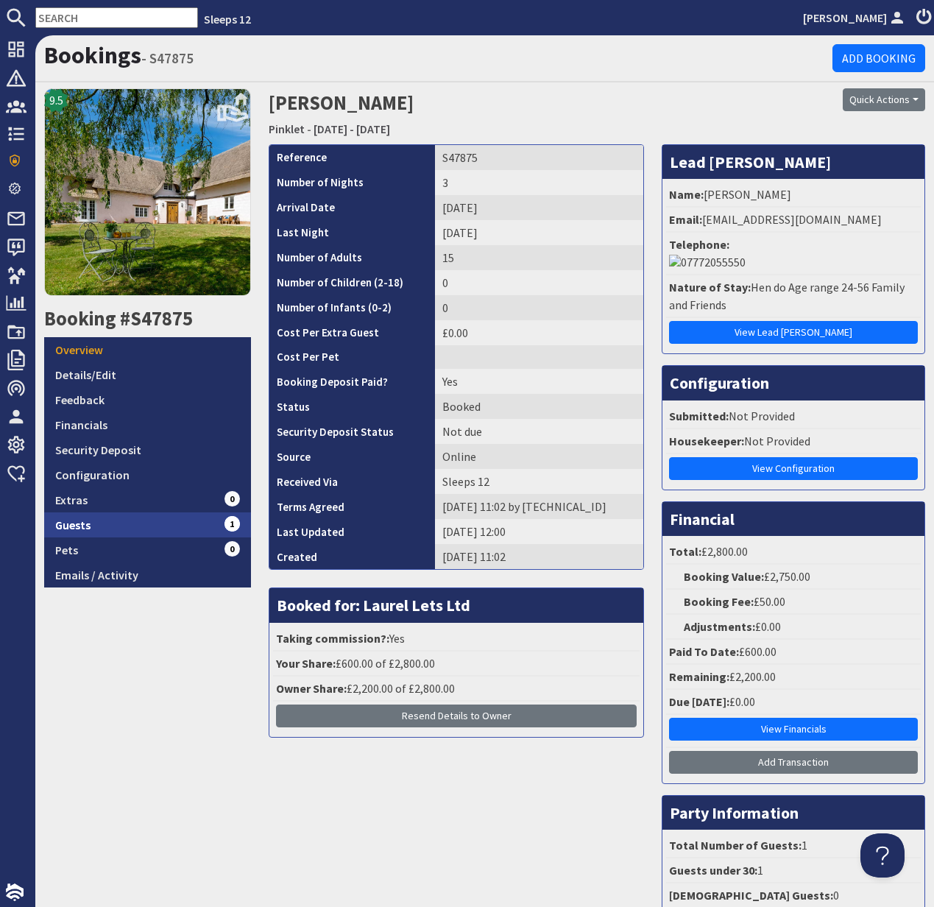
click at [81, 526] on link "Guests 1" at bounding box center [147, 524] width 207 height 25
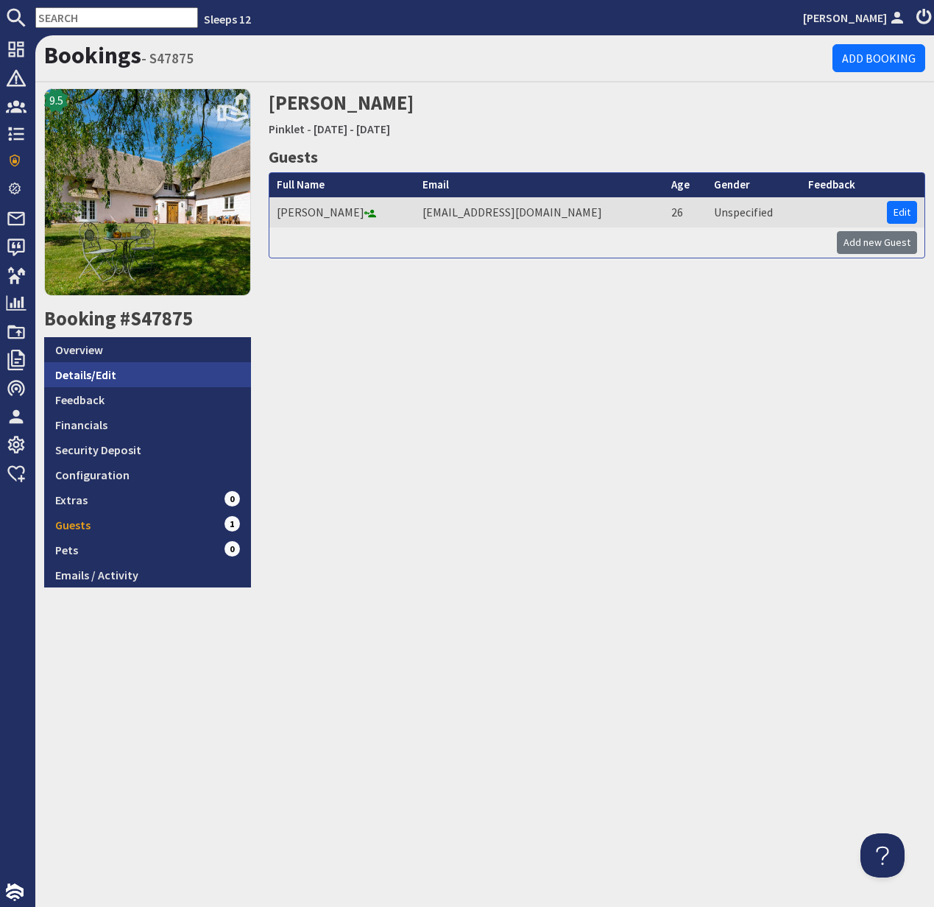
click at [77, 362] on link "Details/Edit" at bounding box center [147, 374] width 207 height 25
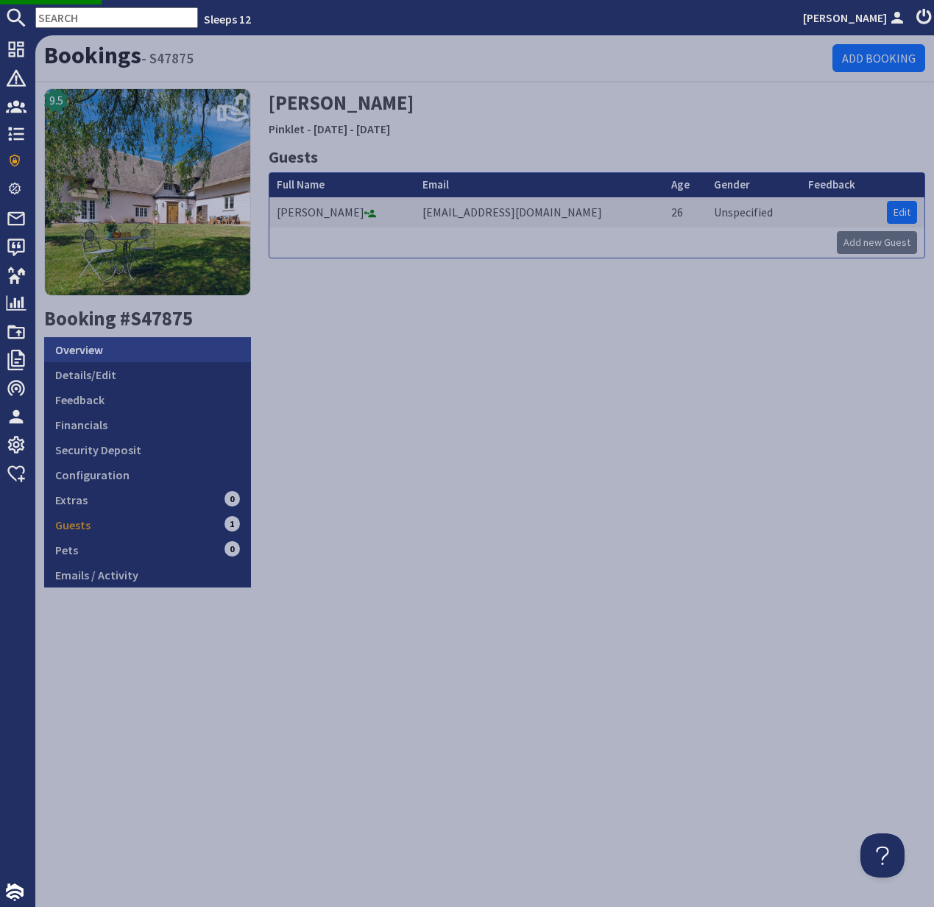
click at [78, 353] on link "Overview" at bounding box center [147, 349] width 207 height 25
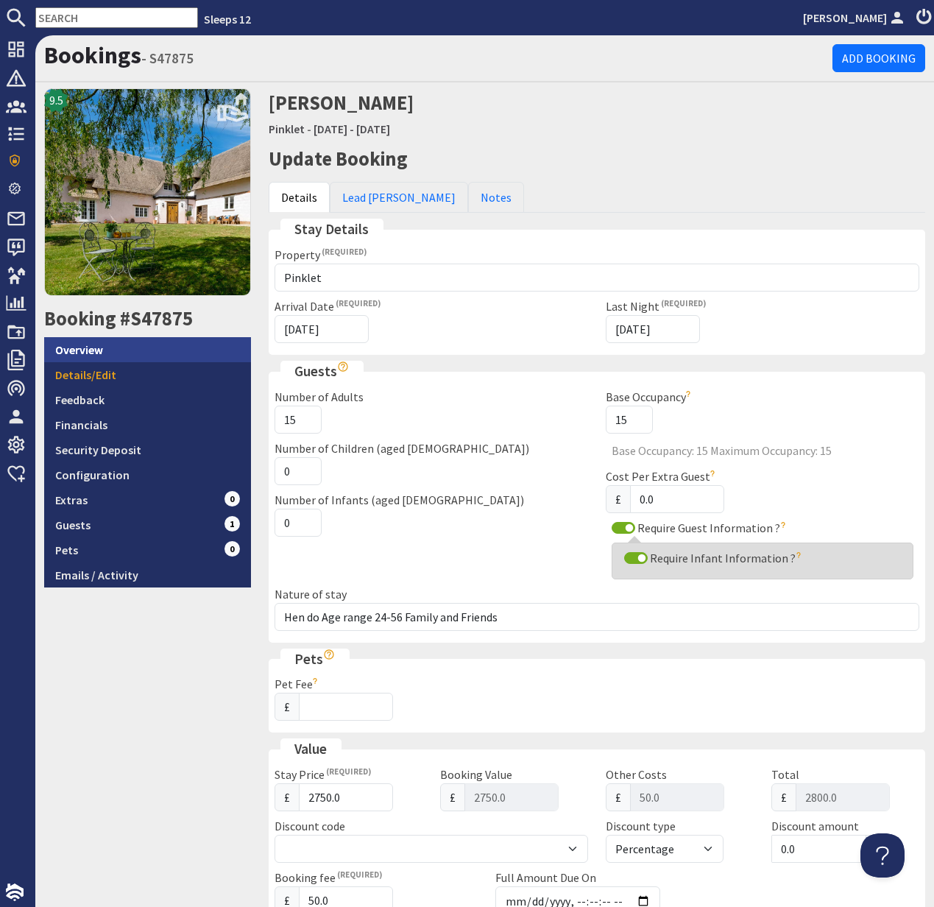
click at [93, 350] on link "Overview" at bounding box center [147, 349] width 207 height 25
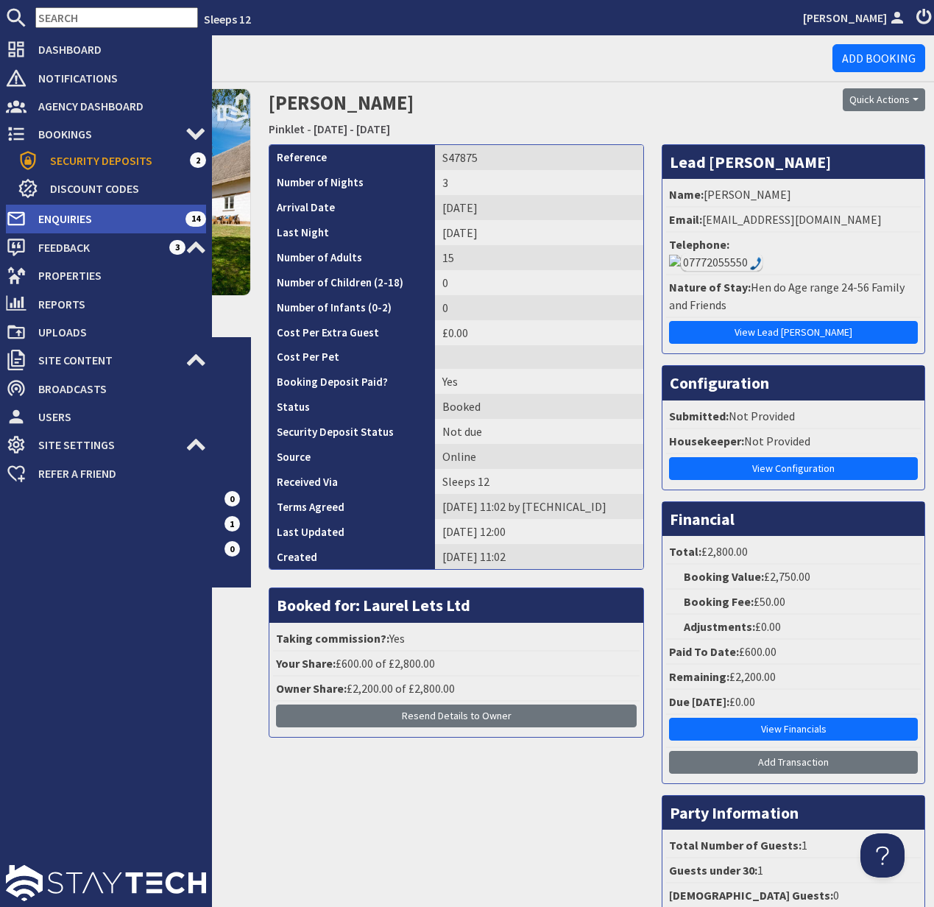
drag, startPoint x: 64, startPoint y: 215, endPoint x: 40, endPoint y: 215, distance: 24.3
click at [64, 215] on span "Enquiries" at bounding box center [106, 219] width 159 height 24
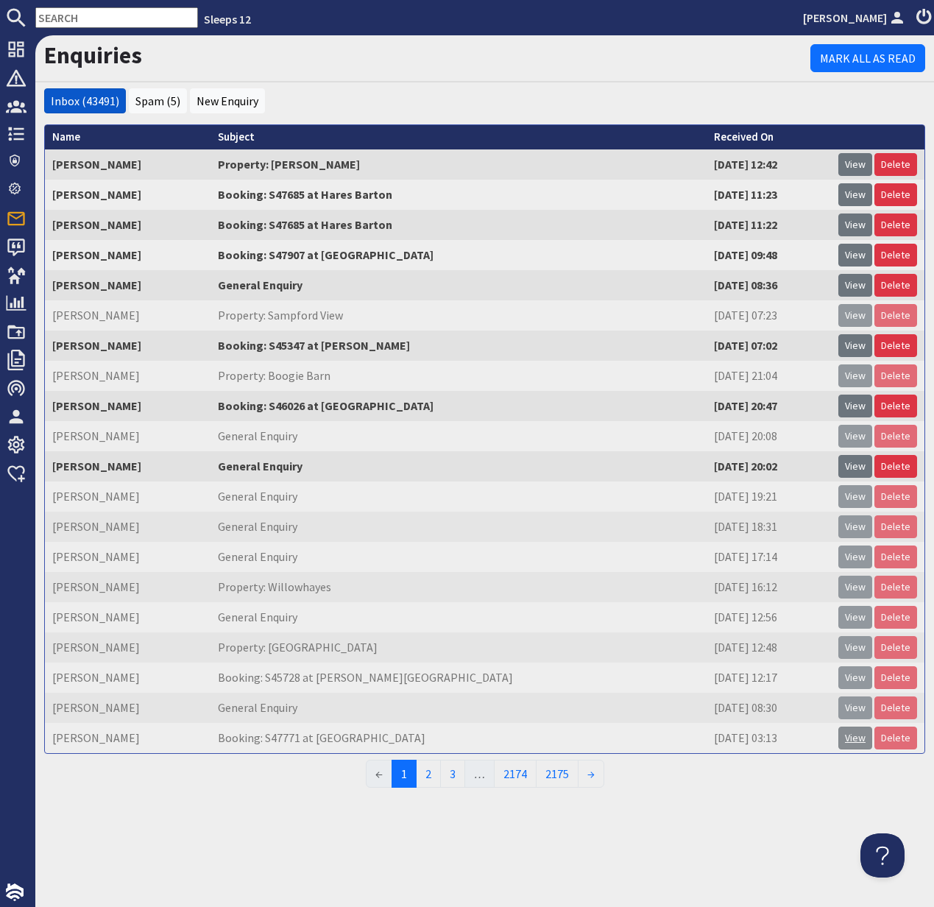
click at [858, 741] on link "View" at bounding box center [855, 738] width 34 height 23
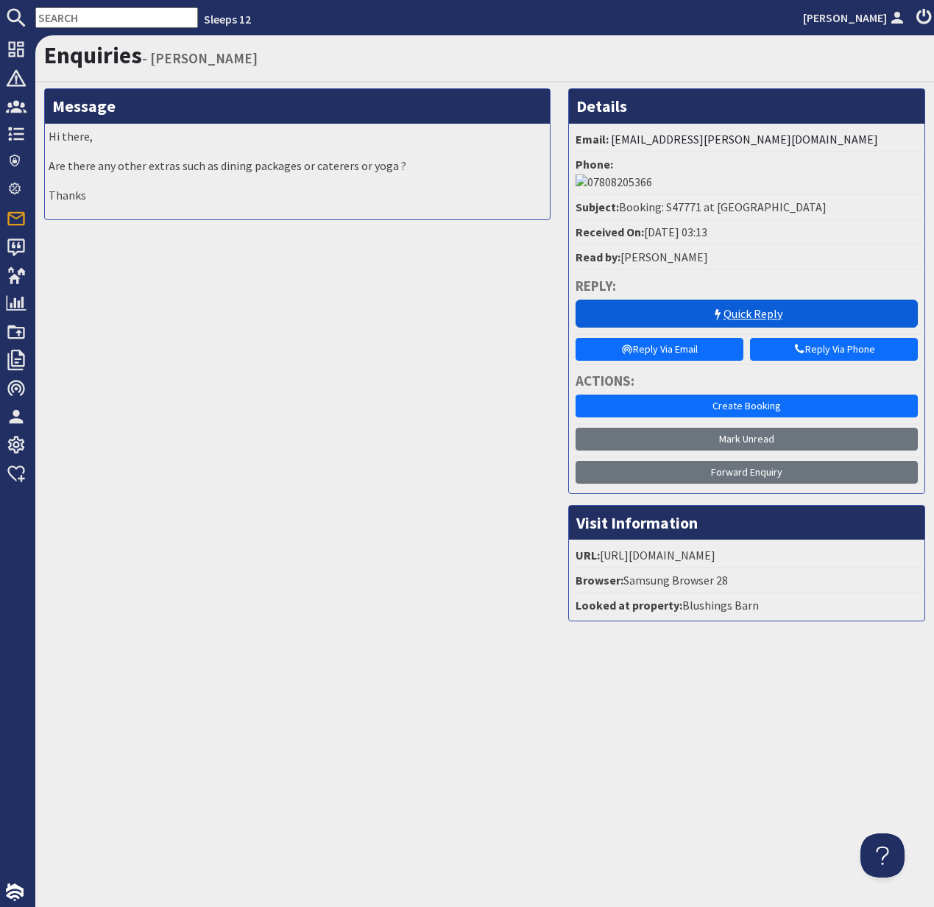
click at [760, 300] on link "Quick Reply" at bounding box center [747, 314] width 342 height 28
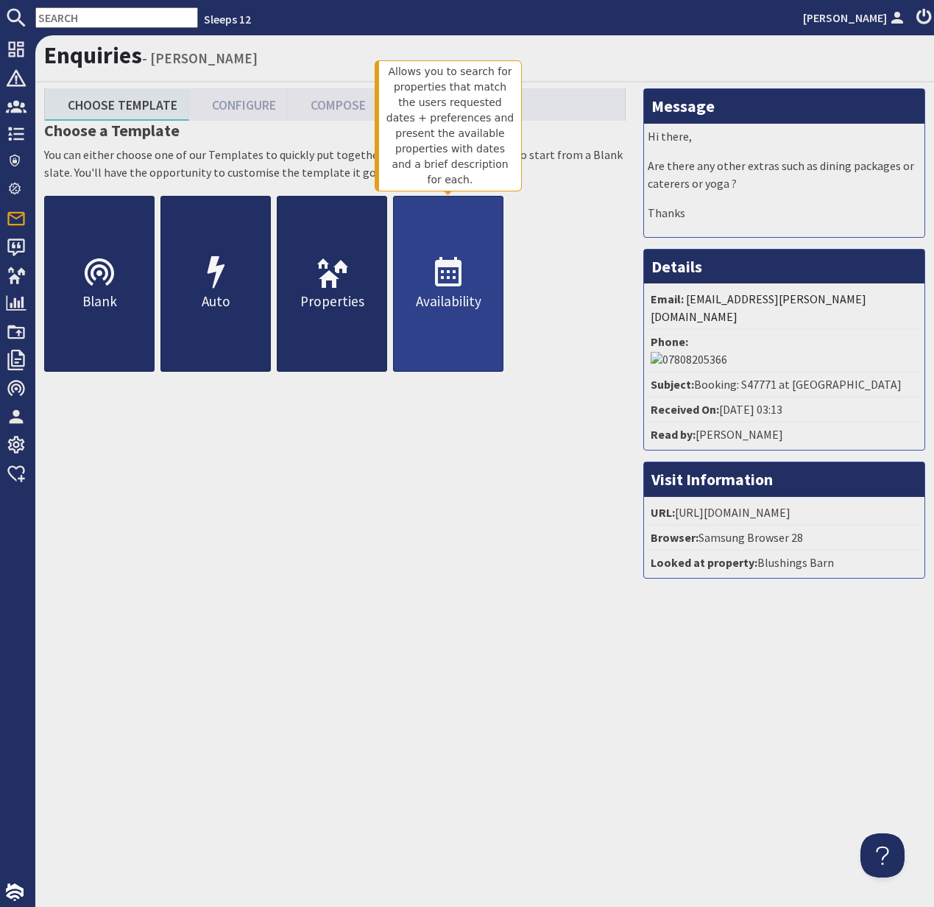
click at [456, 286] on use at bounding box center [448, 271] width 27 height 29
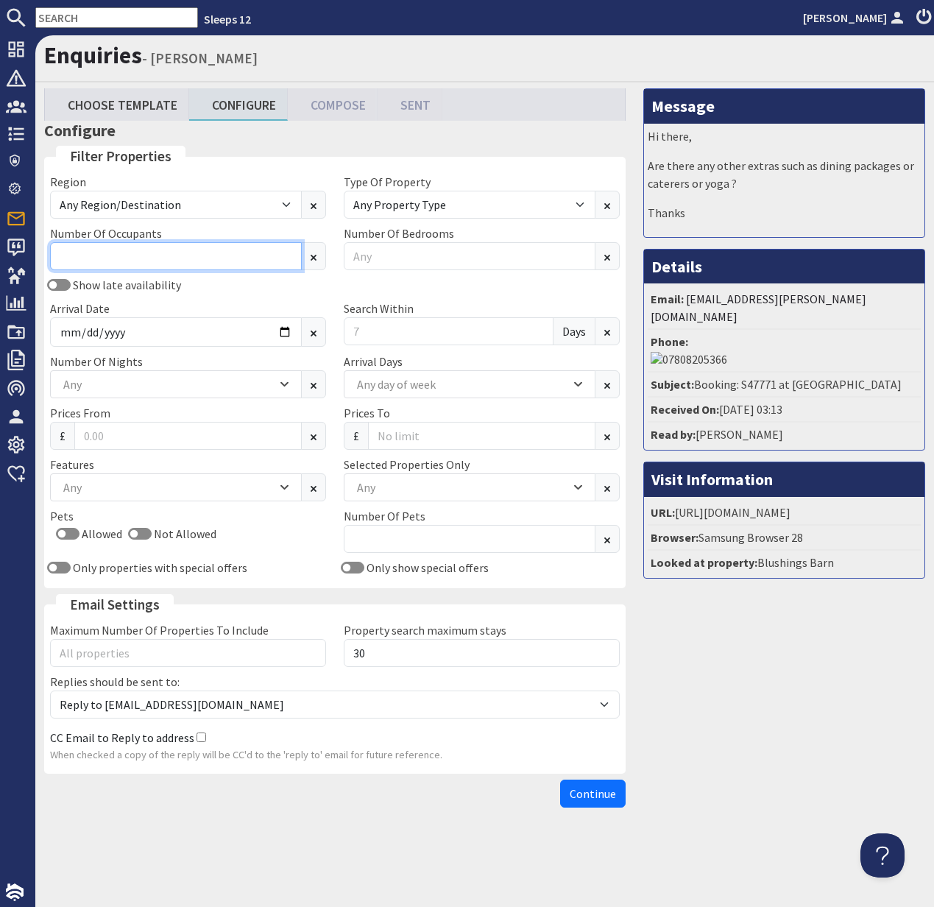
click at [85, 258] on input "Number Of Occupants" at bounding box center [176, 256] width 252 height 28
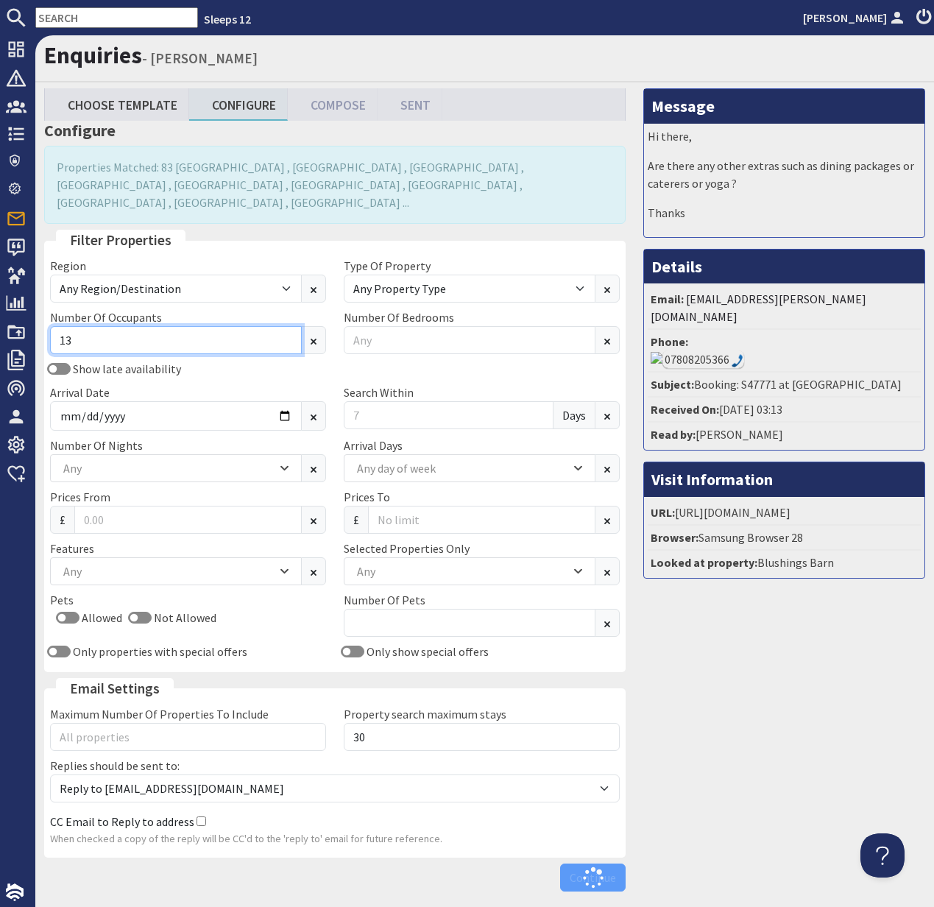
type input "13"
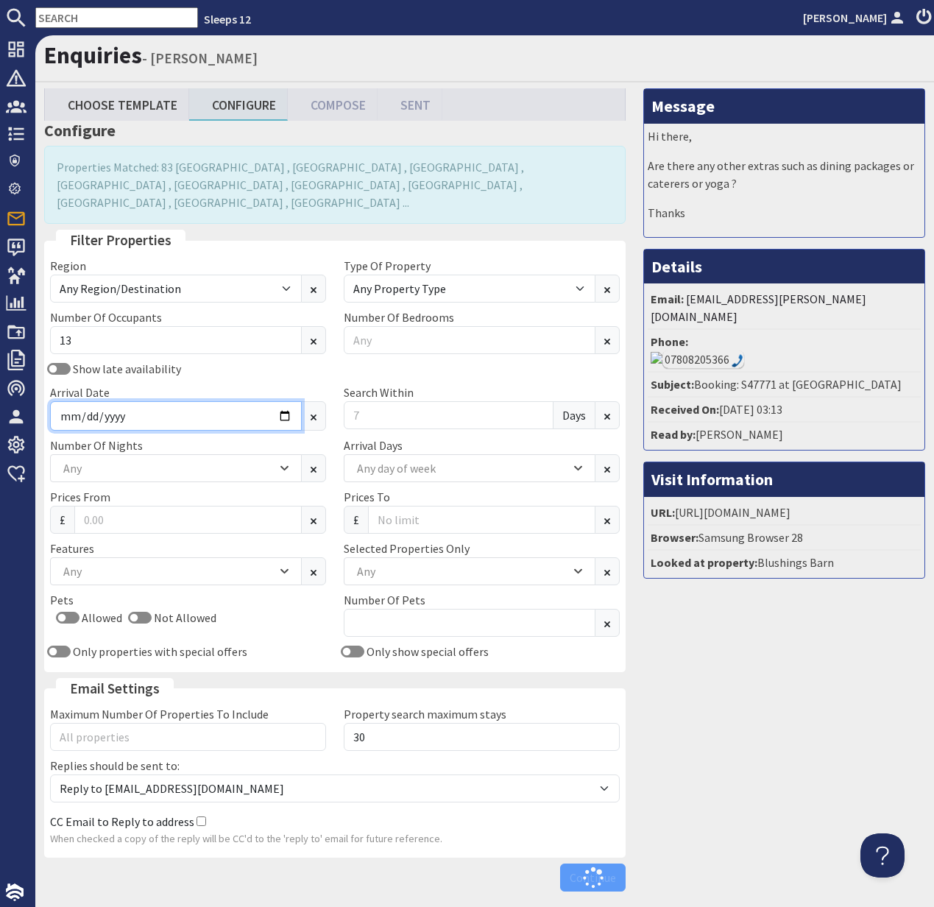
drag, startPoint x: 247, startPoint y: 400, endPoint x: 310, endPoint y: 409, distance: 63.8
click at [247, 401] on input "Arrival Date" at bounding box center [176, 415] width 252 height 29
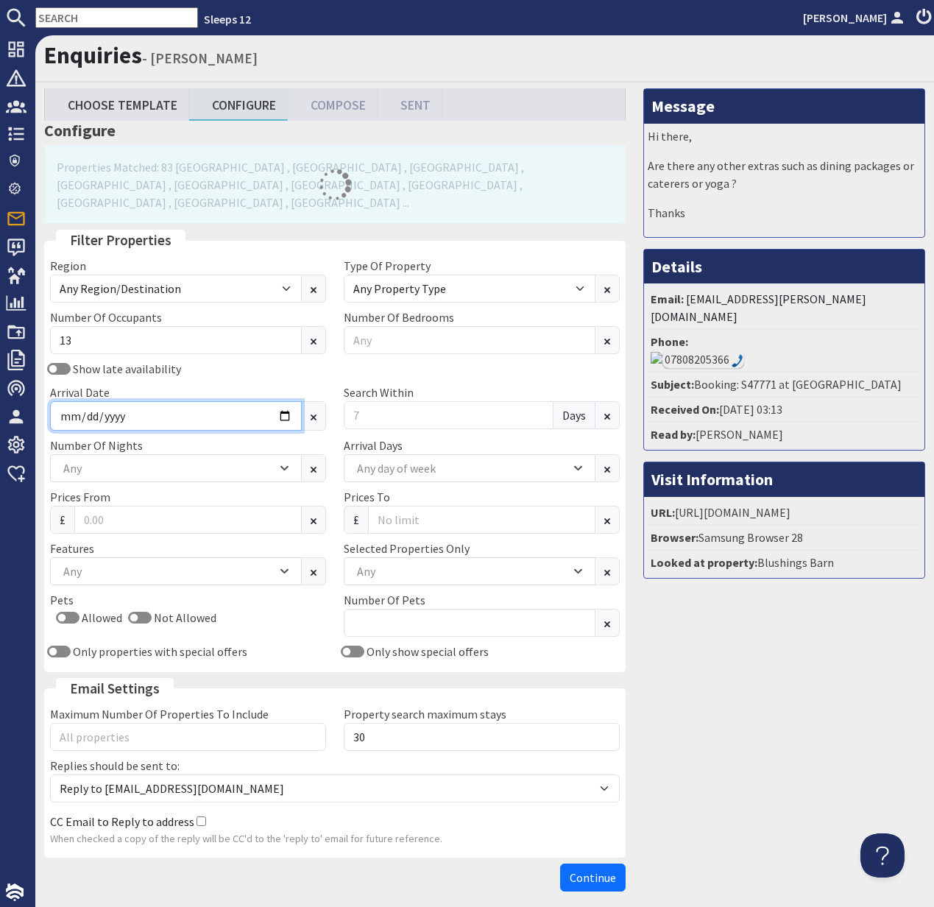
click at [282, 401] on input "Arrival Date" at bounding box center [176, 415] width 252 height 29
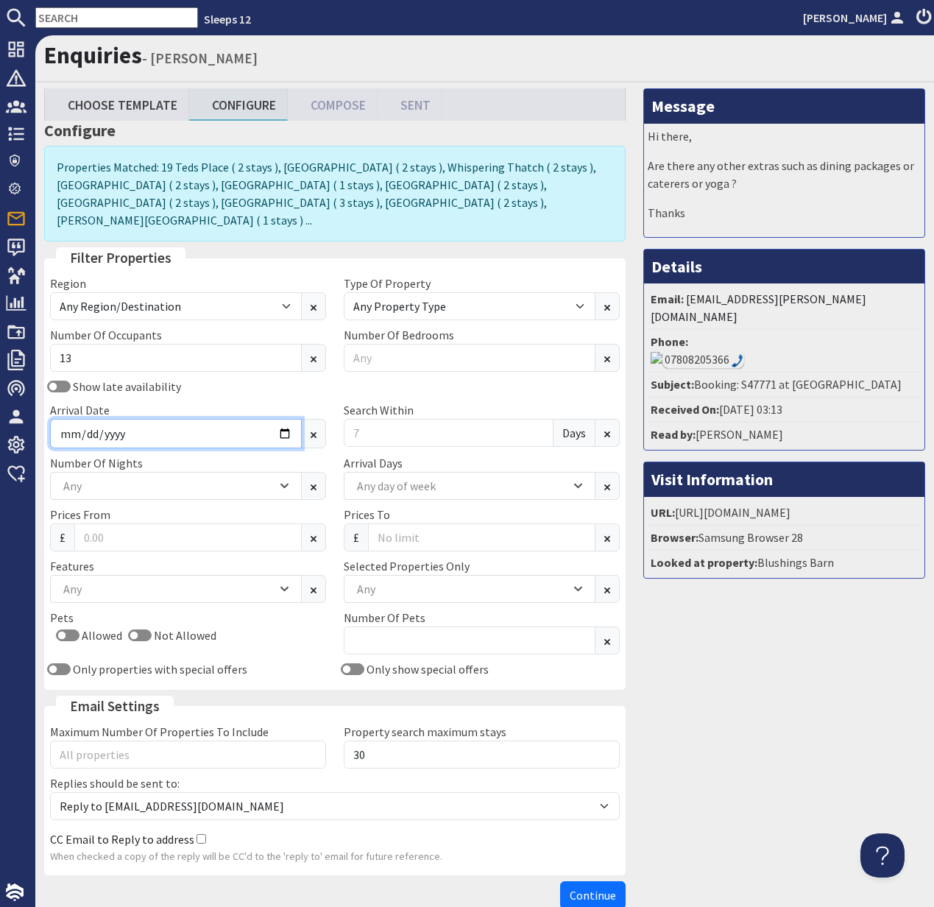
type input "[DATE]"
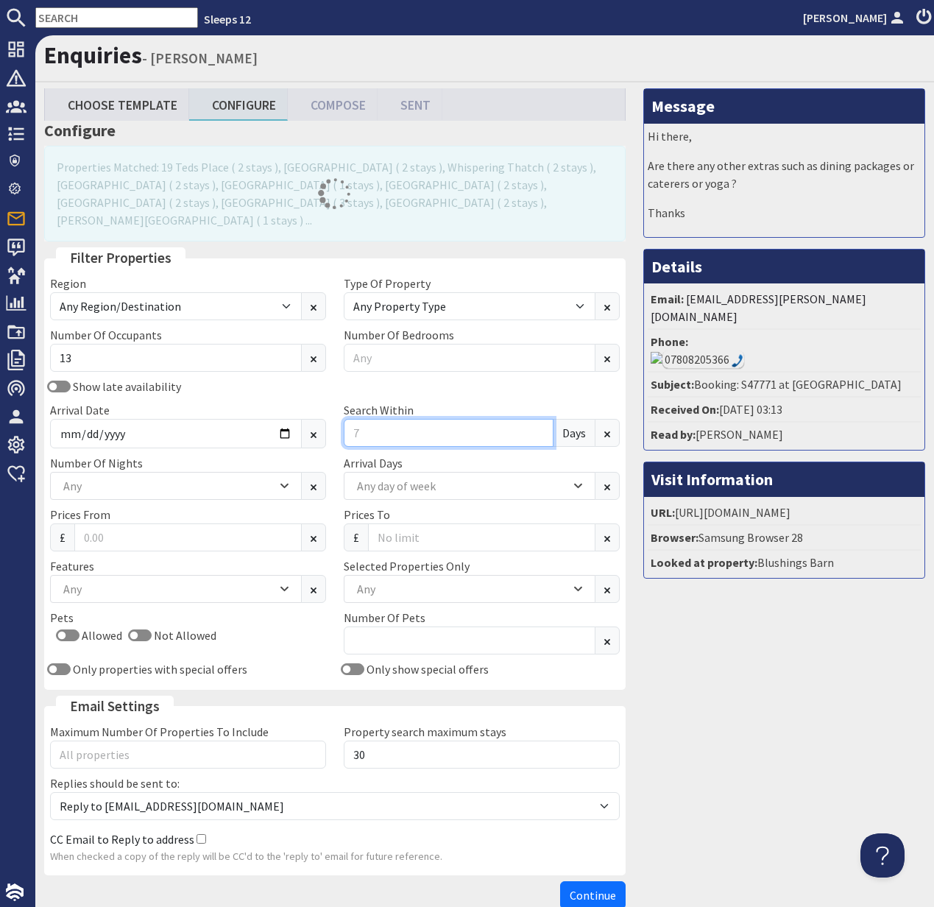
drag, startPoint x: 358, startPoint y: 417, endPoint x: 366, endPoint y: 416, distance: 7.5
click at [352, 419] on input "Search Within" at bounding box center [449, 433] width 210 height 28
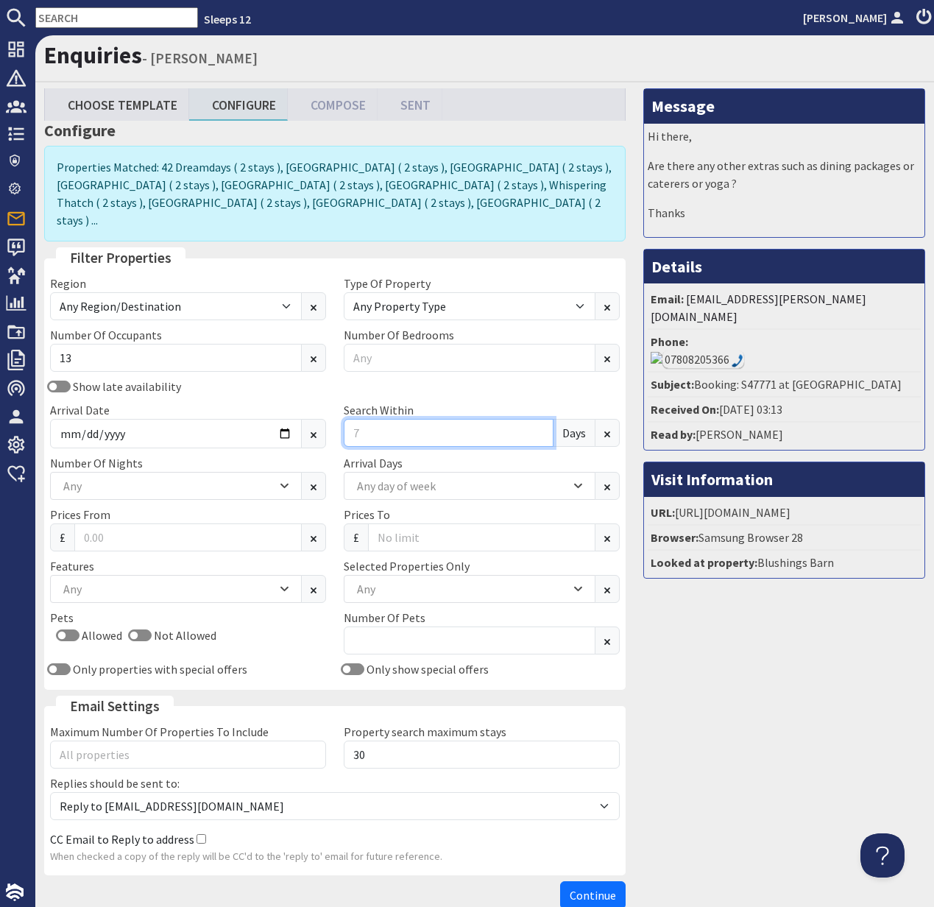
drag, startPoint x: 374, startPoint y: 418, endPoint x: 337, endPoint y: 415, distance: 36.9
click at [337, 415] on div "Search Within Days" at bounding box center [482, 424] width 294 height 47
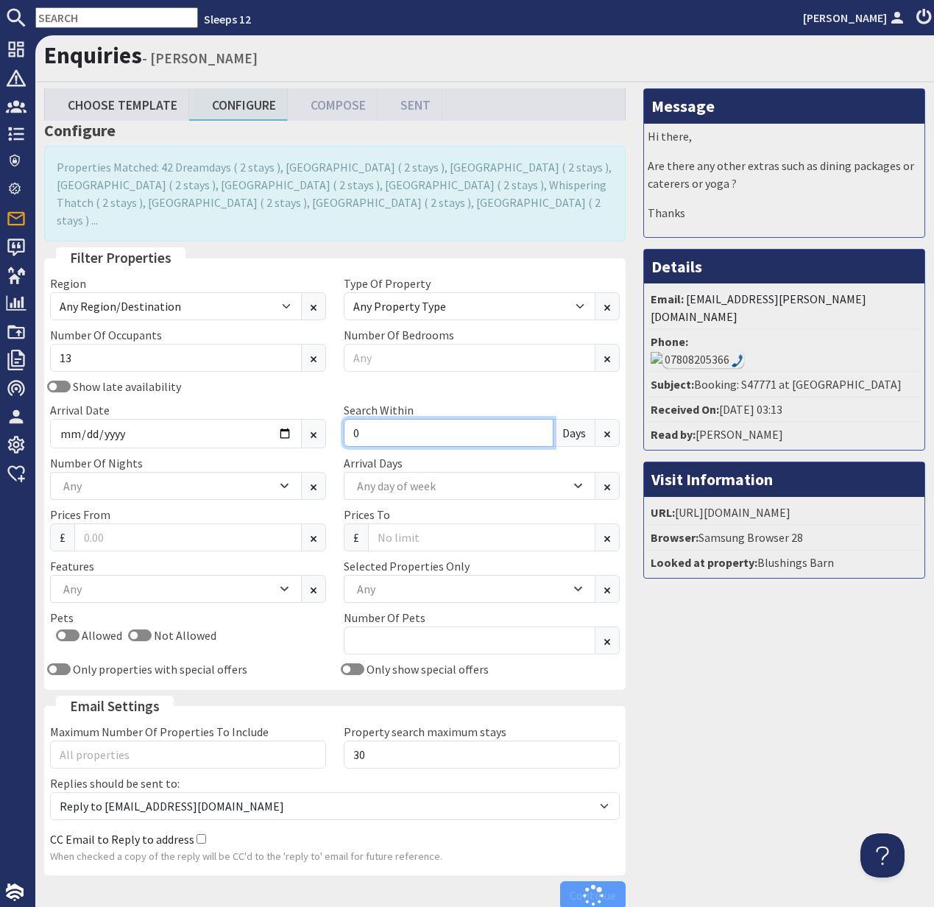
type input "0"
click at [179, 478] on div "Any" at bounding box center [168, 486] width 217 height 16
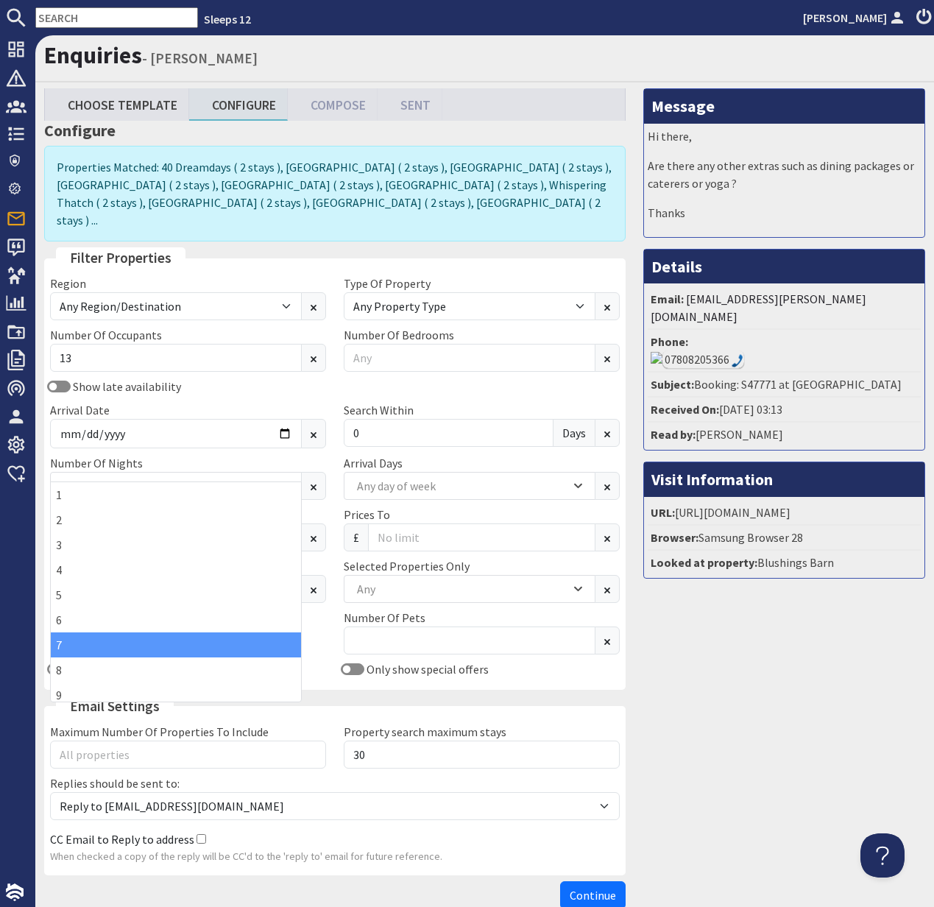
click at [163, 646] on div "7" at bounding box center [176, 644] width 250 height 25
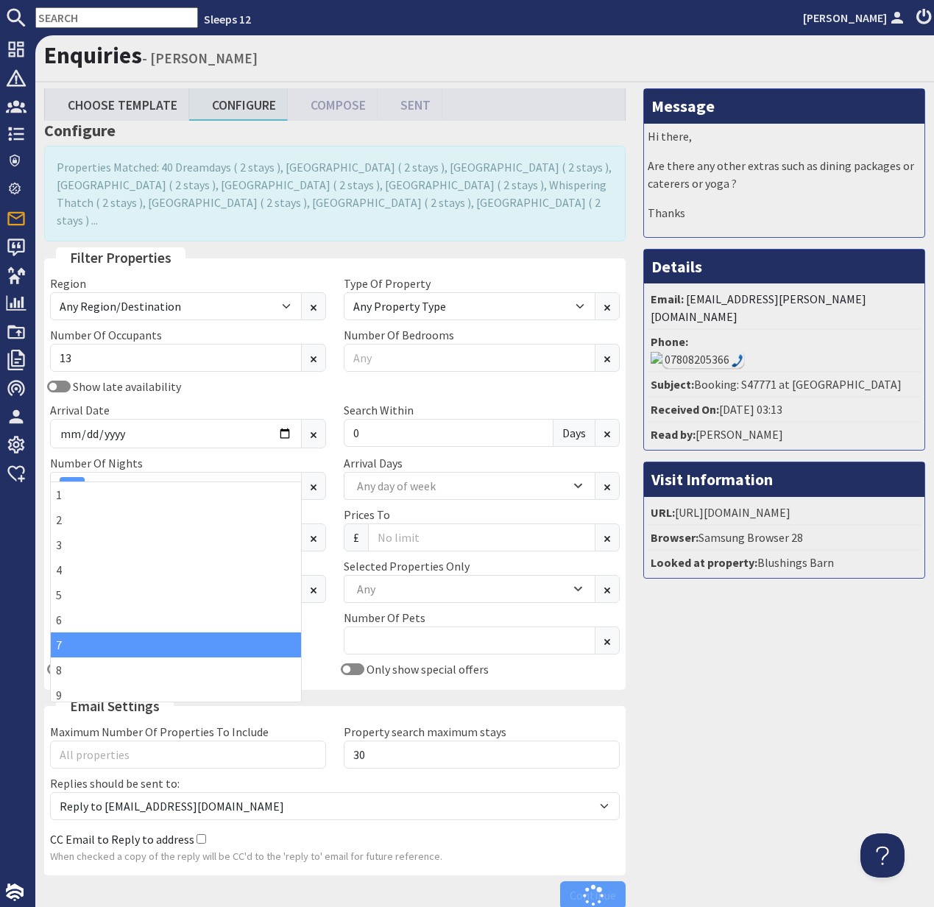
click at [328, 626] on div "Pets Allowed Not Allowed" at bounding box center [188, 635] width 294 height 52
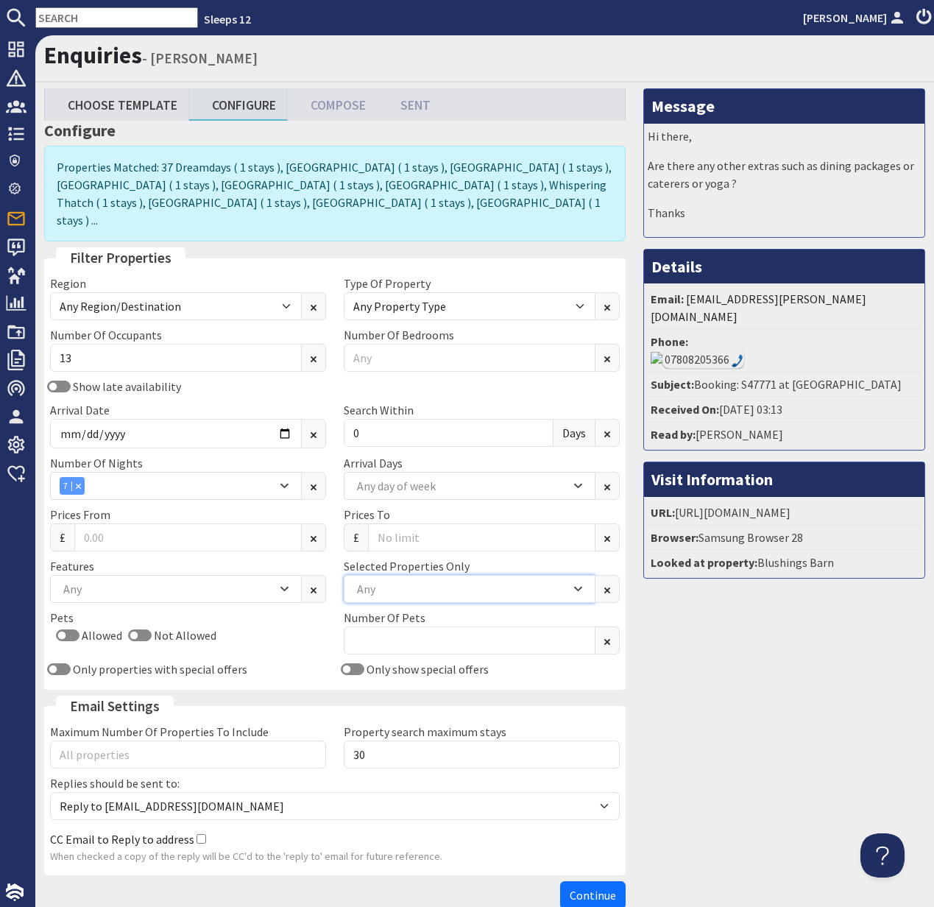
click at [402, 581] on div "Any" at bounding box center [461, 589] width 217 height 16
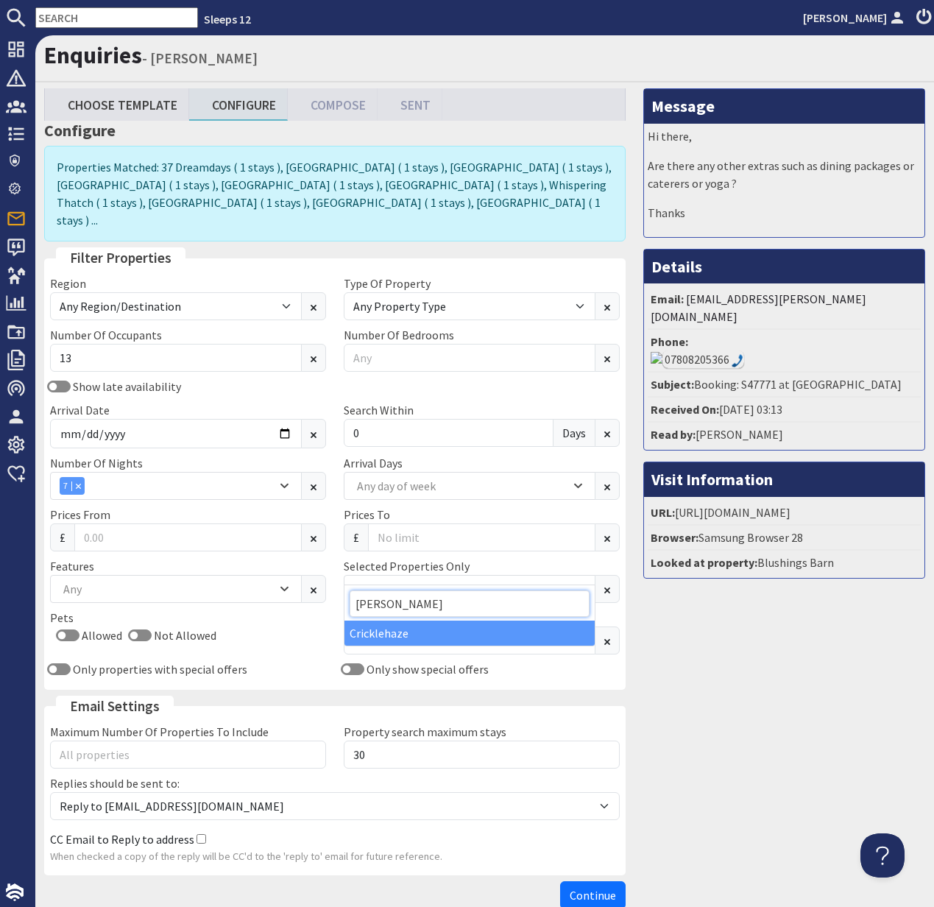
type input "[PERSON_NAME]"
click at [417, 633] on div "Cricklehaze" at bounding box center [470, 633] width 250 height 25
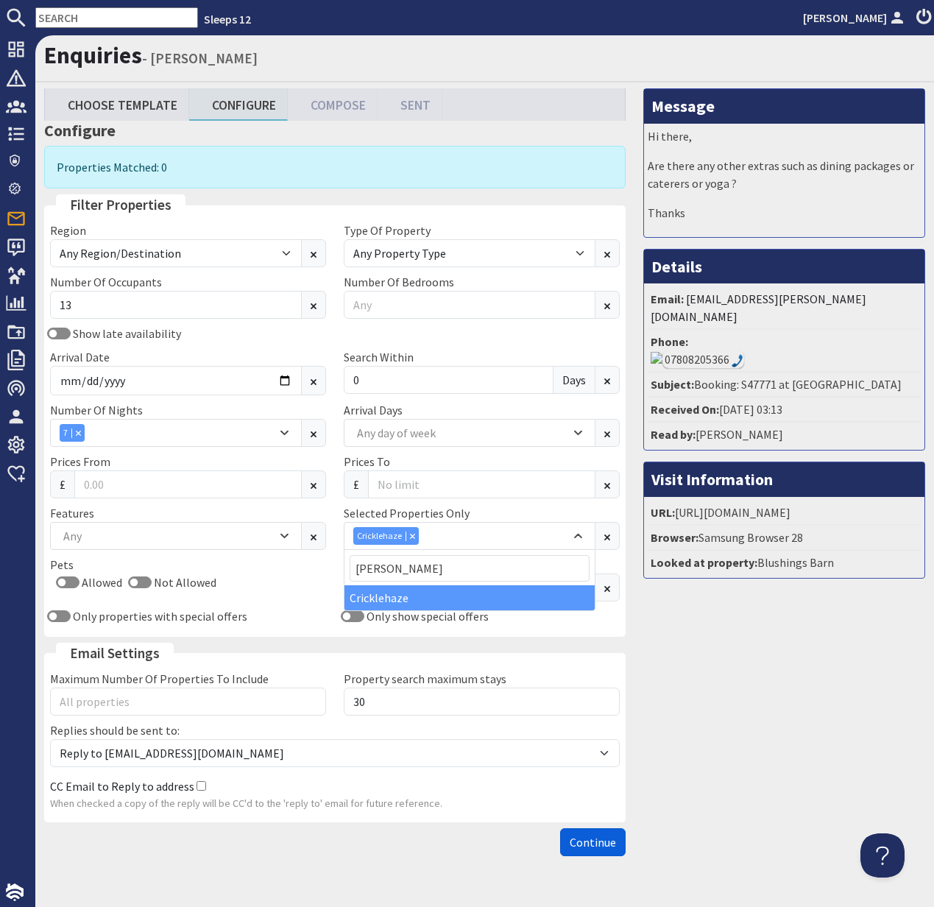
click at [600, 837] on span "Continue" at bounding box center [593, 842] width 46 height 15
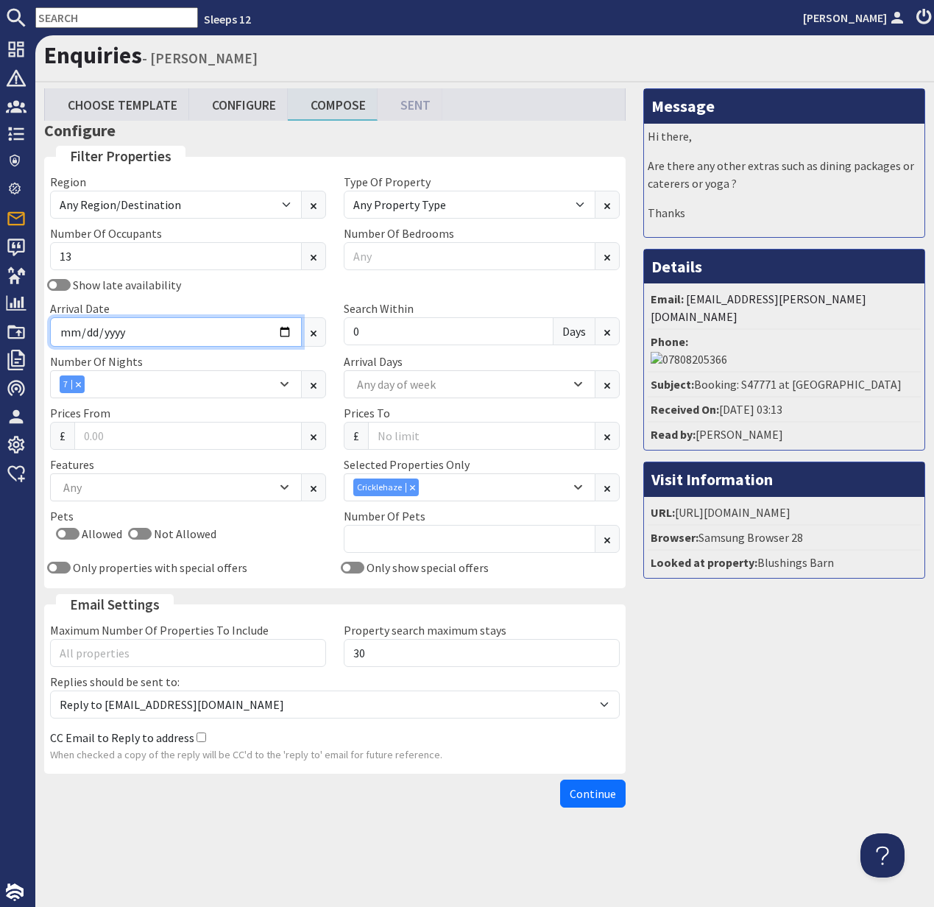
click at [273, 333] on input "[DATE]" at bounding box center [176, 331] width 252 height 29
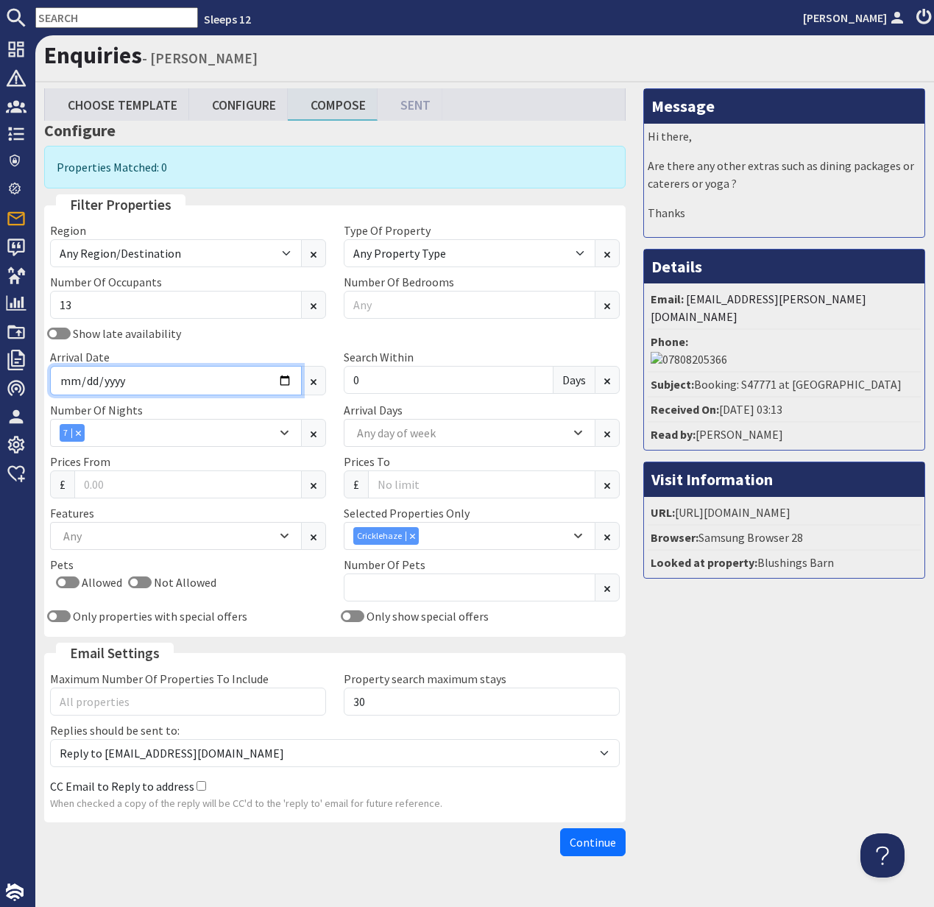
click at [282, 380] on input "[DATE]" at bounding box center [176, 380] width 252 height 29
click at [80, 14] on input "text" at bounding box center [116, 17] width 163 height 21
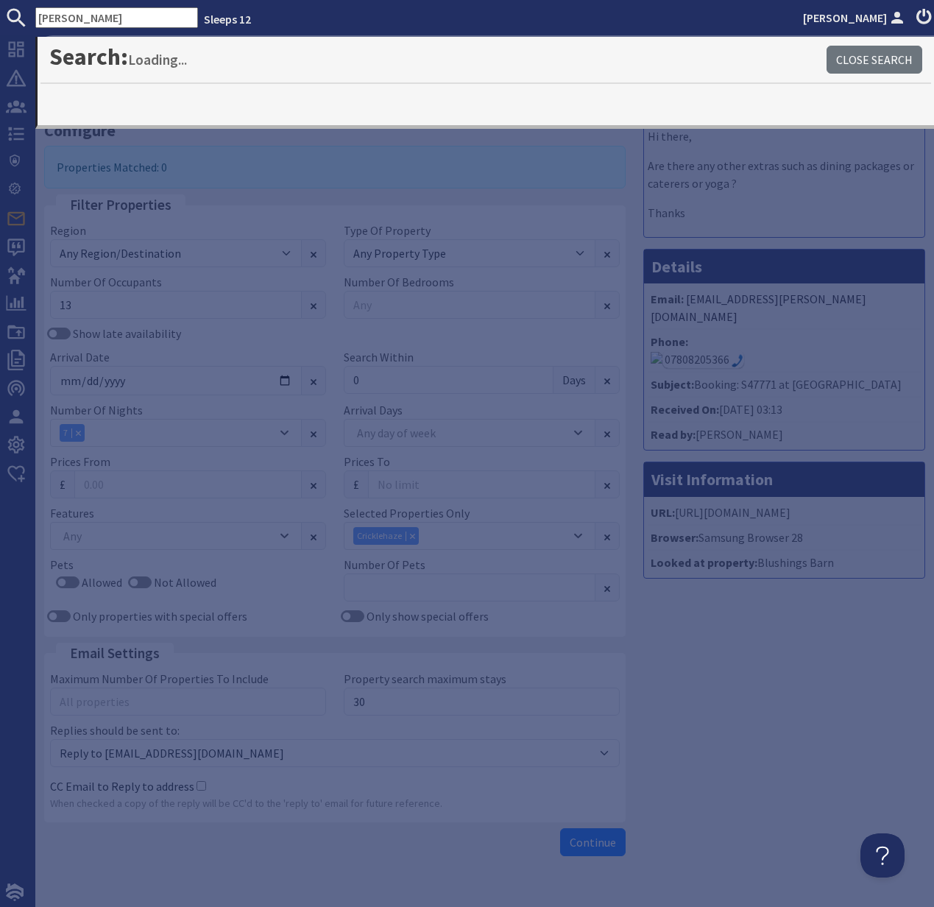
type input "[PERSON_NAME]"
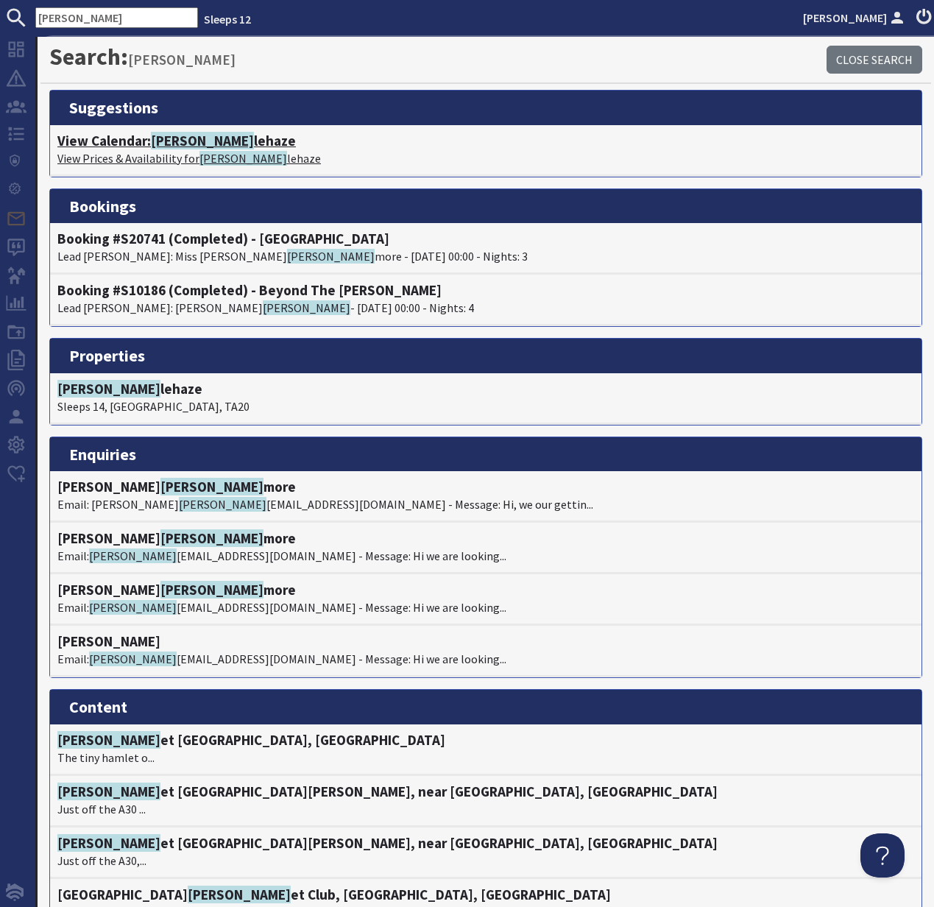
click at [158, 150] on p "View Prices & Availability for [PERSON_NAME] lehaze" at bounding box center [485, 158] width 857 height 18
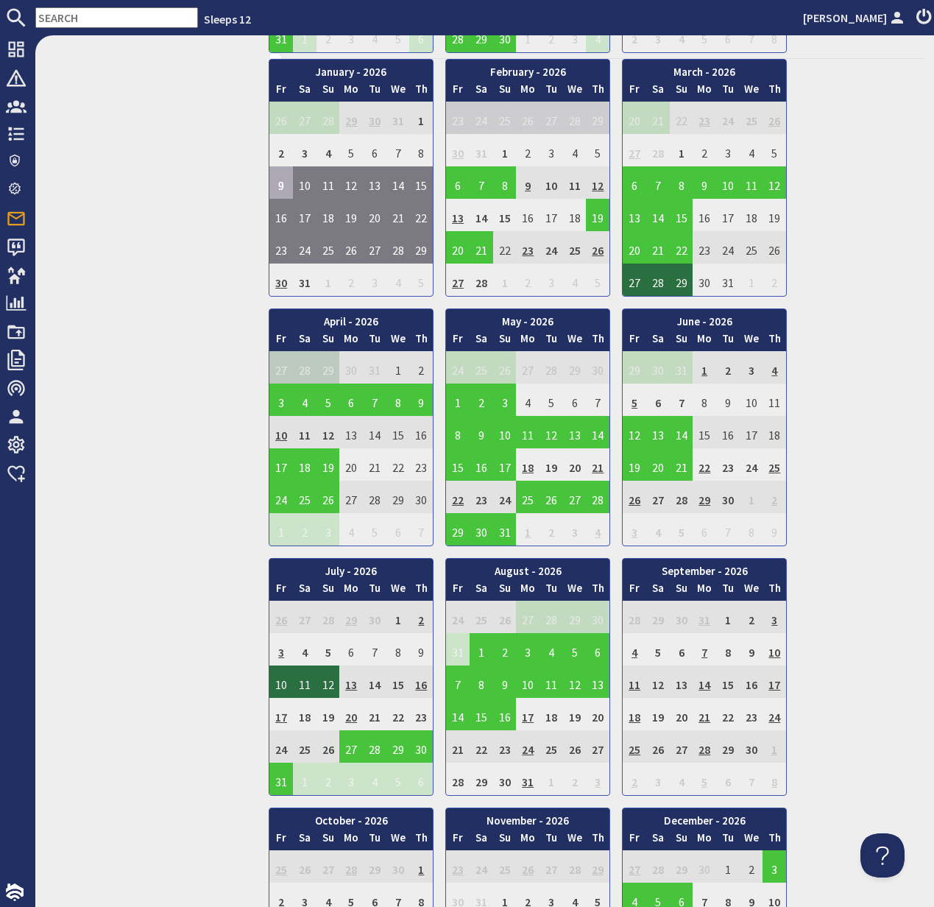
scroll to position [1066, 0]
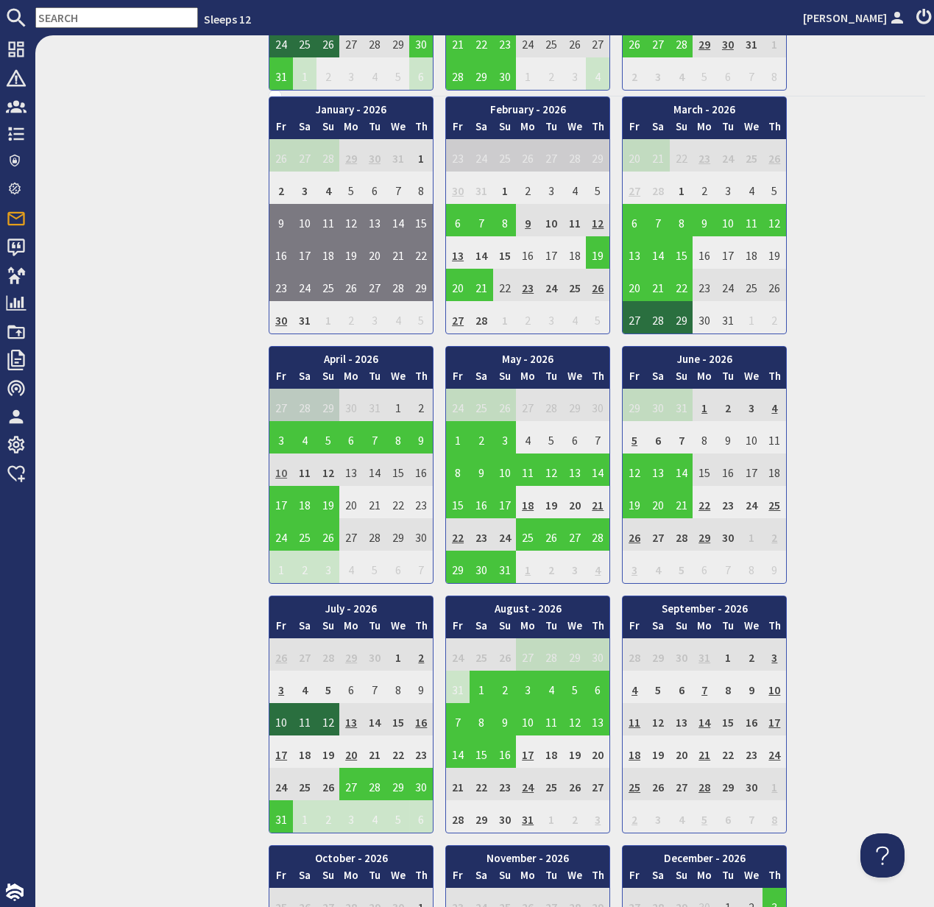
click at [283, 469] on td "10" at bounding box center [281, 469] width 24 height 32
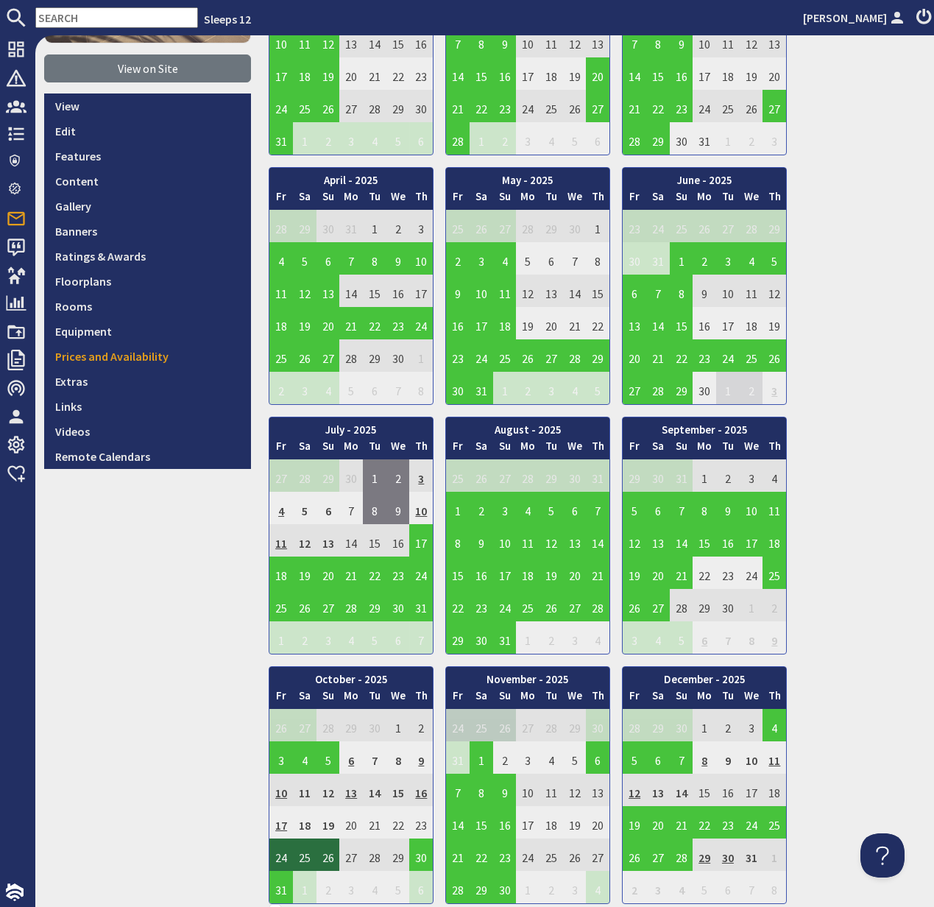
scroll to position [0, 0]
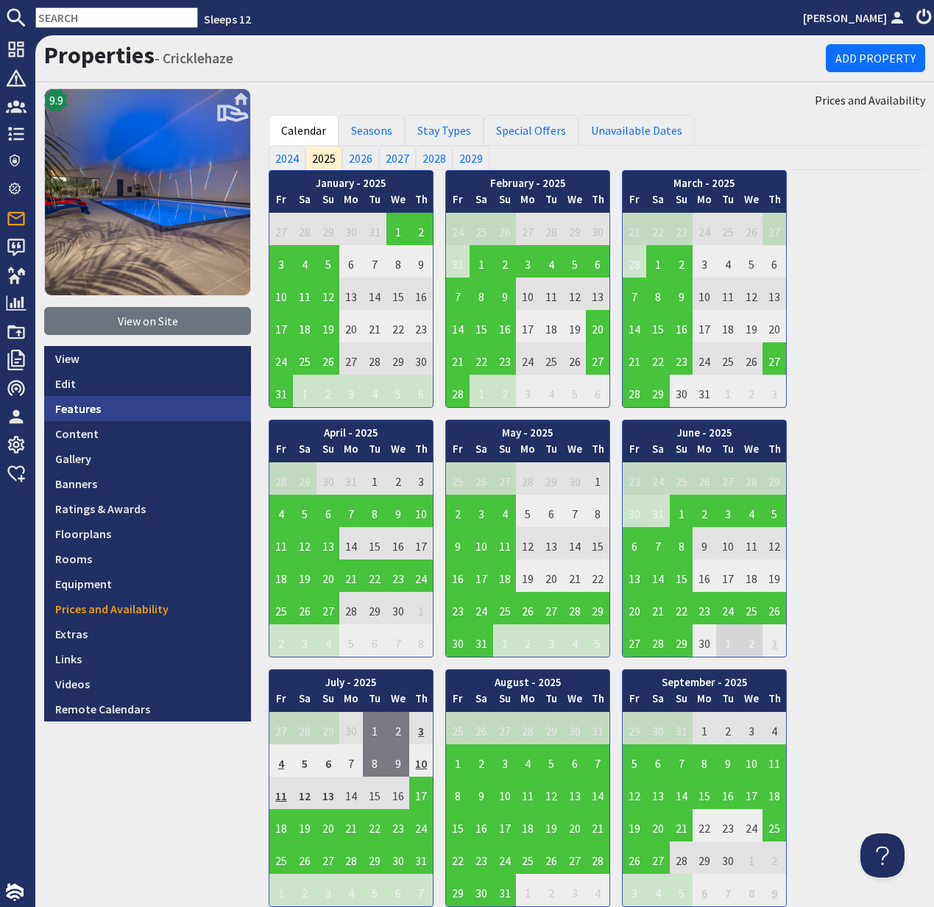
click at [76, 404] on link "Features" at bounding box center [147, 408] width 207 height 25
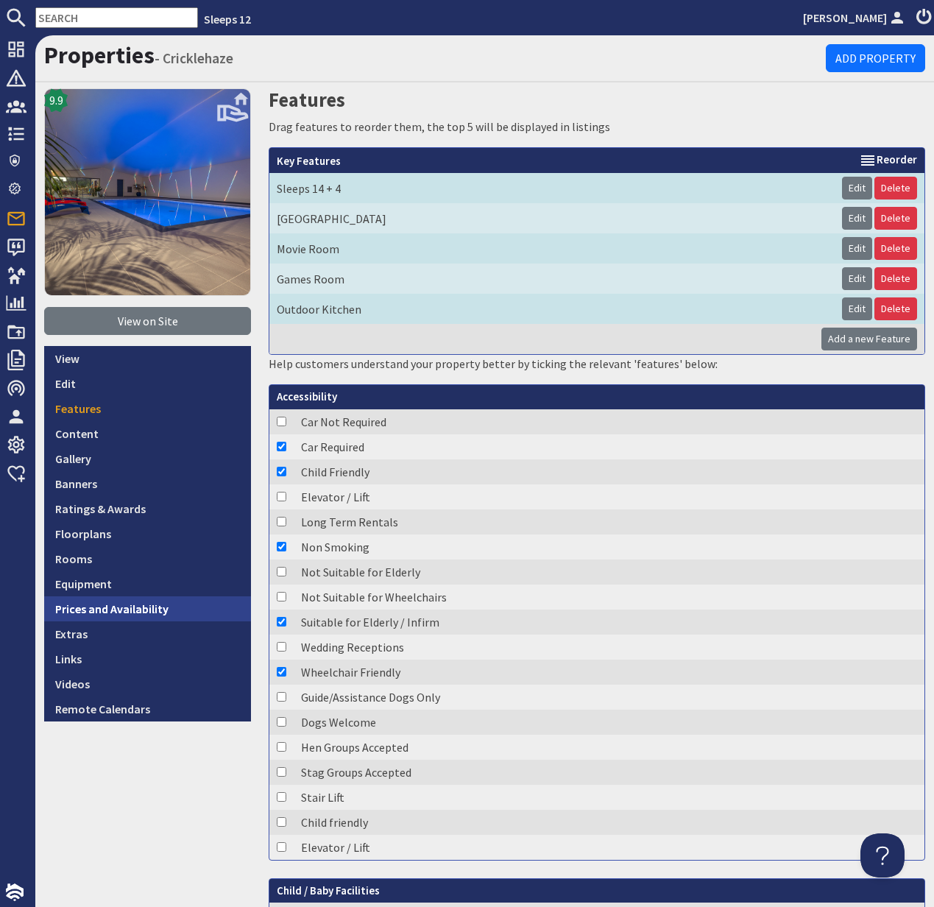
click at [123, 607] on link "Prices and Availability" at bounding box center [147, 608] width 207 height 25
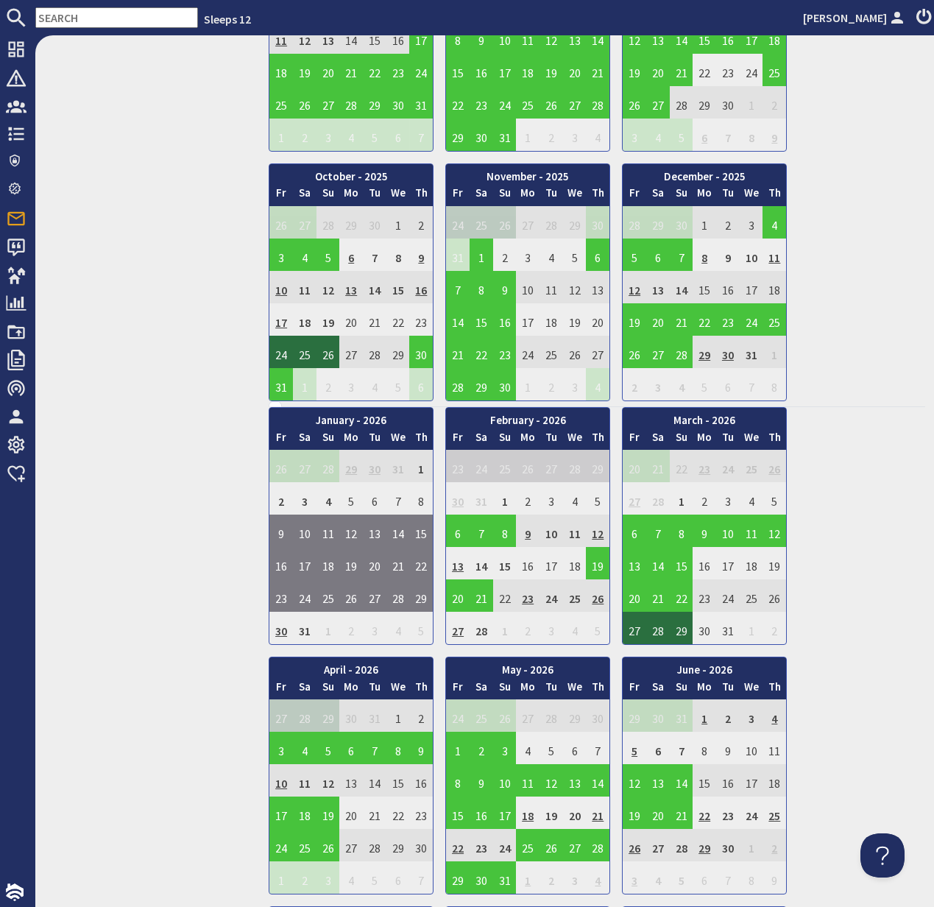
scroll to position [759, 0]
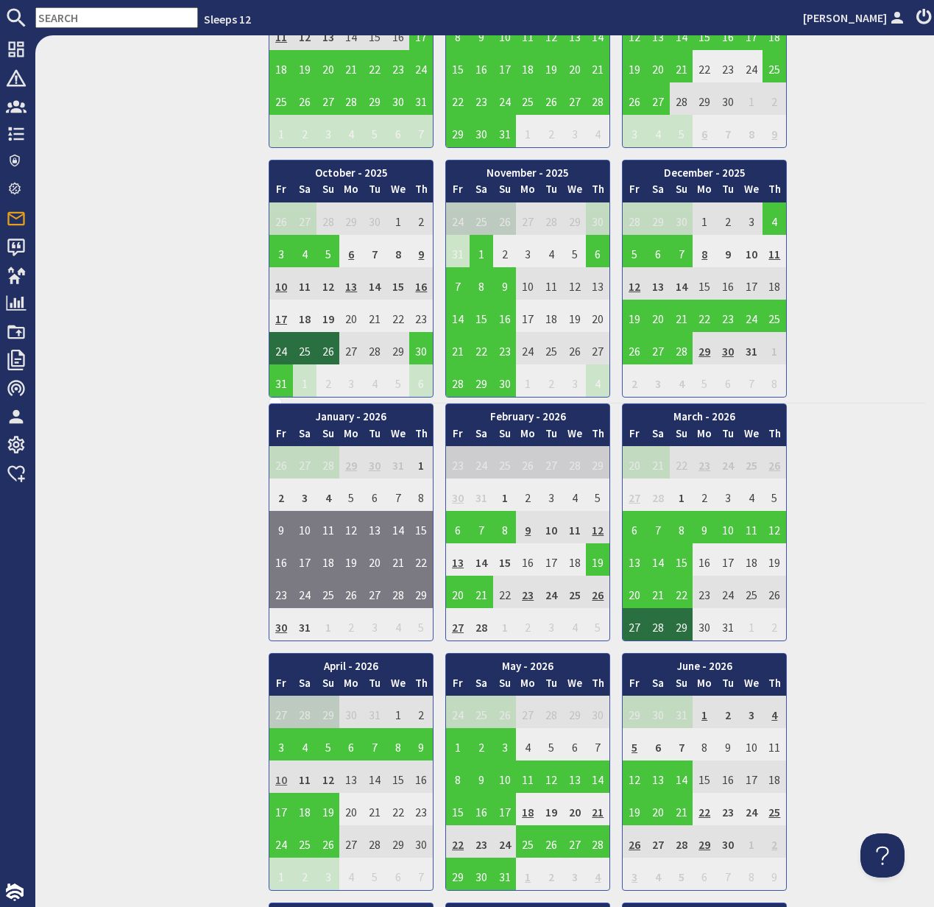
click at [280, 776] on td "10" at bounding box center [281, 776] width 24 height 32
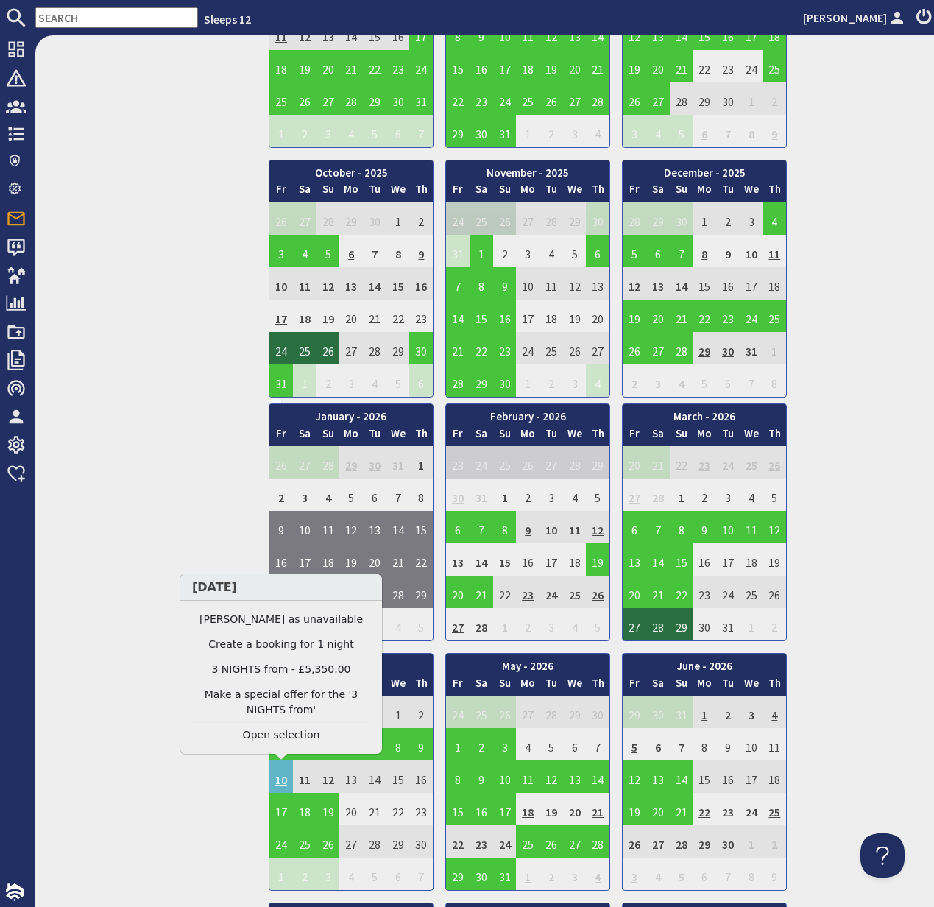
click at [170, 806] on div "9.9 View on Site View Edit Features Content Gallery Banners Ratings & Awards Fl…" at bounding box center [147, 458] width 225 height 2259
click at [169, 806] on div "9.9 View on Site View Edit Features Content Gallery Banners Ratings & Awards Fl…" at bounding box center [147, 458] width 225 height 2259
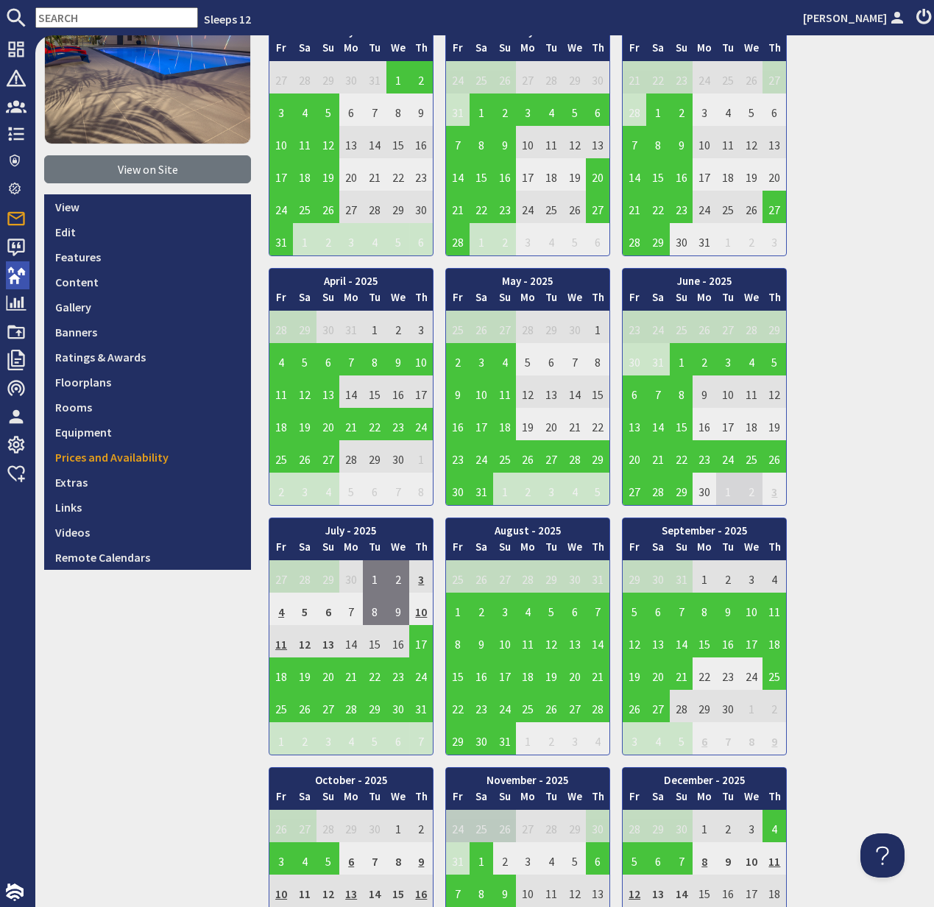
scroll to position [0, 0]
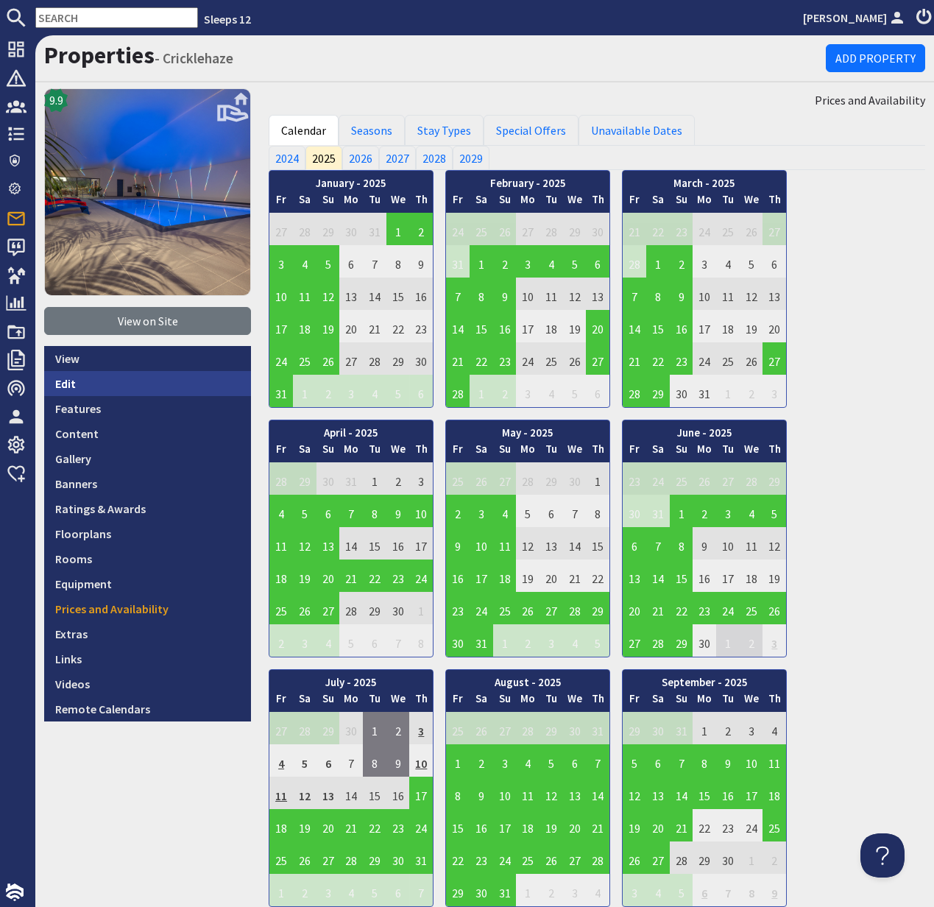
click at [64, 381] on link "Edit" at bounding box center [147, 383] width 207 height 25
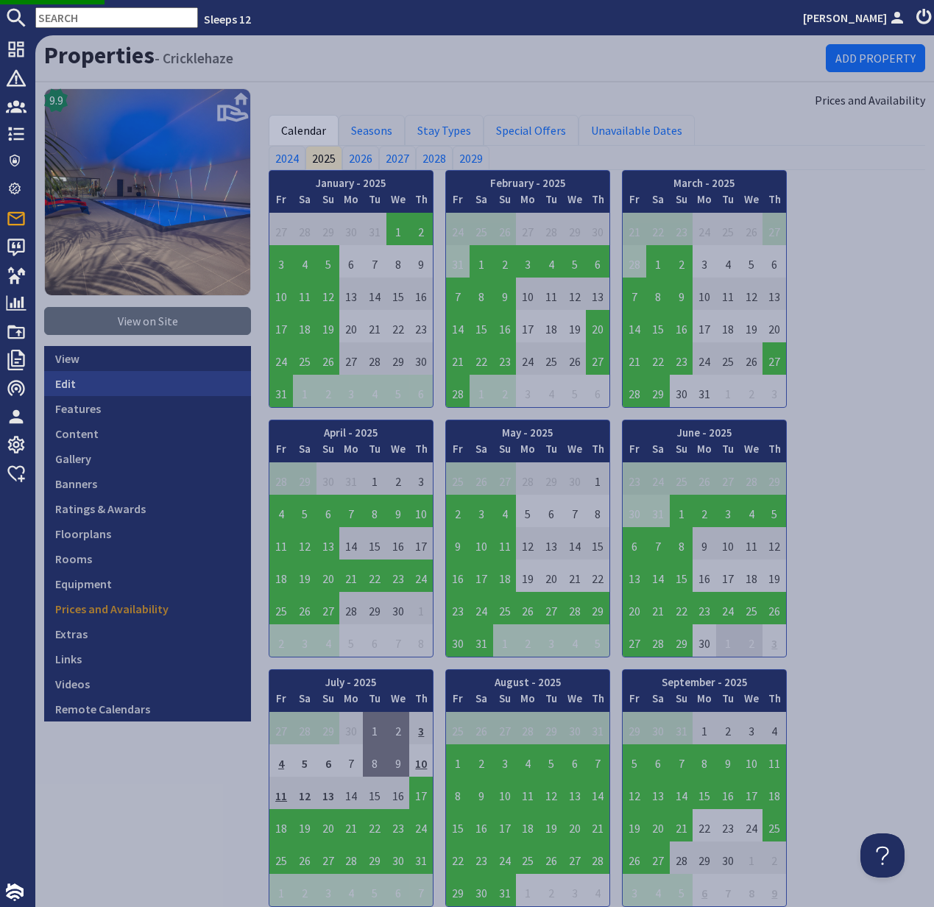
click at [67, 381] on link "Edit" at bounding box center [147, 383] width 207 height 25
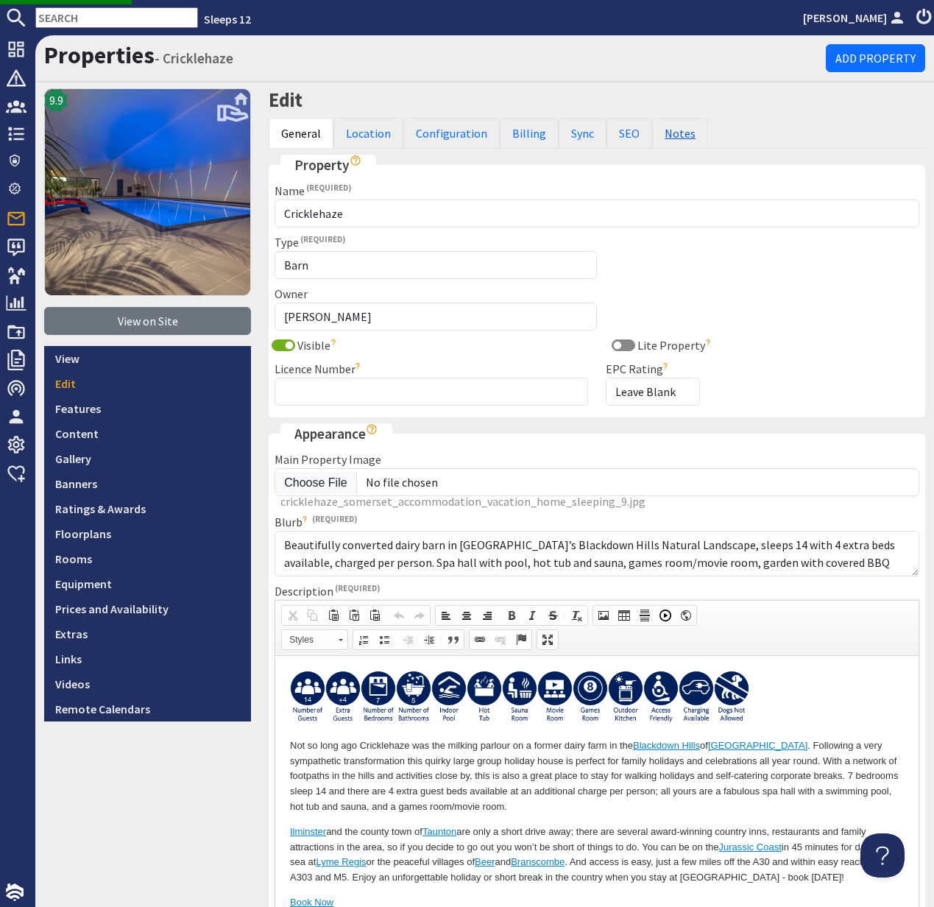
click at [671, 134] on link "Notes" at bounding box center [680, 133] width 56 height 31
click at [671, 133] on link "Notes" at bounding box center [680, 133] width 56 height 31
